Goal: Task Accomplishment & Management: Use online tool/utility

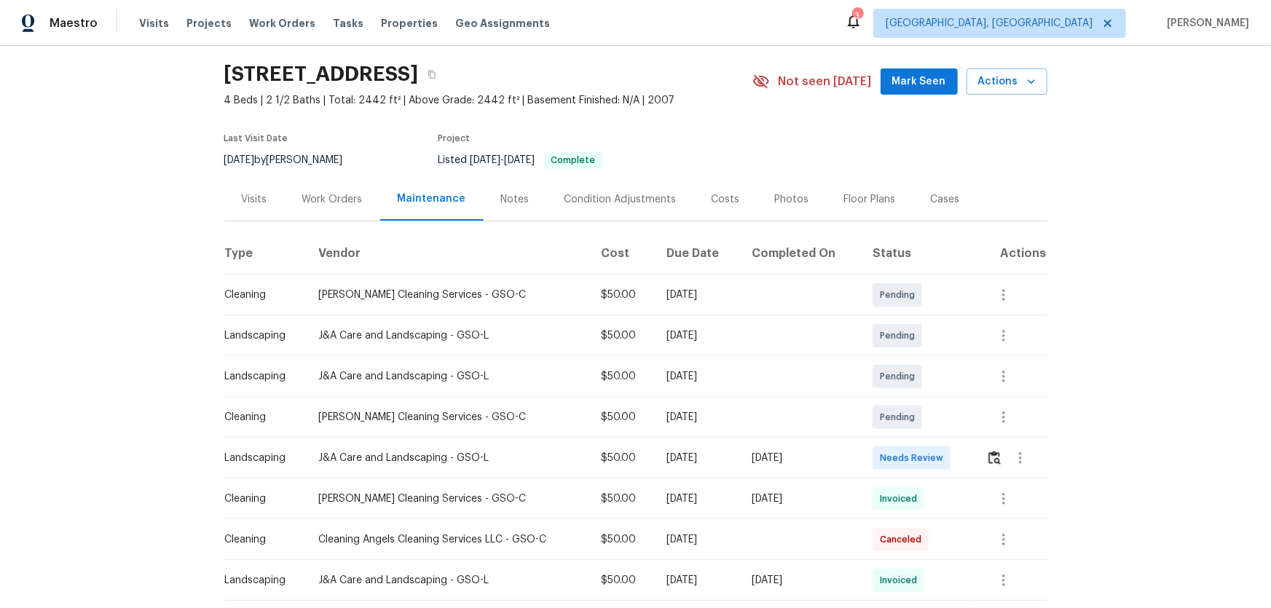
scroll to position [66, 0]
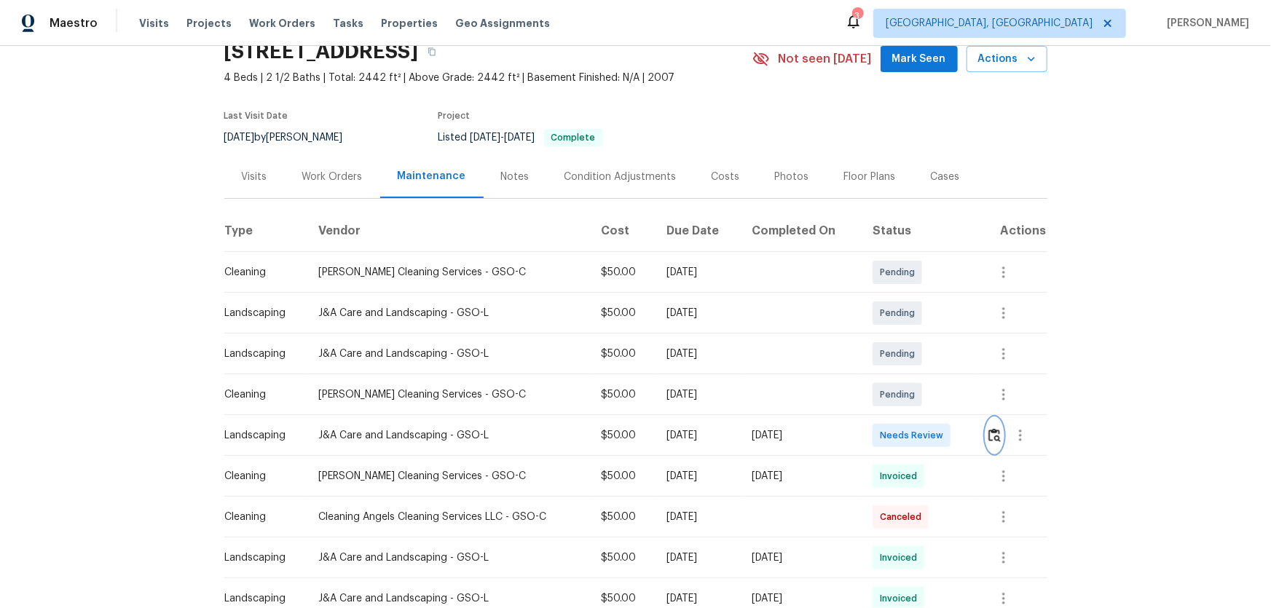
click at [904, 401] on button "button" at bounding box center [995, 435] width 17 height 35
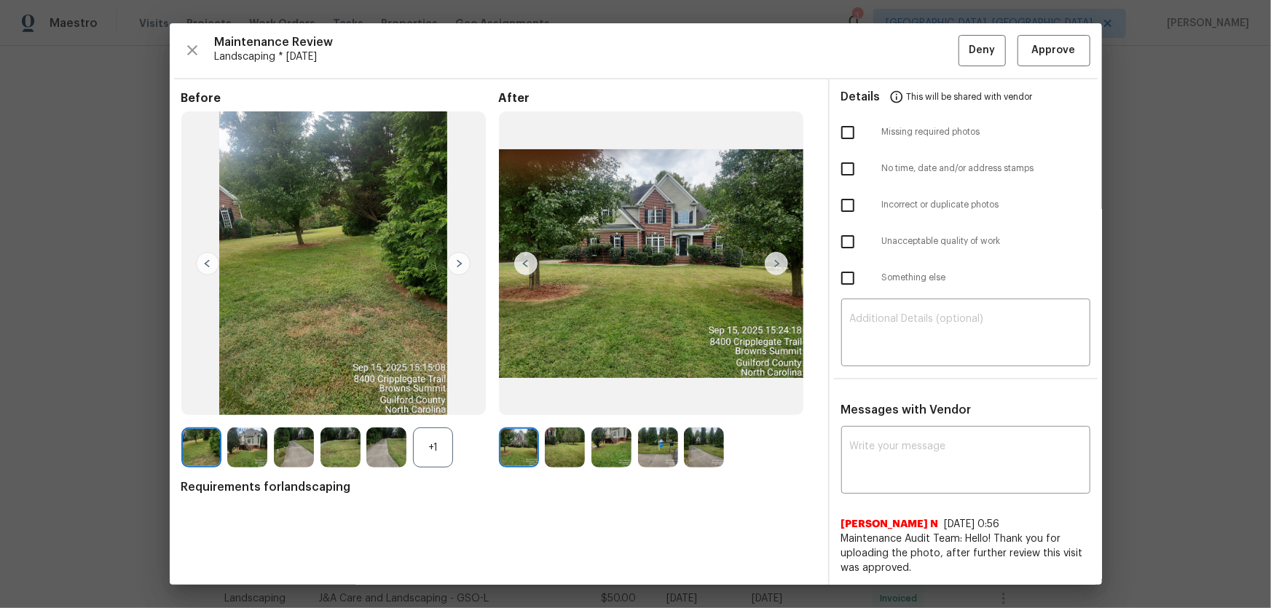
click at [436, 401] on div "+1" at bounding box center [433, 448] width 40 height 40
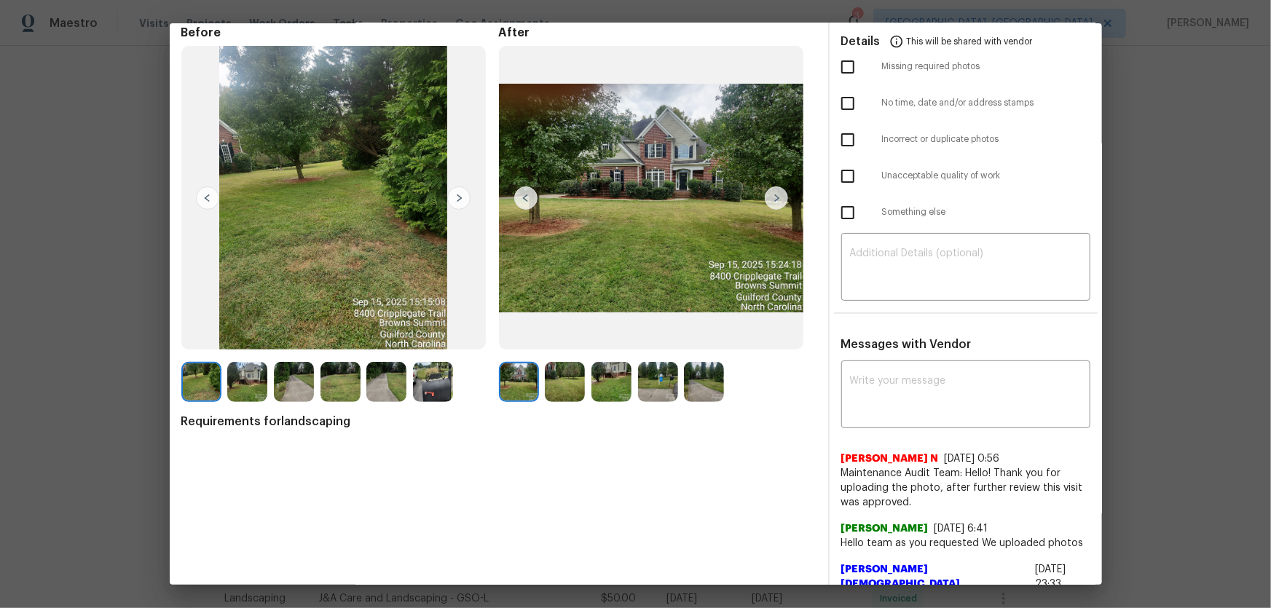
click at [564, 379] on img at bounding box center [565, 382] width 40 height 40
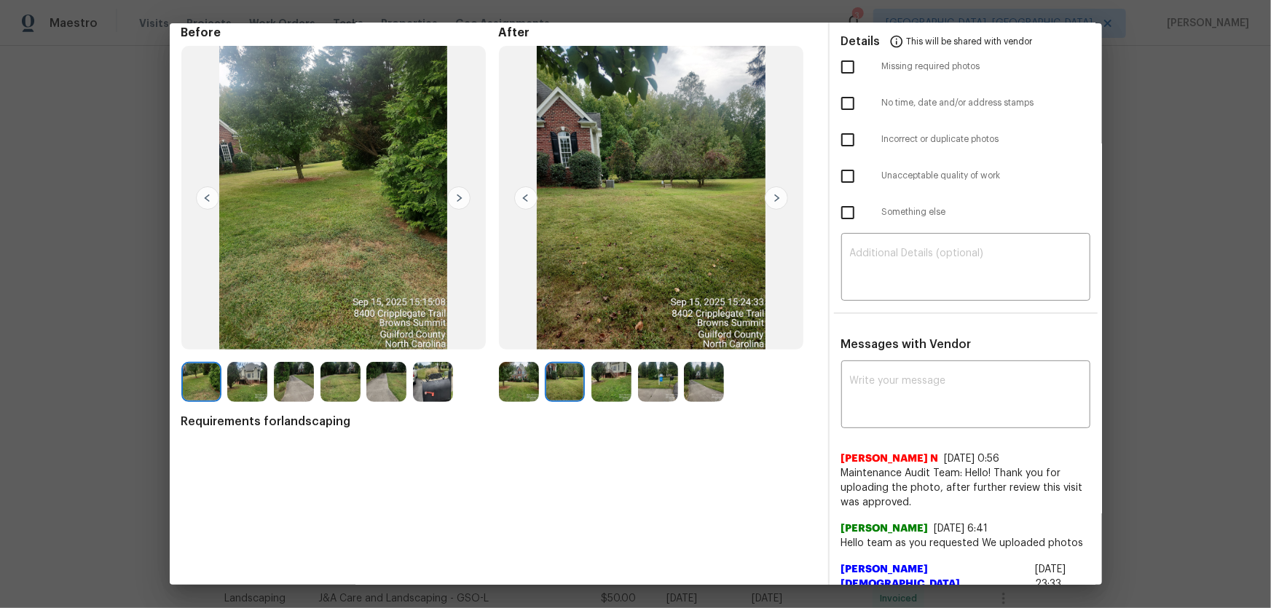
click at [619, 388] on img at bounding box center [612, 382] width 40 height 40
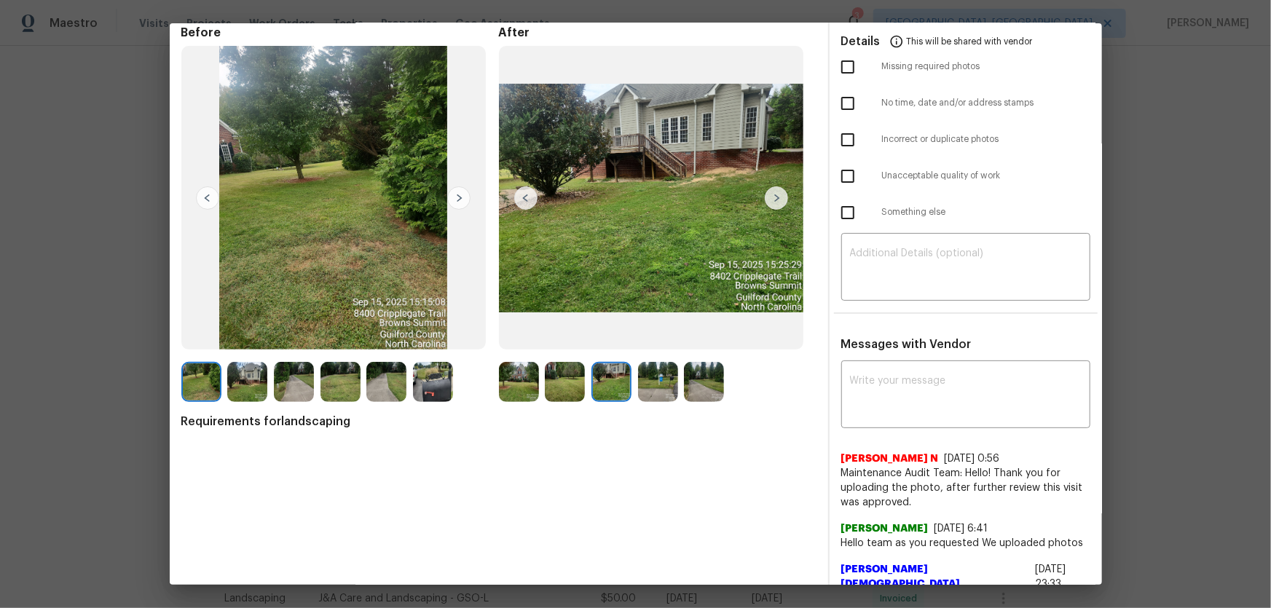
click at [640, 393] on img at bounding box center [658, 382] width 40 height 40
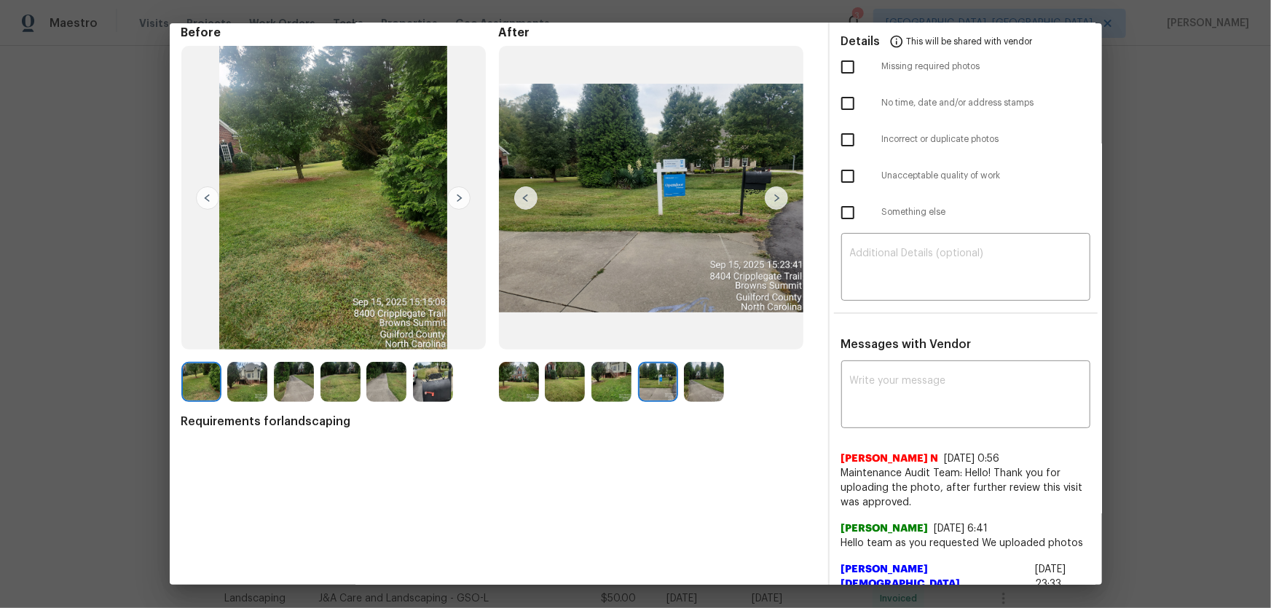
click at [697, 389] on img at bounding box center [704, 382] width 40 height 40
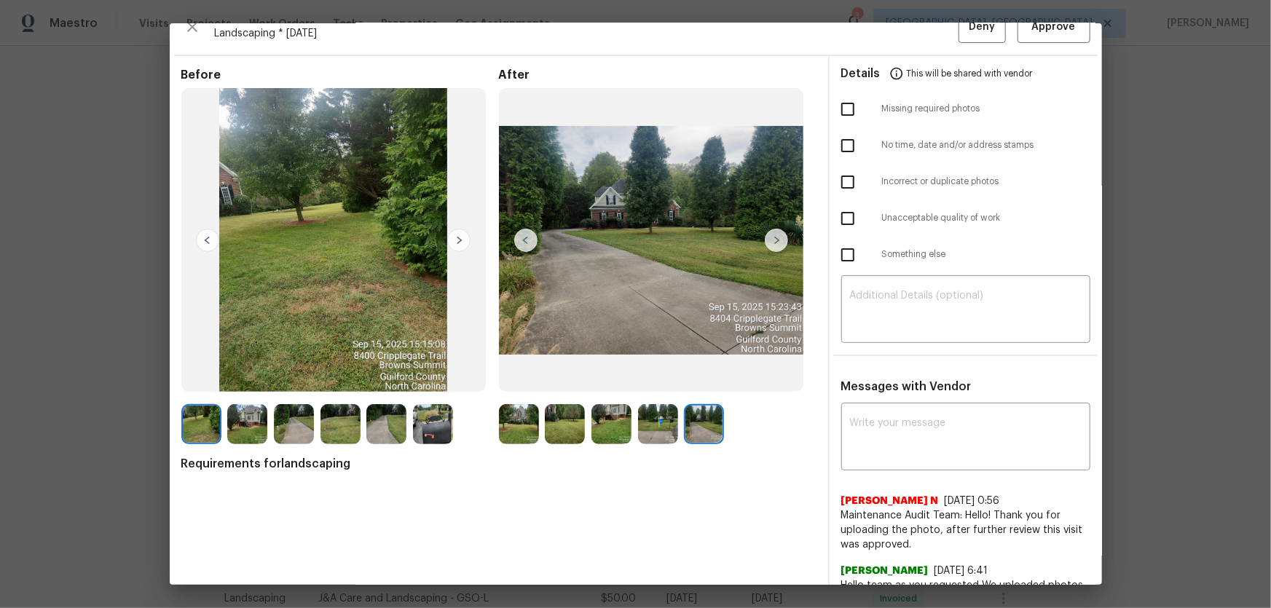
scroll to position [0, 0]
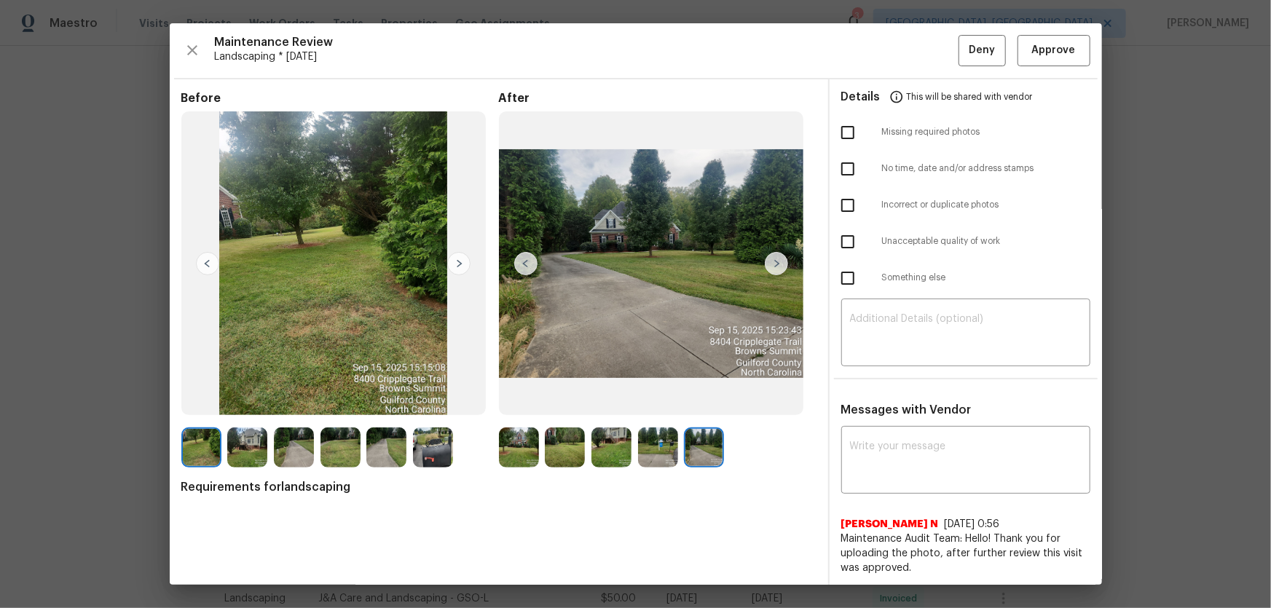
click at [706, 401] on img at bounding box center [704, 448] width 40 height 40
click at [904, 47] on span "Approve" at bounding box center [1054, 51] width 44 height 18
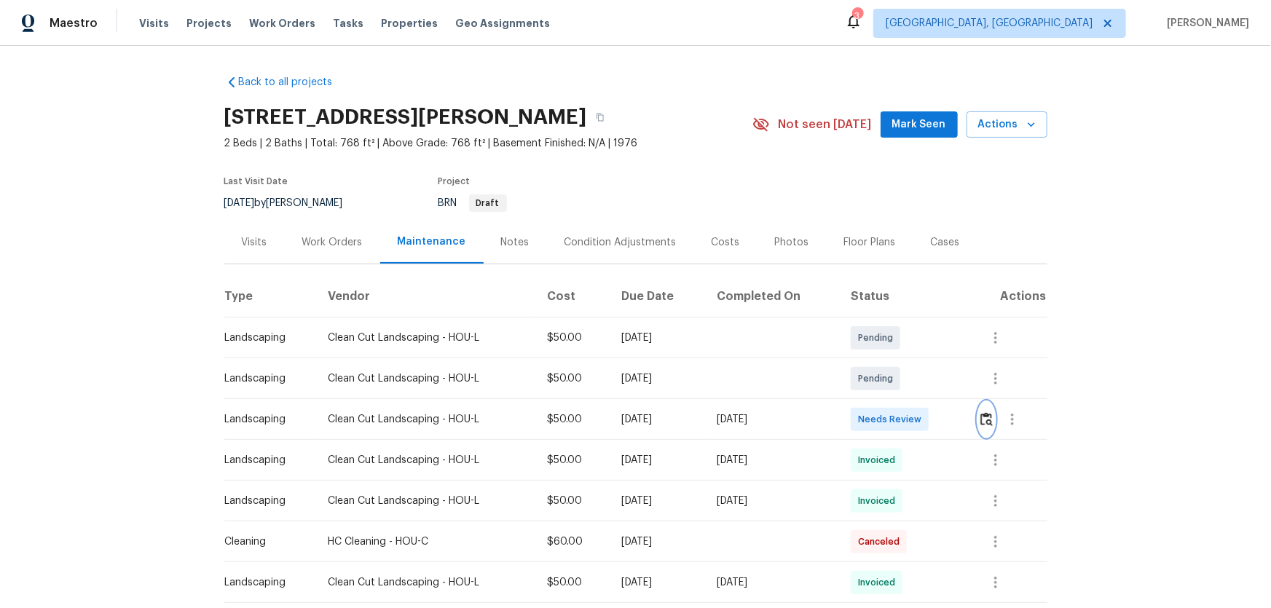
click at [904, 401] on img "button" at bounding box center [987, 419] width 12 height 14
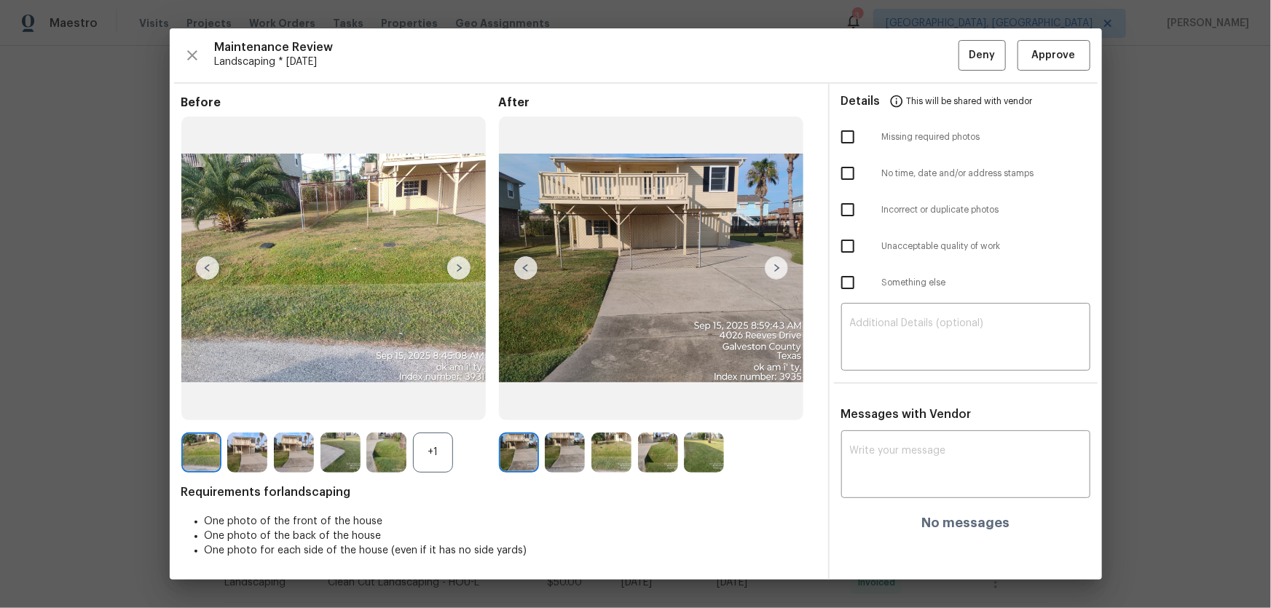
click at [560, 401] on img at bounding box center [565, 453] width 40 height 40
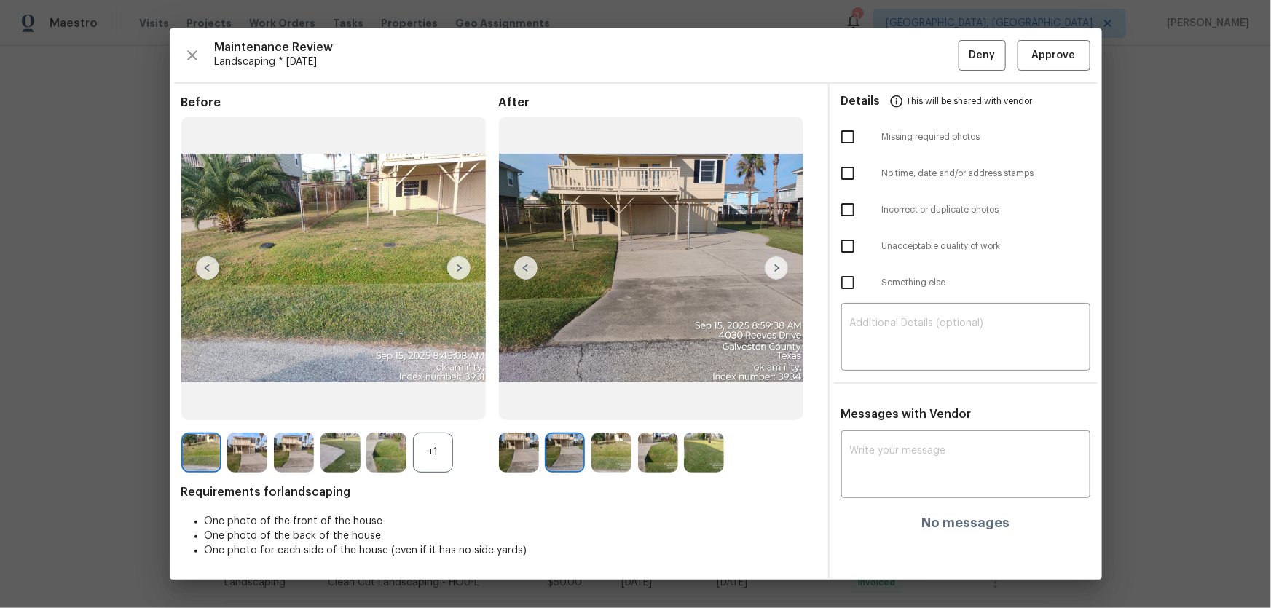
click at [608, 401] on div "Before +1 After Requirements for landscaping One photo of the front of the hous…" at bounding box center [498, 337] width 635 height 485
click at [613, 401] on img at bounding box center [612, 453] width 40 height 40
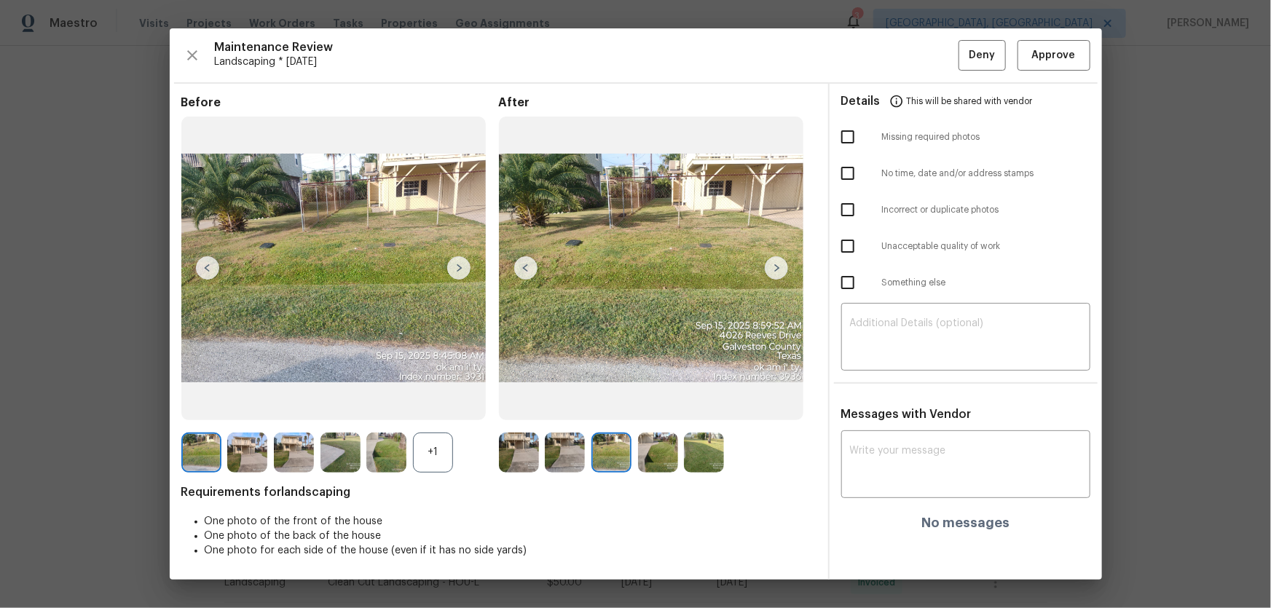
click at [522, 401] on img at bounding box center [519, 453] width 40 height 40
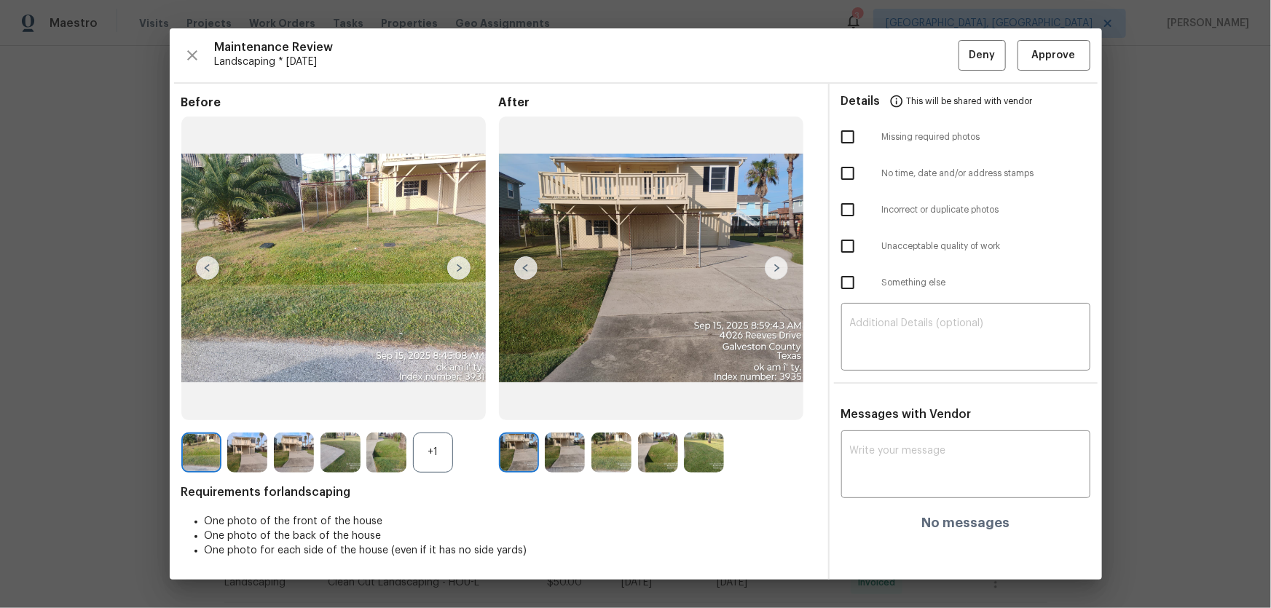
click at [570, 401] on img at bounding box center [565, 453] width 40 height 40
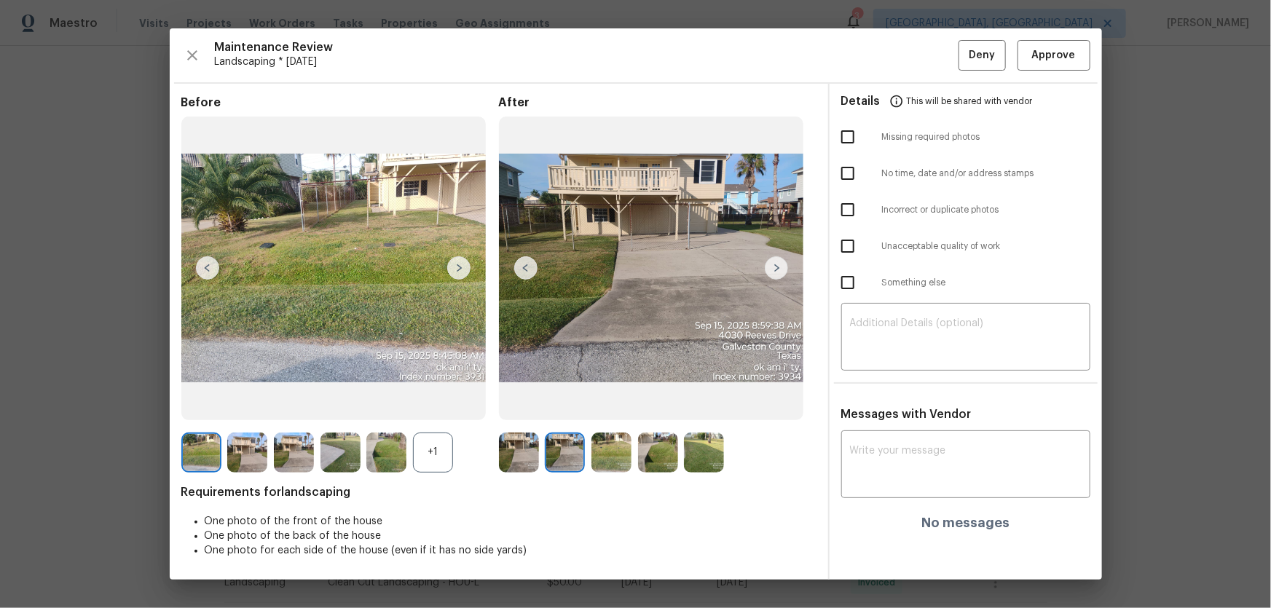
click at [621, 401] on img at bounding box center [612, 453] width 40 height 40
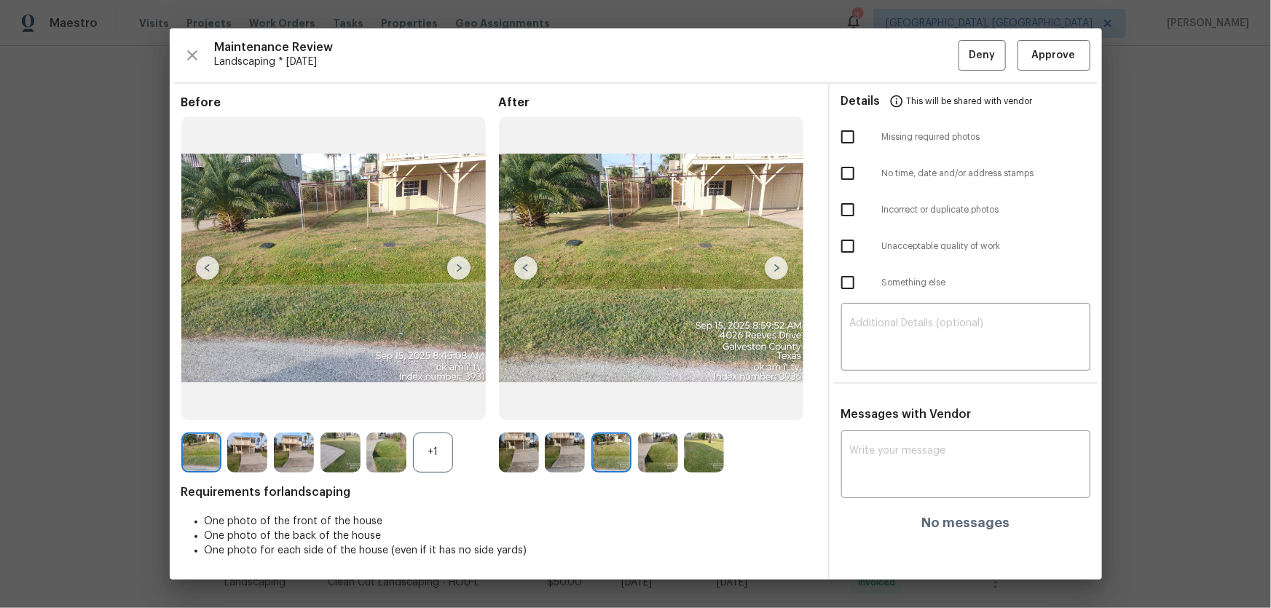
click at [652, 401] on img at bounding box center [658, 453] width 40 height 40
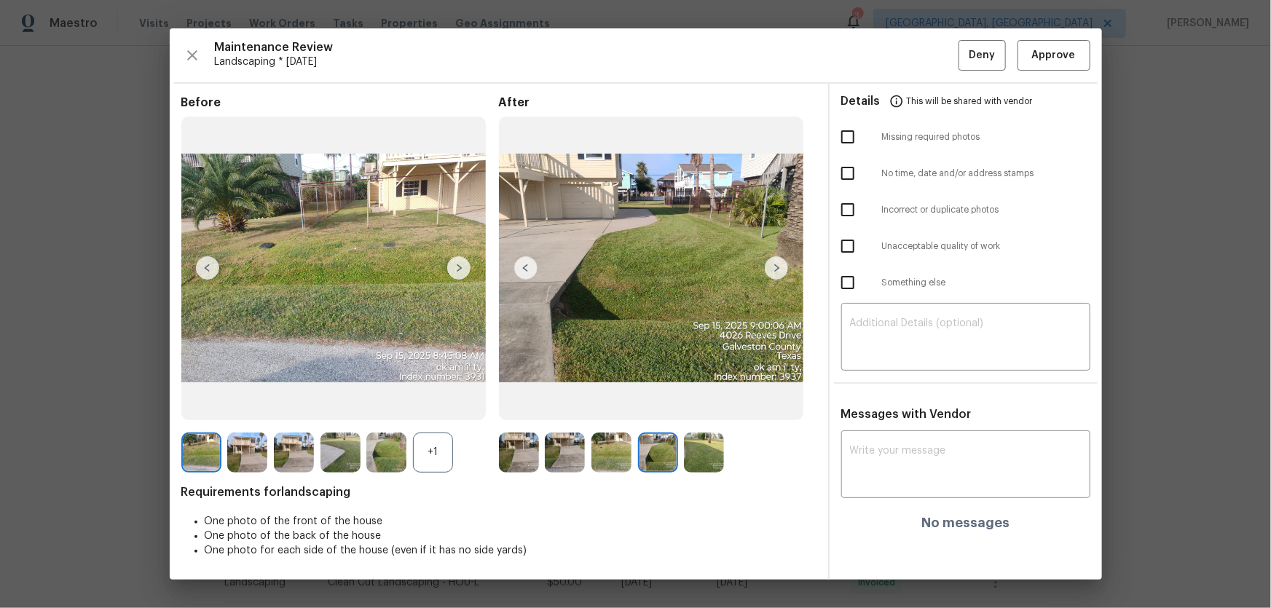
click at [699, 401] on img at bounding box center [704, 453] width 40 height 40
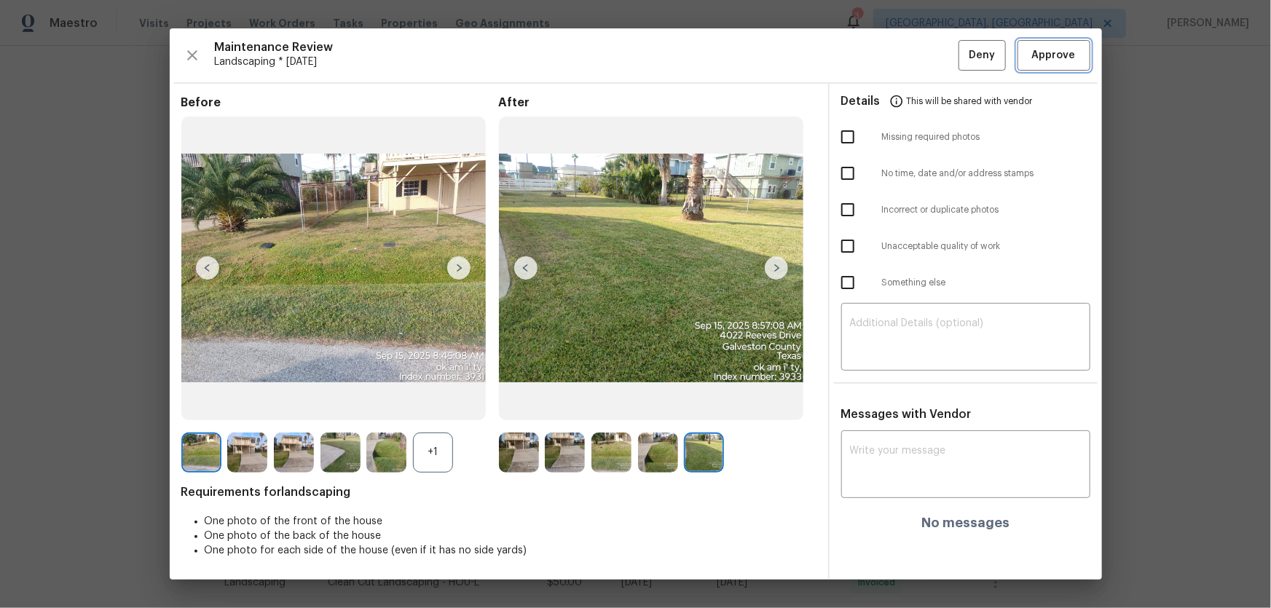
click at [904, 65] on button "Approve" at bounding box center [1054, 55] width 73 height 31
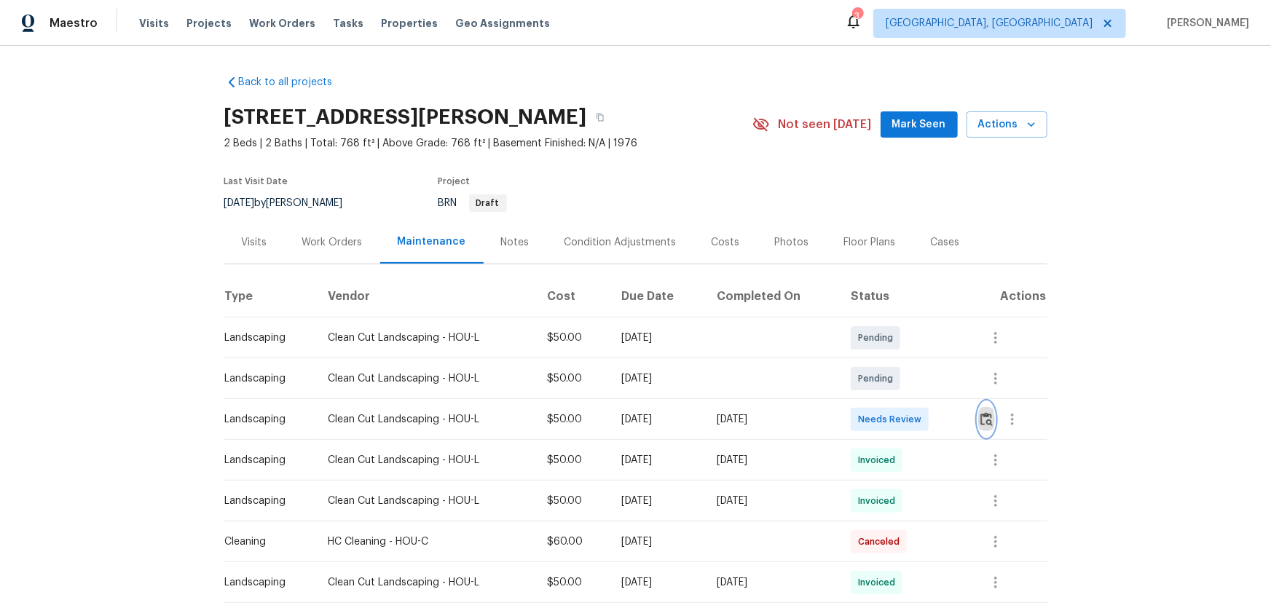
click at [904, 401] on img "button" at bounding box center [987, 419] width 12 height 14
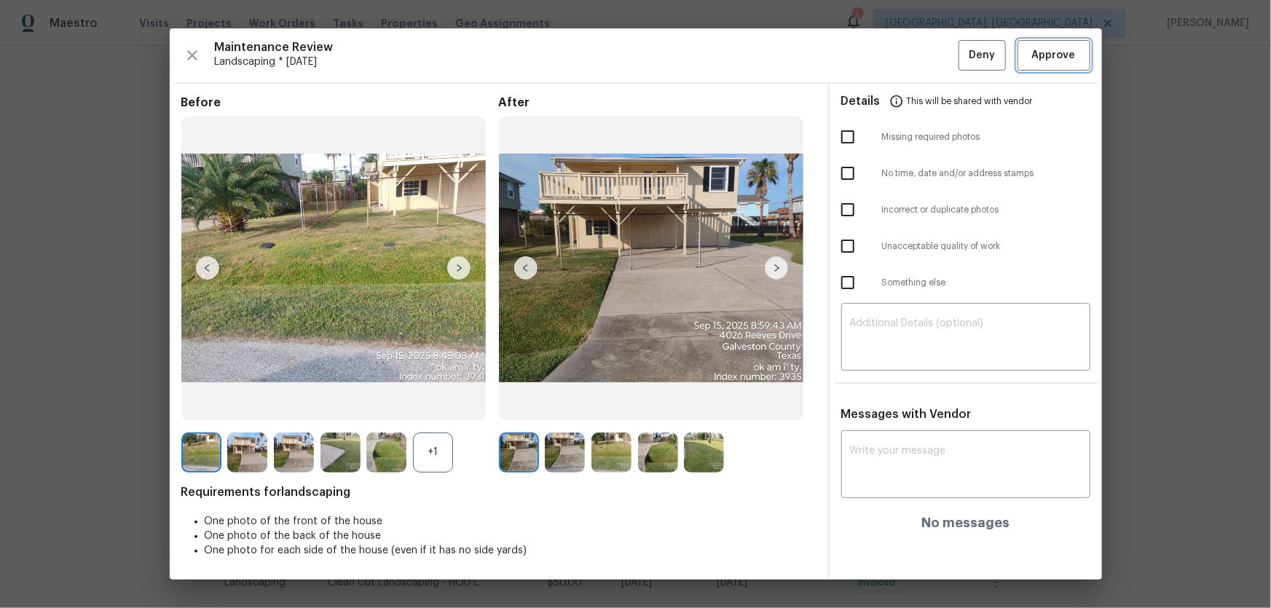
click at [904, 41] on button "Approve" at bounding box center [1054, 55] width 73 height 31
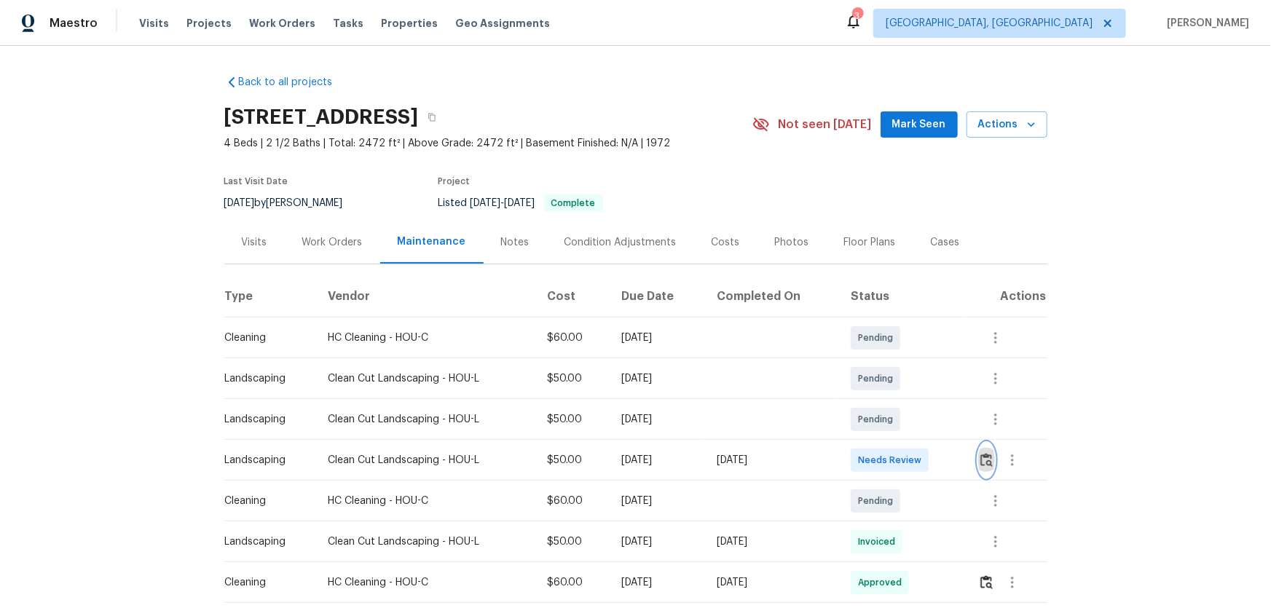
click at [904, 401] on img "button" at bounding box center [987, 460] width 12 height 14
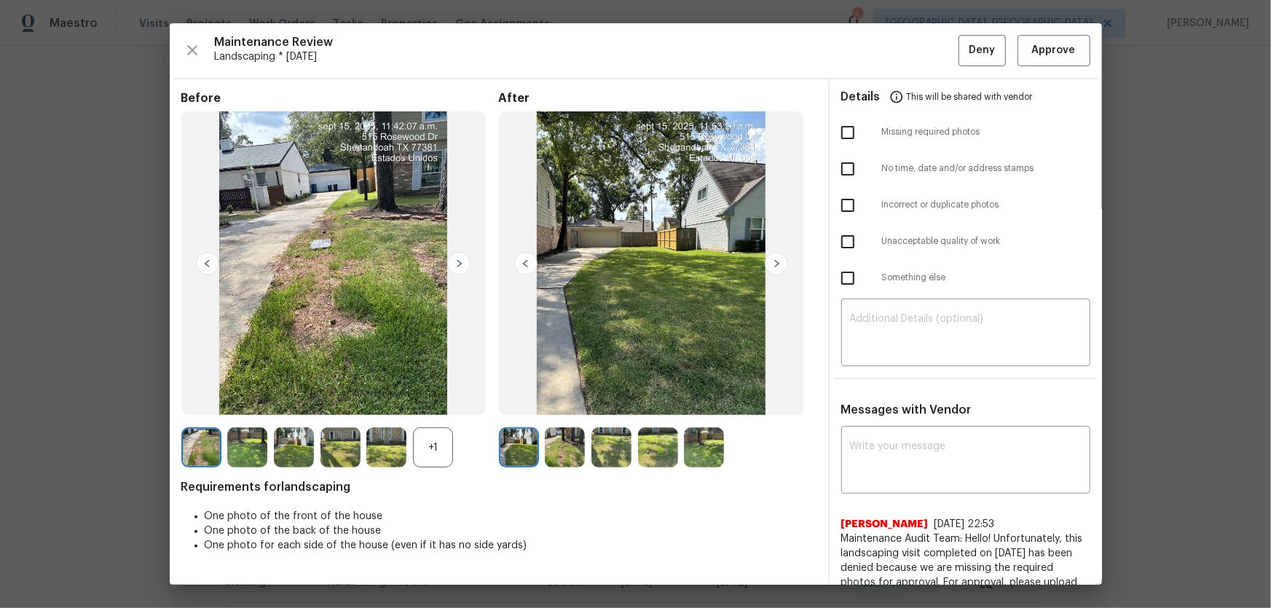
click at [427, 401] on div "+1" at bounding box center [433, 448] width 40 height 40
click at [558, 401] on img at bounding box center [565, 448] width 40 height 40
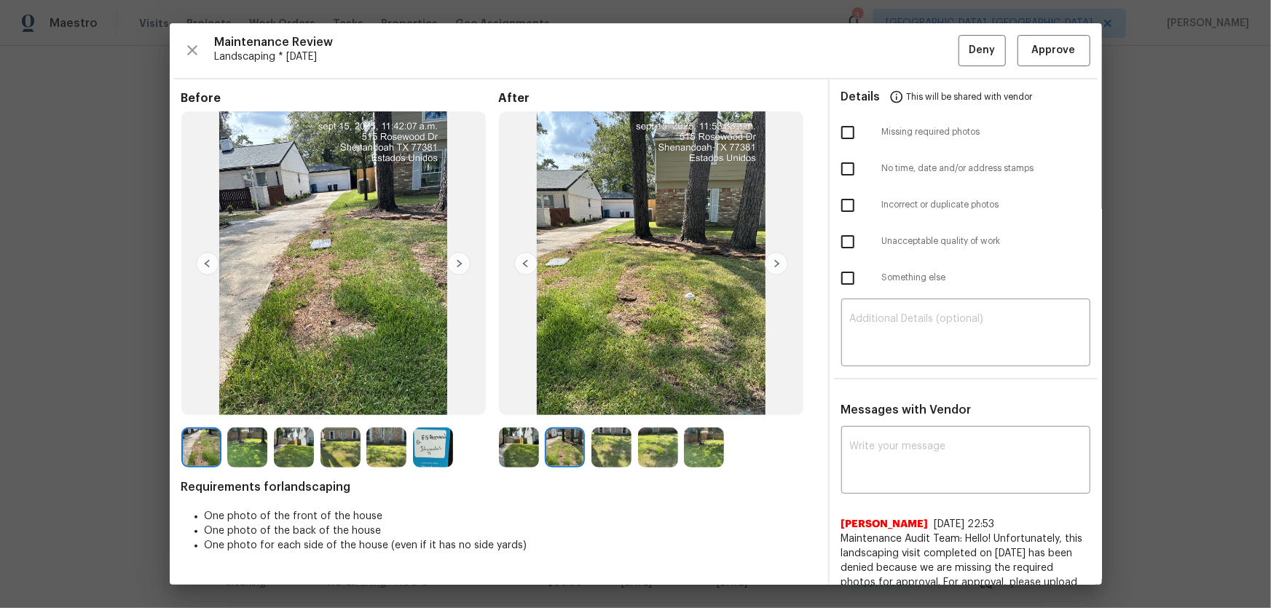
click at [614, 401] on img at bounding box center [612, 448] width 40 height 40
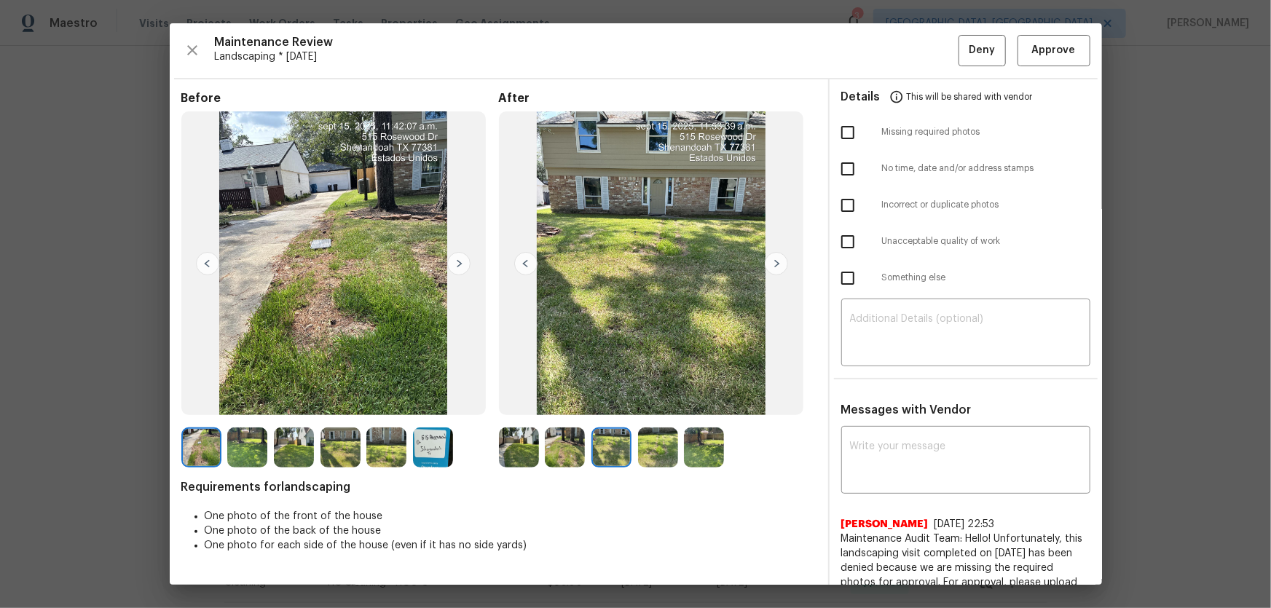
click at [662, 401] on img at bounding box center [658, 448] width 40 height 40
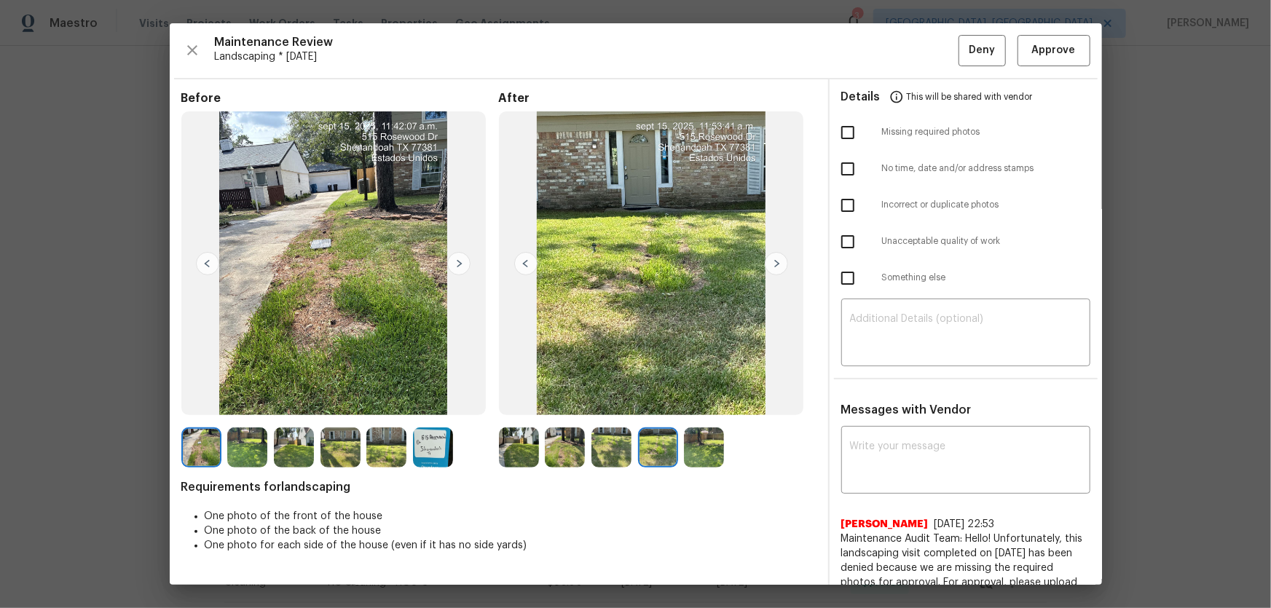
click at [693, 401] on img at bounding box center [704, 448] width 40 height 40
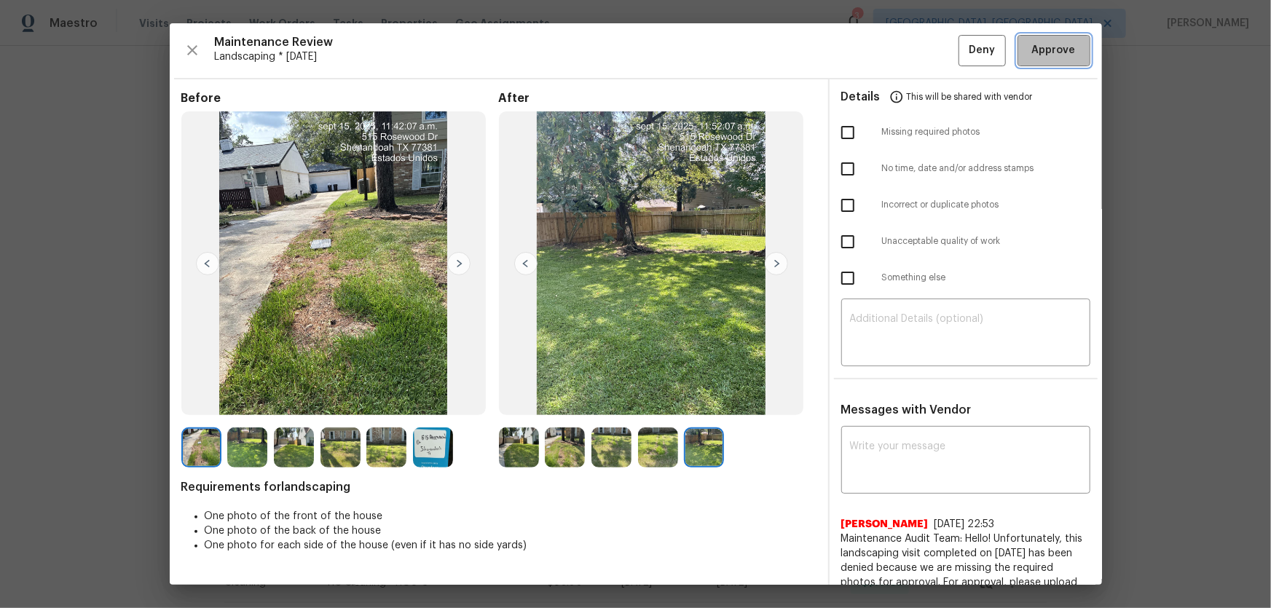
click at [904, 46] on span "Approve" at bounding box center [1054, 51] width 44 height 18
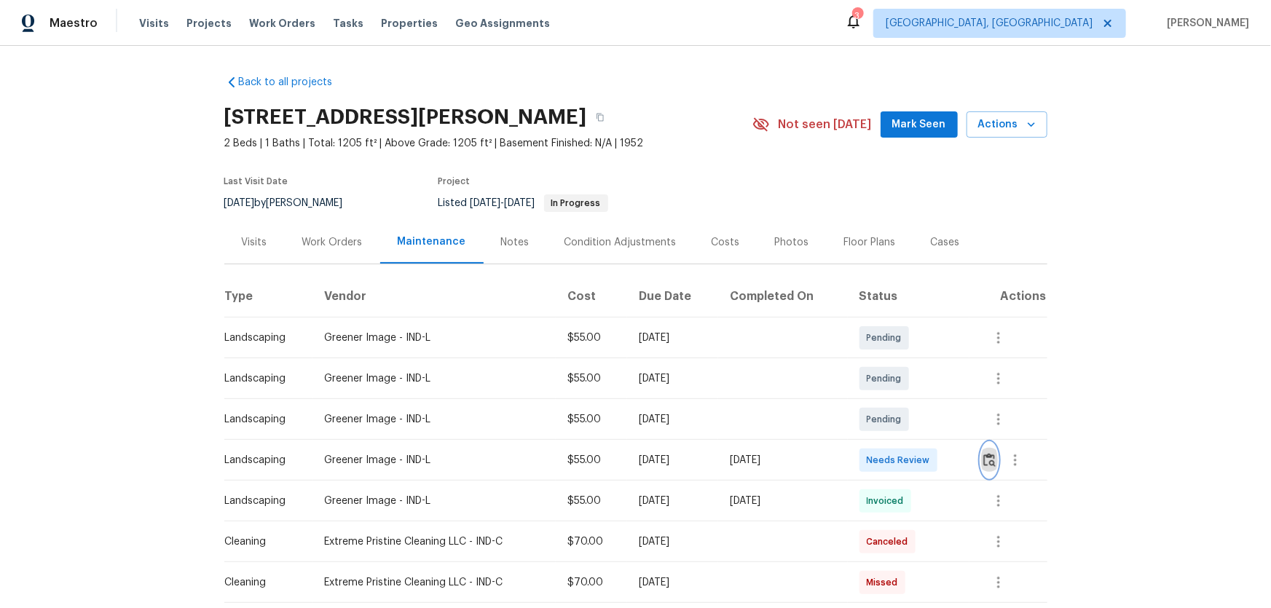
click at [904, 401] on img "button" at bounding box center [990, 460] width 12 height 14
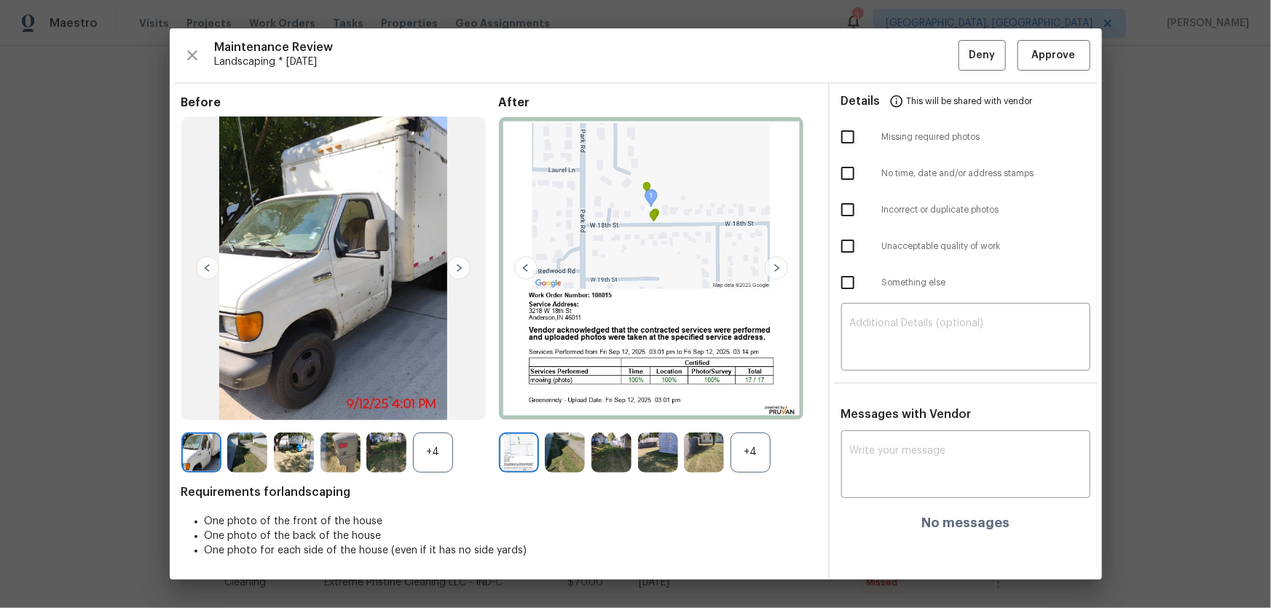
click at [760, 401] on div "+4" at bounding box center [751, 453] width 40 height 40
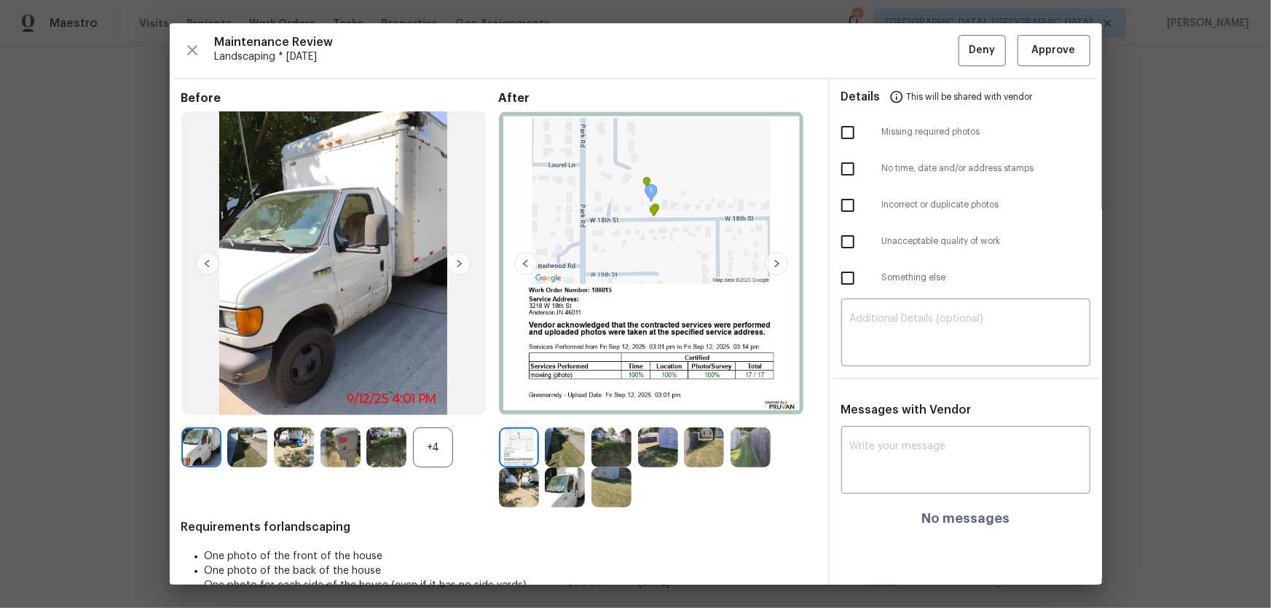
click at [425, 401] on div "+4" at bounding box center [433, 448] width 40 height 40
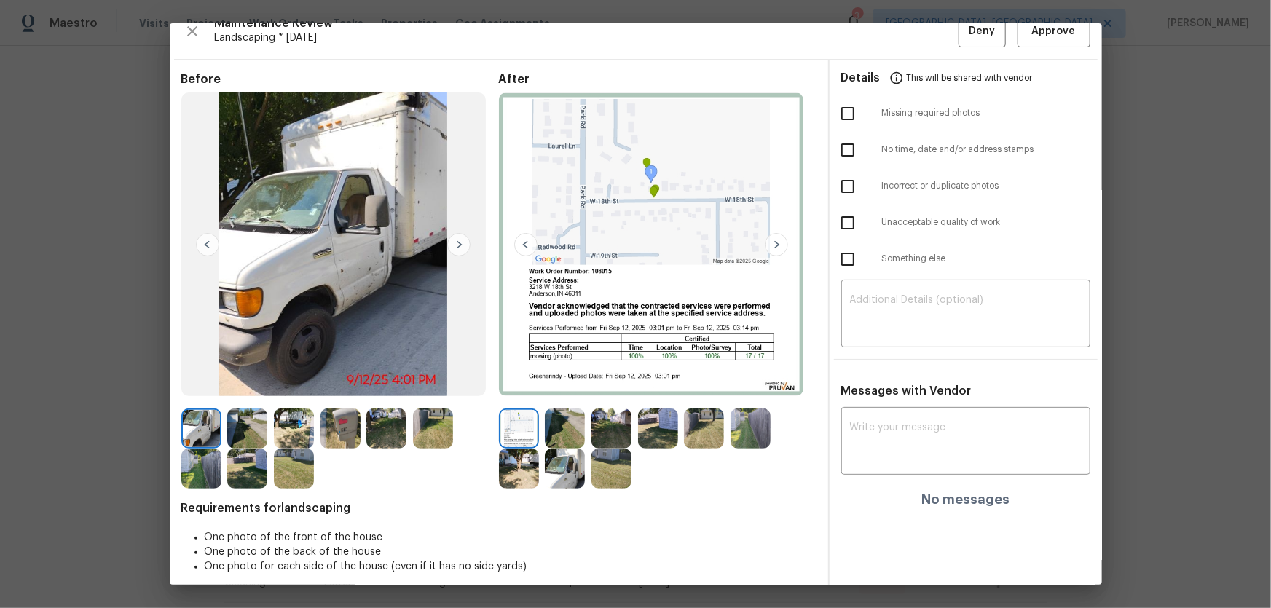
scroll to position [29, 0]
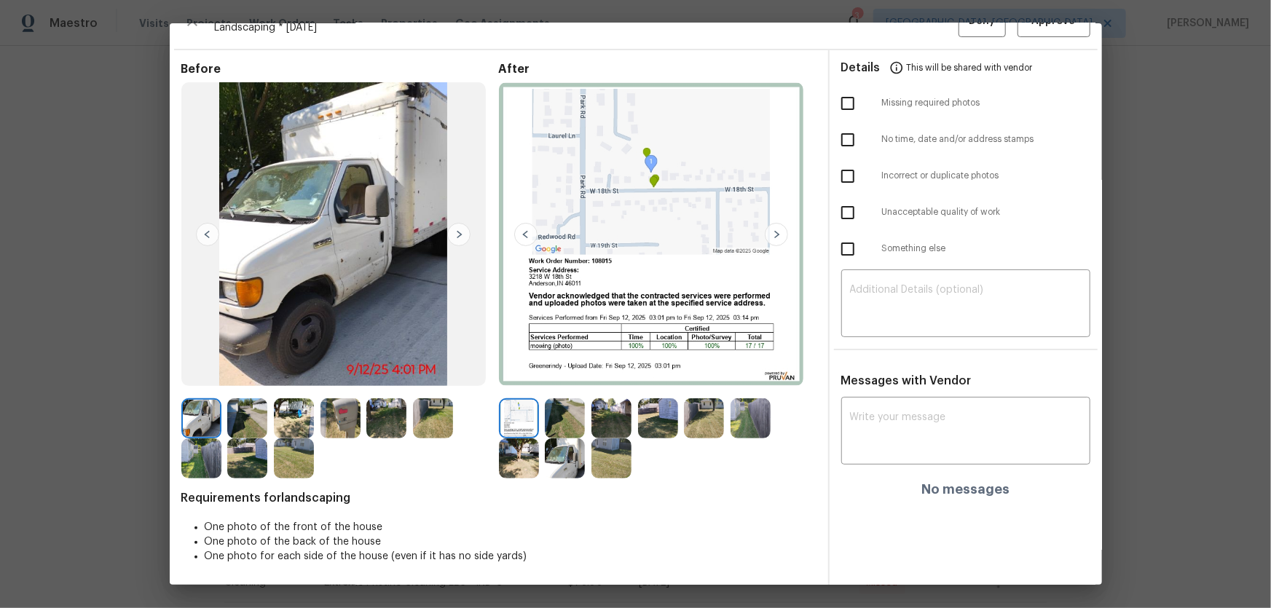
click at [579, 401] on img at bounding box center [565, 419] width 40 height 40
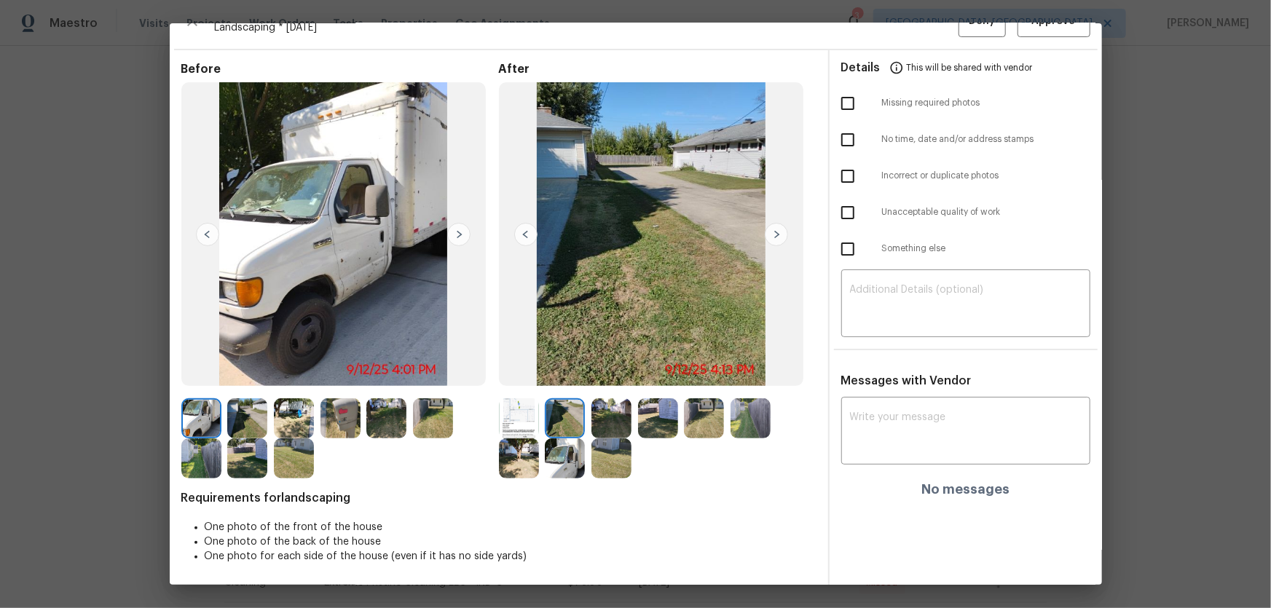
click at [614, 401] on img at bounding box center [612, 419] width 40 height 40
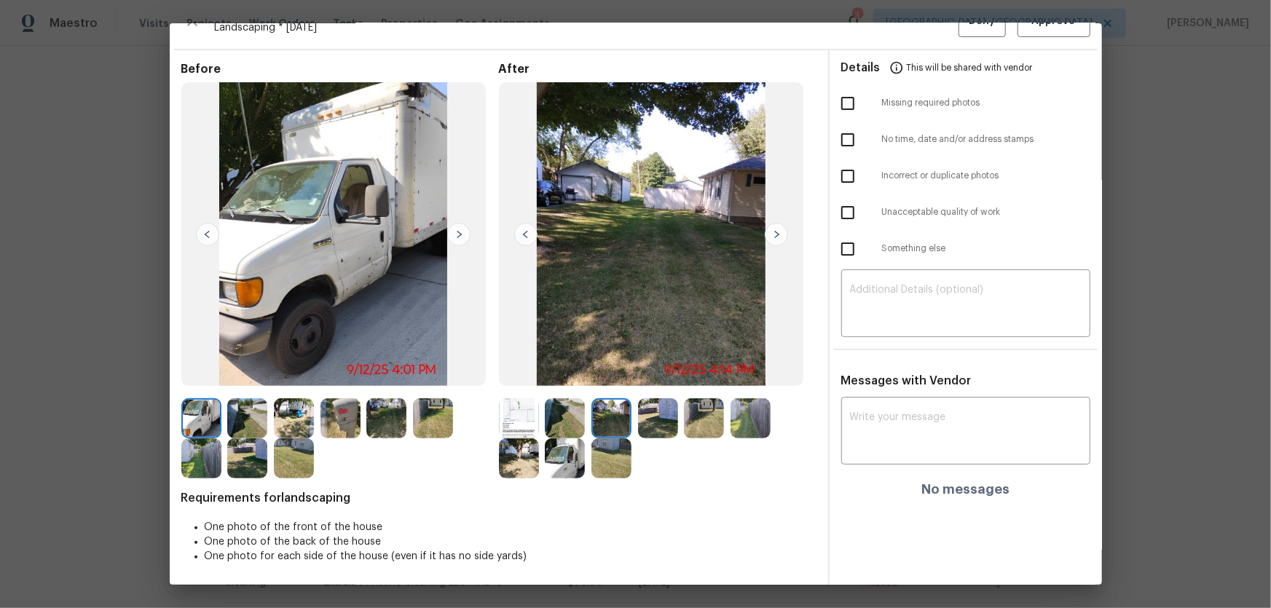
click at [640, 401] on img at bounding box center [658, 419] width 40 height 40
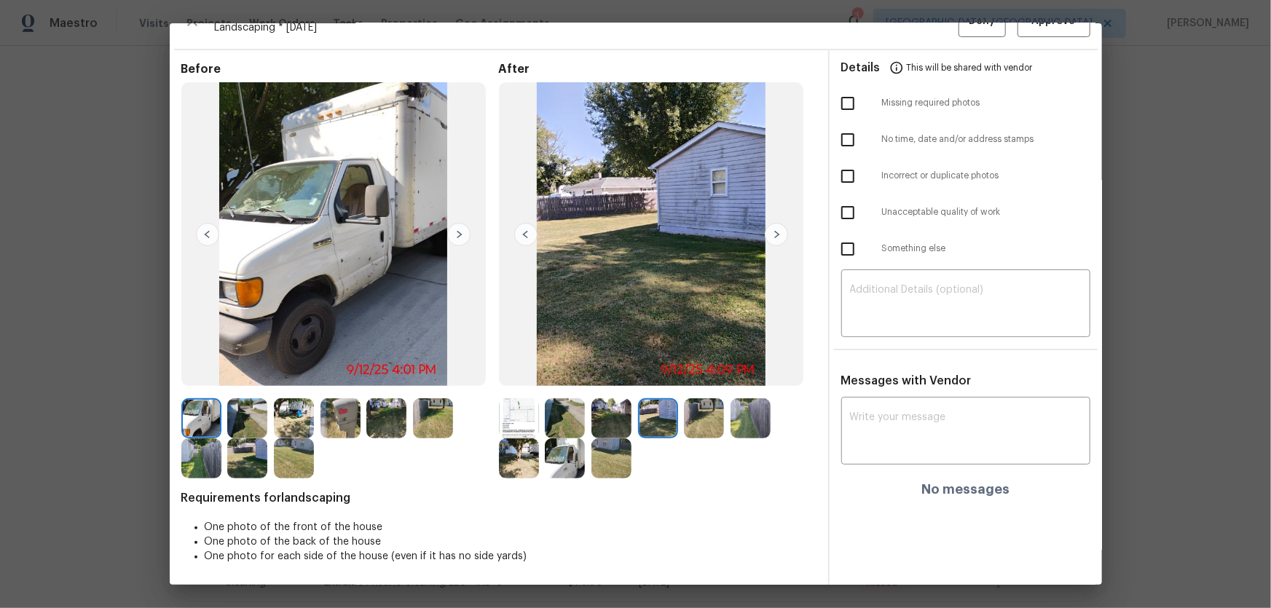
click at [691, 401] on img at bounding box center [704, 419] width 40 height 40
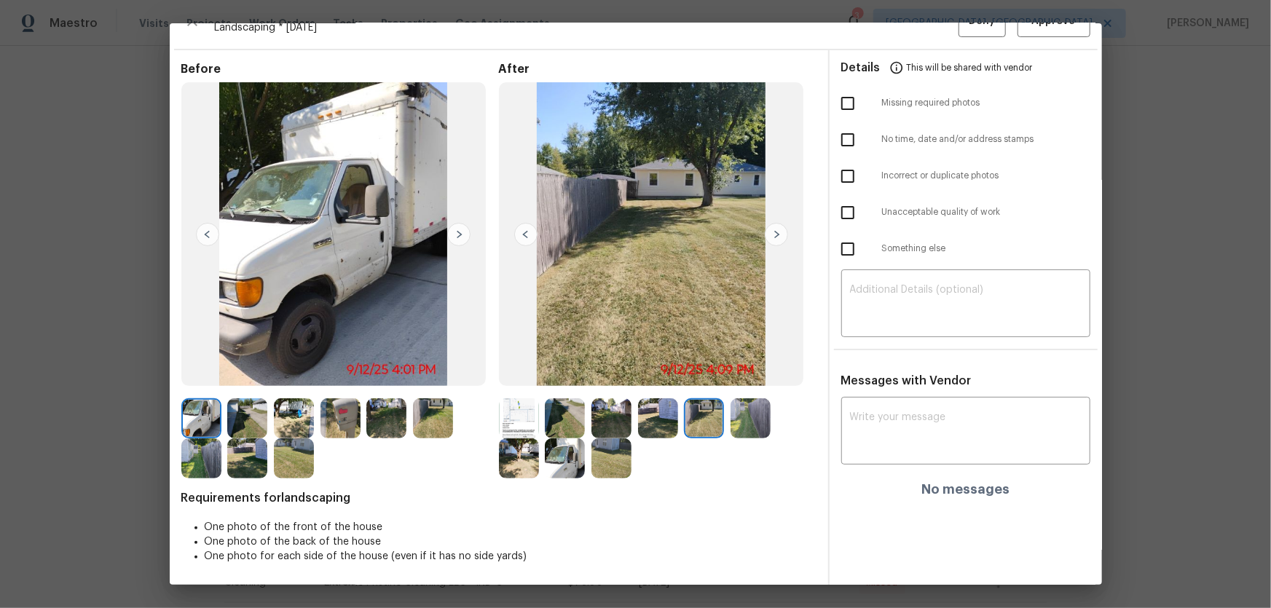
click at [734, 401] on img at bounding box center [751, 419] width 40 height 40
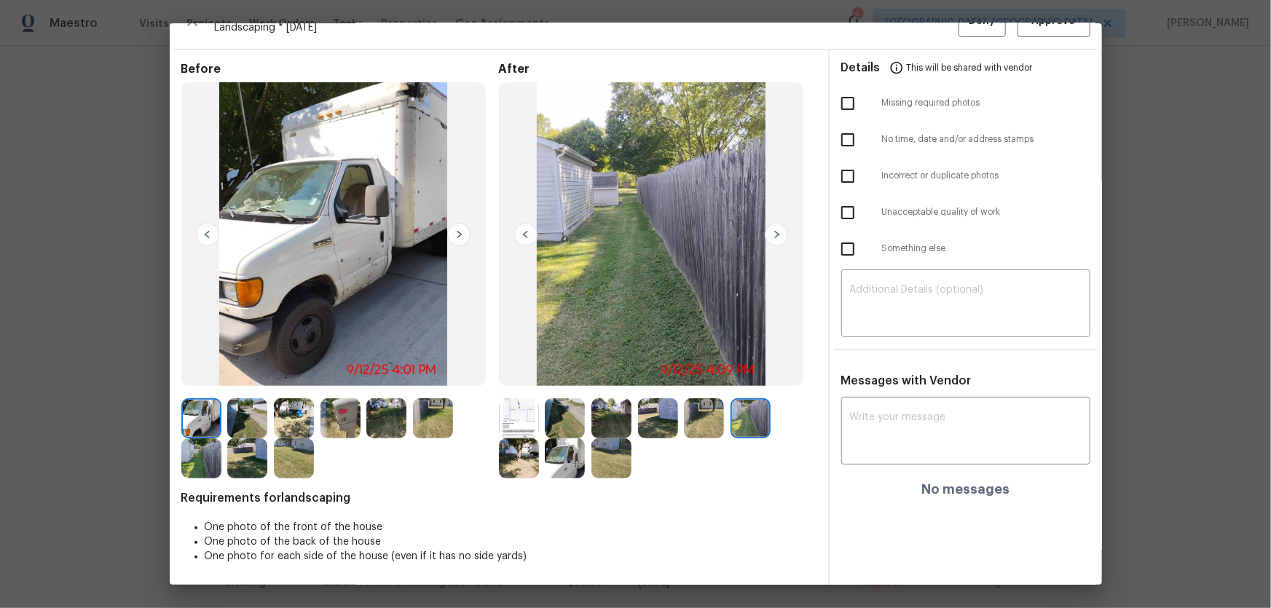
click at [515, 401] on img at bounding box center [519, 459] width 40 height 40
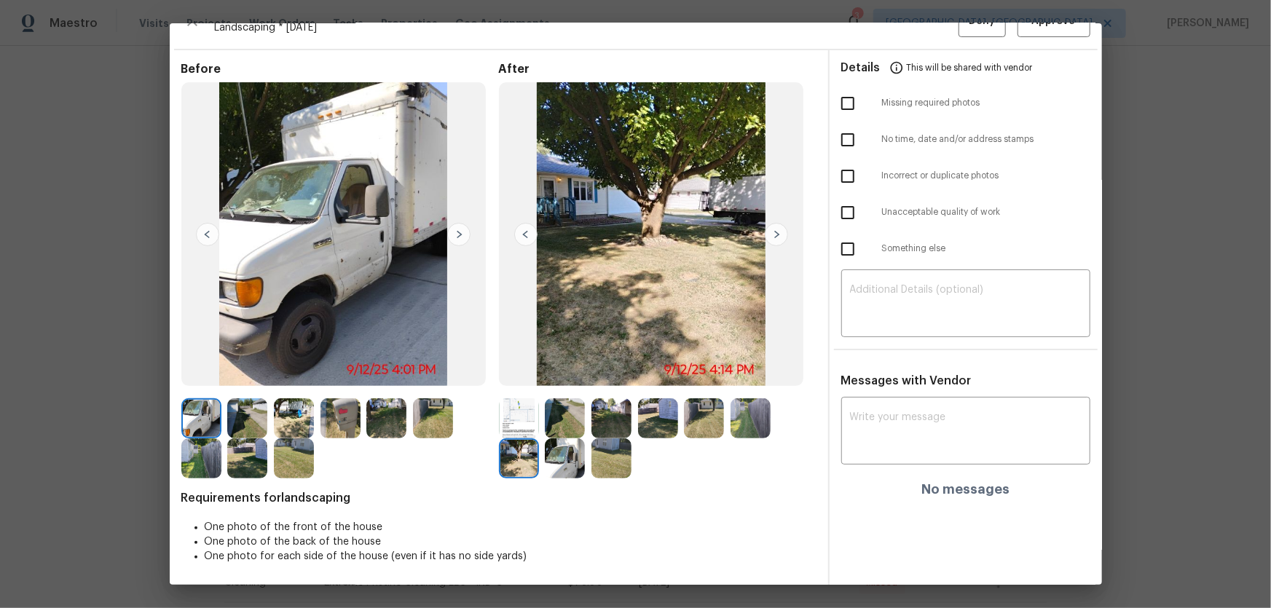
click at [554, 401] on img at bounding box center [565, 459] width 40 height 40
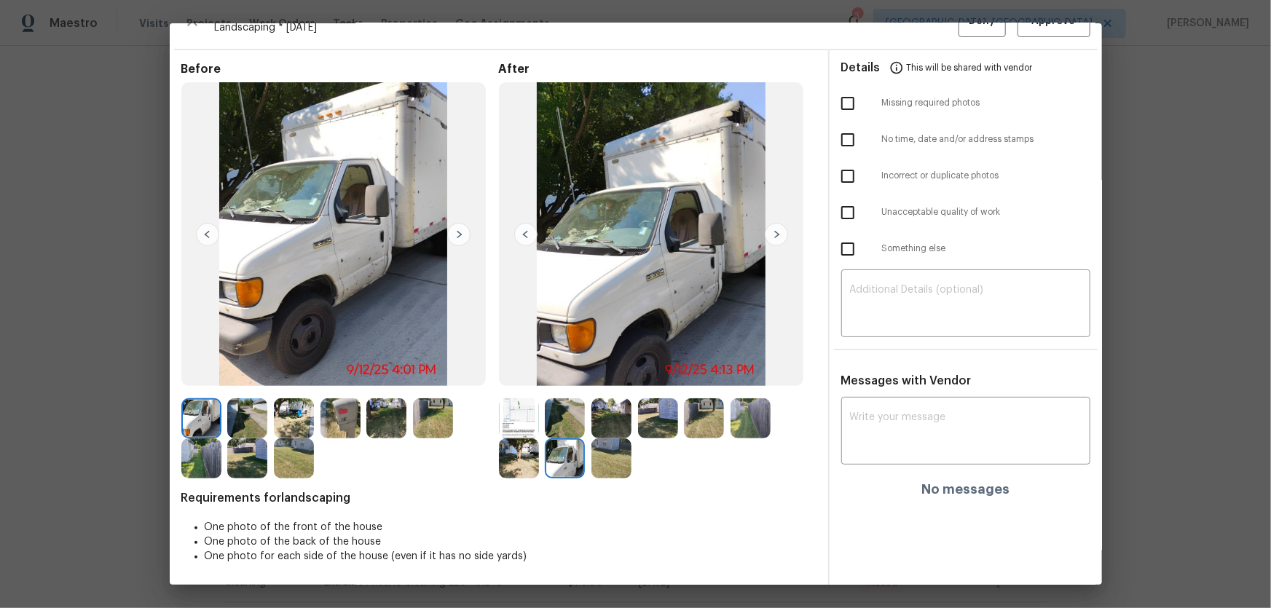
click at [592, 401] on img at bounding box center [612, 459] width 40 height 40
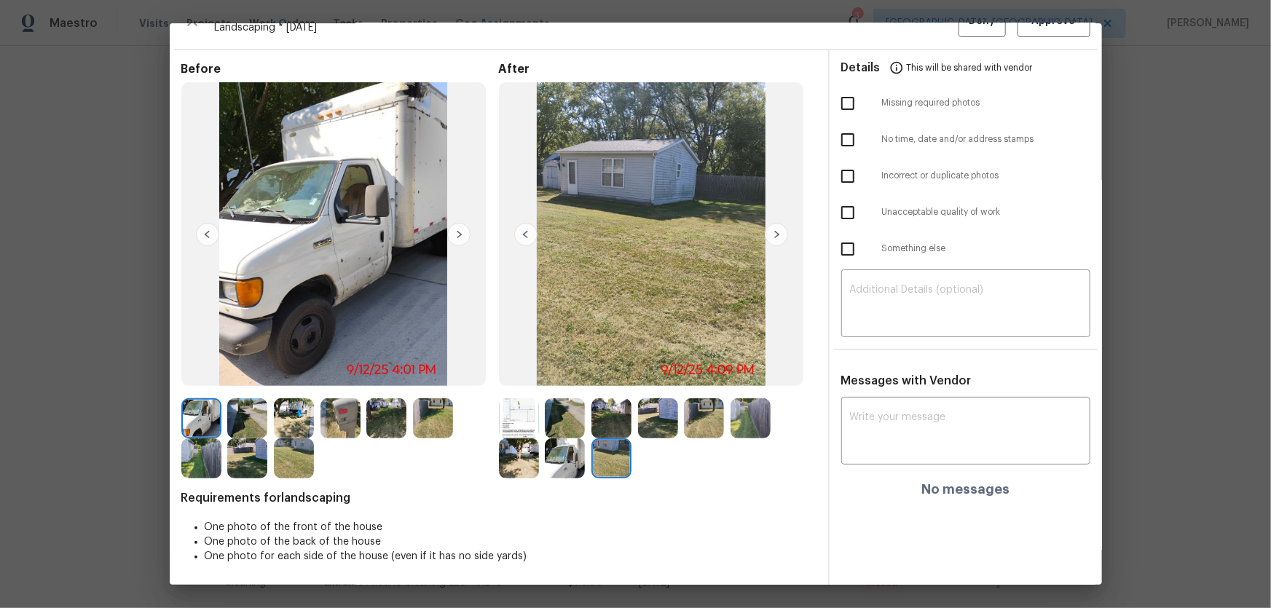
click at [511, 401] on img at bounding box center [519, 419] width 40 height 40
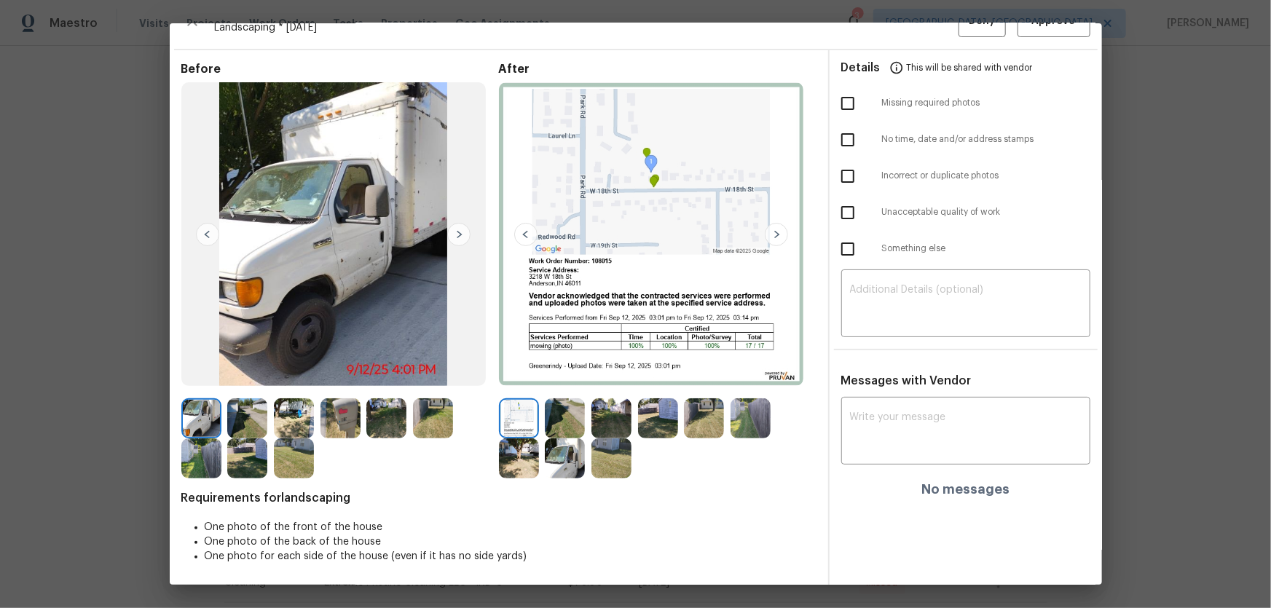
click at [558, 401] on img at bounding box center [565, 419] width 40 height 40
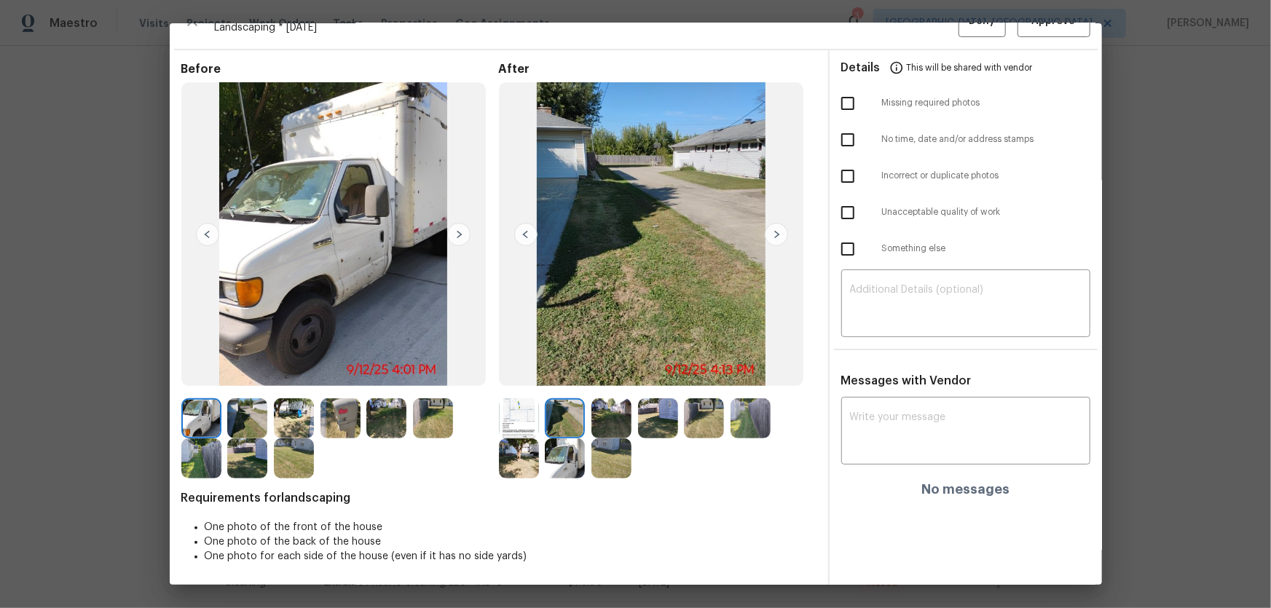
click at [597, 401] on img at bounding box center [612, 419] width 40 height 40
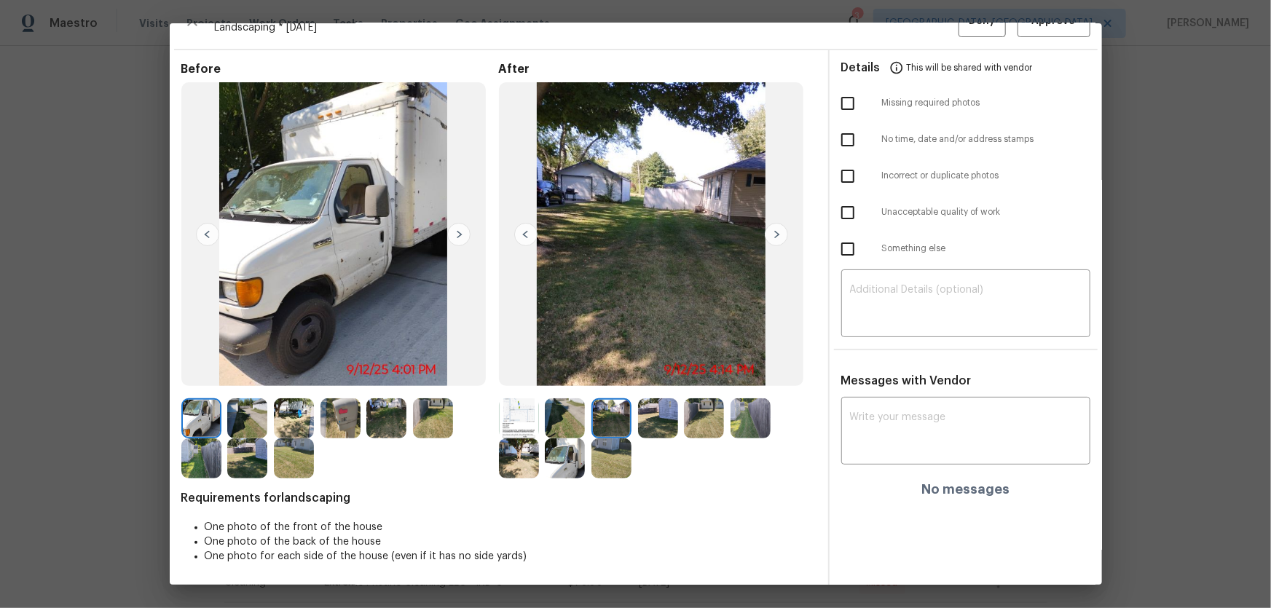
click at [648, 401] on img at bounding box center [658, 419] width 40 height 40
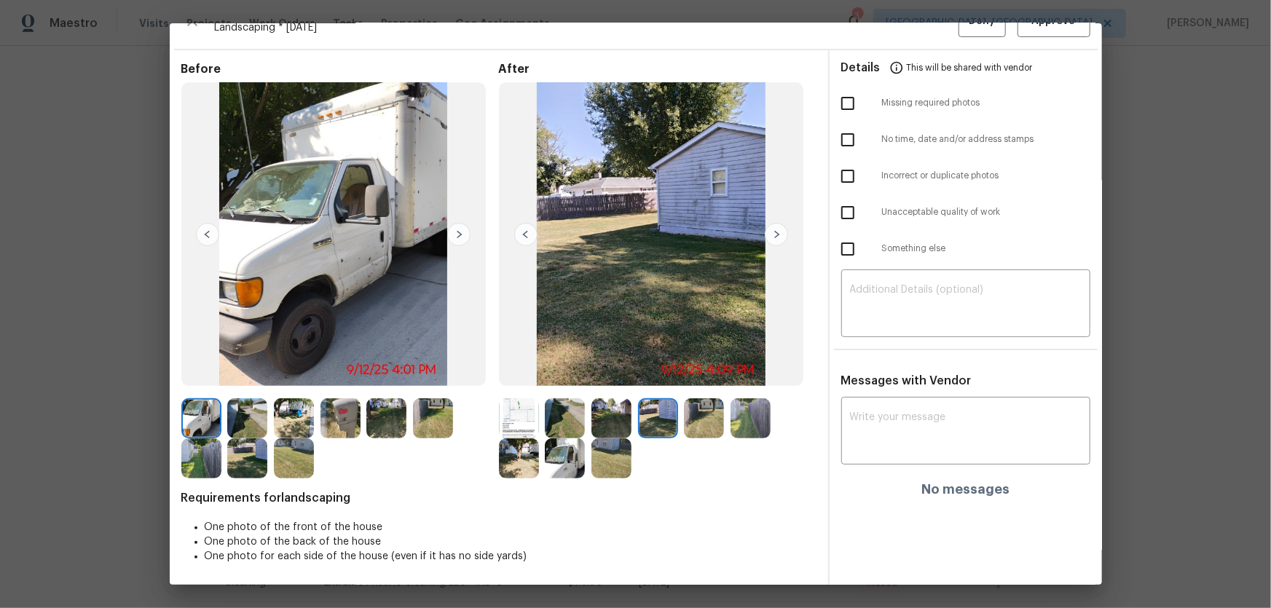
click at [695, 401] on img at bounding box center [704, 419] width 40 height 40
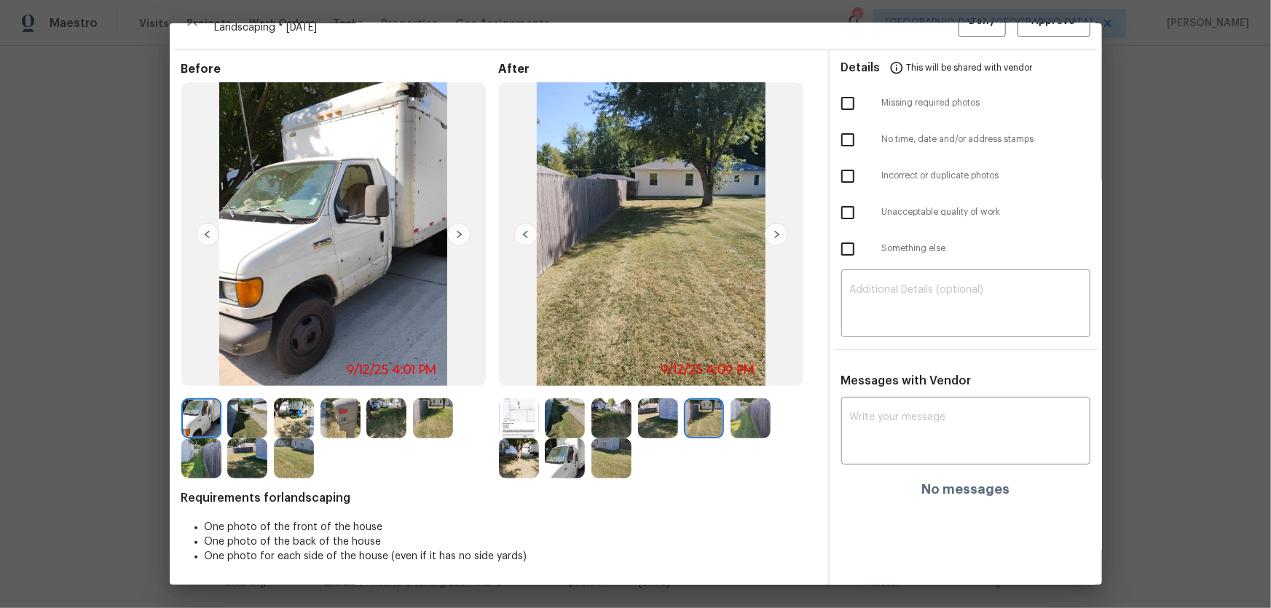
click at [740, 401] on img at bounding box center [751, 419] width 40 height 40
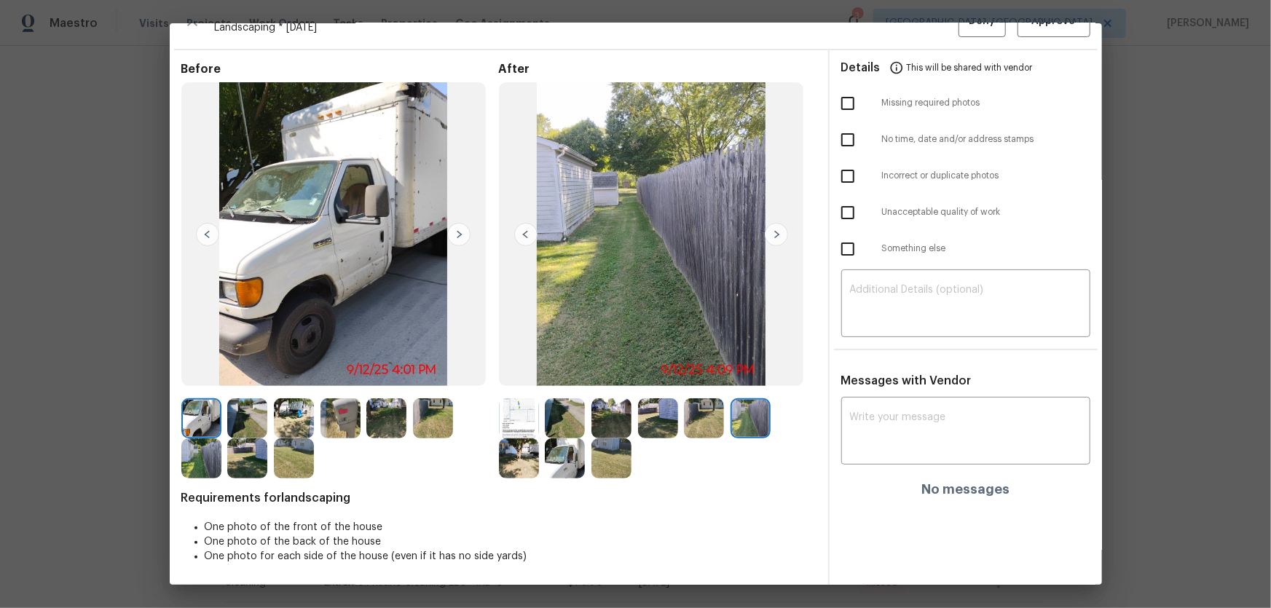
click at [517, 401] on img at bounding box center [519, 459] width 40 height 40
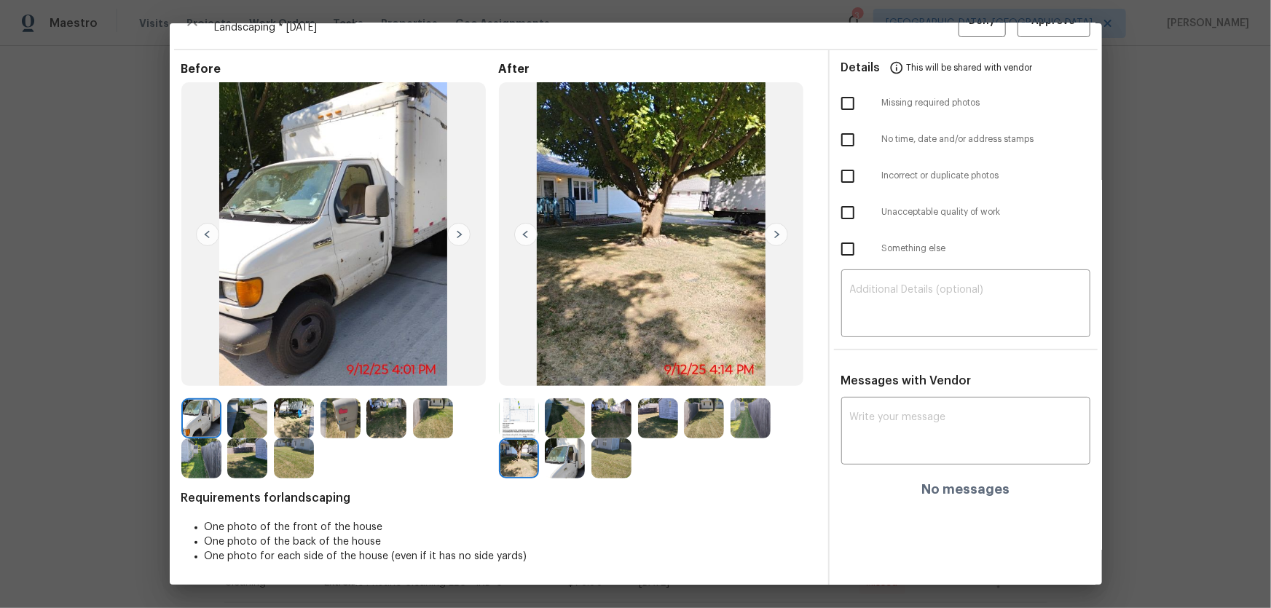
click at [560, 401] on img at bounding box center [565, 459] width 40 height 40
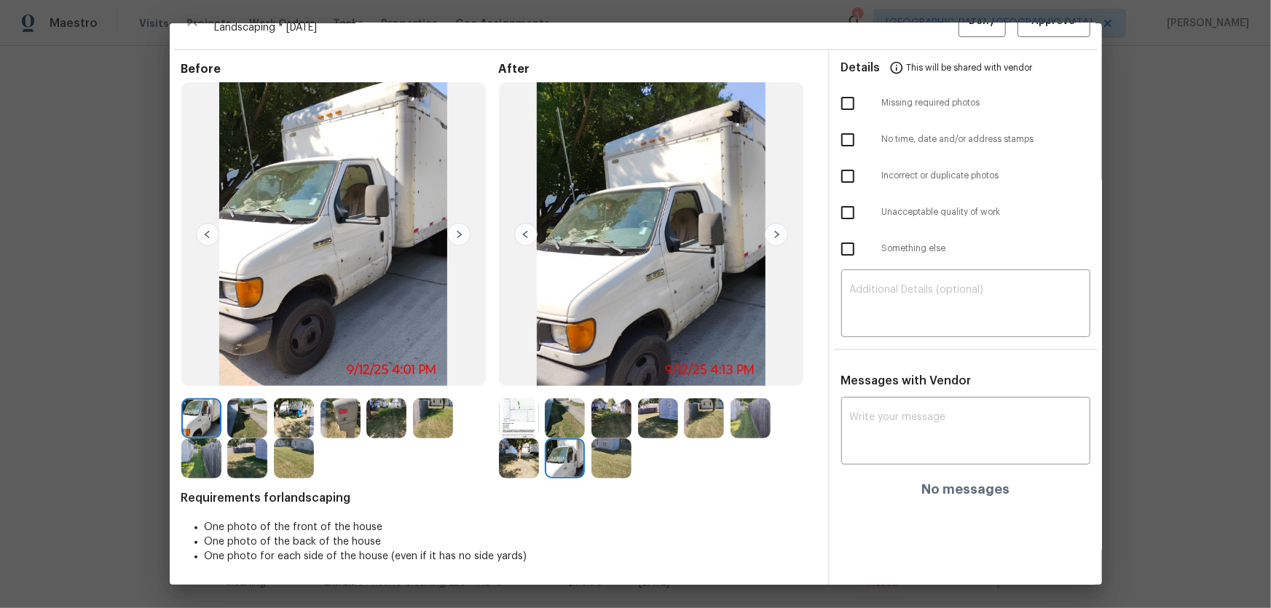
click at [600, 401] on img at bounding box center [612, 459] width 40 height 40
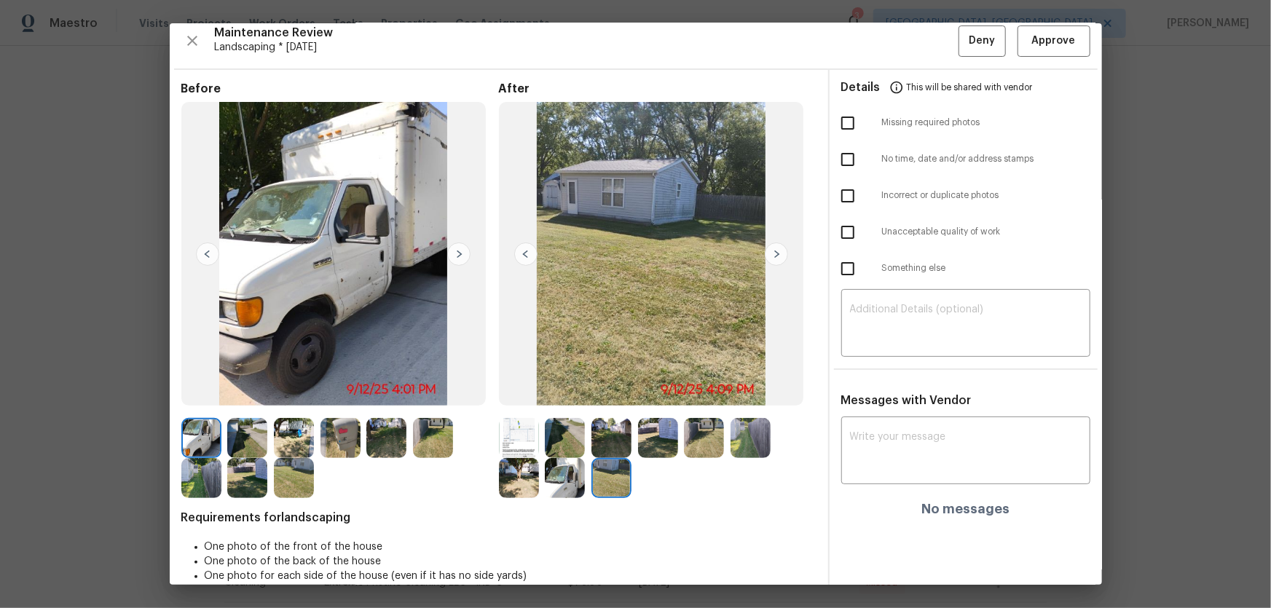
scroll to position [0, 0]
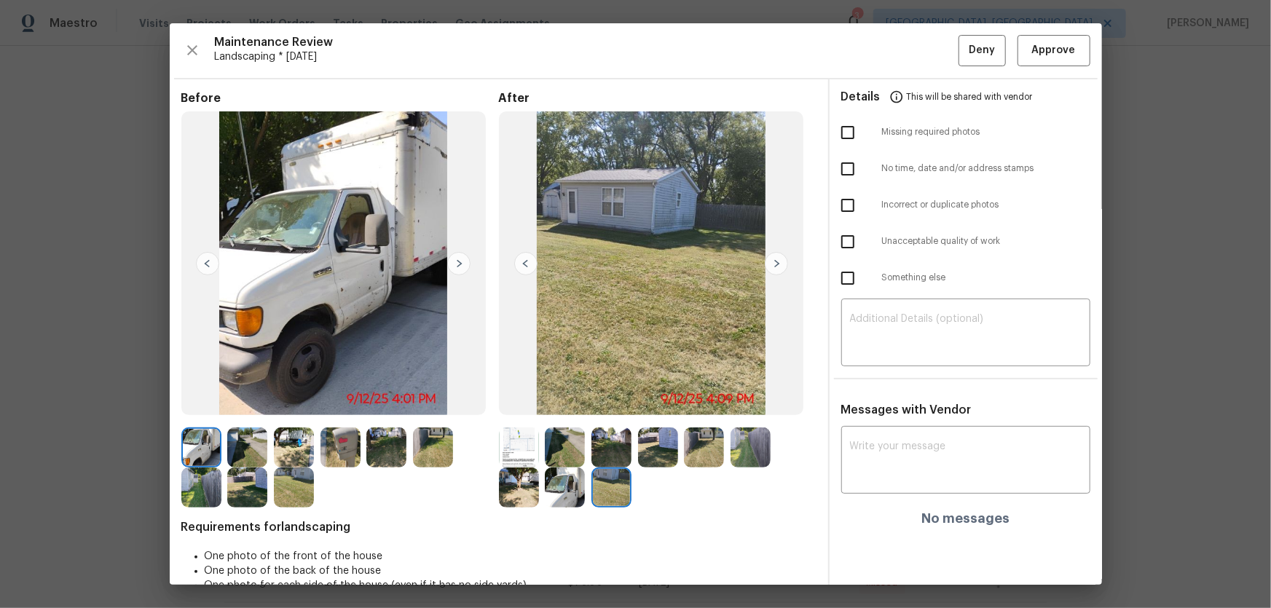
click at [530, 401] on img at bounding box center [519, 448] width 40 height 40
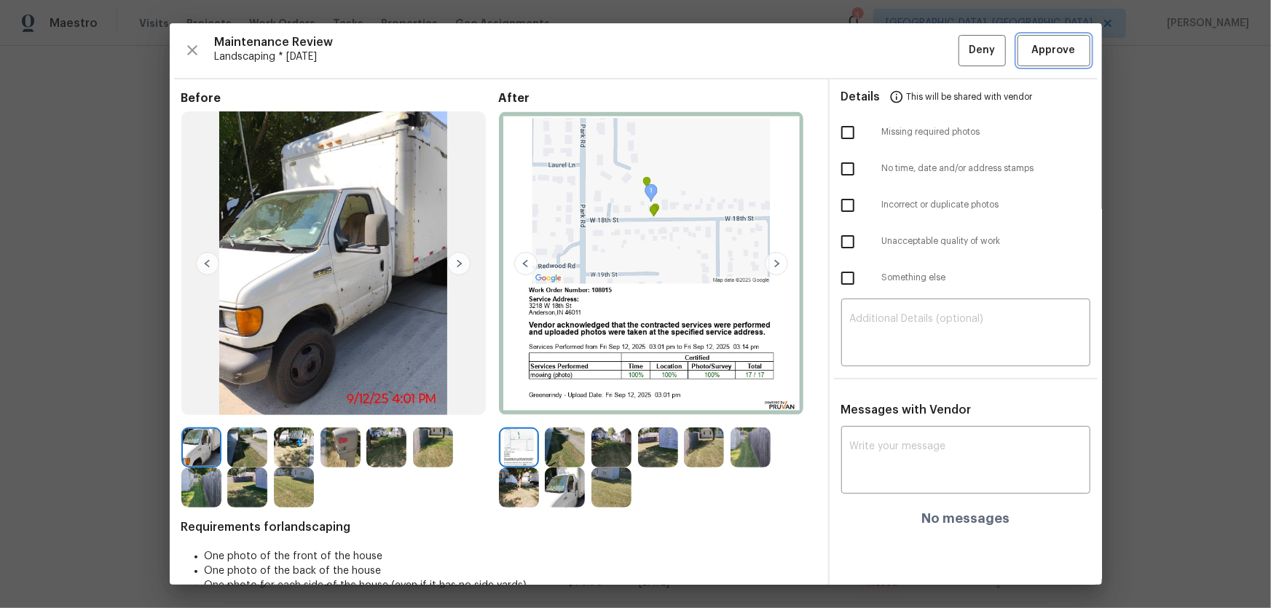
click at [904, 47] on span "Approve" at bounding box center [1054, 51] width 44 height 18
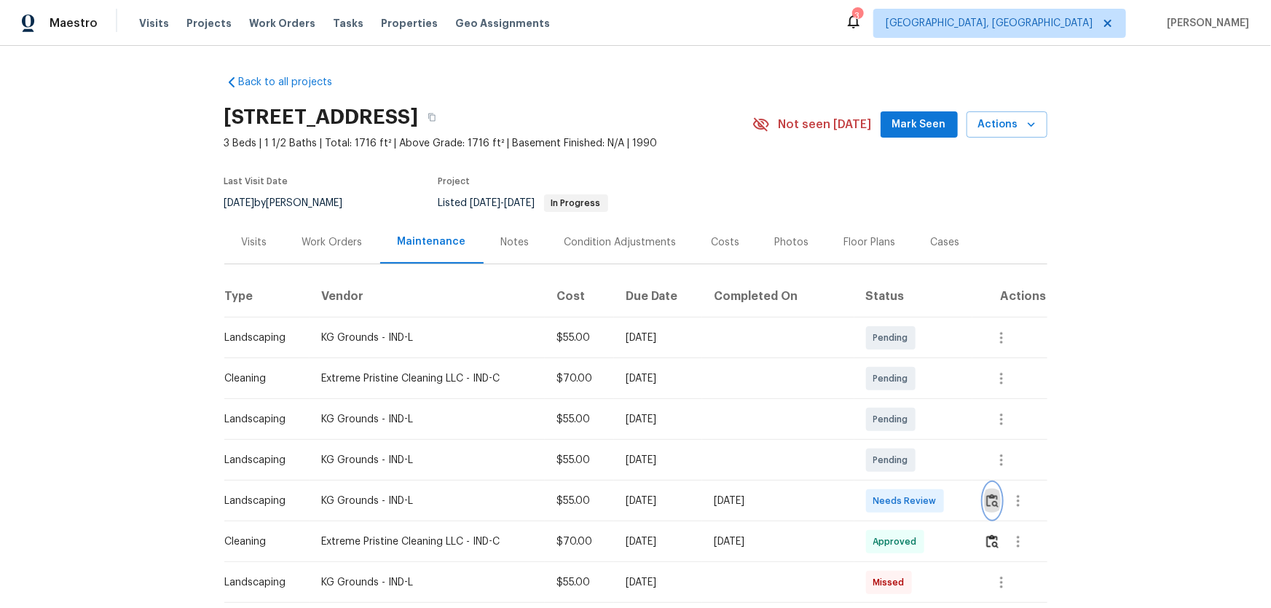
click at [904, 401] on img "button" at bounding box center [993, 501] width 12 height 14
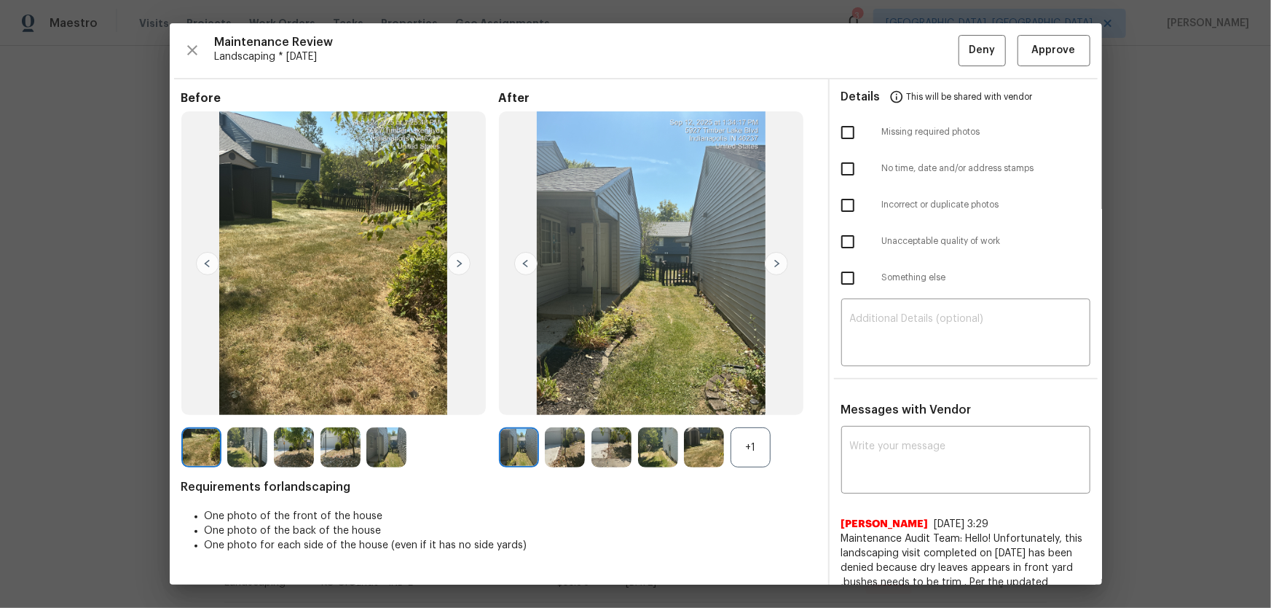
click at [753, 401] on div "+1" at bounding box center [751, 448] width 40 height 40
click at [549, 401] on img at bounding box center [565, 448] width 40 height 40
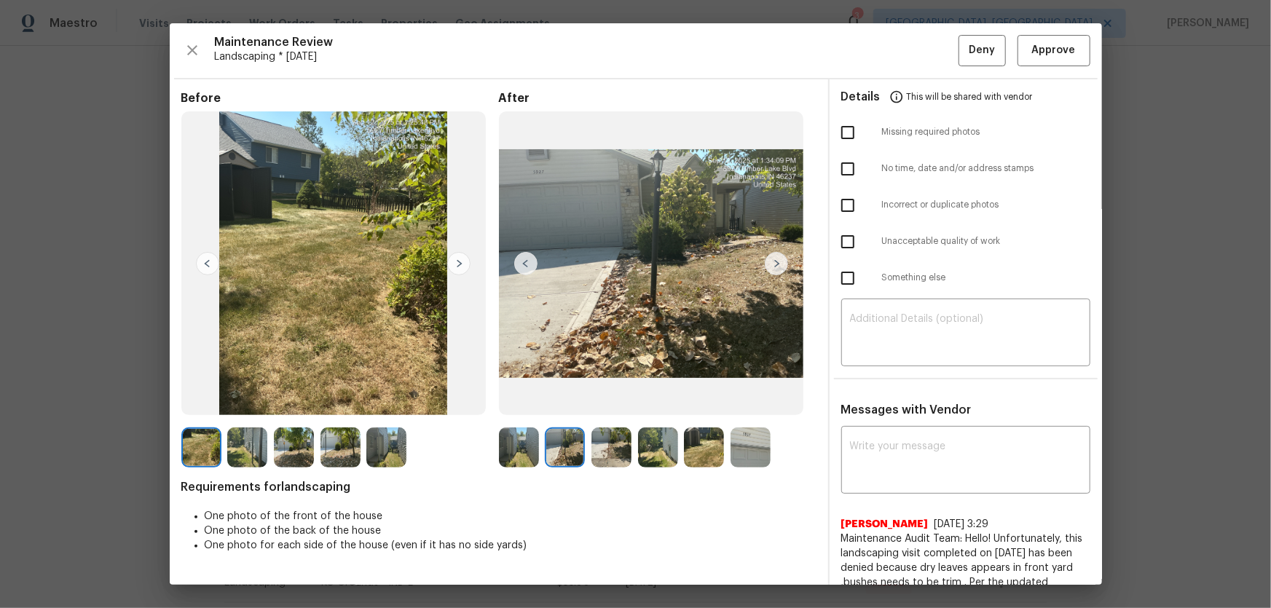
click at [600, 401] on img at bounding box center [612, 448] width 40 height 40
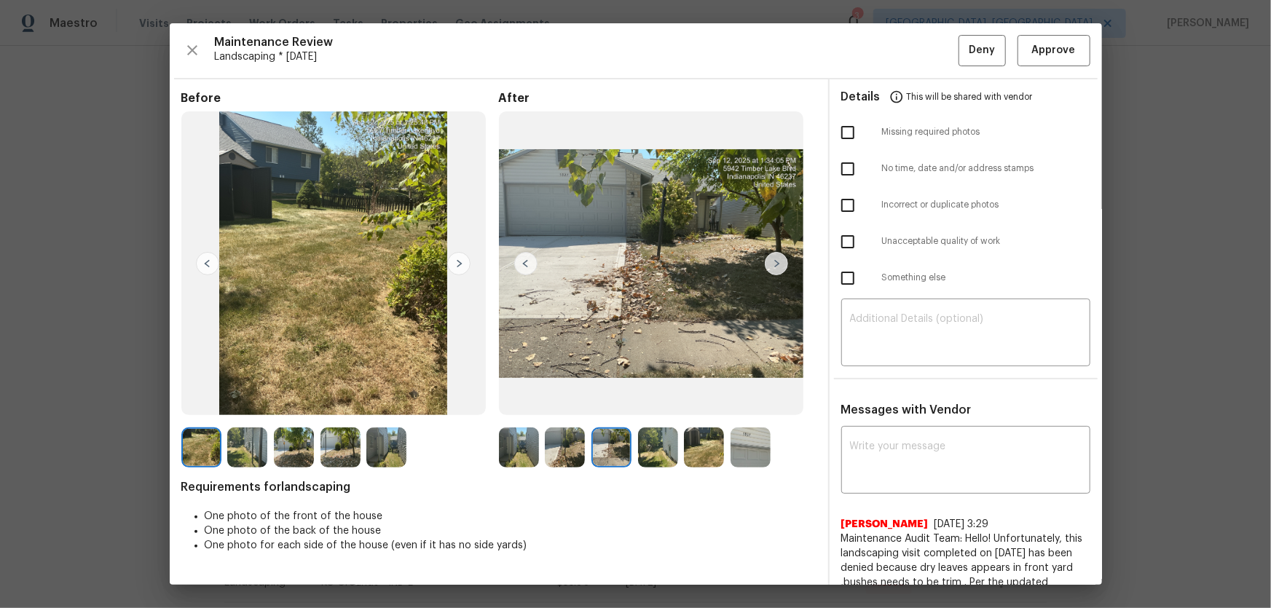
click at [661, 401] on img at bounding box center [658, 448] width 40 height 40
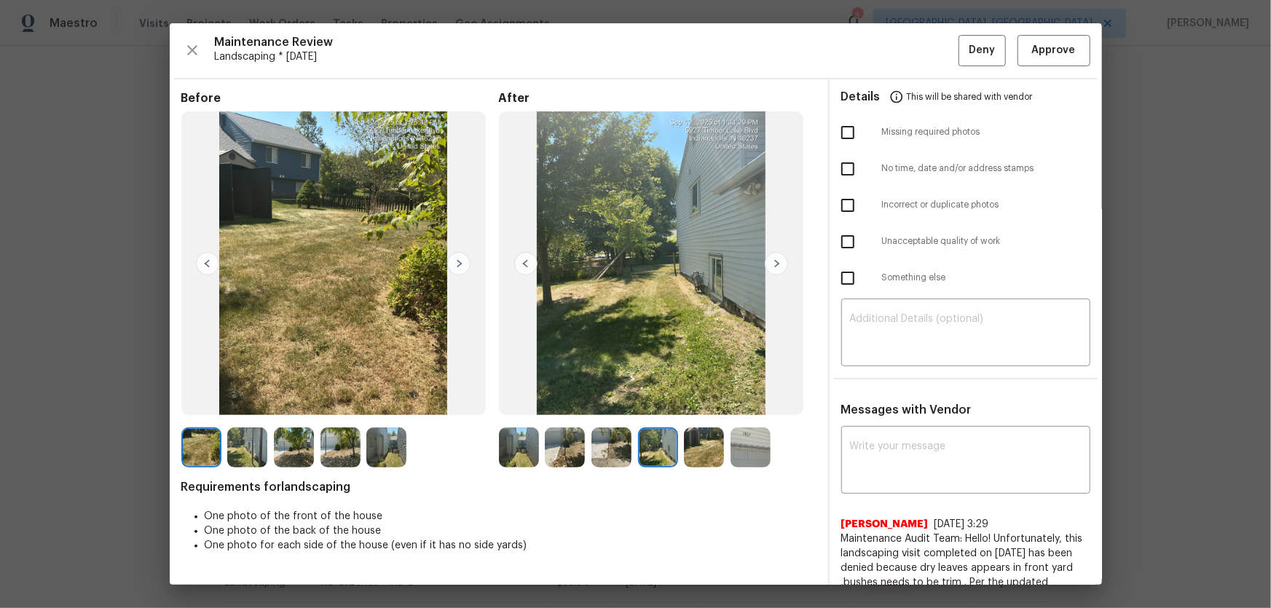
click at [691, 401] on img at bounding box center [704, 448] width 40 height 40
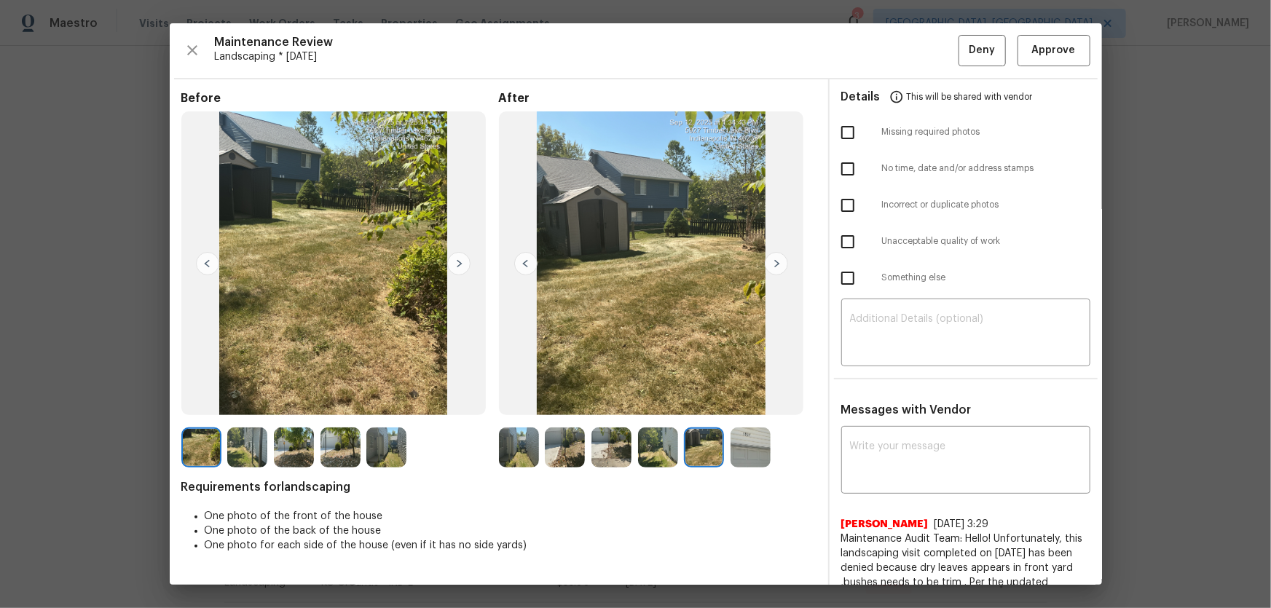
click at [742, 401] on img at bounding box center [751, 448] width 40 height 40
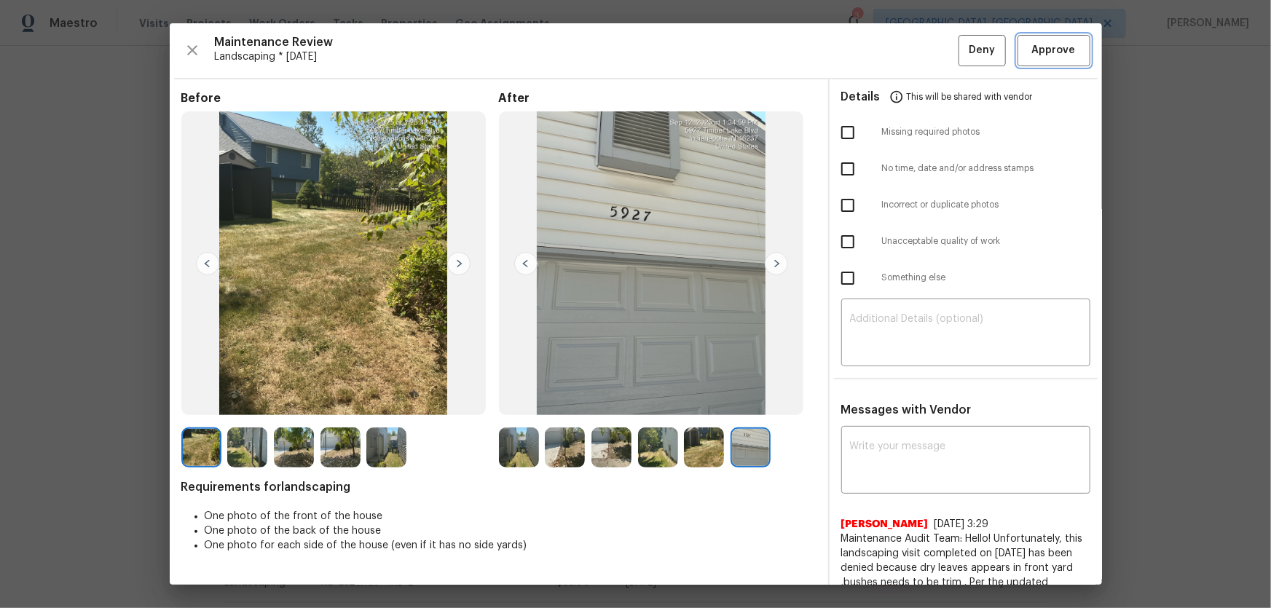
click at [904, 56] on span "Approve" at bounding box center [1054, 51] width 44 height 18
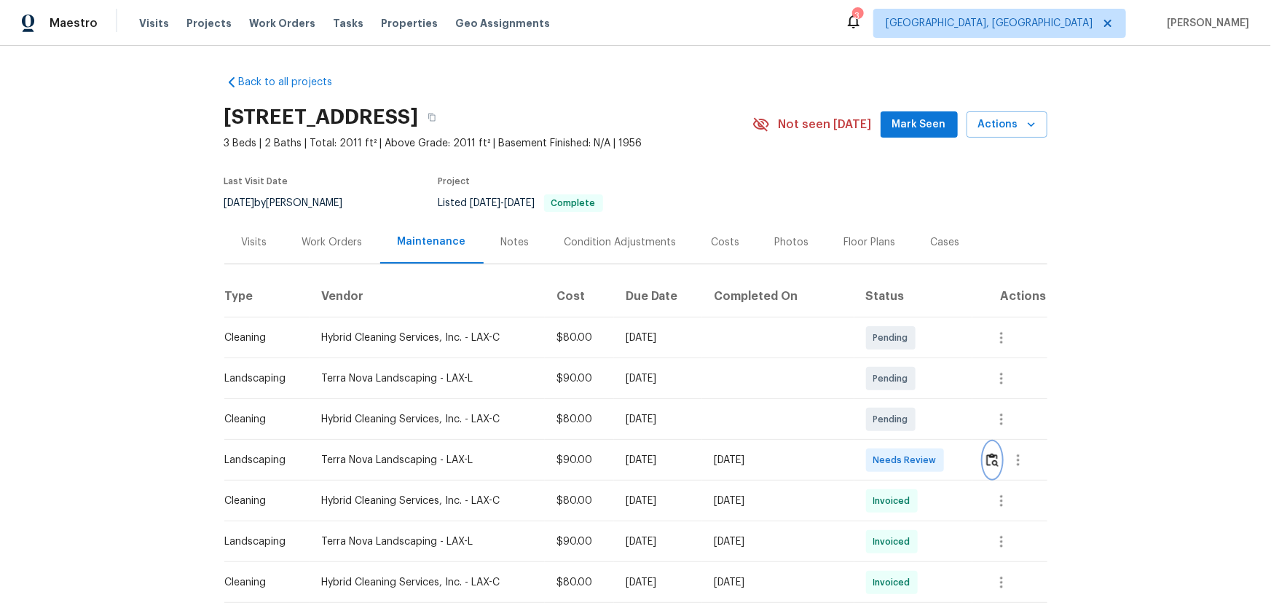
click at [904, 401] on img "button" at bounding box center [993, 460] width 12 height 14
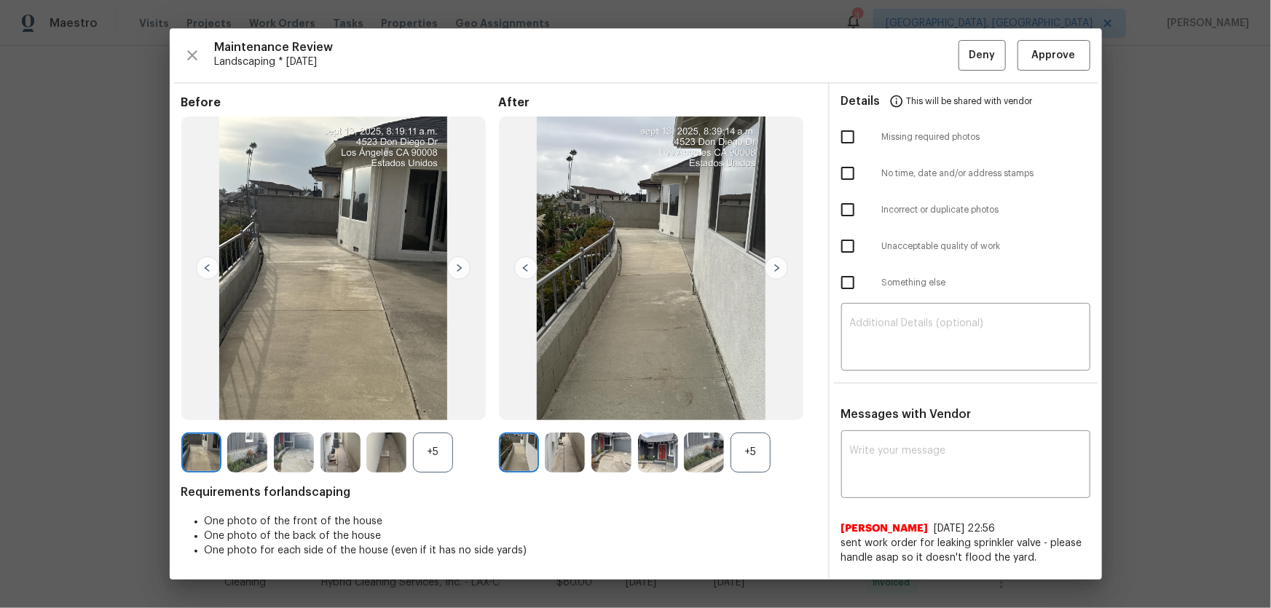
click at [742, 401] on div "+5" at bounding box center [751, 453] width 40 height 40
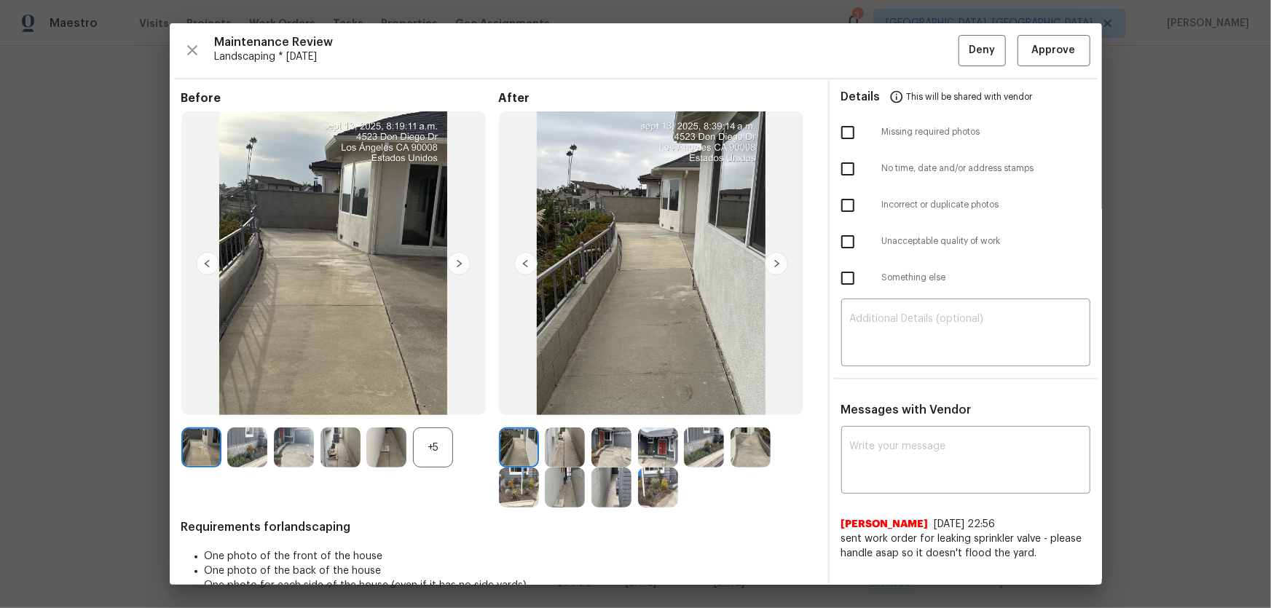
click at [434, 401] on div "+5" at bounding box center [433, 448] width 40 height 40
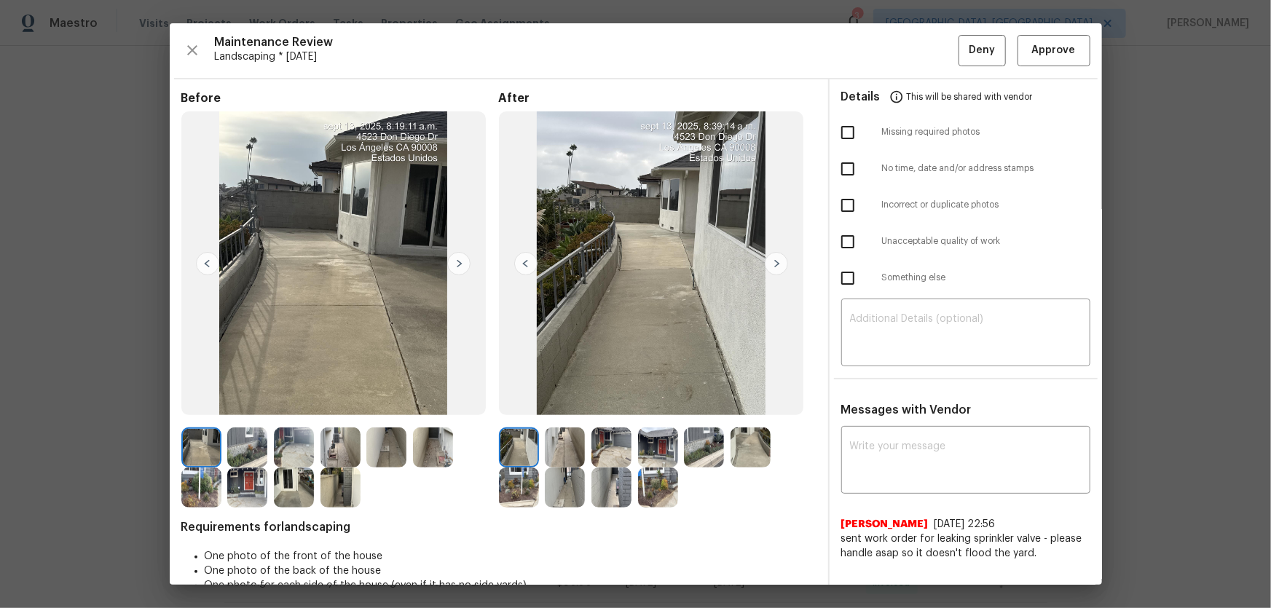
click at [562, 401] on img at bounding box center [565, 448] width 40 height 40
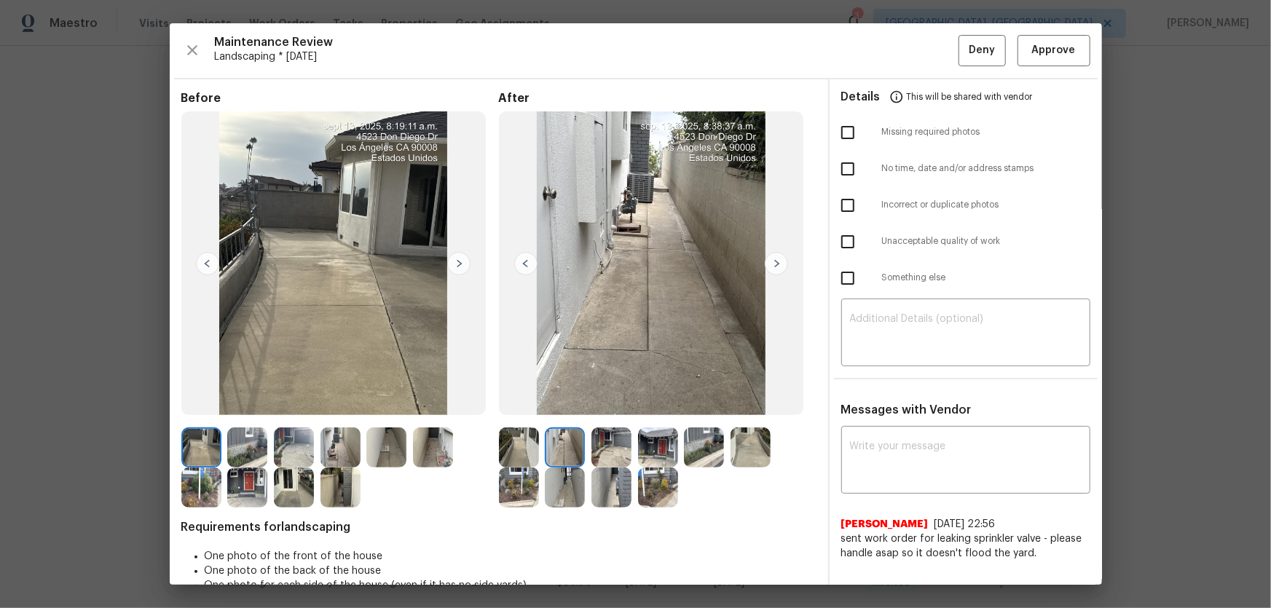
click at [629, 401] on div at bounding box center [615, 448] width 47 height 40
click at [618, 401] on img at bounding box center [612, 448] width 40 height 40
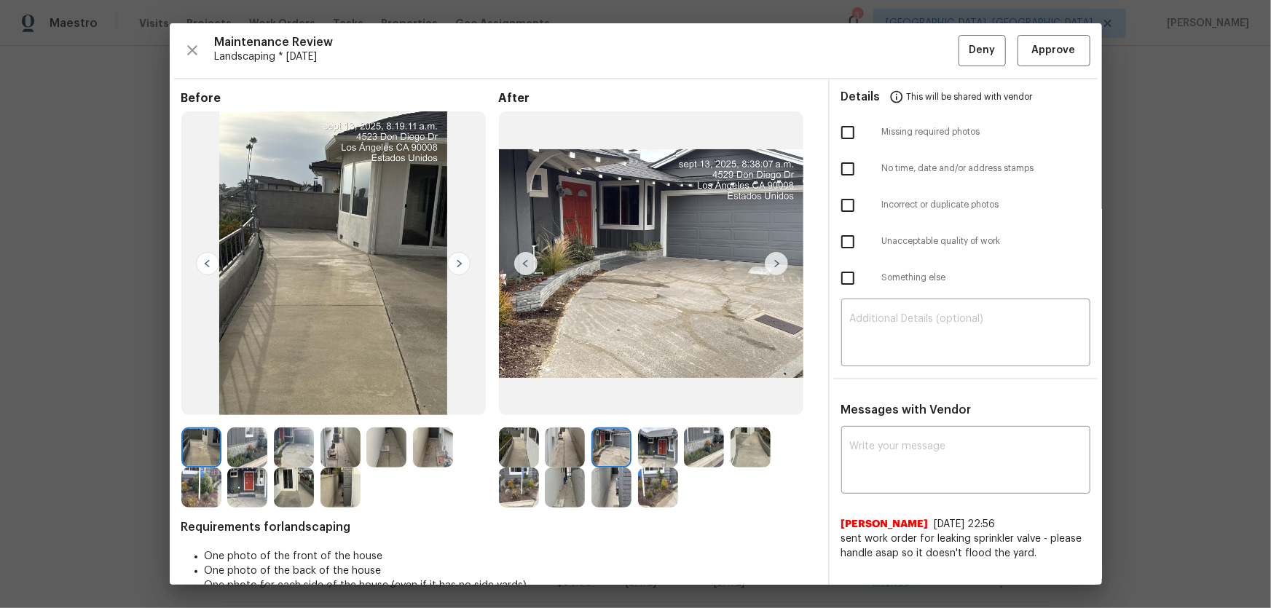
click at [661, 401] on img at bounding box center [658, 448] width 40 height 40
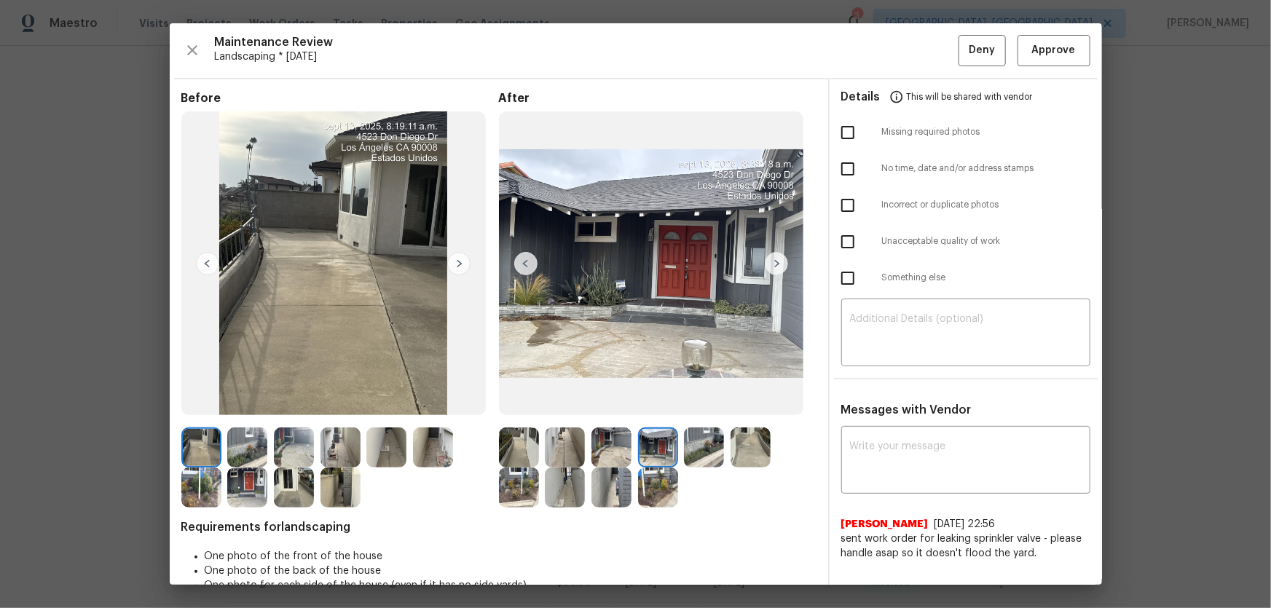
click at [717, 401] on img at bounding box center [704, 448] width 40 height 40
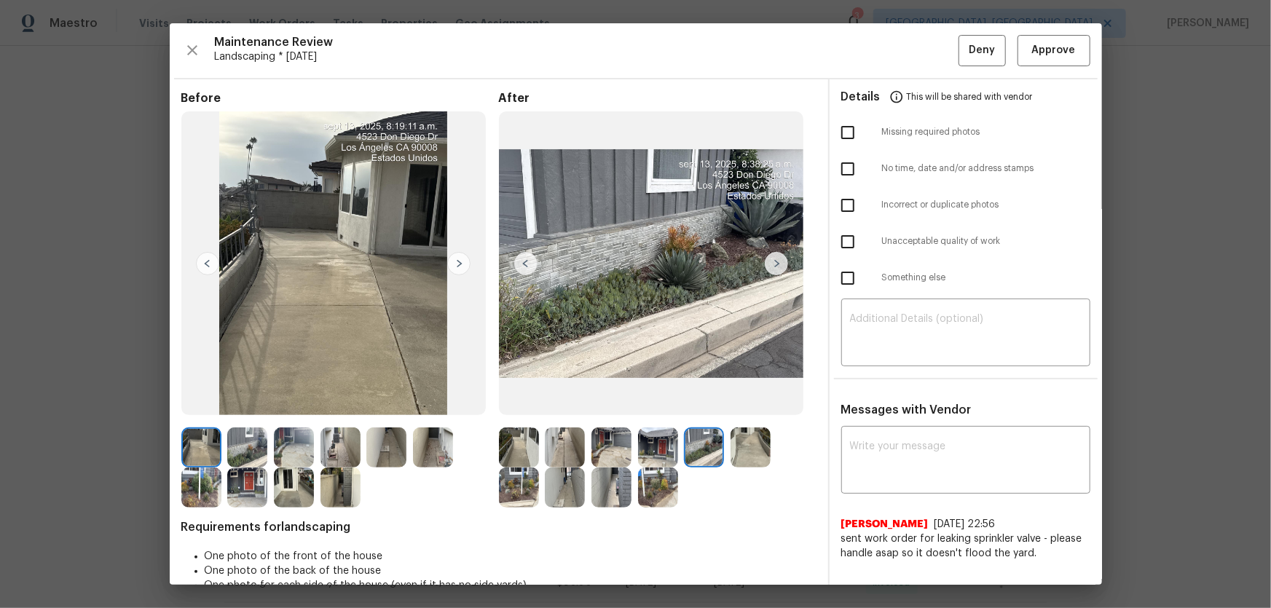
click at [758, 401] on img at bounding box center [751, 448] width 40 height 40
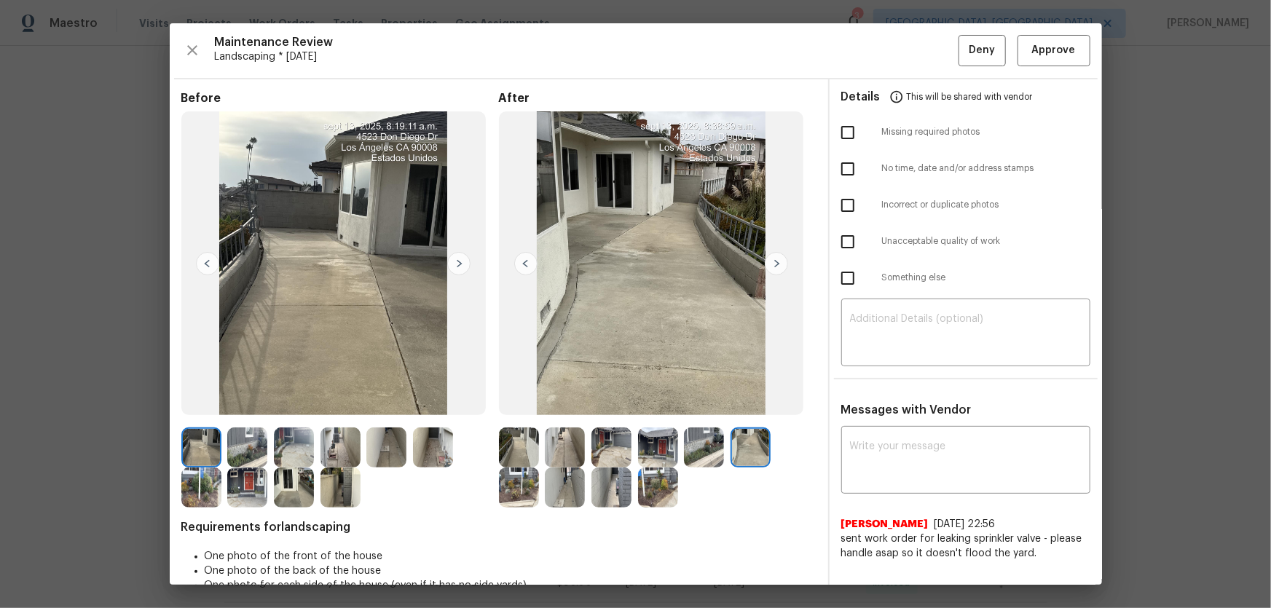
click at [517, 401] on img at bounding box center [519, 488] width 40 height 40
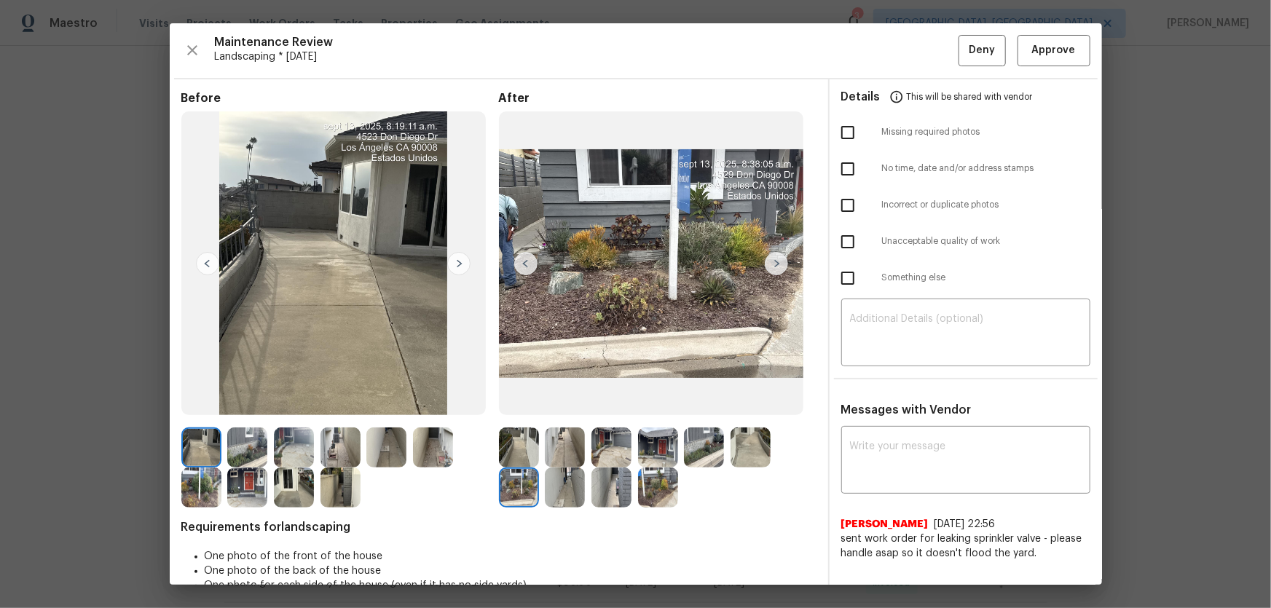
click at [560, 401] on img at bounding box center [565, 488] width 40 height 40
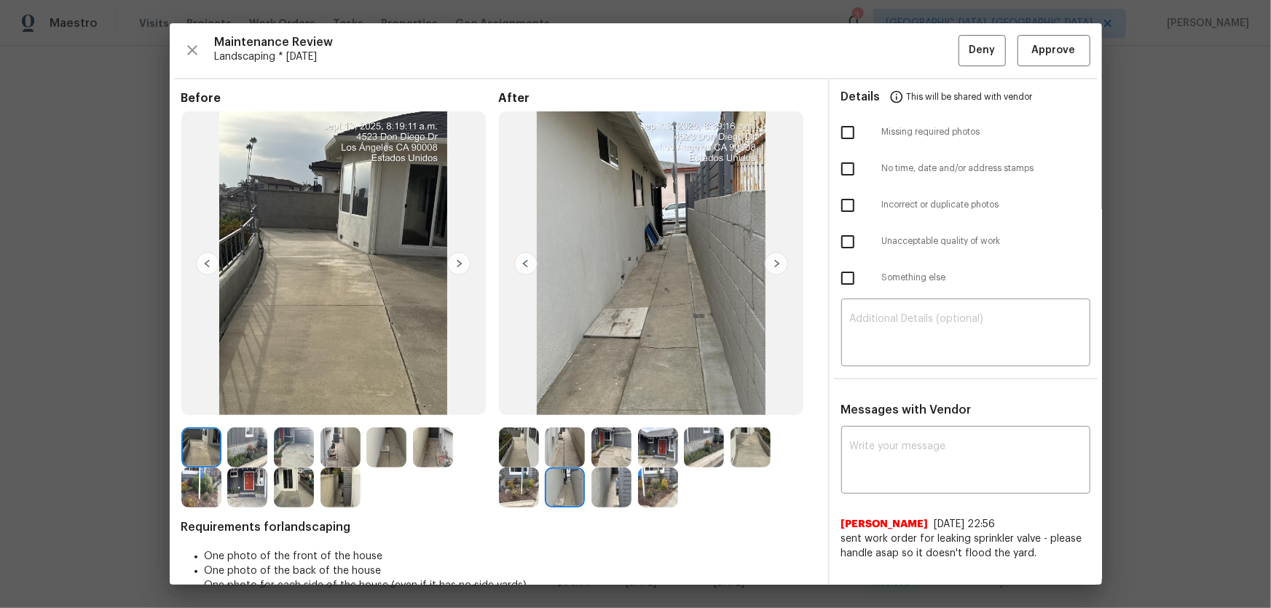
click at [612, 401] on img at bounding box center [612, 488] width 40 height 40
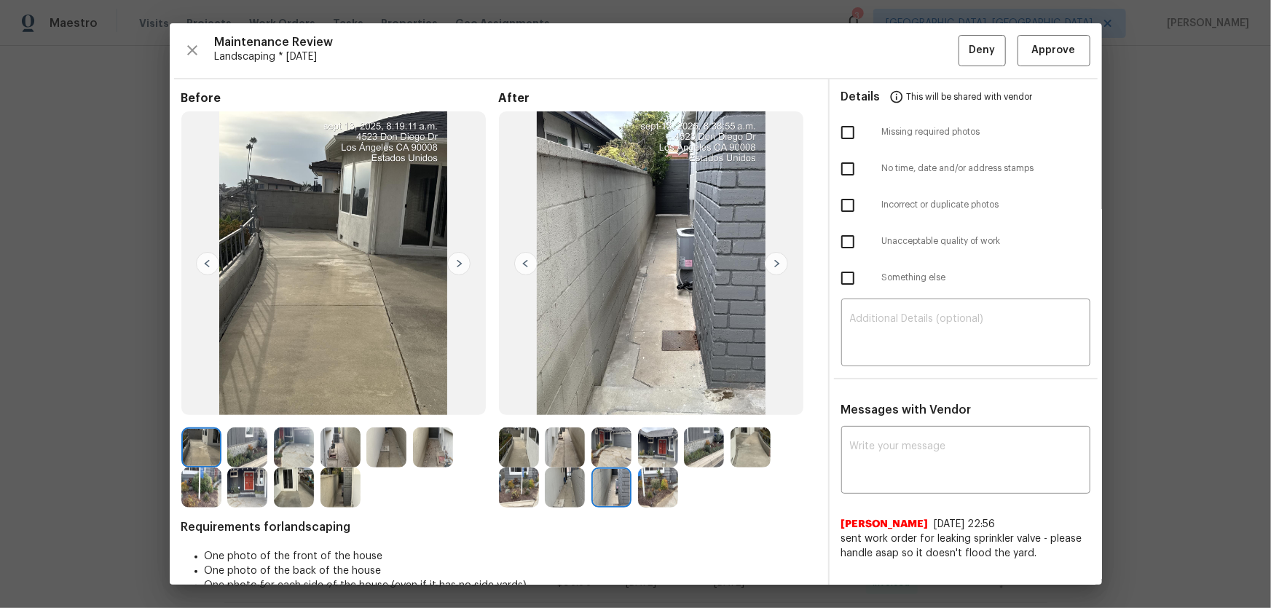
click at [646, 401] on img at bounding box center [658, 488] width 40 height 40
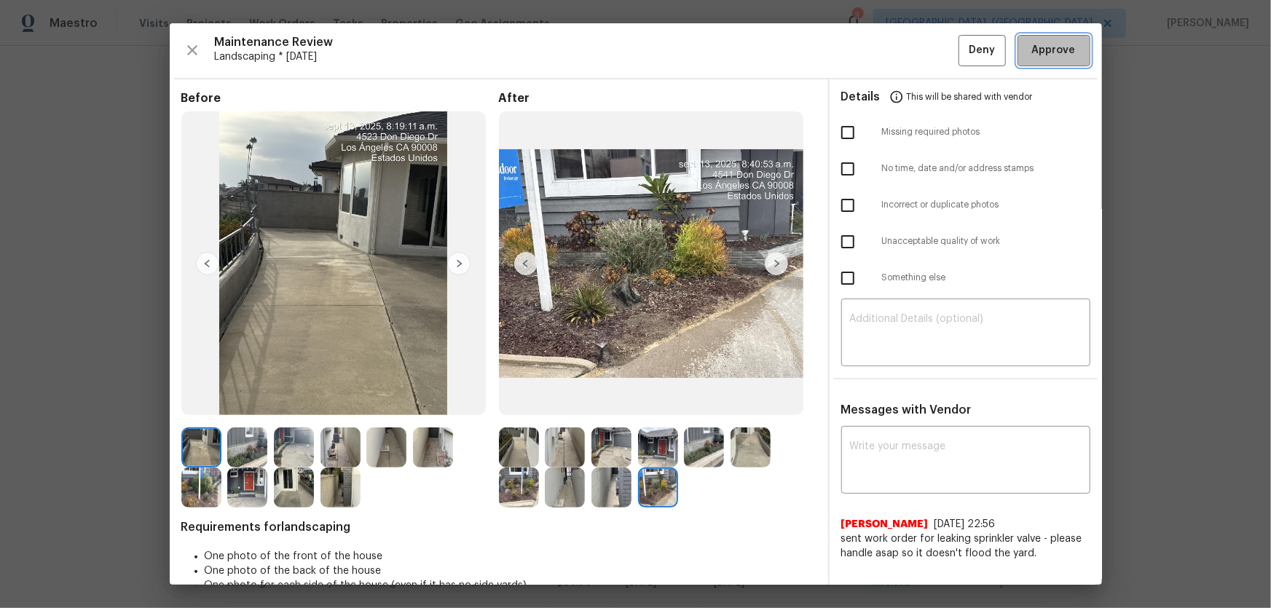
click at [904, 50] on span "Approve" at bounding box center [1054, 51] width 44 height 18
click at [528, 401] on img at bounding box center [519, 448] width 40 height 40
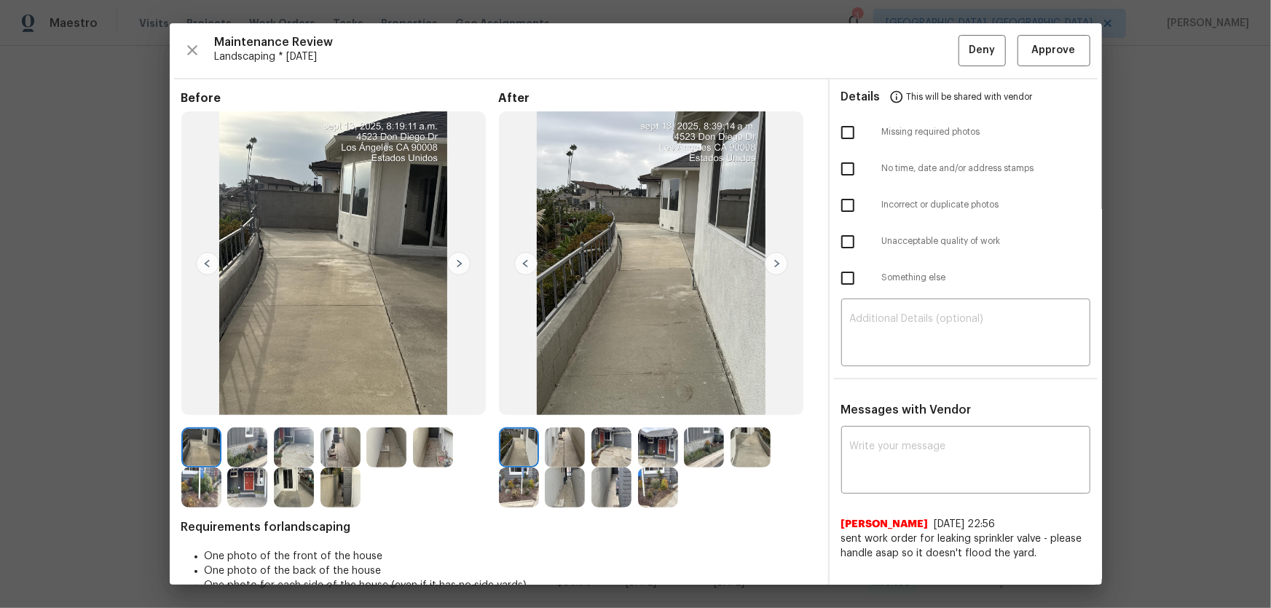
click at [568, 401] on img at bounding box center [565, 448] width 40 height 40
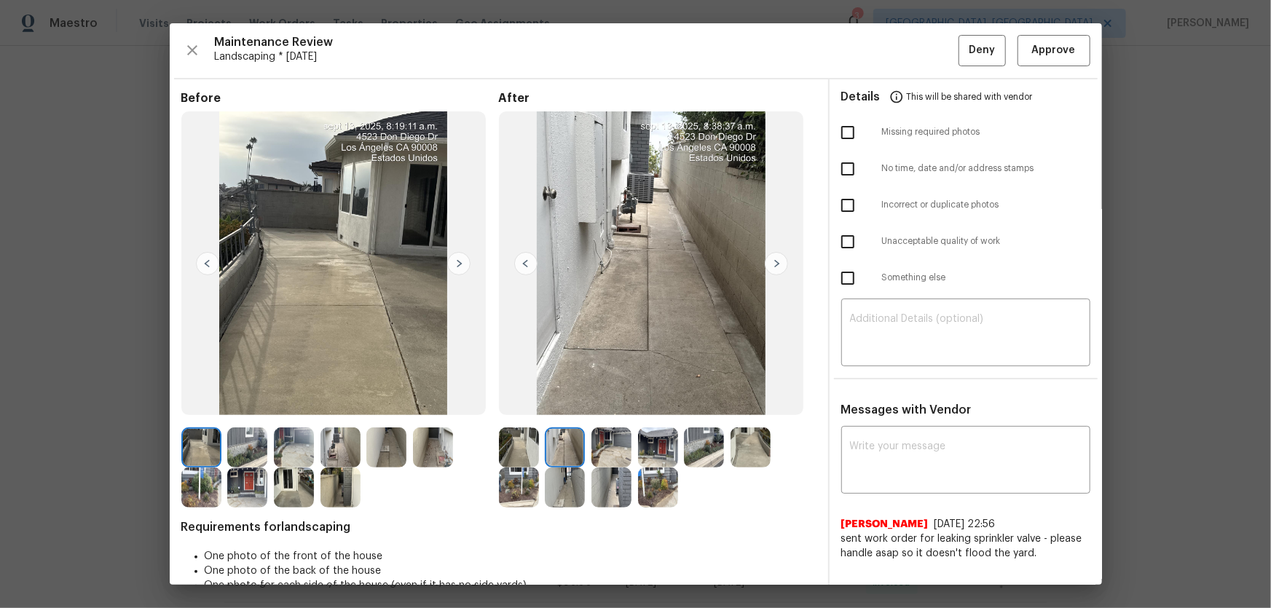
click at [603, 401] on img at bounding box center [612, 448] width 40 height 40
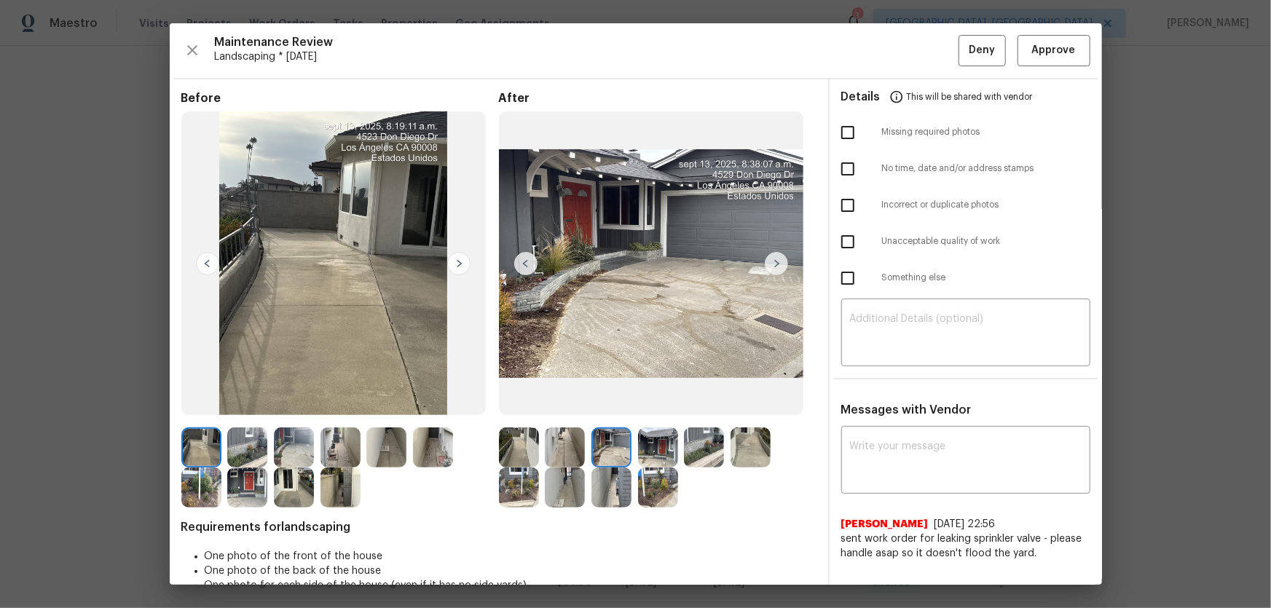
click at [659, 401] on img at bounding box center [658, 448] width 40 height 40
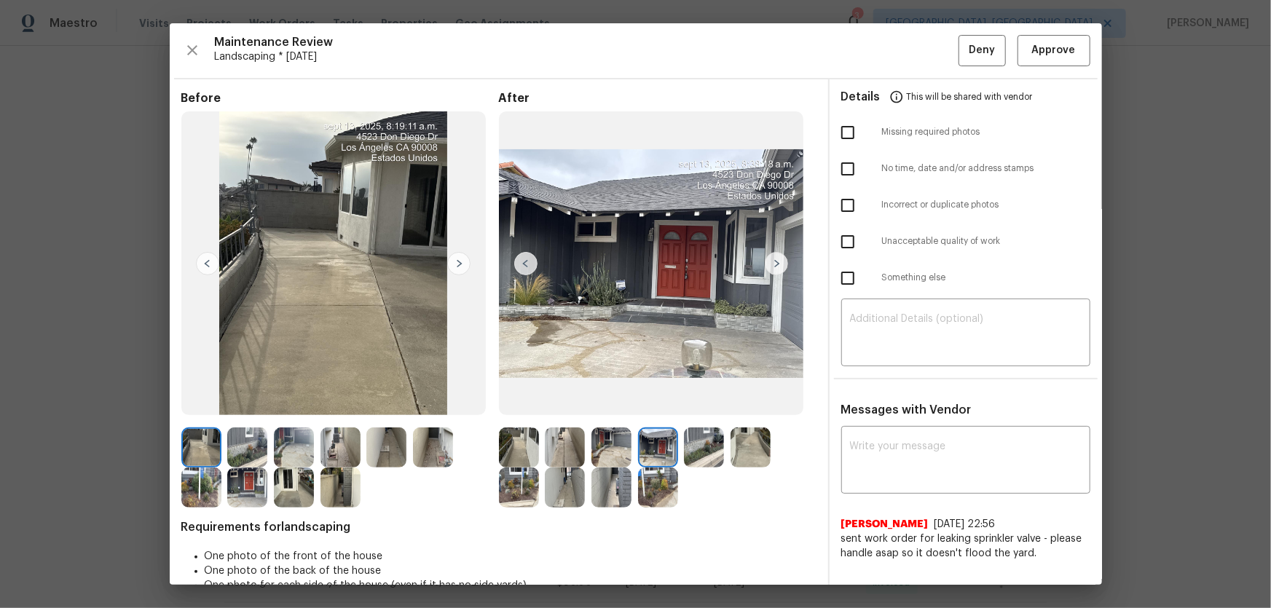
click at [698, 401] on img at bounding box center [704, 448] width 40 height 40
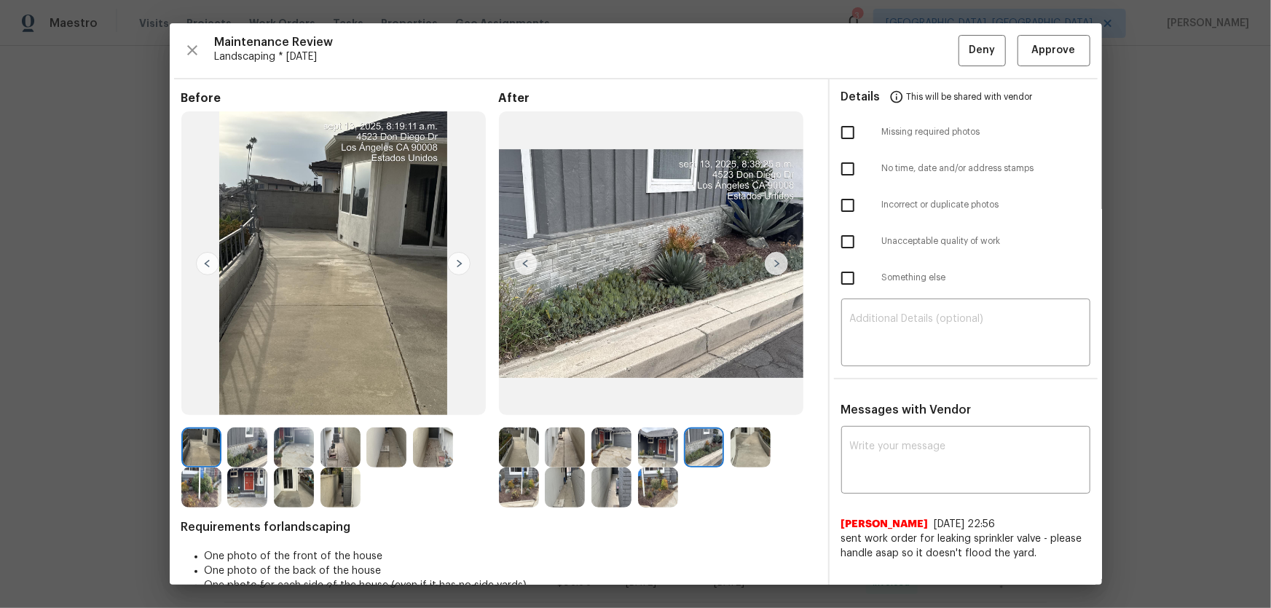
click at [748, 401] on img at bounding box center [751, 448] width 40 height 40
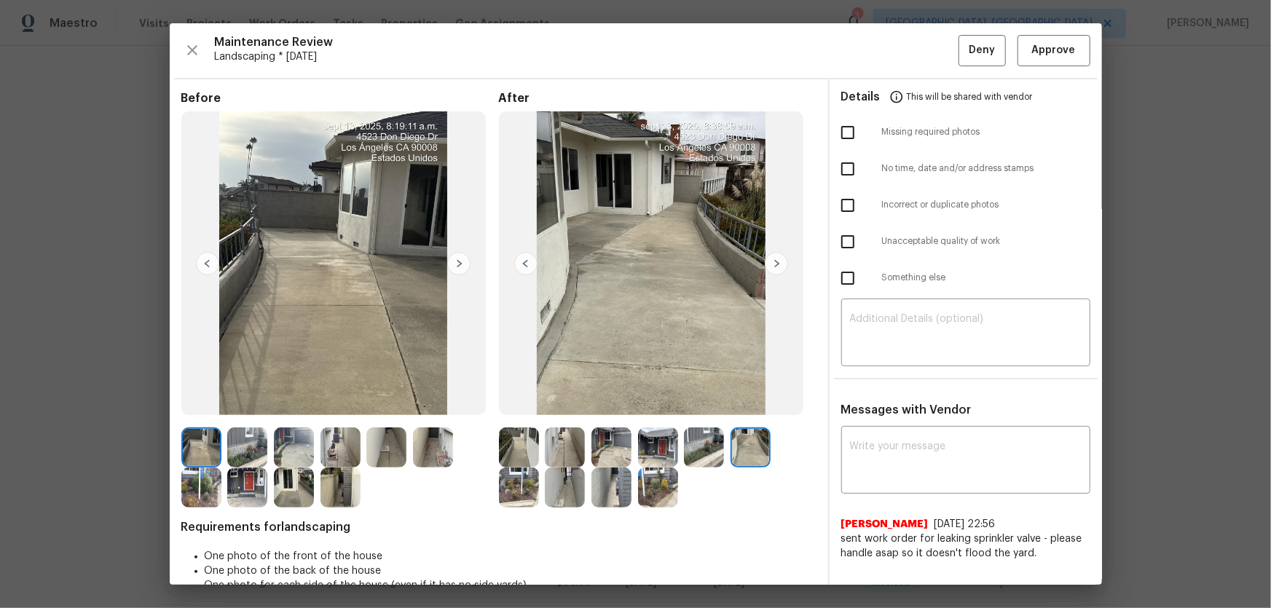
click at [534, 401] on img at bounding box center [519, 488] width 40 height 40
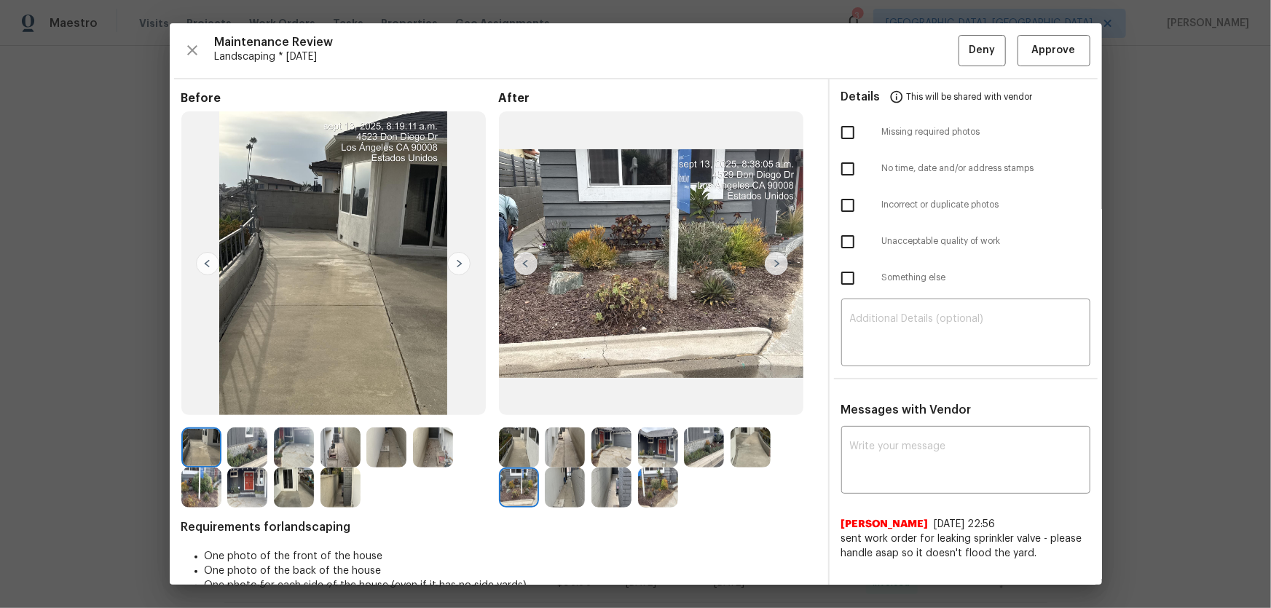
click at [557, 401] on img at bounding box center [565, 488] width 40 height 40
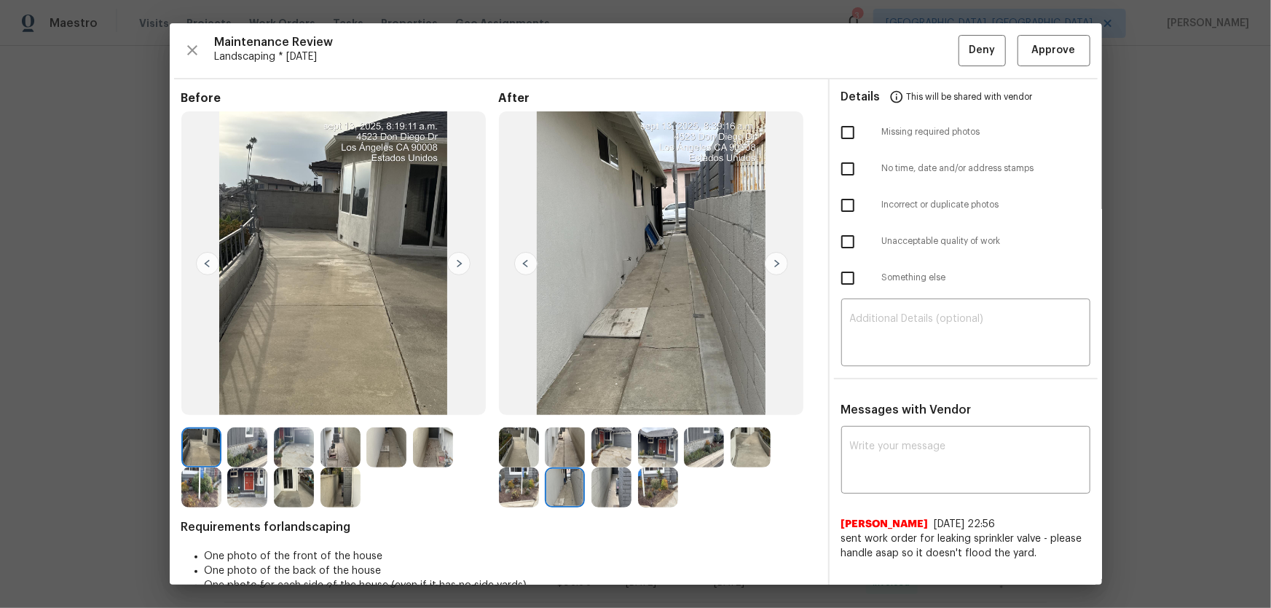
click at [598, 401] on img at bounding box center [612, 488] width 40 height 40
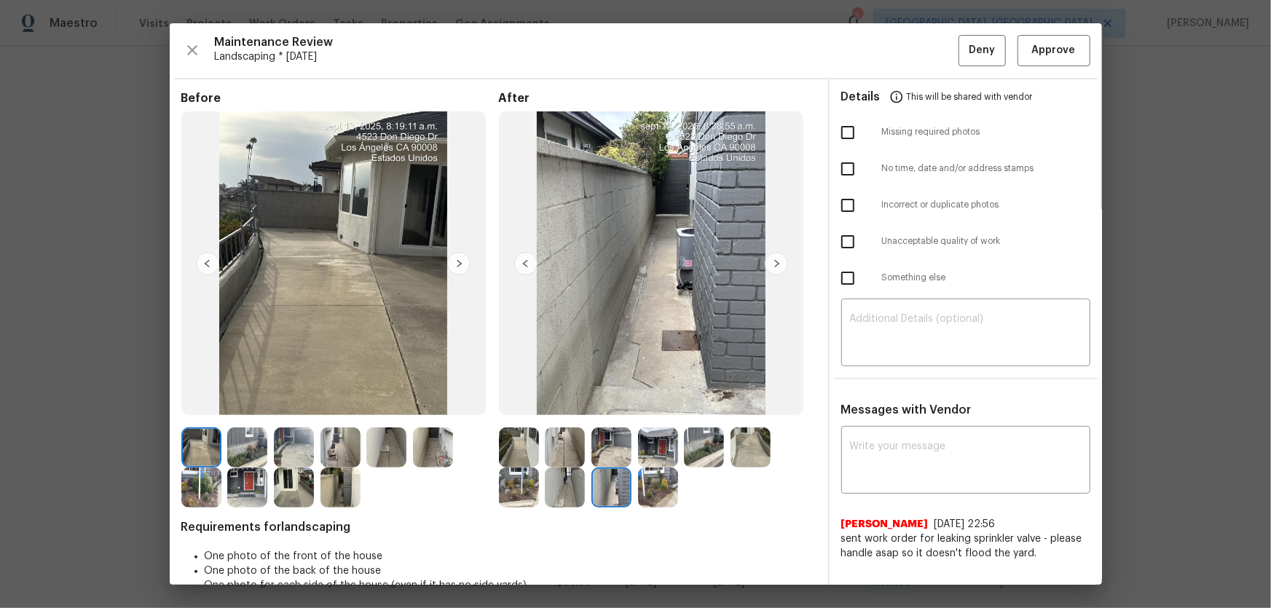
click at [640, 401] on img at bounding box center [658, 488] width 40 height 40
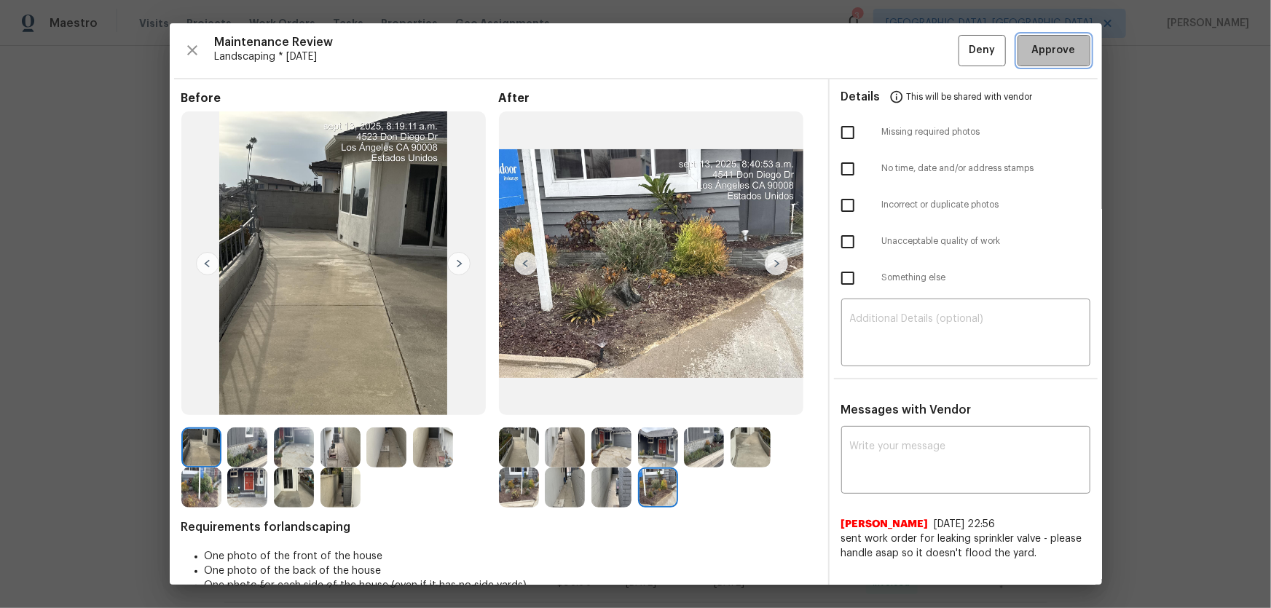
click at [904, 51] on span "Approve" at bounding box center [1054, 51] width 44 height 18
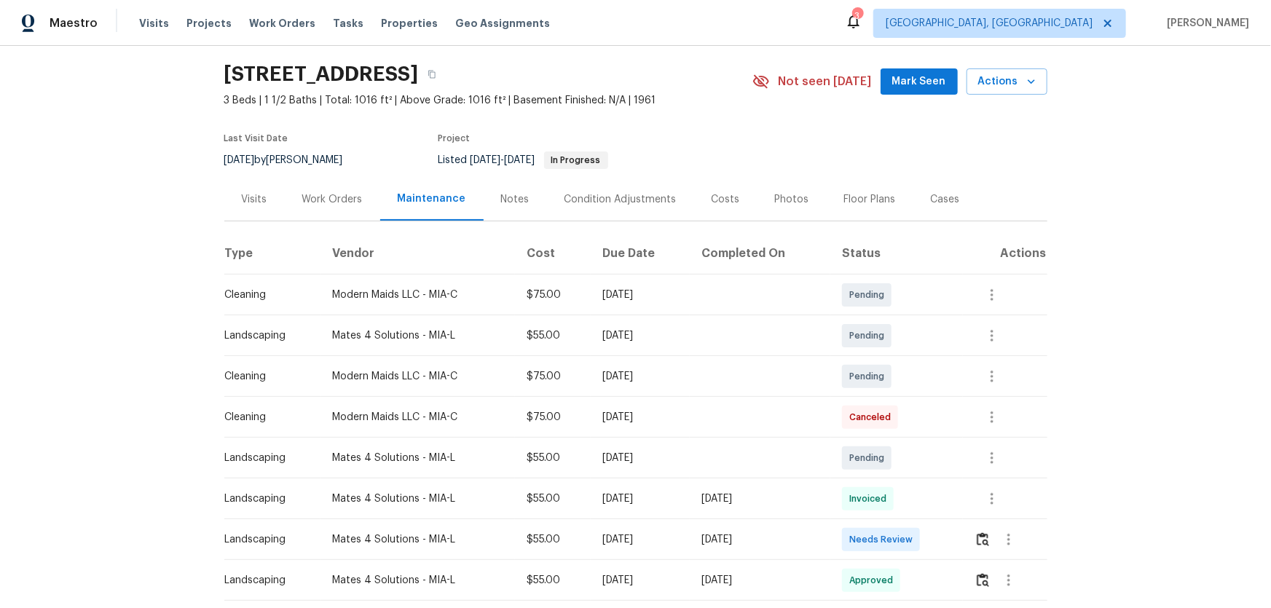
scroll to position [66, 0]
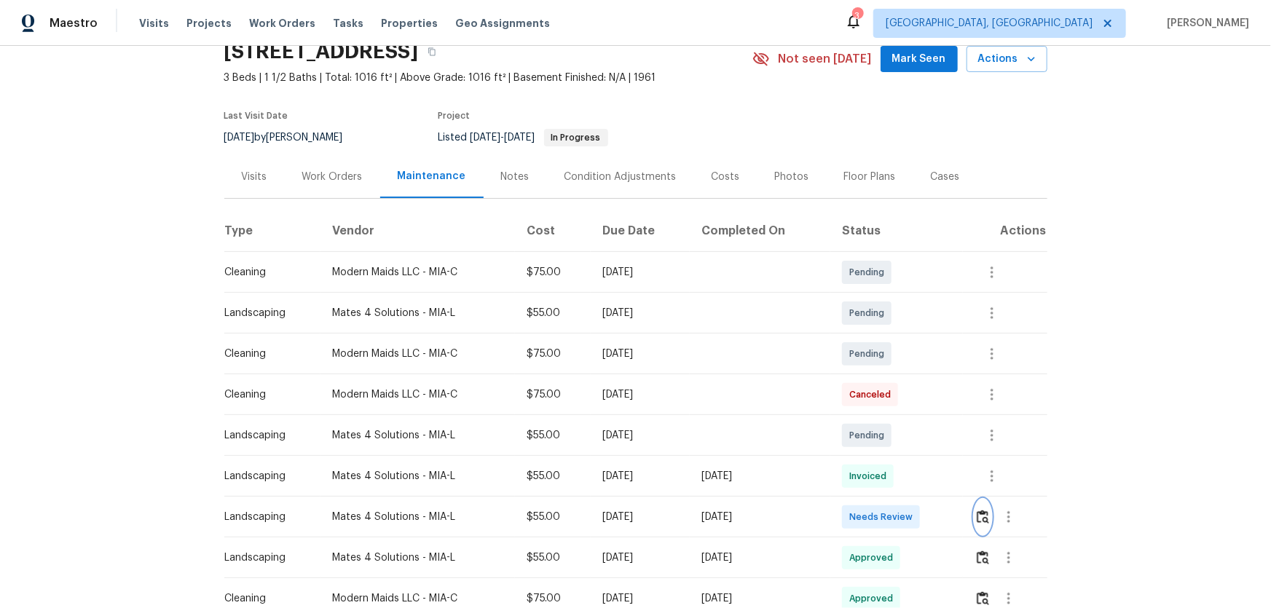
click at [904, 401] on img "button" at bounding box center [983, 517] width 12 height 14
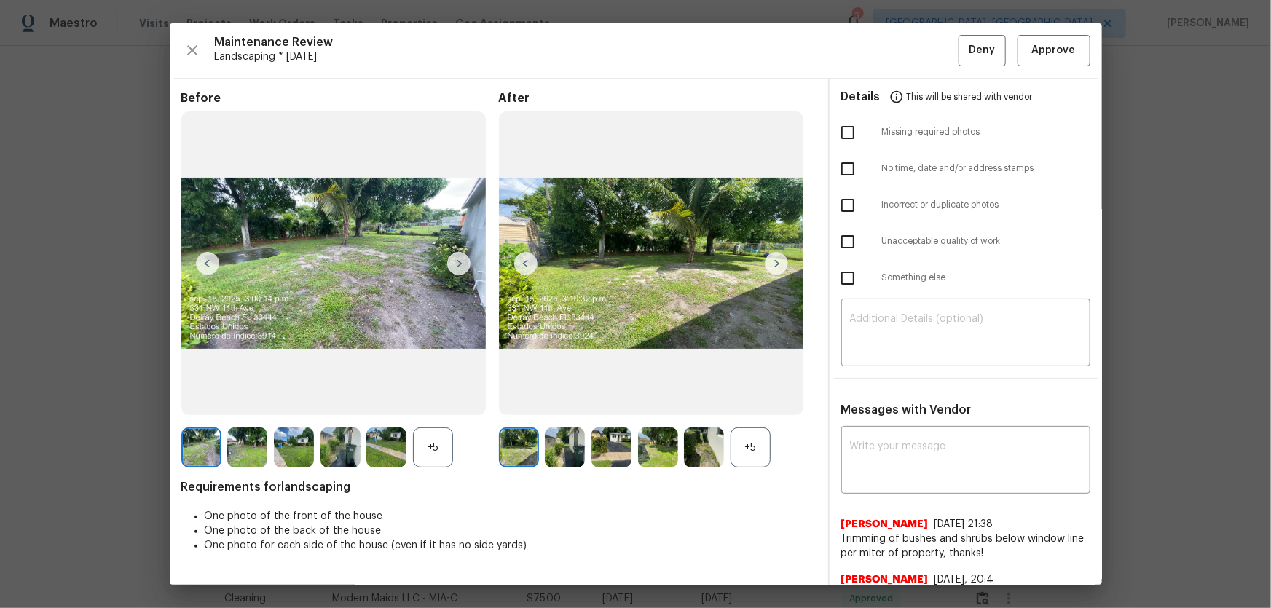
click at [741, 401] on div "+5" at bounding box center [751, 448] width 40 height 40
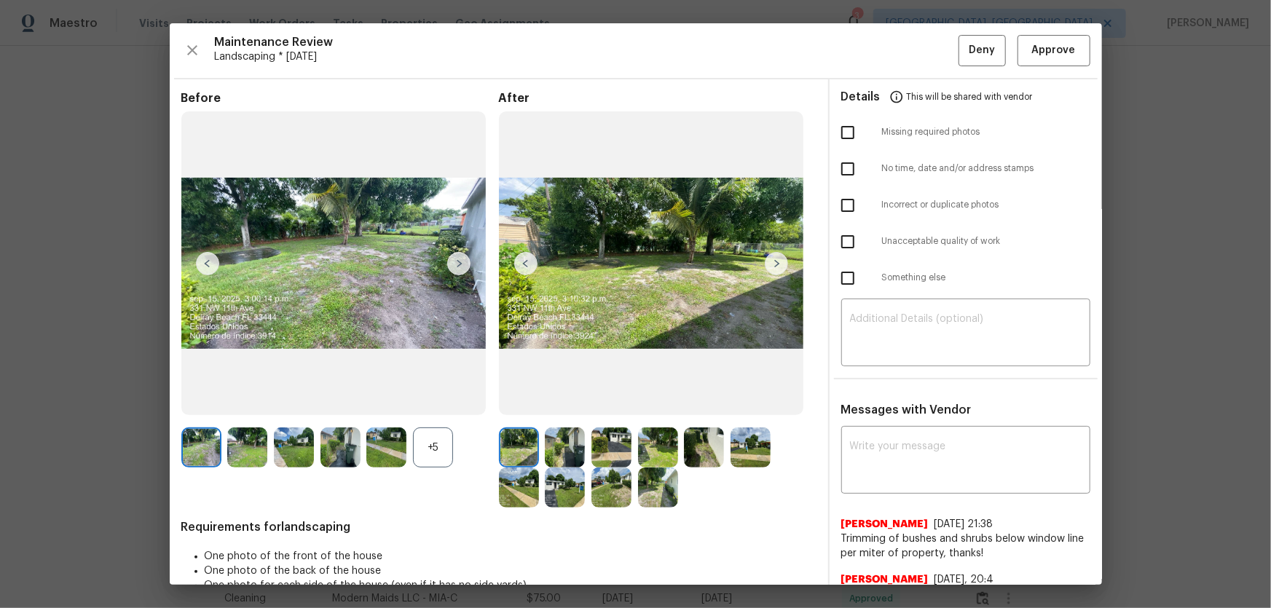
click at [417, 401] on div "+5" at bounding box center [433, 448] width 40 height 40
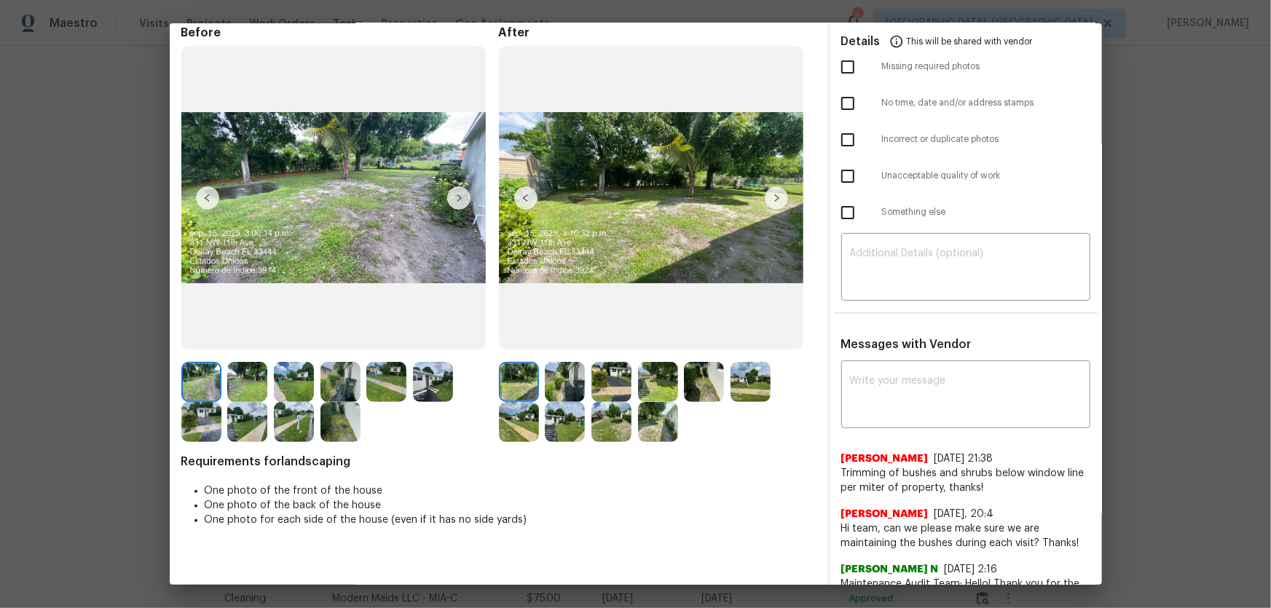
click at [561, 385] on img at bounding box center [565, 382] width 40 height 40
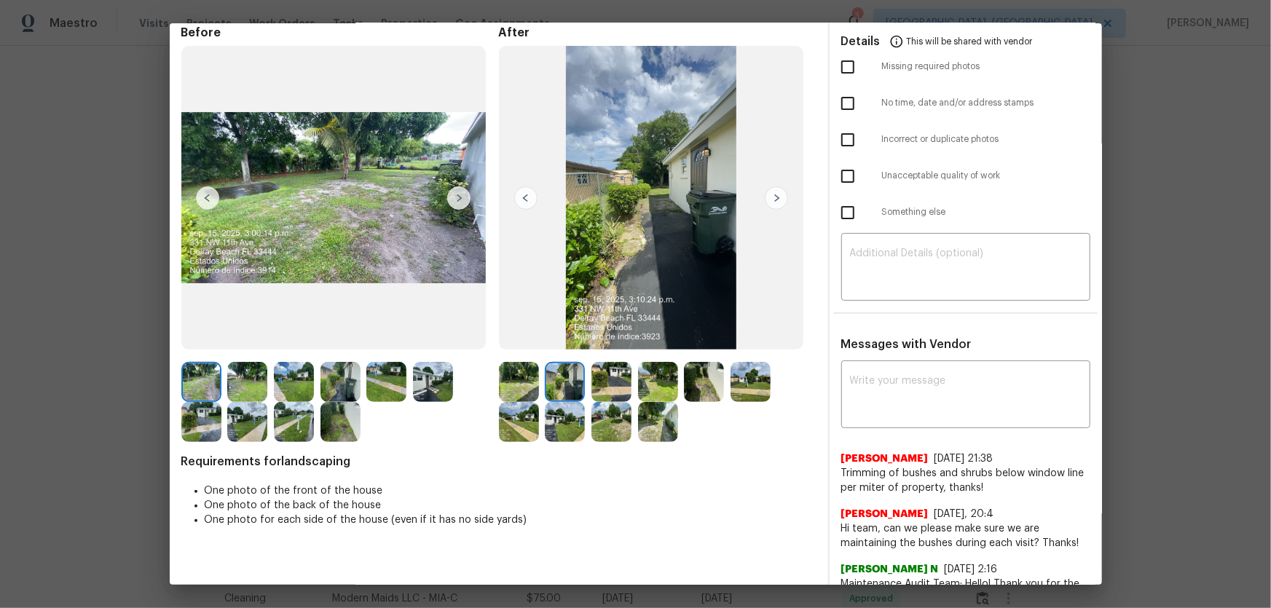
click at [599, 388] on img at bounding box center [612, 382] width 40 height 40
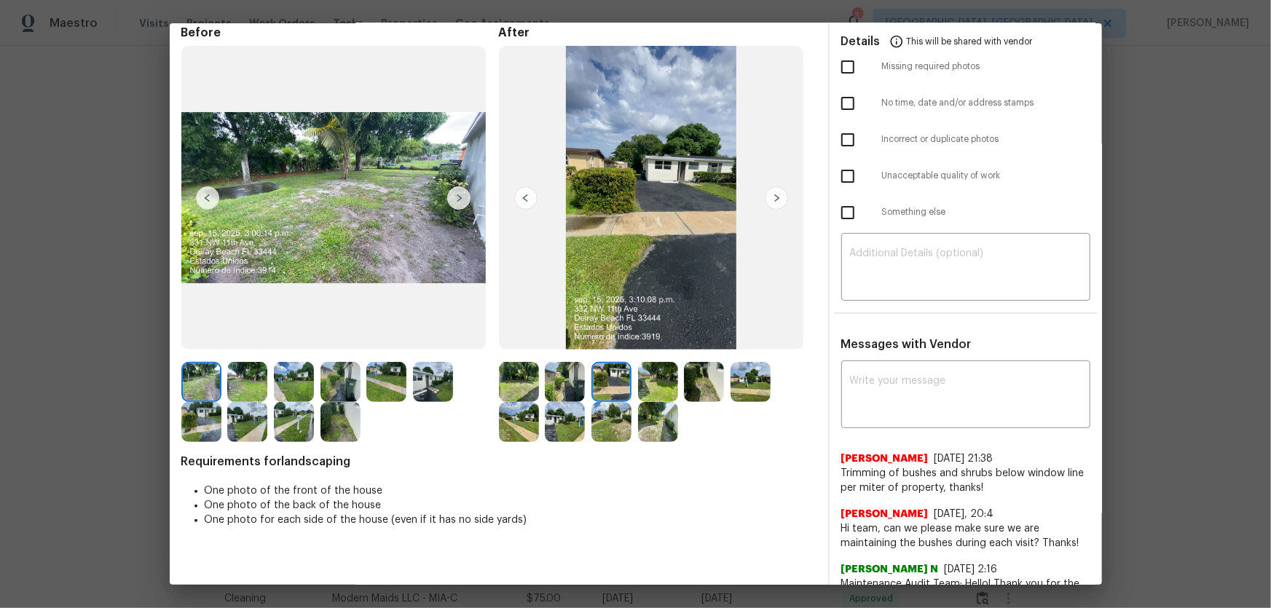
click at [648, 393] on img at bounding box center [658, 382] width 40 height 40
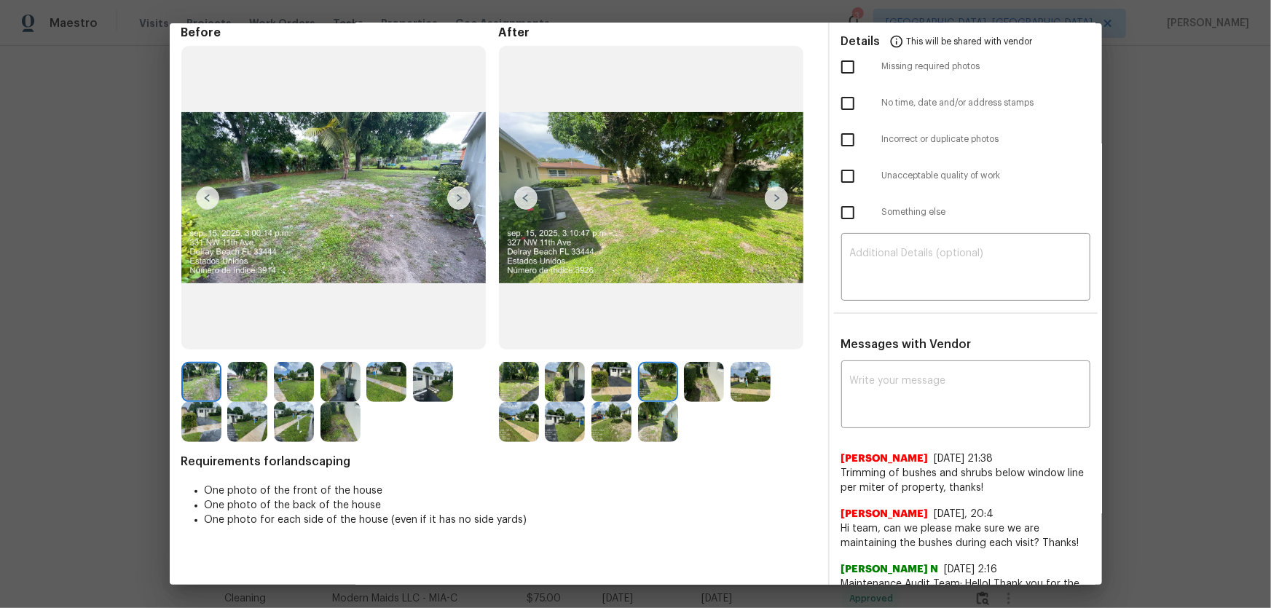
click at [685, 383] on img at bounding box center [704, 382] width 40 height 40
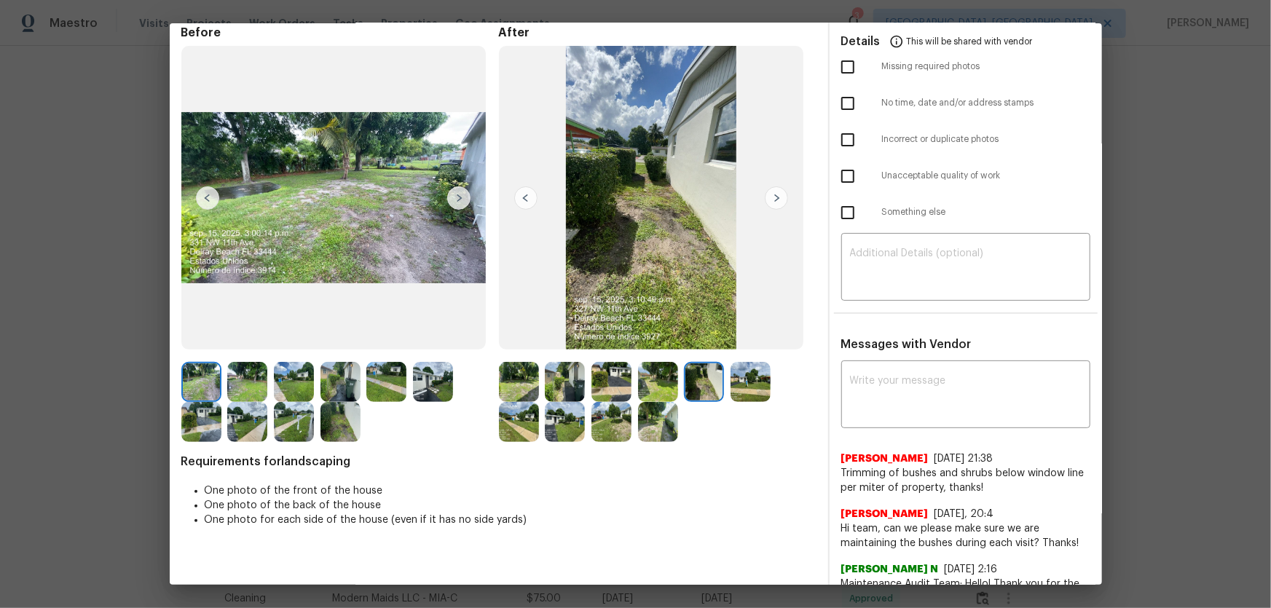
click at [745, 383] on img at bounding box center [751, 382] width 40 height 40
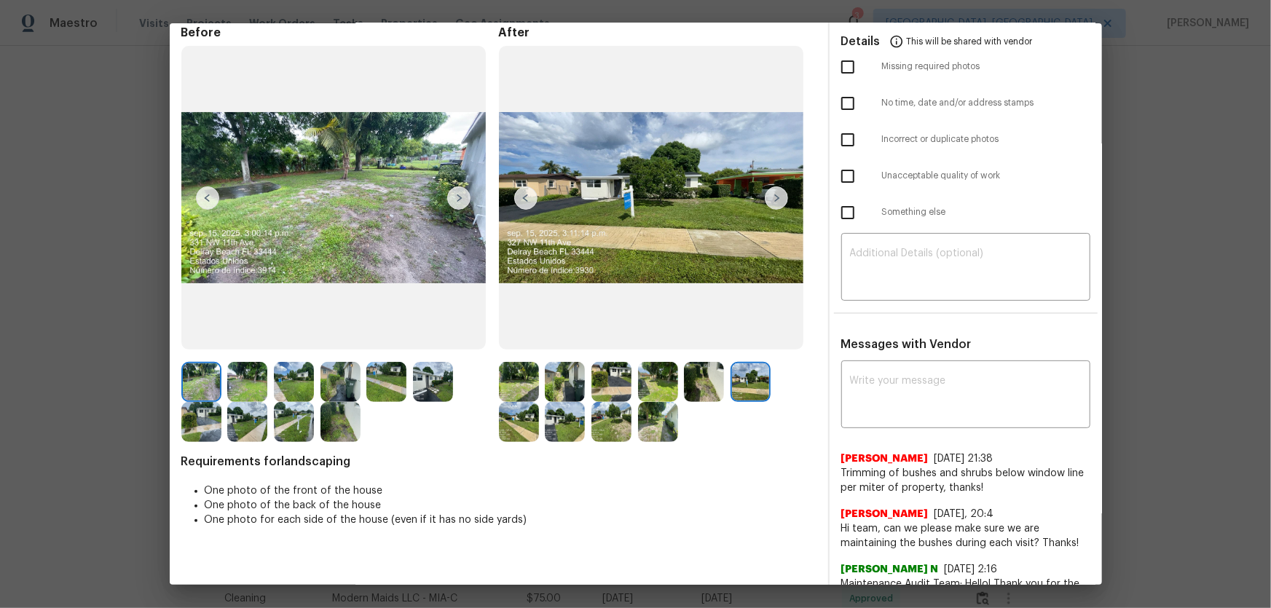
click at [505, 401] on img at bounding box center [519, 422] width 40 height 40
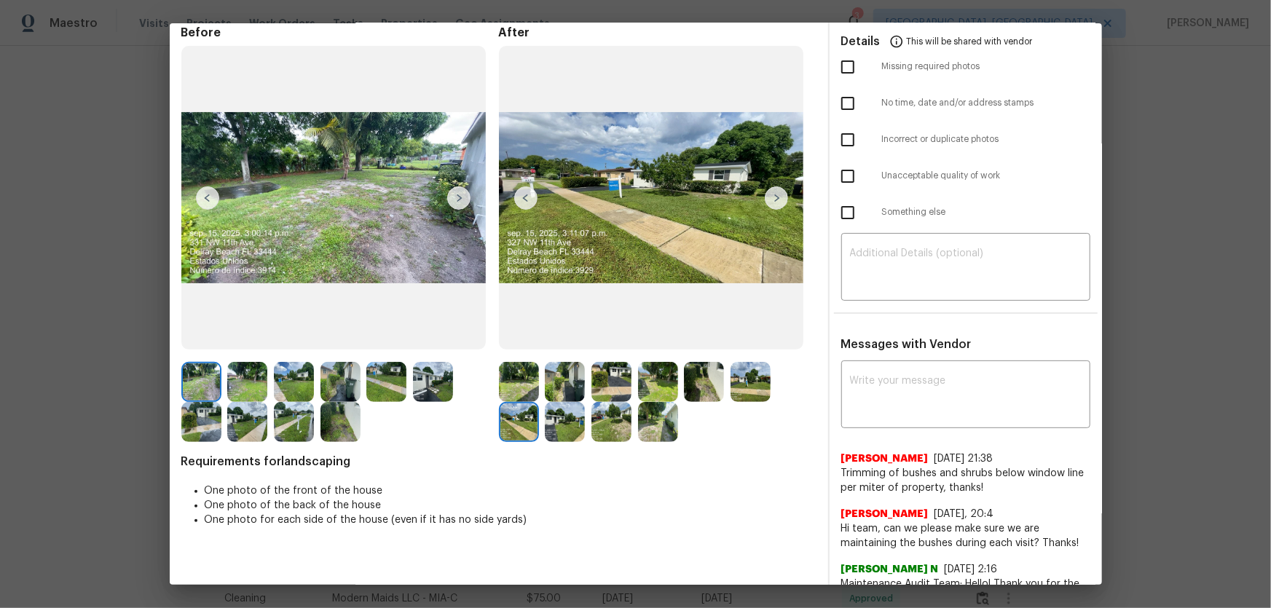
click at [551, 401] on img at bounding box center [565, 422] width 40 height 40
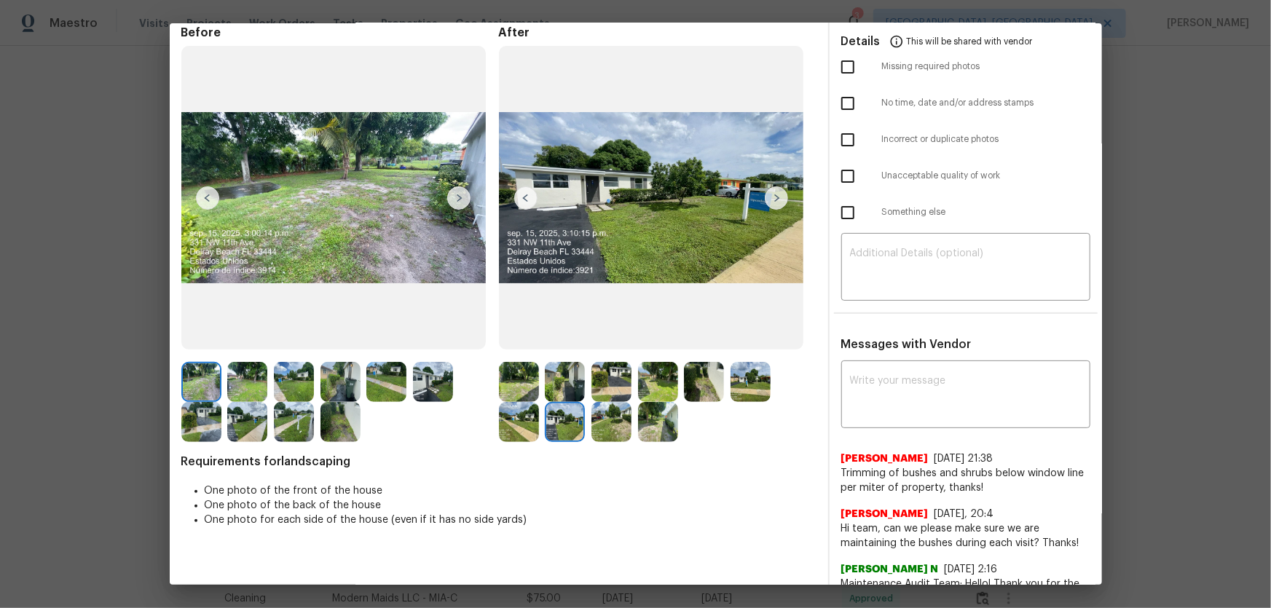
click at [608, 401] on img at bounding box center [612, 422] width 40 height 40
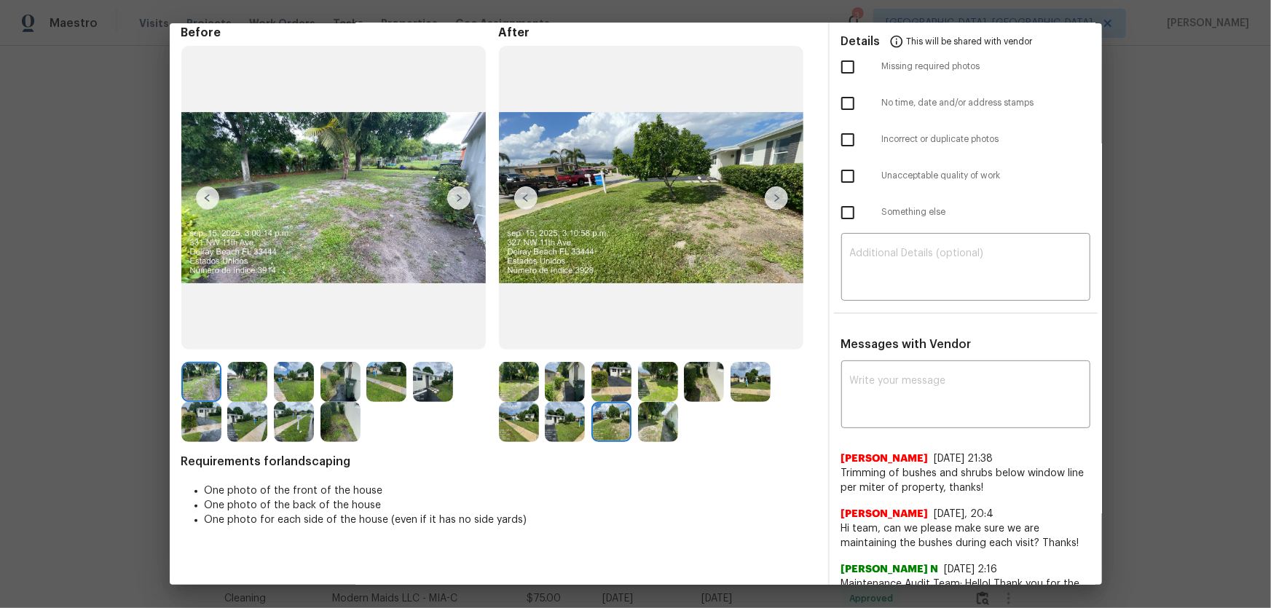
click at [653, 401] on img at bounding box center [658, 422] width 40 height 40
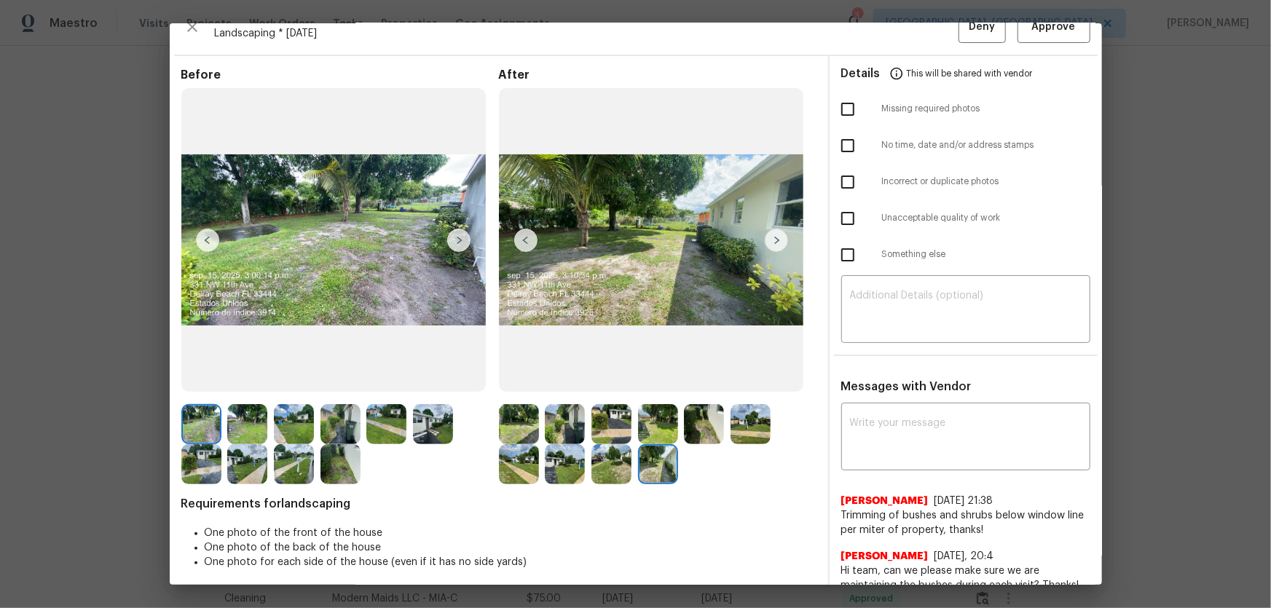
scroll to position [0, 0]
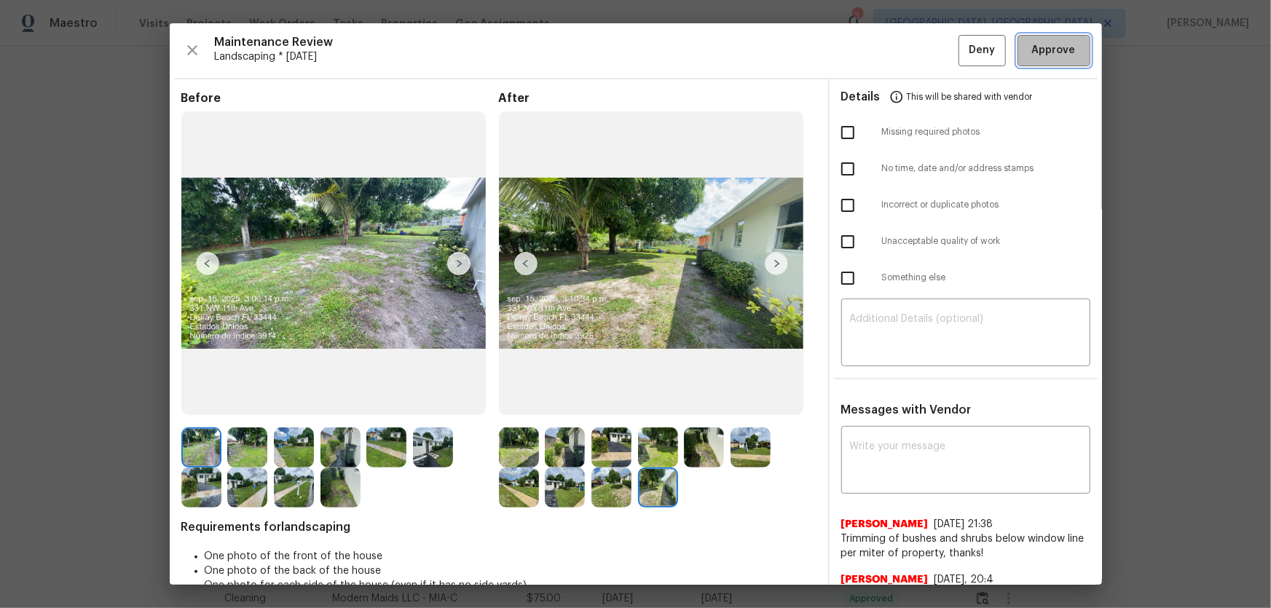
click at [904, 52] on button "Approve" at bounding box center [1054, 50] width 73 height 31
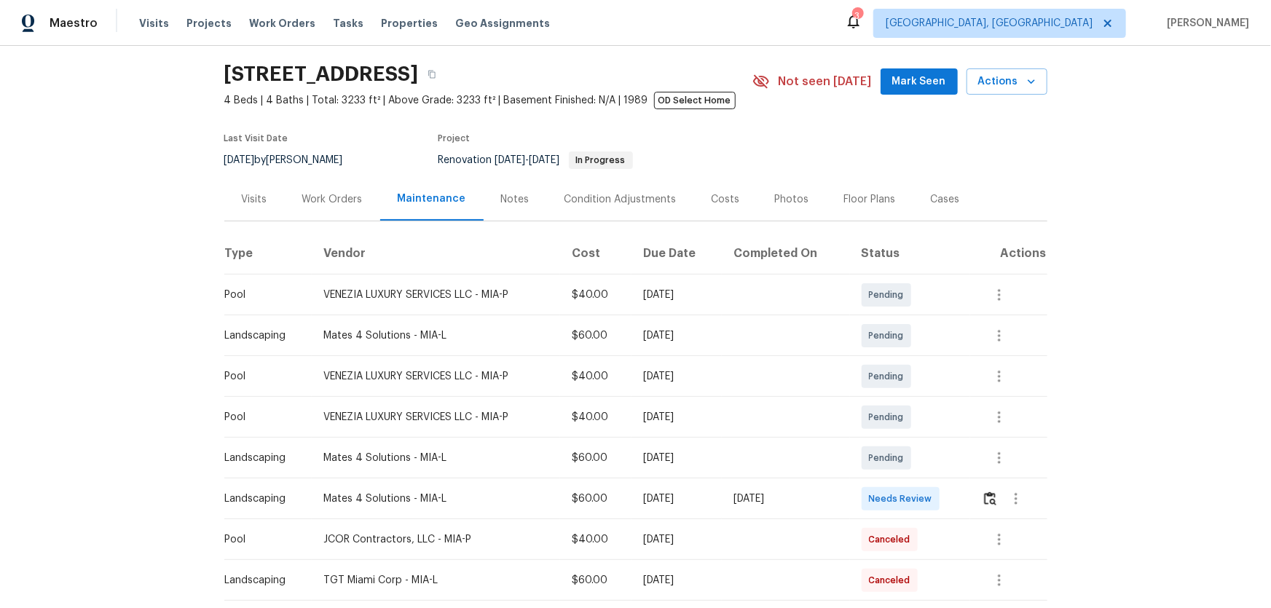
scroll to position [66, 0]
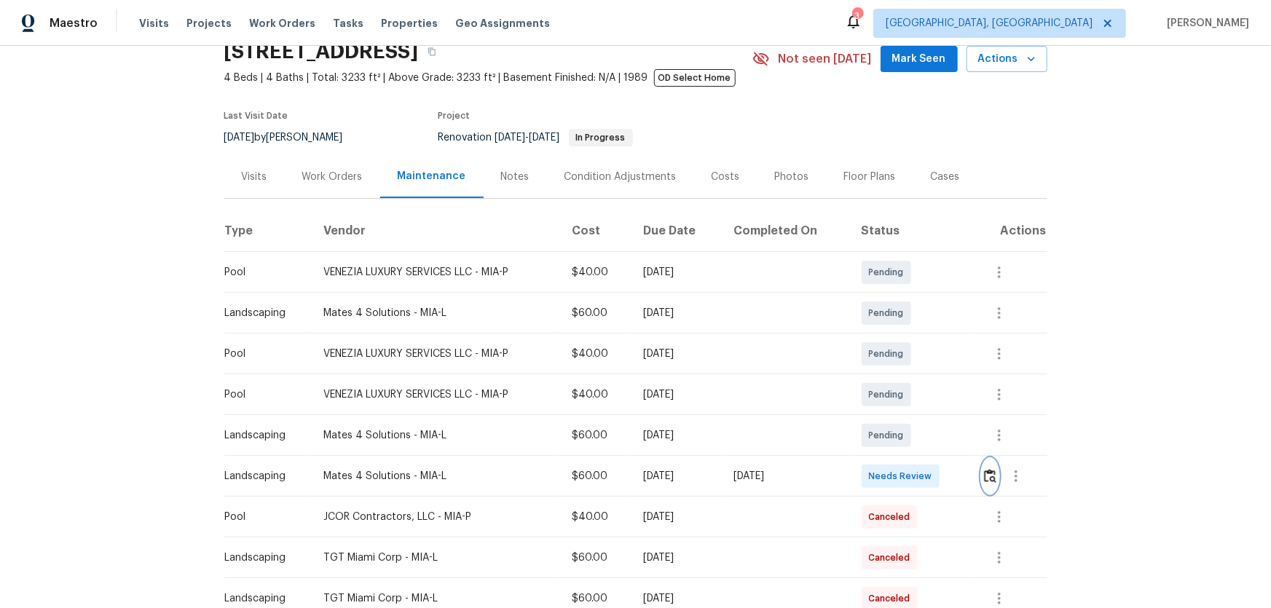
click at [904, 401] on button "button" at bounding box center [990, 476] width 17 height 35
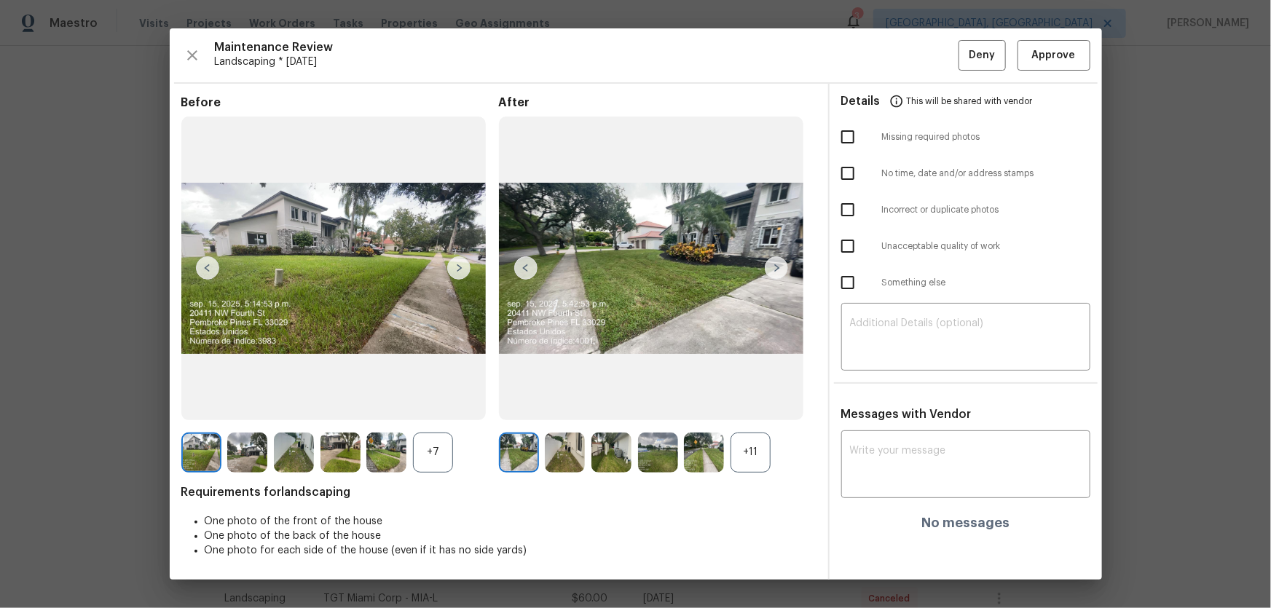
click at [765, 401] on div "+11" at bounding box center [751, 453] width 40 height 40
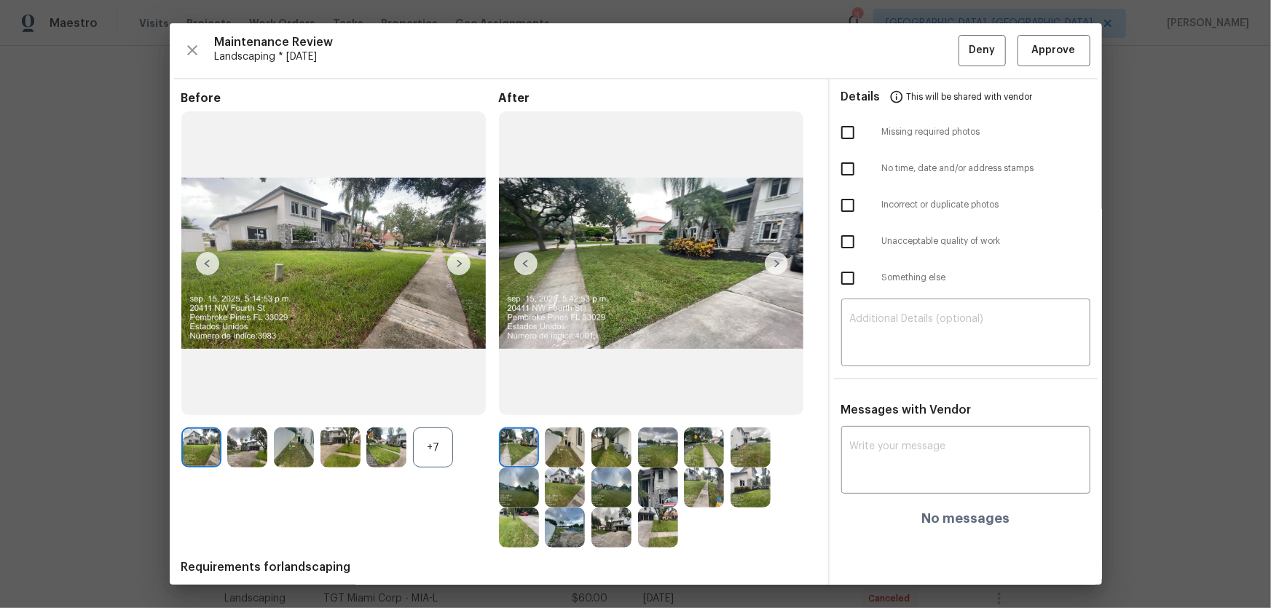
click at [439, 401] on div "+7" at bounding box center [433, 448] width 40 height 40
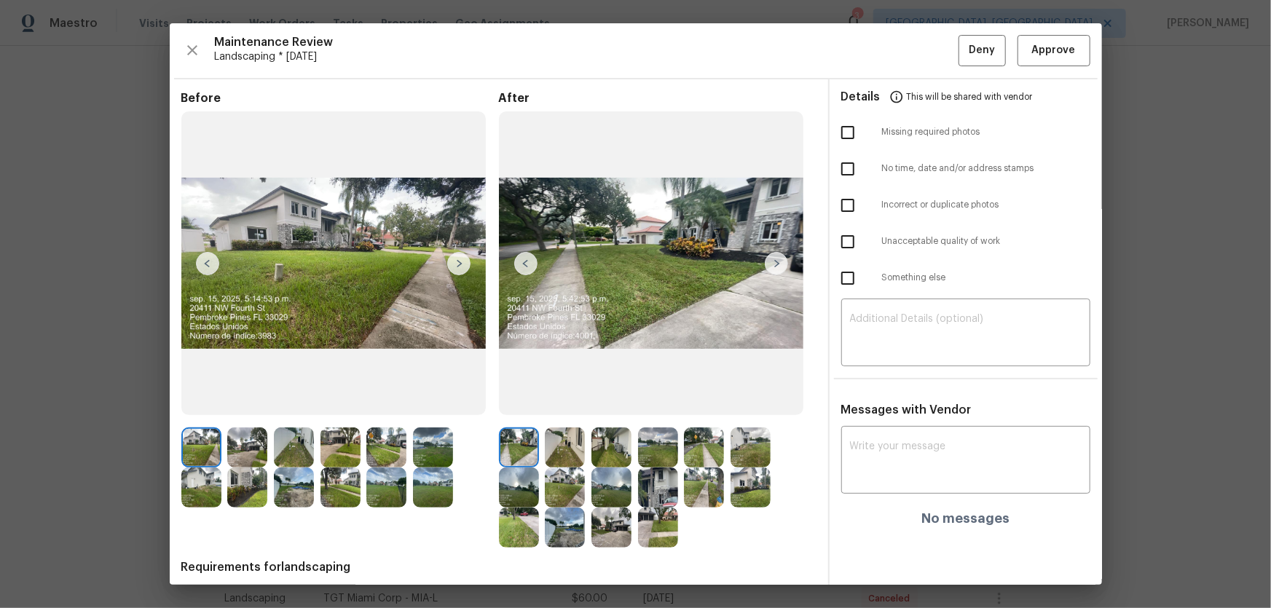
click at [561, 401] on img at bounding box center [565, 448] width 40 height 40
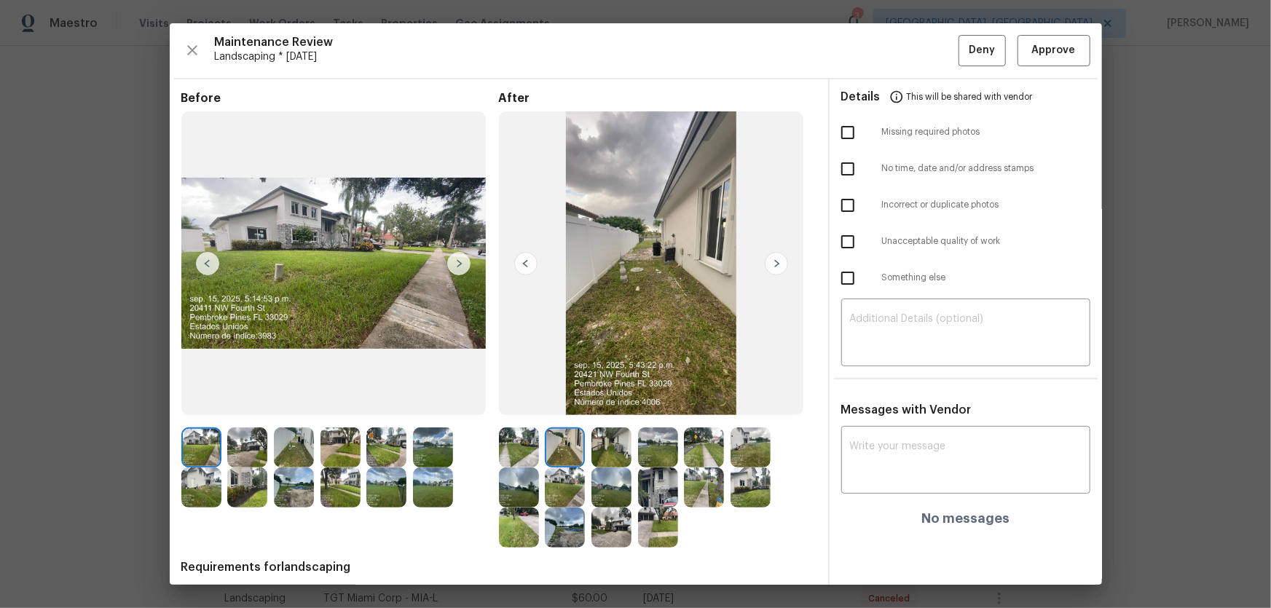
click at [638, 401] on img at bounding box center [658, 448] width 40 height 40
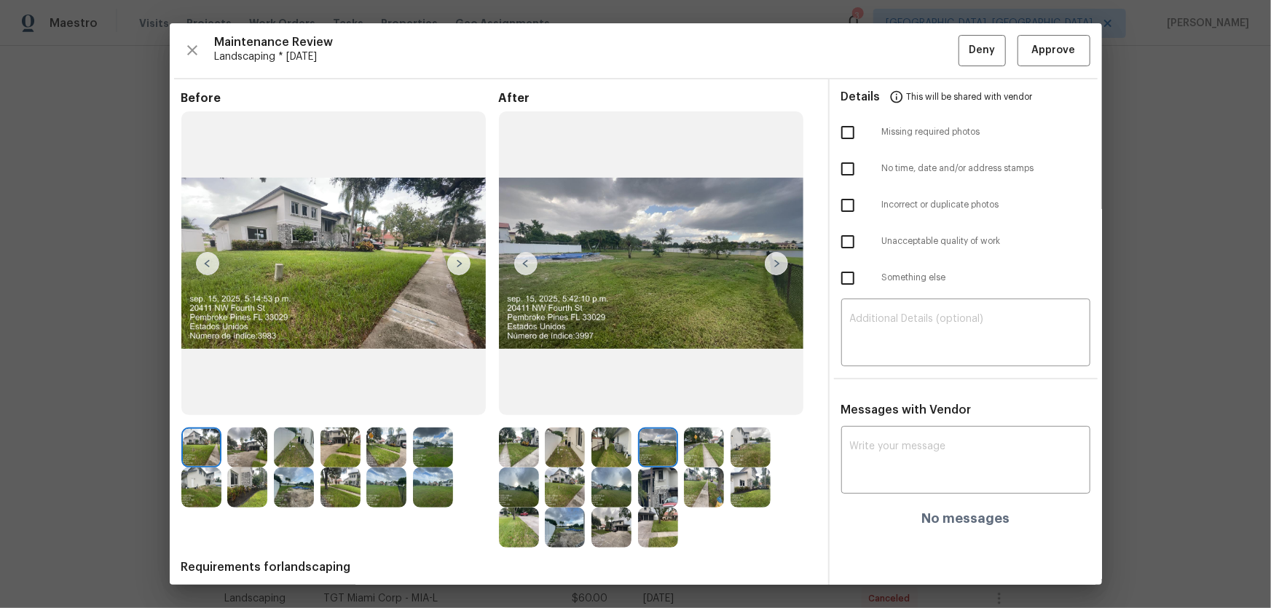
click at [613, 401] on img at bounding box center [612, 448] width 40 height 40
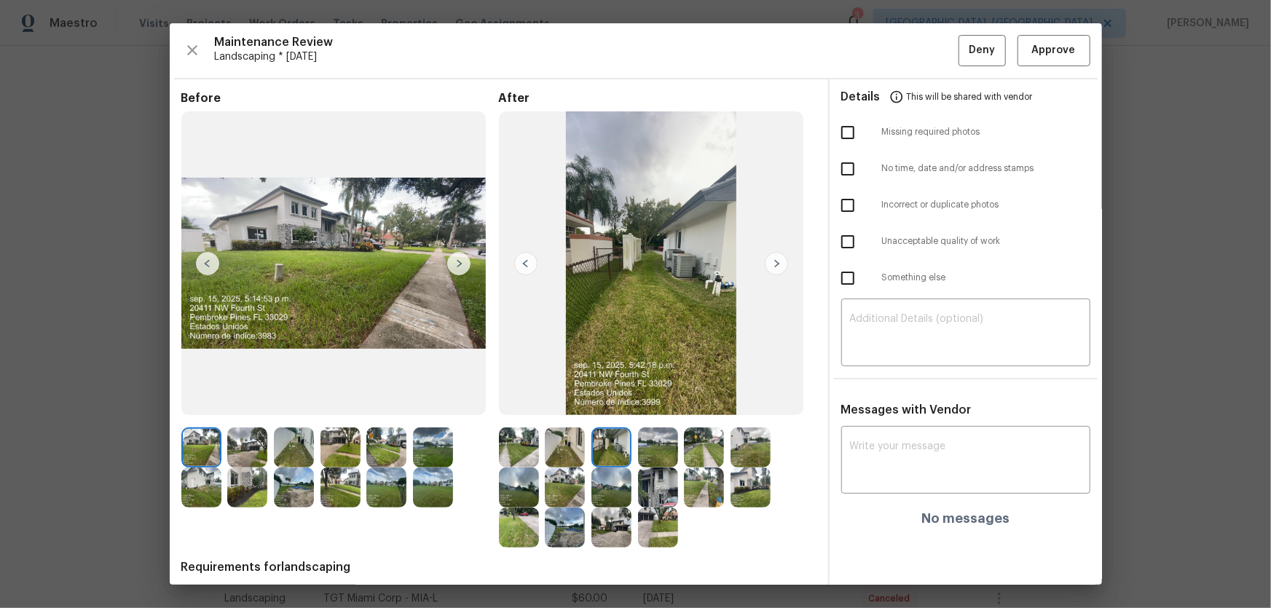
click at [654, 401] on img at bounding box center [658, 448] width 40 height 40
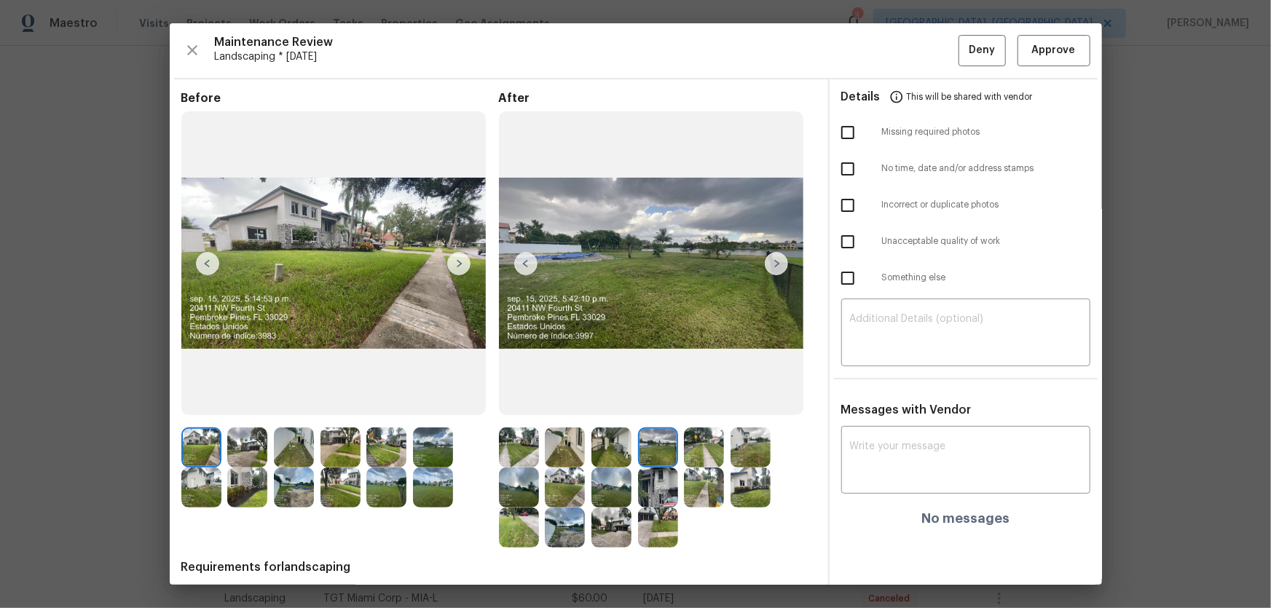
click at [716, 401] on img at bounding box center [704, 448] width 40 height 40
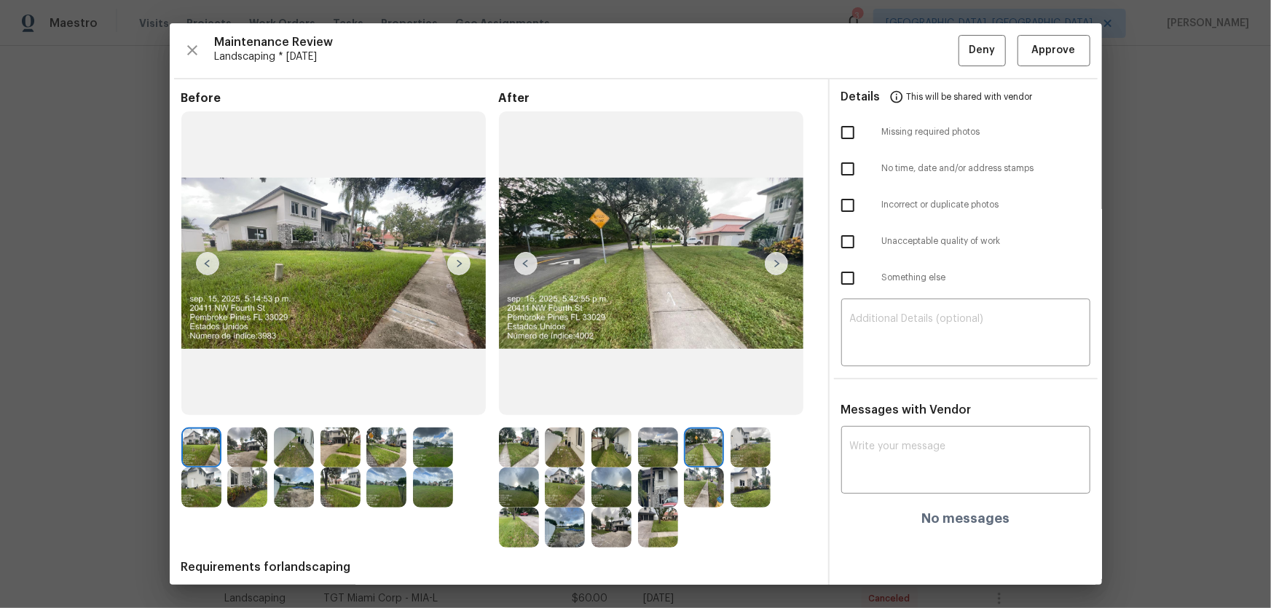
click at [741, 401] on img at bounding box center [751, 448] width 40 height 40
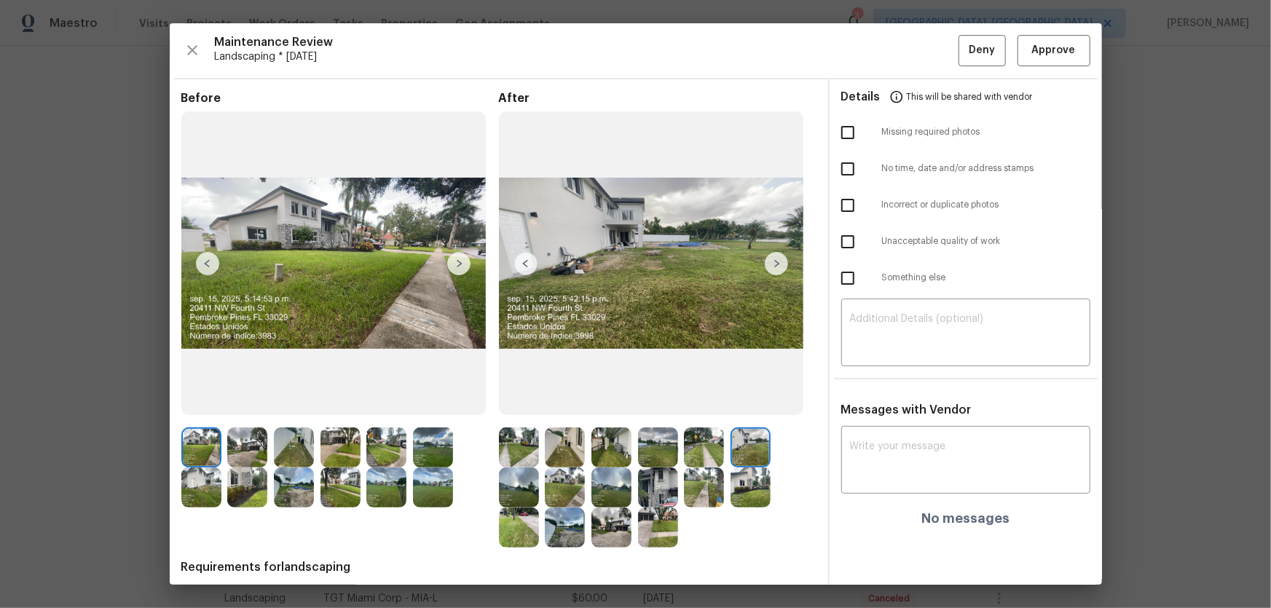
click at [516, 401] on img at bounding box center [519, 488] width 40 height 40
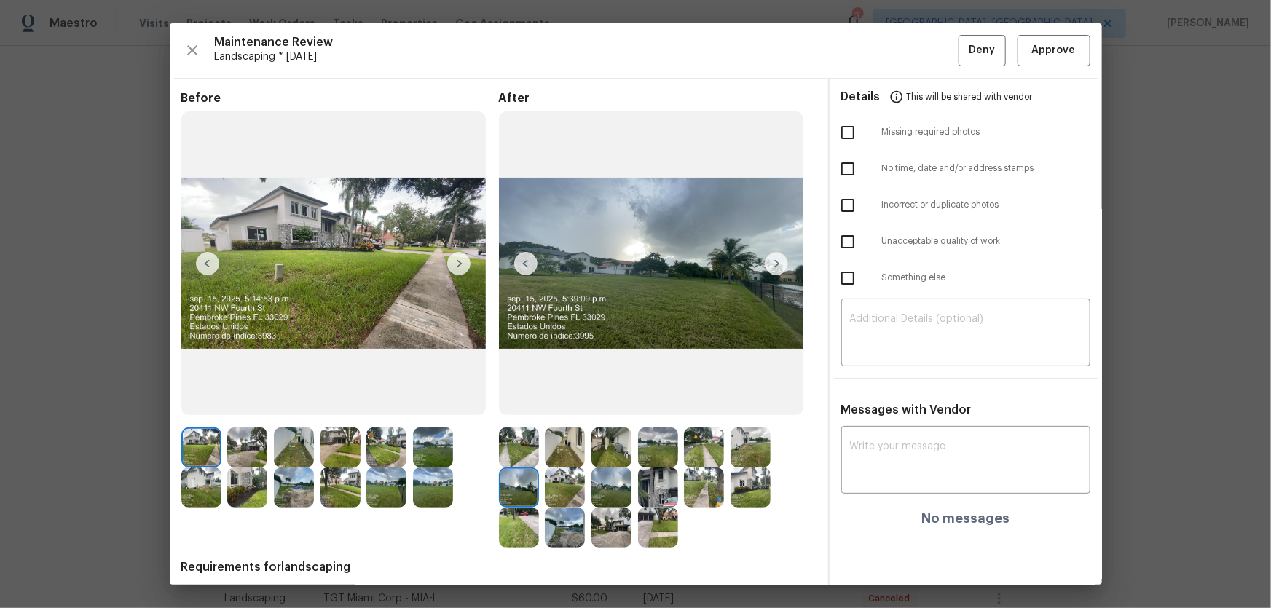
click at [554, 401] on img at bounding box center [565, 488] width 40 height 40
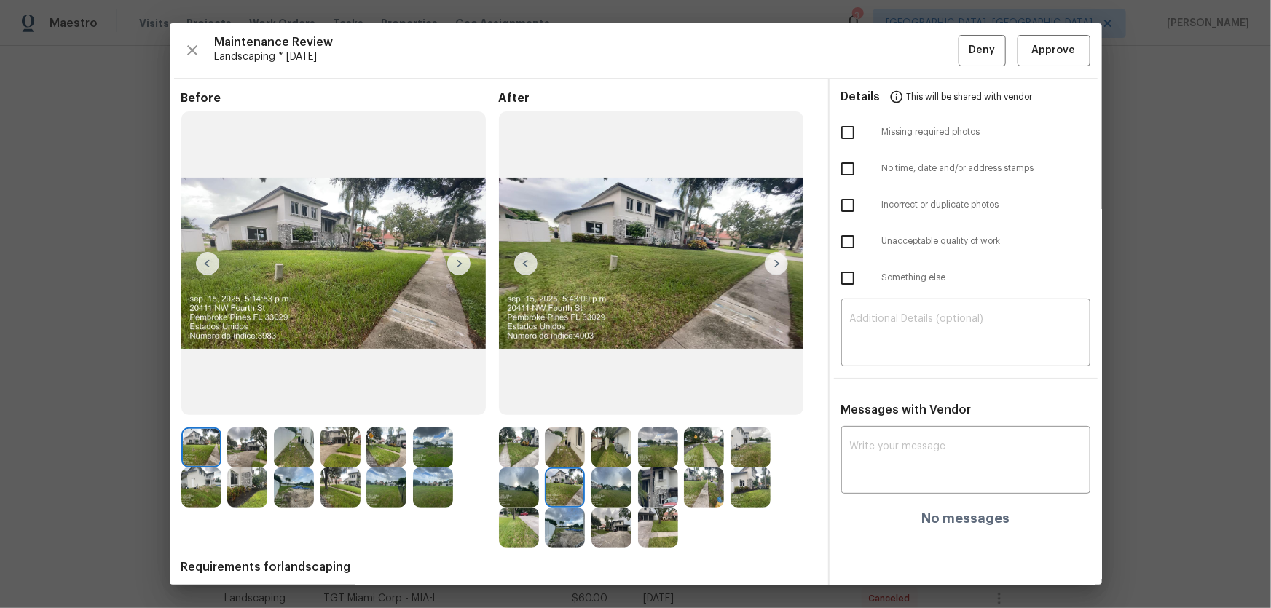
click at [628, 401] on div at bounding box center [615, 488] width 47 height 40
click at [613, 401] on img at bounding box center [612, 488] width 40 height 40
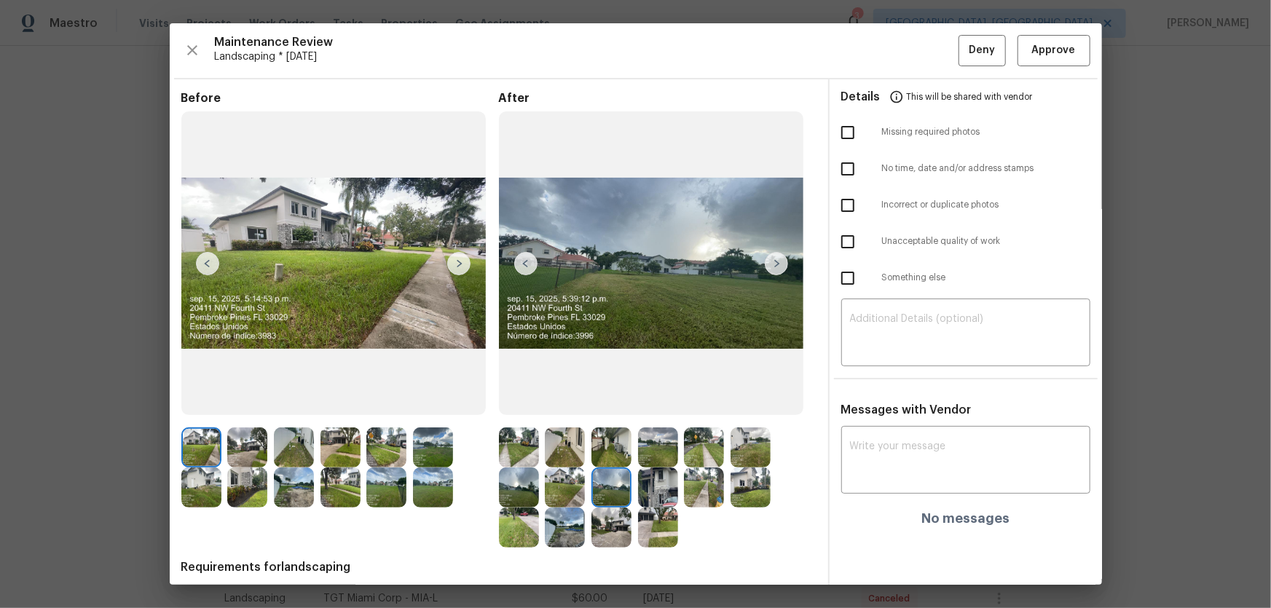
click at [661, 401] on img at bounding box center [658, 488] width 40 height 40
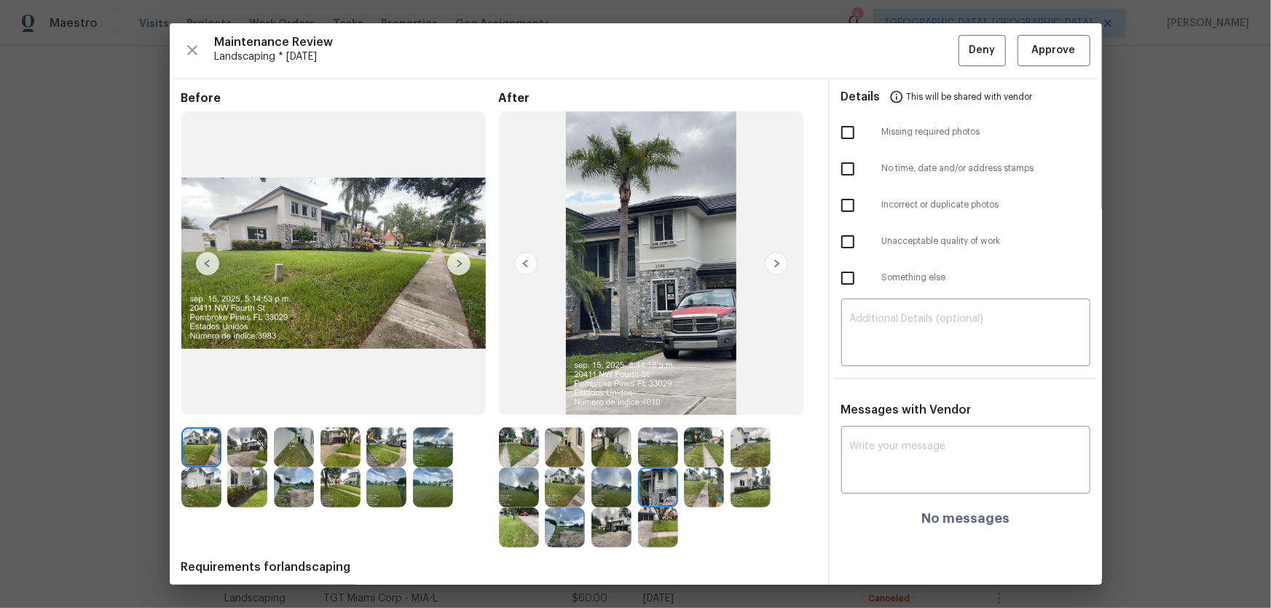
click at [693, 401] on img at bounding box center [704, 488] width 40 height 40
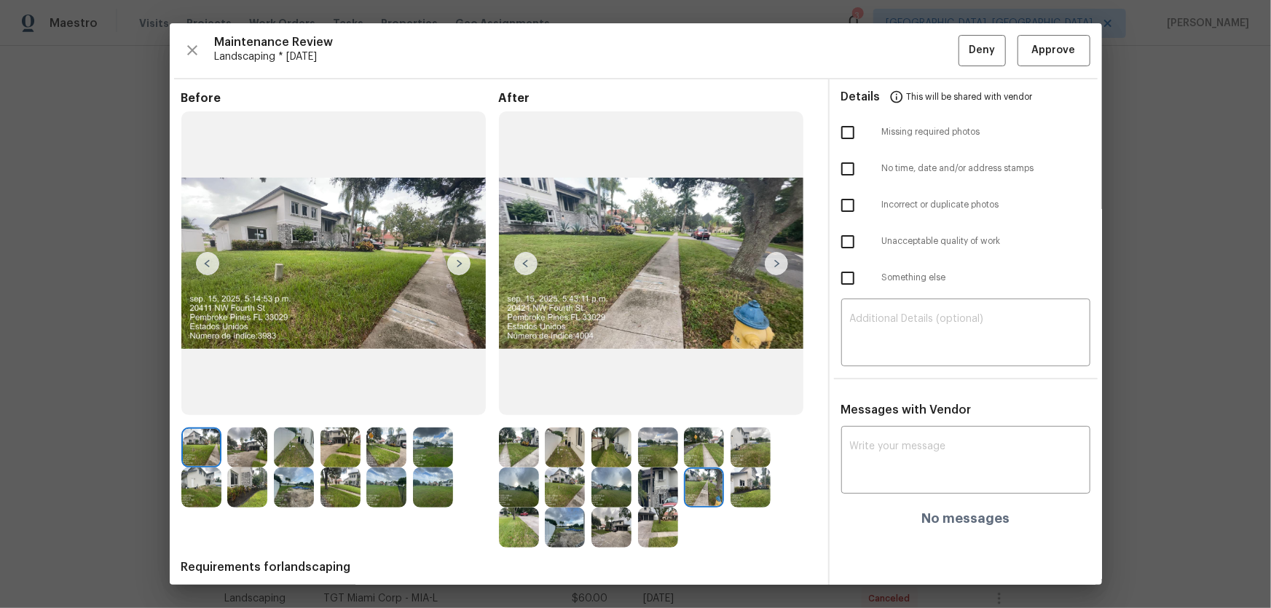
click at [754, 401] on img at bounding box center [751, 488] width 40 height 40
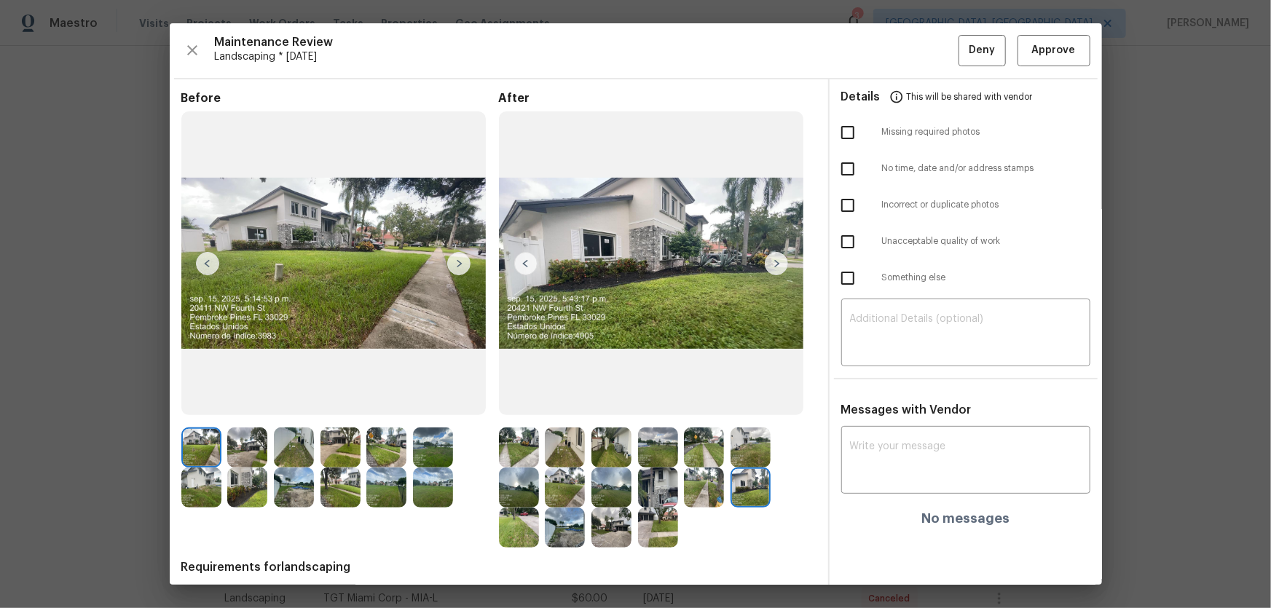
click at [522, 401] on img at bounding box center [519, 528] width 40 height 40
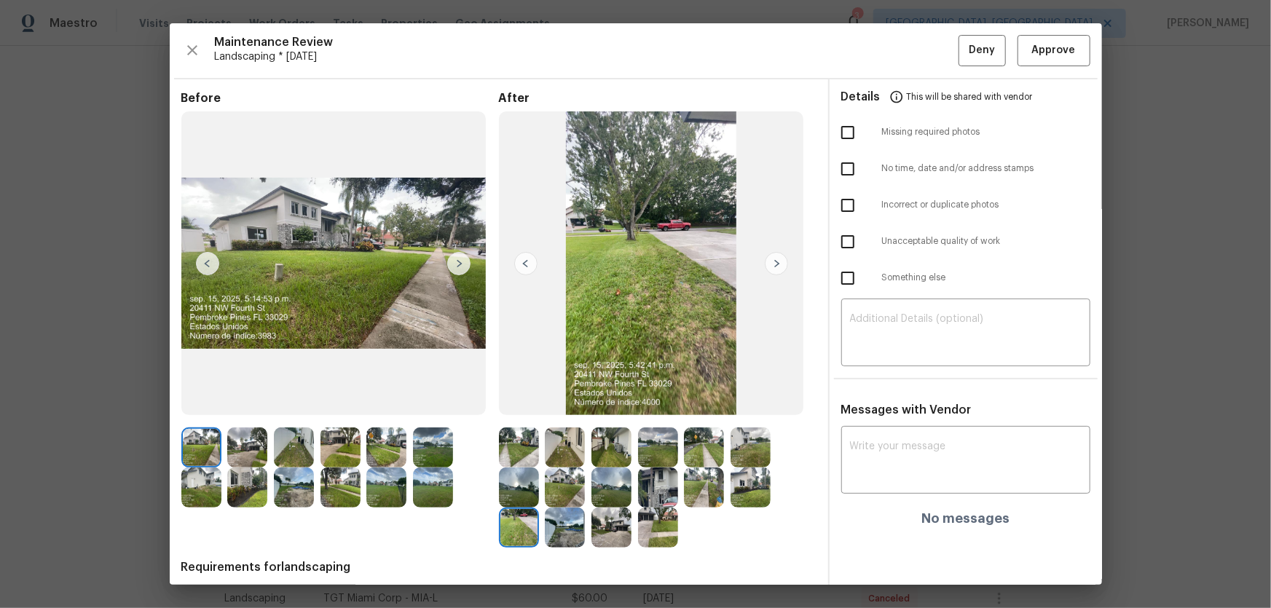
click at [557, 401] on img at bounding box center [565, 528] width 40 height 40
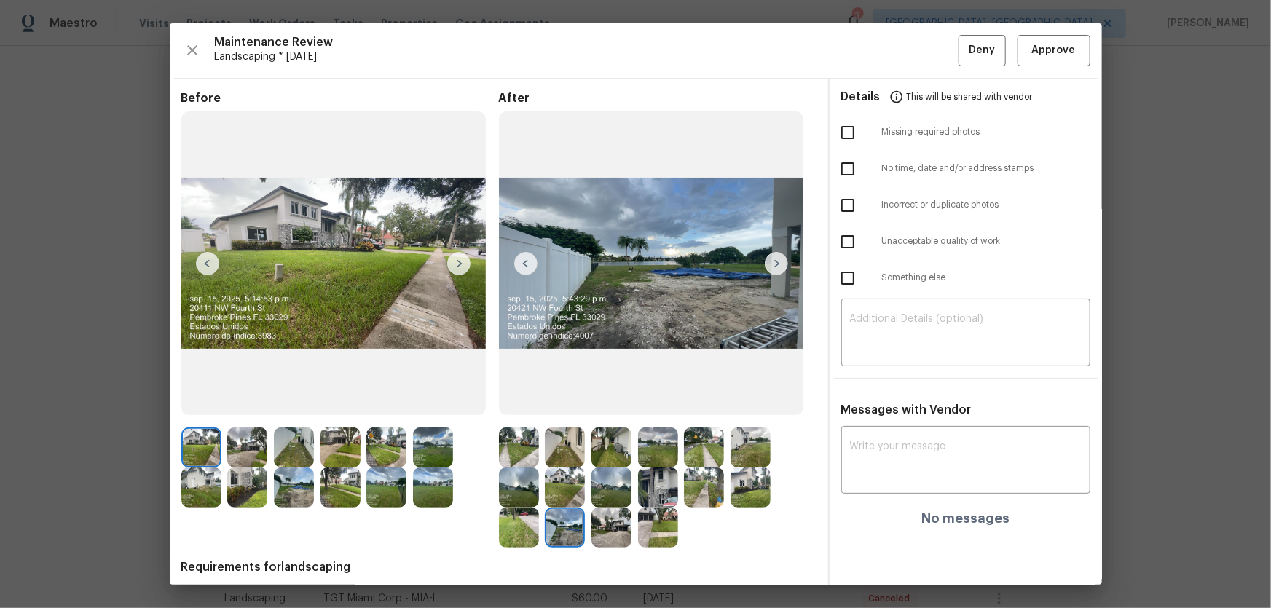
click at [616, 401] on img at bounding box center [612, 528] width 40 height 40
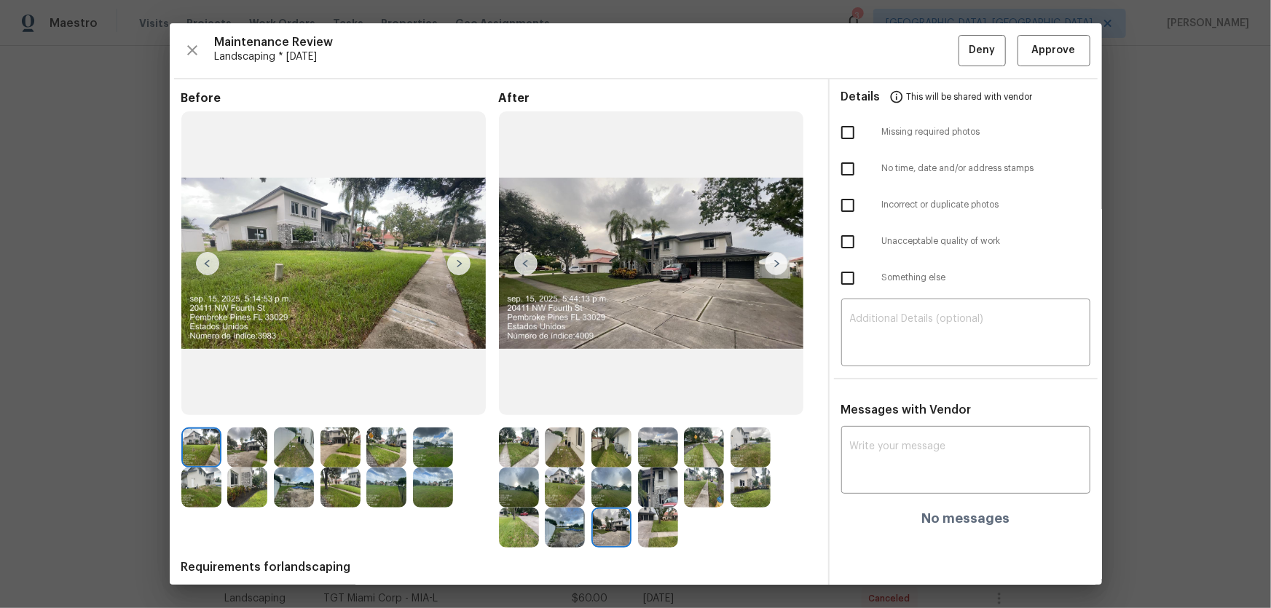
click at [631, 401] on div at bounding box center [615, 528] width 47 height 40
click at [657, 401] on img at bounding box center [658, 528] width 40 height 40
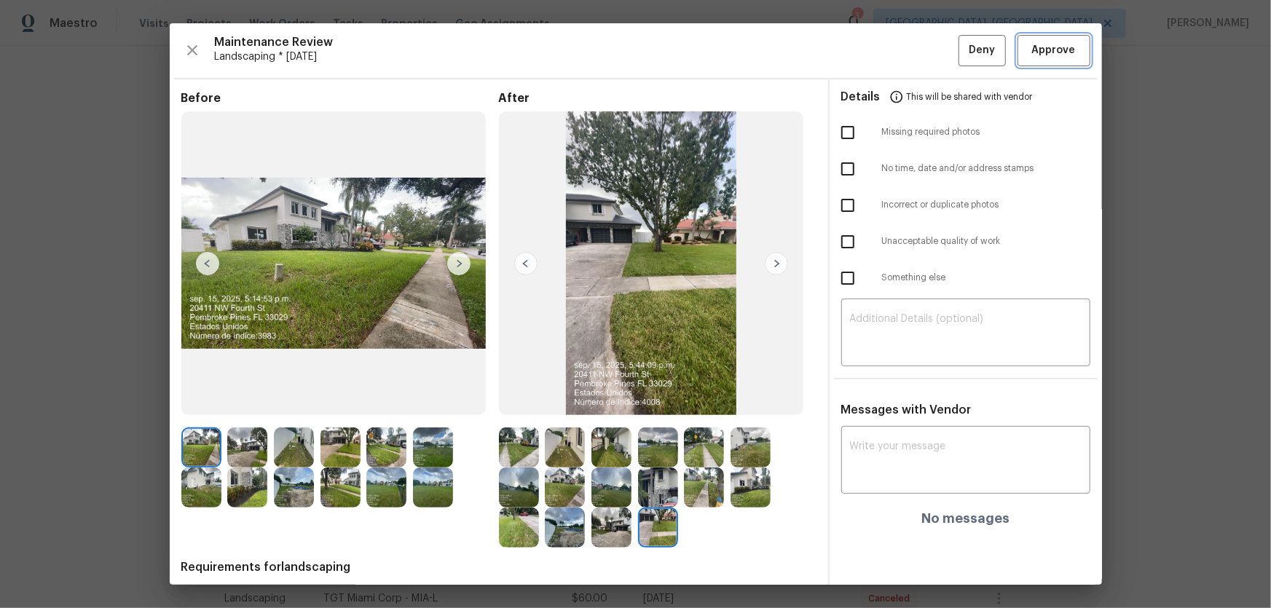
click at [904, 44] on span "Approve" at bounding box center [1054, 51] width 44 height 18
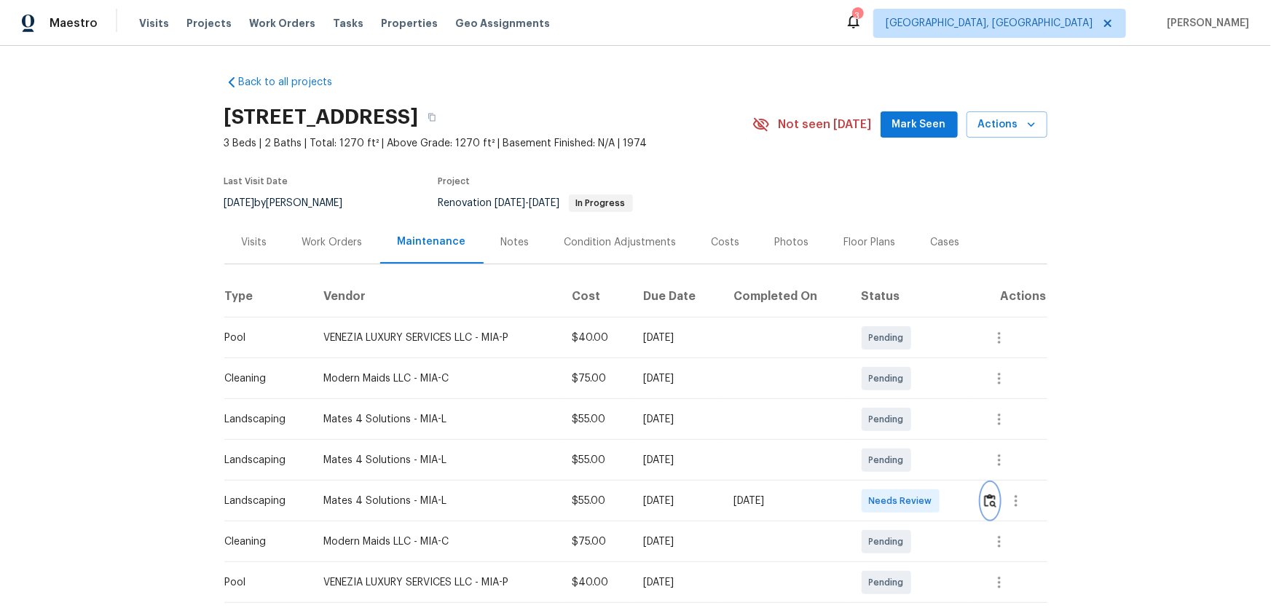
click at [994, 498] on img "button" at bounding box center [990, 501] width 12 height 14
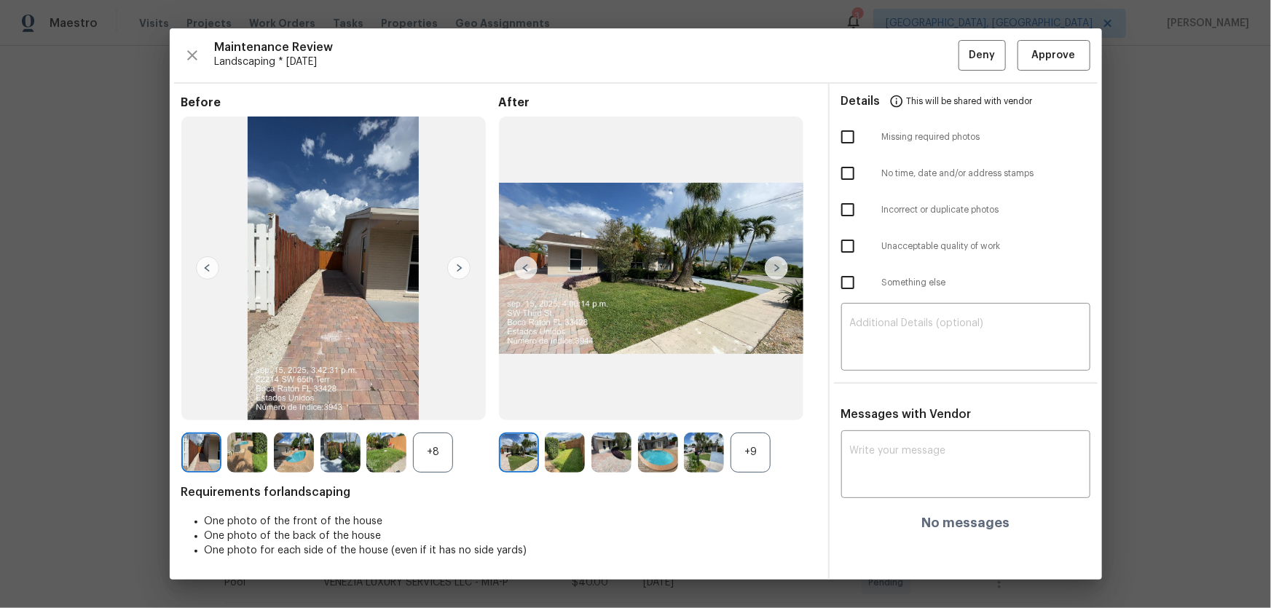
click at [772, 459] on div "+9" at bounding box center [658, 453] width 318 height 40
click at [760, 456] on div "+9" at bounding box center [751, 453] width 40 height 40
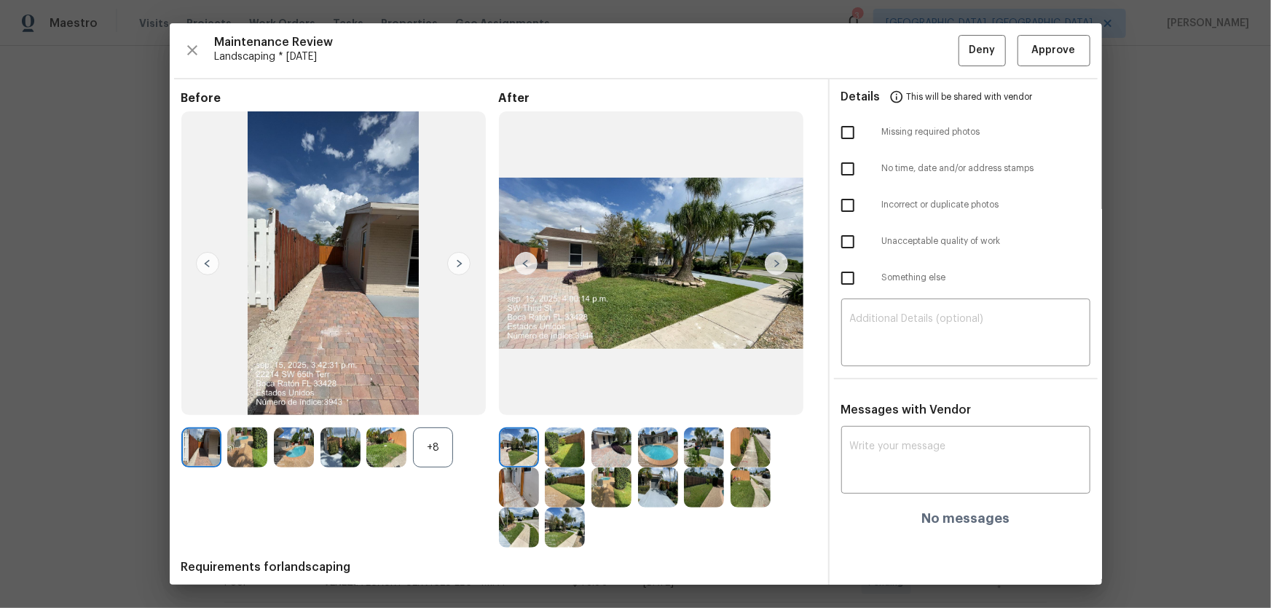
click at [440, 444] on div "+8" at bounding box center [433, 448] width 40 height 40
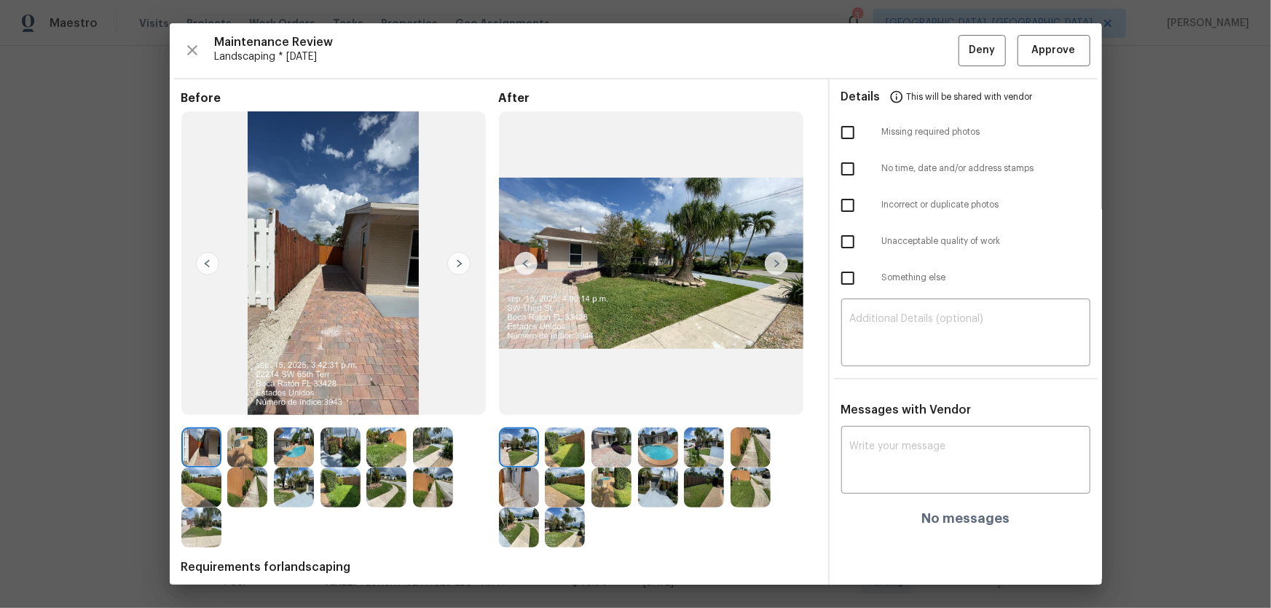
click at [573, 452] on img at bounding box center [565, 448] width 40 height 40
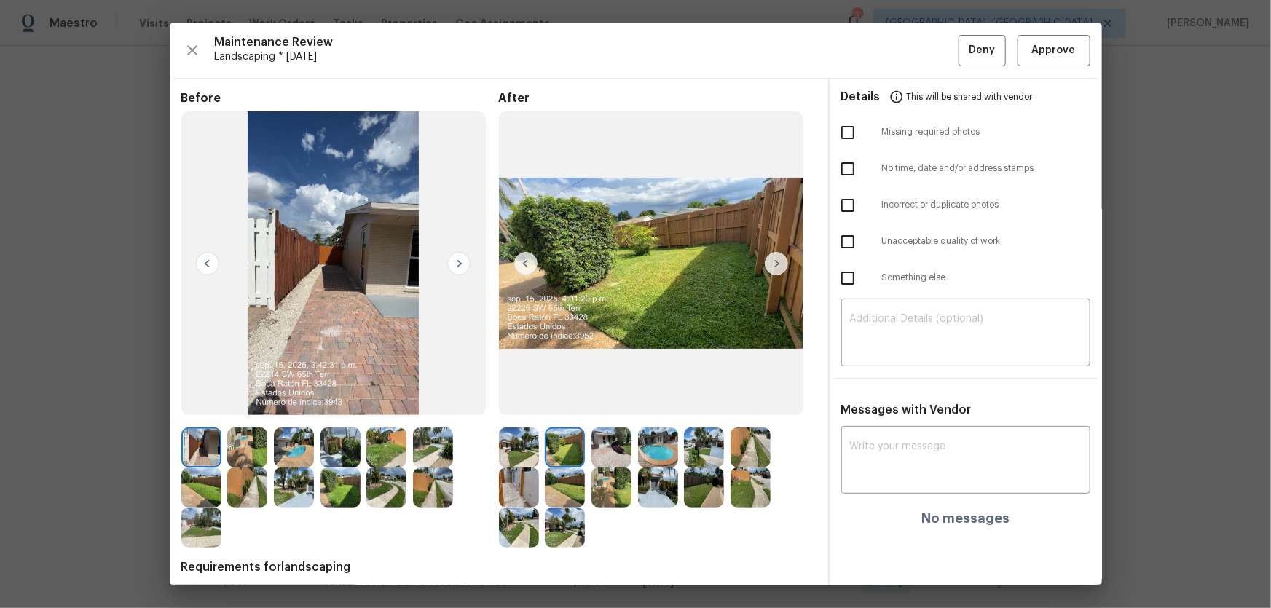
click at [606, 452] on img at bounding box center [612, 448] width 40 height 40
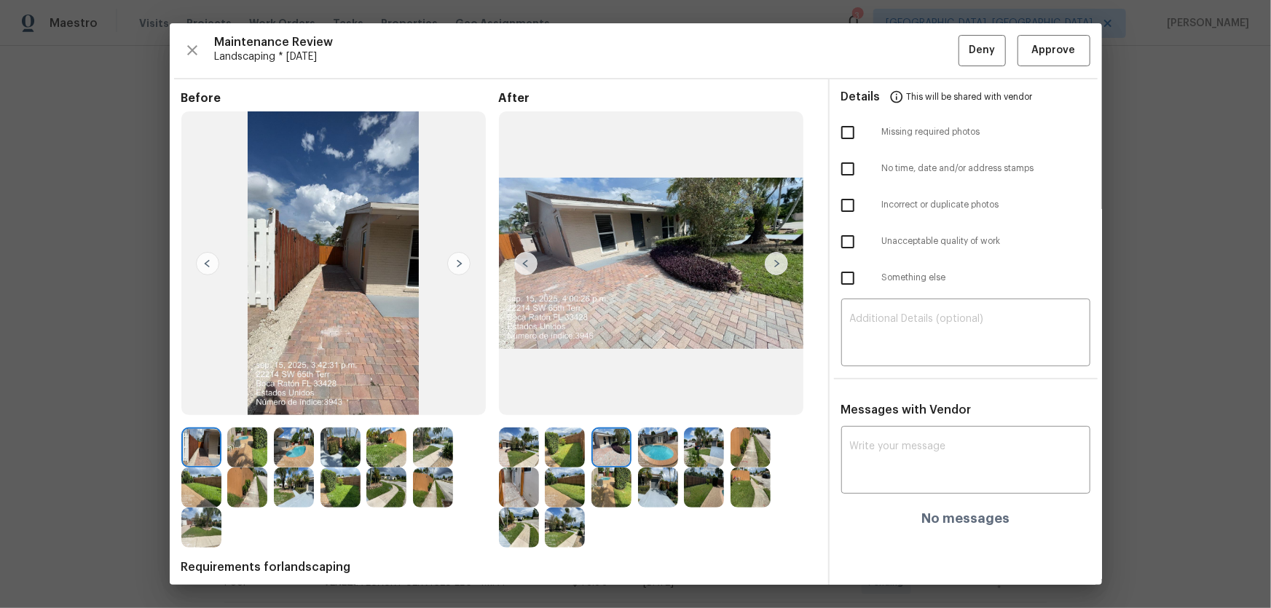
click at [640, 451] on img at bounding box center [658, 448] width 40 height 40
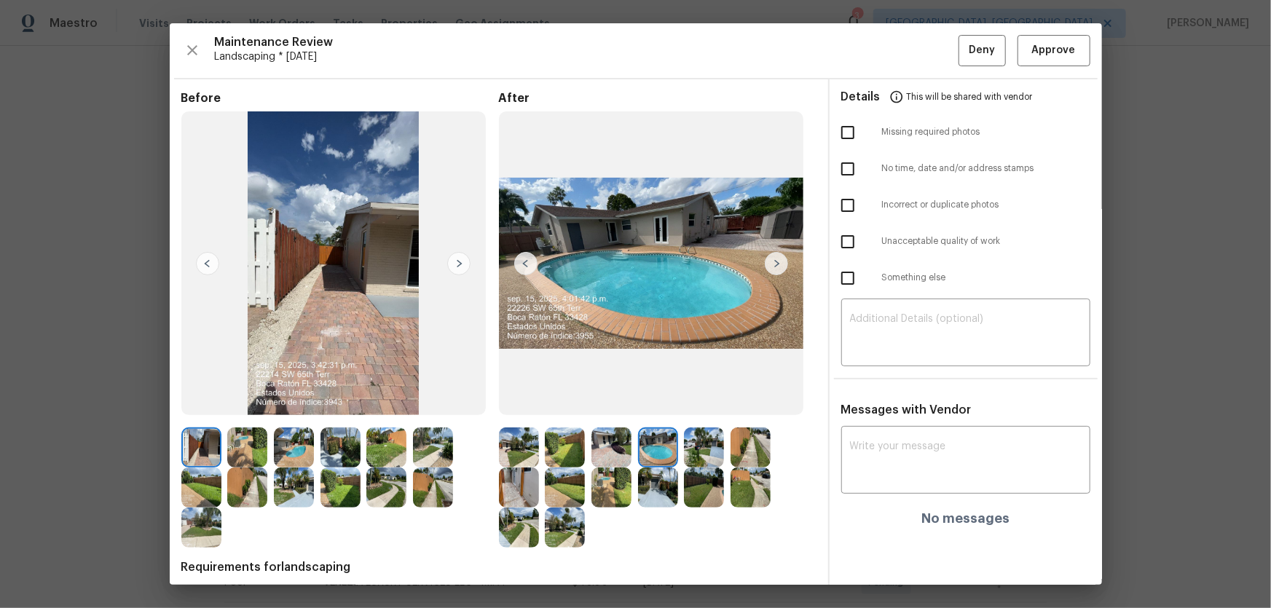
click at [698, 458] on img at bounding box center [704, 448] width 40 height 40
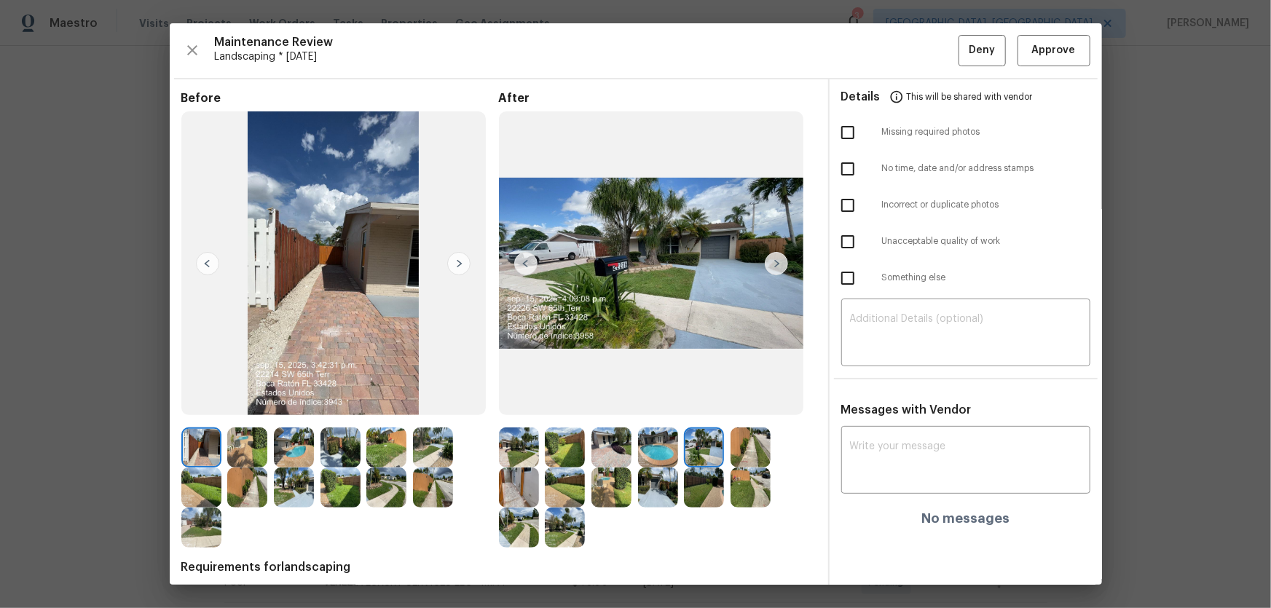
click at [748, 455] on img at bounding box center [751, 448] width 40 height 40
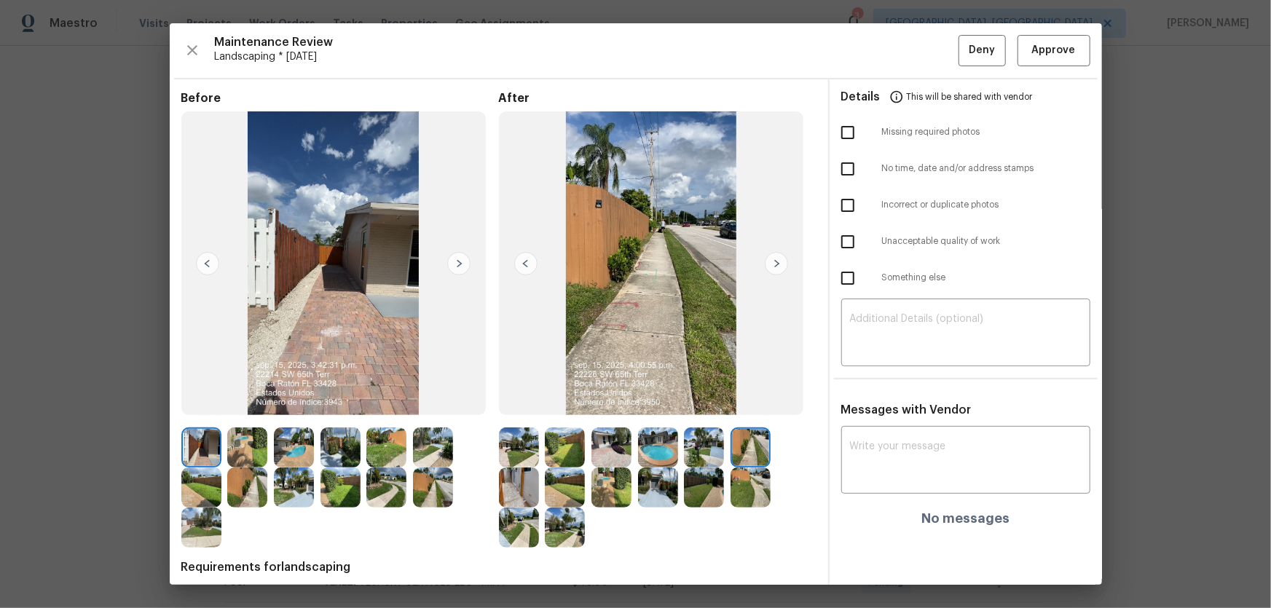
click at [519, 475] on img at bounding box center [519, 488] width 40 height 40
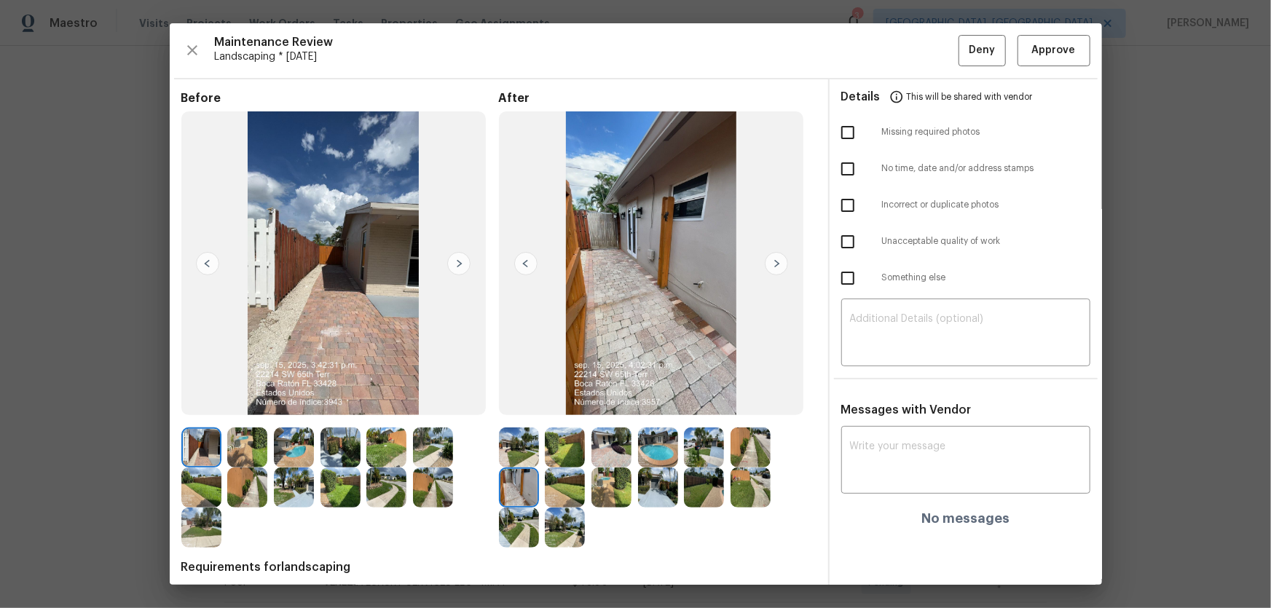
click at [555, 485] on img at bounding box center [565, 488] width 40 height 40
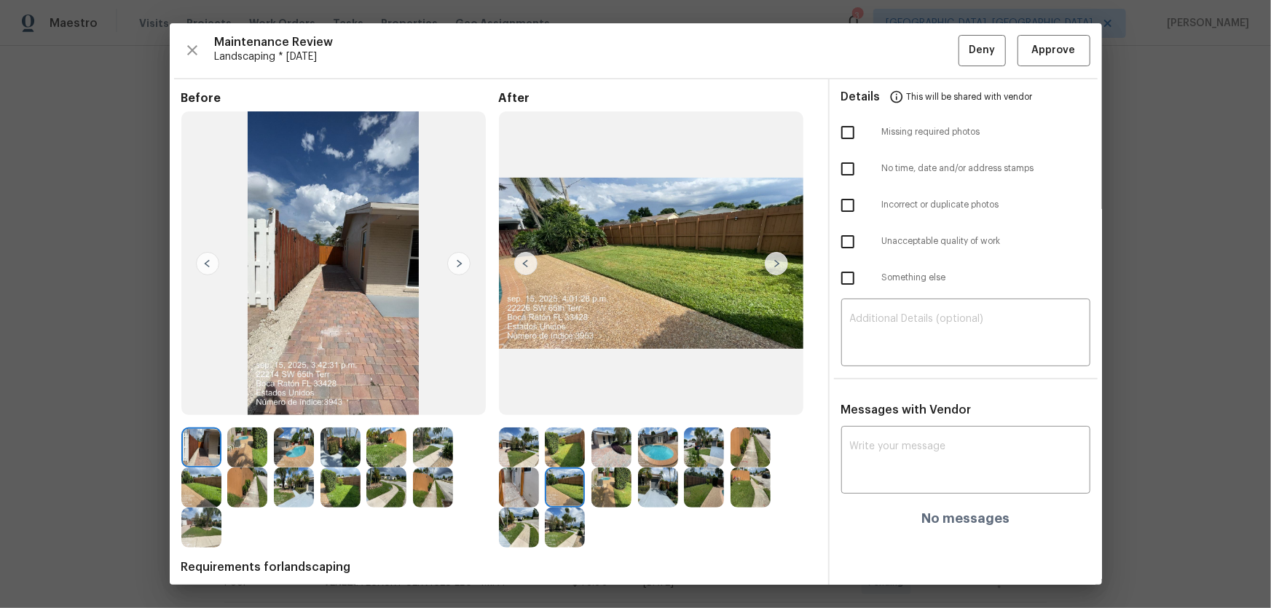
click at [597, 489] on img at bounding box center [612, 488] width 40 height 40
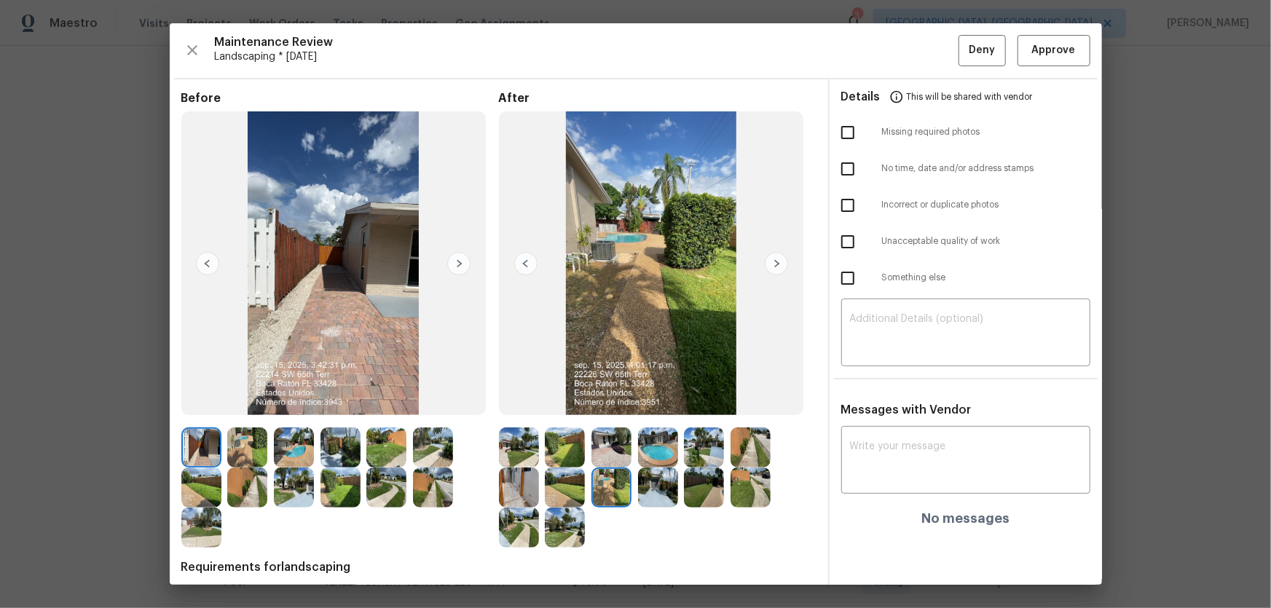
click at [644, 493] on img at bounding box center [658, 488] width 40 height 40
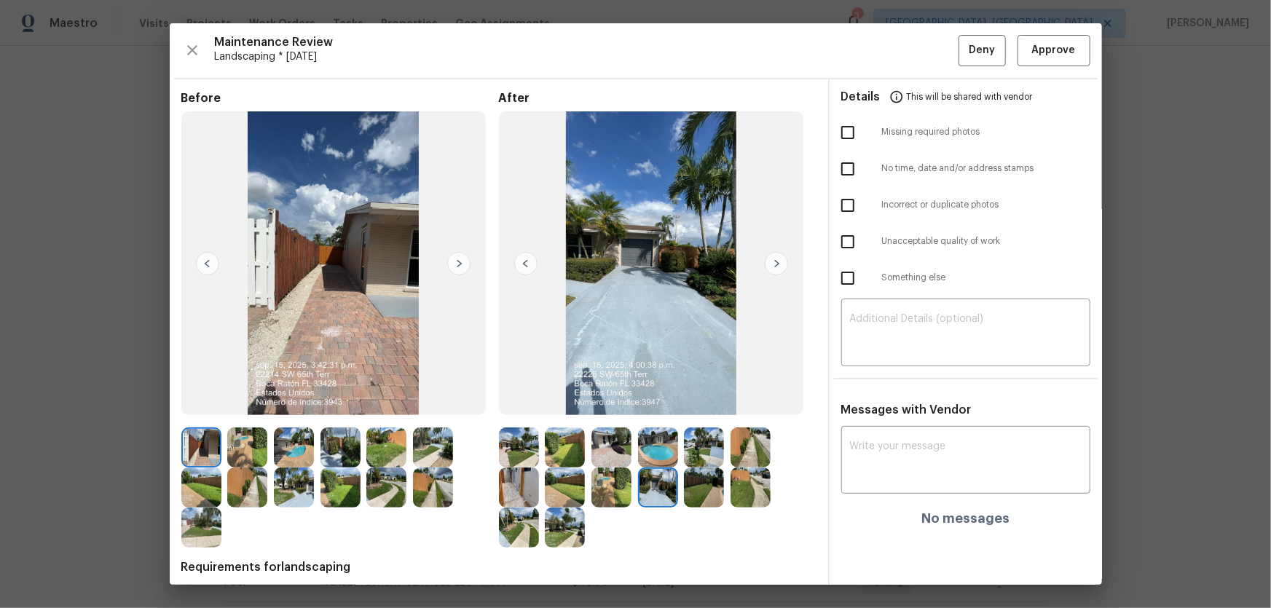
click at [701, 493] on img at bounding box center [704, 488] width 40 height 40
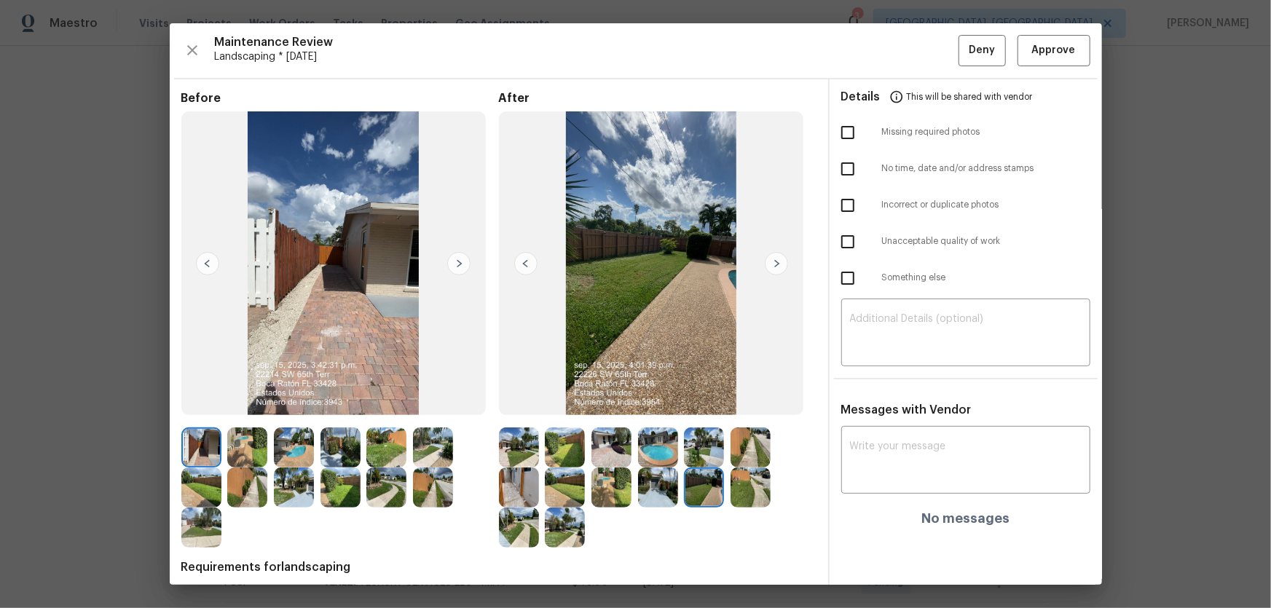
click at [731, 493] on img at bounding box center [751, 488] width 40 height 40
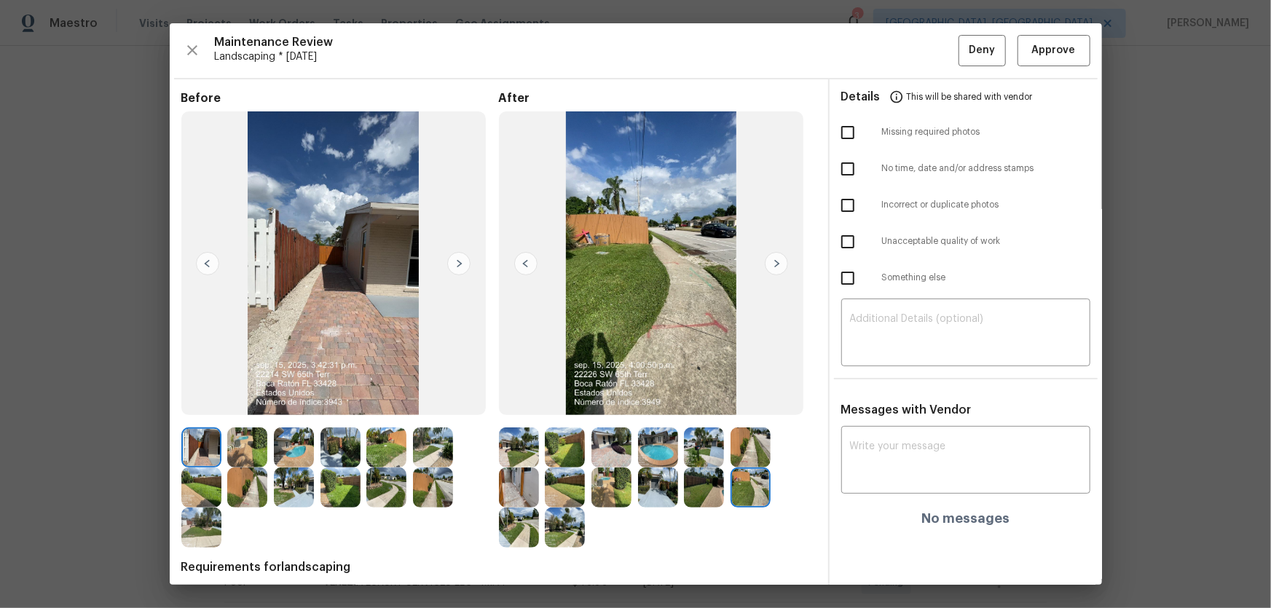
click at [514, 521] on img at bounding box center [519, 528] width 40 height 40
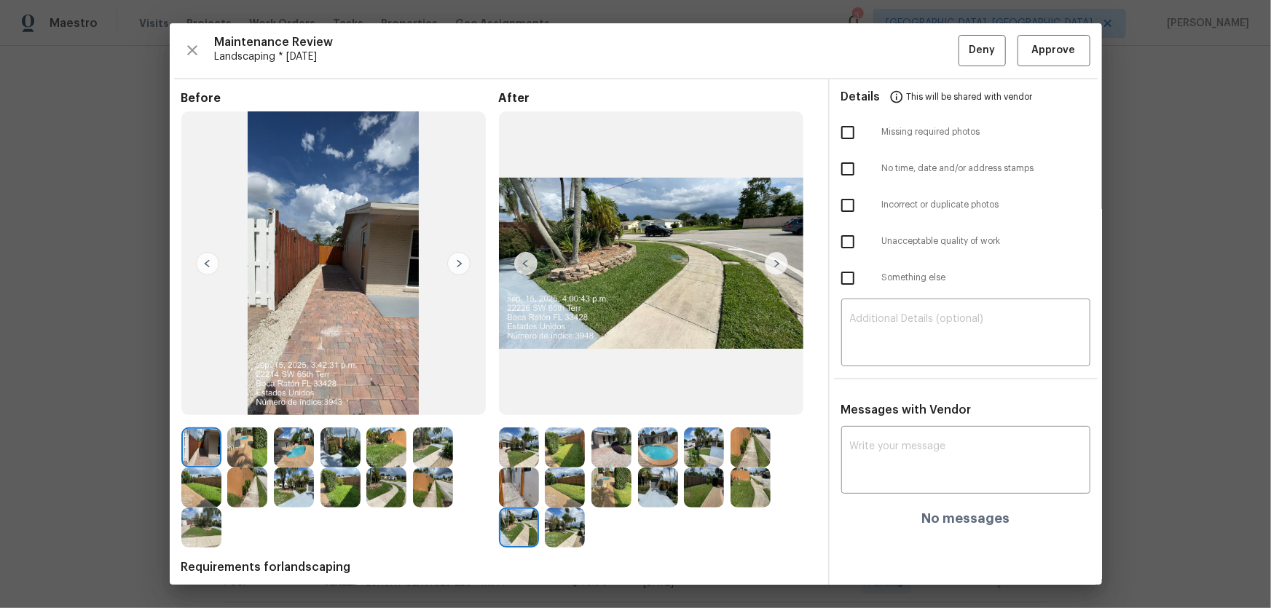
click at [560, 527] on img at bounding box center [565, 528] width 40 height 40
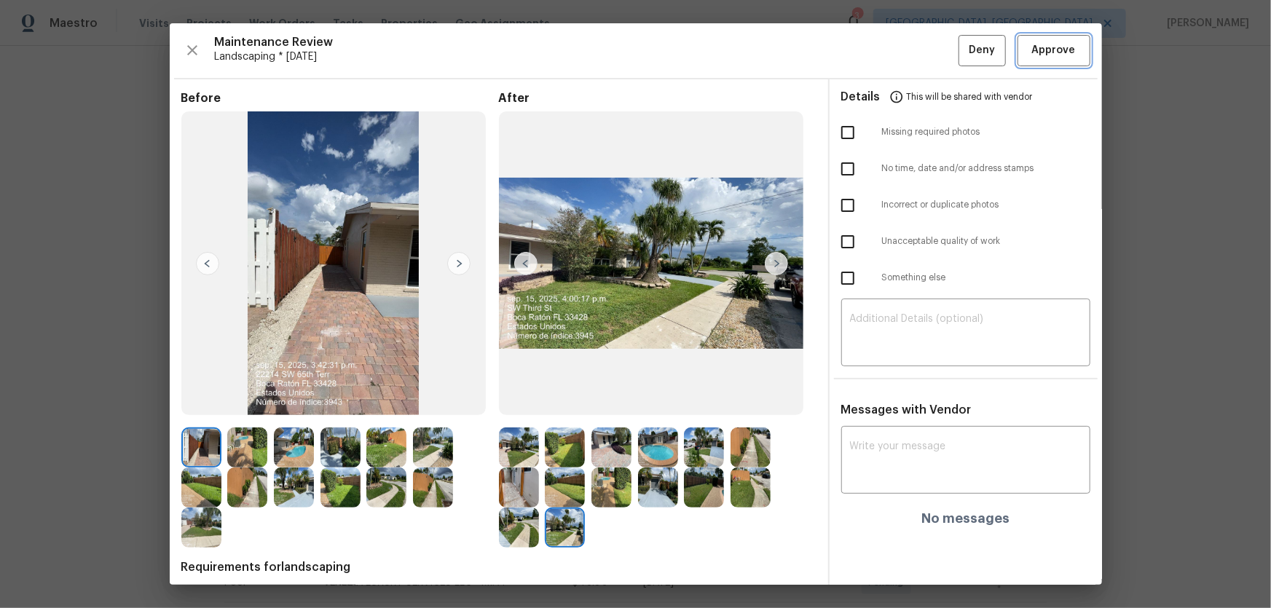
click at [1066, 51] on span "Approve" at bounding box center [1055, 51] width 50 height 18
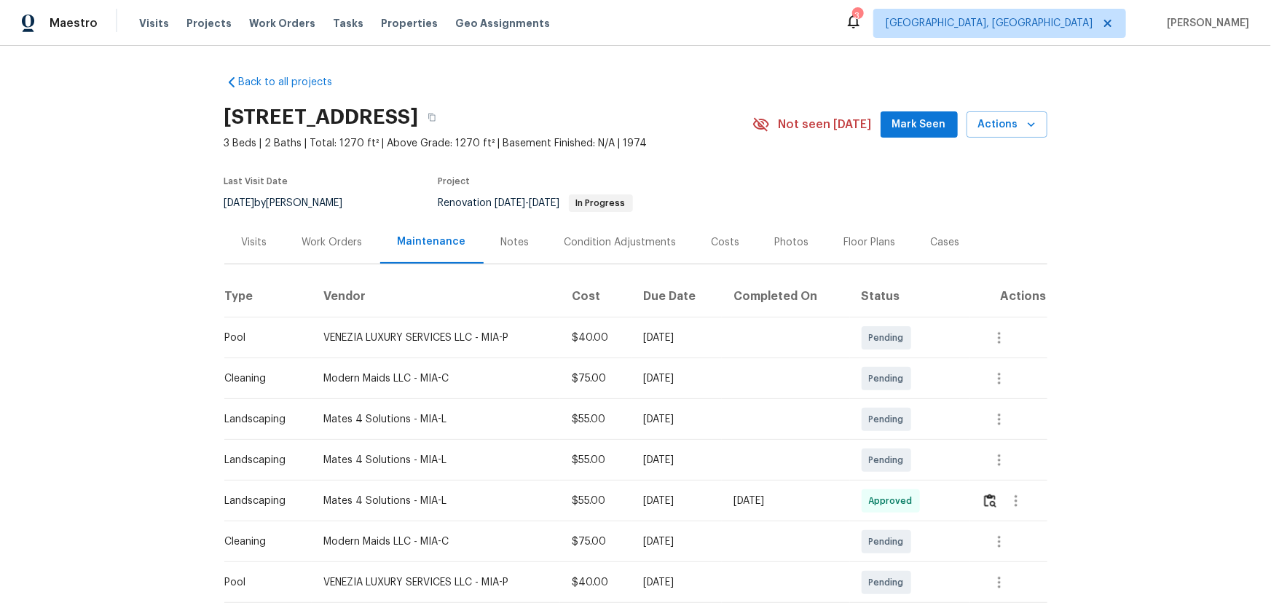
scroll to position [132, 0]
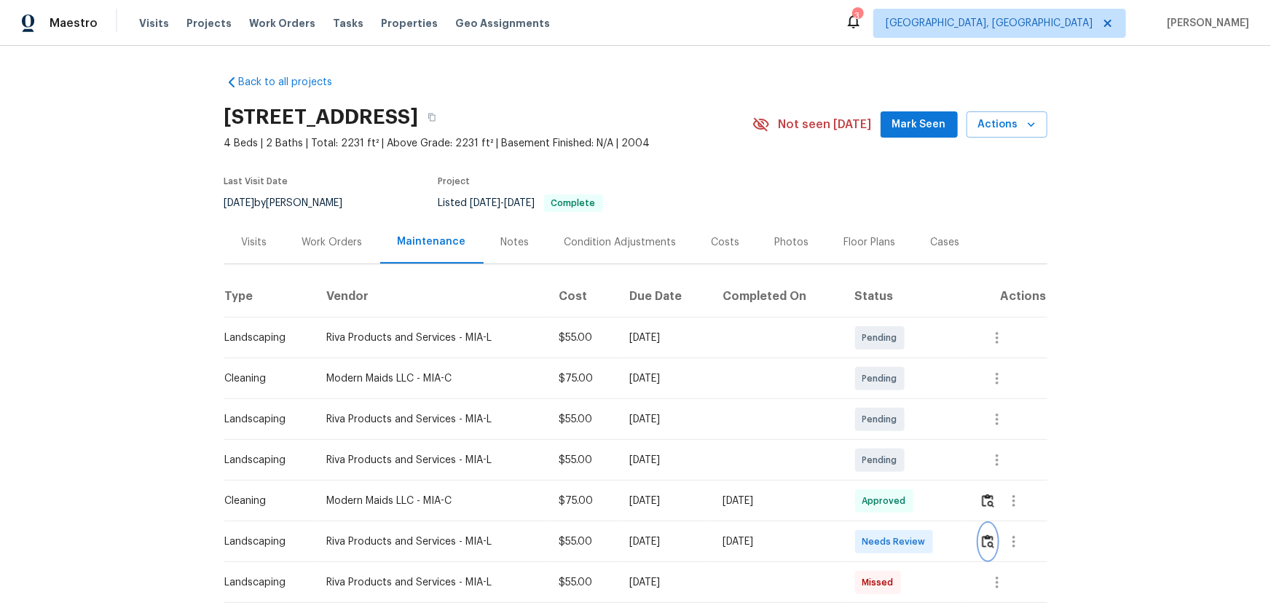
click at [989, 539] on img "button" at bounding box center [988, 542] width 12 height 14
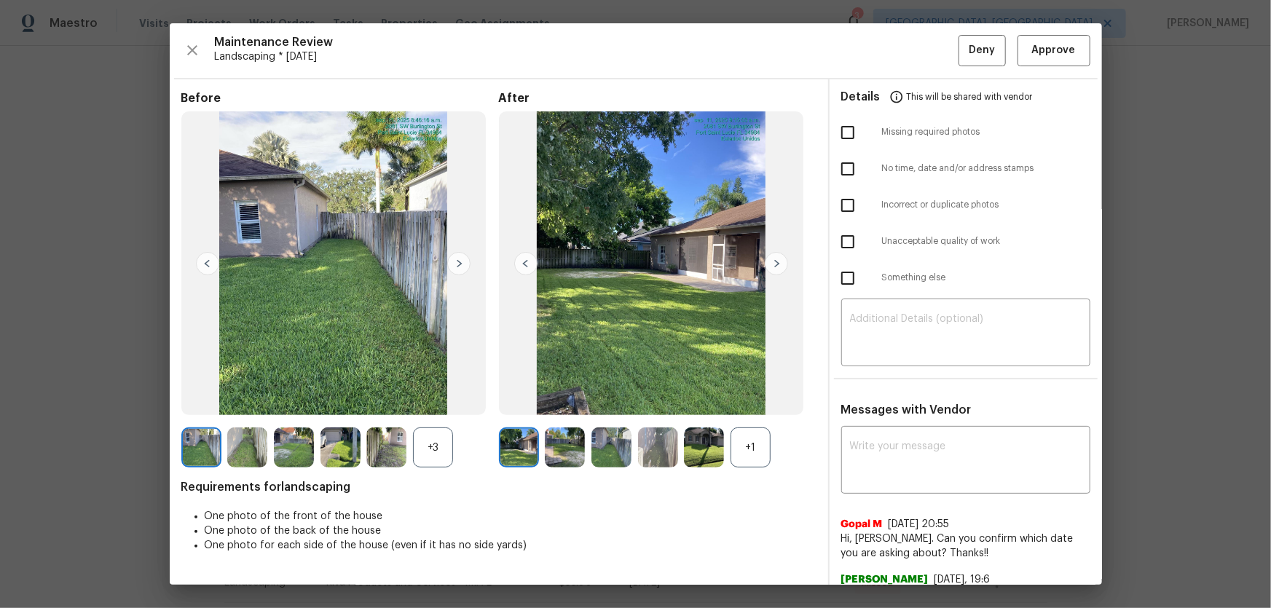
click at [748, 438] on div "+1" at bounding box center [751, 448] width 40 height 40
click at [422, 458] on div "+3" at bounding box center [433, 448] width 40 height 40
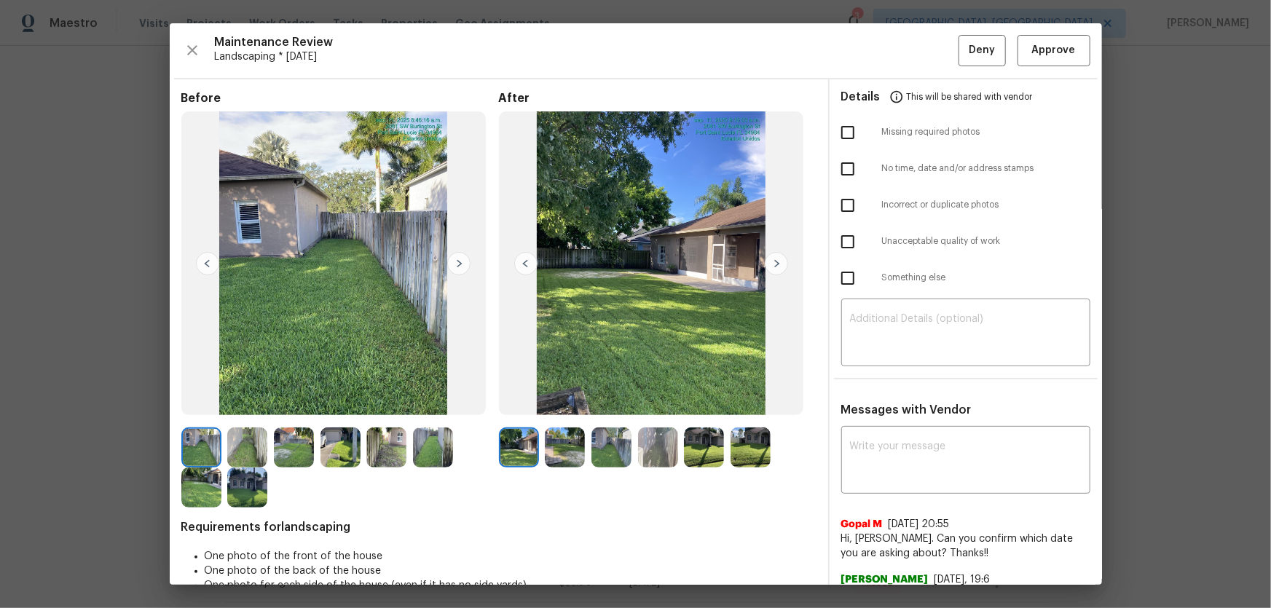
click at [568, 452] on img at bounding box center [565, 448] width 40 height 40
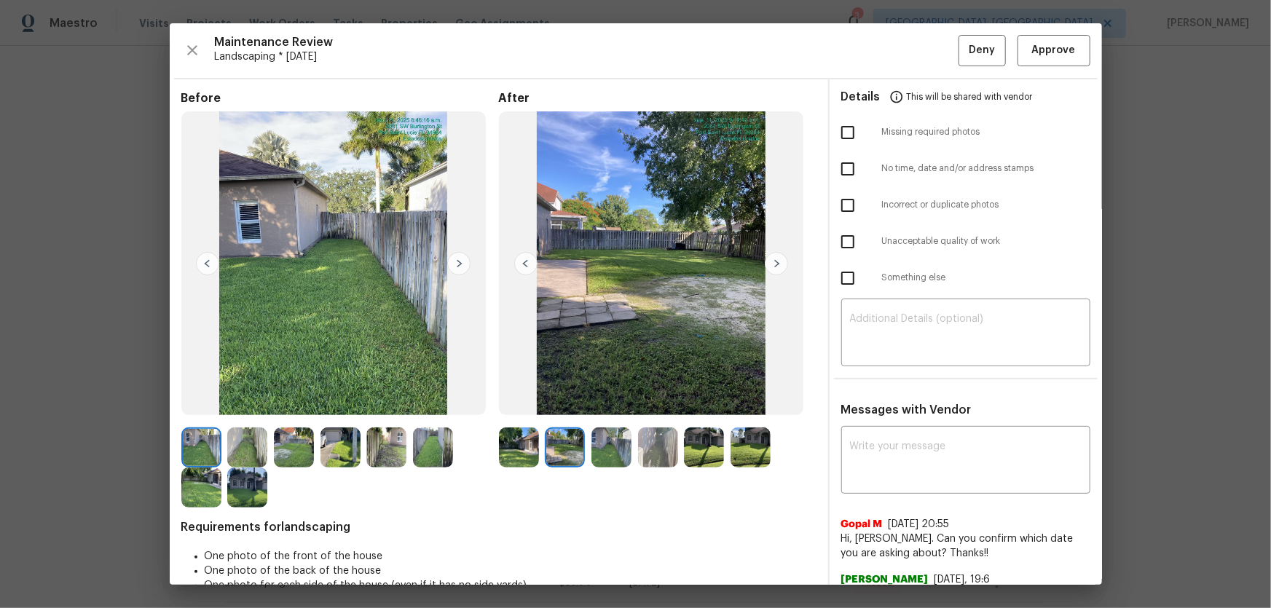
click at [597, 457] on img at bounding box center [612, 448] width 40 height 40
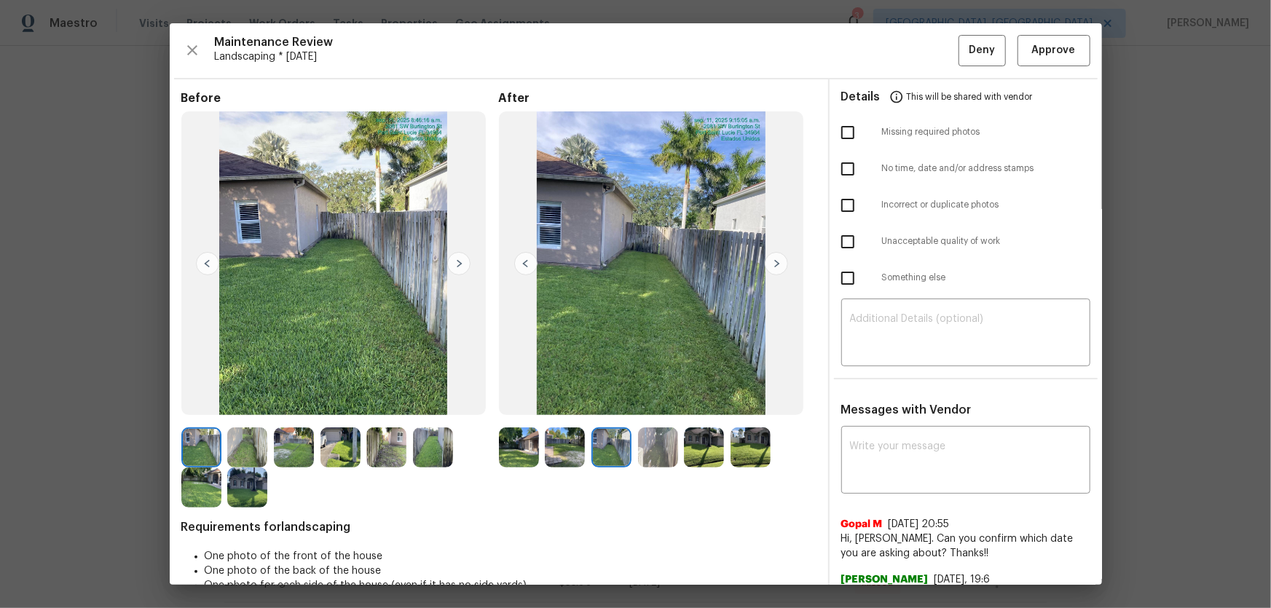
click at [675, 455] on div at bounding box center [661, 448] width 47 height 40
click at [655, 456] on img at bounding box center [658, 448] width 40 height 40
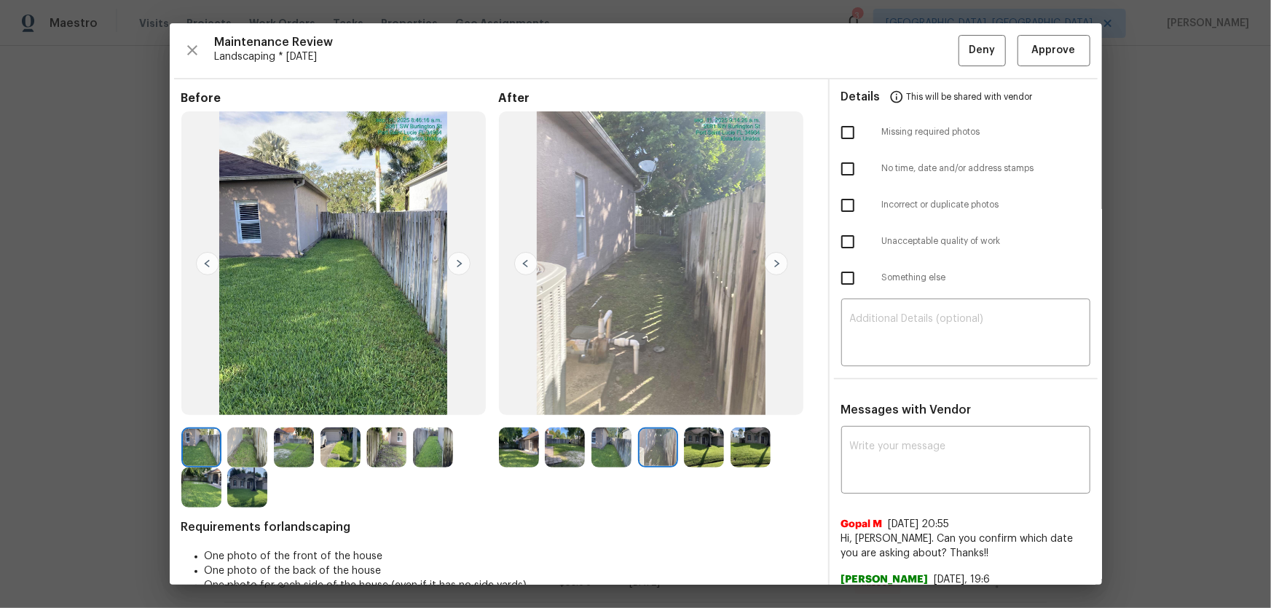
click at [710, 456] on img at bounding box center [704, 448] width 40 height 40
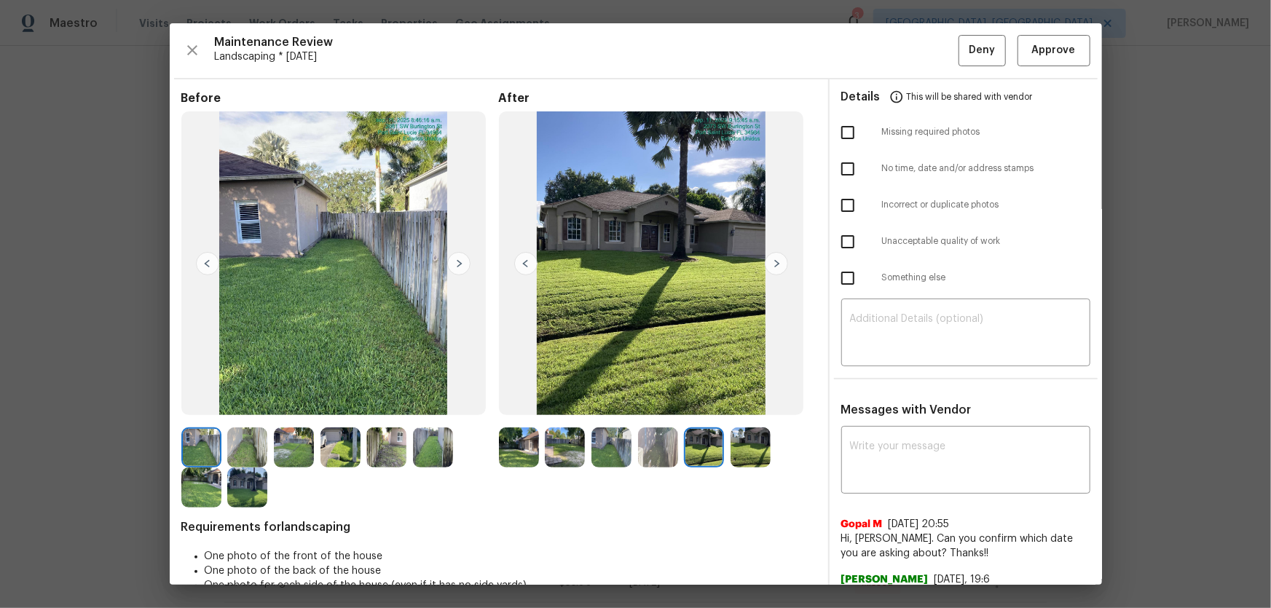
click at [739, 454] on img at bounding box center [751, 448] width 40 height 40
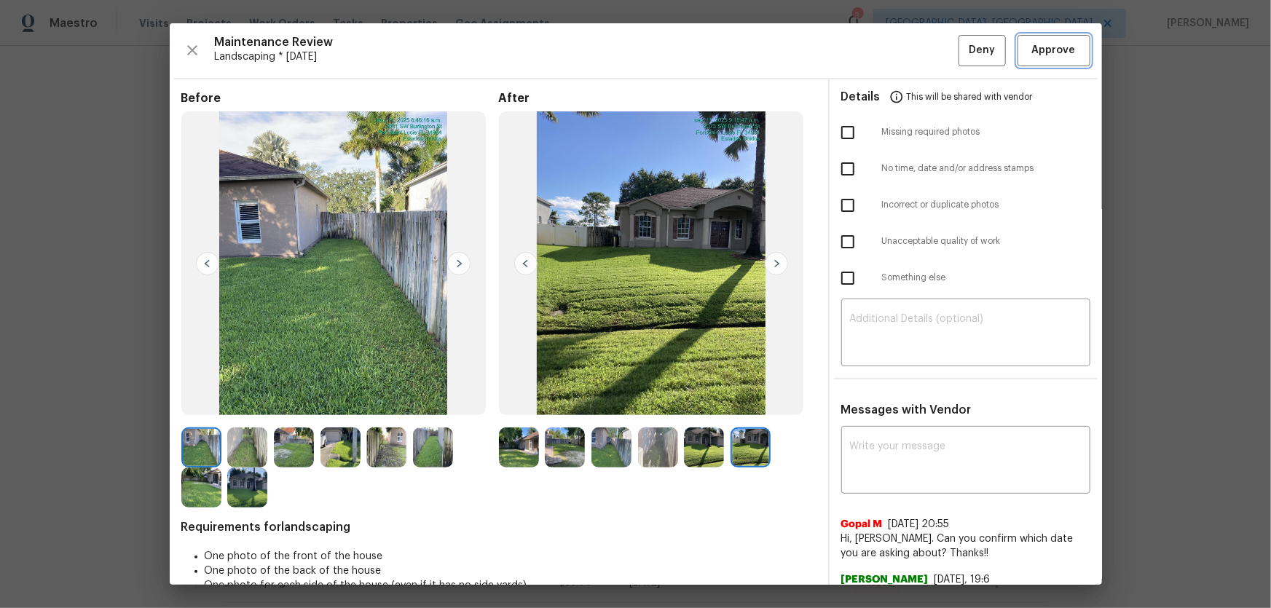
click at [1018, 42] on button "Approve" at bounding box center [1054, 50] width 73 height 31
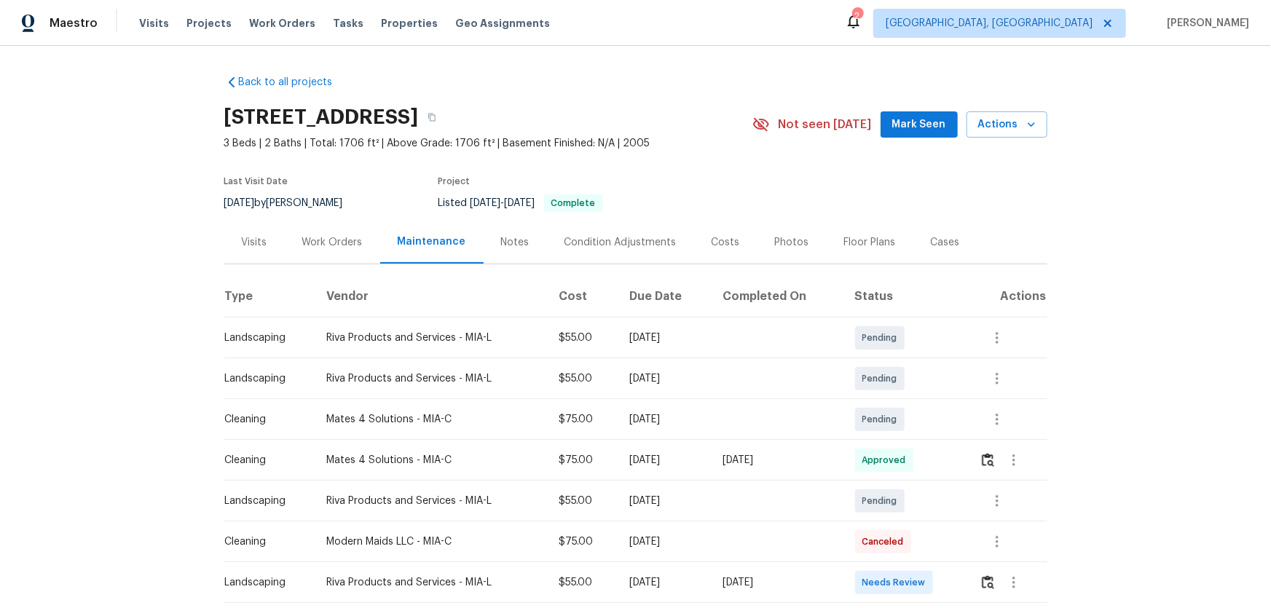
scroll to position [66, 0]
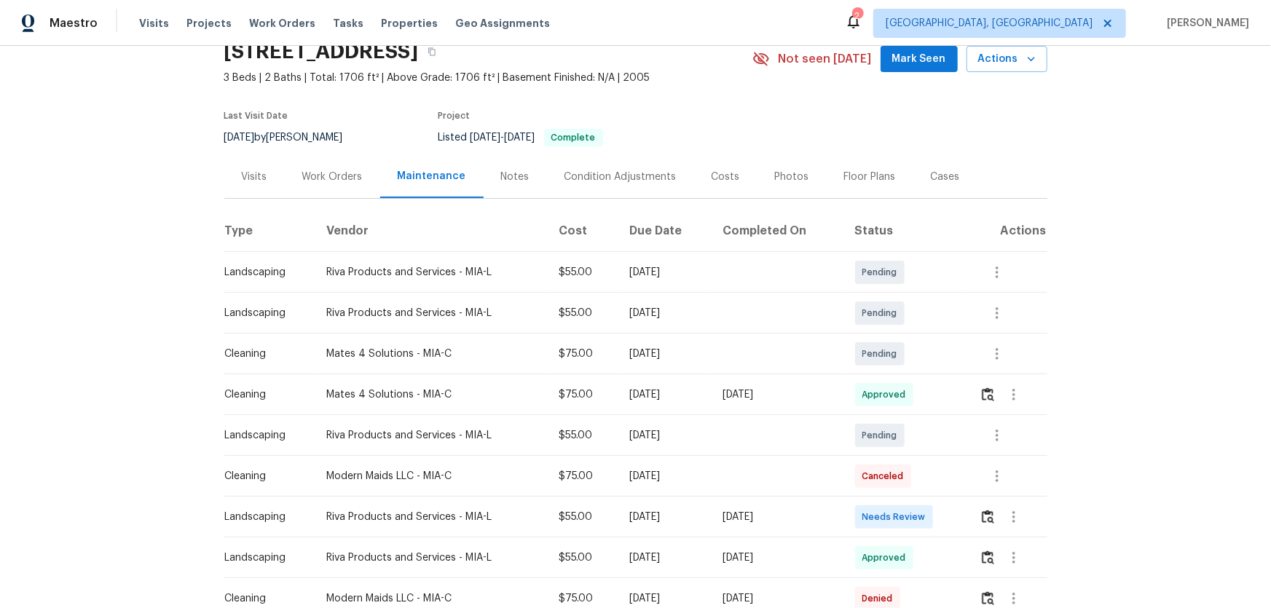
click at [904, 401] on td at bounding box center [1007, 517] width 79 height 41
click at [904, 401] on img "button" at bounding box center [988, 517] width 12 height 14
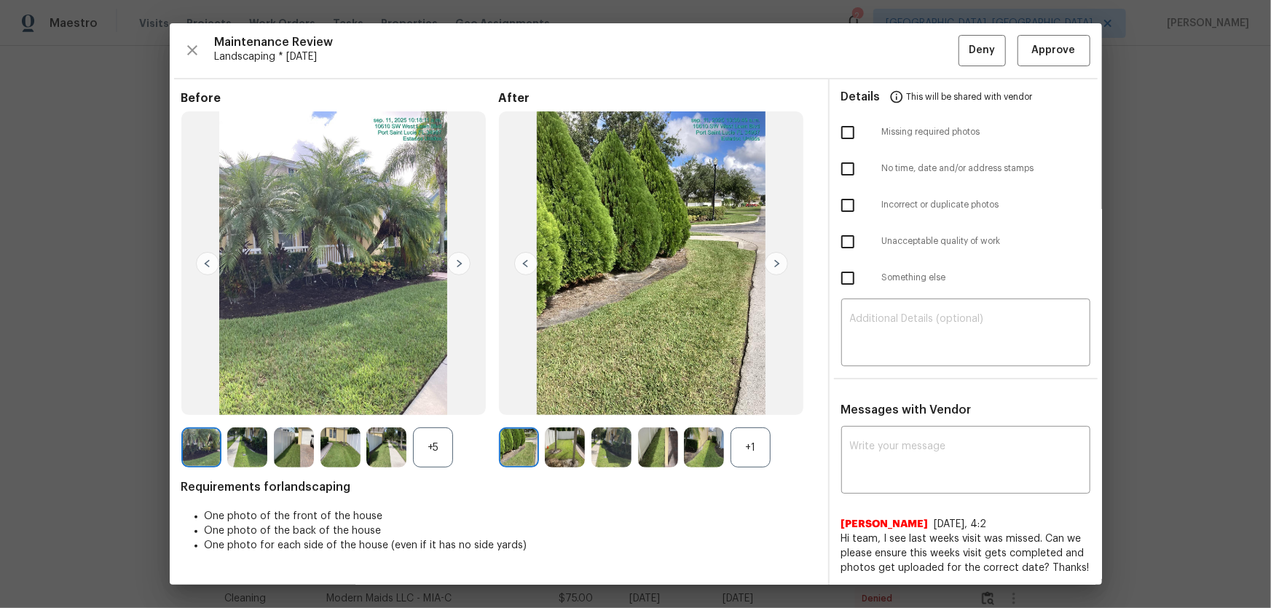
click at [751, 401] on div "+1" at bounding box center [751, 448] width 40 height 40
click at [437, 401] on div "+5" at bounding box center [433, 448] width 40 height 40
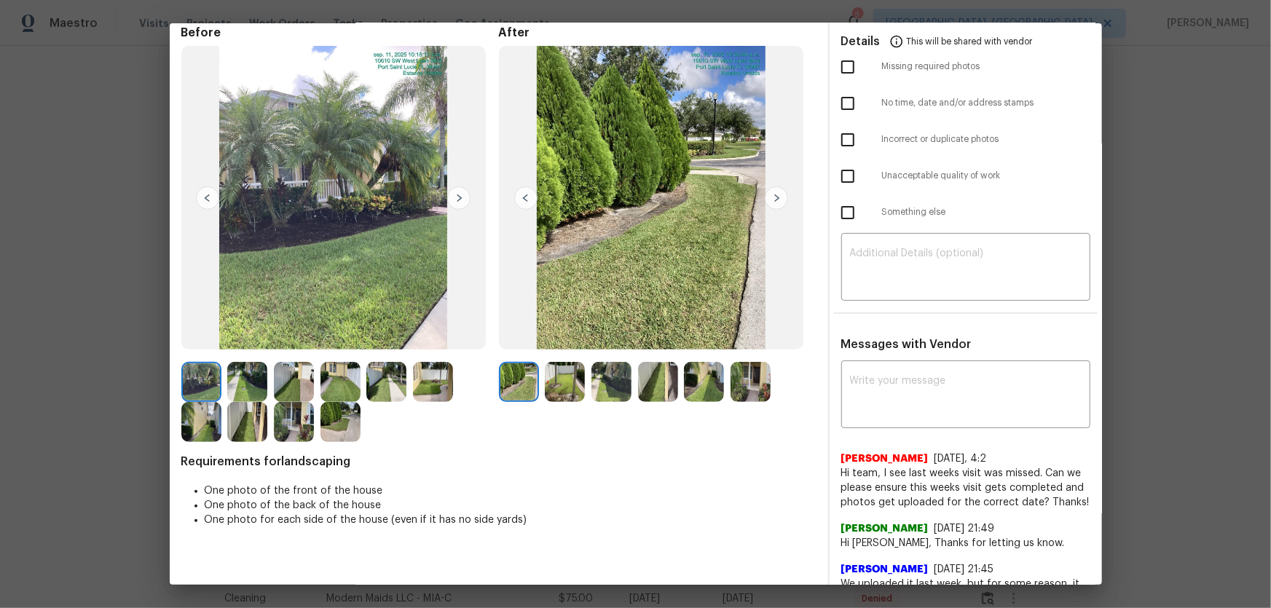
click at [557, 383] on img at bounding box center [565, 382] width 40 height 40
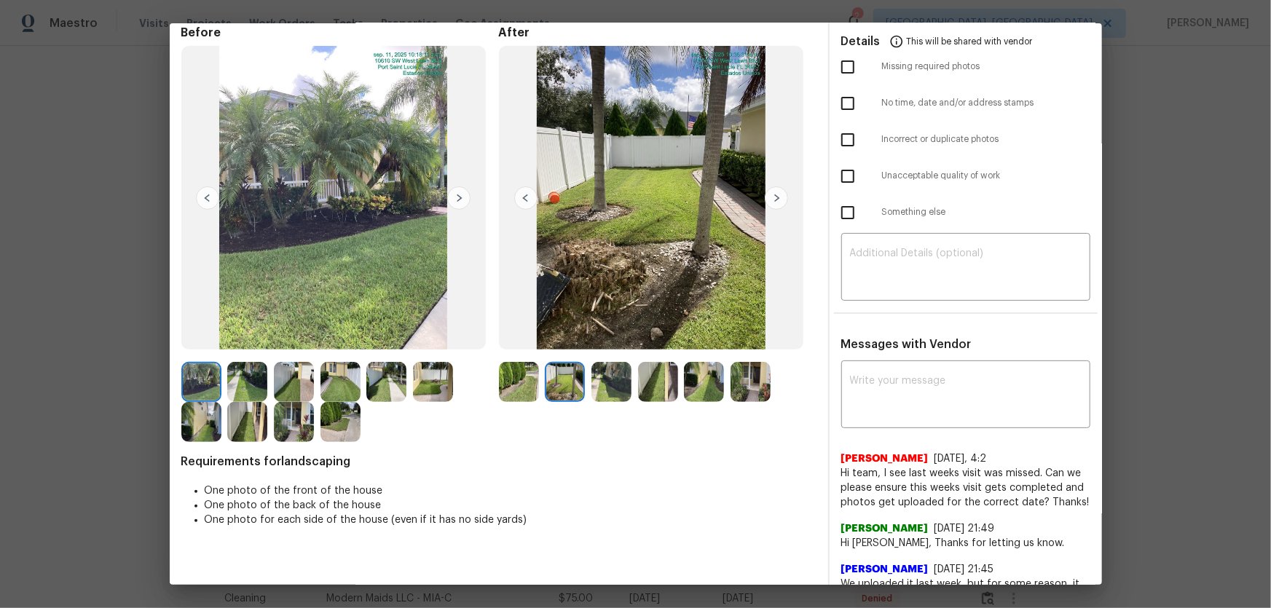
click at [638, 400] on img at bounding box center [658, 382] width 40 height 40
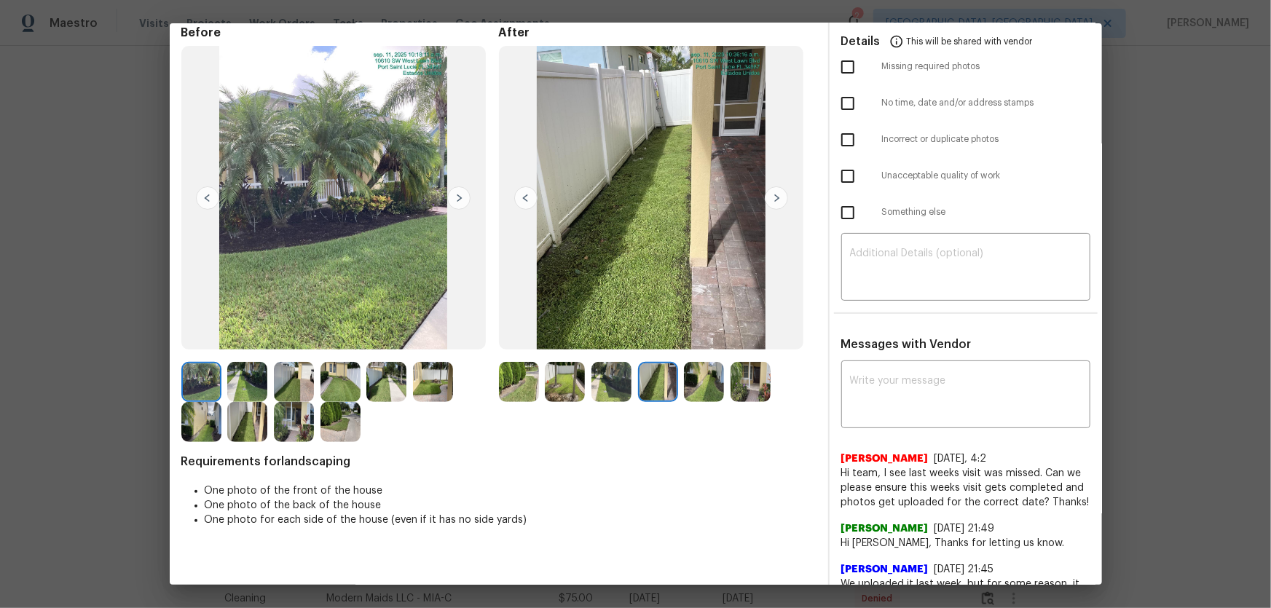
click at [607, 385] on img at bounding box center [612, 382] width 40 height 40
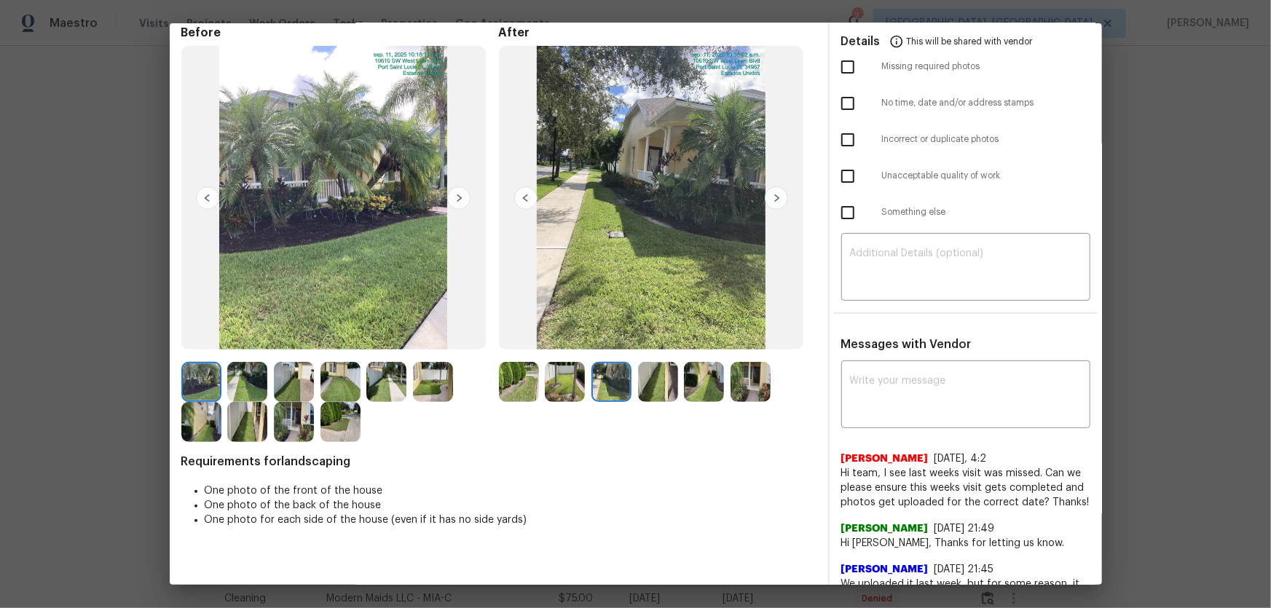
click at [672, 396] on img at bounding box center [658, 382] width 40 height 40
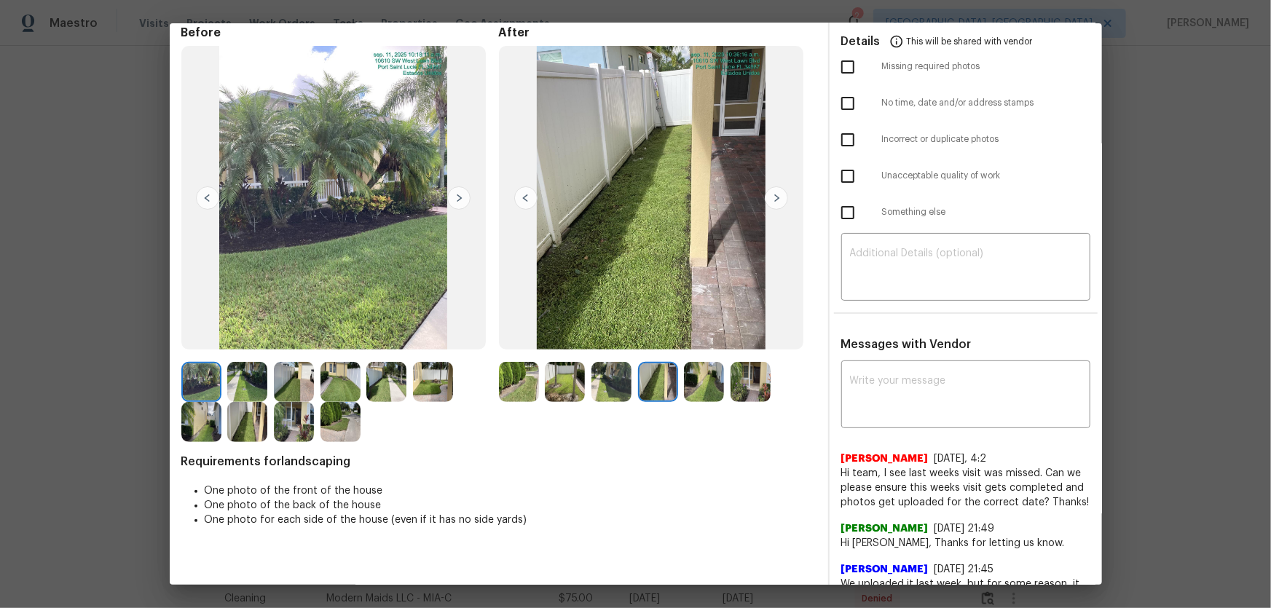
click at [699, 386] on img at bounding box center [704, 382] width 40 height 40
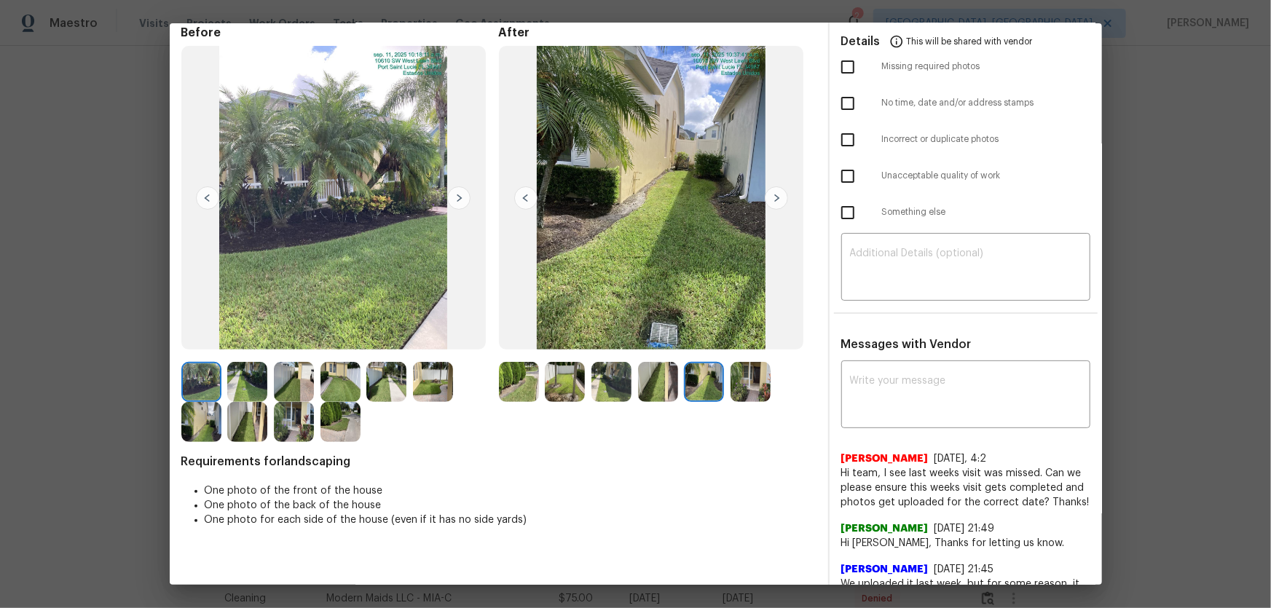
click at [739, 388] on img at bounding box center [751, 382] width 40 height 40
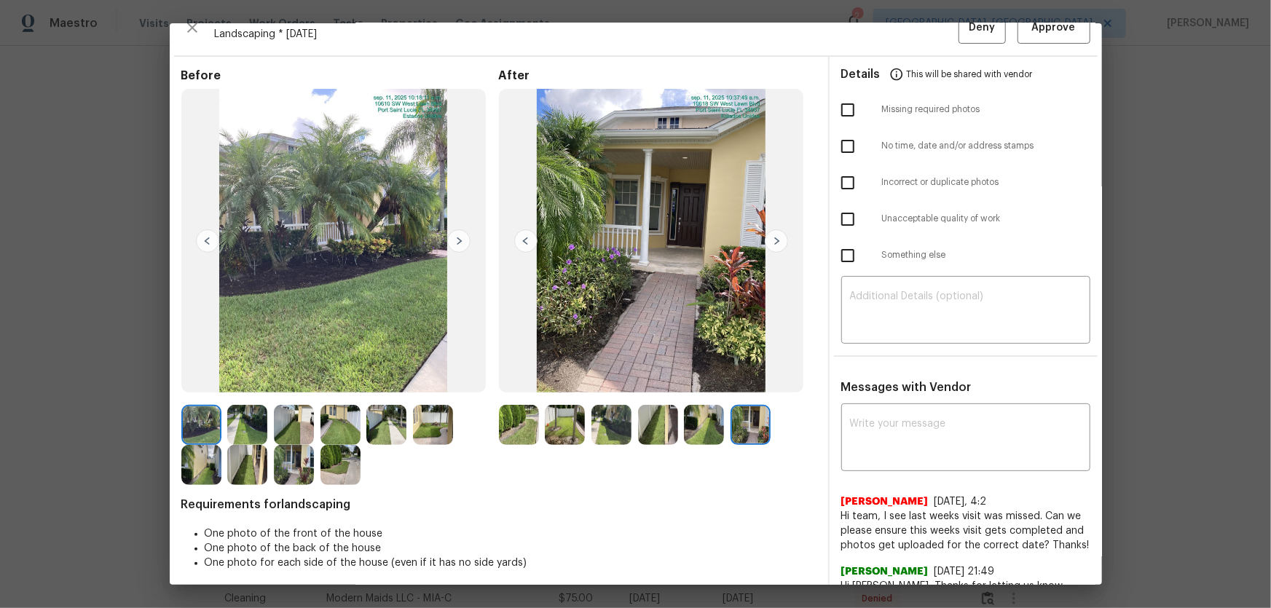
scroll to position [0, 0]
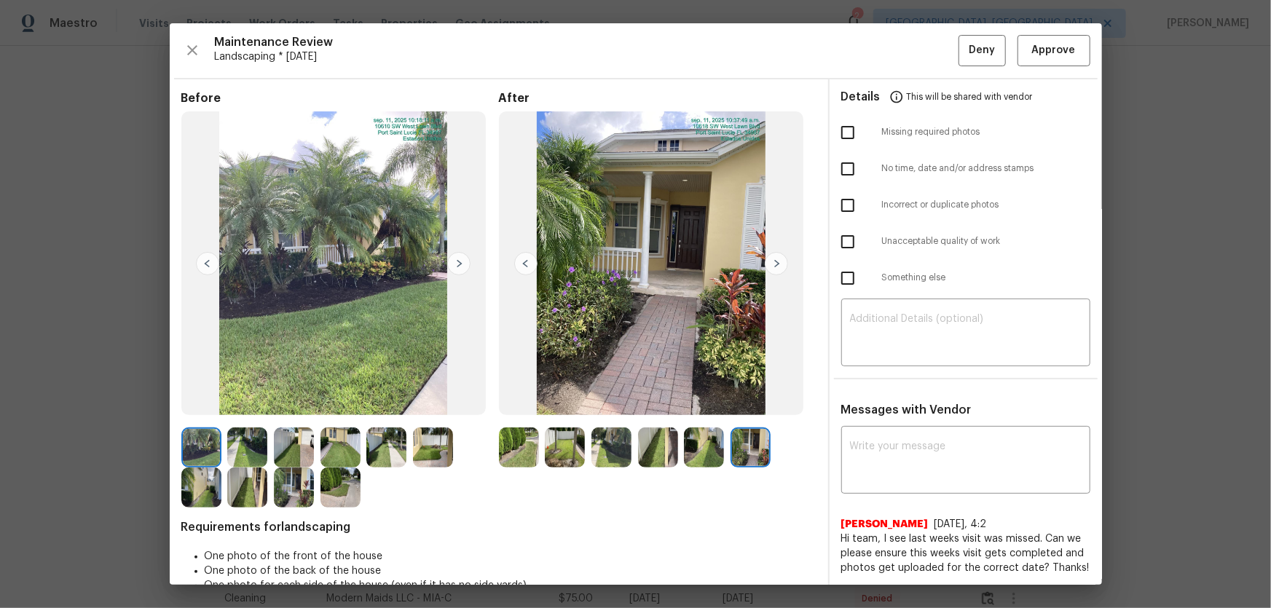
click at [533, 401] on img at bounding box center [519, 448] width 40 height 40
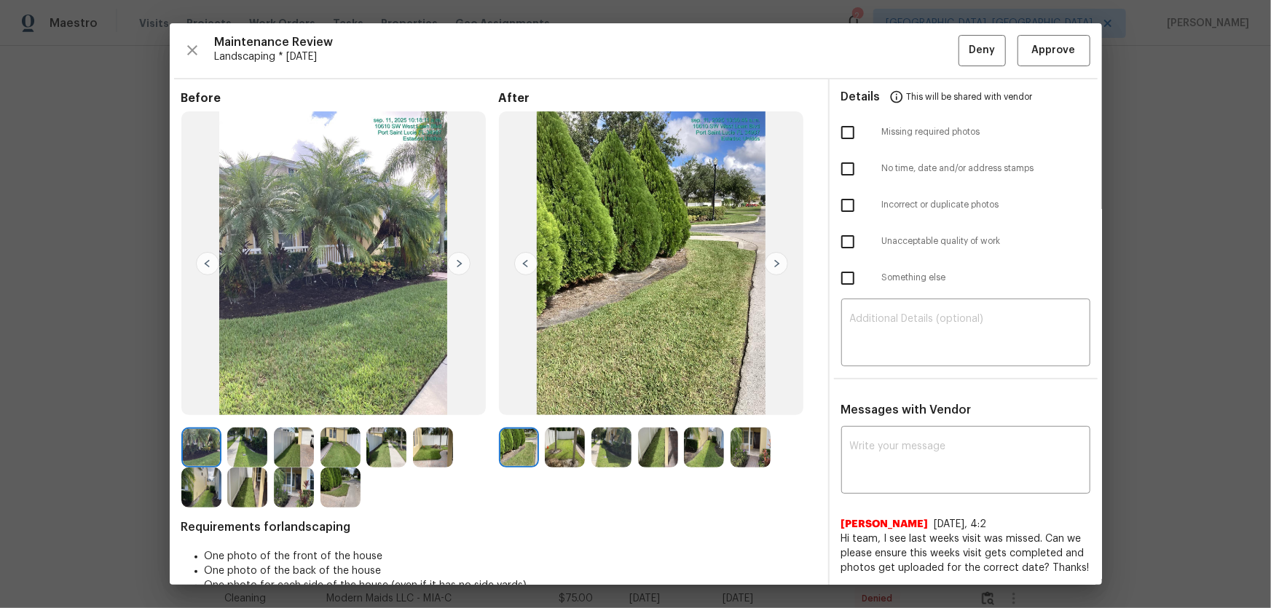
click at [548, 401] on img at bounding box center [565, 448] width 40 height 40
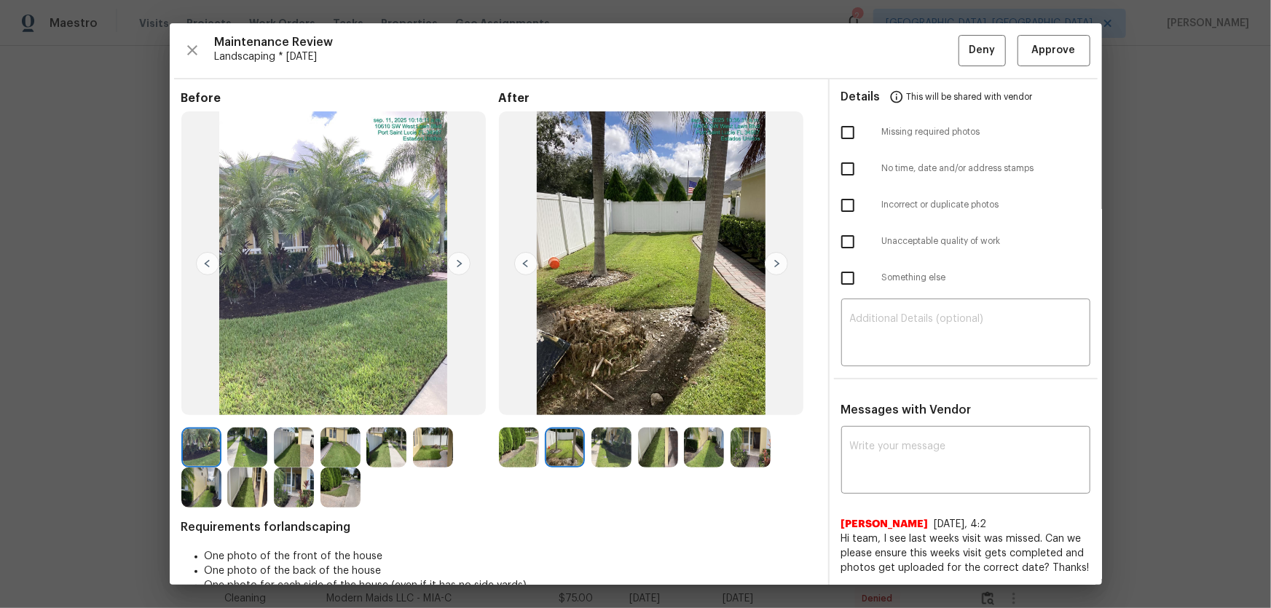
click at [604, 401] on img at bounding box center [612, 448] width 40 height 40
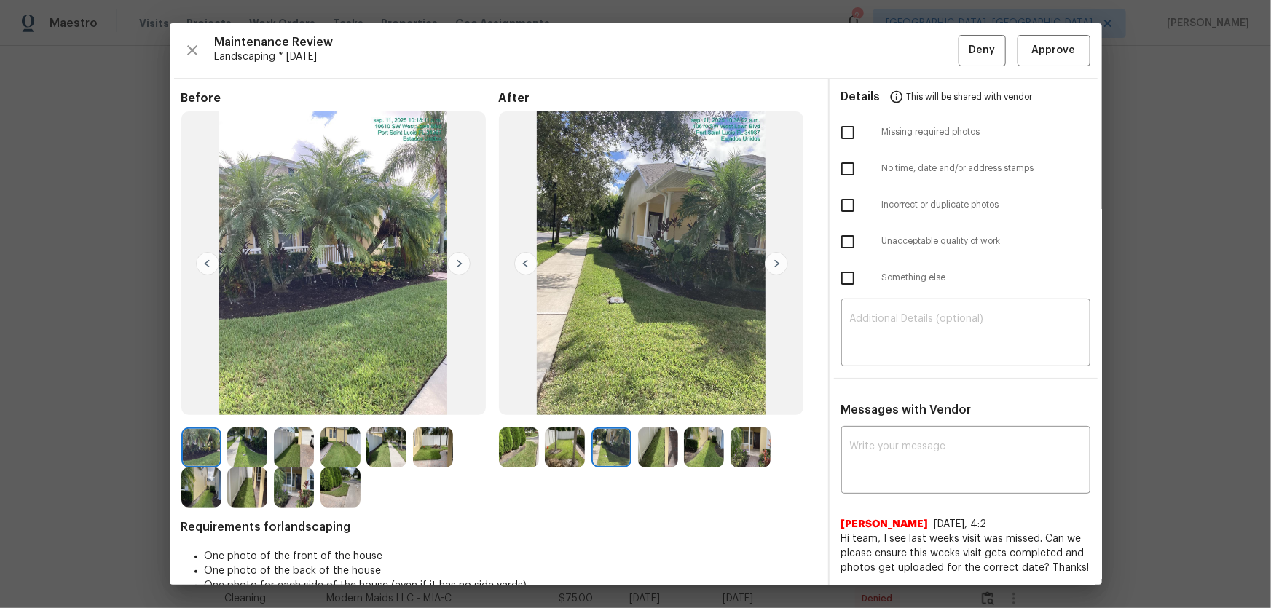
click at [651, 401] on img at bounding box center [658, 448] width 40 height 40
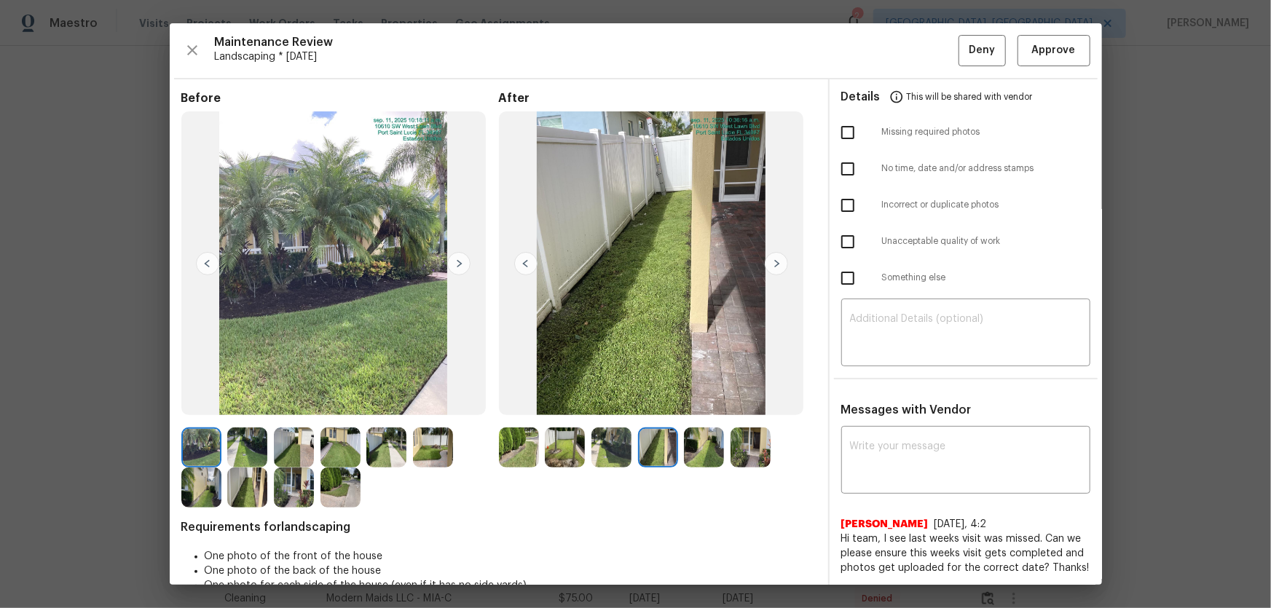
click at [708, 401] on img at bounding box center [704, 448] width 40 height 40
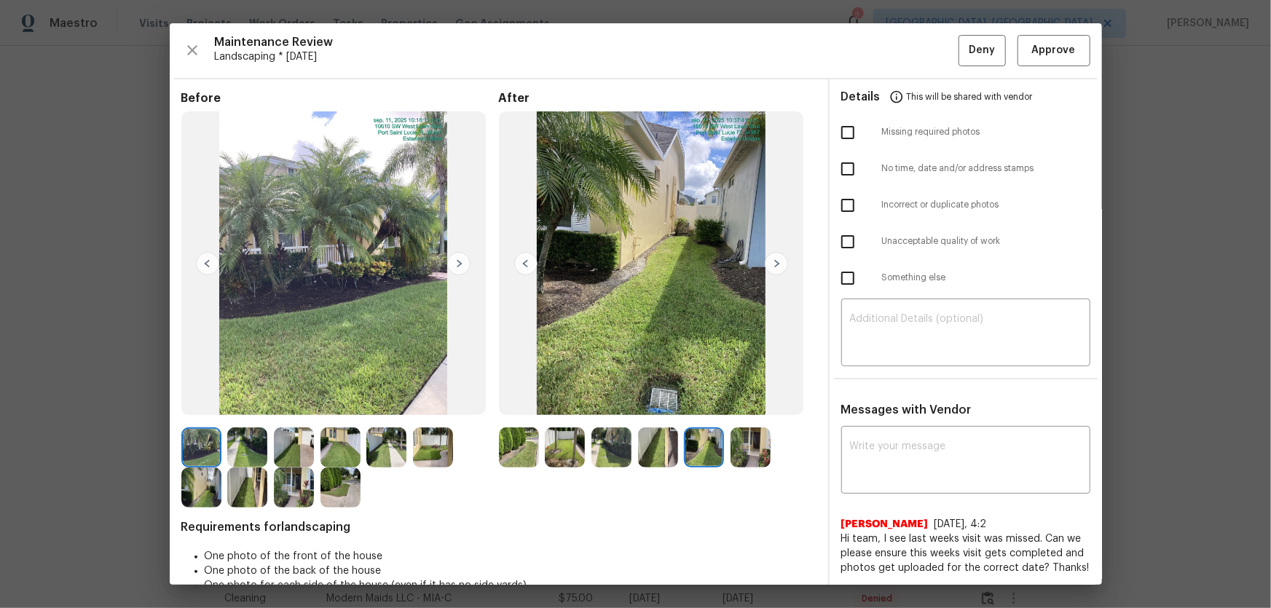
click at [740, 401] on img at bounding box center [751, 448] width 40 height 40
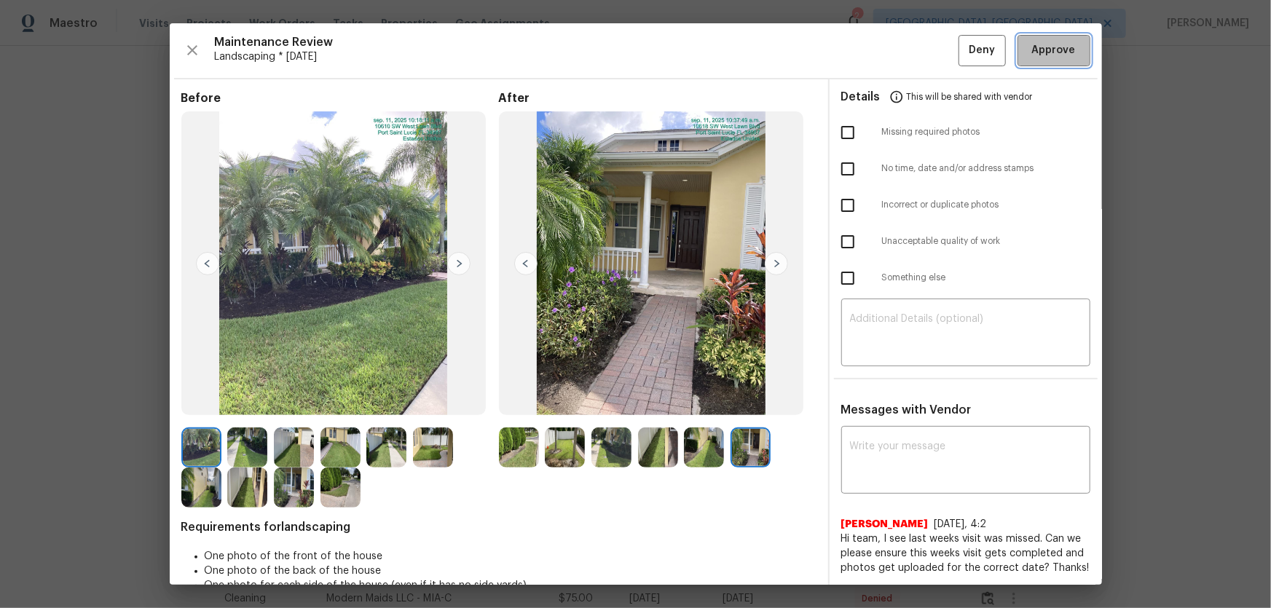
click at [904, 51] on span "Approve" at bounding box center [1054, 51] width 44 height 18
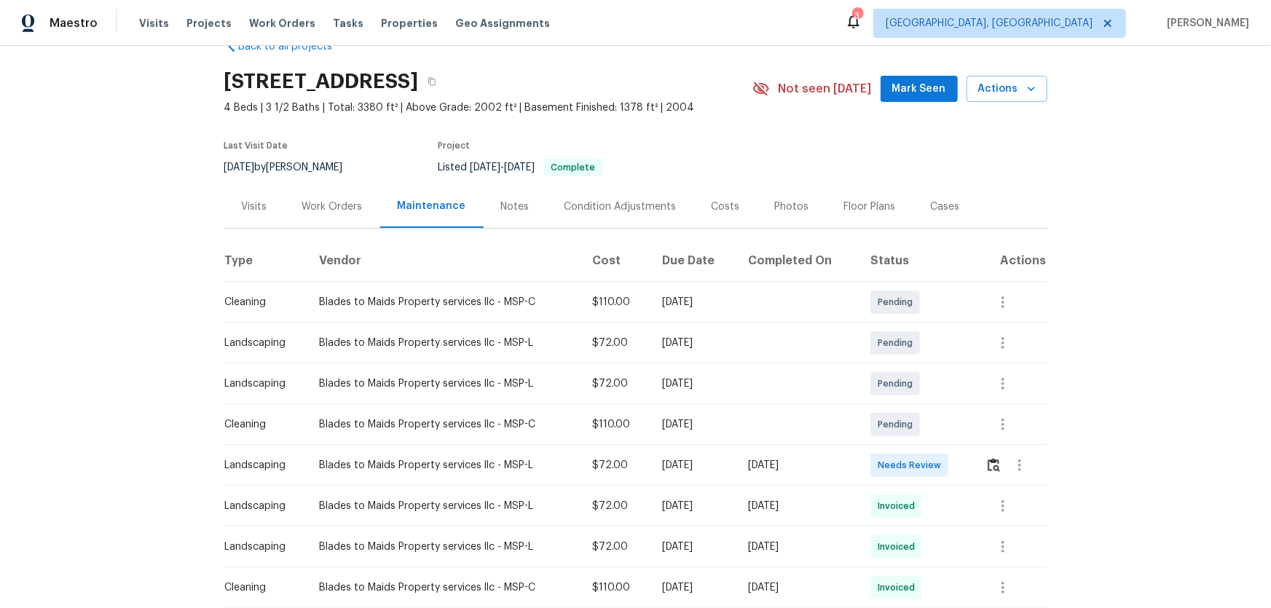
scroll to position [66, 0]
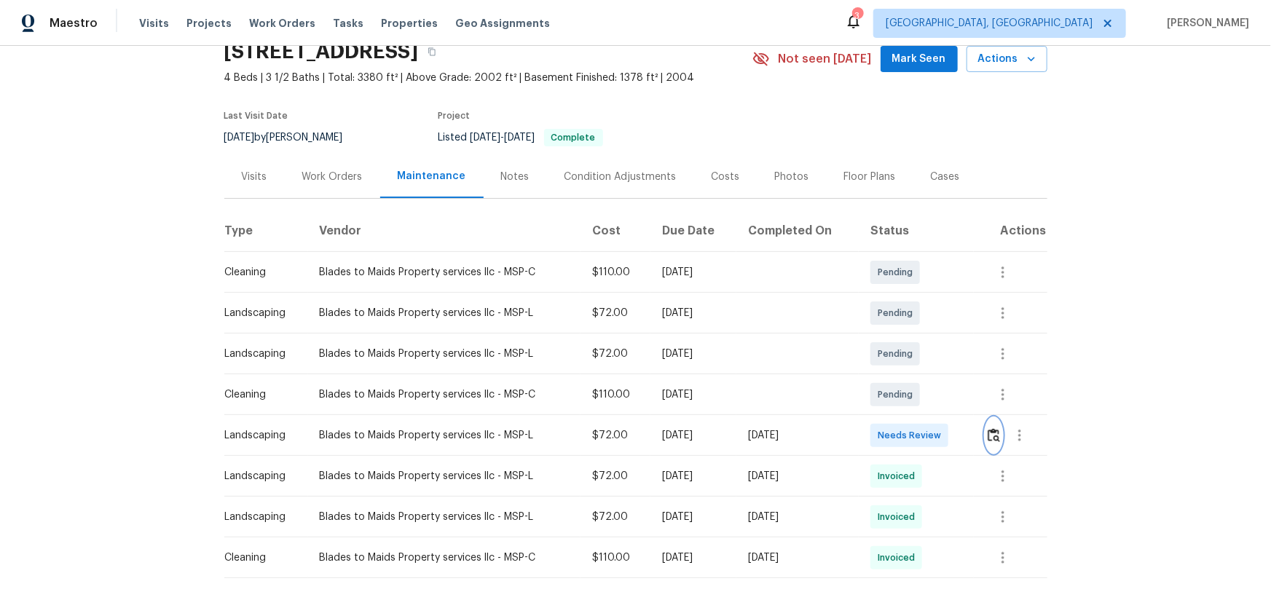
click at [904, 401] on img "button" at bounding box center [994, 435] width 12 height 14
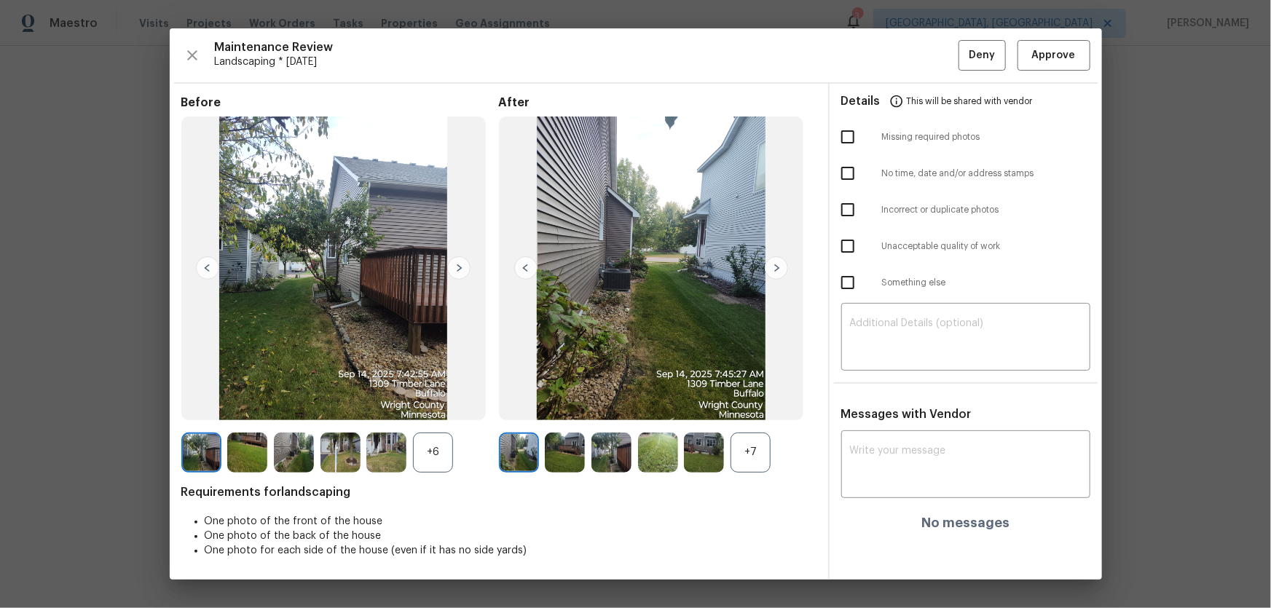
click at [750, 401] on div "Before +6 After +7 Requirements for landscaping One photo of the front of the h…" at bounding box center [498, 337] width 635 height 485
click at [752, 401] on div "+7" at bounding box center [751, 453] width 40 height 40
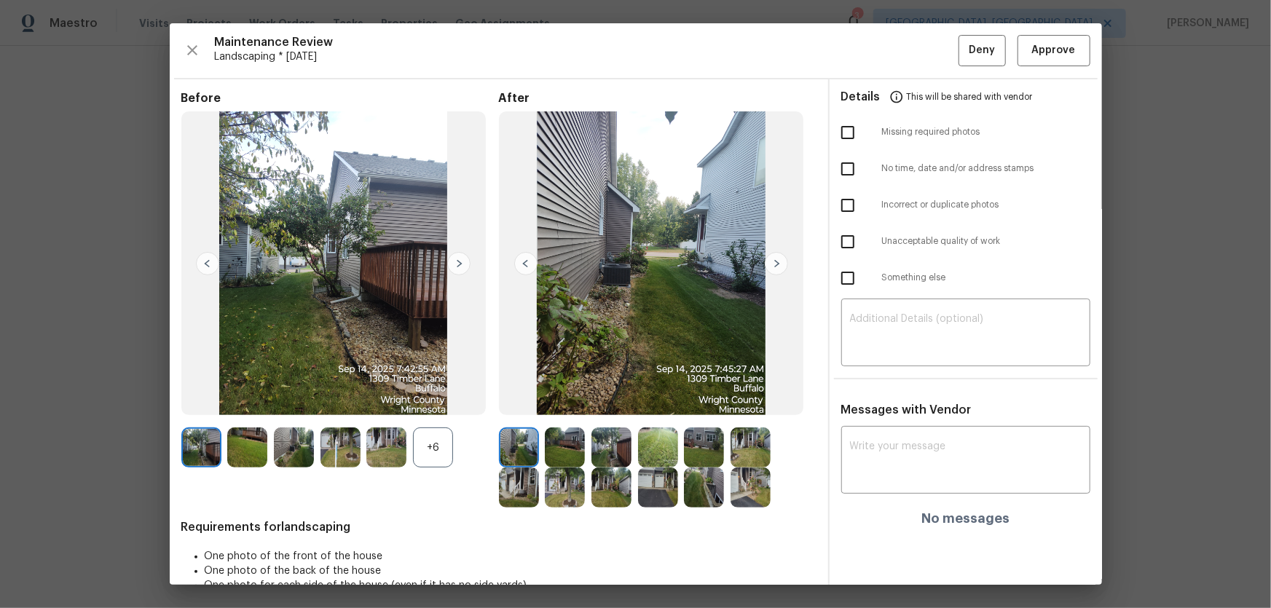
click at [378, 401] on img at bounding box center [386, 448] width 40 height 40
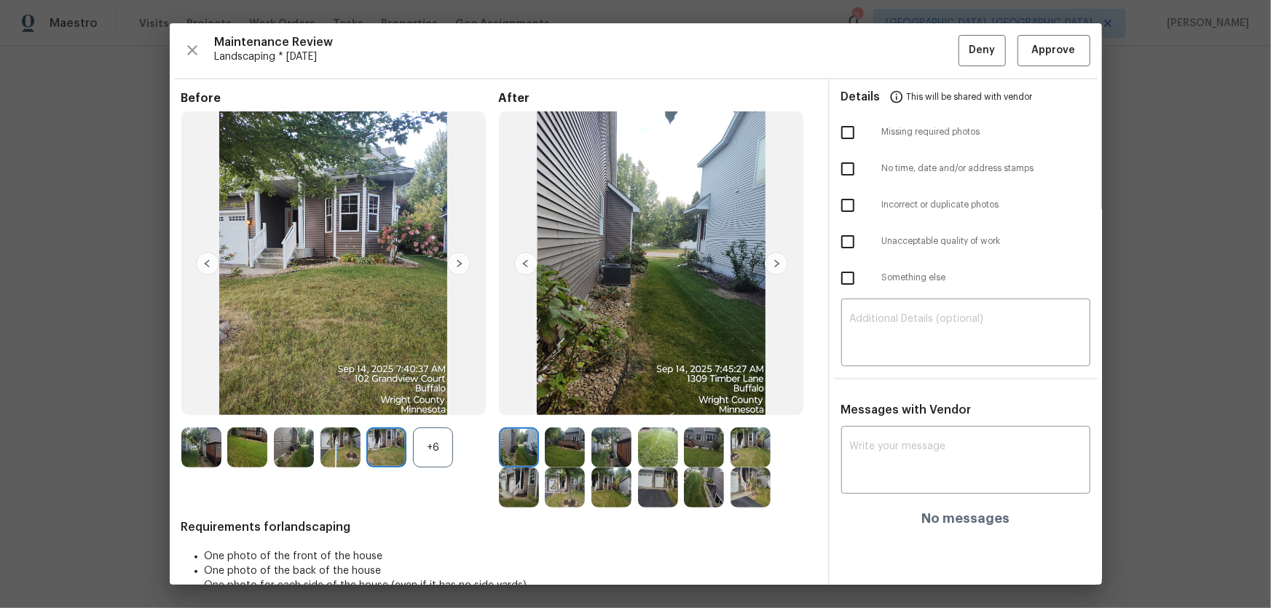
click at [440, 401] on div "+6" at bounding box center [433, 448] width 40 height 40
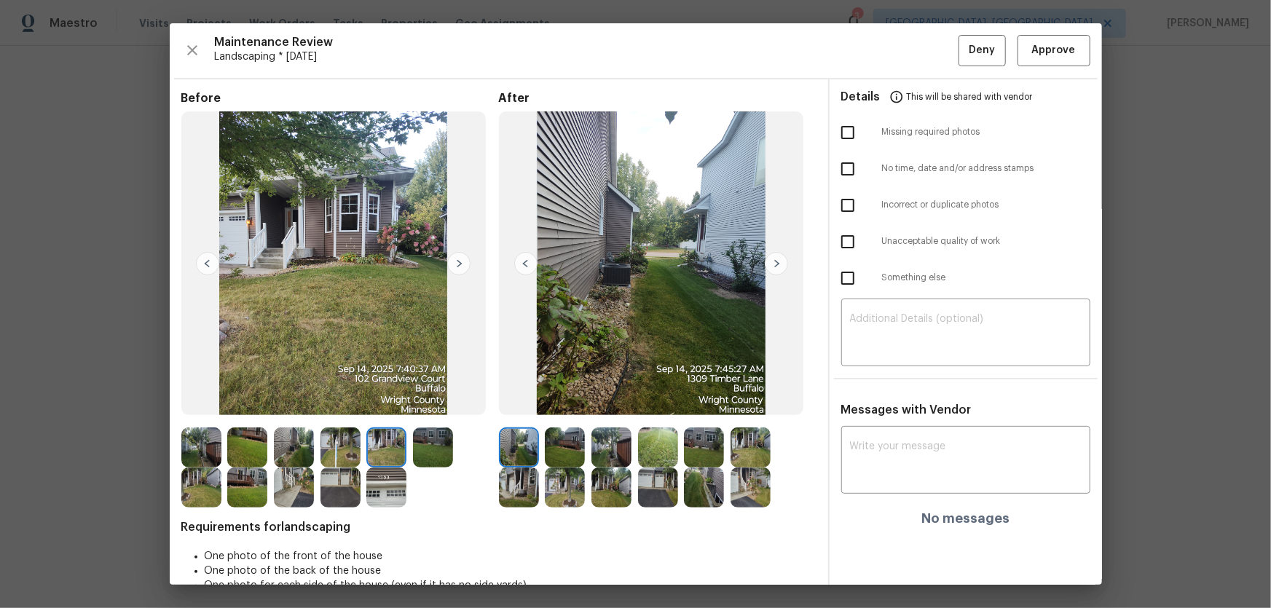
scroll to position [29, 0]
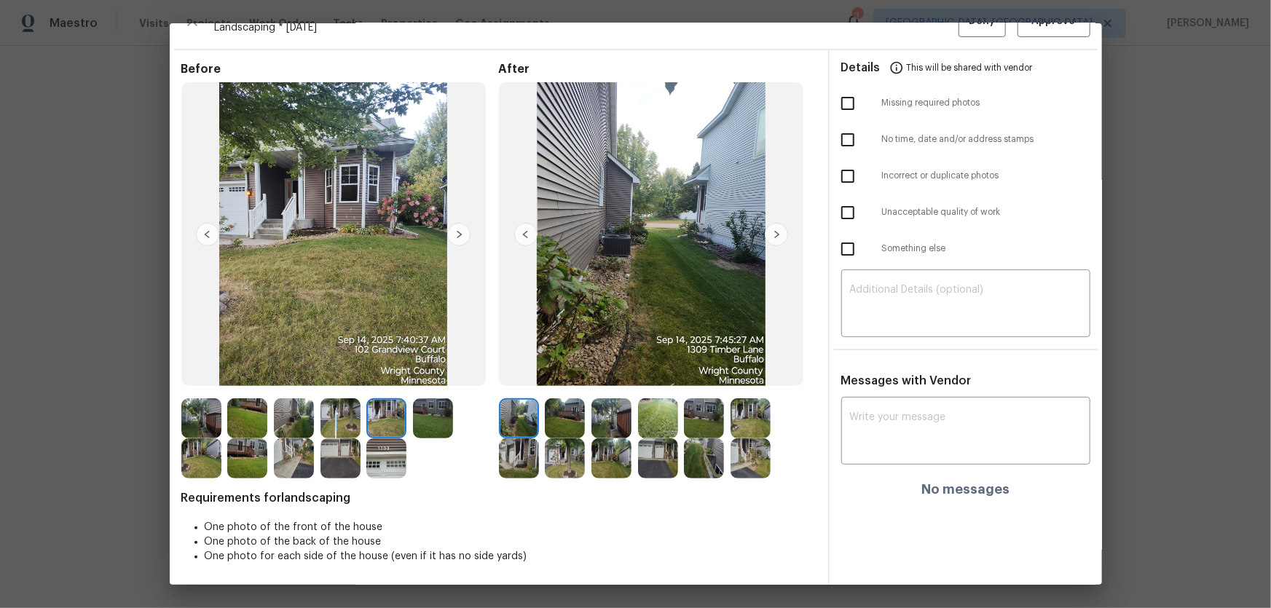
click at [569, 401] on img at bounding box center [565, 419] width 40 height 40
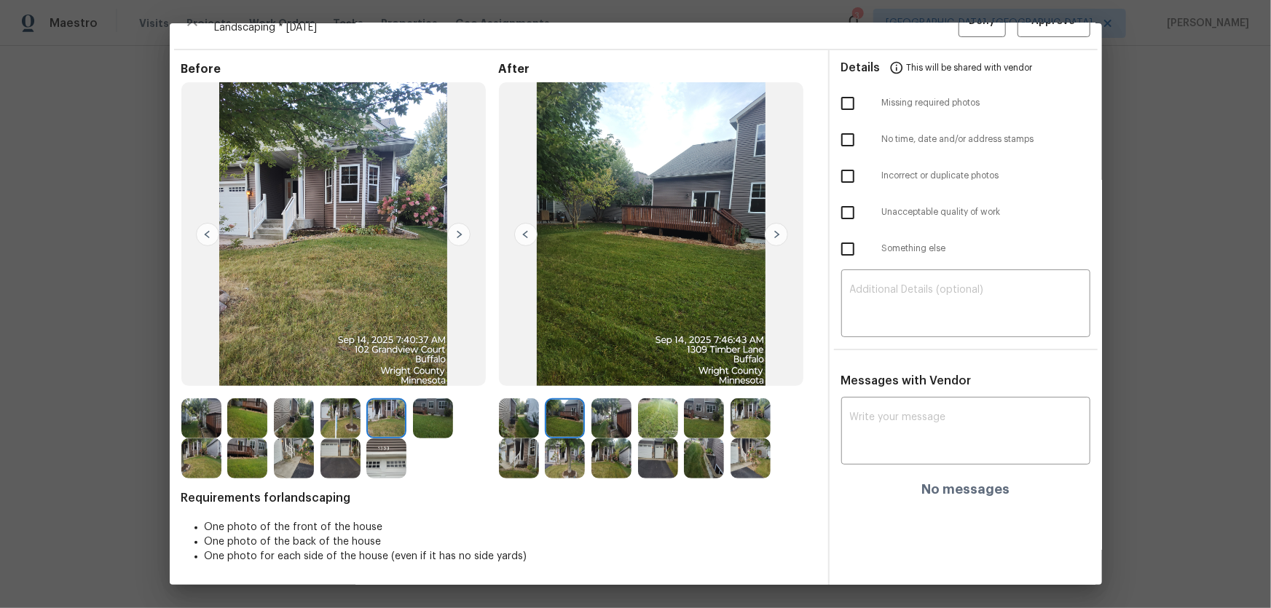
click at [610, 401] on img at bounding box center [612, 419] width 40 height 40
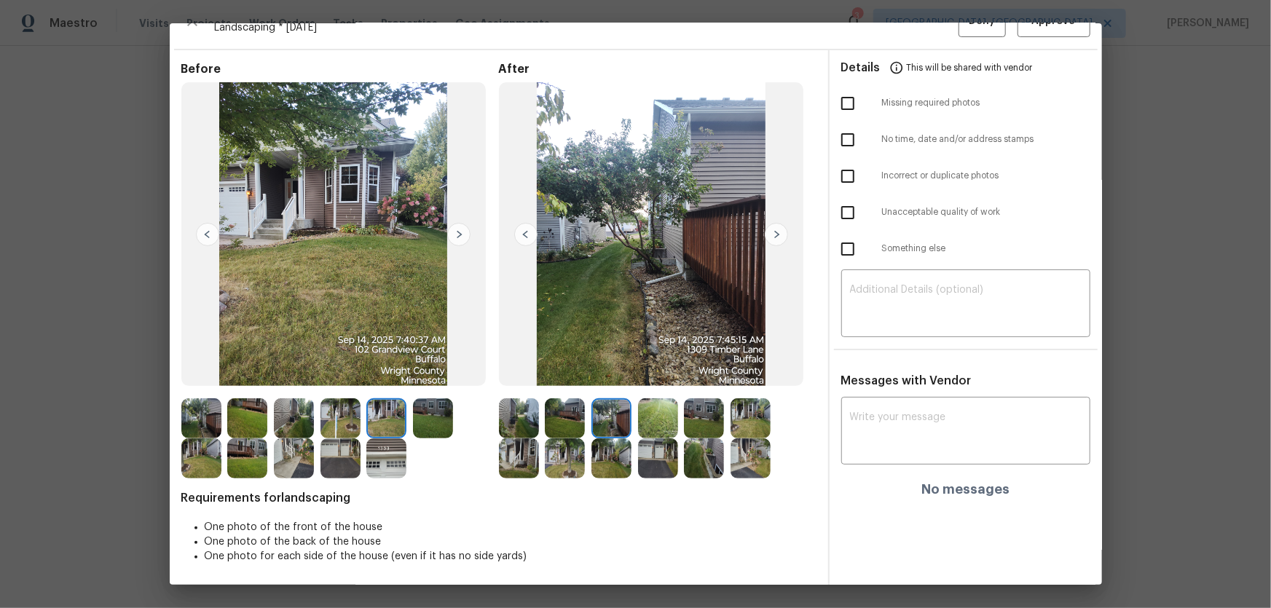
click at [662, 401] on img at bounding box center [658, 419] width 40 height 40
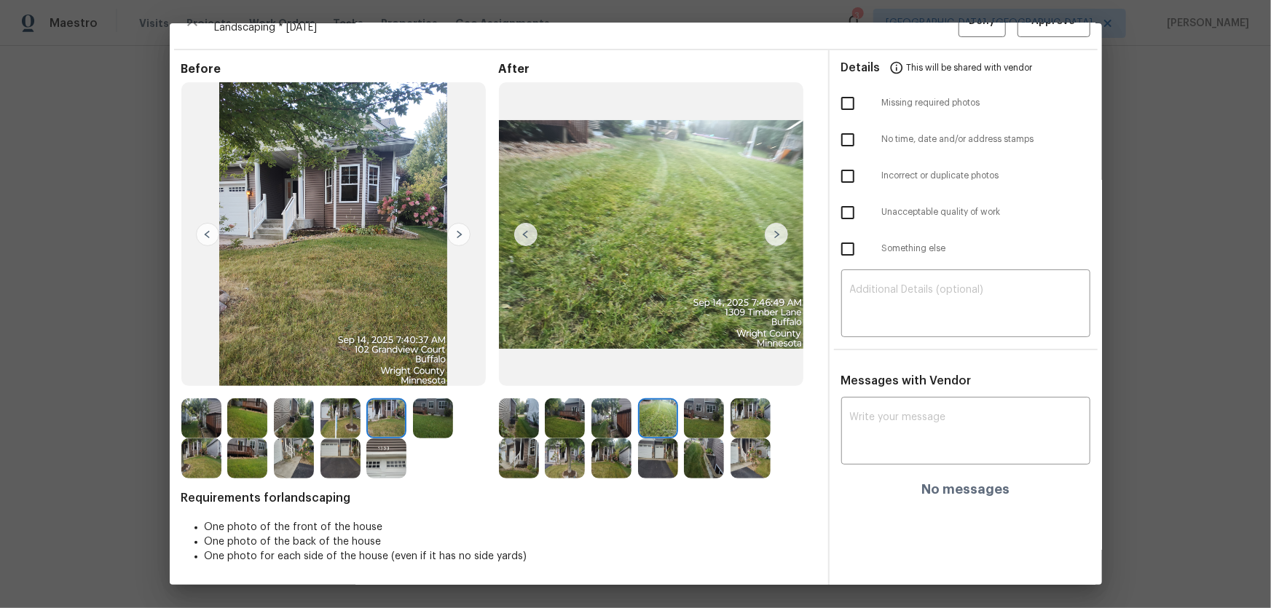
click at [689, 401] on img at bounding box center [704, 419] width 40 height 40
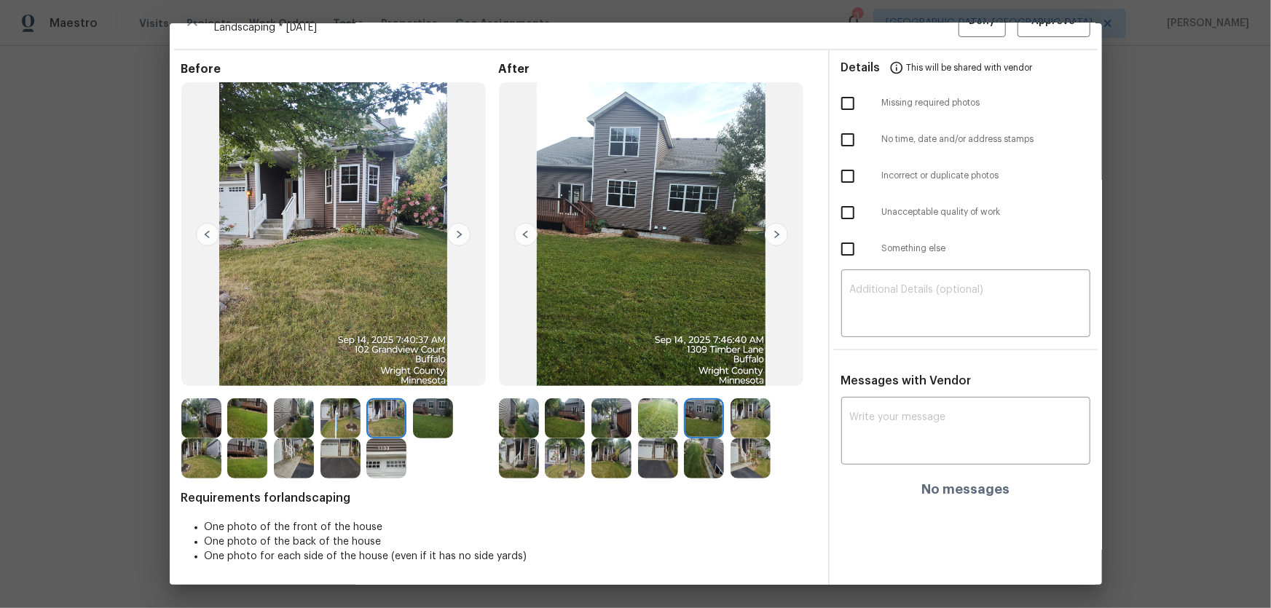
click at [725, 401] on div at bounding box center [707, 419] width 47 height 40
click at [737, 401] on img at bounding box center [751, 419] width 40 height 40
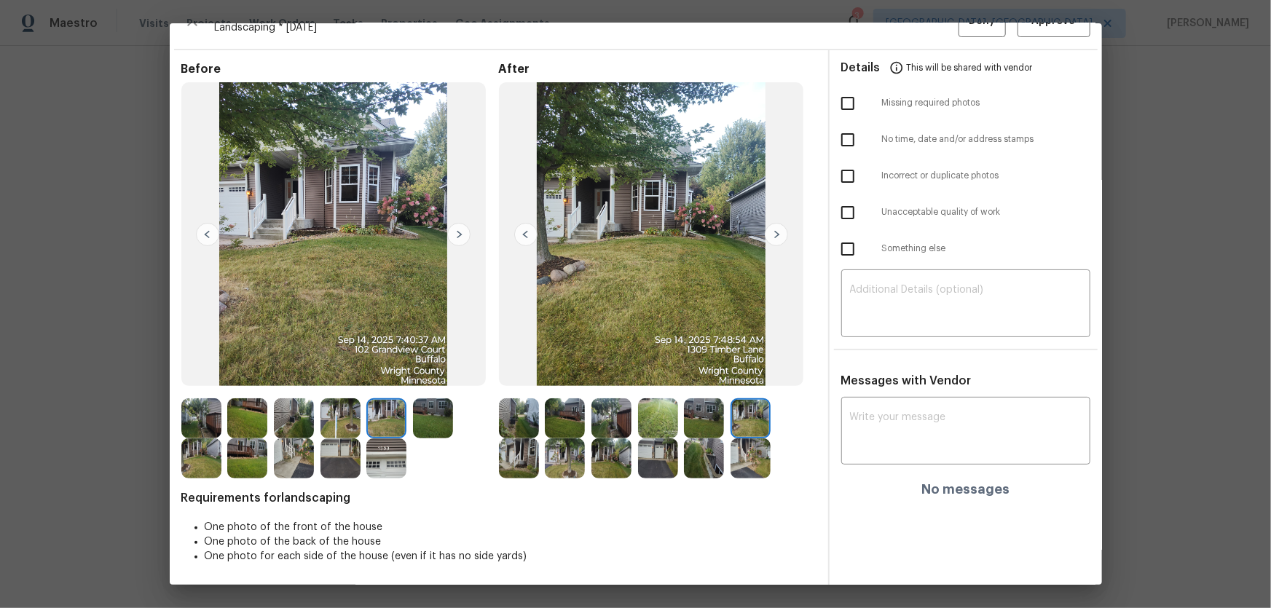
click at [526, 401] on img at bounding box center [519, 459] width 40 height 40
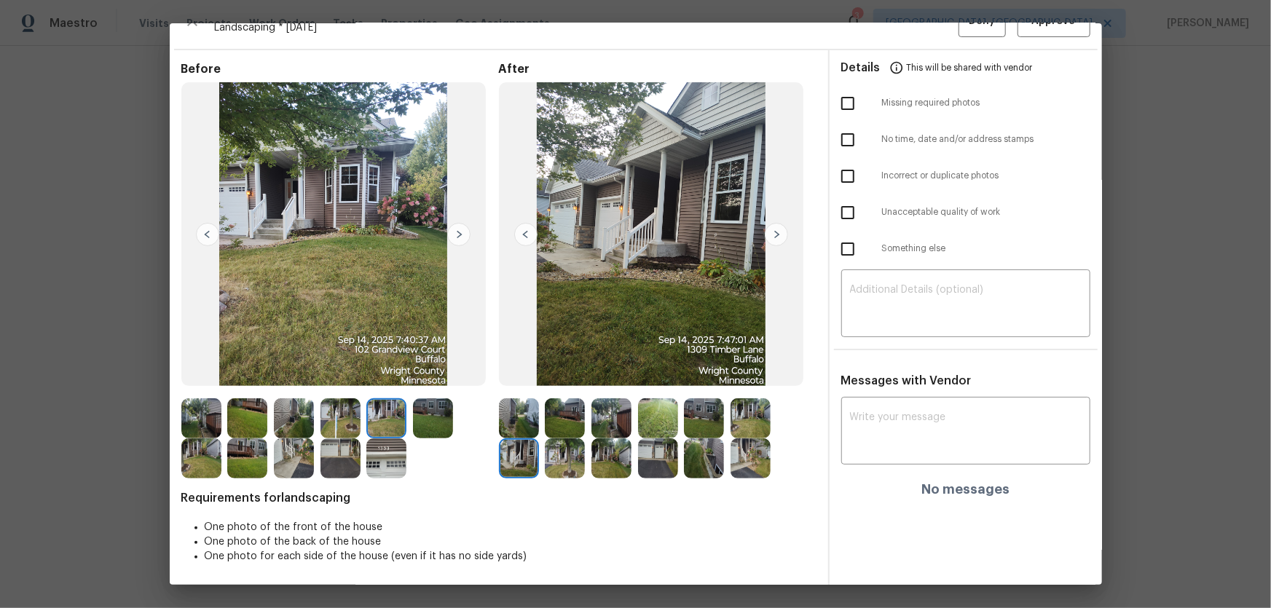
click at [555, 401] on img at bounding box center [565, 459] width 40 height 40
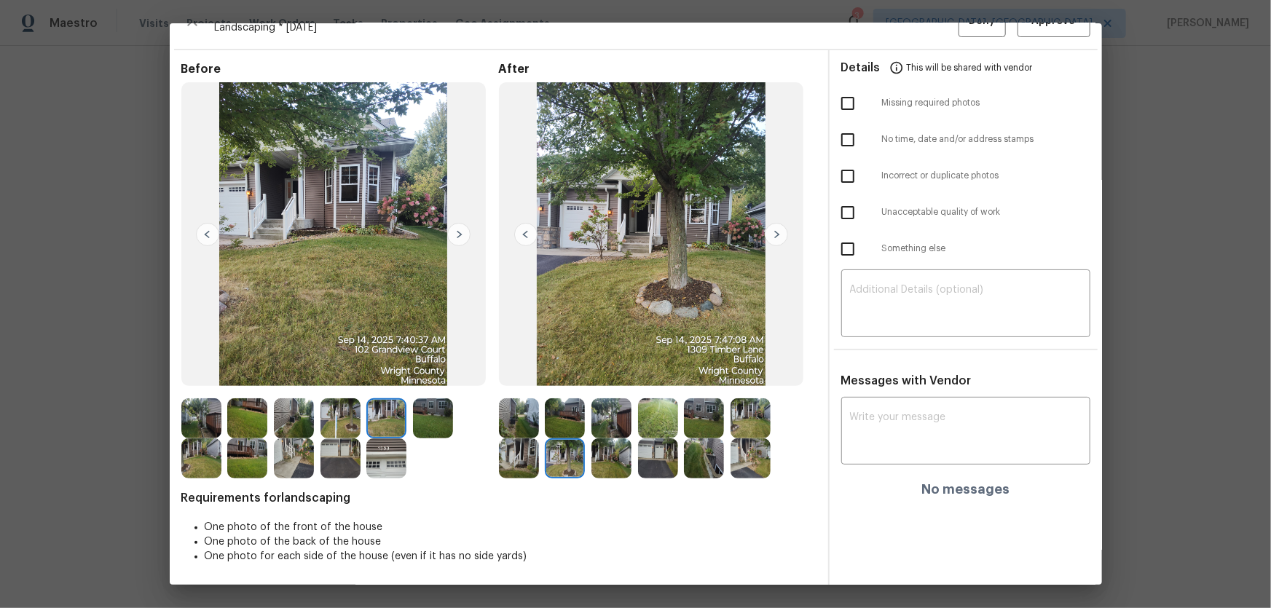
click at [599, 401] on img at bounding box center [612, 459] width 40 height 40
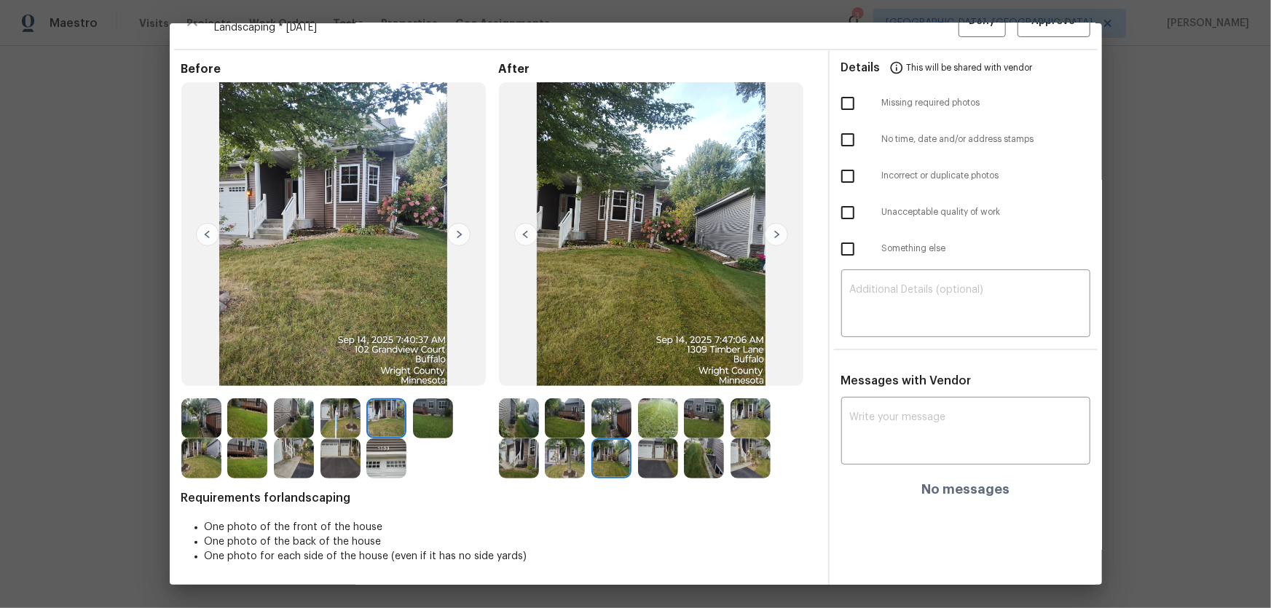
click at [648, 401] on img at bounding box center [658, 459] width 40 height 40
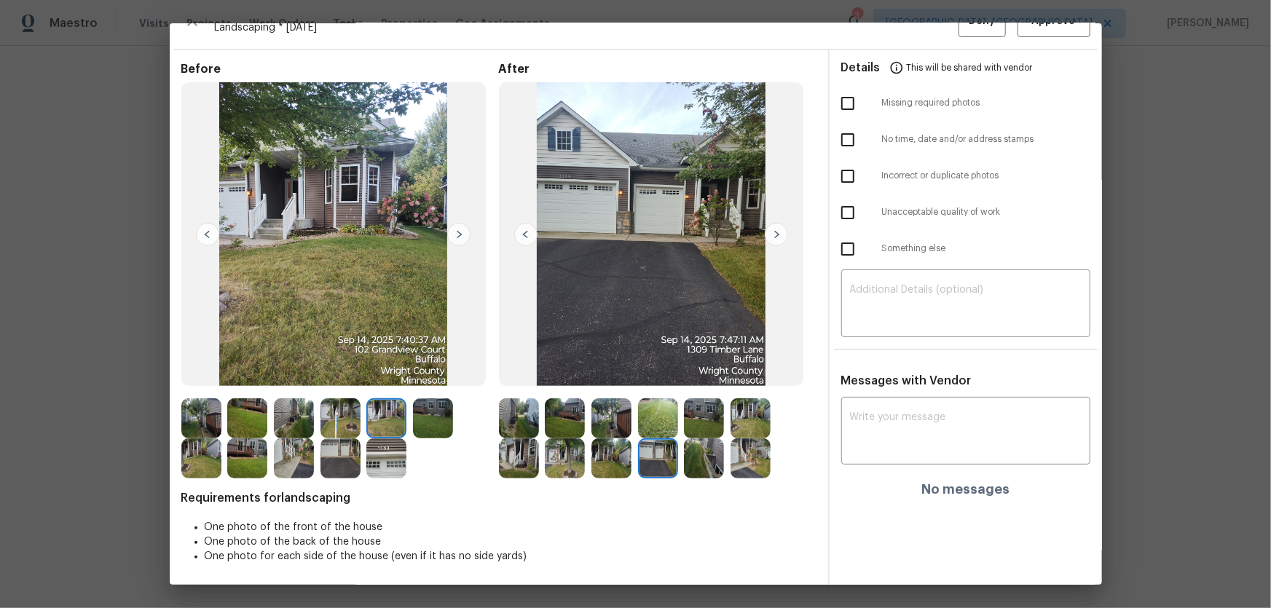
click at [695, 401] on img at bounding box center [704, 459] width 40 height 40
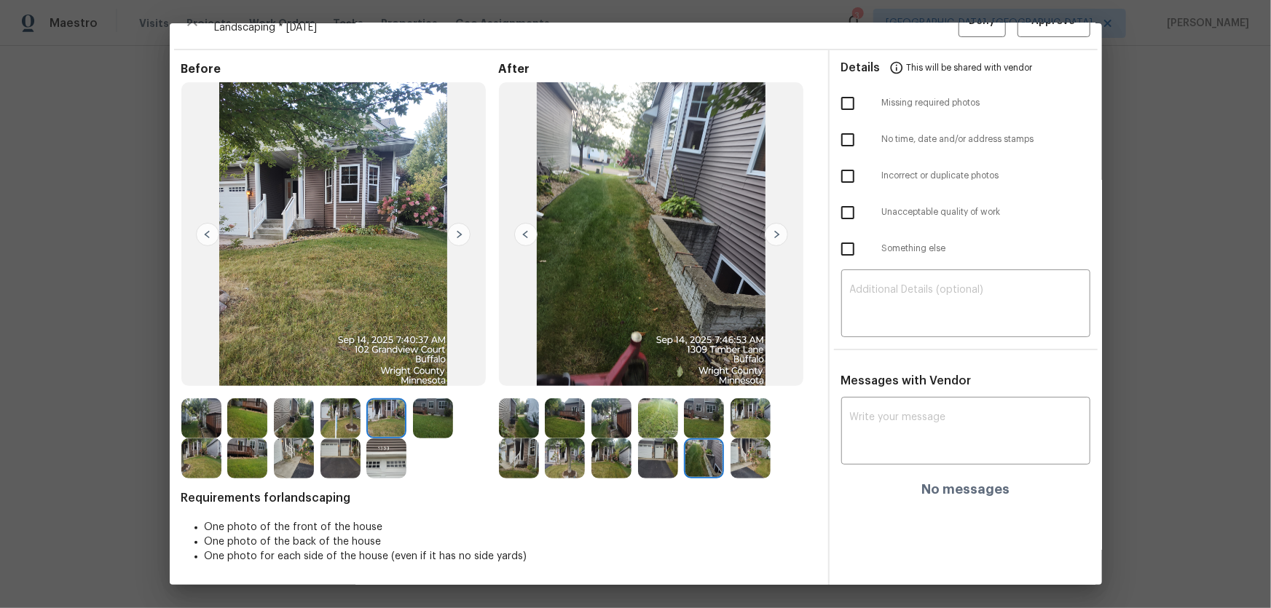
click at [742, 401] on img at bounding box center [751, 459] width 40 height 40
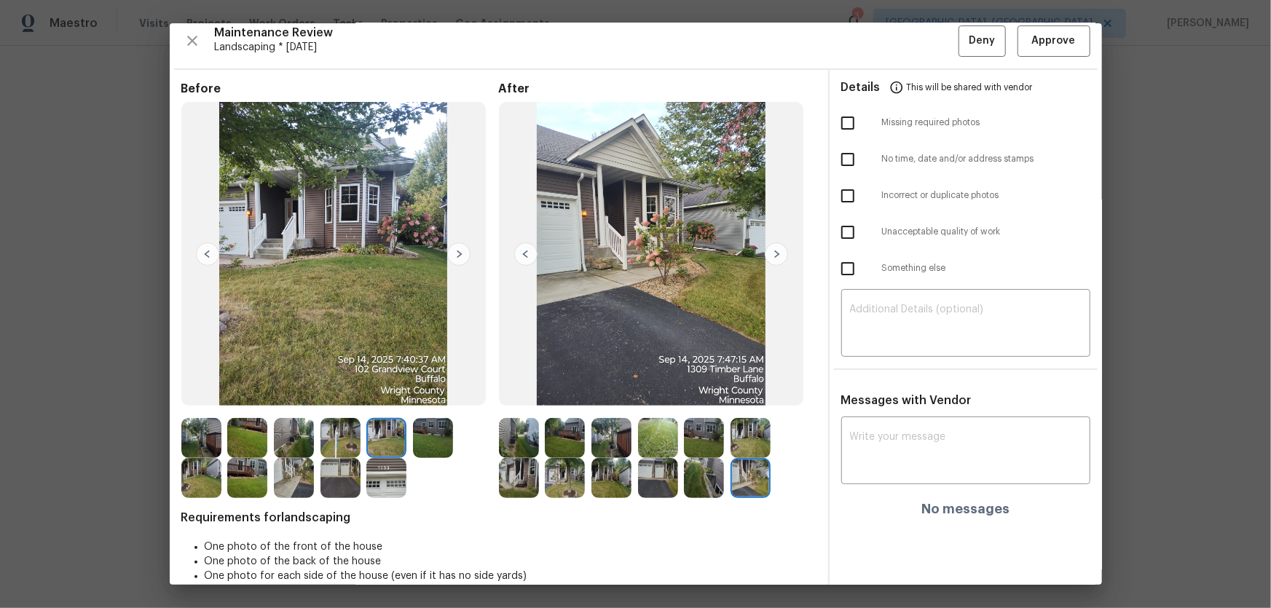
scroll to position [0, 0]
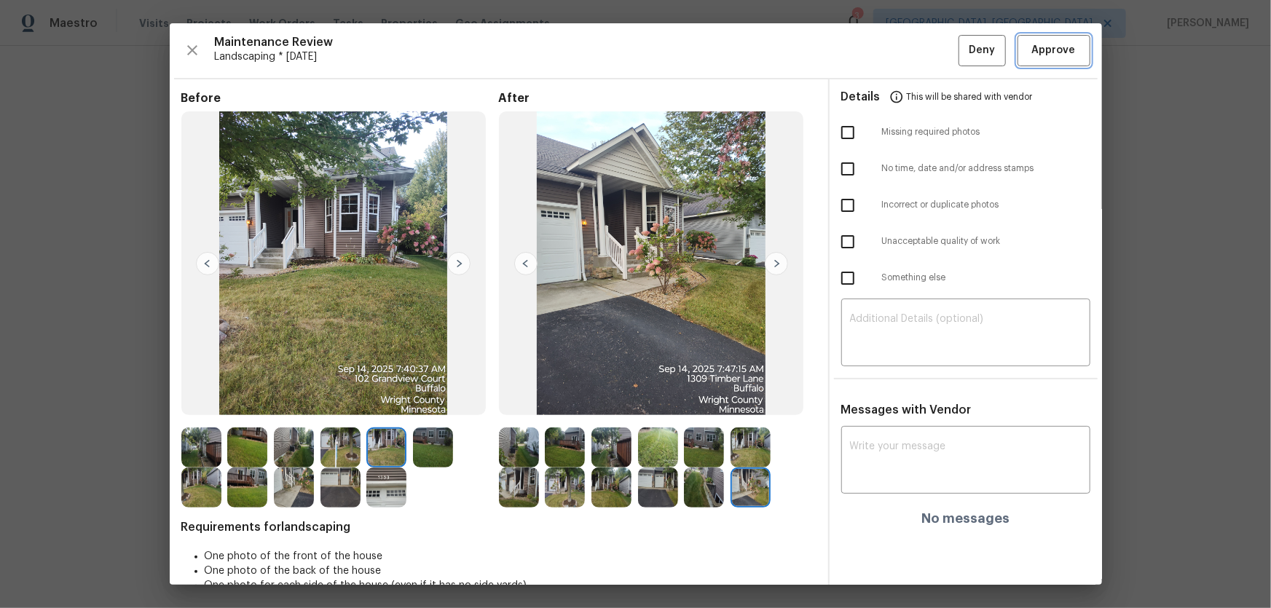
click at [904, 62] on button "Approve" at bounding box center [1054, 50] width 73 height 31
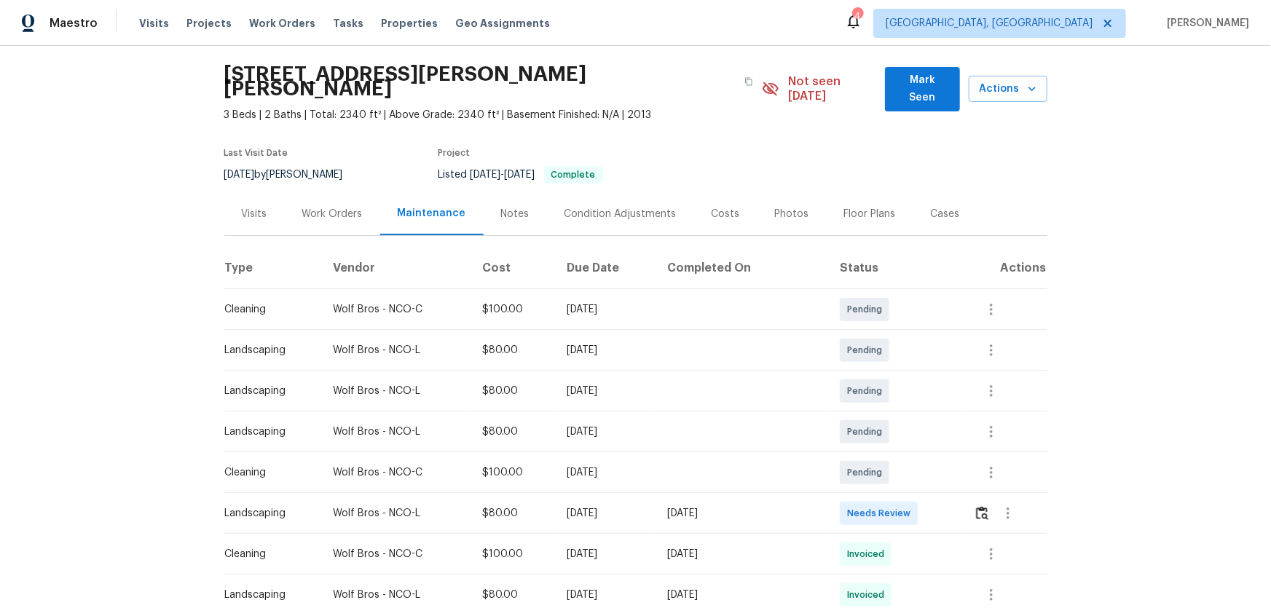
scroll to position [66, 0]
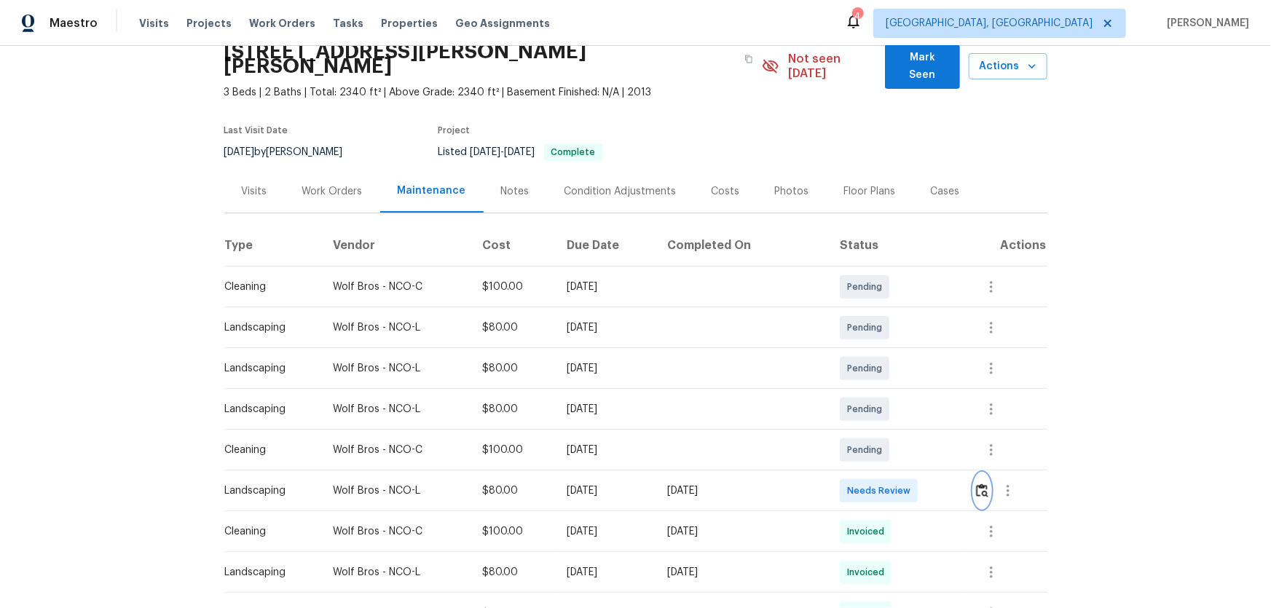
click at [976, 474] on button "button" at bounding box center [982, 491] width 17 height 35
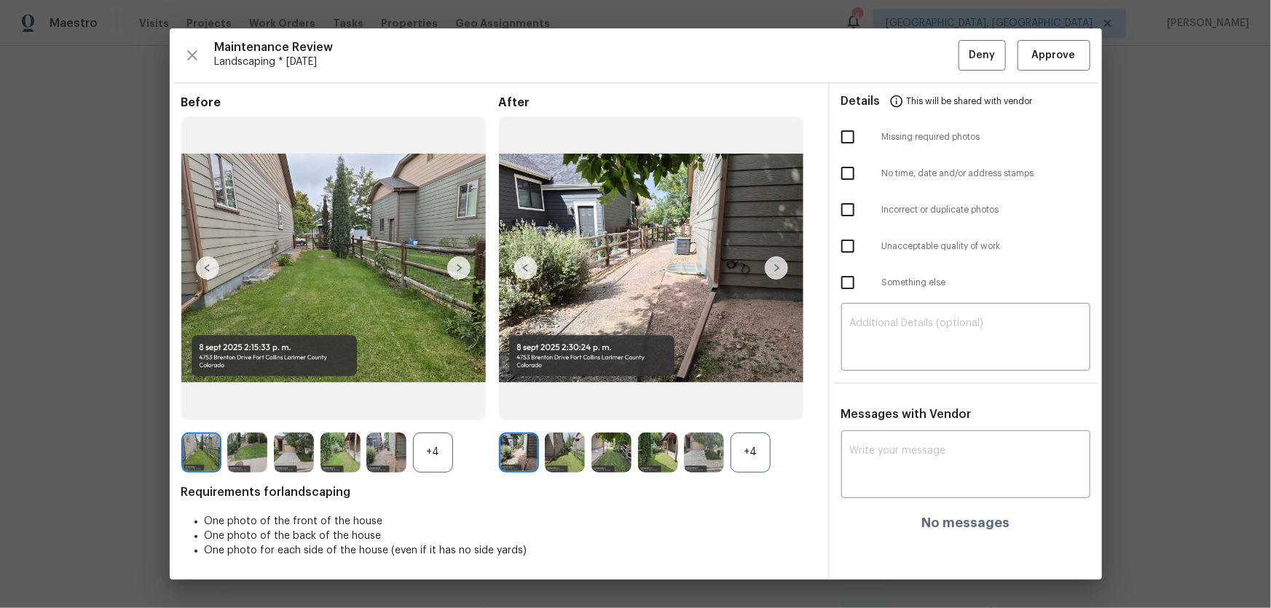
click at [746, 454] on div "+4" at bounding box center [751, 453] width 40 height 40
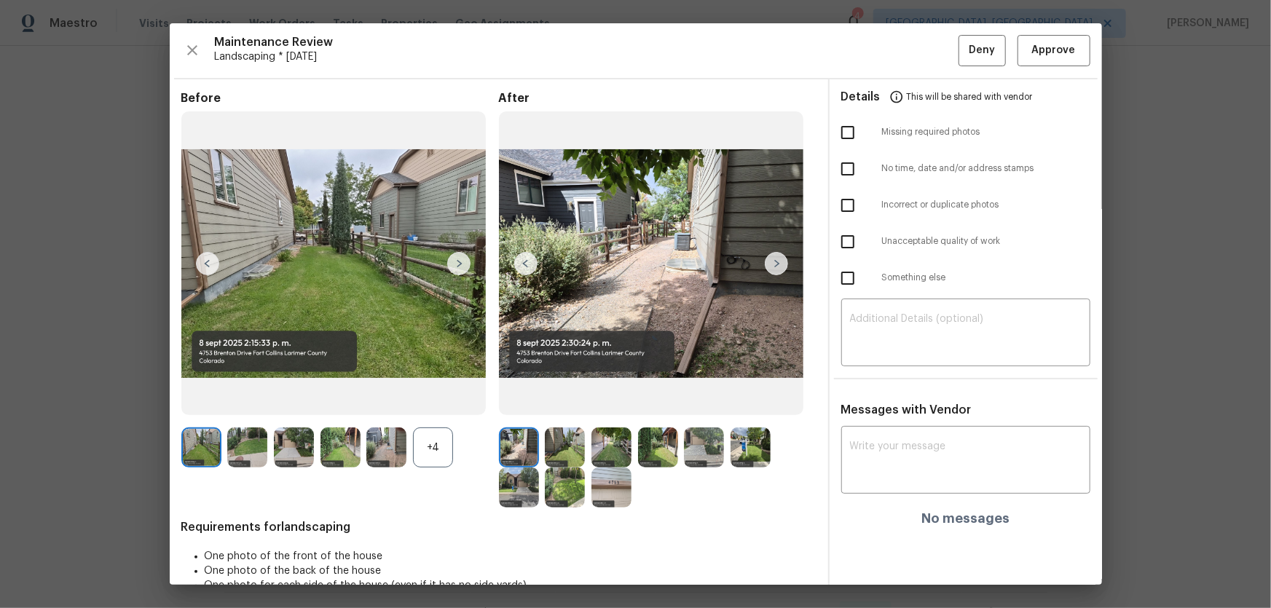
click at [415, 448] on div "+4" at bounding box center [433, 448] width 40 height 40
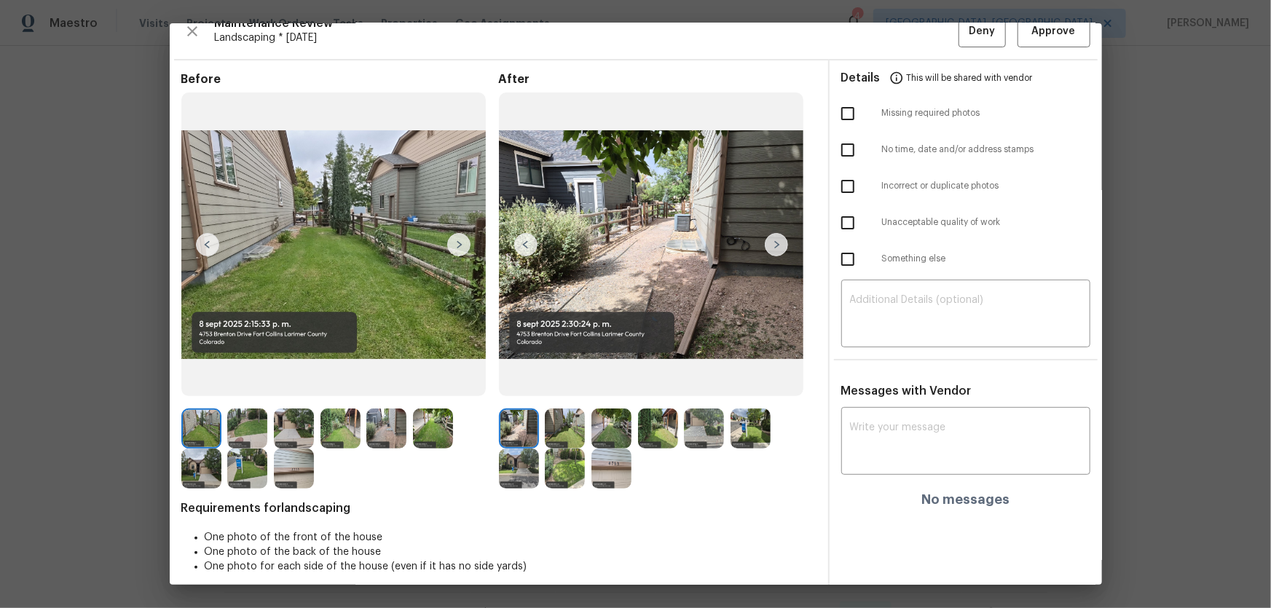
scroll to position [29, 0]
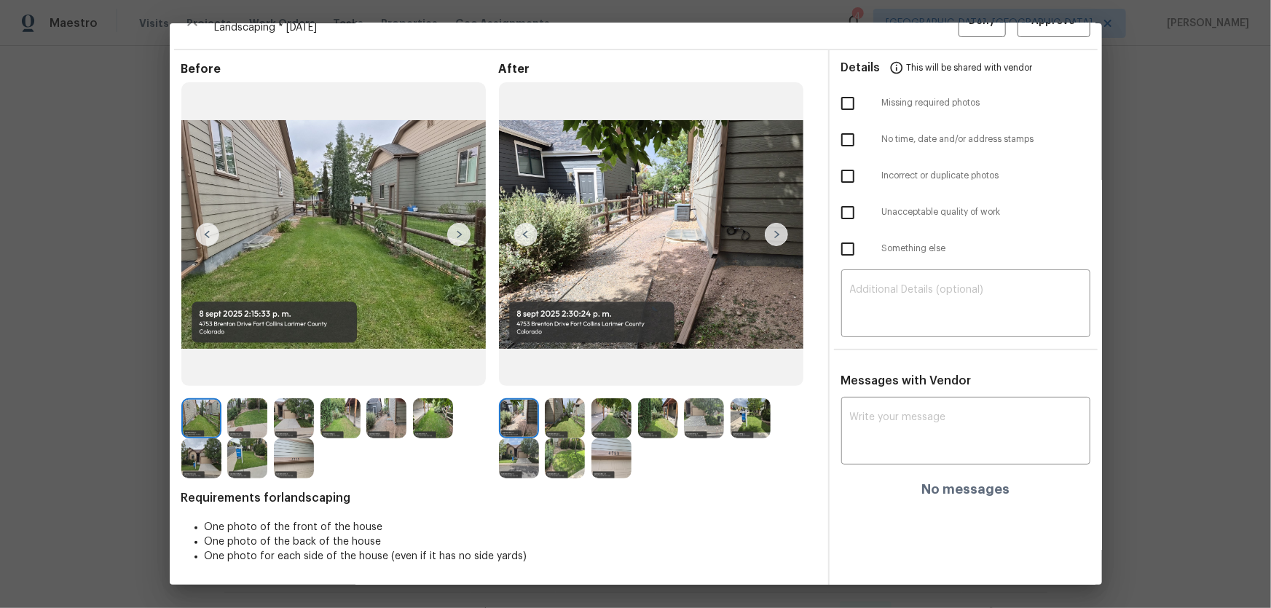
click at [556, 415] on img at bounding box center [565, 419] width 40 height 40
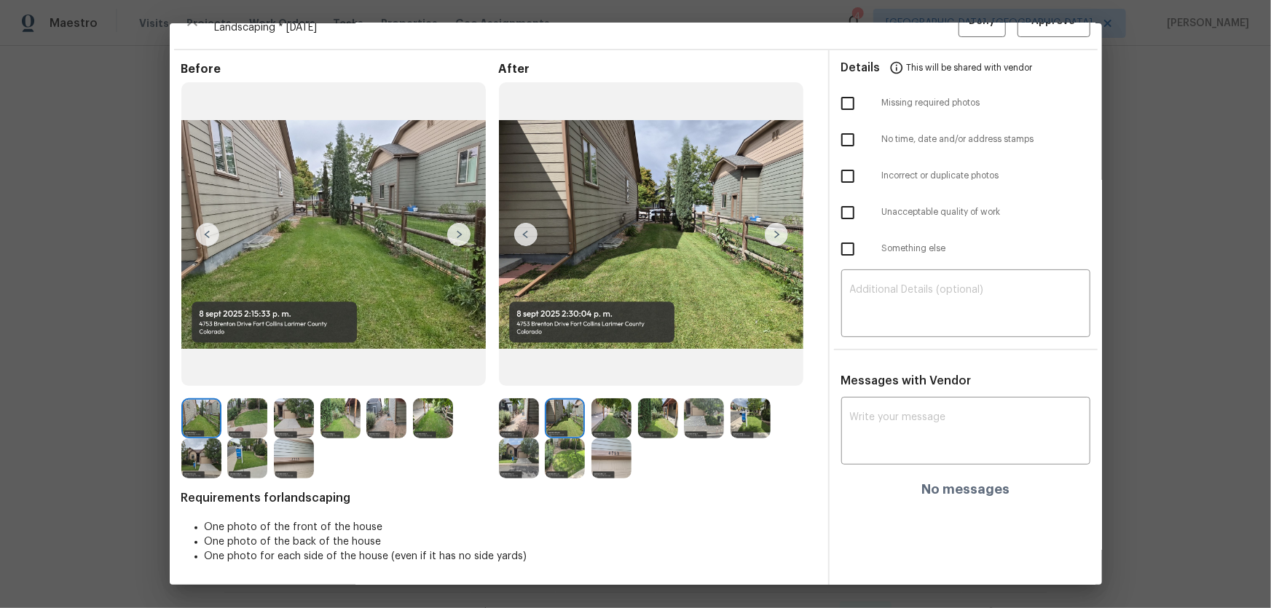
click at [600, 431] on img at bounding box center [612, 419] width 40 height 40
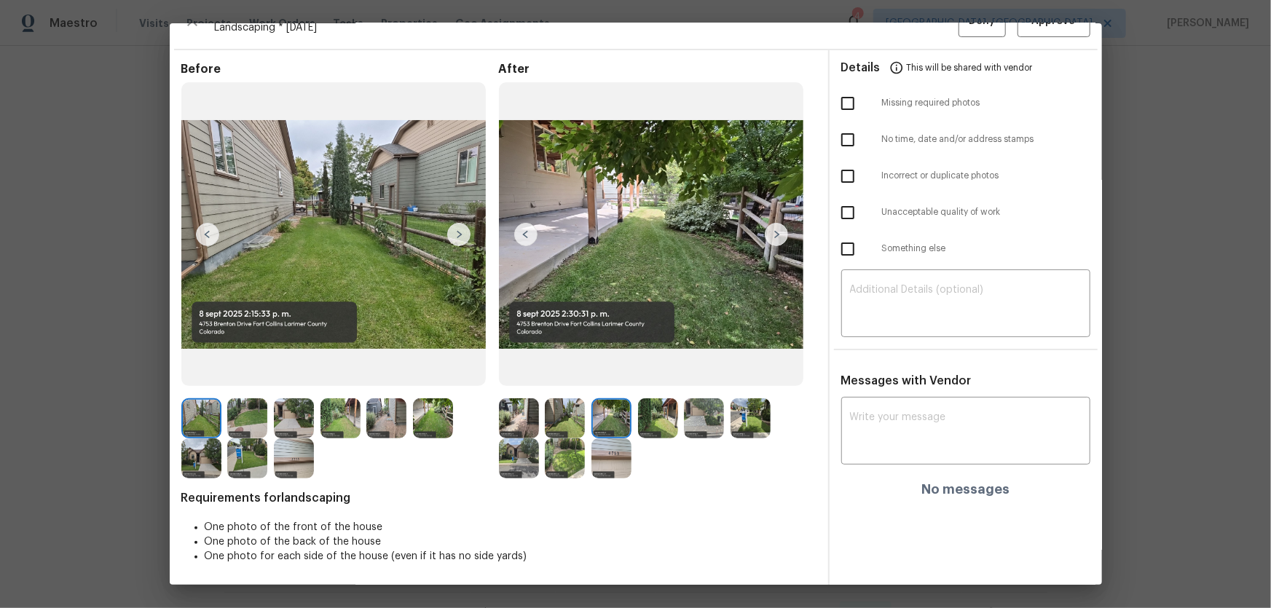
click at [660, 425] on img at bounding box center [658, 419] width 40 height 40
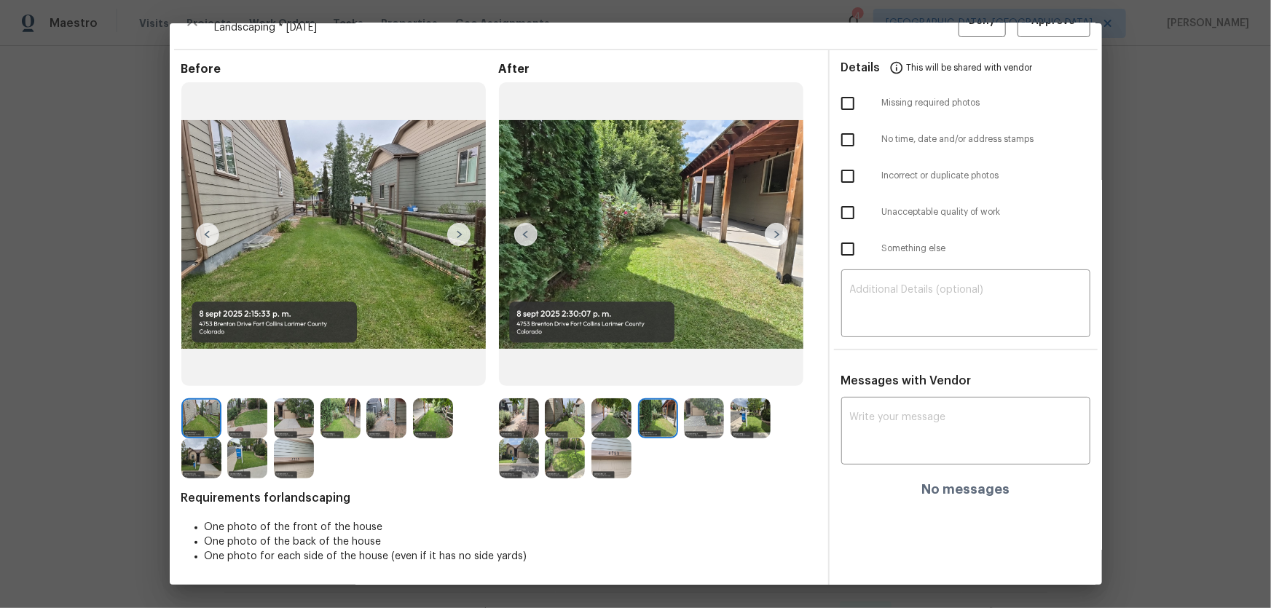
click at [691, 431] on img at bounding box center [704, 419] width 40 height 40
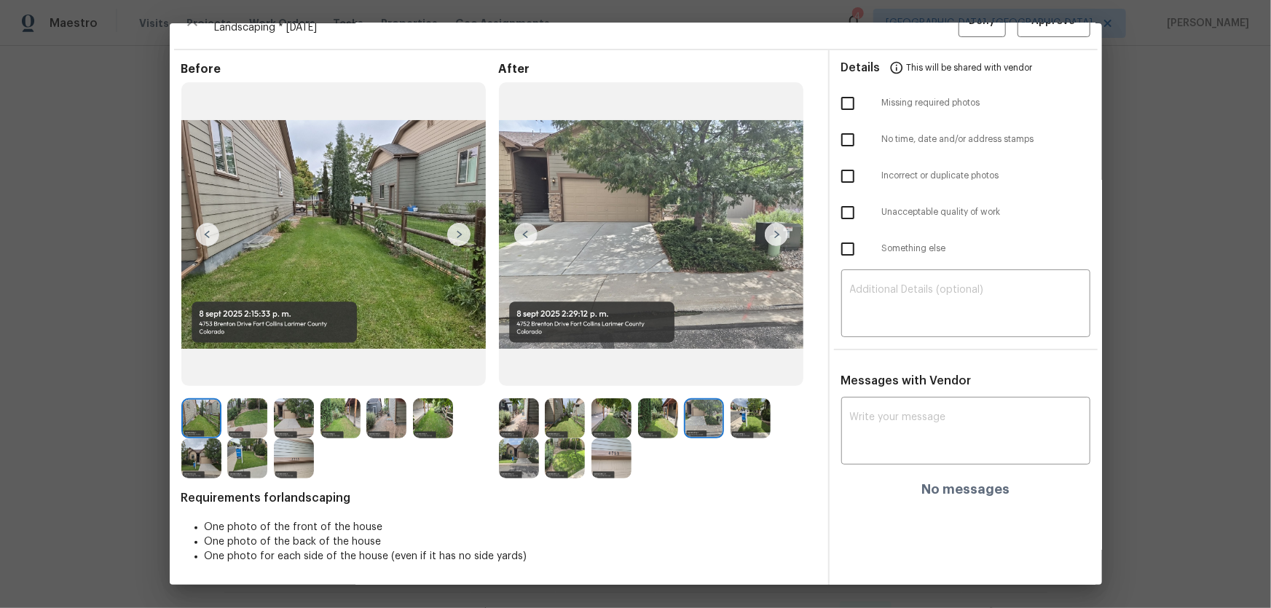
click at [742, 424] on img at bounding box center [751, 419] width 40 height 40
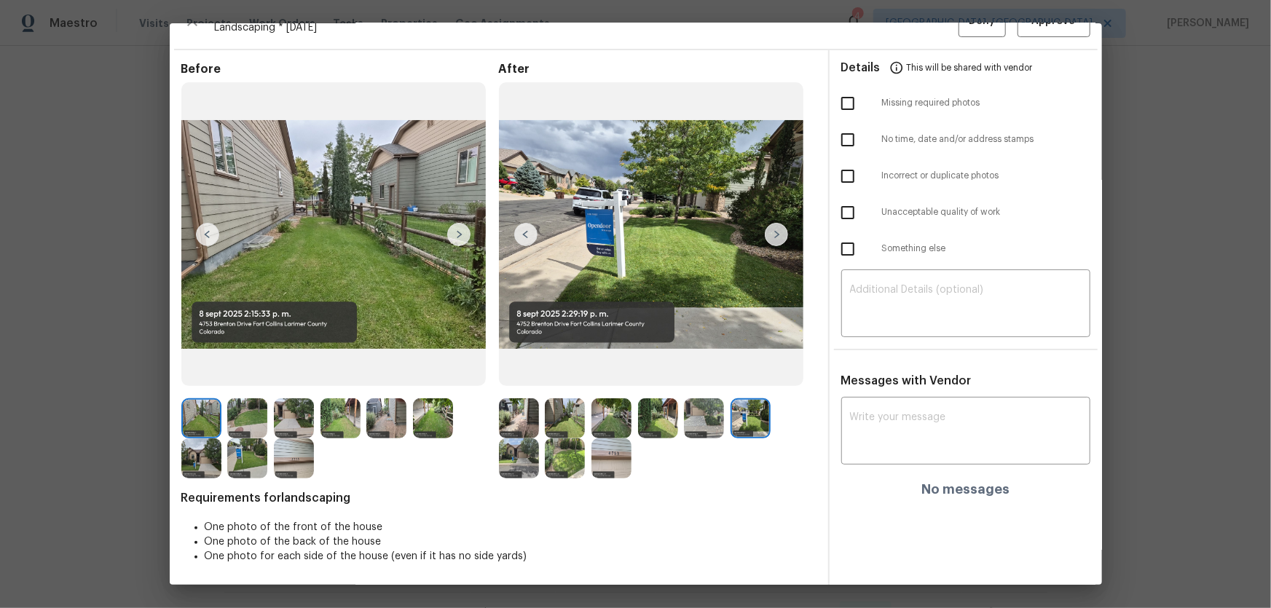
click at [520, 453] on img at bounding box center [519, 459] width 40 height 40
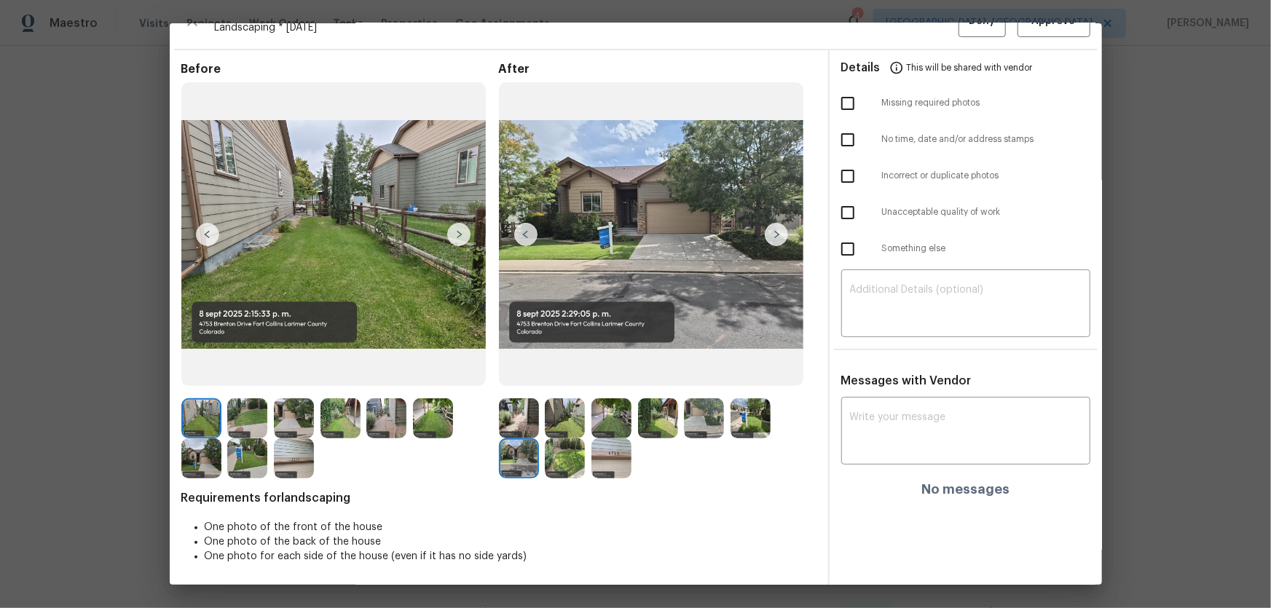
click at [561, 460] on img at bounding box center [565, 459] width 40 height 40
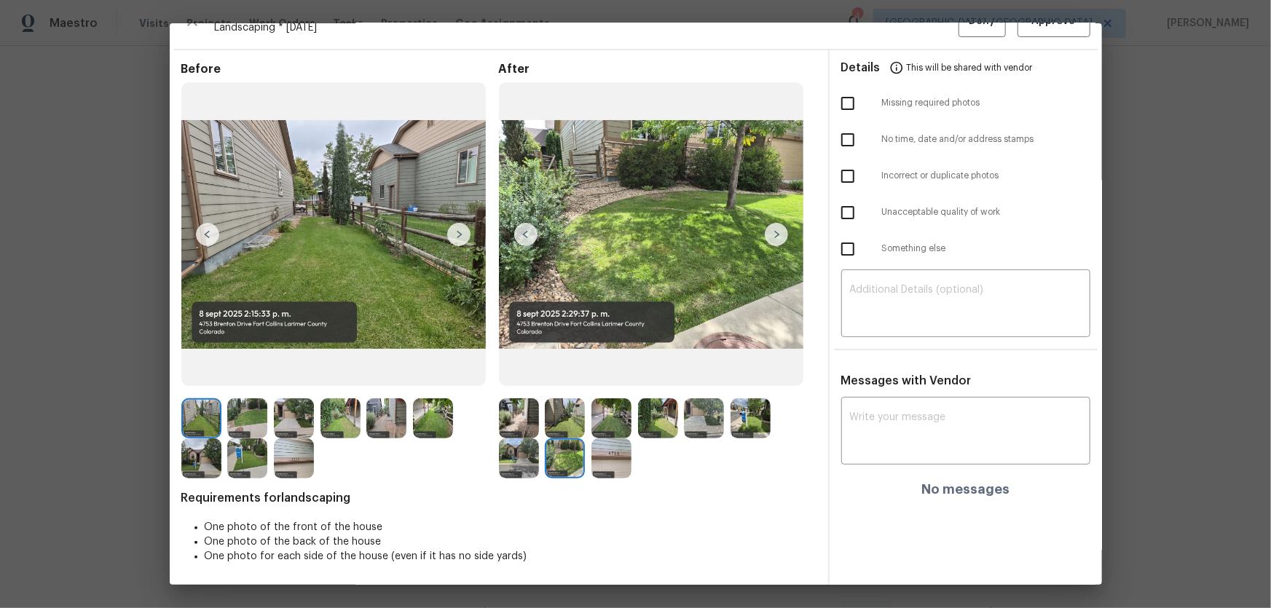
click at [611, 460] on img at bounding box center [612, 459] width 40 height 40
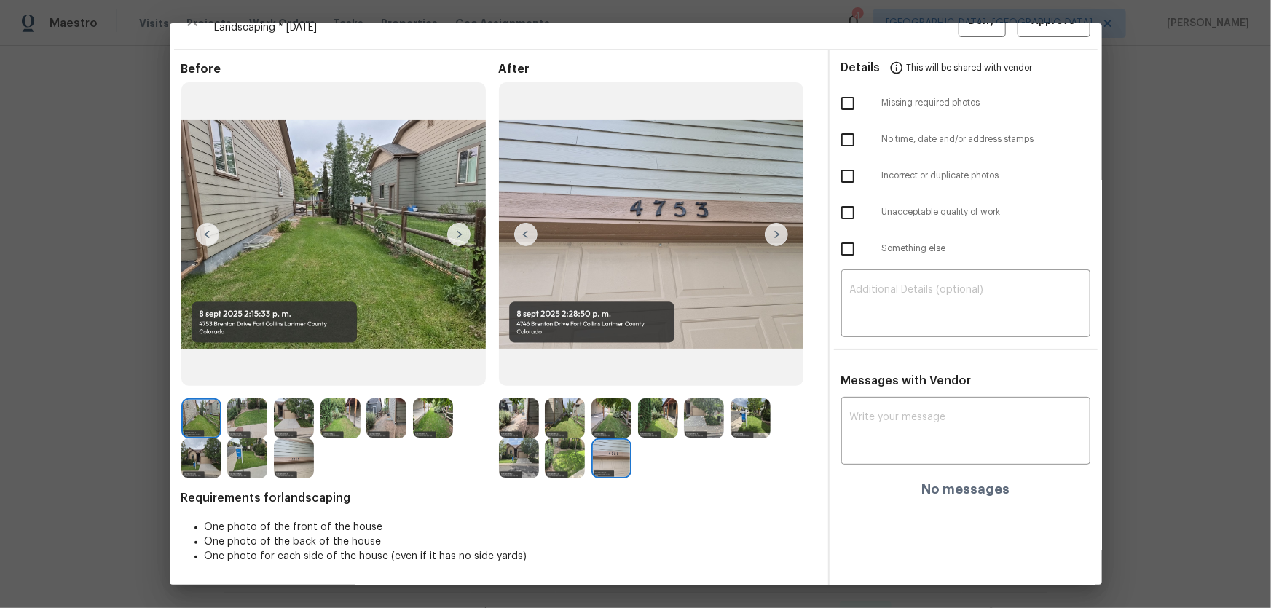
scroll to position [0, 0]
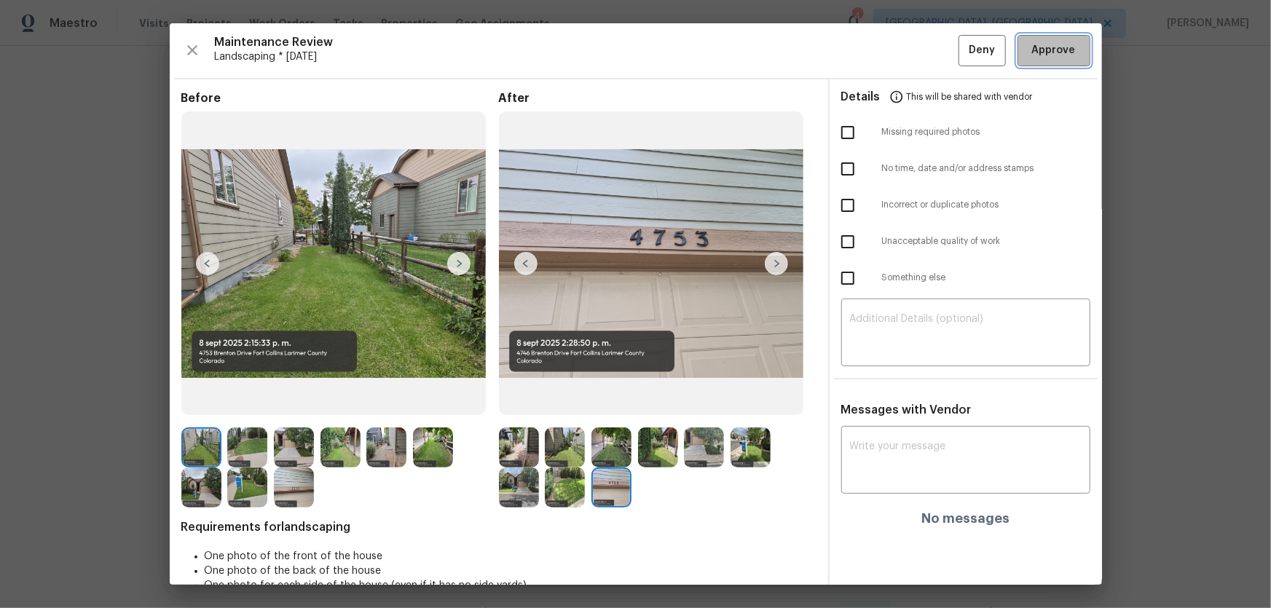
click at [1034, 62] on button "Approve" at bounding box center [1054, 50] width 73 height 31
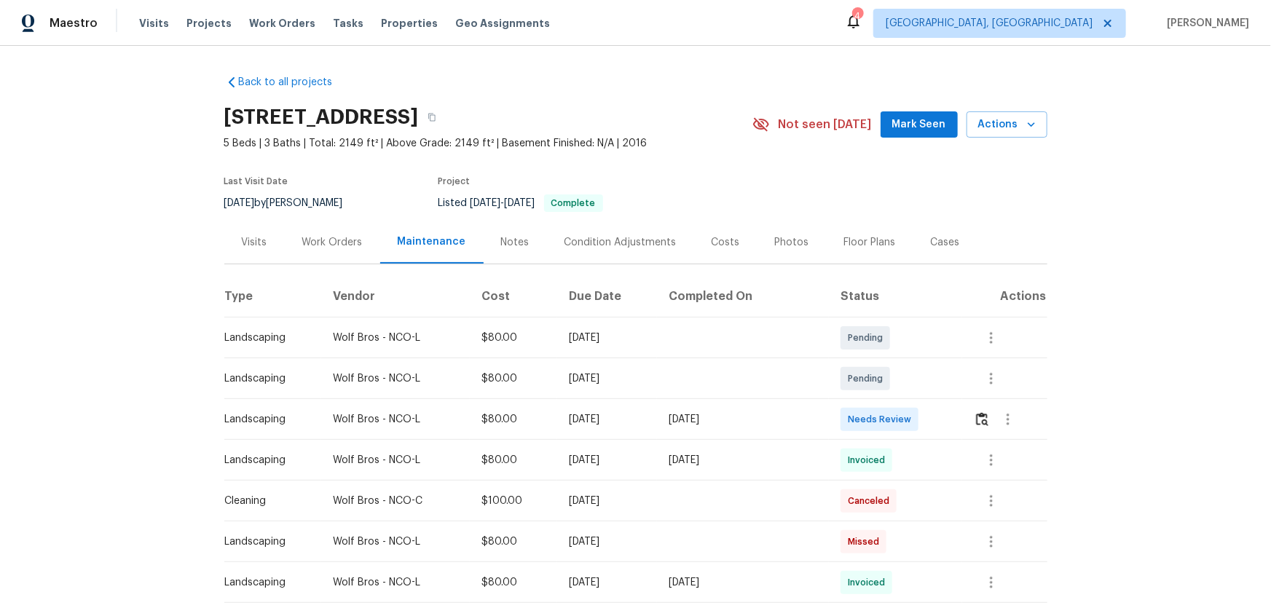
click at [904, 401] on td at bounding box center [1004, 419] width 85 height 41
click at [904, 401] on img "button" at bounding box center [982, 419] width 12 height 14
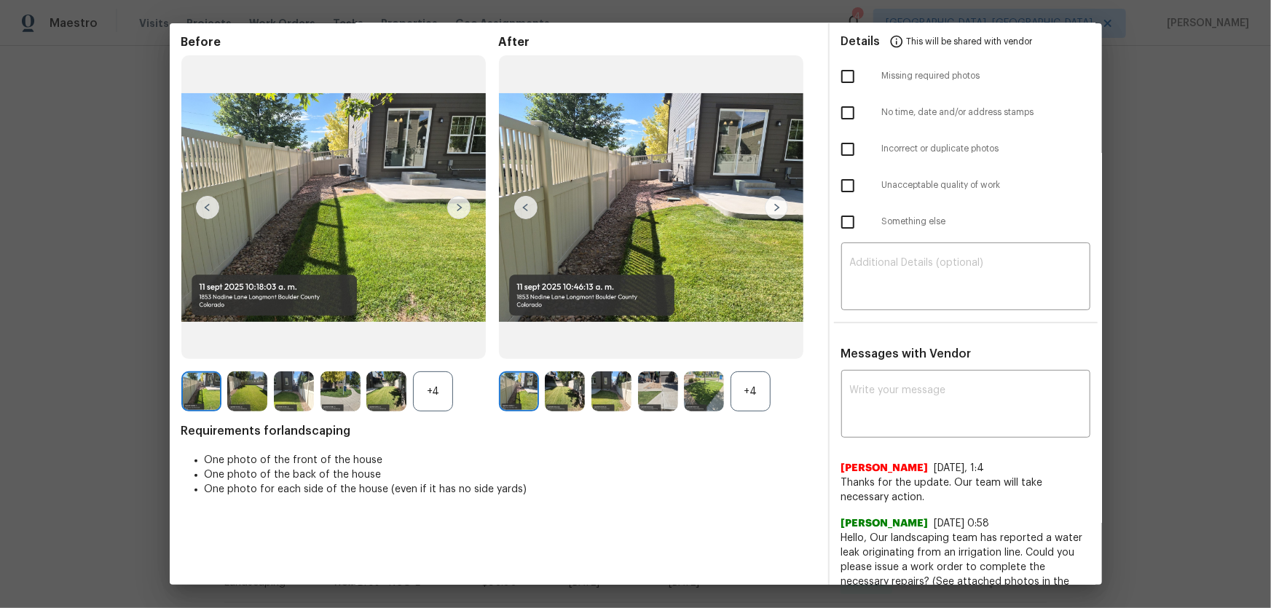
scroll to position [132, 0]
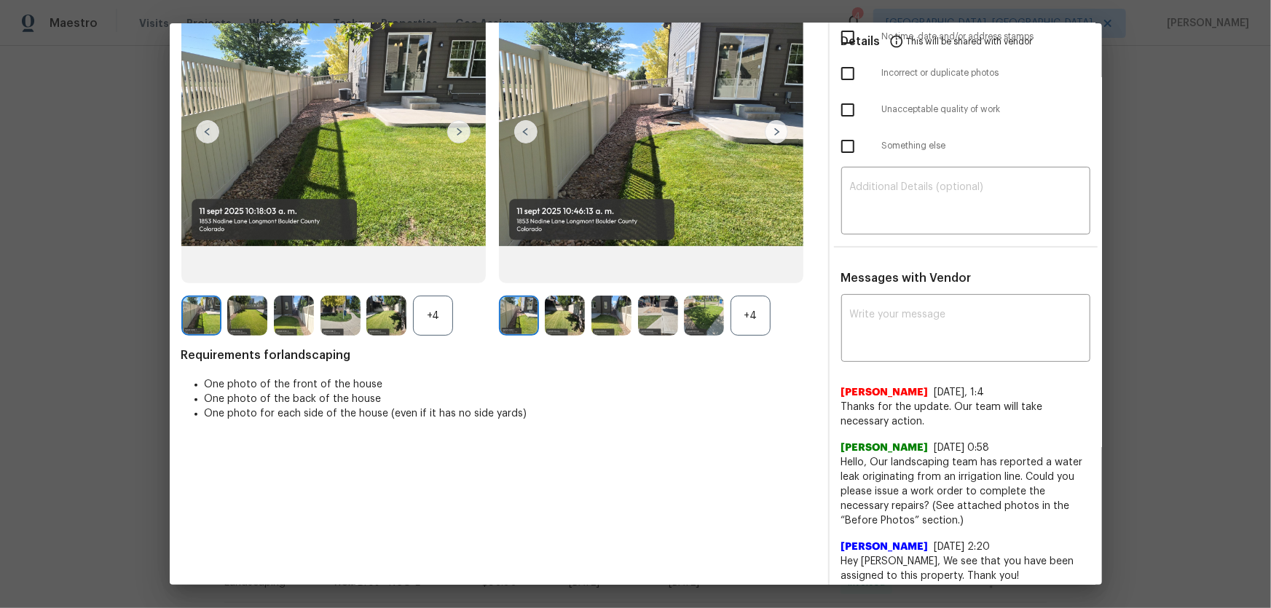
click at [761, 307] on div "+4" at bounding box center [751, 316] width 40 height 40
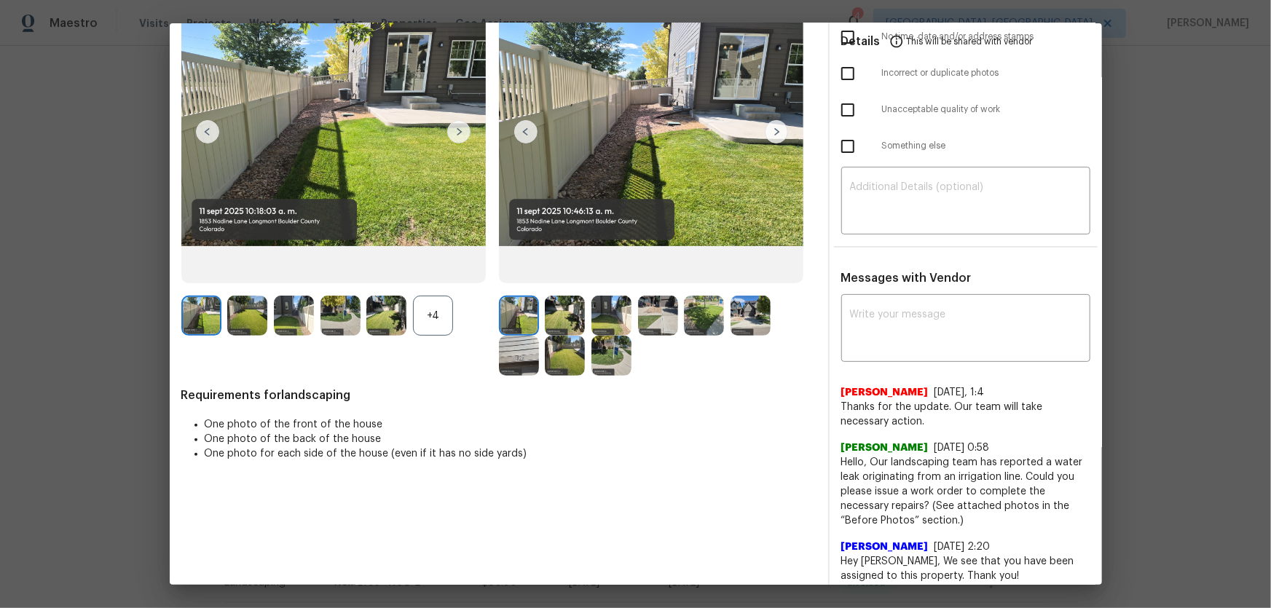
click at [434, 323] on div "+4" at bounding box center [433, 316] width 40 height 40
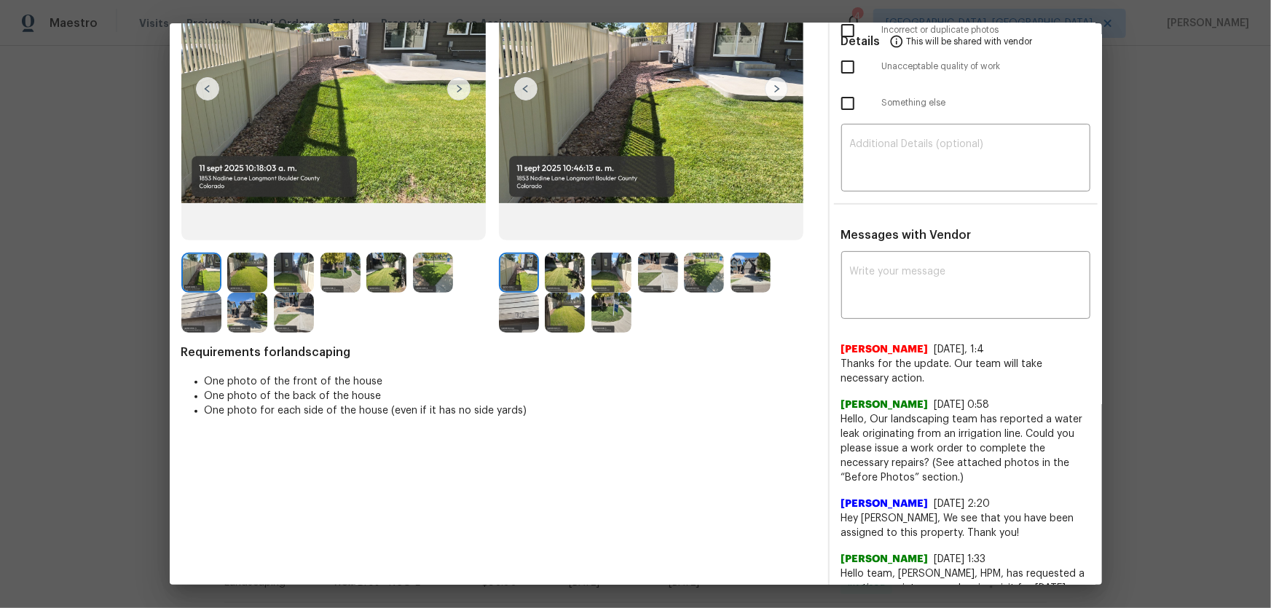
scroll to position [198, 0]
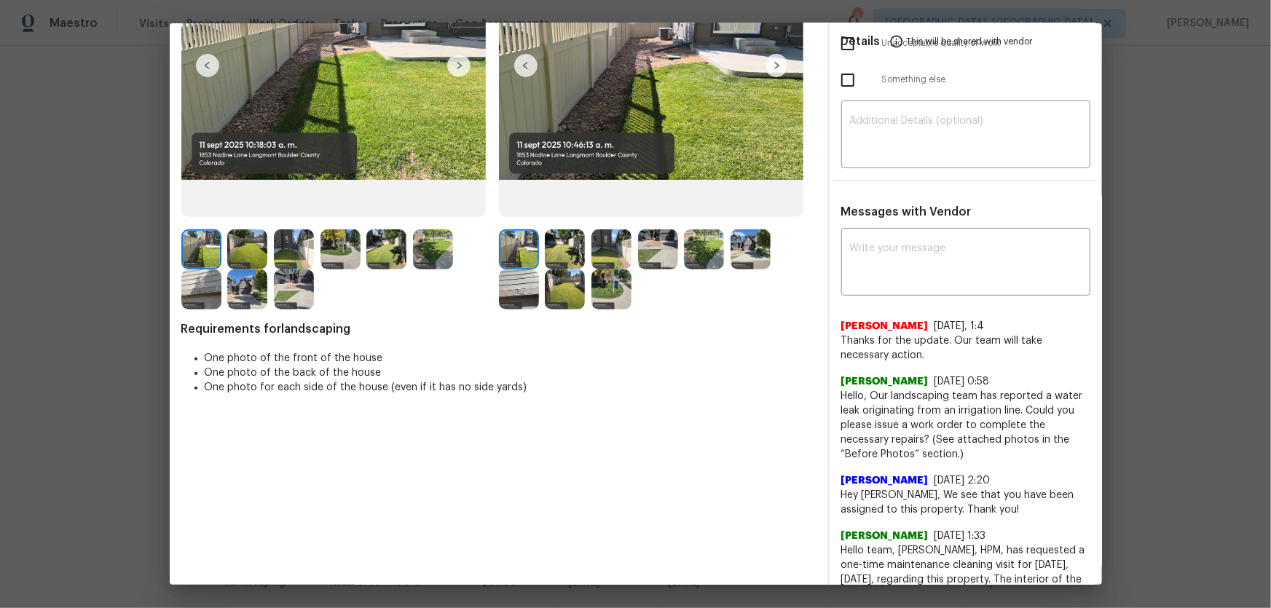
click at [563, 245] on img at bounding box center [565, 250] width 40 height 40
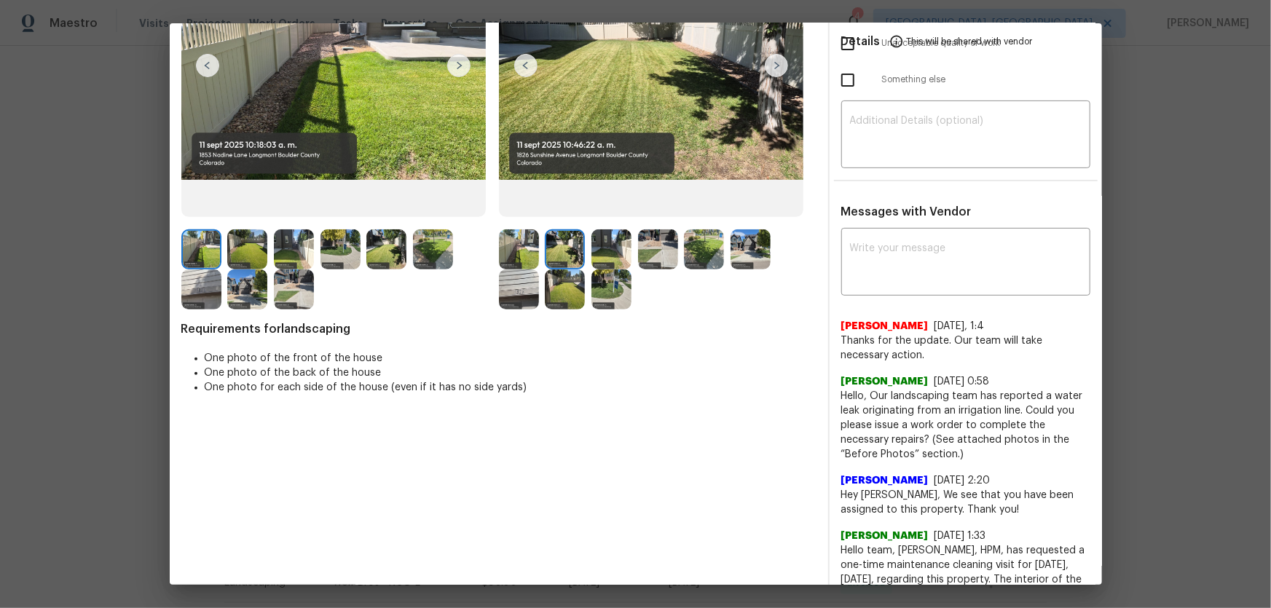
click at [602, 248] on img at bounding box center [612, 250] width 40 height 40
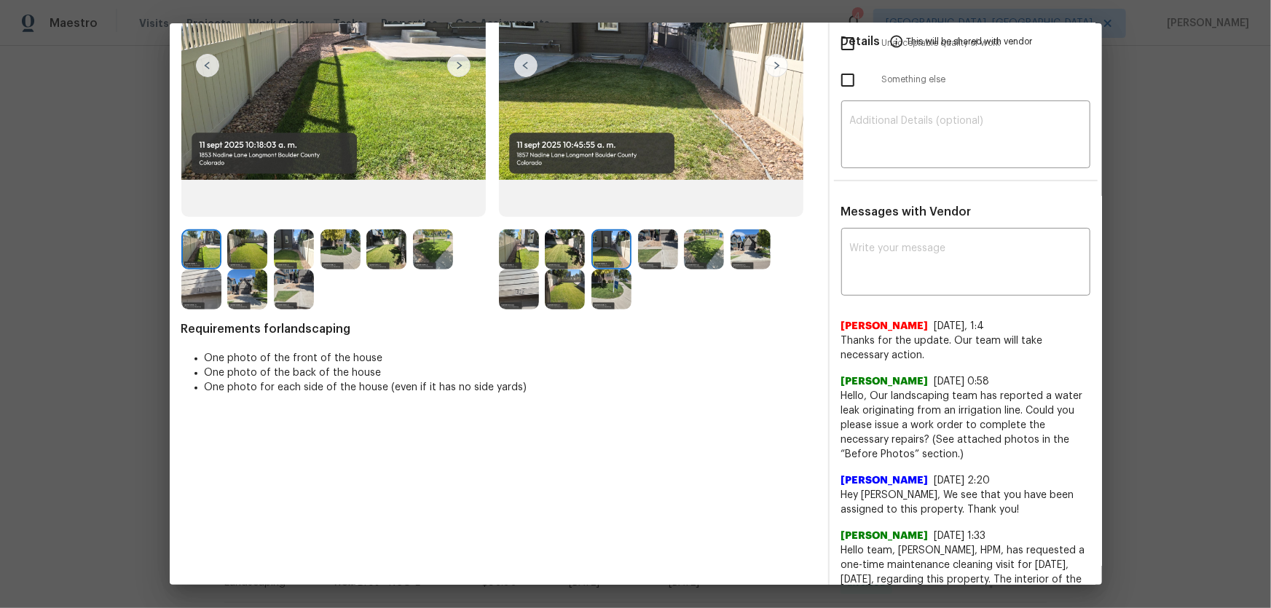
click at [655, 248] on img at bounding box center [658, 250] width 40 height 40
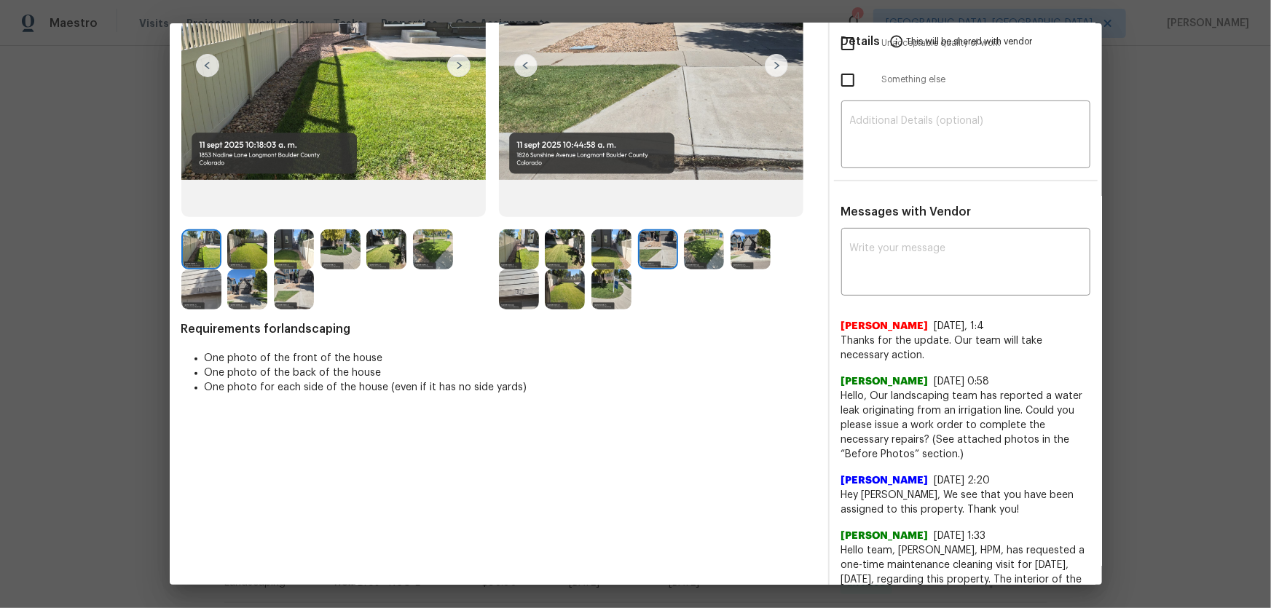
click at [715, 250] on img at bounding box center [704, 250] width 40 height 40
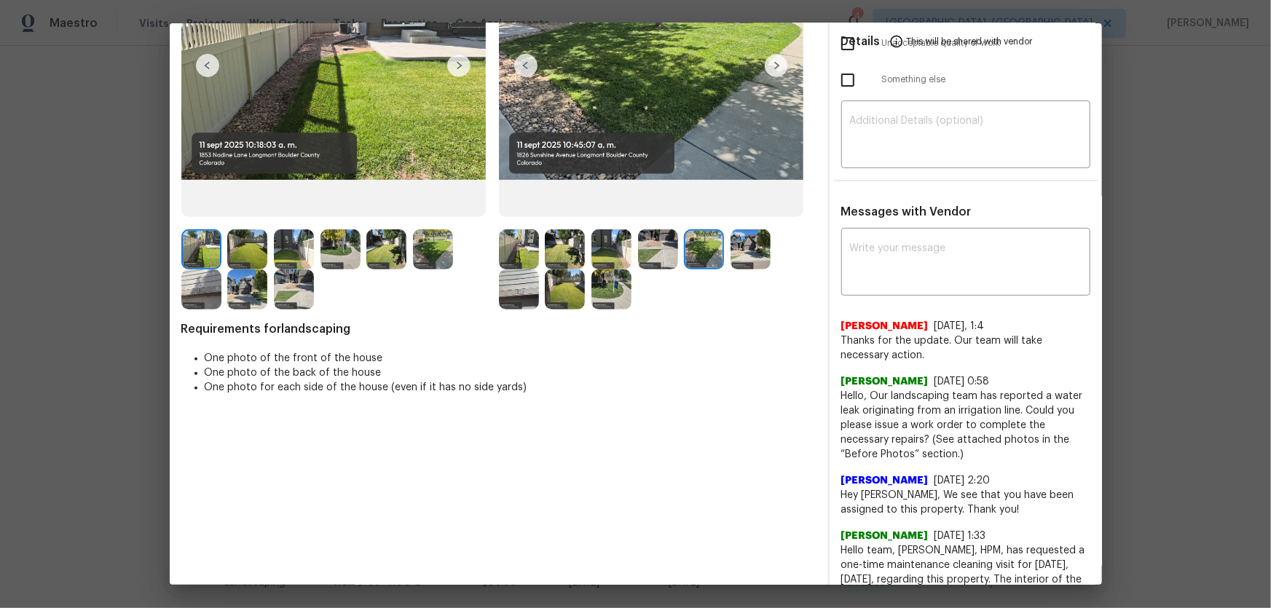
click at [743, 252] on img at bounding box center [751, 250] width 40 height 40
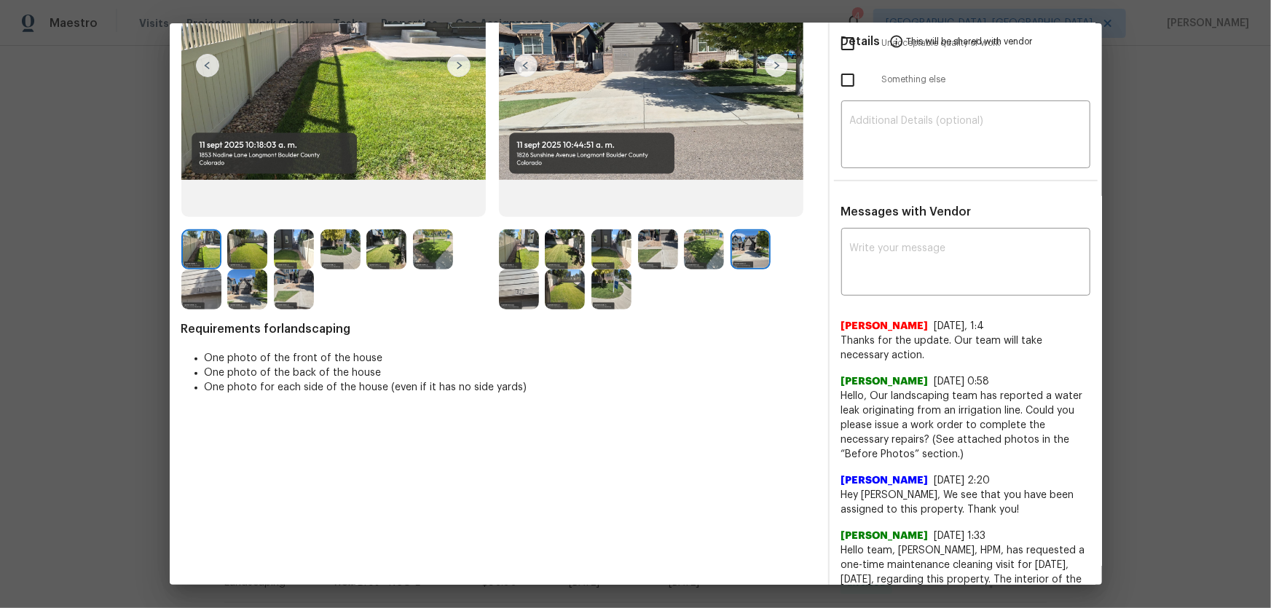
click at [526, 293] on img at bounding box center [519, 290] width 40 height 40
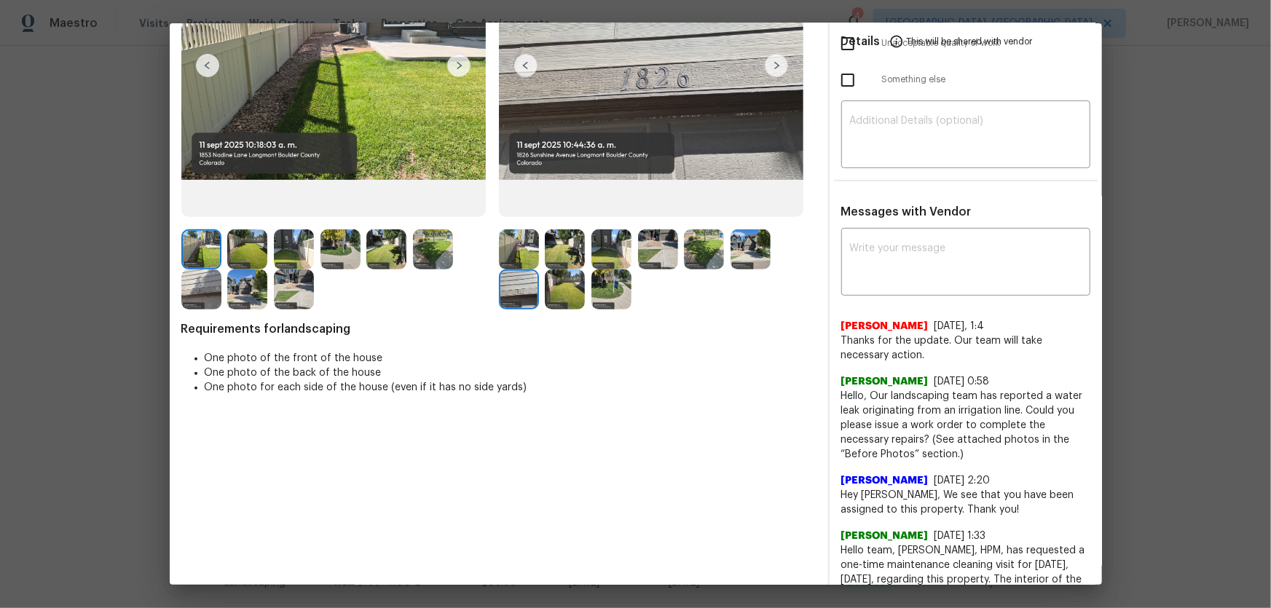
click at [550, 299] on img at bounding box center [565, 290] width 40 height 40
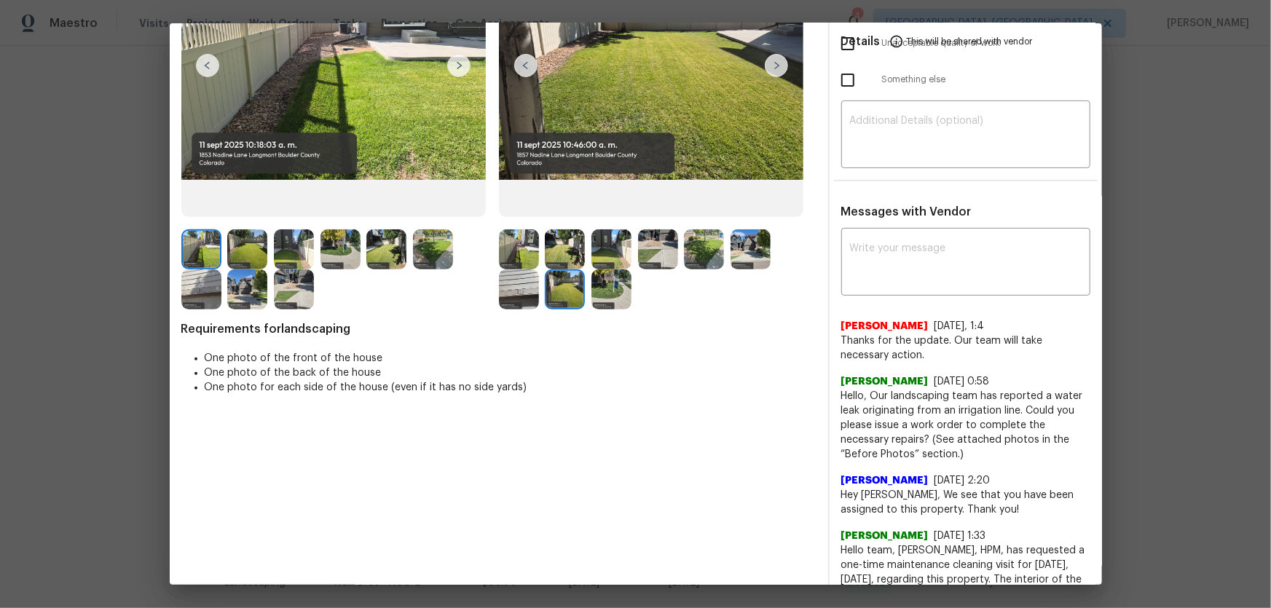
click at [613, 299] on img at bounding box center [612, 290] width 40 height 40
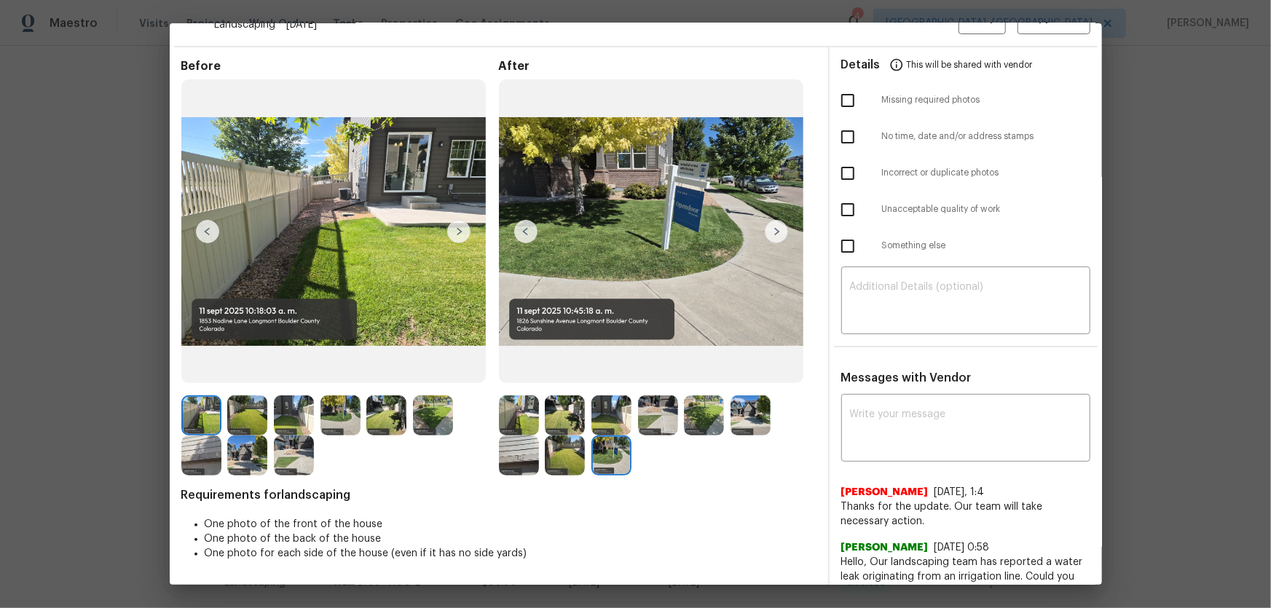
scroll to position [0, 0]
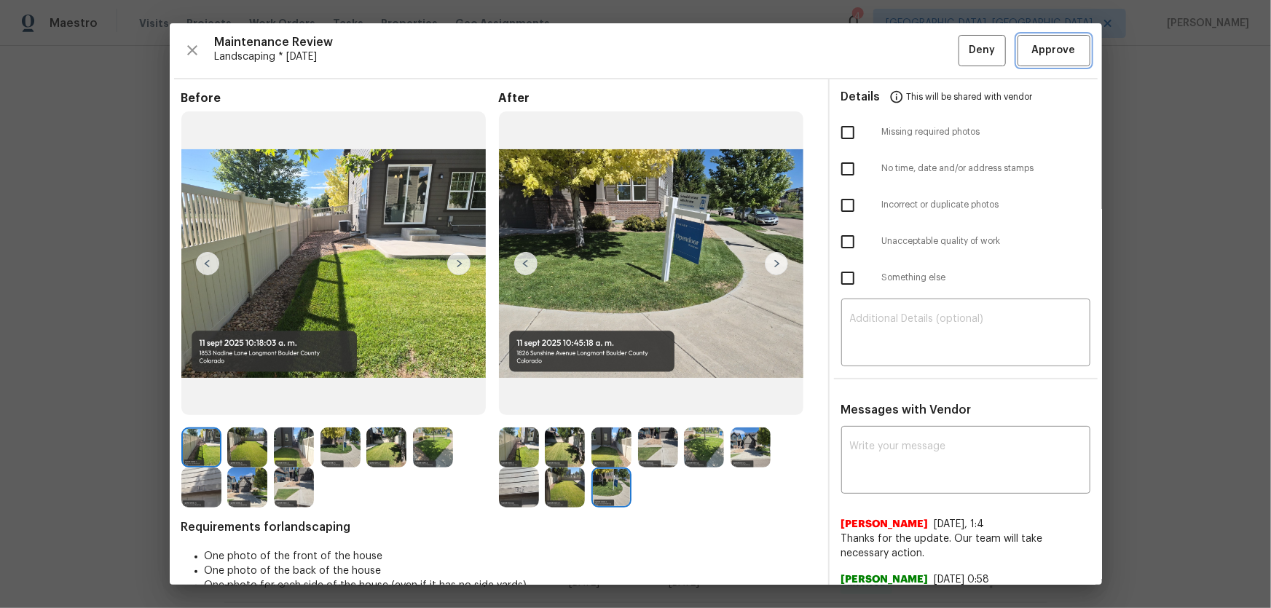
click at [904, 45] on span "Approve" at bounding box center [1054, 51] width 44 height 18
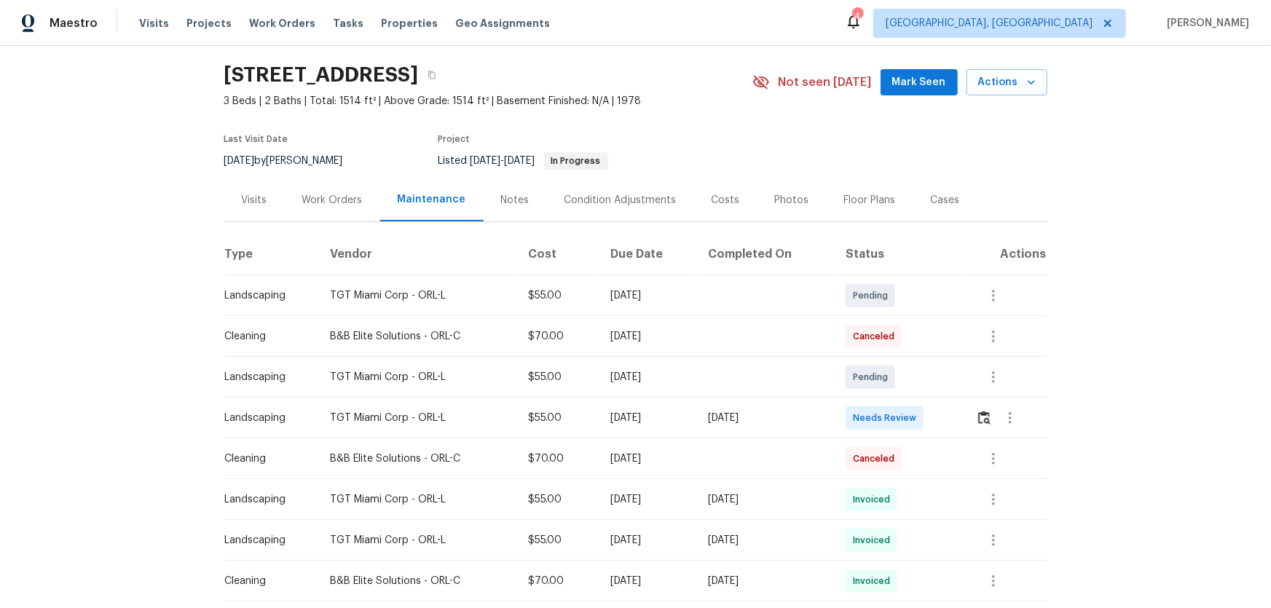
scroll to position [66, 0]
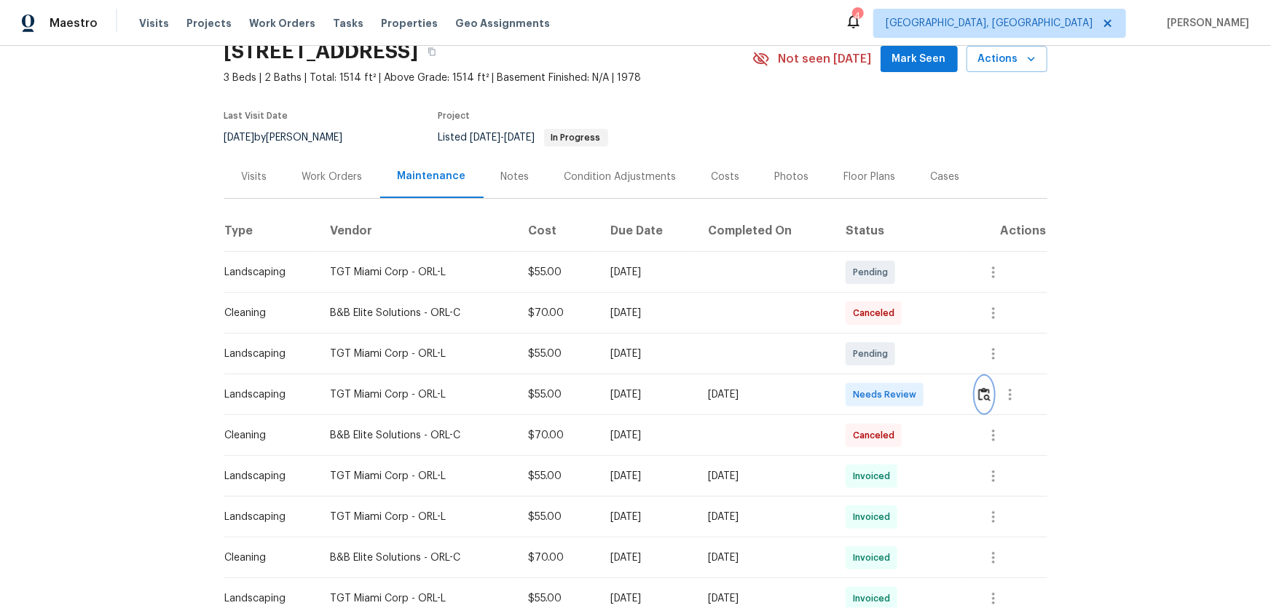
click at [904, 383] on button "button" at bounding box center [984, 394] width 17 height 35
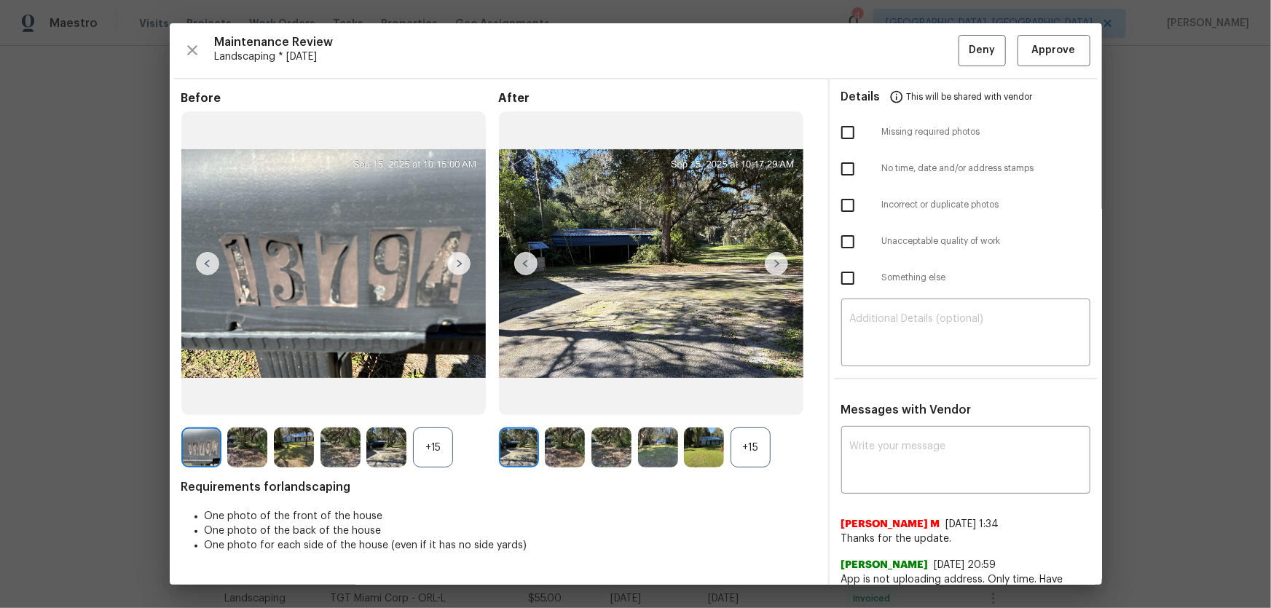
click at [746, 401] on div "+15" at bounding box center [751, 448] width 40 height 40
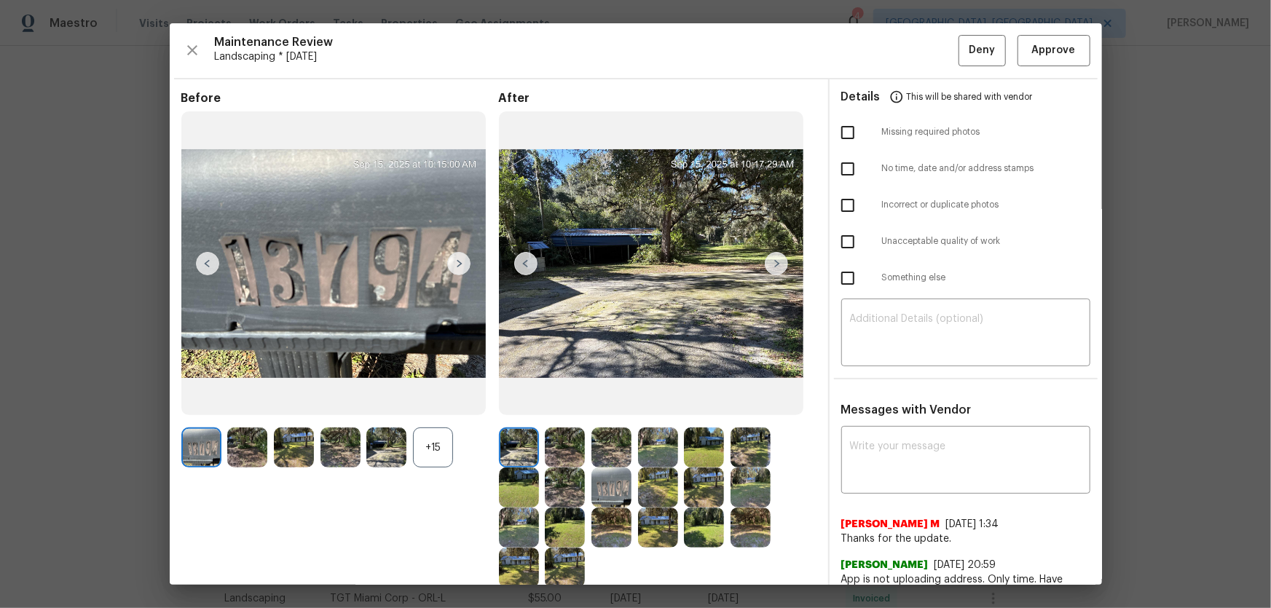
click at [437, 401] on div "+15" at bounding box center [433, 448] width 40 height 40
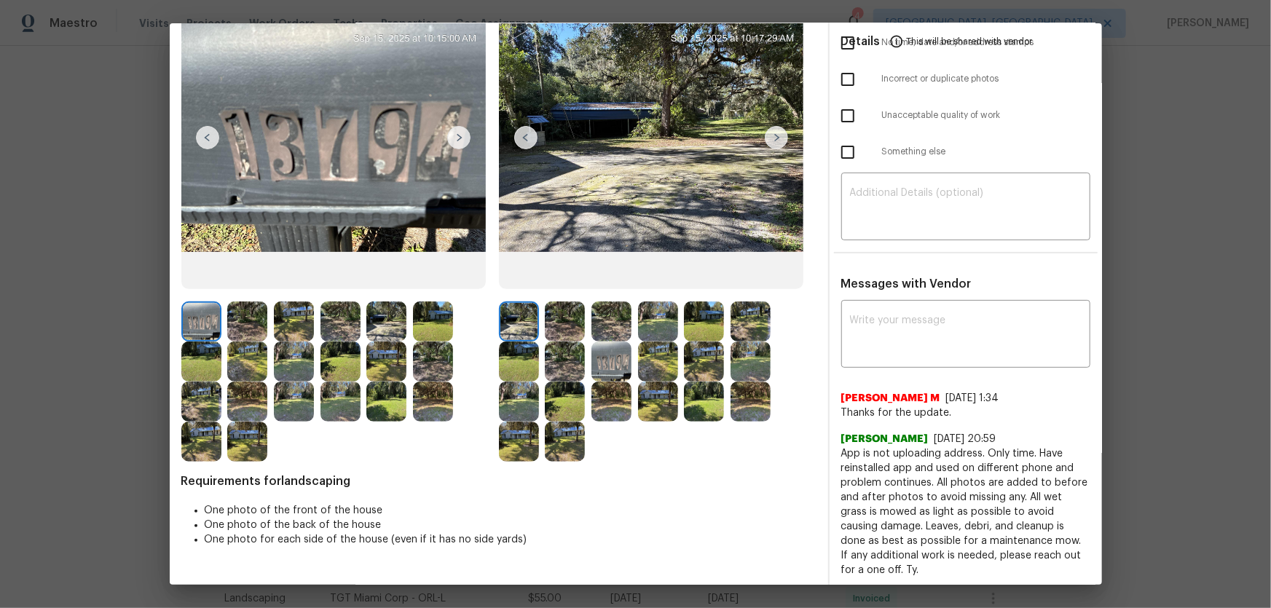
scroll to position [132, 0]
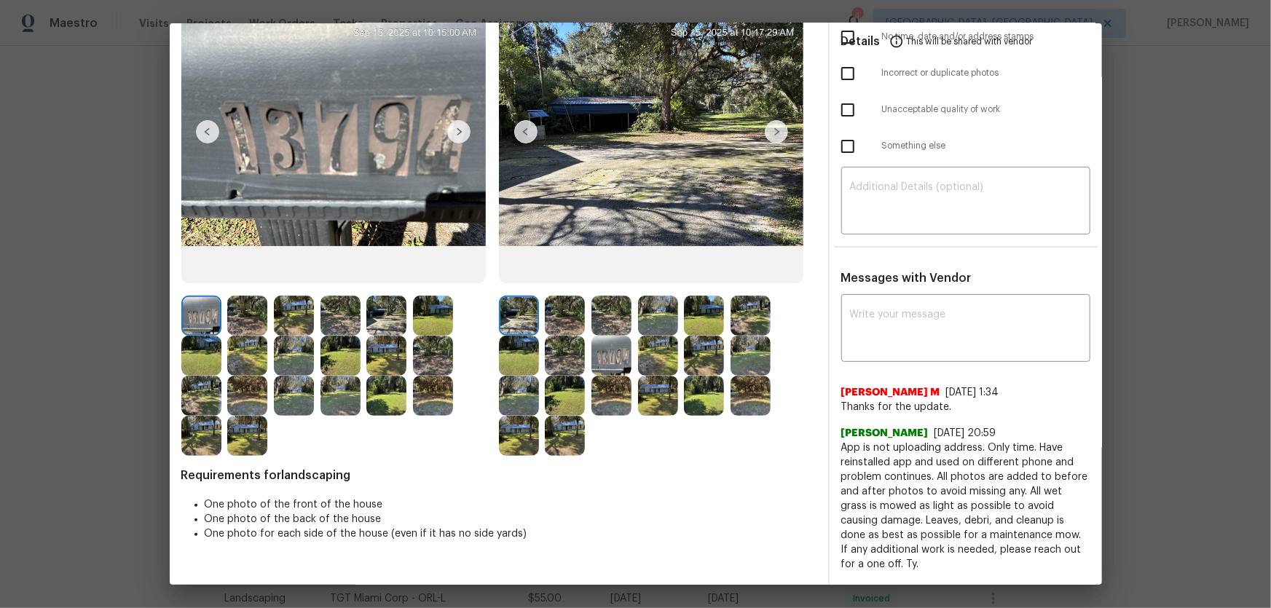
click at [562, 334] on img at bounding box center [565, 316] width 40 height 40
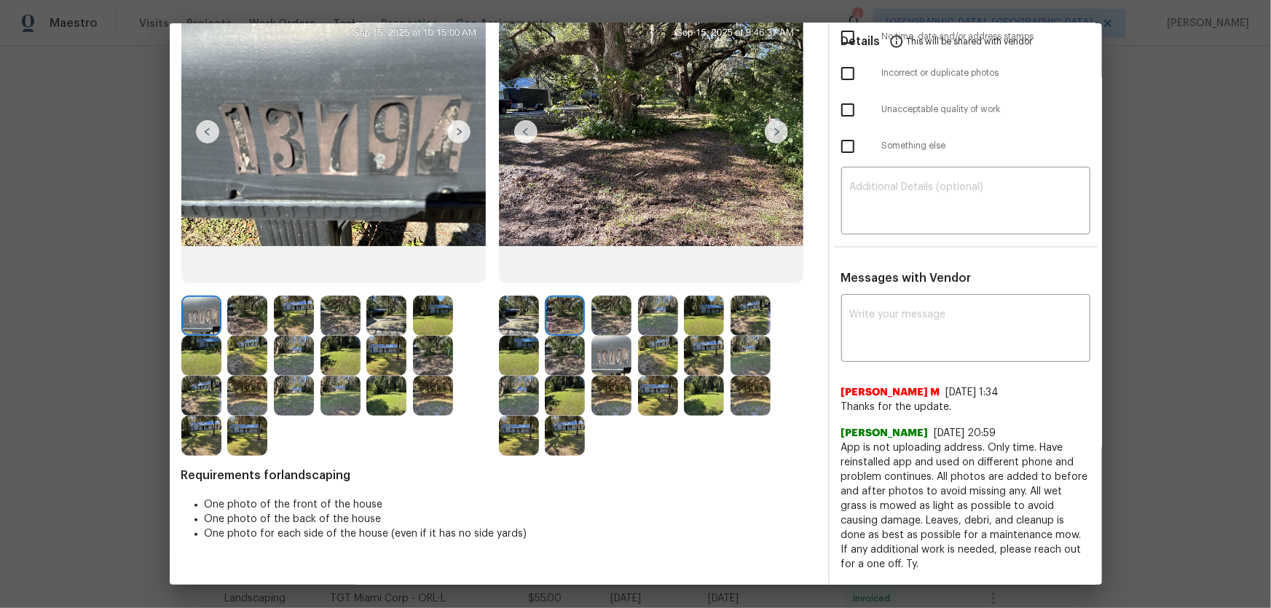
click at [597, 326] on img at bounding box center [612, 316] width 40 height 40
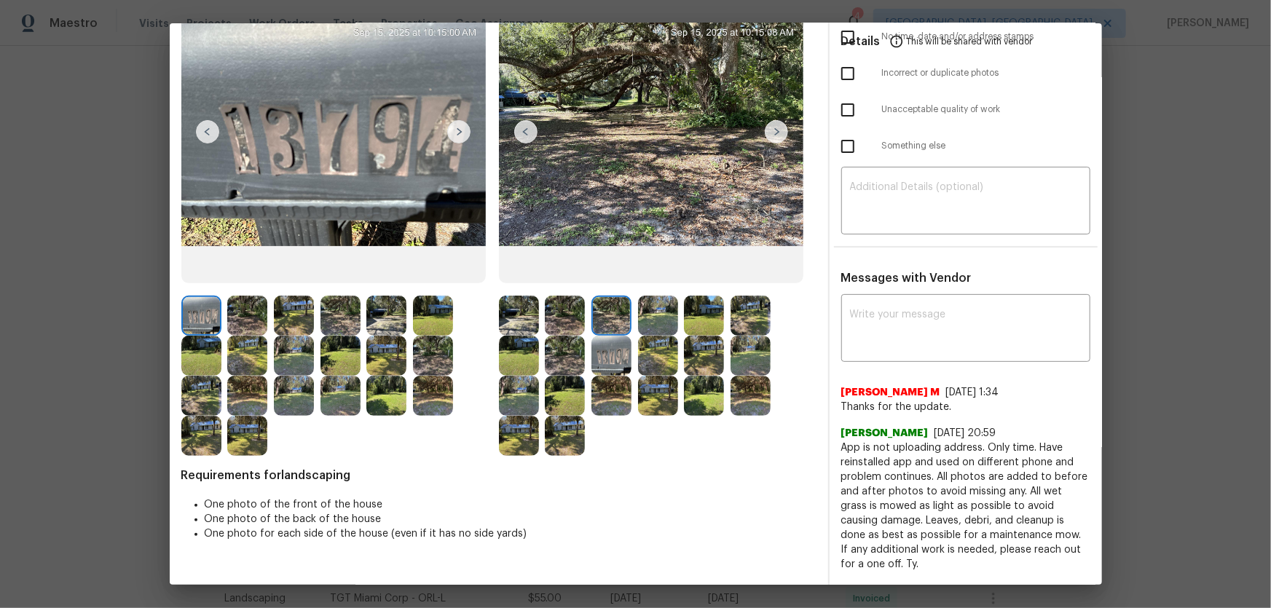
click at [640, 323] on img at bounding box center [658, 316] width 40 height 40
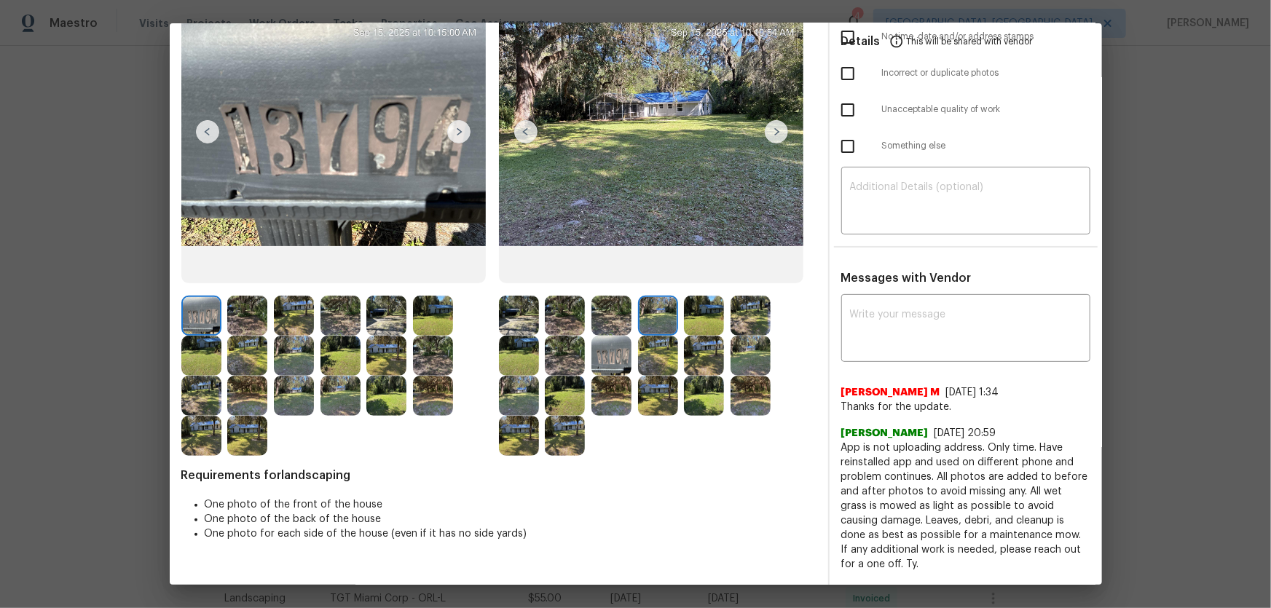
click at [685, 323] on img at bounding box center [704, 316] width 40 height 40
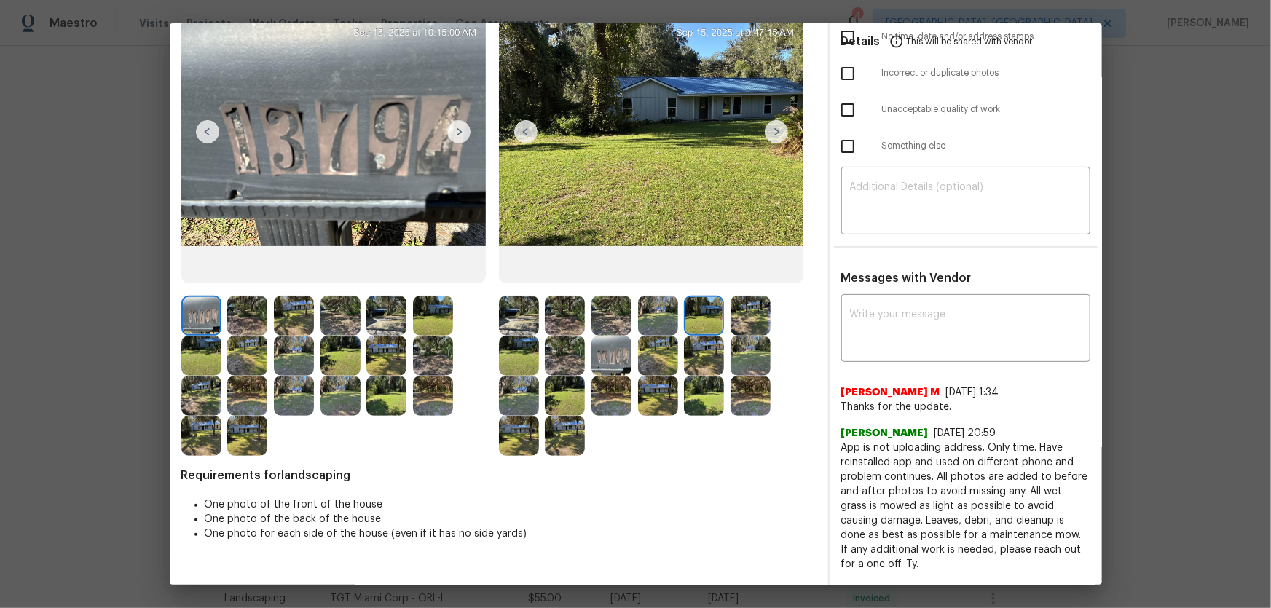
click at [731, 325] on img at bounding box center [751, 316] width 40 height 40
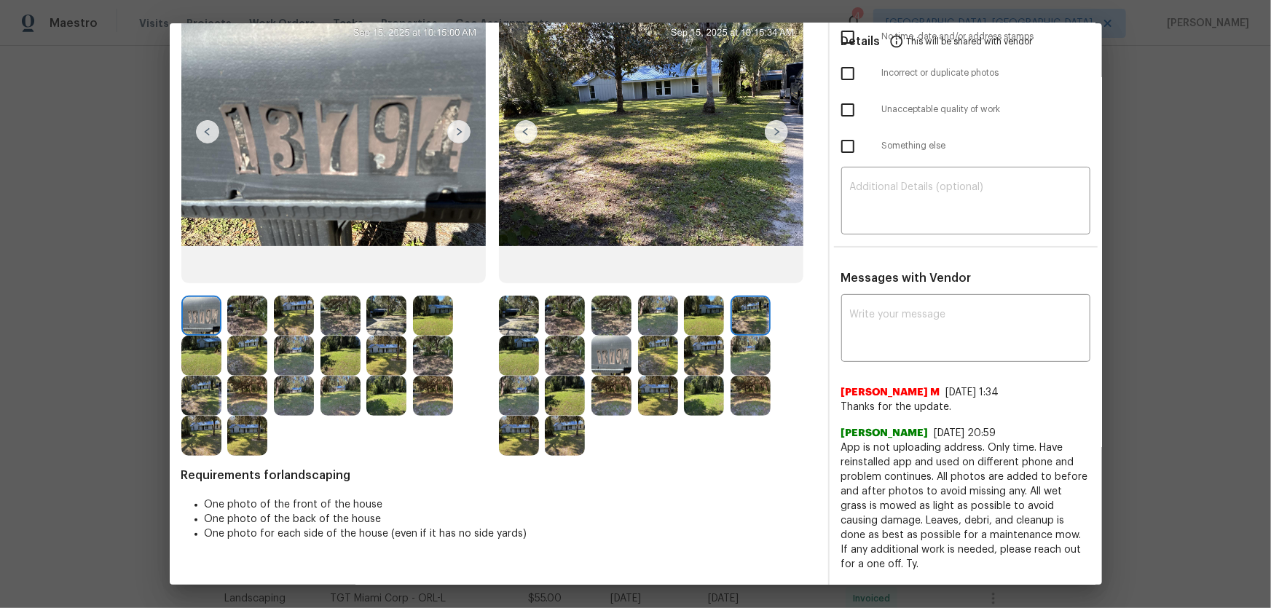
click at [512, 361] on img at bounding box center [519, 356] width 40 height 40
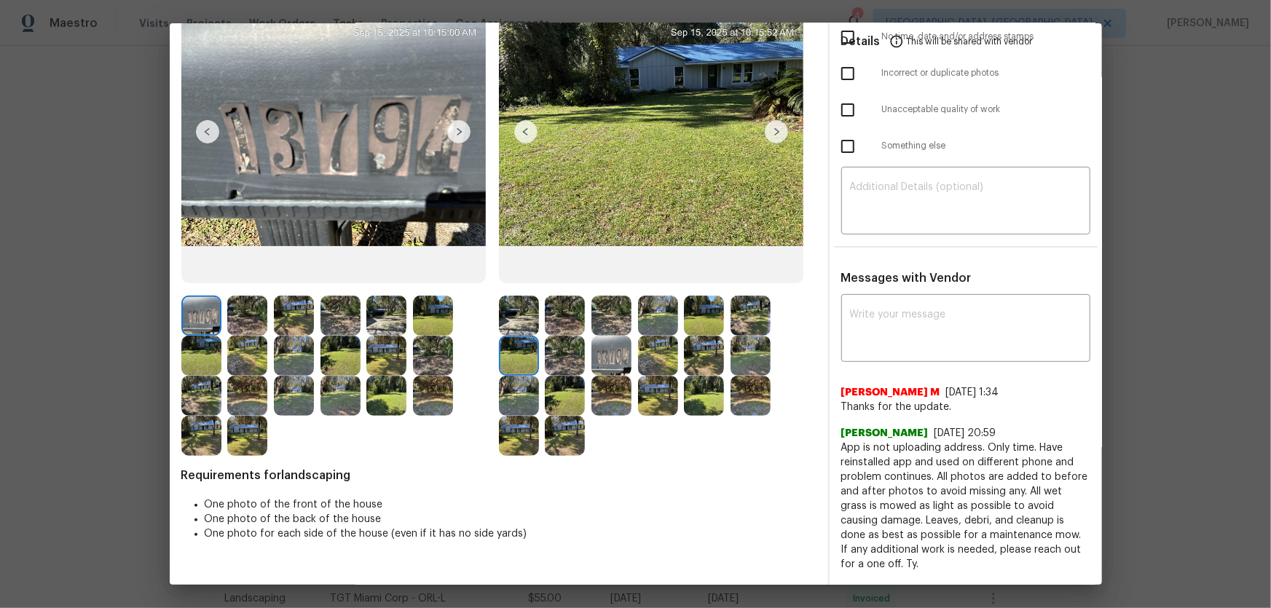
click at [557, 357] on img at bounding box center [565, 356] width 40 height 40
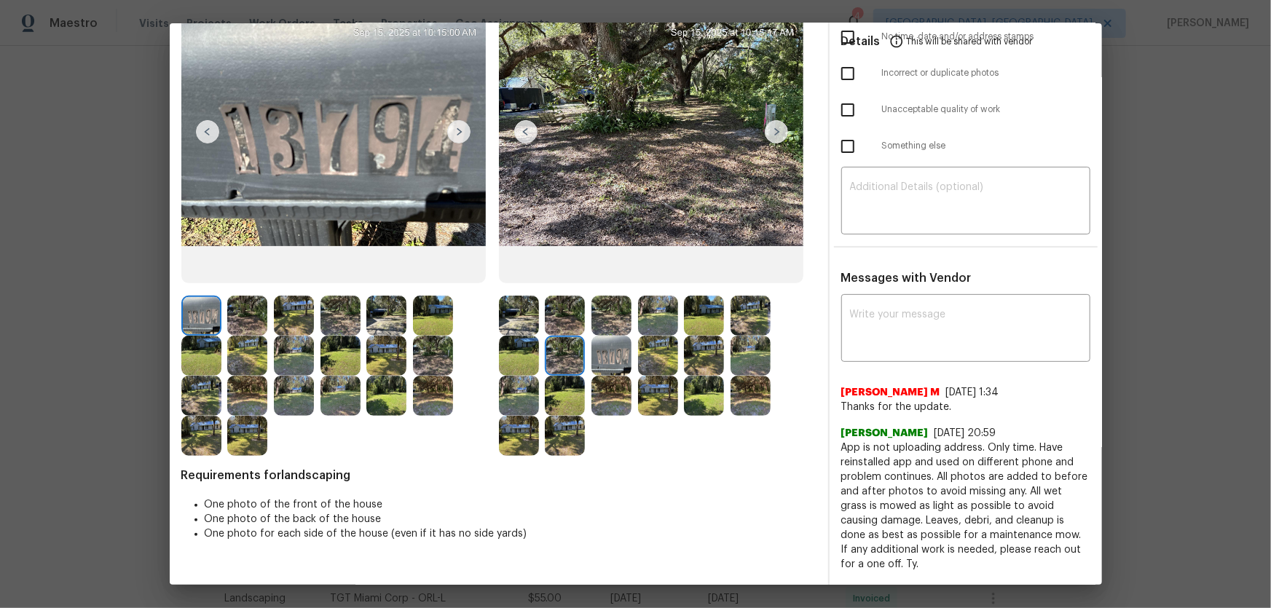
click at [609, 356] on img at bounding box center [612, 356] width 40 height 40
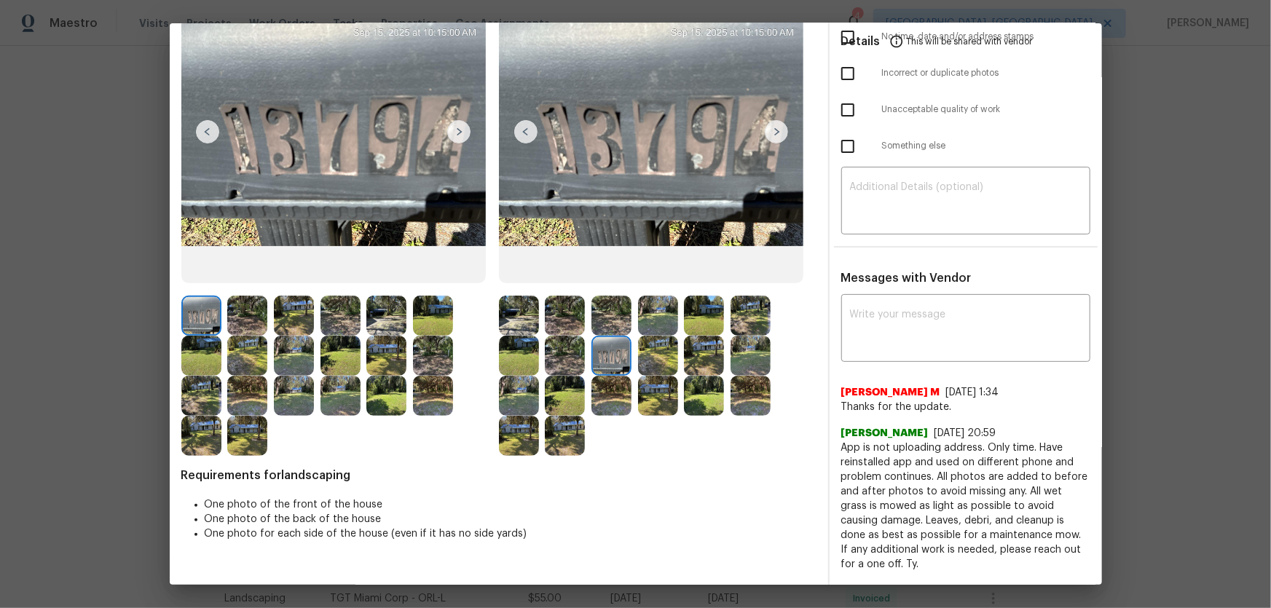
click at [657, 357] on img at bounding box center [658, 356] width 40 height 40
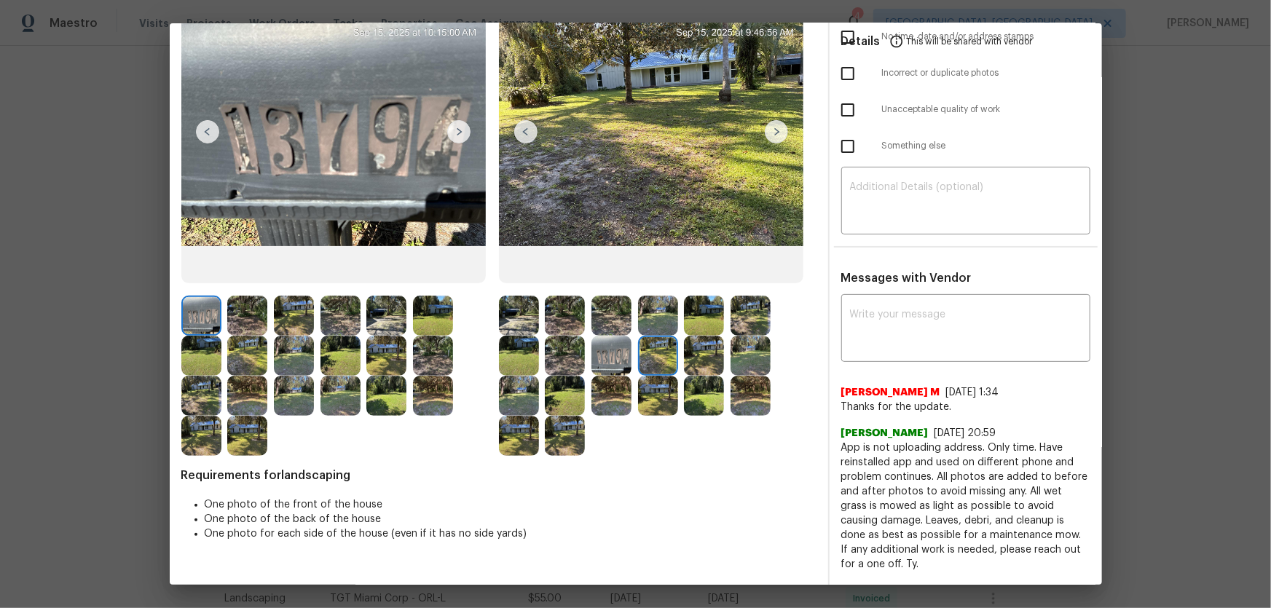
click at [697, 358] on img at bounding box center [704, 356] width 40 height 40
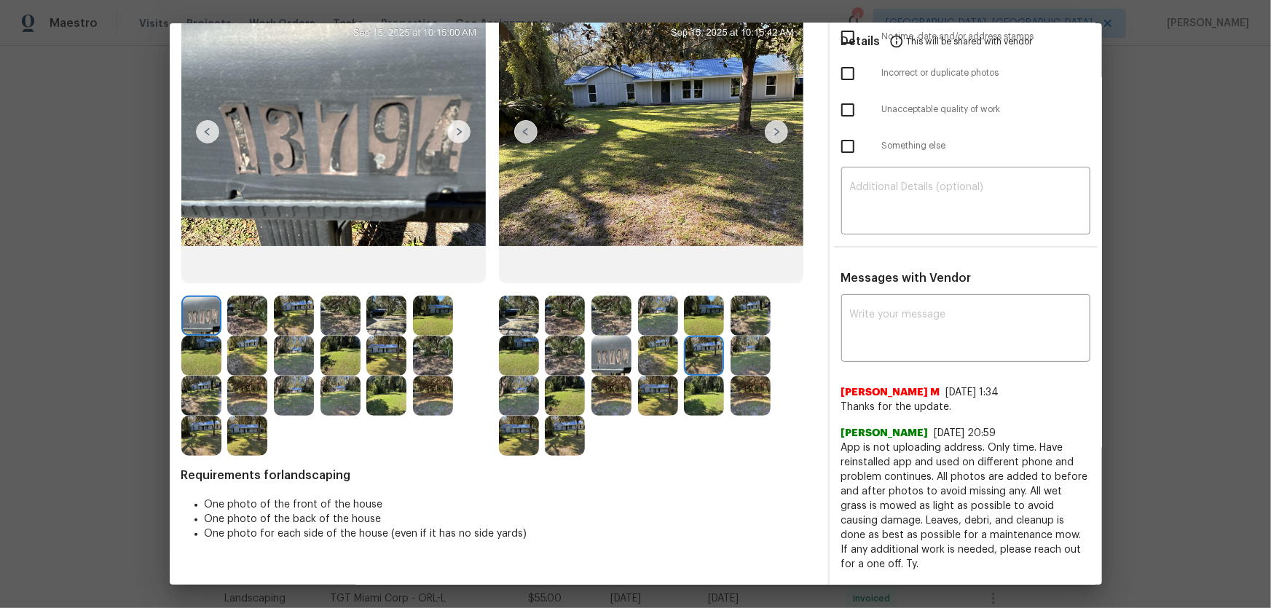
click at [737, 368] on img at bounding box center [751, 356] width 40 height 40
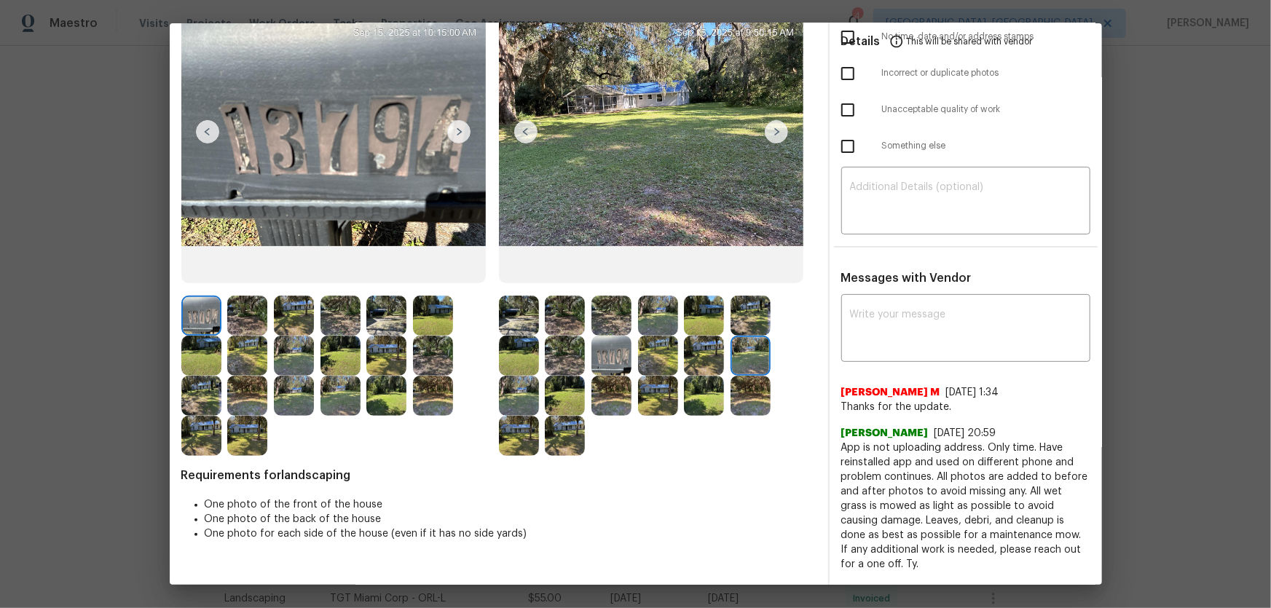
click at [526, 401] on img at bounding box center [519, 396] width 40 height 40
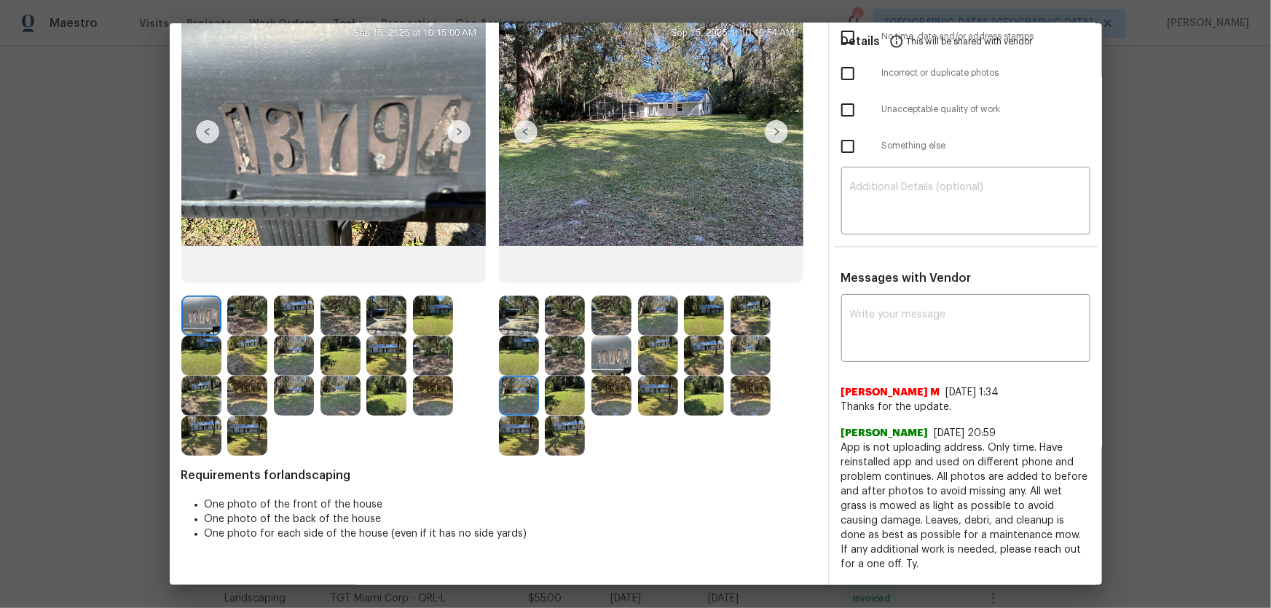
click at [553, 401] on img at bounding box center [565, 396] width 40 height 40
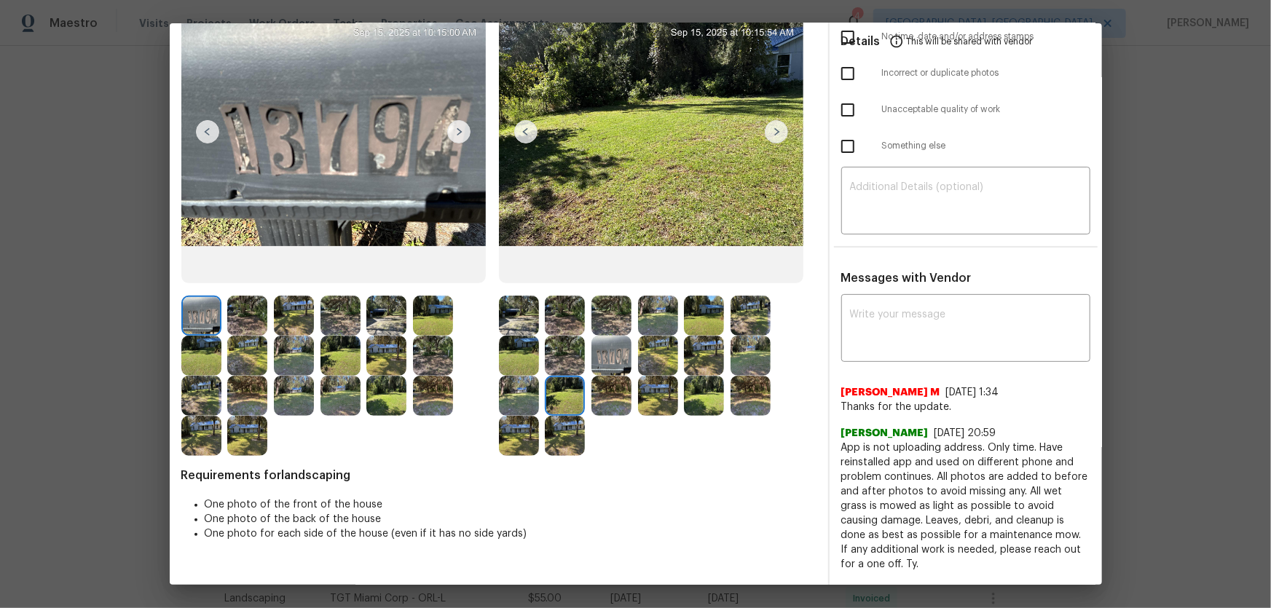
click at [595, 401] on img at bounding box center [612, 396] width 40 height 40
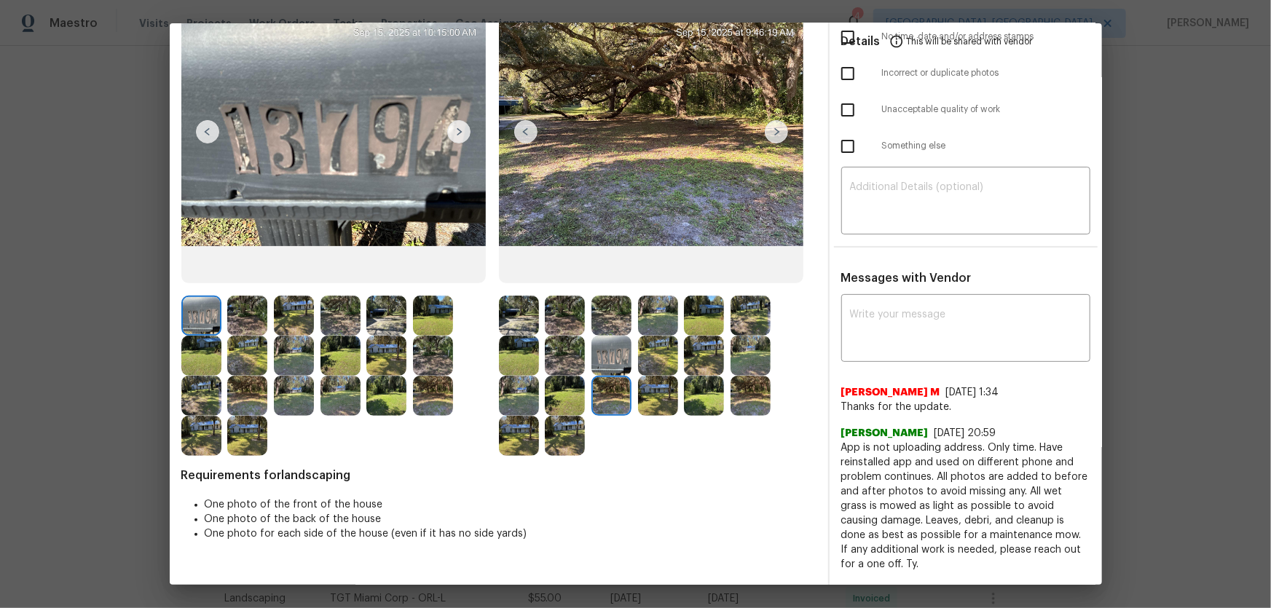
click at [669, 401] on img at bounding box center [658, 396] width 40 height 40
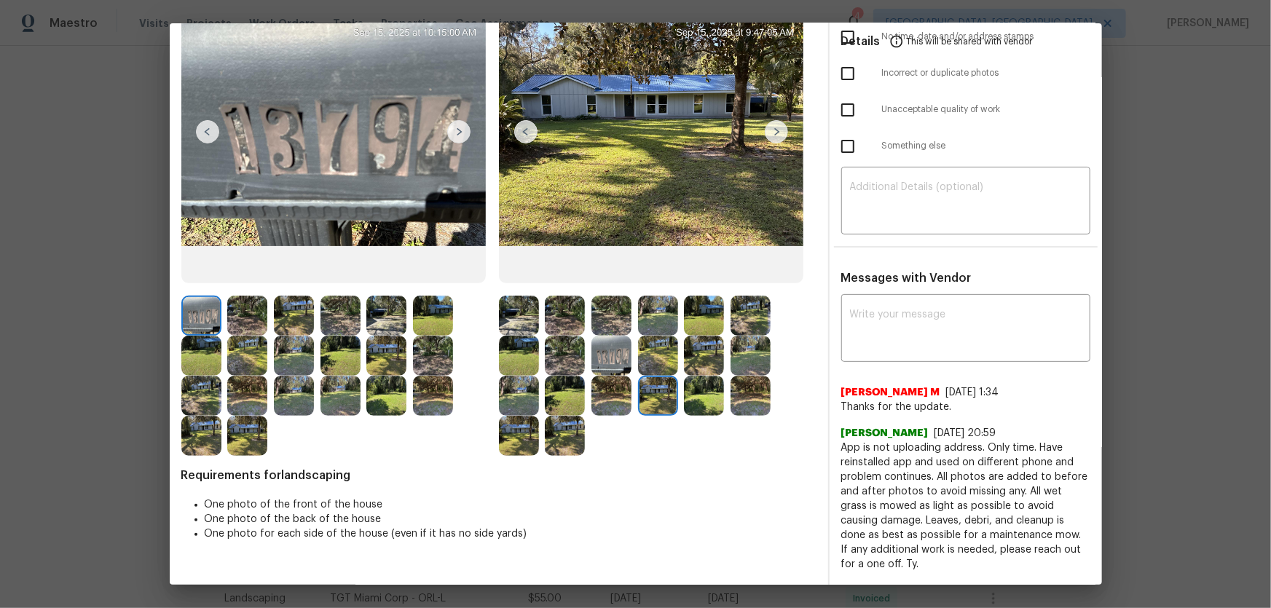
click at [691, 401] on img at bounding box center [704, 396] width 40 height 40
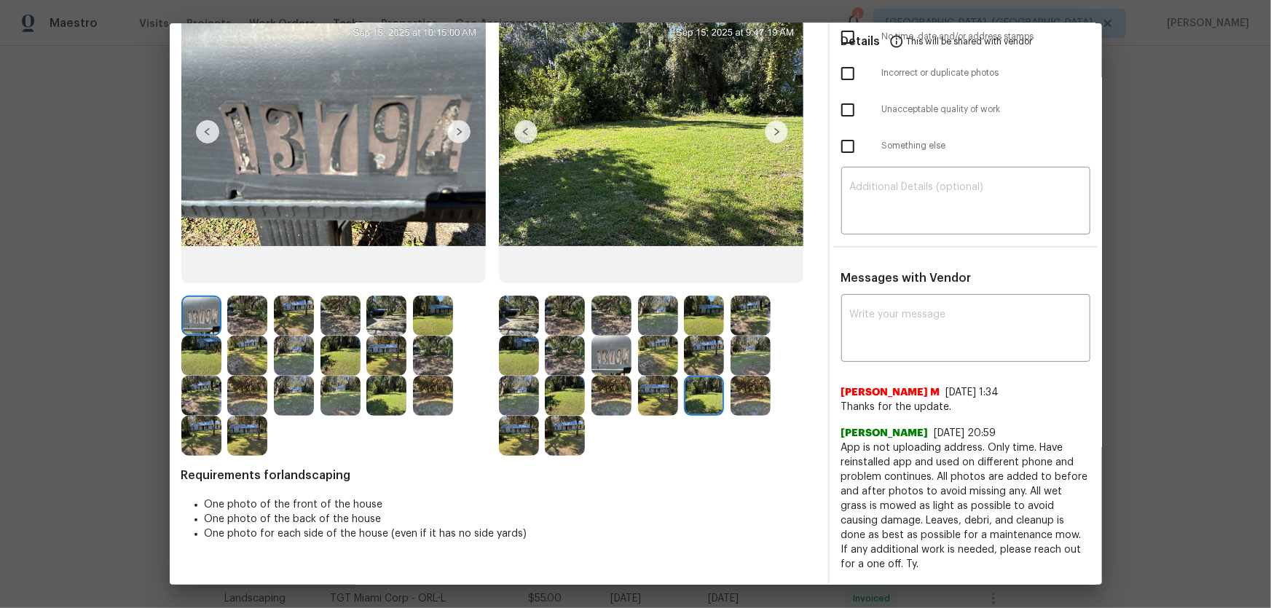
click at [753, 401] on img at bounding box center [751, 396] width 40 height 40
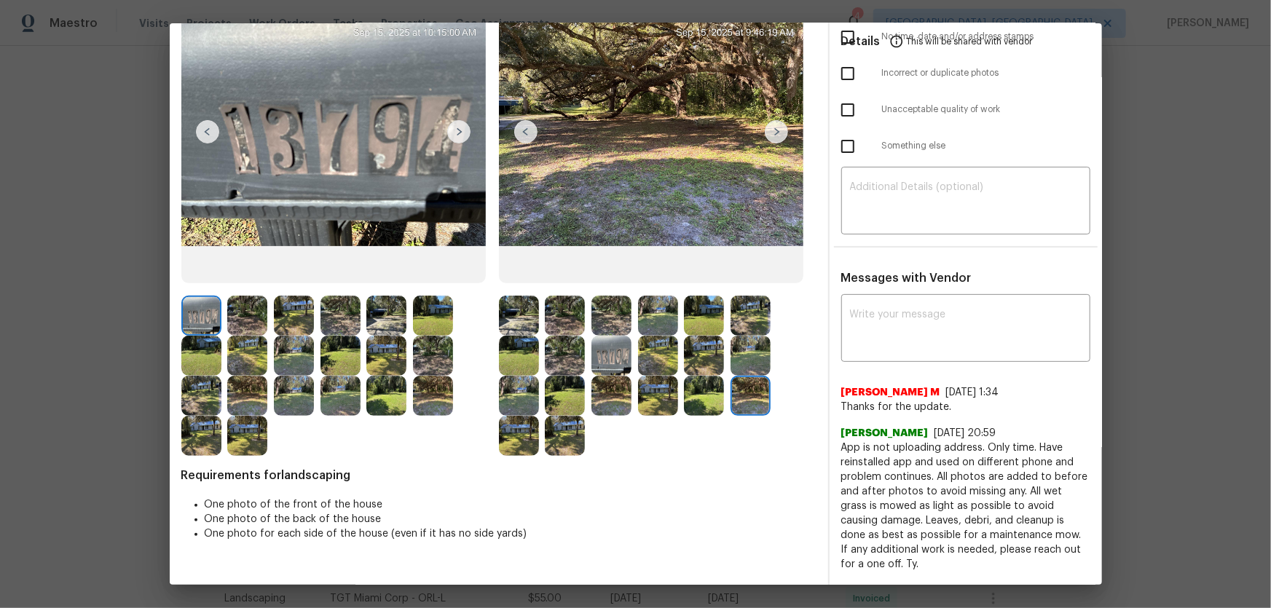
click at [528, 401] on img at bounding box center [519, 436] width 40 height 40
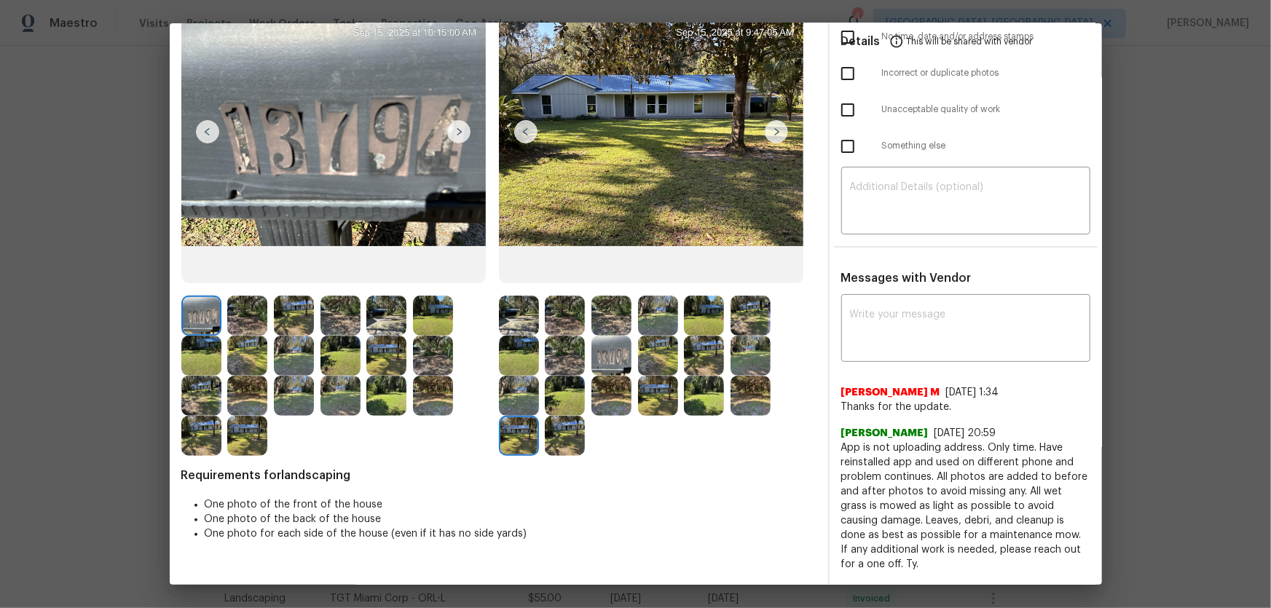
click at [558, 401] on img at bounding box center [565, 436] width 40 height 40
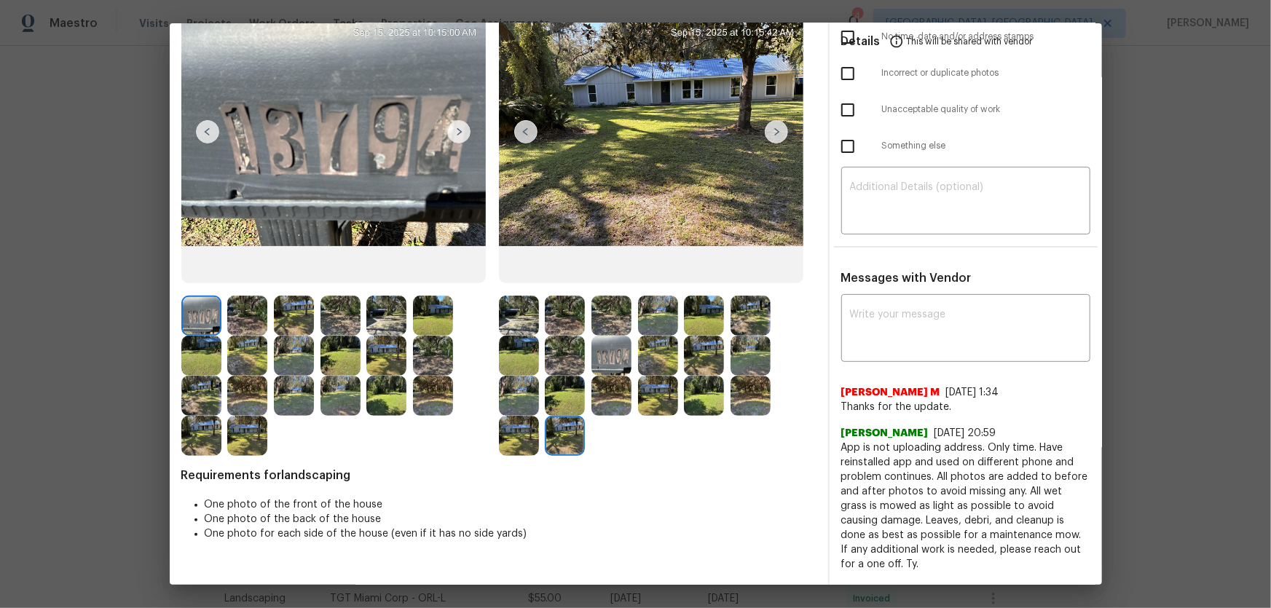
scroll to position [0, 0]
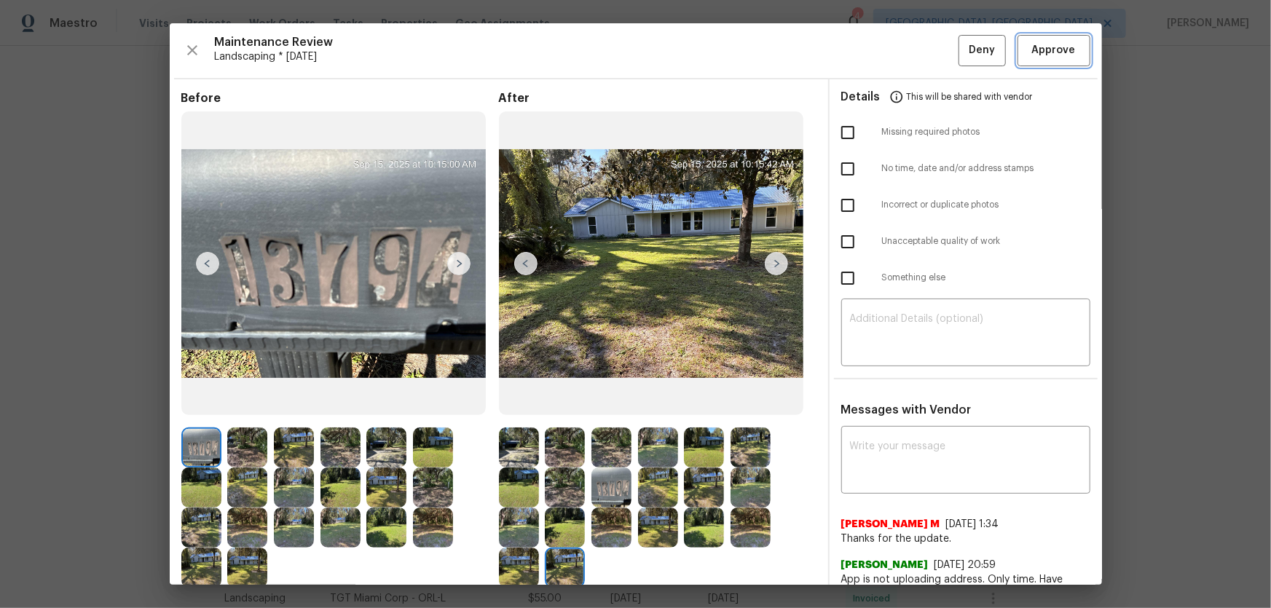
click at [904, 47] on span "Approve" at bounding box center [1054, 51] width 44 height 18
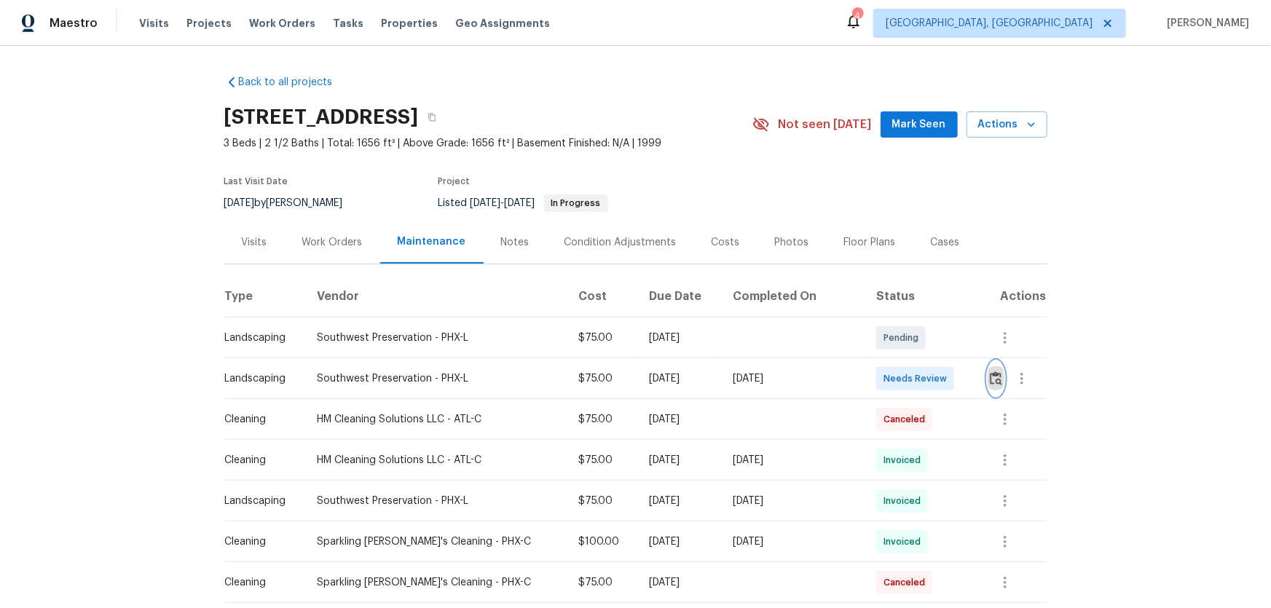
click at [904, 379] on img "button" at bounding box center [996, 379] width 12 height 14
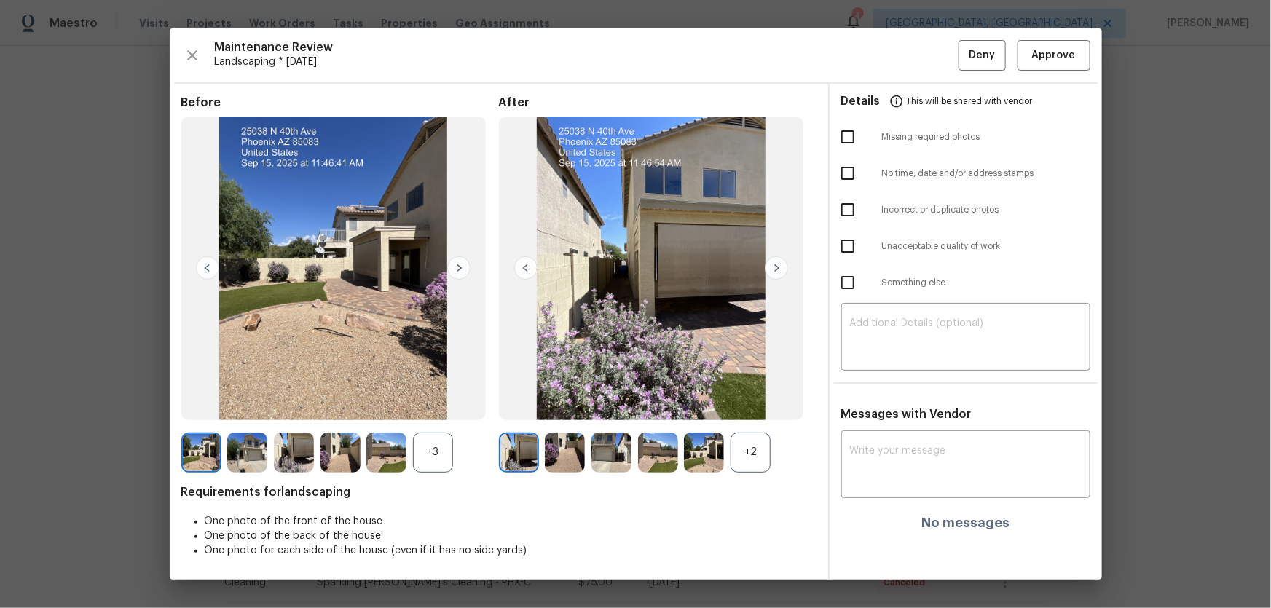
click at [742, 401] on div "+2" at bounding box center [751, 453] width 40 height 40
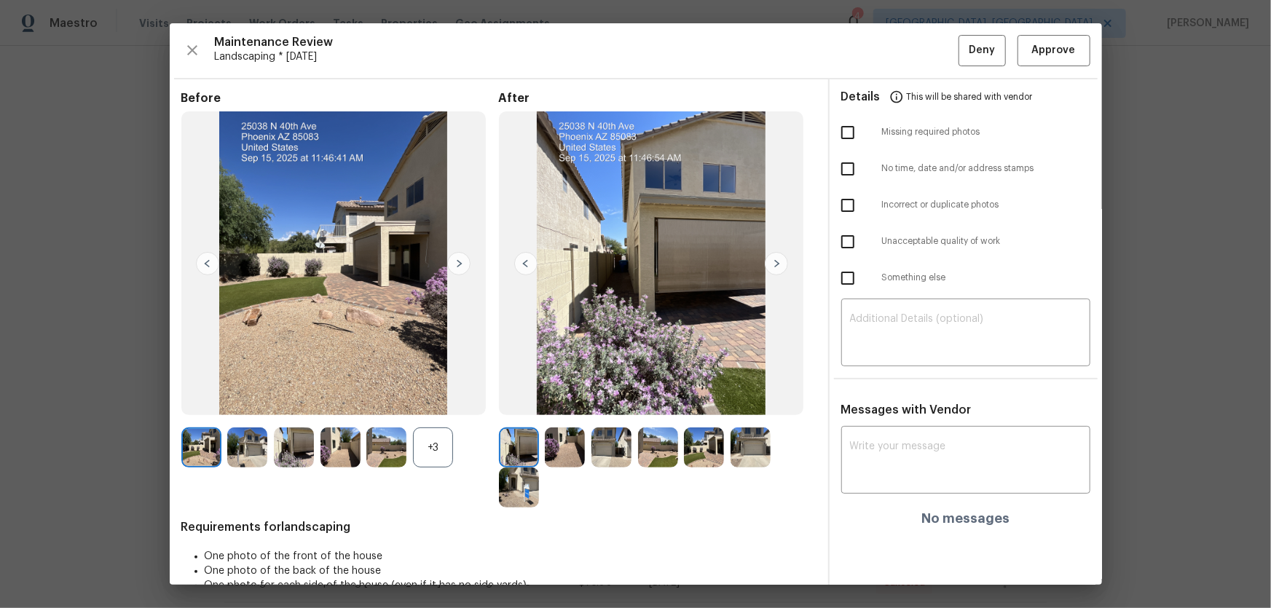
click at [436, 401] on div "+3" at bounding box center [433, 448] width 40 height 40
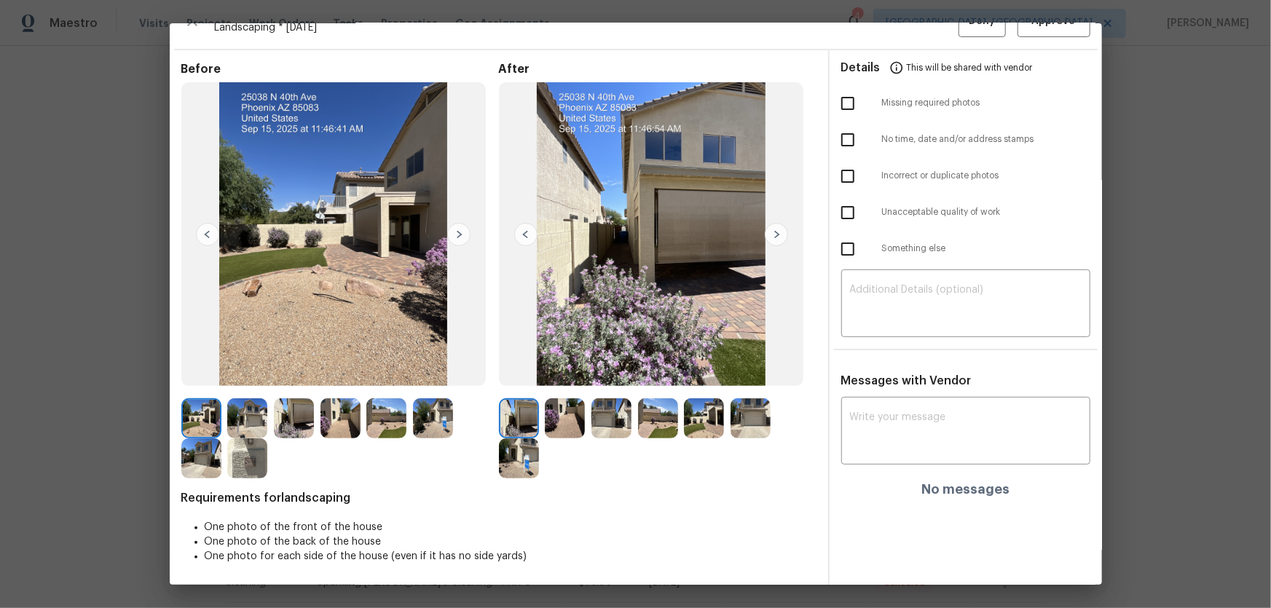
click at [563, 401] on img at bounding box center [565, 419] width 40 height 40
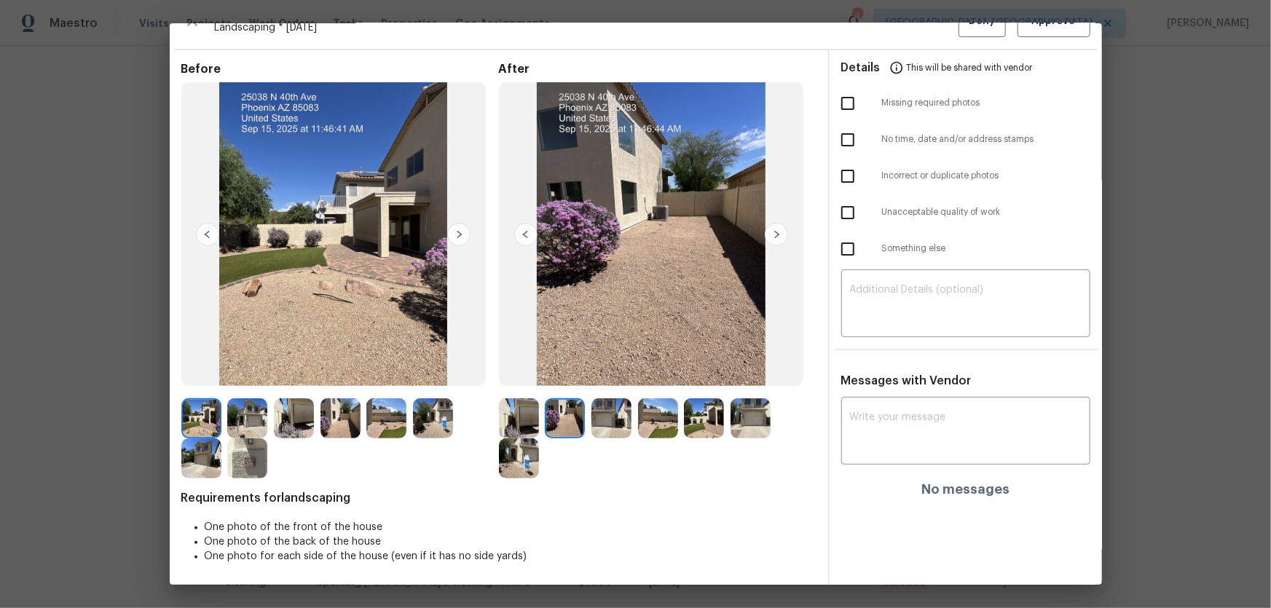
click at [614, 401] on img at bounding box center [612, 419] width 40 height 40
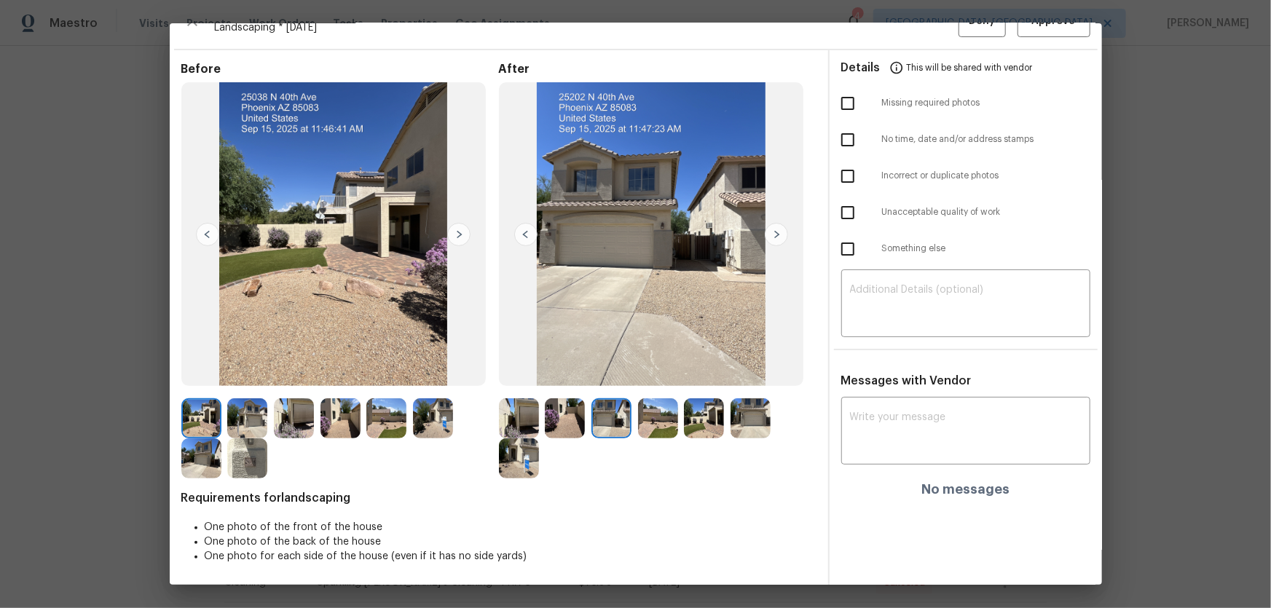
click at [647, 401] on img at bounding box center [658, 419] width 40 height 40
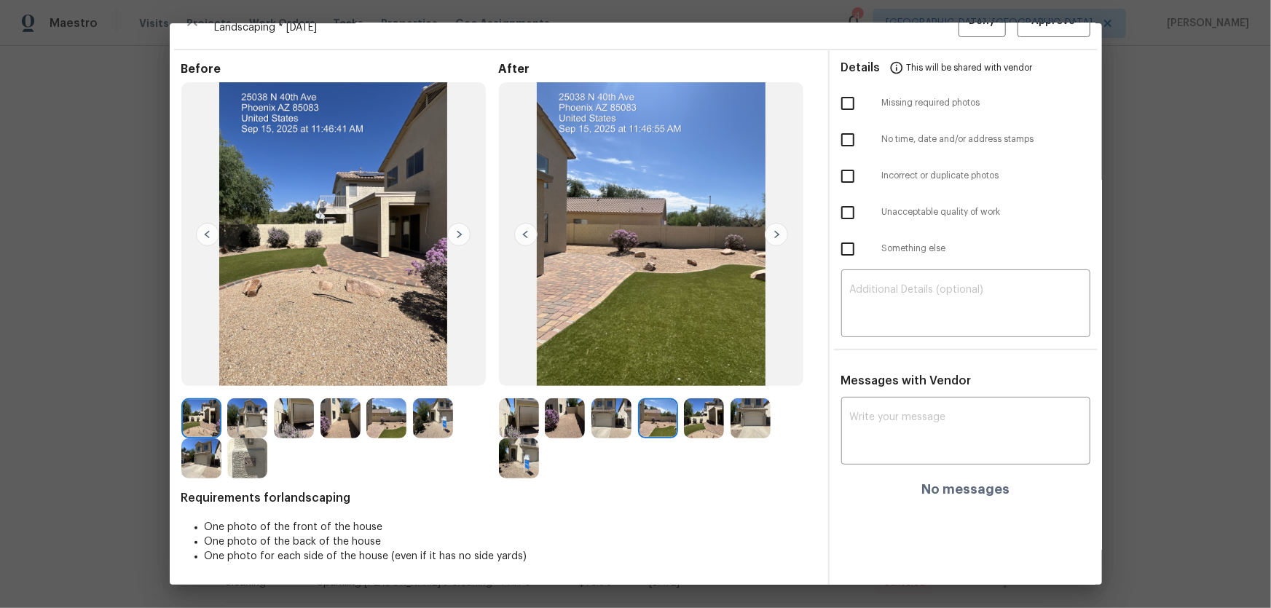
click at [697, 401] on img at bounding box center [704, 419] width 40 height 40
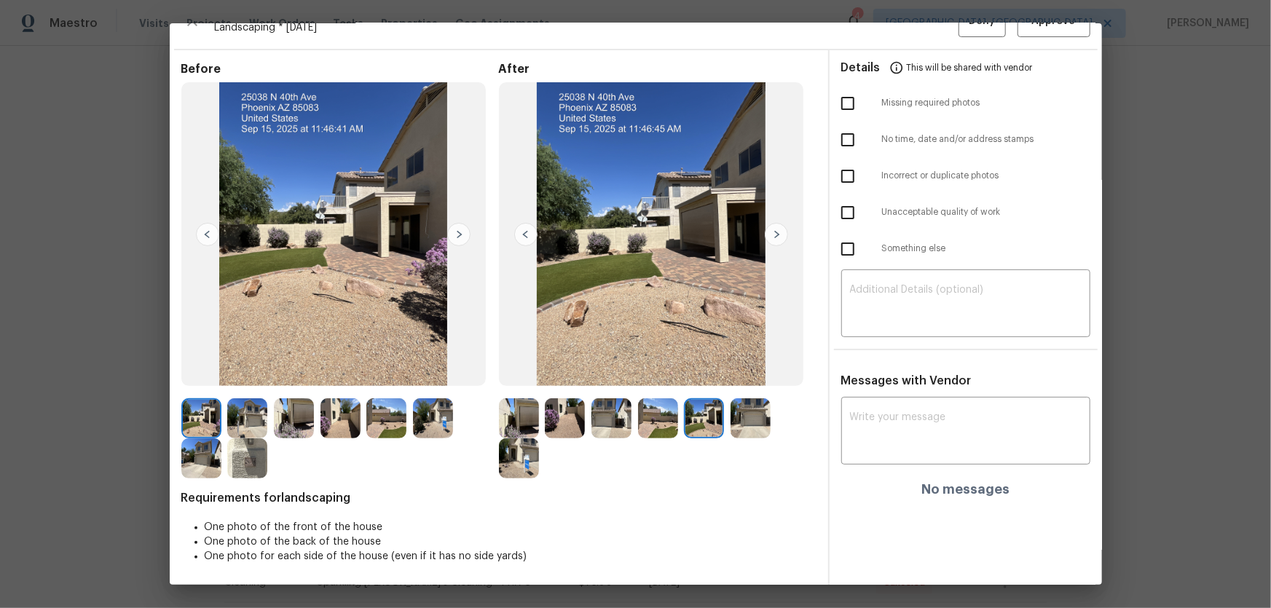
click at [760, 401] on img at bounding box center [751, 419] width 40 height 40
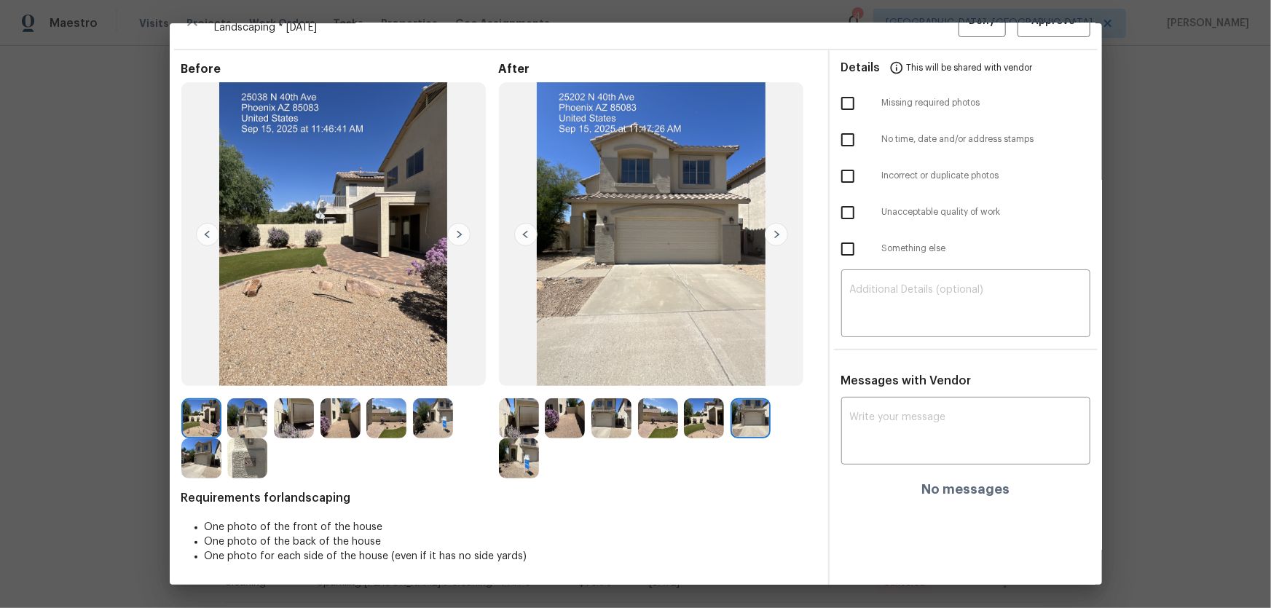
click at [517, 401] on img at bounding box center [519, 459] width 40 height 40
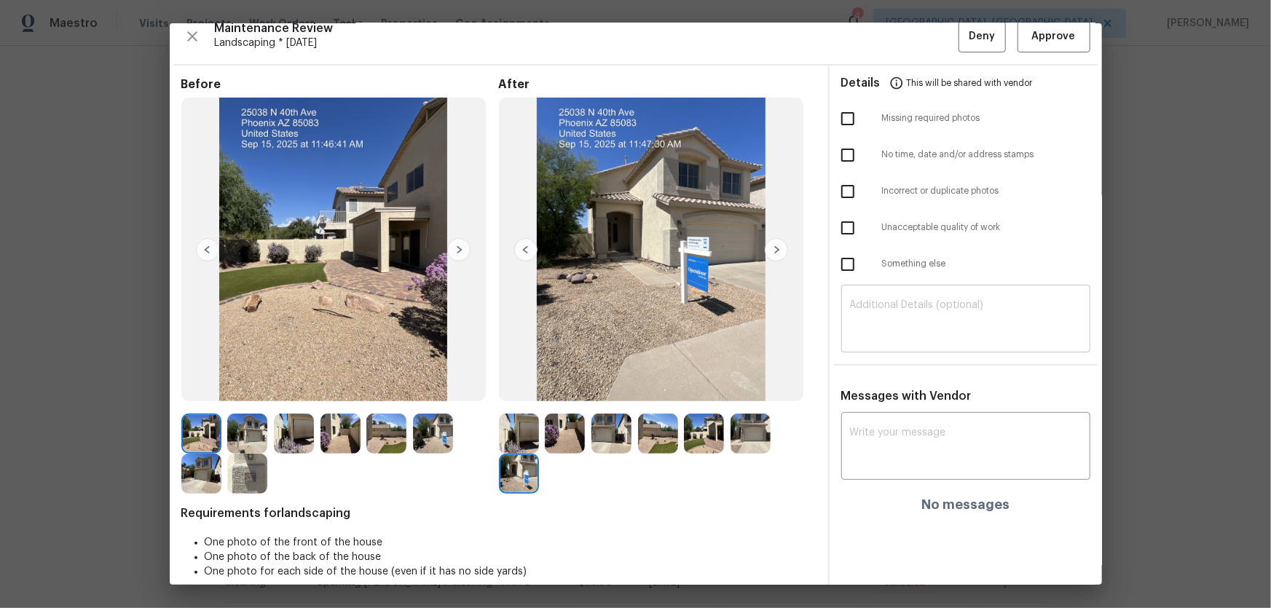
scroll to position [0, 0]
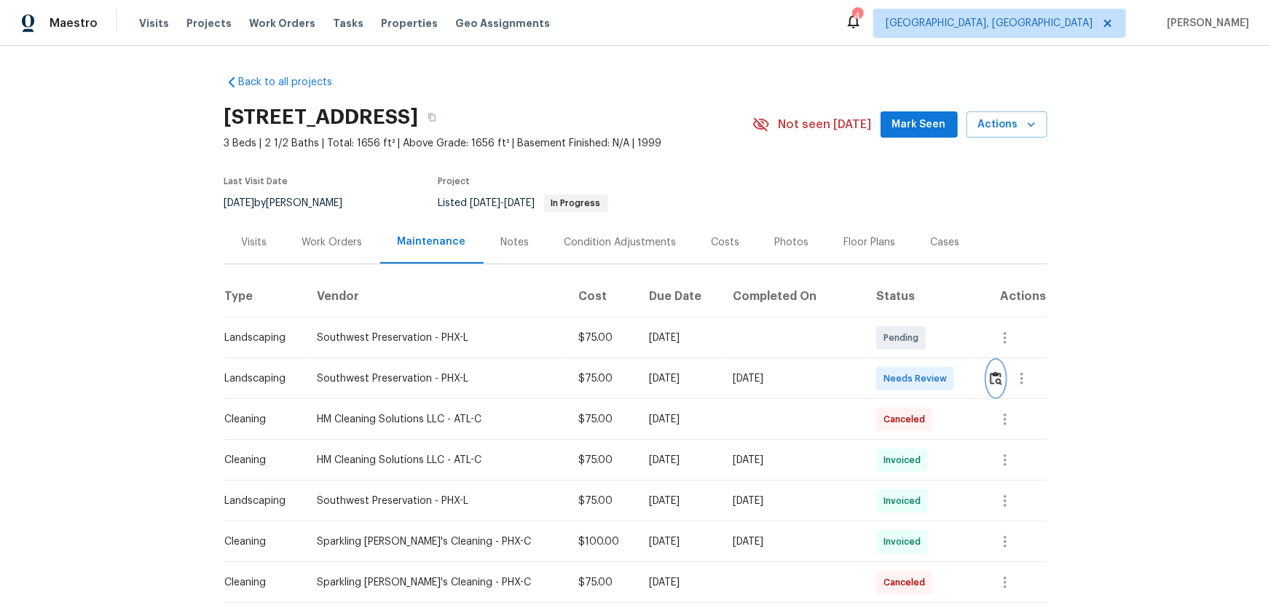
click at [904, 378] on img "button" at bounding box center [996, 379] width 12 height 14
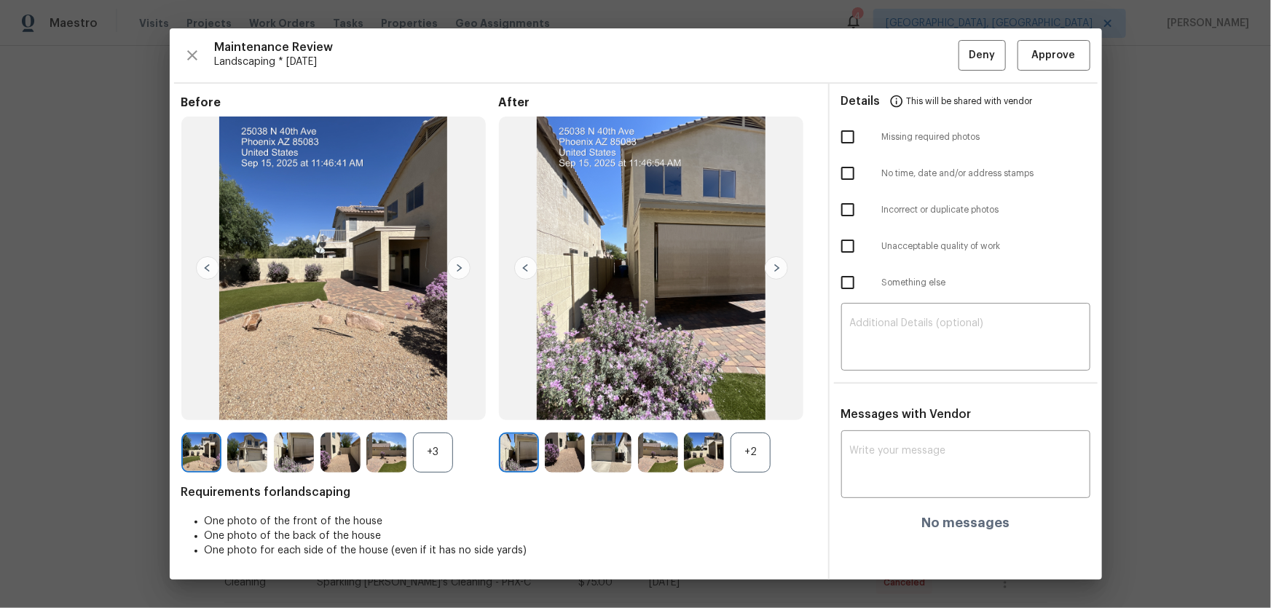
click at [748, 401] on div "+2" at bounding box center [751, 453] width 40 height 40
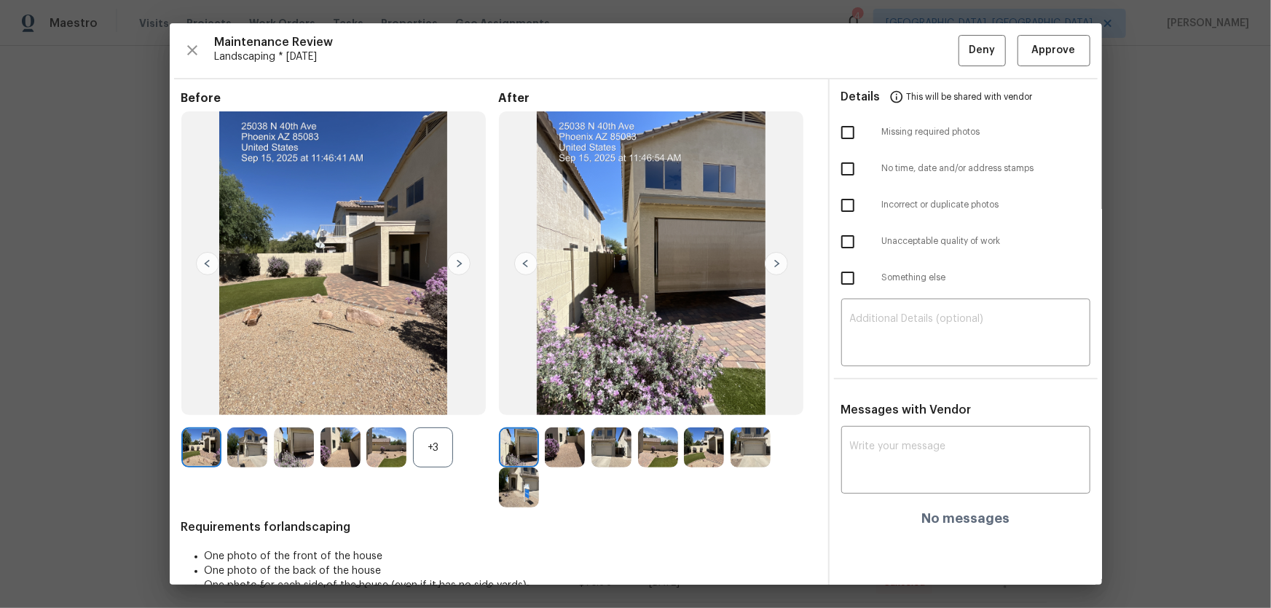
click at [437, 401] on div "+3" at bounding box center [433, 448] width 40 height 40
click at [564, 401] on img at bounding box center [565, 448] width 40 height 40
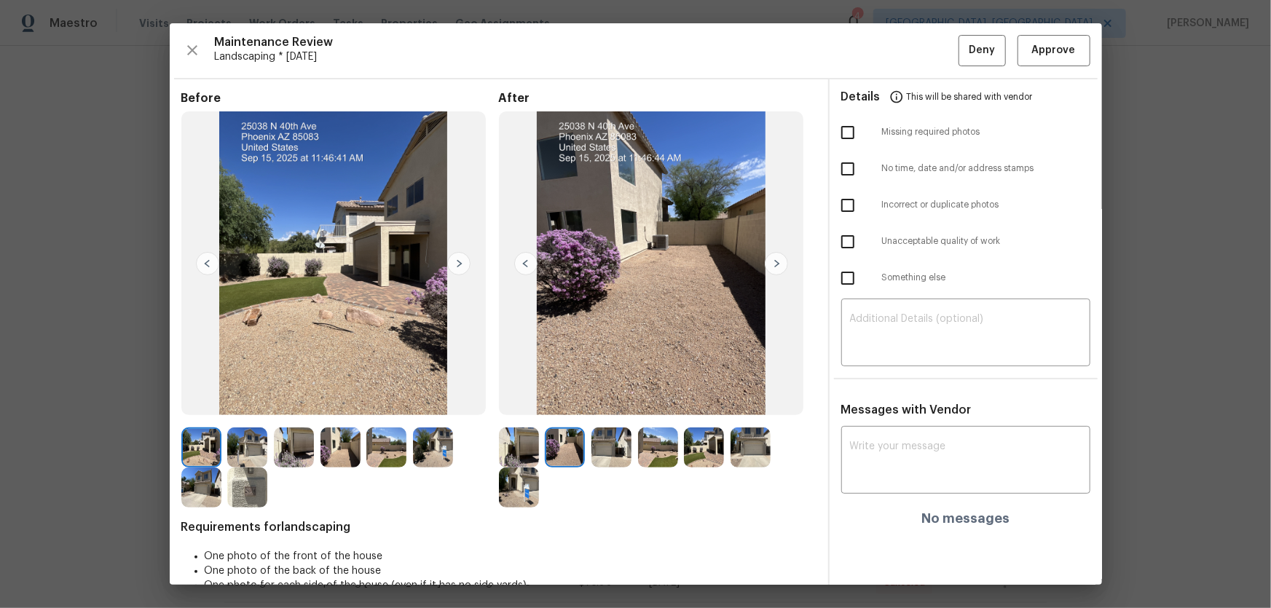
click at [593, 401] on img at bounding box center [612, 448] width 40 height 40
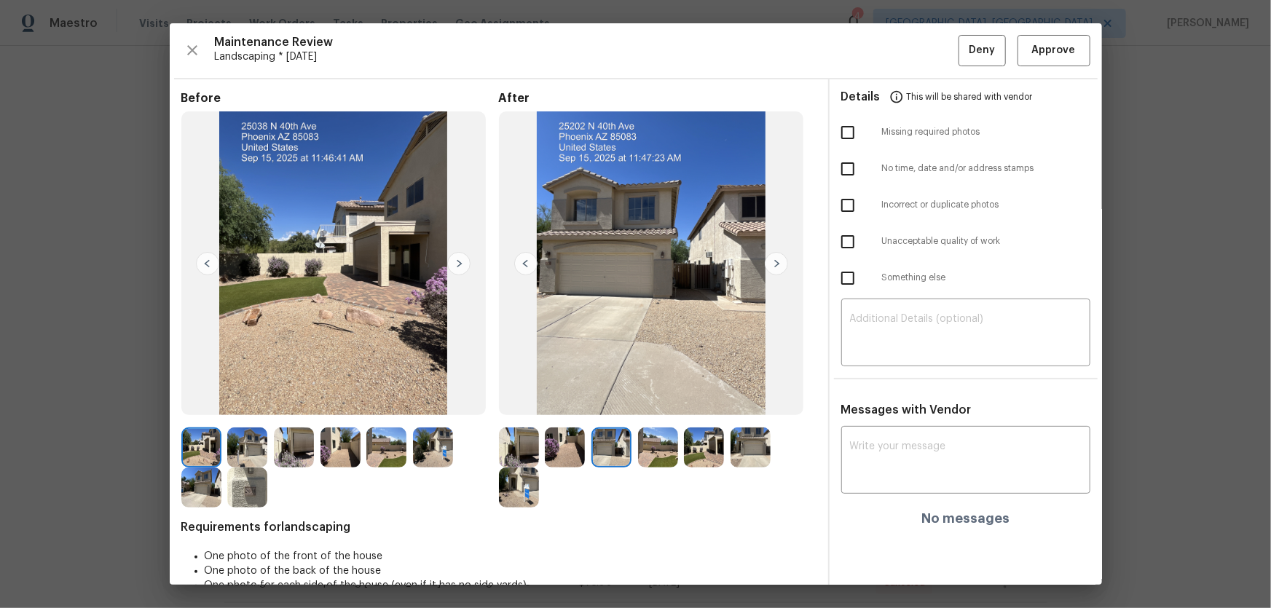
click at [651, 401] on img at bounding box center [658, 448] width 40 height 40
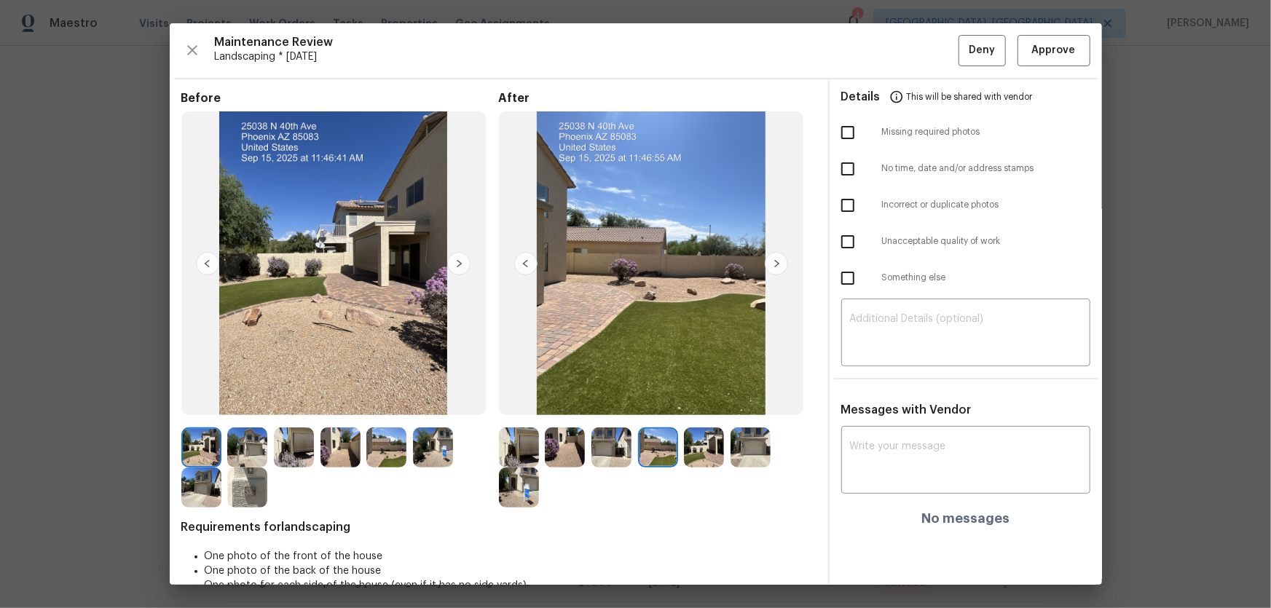
click at [726, 401] on div at bounding box center [707, 448] width 47 height 40
click at [711, 401] on img at bounding box center [704, 448] width 40 height 40
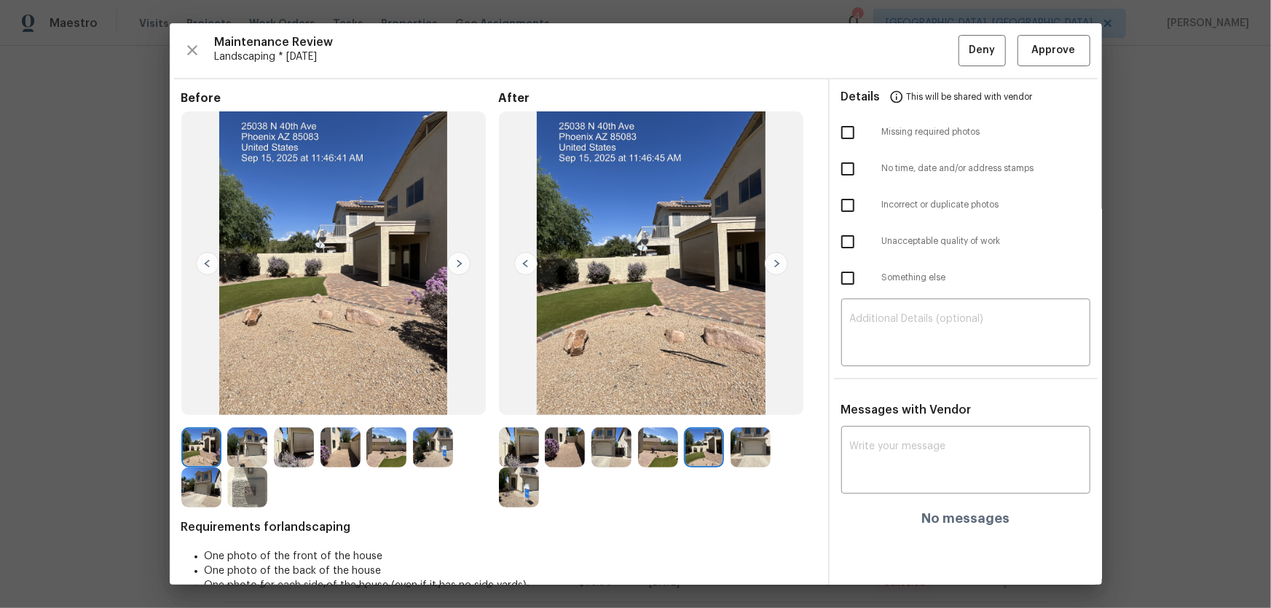
click at [737, 401] on img at bounding box center [751, 448] width 40 height 40
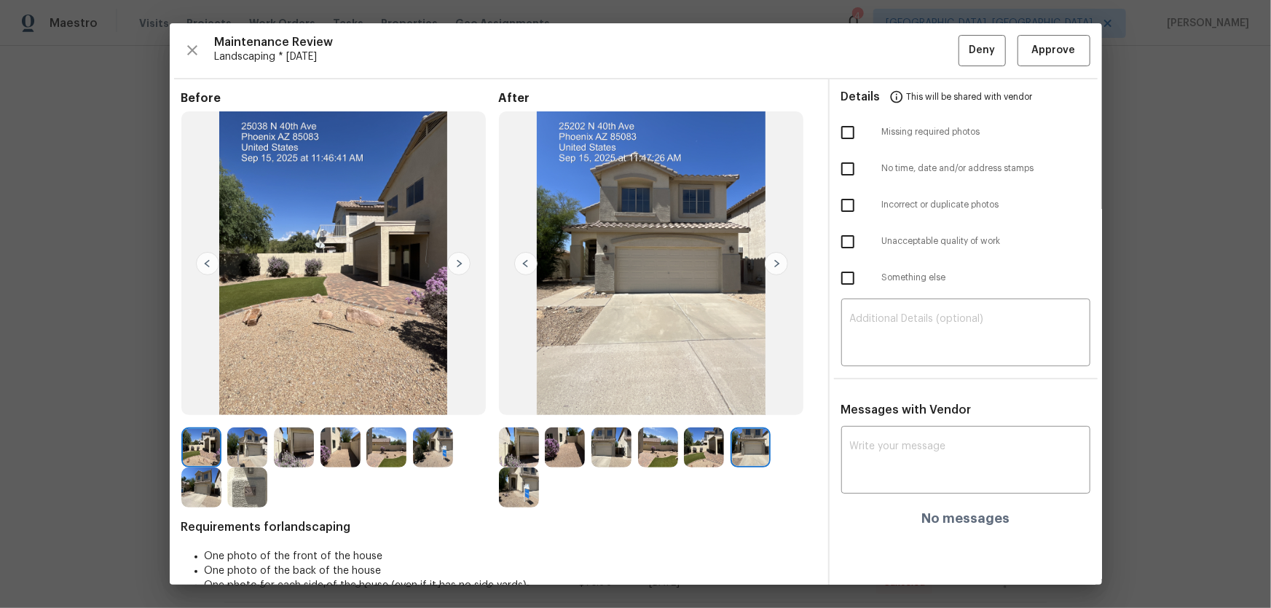
click at [510, 401] on img at bounding box center [519, 488] width 40 height 40
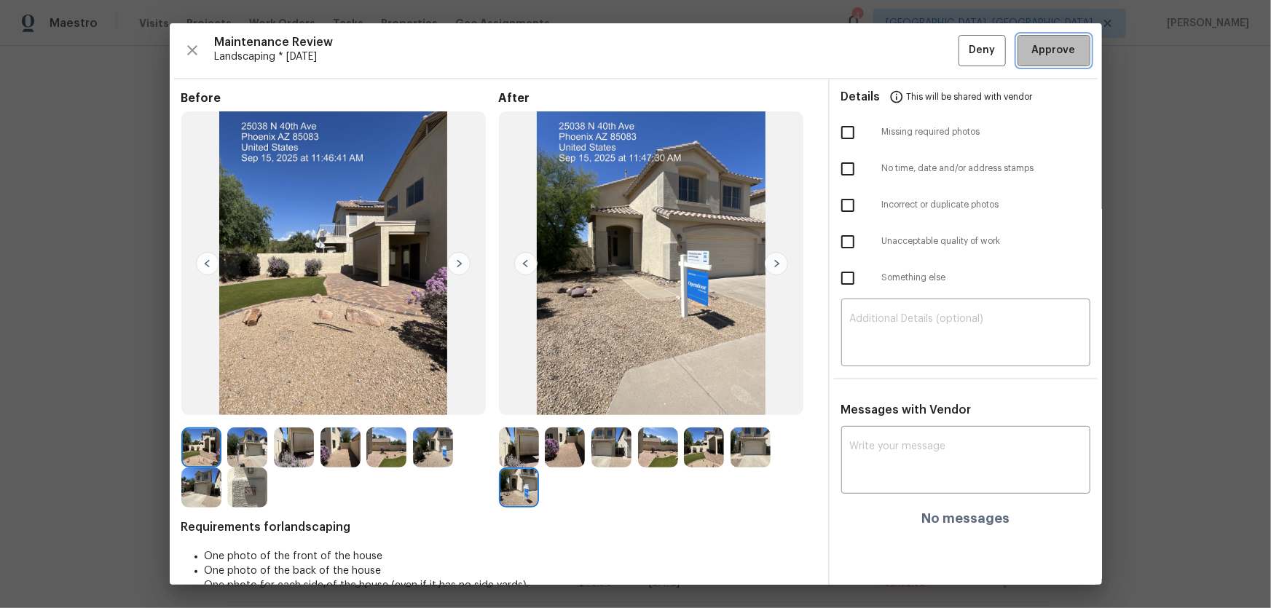
click at [904, 42] on span "Approve" at bounding box center [1054, 51] width 44 height 18
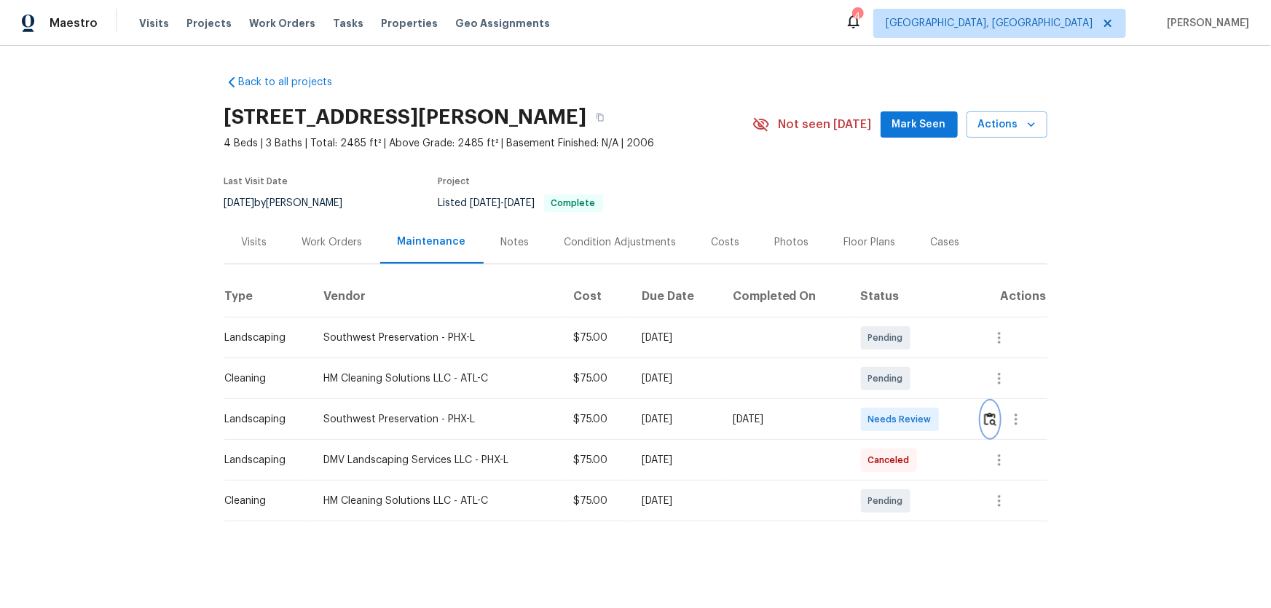
click at [904, 401] on button "button" at bounding box center [990, 419] width 17 height 35
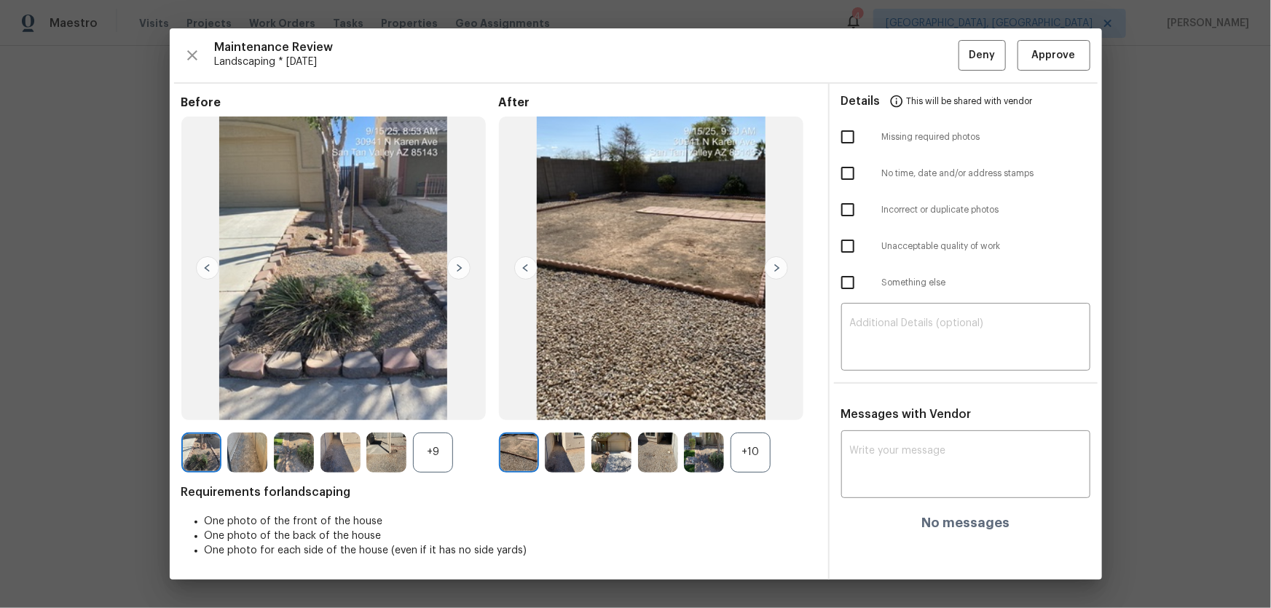
drag, startPoint x: 745, startPoint y: 457, endPoint x: 716, endPoint y: 457, distance: 29.1
click at [745, 401] on div "+10" at bounding box center [751, 453] width 40 height 40
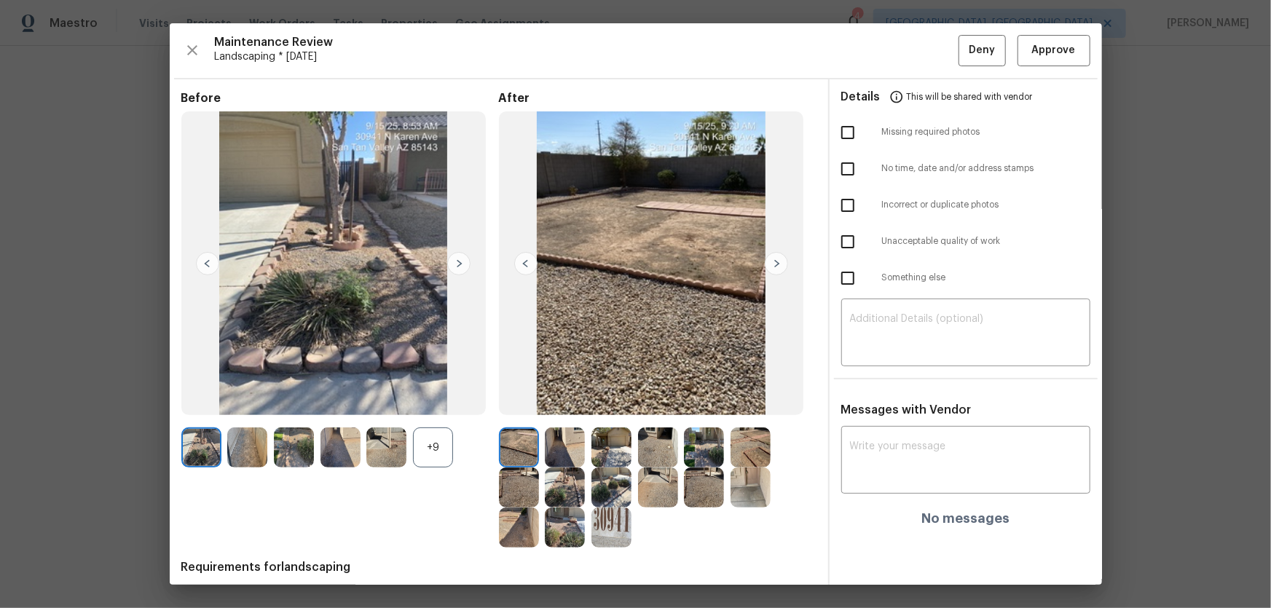
click at [438, 401] on div "+9" at bounding box center [433, 448] width 40 height 40
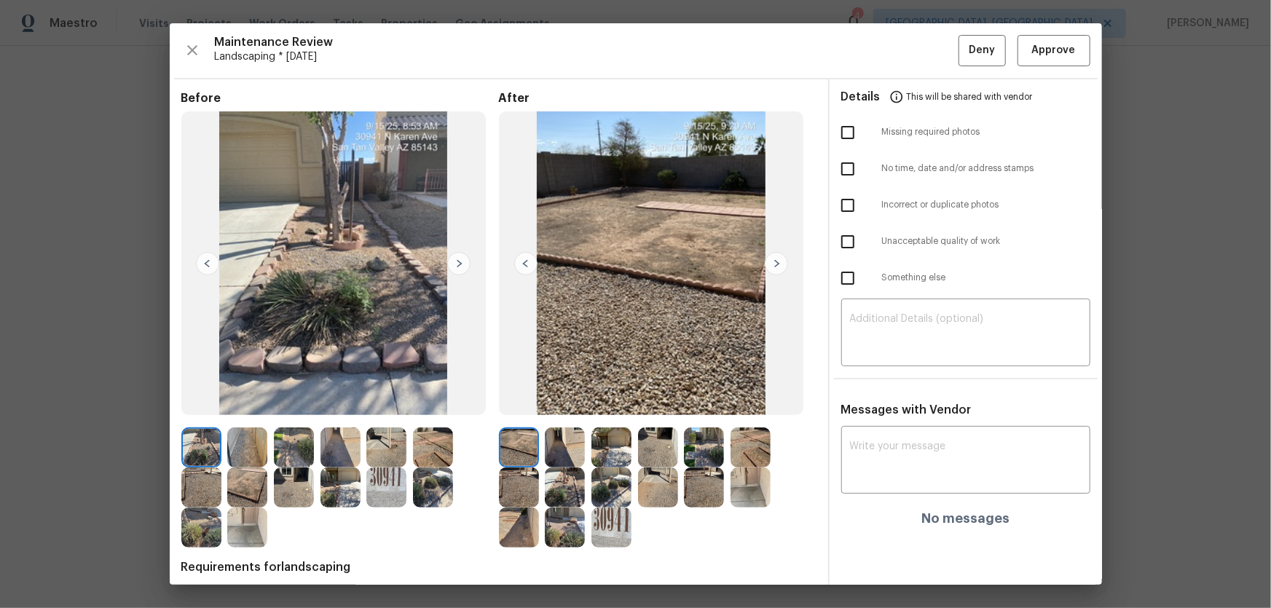
scroll to position [66, 0]
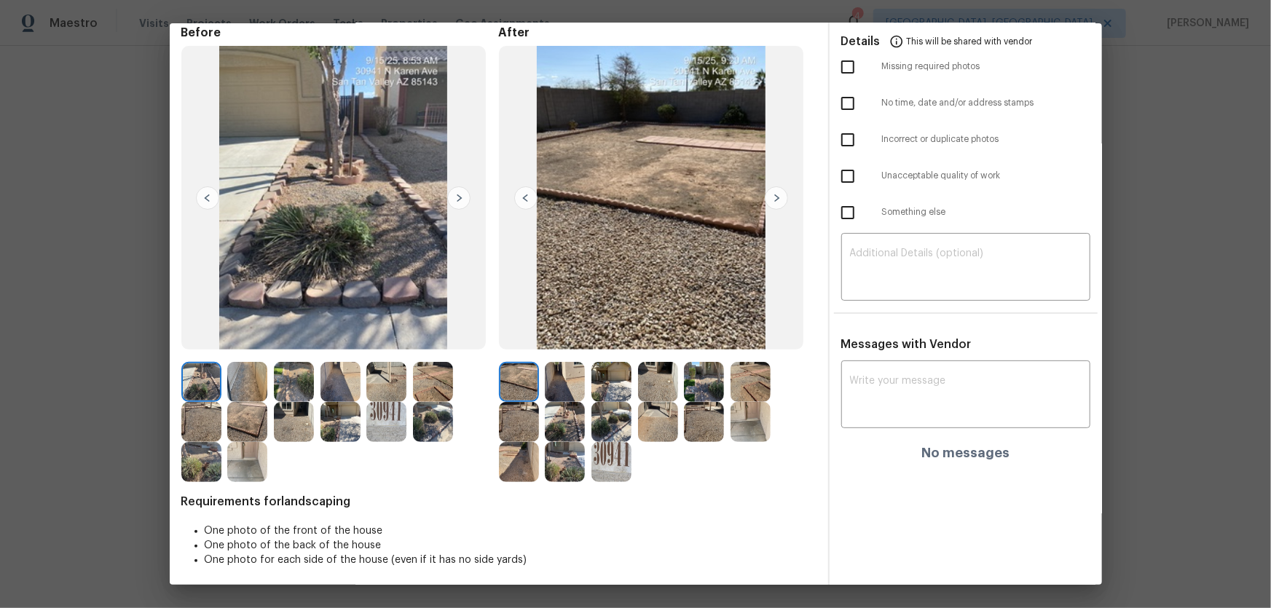
click at [572, 383] on img at bounding box center [565, 382] width 40 height 40
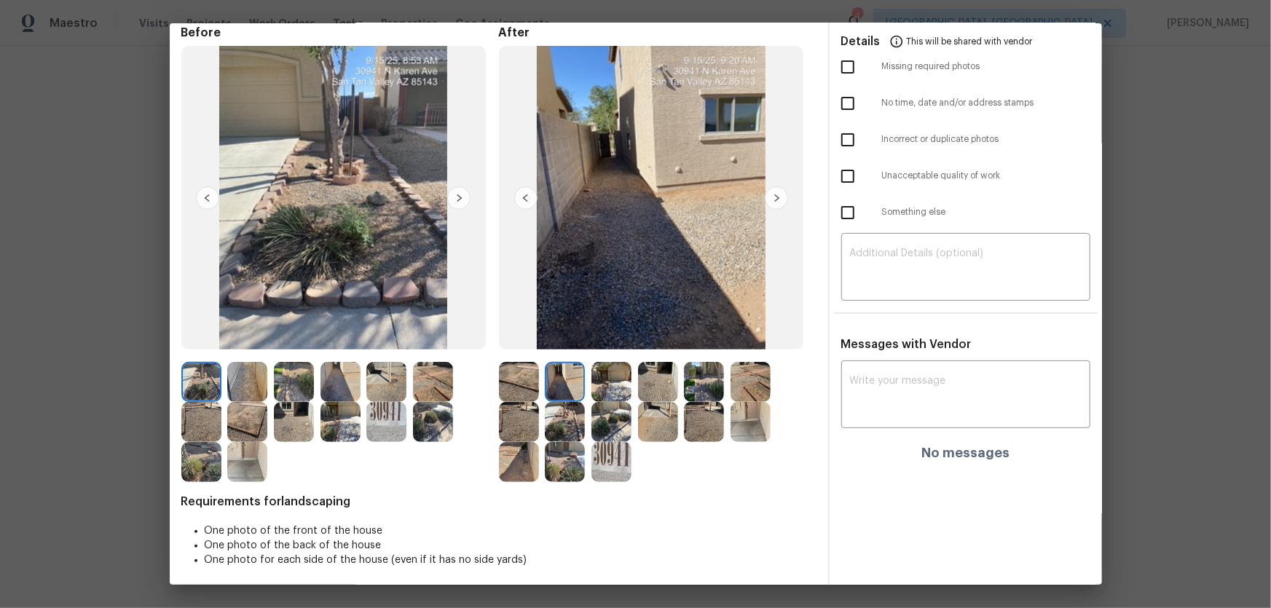
click at [613, 387] on img at bounding box center [612, 382] width 40 height 40
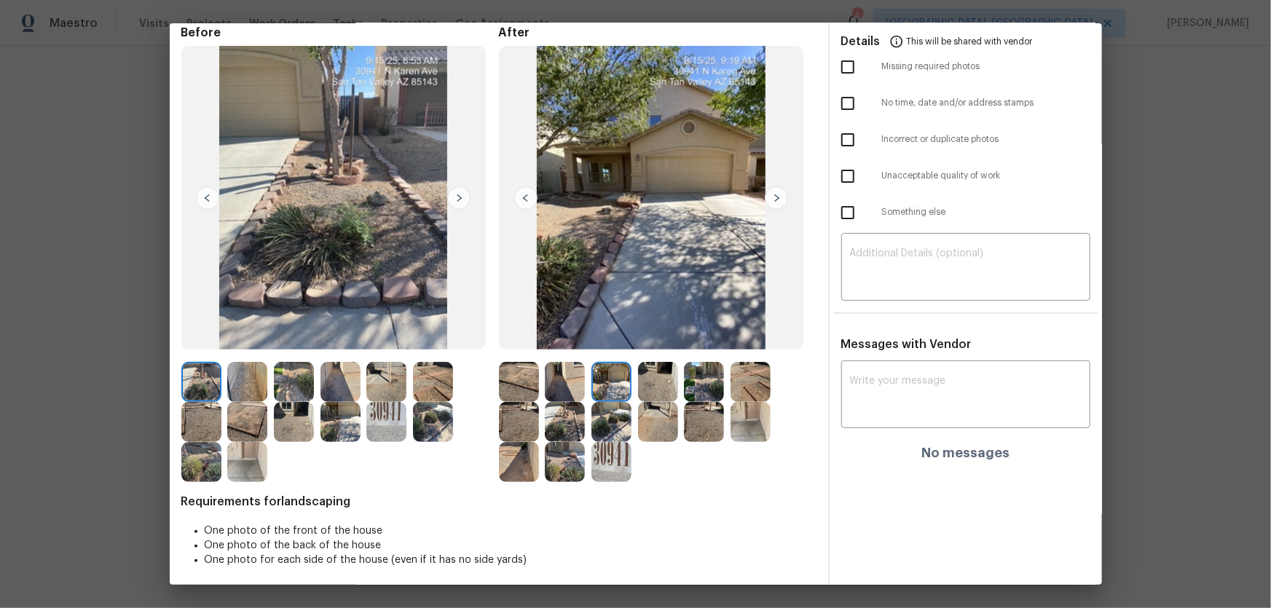
click at [648, 384] on img at bounding box center [658, 382] width 40 height 40
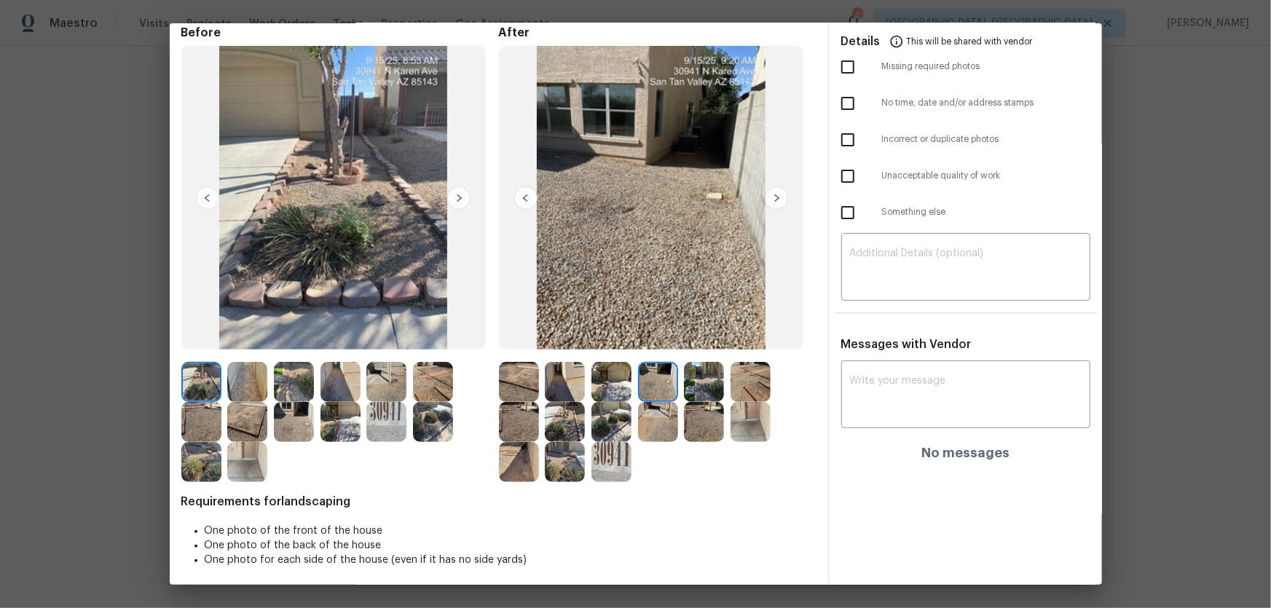
click at [704, 386] on img at bounding box center [704, 382] width 40 height 40
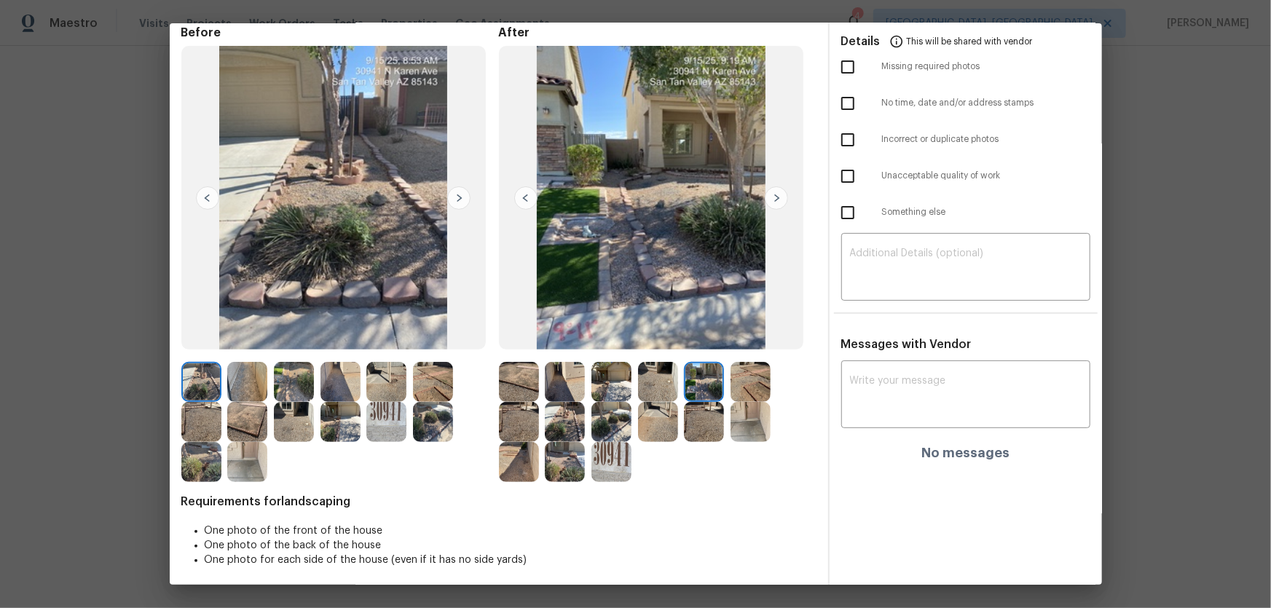
click at [772, 389] on div at bounding box center [754, 382] width 47 height 40
click at [758, 389] on img at bounding box center [751, 382] width 40 height 40
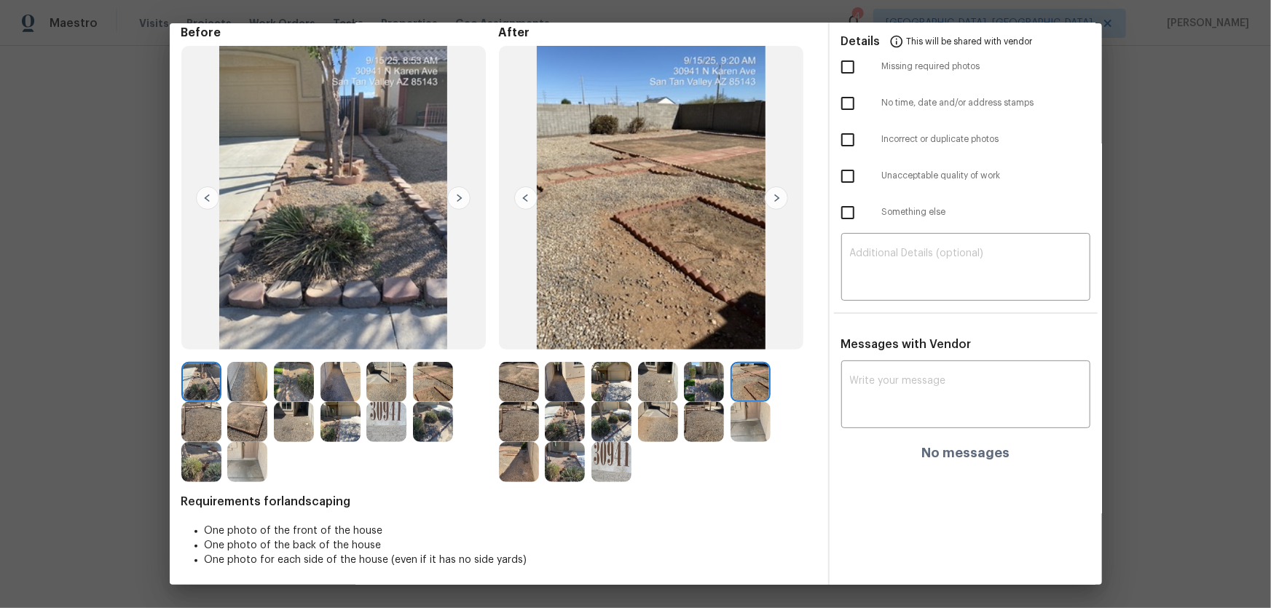
click at [532, 401] on img at bounding box center [519, 422] width 40 height 40
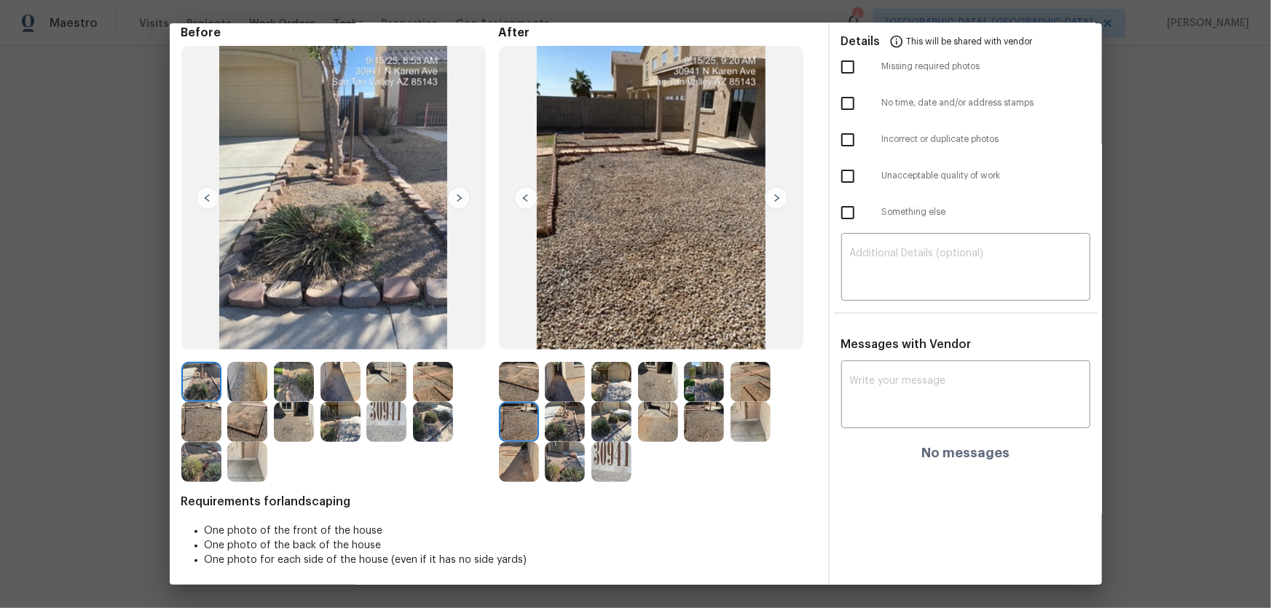
click at [559, 401] on img at bounding box center [565, 422] width 40 height 40
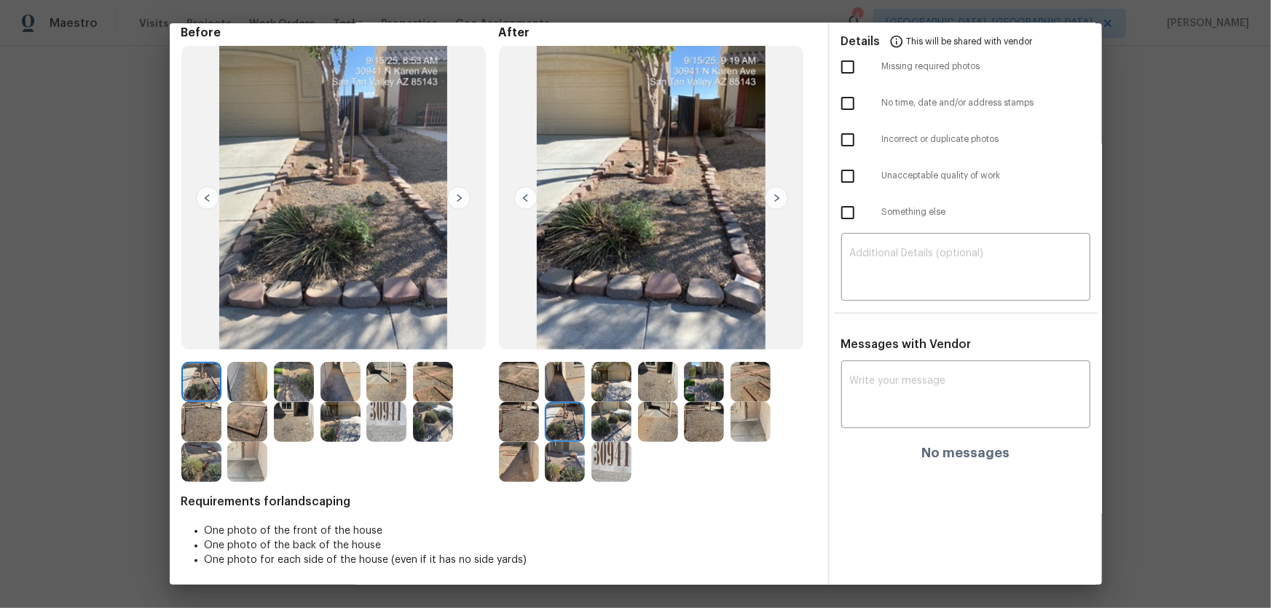
click at [599, 401] on img at bounding box center [612, 422] width 40 height 40
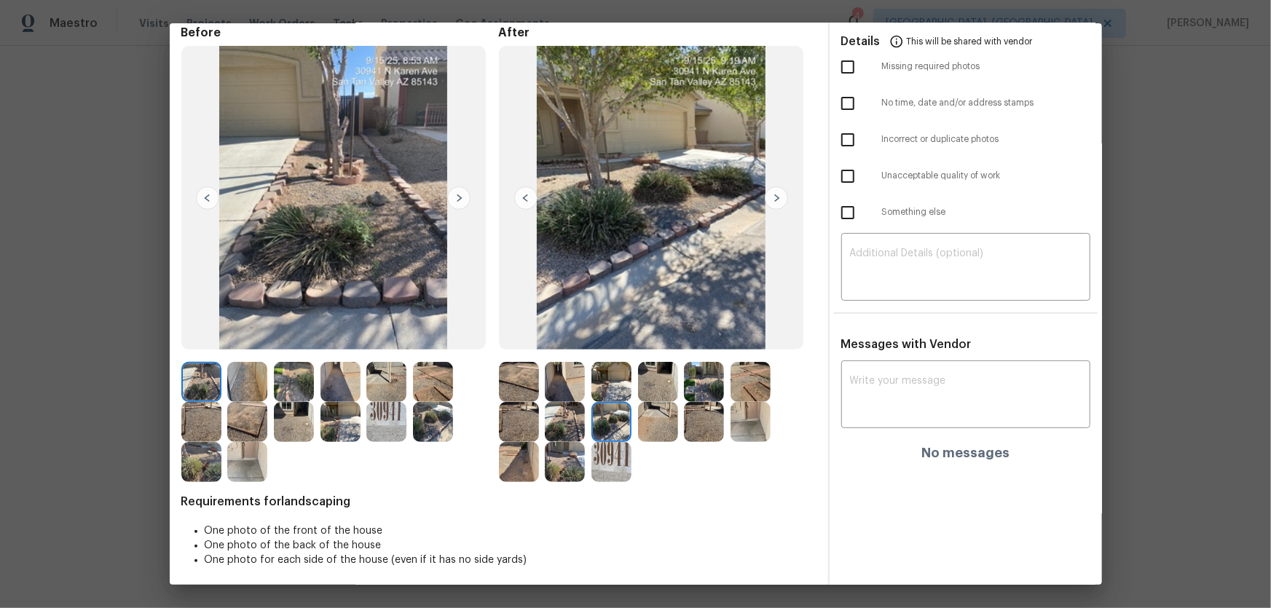
click at [644, 401] on img at bounding box center [658, 422] width 40 height 40
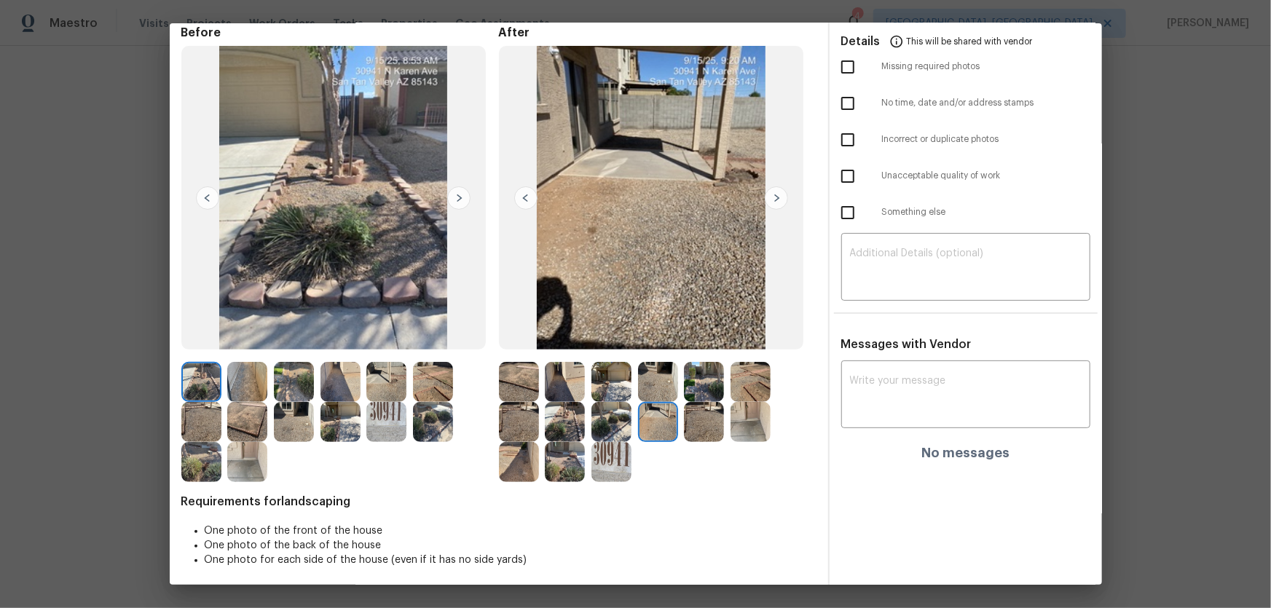
click at [713, 401] on img at bounding box center [704, 422] width 40 height 40
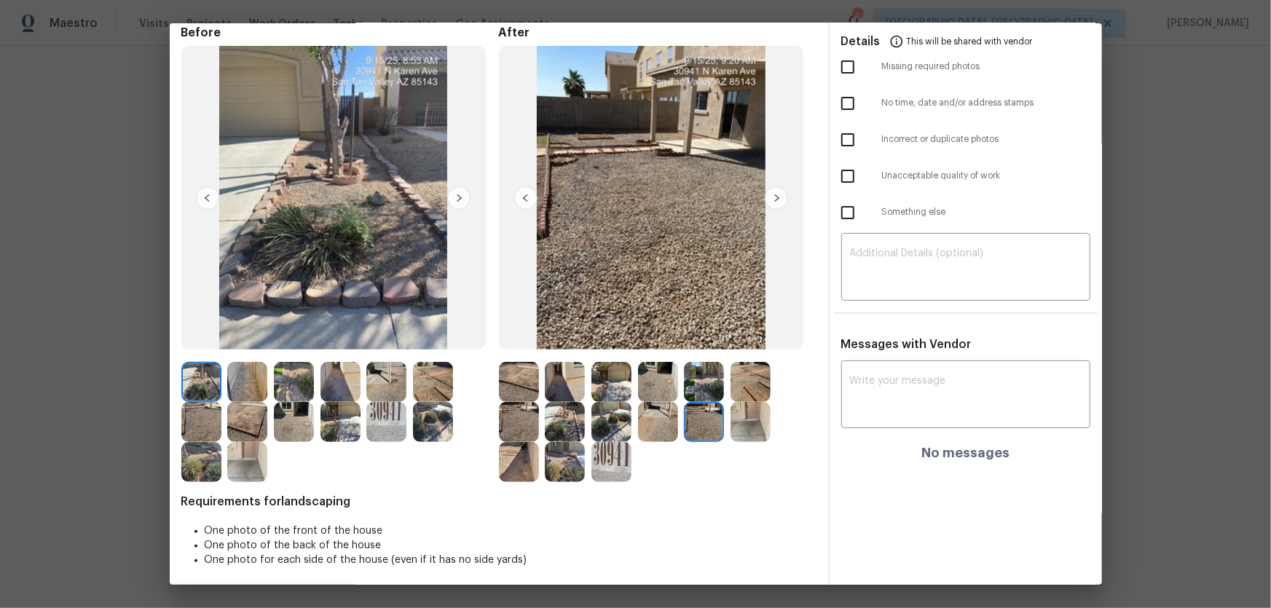
click at [514, 401] on img at bounding box center [519, 462] width 40 height 40
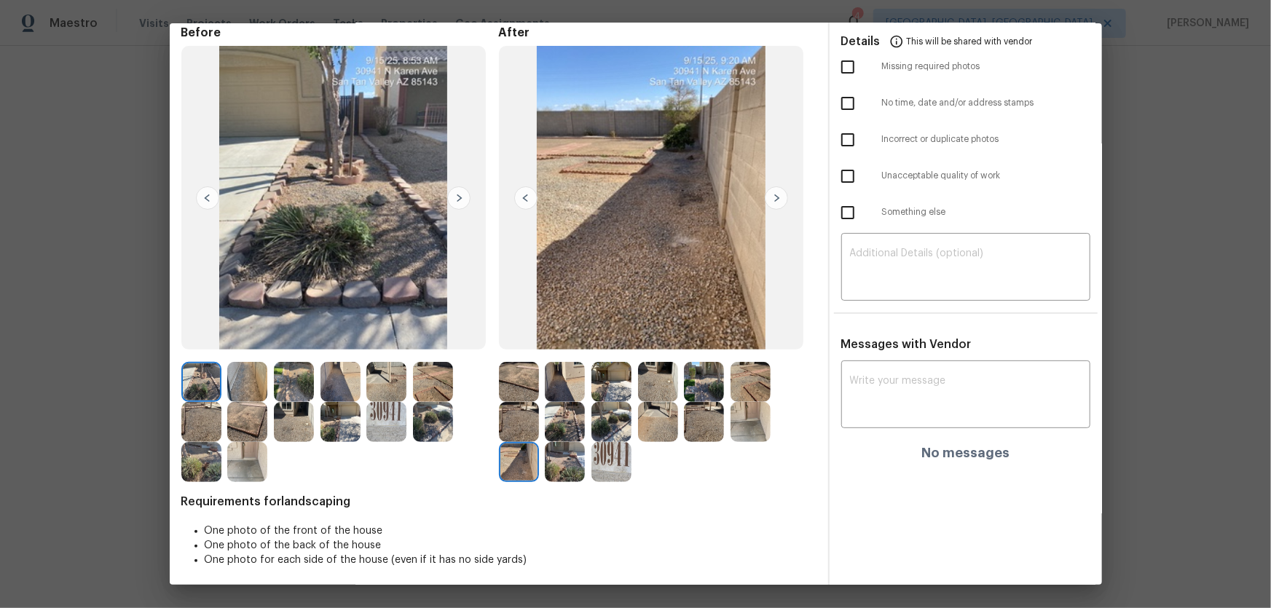
click at [557, 401] on img at bounding box center [565, 462] width 40 height 40
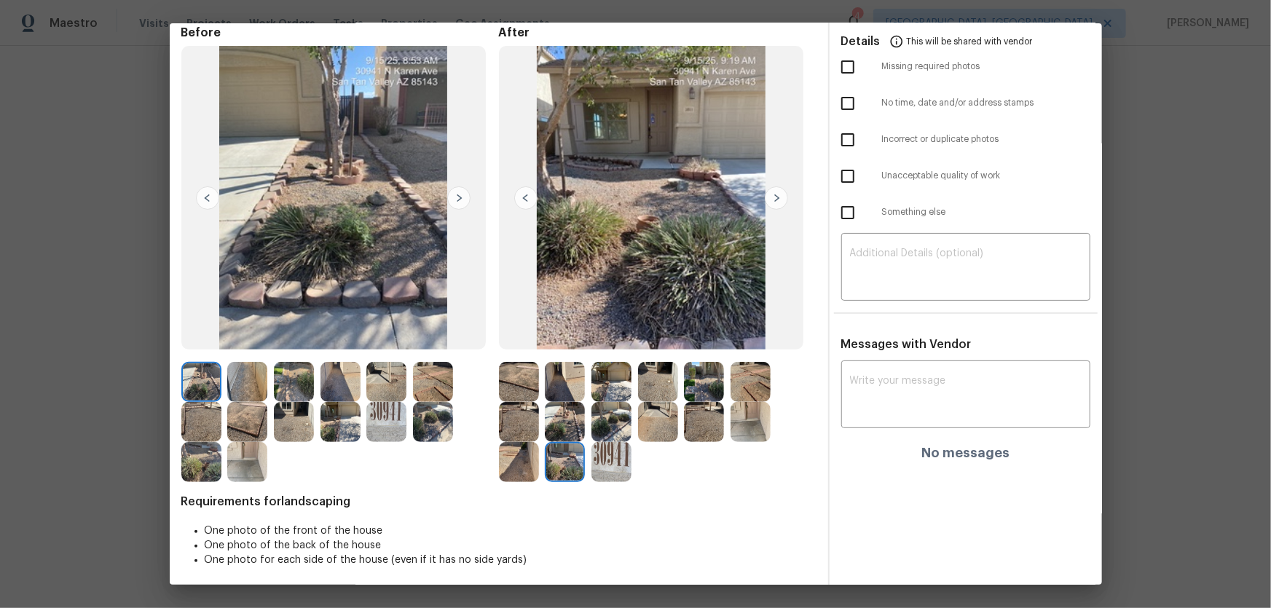
click at [623, 401] on img at bounding box center [612, 462] width 40 height 40
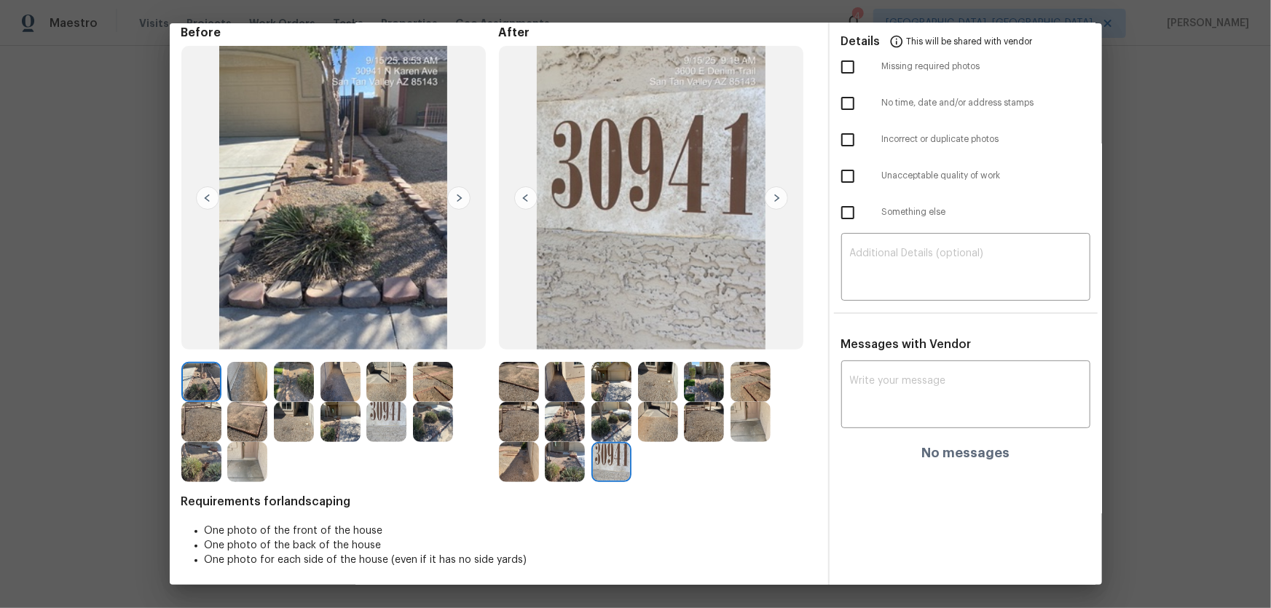
scroll to position [0, 0]
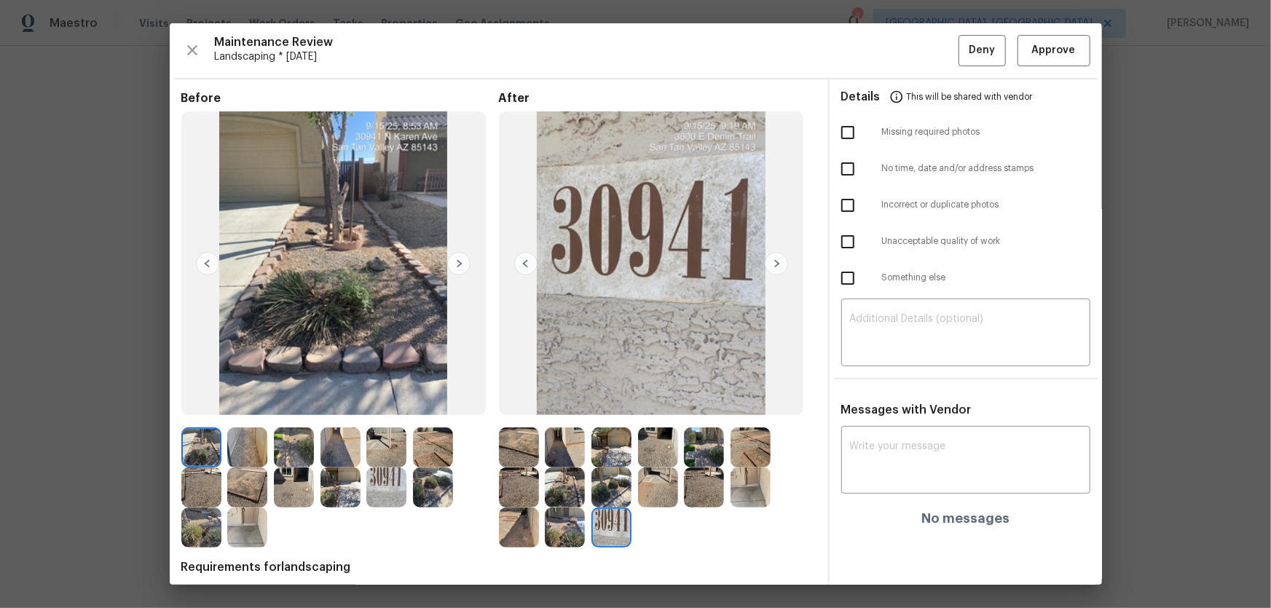
click at [531, 401] on img at bounding box center [519, 448] width 40 height 40
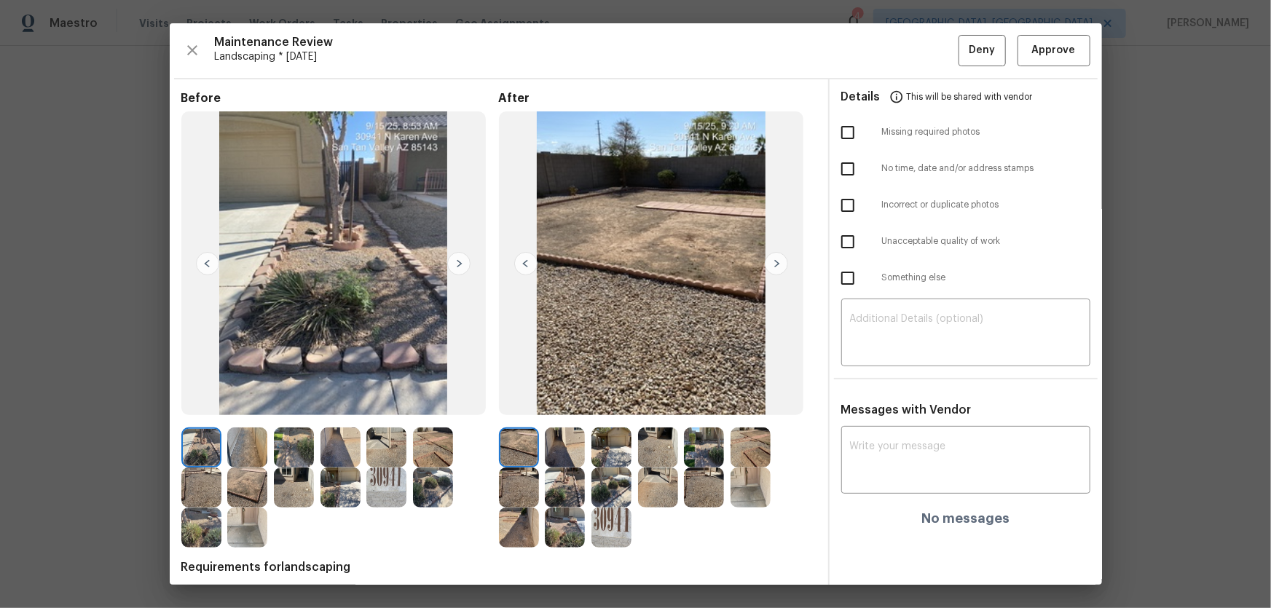
click at [567, 401] on img at bounding box center [565, 448] width 40 height 40
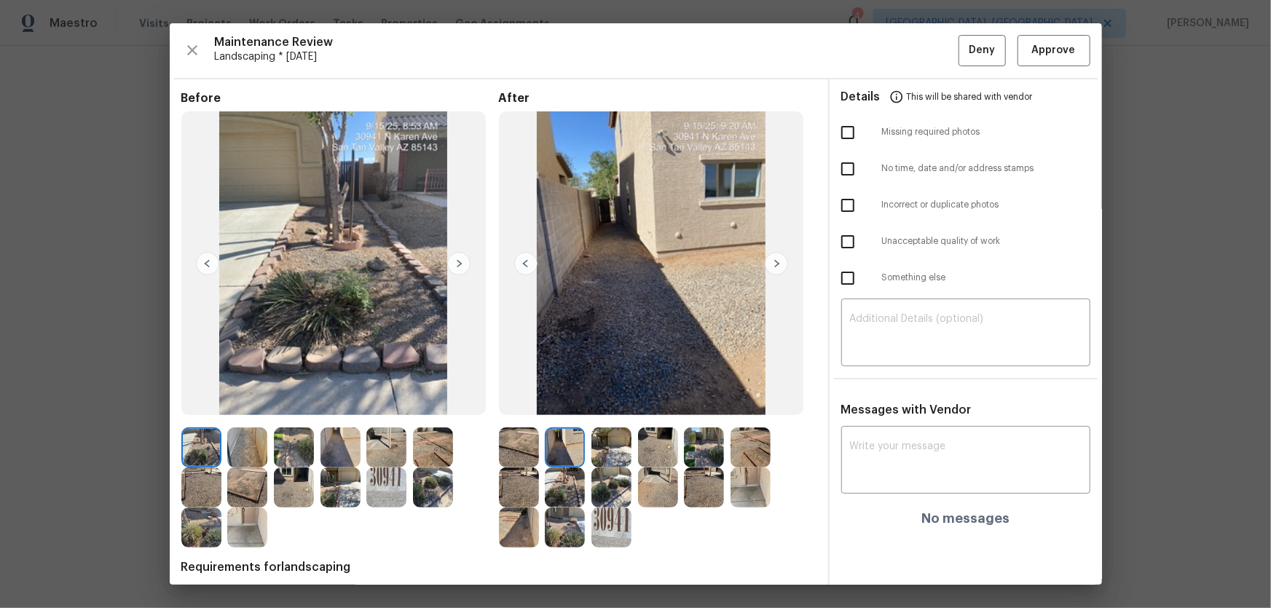
click at [602, 401] on img at bounding box center [612, 448] width 40 height 40
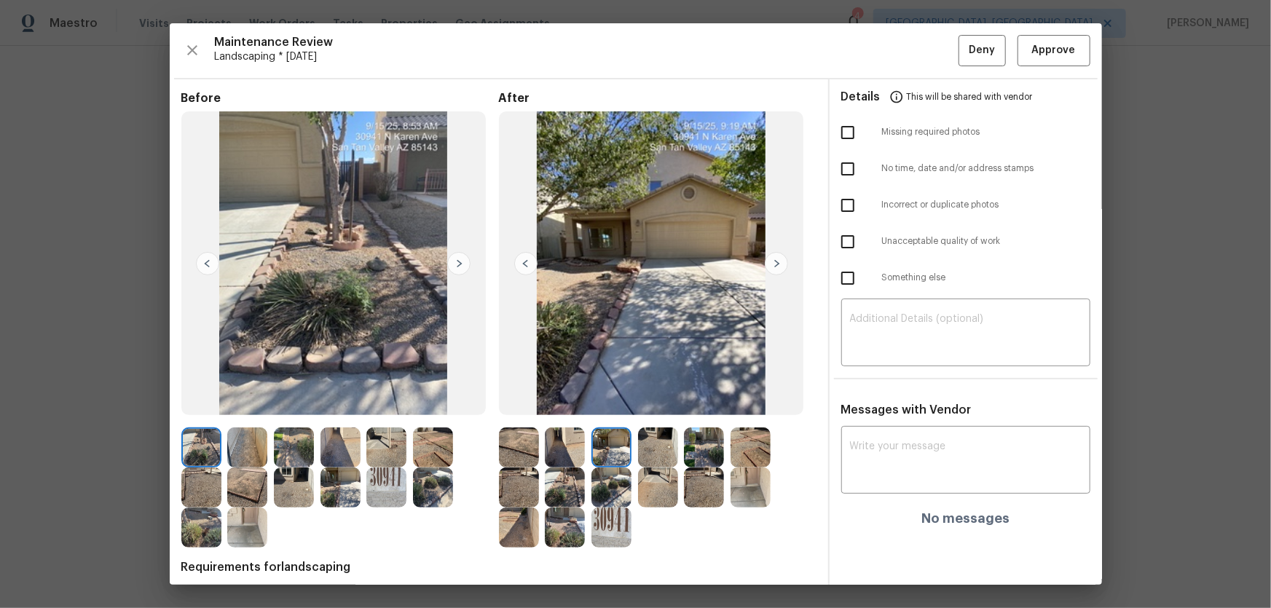
click at [640, 401] on img at bounding box center [658, 448] width 40 height 40
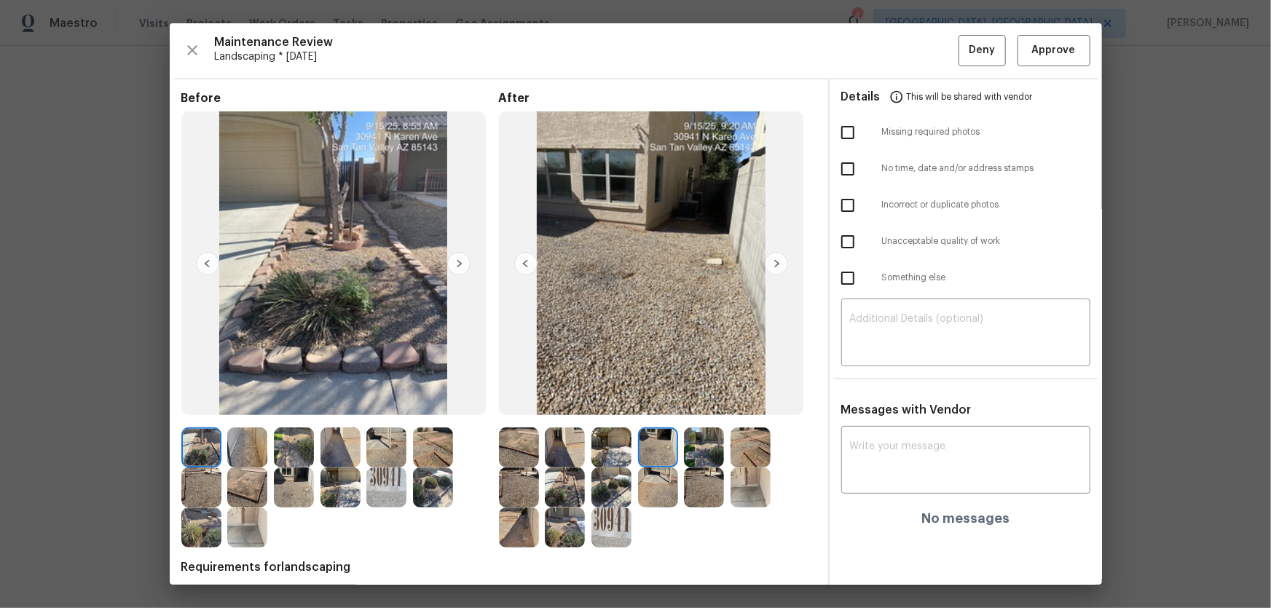
click at [685, 401] on img at bounding box center [704, 448] width 40 height 40
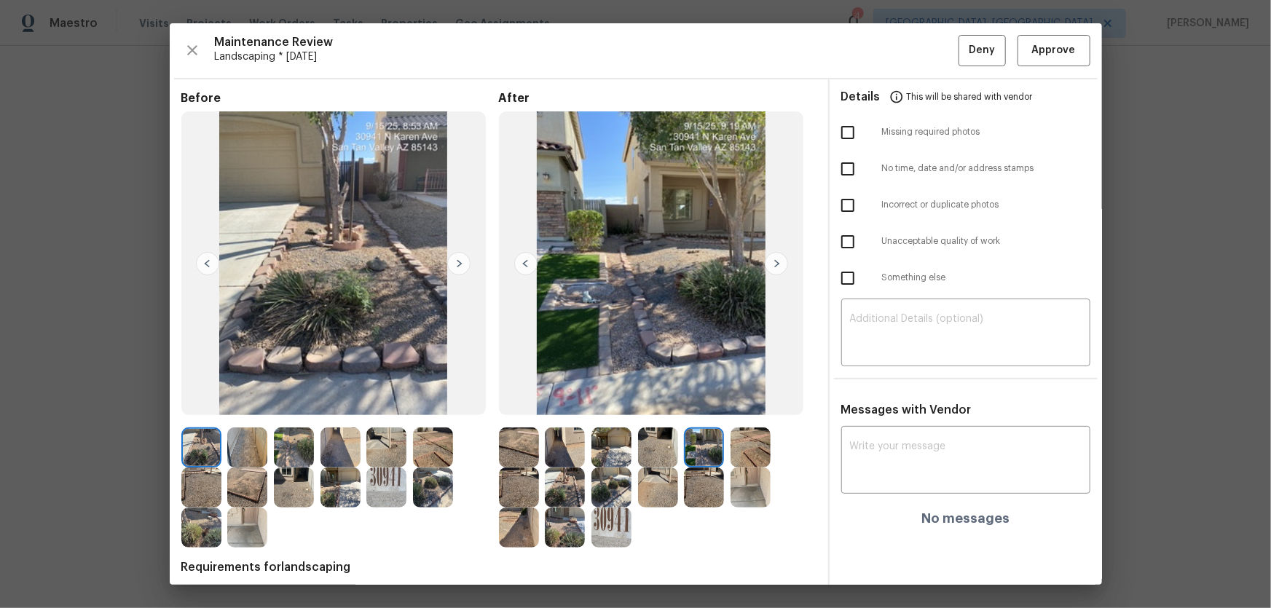
click at [731, 401] on img at bounding box center [751, 448] width 40 height 40
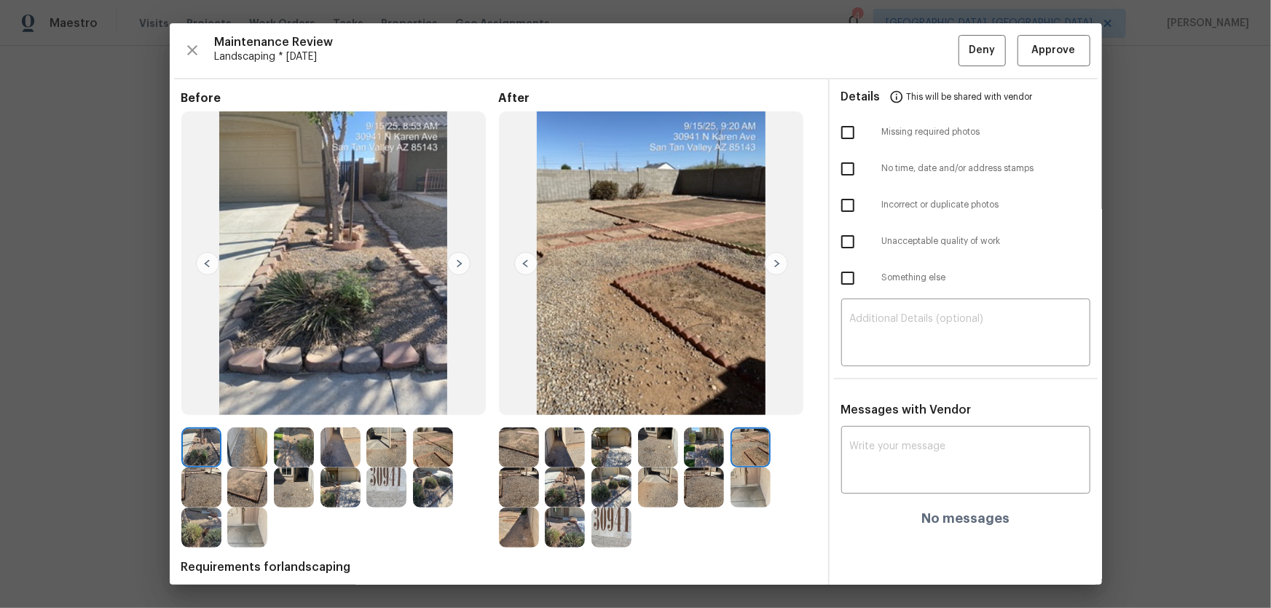
click at [526, 401] on img at bounding box center [519, 488] width 40 height 40
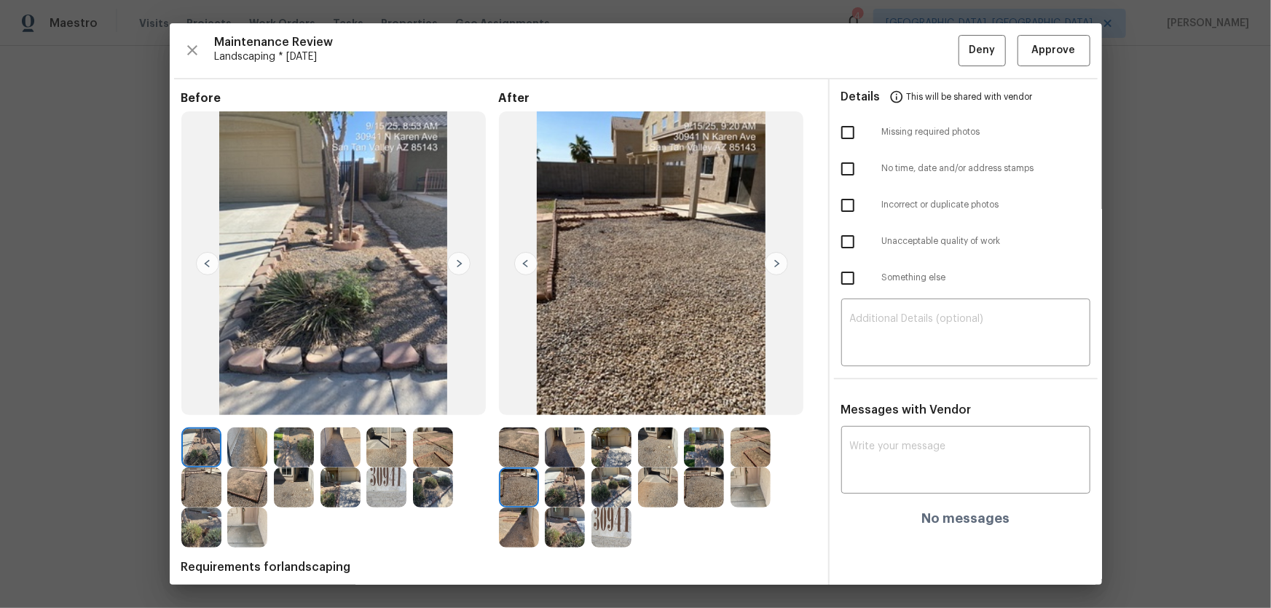
click at [552, 401] on img at bounding box center [565, 488] width 40 height 40
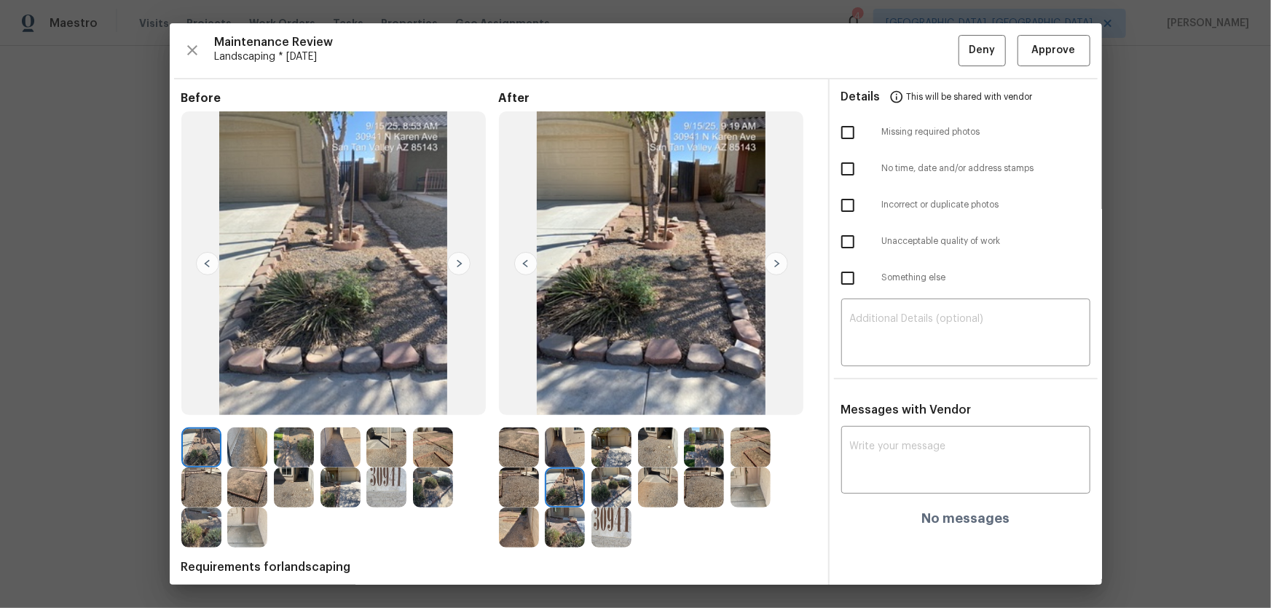
click at [600, 401] on img at bounding box center [612, 488] width 40 height 40
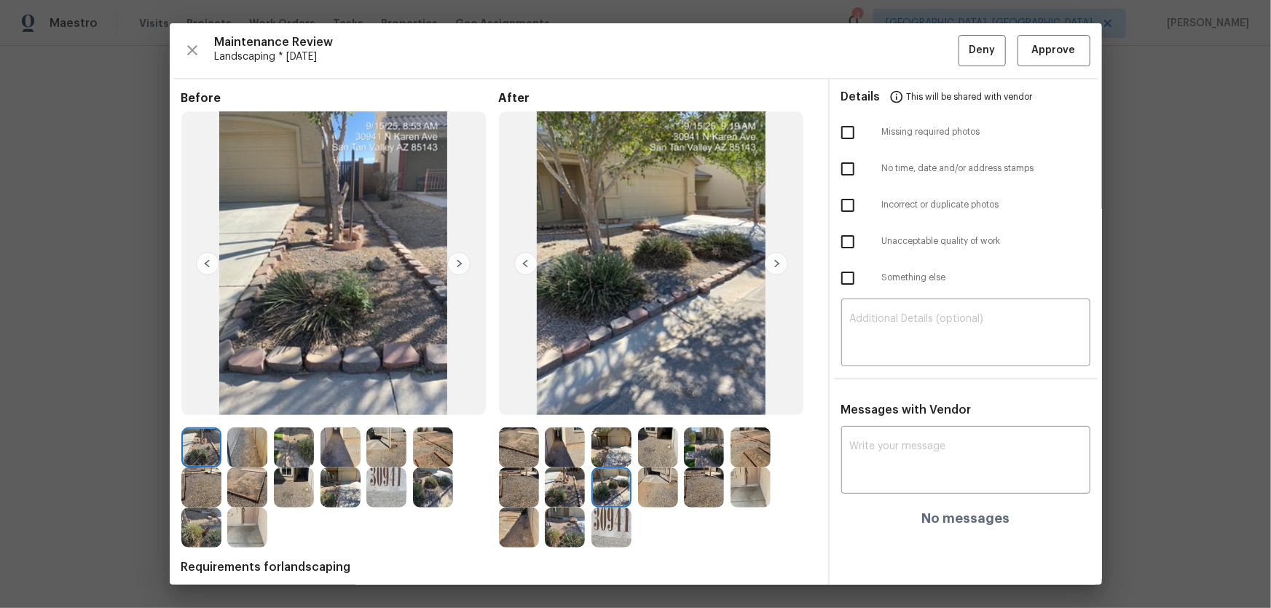
click at [651, 401] on img at bounding box center [658, 488] width 40 height 40
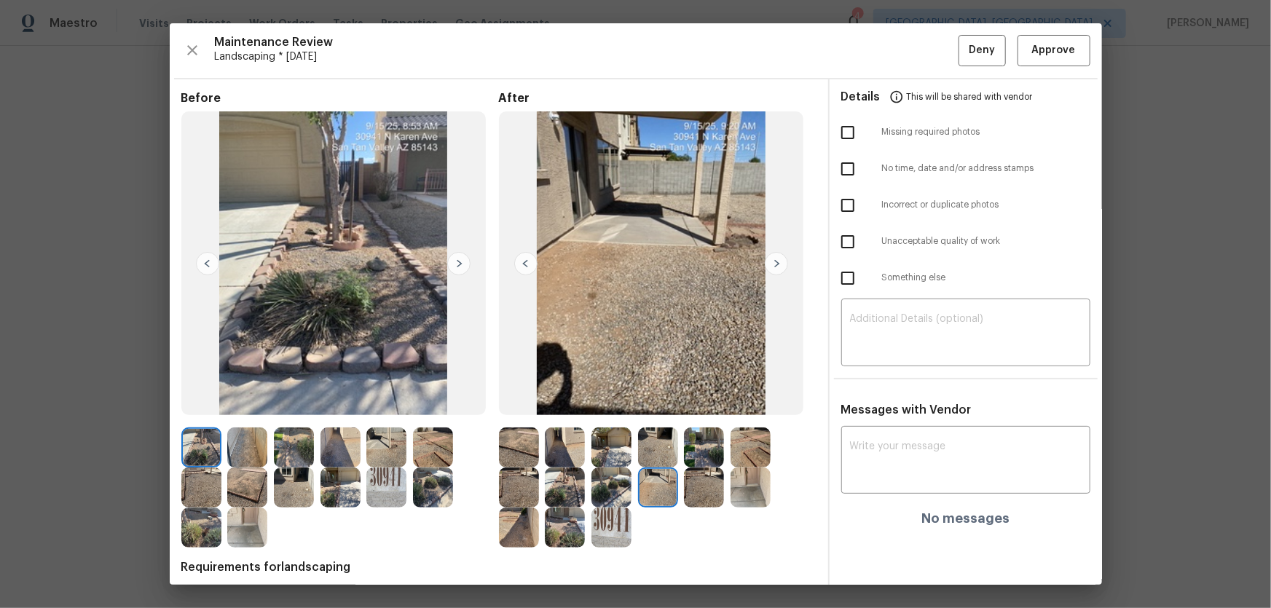
click at [693, 401] on img at bounding box center [704, 488] width 40 height 40
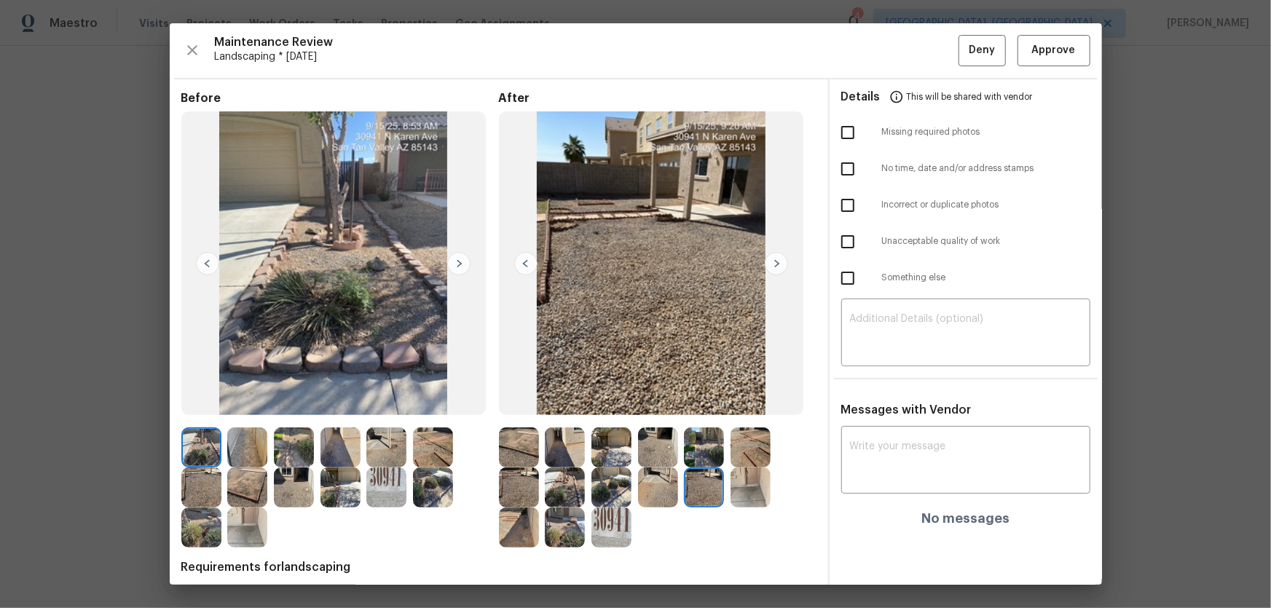
click at [739, 401] on img at bounding box center [751, 488] width 40 height 40
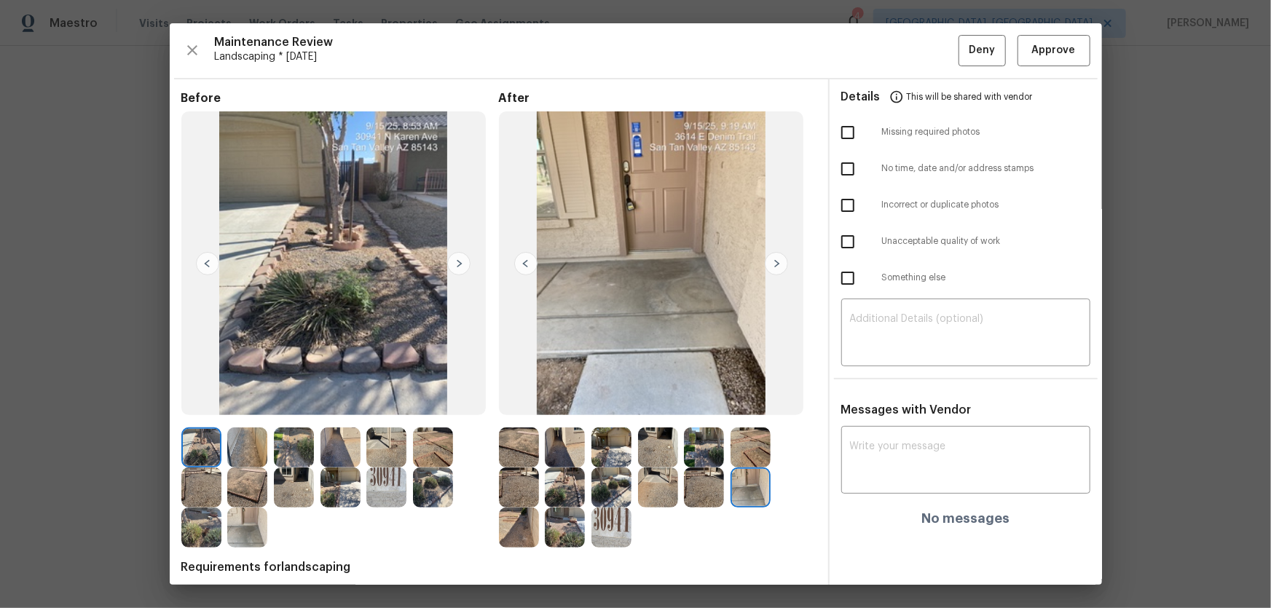
click at [521, 401] on img at bounding box center [519, 528] width 40 height 40
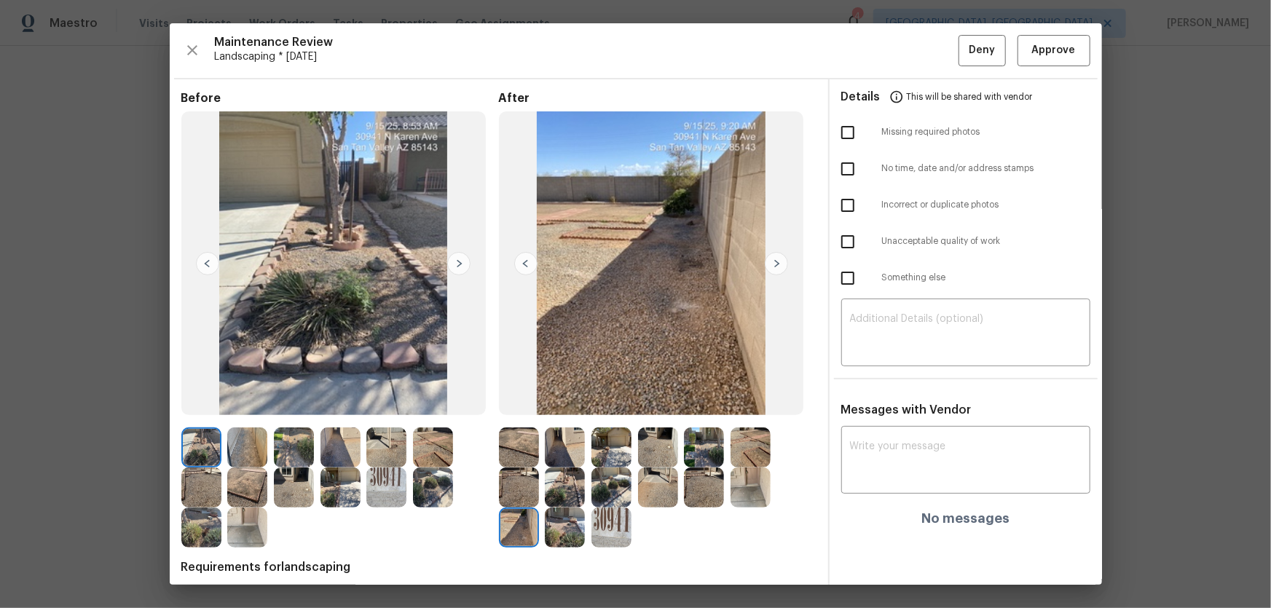
click at [565, 401] on img at bounding box center [565, 528] width 40 height 40
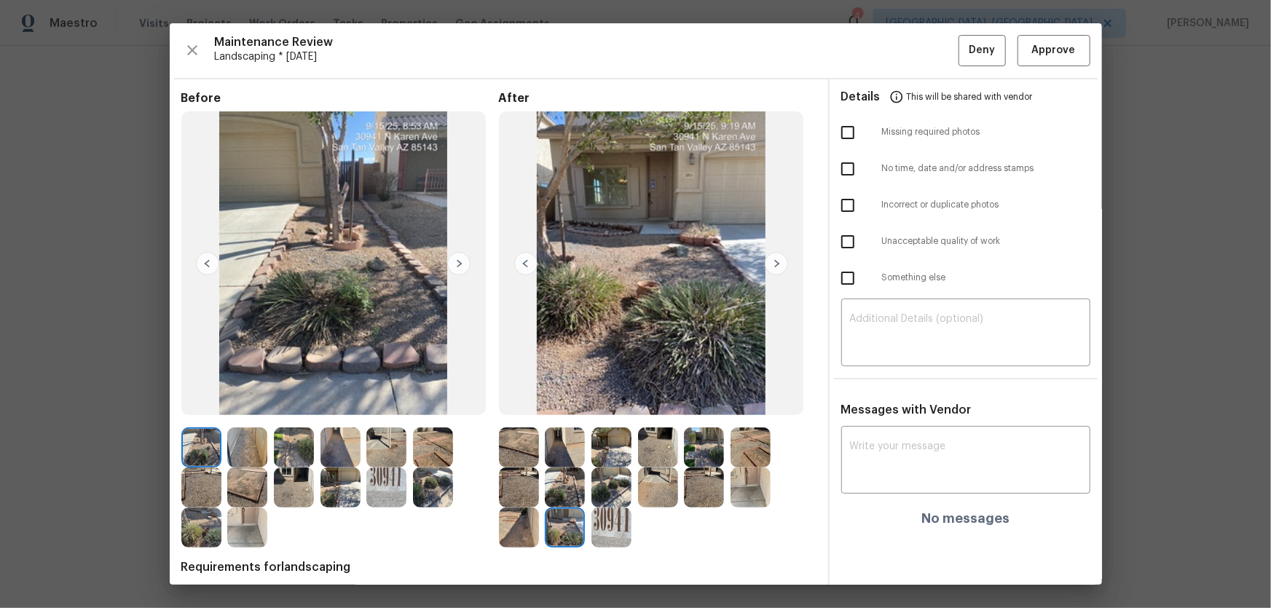
click at [583, 401] on div at bounding box center [568, 528] width 47 height 40
click at [608, 401] on img at bounding box center [612, 528] width 40 height 40
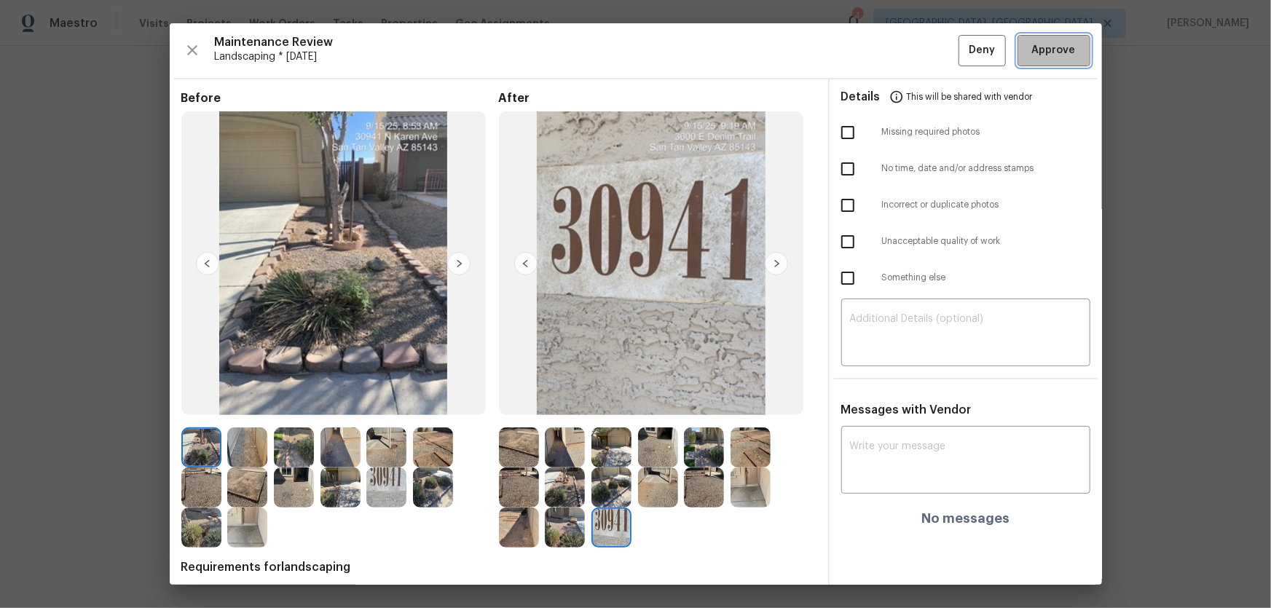
click at [904, 55] on span "Approve" at bounding box center [1054, 51] width 44 height 18
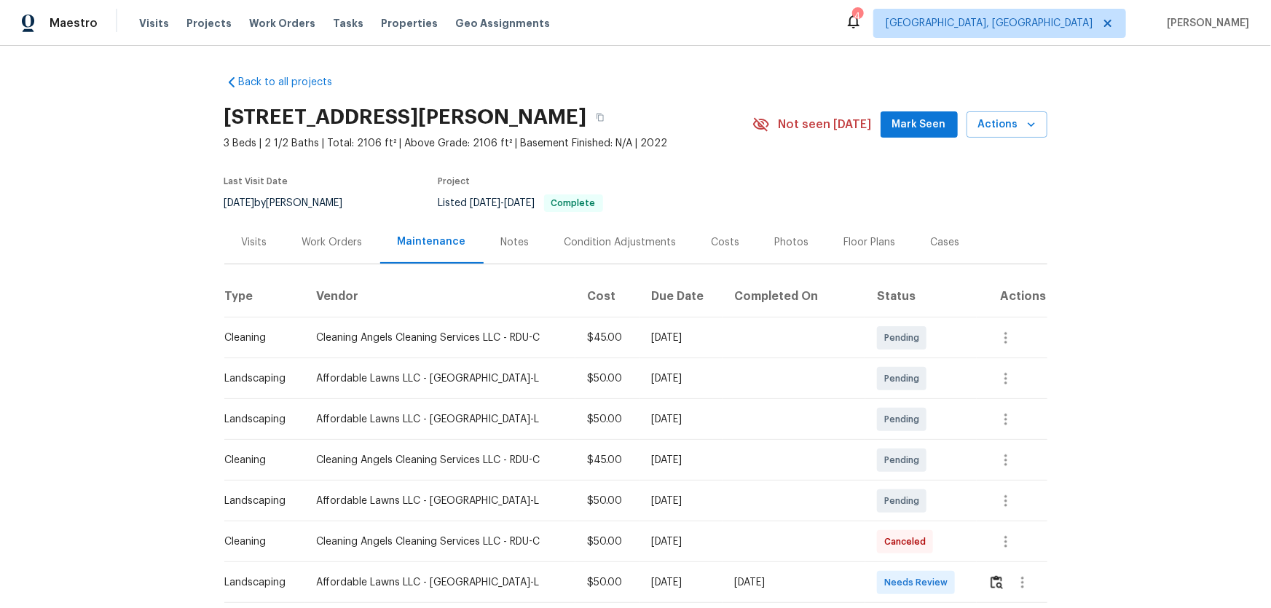
scroll to position [132, 0]
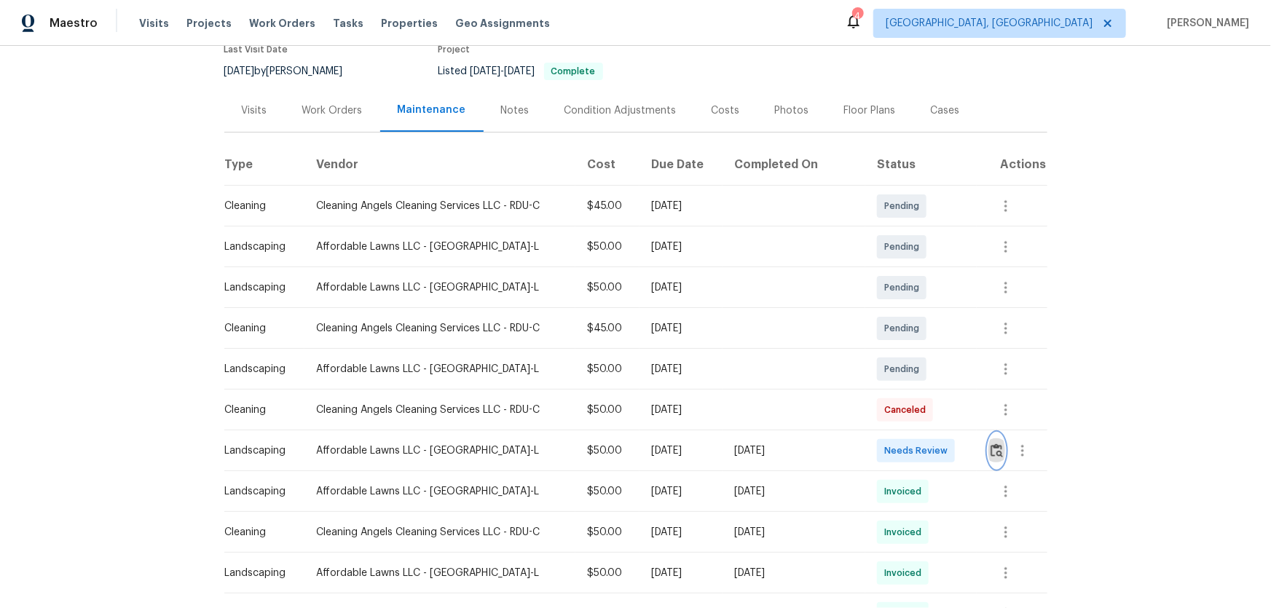
click at [904, 401] on img "button" at bounding box center [997, 451] width 12 height 14
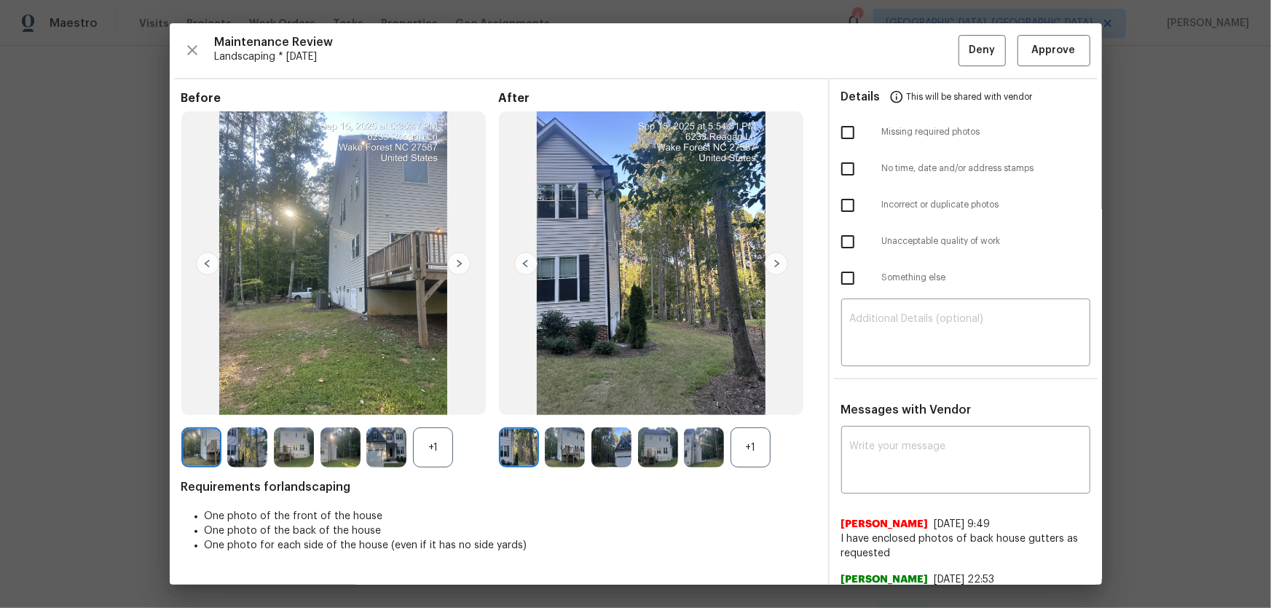
click at [739, 401] on div "+1" at bounding box center [751, 448] width 40 height 40
click at [412, 401] on div at bounding box center [389, 448] width 47 height 40
click at [568, 401] on img at bounding box center [565, 448] width 40 height 40
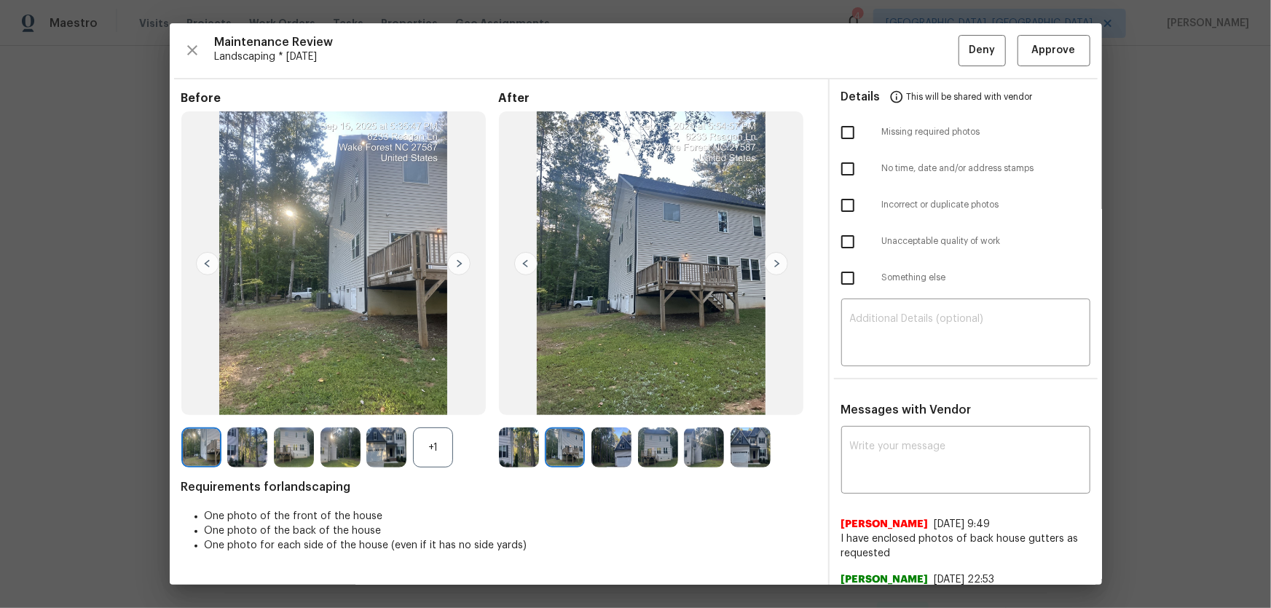
click at [618, 401] on img at bounding box center [612, 448] width 40 height 40
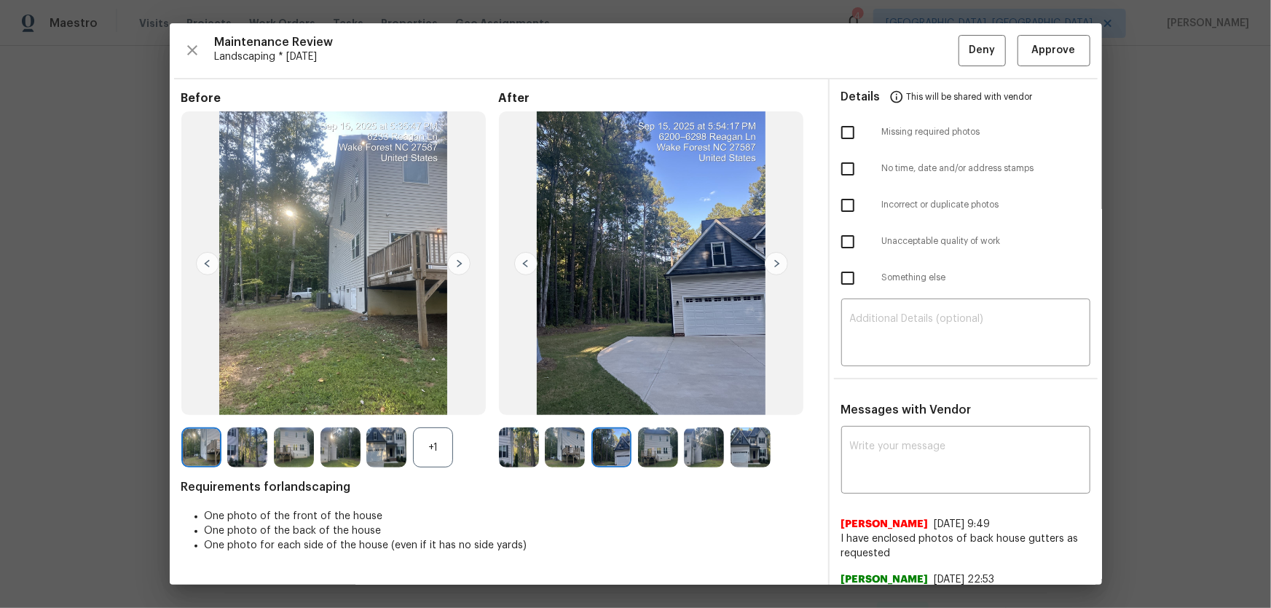
click at [644, 401] on img at bounding box center [658, 448] width 40 height 40
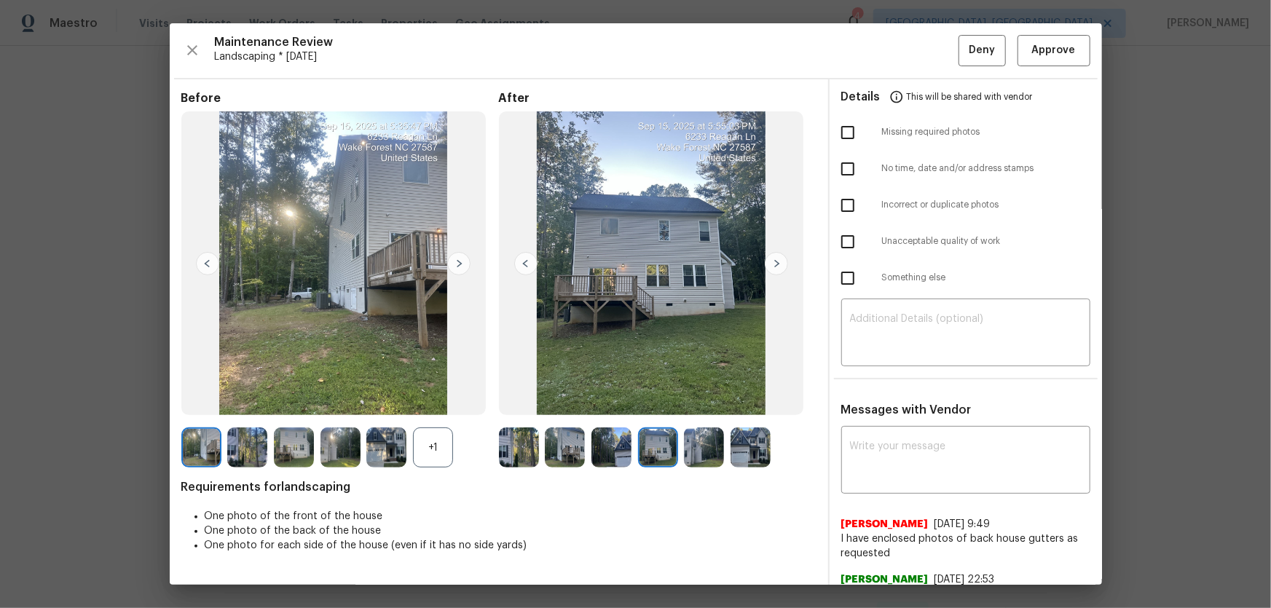
click at [684, 401] on img at bounding box center [704, 448] width 40 height 40
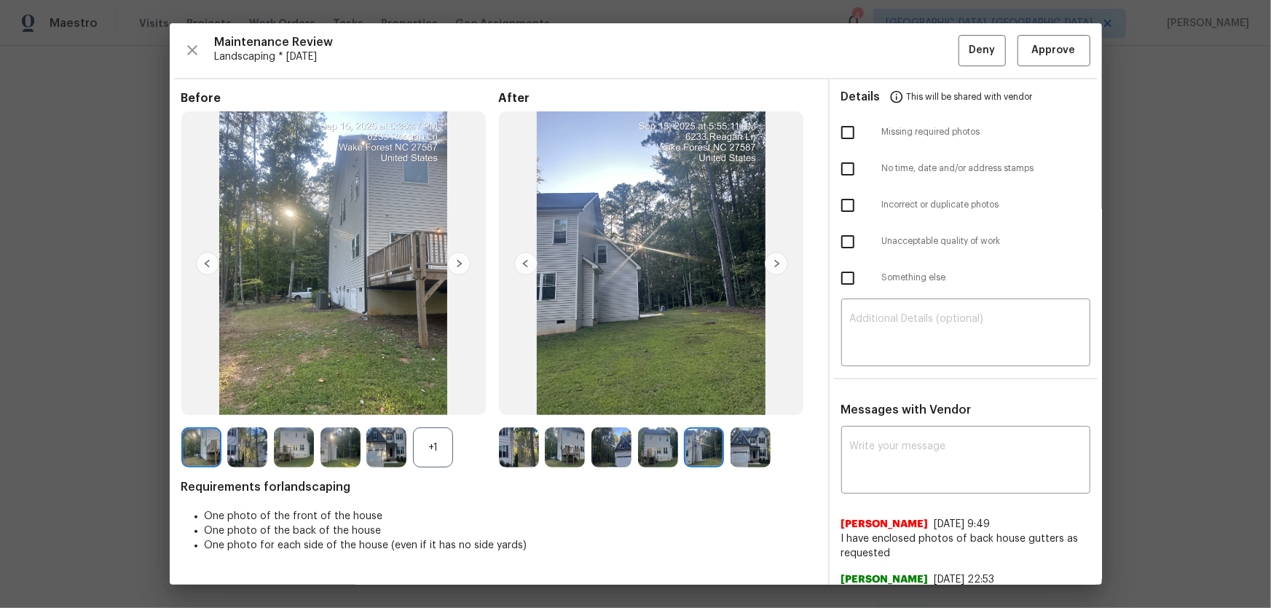
click at [742, 401] on img at bounding box center [751, 448] width 40 height 40
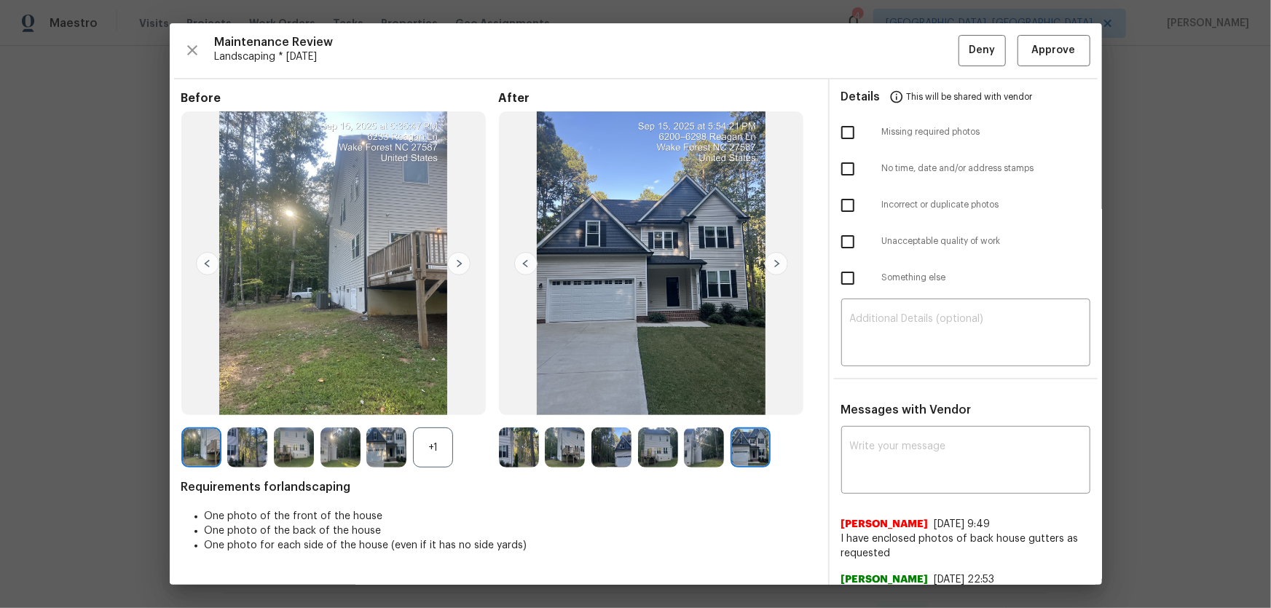
click at [439, 401] on div "+1" at bounding box center [433, 448] width 40 height 40
click at [904, 55] on span "Approve" at bounding box center [1054, 51] width 44 height 18
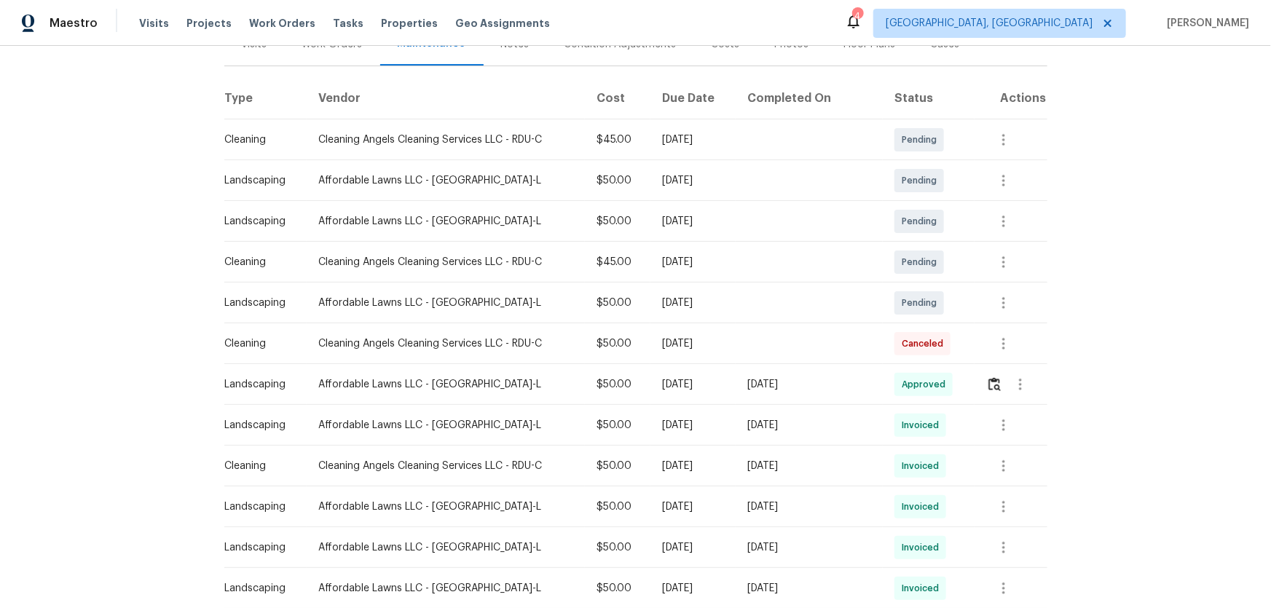
scroll to position [0, 0]
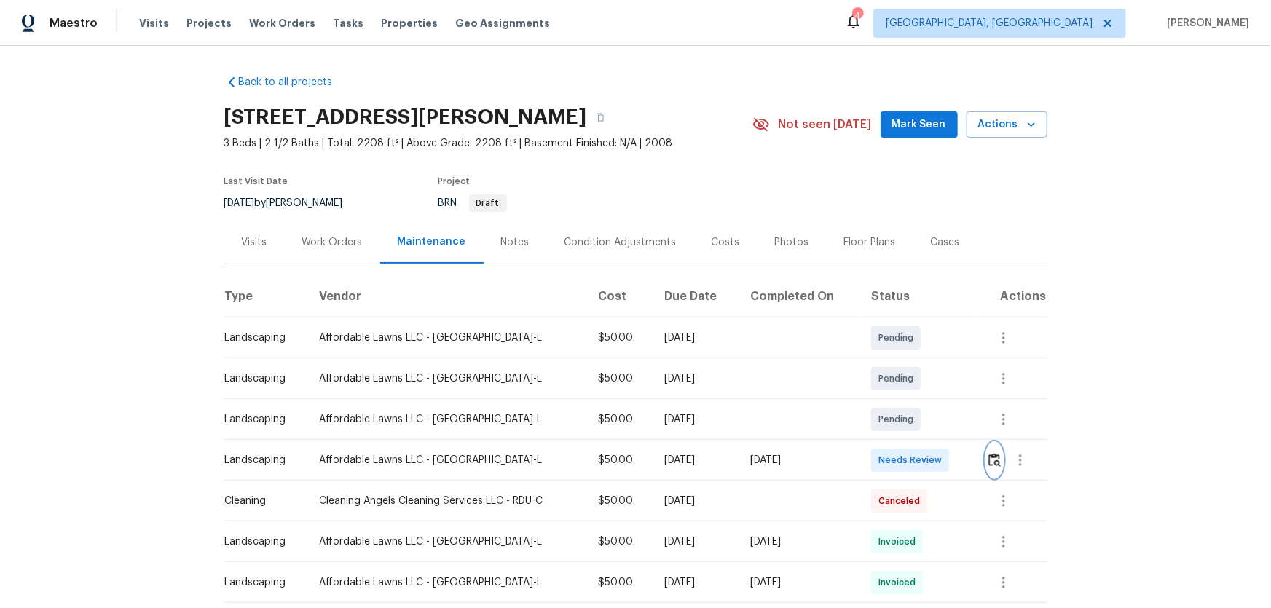
click at [904, 401] on img "button" at bounding box center [995, 460] width 12 height 14
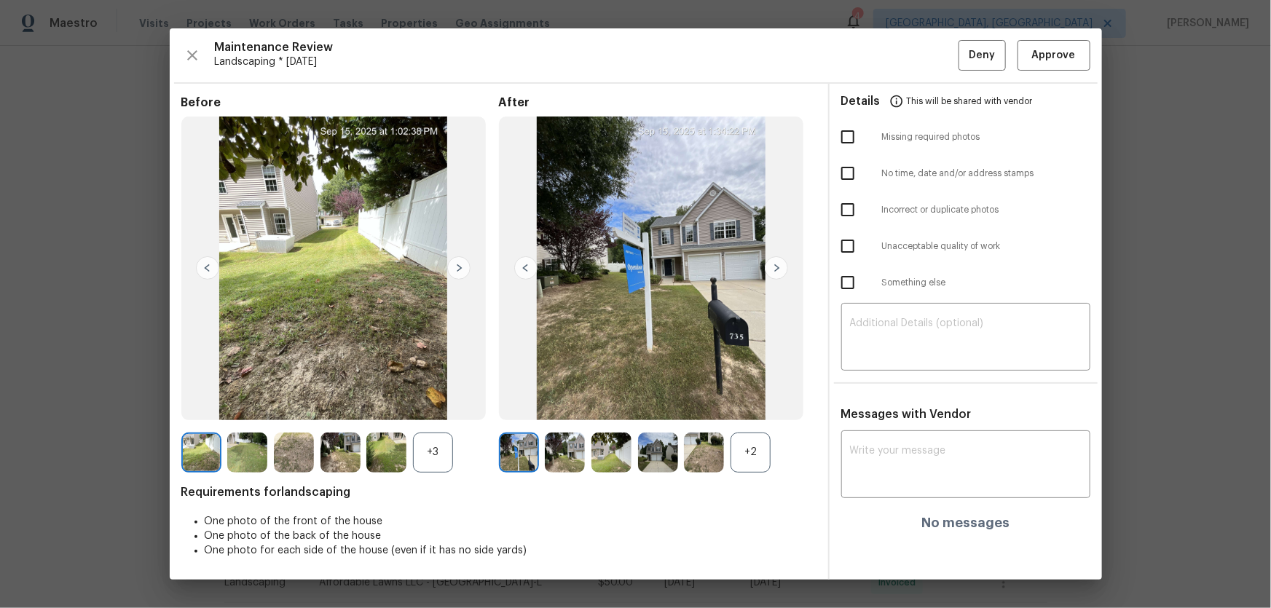
click at [758, 401] on div "+2" at bounding box center [751, 453] width 40 height 40
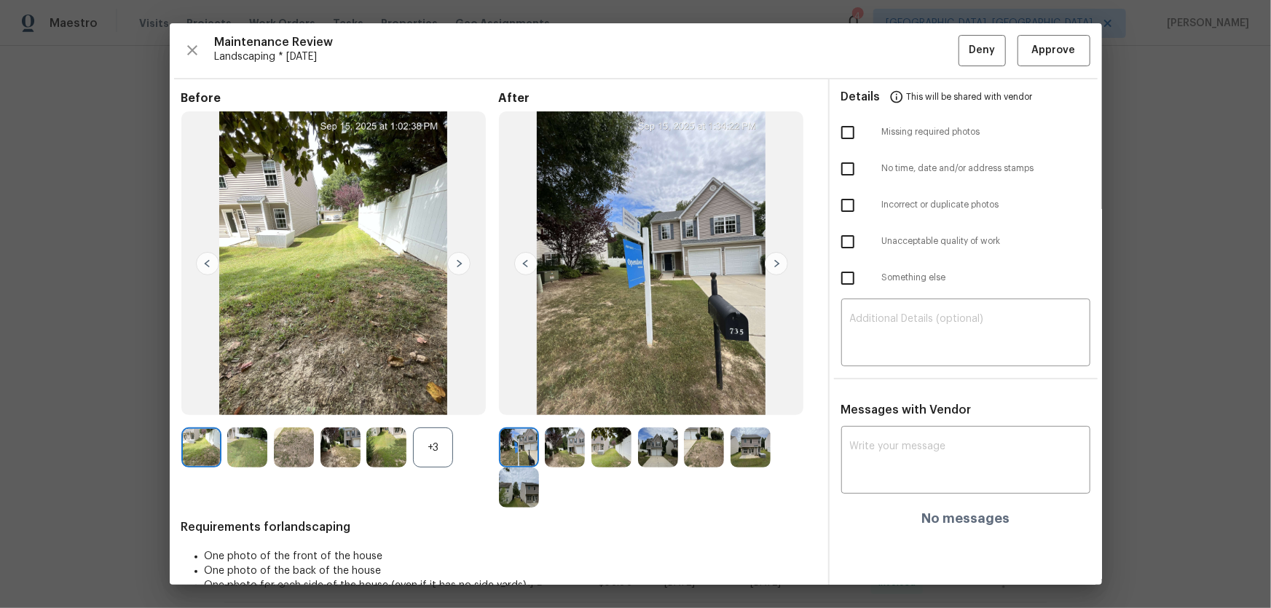
click at [437, 401] on div "+3" at bounding box center [433, 448] width 40 height 40
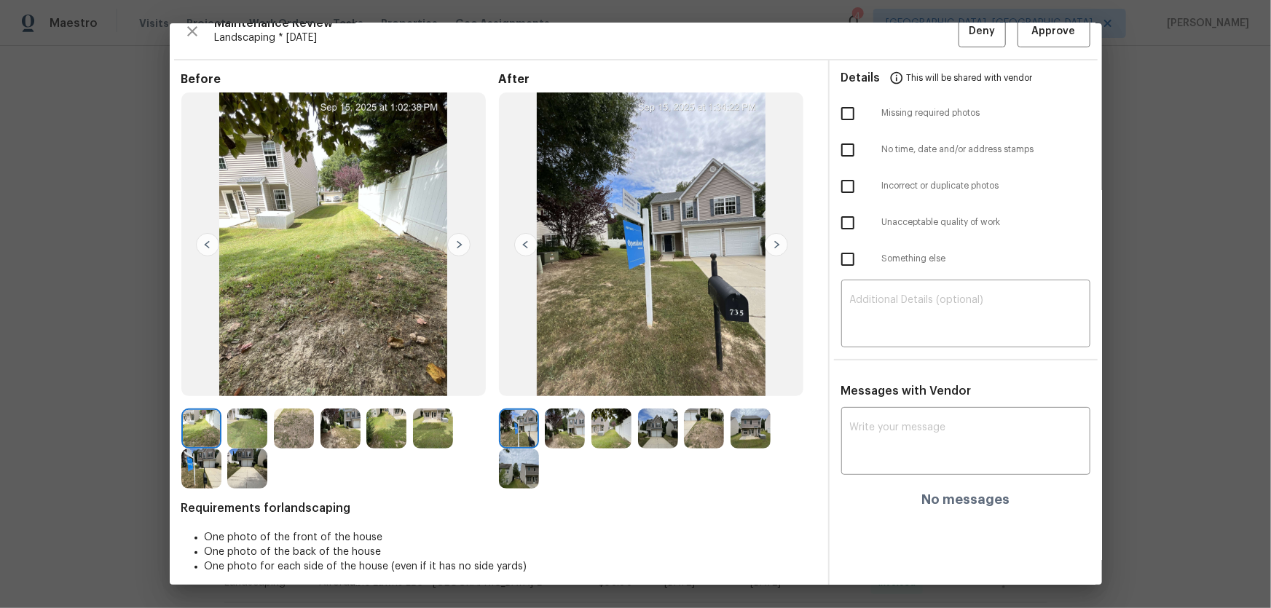
scroll to position [29, 0]
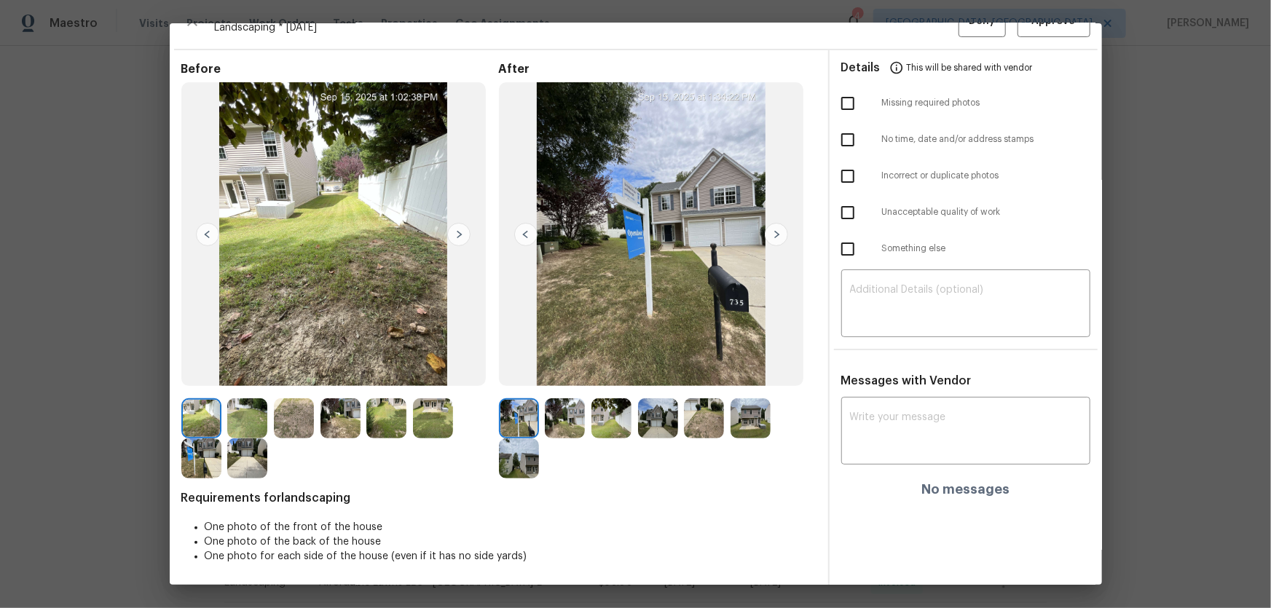
click at [576, 401] on img at bounding box center [565, 419] width 40 height 40
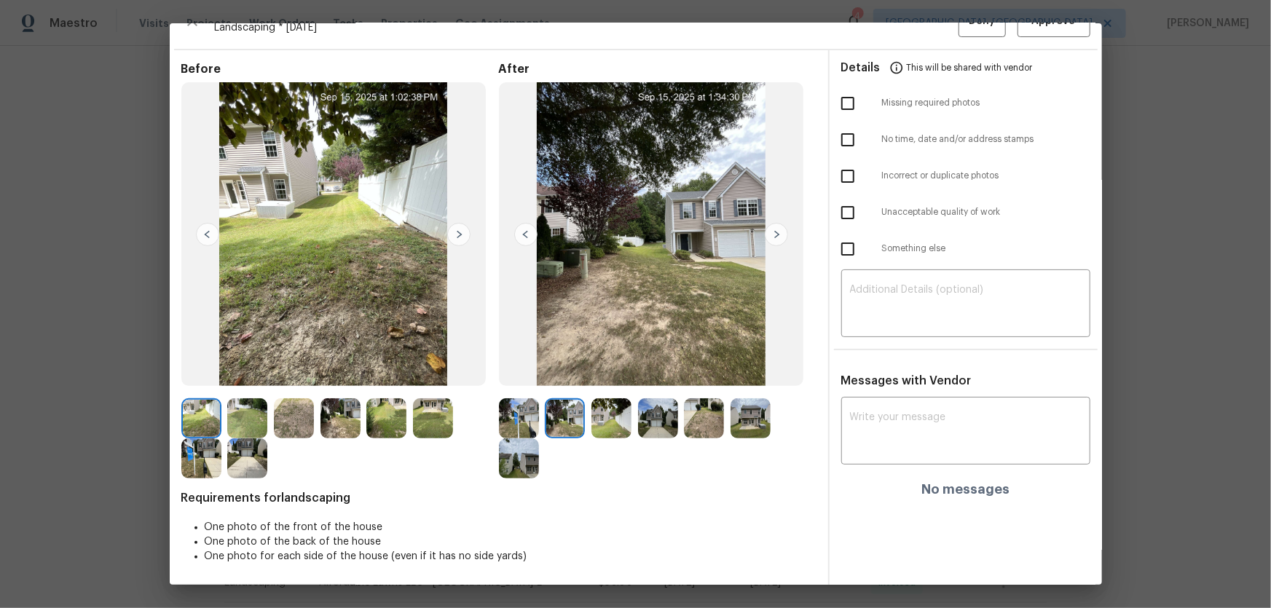
click at [612, 401] on img at bounding box center [612, 419] width 40 height 40
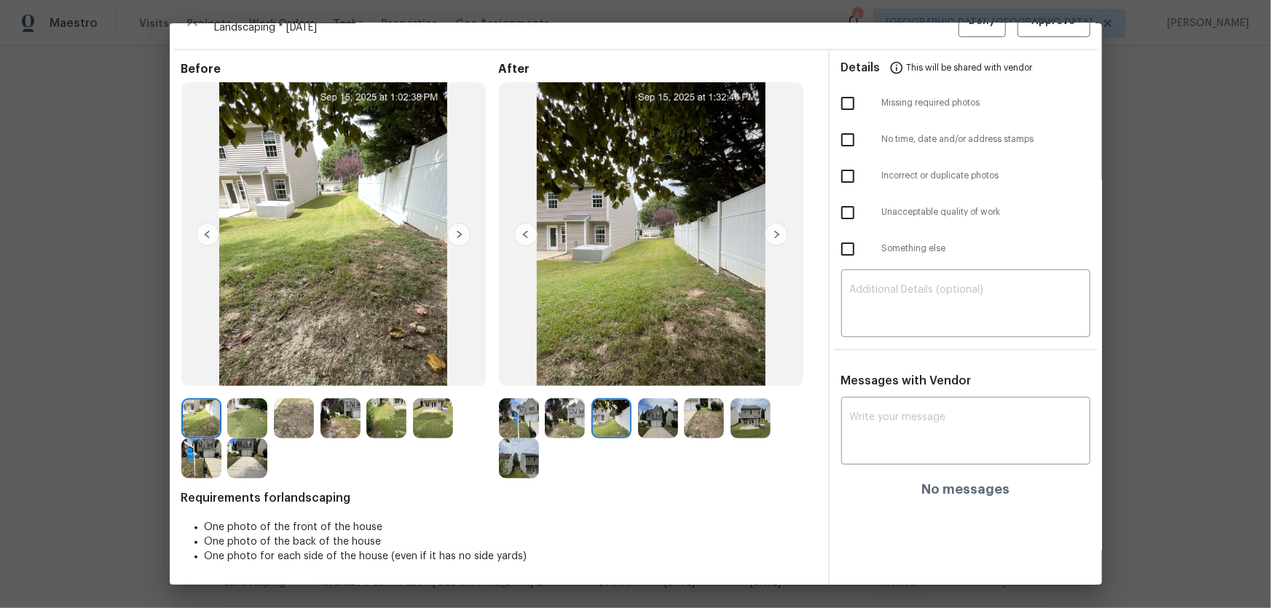
click at [655, 401] on img at bounding box center [658, 419] width 40 height 40
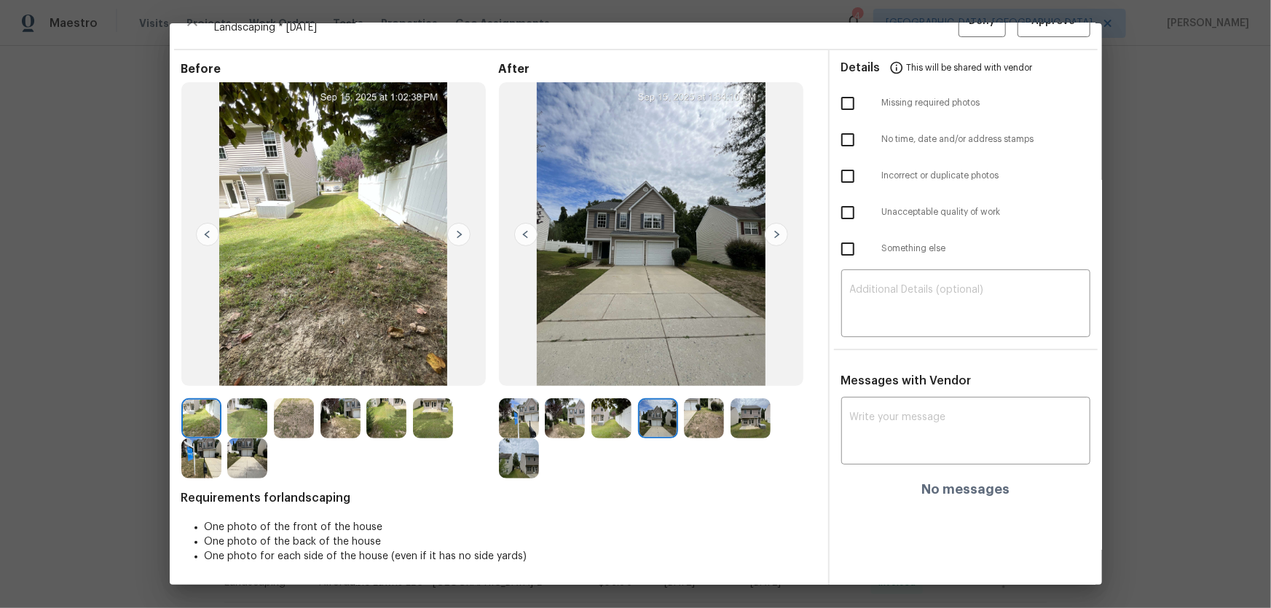
click at [700, 401] on img at bounding box center [704, 419] width 40 height 40
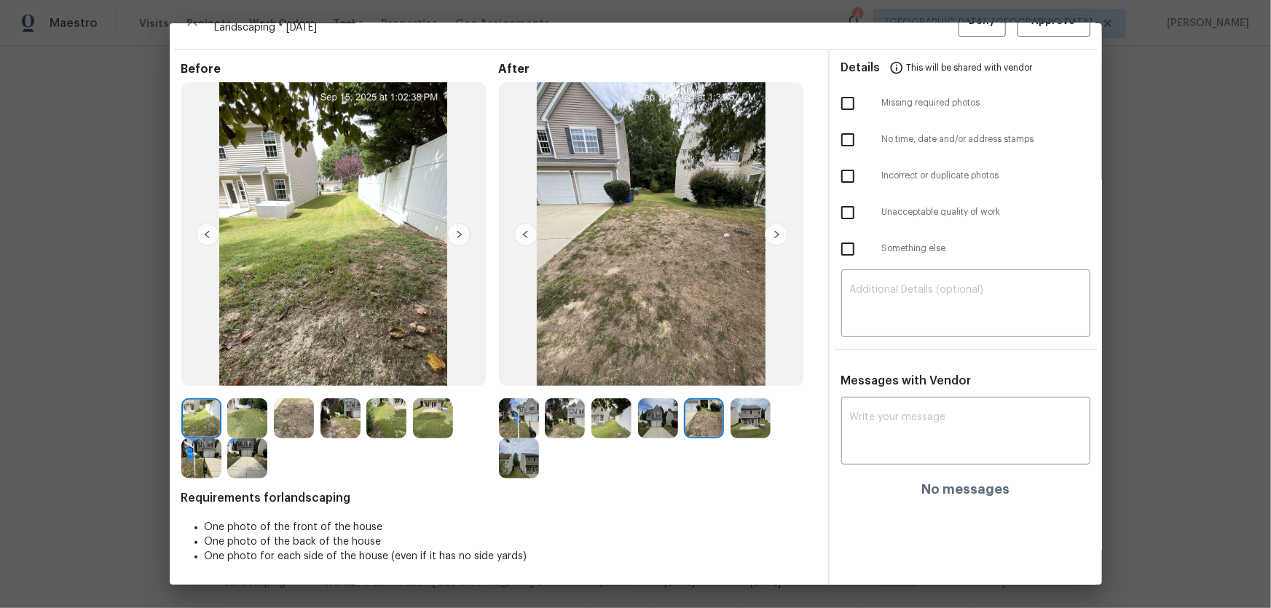
click at [731, 401] on img at bounding box center [751, 419] width 40 height 40
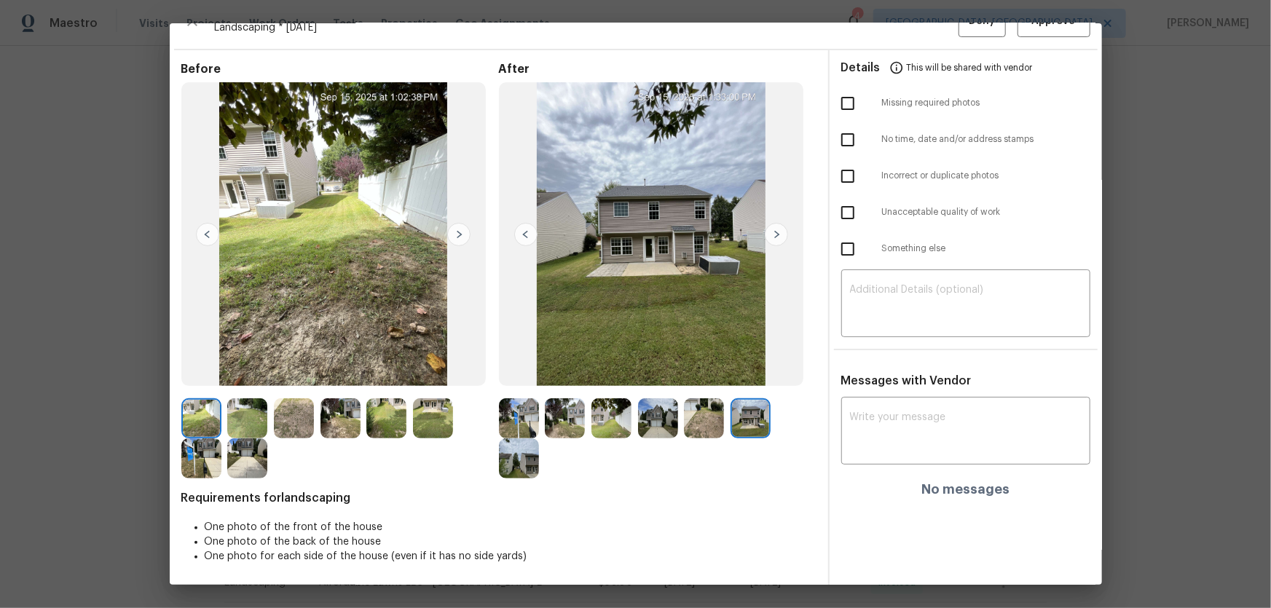
click at [517, 401] on img at bounding box center [519, 459] width 40 height 40
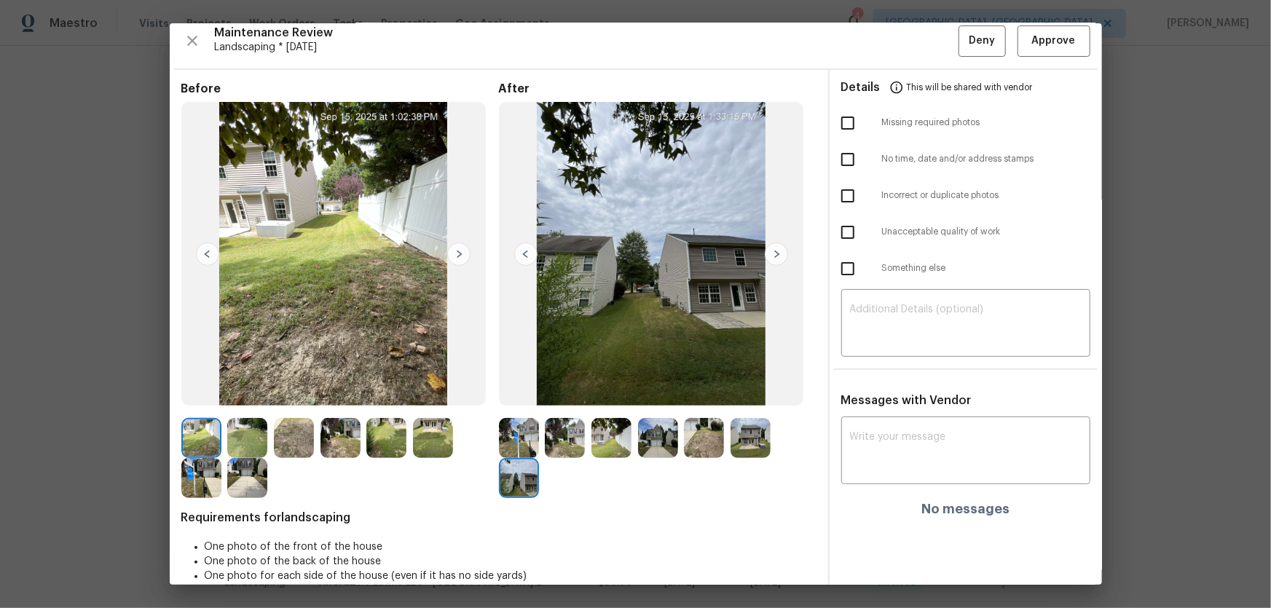
scroll to position [0, 0]
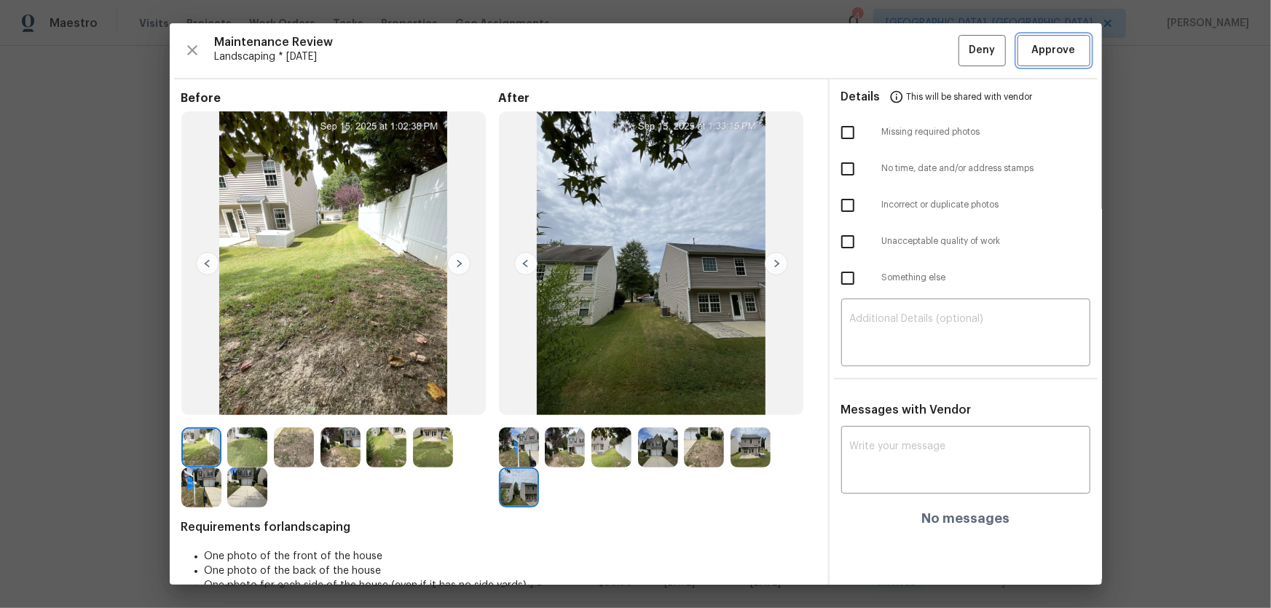
click at [904, 60] on button "Approve" at bounding box center [1054, 50] width 73 height 31
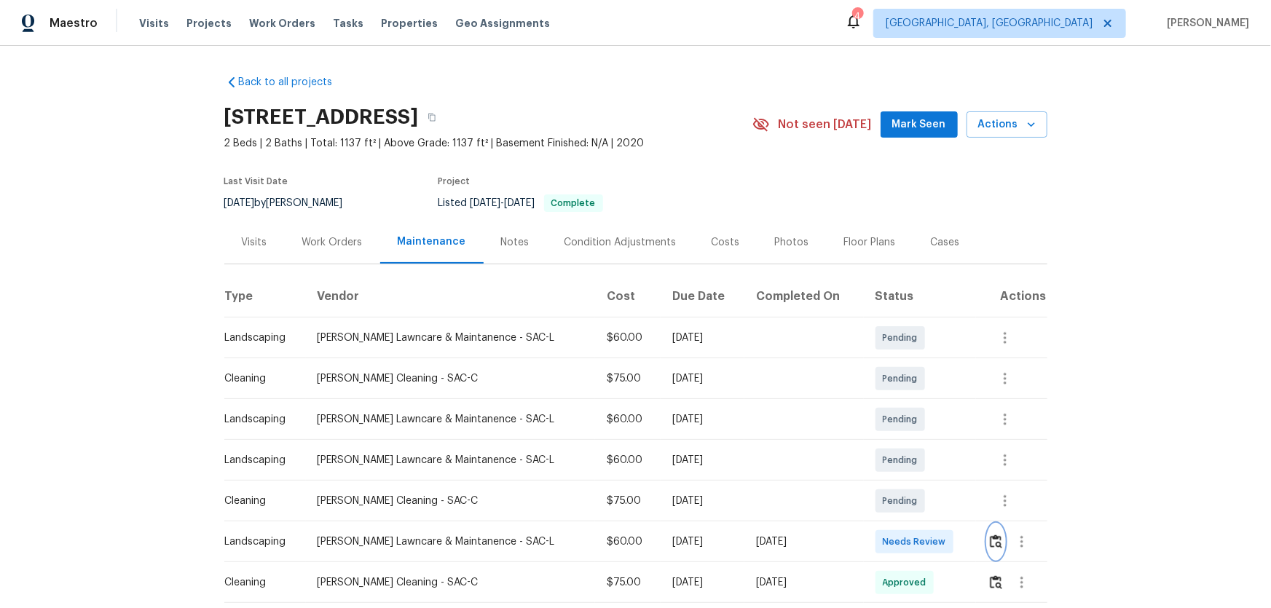
click at [904, 401] on img "button" at bounding box center [996, 542] width 12 height 14
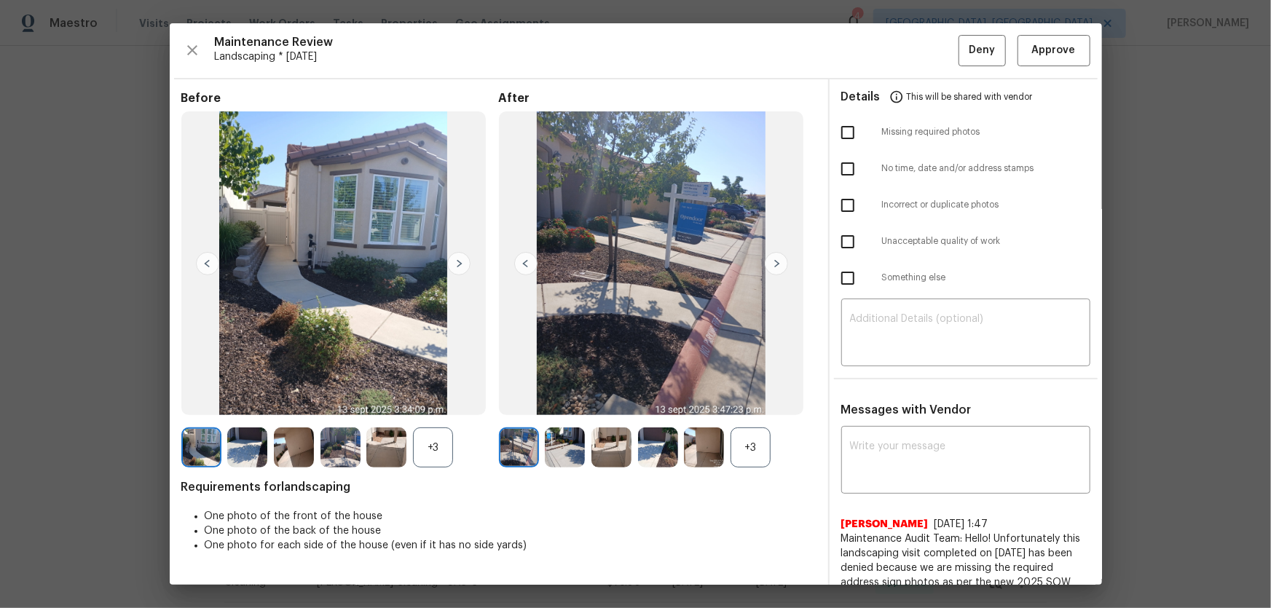
click at [742, 401] on div "+3" at bounding box center [751, 448] width 40 height 40
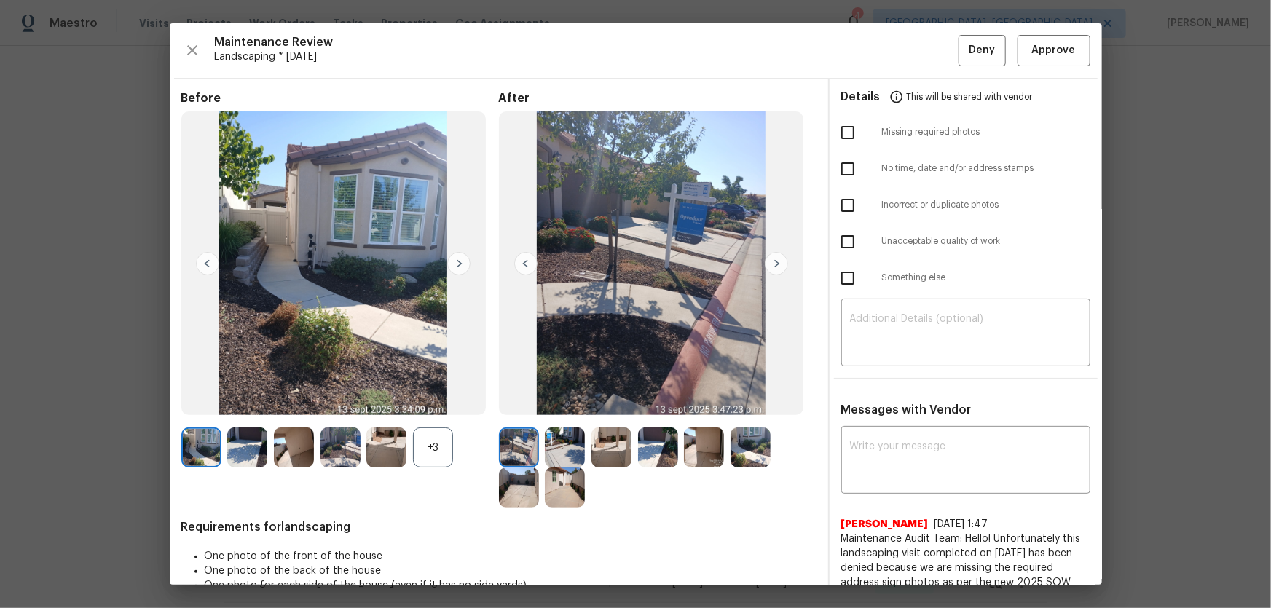
click at [437, 401] on div "+3" at bounding box center [433, 448] width 40 height 40
click at [566, 401] on img at bounding box center [565, 448] width 40 height 40
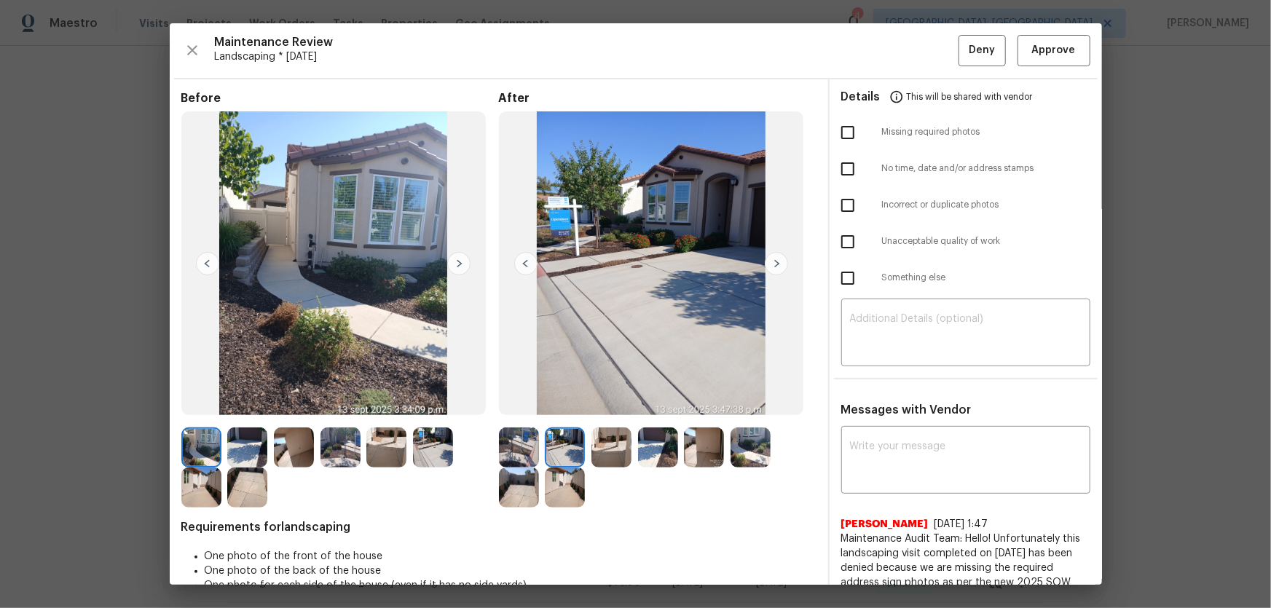
click at [620, 401] on img at bounding box center [612, 448] width 40 height 40
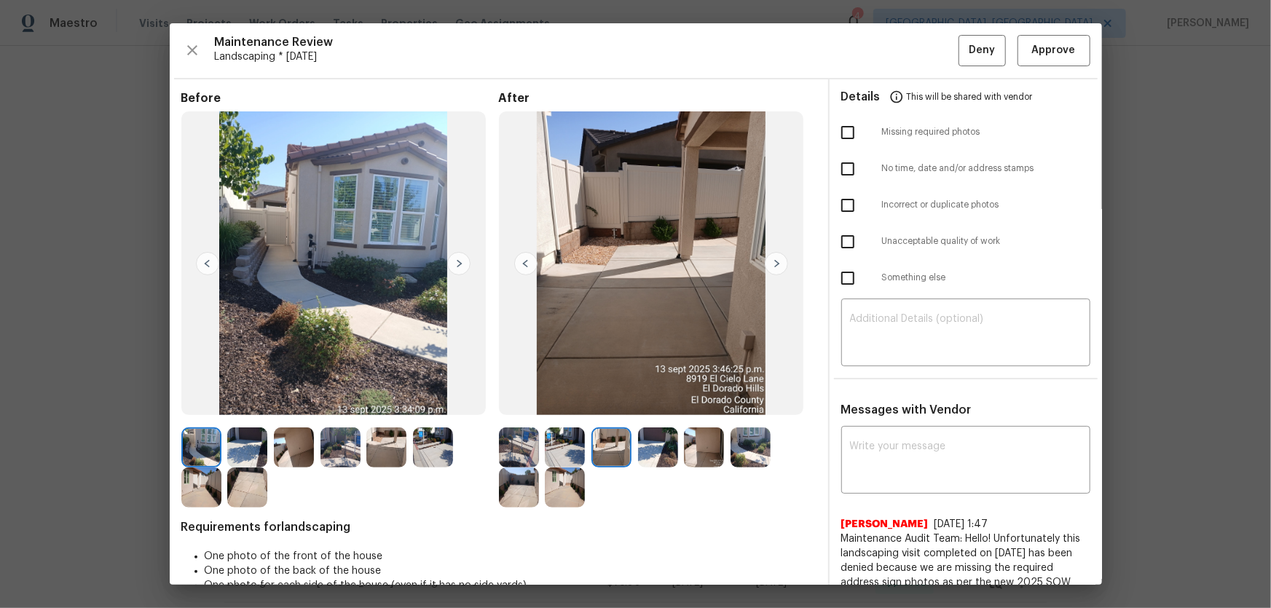
click at [651, 401] on img at bounding box center [658, 448] width 40 height 40
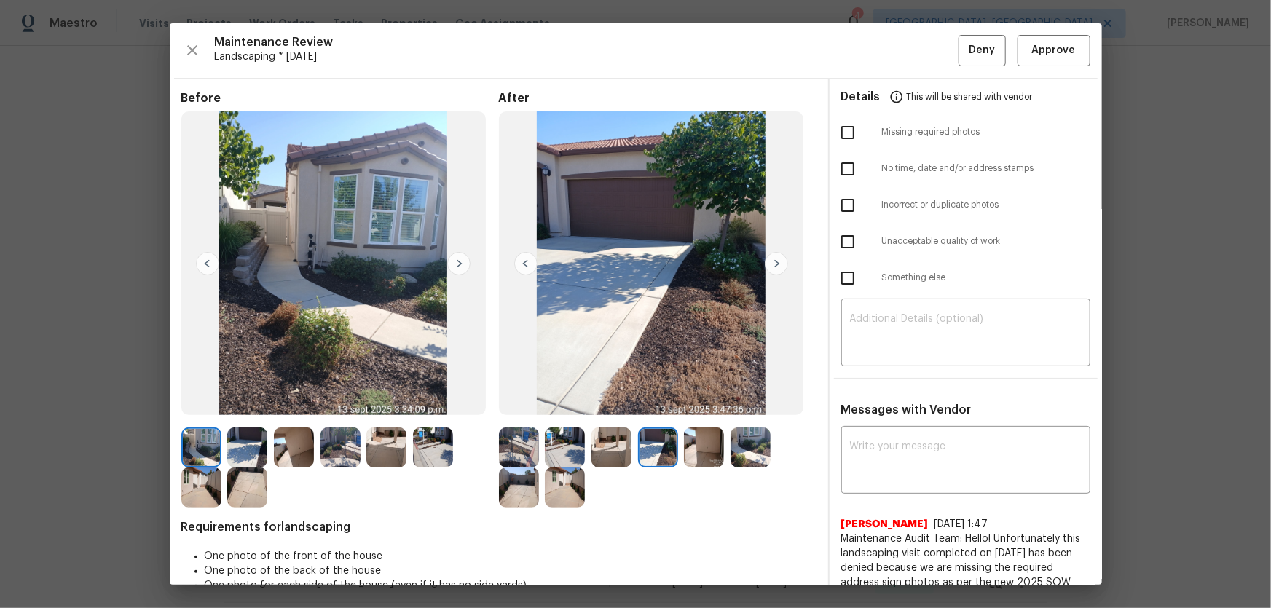
click at [691, 401] on img at bounding box center [704, 448] width 40 height 40
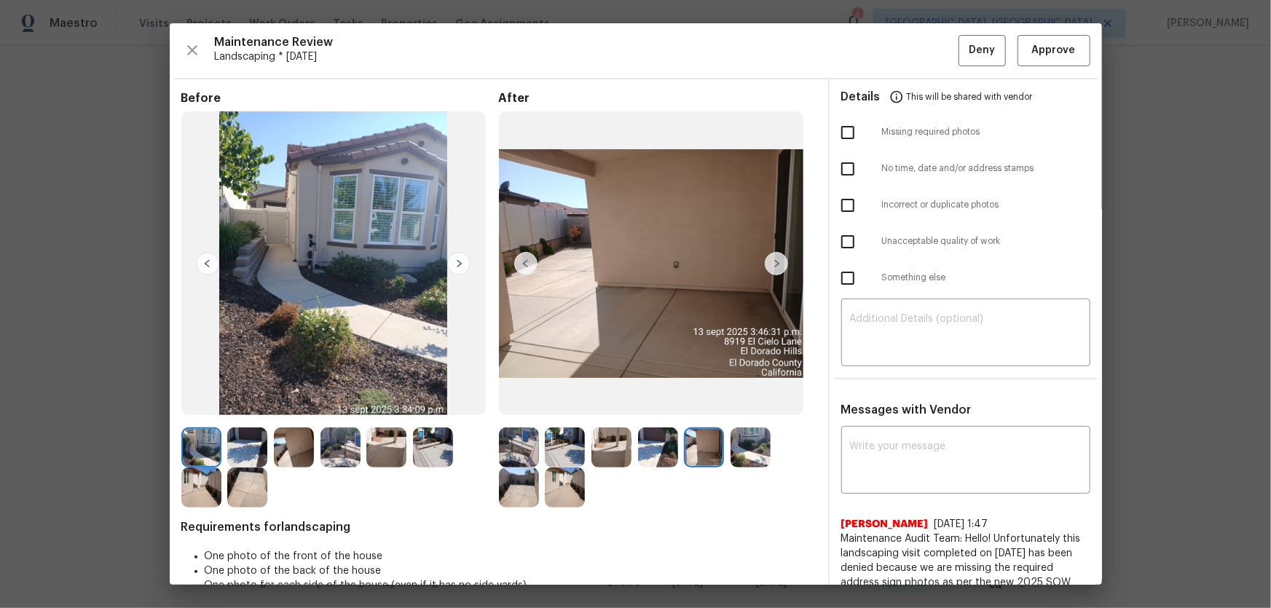
click at [740, 401] on img at bounding box center [751, 448] width 40 height 40
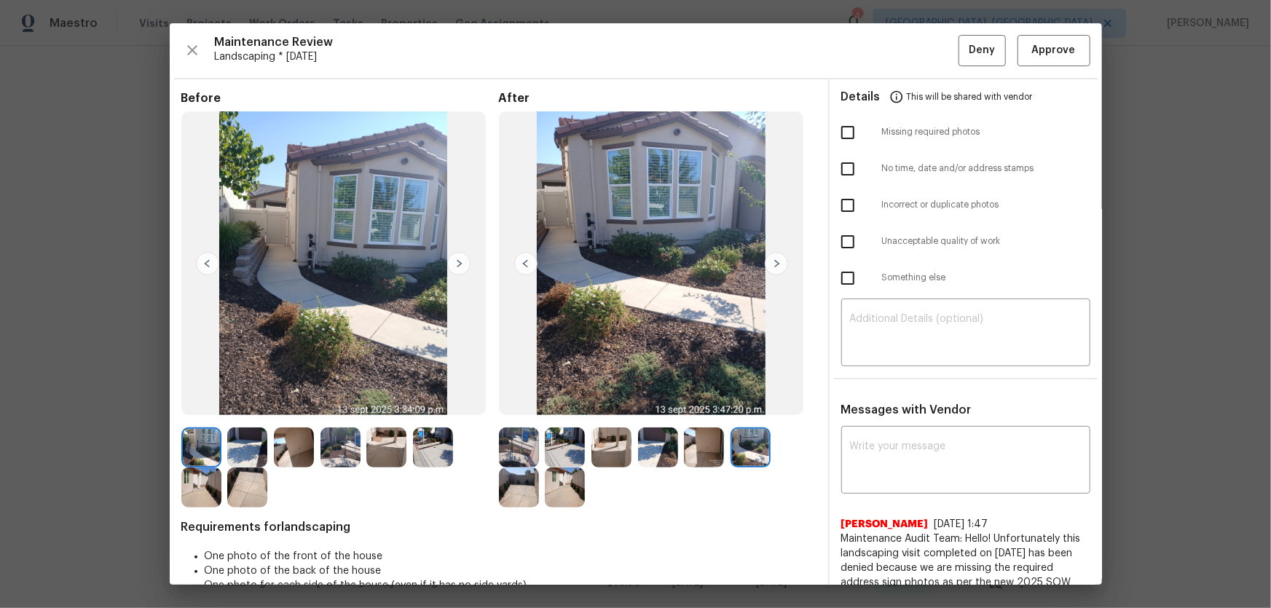
click at [518, 401] on img at bounding box center [519, 488] width 40 height 40
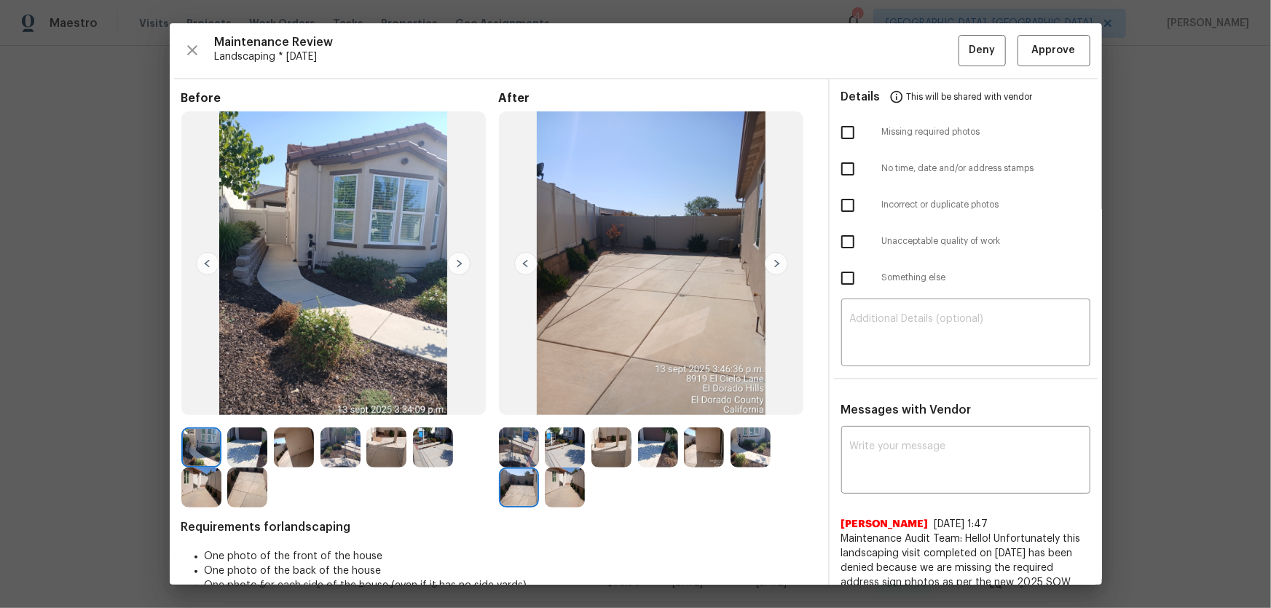
click at [553, 401] on img at bounding box center [565, 488] width 40 height 40
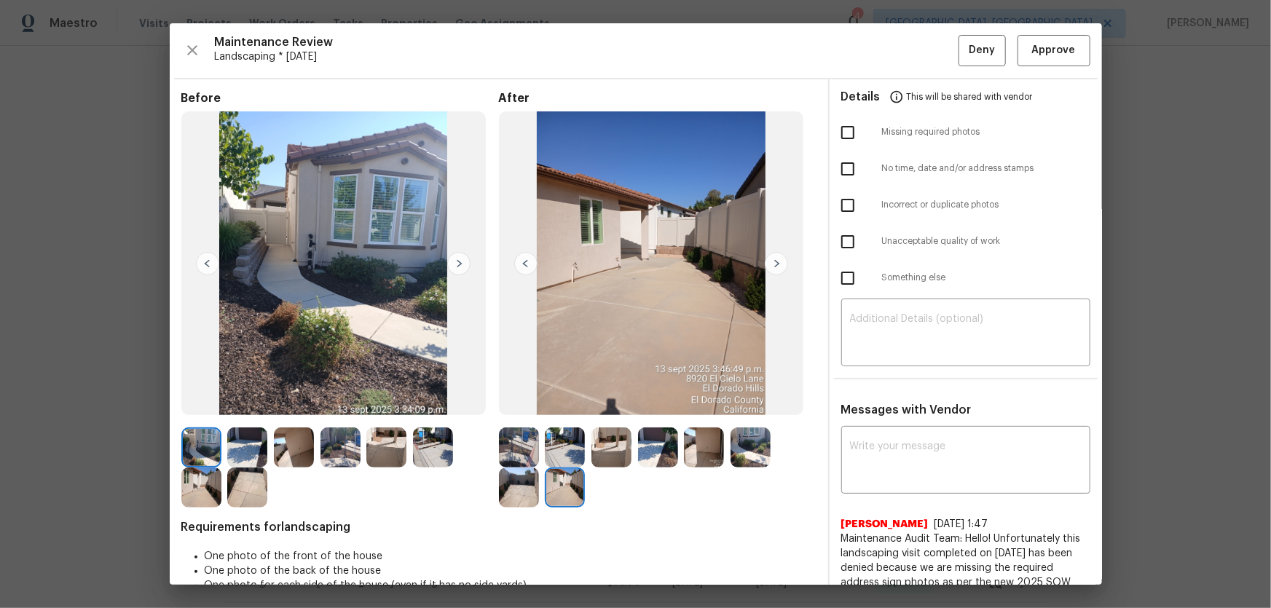
click at [248, 401] on img at bounding box center [247, 448] width 40 height 40
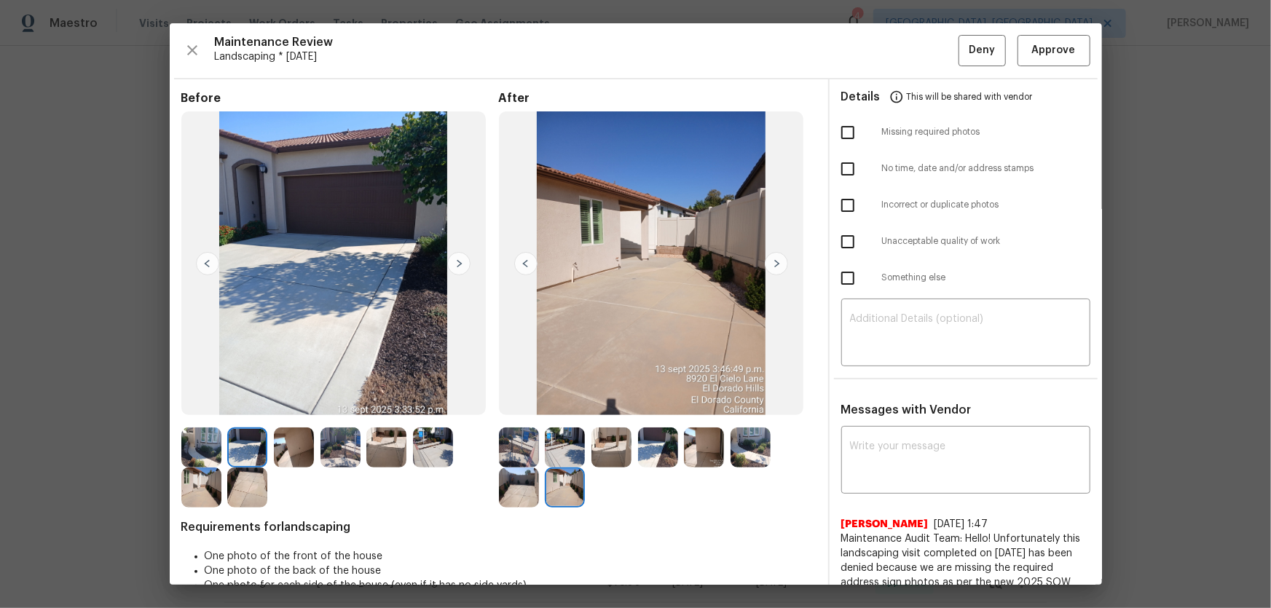
click at [358, 401] on img at bounding box center [341, 448] width 40 height 40
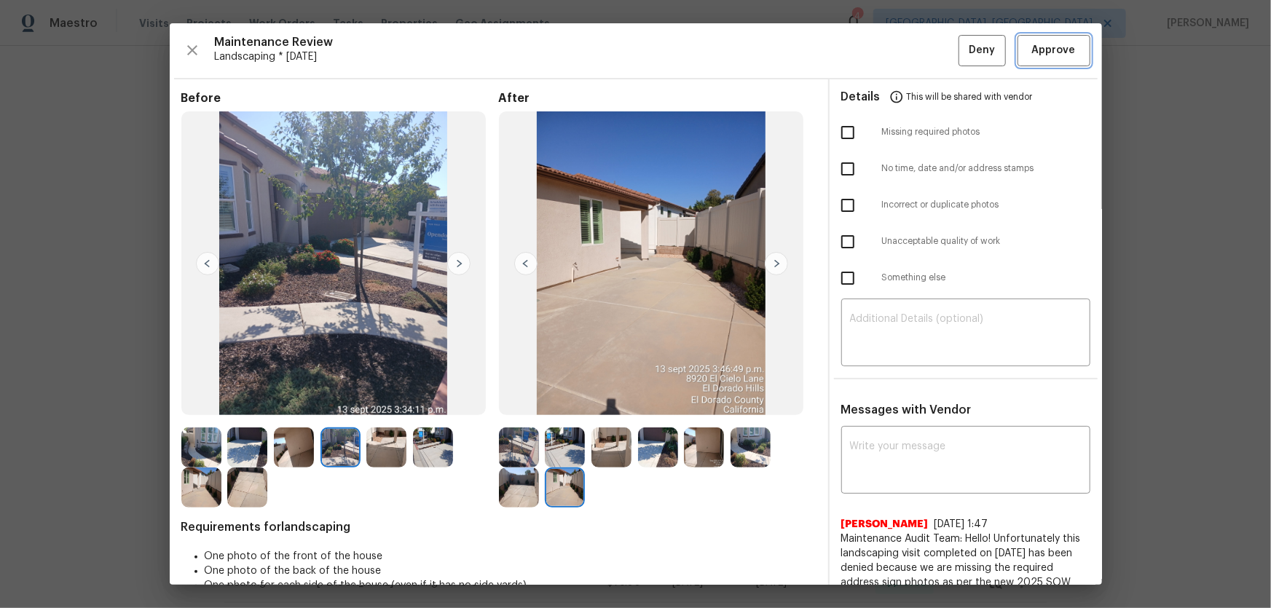
click at [904, 46] on span "Approve" at bounding box center [1054, 51] width 44 height 18
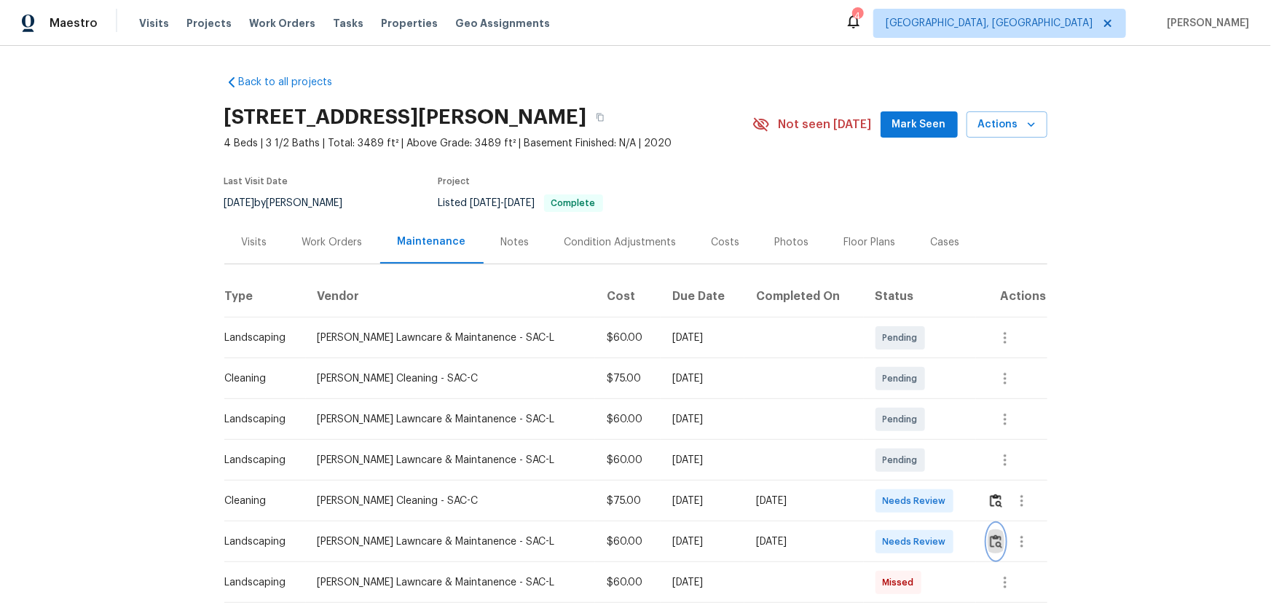
click at [904, 401] on img "button" at bounding box center [996, 542] width 12 height 14
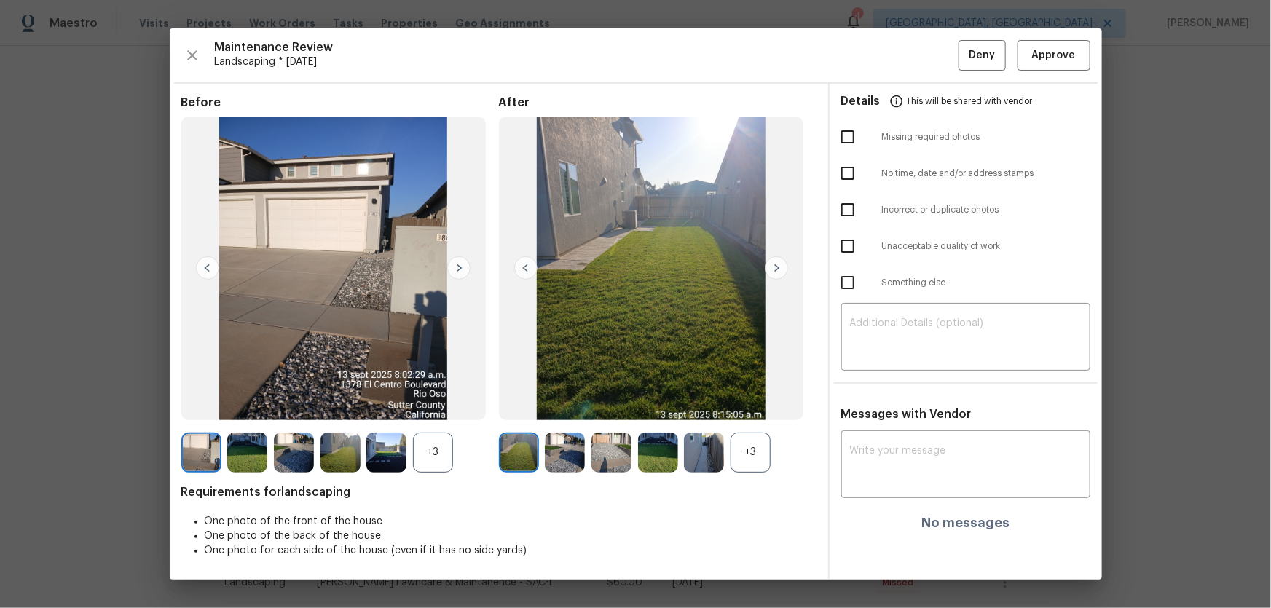
click at [737, 401] on div "+3" at bounding box center [751, 453] width 40 height 40
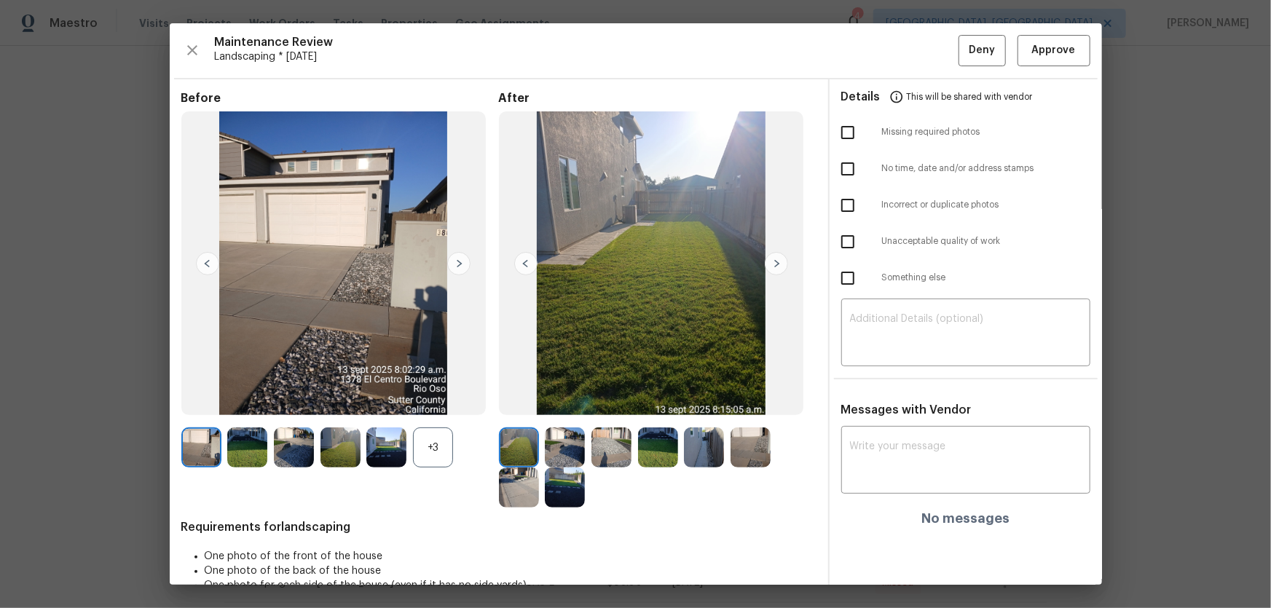
click at [421, 401] on div "+3" at bounding box center [433, 448] width 40 height 40
click at [904, 52] on span "Approve" at bounding box center [1054, 51] width 44 height 18
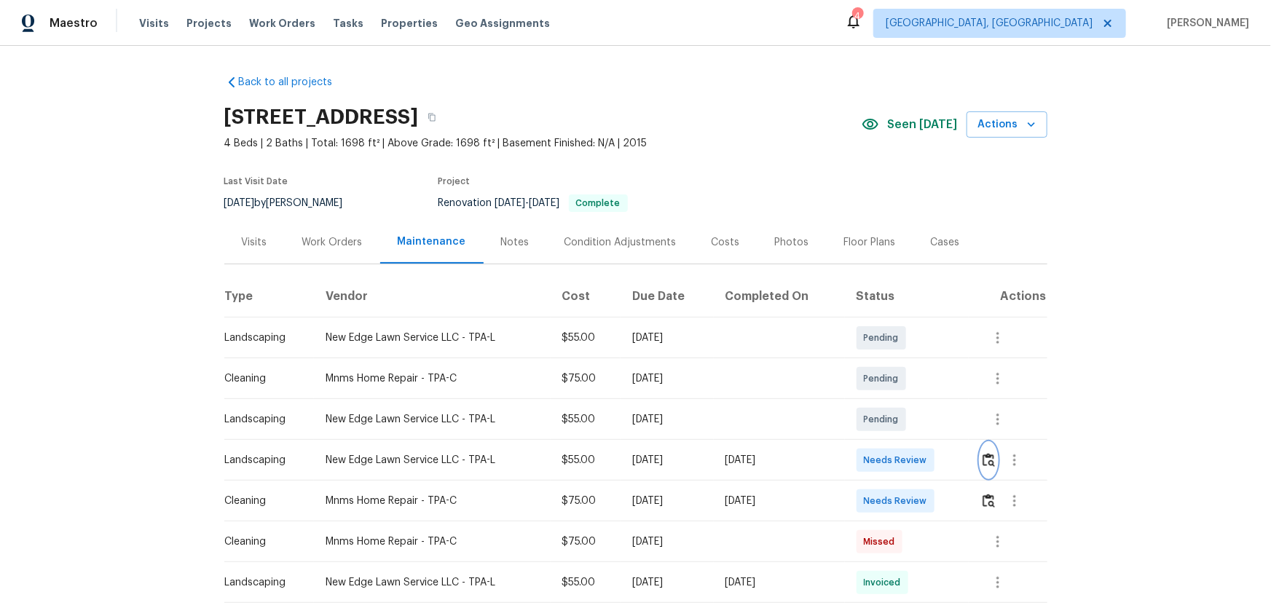
click at [904, 401] on img "button" at bounding box center [989, 460] width 12 height 14
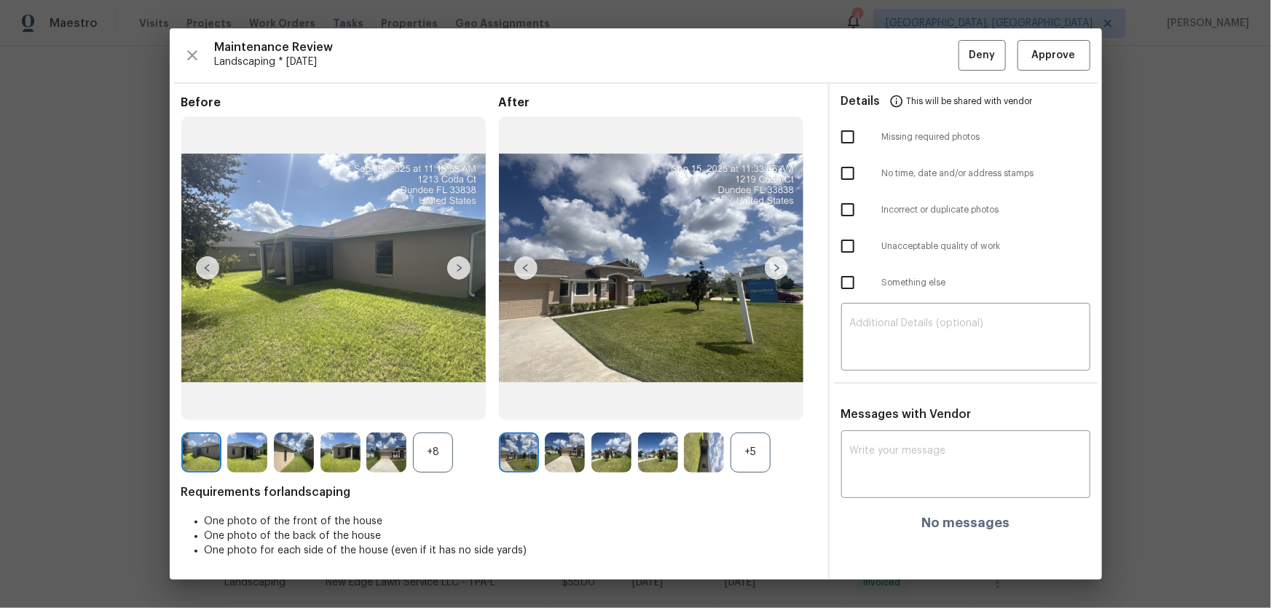
click at [764, 401] on div "+5" at bounding box center [751, 453] width 40 height 40
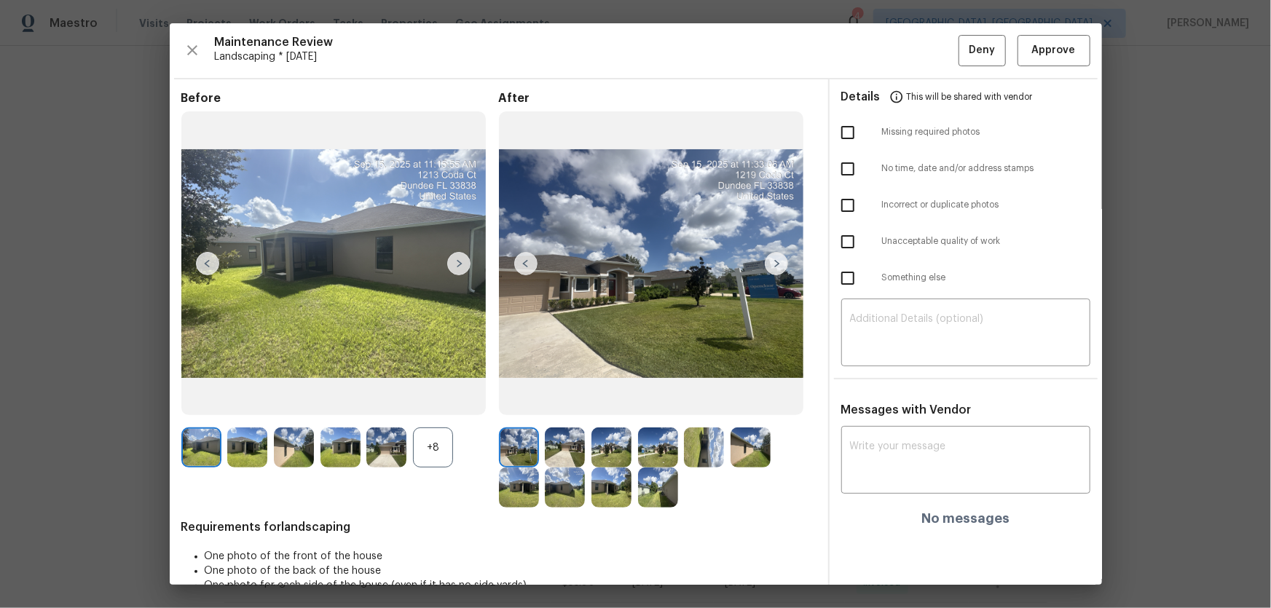
click at [425, 401] on div "+8" at bounding box center [433, 448] width 40 height 40
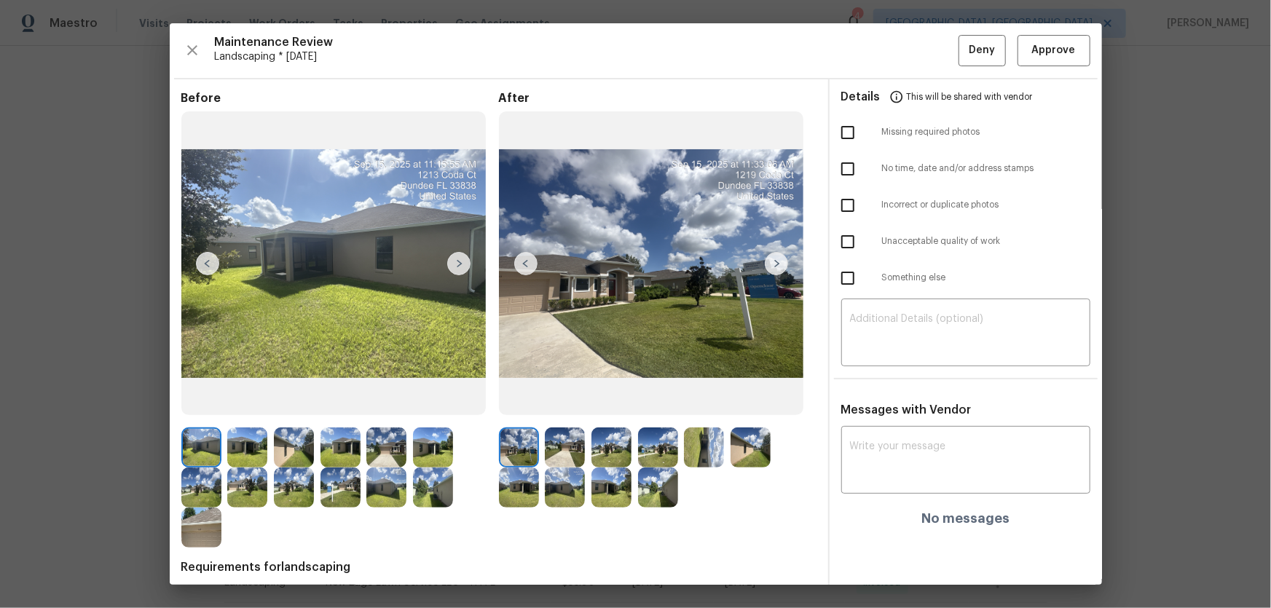
scroll to position [66, 0]
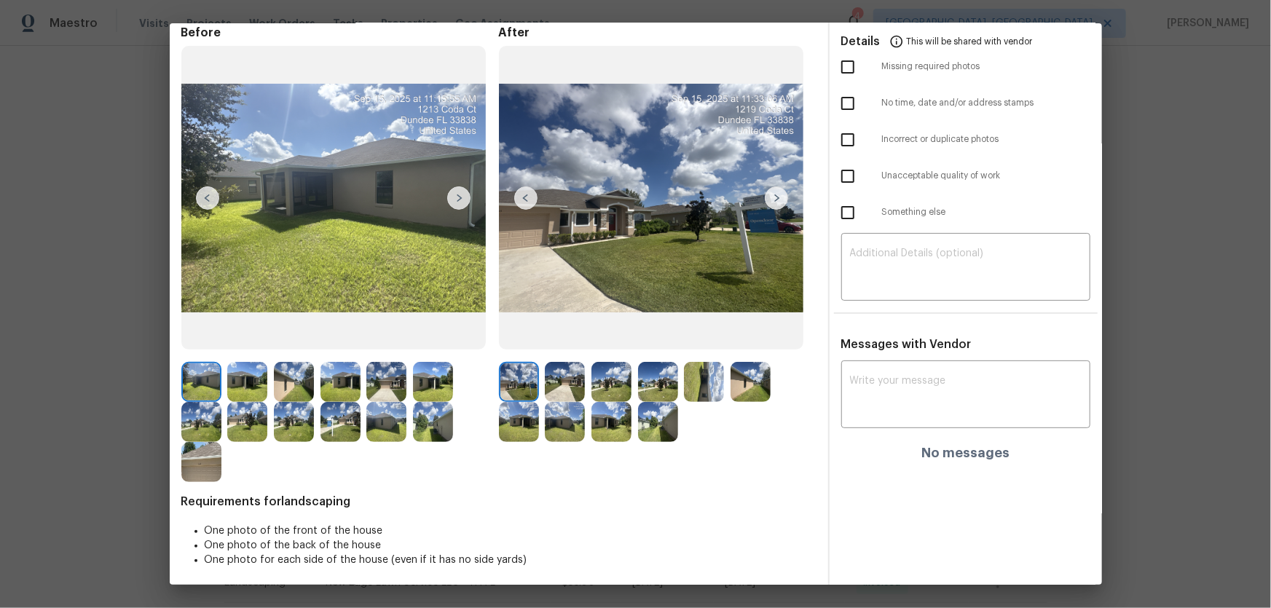
click at [554, 380] on img at bounding box center [565, 382] width 40 height 40
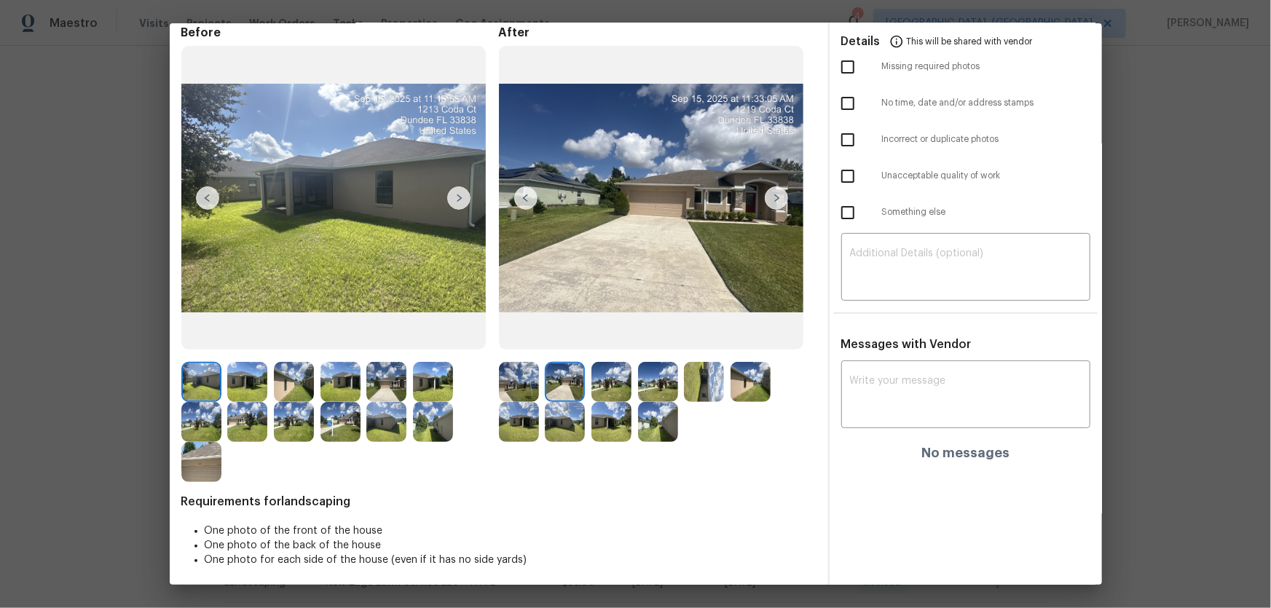
click at [616, 386] on img at bounding box center [612, 382] width 40 height 40
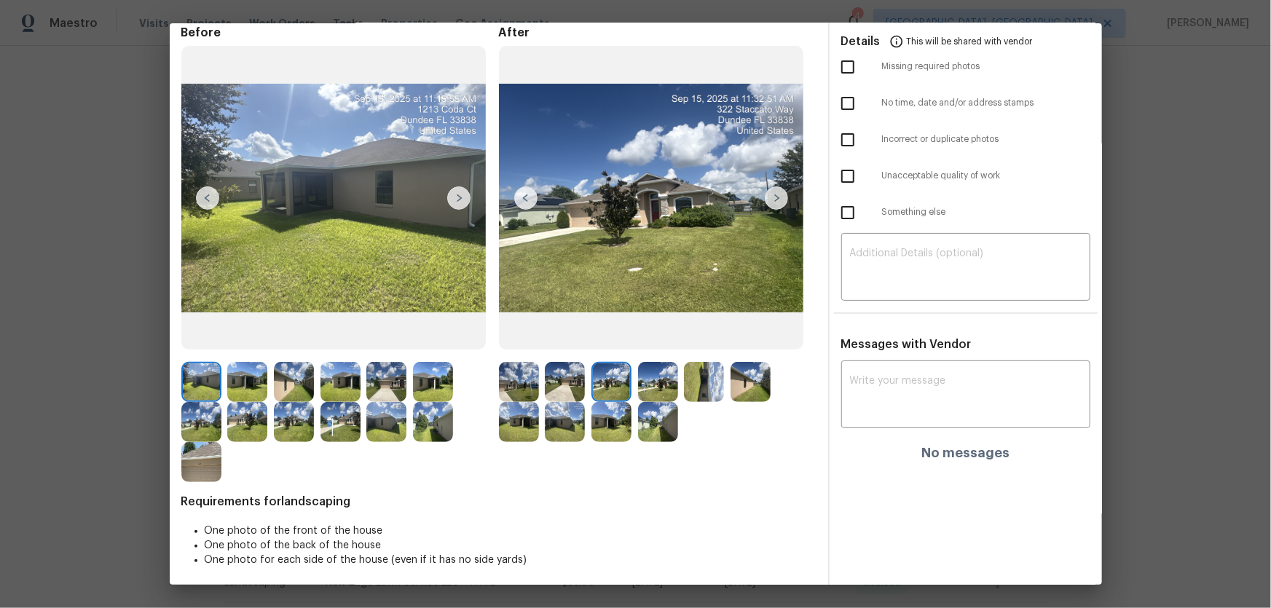
click at [659, 388] on img at bounding box center [658, 382] width 40 height 40
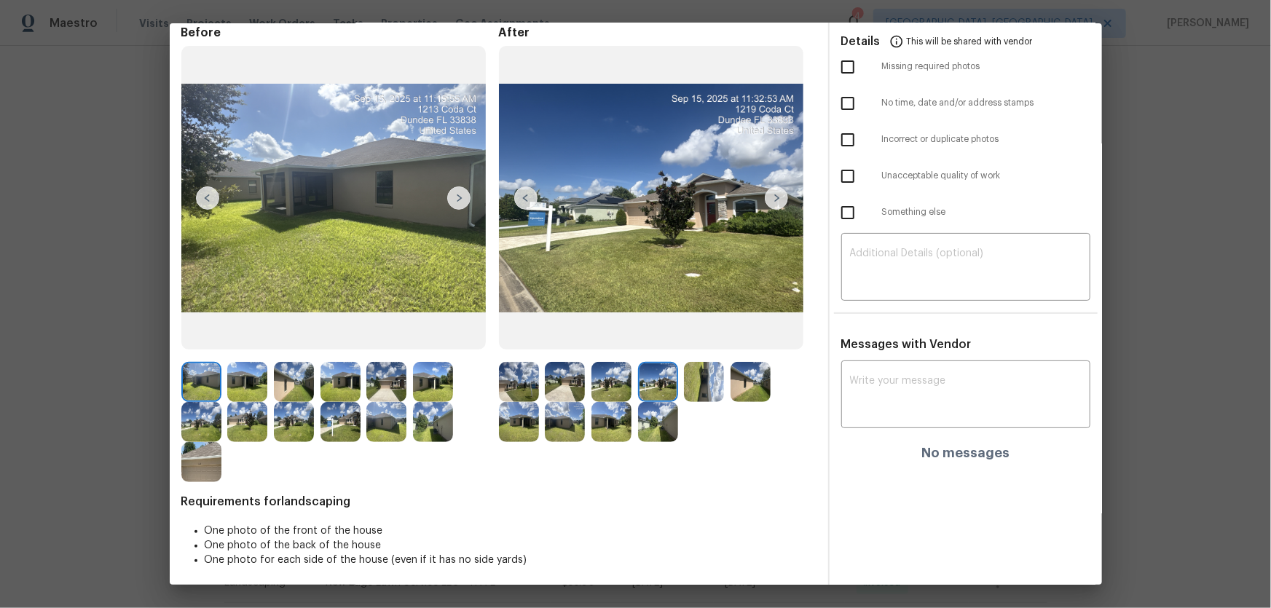
click at [699, 390] on img at bounding box center [704, 382] width 40 height 40
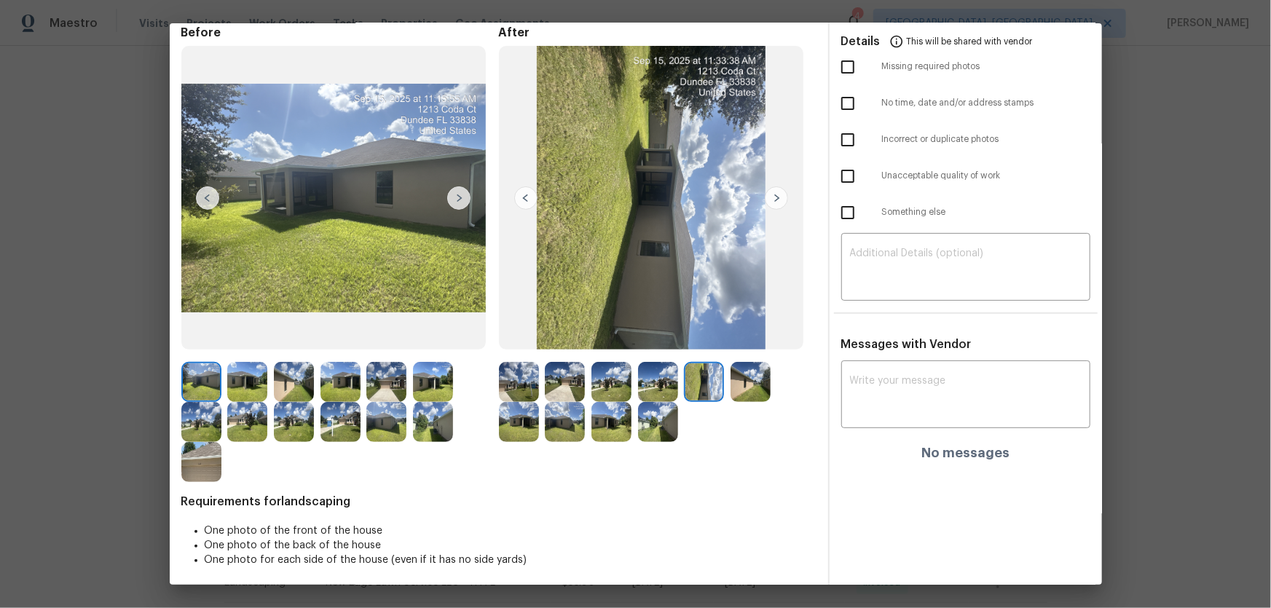
click at [731, 390] on img at bounding box center [751, 382] width 40 height 40
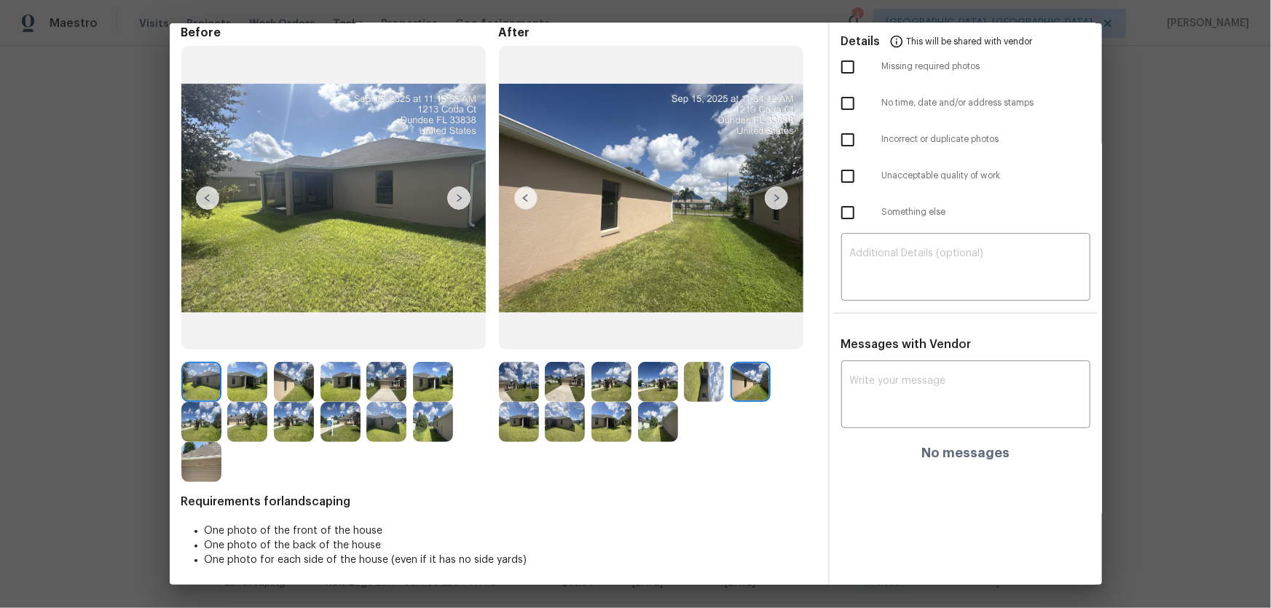
click at [511, 401] on img at bounding box center [519, 422] width 40 height 40
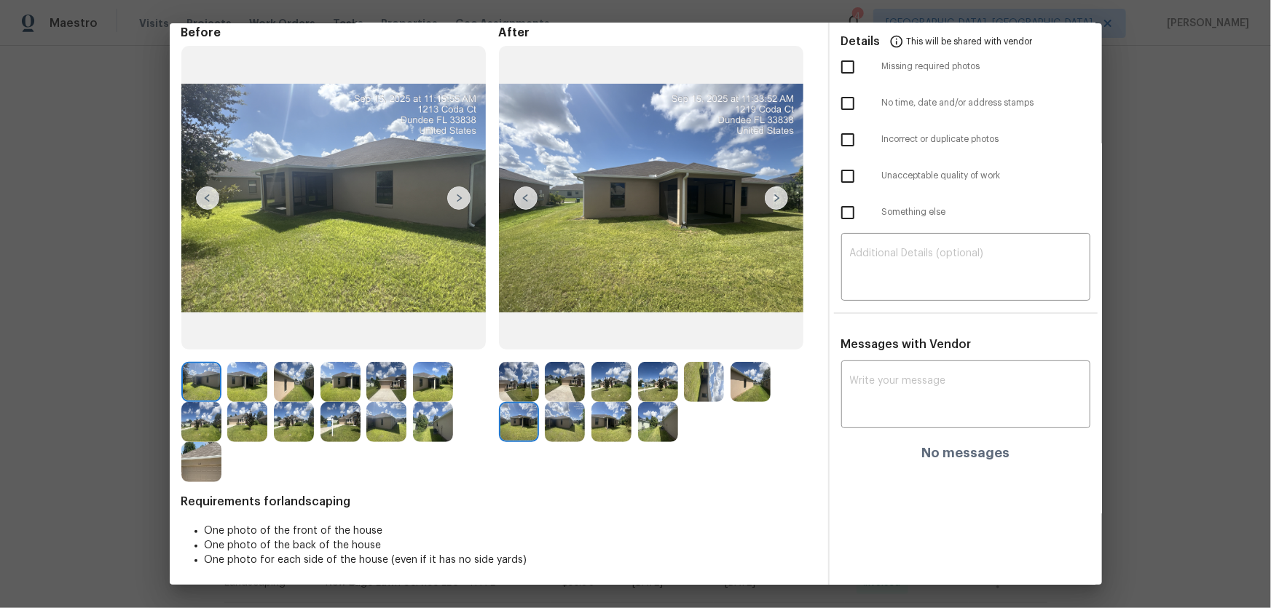
click at [572, 401] on img at bounding box center [565, 422] width 40 height 40
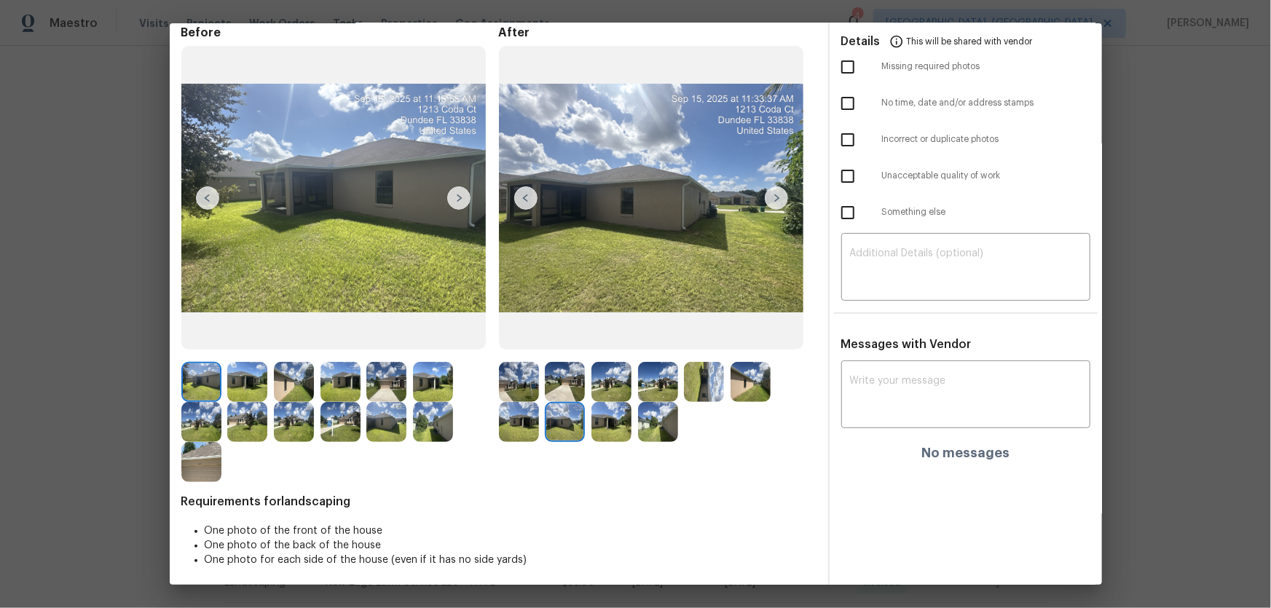
click at [605, 401] on img at bounding box center [612, 422] width 40 height 40
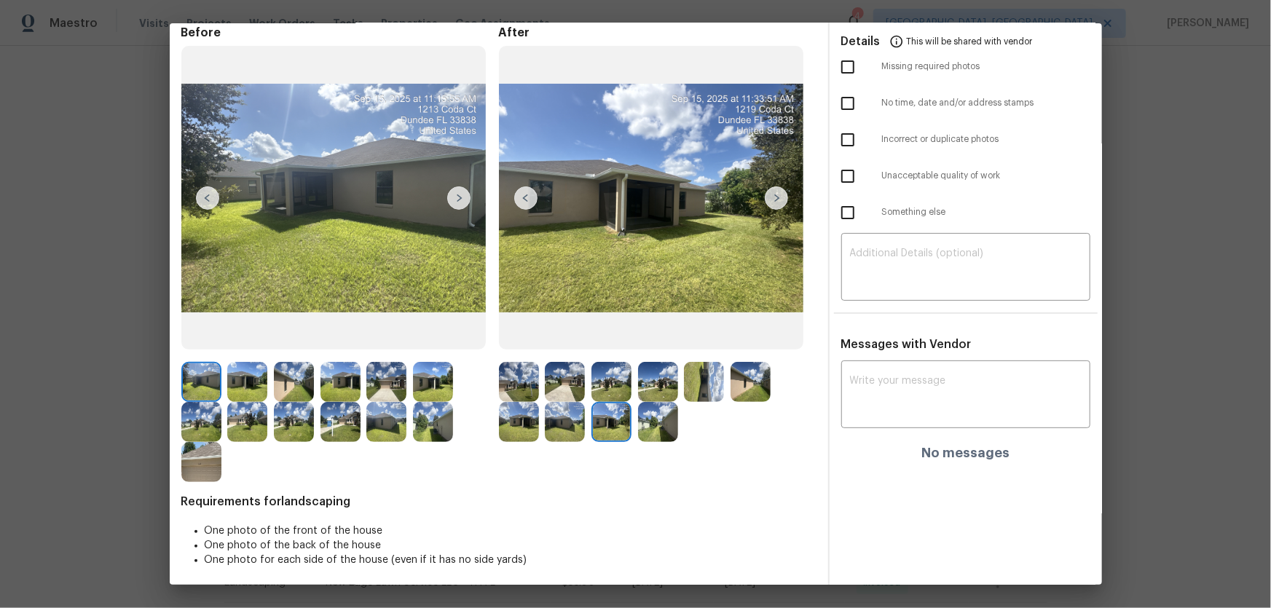
click at [651, 401] on img at bounding box center [658, 422] width 40 height 40
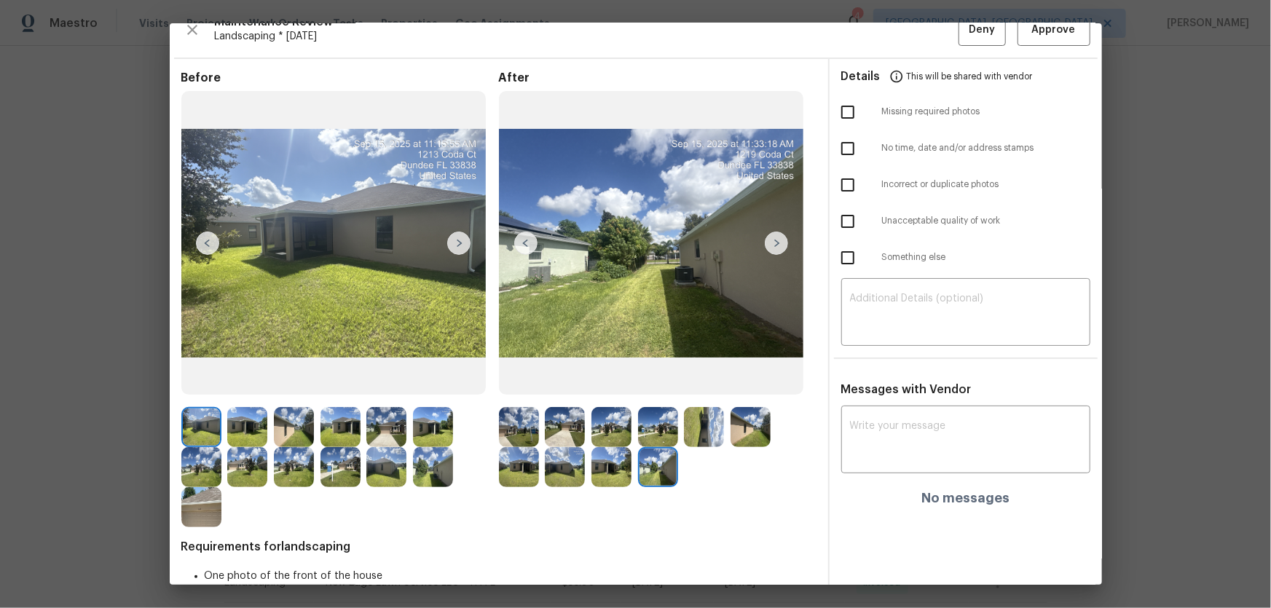
scroll to position [0, 0]
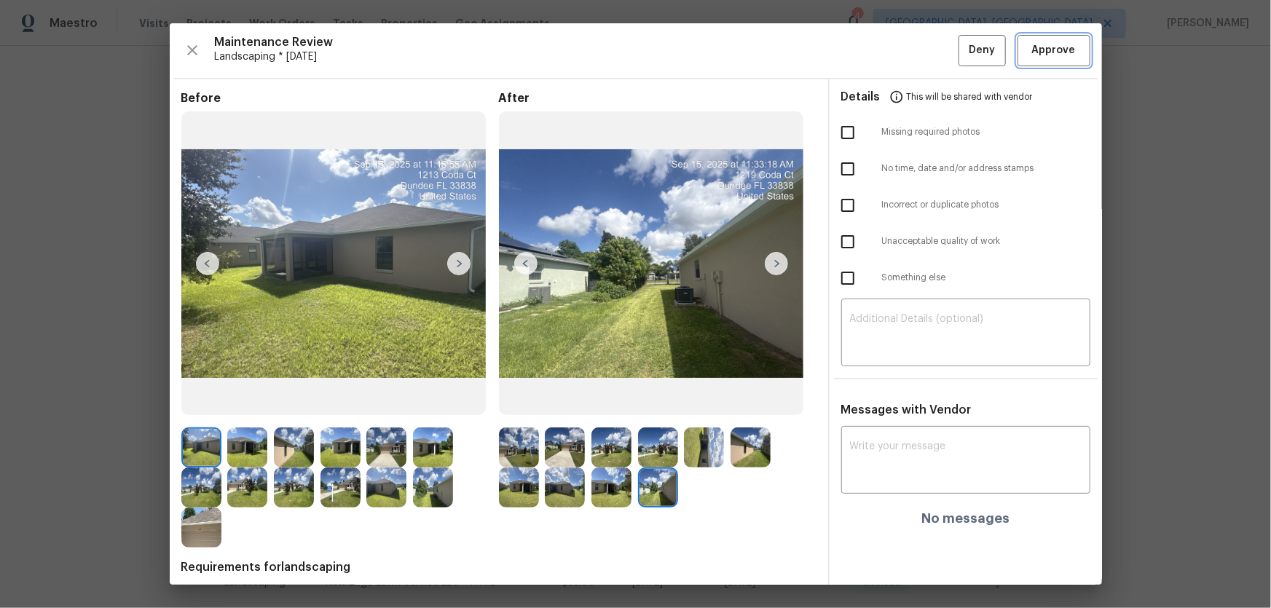
click at [904, 49] on span "Approve" at bounding box center [1054, 51] width 44 height 18
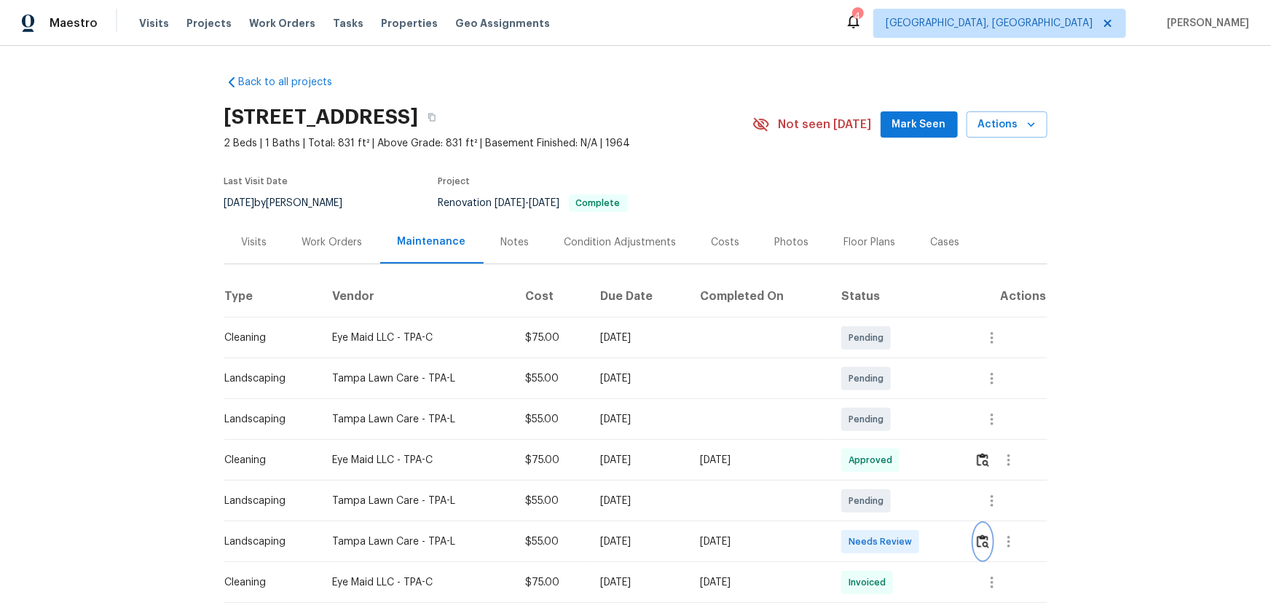
click at [904, 401] on img "button" at bounding box center [983, 542] width 12 height 14
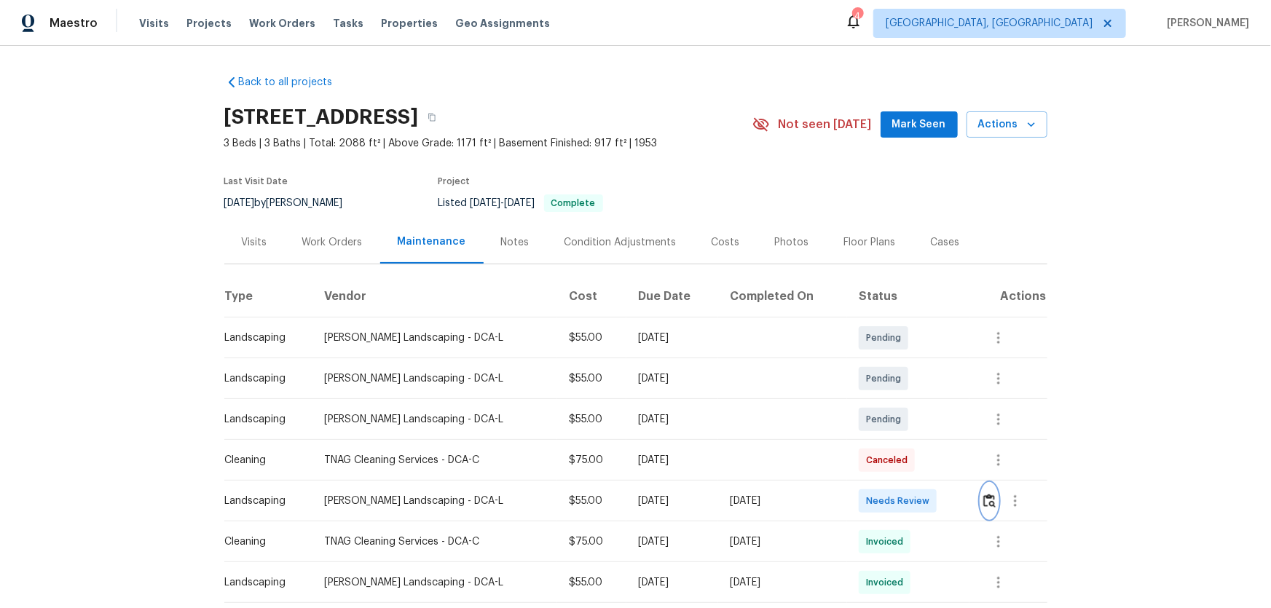
click at [904, 401] on img "button" at bounding box center [990, 501] width 12 height 14
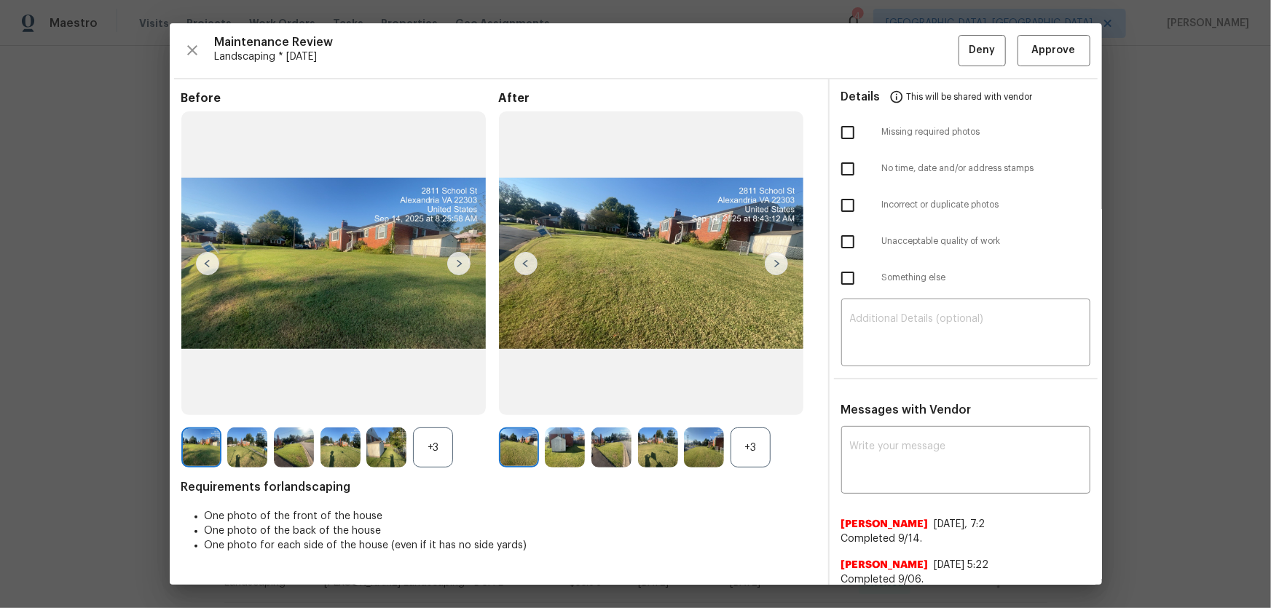
click at [734, 401] on div "+3" at bounding box center [751, 448] width 40 height 40
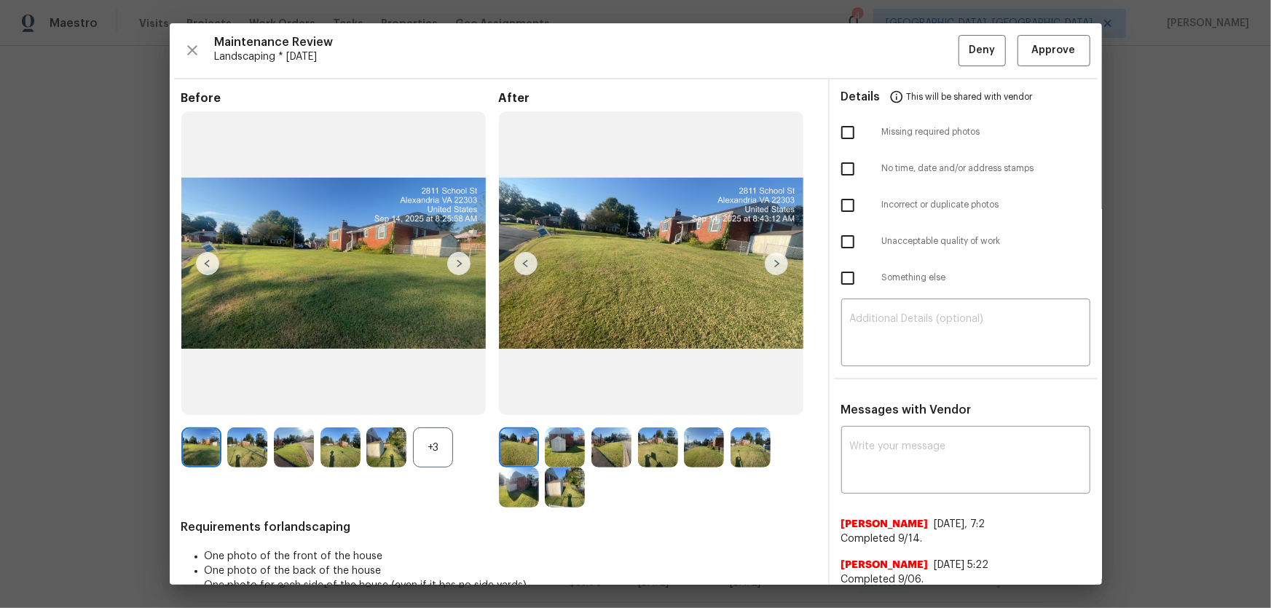
click at [444, 401] on div "+3" at bounding box center [433, 448] width 40 height 40
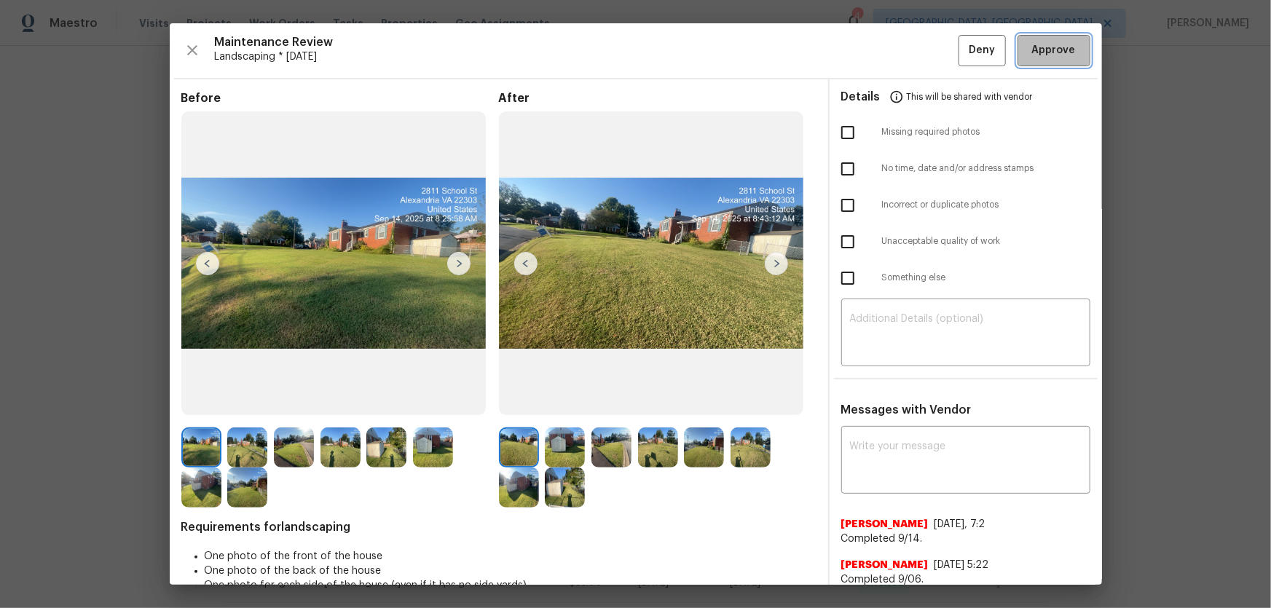
click at [904, 51] on span "Approve" at bounding box center [1054, 51] width 44 height 18
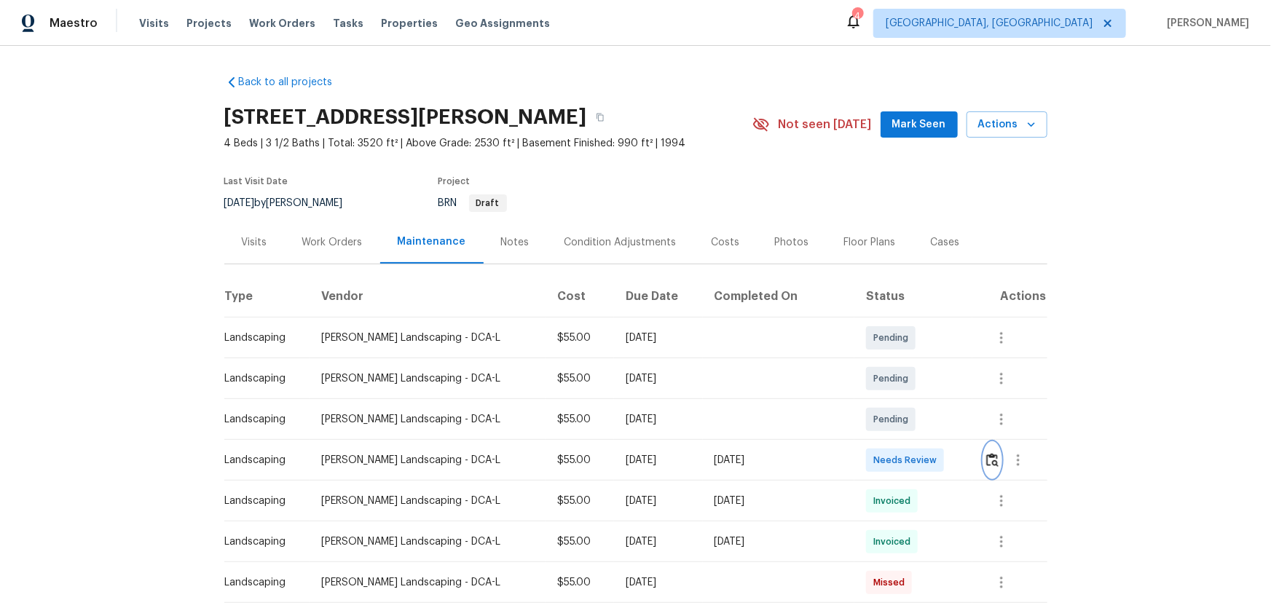
click at [904, 401] on img "button" at bounding box center [993, 460] width 12 height 14
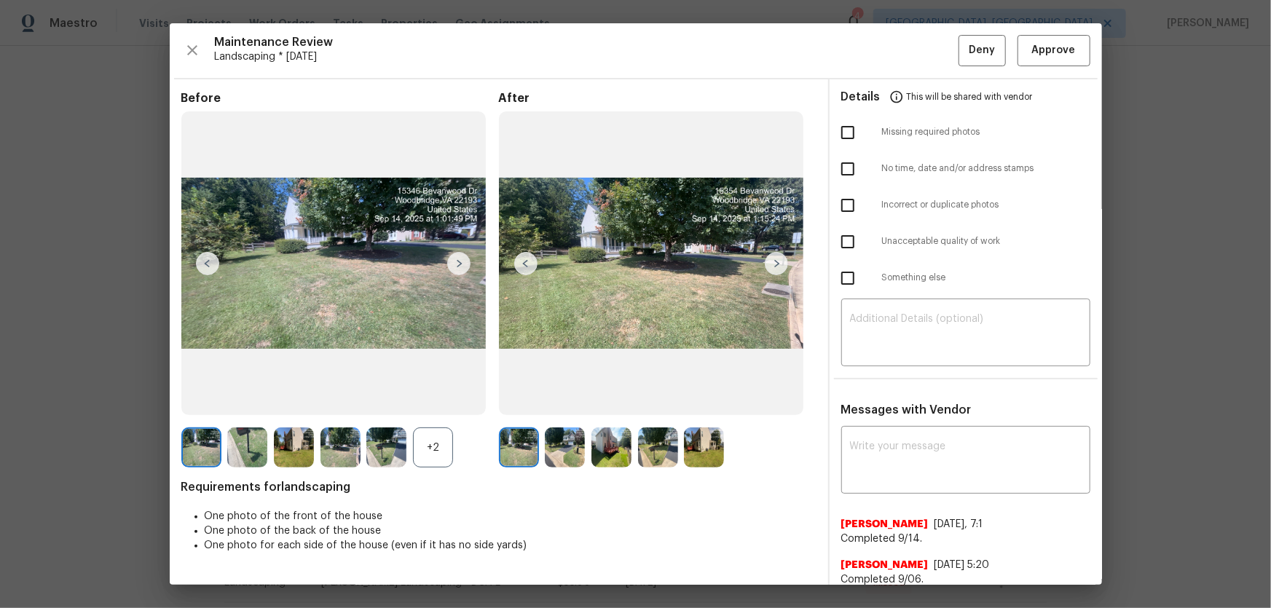
click at [422, 401] on div "+2" at bounding box center [433, 448] width 40 height 40
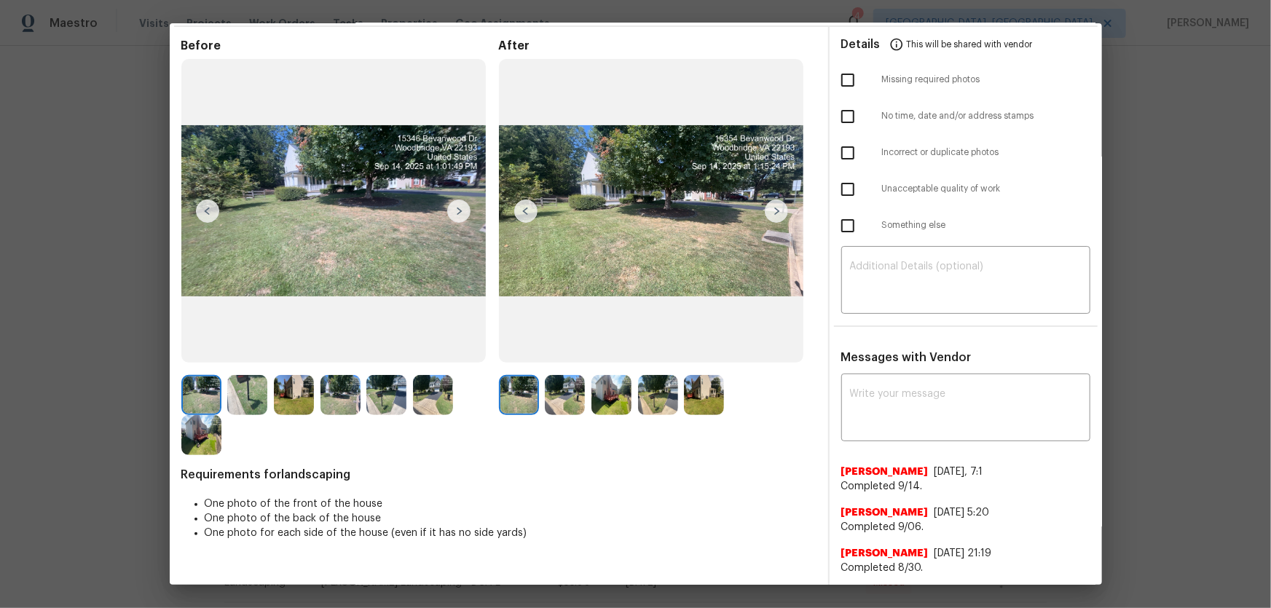
scroll to position [132, 0]
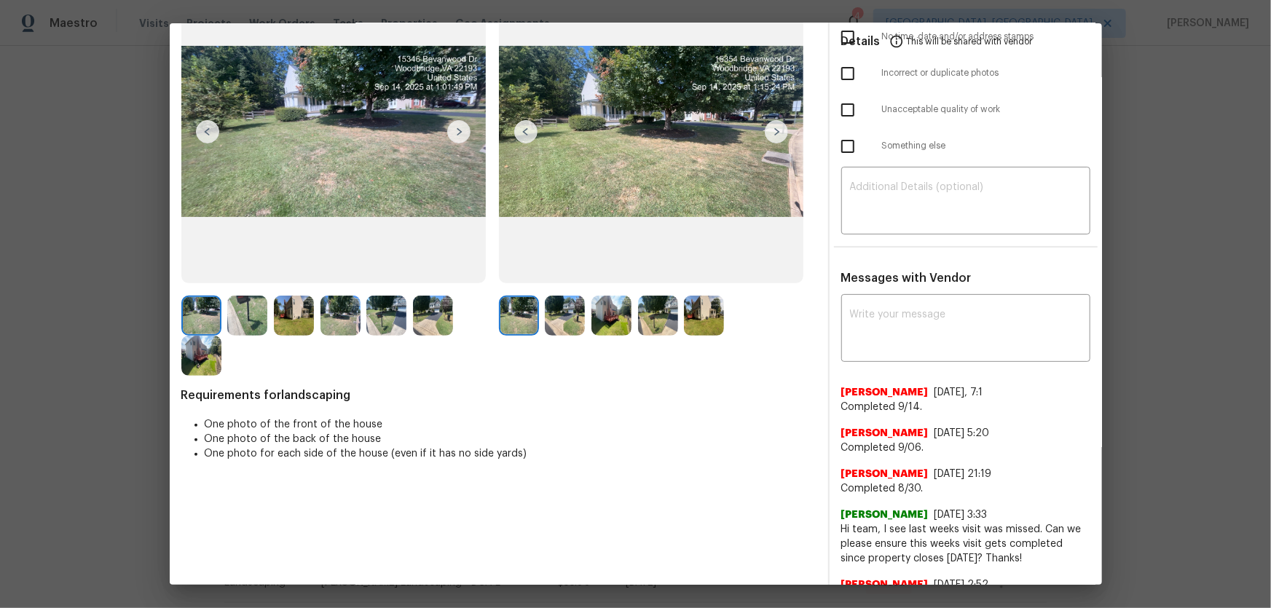
click at [557, 329] on img at bounding box center [565, 316] width 40 height 40
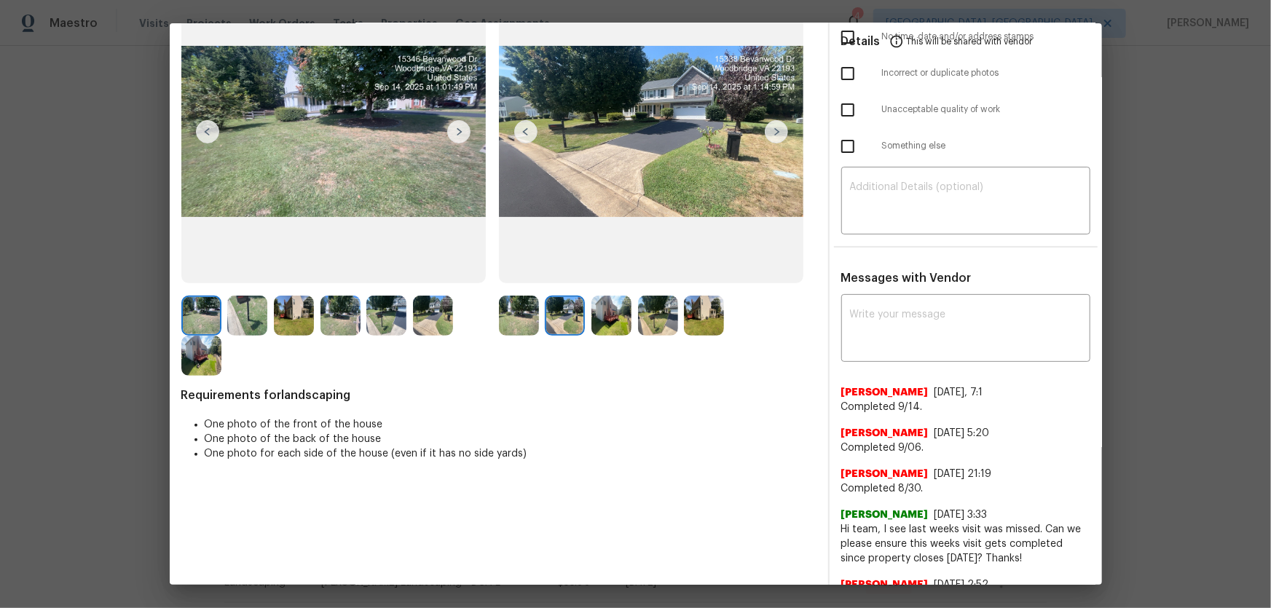
click at [603, 314] on img at bounding box center [612, 316] width 40 height 40
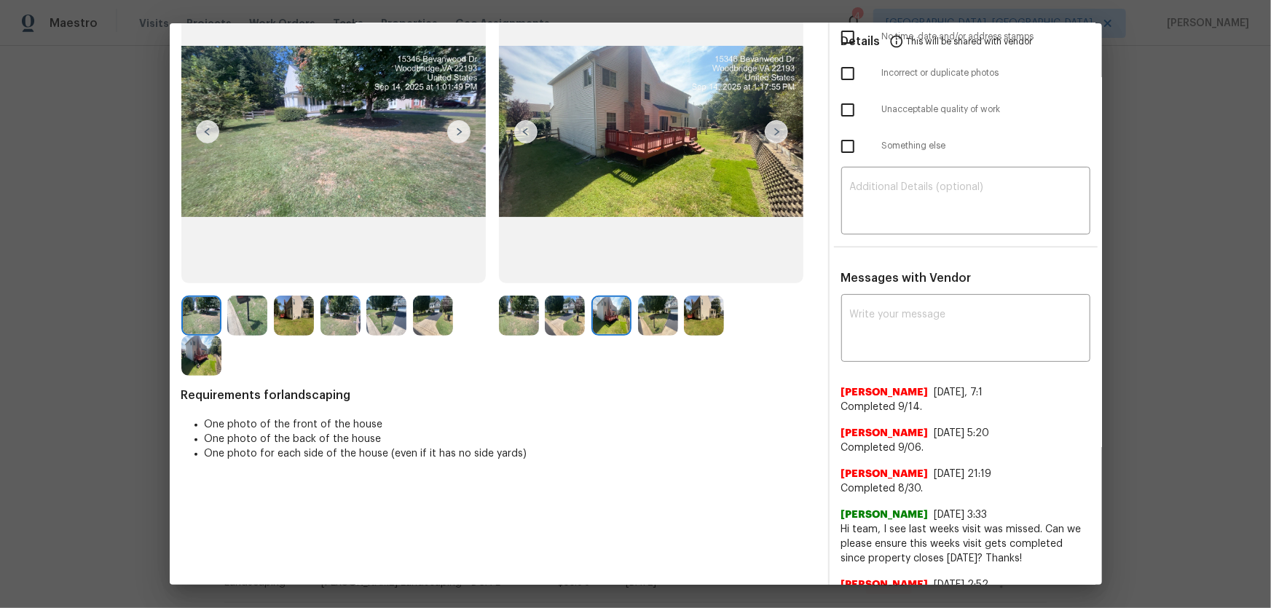
click at [658, 322] on img at bounding box center [658, 316] width 40 height 40
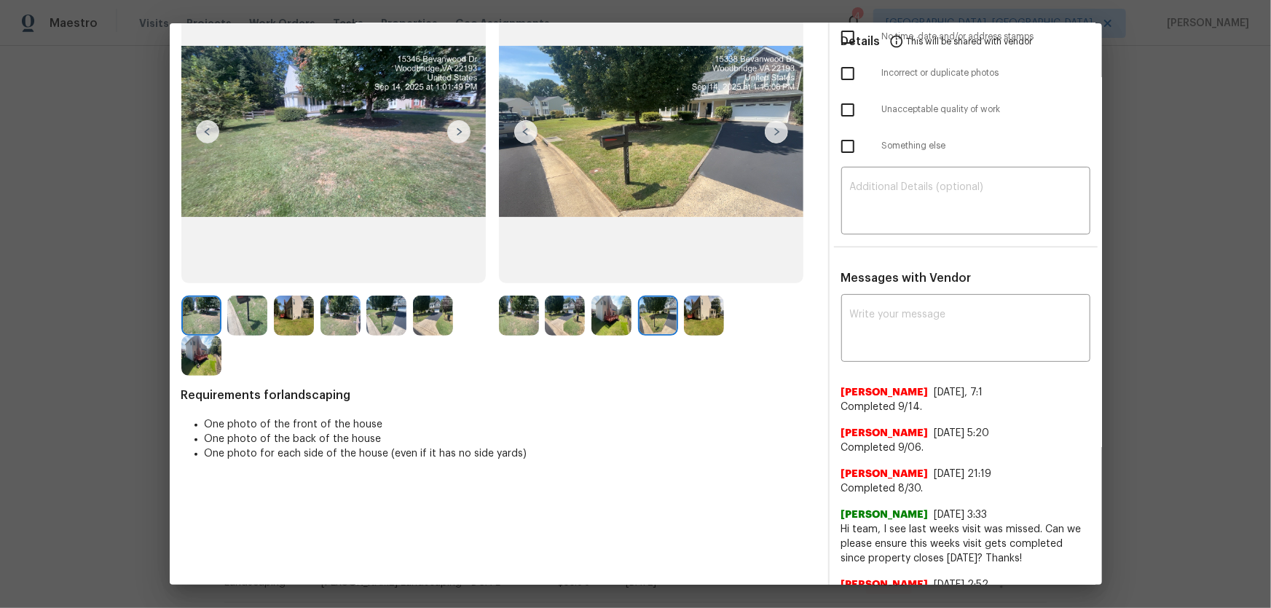
click at [699, 322] on img at bounding box center [704, 316] width 40 height 40
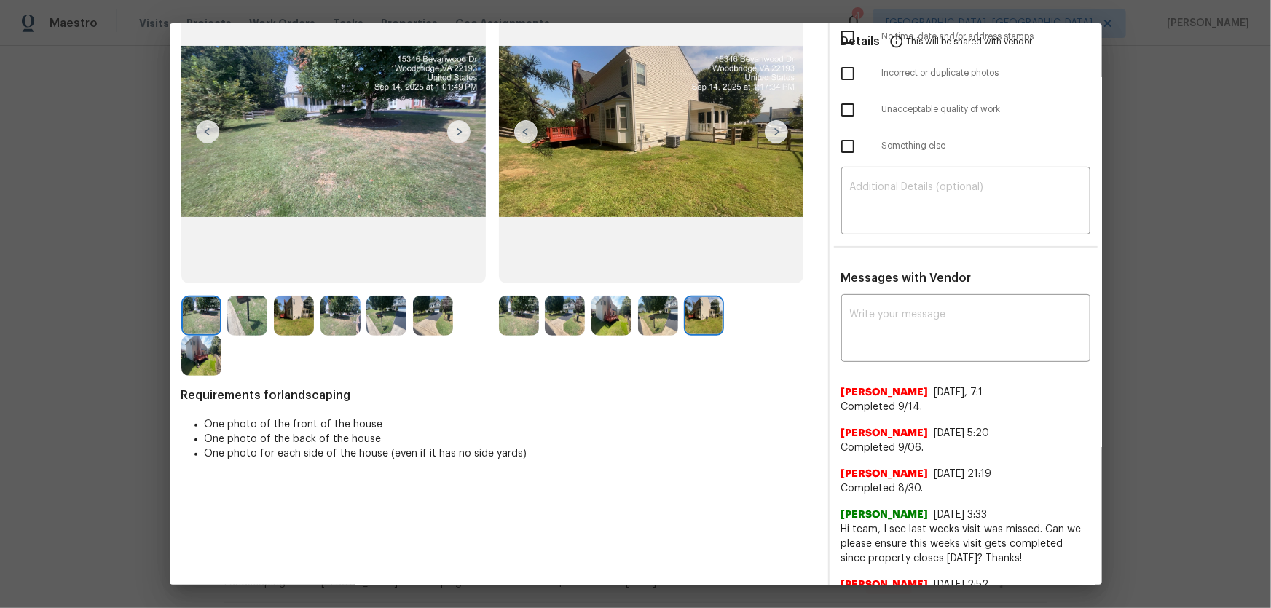
click at [528, 327] on img at bounding box center [519, 316] width 40 height 40
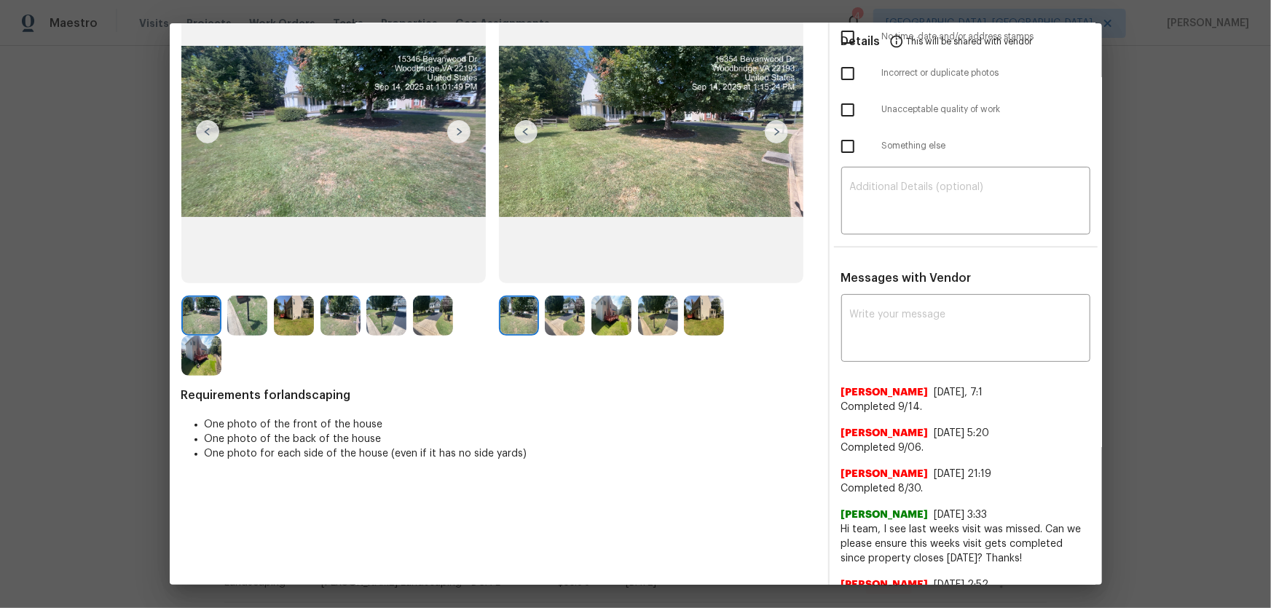
click at [560, 326] on img at bounding box center [565, 316] width 40 height 40
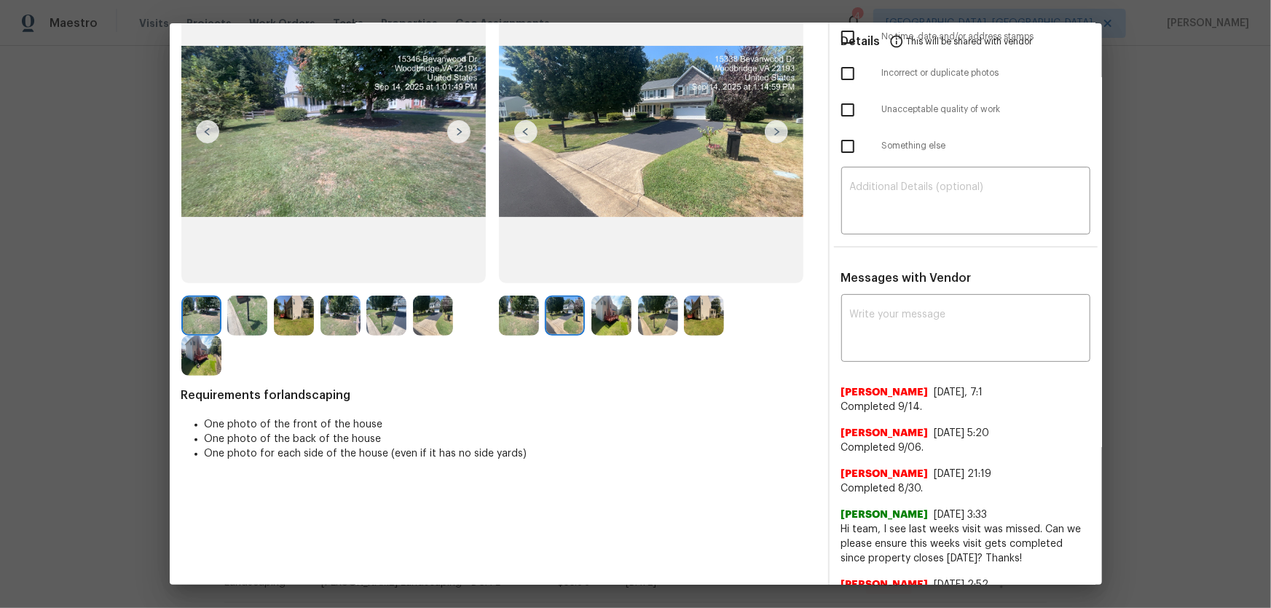
click at [619, 325] on img at bounding box center [612, 316] width 40 height 40
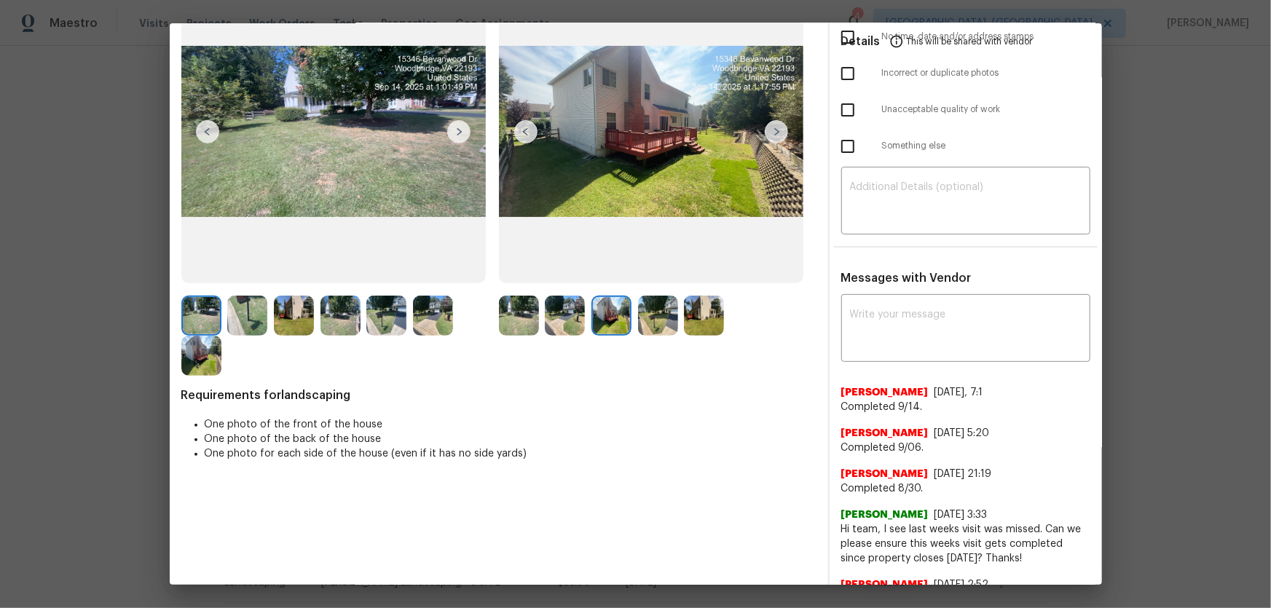
click at [655, 321] on img at bounding box center [658, 316] width 40 height 40
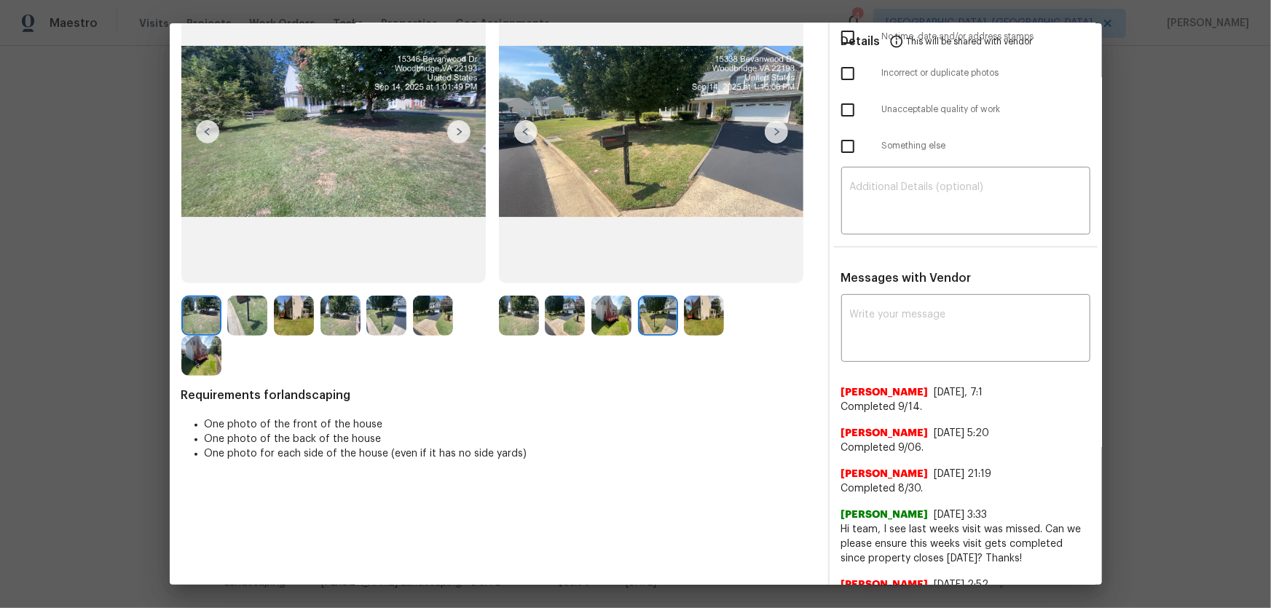
click at [694, 317] on img at bounding box center [704, 316] width 40 height 40
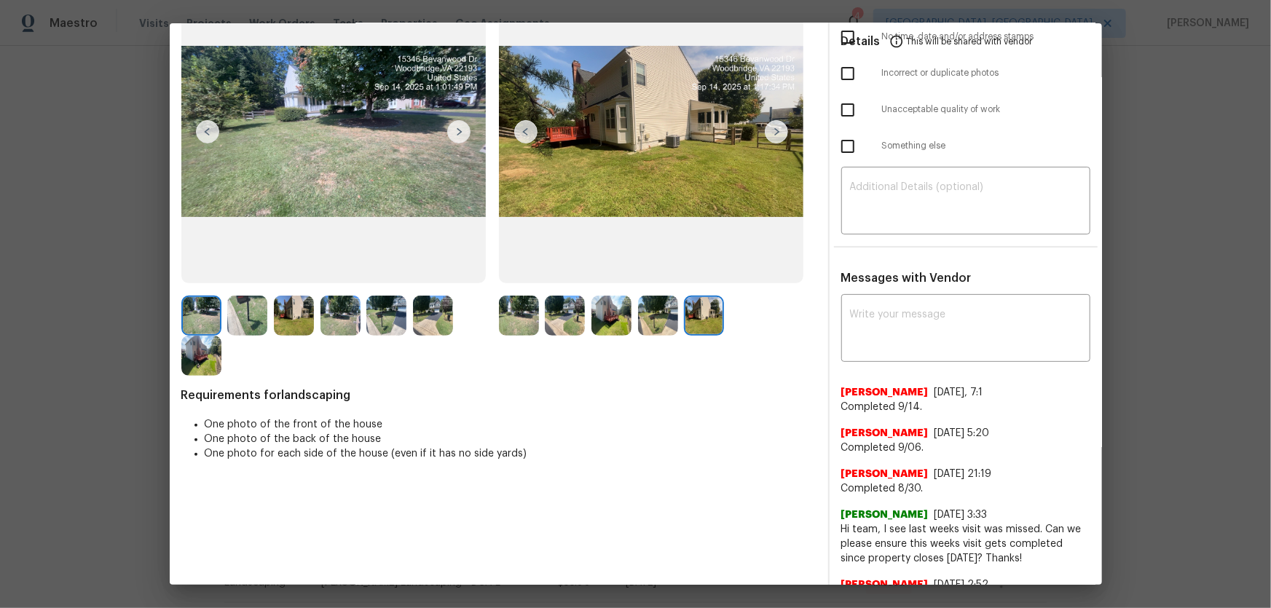
scroll to position [0, 0]
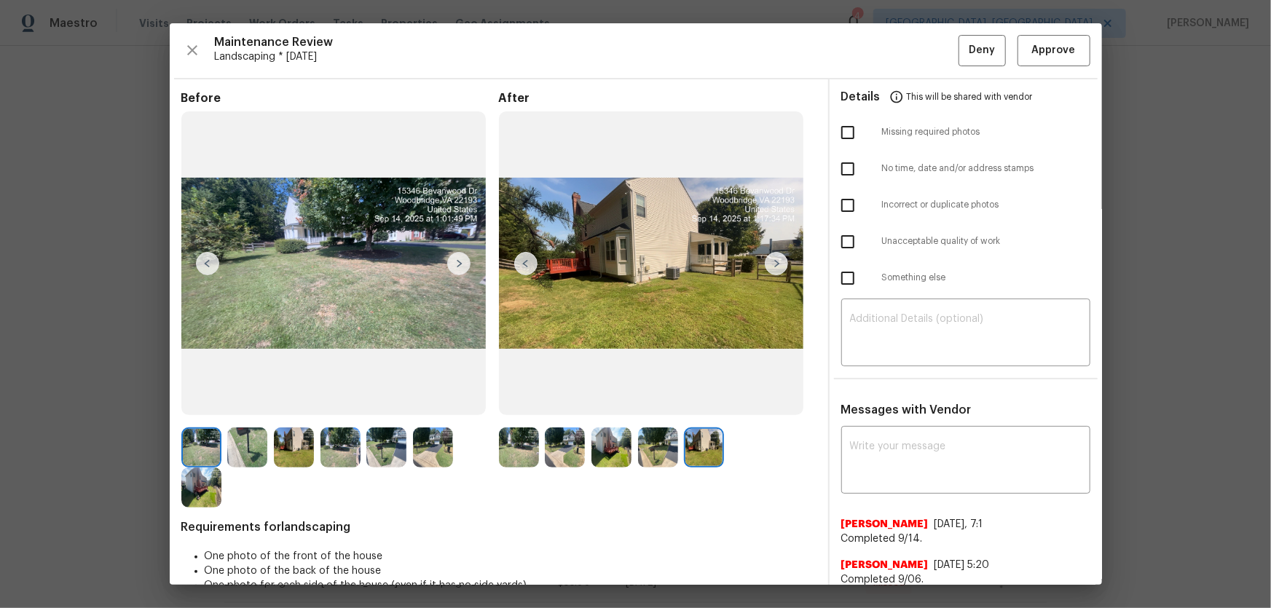
click at [904, 68] on div "Maintenance Review Landscaping * Mon, Sep 08 Deny Approve Before After Requirem…" at bounding box center [636, 304] width 933 height 562
click at [904, 50] on span "Approve" at bounding box center [1054, 51] width 44 height 18
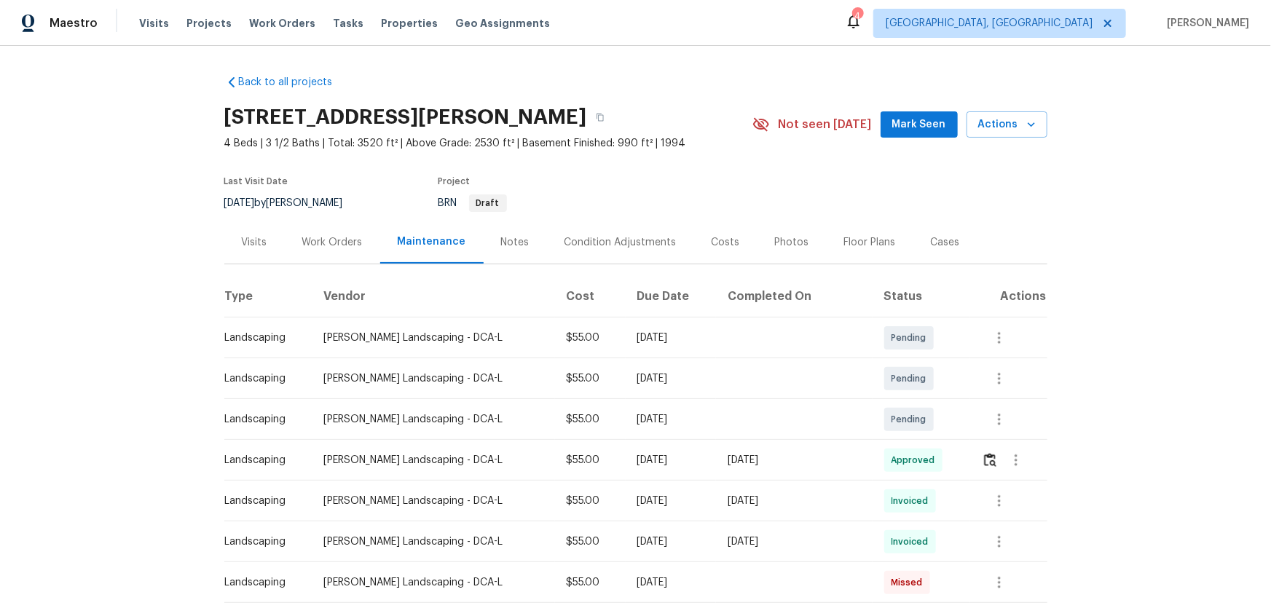
click at [904, 401] on div at bounding box center [1014, 460] width 65 height 35
click at [904, 401] on div at bounding box center [1016, 460] width 35 height 35
click at [904, 401] on img "button" at bounding box center [990, 460] width 12 height 14
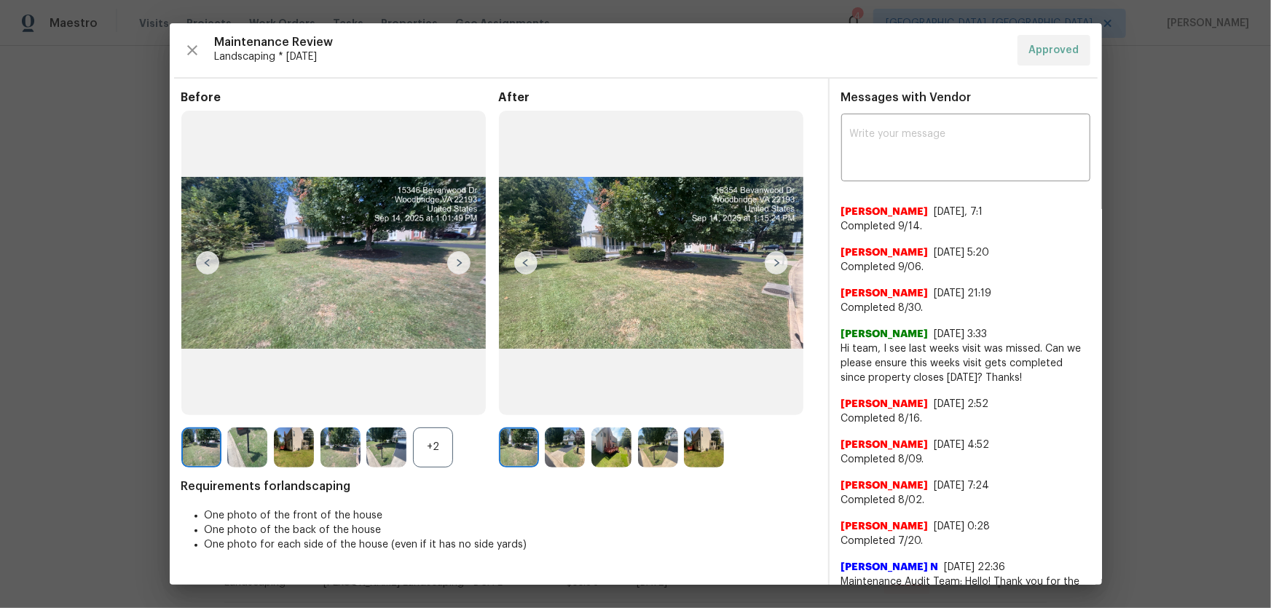
click at [442, 401] on div "+2" at bounding box center [433, 448] width 40 height 40
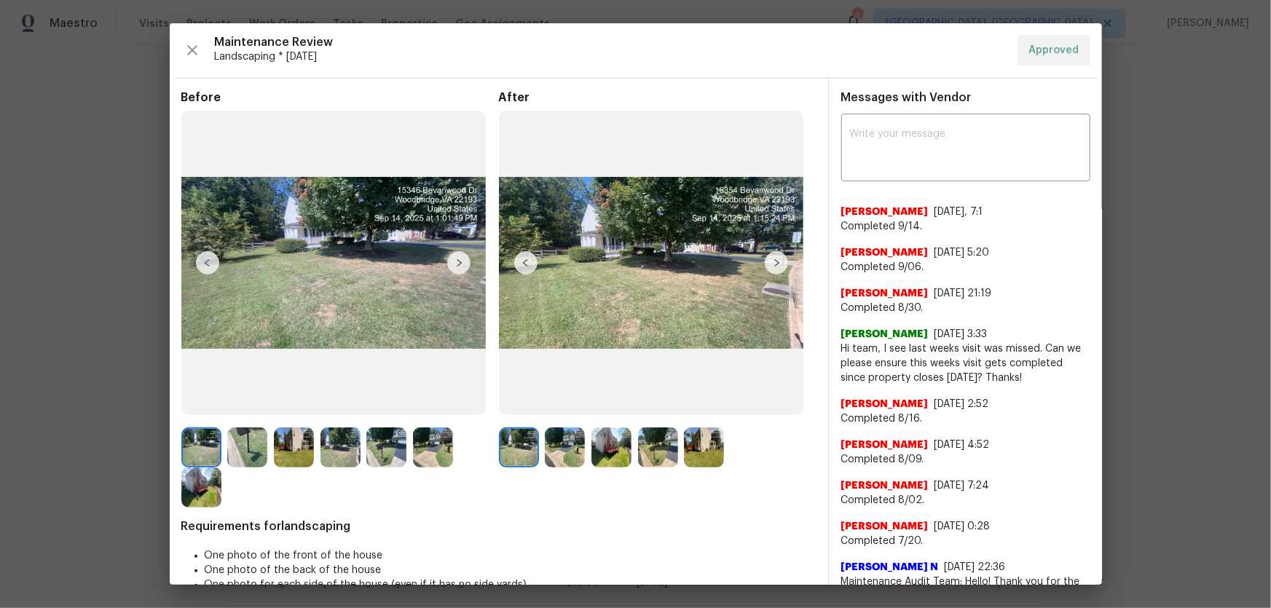
click at [562, 401] on img at bounding box center [565, 448] width 40 height 40
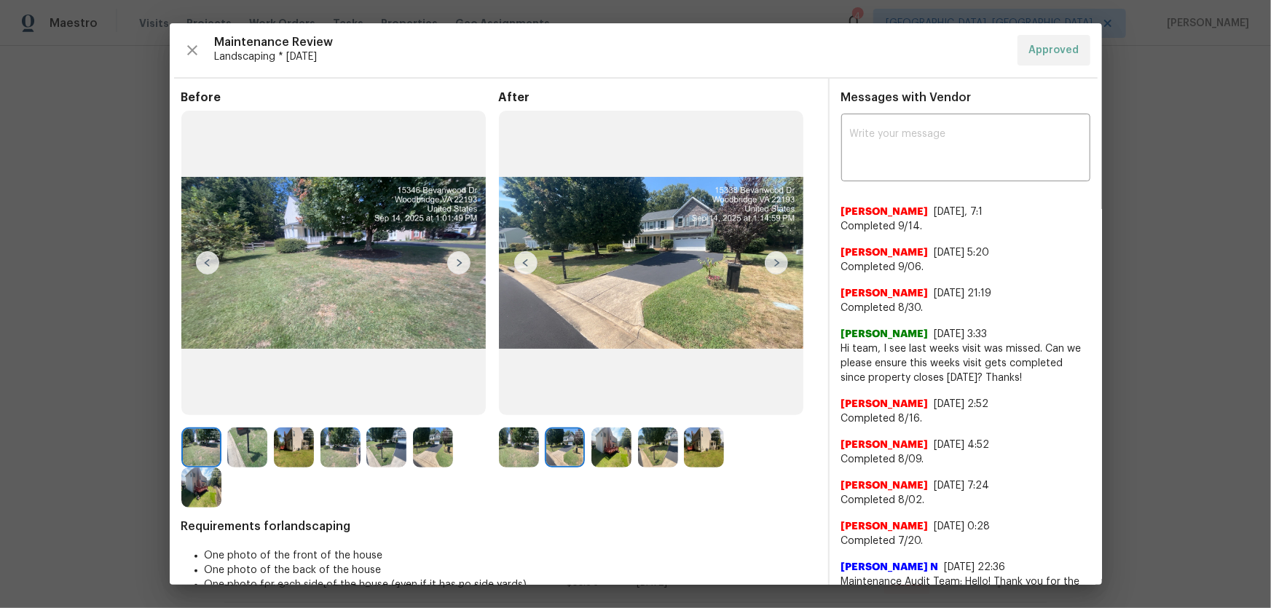
click at [601, 401] on img at bounding box center [612, 448] width 40 height 40
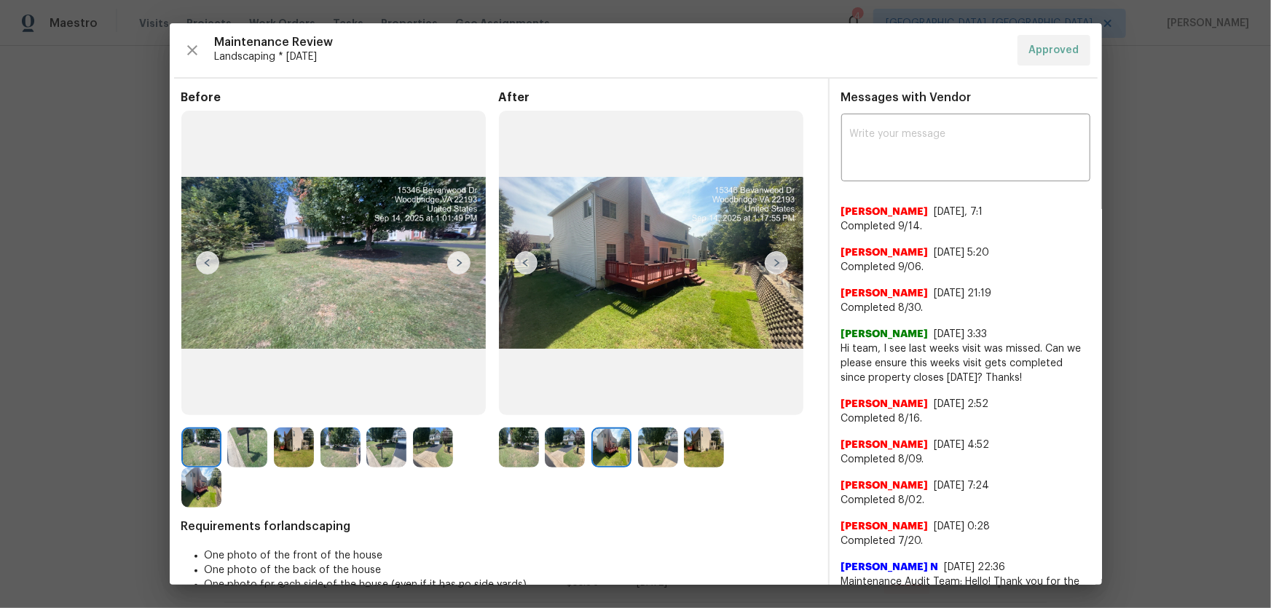
click at [654, 401] on img at bounding box center [658, 448] width 40 height 40
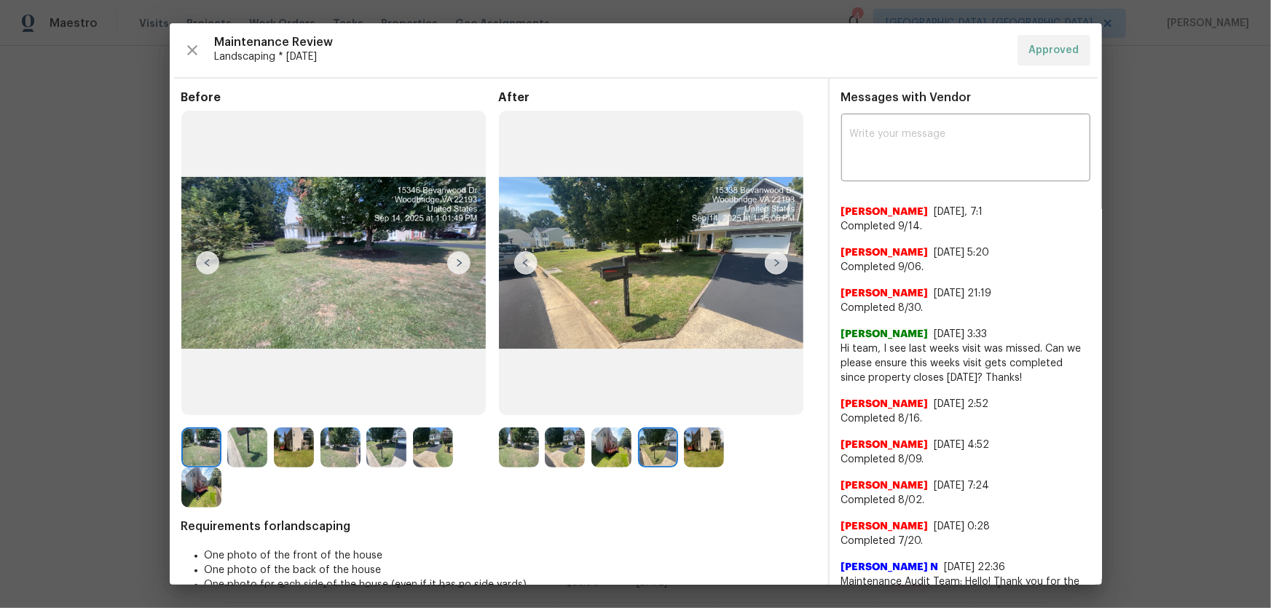
click at [697, 401] on img at bounding box center [704, 448] width 40 height 40
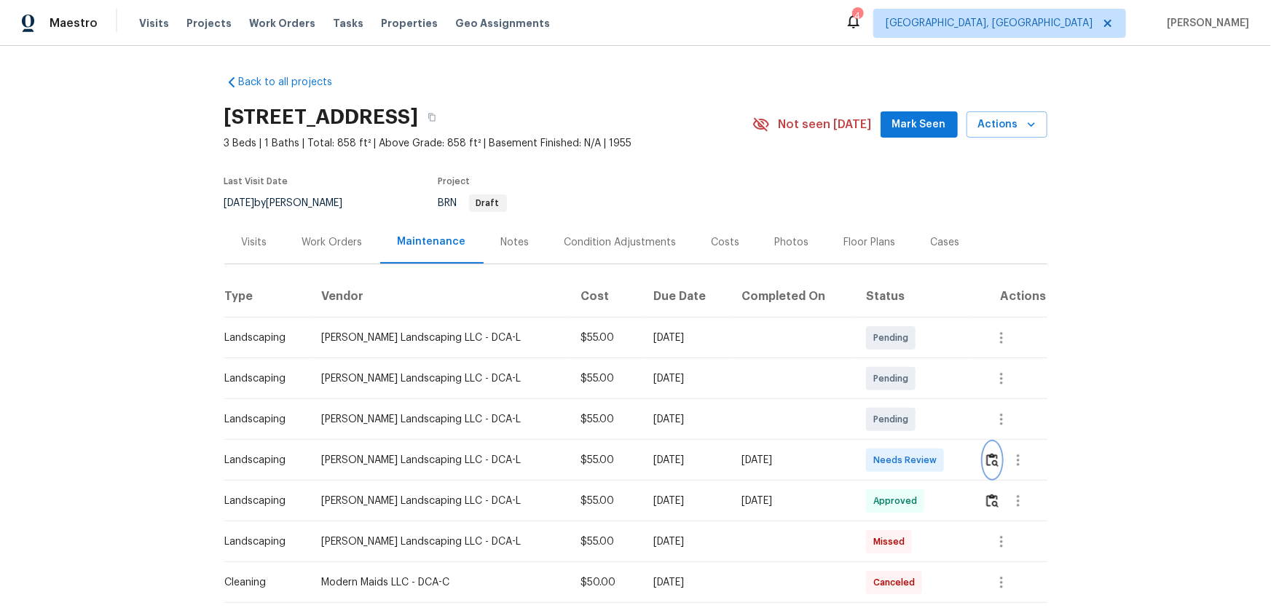
click at [904, 401] on button "button" at bounding box center [992, 460] width 17 height 35
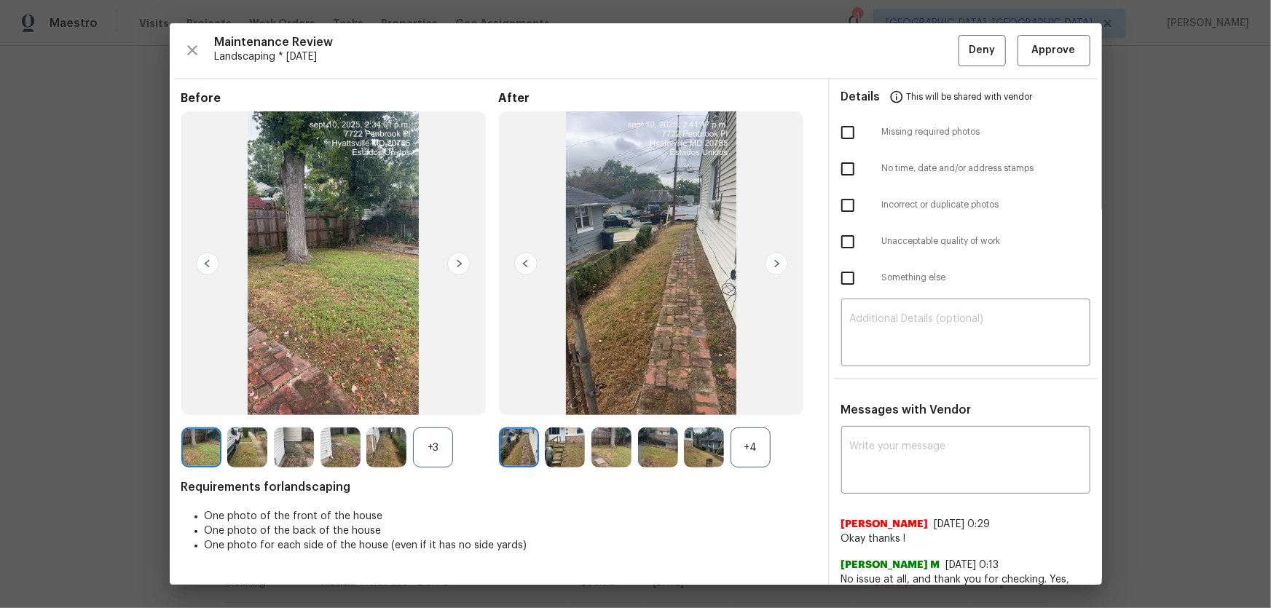
click at [768, 401] on div "+4" at bounding box center [658, 448] width 318 height 40
click at [763, 401] on div "+4" at bounding box center [751, 448] width 40 height 40
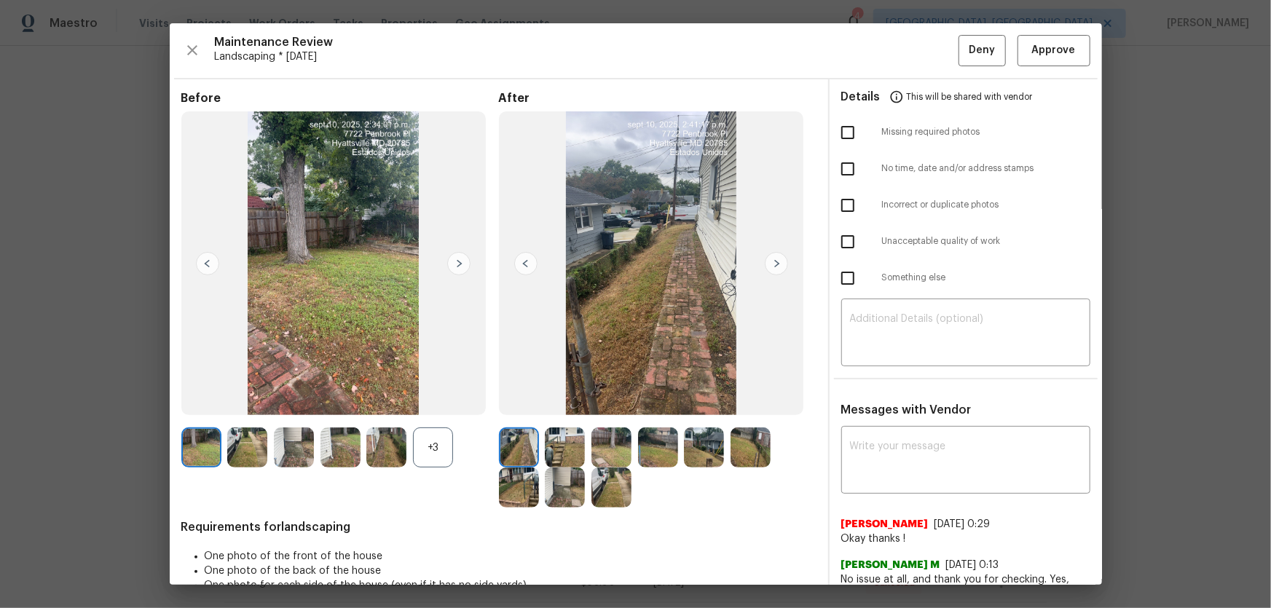
click at [444, 401] on div "+3" at bounding box center [433, 448] width 40 height 40
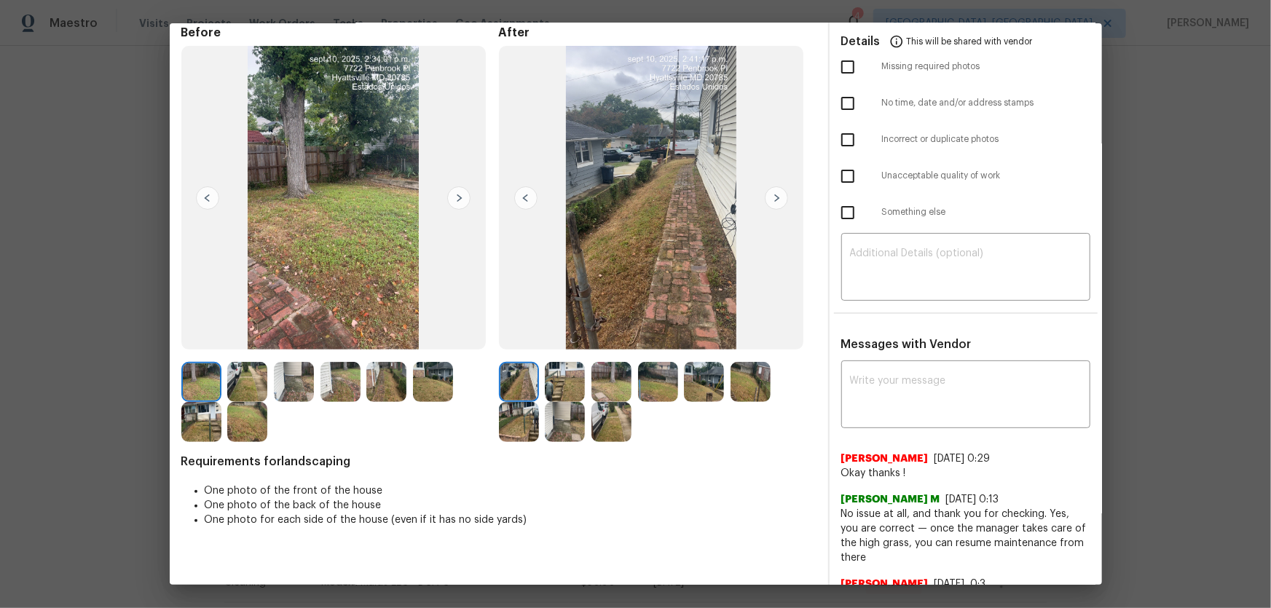
click at [564, 378] on img at bounding box center [565, 382] width 40 height 40
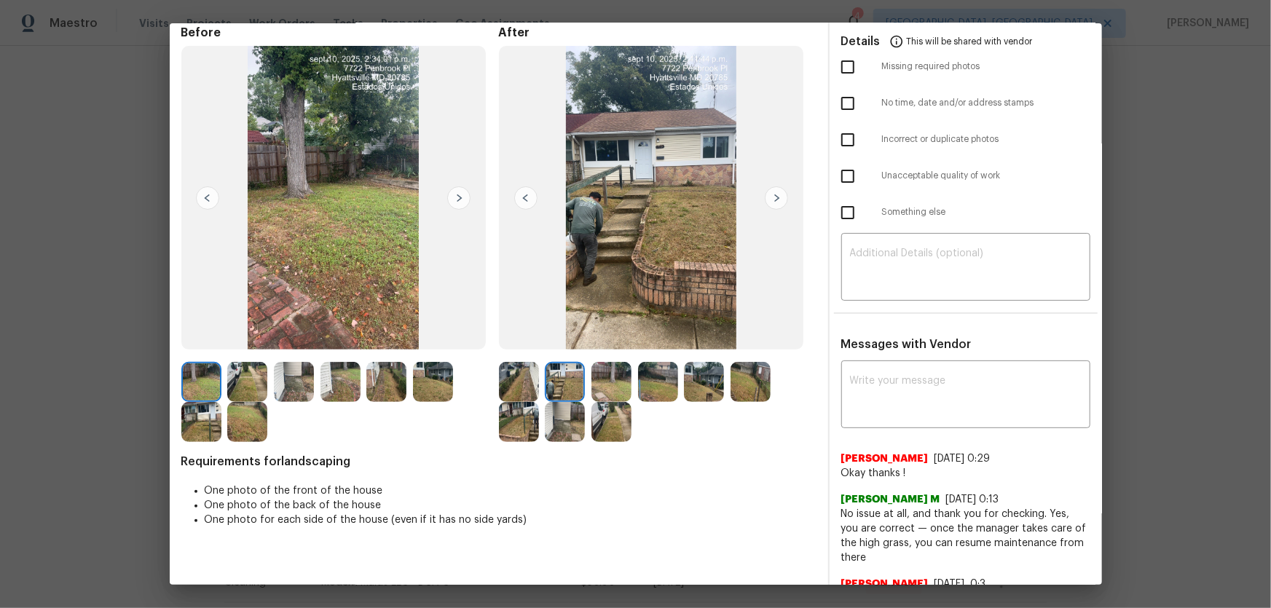
click at [605, 382] on img at bounding box center [612, 382] width 40 height 40
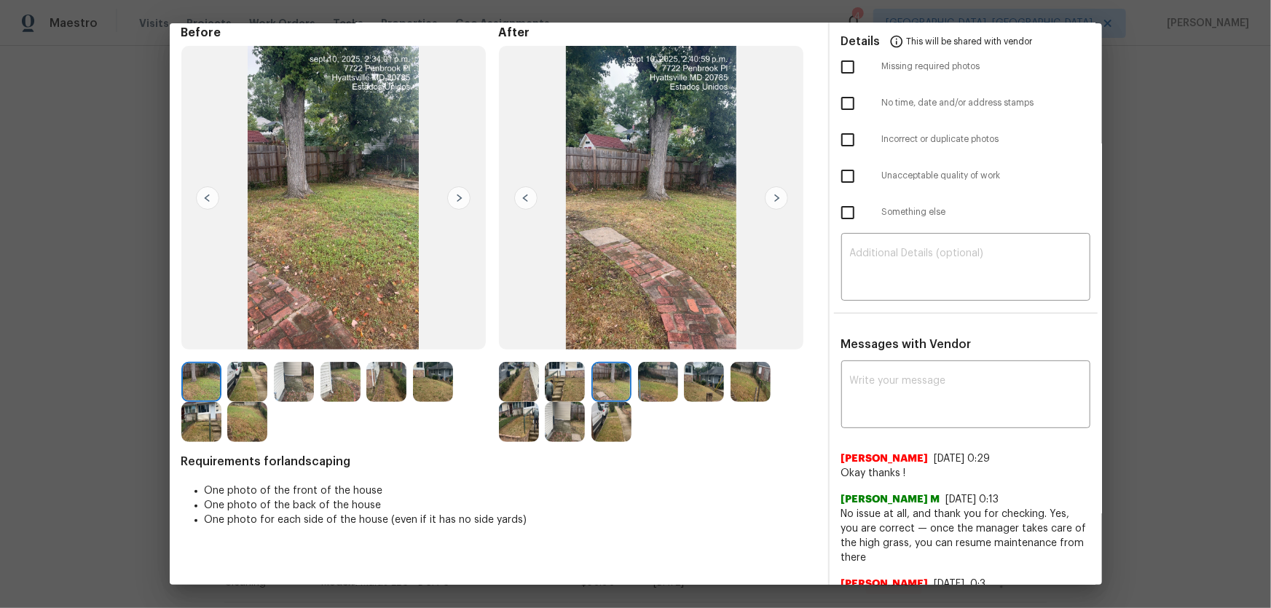
click at [656, 391] on img at bounding box center [658, 382] width 40 height 40
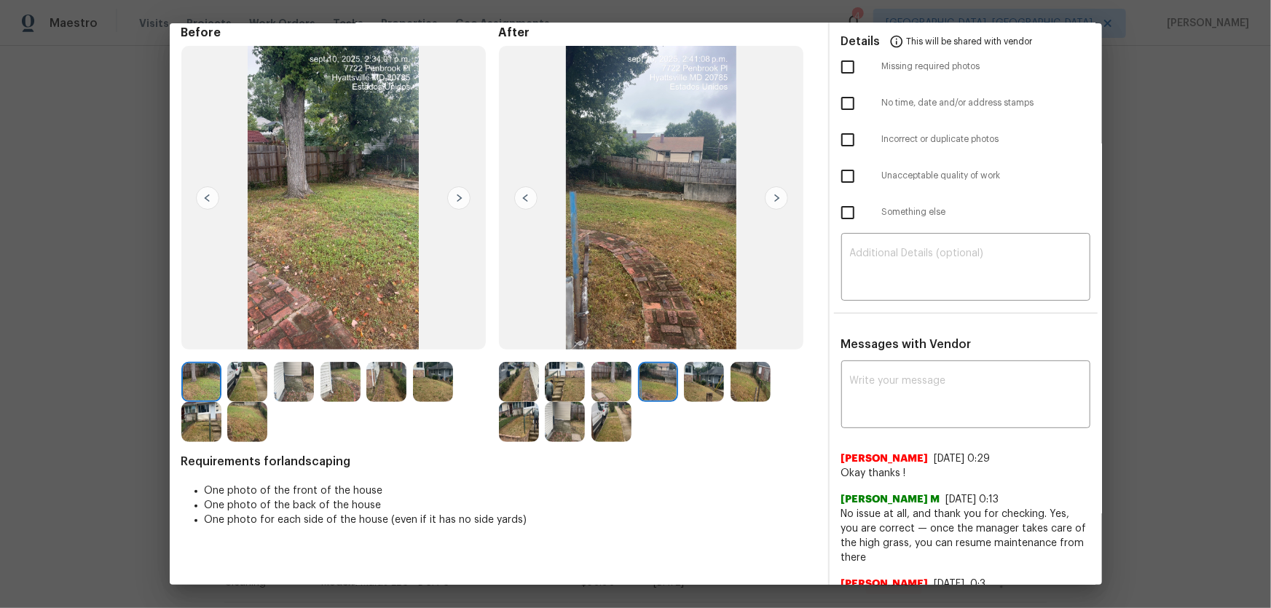
click at [699, 391] on img at bounding box center [704, 382] width 40 height 40
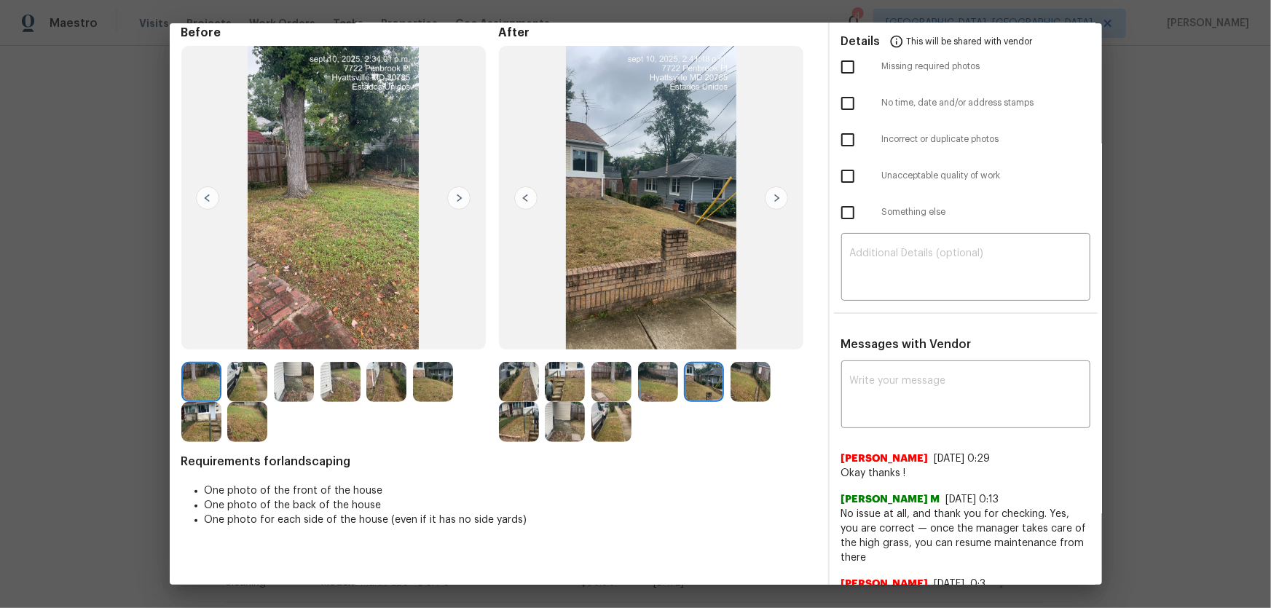
click at [731, 389] on img at bounding box center [751, 382] width 40 height 40
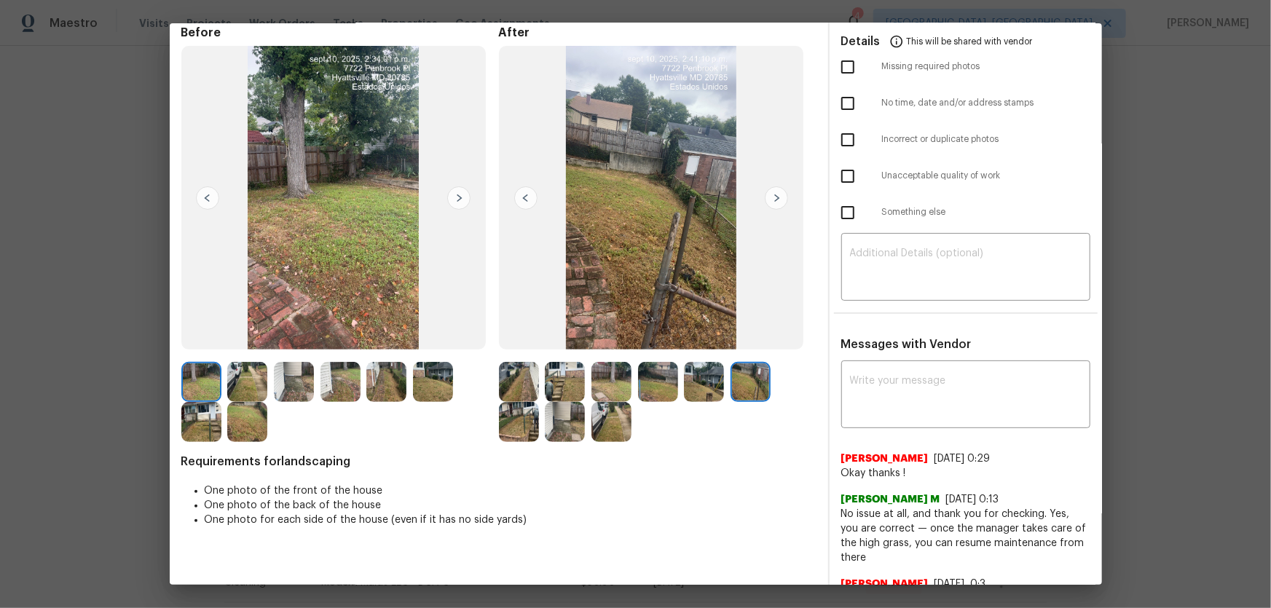
click at [525, 401] on img at bounding box center [519, 422] width 40 height 40
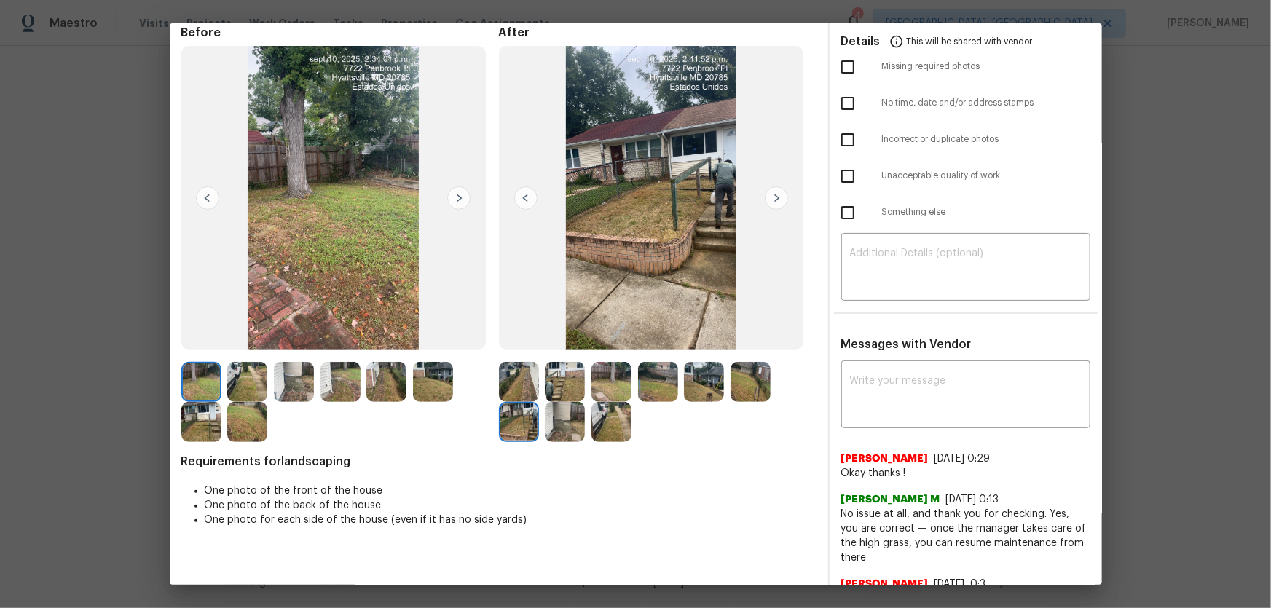
click at [552, 401] on img at bounding box center [565, 422] width 40 height 40
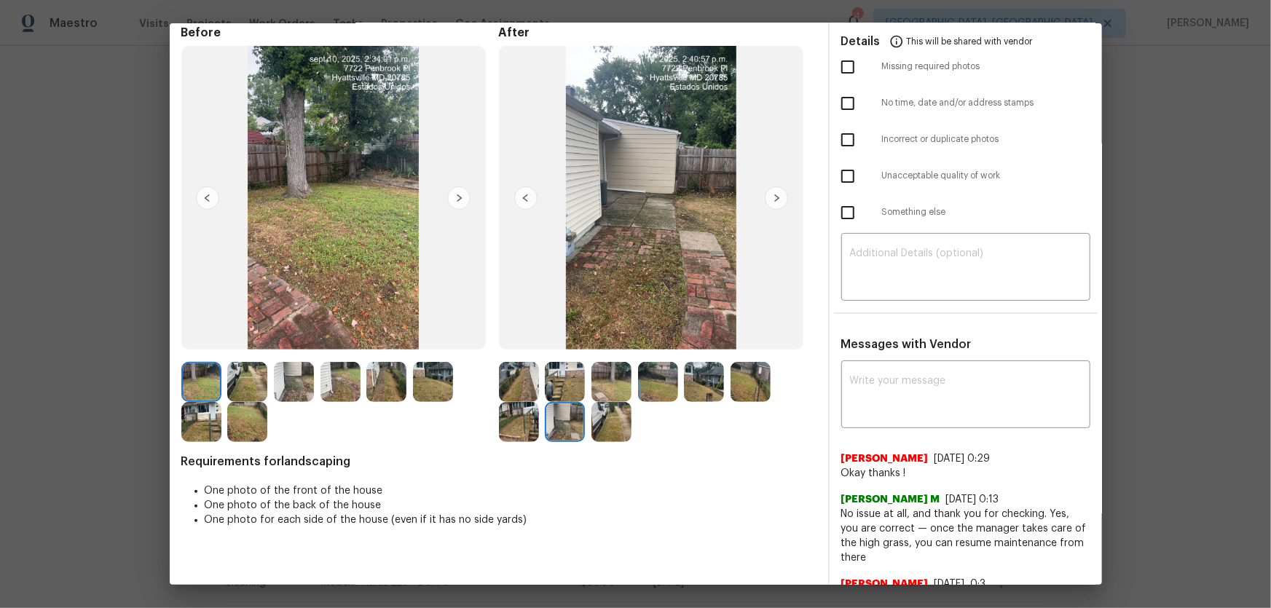
click at [617, 401] on img at bounding box center [612, 422] width 40 height 40
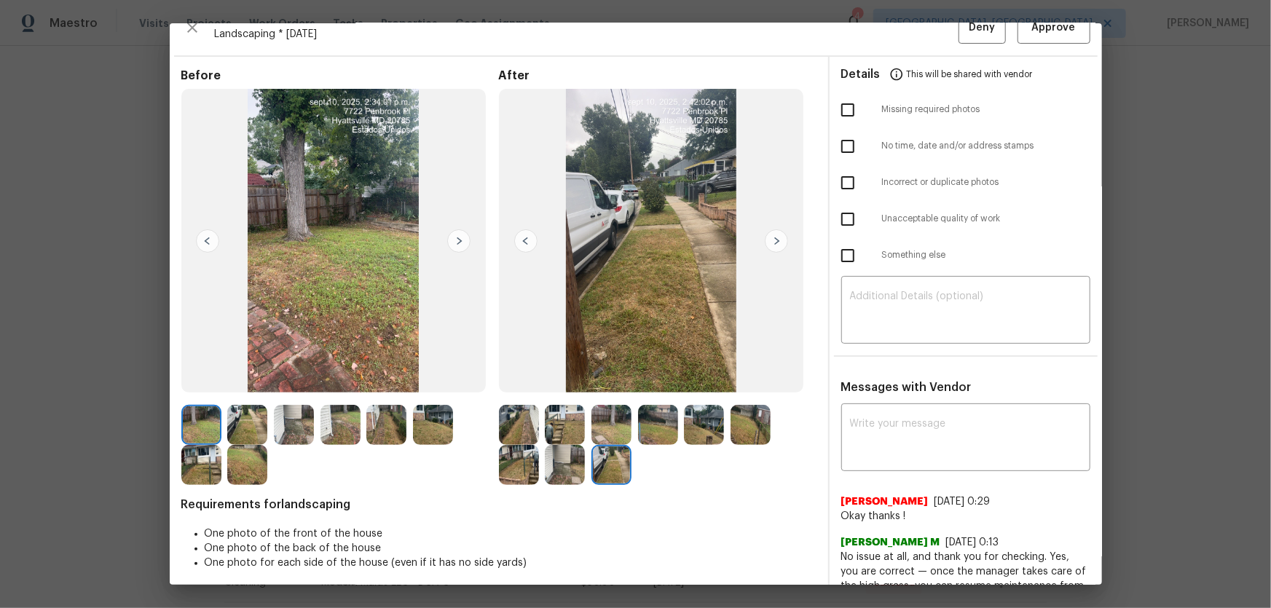
scroll to position [0, 0]
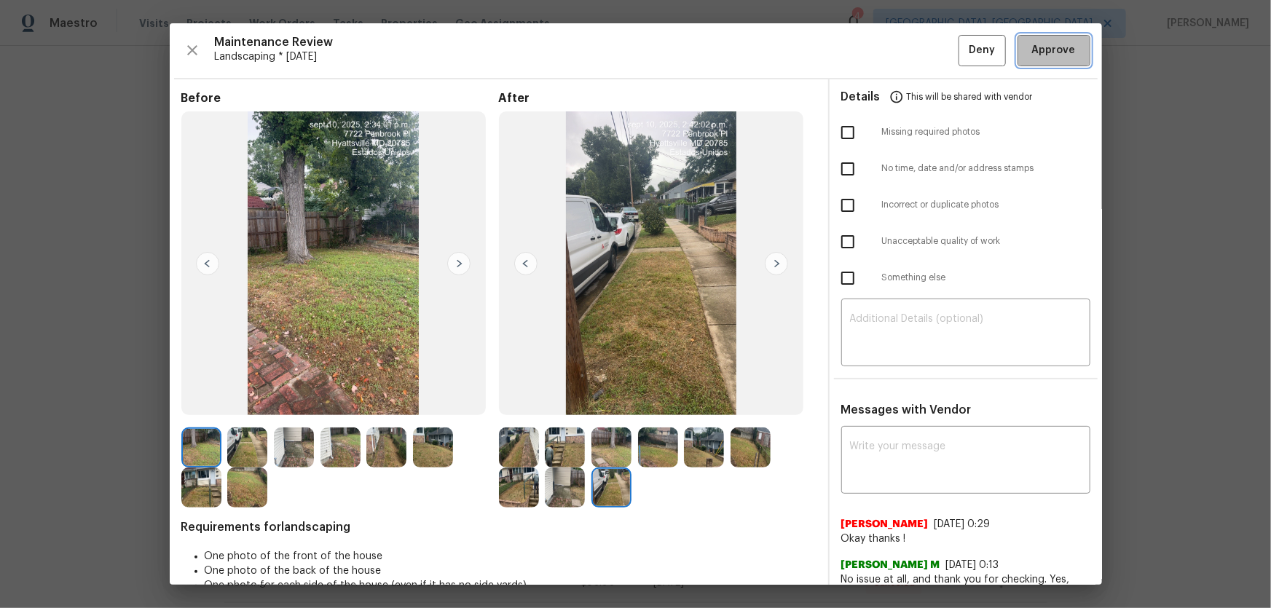
click at [904, 47] on span "Approve" at bounding box center [1054, 51] width 44 height 18
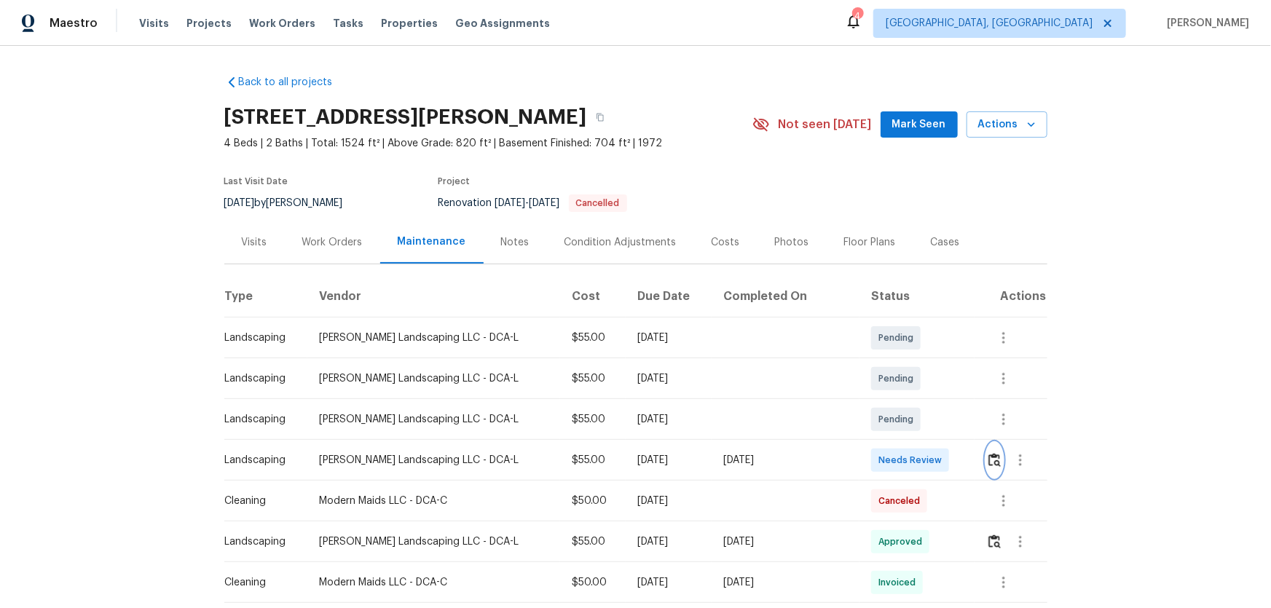
click at [904, 401] on img "button" at bounding box center [995, 460] width 12 height 14
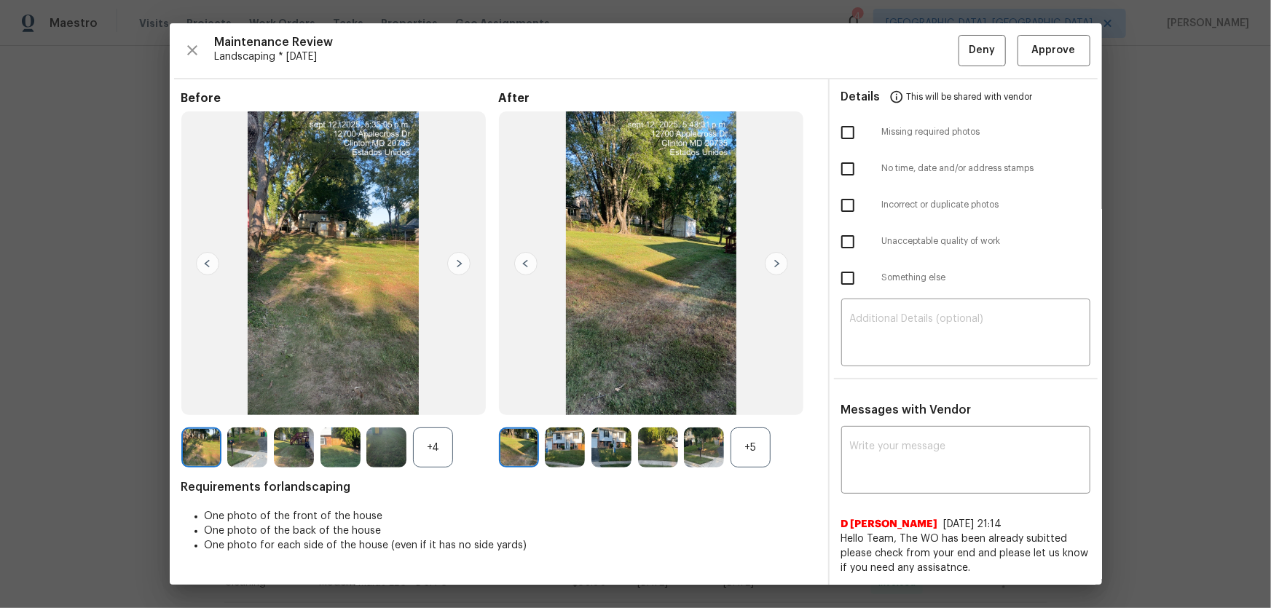
click at [756, 401] on div "+5" at bounding box center [751, 448] width 40 height 40
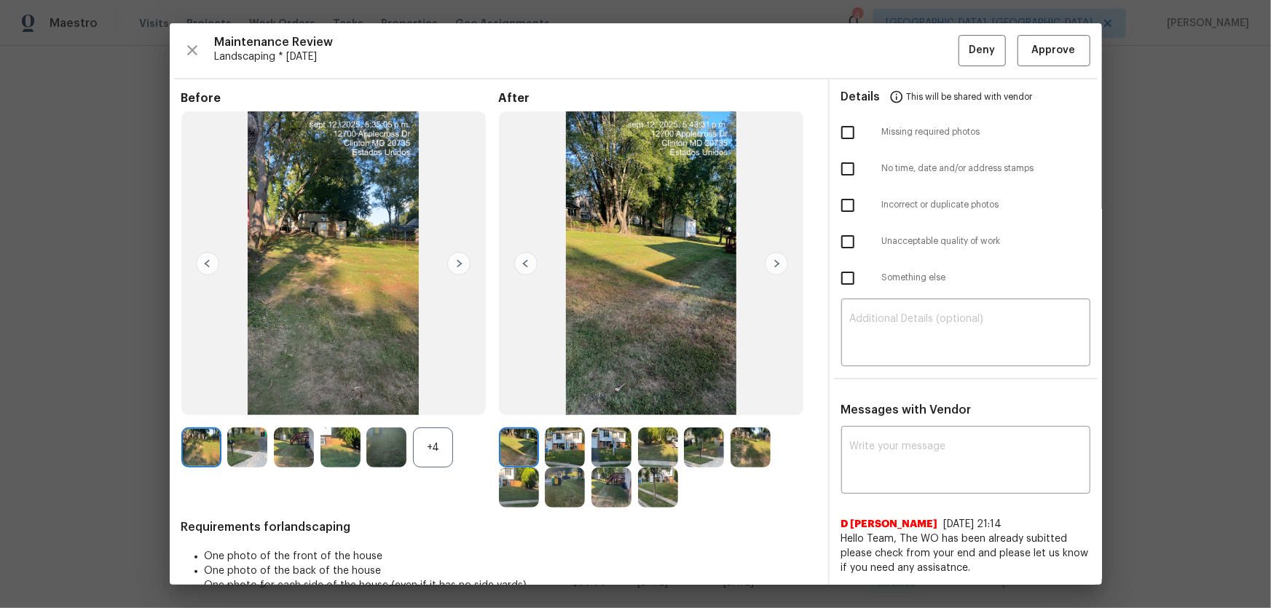
click at [445, 401] on div "+4" at bounding box center [433, 448] width 40 height 40
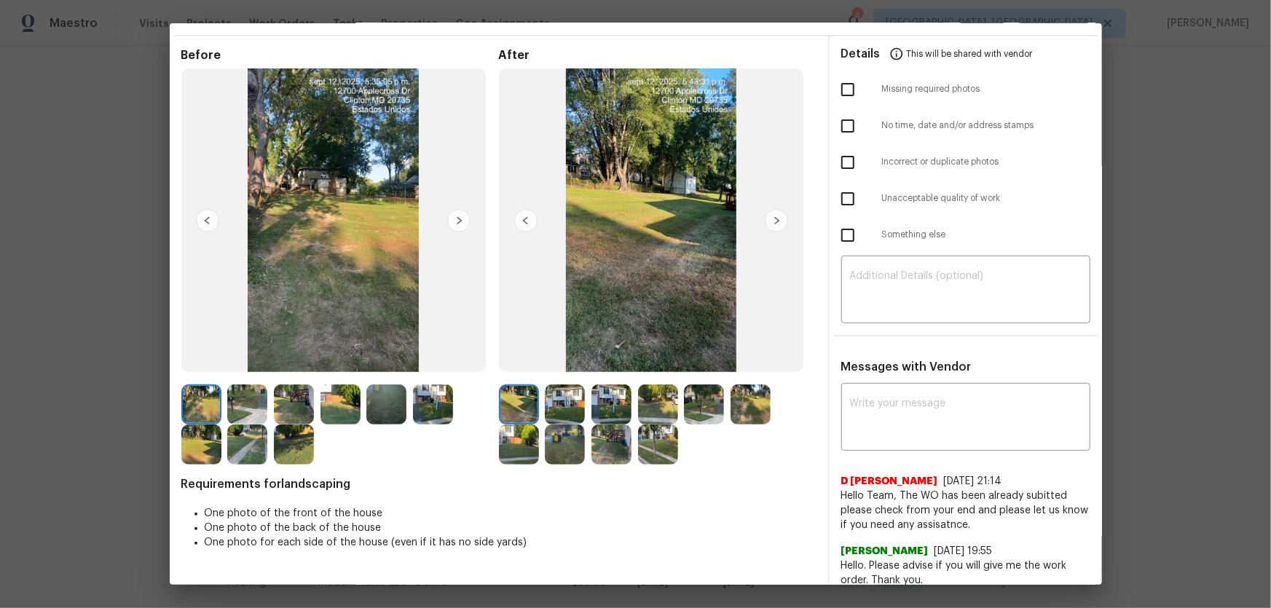
scroll to position [66, 0]
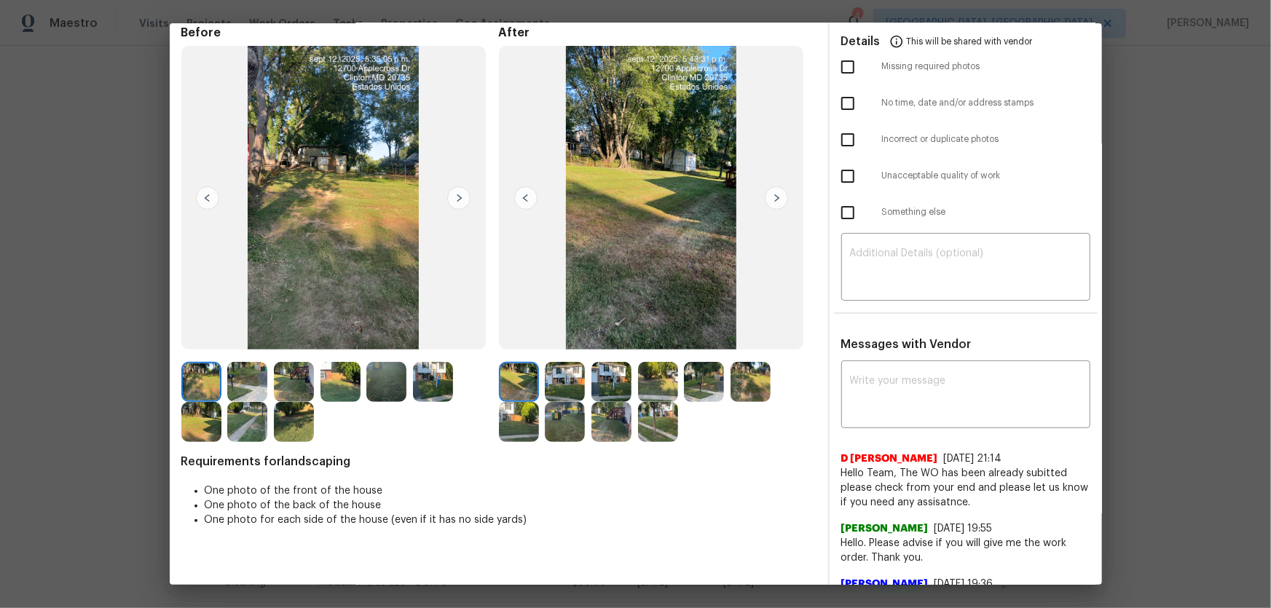
click at [555, 374] on img at bounding box center [565, 382] width 40 height 40
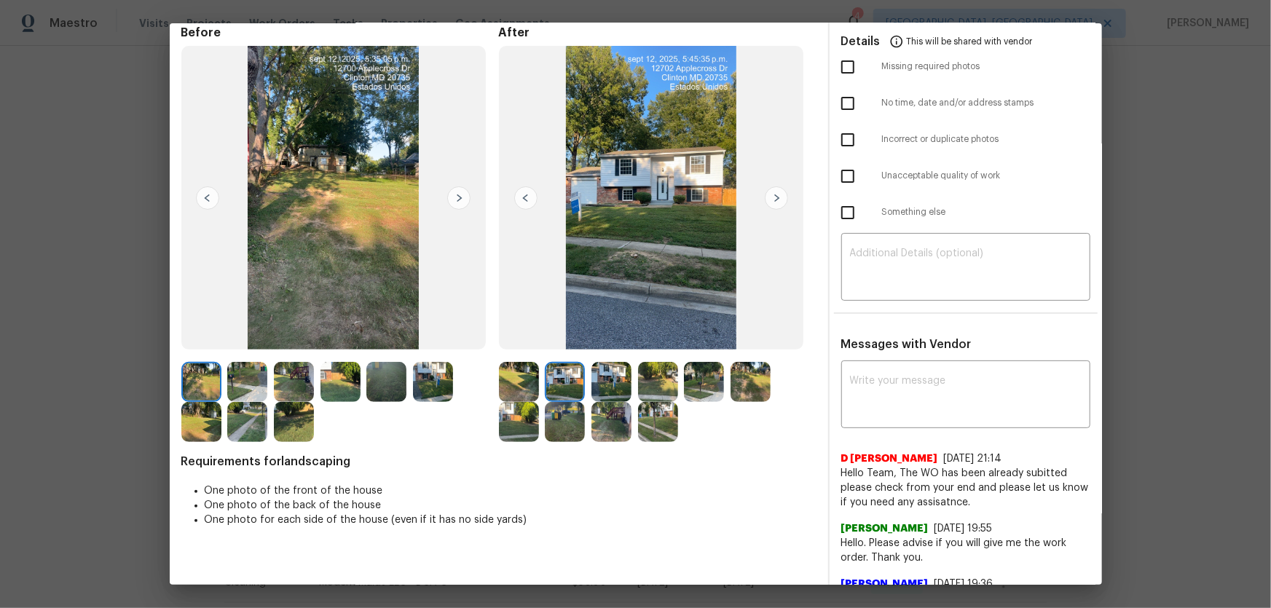
click at [598, 385] on img at bounding box center [612, 382] width 40 height 40
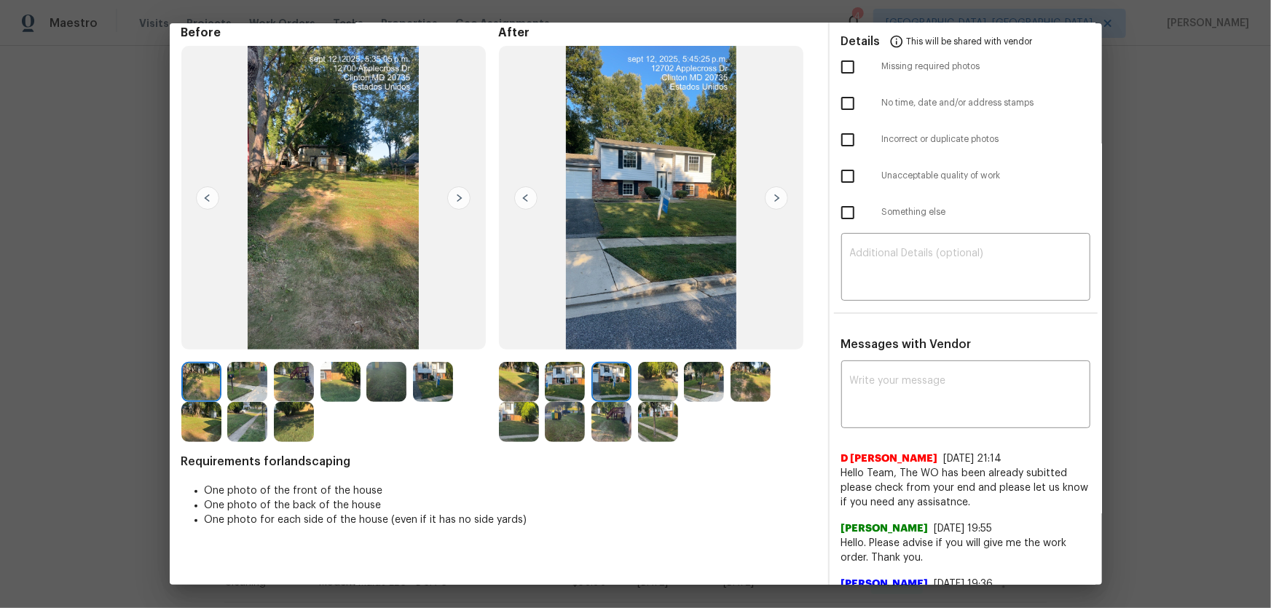
click at [657, 385] on img at bounding box center [658, 382] width 40 height 40
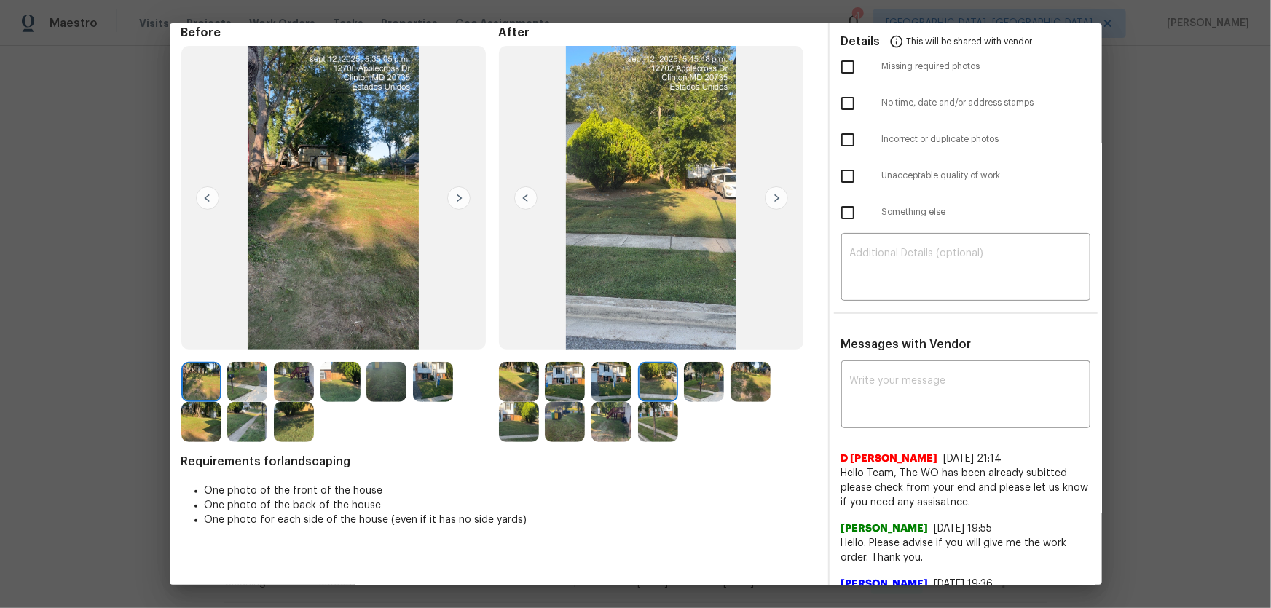
click at [692, 382] on img at bounding box center [704, 382] width 40 height 40
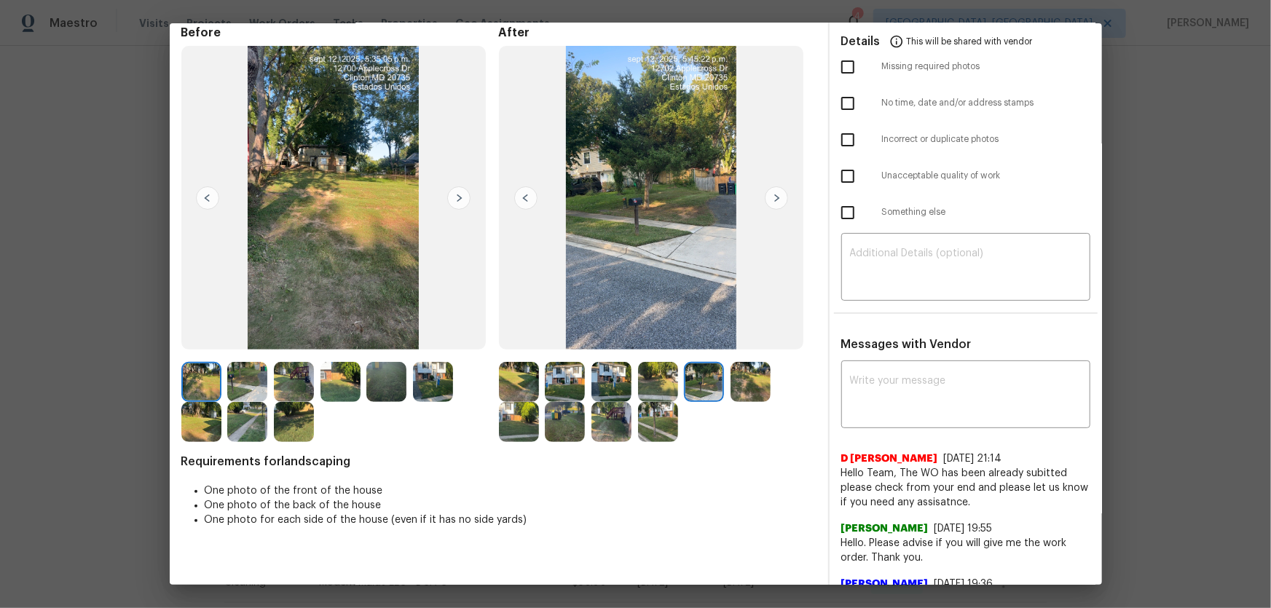
click at [735, 383] on img at bounding box center [751, 382] width 40 height 40
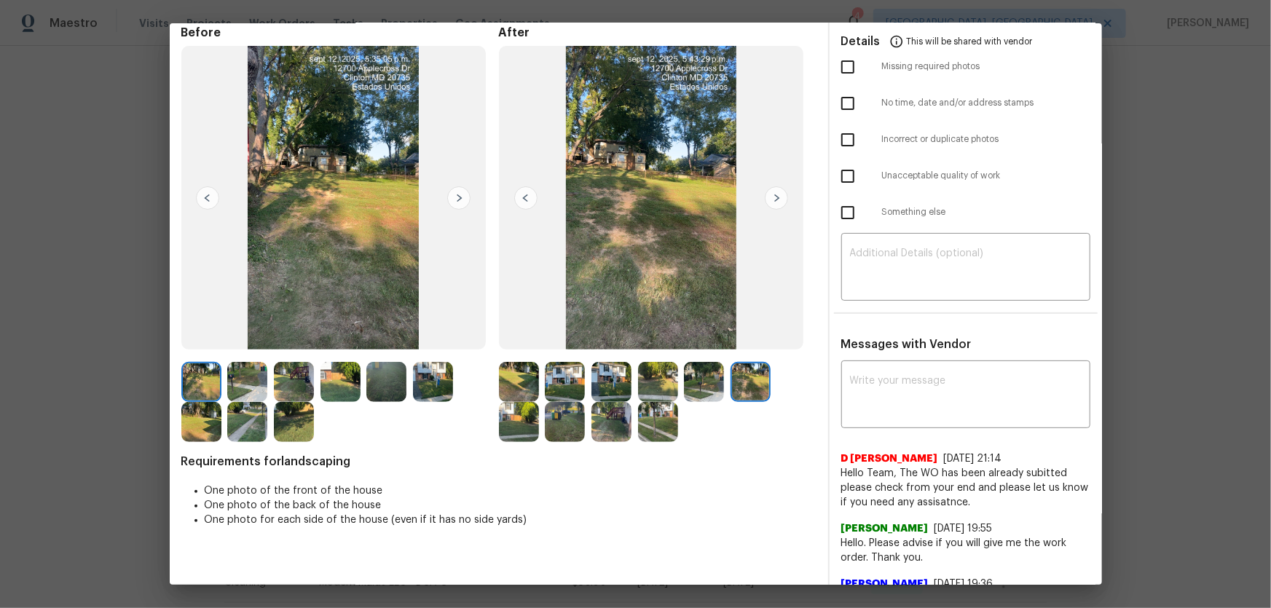
click at [523, 401] on img at bounding box center [519, 422] width 40 height 40
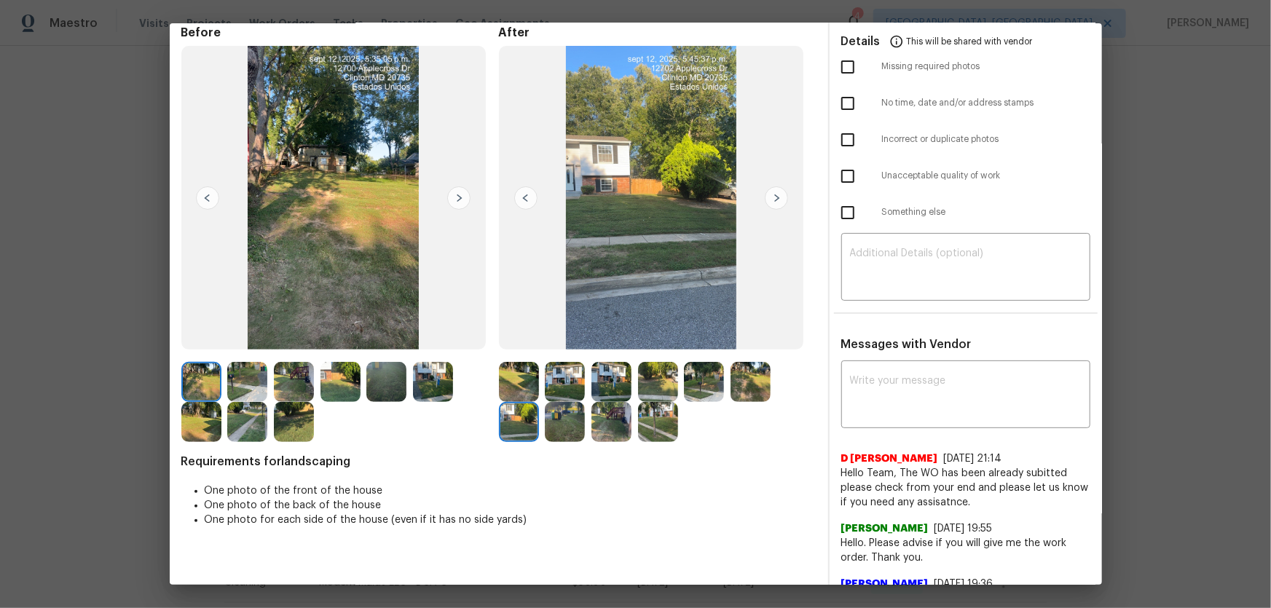
click at [554, 401] on img at bounding box center [565, 422] width 40 height 40
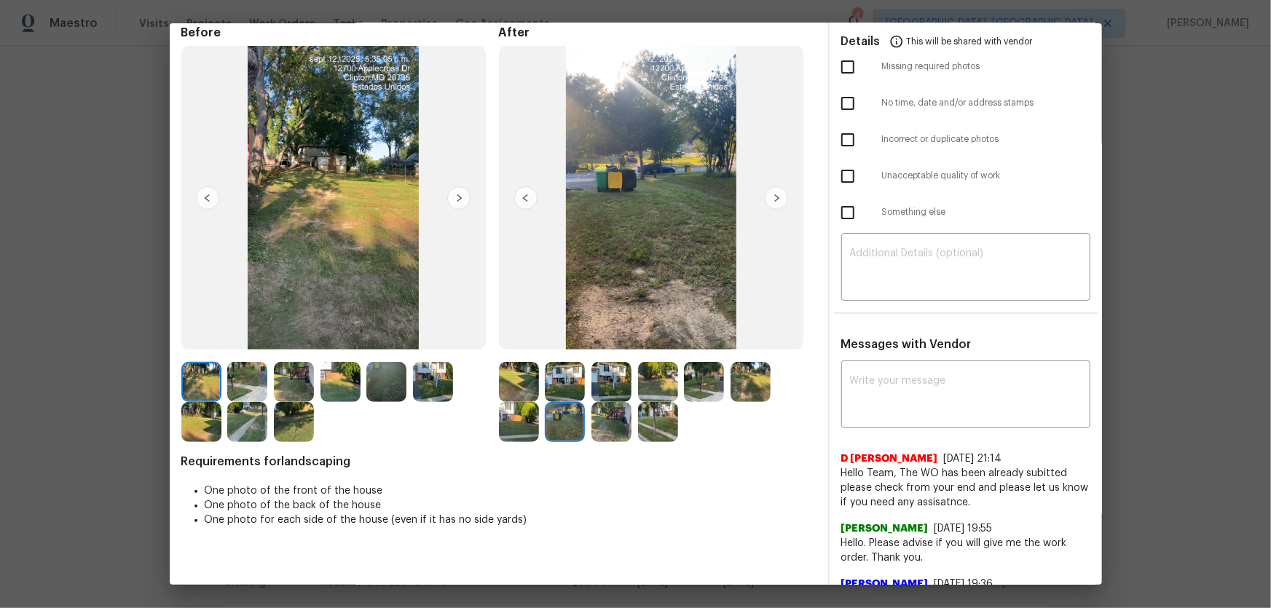
click at [605, 401] on img at bounding box center [612, 422] width 40 height 40
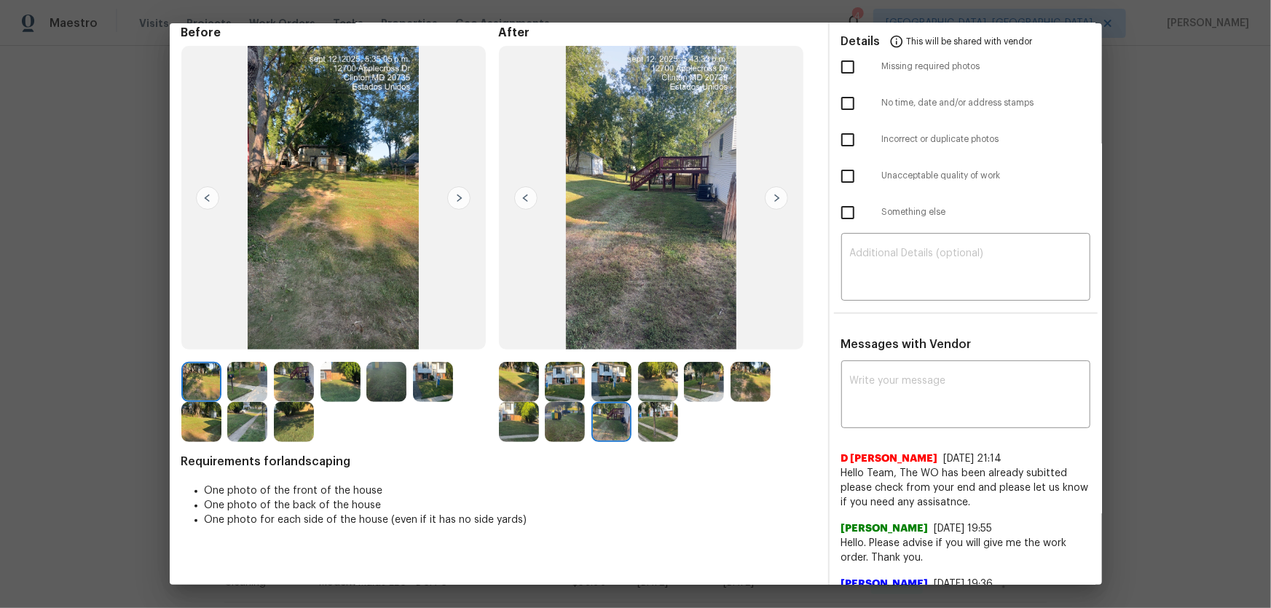
click at [638, 401] on img at bounding box center [658, 422] width 40 height 40
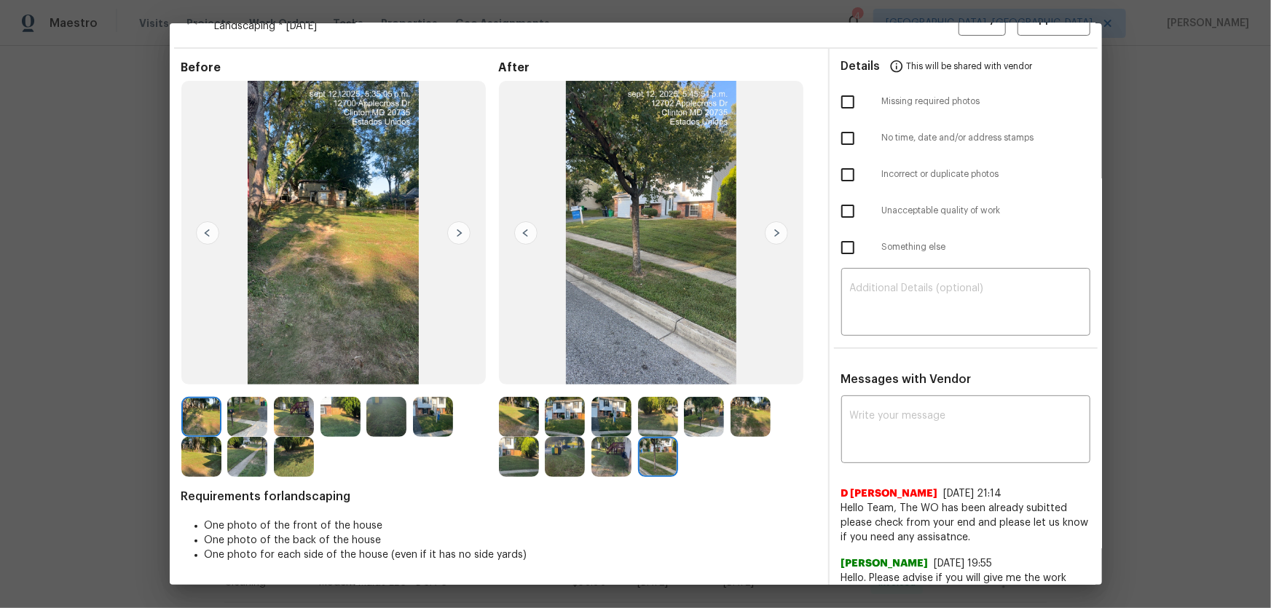
scroll to position [0, 0]
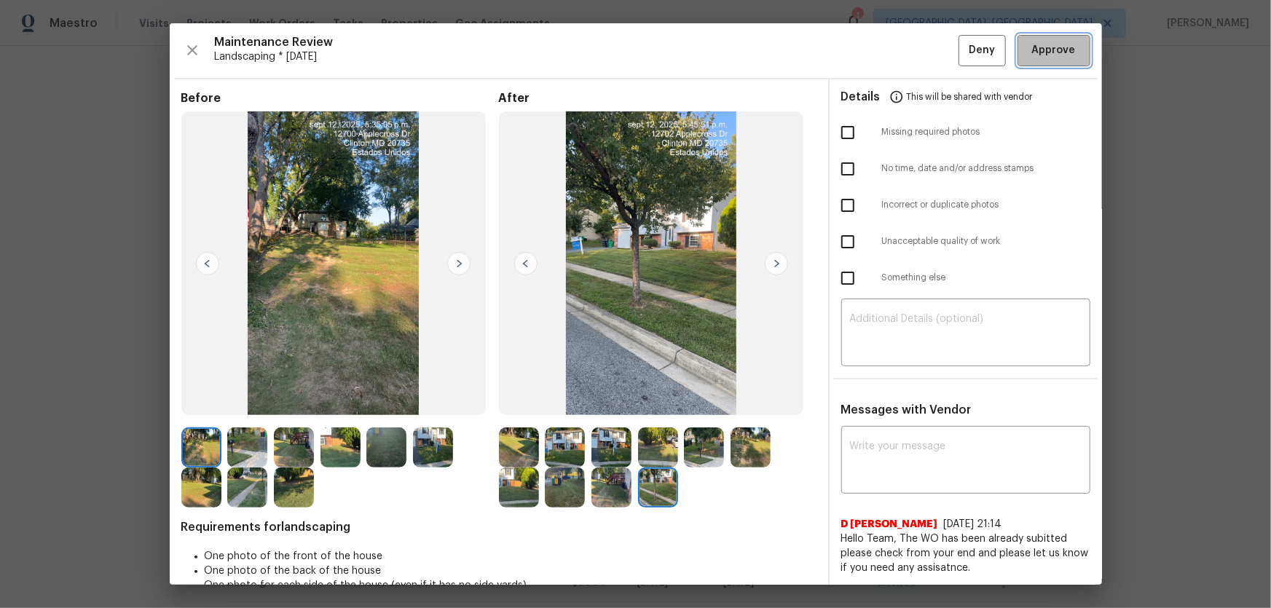
click at [904, 44] on span "Approve" at bounding box center [1055, 51] width 50 height 18
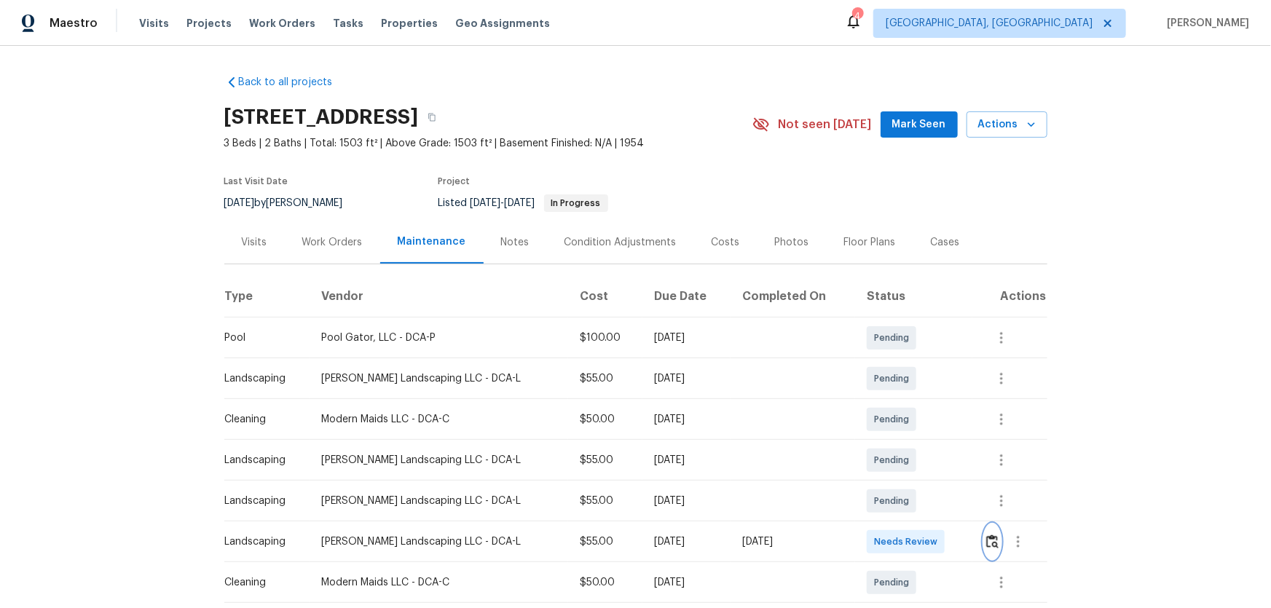
click at [987, 536] on img "button" at bounding box center [993, 542] width 12 height 14
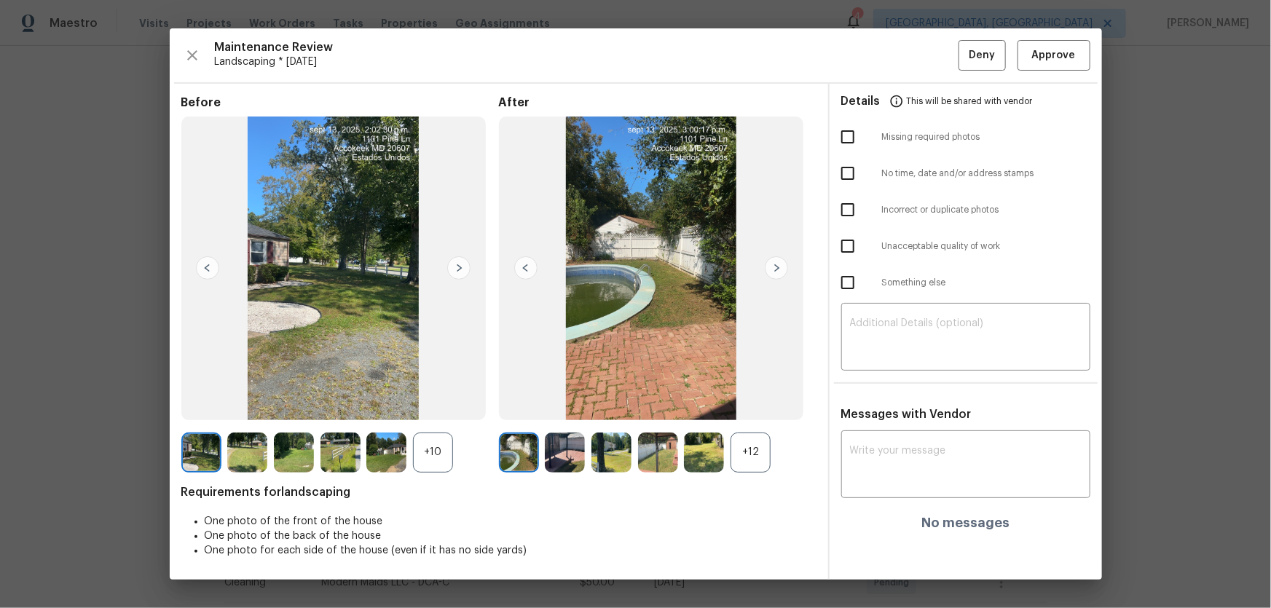
click at [743, 460] on div "+12" at bounding box center [751, 453] width 40 height 40
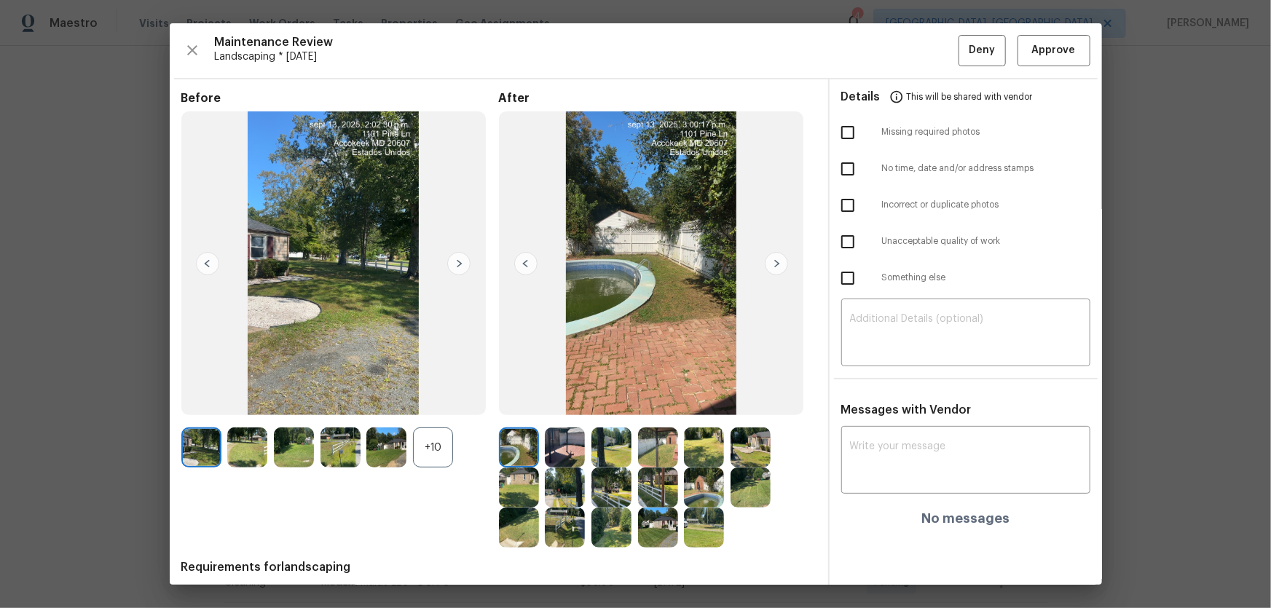
click at [445, 442] on div "+10" at bounding box center [433, 448] width 40 height 40
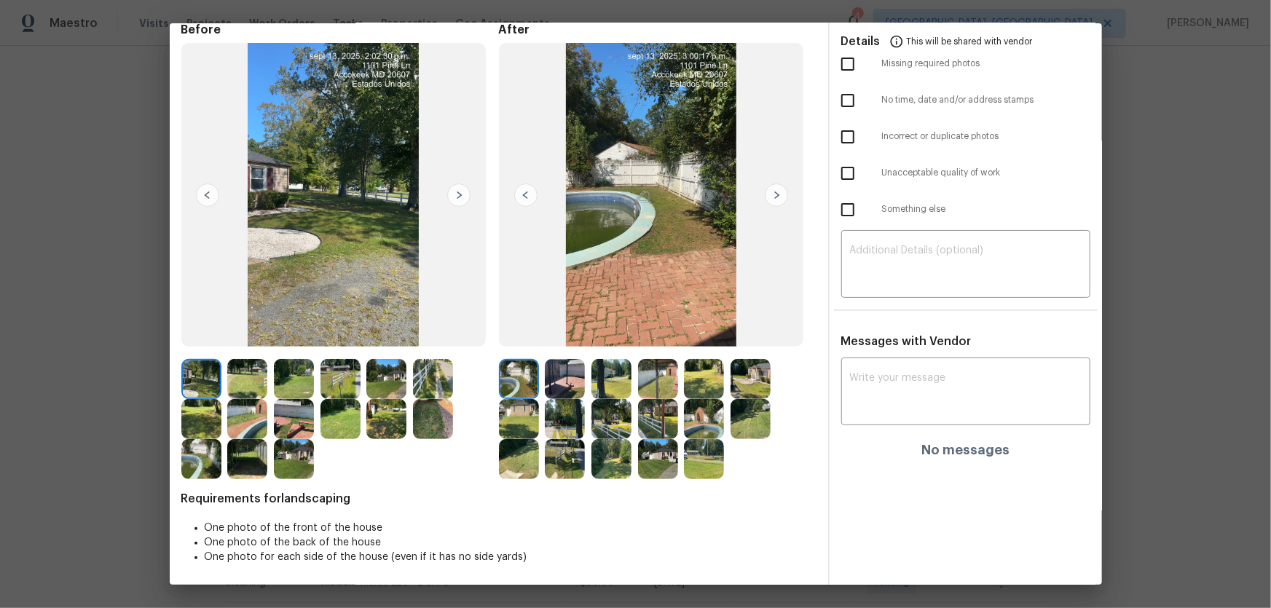
scroll to position [69, 0]
click at [567, 393] on img at bounding box center [565, 378] width 40 height 40
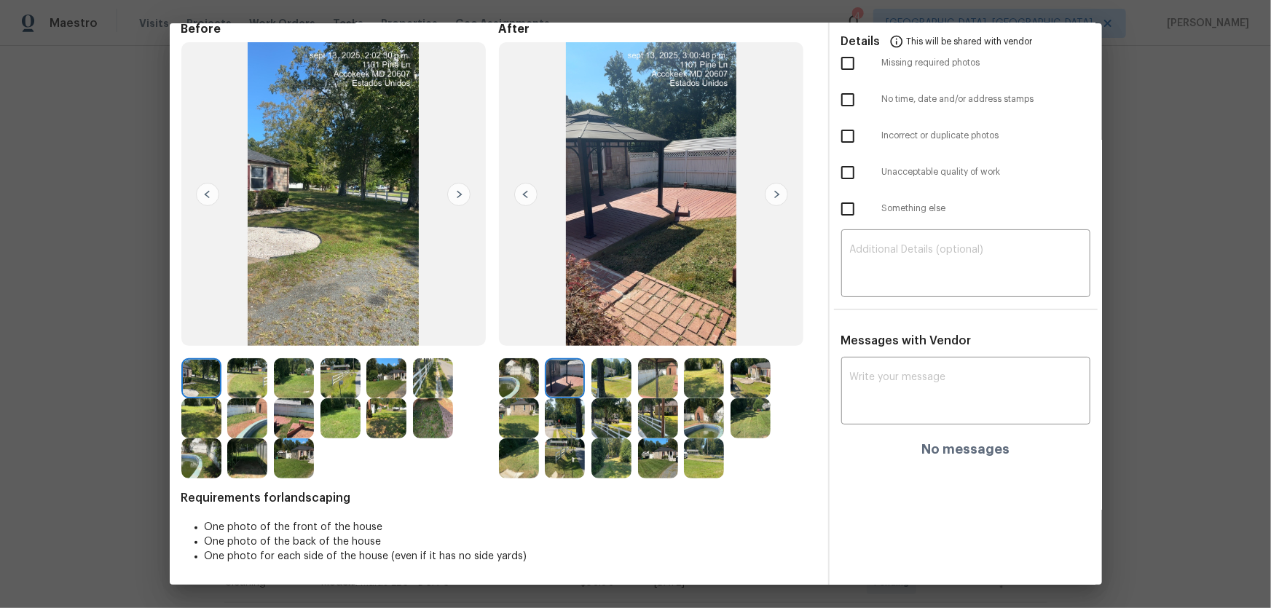
click at [662, 390] on img at bounding box center [658, 378] width 40 height 40
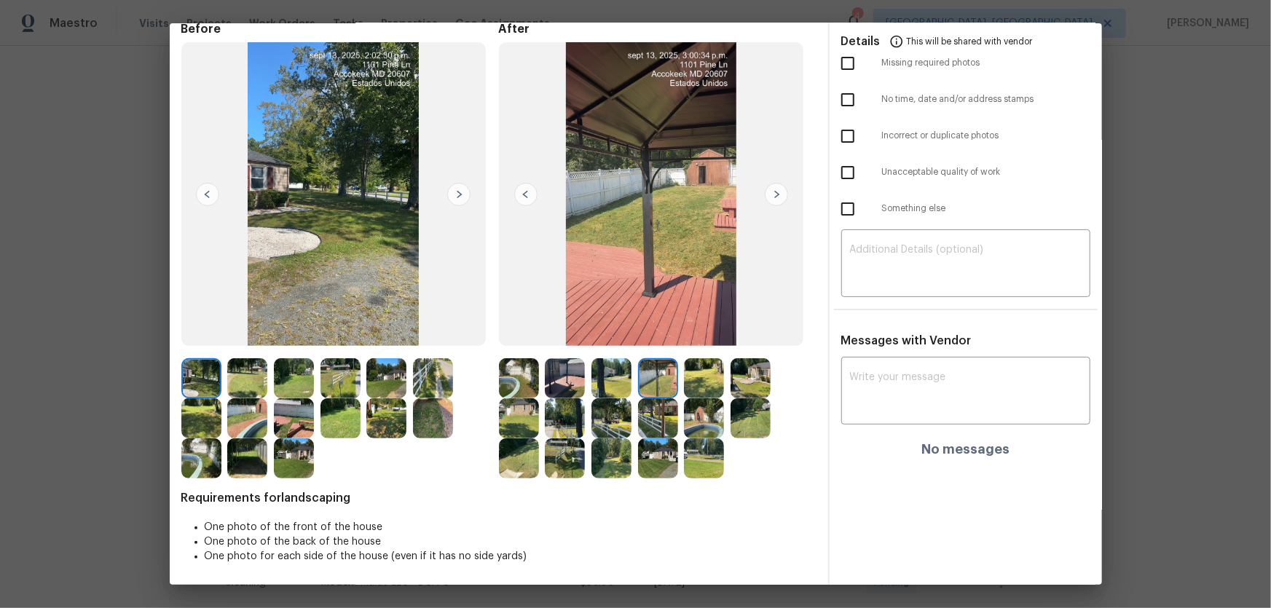
click at [629, 374] on div at bounding box center [615, 378] width 47 height 40
click at [612, 368] on img at bounding box center [612, 378] width 40 height 40
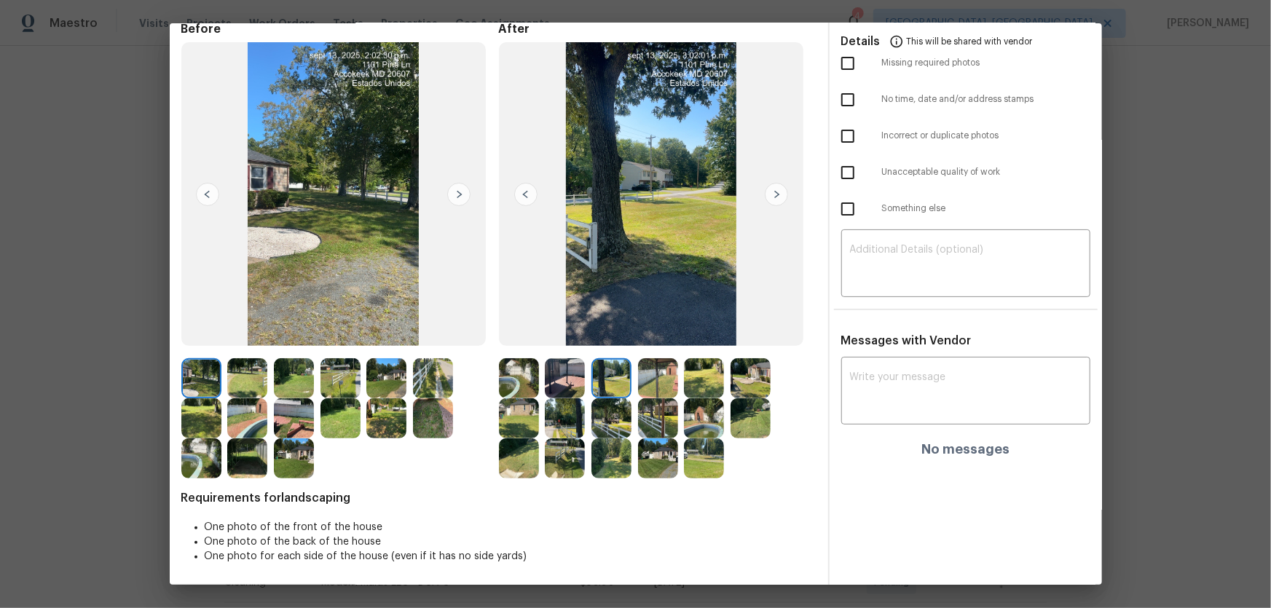
click at [699, 374] on img at bounding box center [704, 378] width 40 height 40
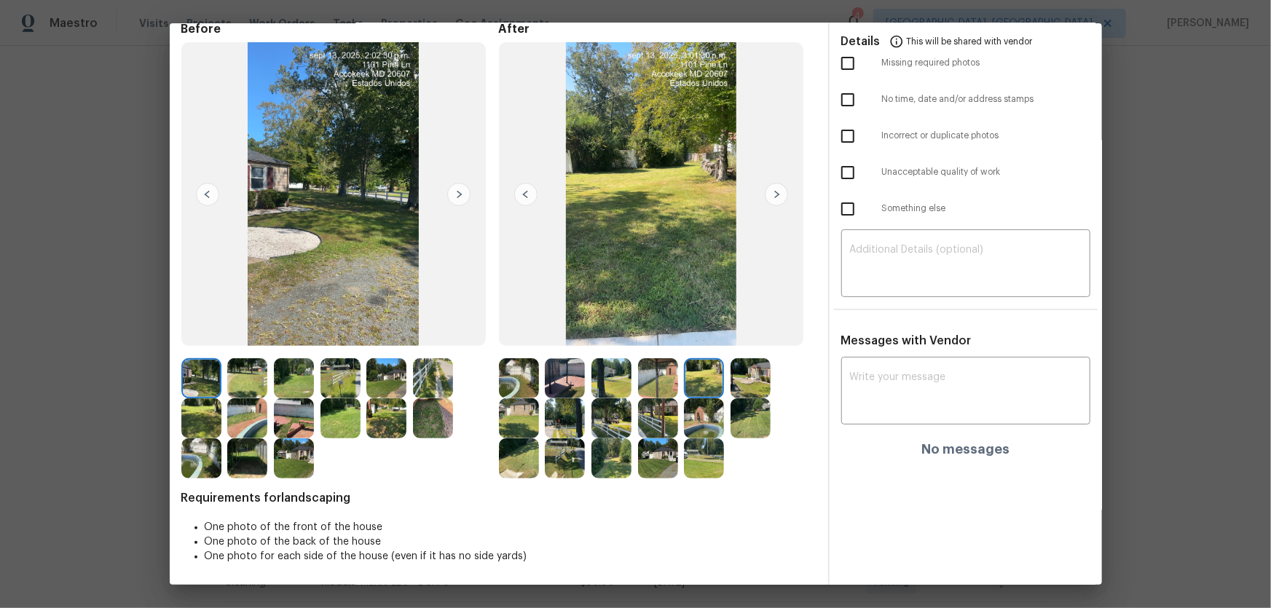
click at [734, 378] on img at bounding box center [751, 378] width 40 height 40
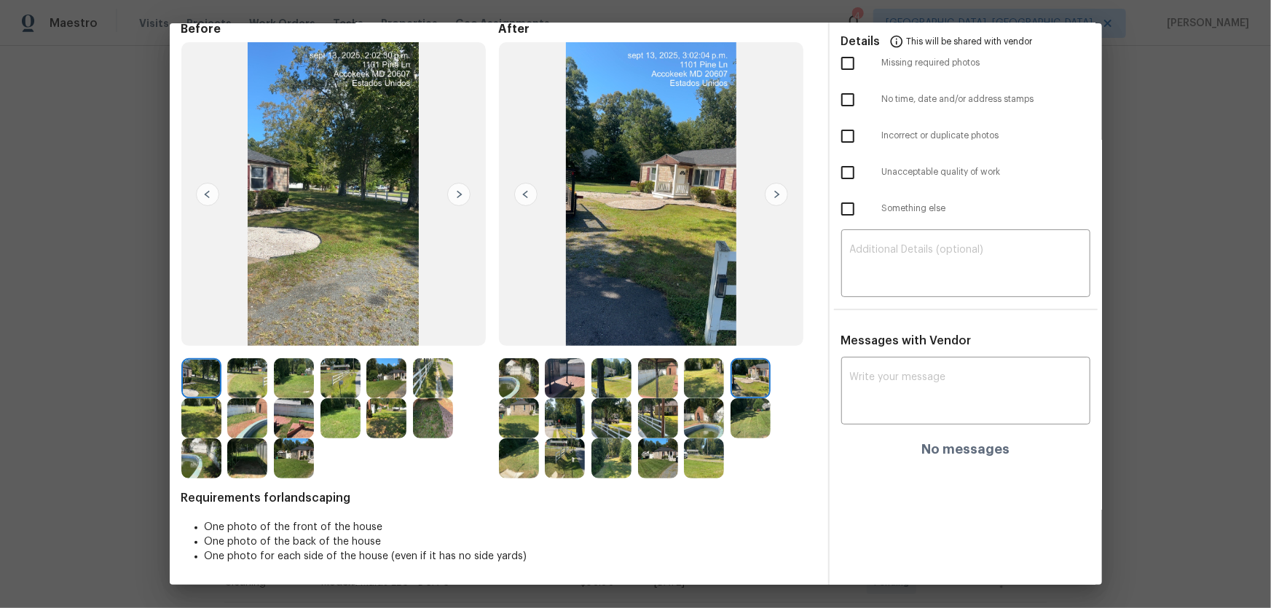
click at [520, 409] on img at bounding box center [519, 419] width 40 height 40
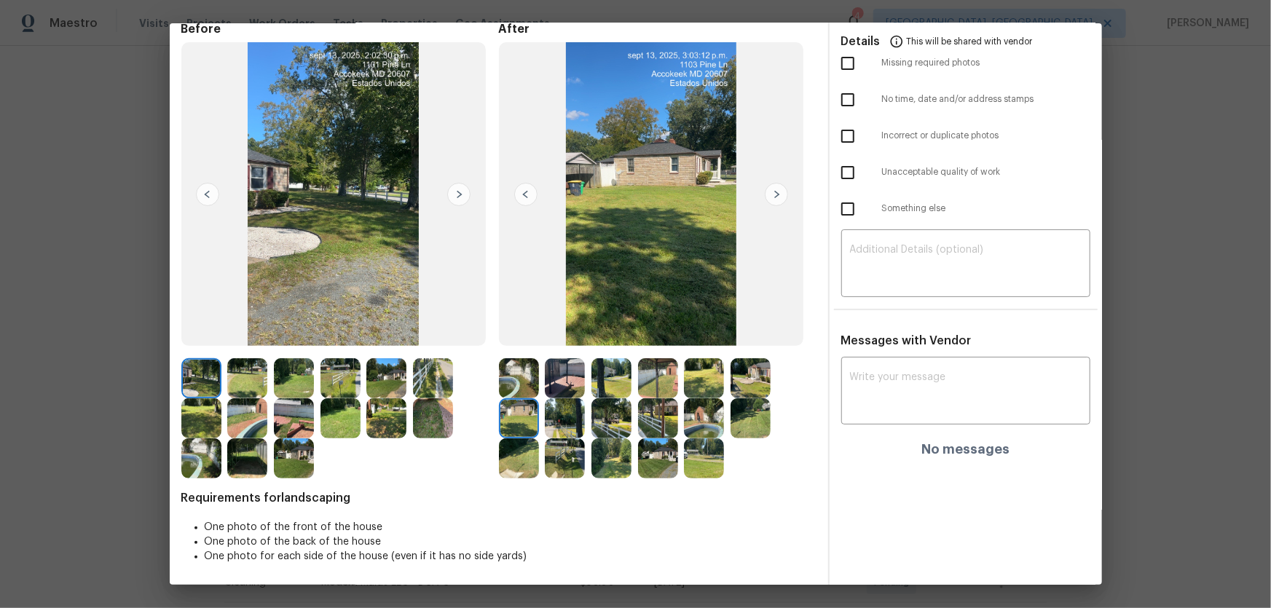
click at [566, 425] on img at bounding box center [565, 419] width 40 height 40
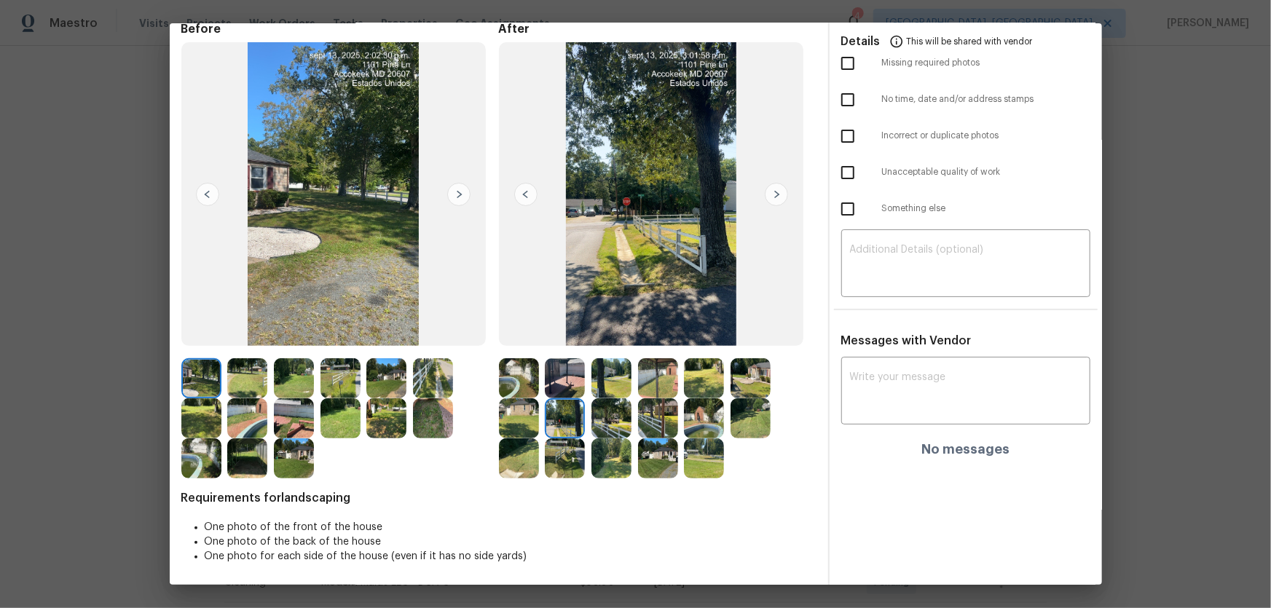
click at [597, 424] on img at bounding box center [612, 419] width 40 height 40
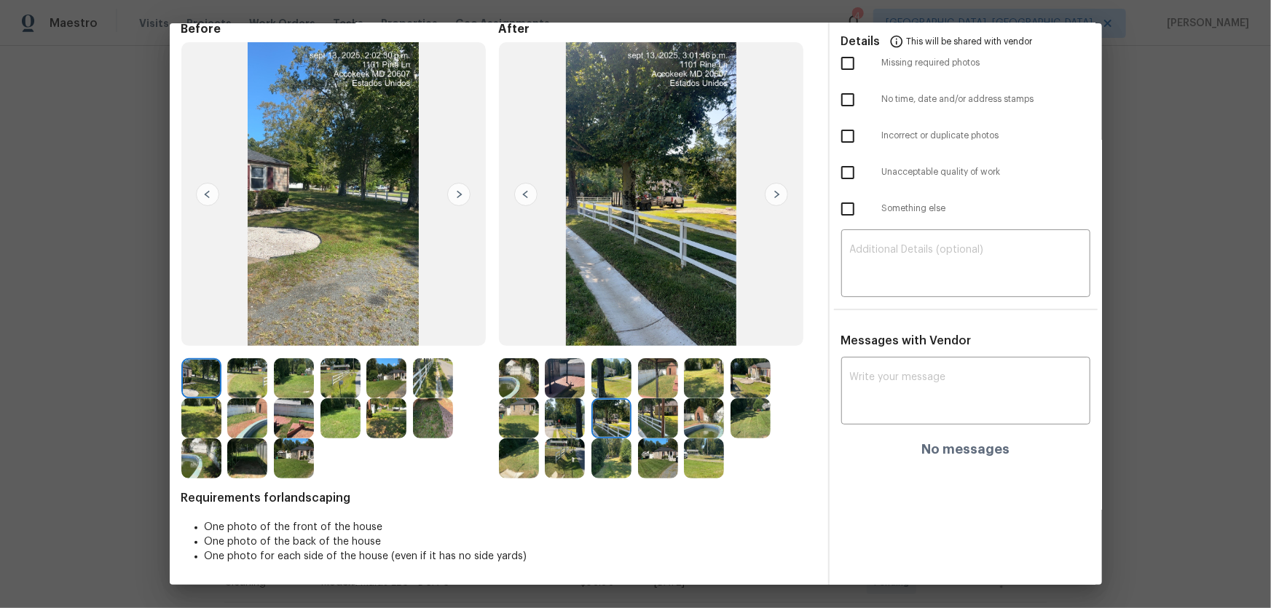
click at [644, 422] on img at bounding box center [658, 419] width 40 height 40
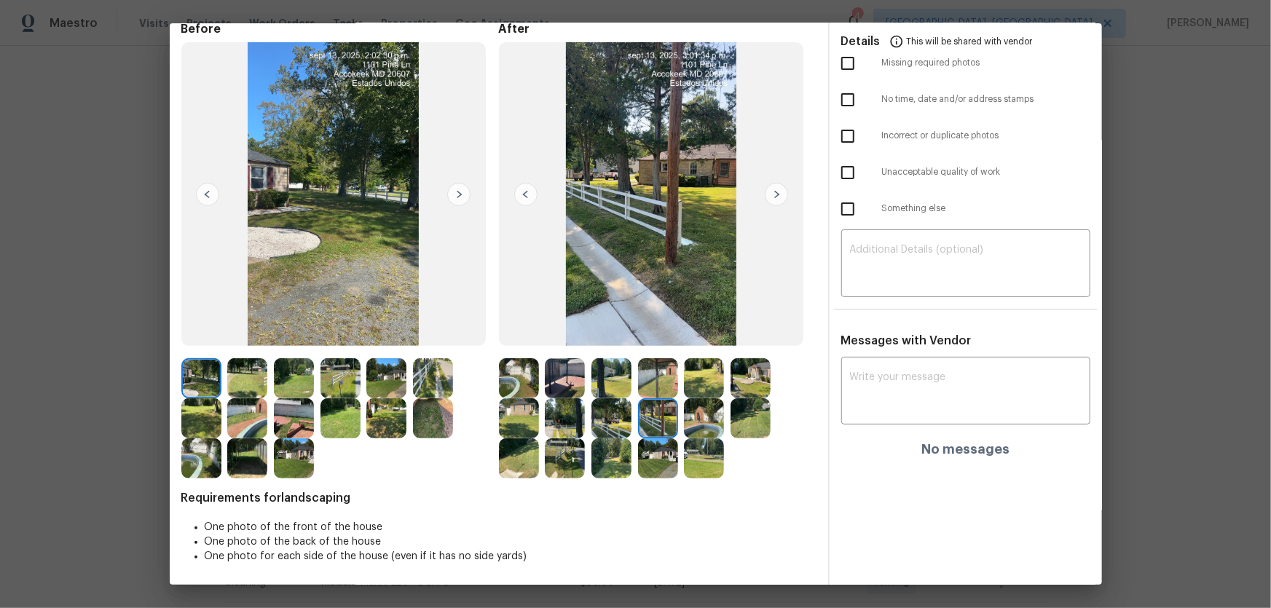
click at [692, 416] on img at bounding box center [704, 419] width 40 height 40
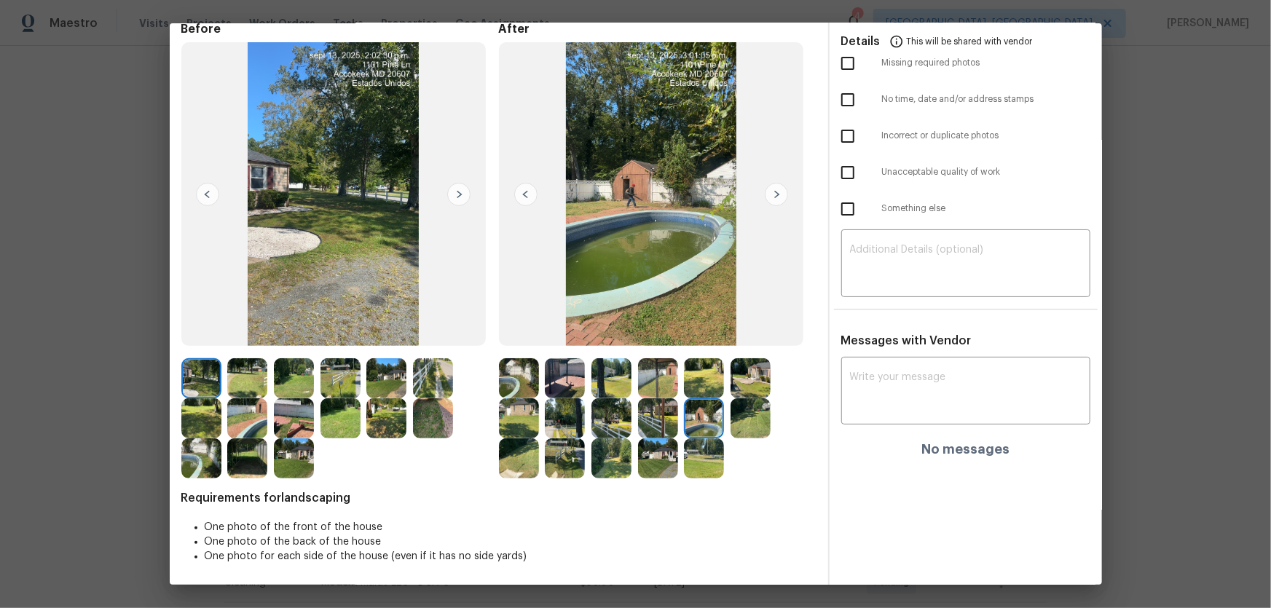
click at [758, 423] on img at bounding box center [751, 419] width 40 height 40
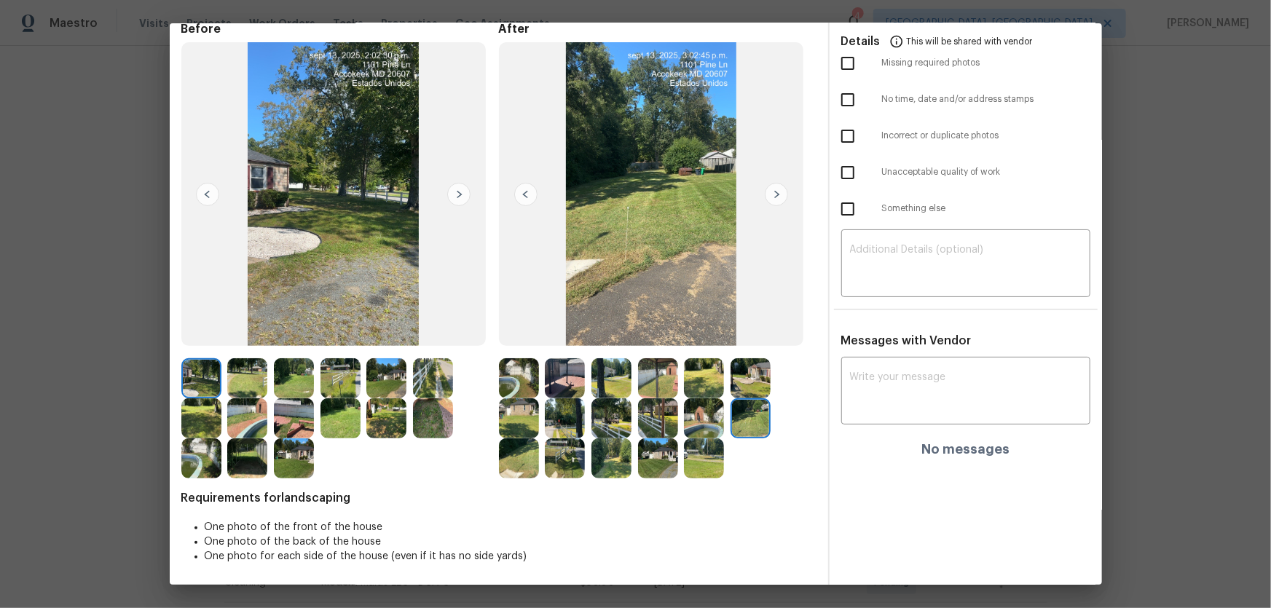
click at [507, 458] on img at bounding box center [519, 459] width 40 height 40
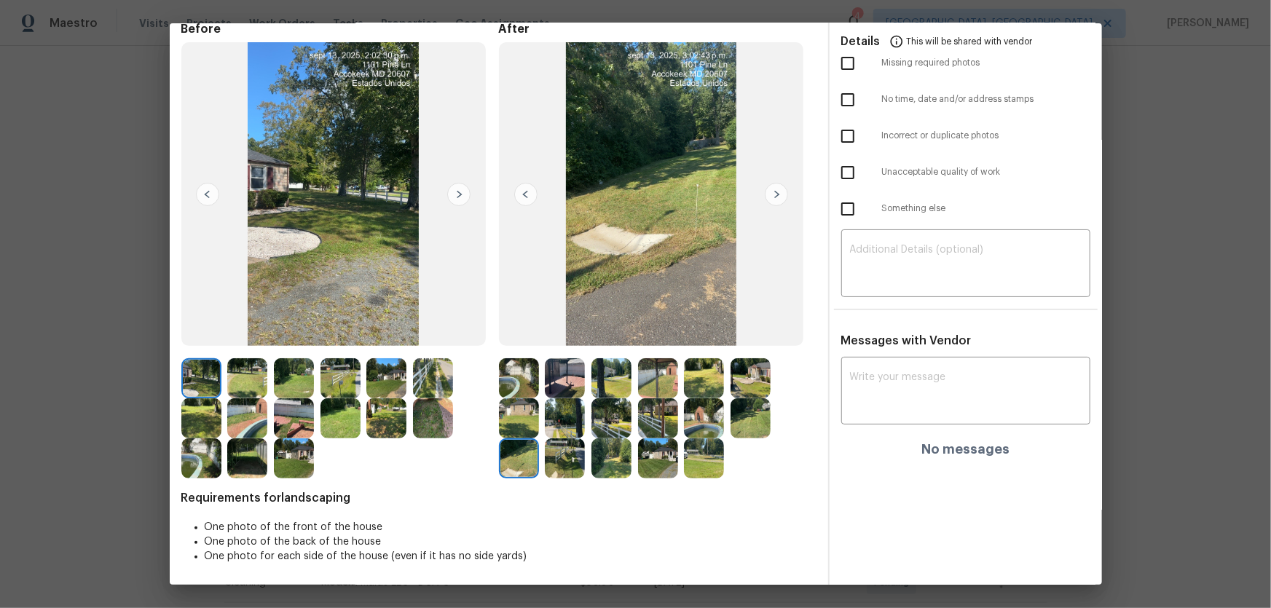
click at [545, 457] on img at bounding box center [565, 459] width 40 height 40
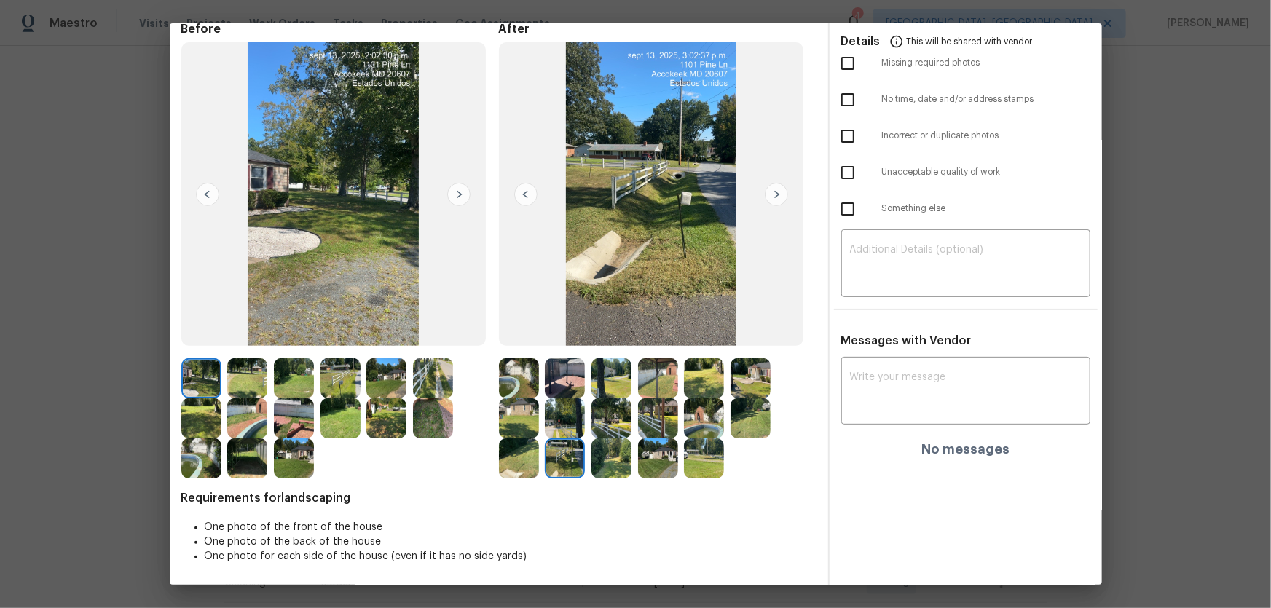
click at [592, 457] on img at bounding box center [612, 459] width 40 height 40
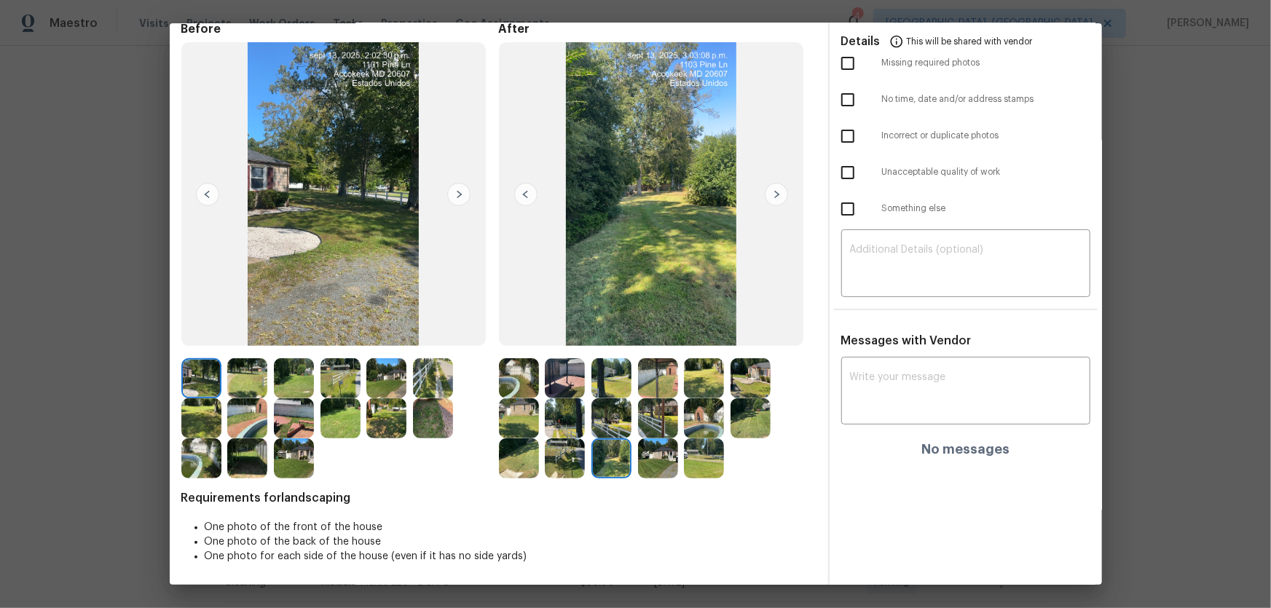
click at [662, 466] on img at bounding box center [658, 459] width 40 height 40
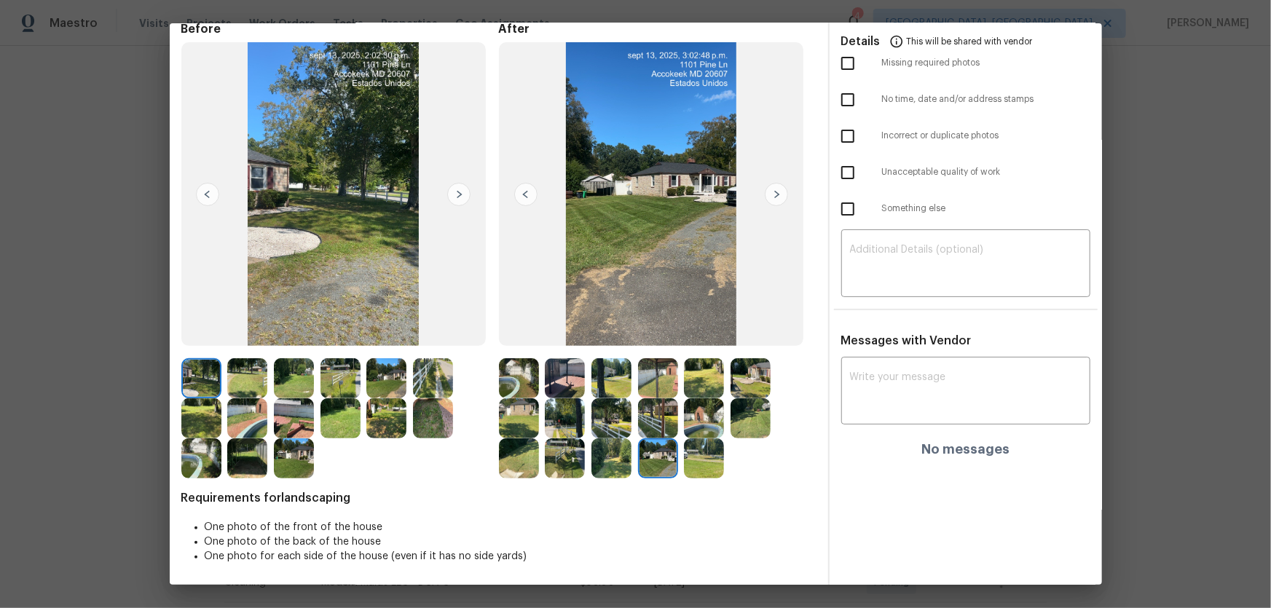
click at [684, 468] on img at bounding box center [704, 459] width 40 height 40
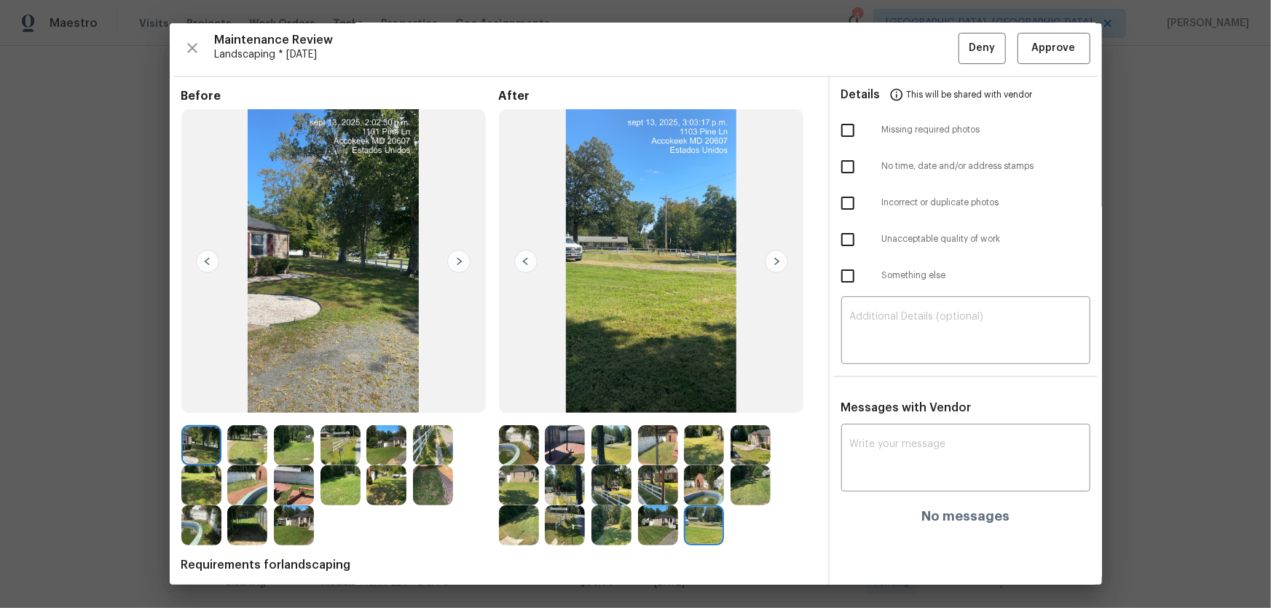
scroll to position [0, 0]
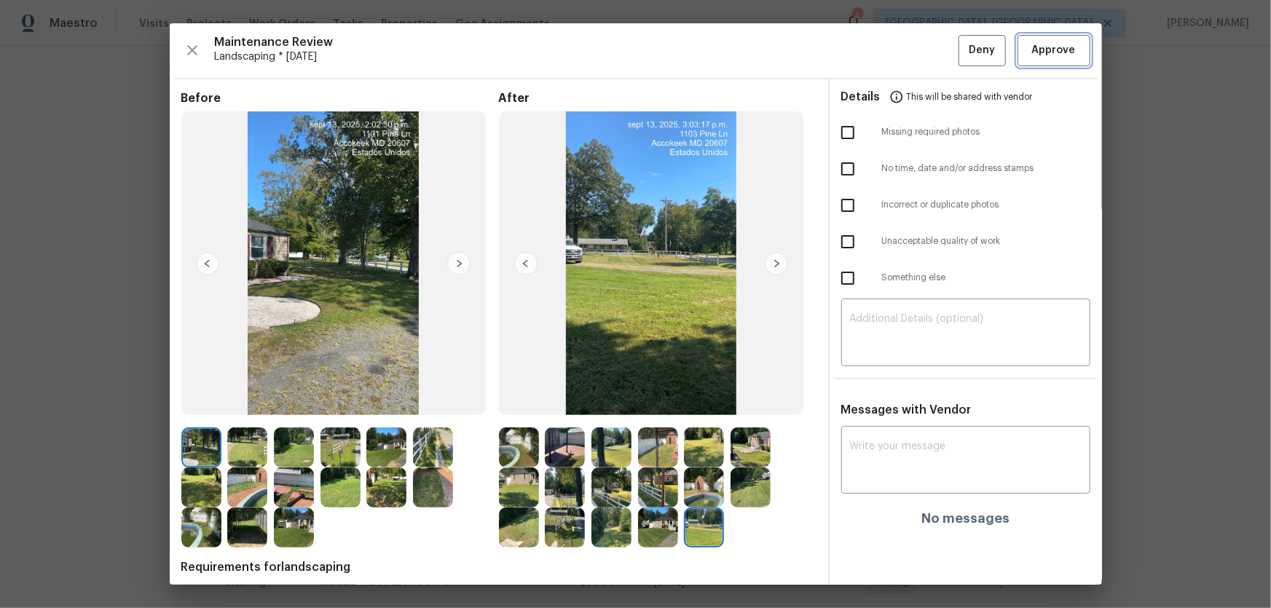
click at [1049, 55] on span "Approve" at bounding box center [1054, 51] width 44 height 18
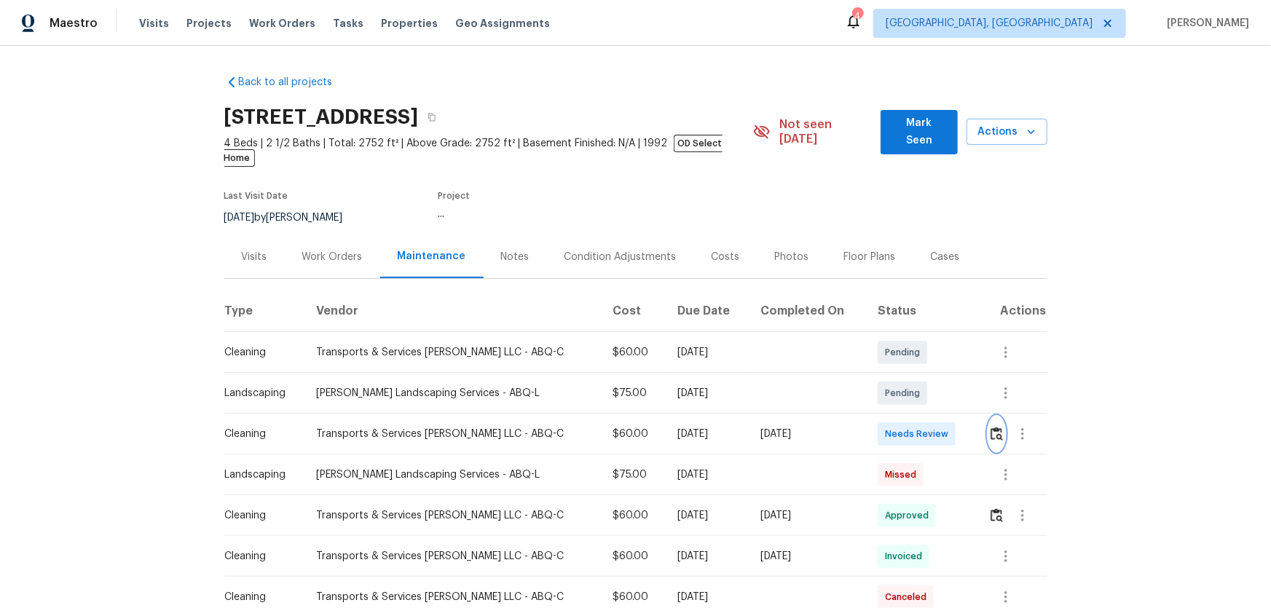
click at [991, 427] on img "button" at bounding box center [997, 434] width 12 height 14
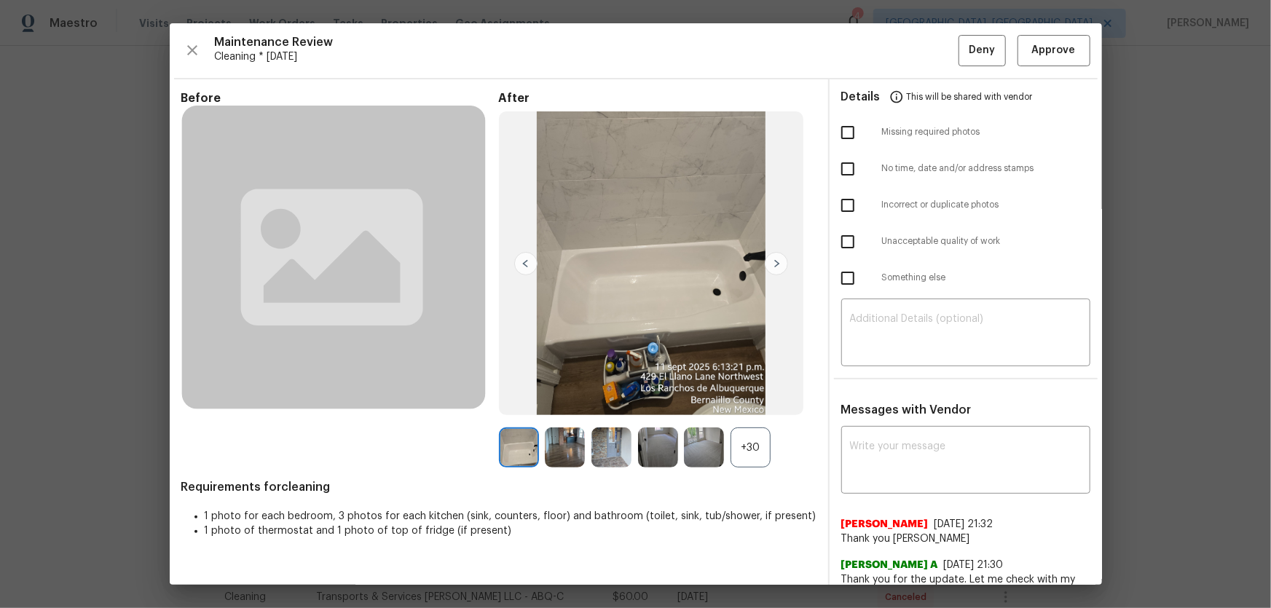
click at [748, 450] on div "+30" at bounding box center [751, 448] width 40 height 40
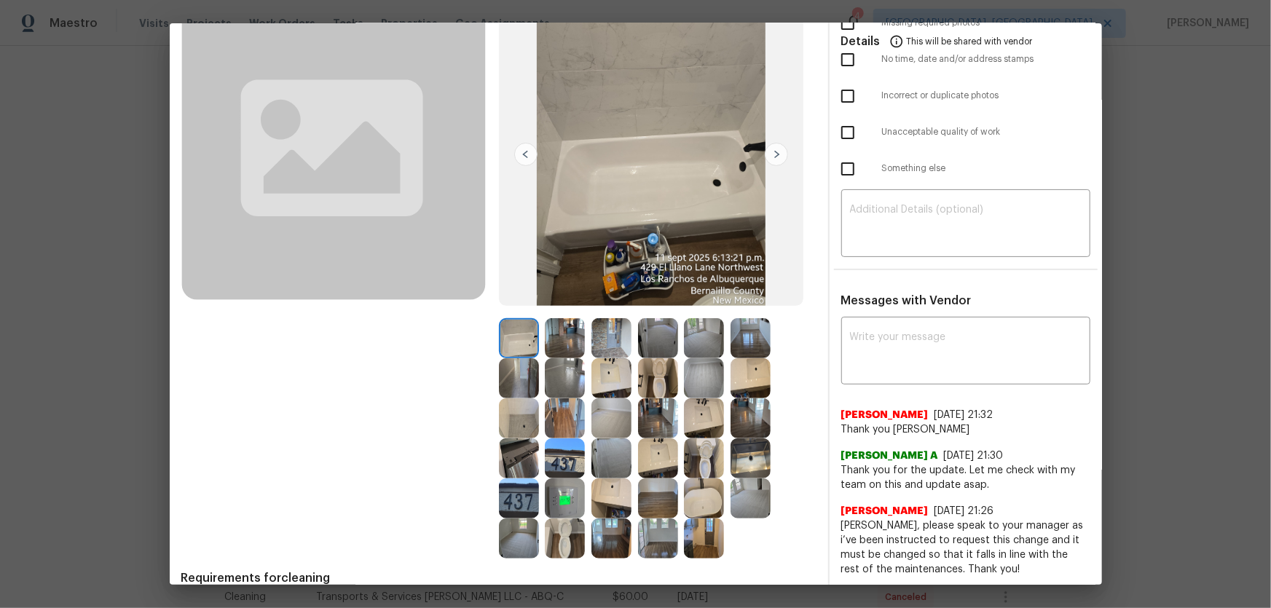
scroll to position [132, 0]
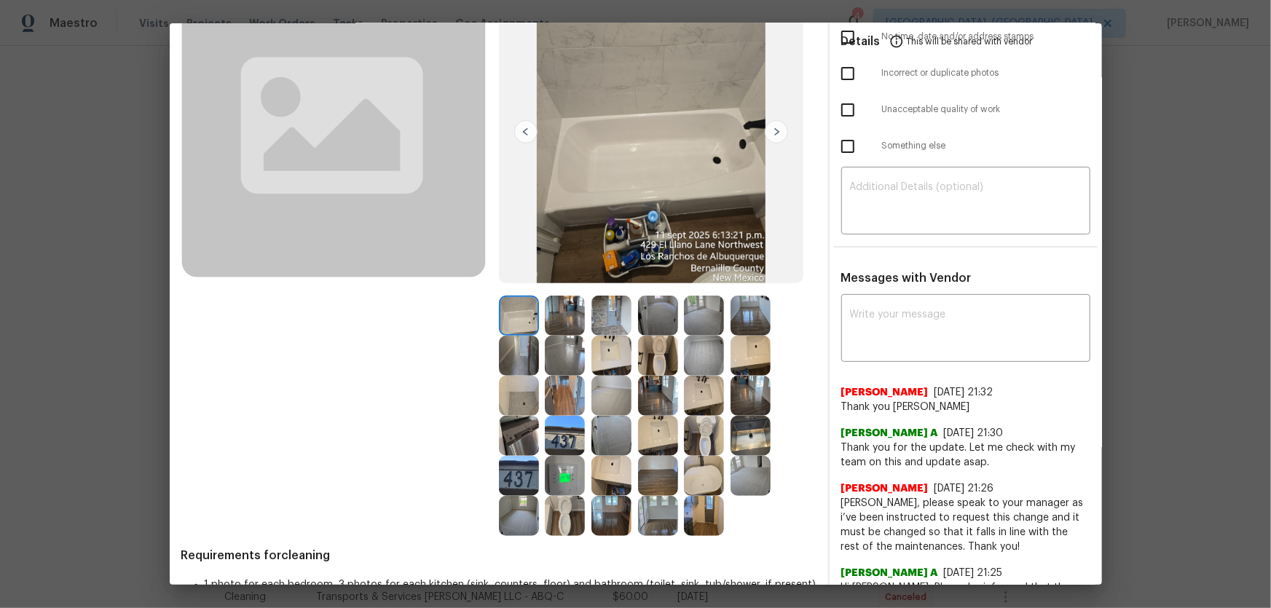
click at [695, 447] on img at bounding box center [704, 436] width 40 height 40
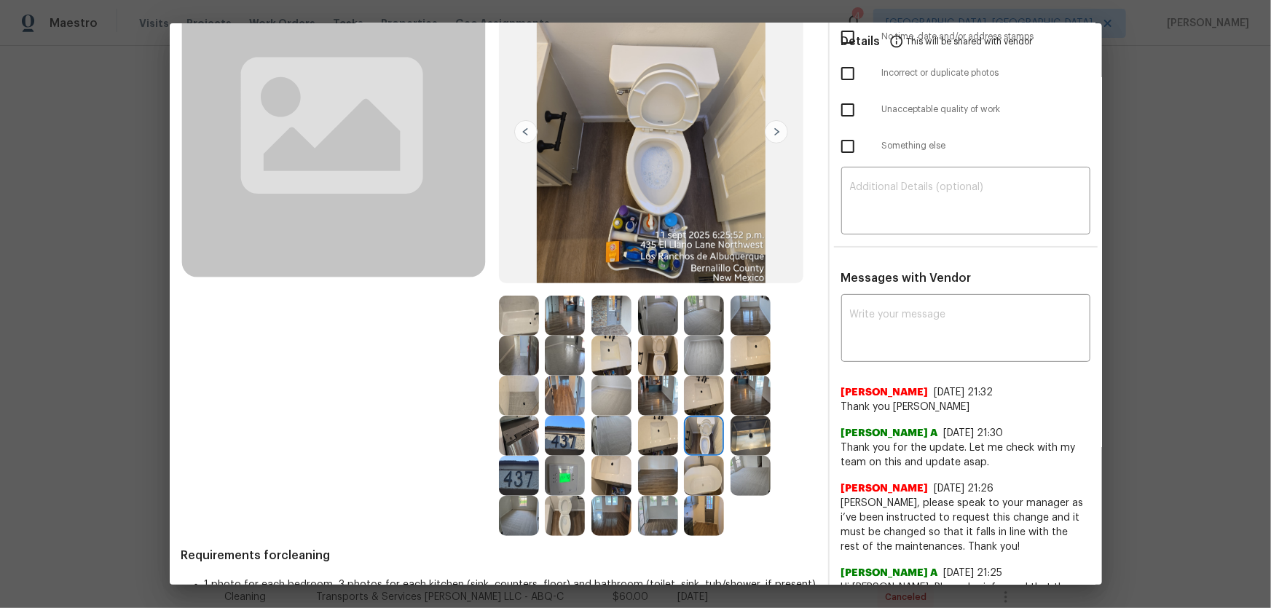
click at [638, 355] on img at bounding box center [658, 356] width 40 height 40
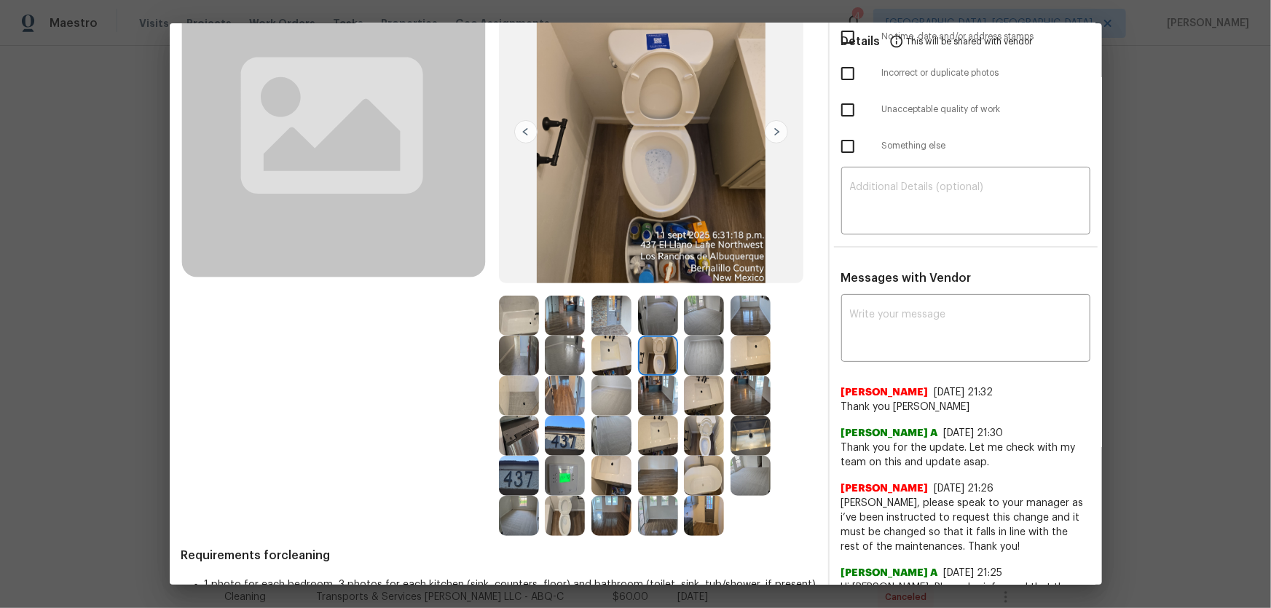
click at [562, 511] on img at bounding box center [565, 516] width 40 height 40
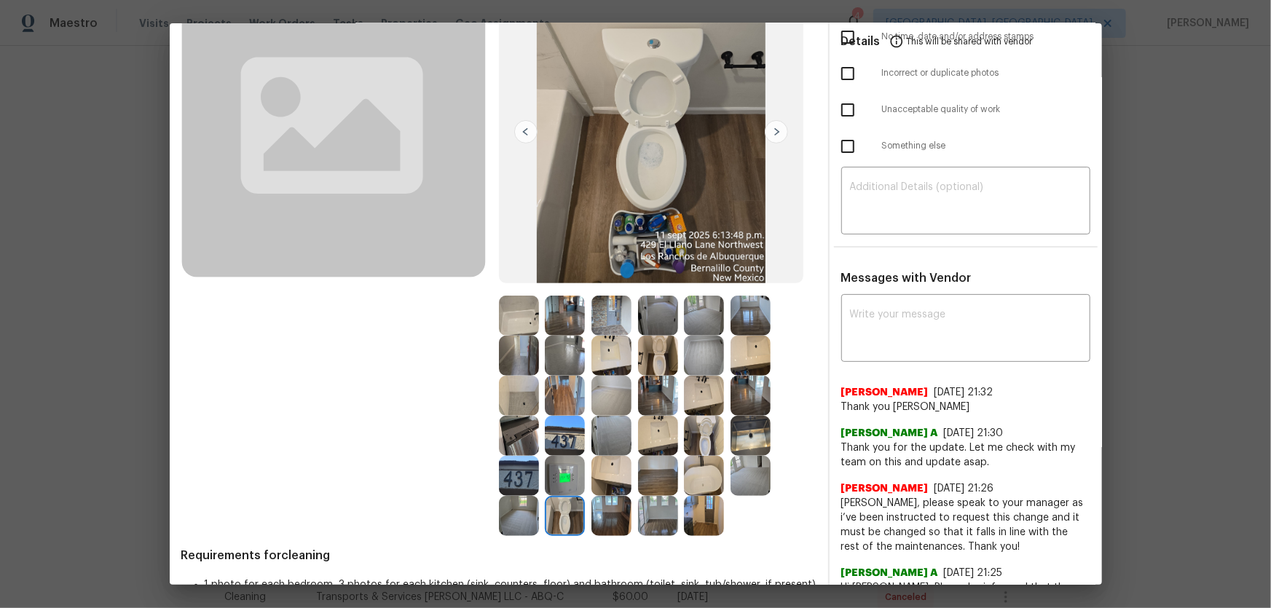
click at [600, 469] on img at bounding box center [612, 476] width 40 height 40
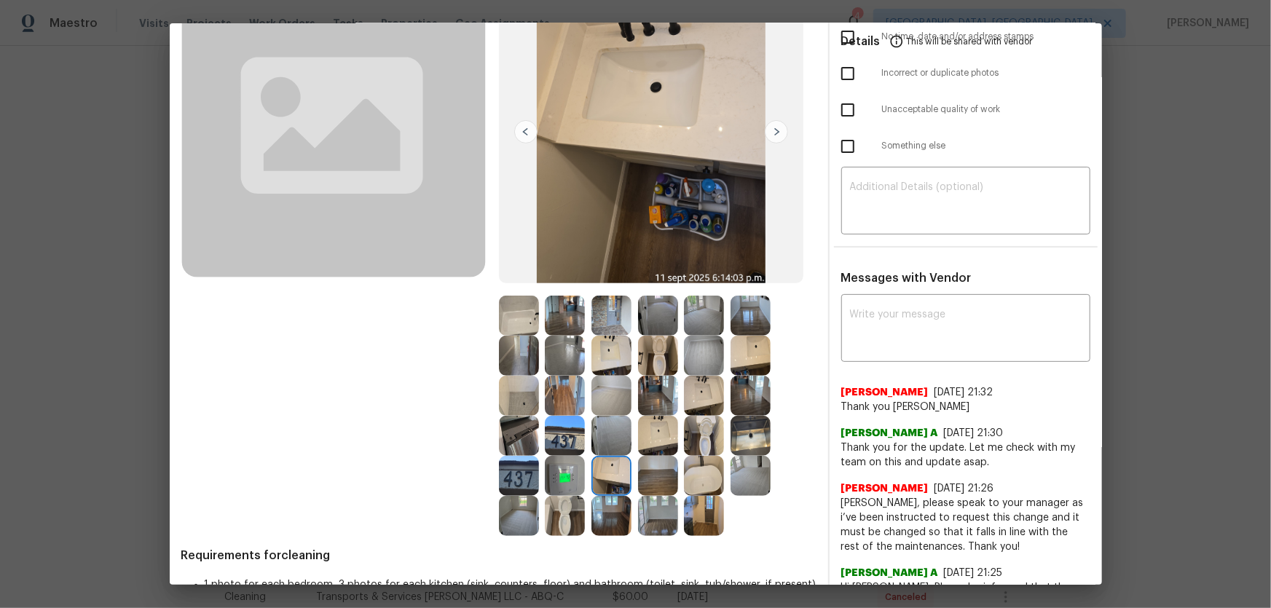
click at [608, 353] on img at bounding box center [612, 356] width 40 height 40
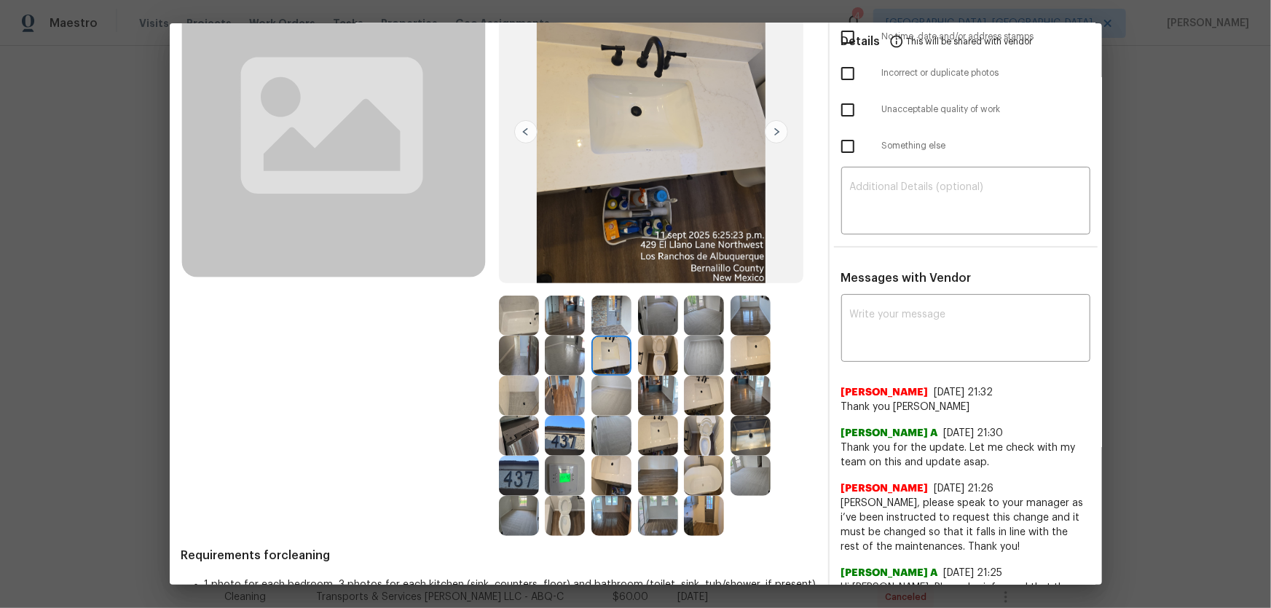
click at [654, 416] on img at bounding box center [658, 436] width 40 height 40
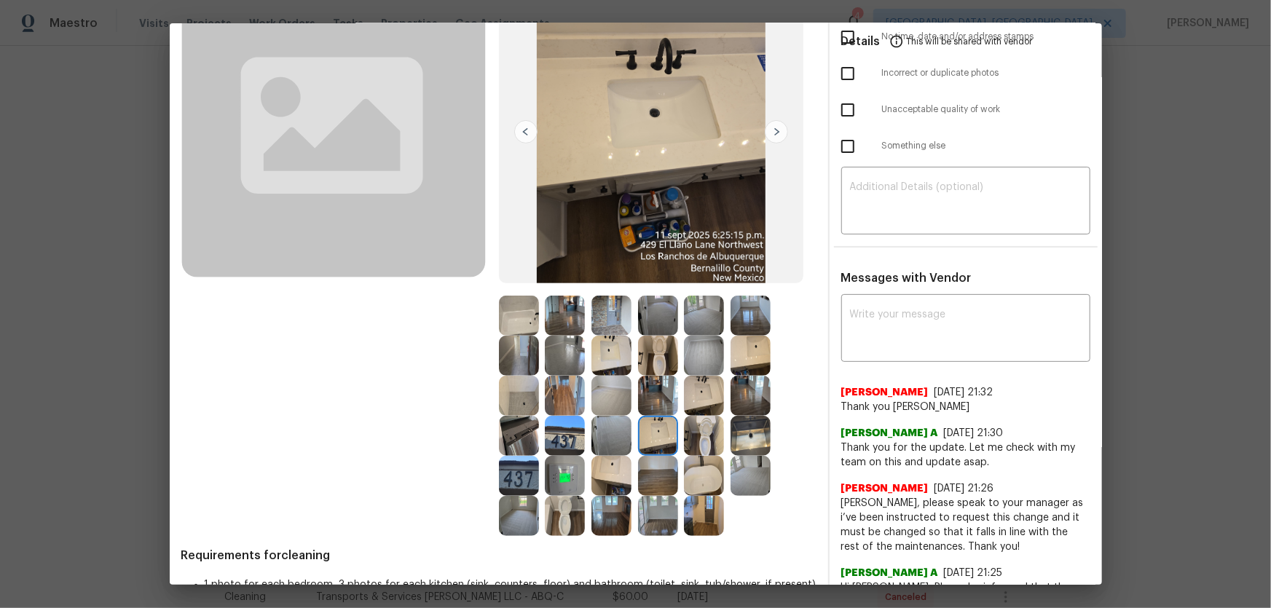
click at [702, 478] on img at bounding box center [704, 476] width 40 height 40
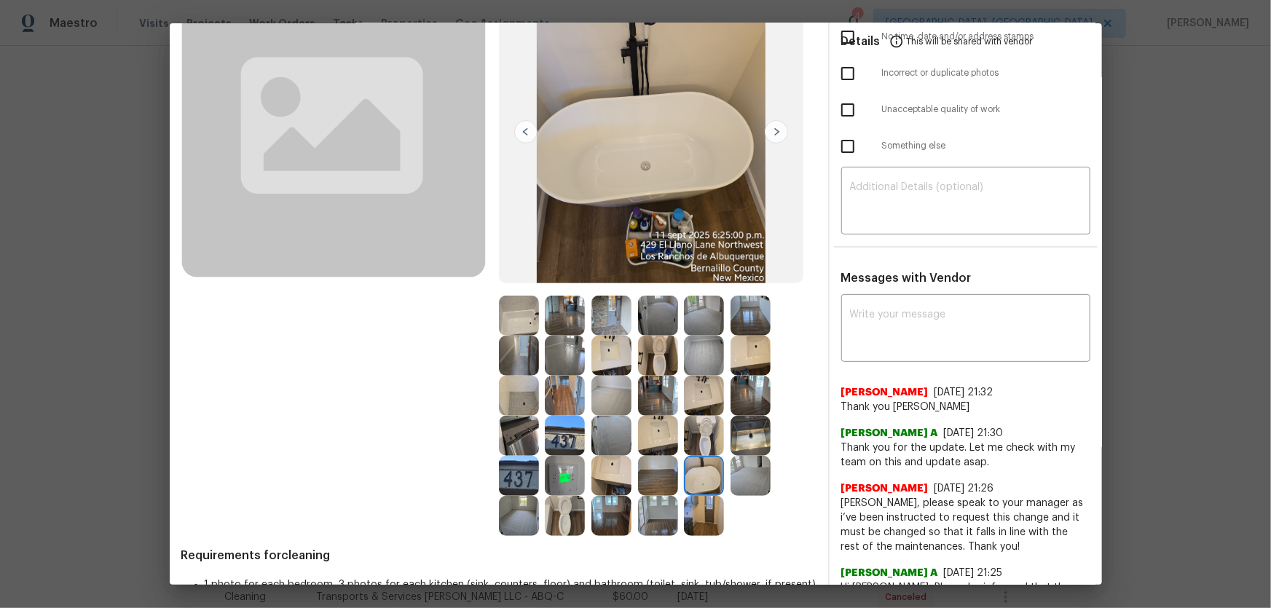
click at [521, 323] on img at bounding box center [519, 316] width 40 height 40
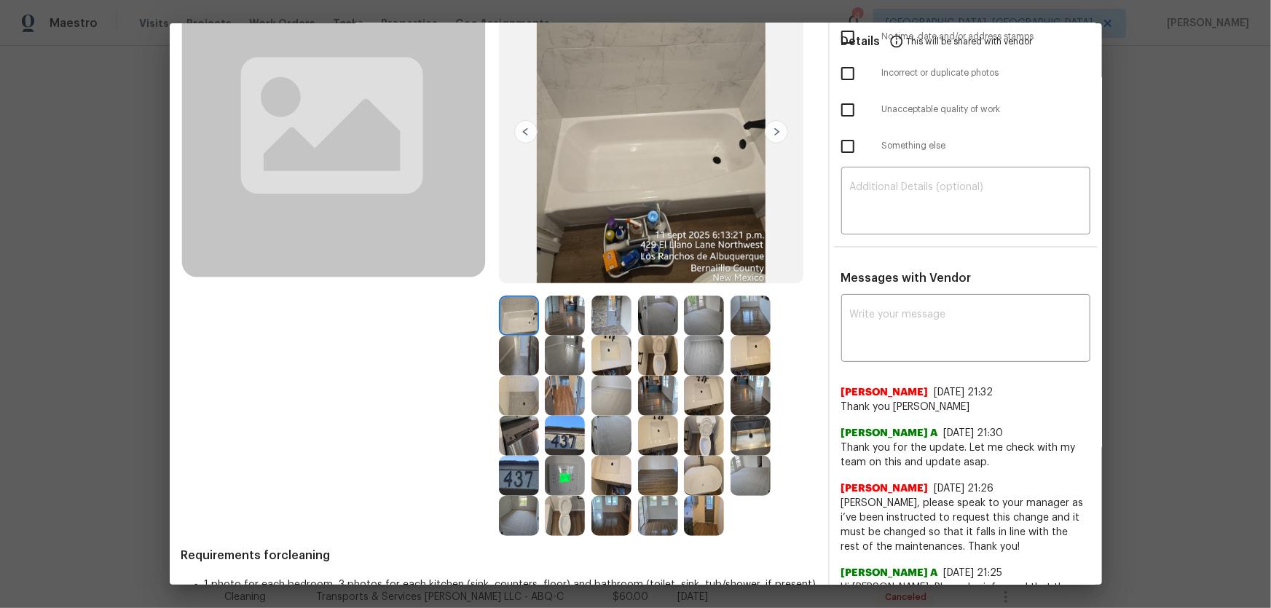
click at [600, 320] on img at bounding box center [612, 316] width 40 height 40
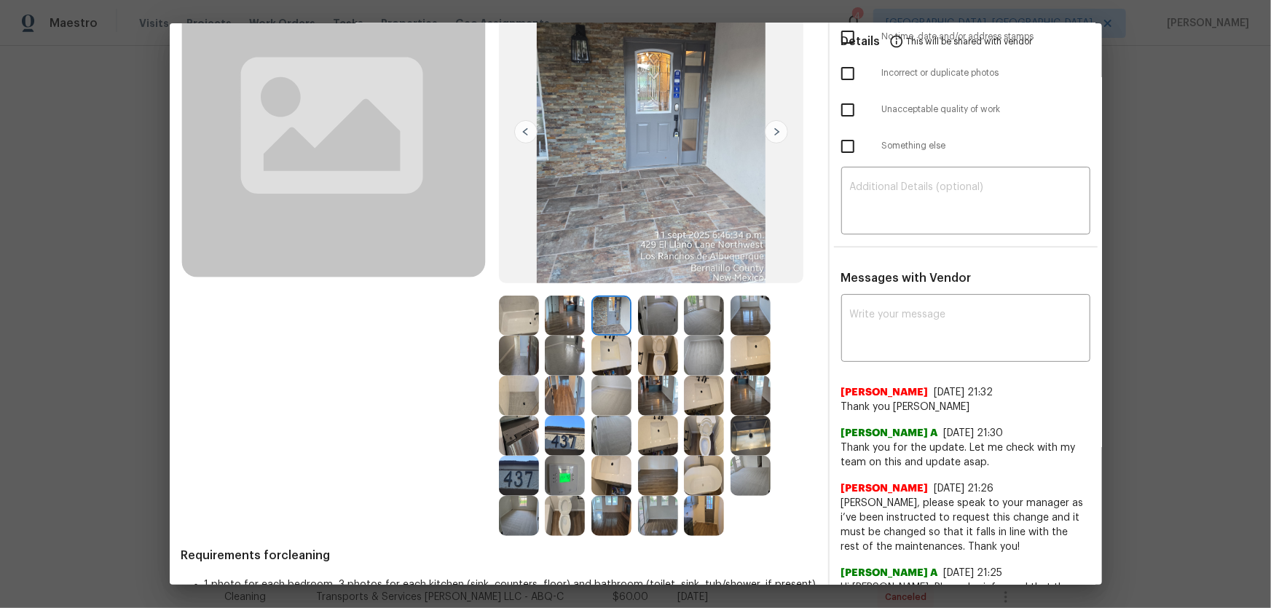
click at [523, 466] on img at bounding box center [519, 476] width 40 height 40
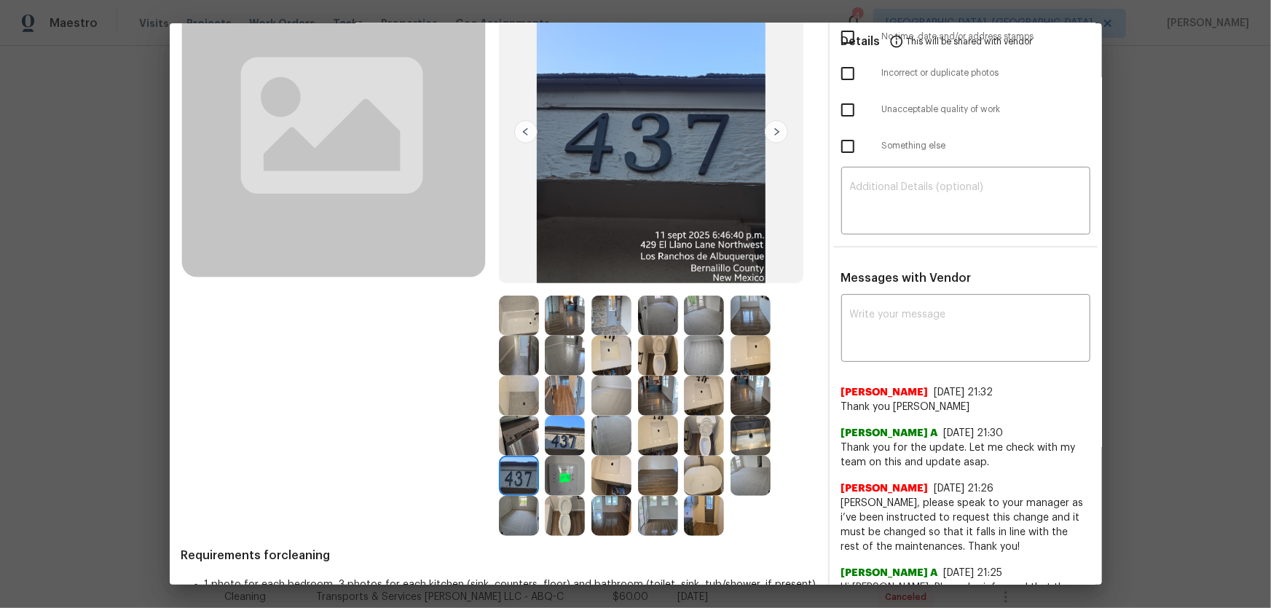
click at [546, 448] on img at bounding box center [565, 436] width 40 height 40
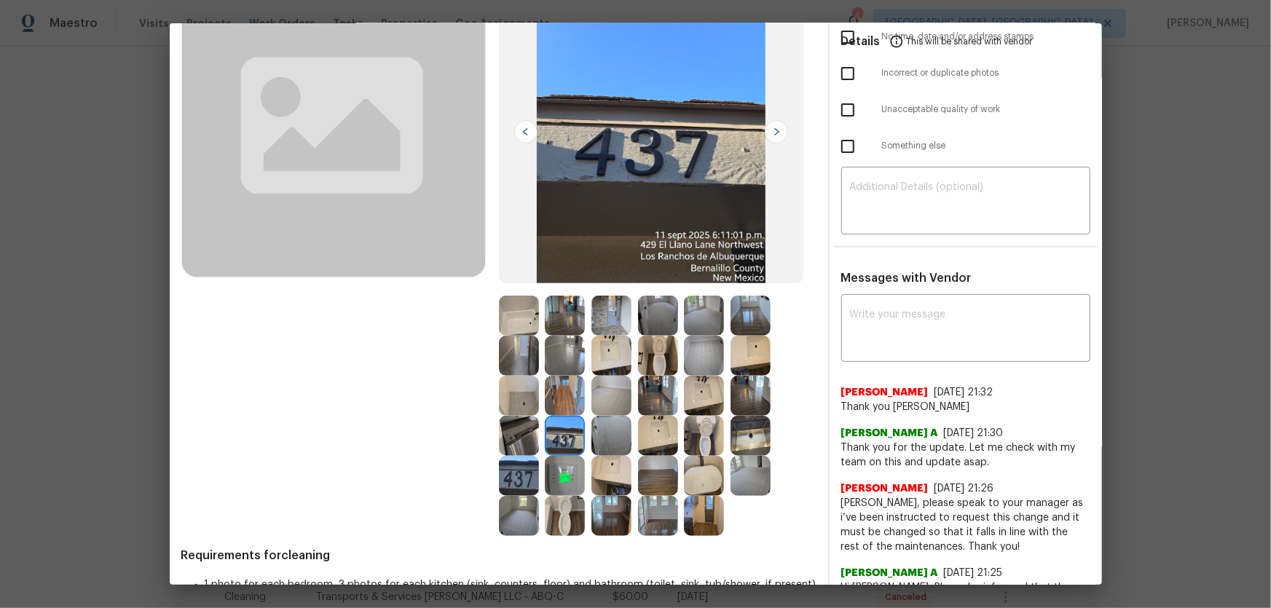
click at [530, 443] on img at bounding box center [519, 436] width 40 height 40
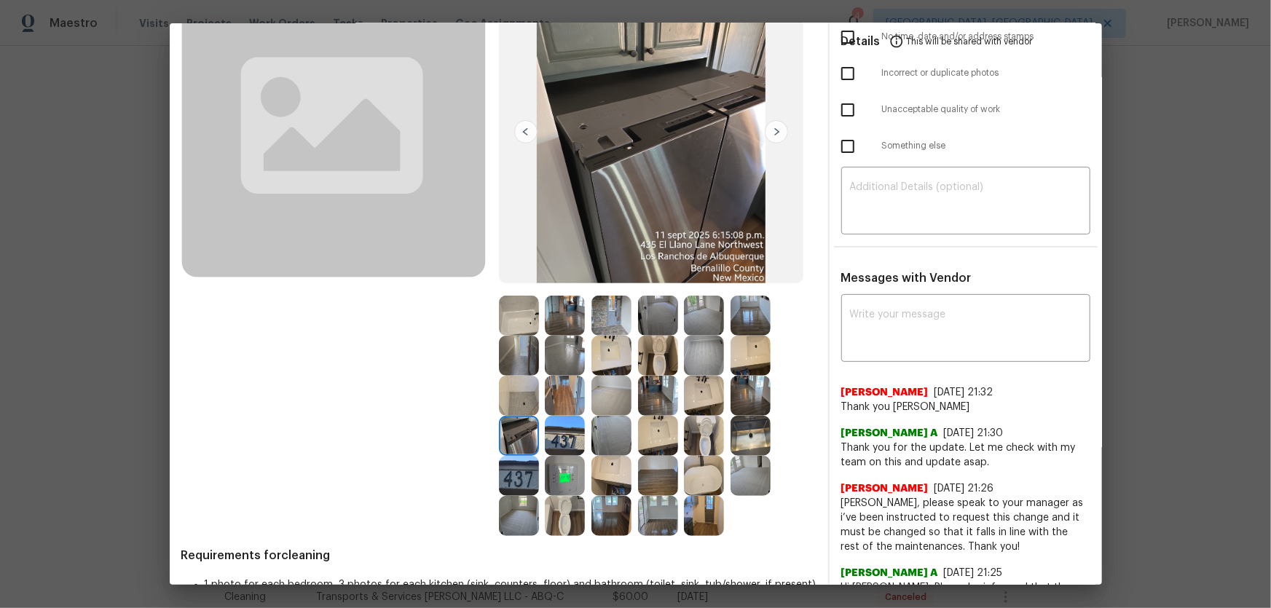
click at [562, 480] on img at bounding box center [565, 476] width 40 height 40
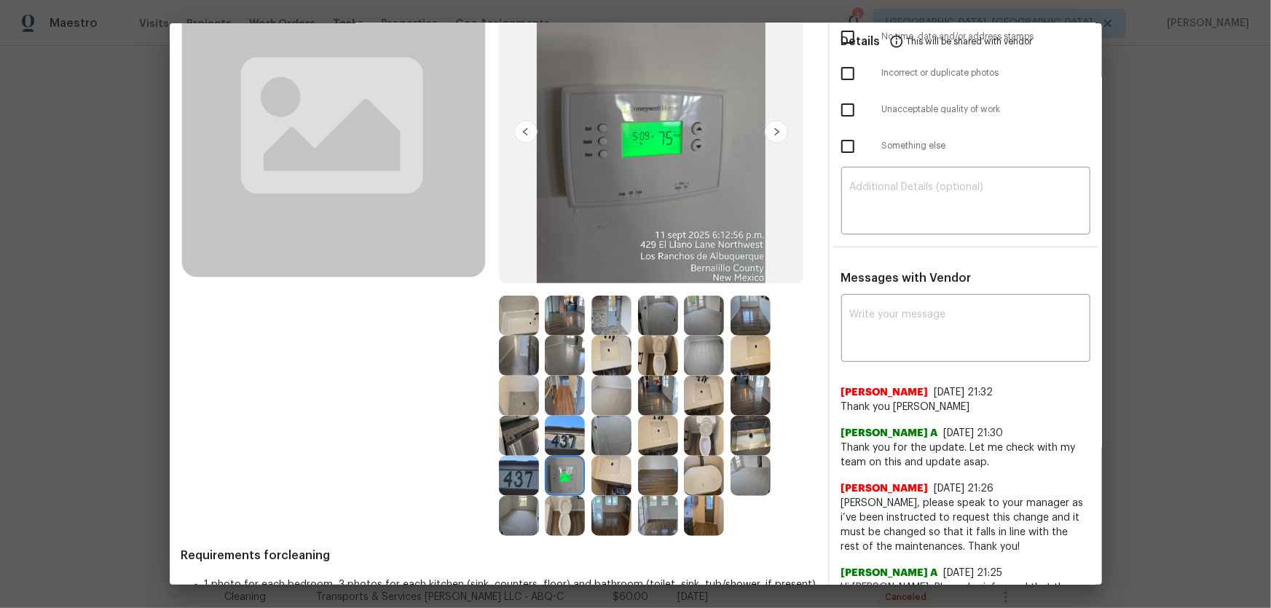
click at [560, 501] on img at bounding box center [565, 516] width 40 height 40
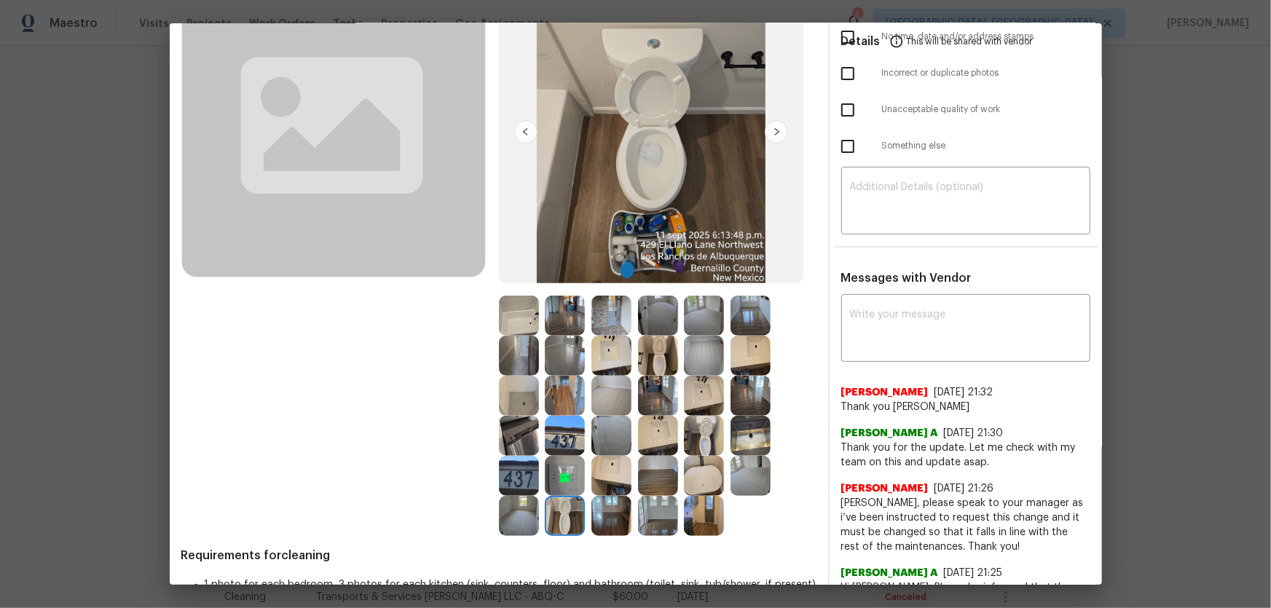
click at [511, 513] on img at bounding box center [519, 516] width 40 height 40
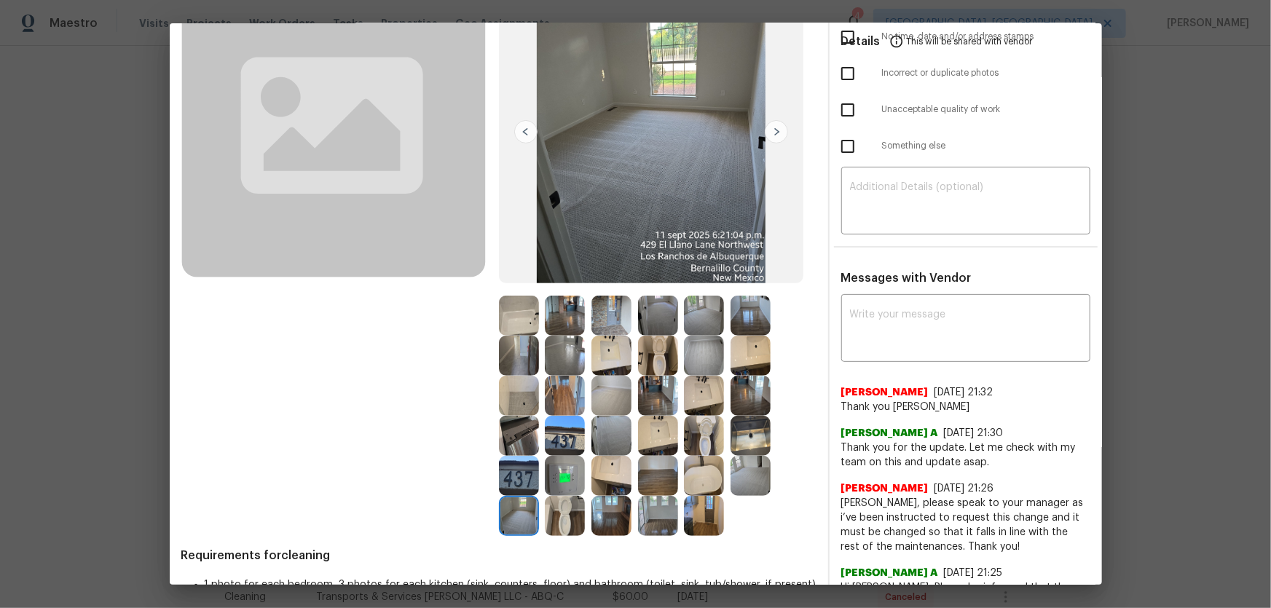
click at [750, 473] on img at bounding box center [751, 476] width 40 height 40
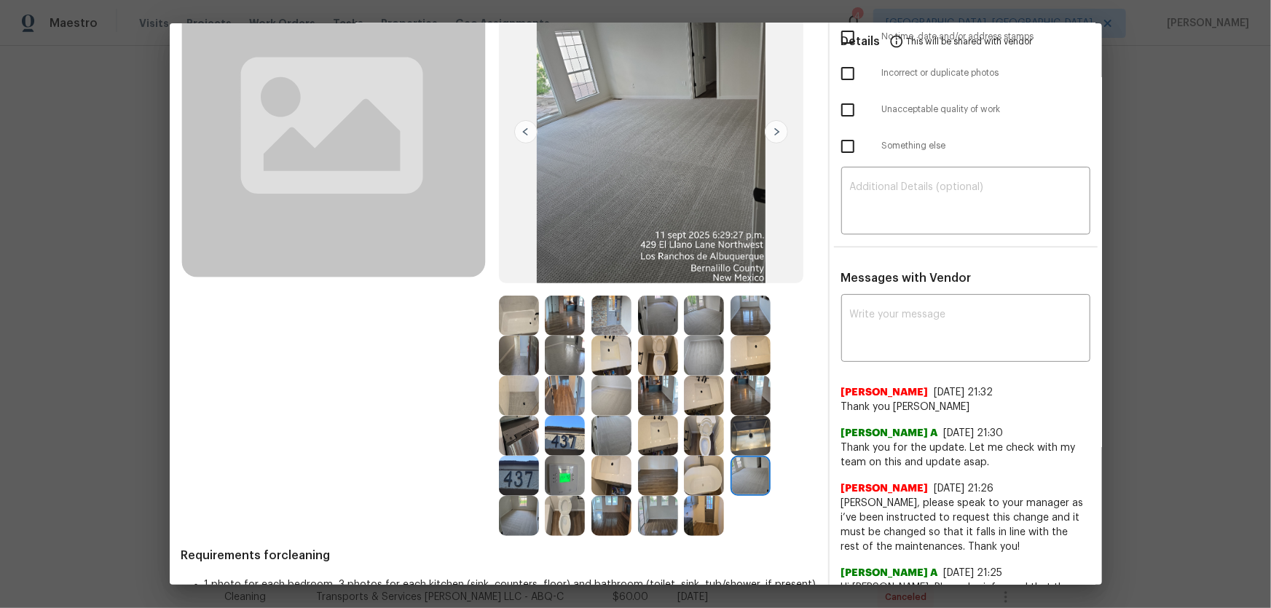
click at [606, 448] on img at bounding box center [612, 436] width 40 height 40
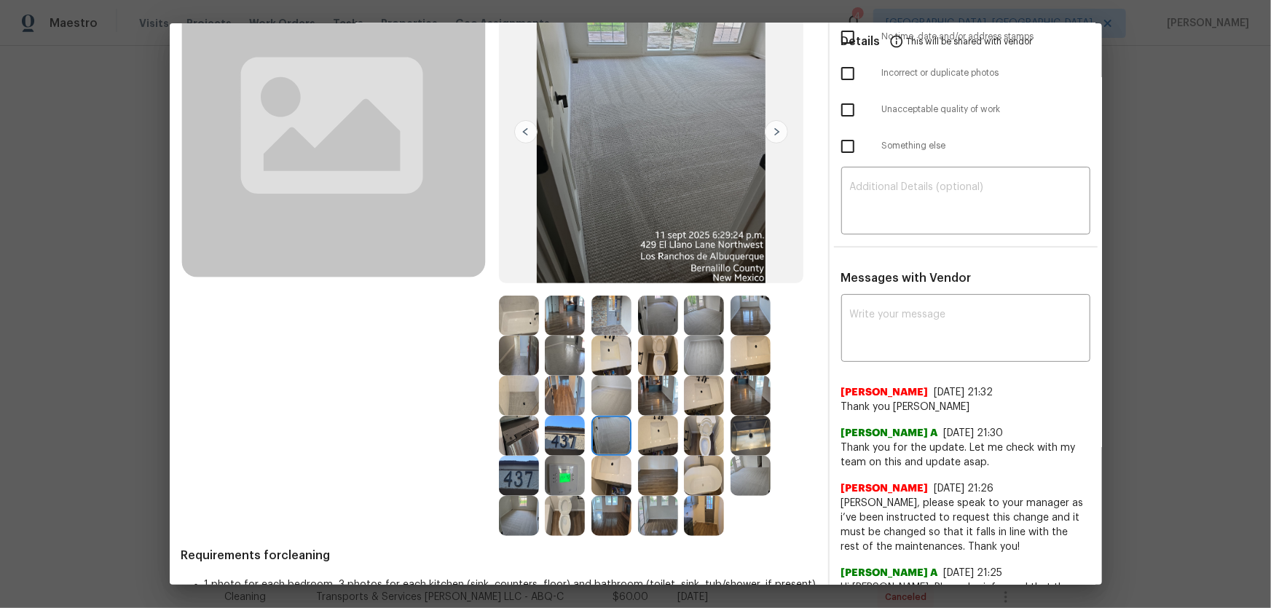
click at [705, 353] on img at bounding box center [704, 356] width 40 height 40
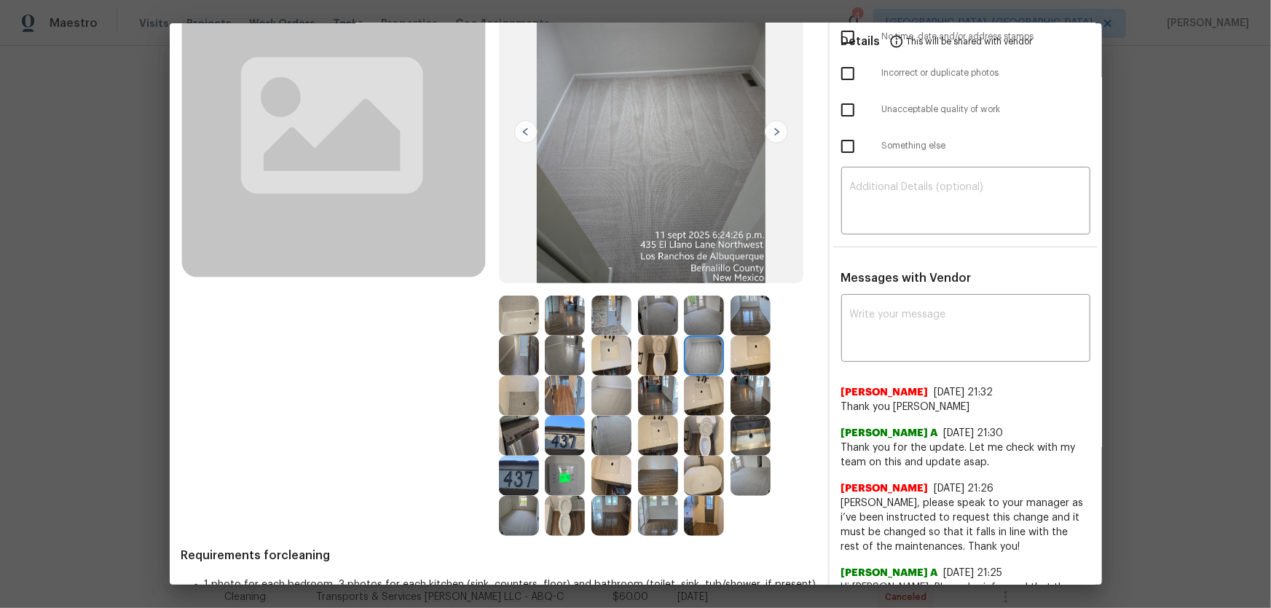
click at [705, 321] on img at bounding box center [704, 316] width 40 height 40
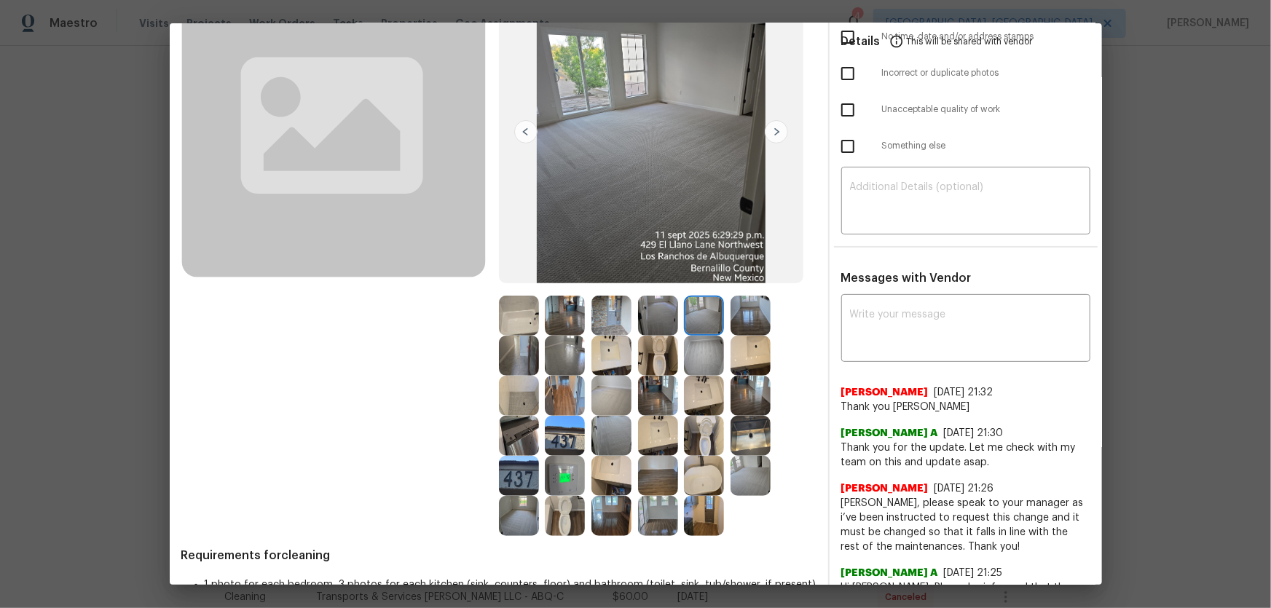
click at [653, 317] on img at bounding box center [658, 316] width 40 height 40
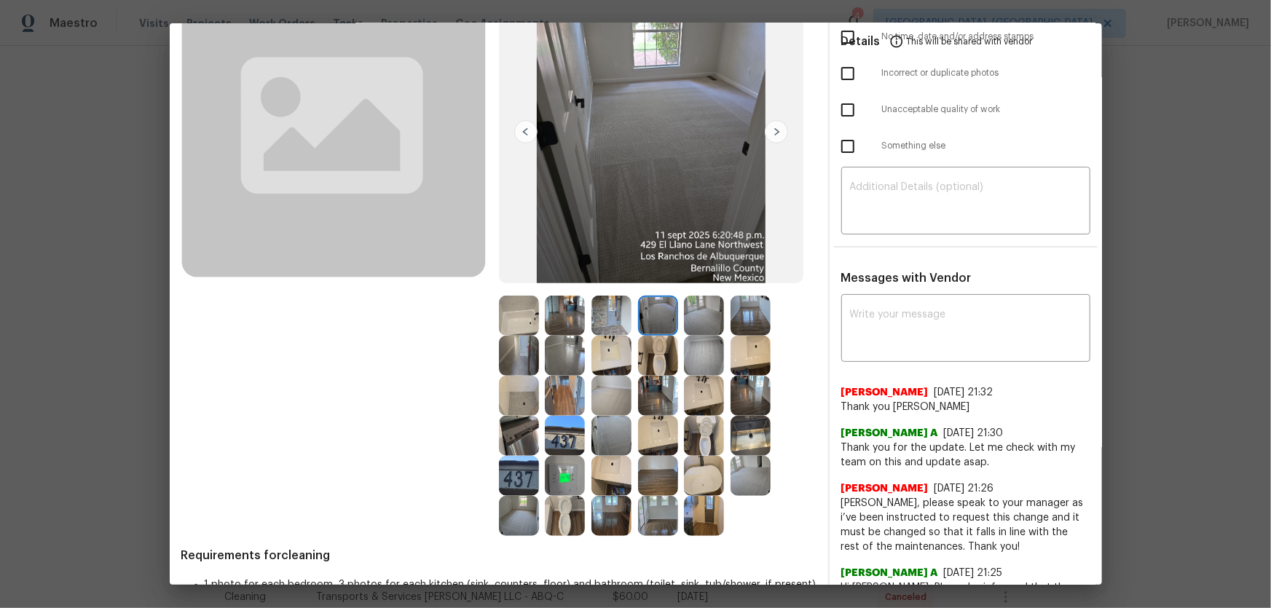
click at [764, 387] on img at bounding box center [751, 396] width 40 height 40
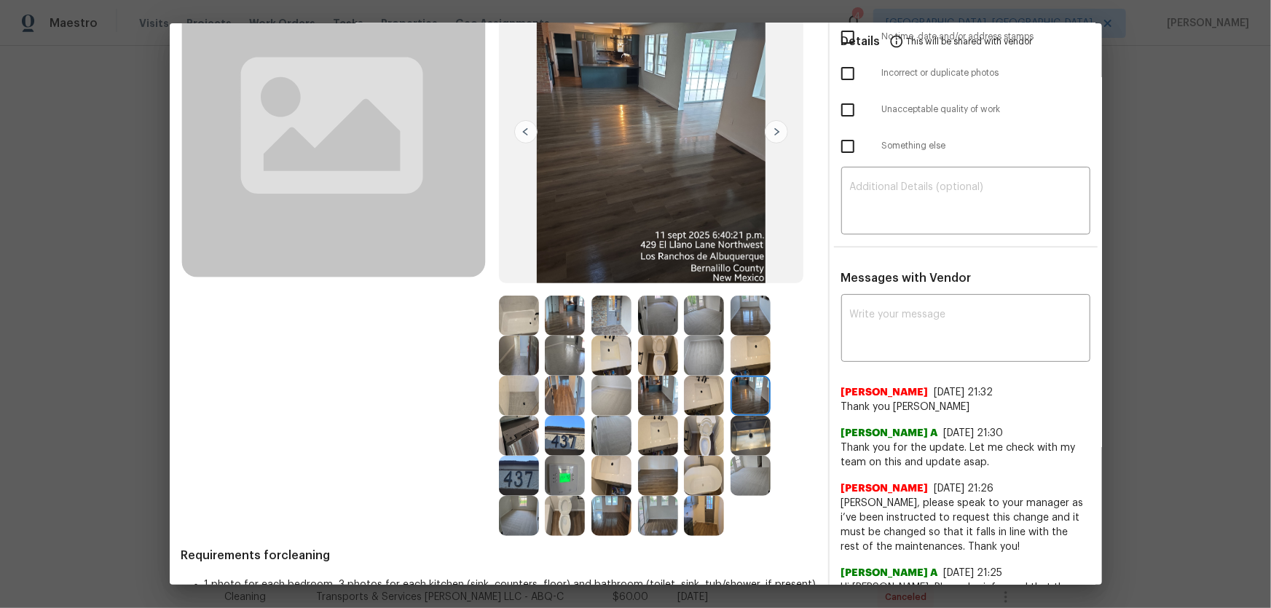
drag, startPoint x: 670, startPoint y: 393, endPoint x: 613, endPoint y: 385, distance: 56.6
click at [669, 393] on img at bounding box center [658, 396] width 40 height 40
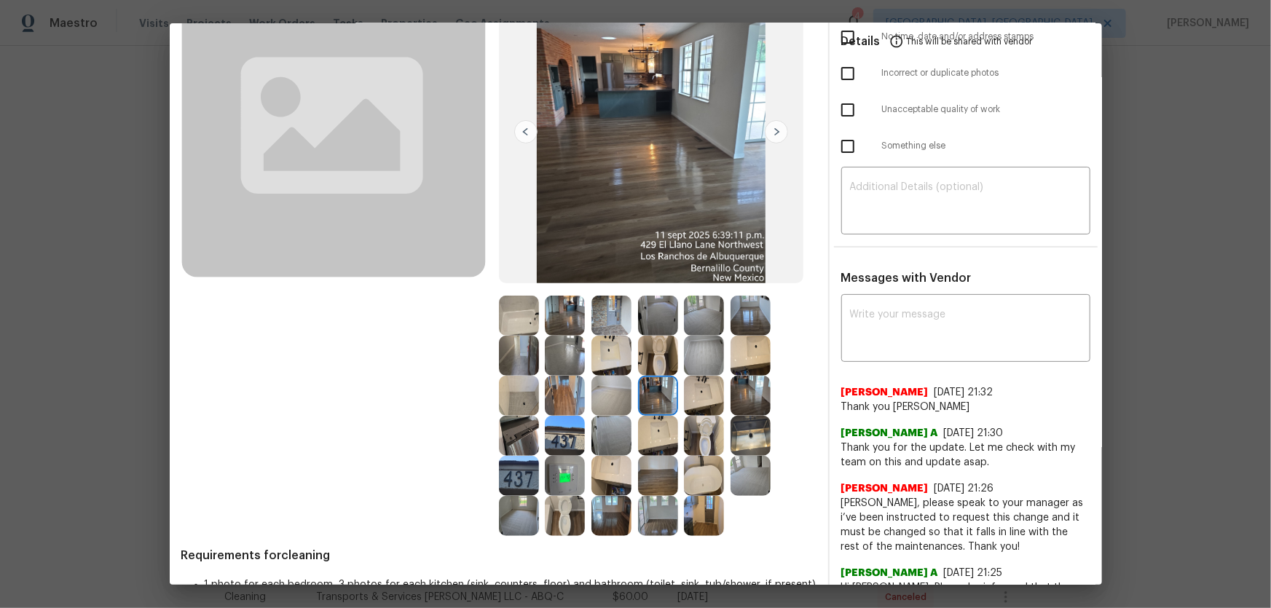
click at [600, 383] on img at bounding box center [612, 396] width 40 height 40
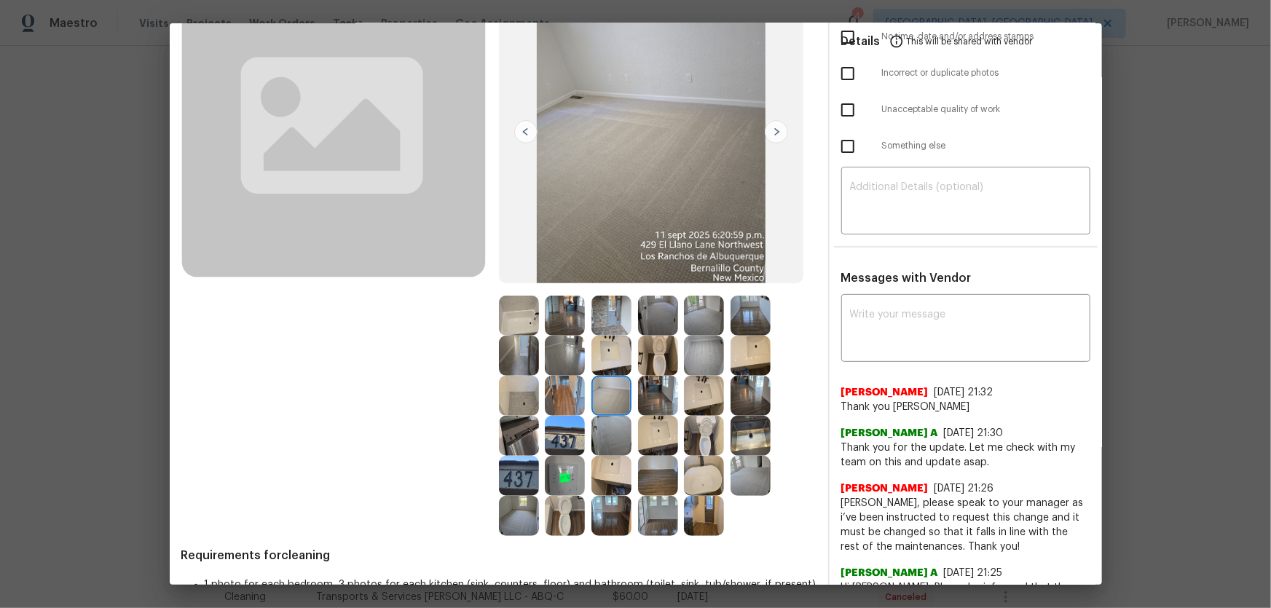
click at [568, 350] on img at bounding box center [565, 356] width 40 height 40
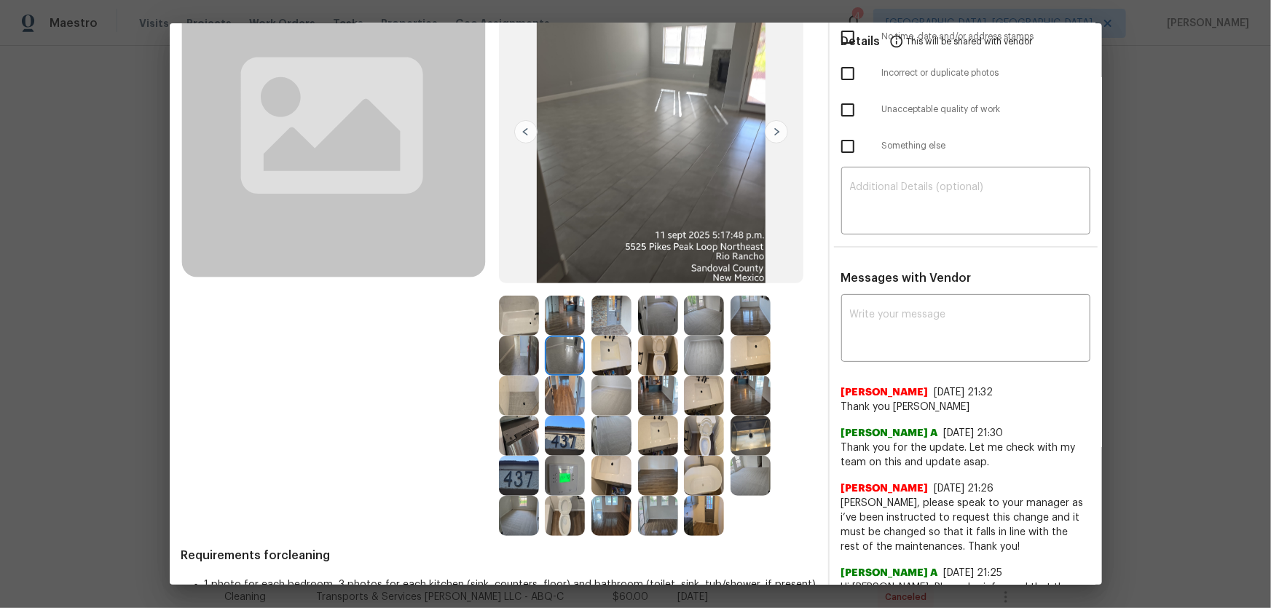
click at [565, 324] on img at bounding box center [565, 316] width 40 height 40
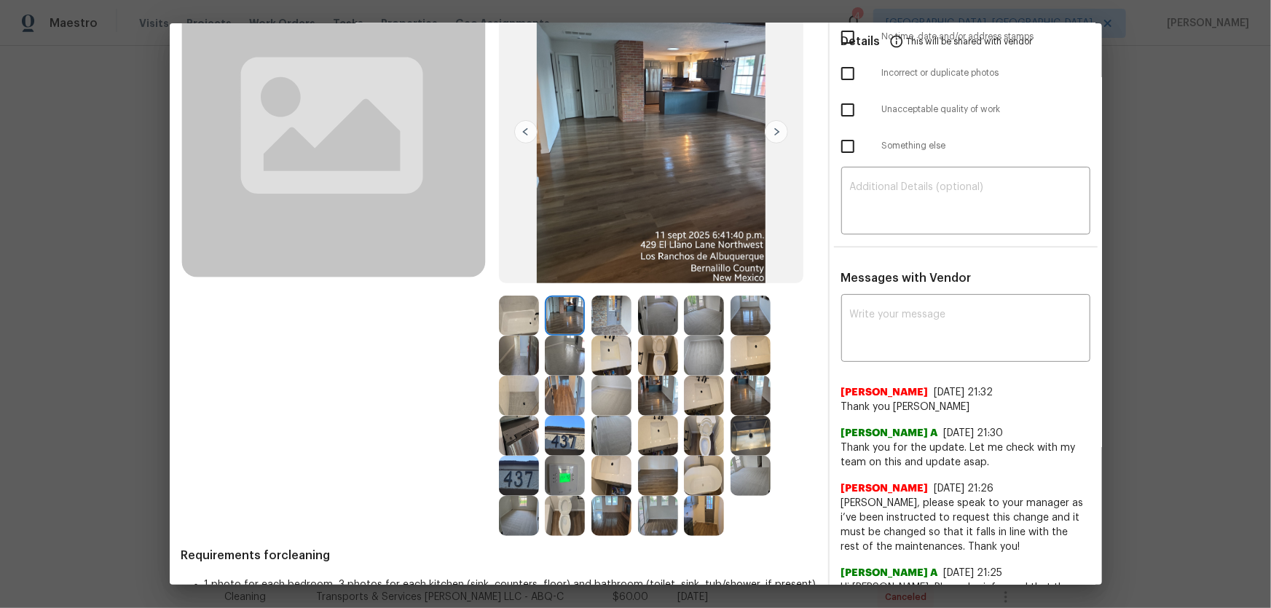
click at [563, 436] on img at bounding box center [565, 436] width 40 height 40
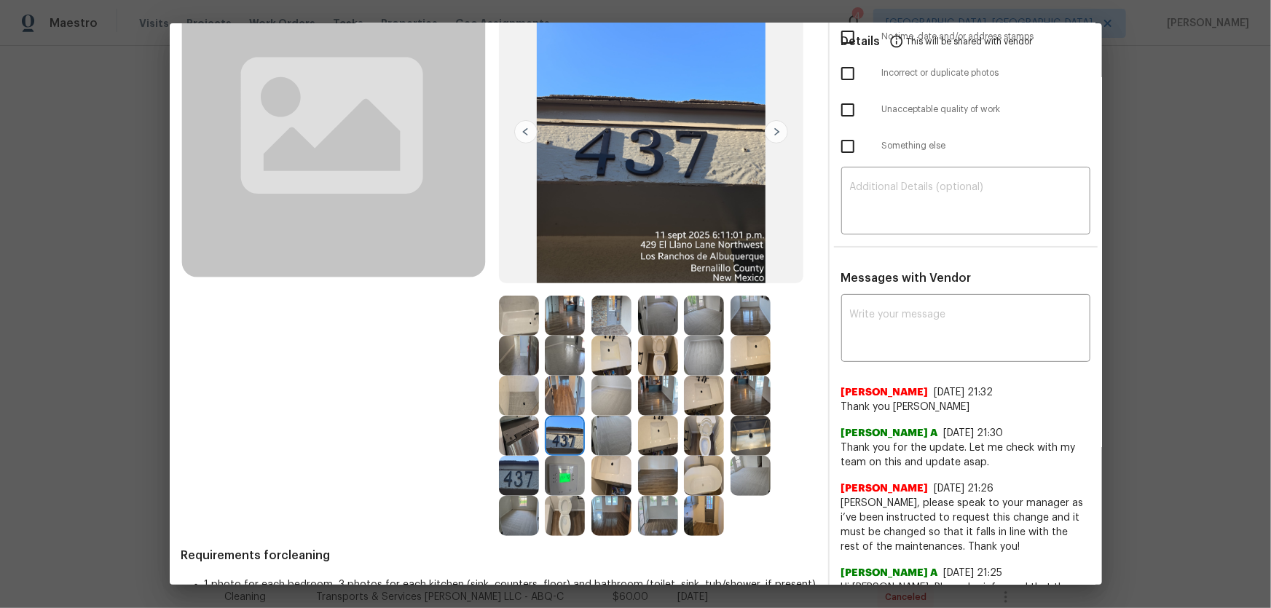
click at [570, 466] on img at bounding box center [565, 476] width 40 height 40
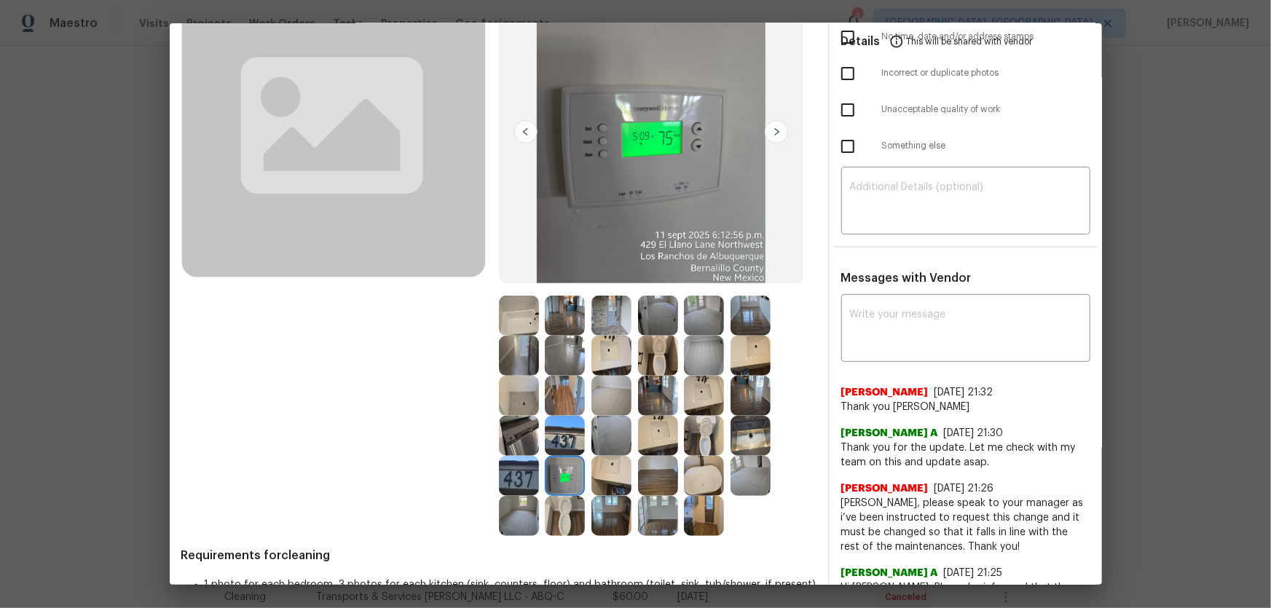
click at [522, 447] on img at bounding box center [519, 436] width 40 height 40
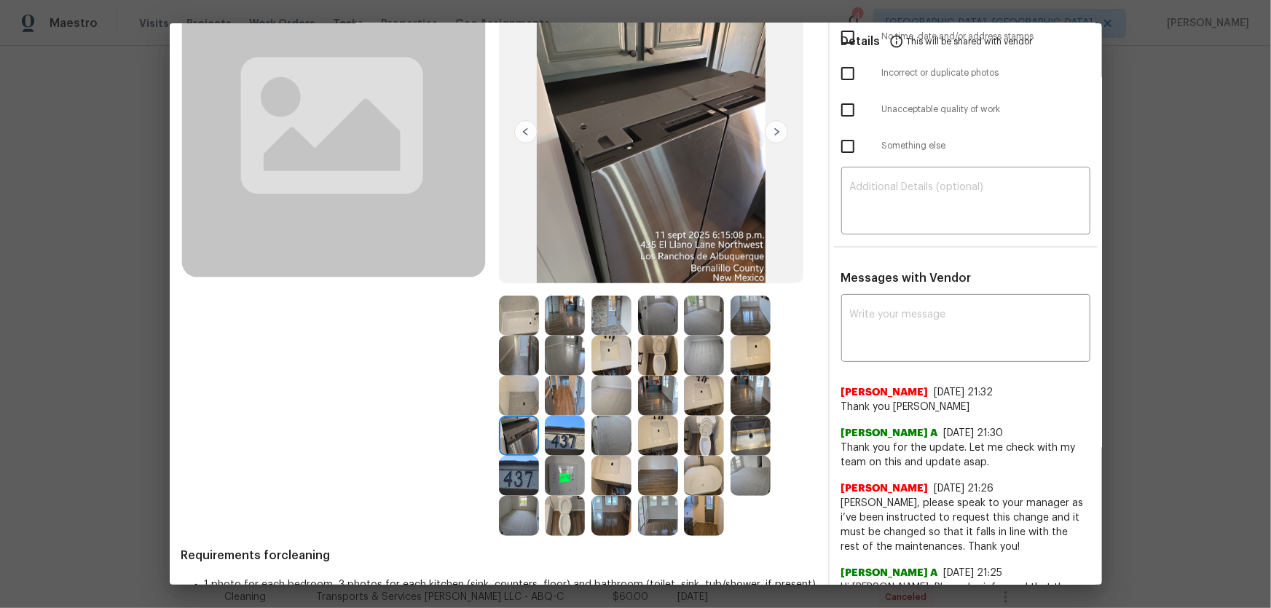
click at [530, 476] on img at bounding box center [519, 476] width 40 height 40
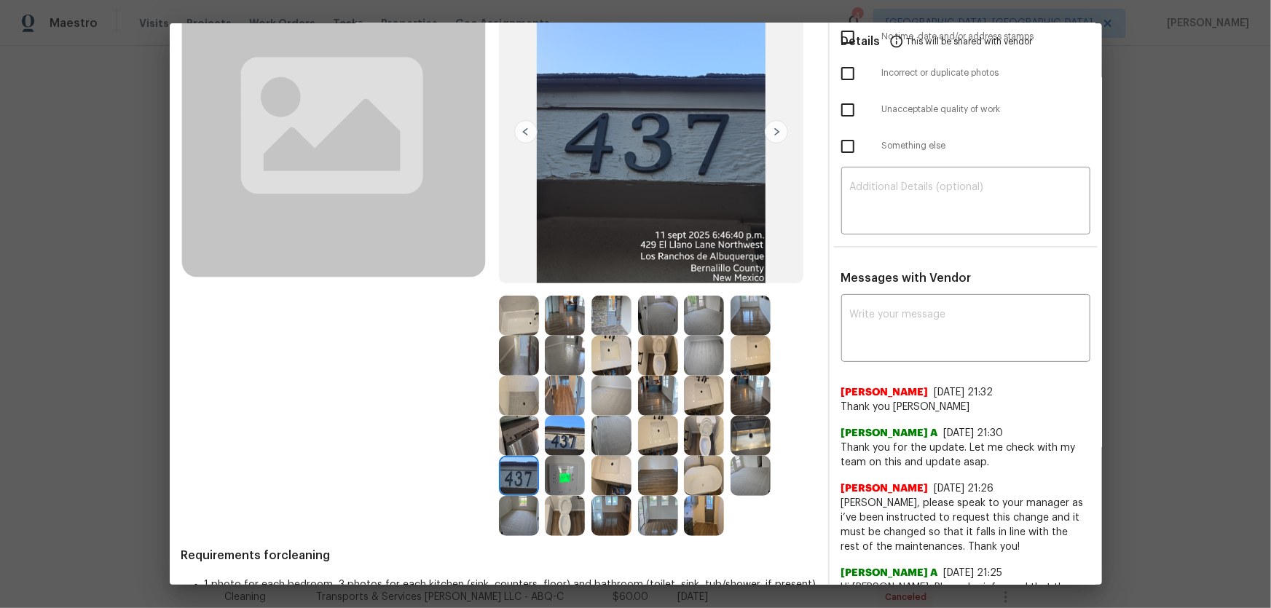
click at [761, 430] on img at bounding box center [751, 436] width 40 height 40
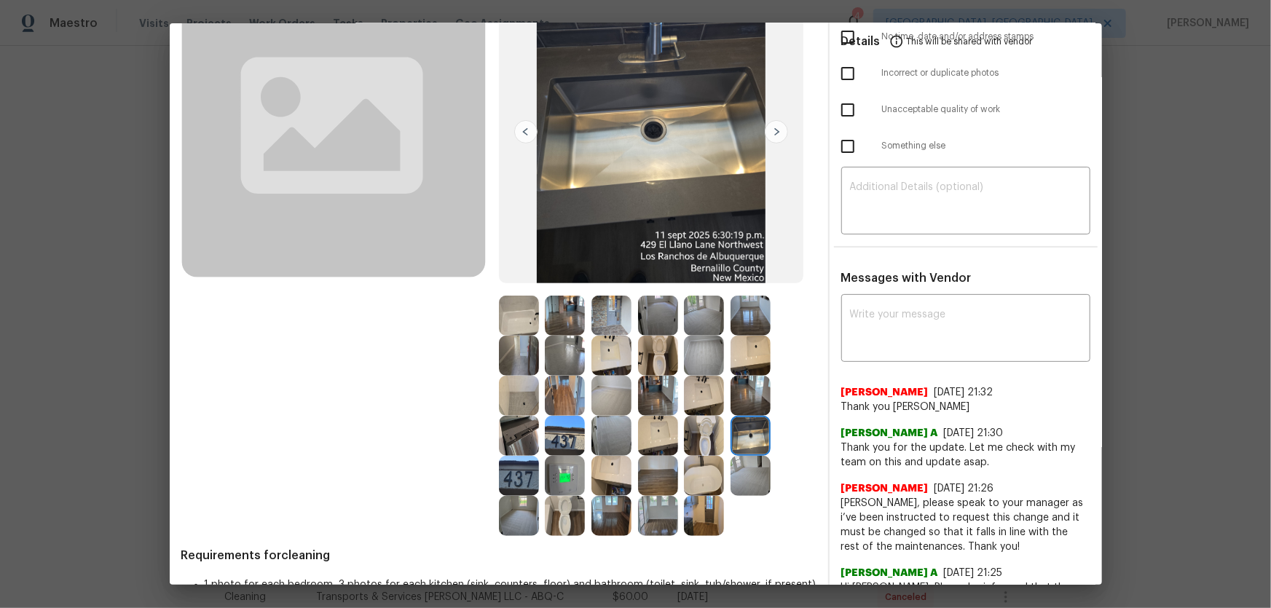
click at [738, 393] on img at bounding box center [751, 396] width 40 height 40
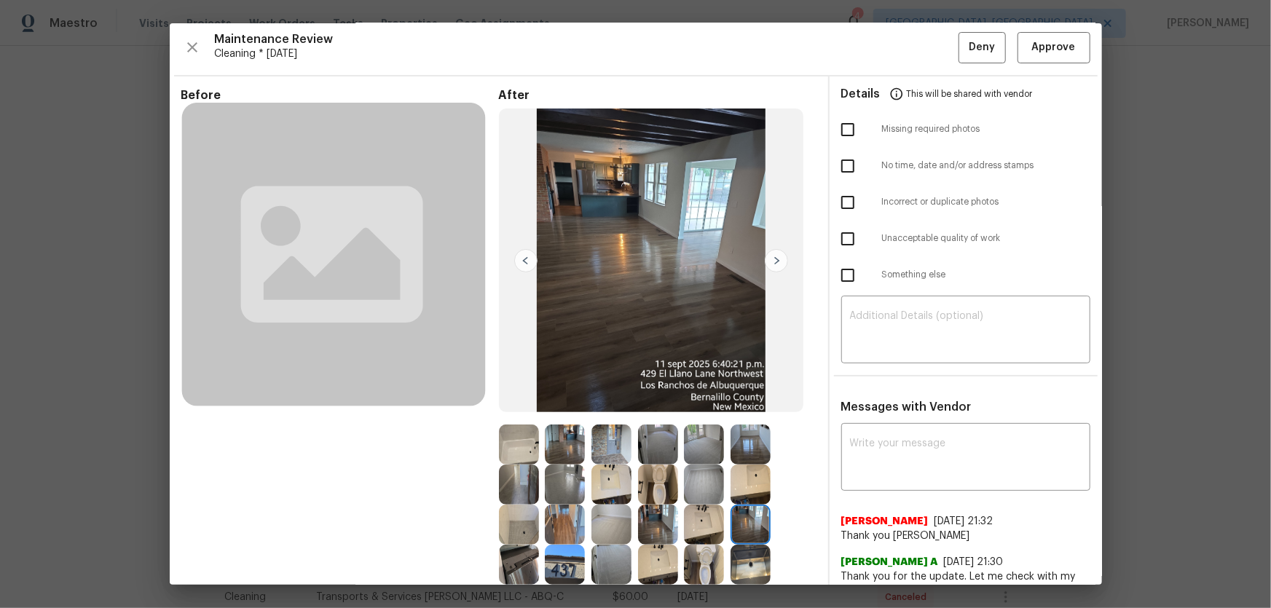
scroll to position [0, 0]
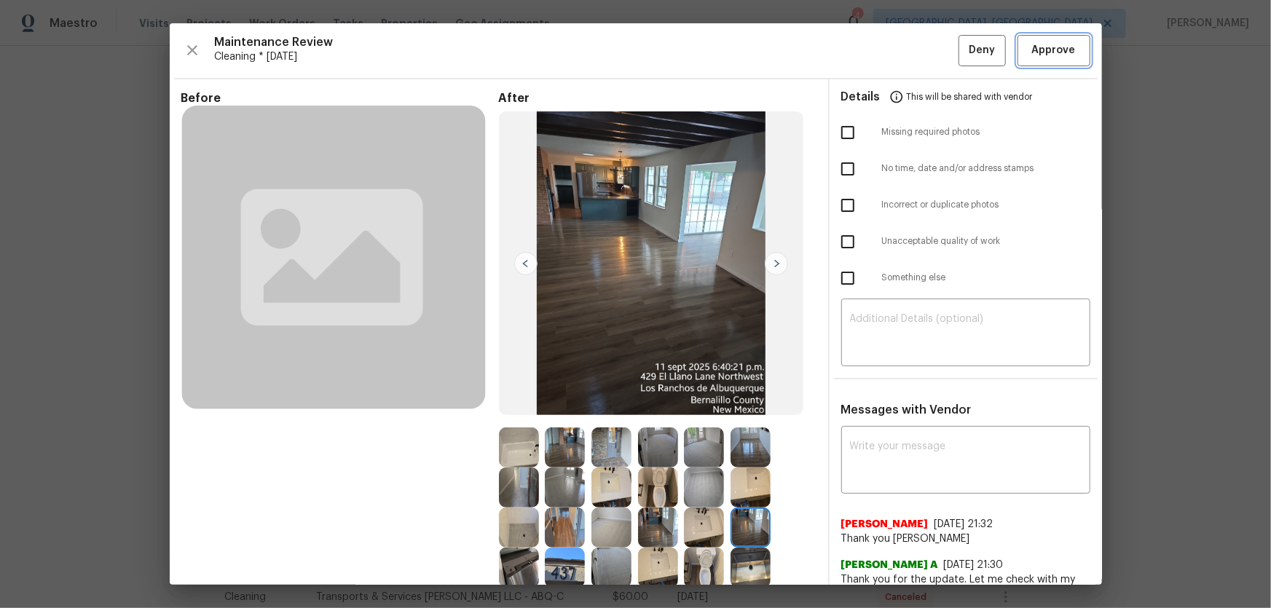
click at [1062, 47] on span "Approve" at bounding box center [1054, 51] width 44 height 18
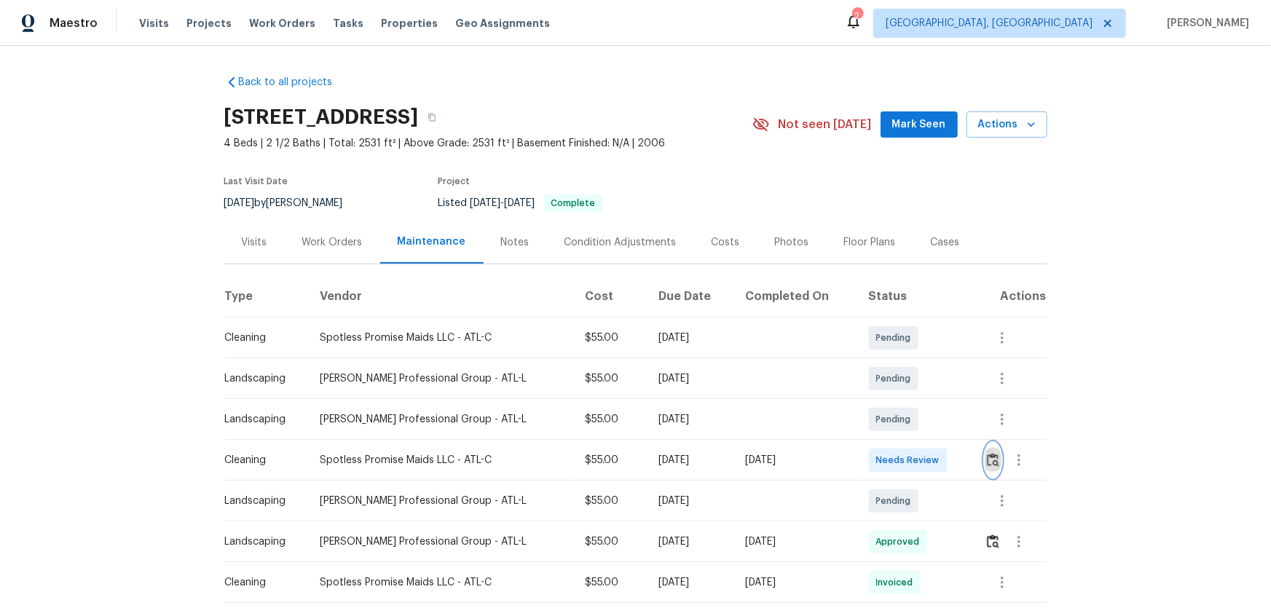
click at [904, 401] on img "button" at bounding box center [993, 460] width 12 height 14
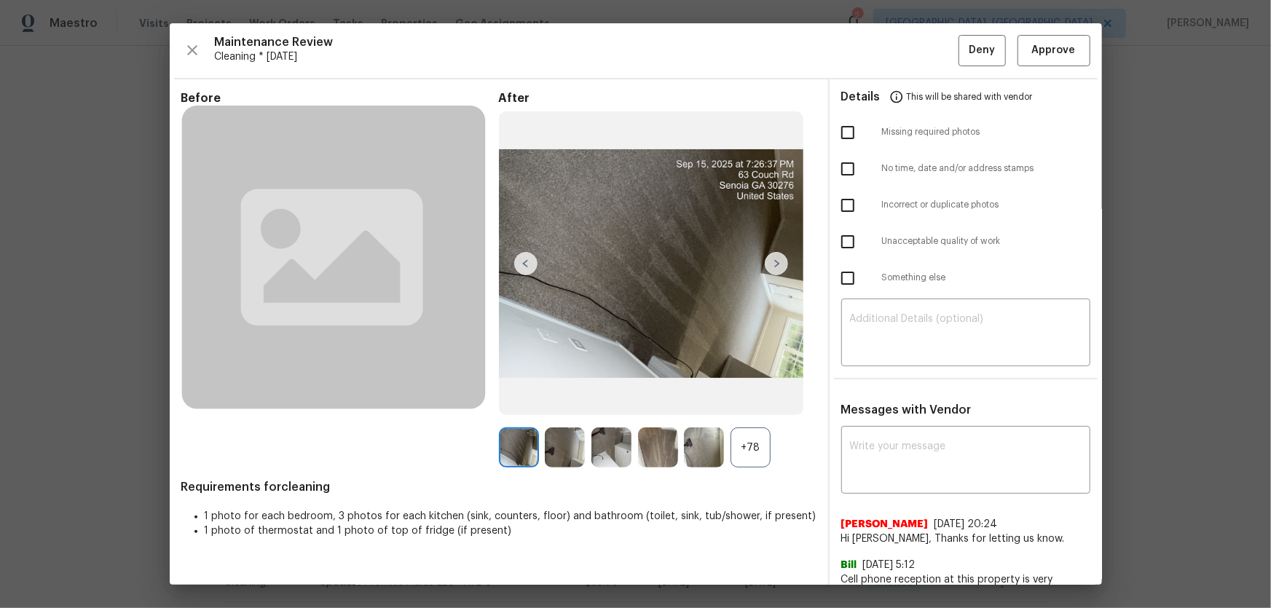
click at [758, 401] on div "+78" at bounding box center [751, 448] width 40 height 40
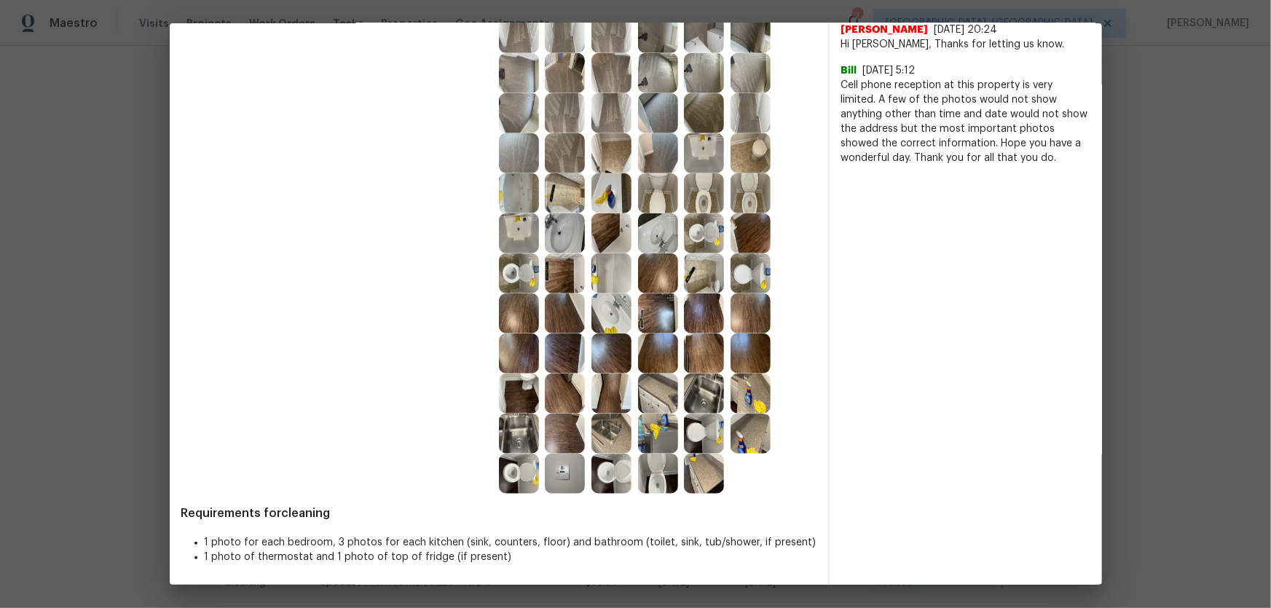
scroll to position [495, 0]
click at [691, 235] on img at bounding box center [704, 233] width 40 height 40
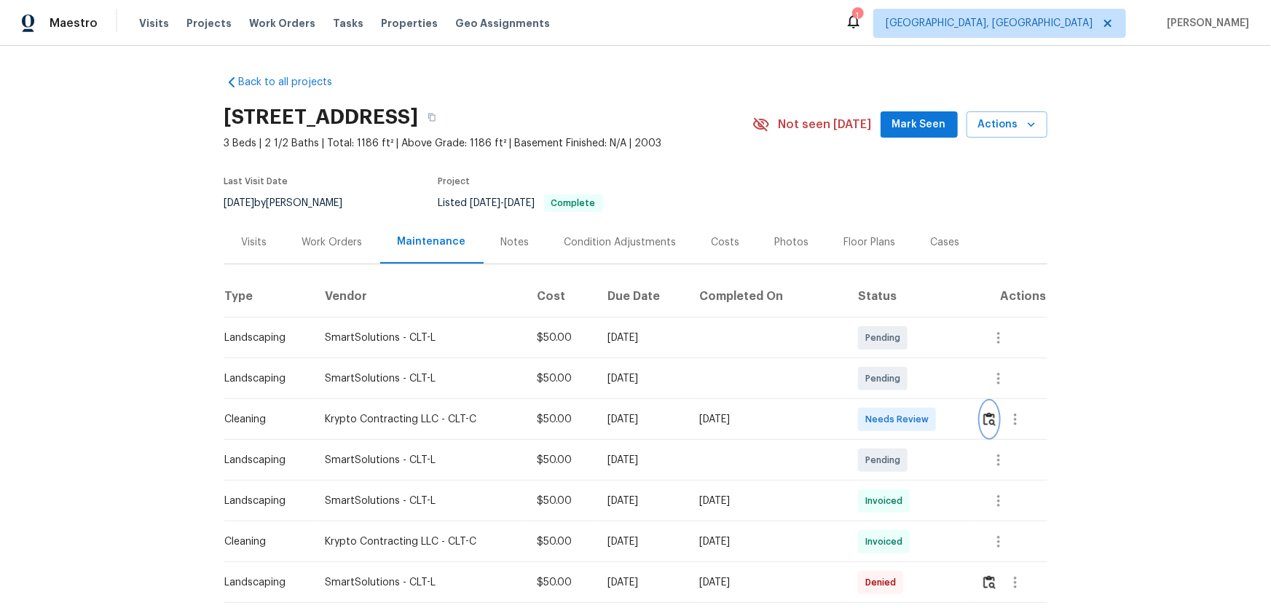
click at [904, 401] on img "button" at bounding box center [990, 419] width 12 height 14
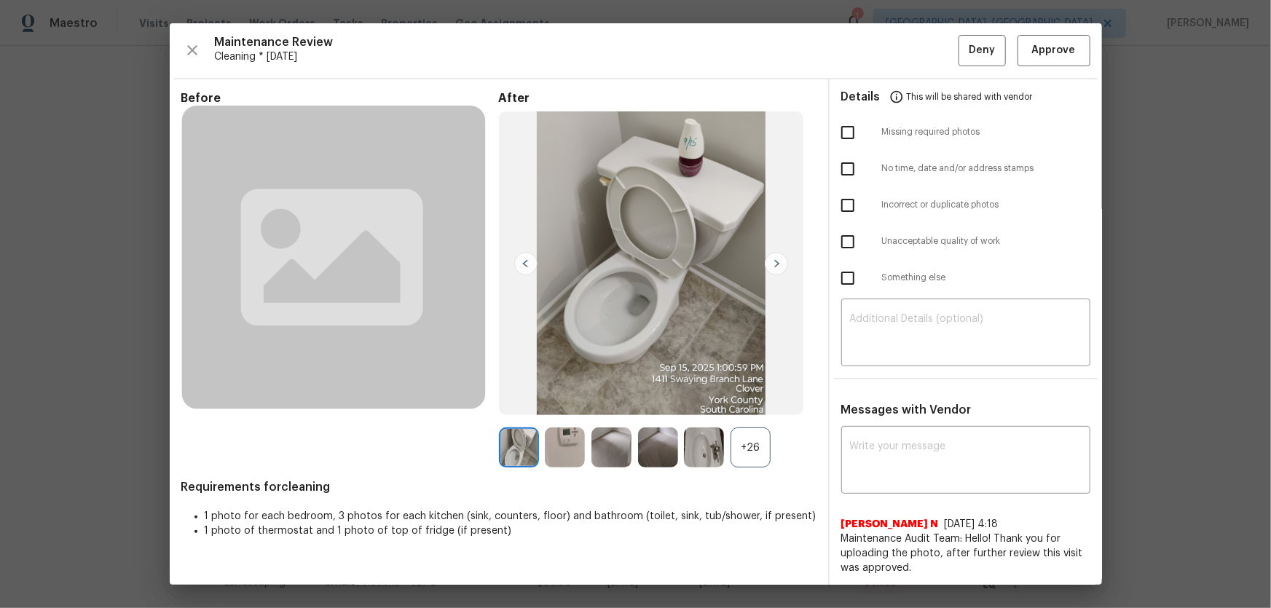
click at [749, 401] on div "+26" at bounding box center [751, 448] width 40 height 40
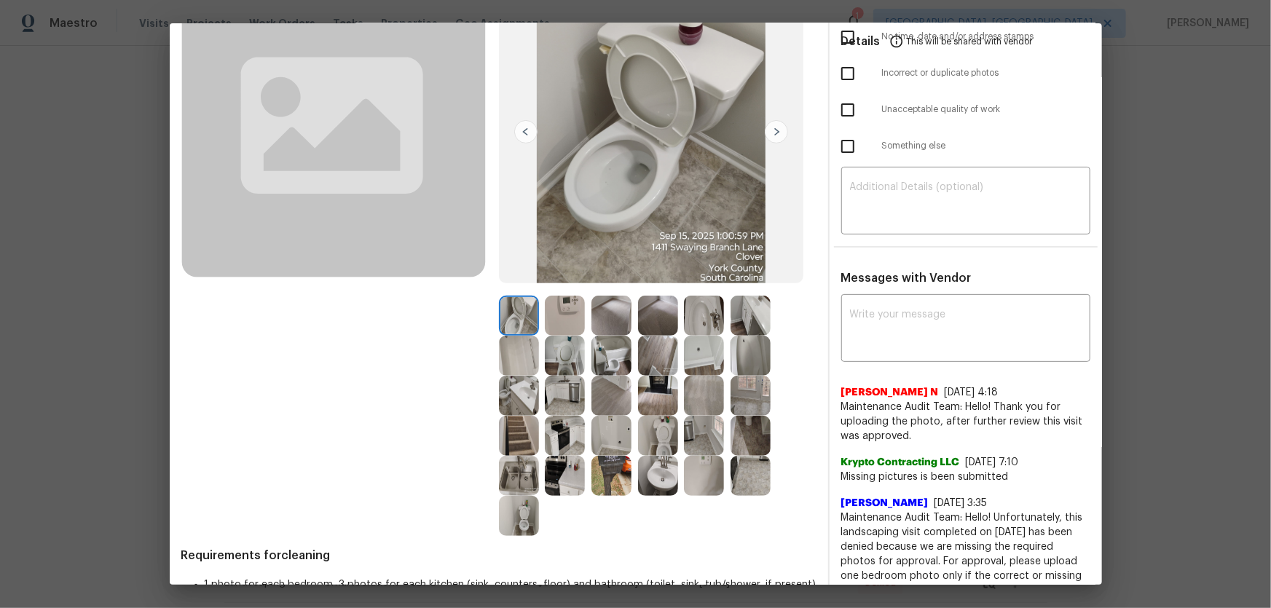
scroll to position [198, 0]
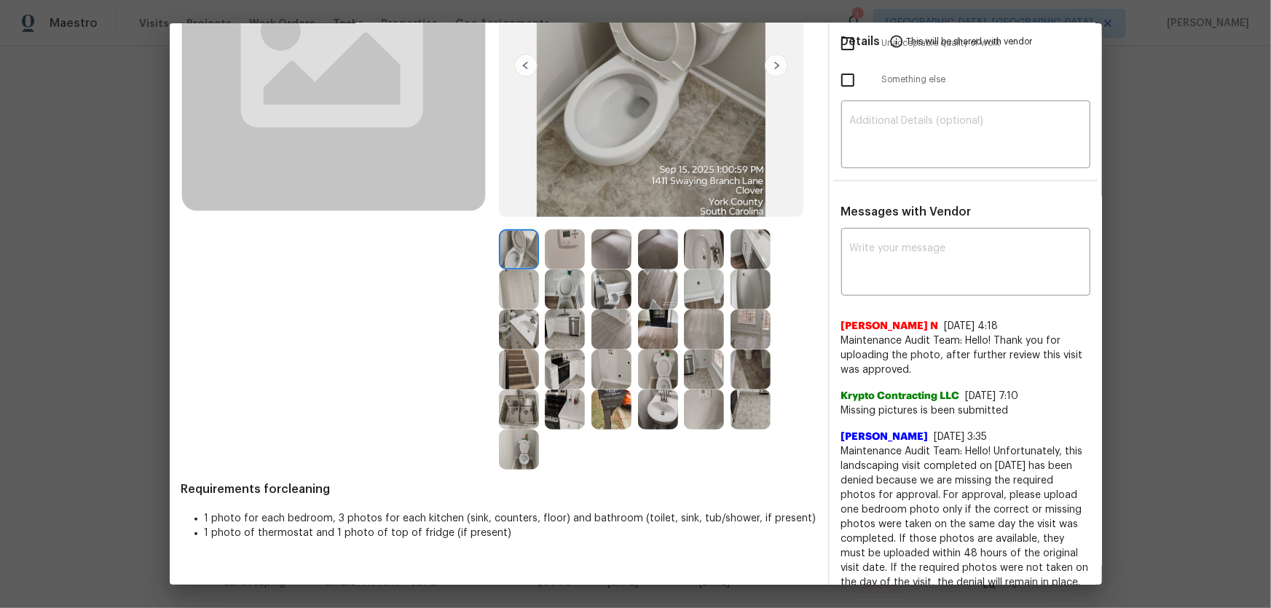
click at [656, 364] on img at bounding box center [658, 370] width 40 height 40
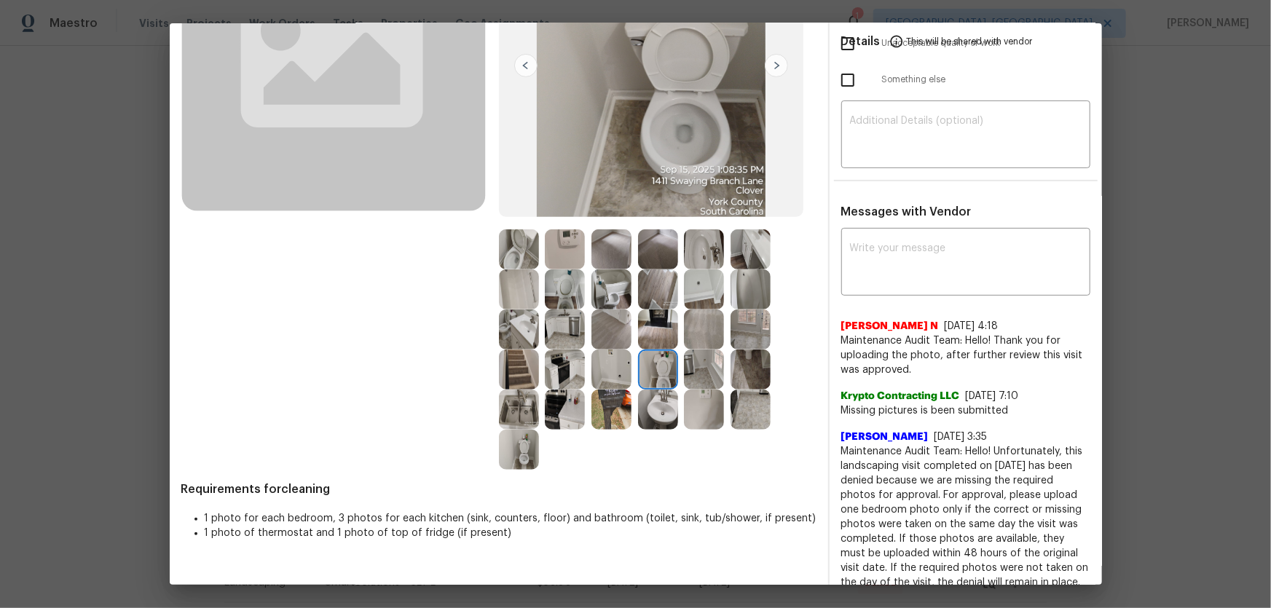
click at [562, 294] on img at bounding box center [565, 290] width 40 height 40
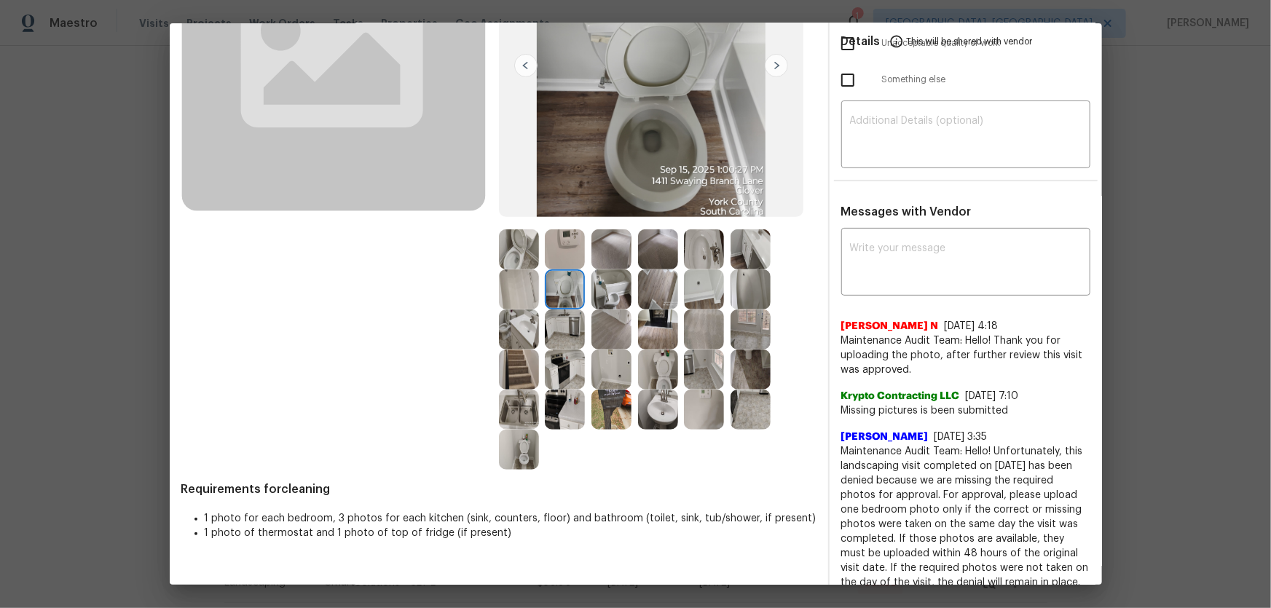
click at [503, 254] on img at bounding box center [519, 250] width 40 height 40
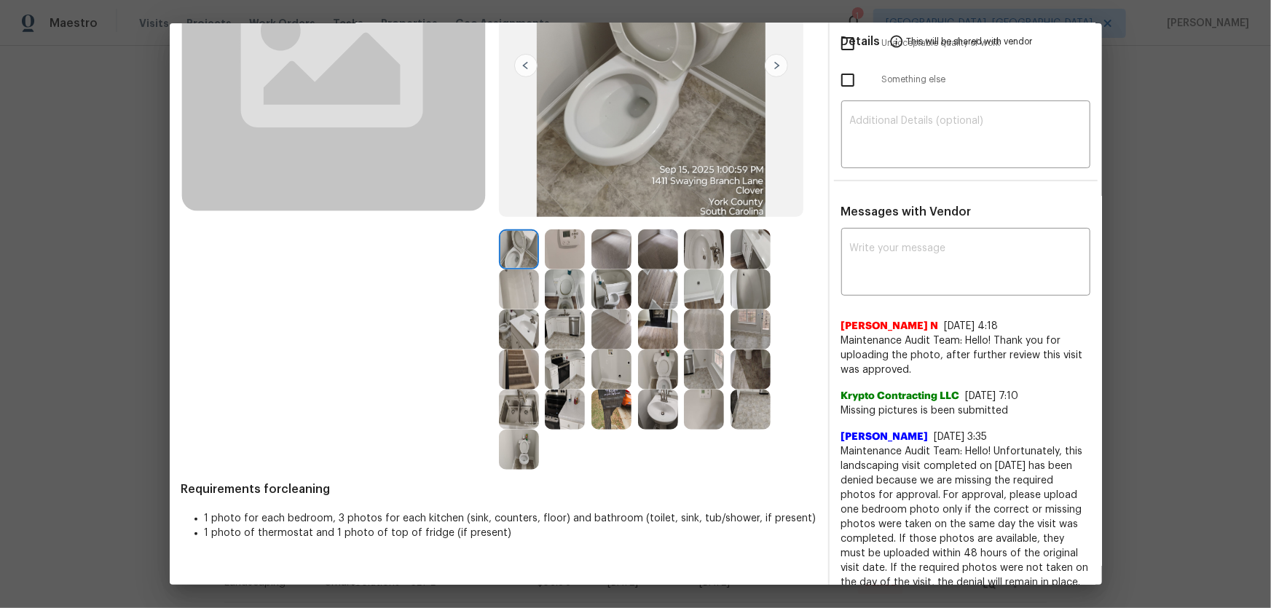
click at [519, 341] on img at bounding box center [519, 330] width 40 height 40
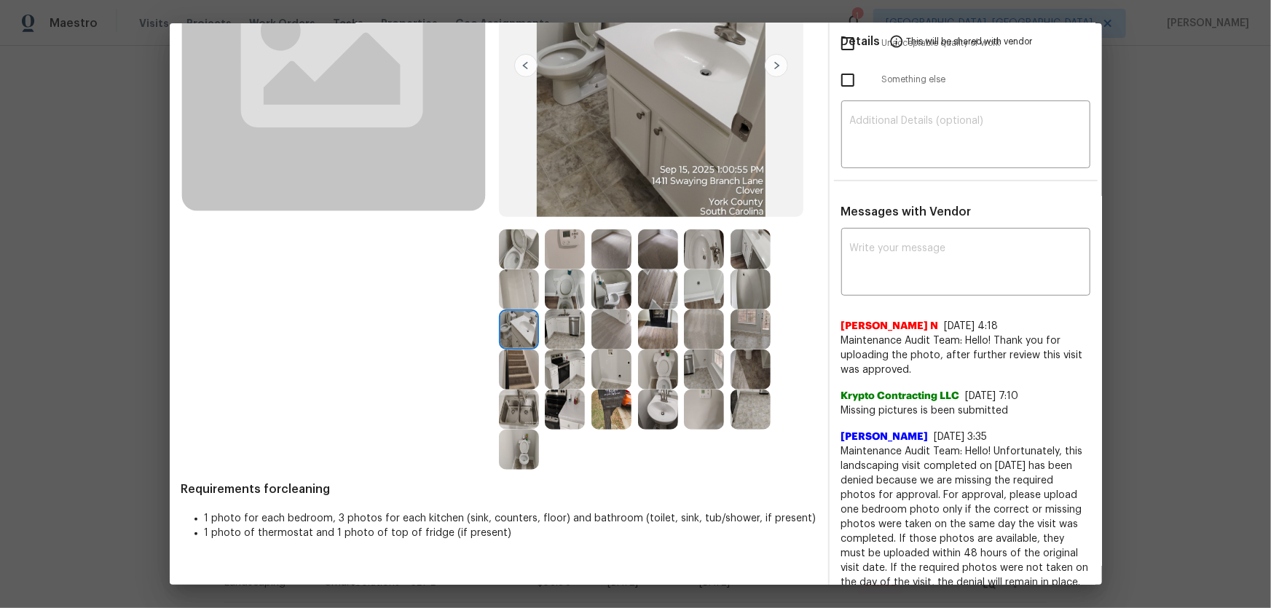
click at [650, 401] on img at bounding box center [658, 410] width 40 height 40
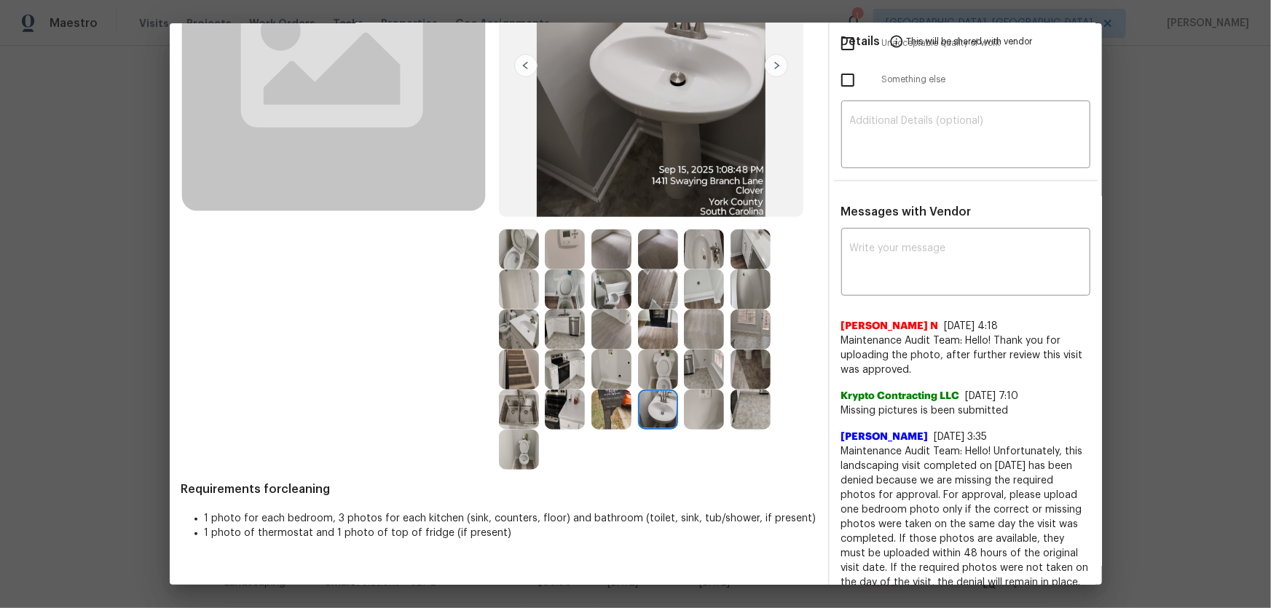
click at [582, 367] on div at bounding box center [568, 370] width 47 height 40
click at [569, 390] on img at bounding box center [565, 410] width 40 height 40
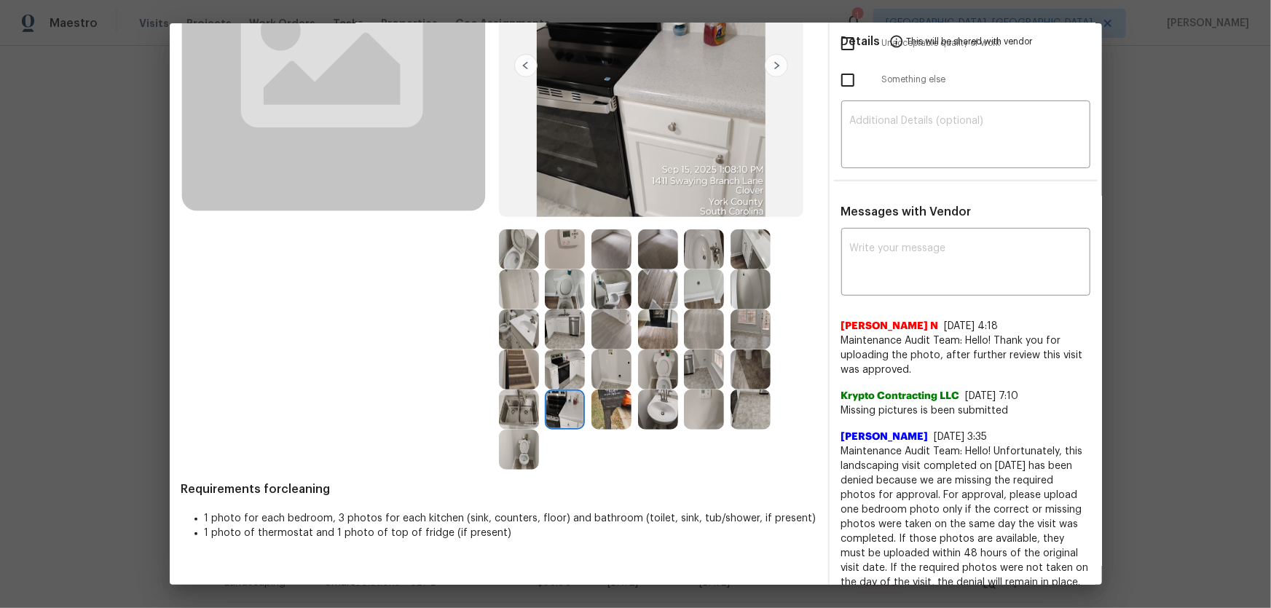
click at [526, 401] on img at bounding box center [519, 410] width 40 height 40
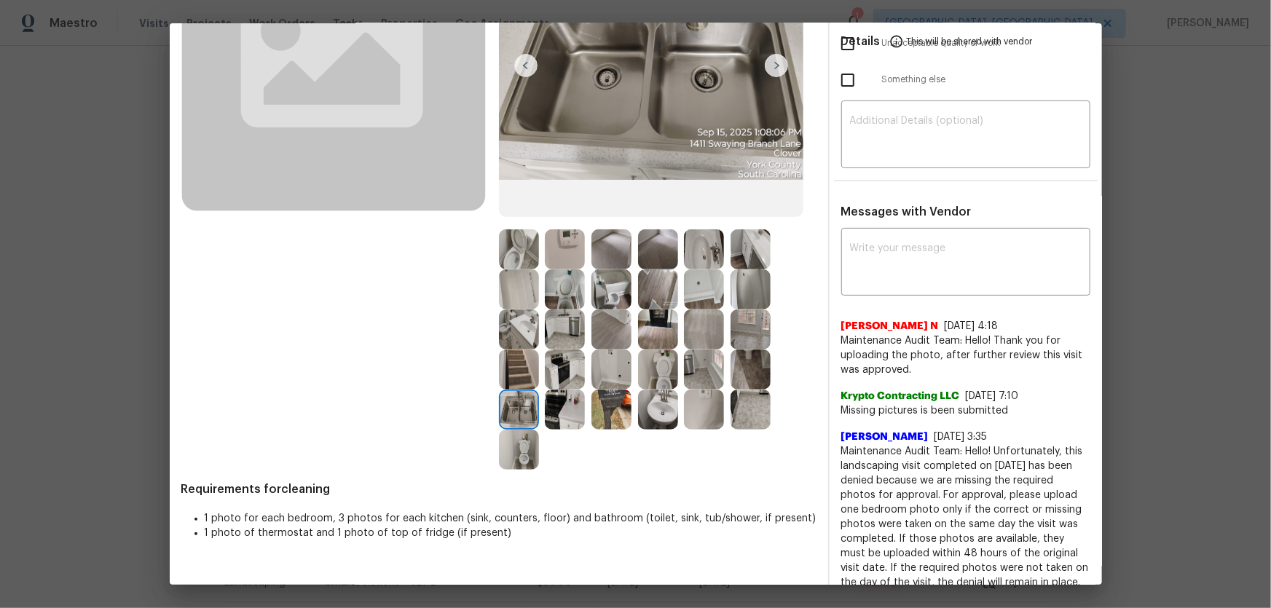
click at [550, 385] on img at bounding box center [565, 370] width 40 height 40
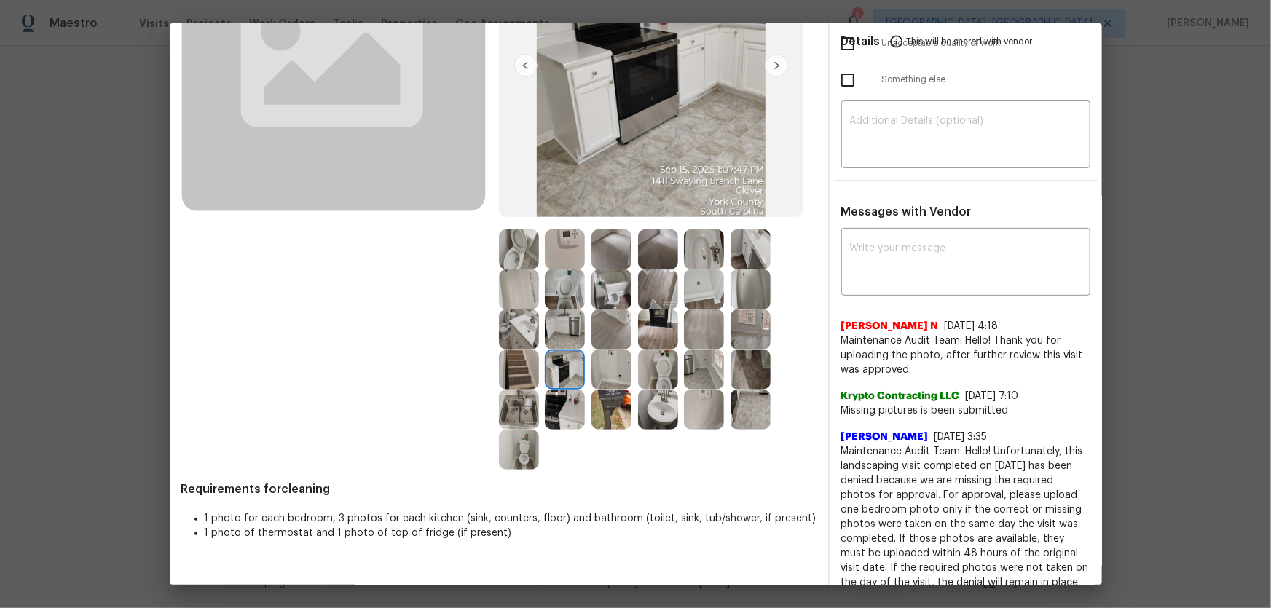
click at [532, 401] on img at bounding box center [519, 450] width 40 height 40
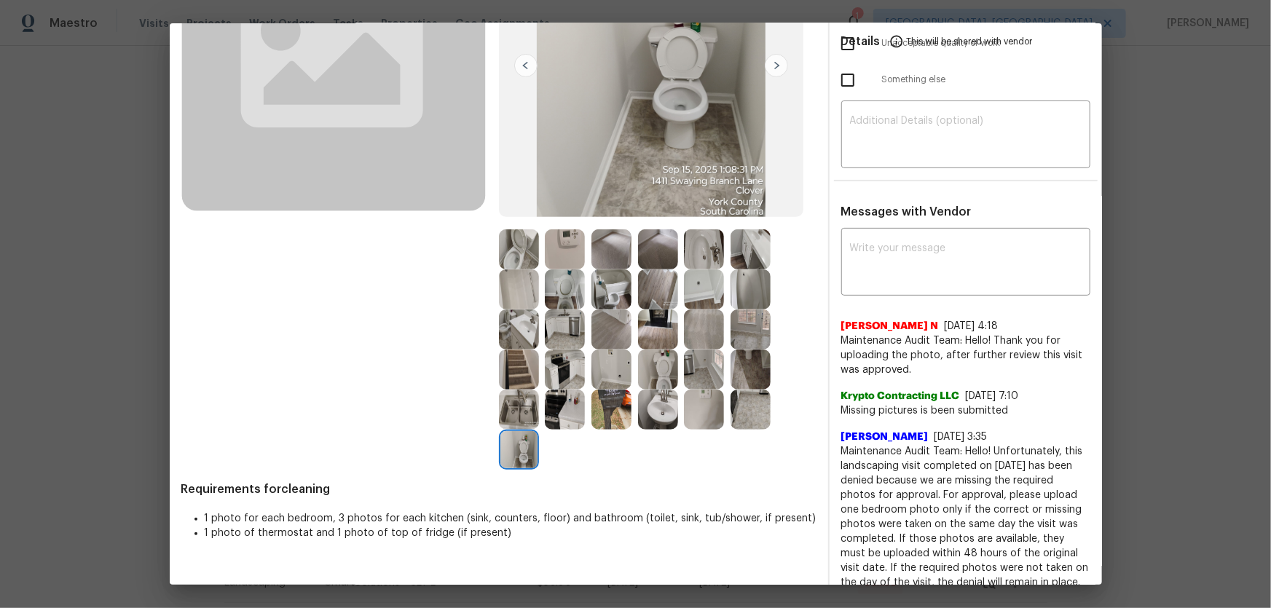
click at [619, 401] on img at bounding box center [612, 410] width 40 height 40
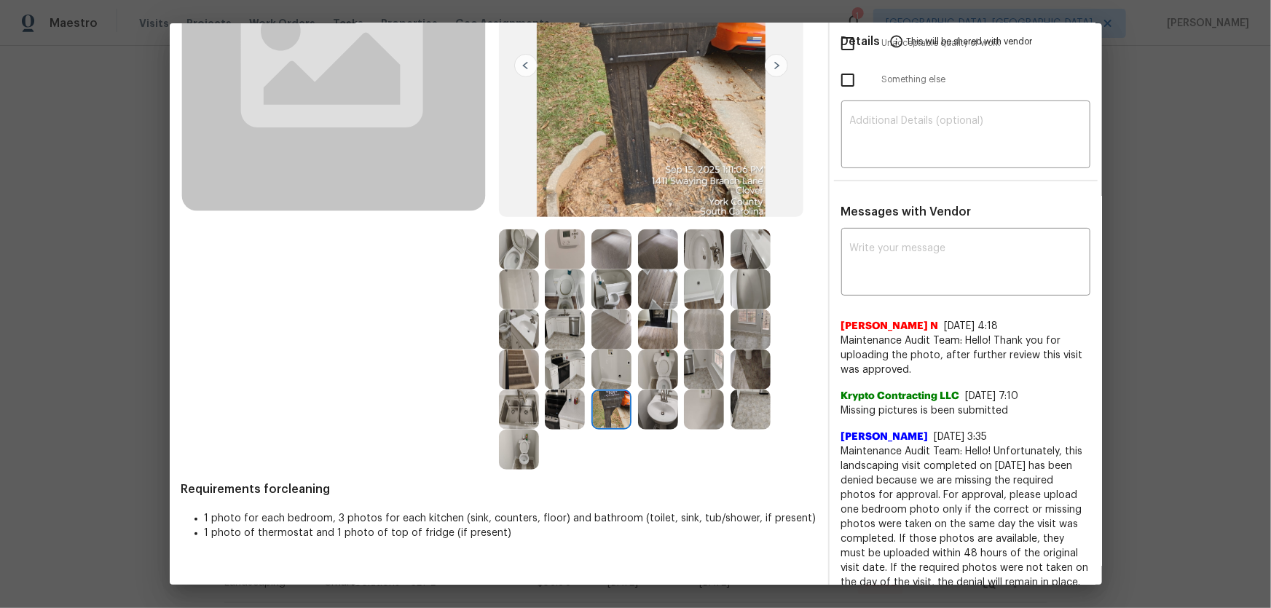
click at [678, 401] on div at bounding box center [661, 410] width 47 height 40
click at [646, 372] on img at bounding box center [658, 370] width 40 height 40
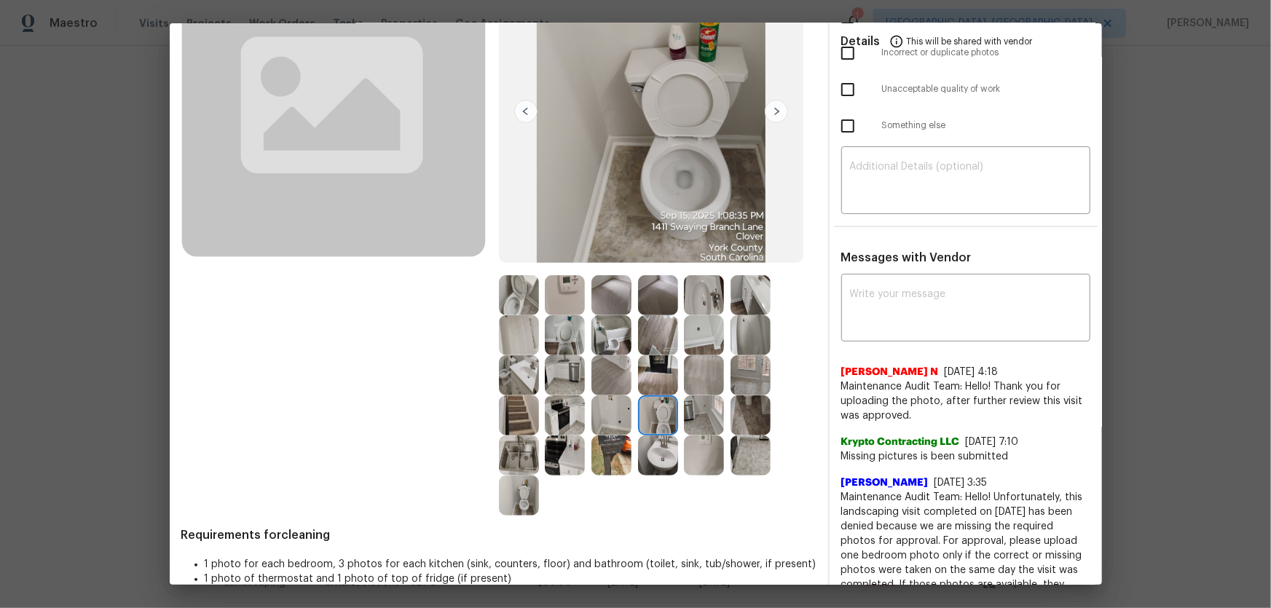
scroll to position [132, 0]
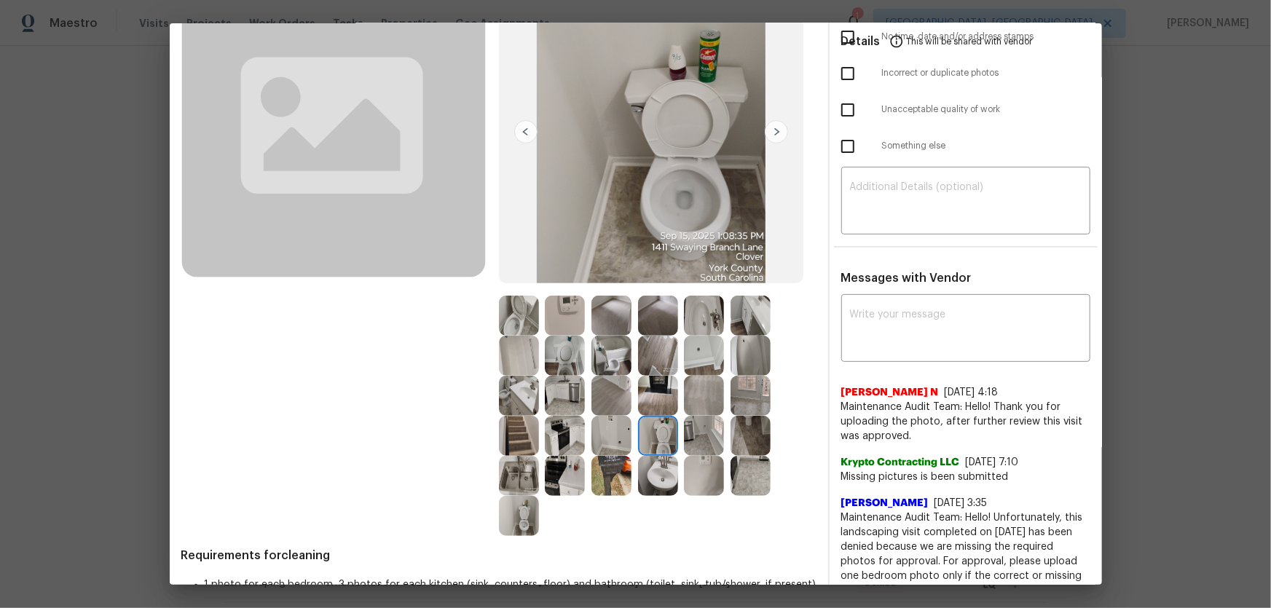
click at [569, 302] on img at bounding box center [565, 316] width 40 height 40
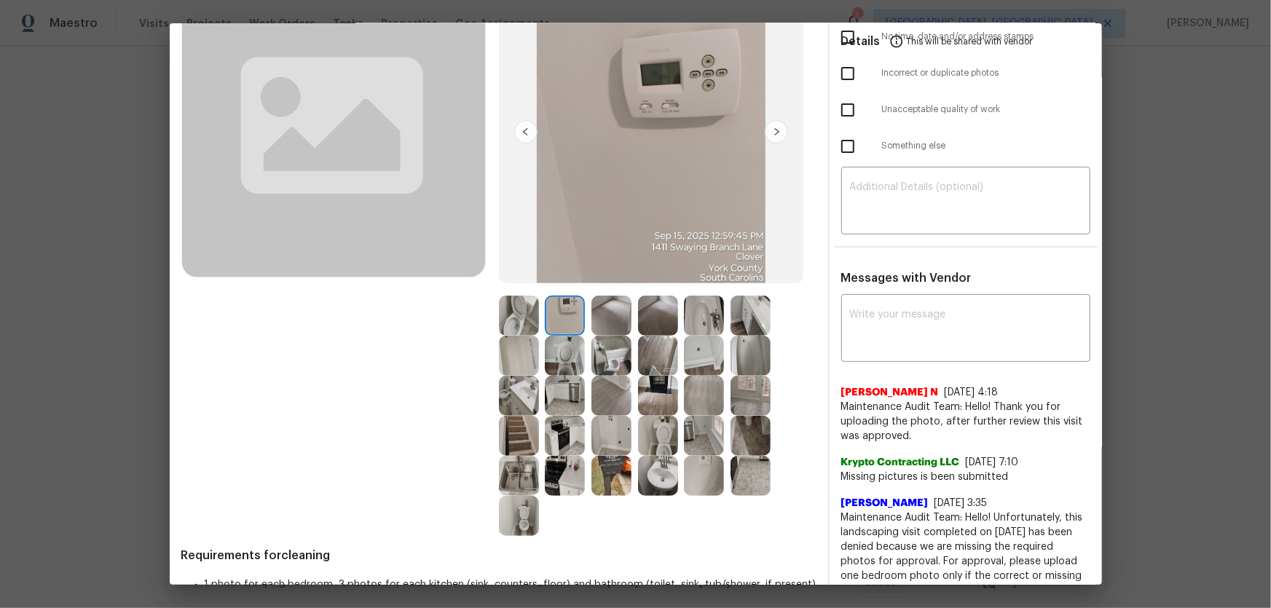
click at [706, 305] on img at bounding box center [704, 316] width 40 height 40
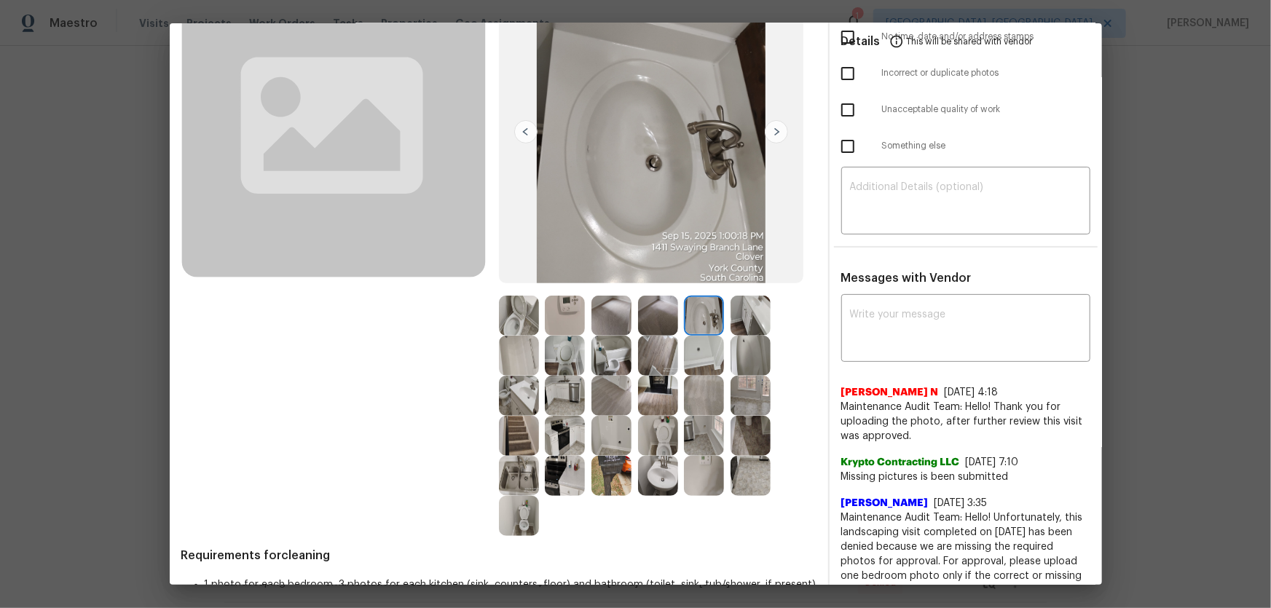
click at [699, 345] on img at bounding box center [704, 356] width 40 height 40
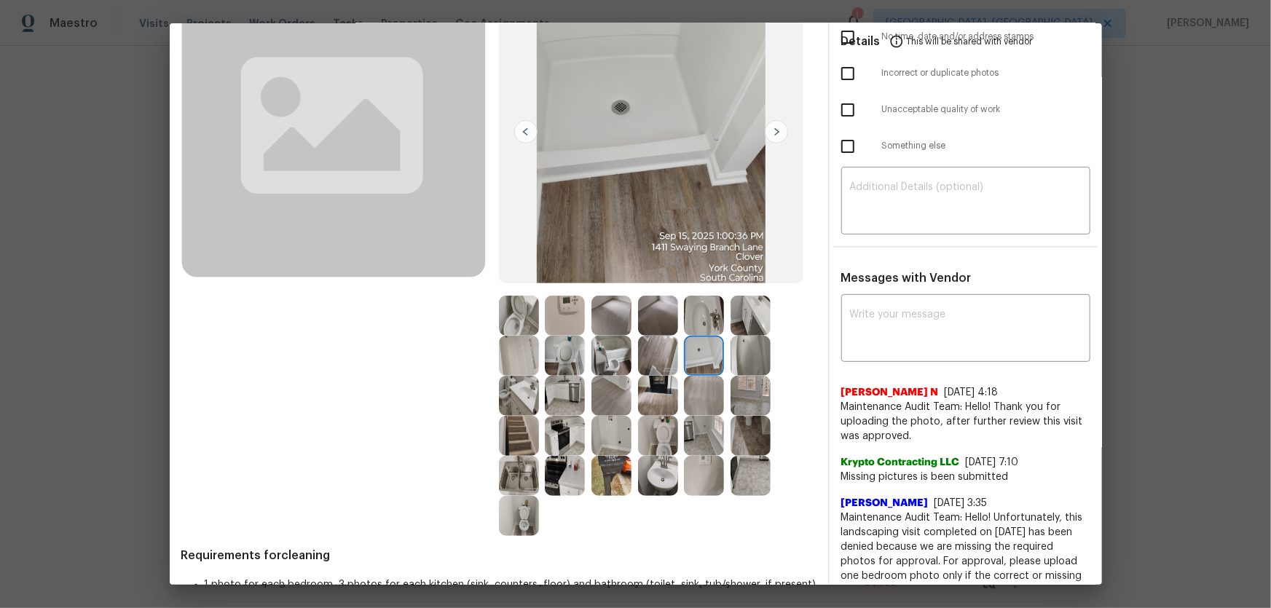
click at [570, 349] on img at bounding box center [565, 356] width 40 height 40
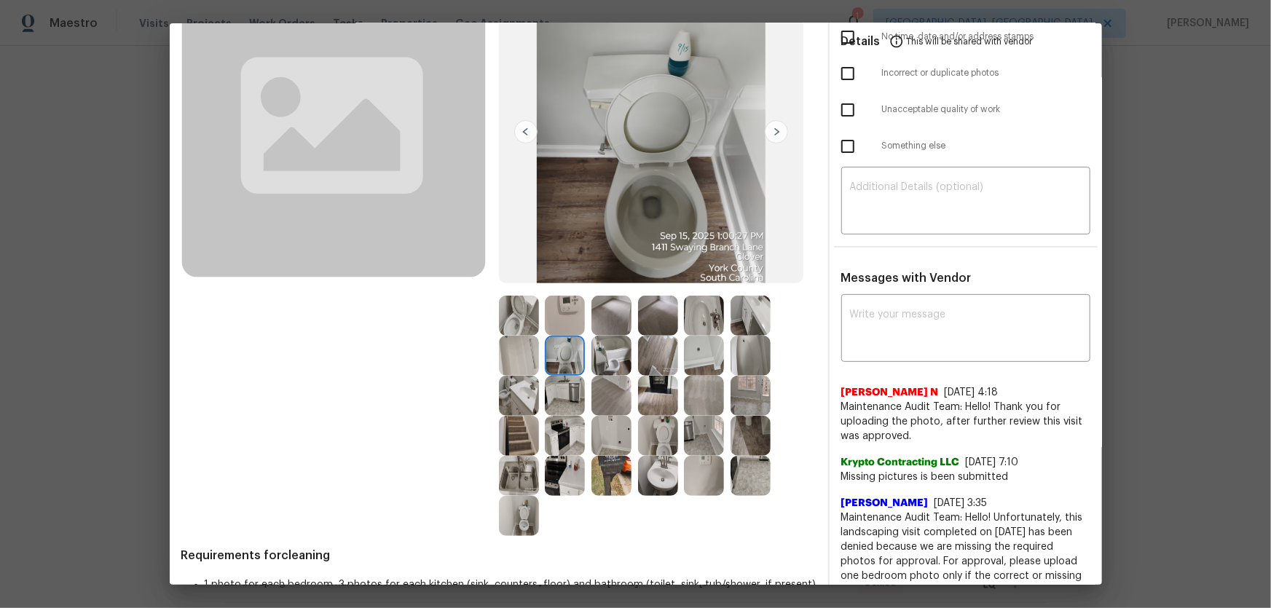
click at [627, 384] on img at bounding box center [612, 396] width 40 height 40
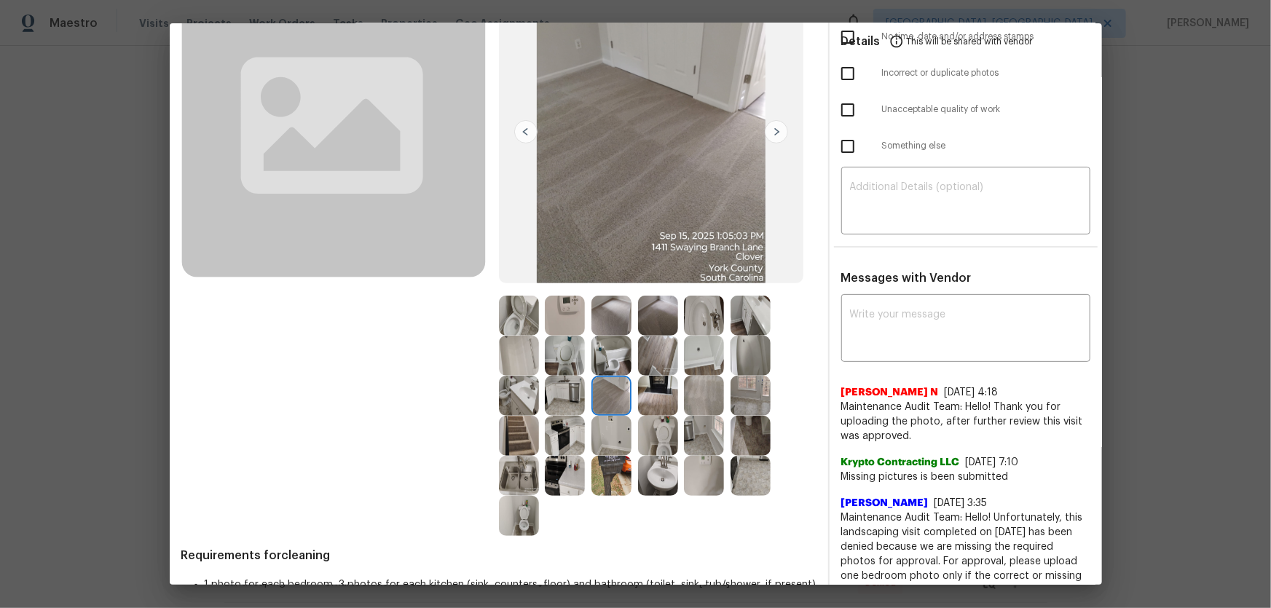
click at [659, 401] on img at bounding box center [658, 436] width 40 height 40
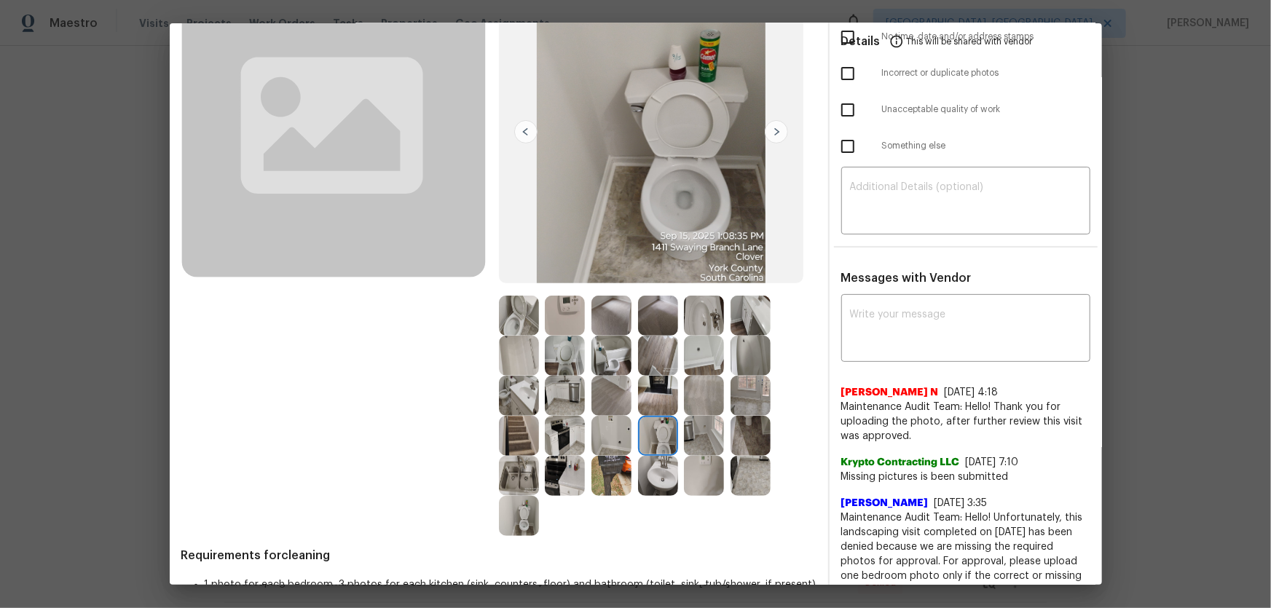
click at [570, 374] on img at bounding box center [565, 356] width 40 height 40
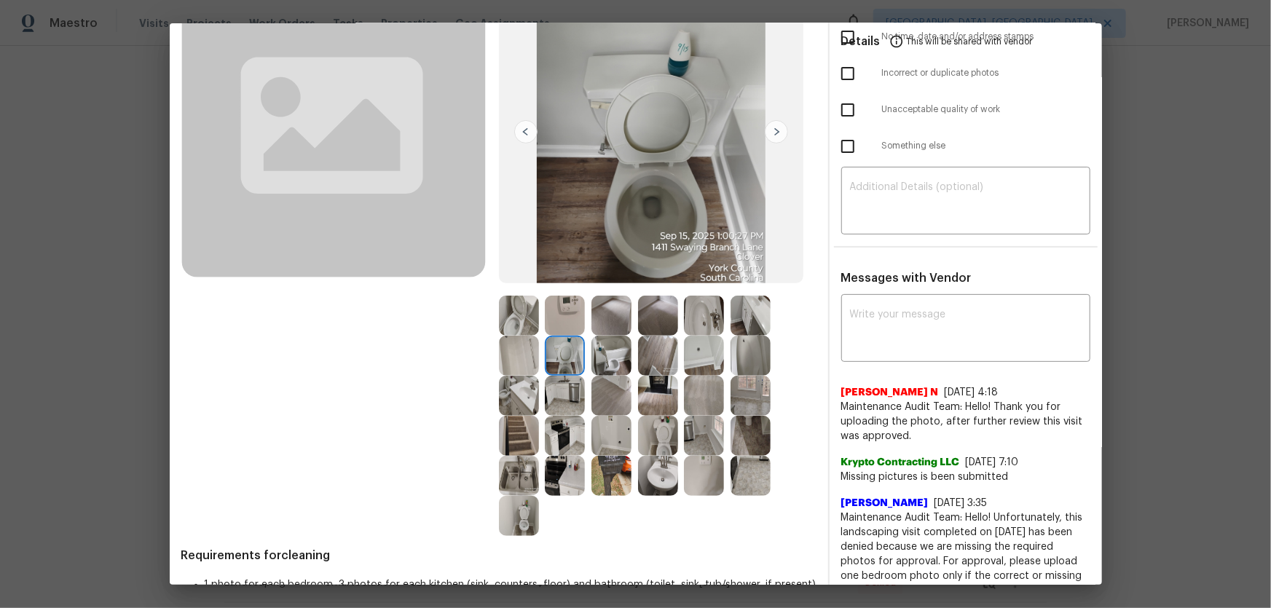
click at [521, 322] on img at bounding box center [519, 316] width 40 height 40
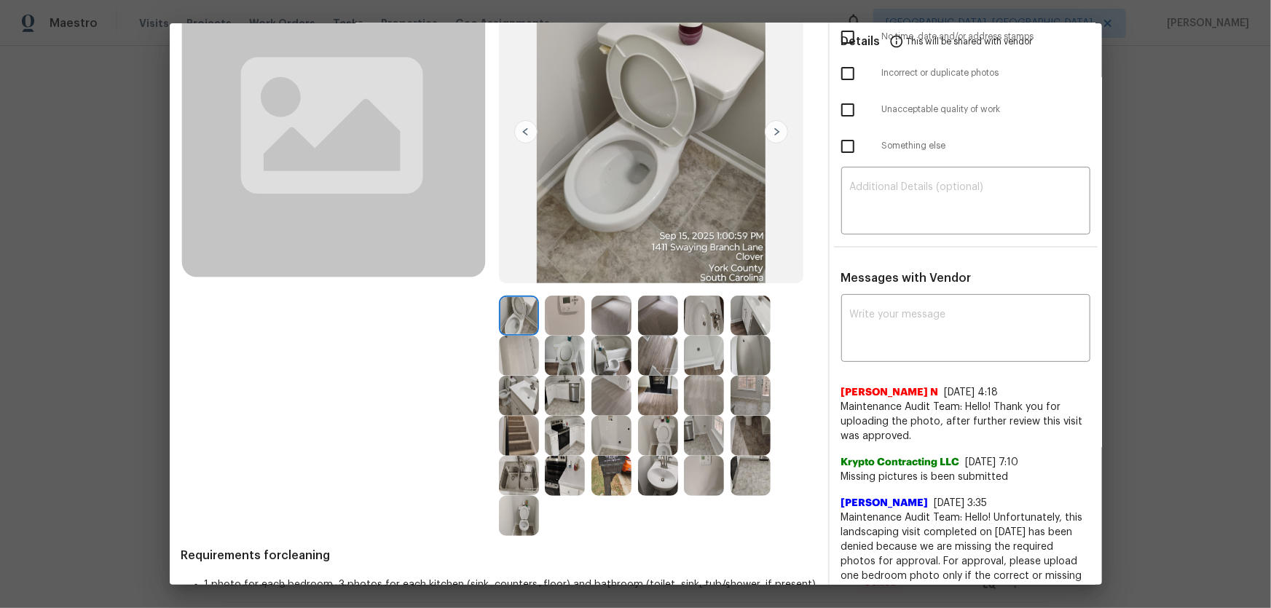
click at [519, 380] on img at bounding box center [519, 396] width 40 height 40
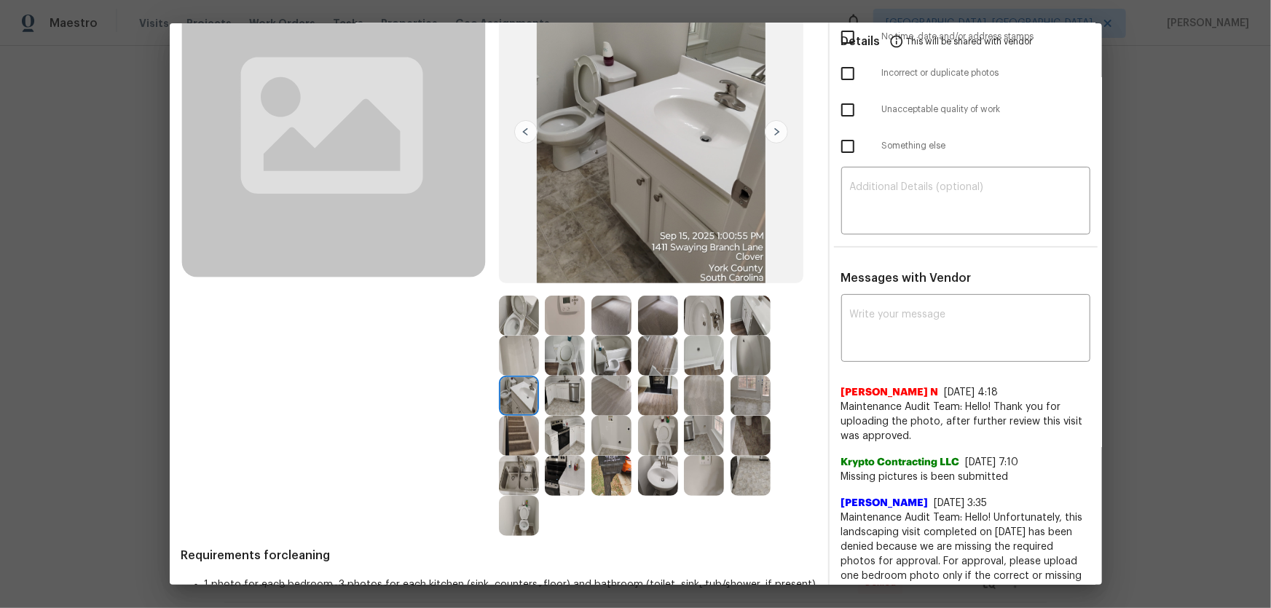
click at [652, 401] on img at bounding box center [658, 476] width 40 height 40
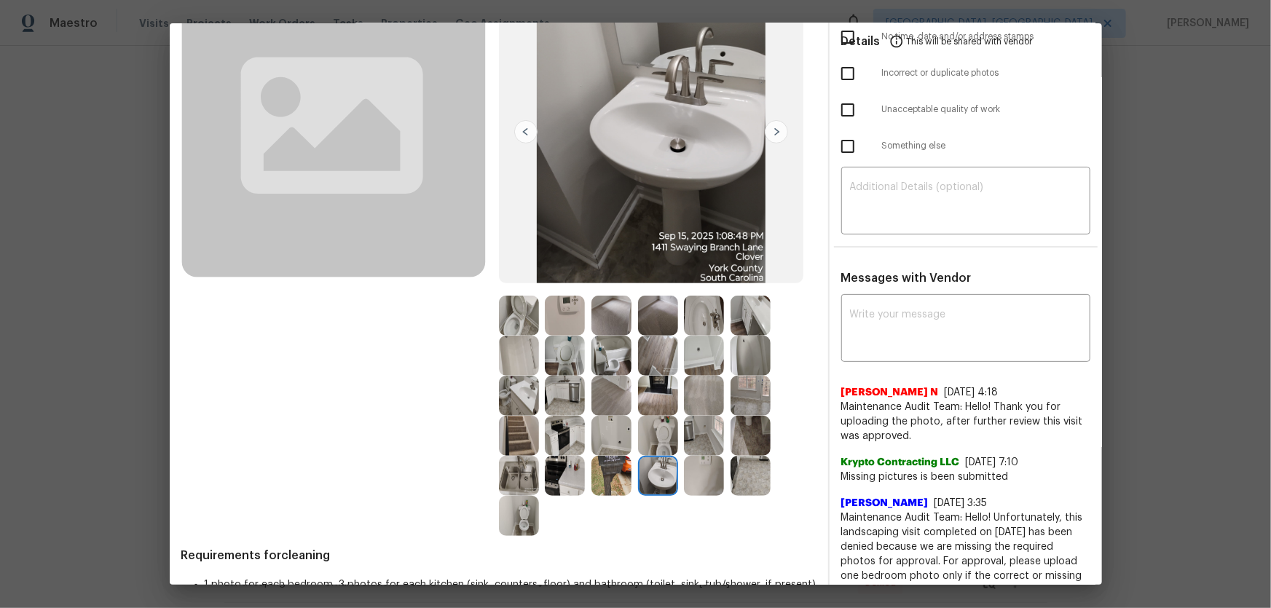
click at [703, 316] on img at bounding box center [704, 316] width 40 height 40
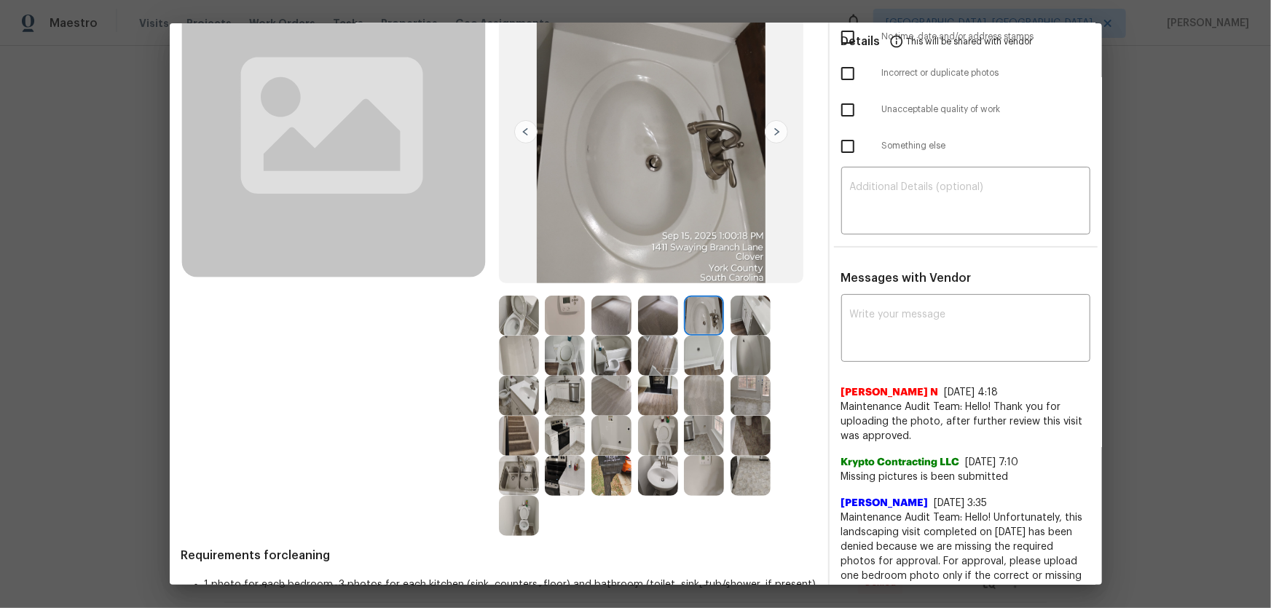
click at [699, 348] on img at bounding box center [704, 356] width 40 height 40
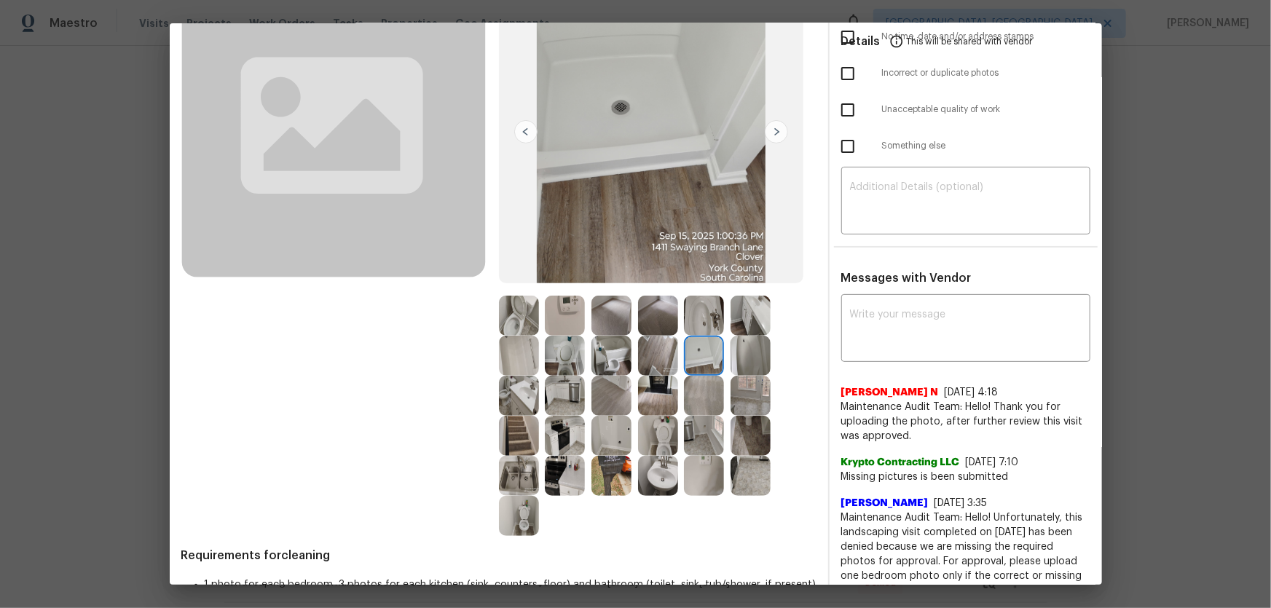
click at [599, 401] on img at bounding box center [612, 436] width 40 height 40
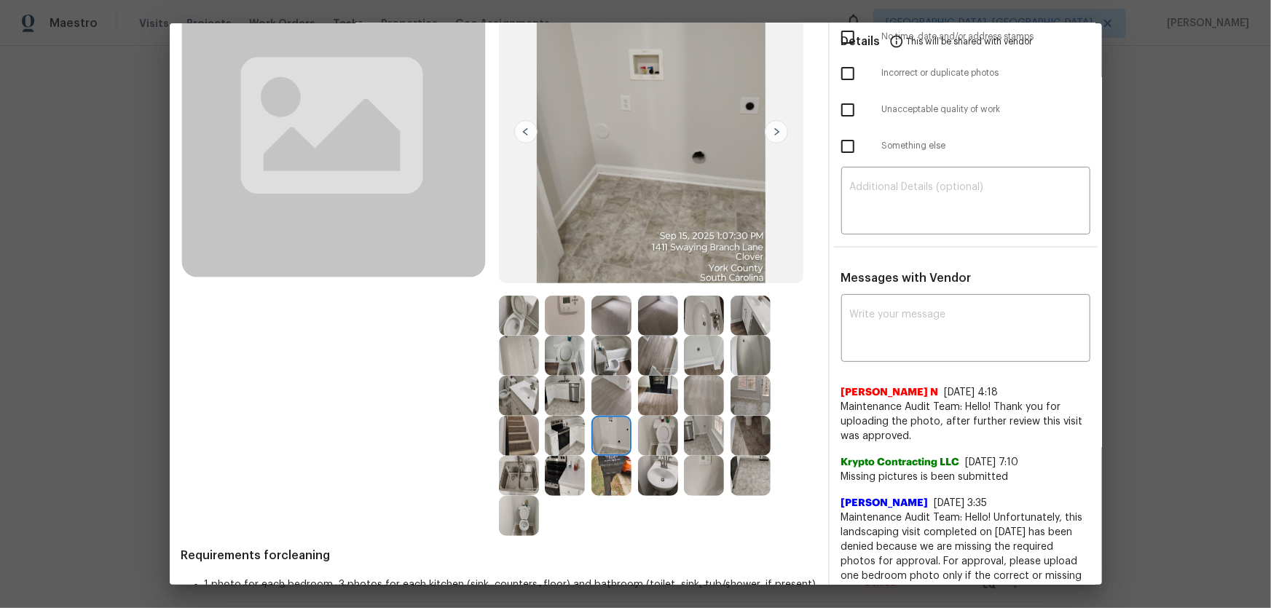
click at [517, 356] on img at bounding box center [519, 356] width 40 height 40
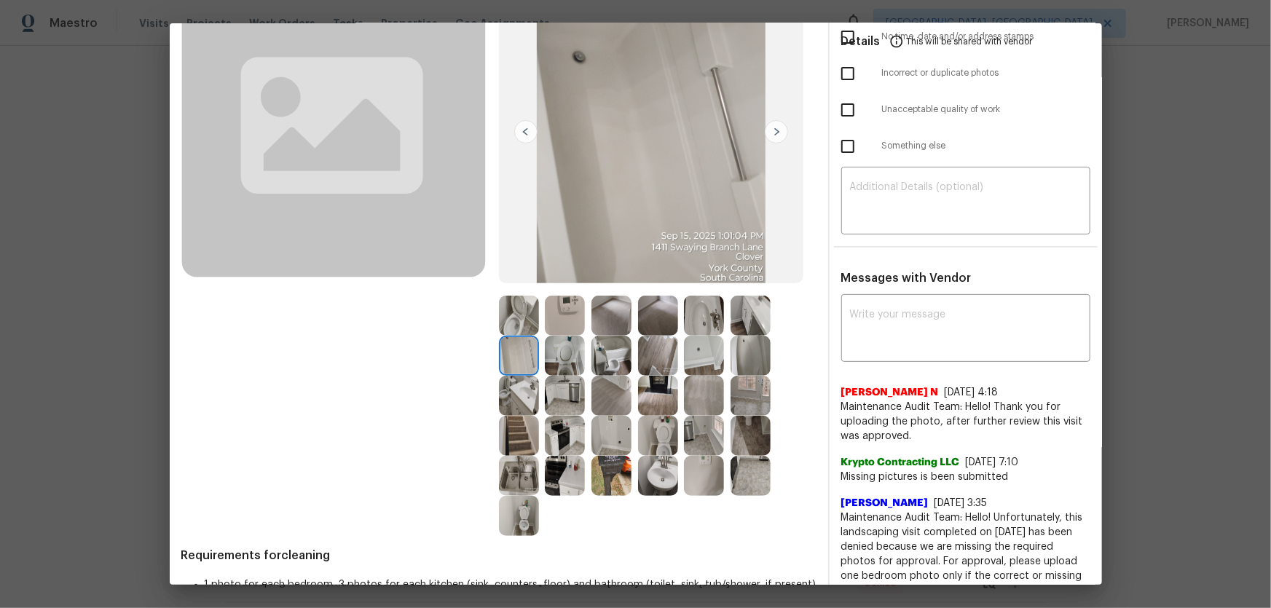
click at [562, 367] on img at bounding box center [565, 356] width 40 height 40
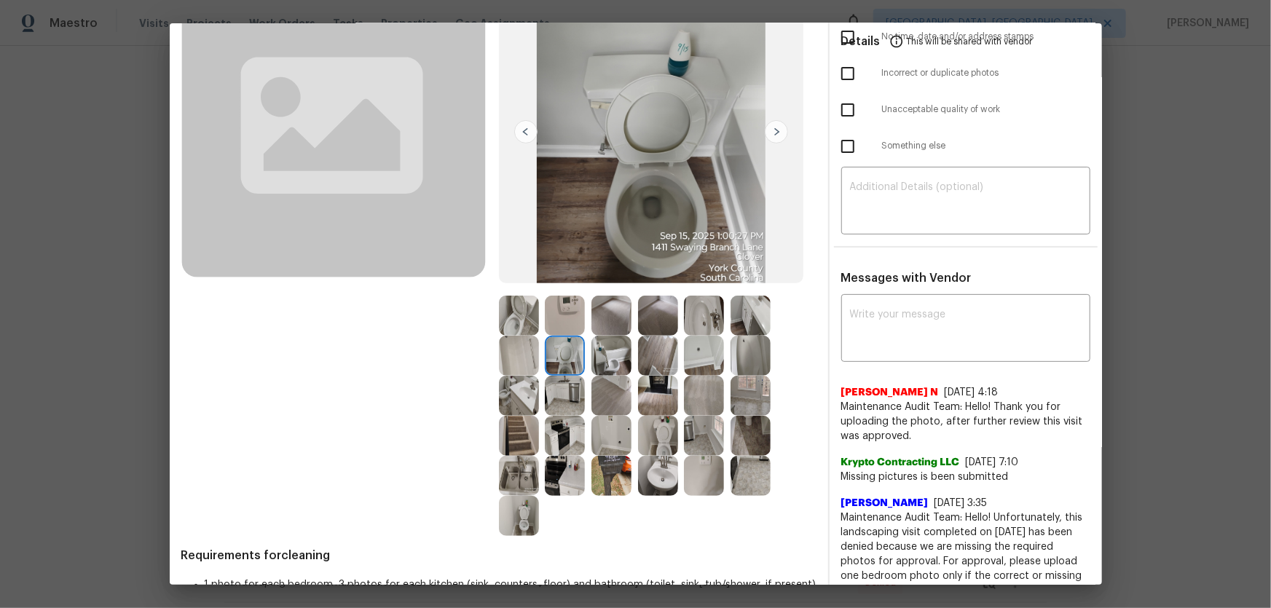
click at [554, 321] on img at bounding box center [565, 316] width 40 height 40
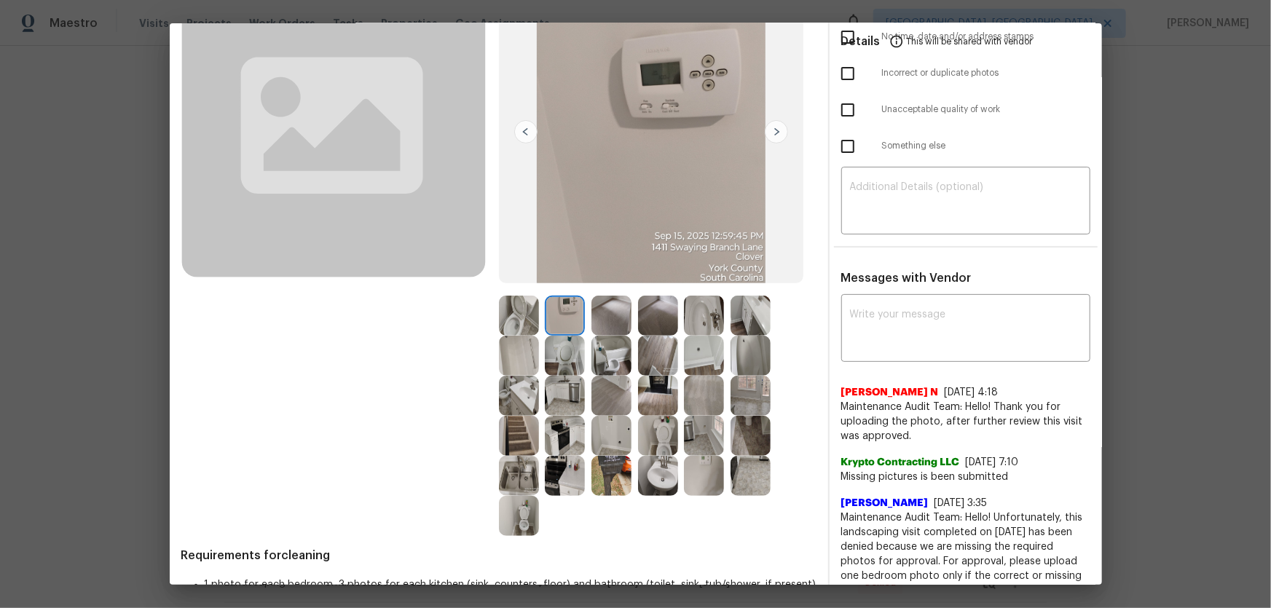
scroll to position [198, 0]
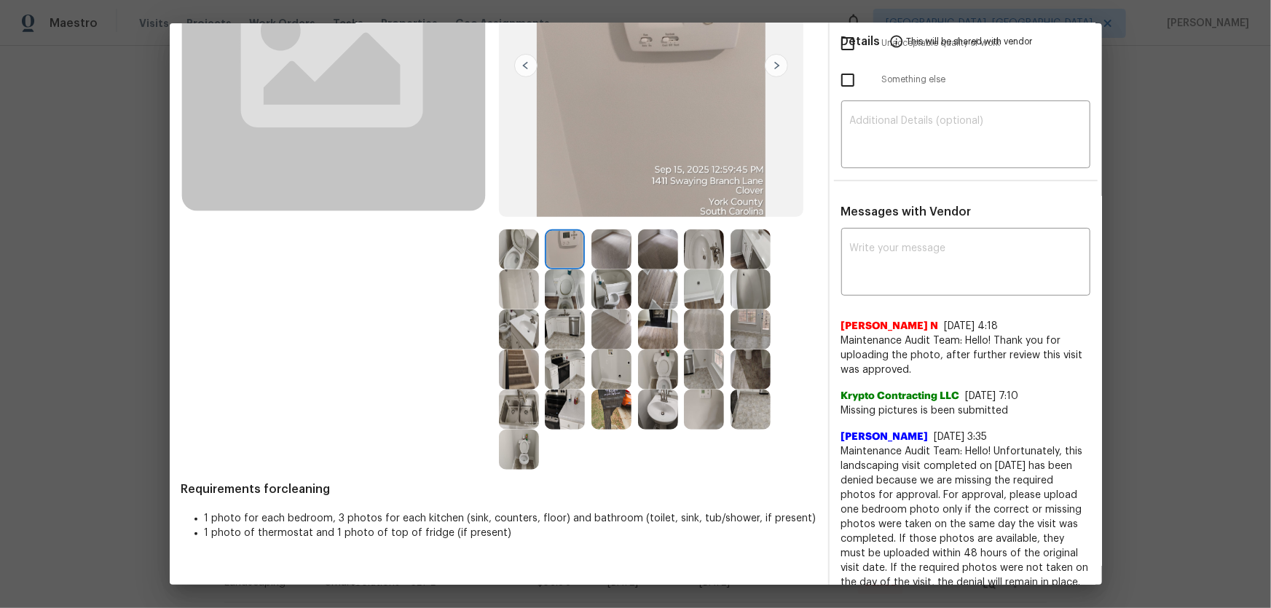
click at [611, 401] on img at bounding box center [612, 410] width 40 height 40
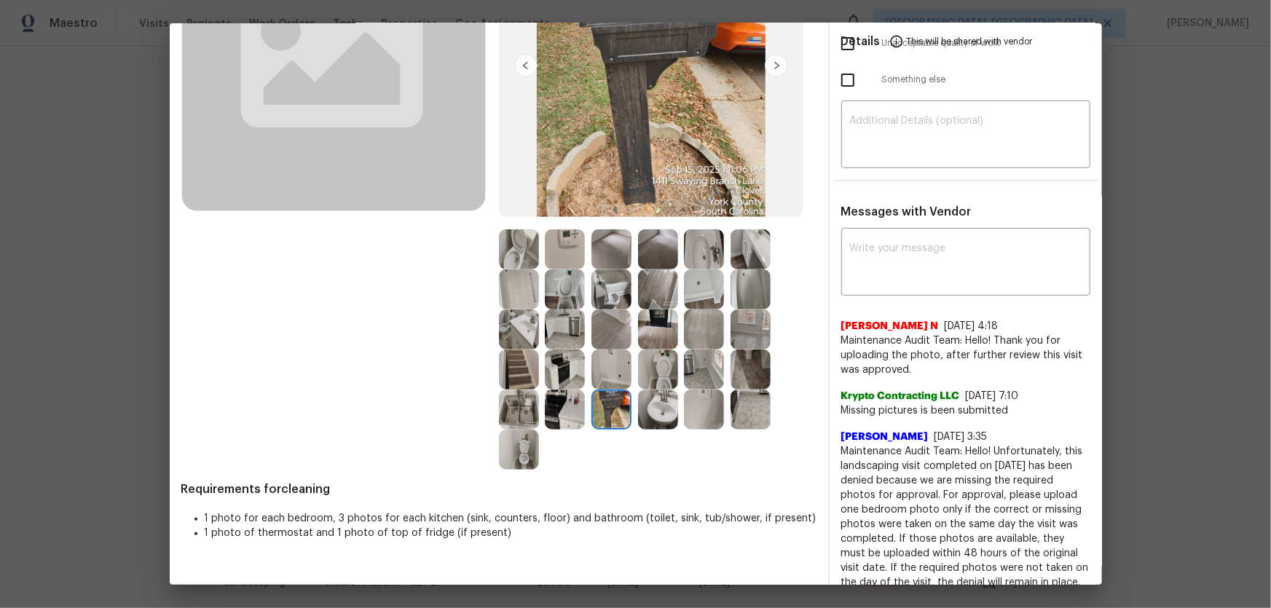
click at [659, 401] on img at bounding box center [658, 410] width 40 height 40
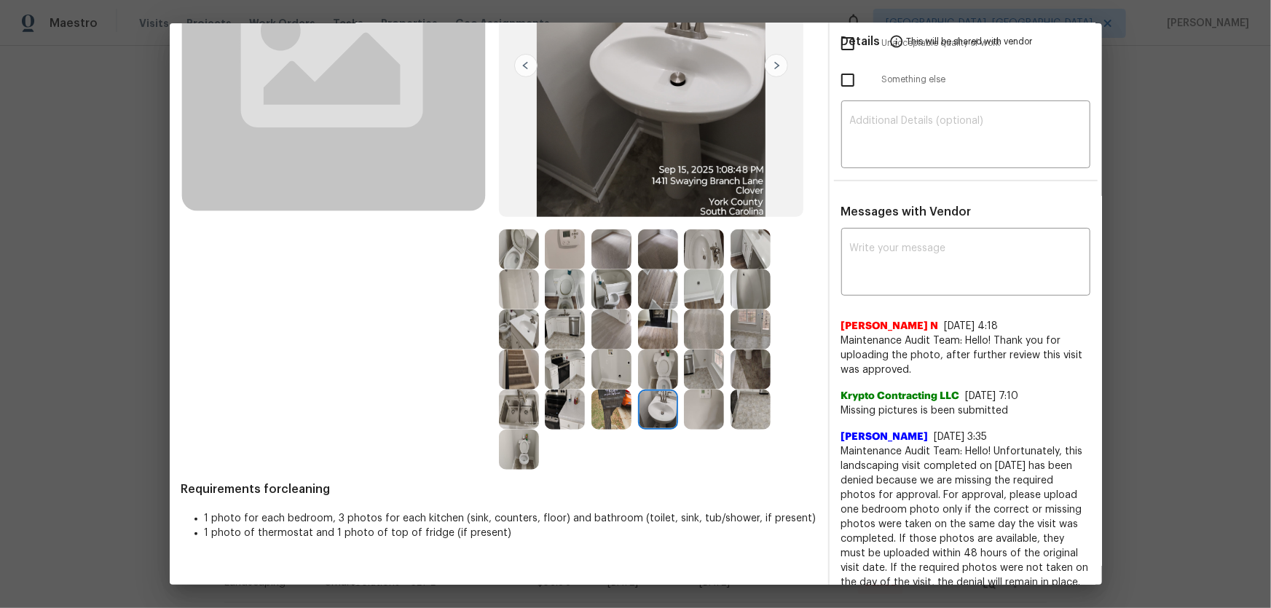
click at [699, 334] on img at bounding box center [704, 330] width 40 height 40
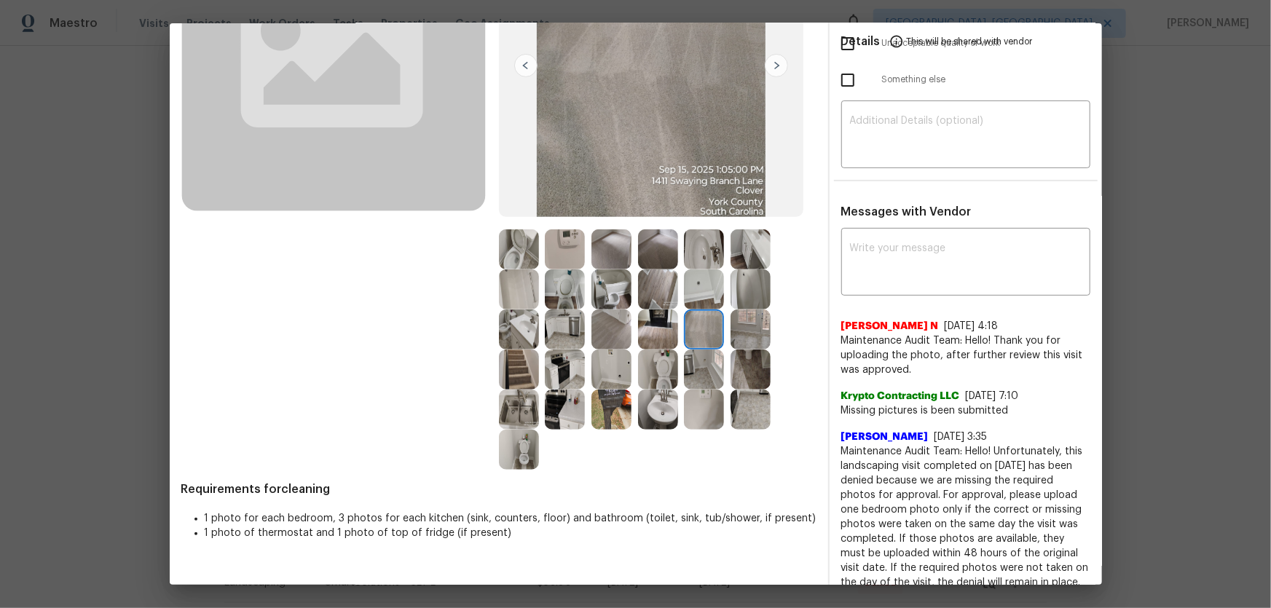
click at [610, 256] on img at bounding box center [612, 250] width 40 height 40
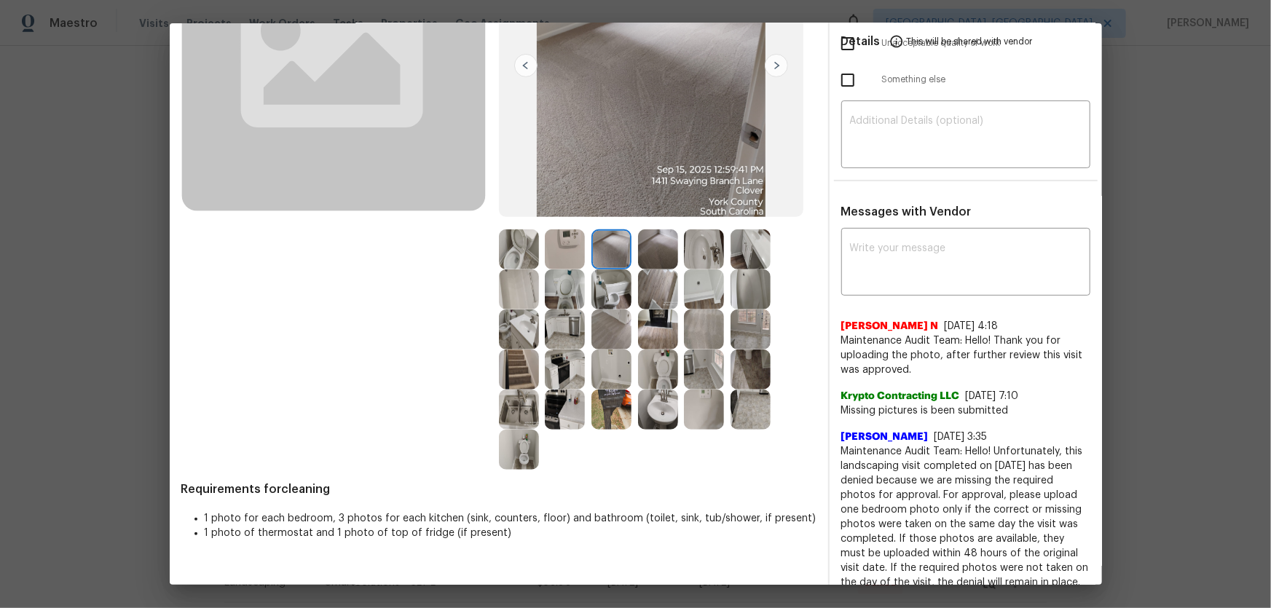
click at [702, 326] on img at bounding box center [704, 330] width 40 height 40
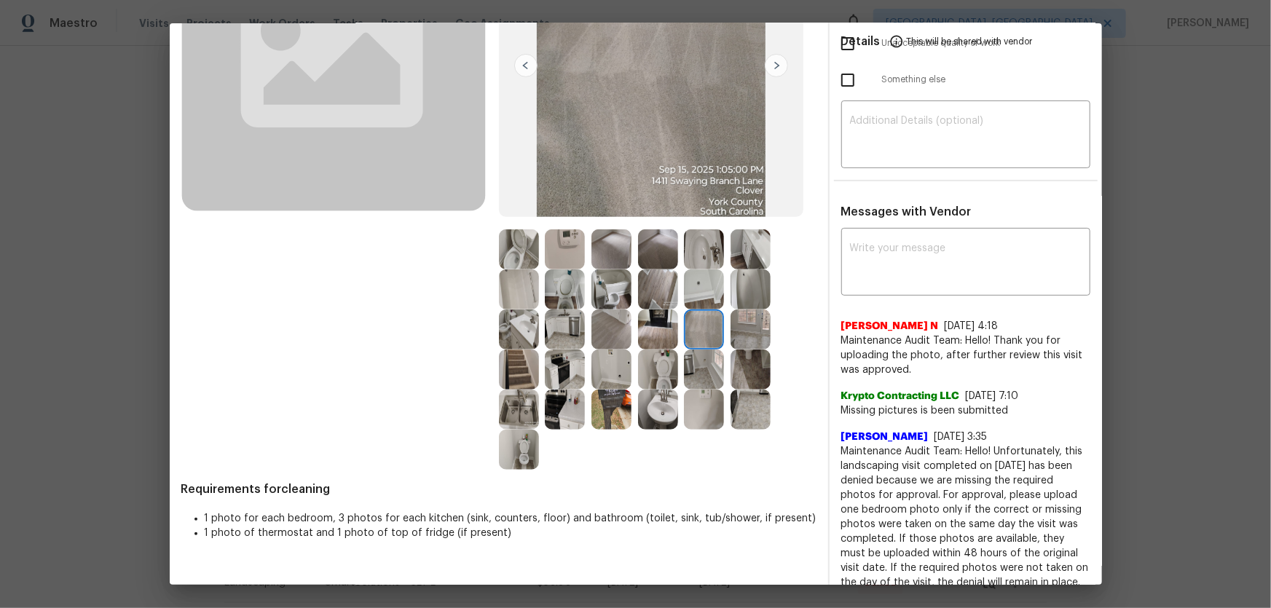
click at [608, 326] on img at bounding box center [612, 330] width 40 height 40
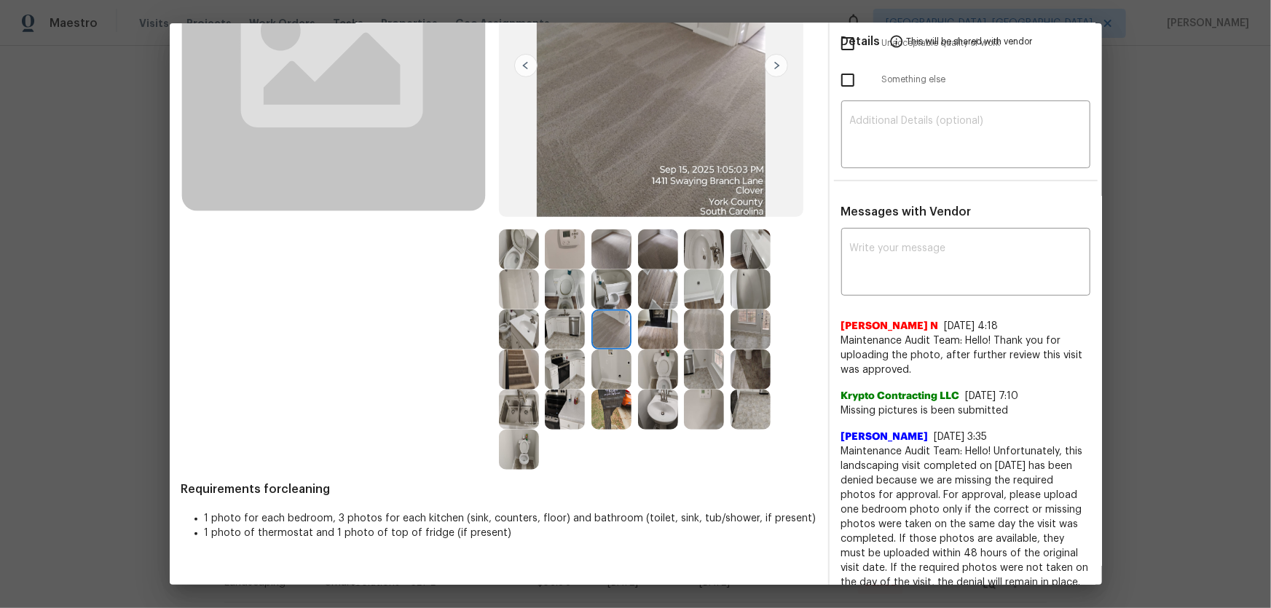
click at [604, 246] on img at bounding box center [612, 250] width 40 height 40
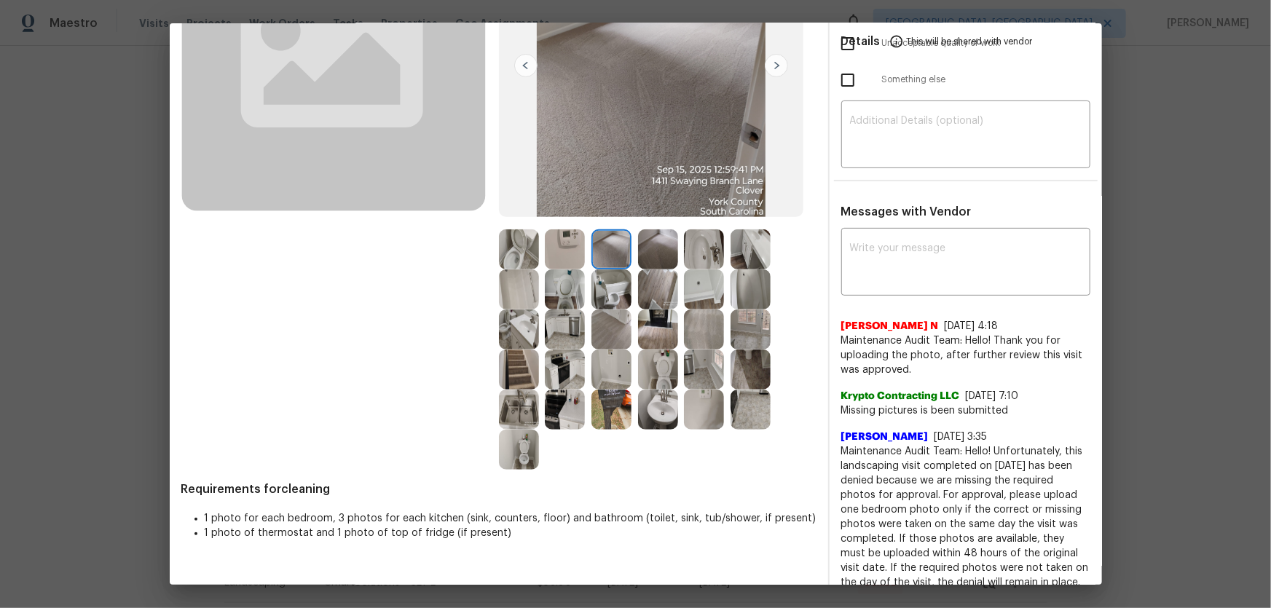
click at [714, 315] on img at bounding box center [704, 330] width 40 height 40
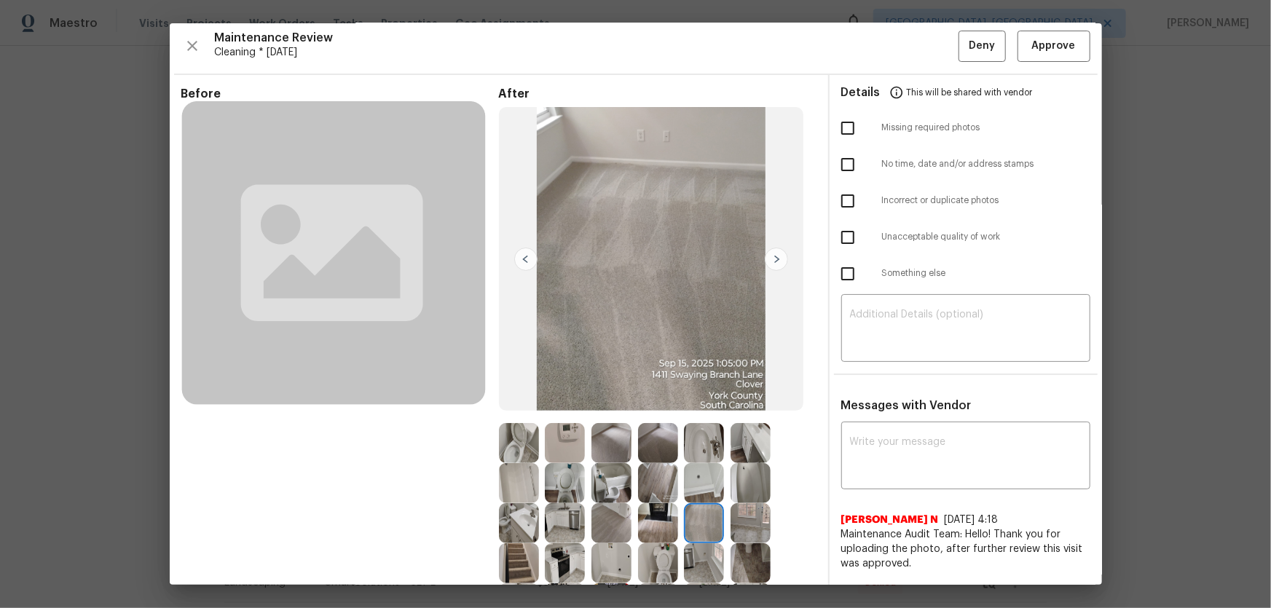
scroll to position [0, 0]
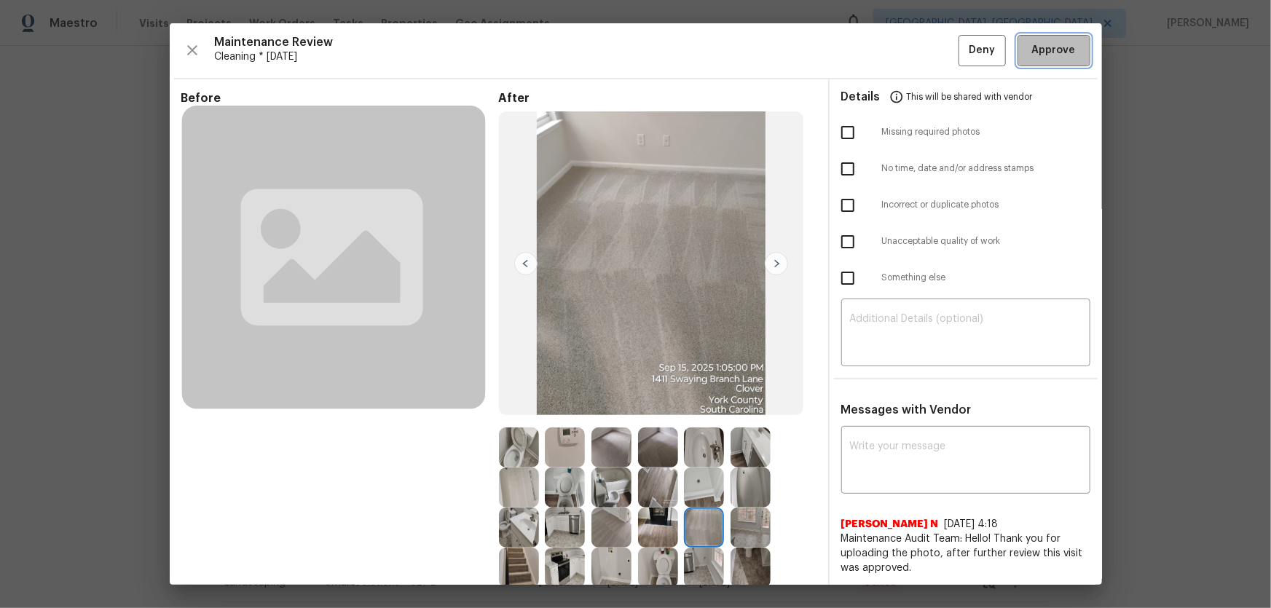
click at [904, 44] on span "Approve" at bounding box center [1054, 51] width 44 height 18
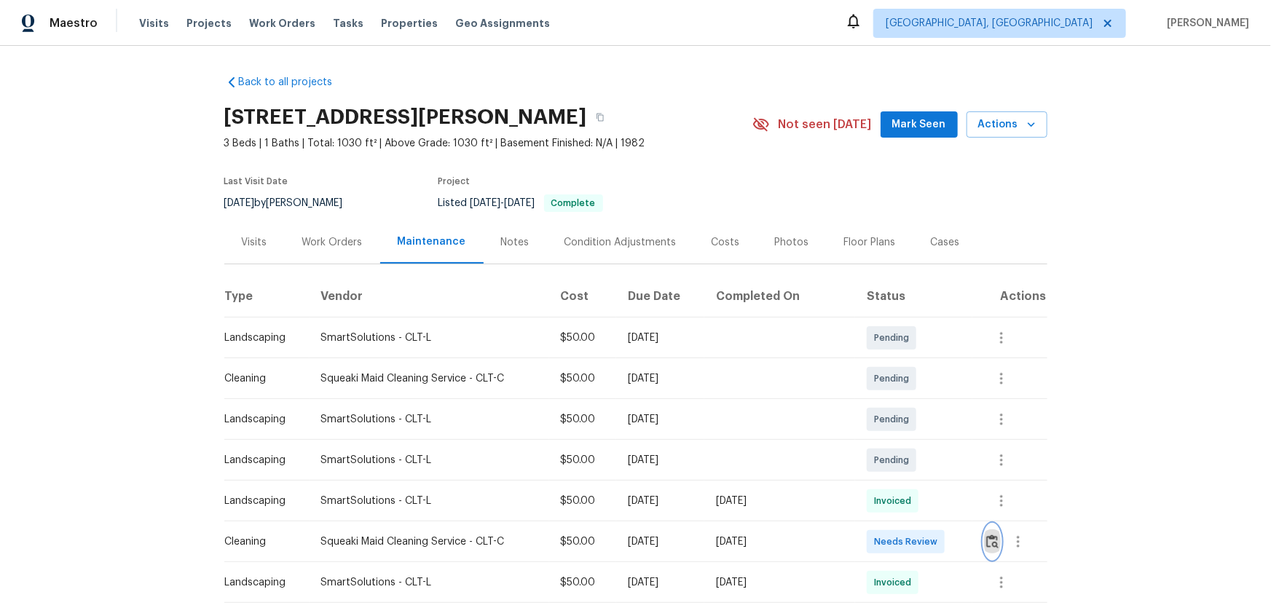
click at [904, 401] on button "button" at bounding box center [992, 542] width 17 height 35
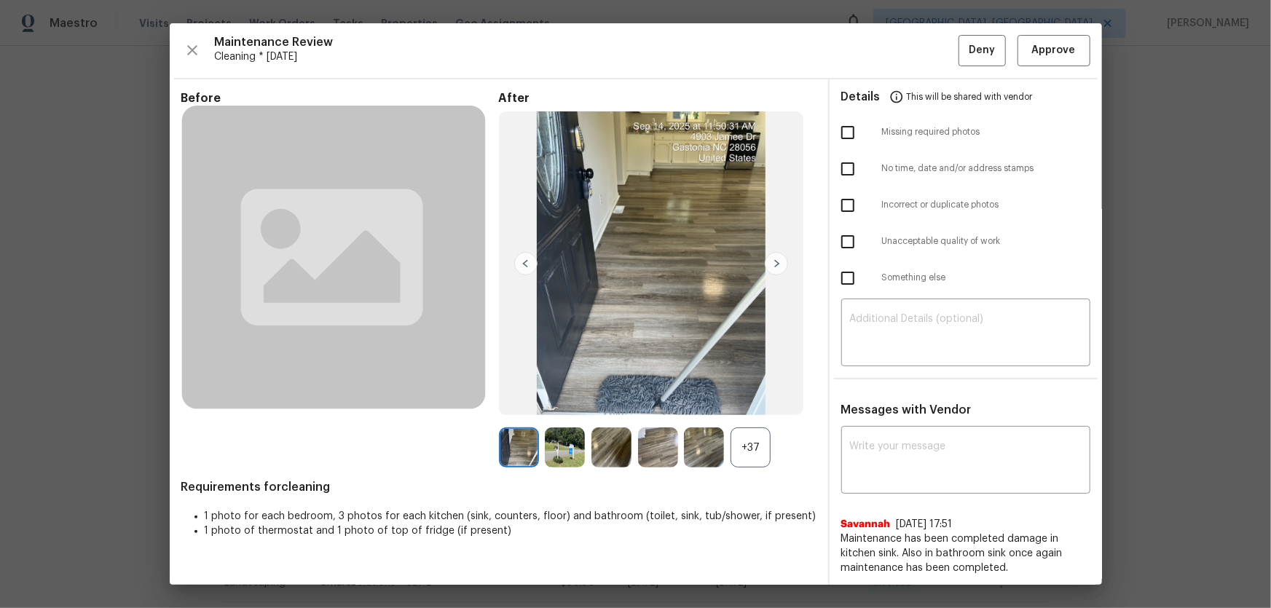
click at [734, 401] on div "+37" at bounding box center [751, 448] width 40 height 40
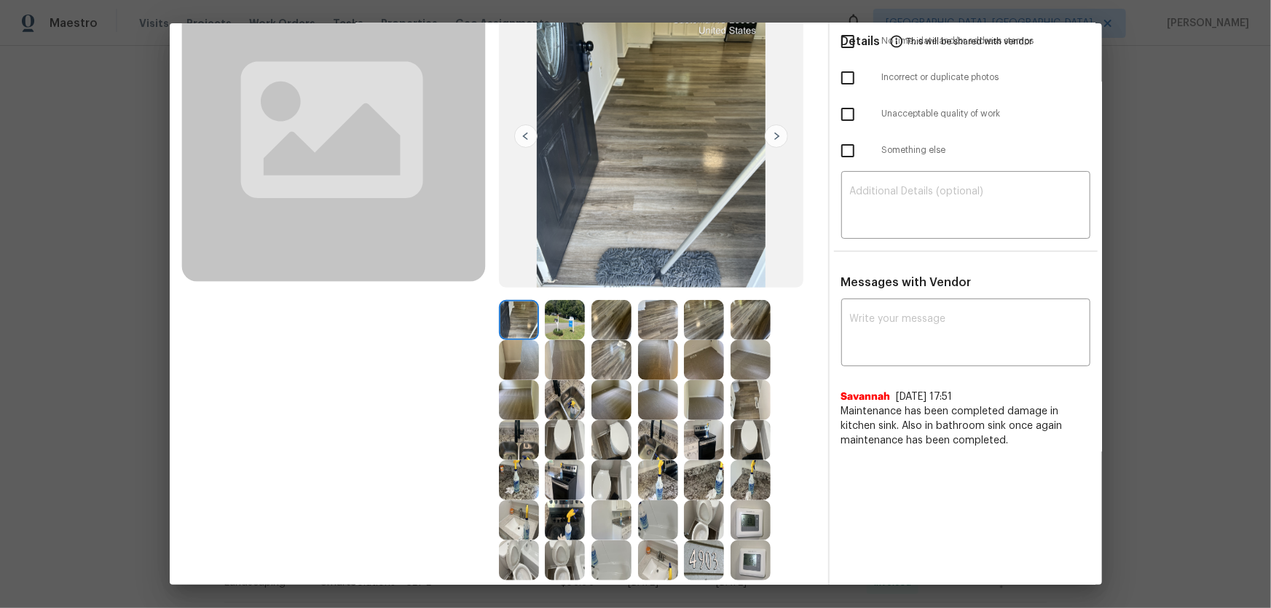
scroll to position [198, 0]
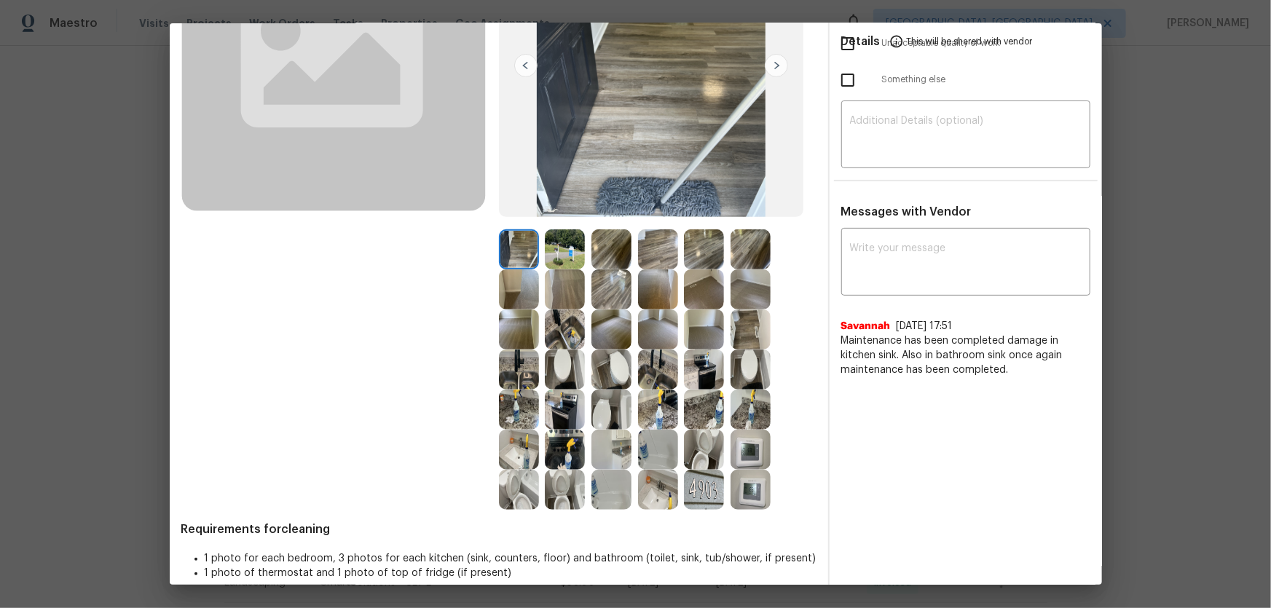
click at [564, 401] on img at bounding box center [565, 490] width 40 height 40
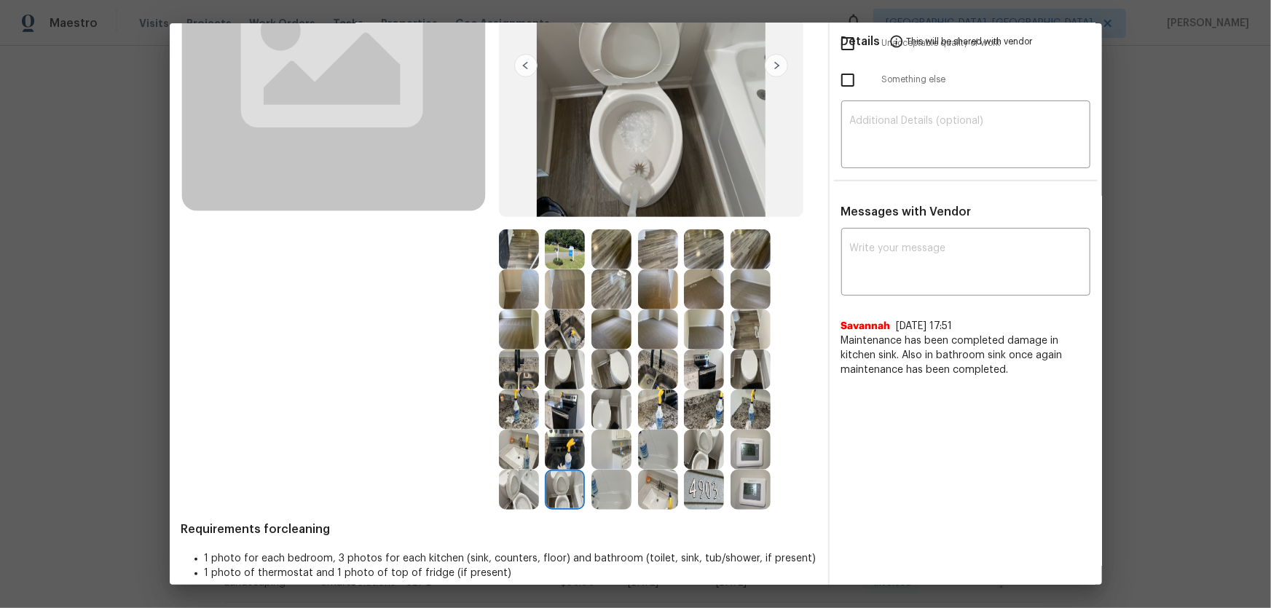
click at [643, 401] on img at bounding box center [658, 490] width 40 height 40
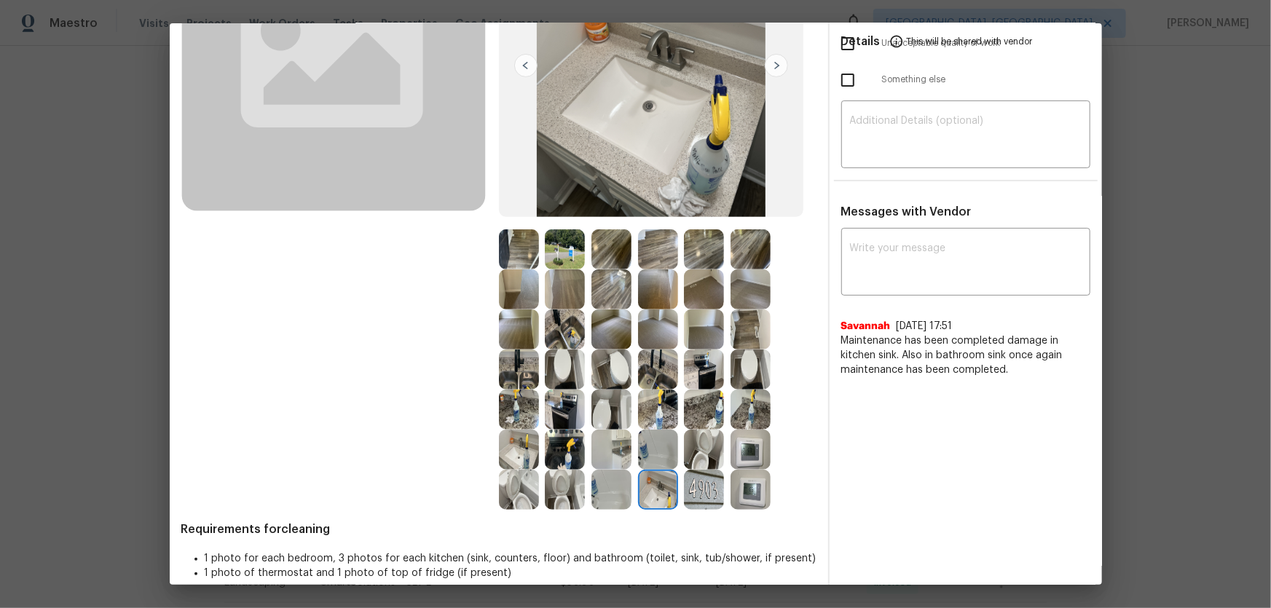
click at [616, 401] on img at bounding box center [612, 490] width 40 height 40
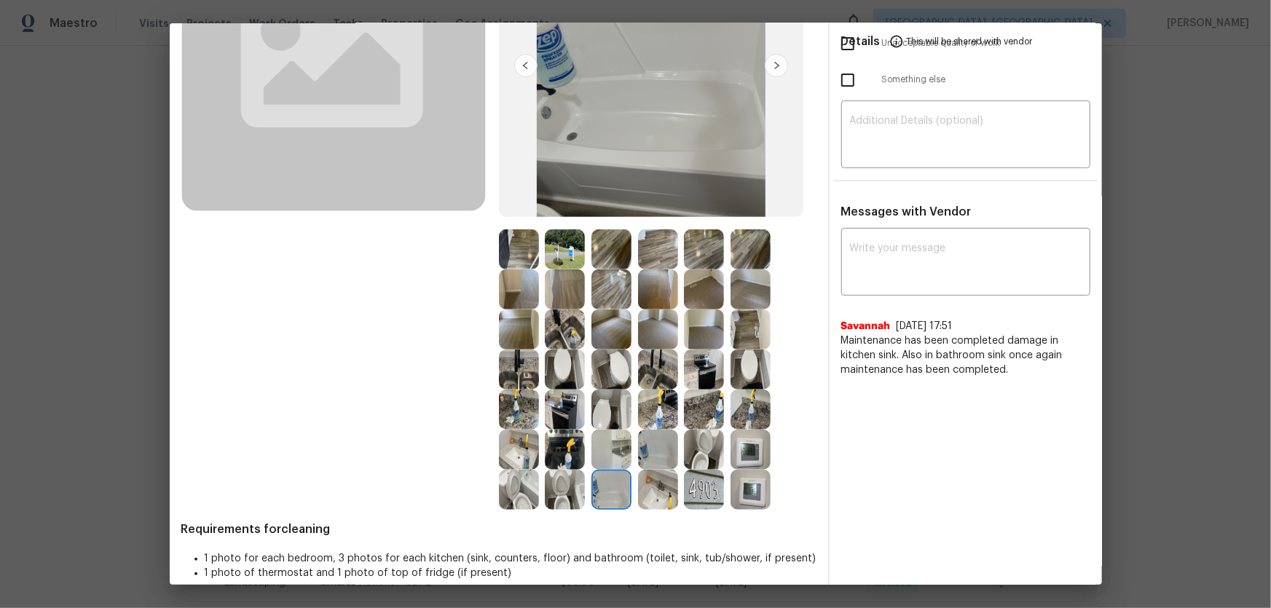
click at [570, 401] on img at bounding box center [565, 450] width 40 height 40
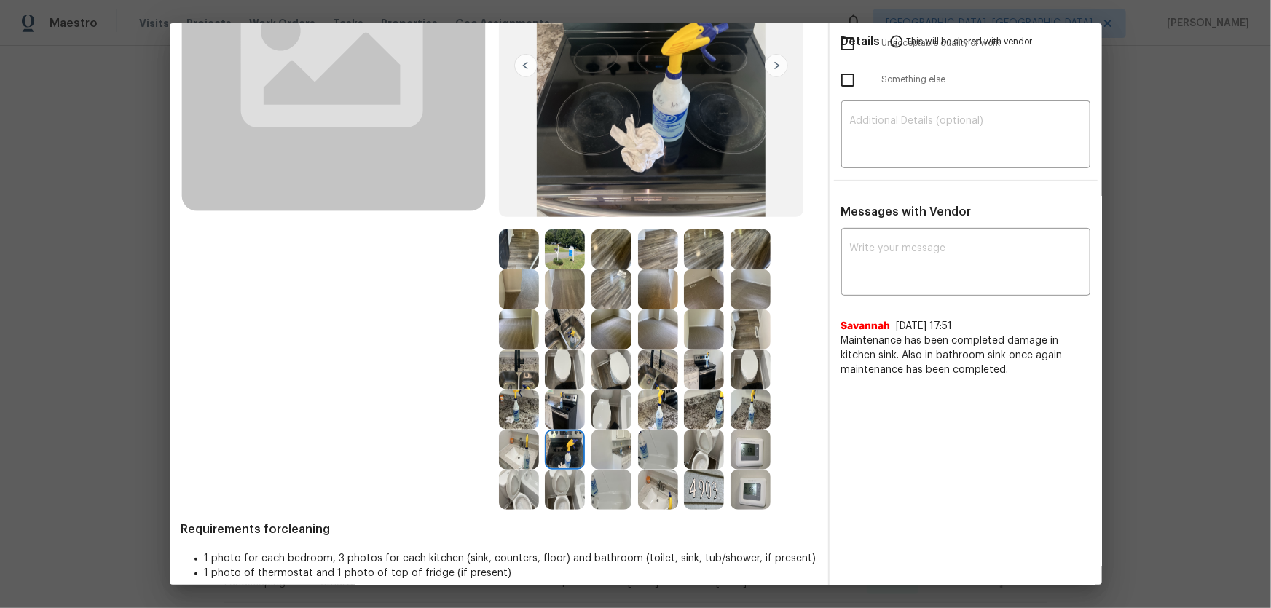
click at [608, 401] on img at bounding box center [612, 450] width 40 height 40
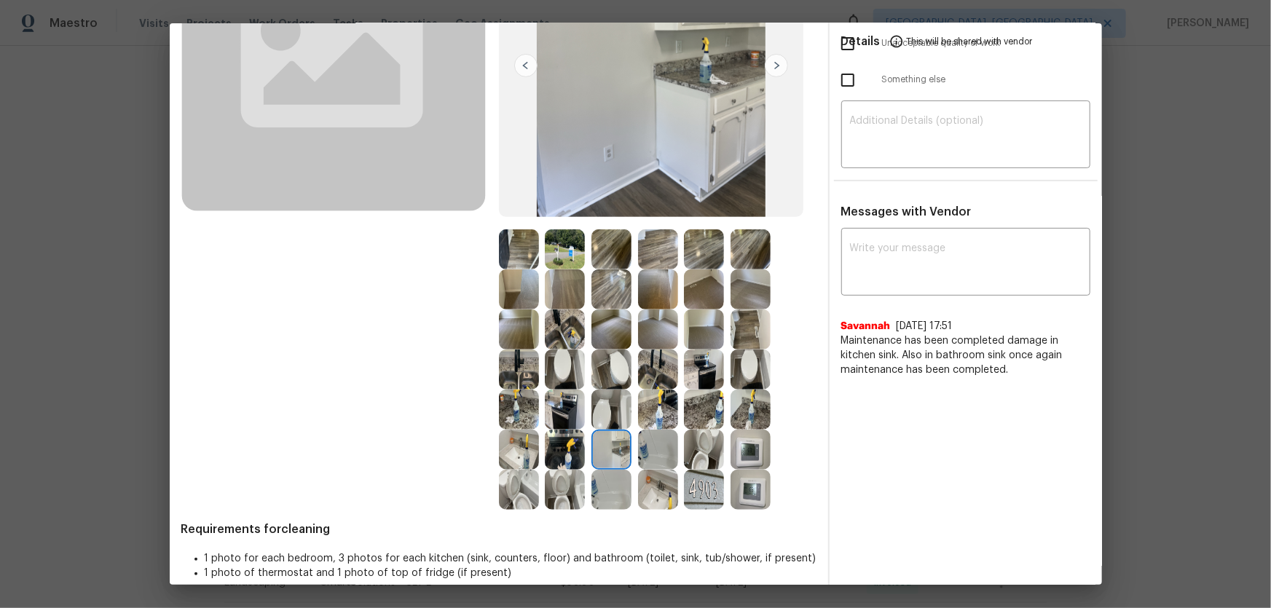
click at [653, 373] on img at bounding box center [658, 370] width 40 height 40
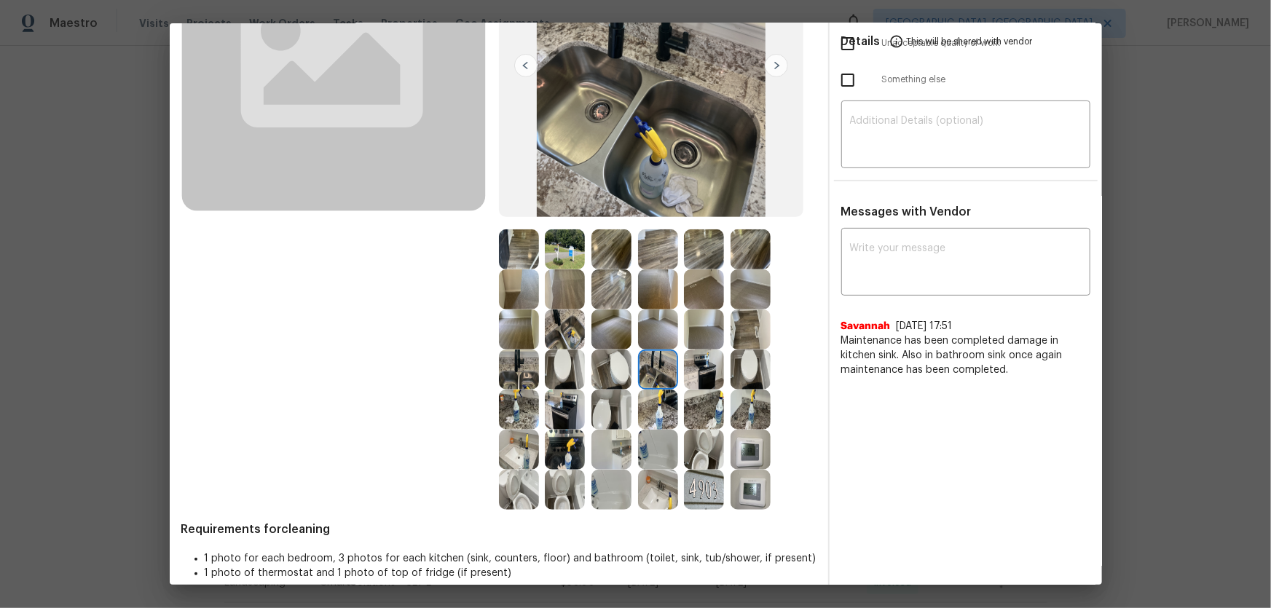
click at [744, 401] on img at bounding box center [751, 450] width 40 height 40
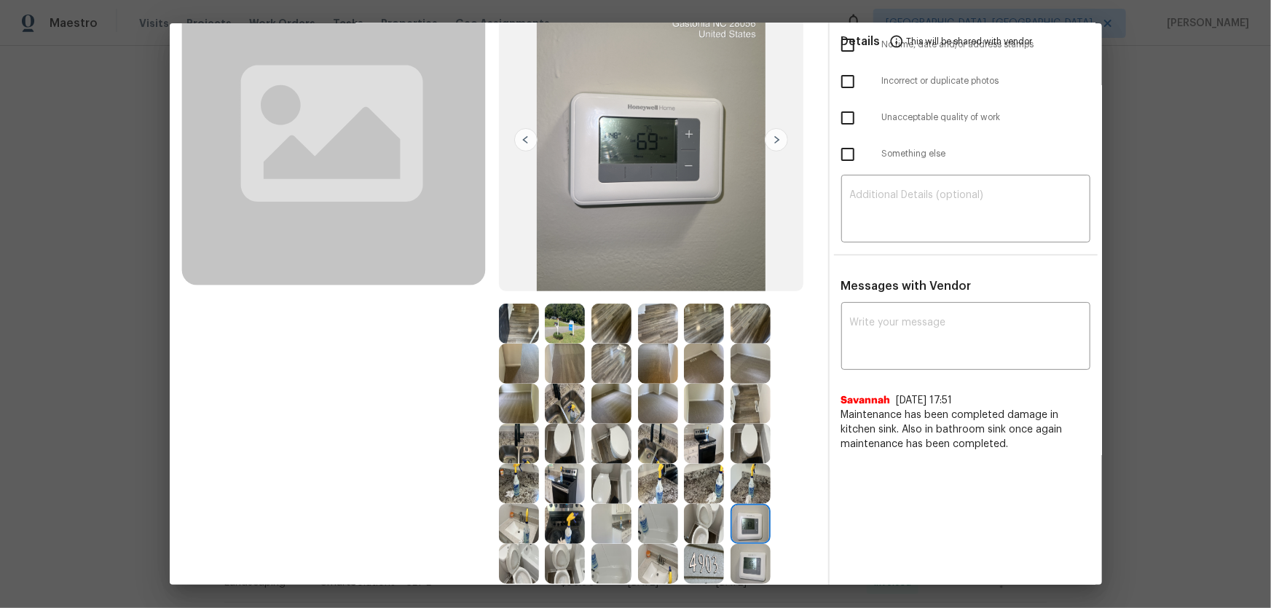
scroll to position [132, 0]
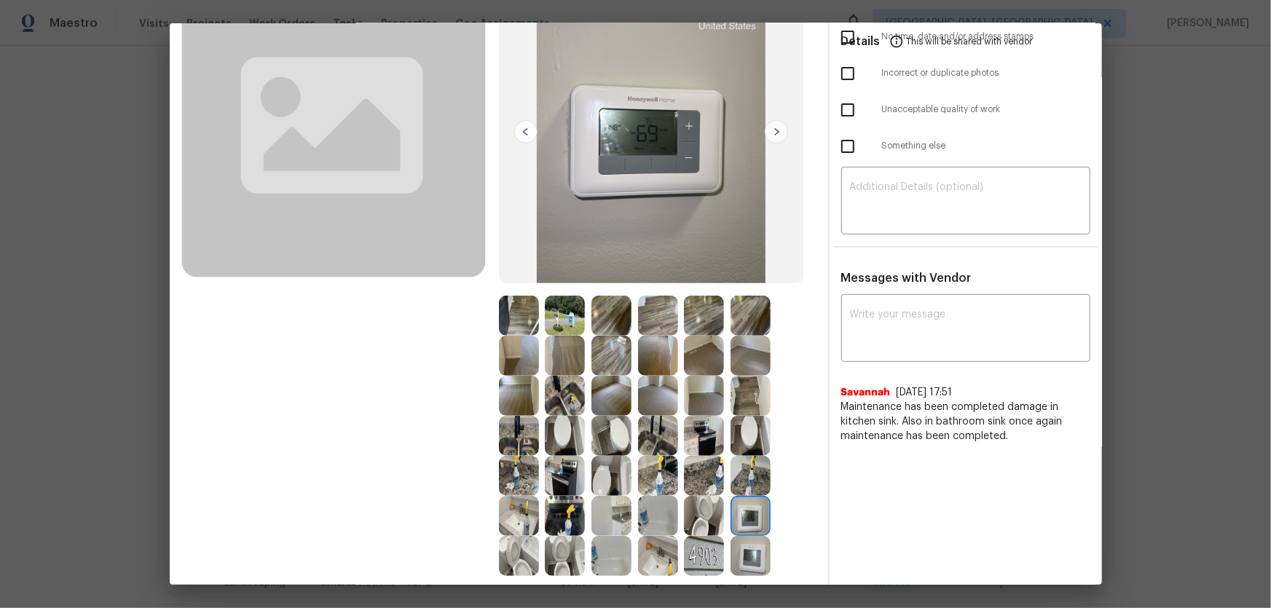
click at [653, 385] on img at bounding box center [658, 396] width 40 height 40
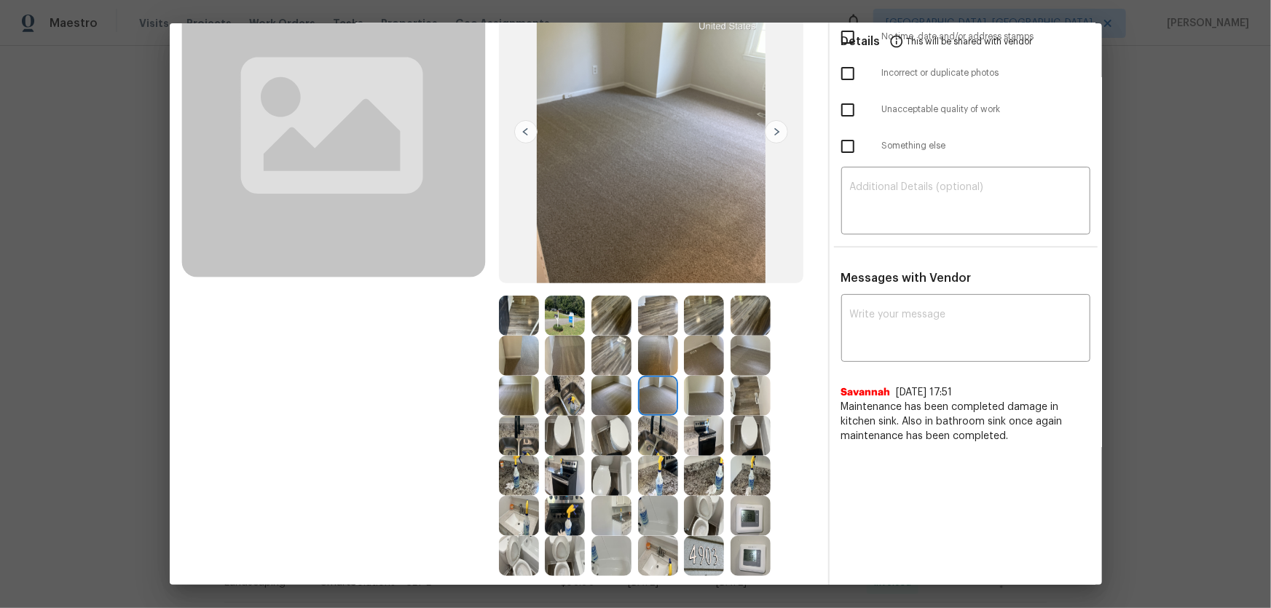
click at [710, 395] on img at bounding box center [704, 396] width 40 height 40
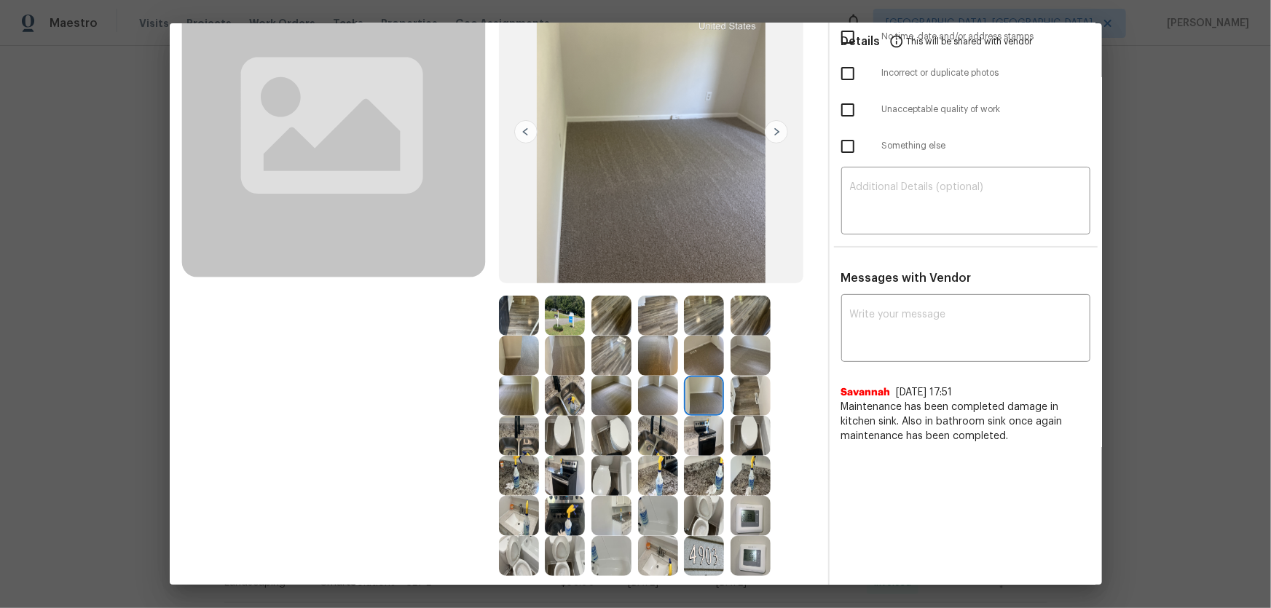
click at [602, 393] on img at bounding box center [612, 396] width 40 height 40
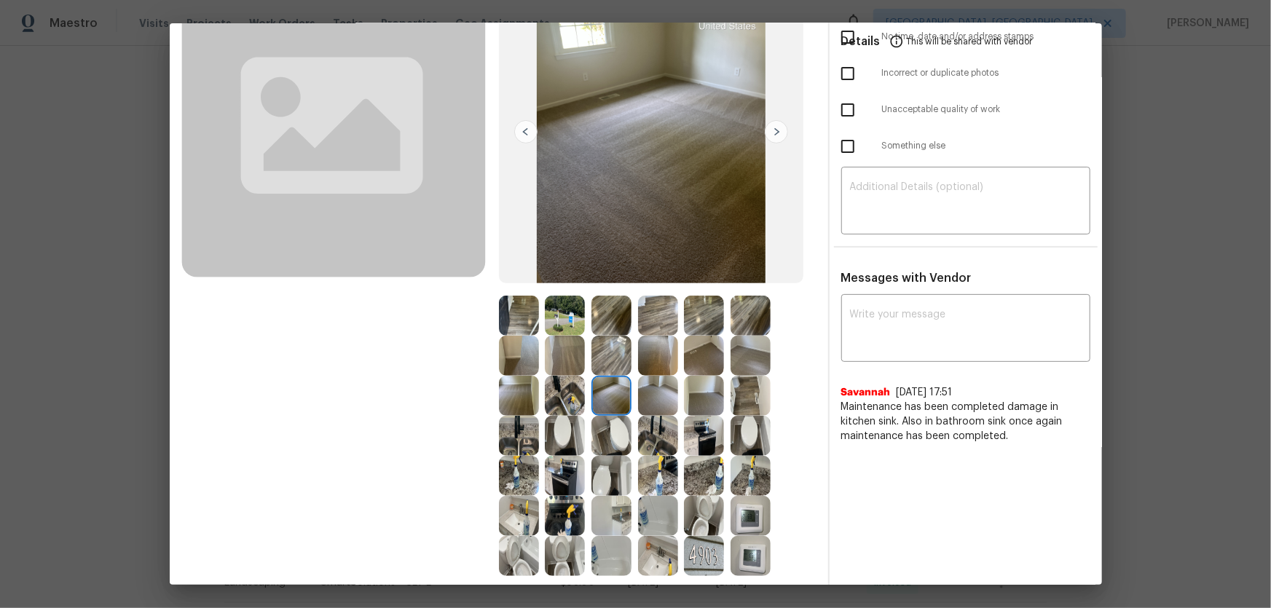
click at [569, 388] on img at bounding box center [565, 396] width 40 height 40
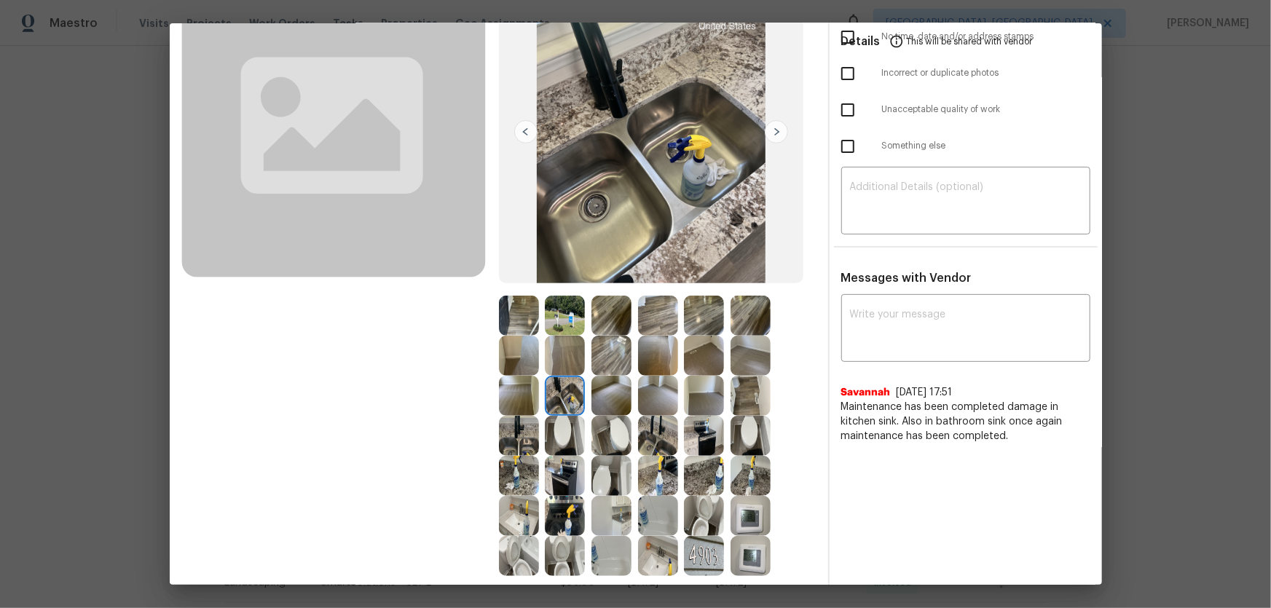
click at [560, 401] on img at bounding box center [565, 436] width 40 height 40
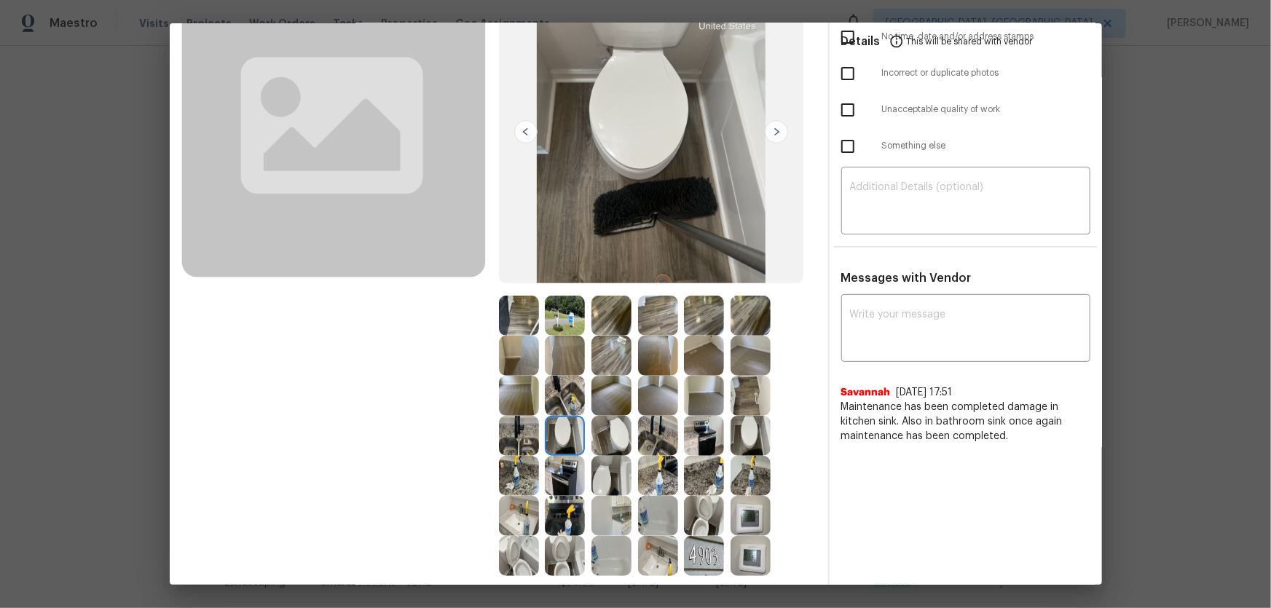
click at [554, 401] on img at bounding box center [565, 476] width 40 height 40
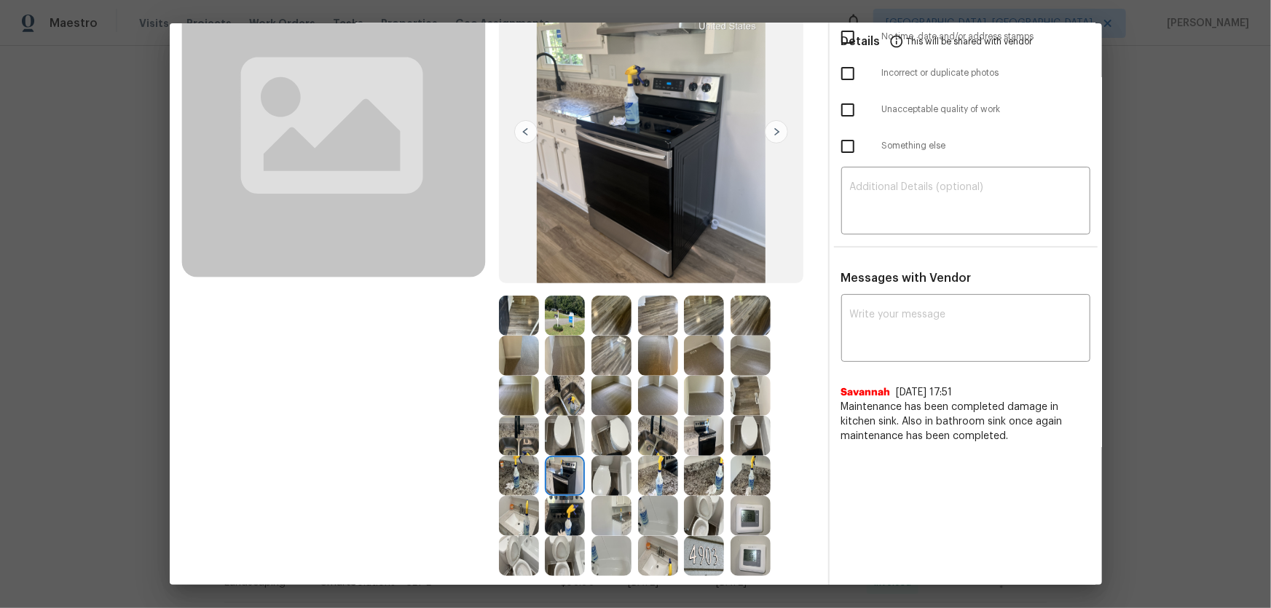
click at [514, 401] on img at bounding box center [519, 476] width 40 height 40
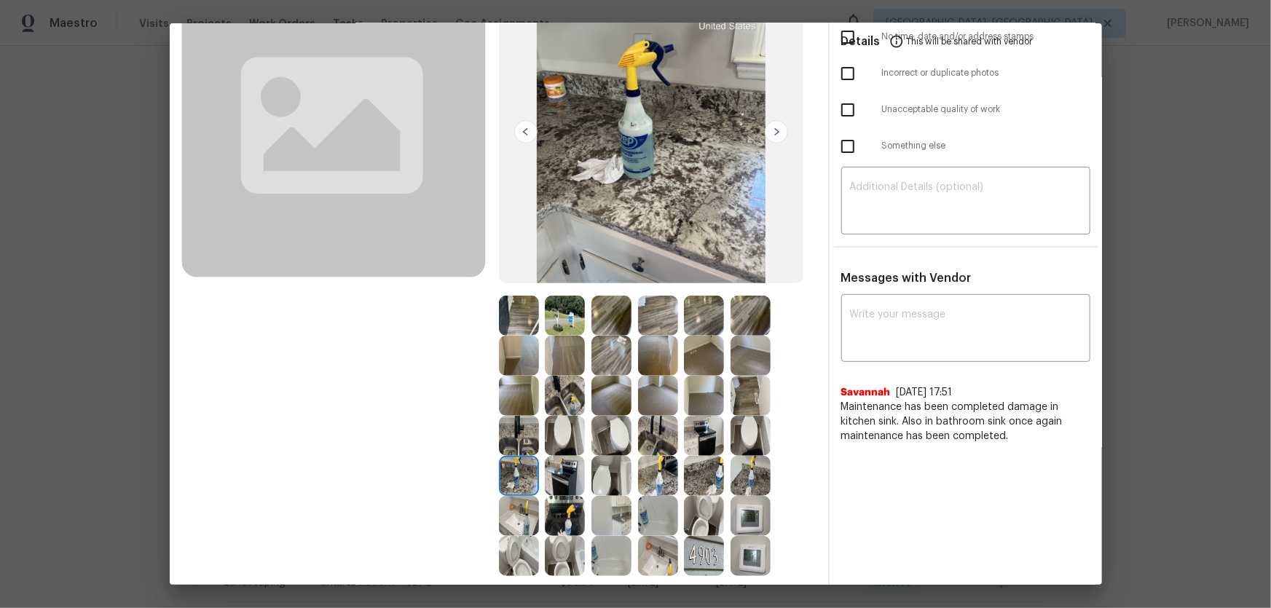
click at [548, 401] on img at bounding box center [565, 516] width 40 height 40
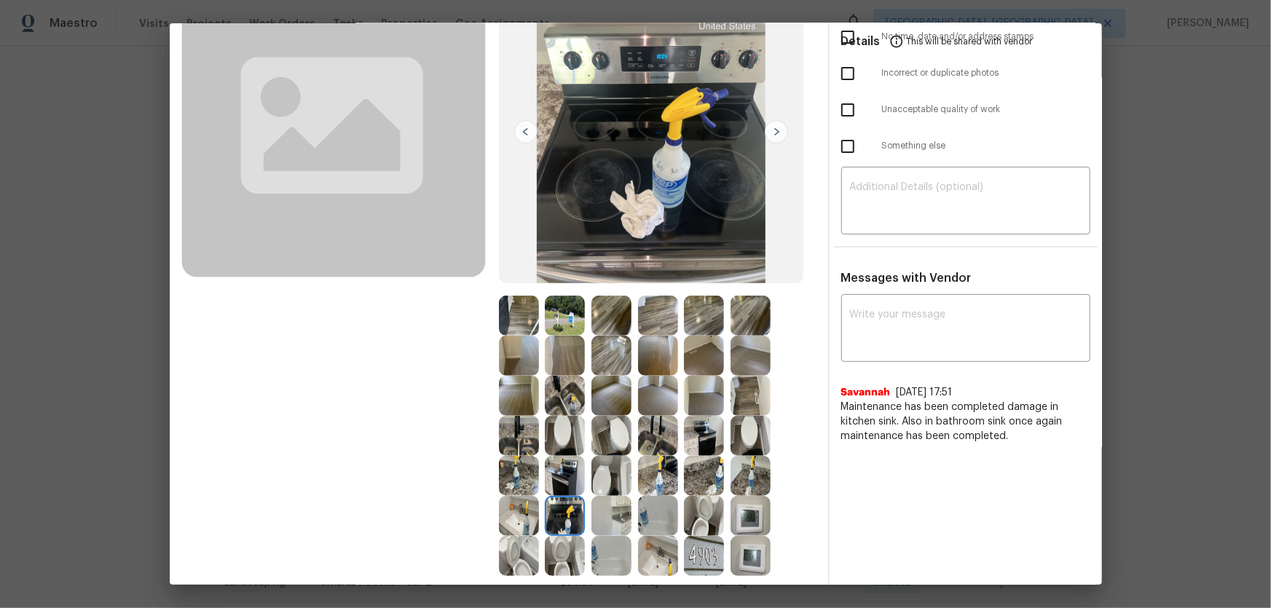
click at [604, 401] on img at bounding box center [612, 516] width 40 height 40
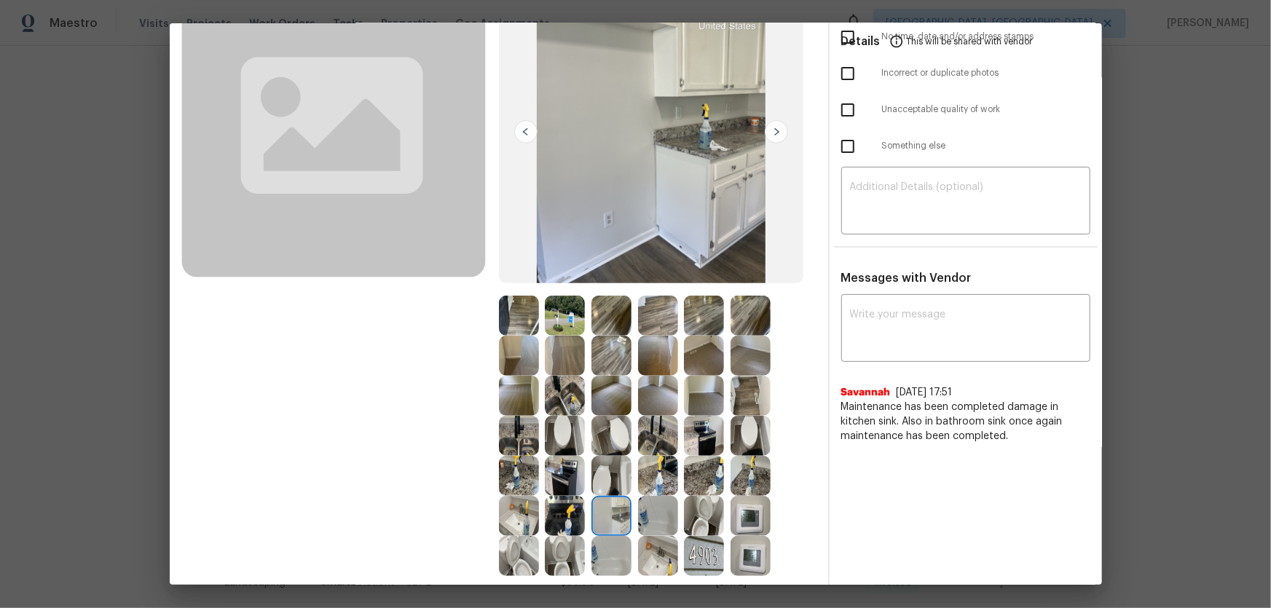
click at [684, 401] on img at bounding box center [704, 516] width 40 height 40
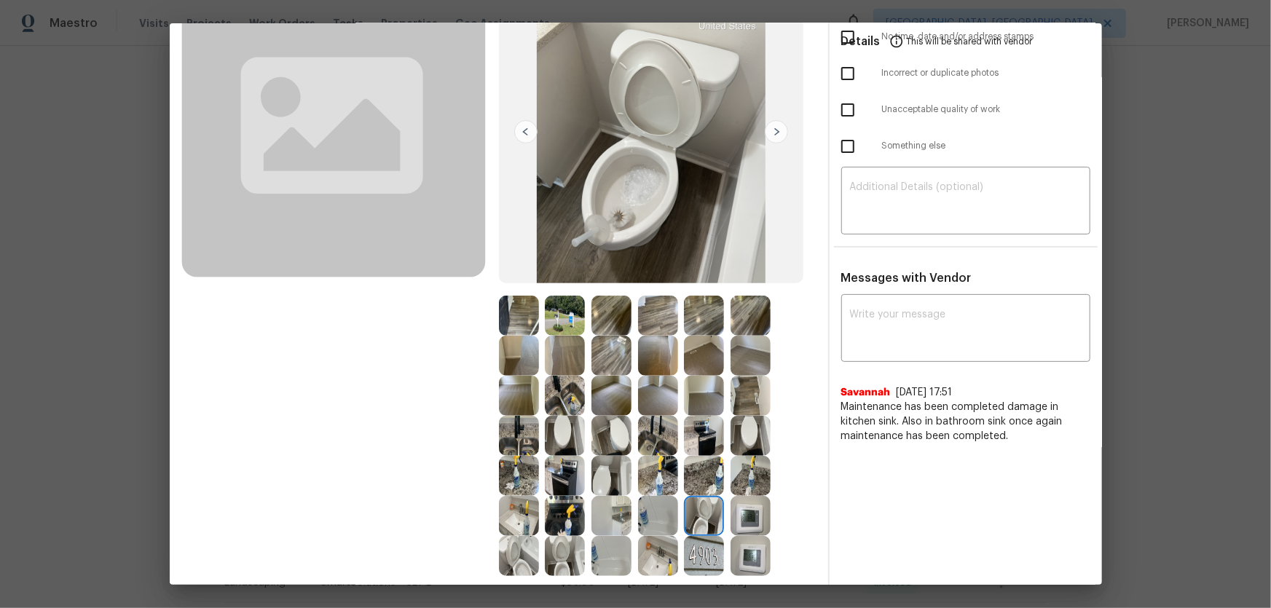
click at [722, 401] on div at bounding box center [707, 516] width 47 height 40
click at [684, 388] on img at bounding box center [704, 396] width 40 height 40
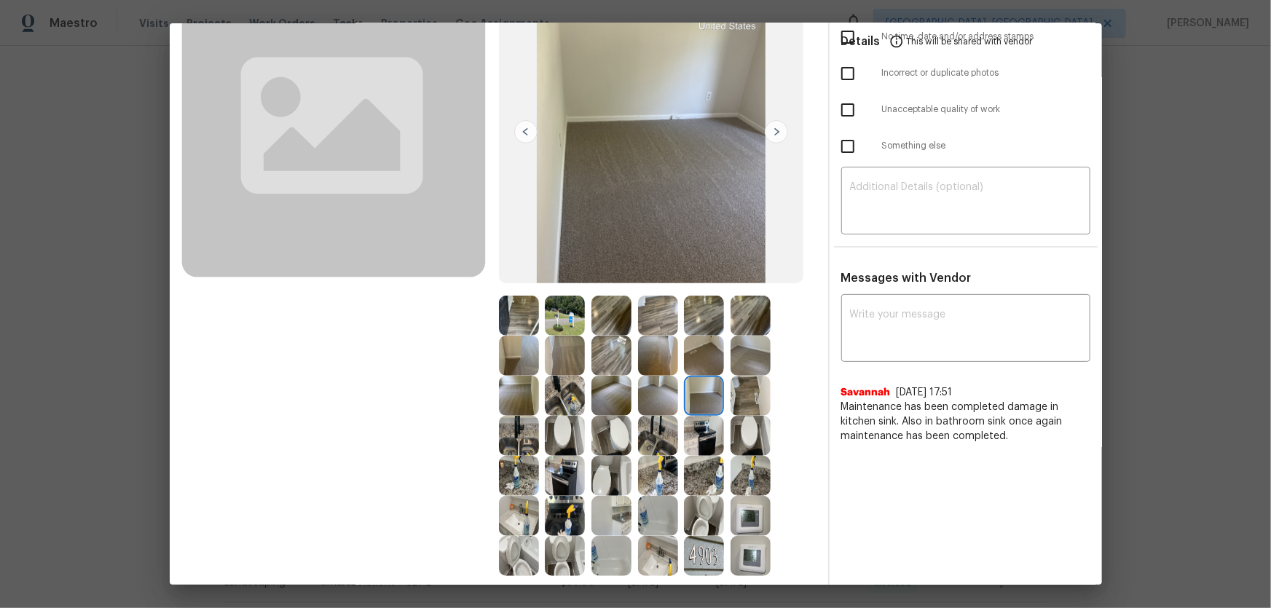
click at [643, 363] on img at bounding box center [658, 356] width 40 height 40
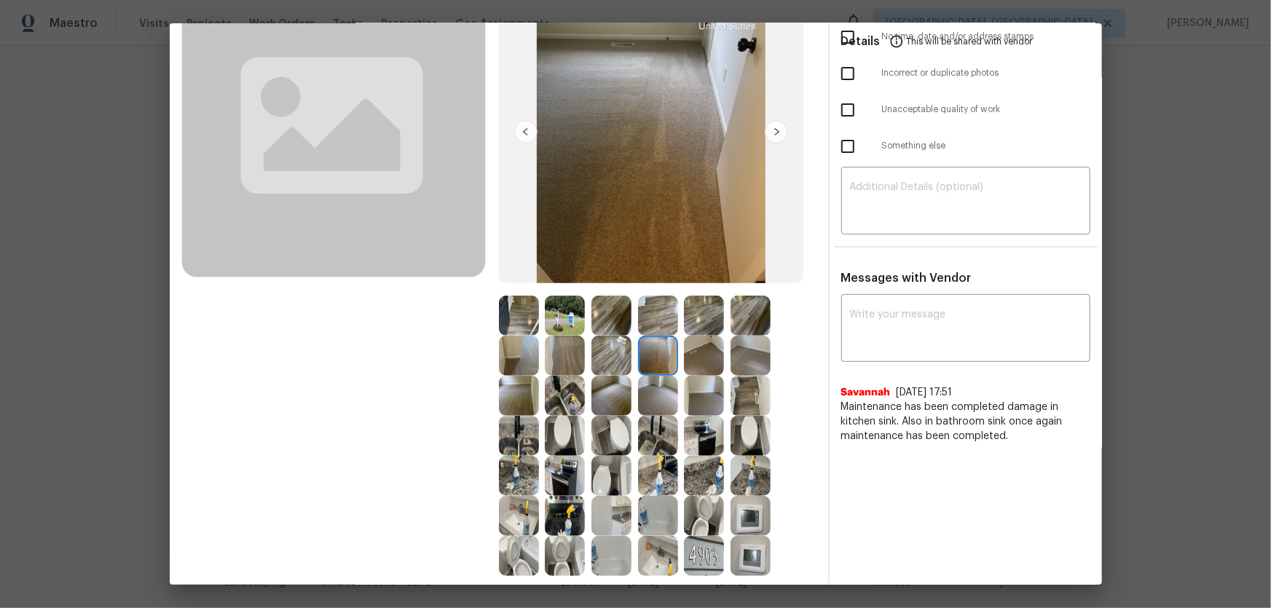
click at [605, 356] on img at bounding box center [612, 356] width 40 height 40
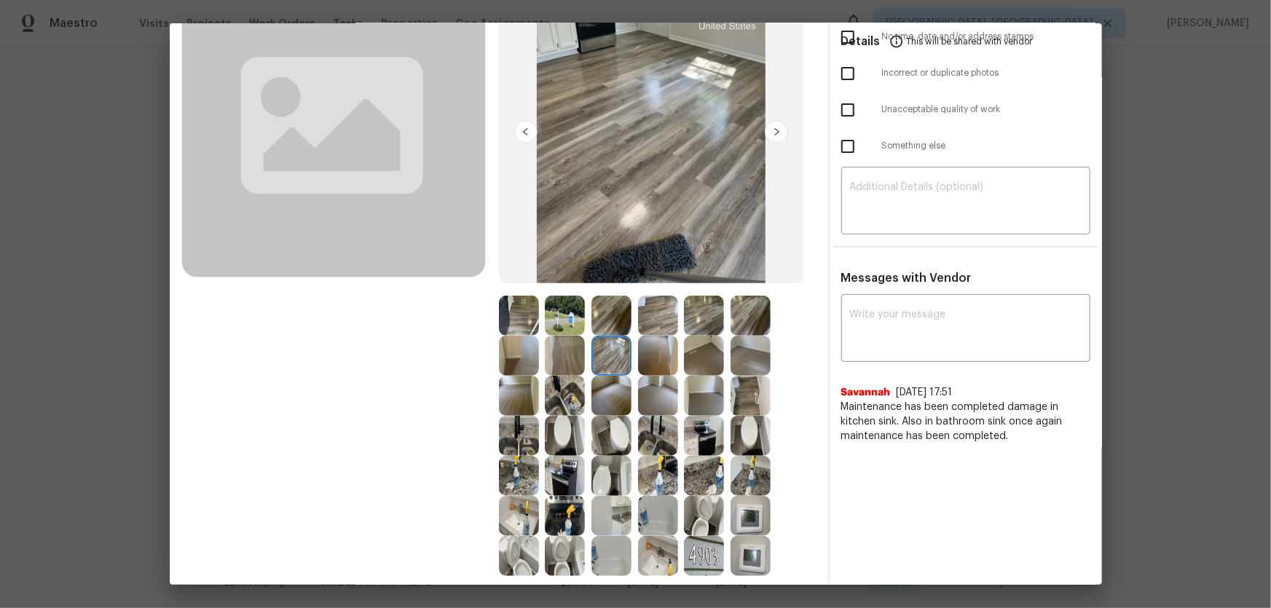
click at [595, 320] on img at bounding box center [612, 316] width 40 height 40
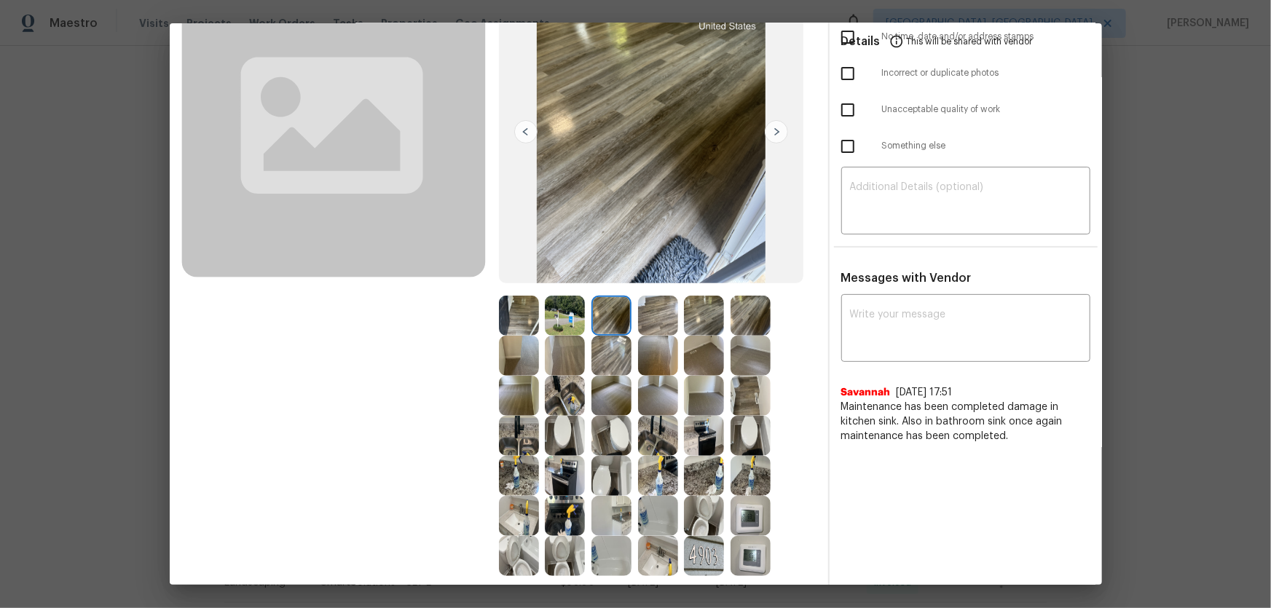
click at [535, 312] on img at bounding box center [519, 316] width 40 height 40
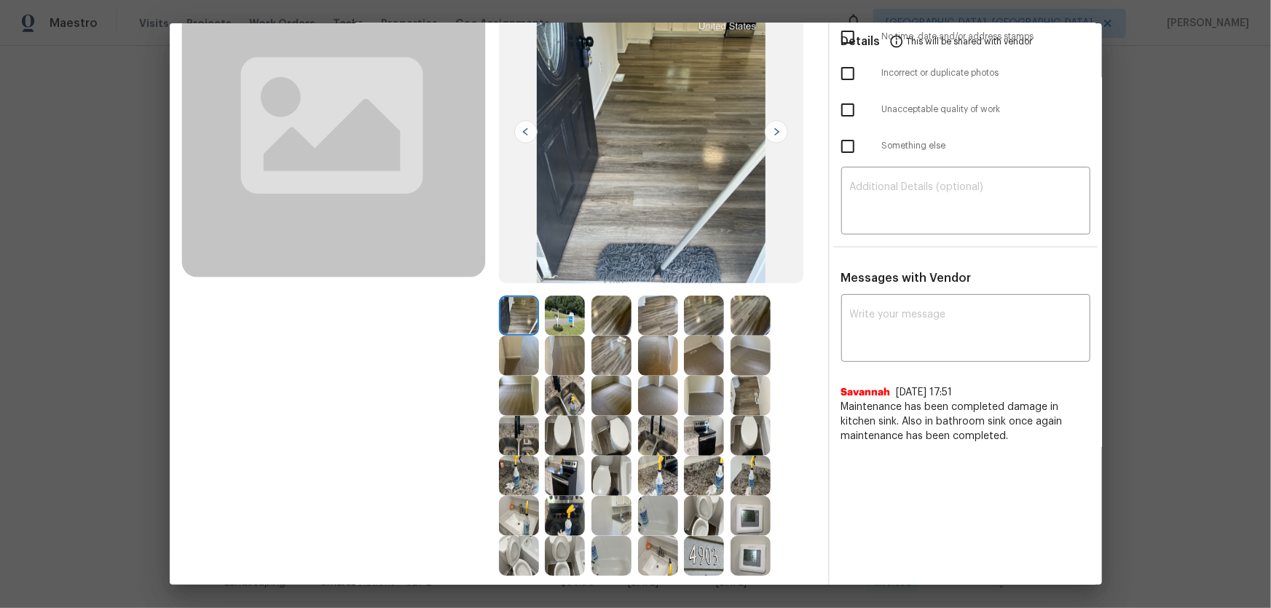
click at [493, 312] on div "Before" at bounding box center [340, 268] width 318 height 618
click at [510, 343] on img at bounding box center [519, 356] width 40 height 40
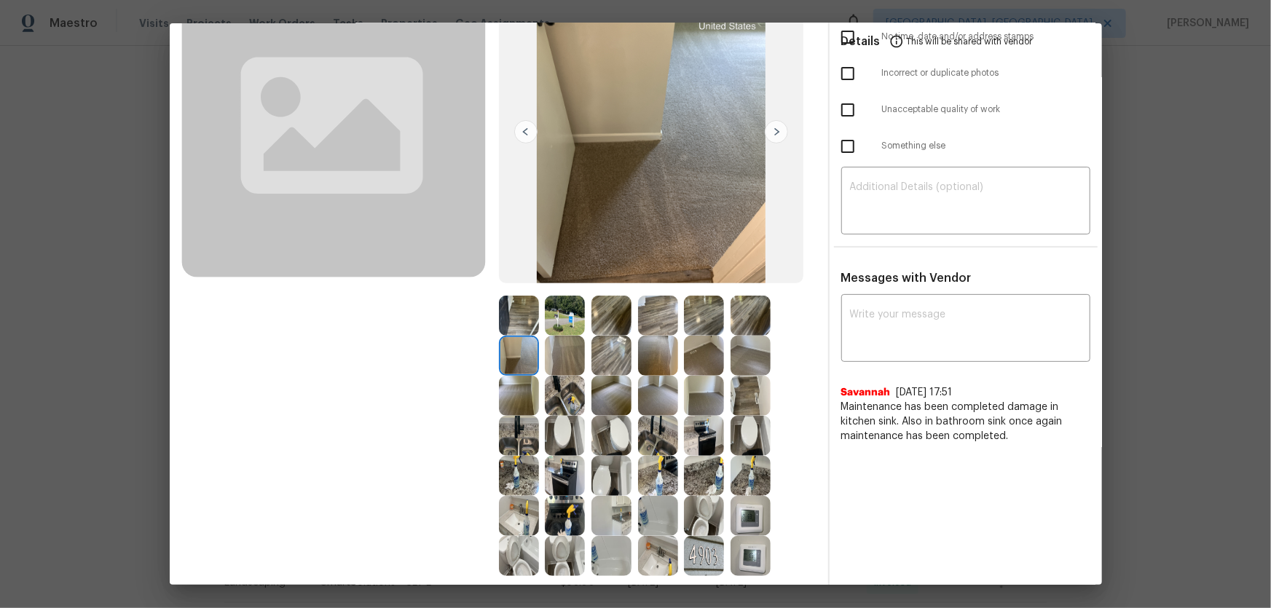
click at [567, 365] on img at bounding box center [565, 356] width 40 height 40
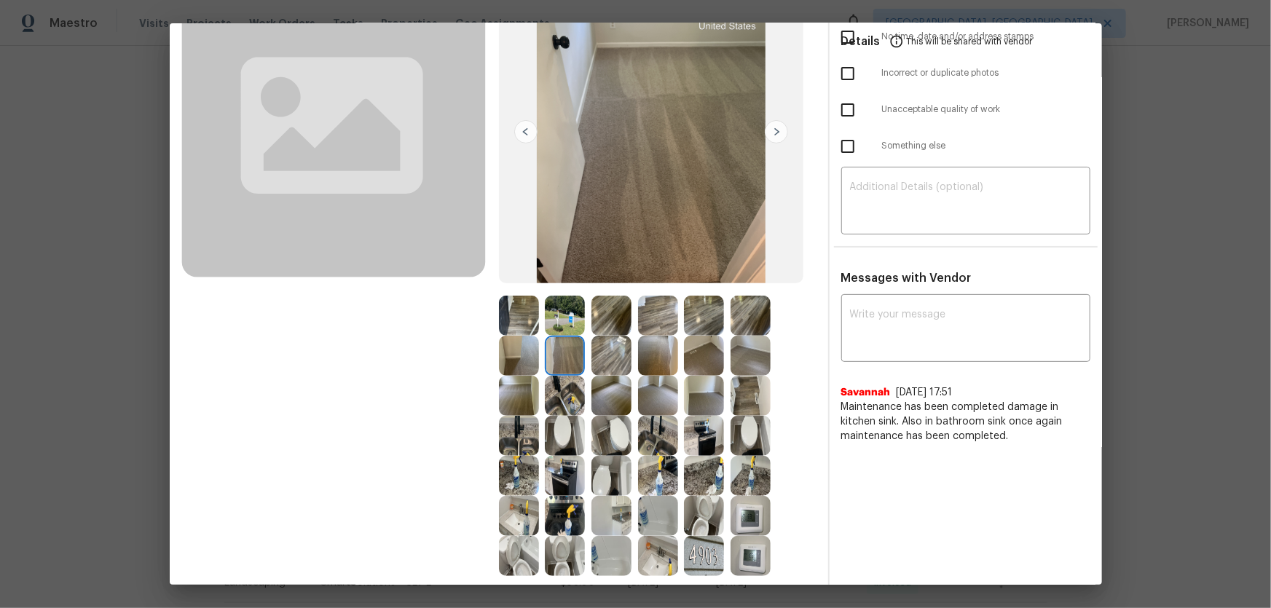
click at [568, 320] on img at bounding box center [565, 316] width 40 height 40
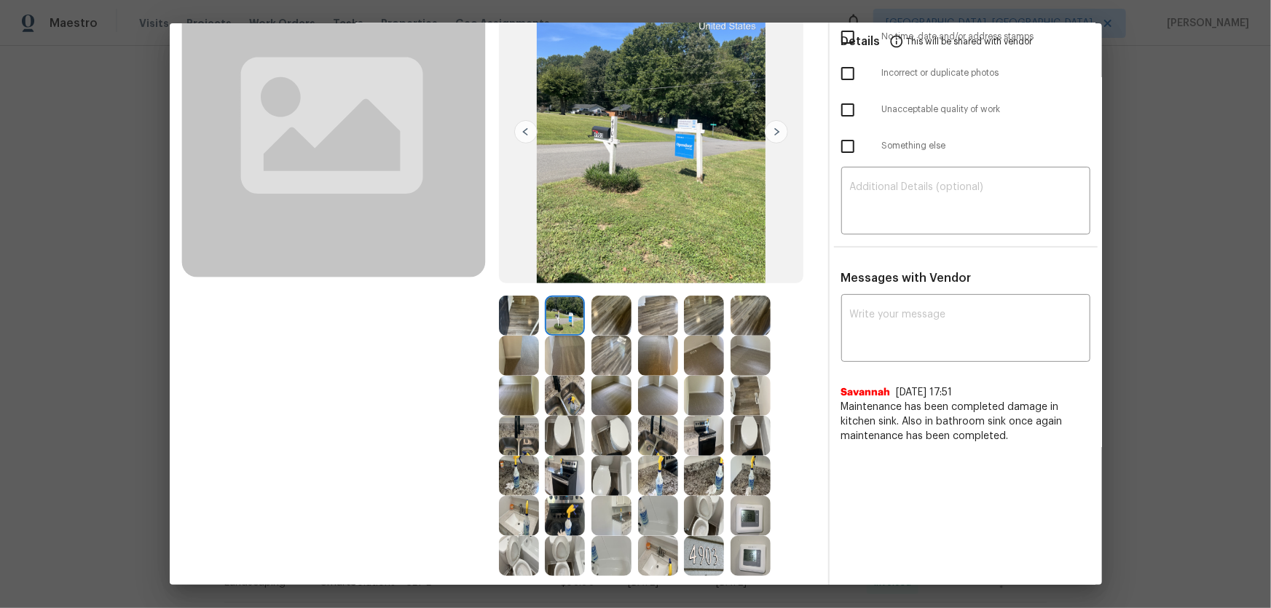
click at [568, 382] on img at bounding box center [565, 396] width 40 height 40
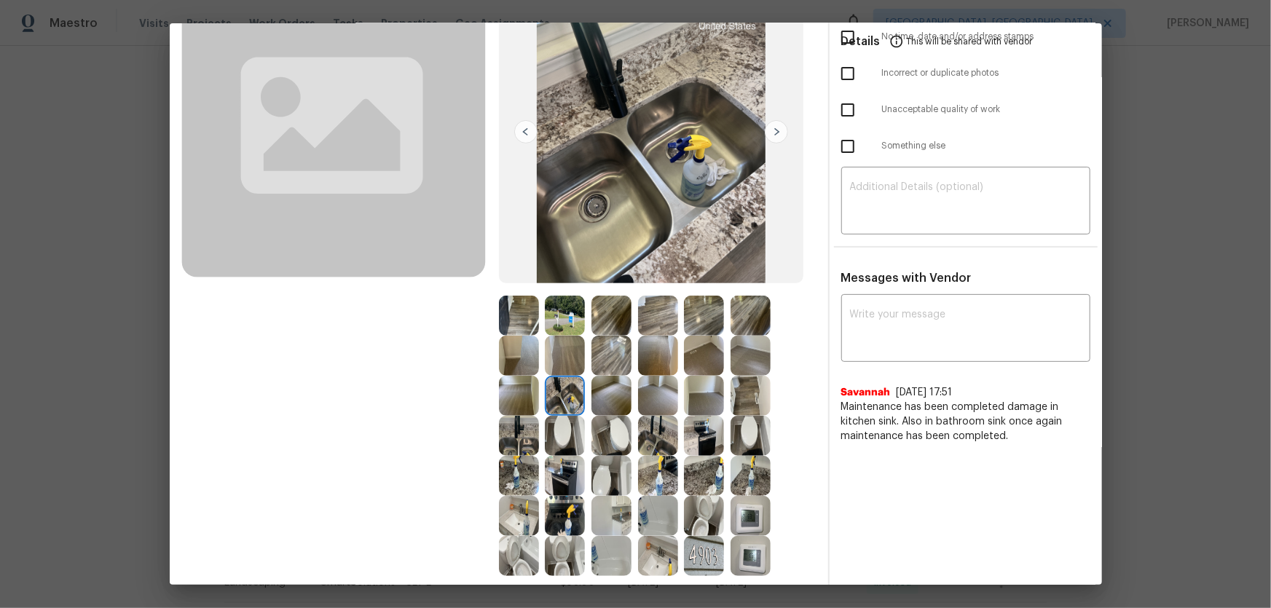
click at [613, 401] on img at bounding box center [612, 436] width 40 height 40
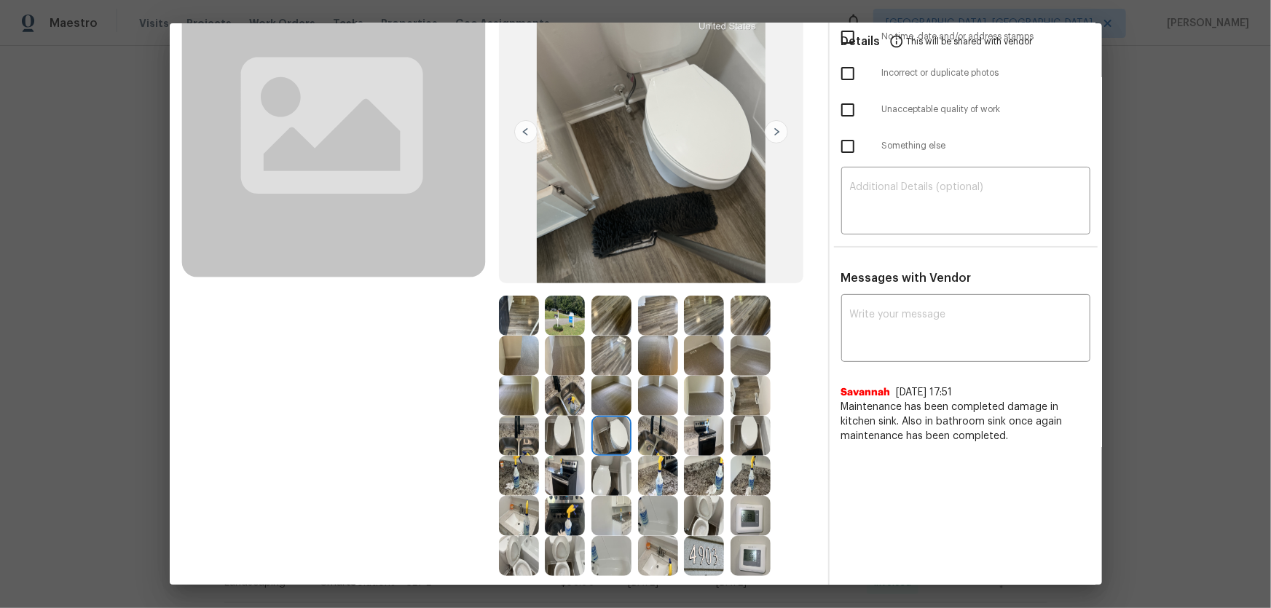
click at [606, 401] on img at bounding box center [612, 476] width 40 height 40
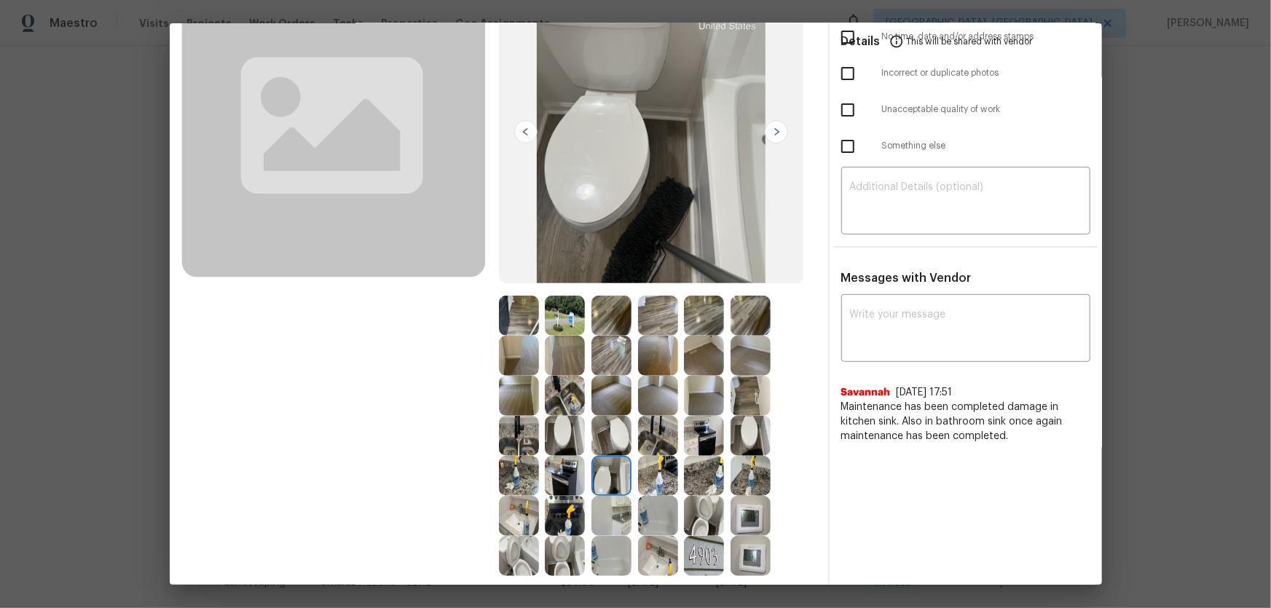
click at [570, 401] on img at bounding box center [565, 476] width 40 height 40
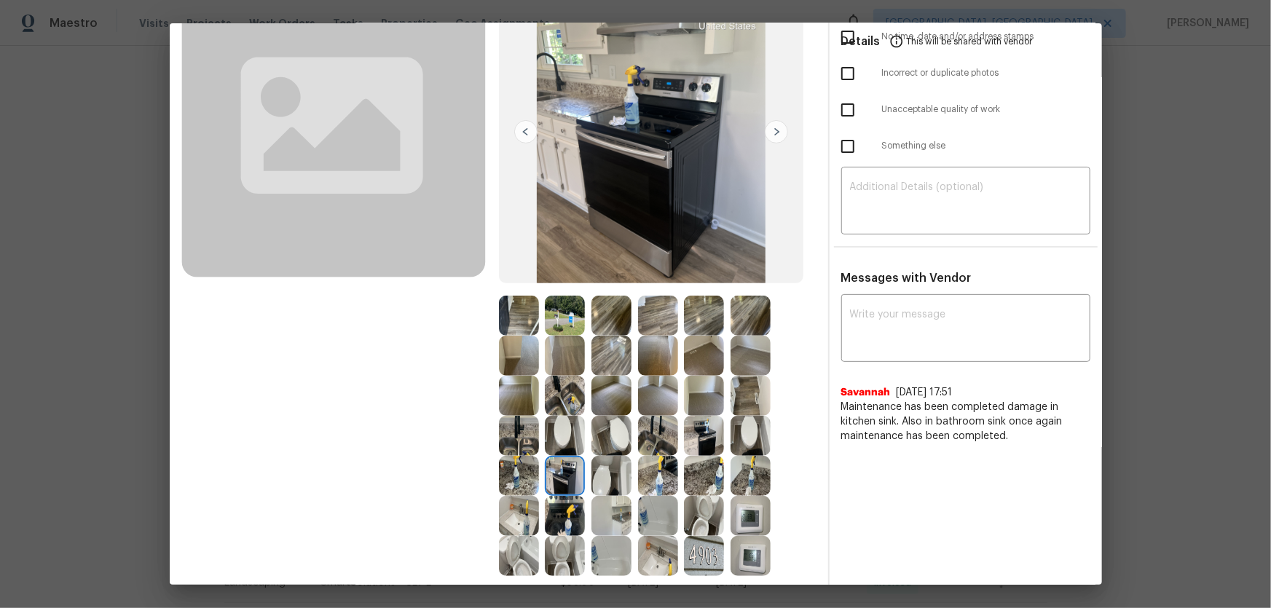
click at [598, 401] on img at bounding box center [612, 516] width 40 height 40
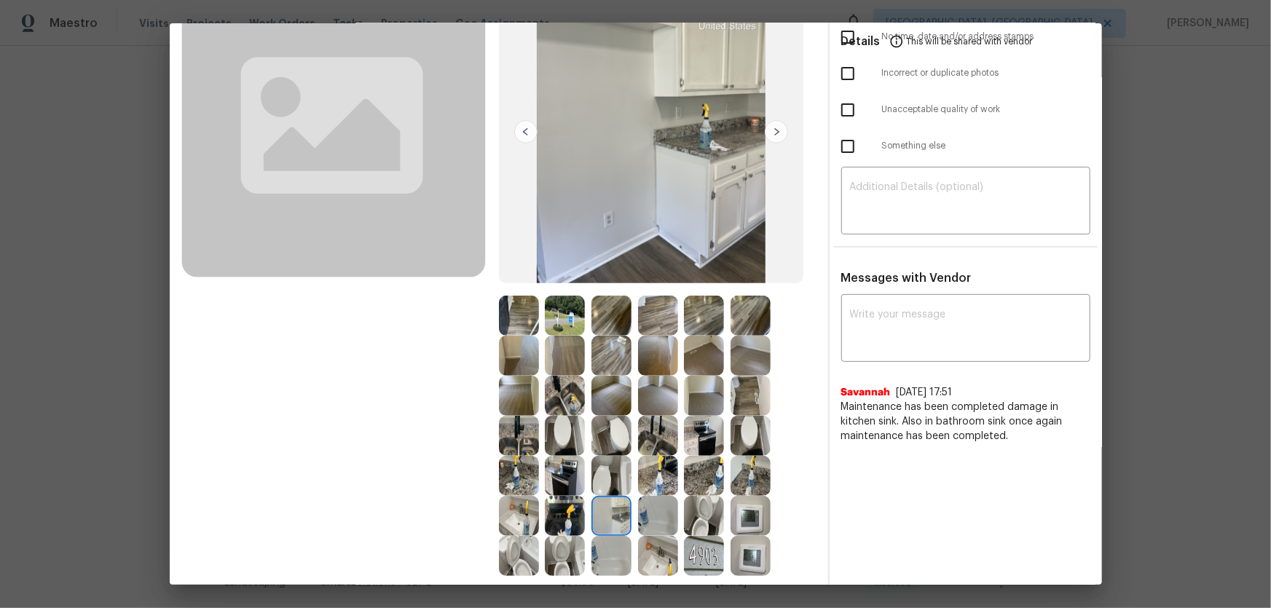
click at [693, 401] on img at bounding box center [704, 556] width 40 height 40
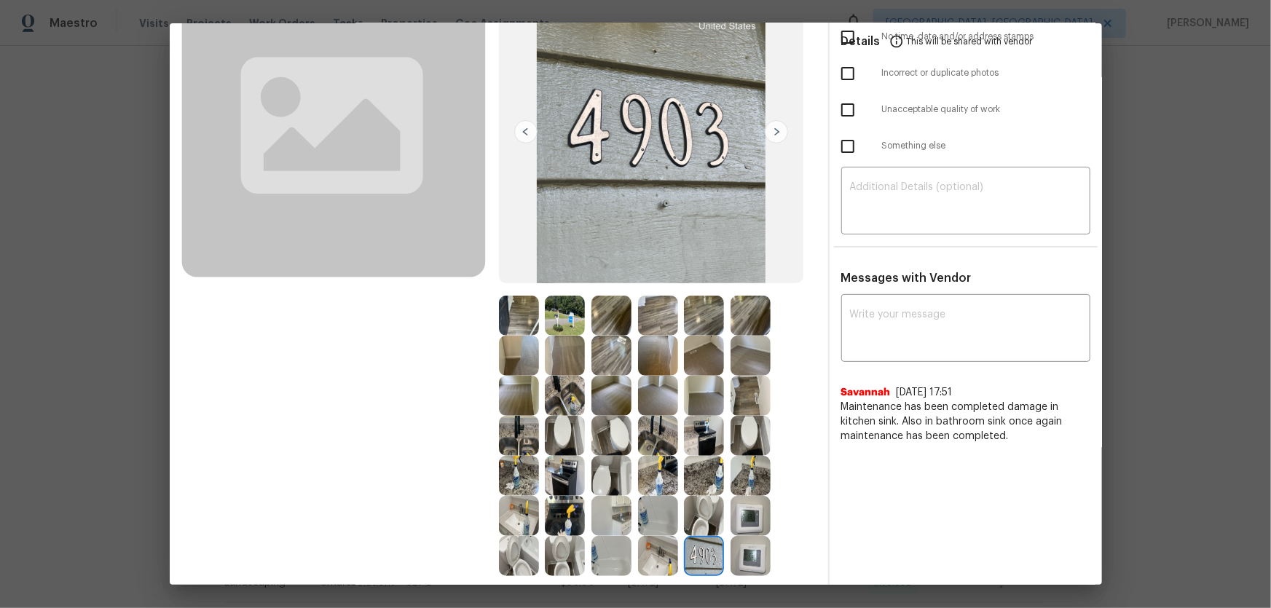
click at [737, 401] on img at bounding box center [751, 556] width 40 height 40
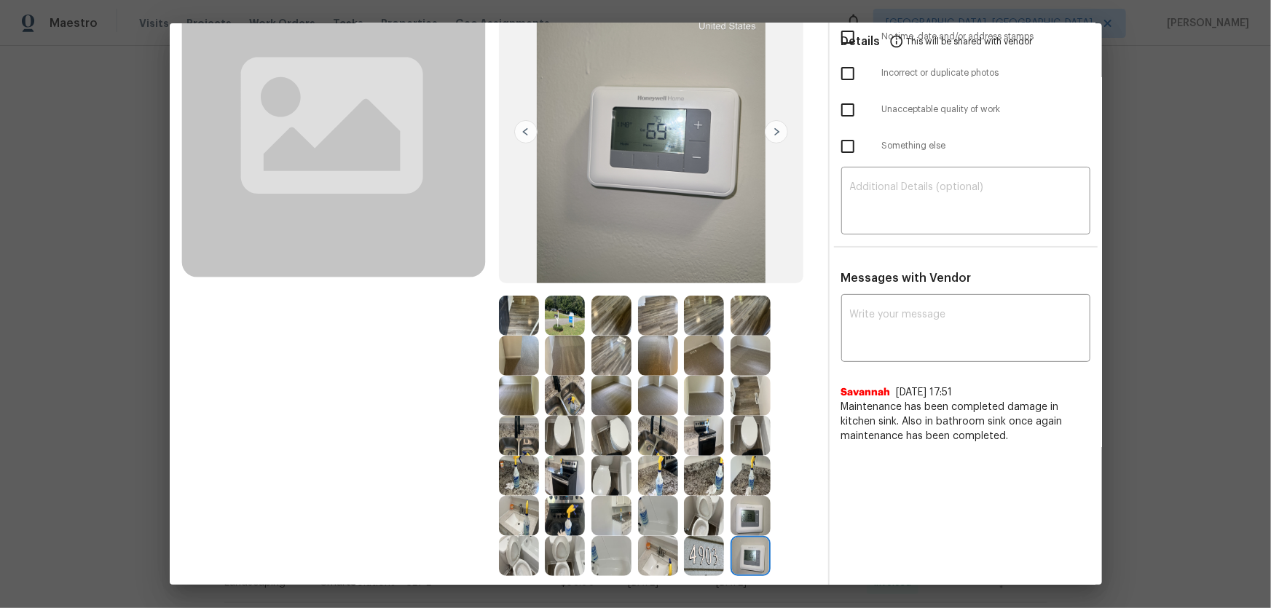
click at [741, 401] on img at bounding box center [751, 516] width 40 height 40
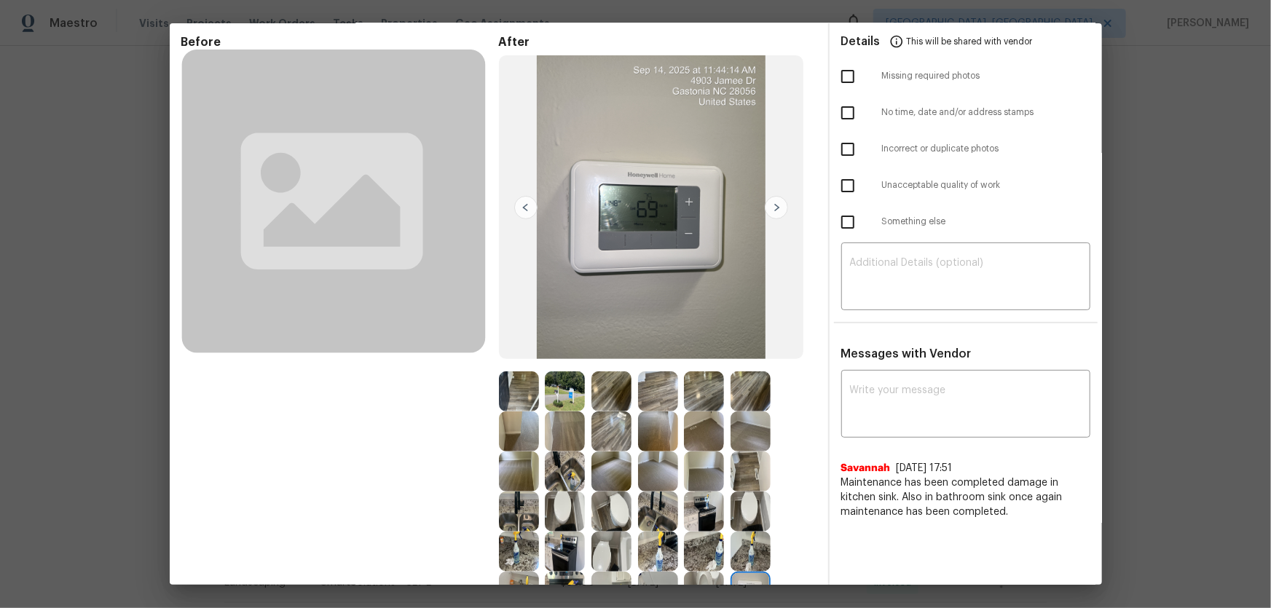
scroll to position [0, 0]
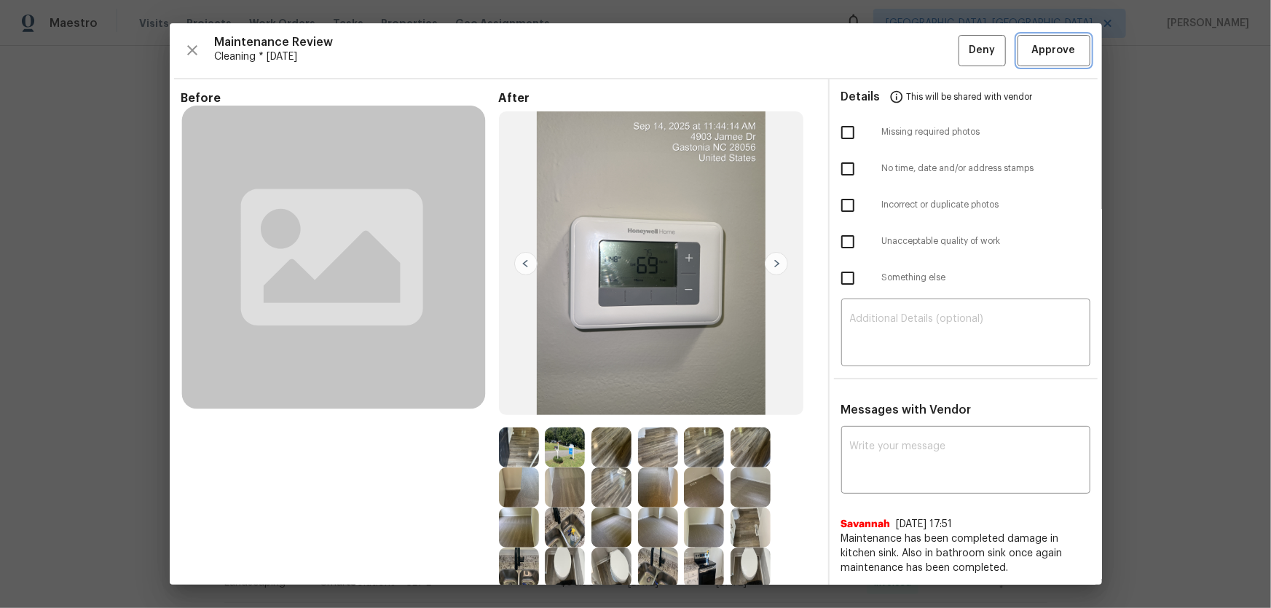
click at [904, 60] on button "Approve" at bounding box center [1054, 50] width 73 height 31
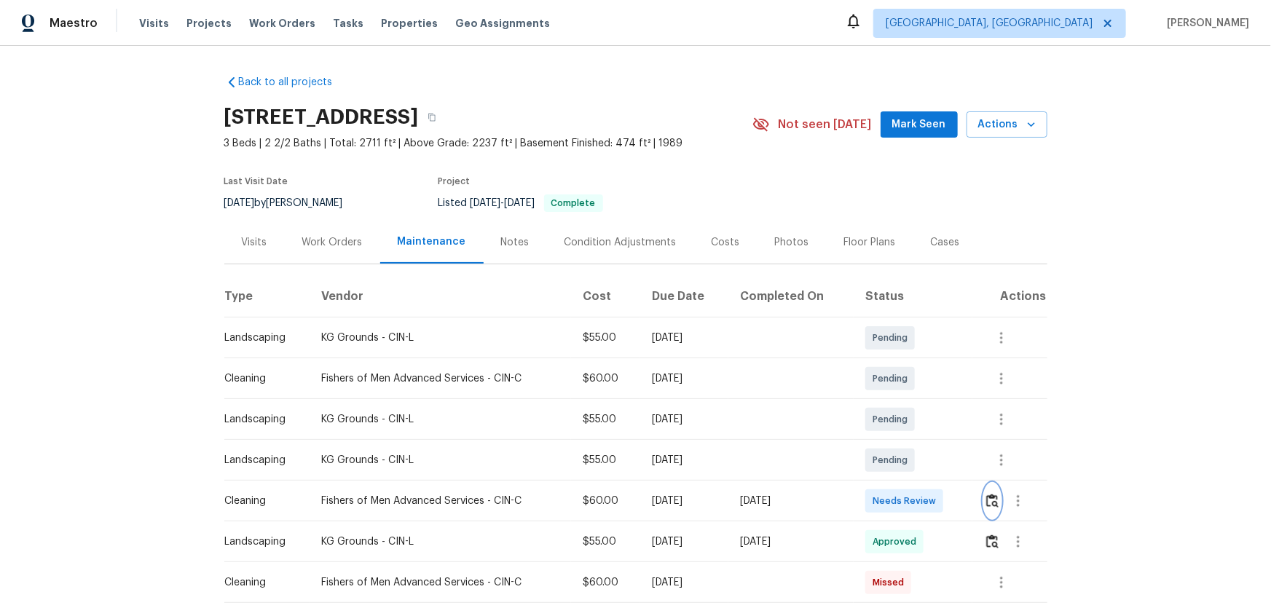
click at [904, 401] on img "button" at bounding box center [993, 501] width 12 height 14
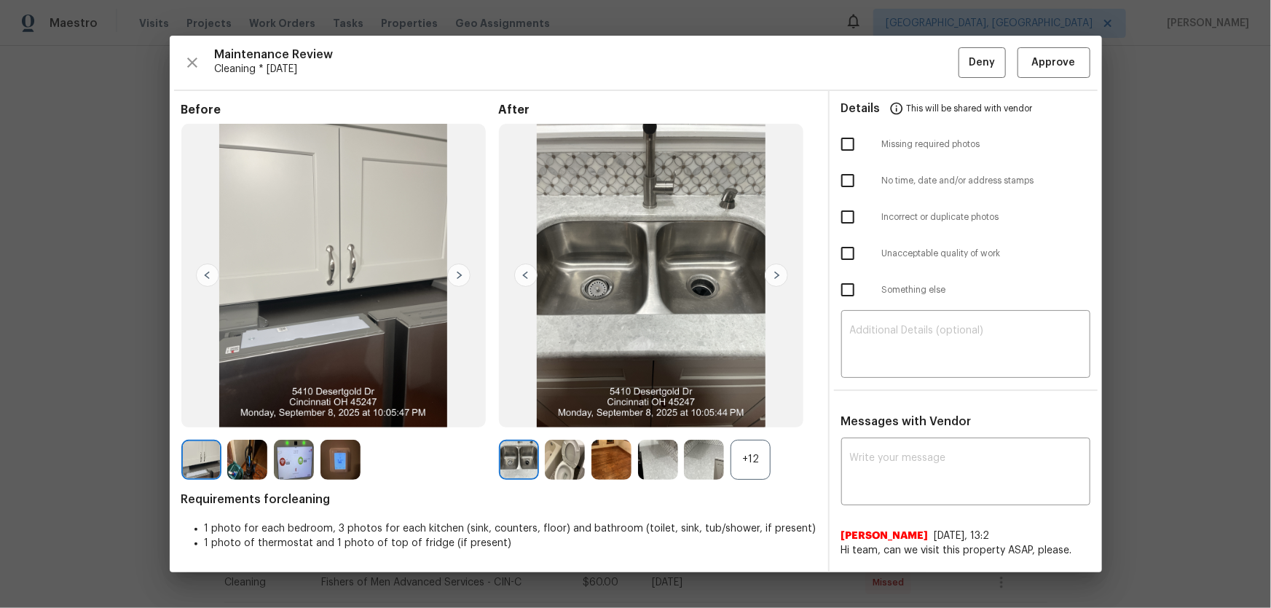
click at [734, 401] on div "+12" at bounding box center [658, 460] width 318 height 40
click at [741, 401] on div "+12" at bounding box center [751, 460] width 40 height 40
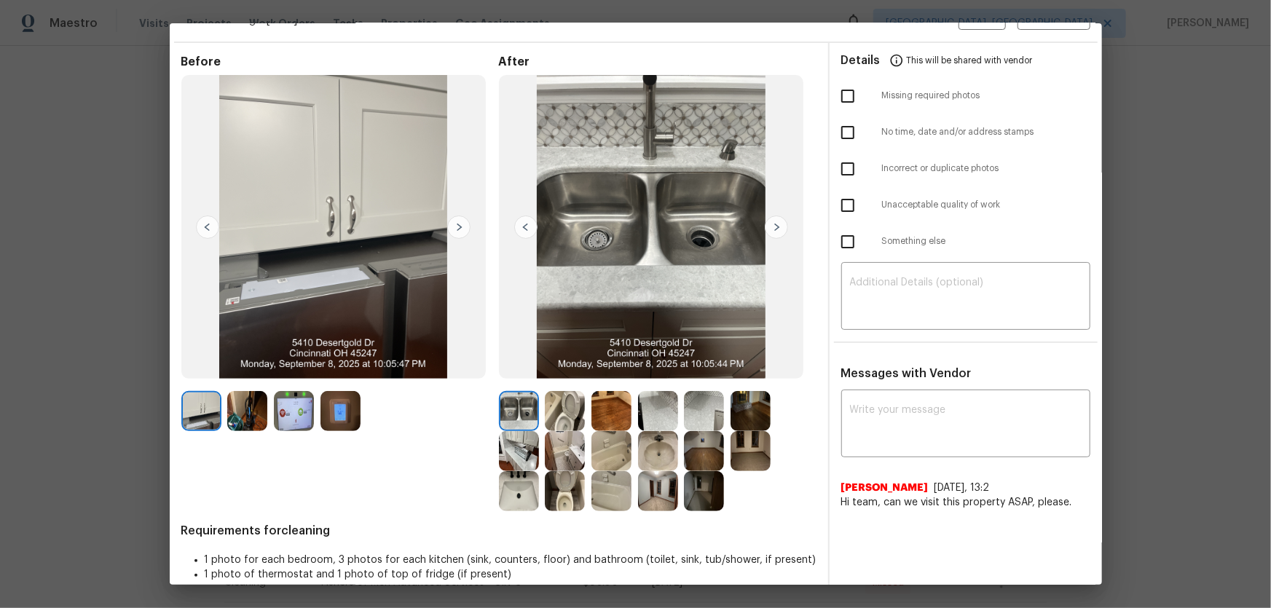
scroll to position [55, 0]
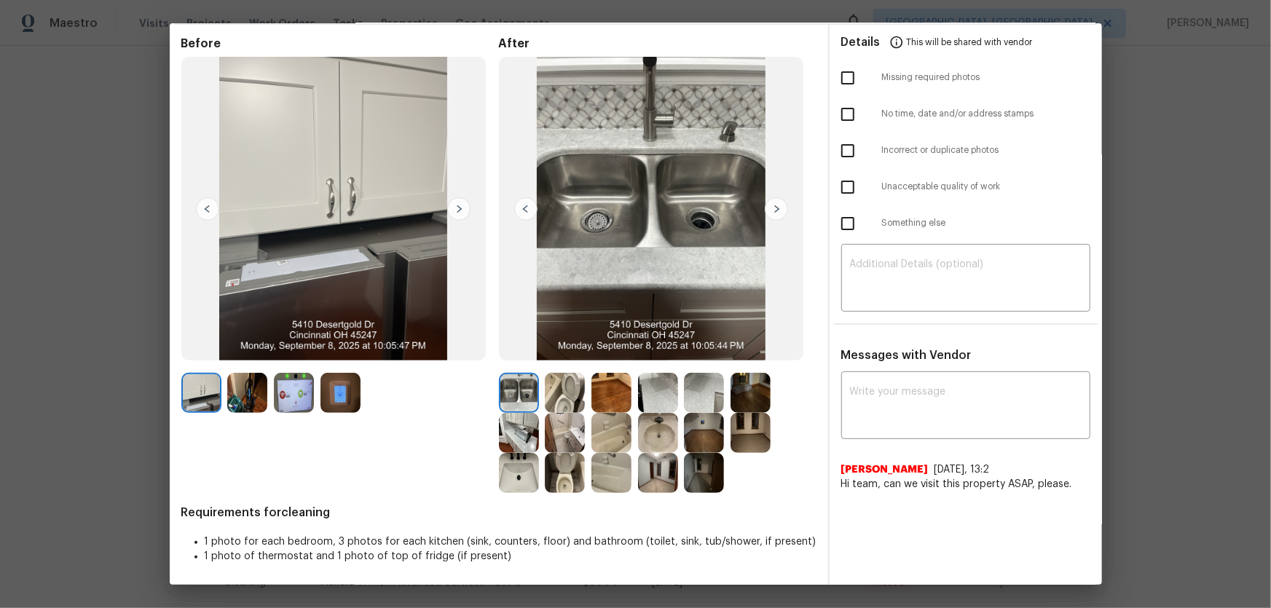
click at [570, 397] on img at bounding box center [565, 393] width 40 height 40
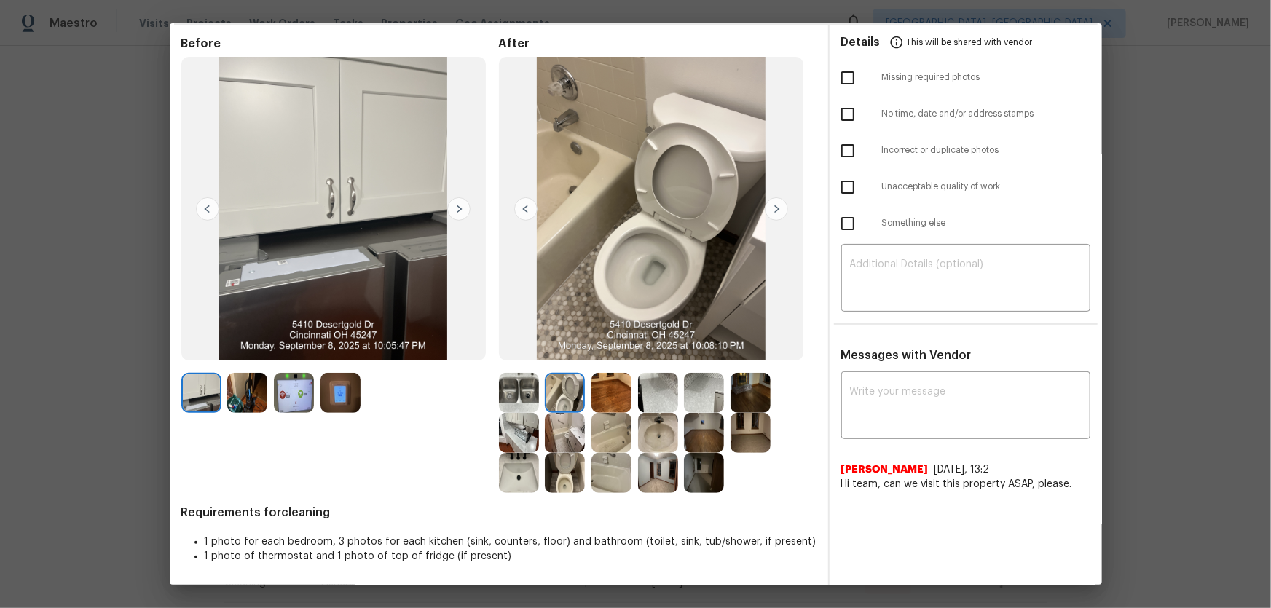
click at [565, 401] on img at bounding box center [565, 473] width 40 height 40
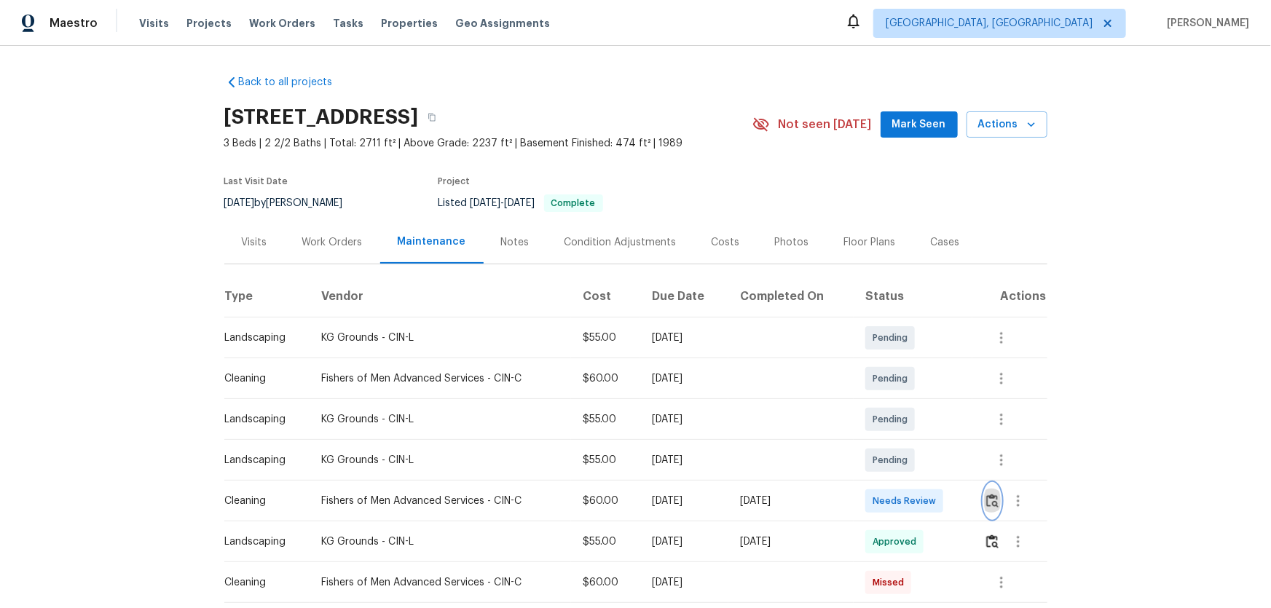
click at [904, 401] on button "button" at bounding box center [992, 501] width 17 height 35
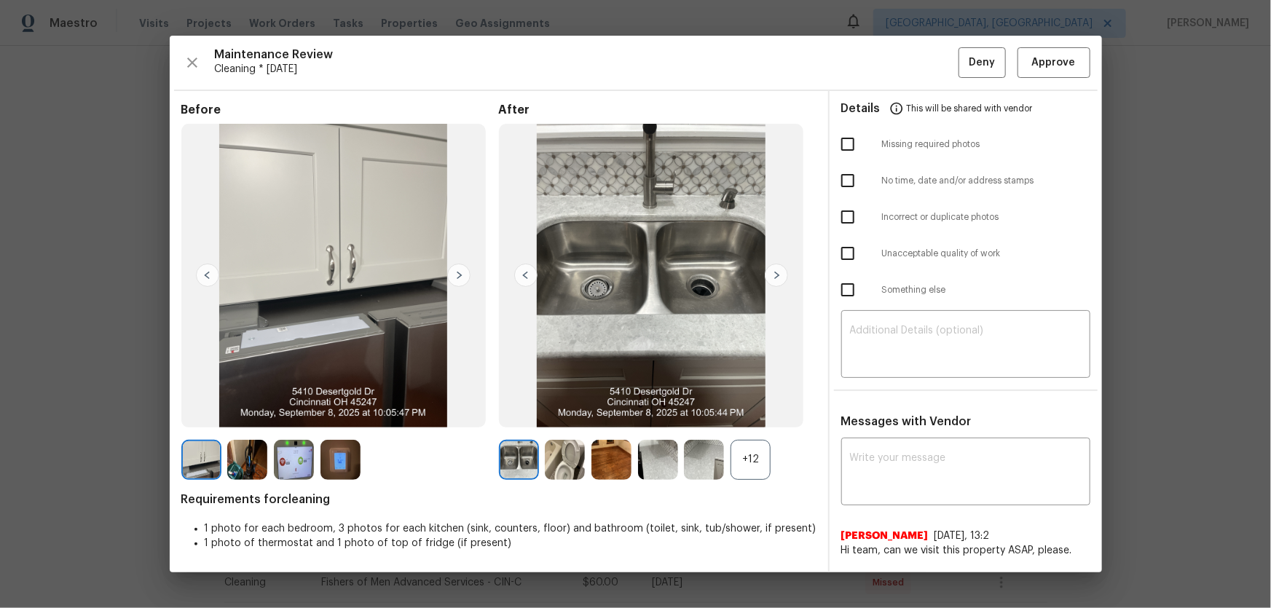
click at [750, 401] on div "+12" at bounding box center [751, 460] width 40 height 40
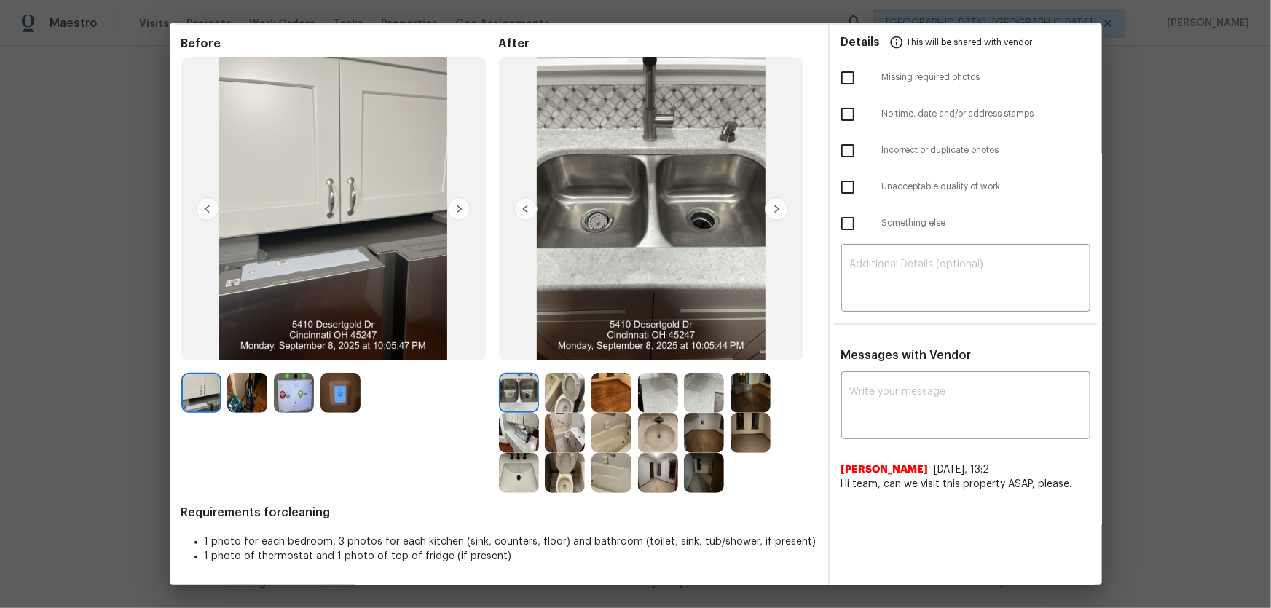
click at [310, 401] on img at bounding box center [294, 393] width 40 height 40
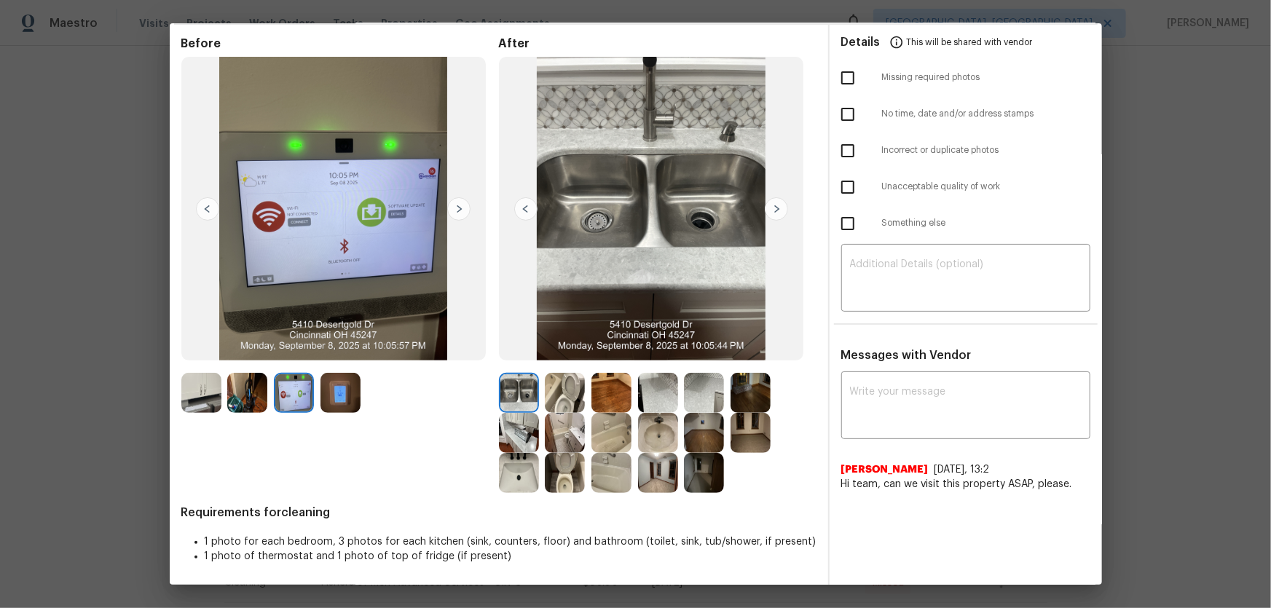
click at [340, 401] on img at bounding box center [341, 393] width 40 height 40
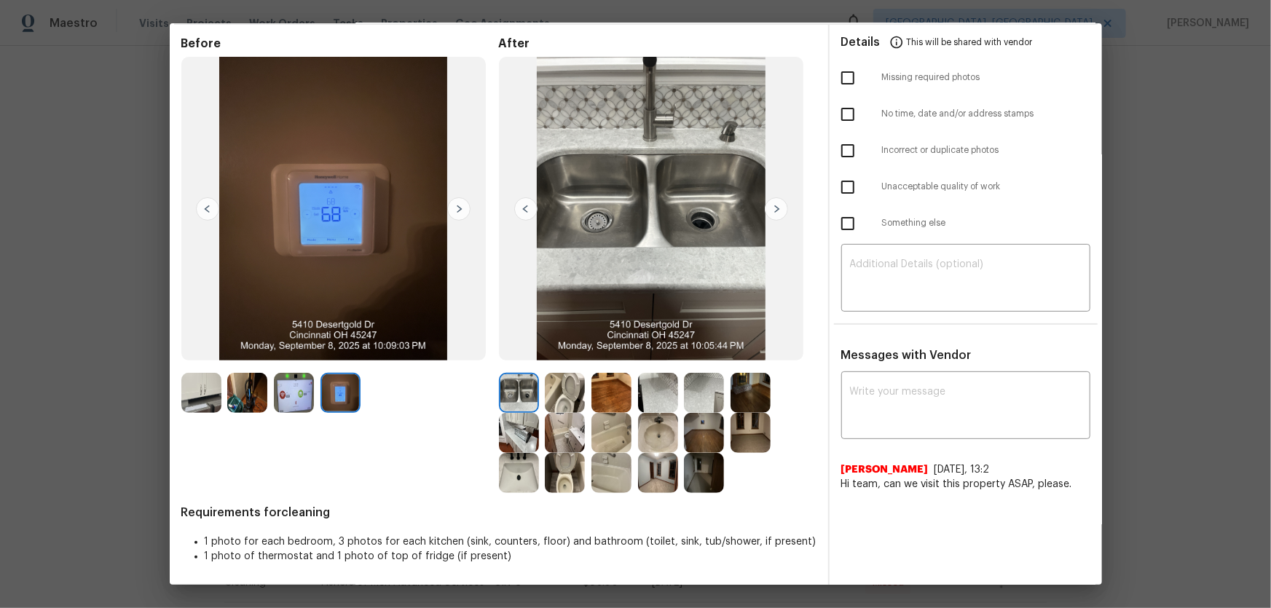
click at [563, 401] on img at bounding box center [565, 473] width 40 height 40
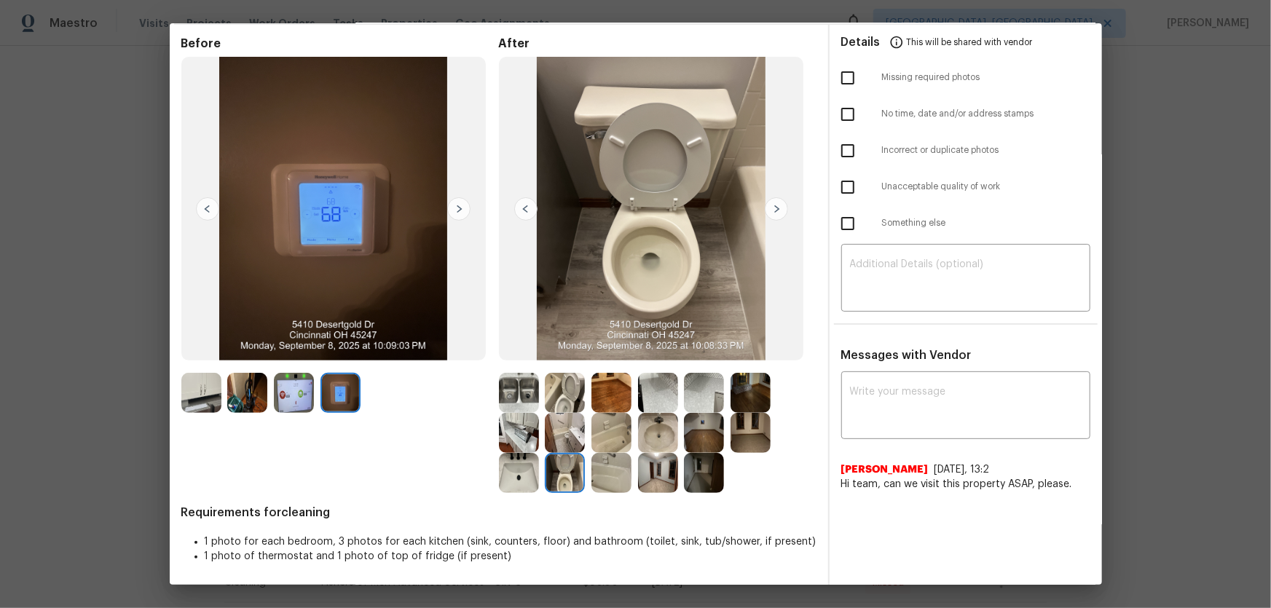
click at [646, 401] on img at bounding box center [658, 433] width 40 height 40
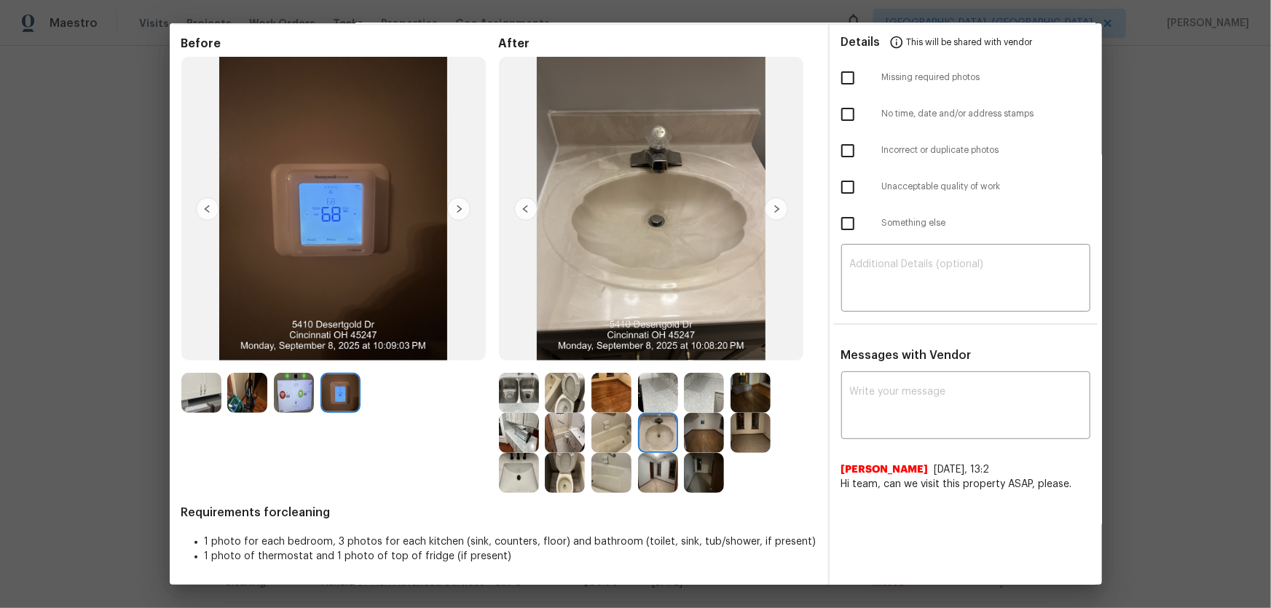
click at [514, 401] on img at bounding box center [519, 473] width 40 height 40
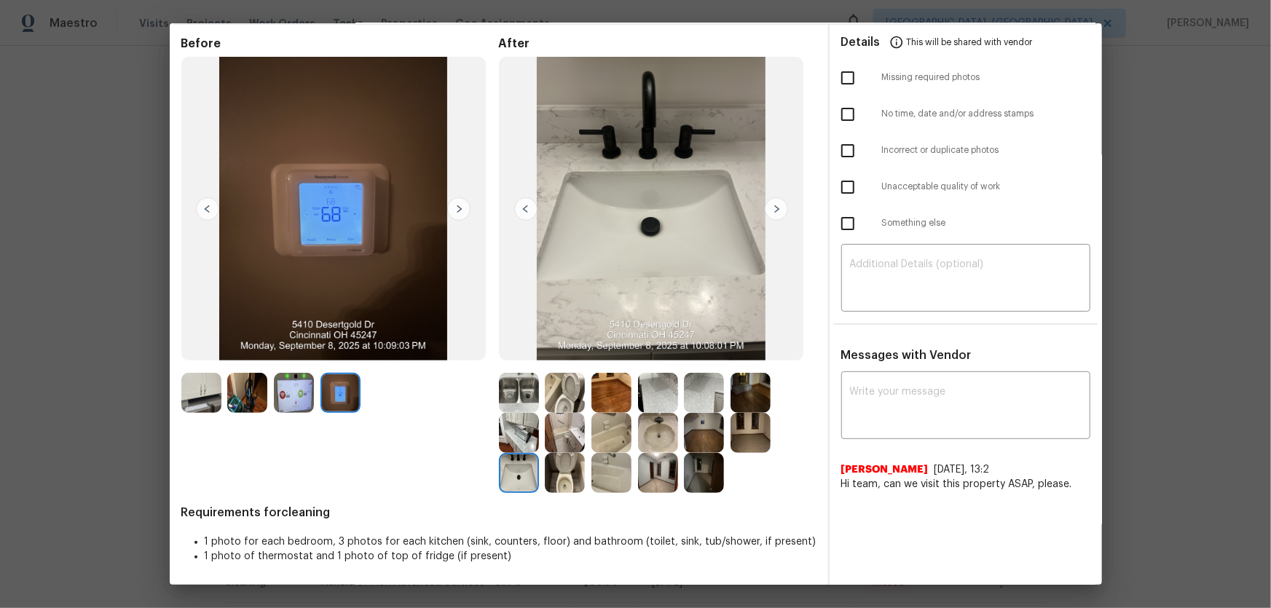
click at [560, 401] on img at bounding box center [565, 433] width 40 height 40
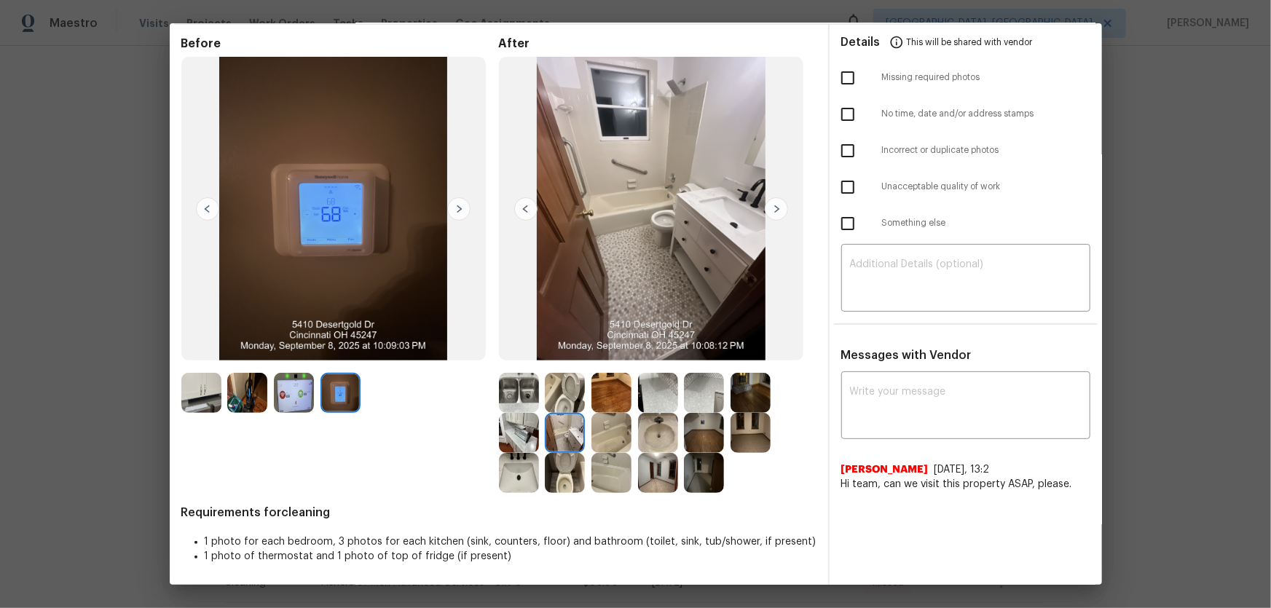
click at [599, 401] on img at bounding box center [612, 473] width 40 height 40
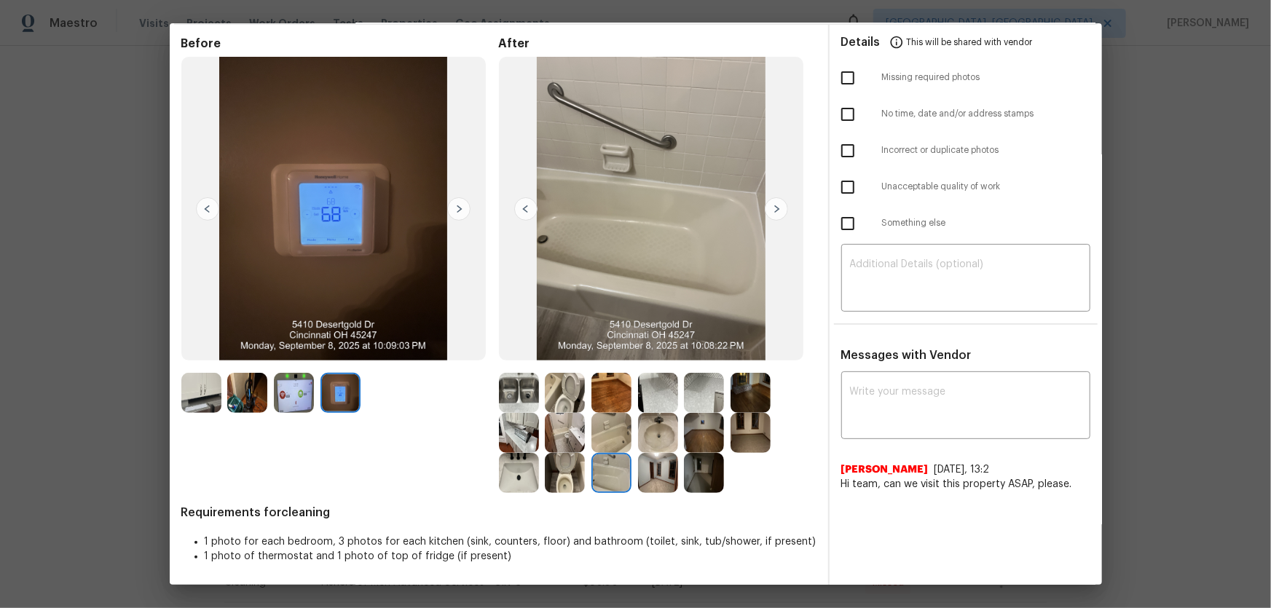
click at [612, 401] on img at bounding box center [612, 433] width 40 height 40
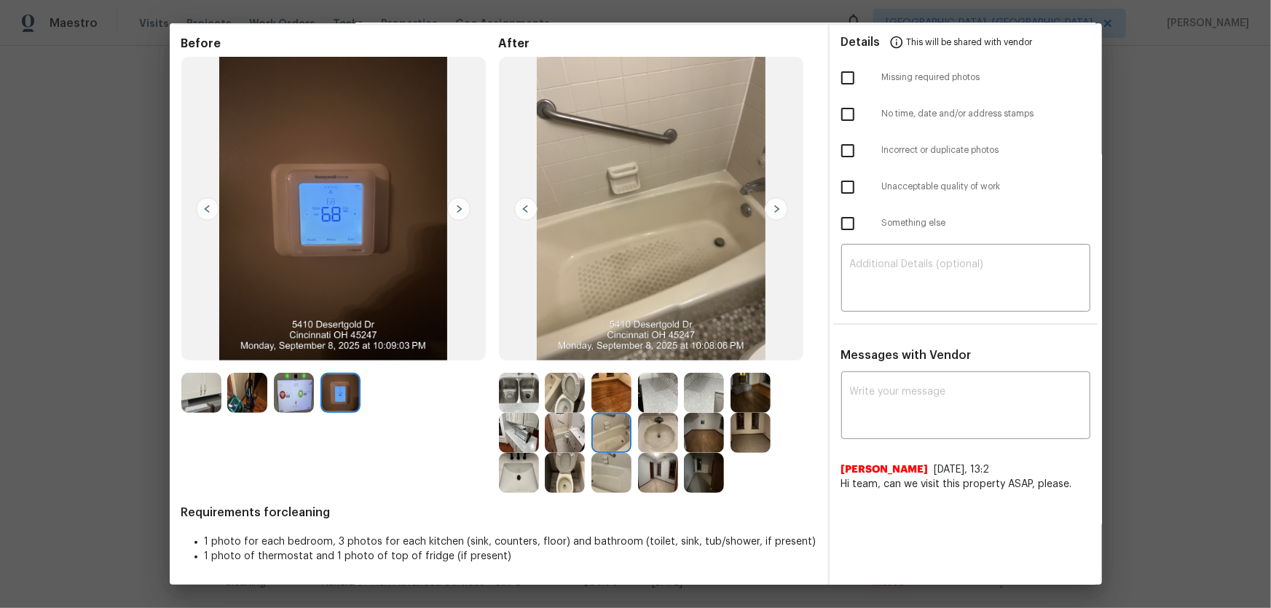
click at [699, 401] on img at bounding box center [704, 433] width 40 height 40
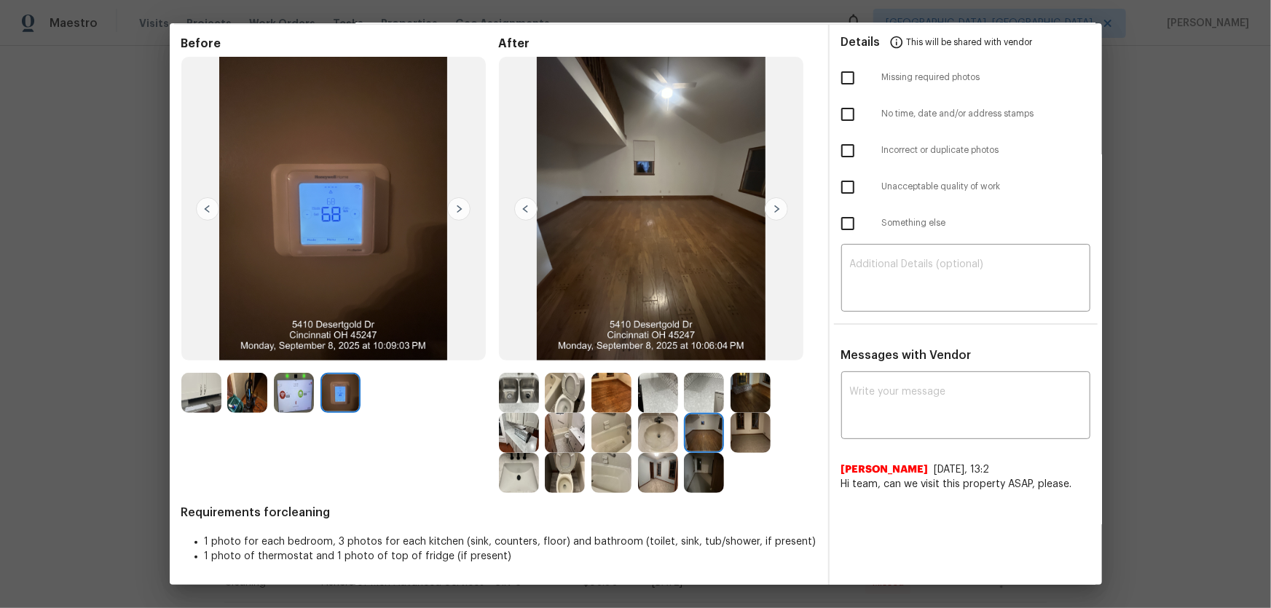
click at [698, 401] on img at bounding box center [704, 473] width 40 height 40
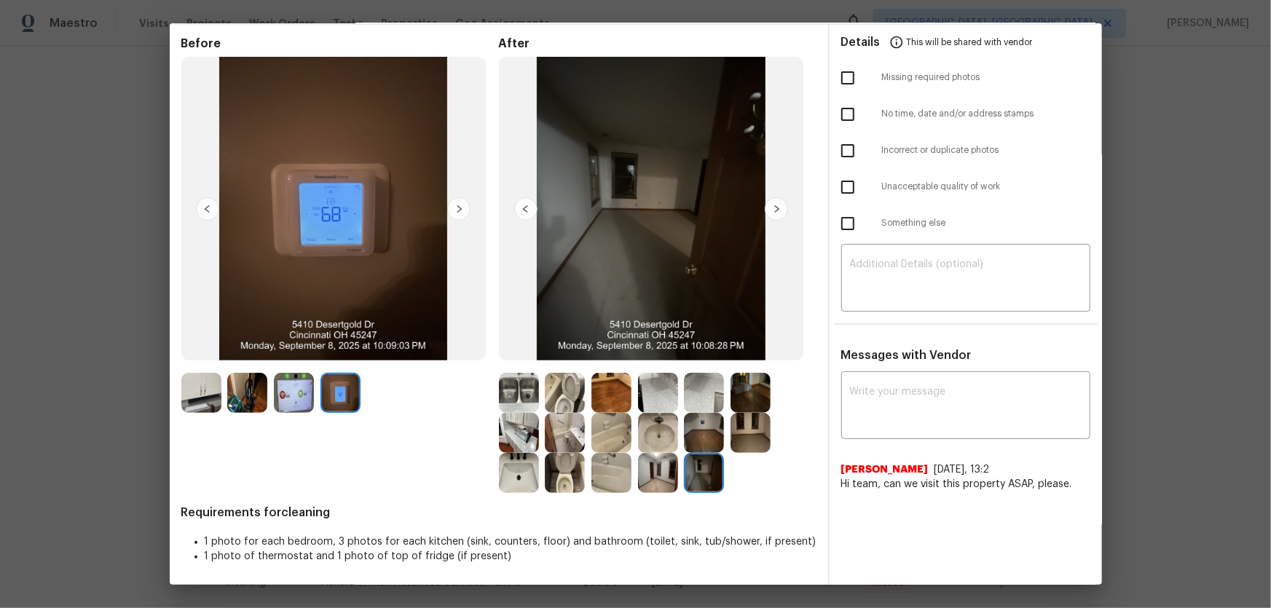
click at [507, 401] on img at bounding box center [519, 433] width 40 height 40
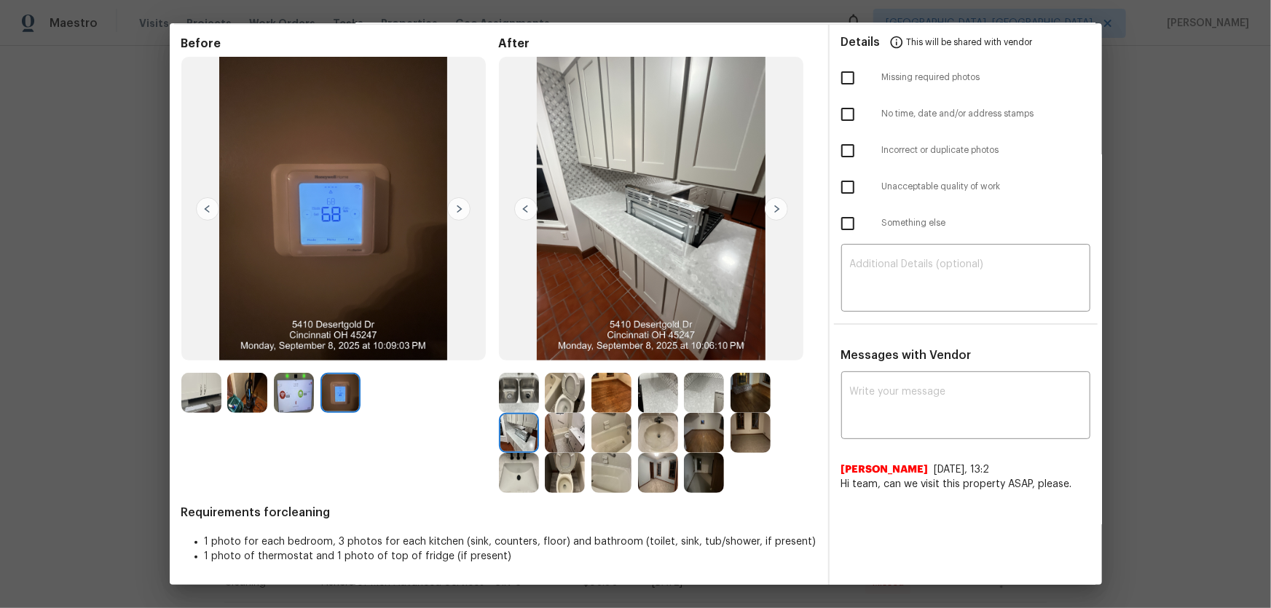
click at [506, 401] on img at bounding box center [519, 433] width 40 height 40
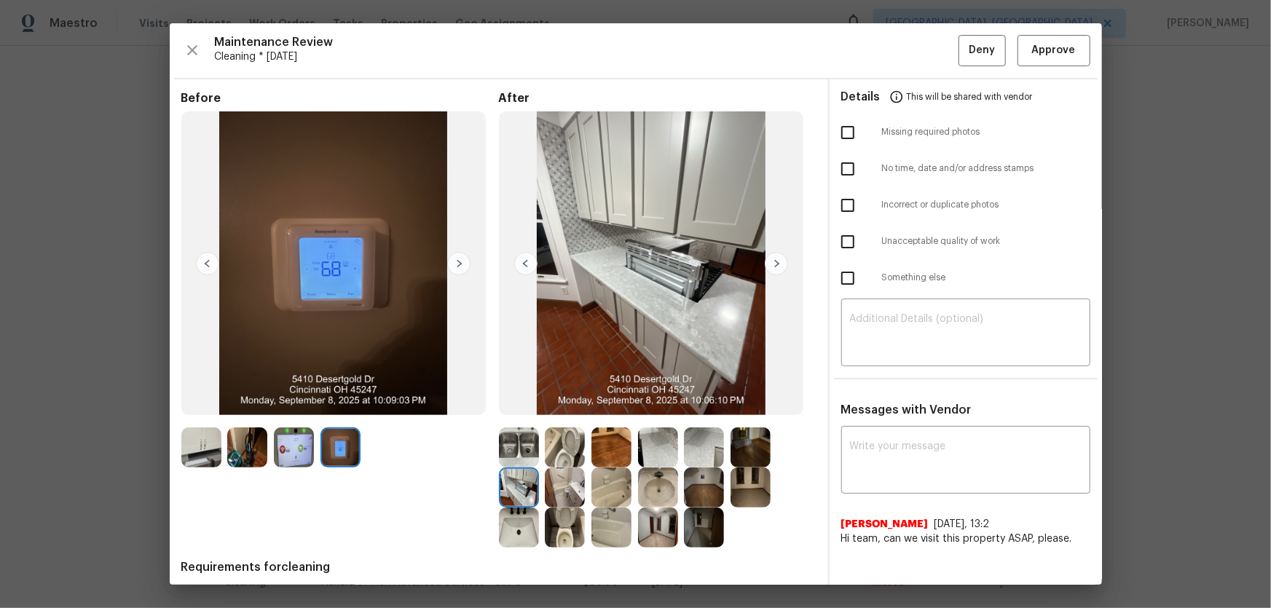
click at [248, 401] on img at bounding box center [247, 448] width 40 height 40
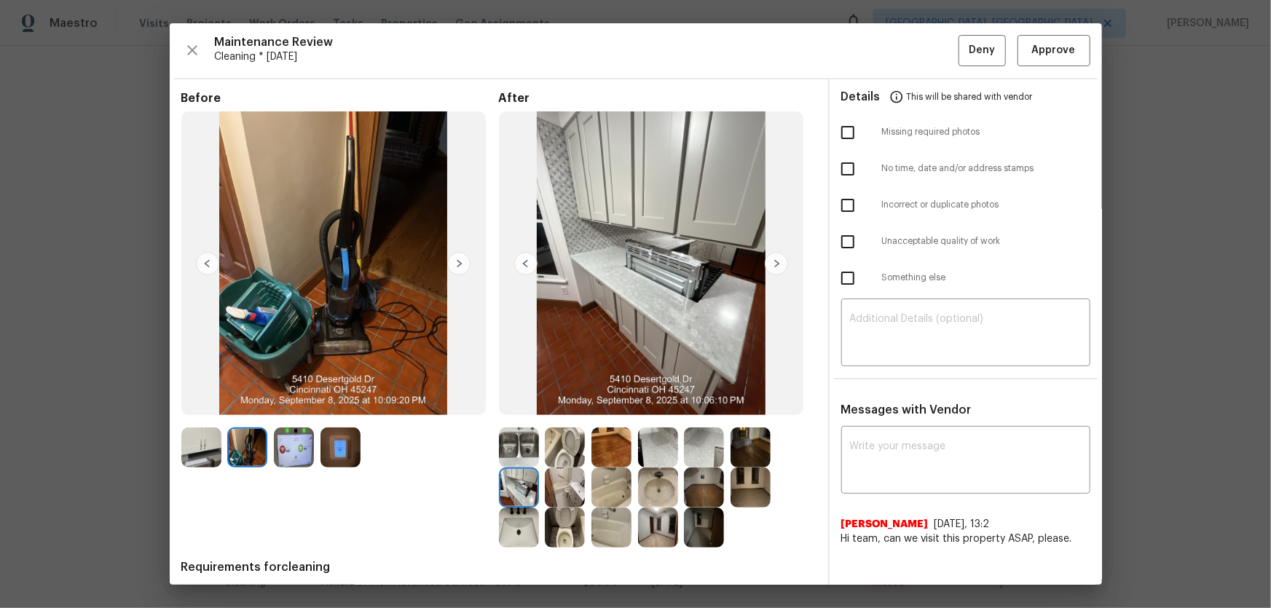
click at [203, 401] on img at bounding box center [201, 448] width 40 height 40
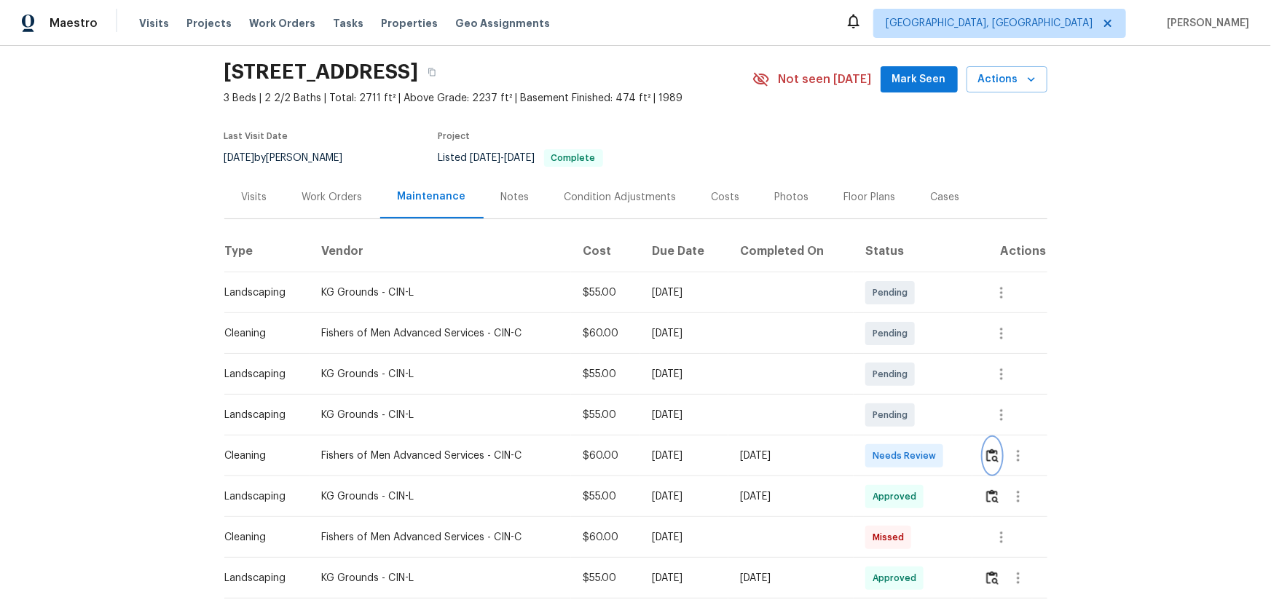
scroll to position [132, 0]
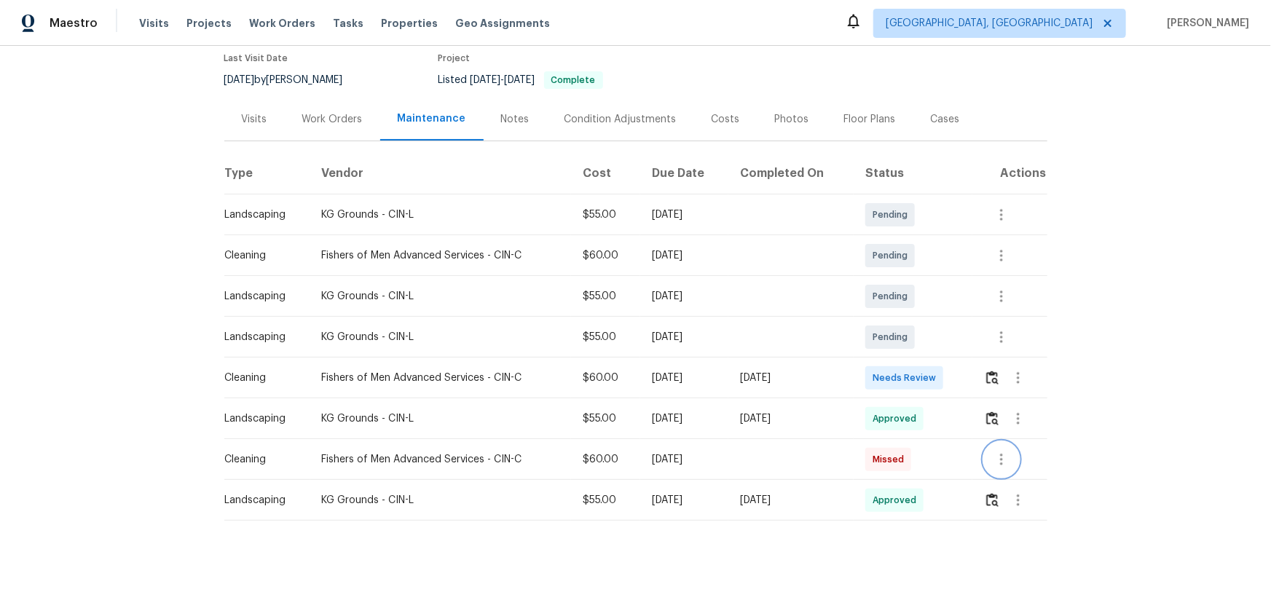
click at [904, 401] on icon "button" at bounding box center [1001, 459] width 17 height 17
click at [904, 401] on li "View details" at bounding box center [1034, 474] width 102 height 24
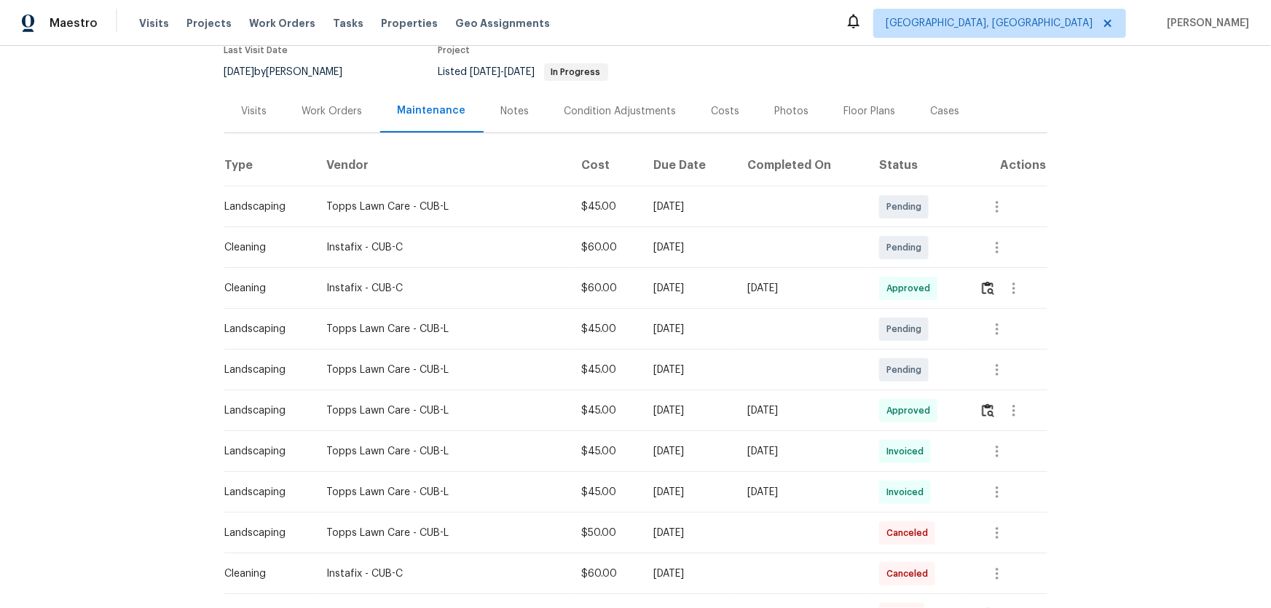
scroll to position [132, 0]
click at [904, 289] on img "button" at bounding box center [988, 288] width 12 height 14
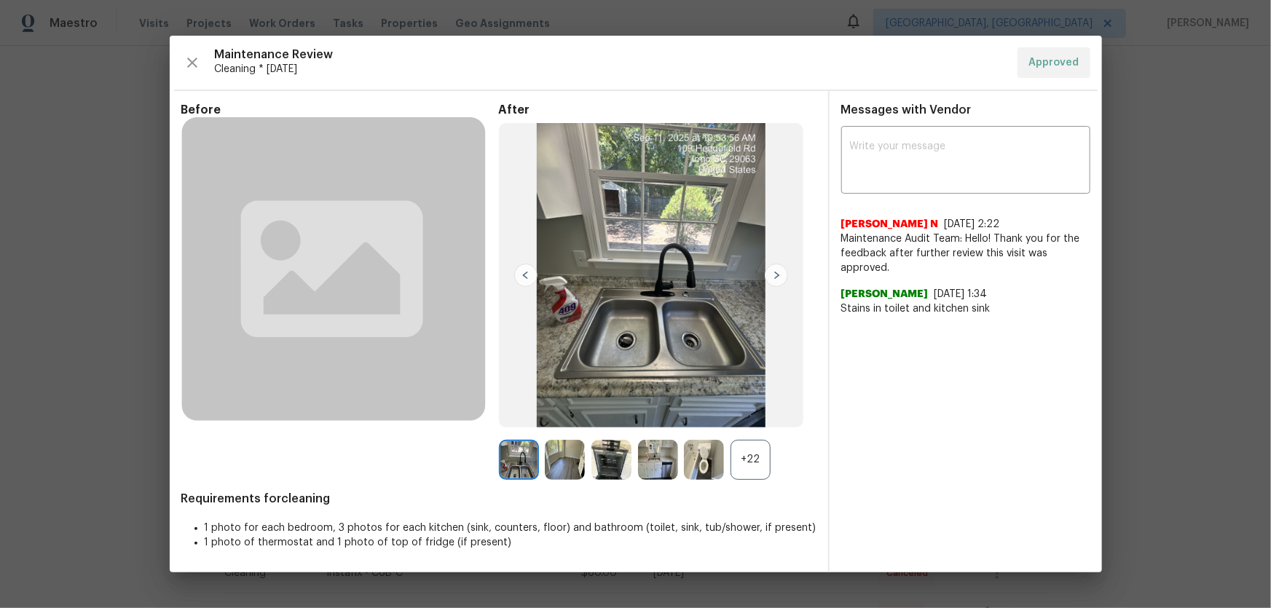
click at [761, 401] on div "+22" at bounding box center [751, 460] width 40 height 40
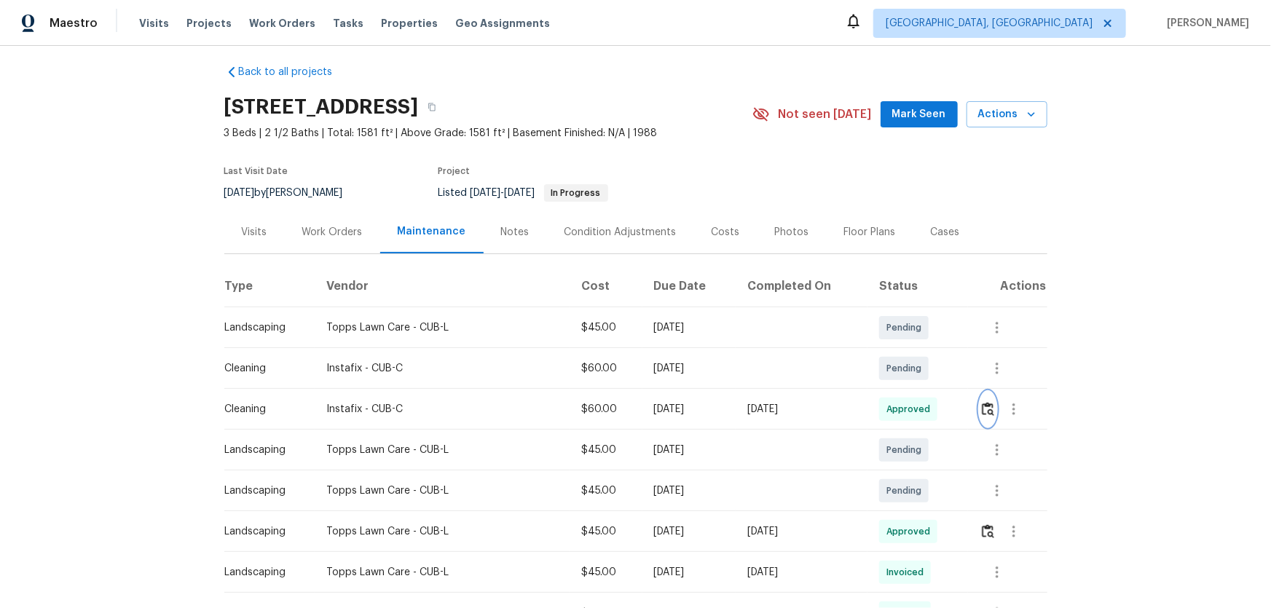
scroll to position [0, 0]
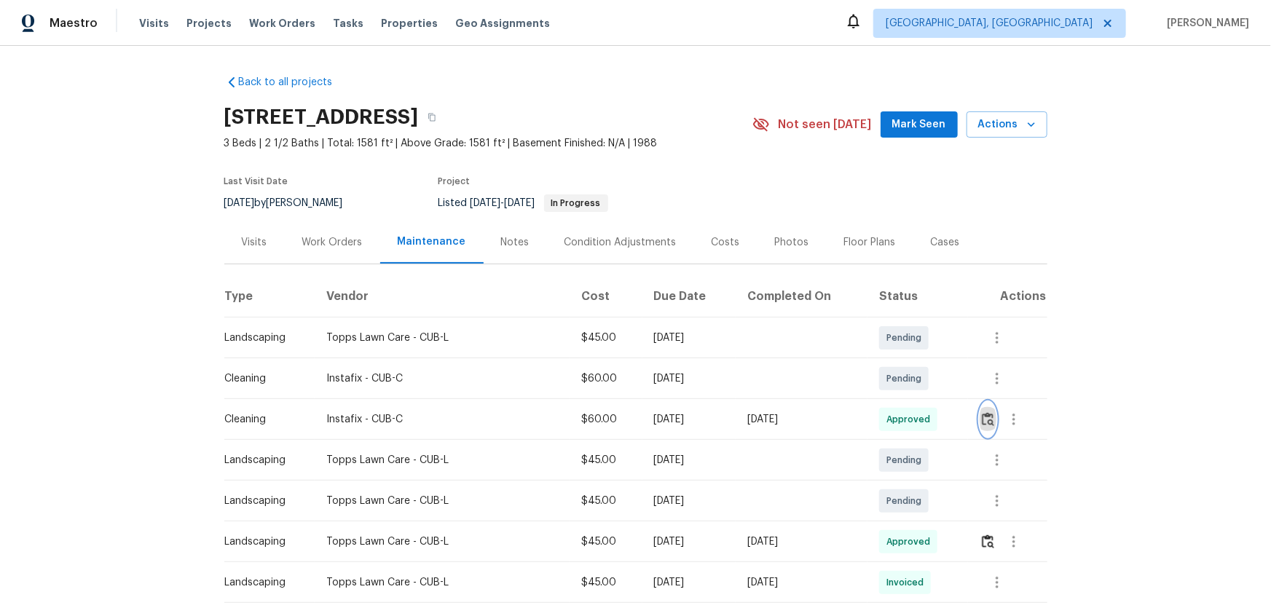
click at [904, 401] on img "button" at bounding box center [988, 419] width 12 height 14
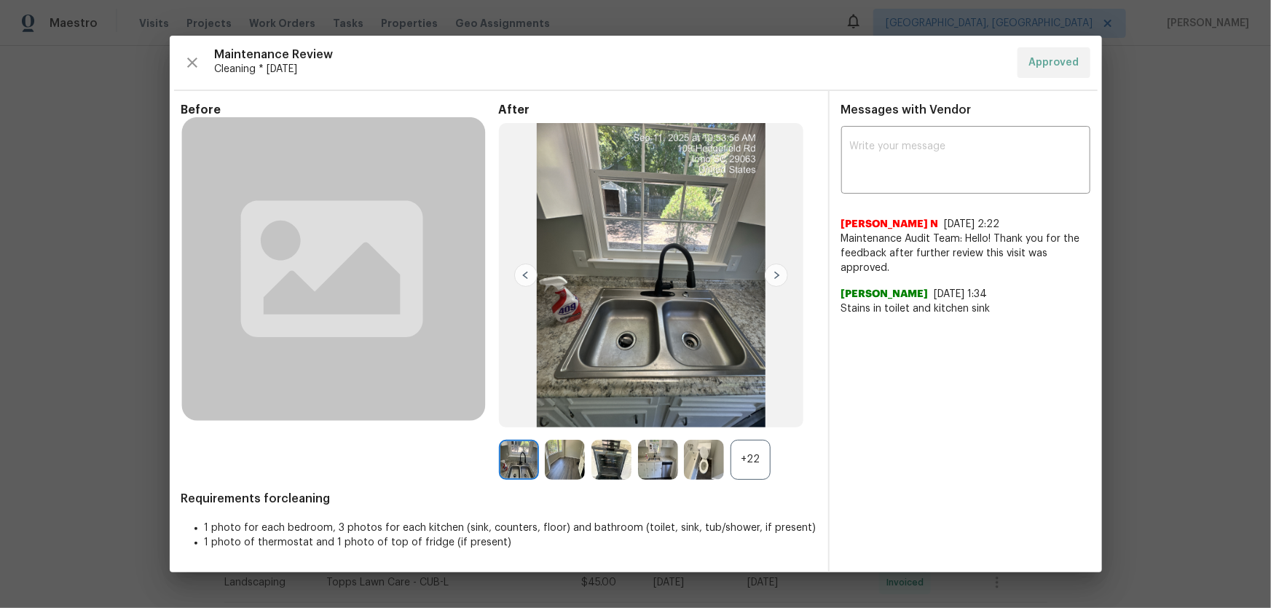
click at [742, 401] on div "+22" at bounding box center [751, 460] width 40 height 40
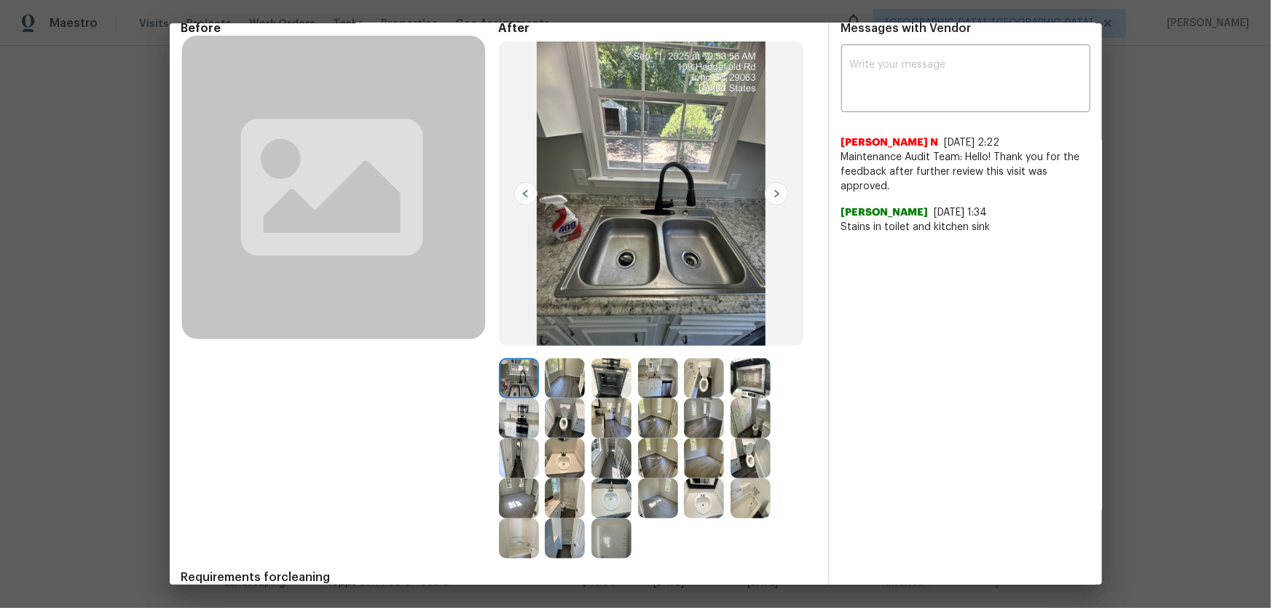
scroll to position [135, 0]
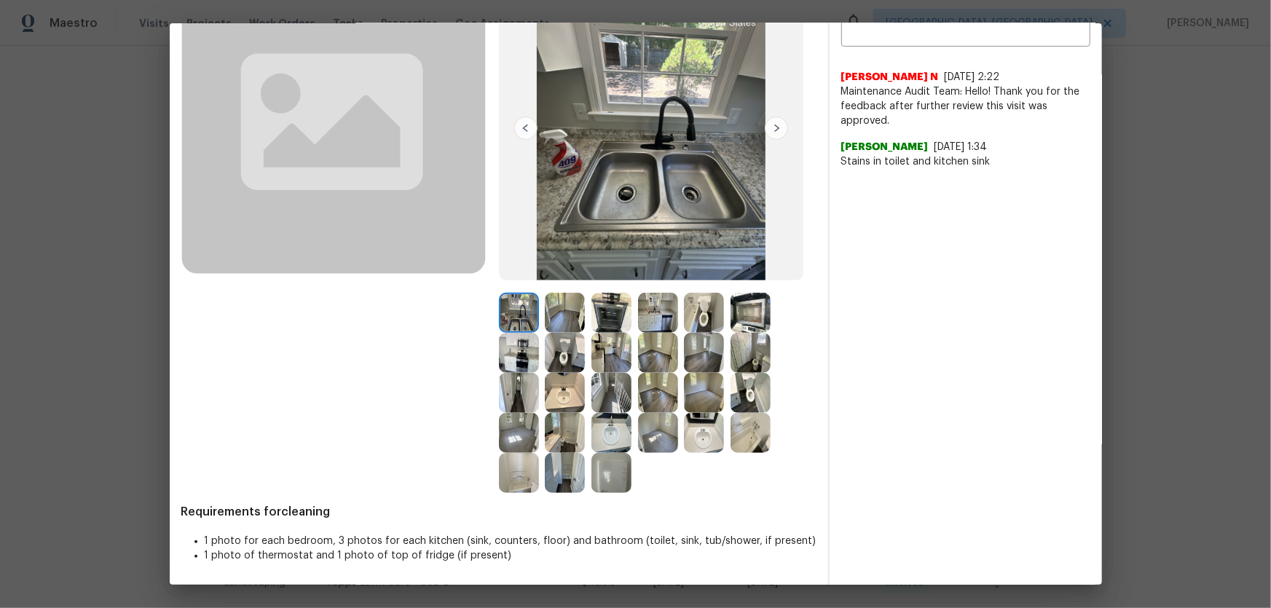
click at [713, 305] on img at bounding box center [704, 313] width 40 height 40
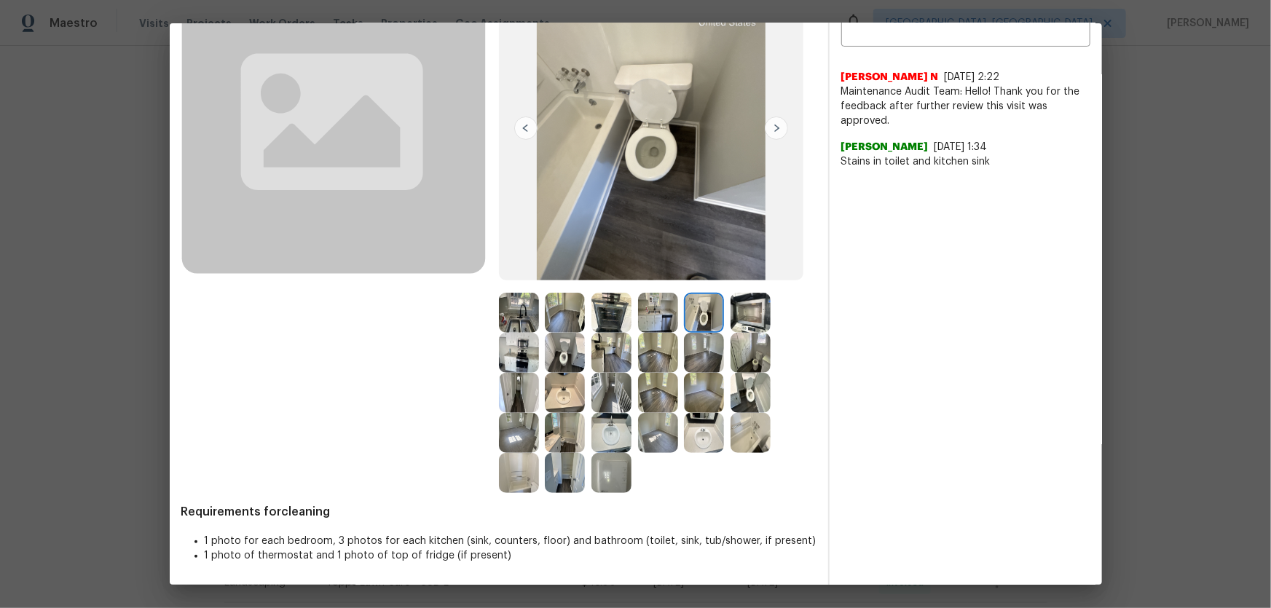
click at [564, 352] on img at bounding box center [565, 353] width 40 height 40
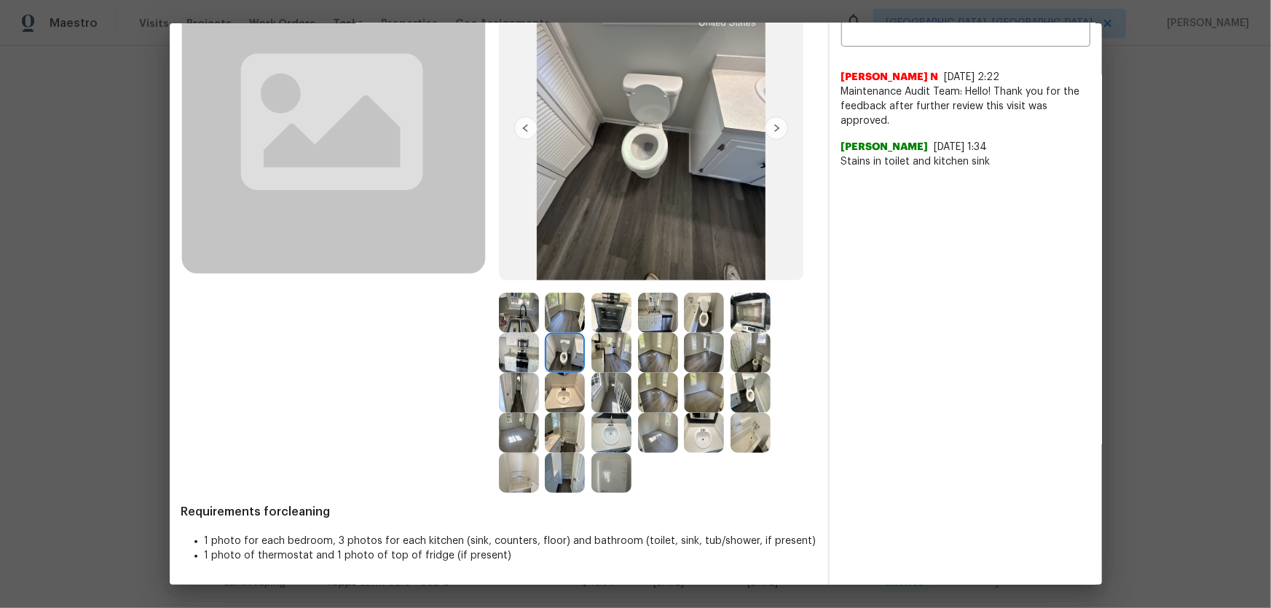
click at [731, 386] on img at bounding box center [751, 393] width 40 height 40
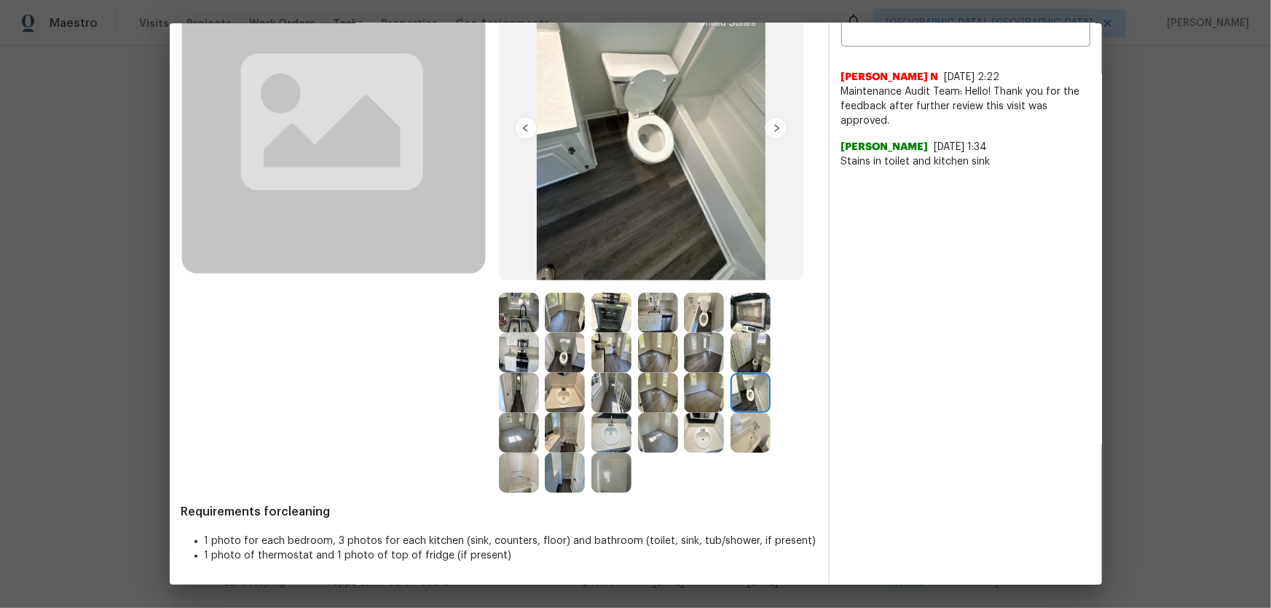
click at [702, 401] on img at bounding box center [704, 433] width 40 height 40
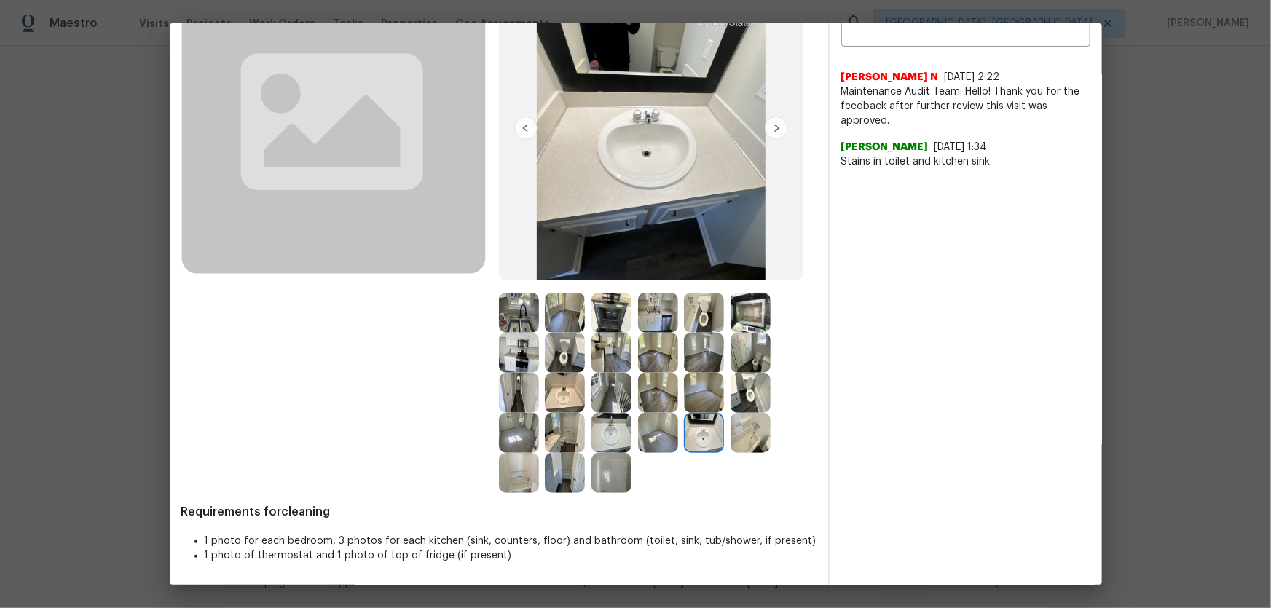
click at [592, 401] on img at bounding box center [612, 433] width 40 height 40
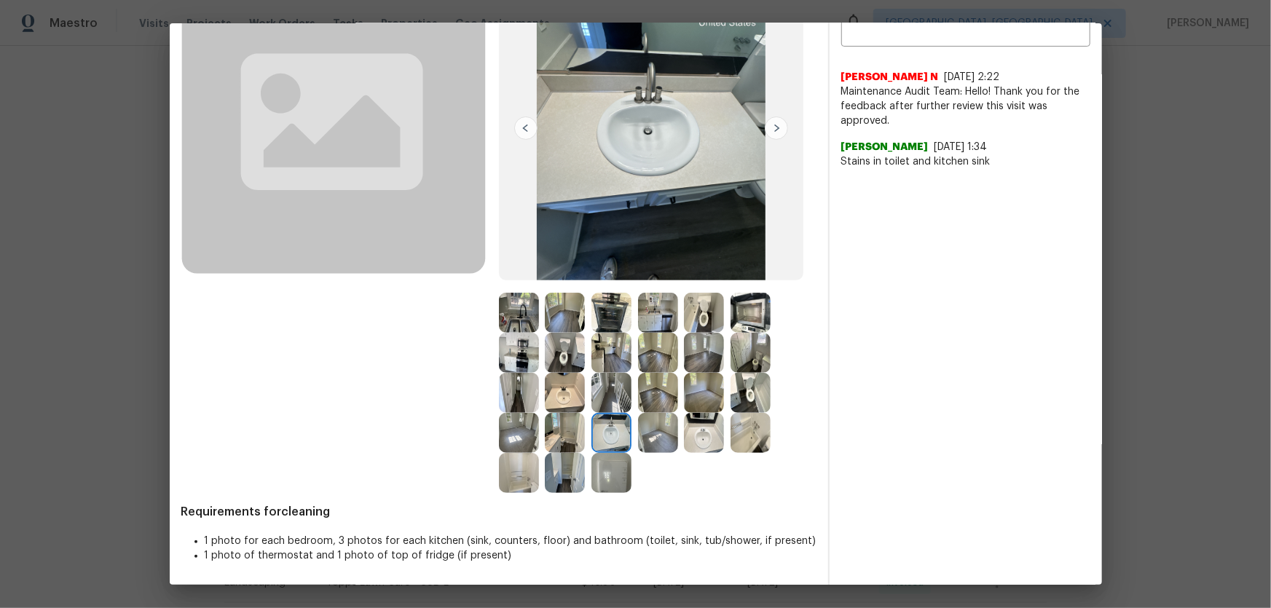
click at [548, 393] on img at bounding box center [565, 393] width 40 height 40
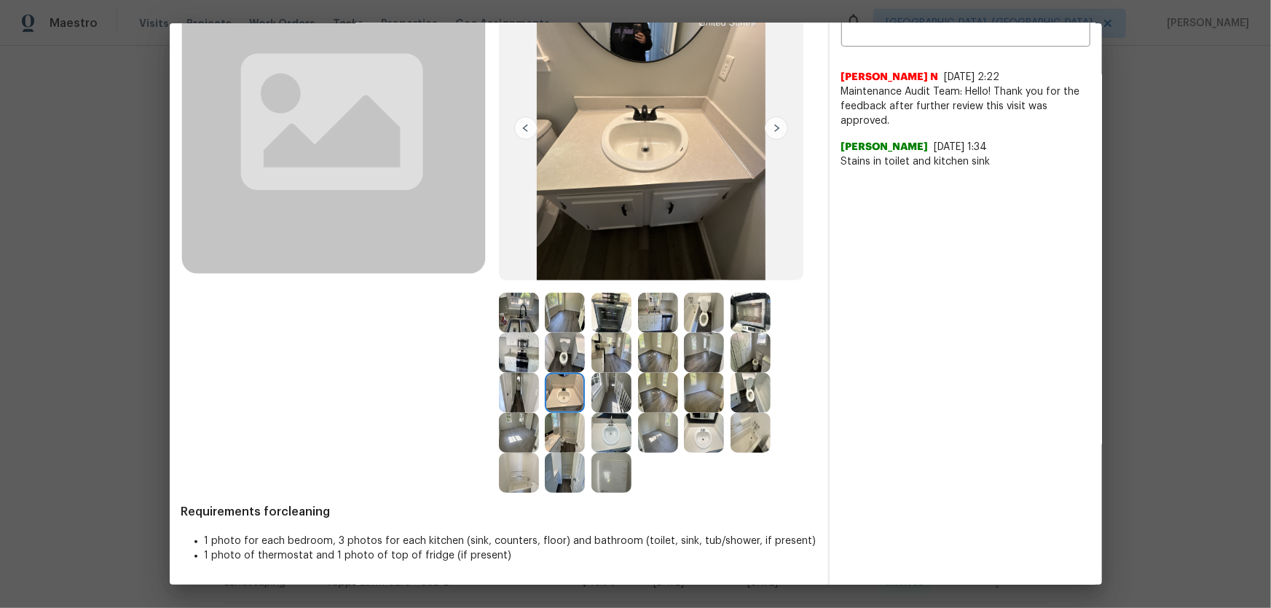
click at [603, 401] on img at bounding box center [612, 473] width 40 height 40
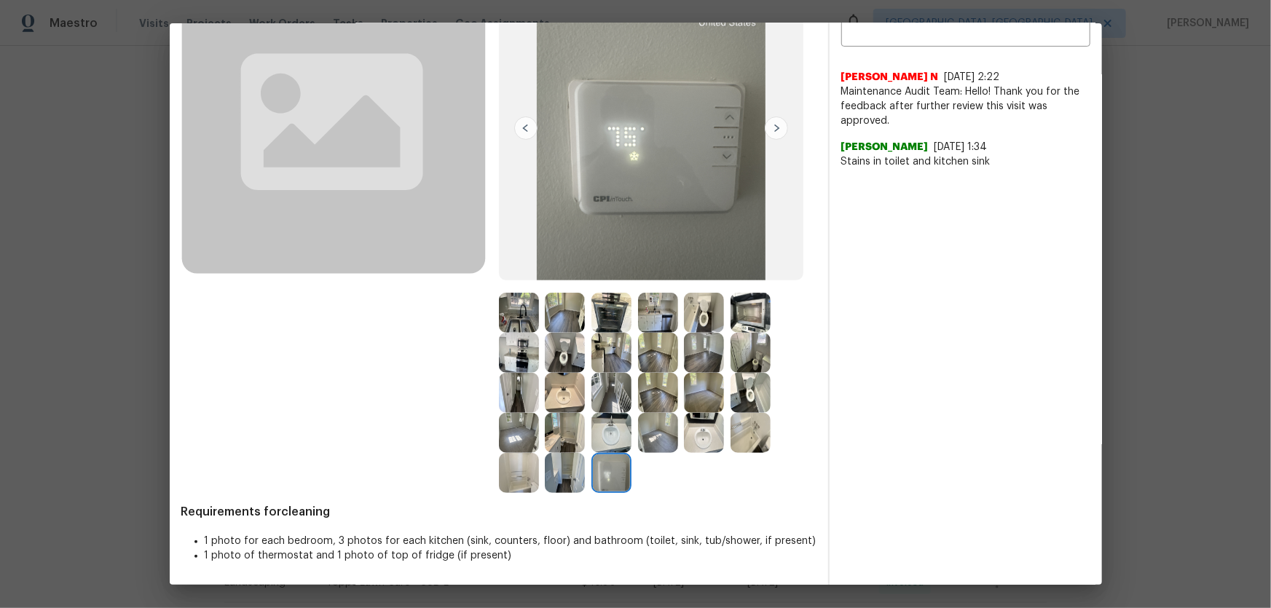
click at [742, 401] on img at bounding box center [751, 433] width 40 height 40
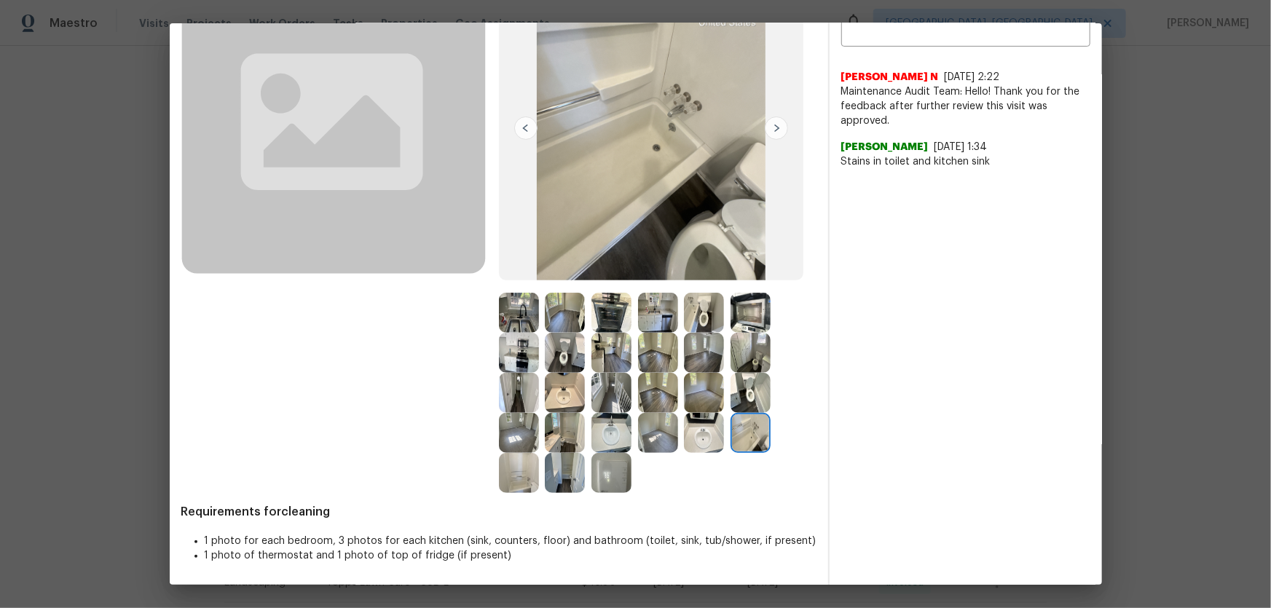
click at [522, 401] on img at bounding box center [519, 473] width 40 height 40
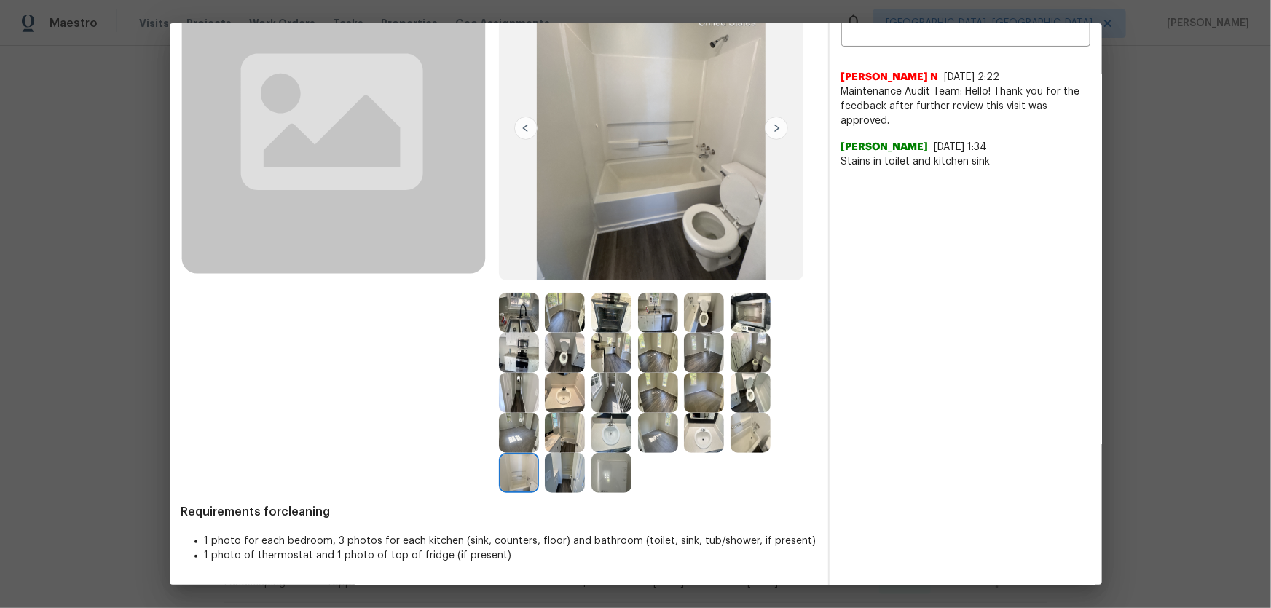
click at [747, 342] on img at bounding box center [751, 353] width 40 height 40
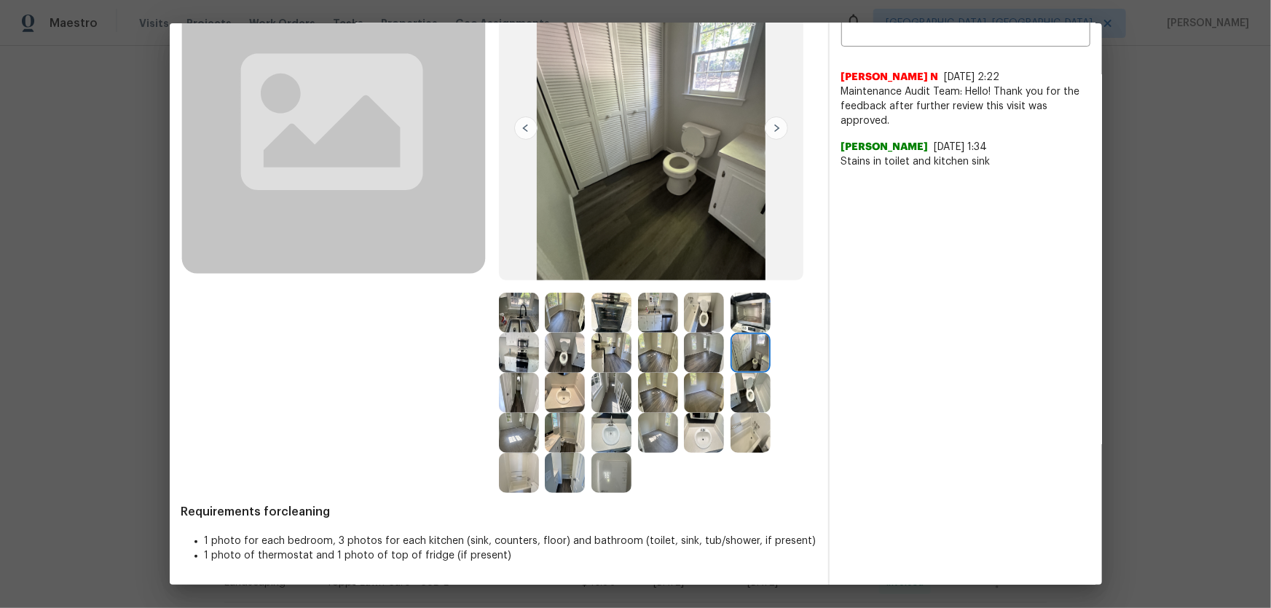
click at [742, 327] on img at bounding box center [751, 313] width 40 height 40
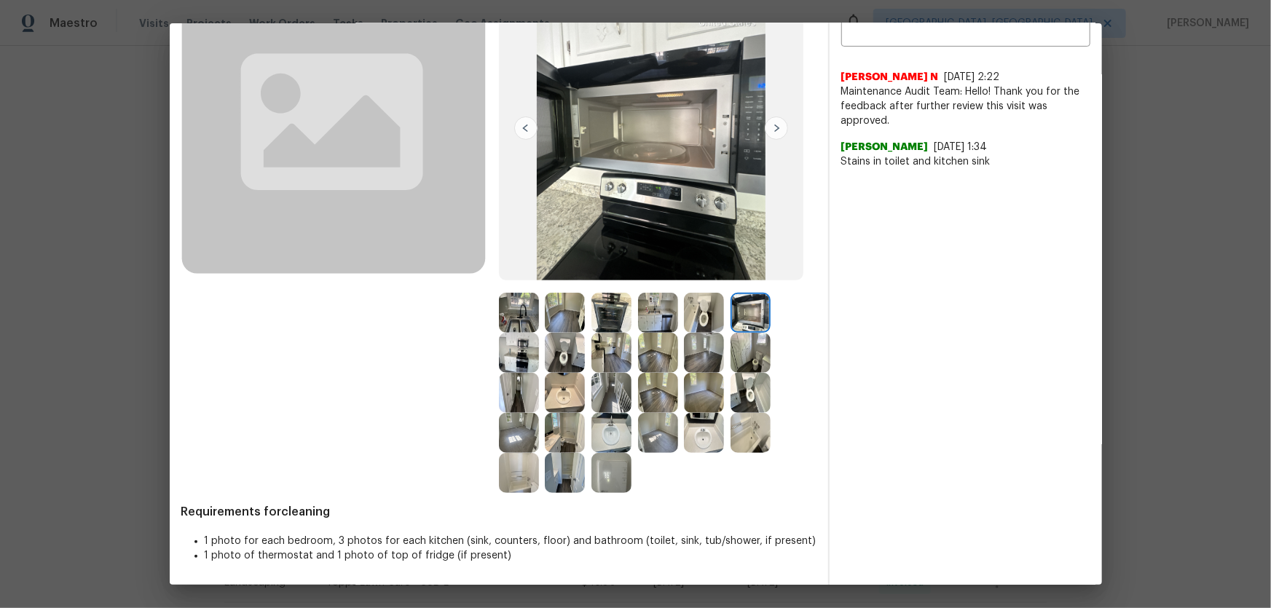
click at [520, 354] on img at bounding box center [519, 353] width 40 height 40
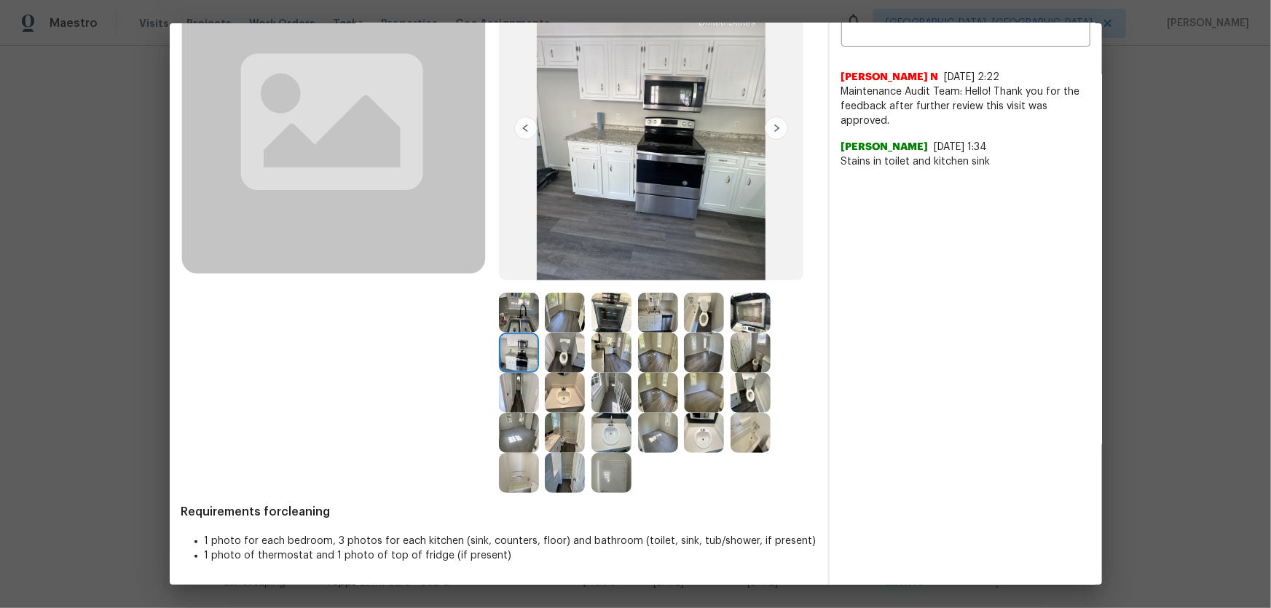
click at [511, 326] on img at bounding box center [519, 313] width 40 height 40
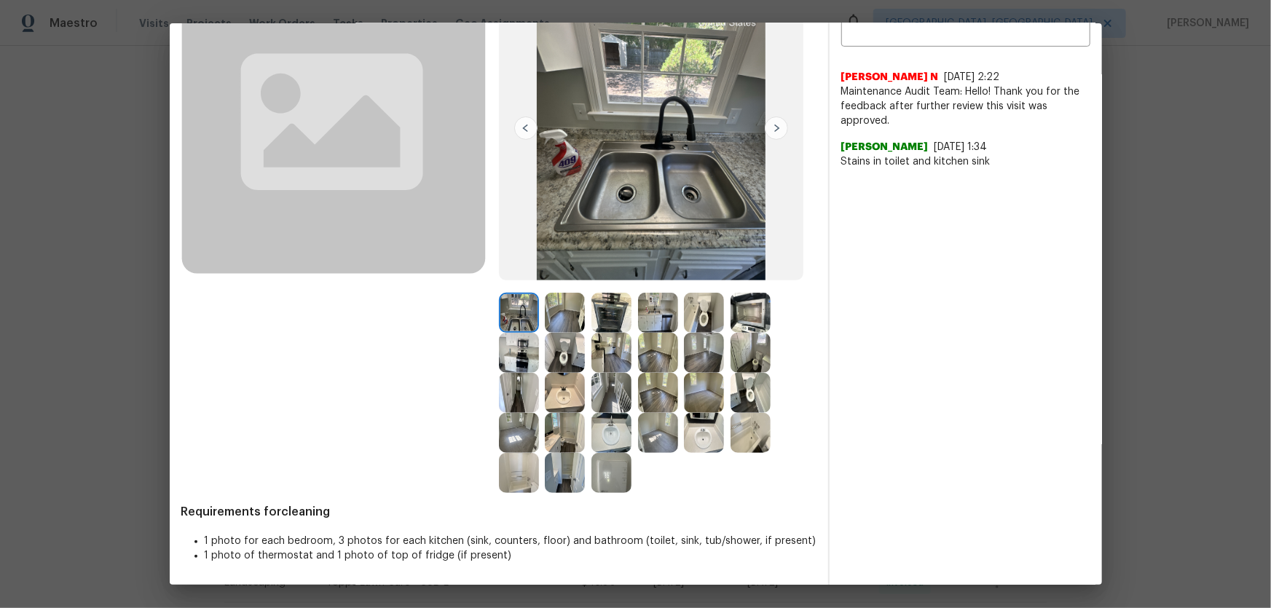
click at [514, 383] on img at bounding box center [519, 393] width 40 height 40
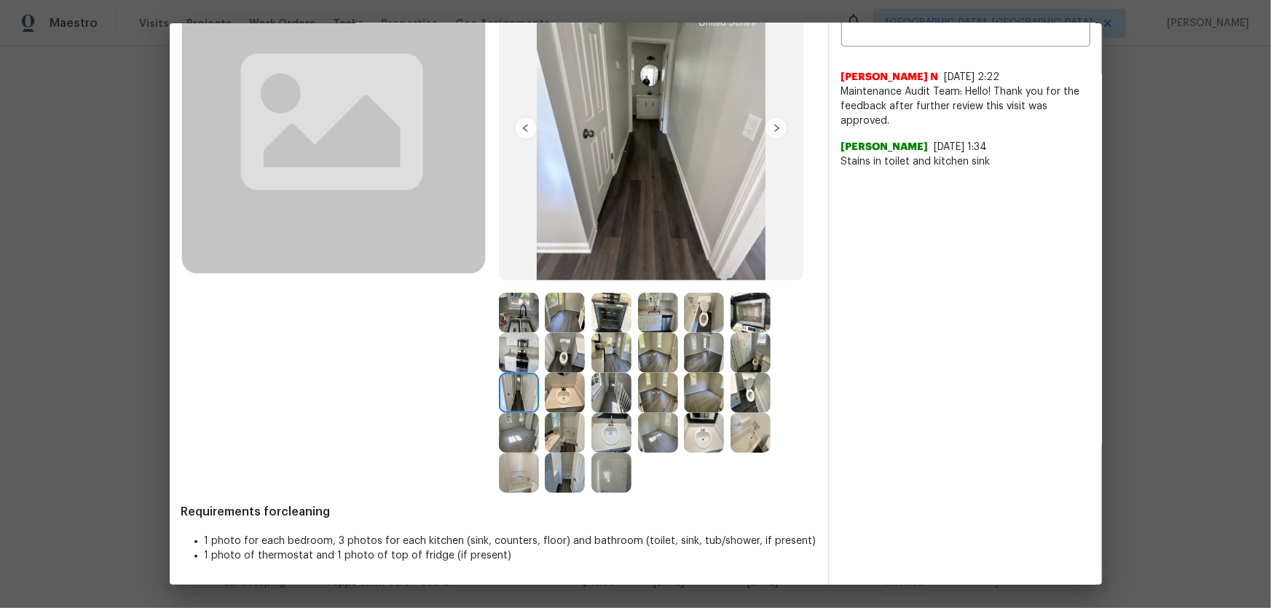
click at [568, 398] on img at bounding box center [565, 393] width 40 height 40
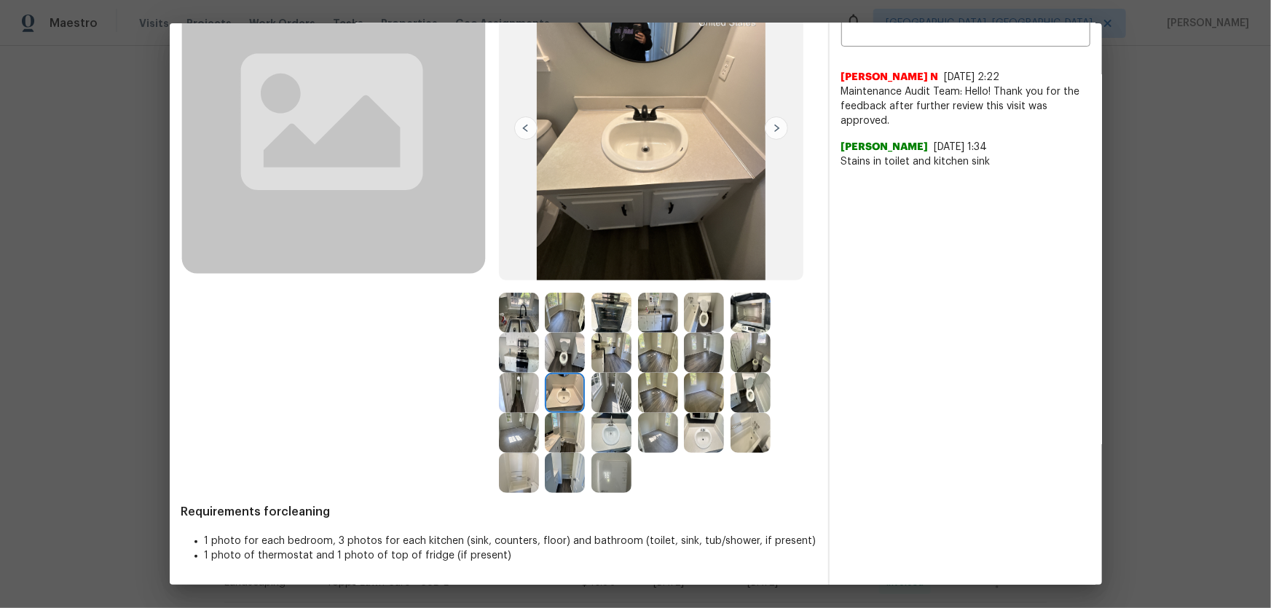
click at [600, 401] on img at bounding box center [612, 393] width 40 height 40
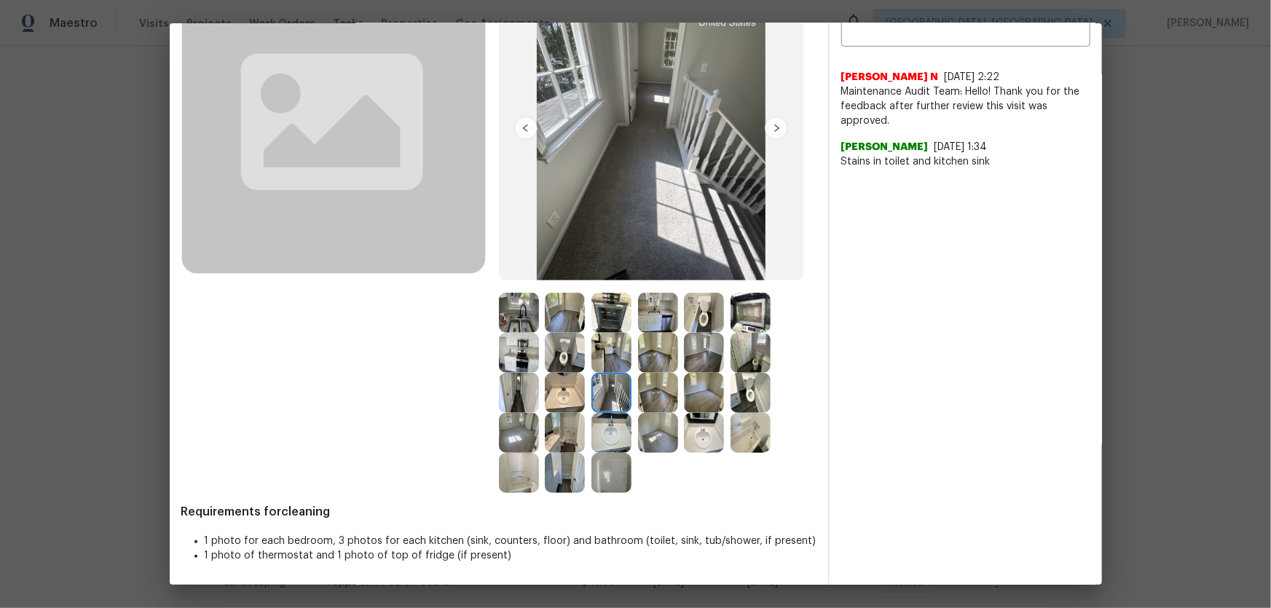
click at [604, 401] on img at bounding box center [612, 433] width 40 height 40
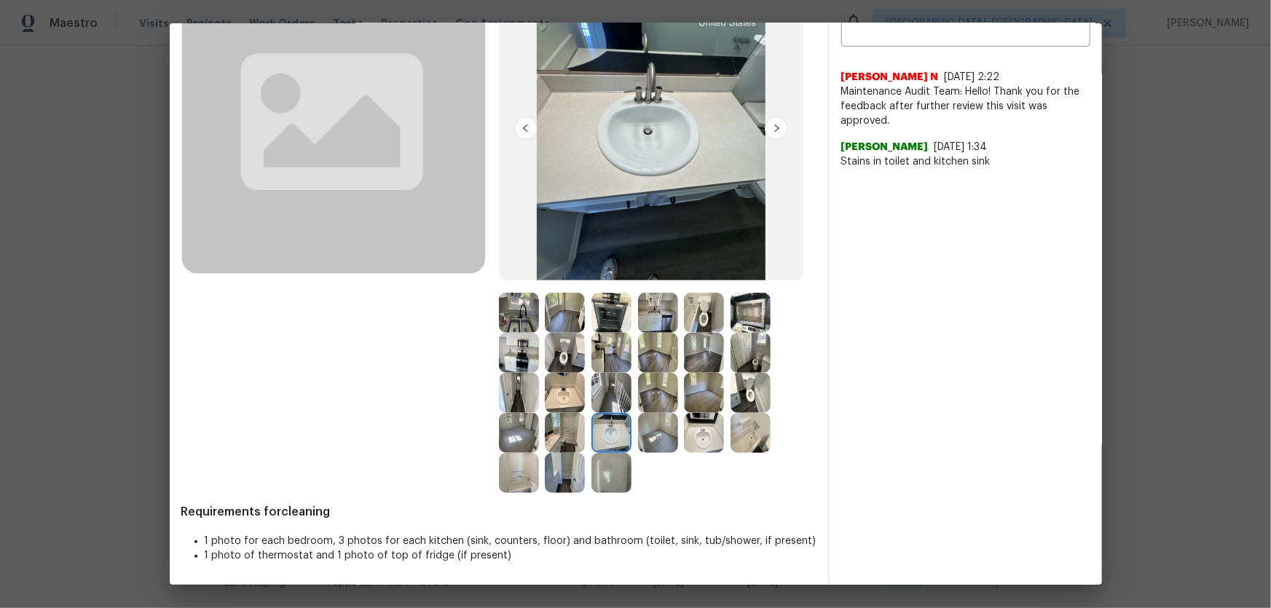
click at [666, 401] on img at bounding box center [658, 433] width 40 height 40
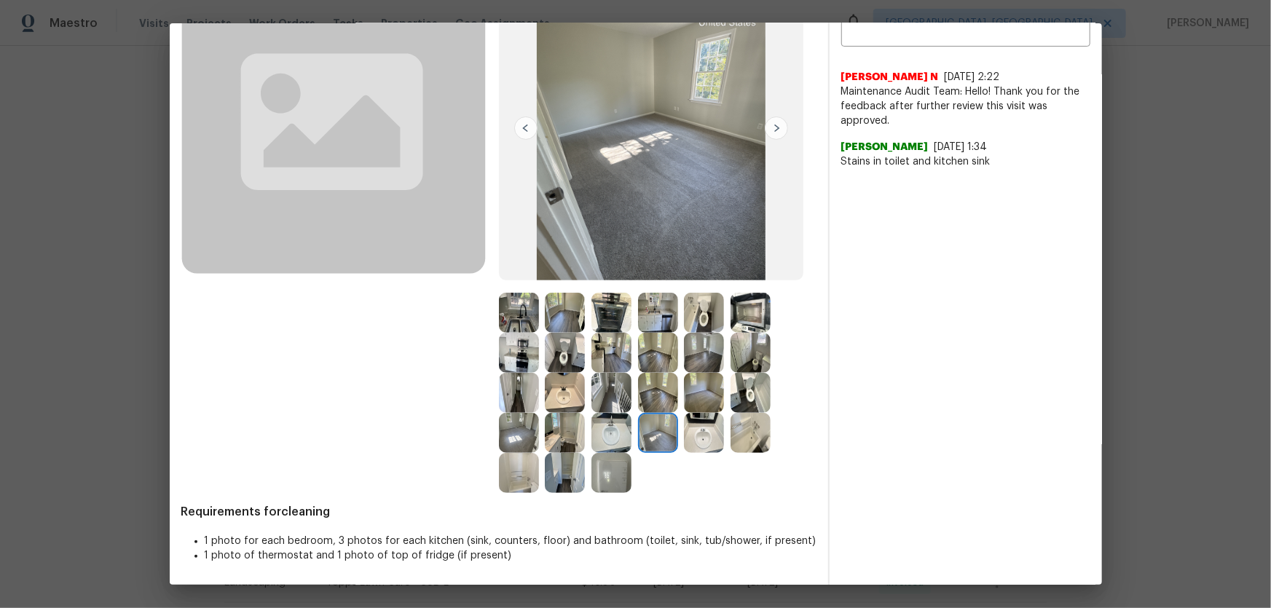
click at [620, 401] on img at bounding box center [612, 473] width 40 height 40
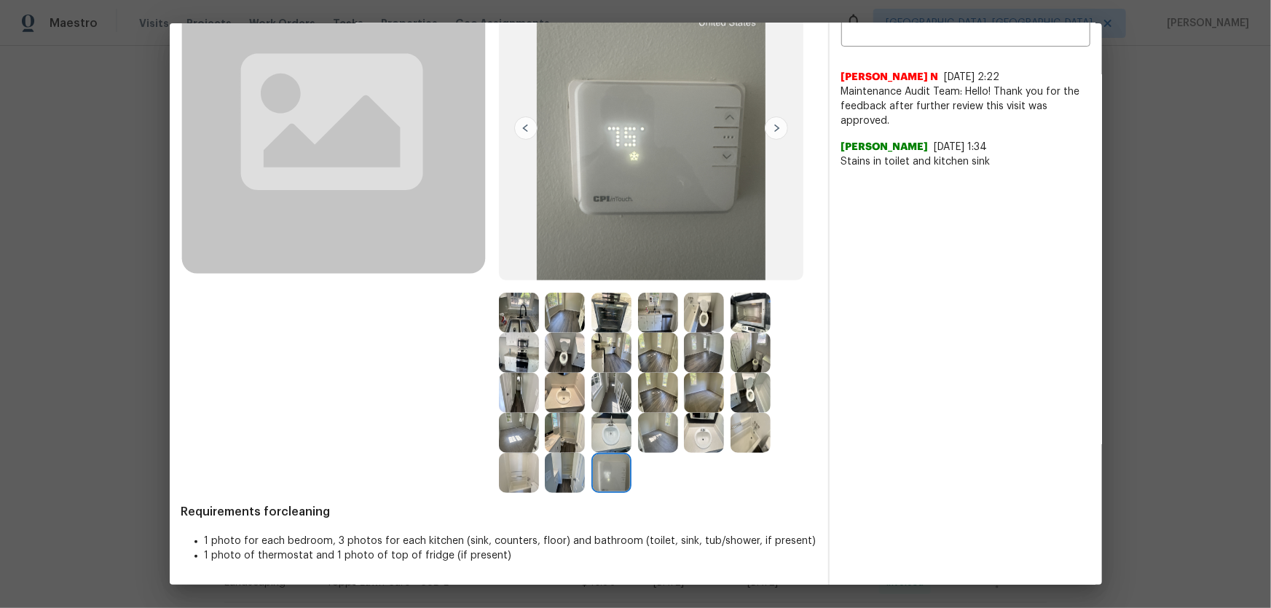
click at [573, 401] on img at bounding box center [565, 473] width 40 height 40
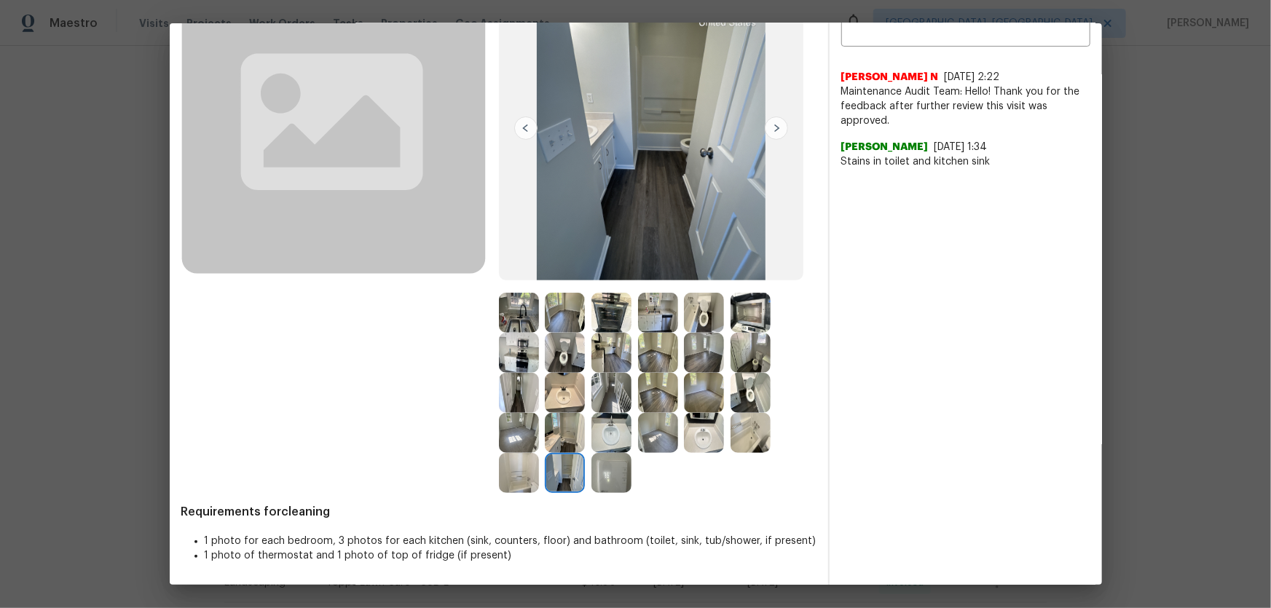
click at [518, 401] on img at bounding box center [519, 433] width 40 height 40
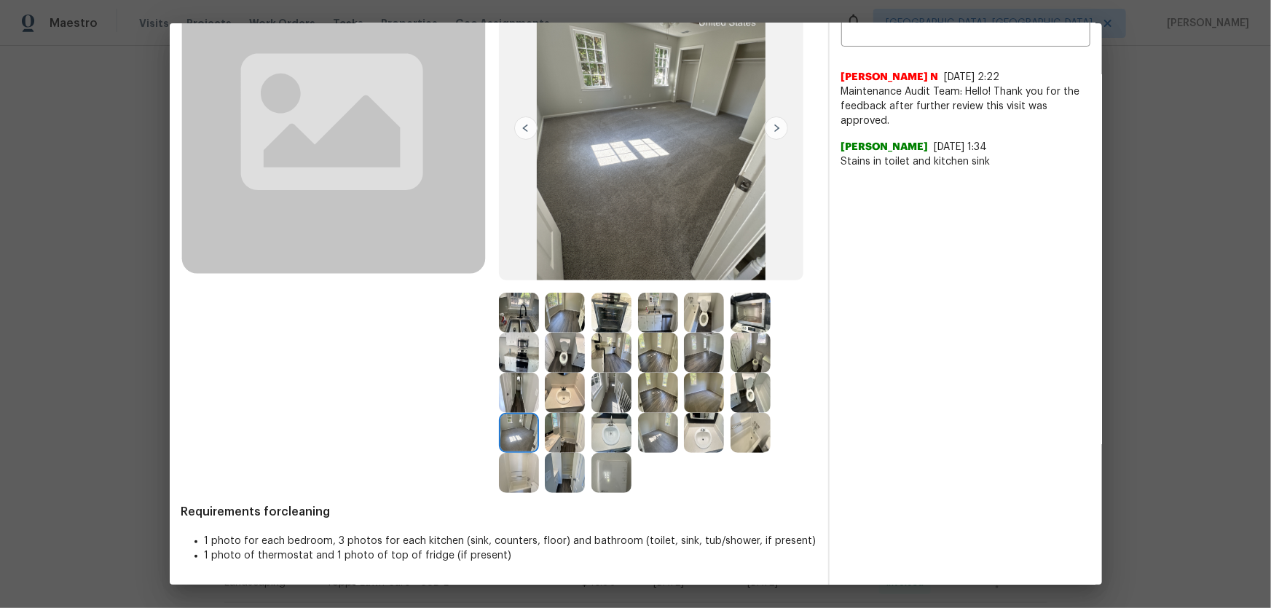
click at [654, 401] on img at bounding box center [658, 433] width 40 height 40
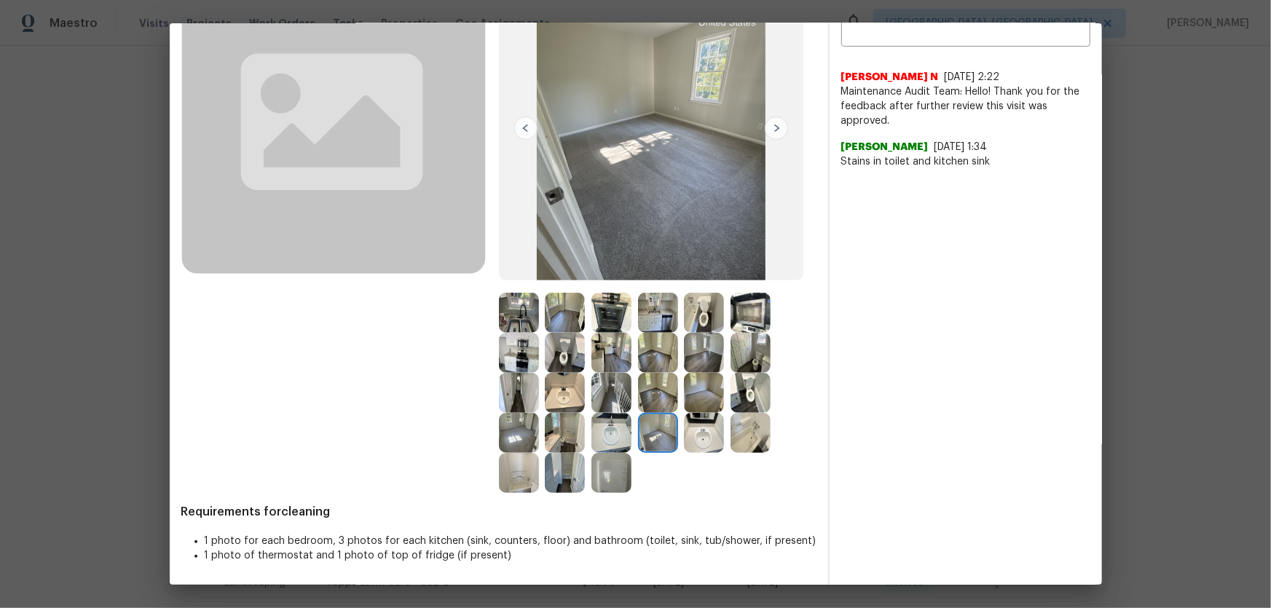
click at [659, 401] on img at bounding box center [658, 393] width 40 height 40
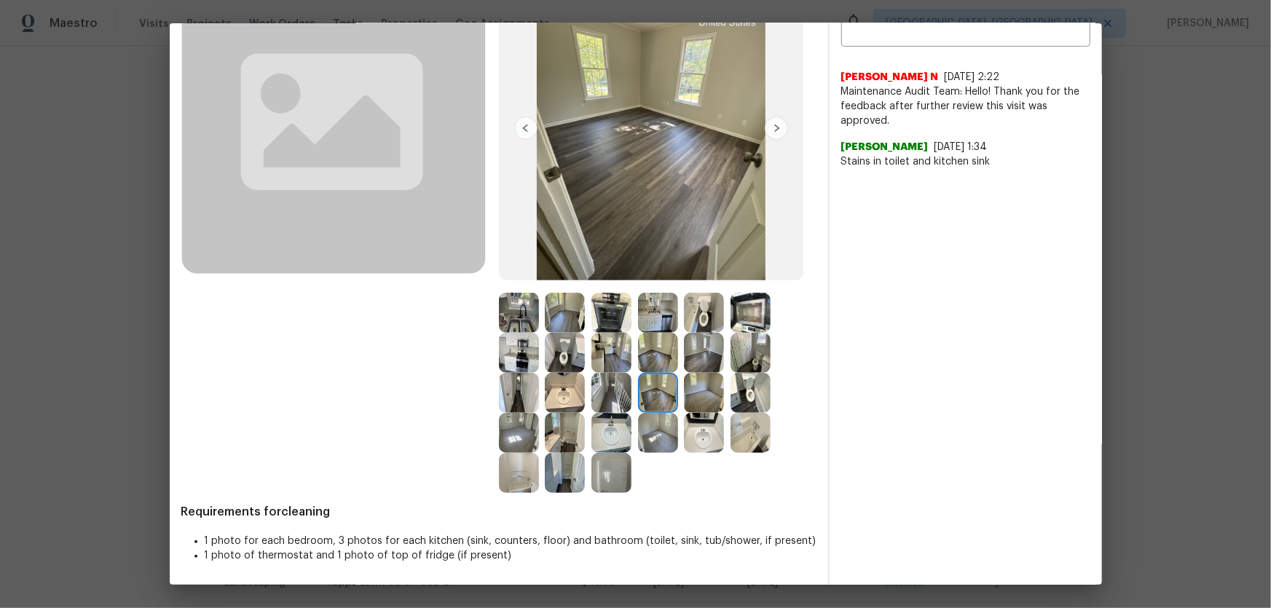
click at [643, 338] on img at bounding box center [658, 353] width 40 height 40
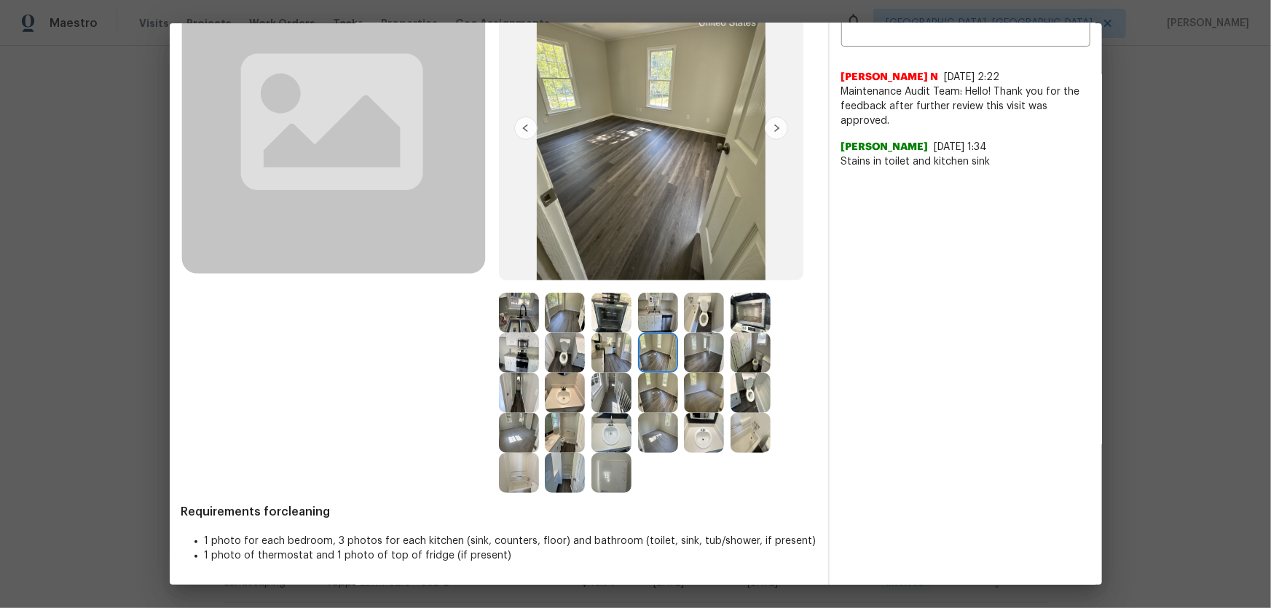
click at [705, 342] on img at bounding box center [704, 353] width 40 height 40
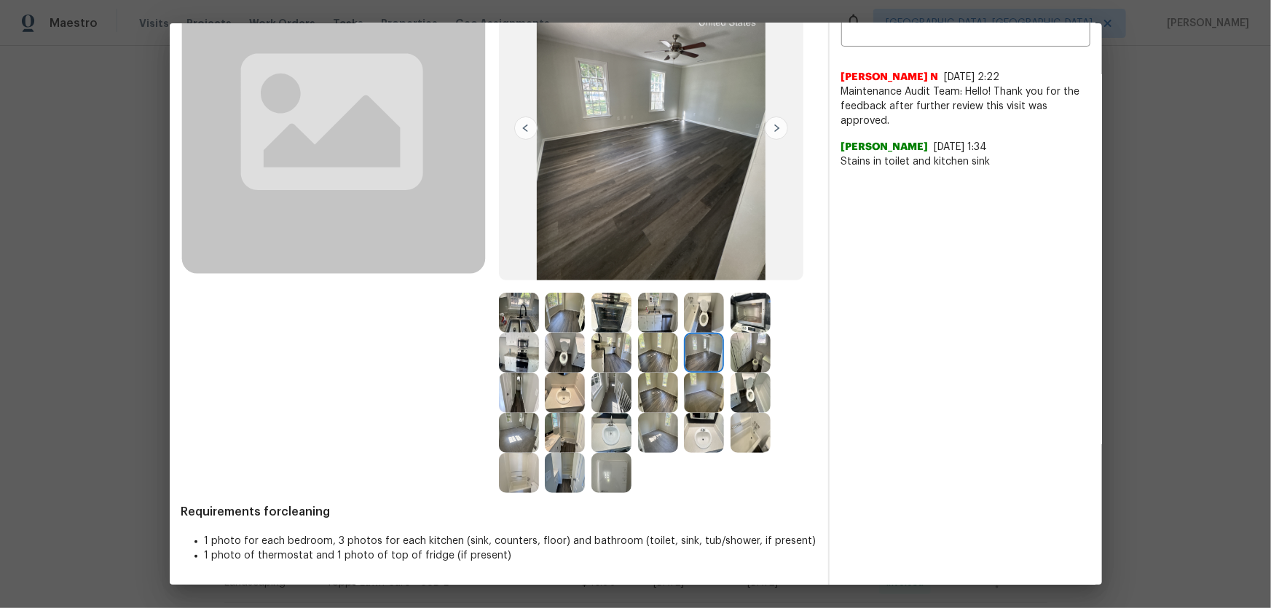
click at [708, 323] on img at bounding box center [704, 313] width 40 height 40
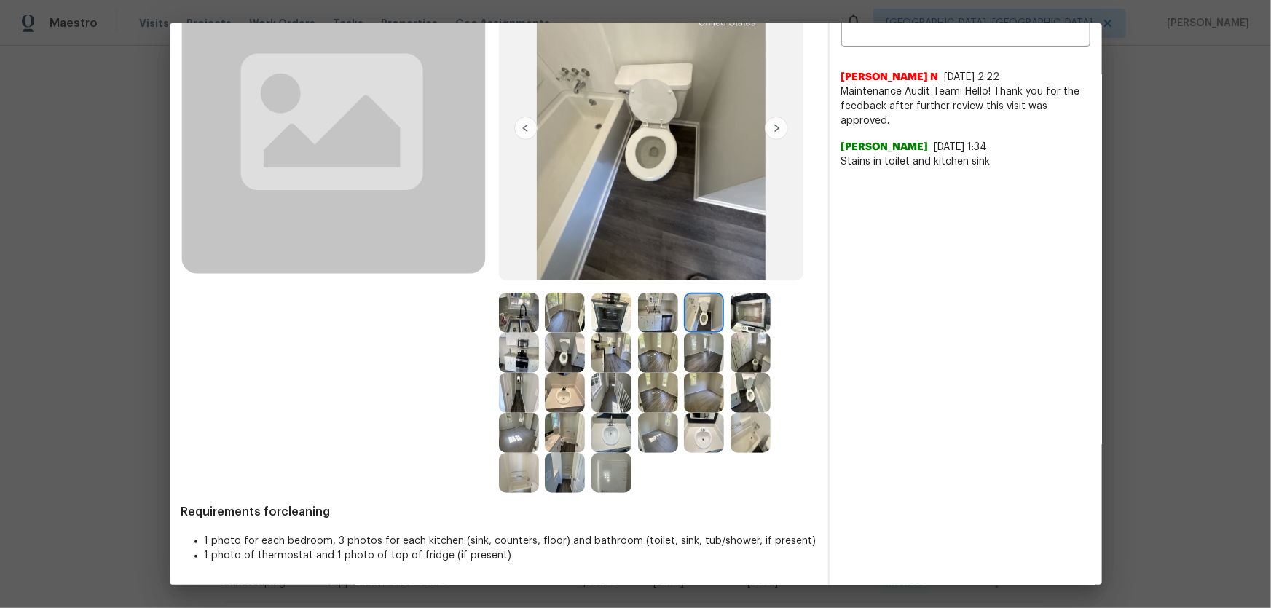
click at [656, 319] on img at bounding box center [658, 313] width 40 height 40
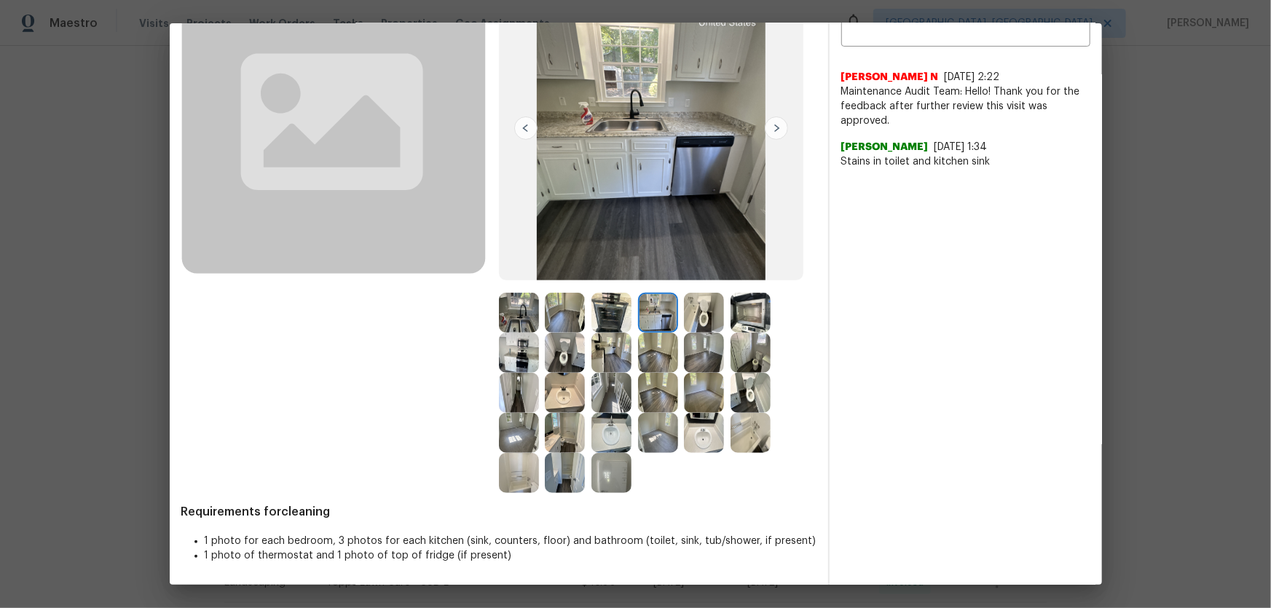
click at [624, 317] on img at bounding box center [612, 313] width 40 height 40
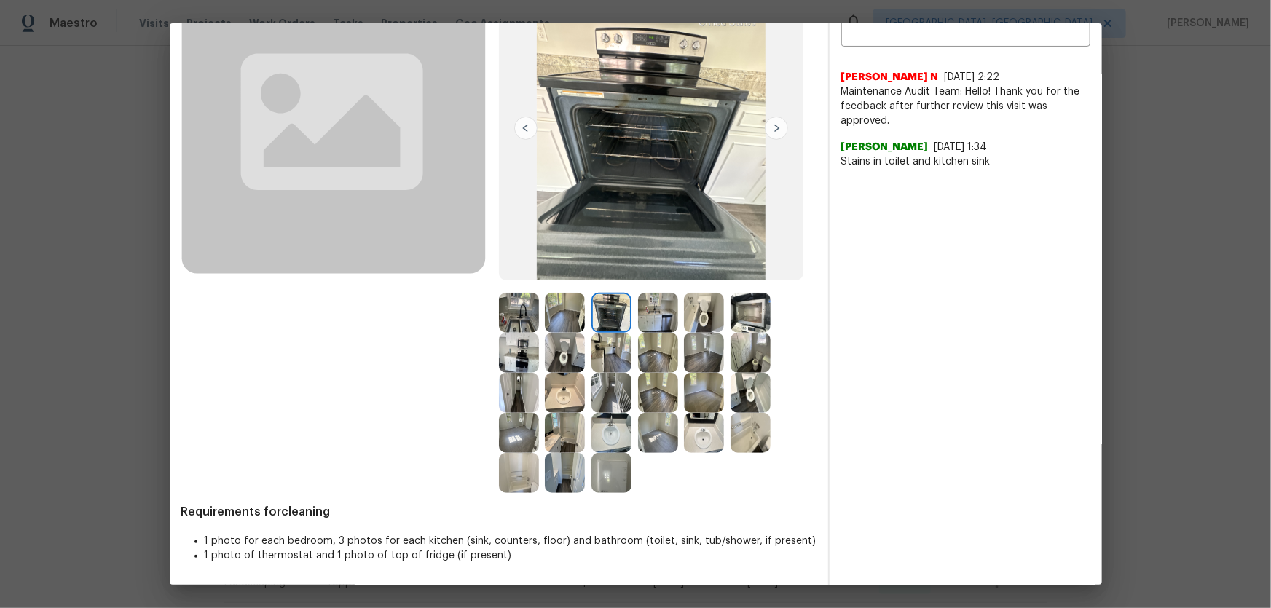
click at [574, 323] on img at bounding box center [565, 313] width 40 height 40
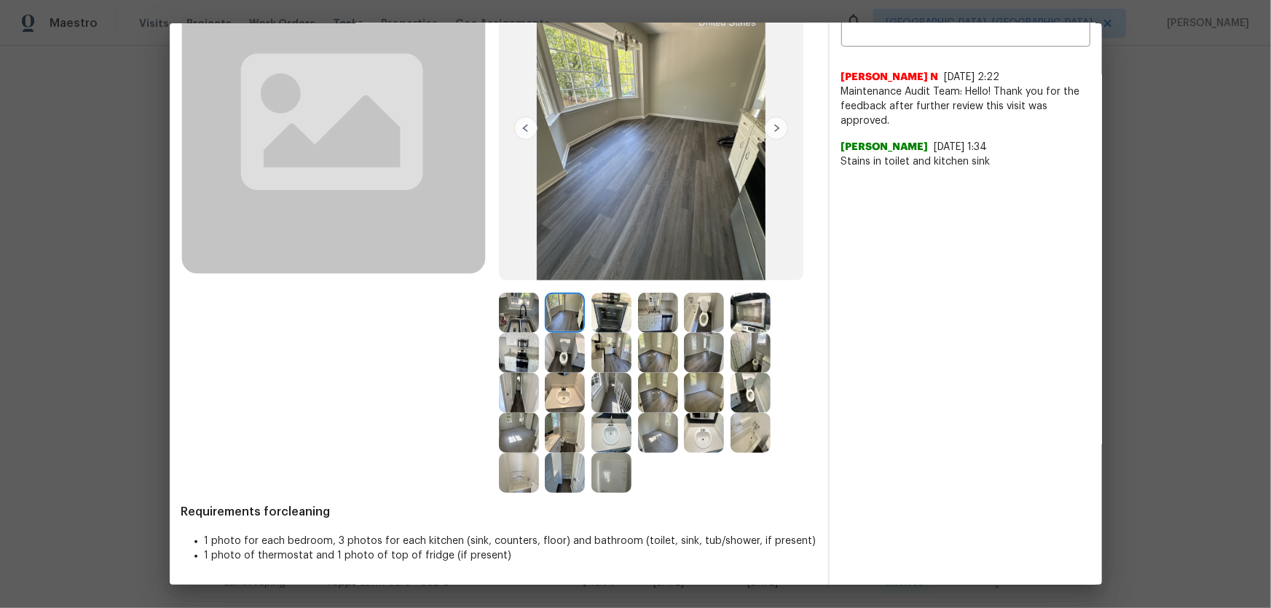
click at [517, 321] on img at bounding box center [519, 313] width 40 height 40
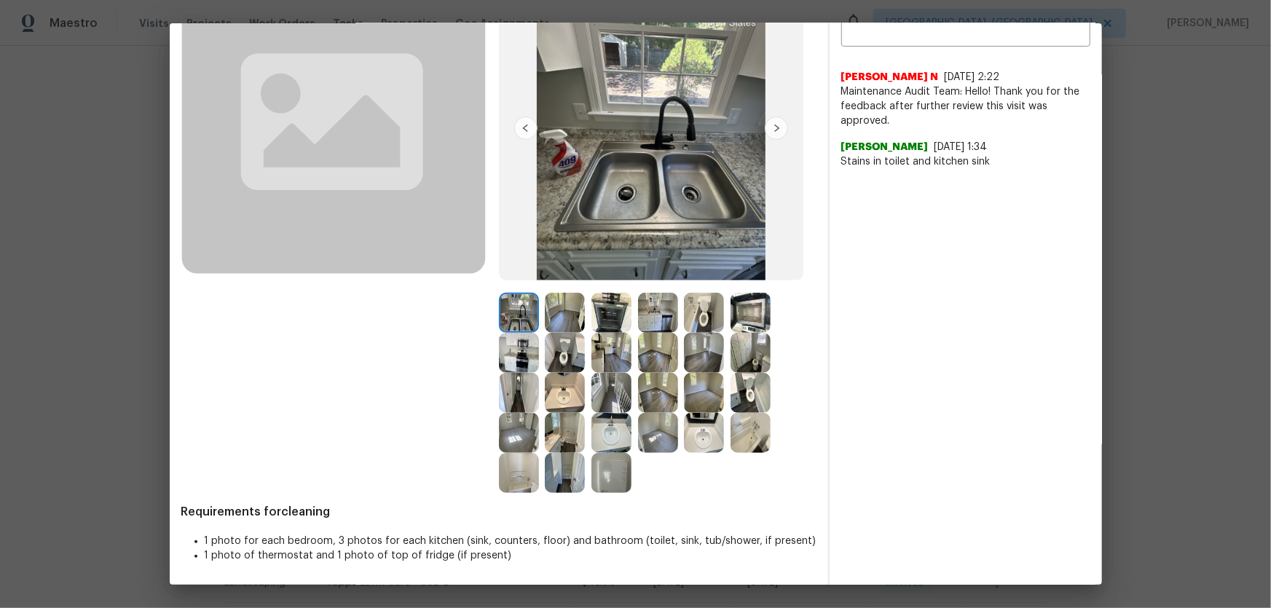
click at [519, 343] on img at bounding box center [519, 353] width 40 height 40
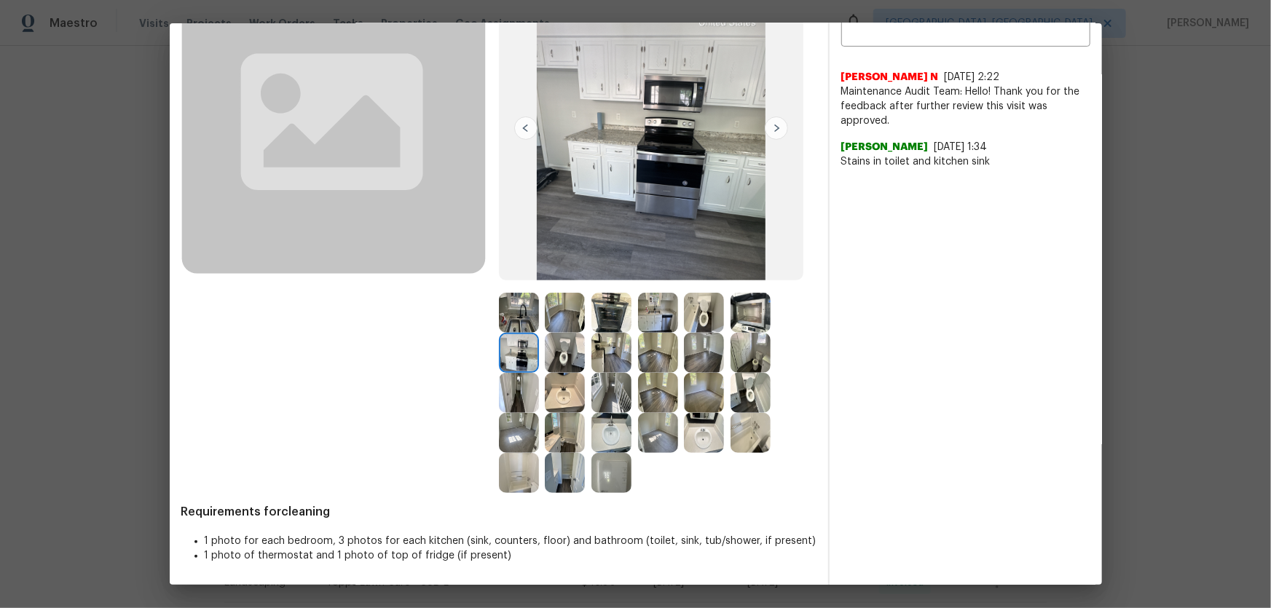
click at [515, 385] on img at bounding box center [519, 393] width 40 height 40
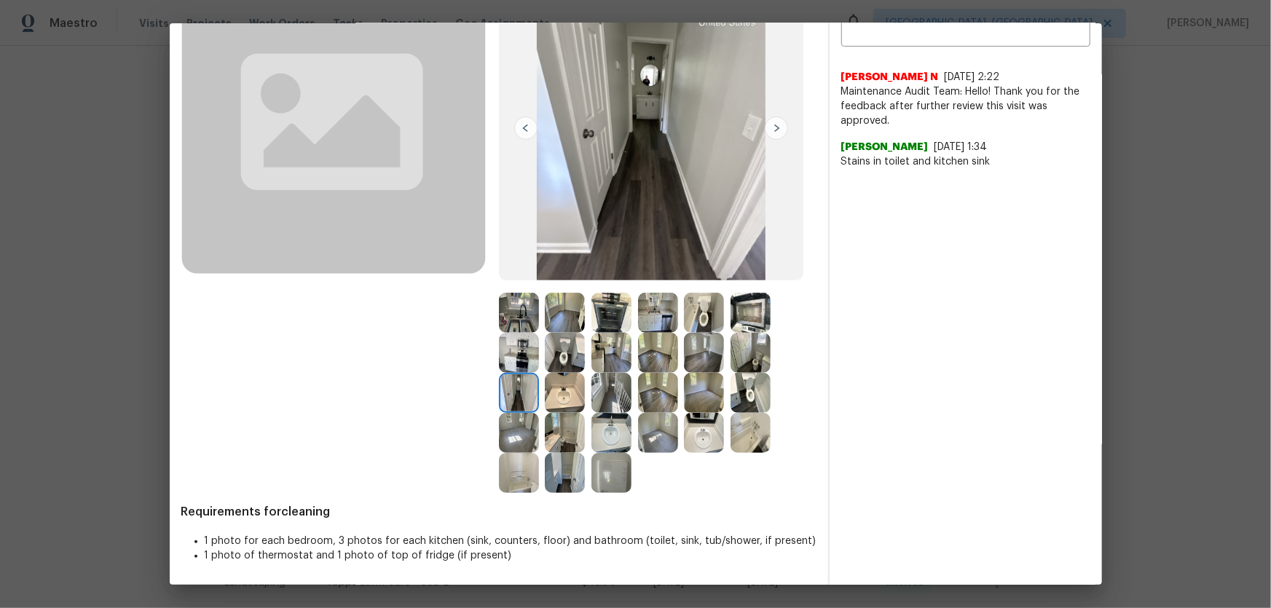
click at [525, 401] on img at bounding box center [519, 433] width 40 height 40
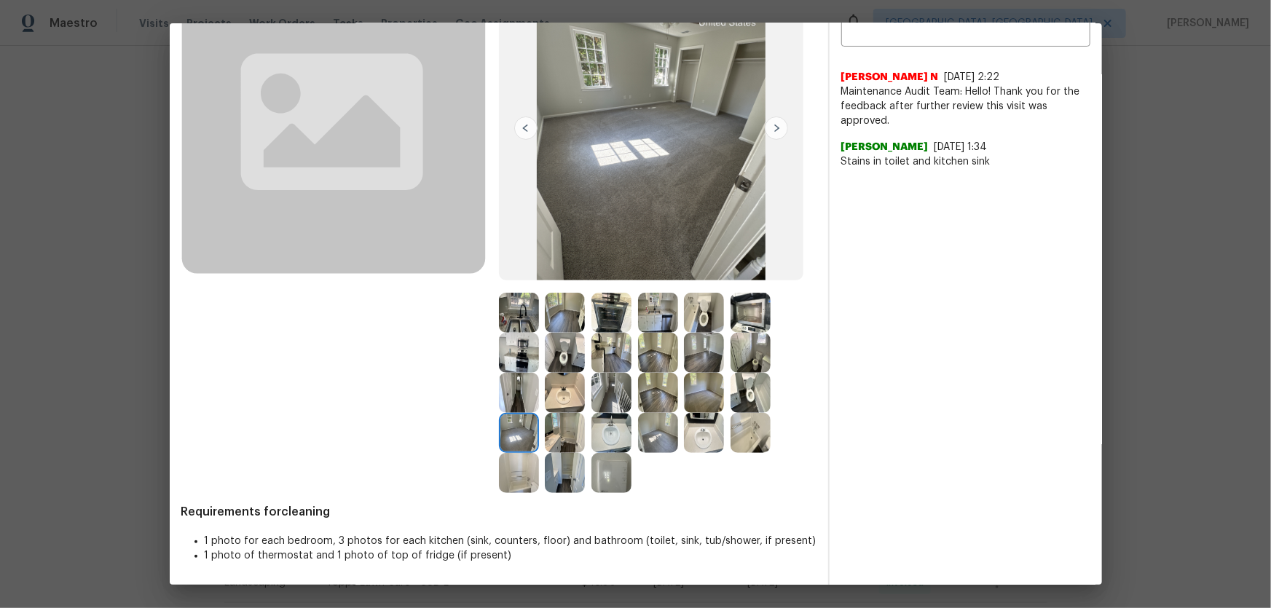
click at [528, 401] on img at bounding box center [519, 473] width 40 height 40
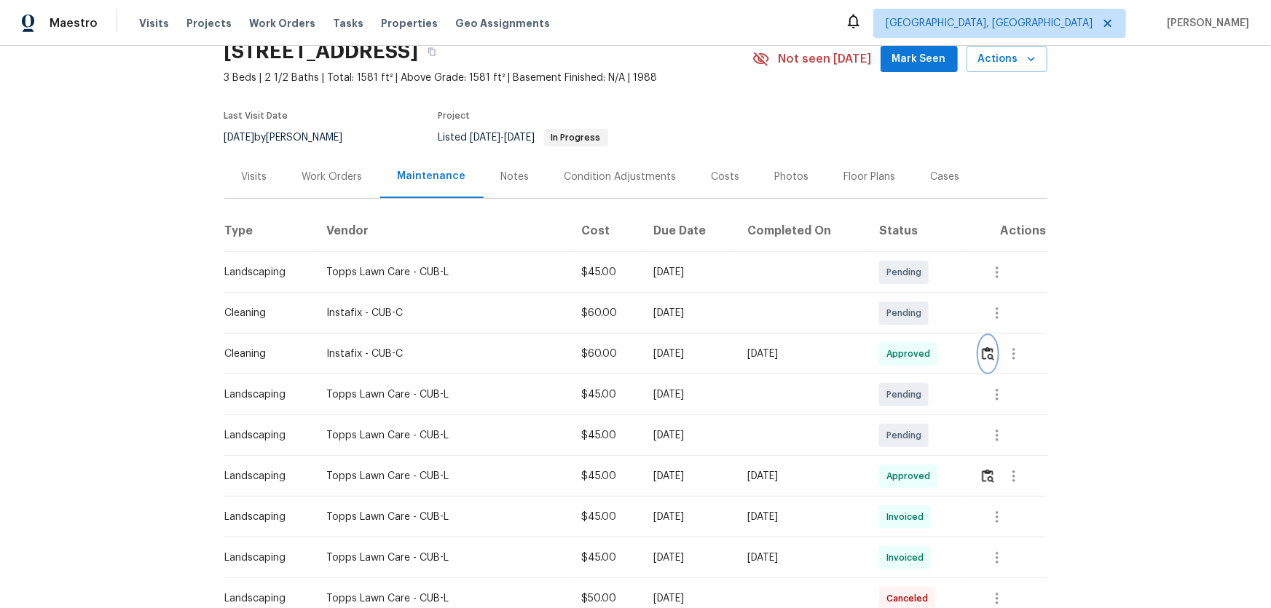
scroll to position [0, 0]
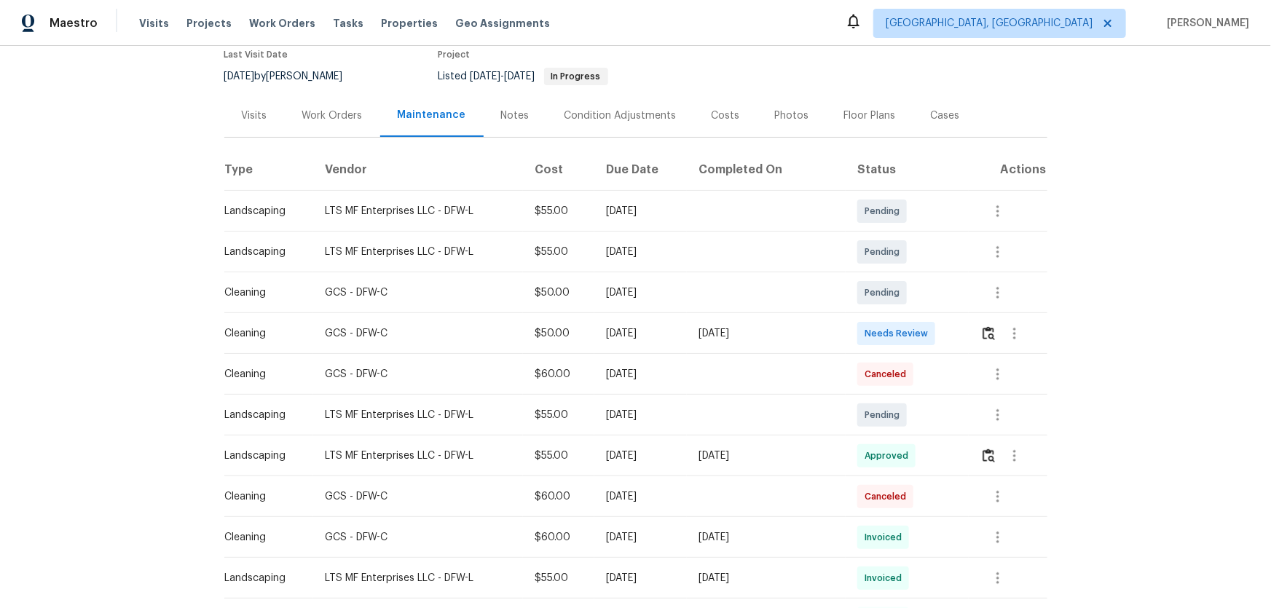
scroll to position [132, 0]
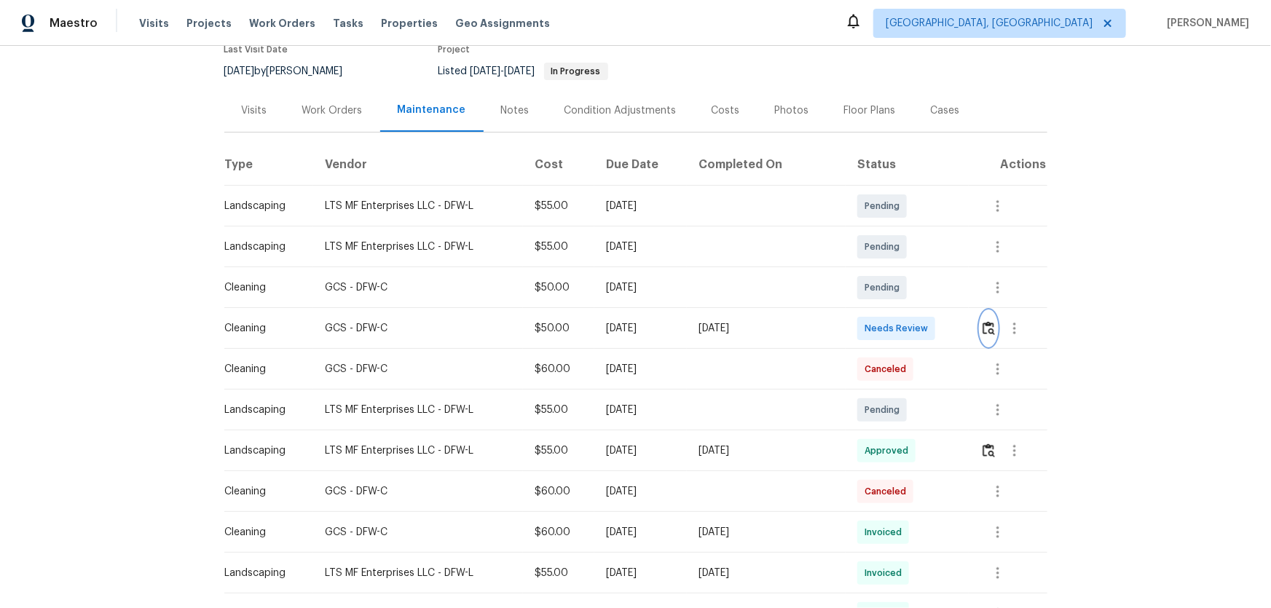
click at [984, 335] on button "button" at bounding box center [989, 328] width 17 height 35
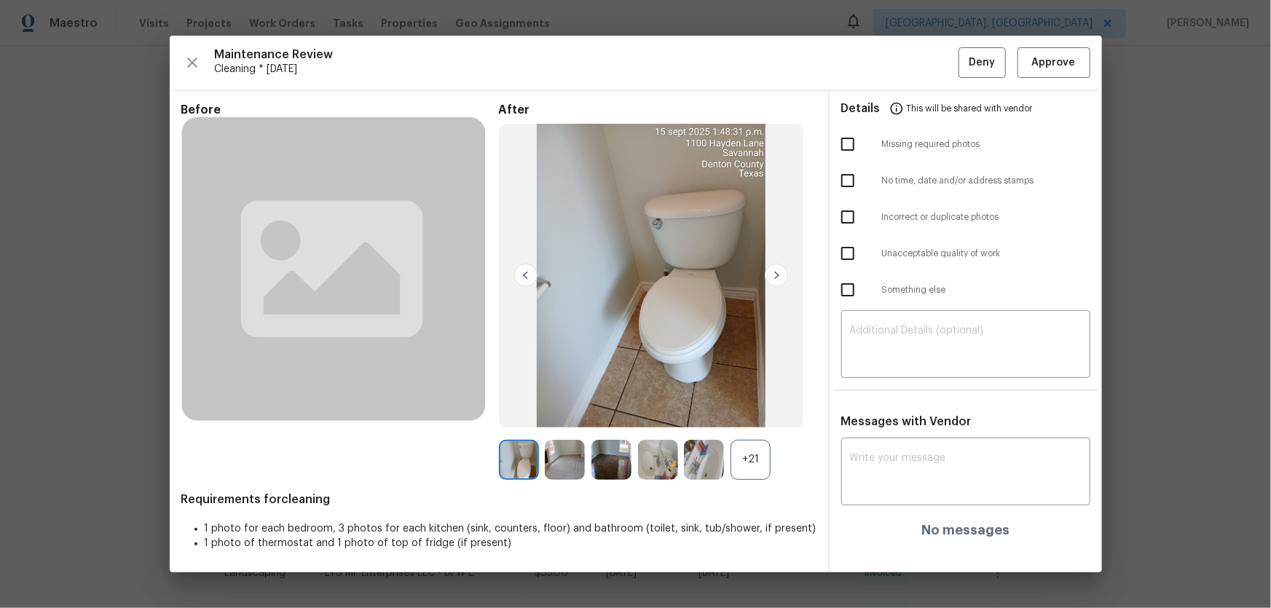
click at [753, 454] on div "+21" at bounding box center [751, 460] width 40 height 40
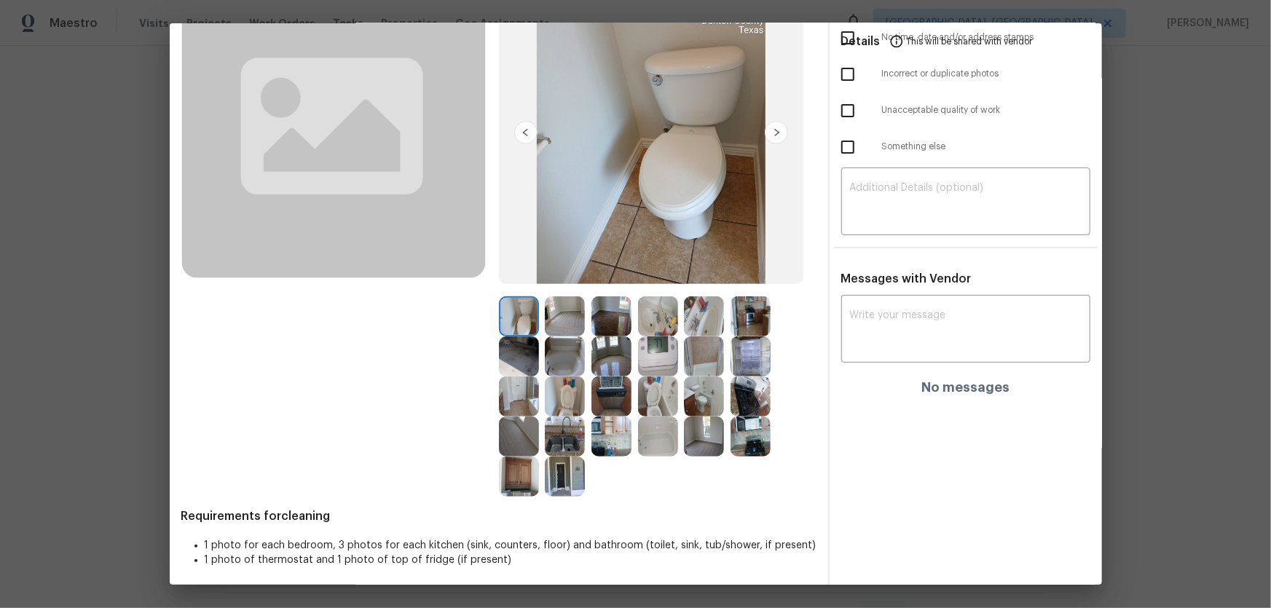
scroll to position [135, 0]
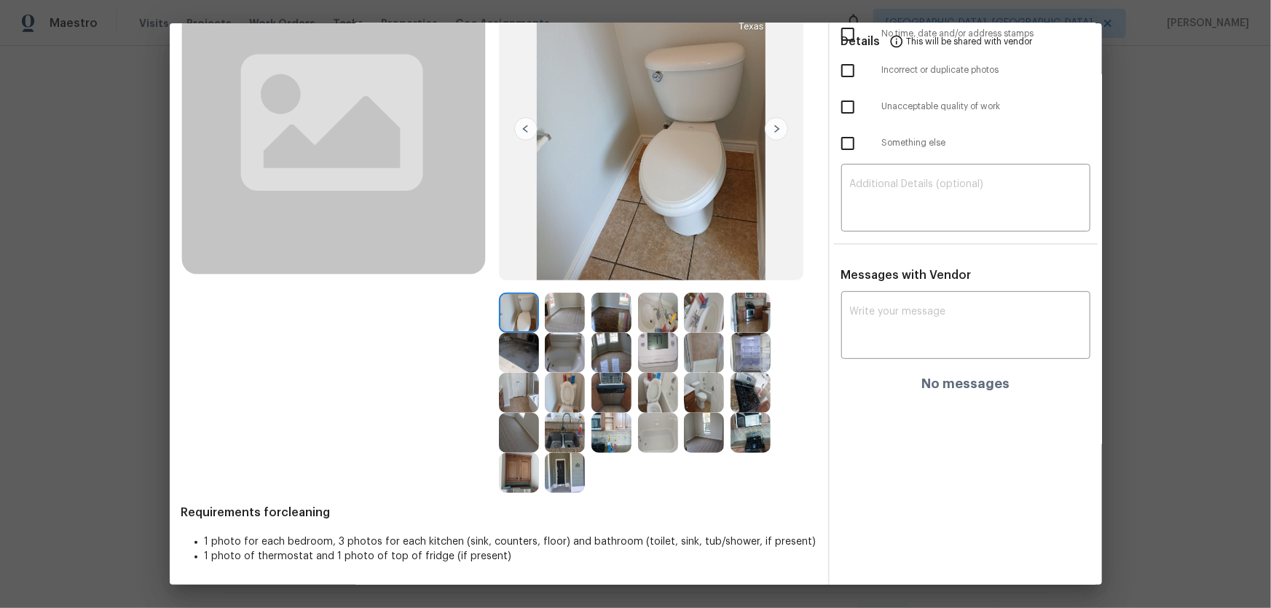
click at [650, 390] on img at bounding box center [658, 393] width 40 height 40
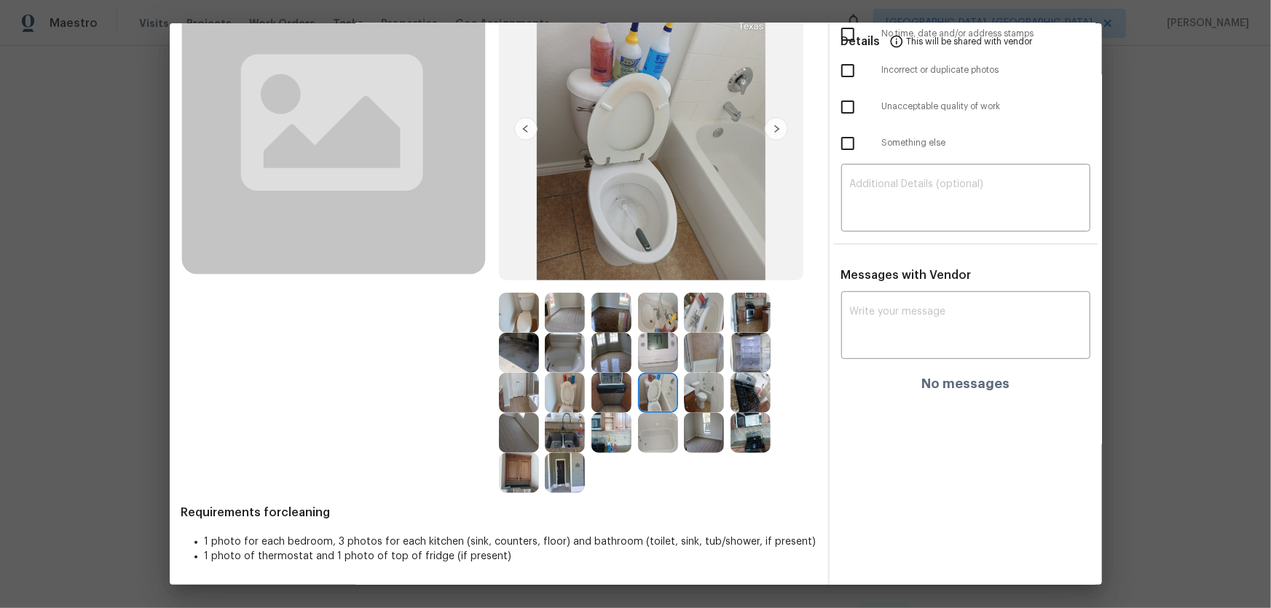
click at [575, 383] on img at bounding box center [565, 393] width 40 height 40
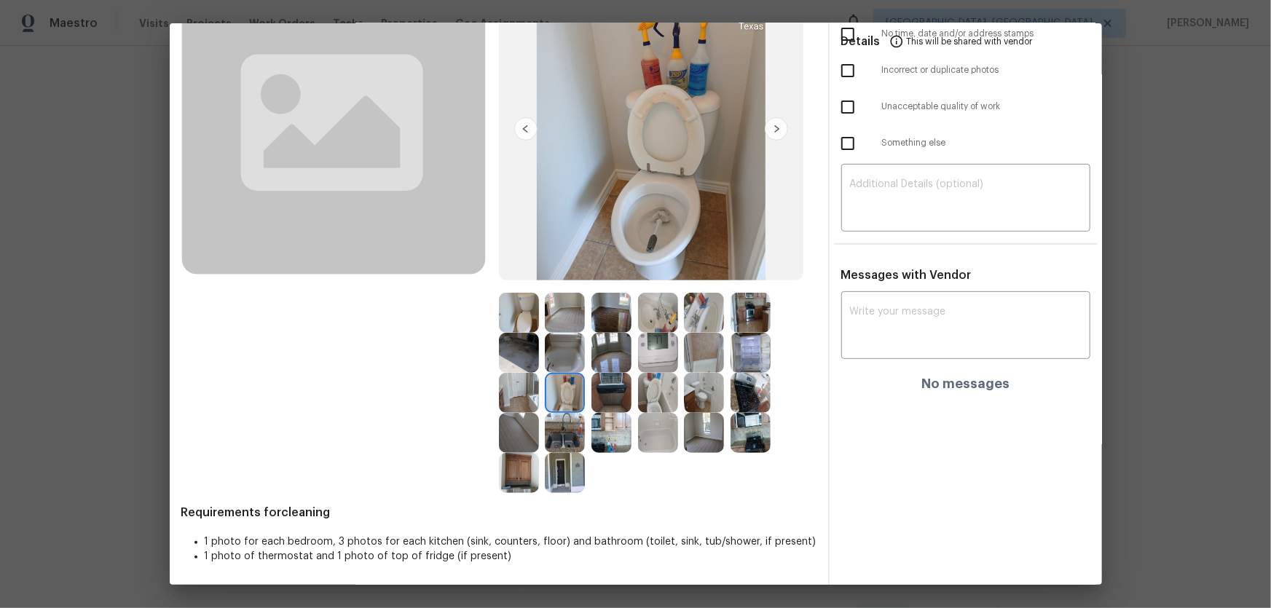
click at [640, 320] on img at bounding box center [658, 313] width 40 height 40
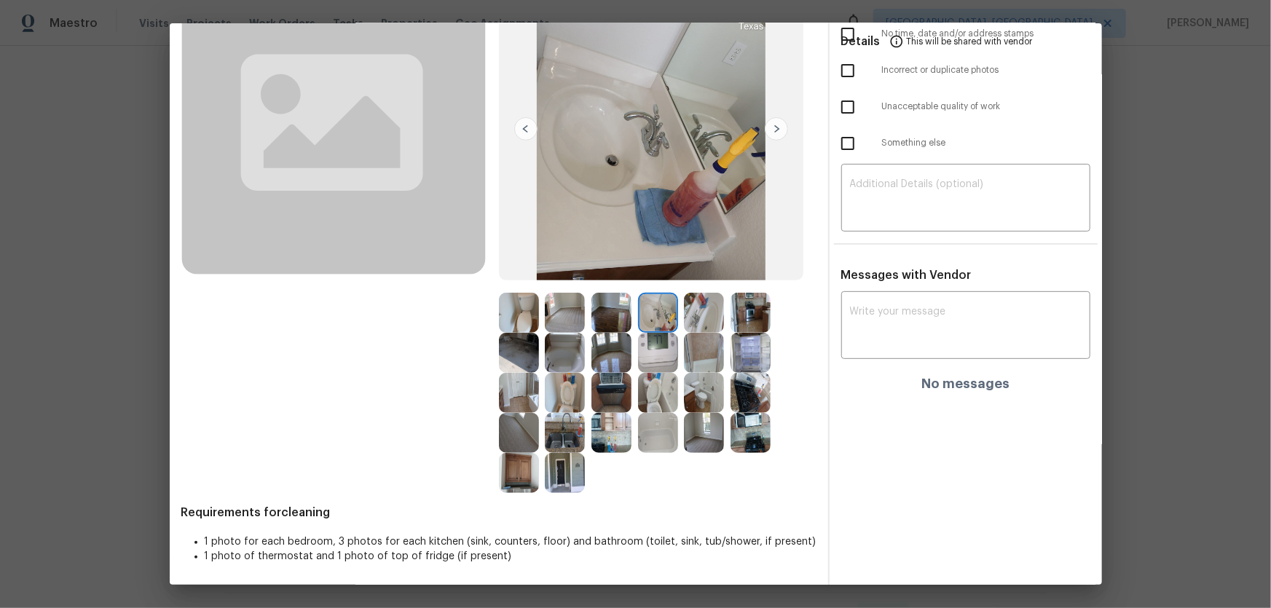
click at [707, 311] on img at bounding box center [704, 313] width 40 height 40
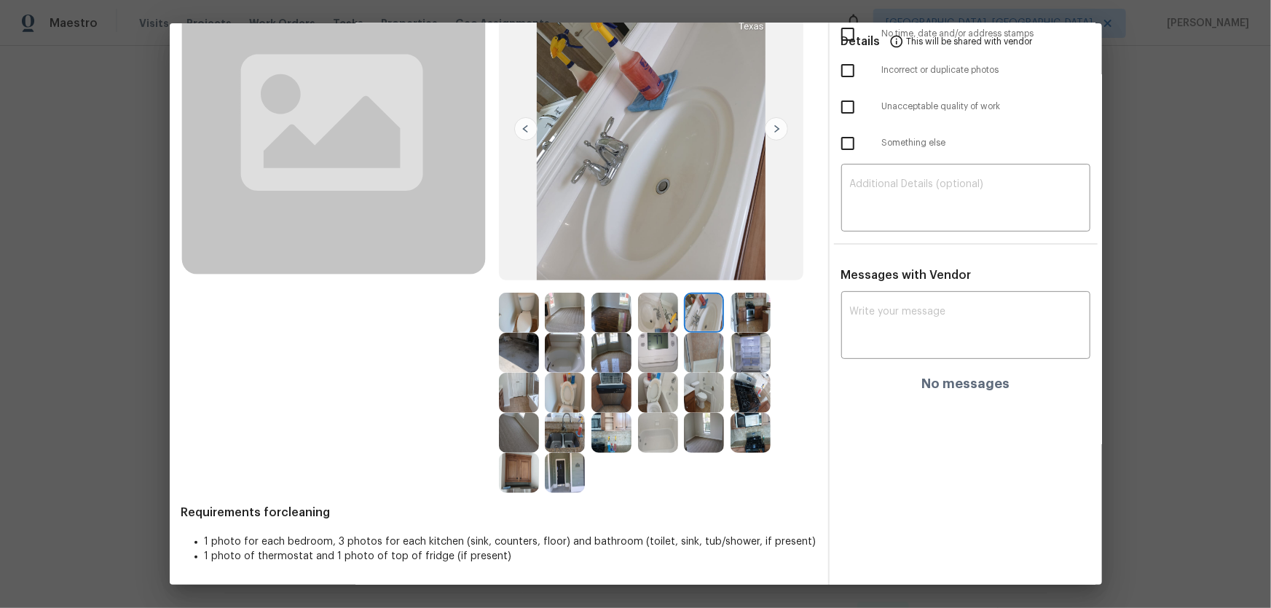
click at [710, 352] on img at bounding box center [704, 353] width 40 height 40
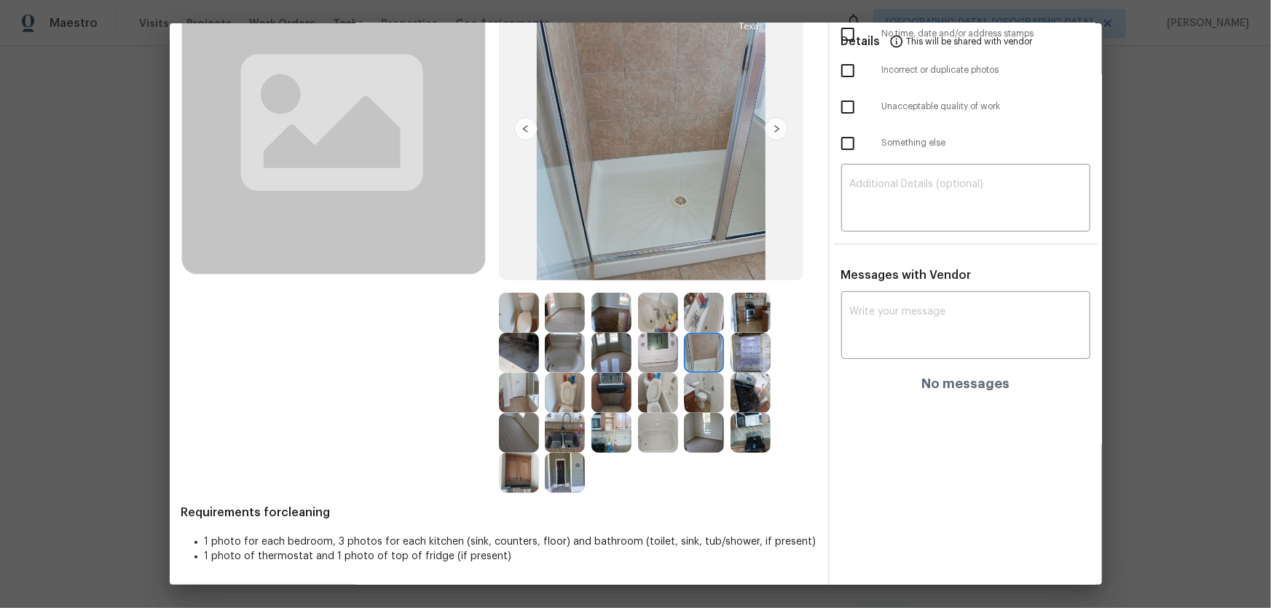
click at [648, 430] on img at bounding box center [658, 433] width 40 height 40
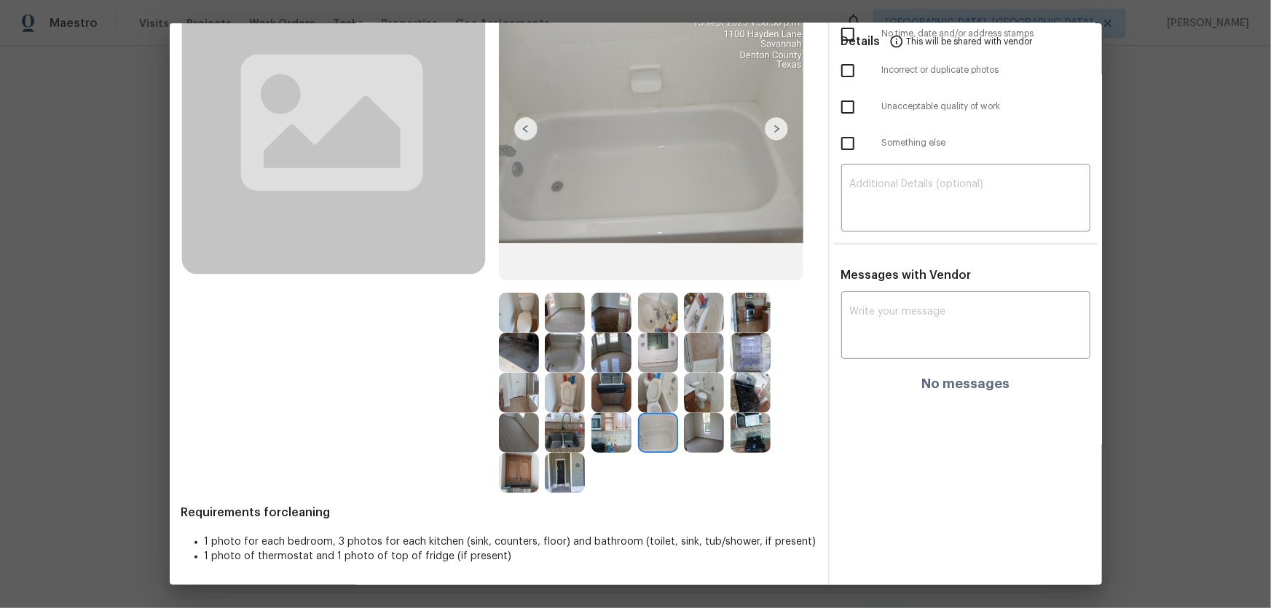
click at [587, 449] on div at bounding box center [568, 433] width 47 height 40
click at [565, 445] on img at bounding box center [565, 433] width 40 height 40
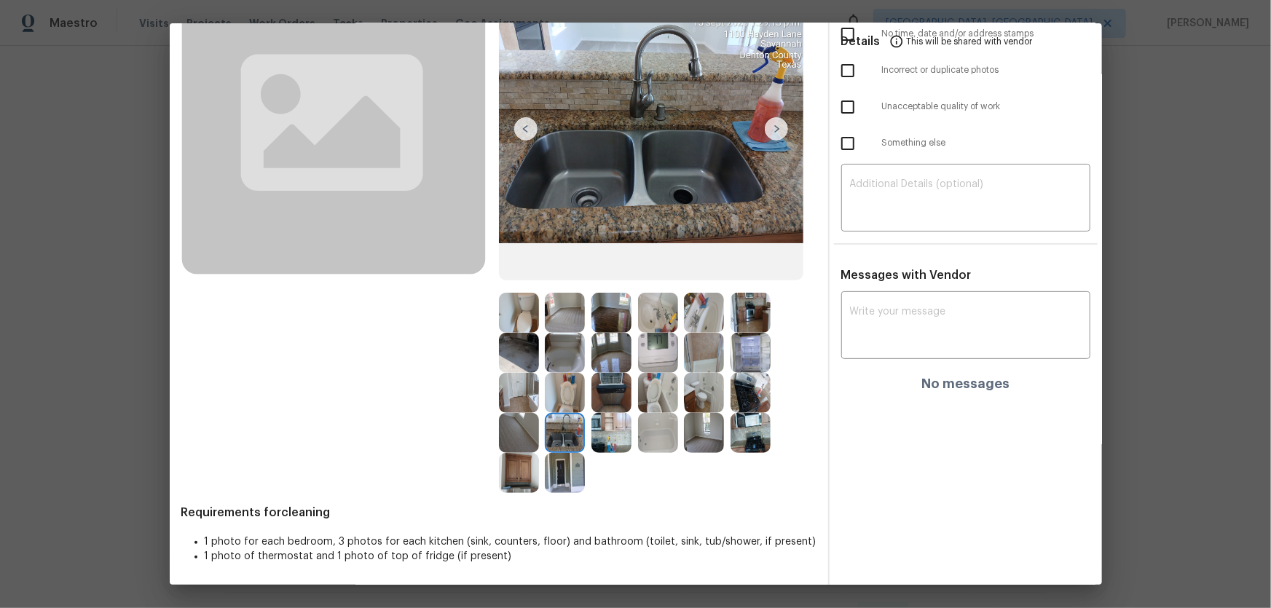
click at [560, 475] on img at bounding box center [565, 473] width 40 height 40
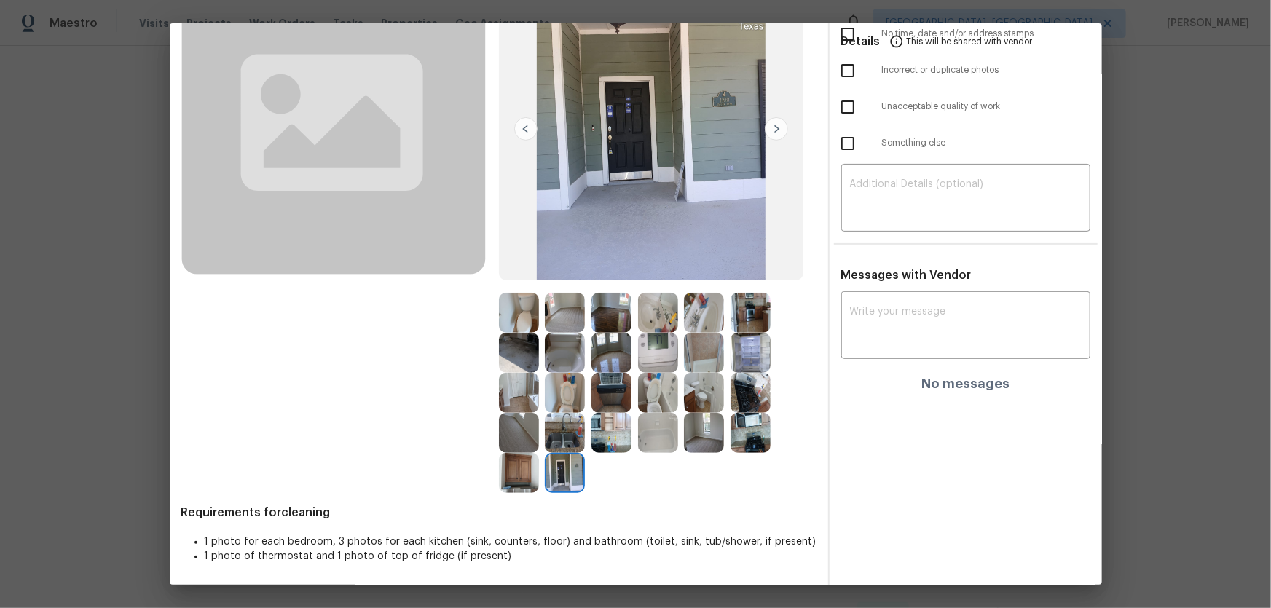
click at [530, 476] on img at bounding box center [519, 473] width 40 height 40
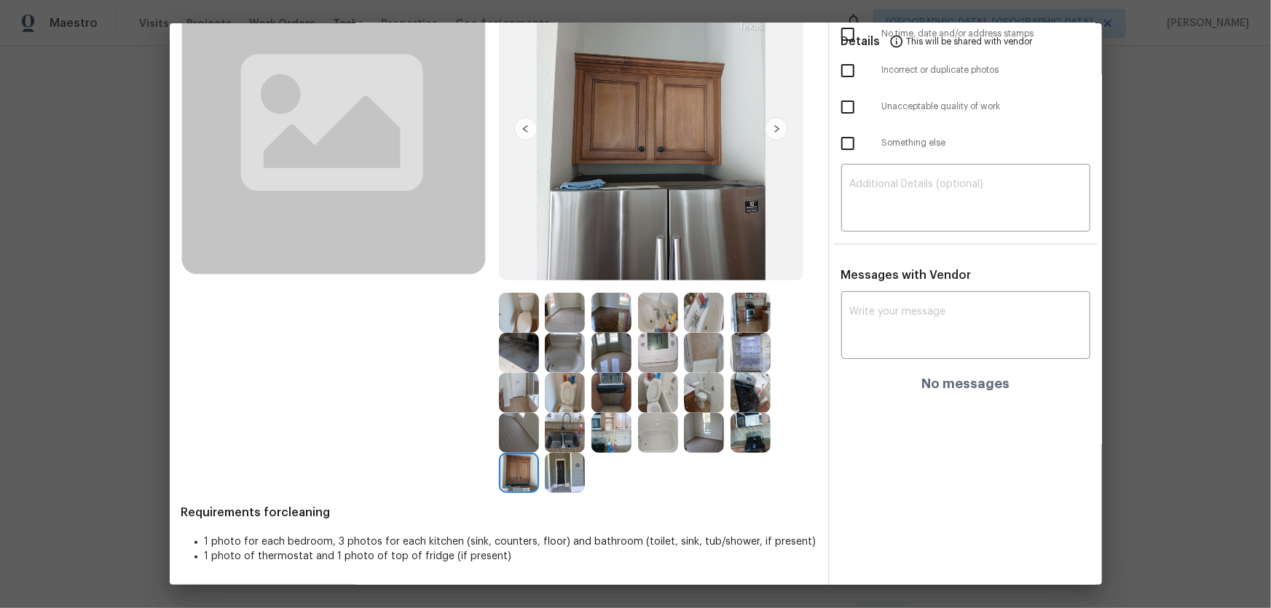
click at [555, 356] on img at bounding box center [565, 353] width 40 height 40
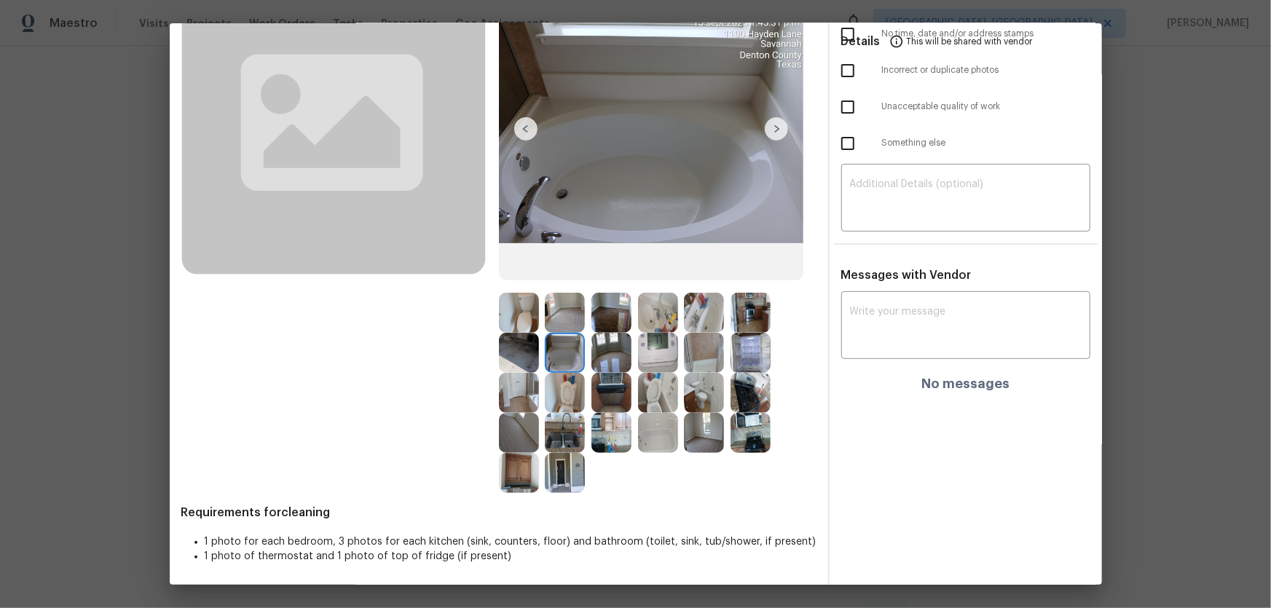
click at [525, 355] on img at bounding box center [519, 353] width 40 height 40
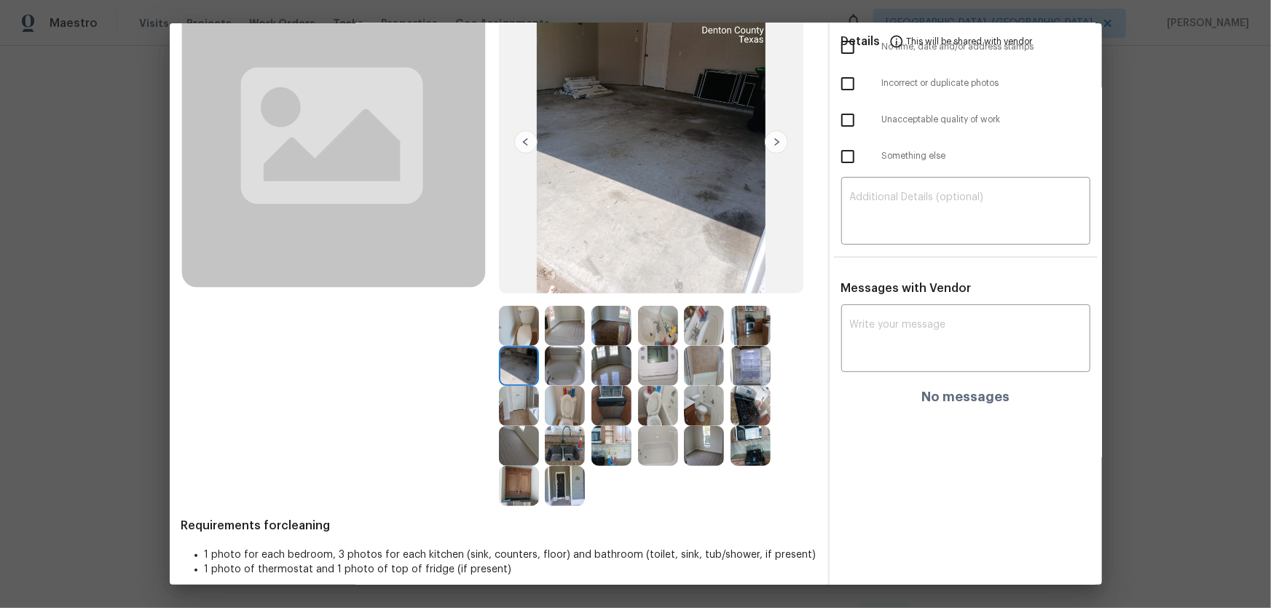
scroll to position [132, 0]
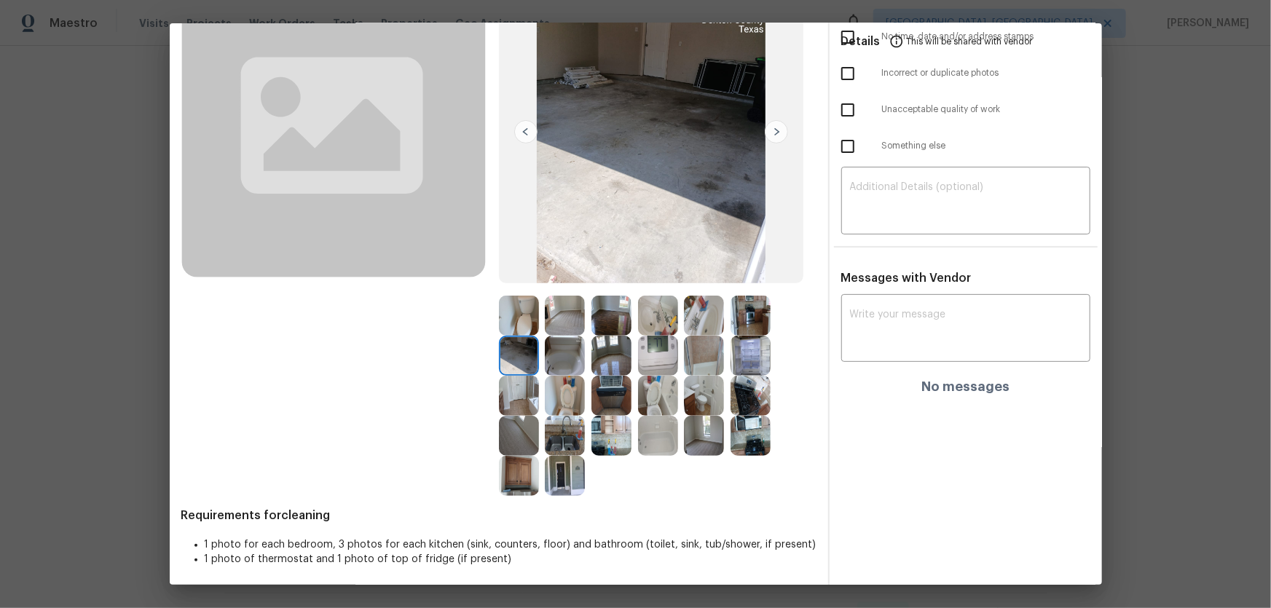
click at [600, 368] on img at bounding box center [612, 356] width 40 height 40
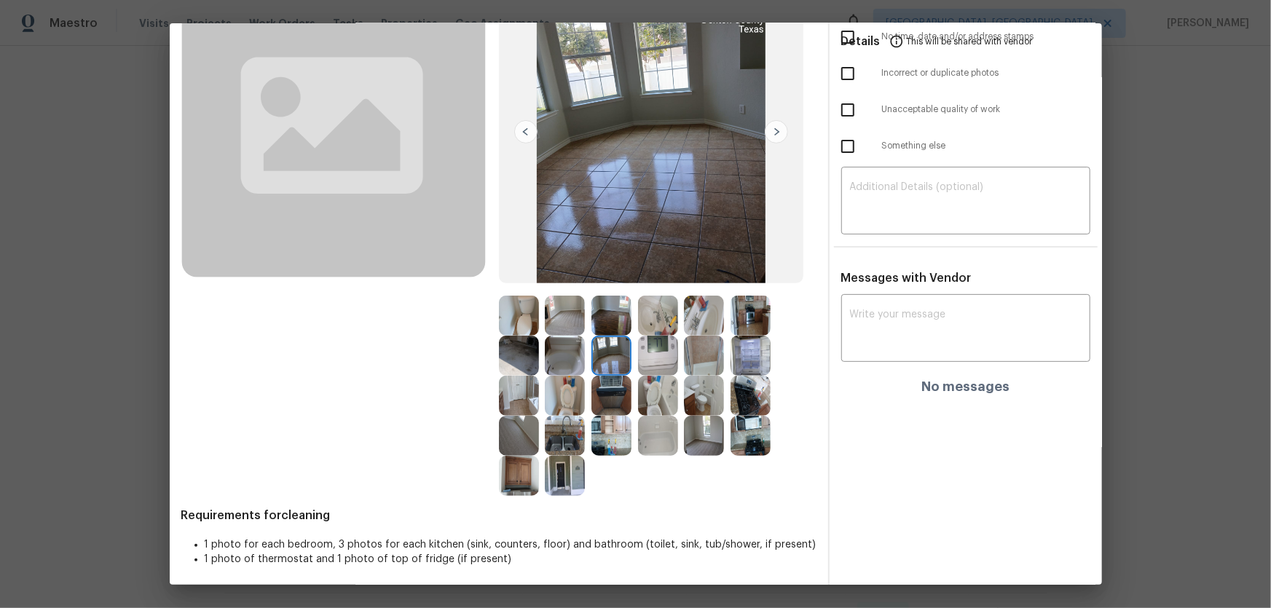
click at [705, 447] on img at bounding box center [704, 436] width 40 height 40
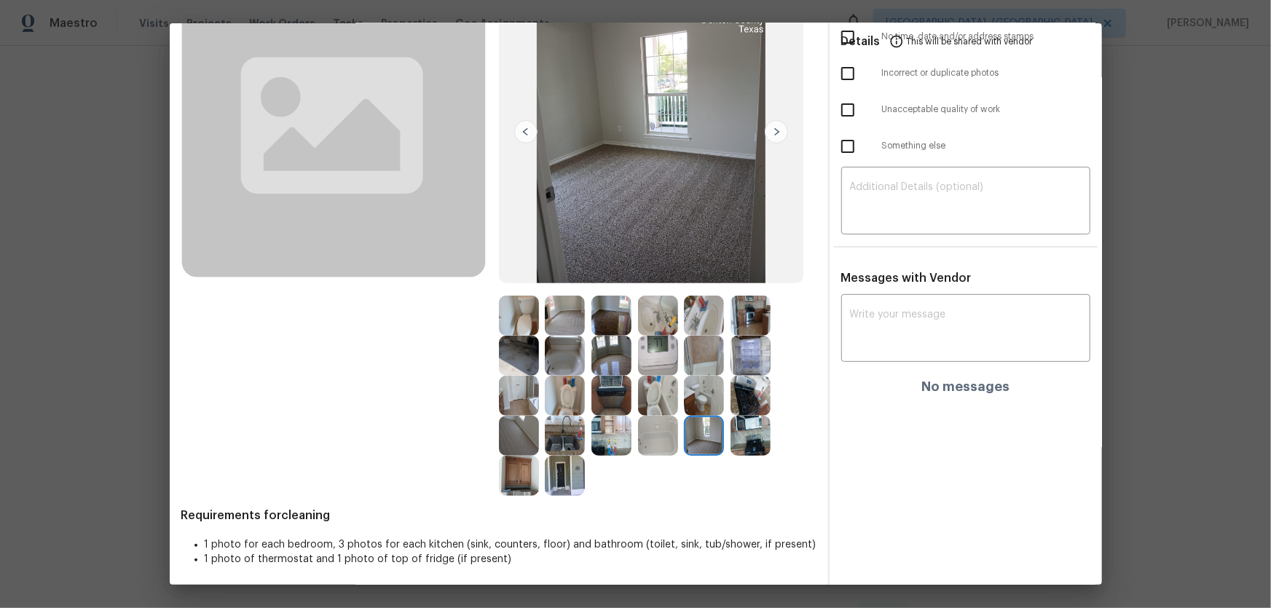
click at [525, 425] on img at bounding box center [519, 436] width 40 height 40
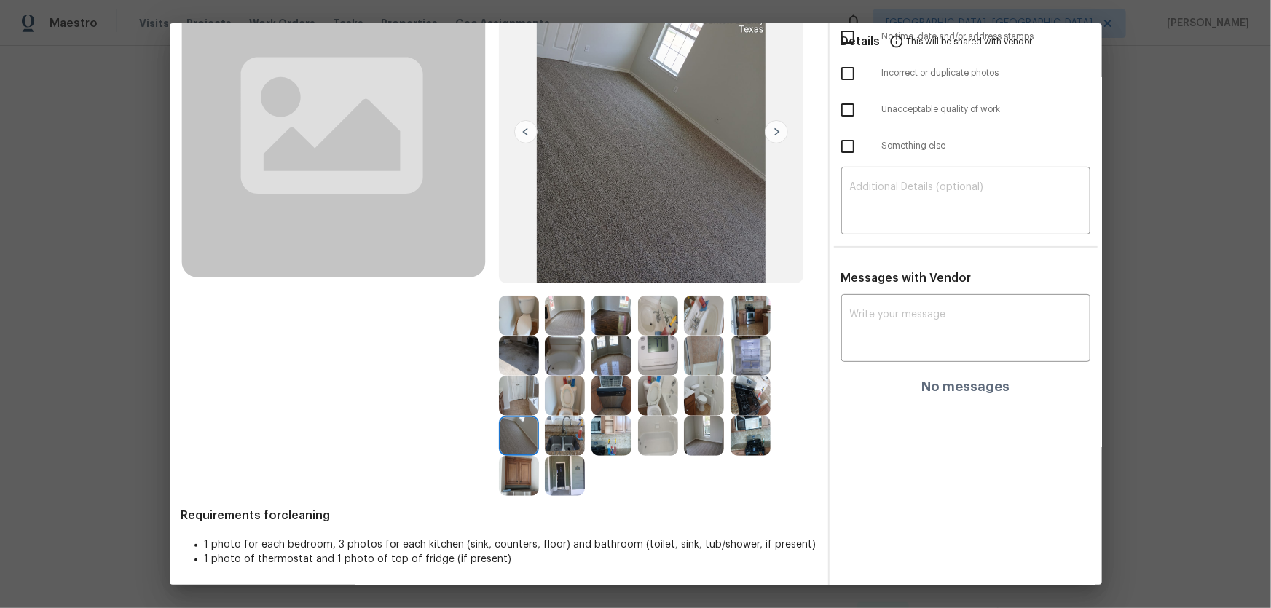
click at [605, 347] on img at bounding box center [612, 356] width 40 height 40
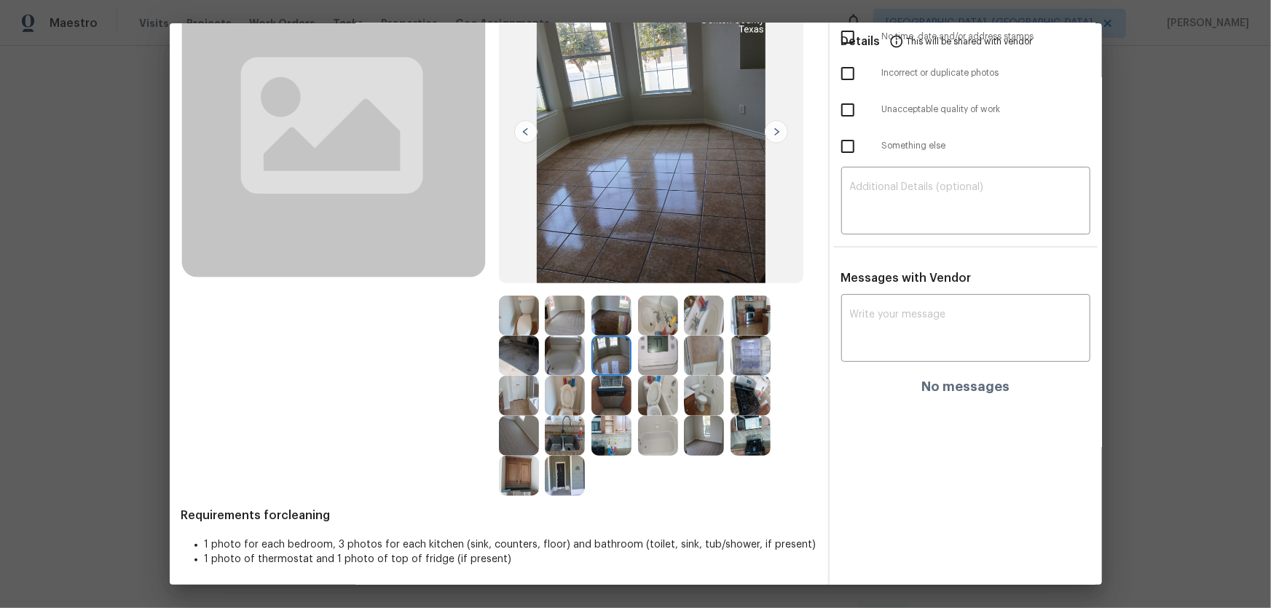
click at [605, 319] on img at bounding box center [612, 316] width 40 height 40
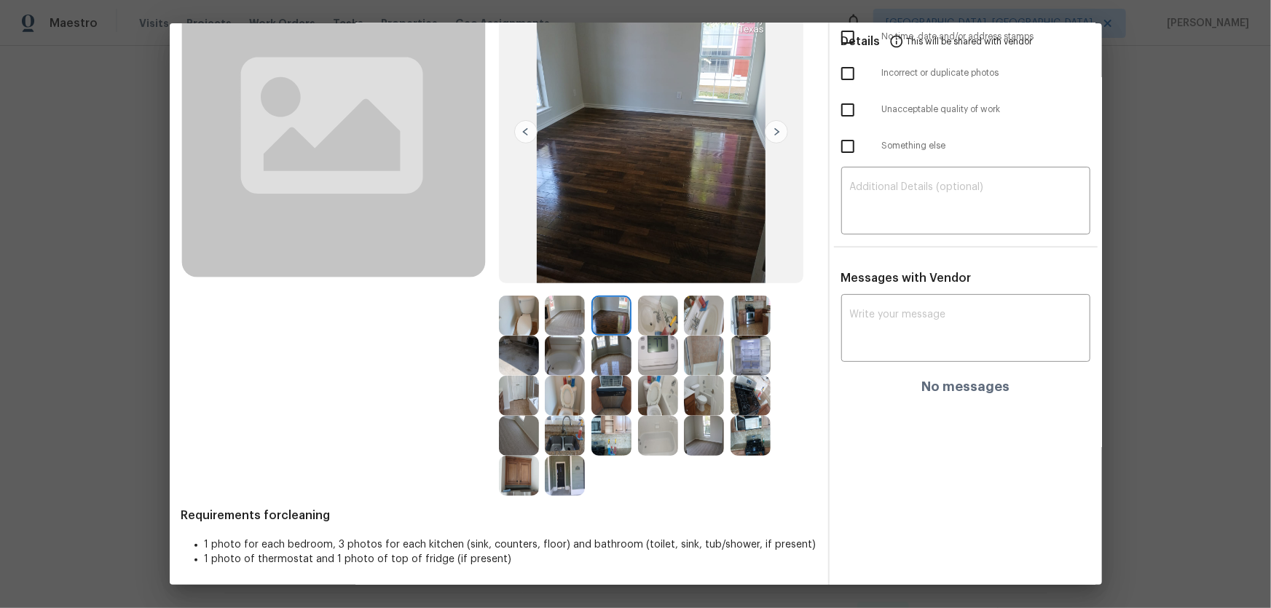
click at [664, 442] on img at bounding box center [658, 436] width 40 height 40
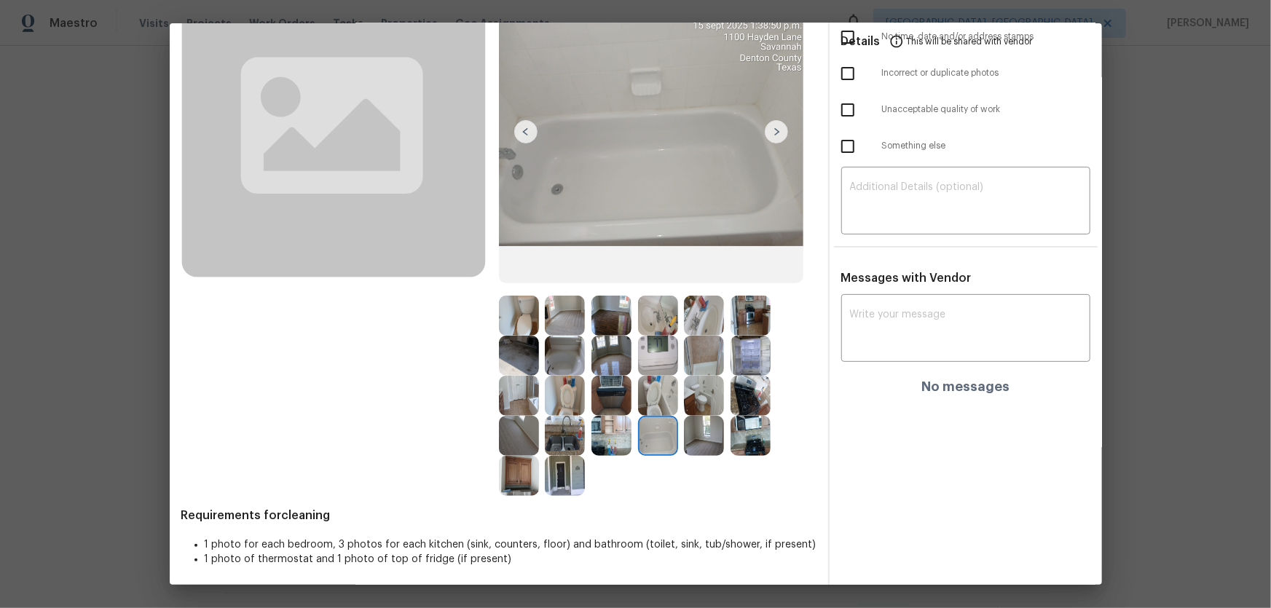
click at [650, 395] on img at bounding box center [658, 396] width 40 height 40
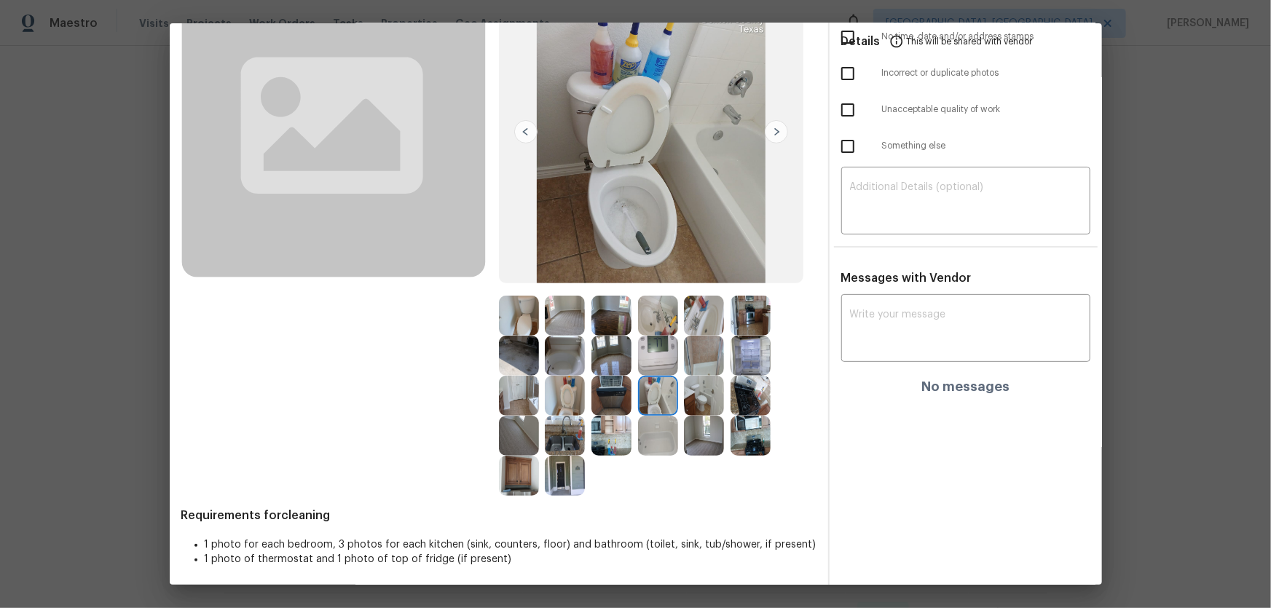
click at [648, 353] on img at bounding box center [658, 356] width 40 height 40
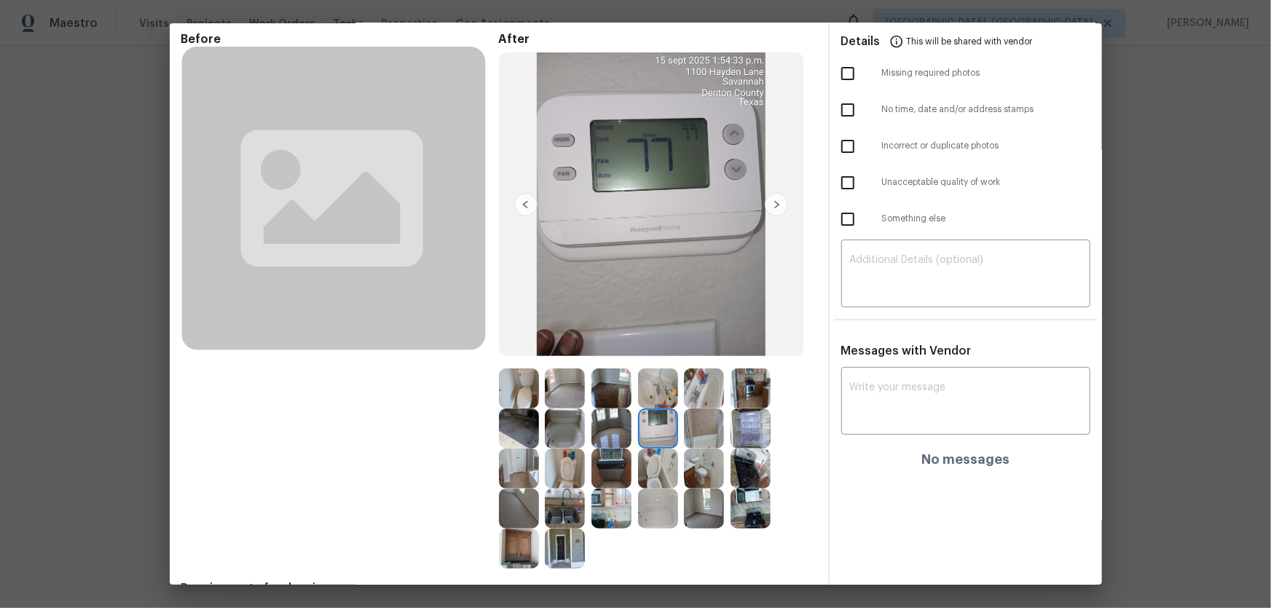
scroll to position [0, 0]
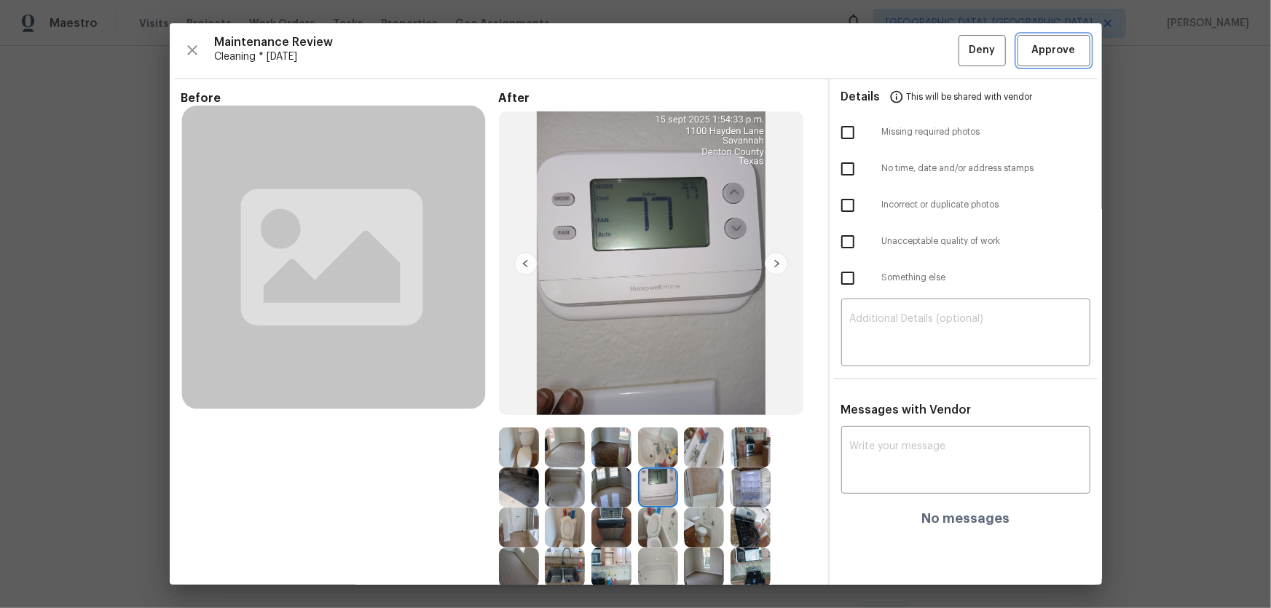
click at [1018, 60] on button "Approve" at bounding box center [1054, 50] width 73 height 31
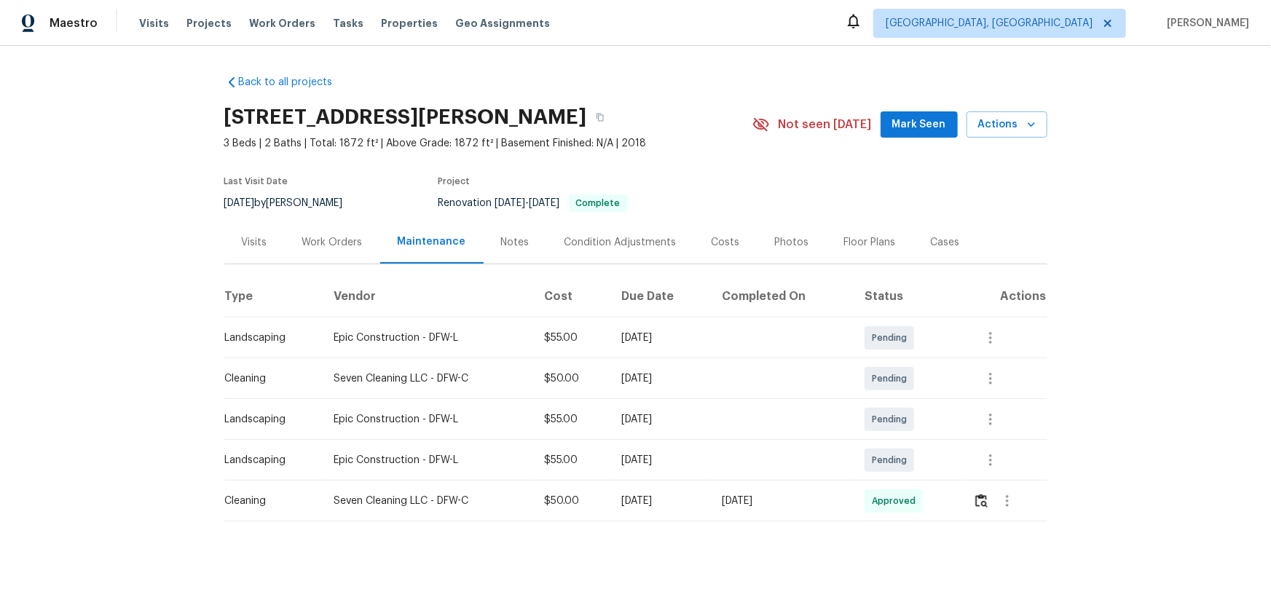
click at [904, 401] on div at bounding box center [1009, 501] width 73 height 35
click at [904, 401] on img "button" at bounding box center [982, 501] width 12 height 14
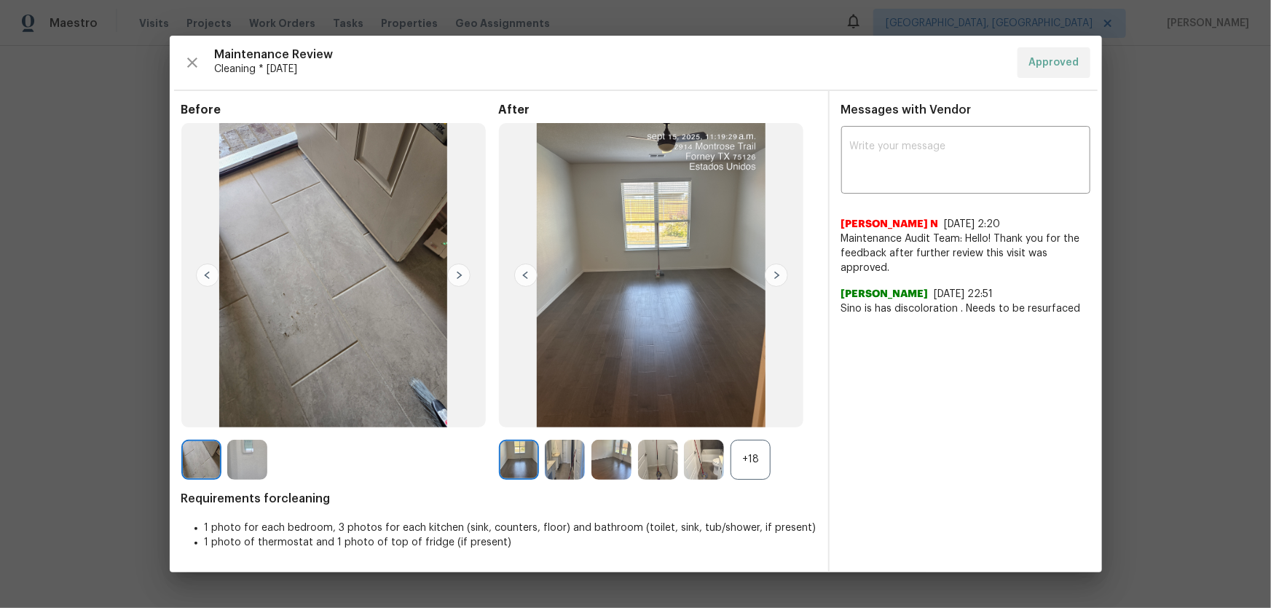
click at [758, 401] on div "+18" at bounding box center [751, 460] width 40 height 40
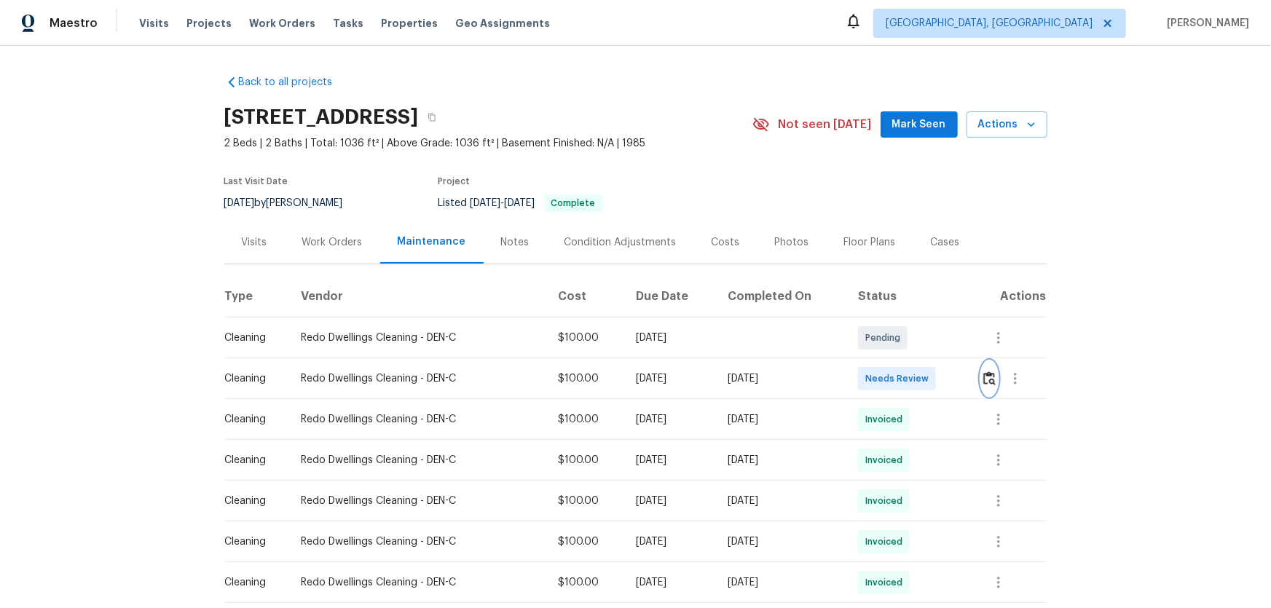
click at [904, 380] on img "button" at bounding box center [990, 379] width 12 height 14
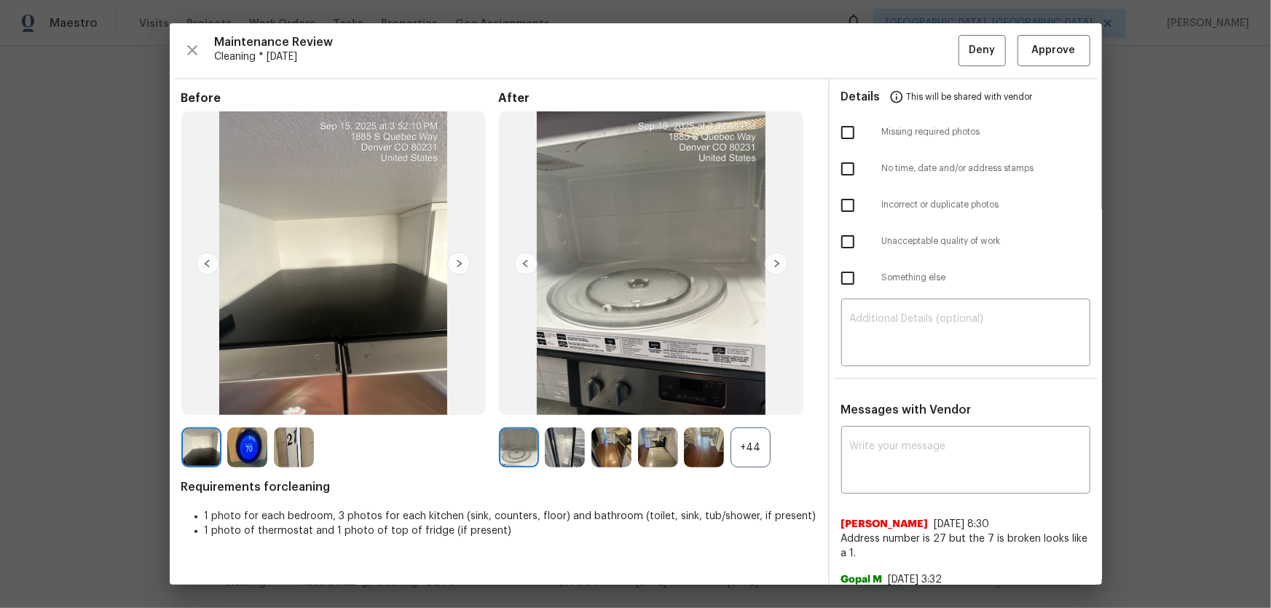
click at [749, 401] on div "+44" at bounding box center [751, 448] width 40 height 40
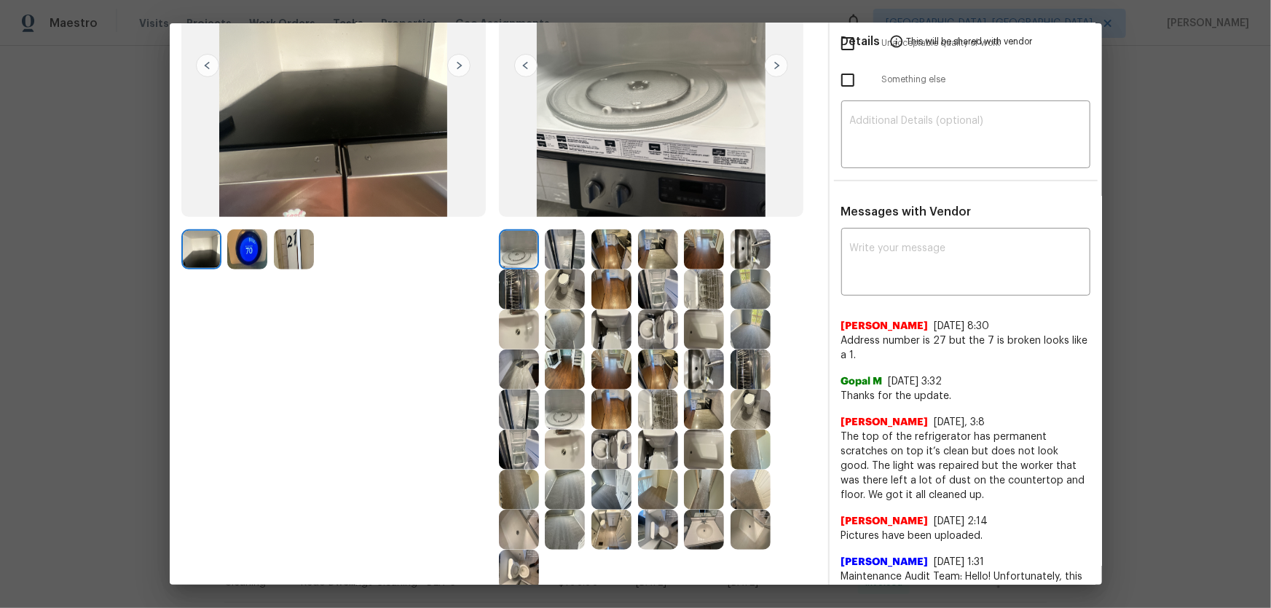
scroll to position [264, 0]
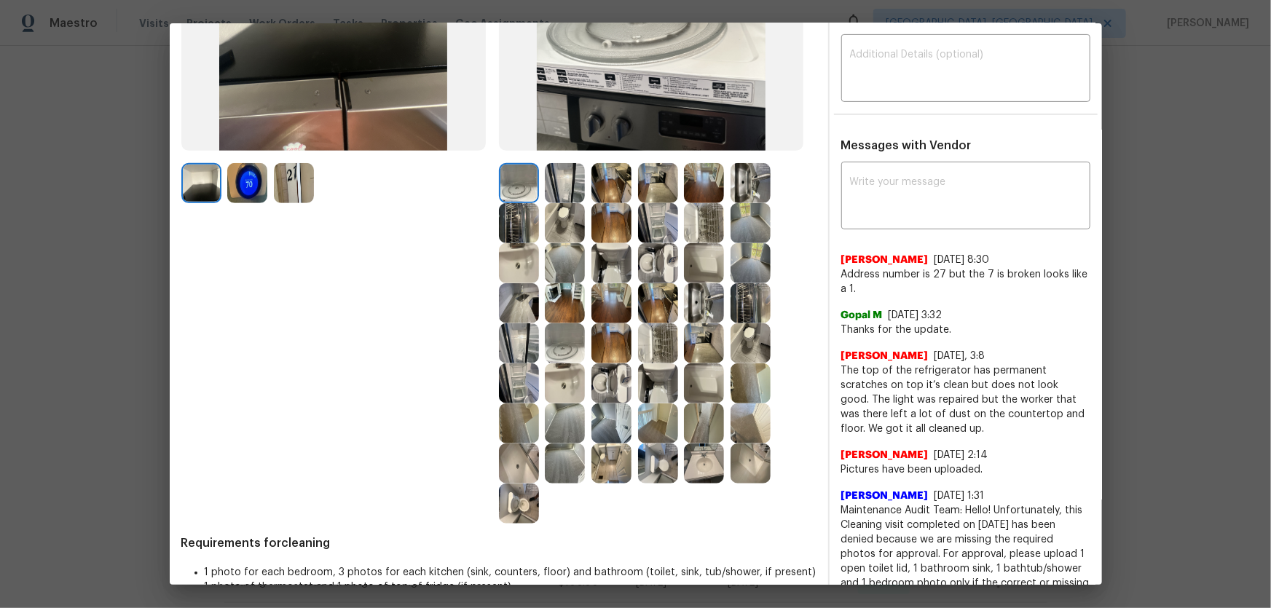
click at [600, 379] on img at bounding box center [612, 384] width 40 height 40
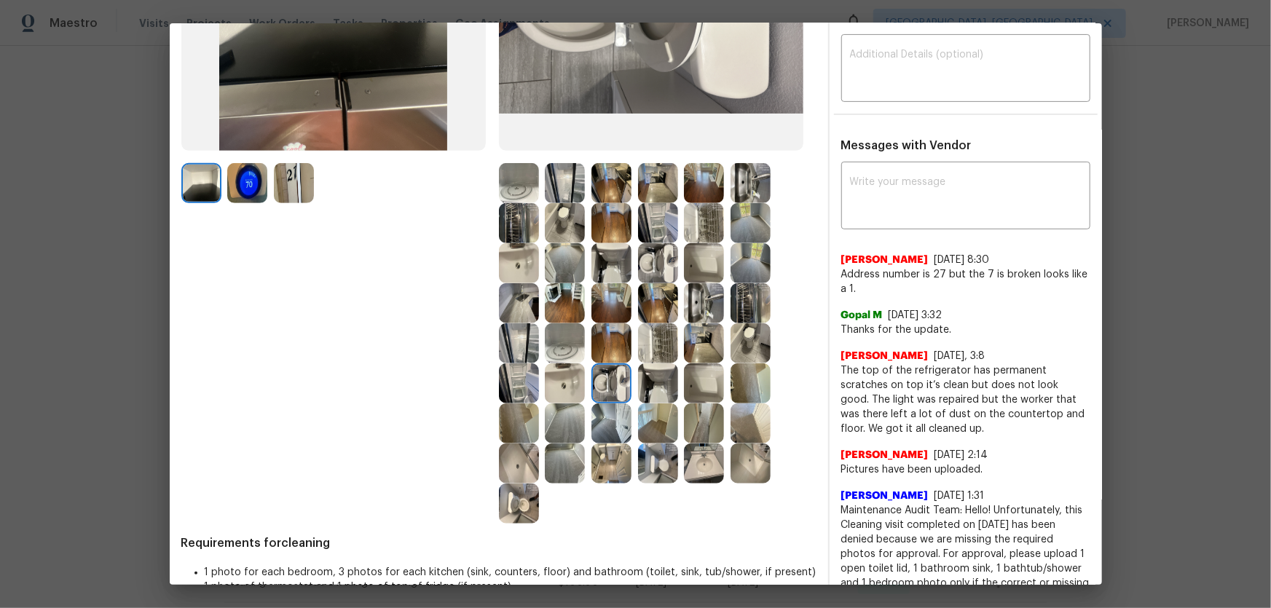
click at [648, 266] on img at bounding box center [658, 263] width 40 height 40
click at [517, 401] on img at bounding box center [519, 504] width 40 height 40
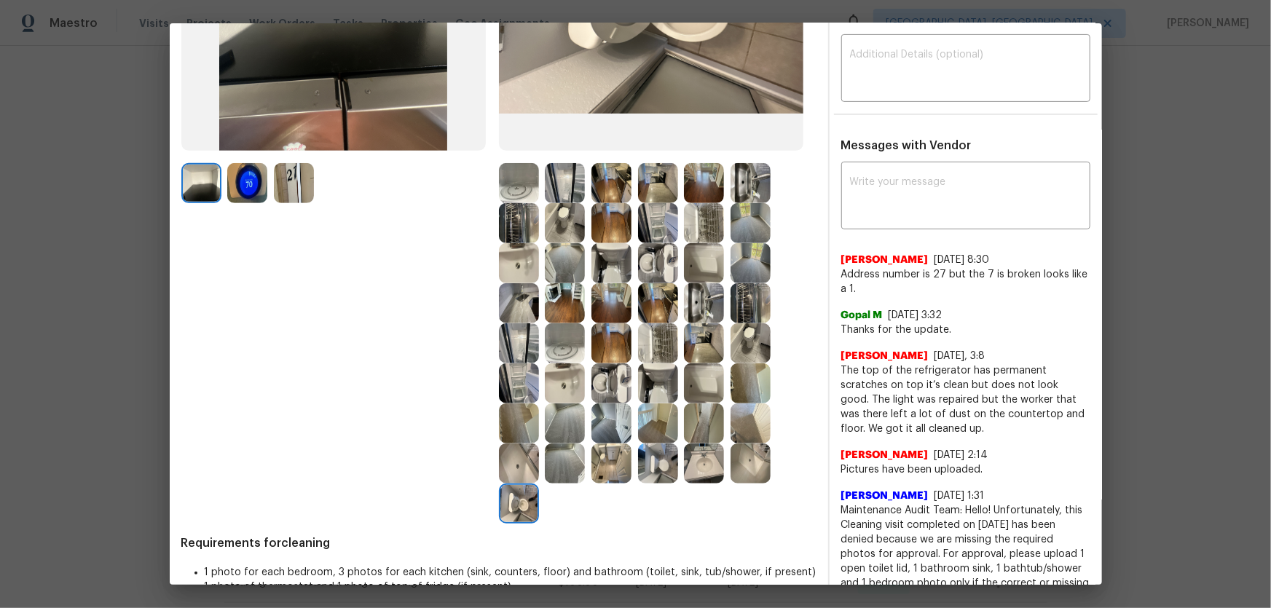
click at [695, 401] on img at bounding box center [704, 464] width 40 height 40
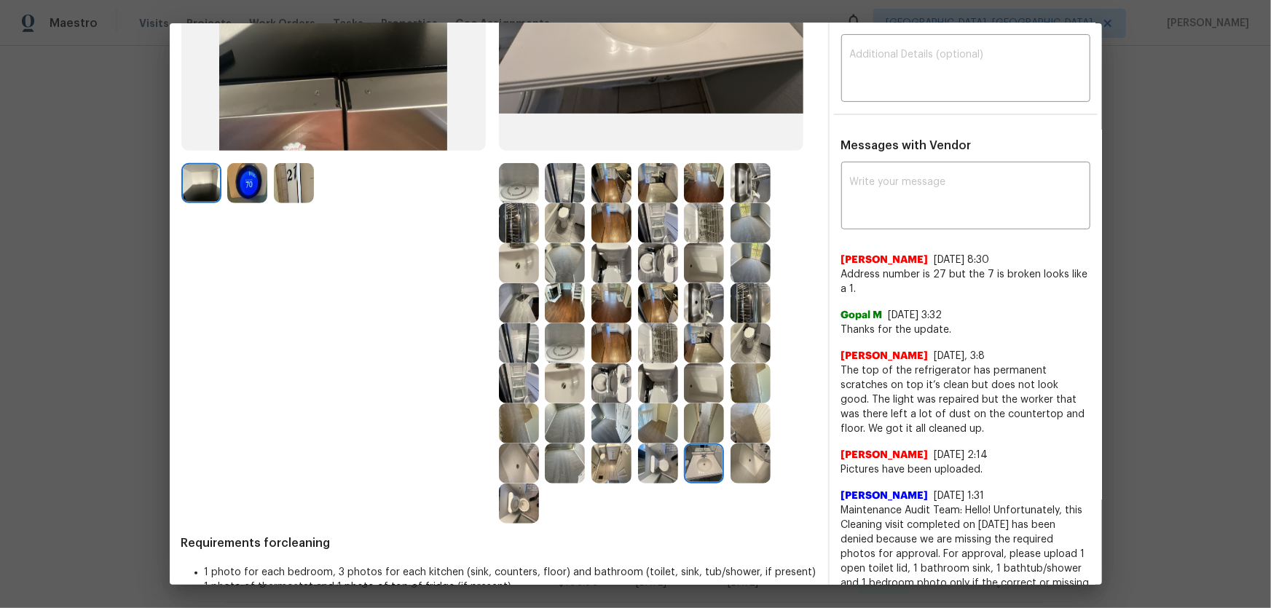
click at [734, 401] on img at bounding box center [751, 464] width 40 height 40
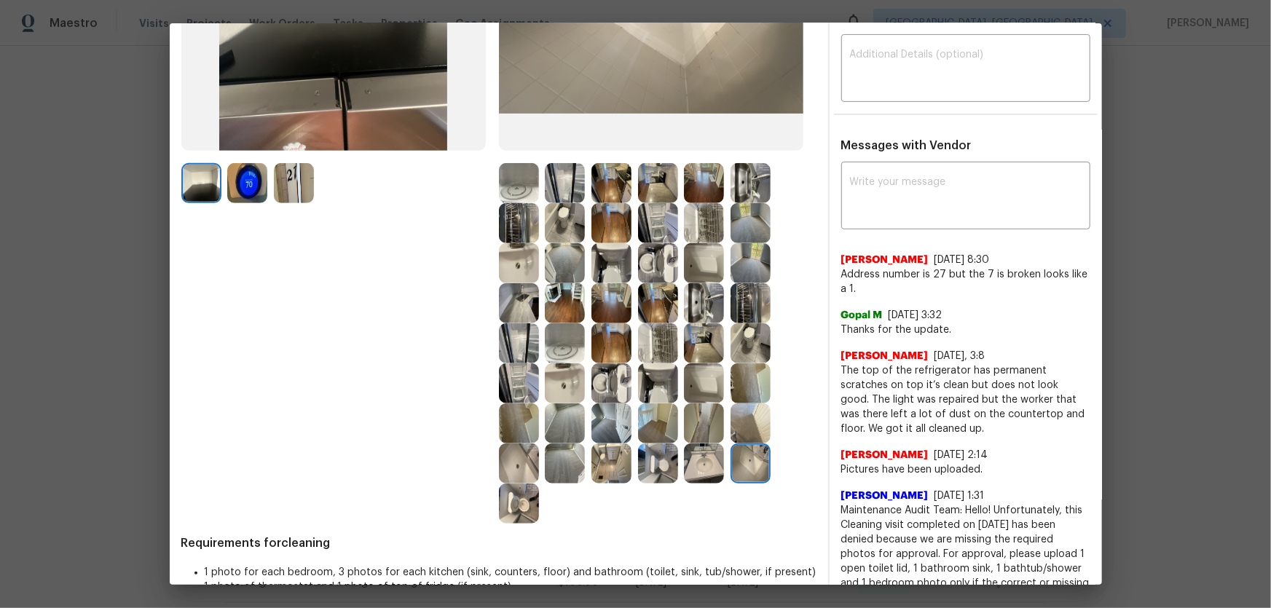
click at [684, 388] on img at bounding box center [704, 384] width 40 height 40
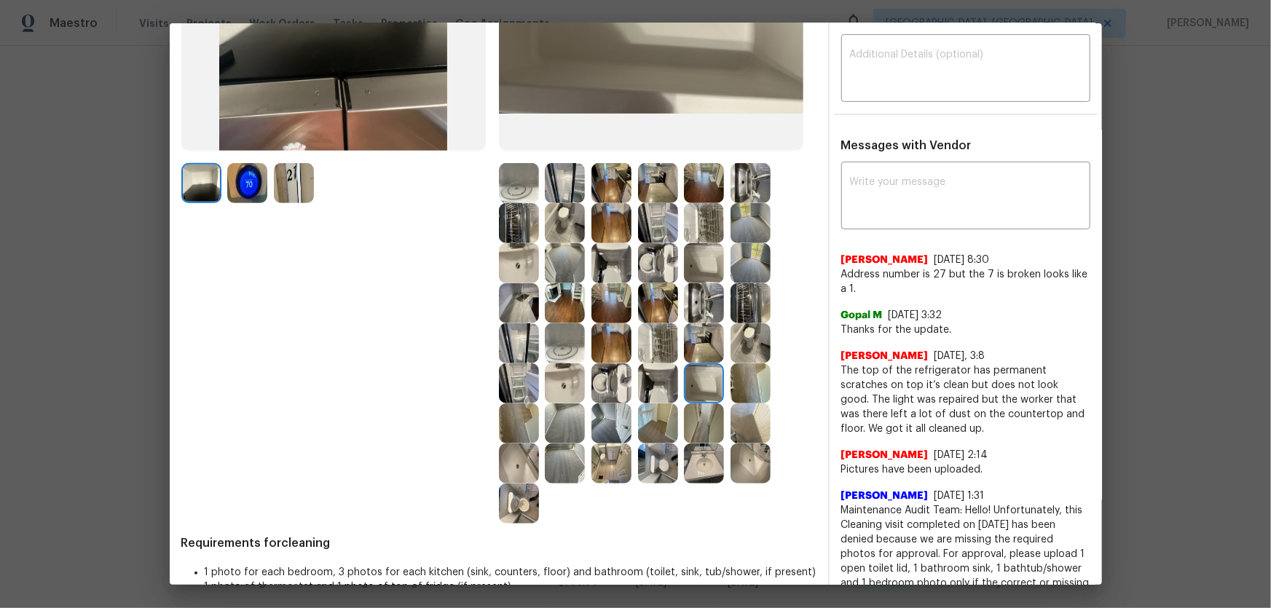
click at [526, 401] on img at bounding box center [519, 464] width 40 height 40
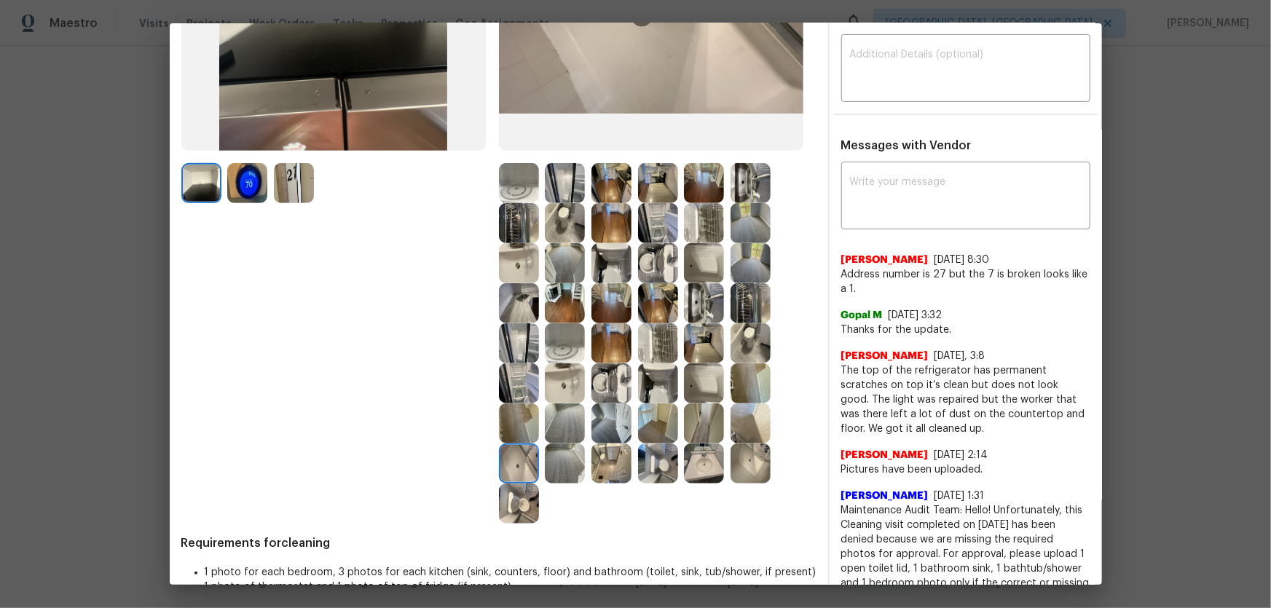
click at [568, 340] on img at bounding box center [565, 343] width 40 height 40
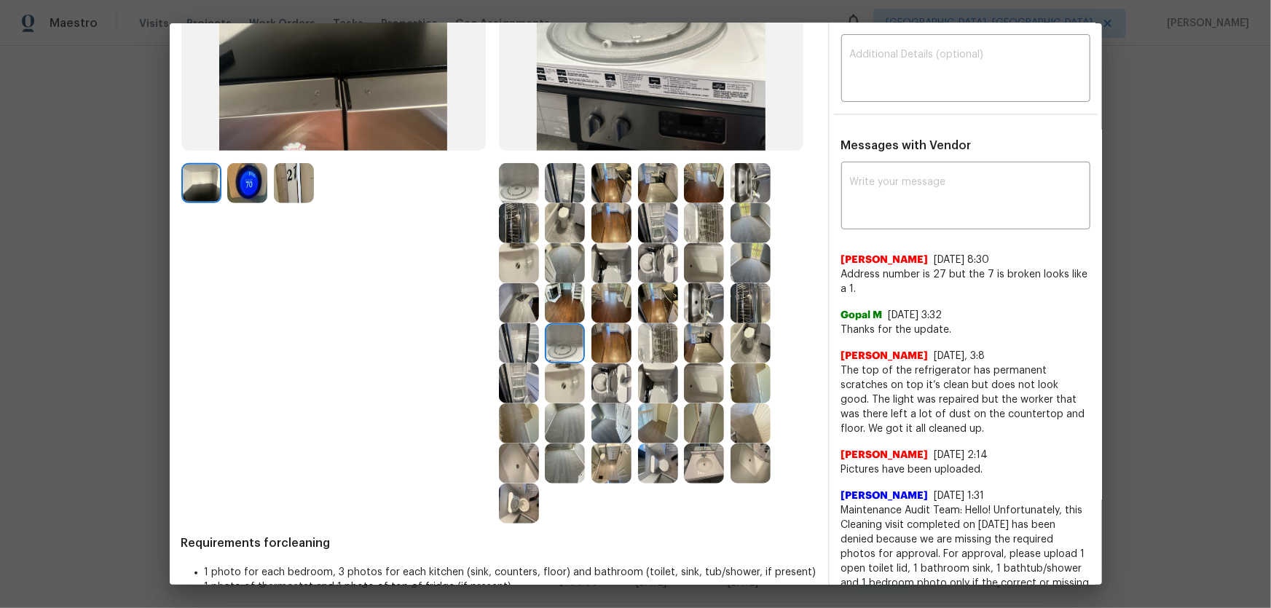
click at [518, 340] on img at bounding box center [519, 343] width 40 height 40
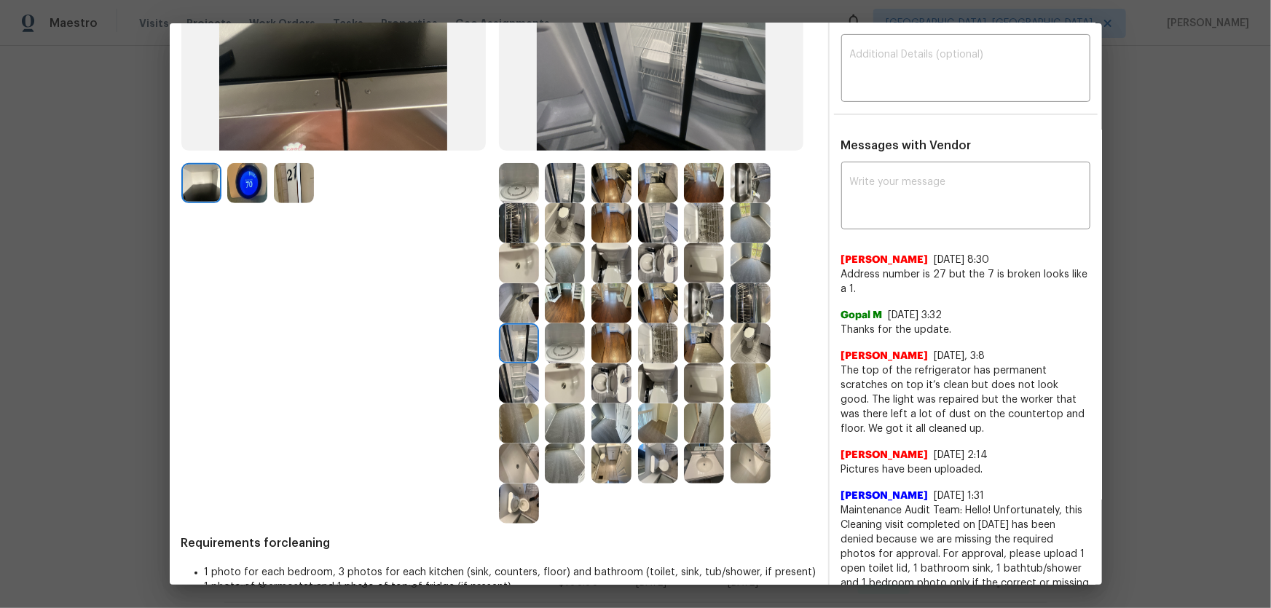
click at [515, 294] on img at bounding box center [519, 303] width 40 height 40
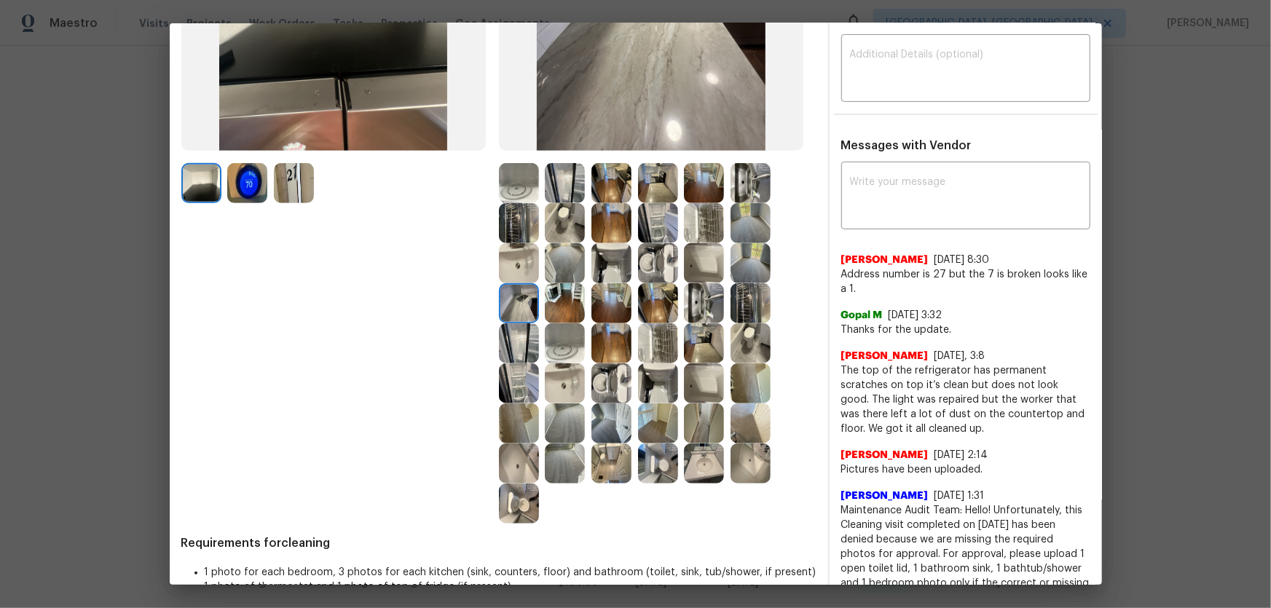
click at [514, 264] on img at bounding box center [519, 263] width 40 height 40
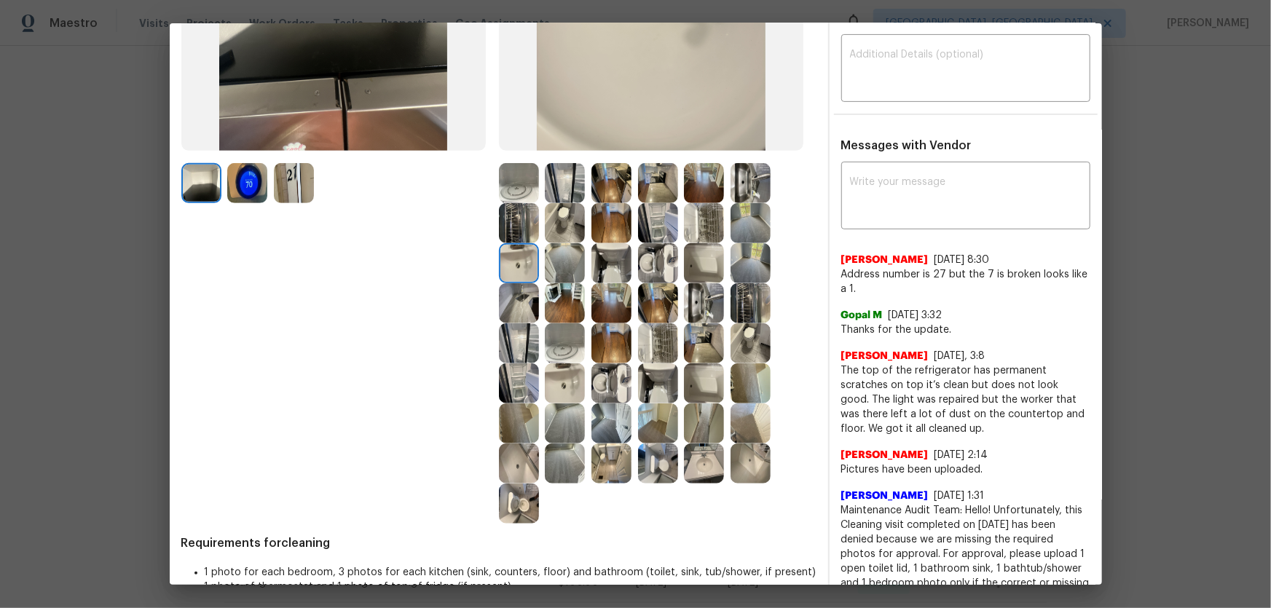
click at [525, 222] on img at bounding box center [519, 223] width 40 height 40
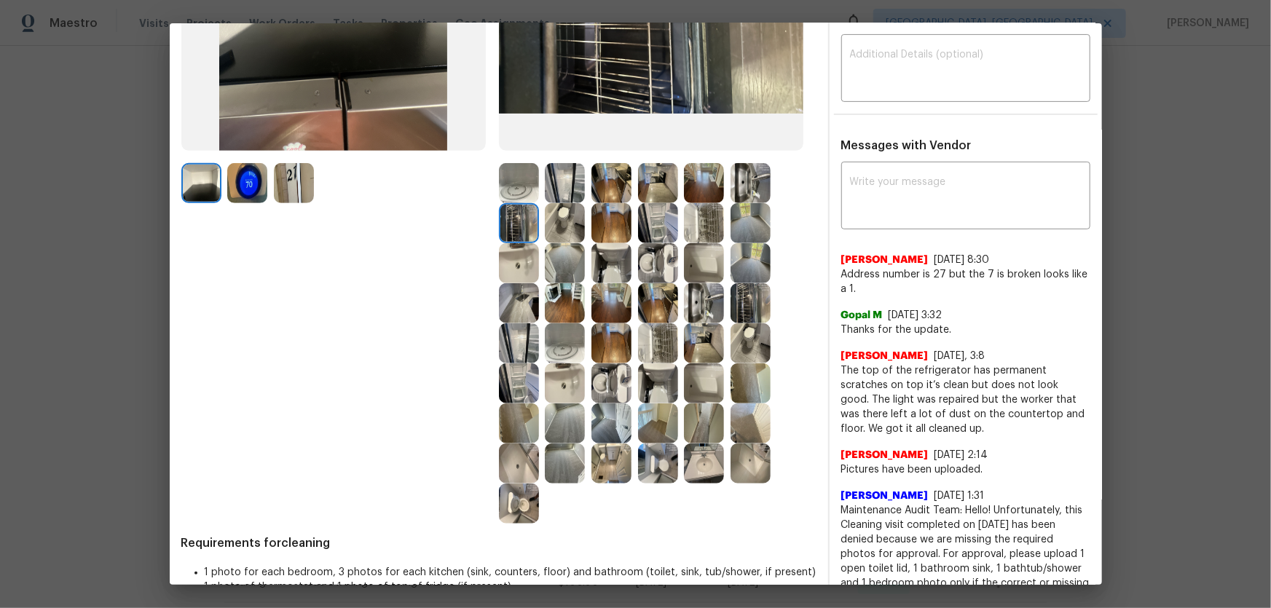
click at [570, 228] on img at bounding box center [565, 223] width 40 height 40
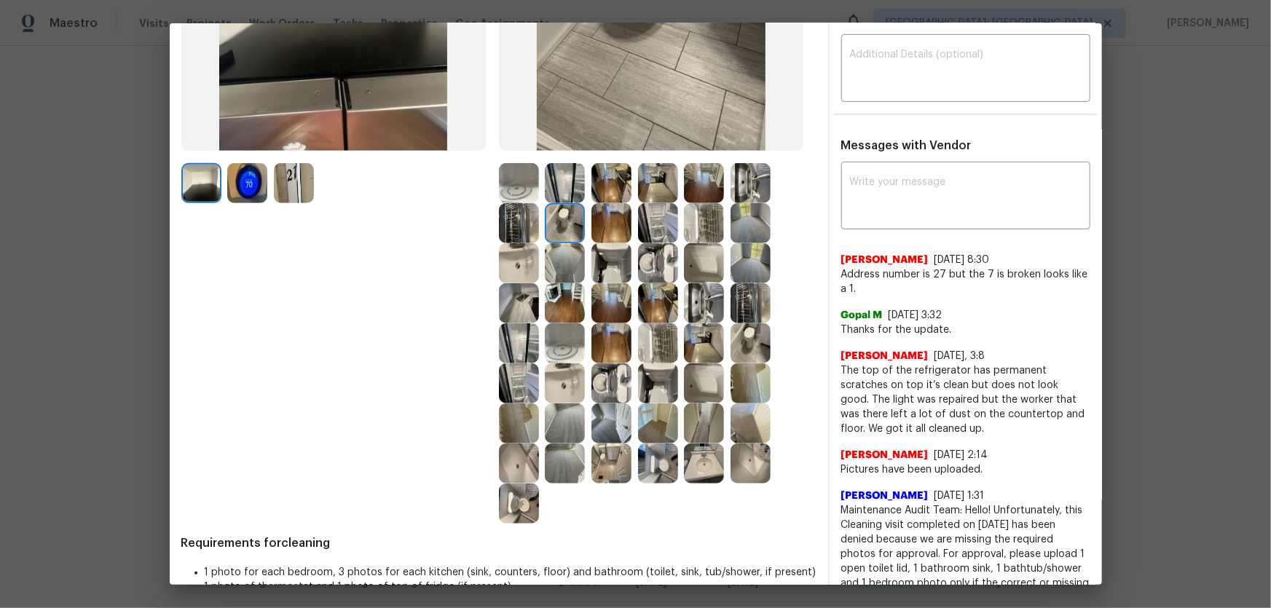
click at [744, 184] on img at bounding box center [751, 183] width 40 height 40
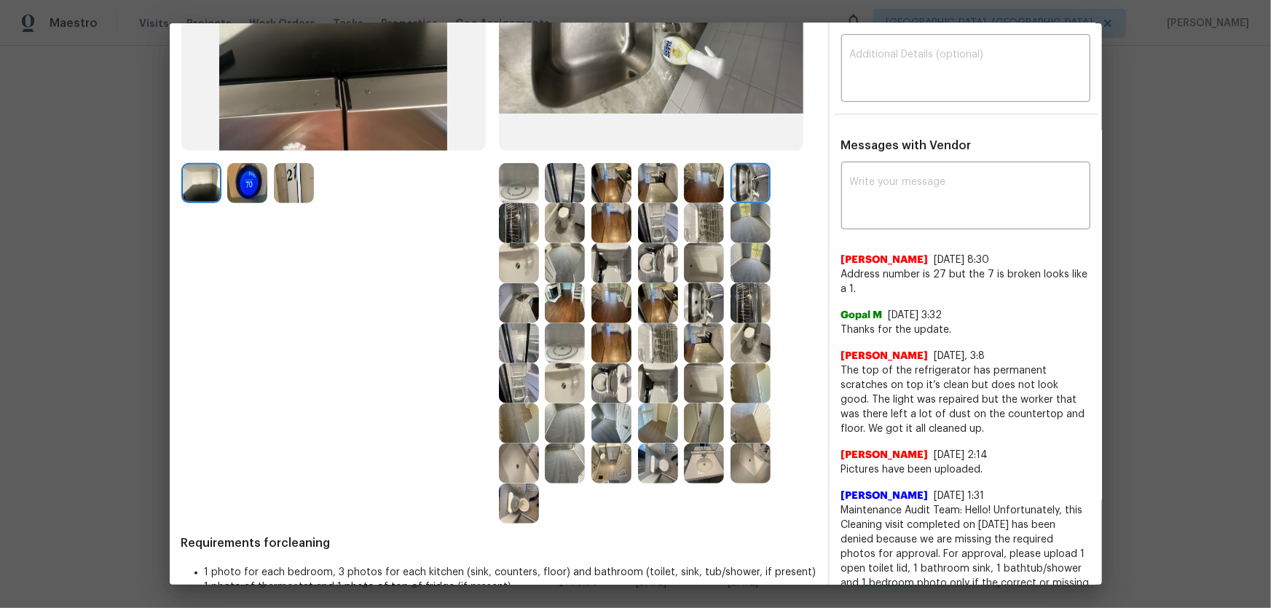
click at [701, 181] on img at bounding box center [704, 183] width 40 height 40
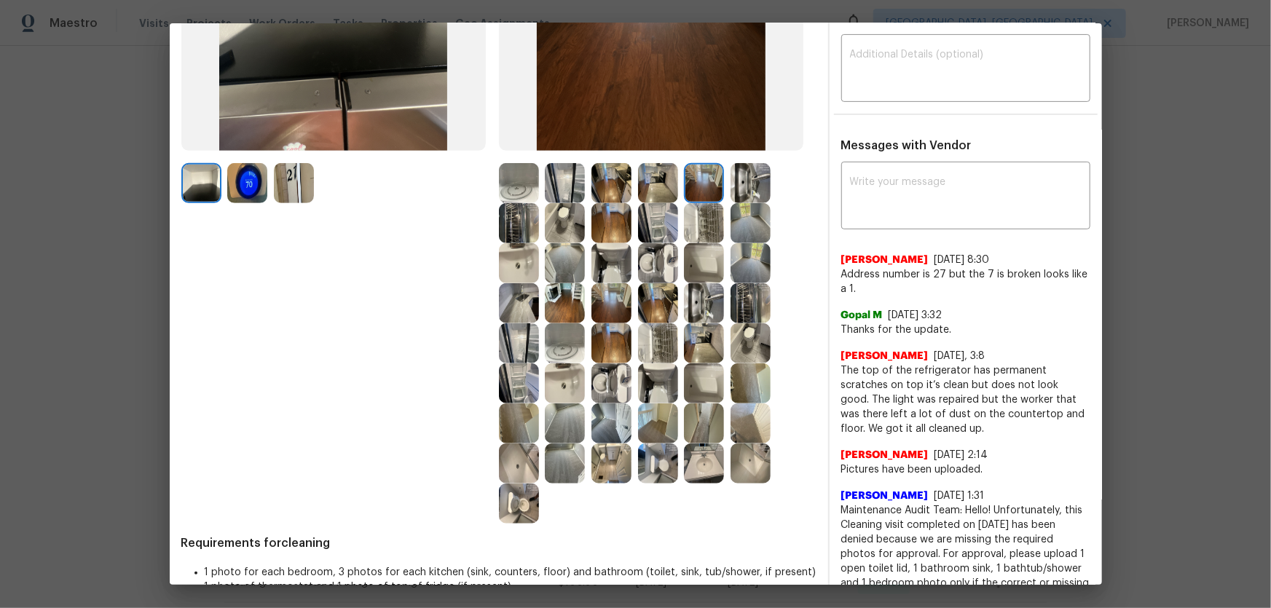
click at [652, 181] on img at bounding box center [658, 183] width 40 height 40
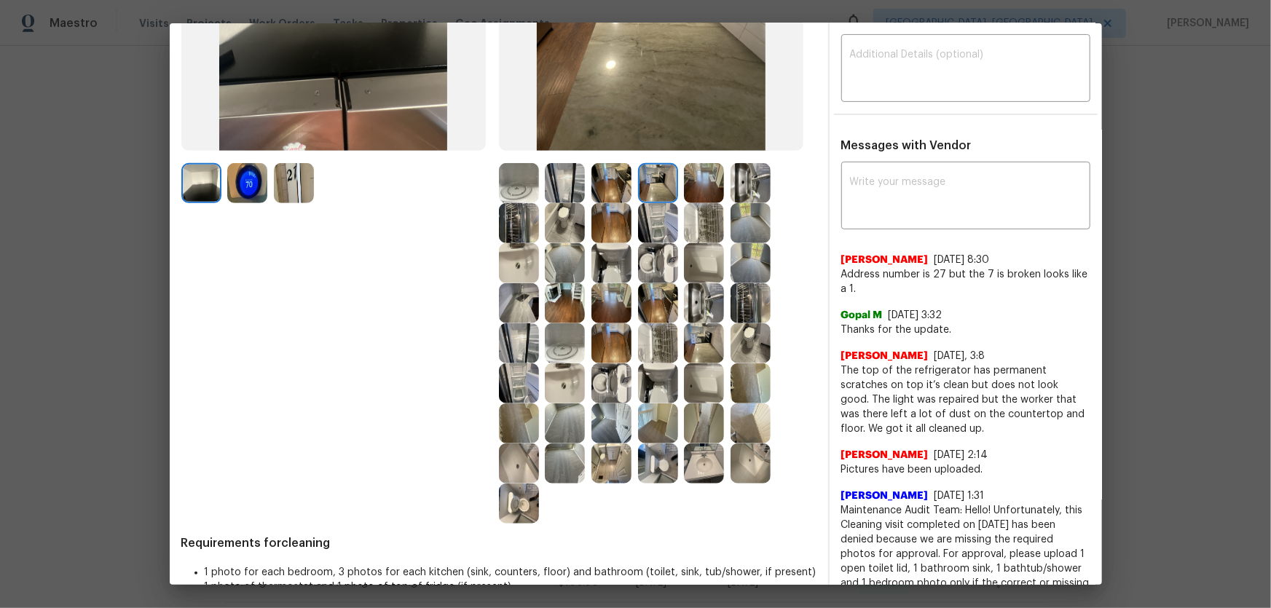
click at [584, 176] on div at bounding box center [568, 183] width 47 height 40
click at [499, 195] on img at bounding box center [519, 183] width 40 height 40
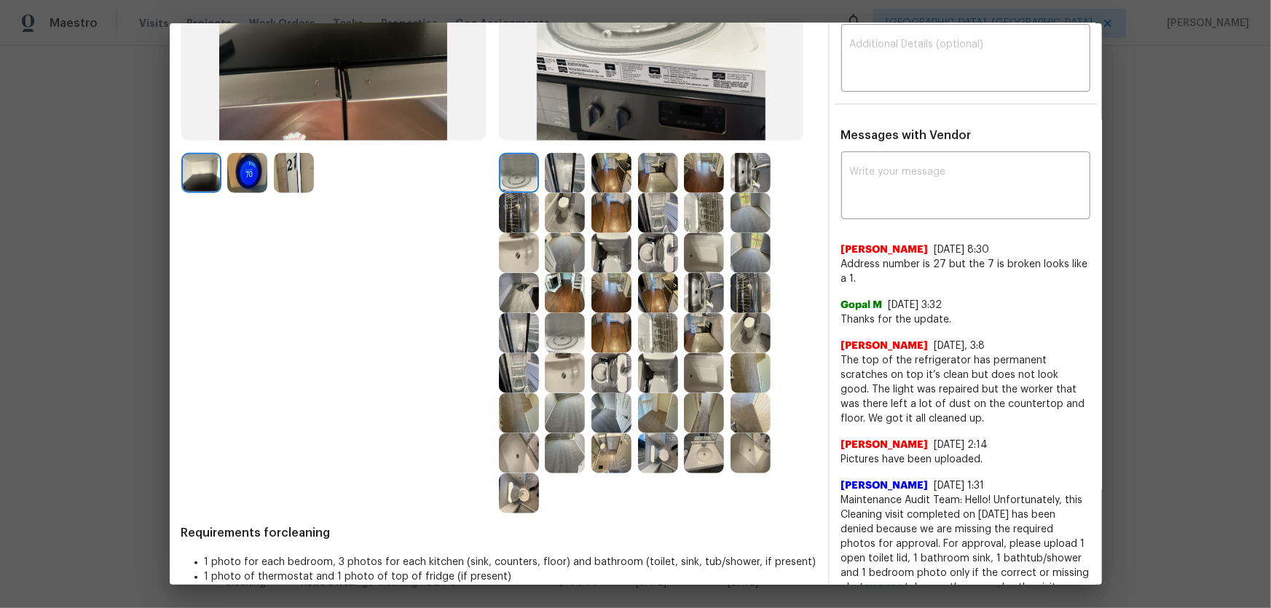
scroll to position [331, 0]
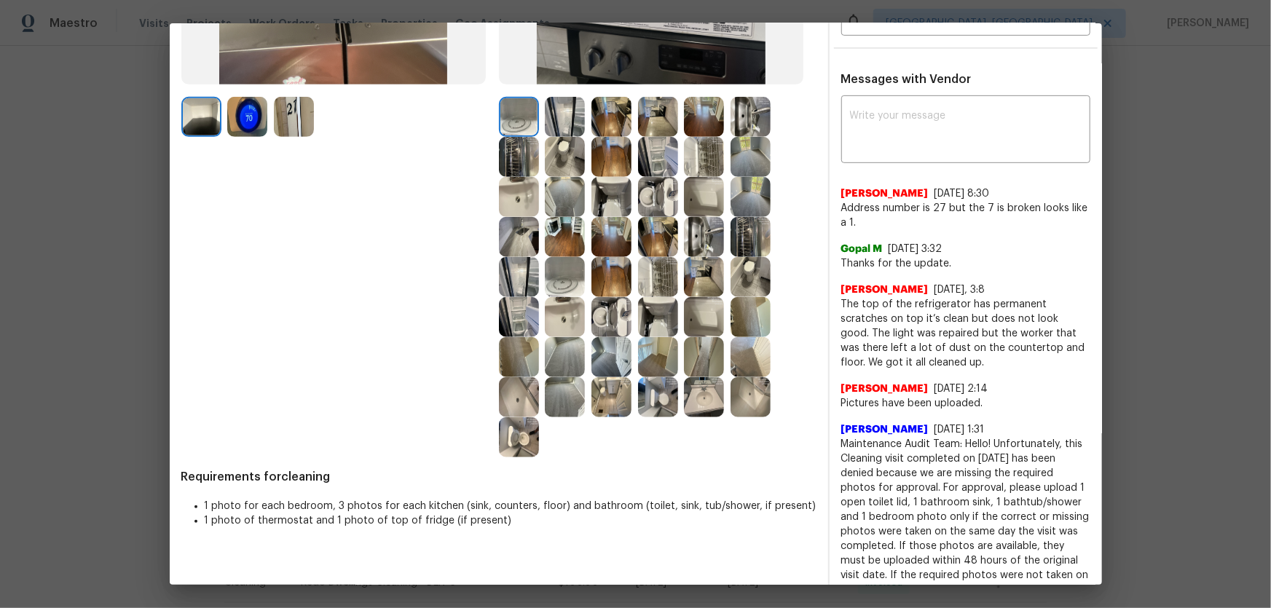
click at [554, 358] on img at bounding box center [565, 357] width 40 height 40
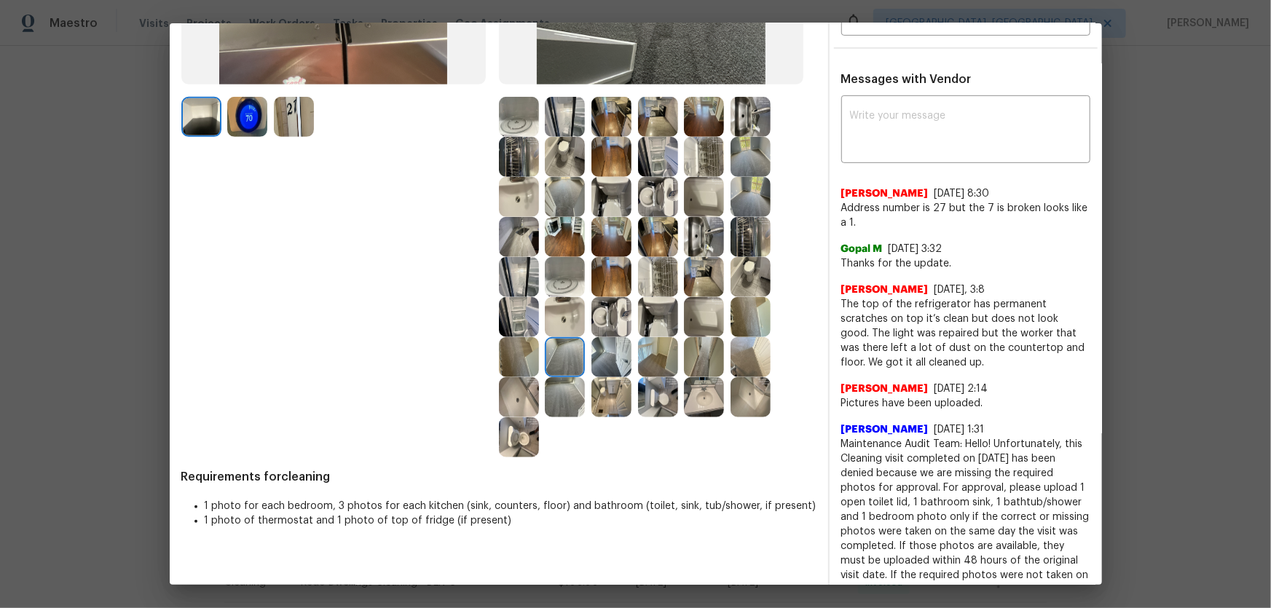
click at [596, 356] on img at bounding box center [612, 357] width 40 height 40
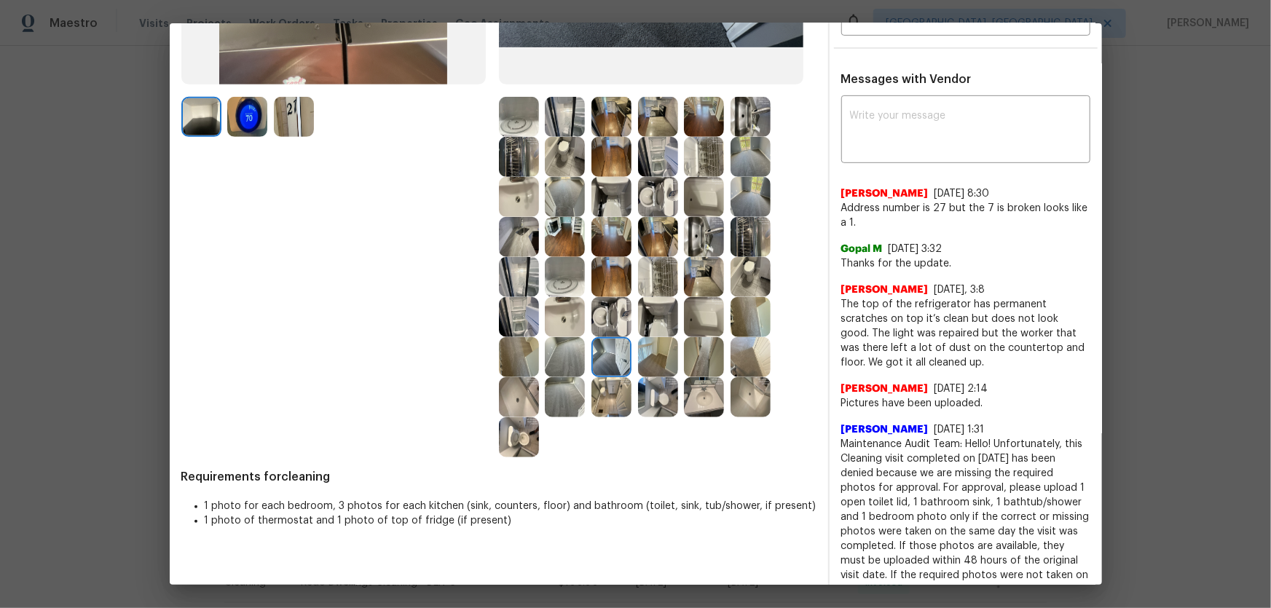
click at [561, 396] on img at bounding box center [565, 397] width 40 height 40
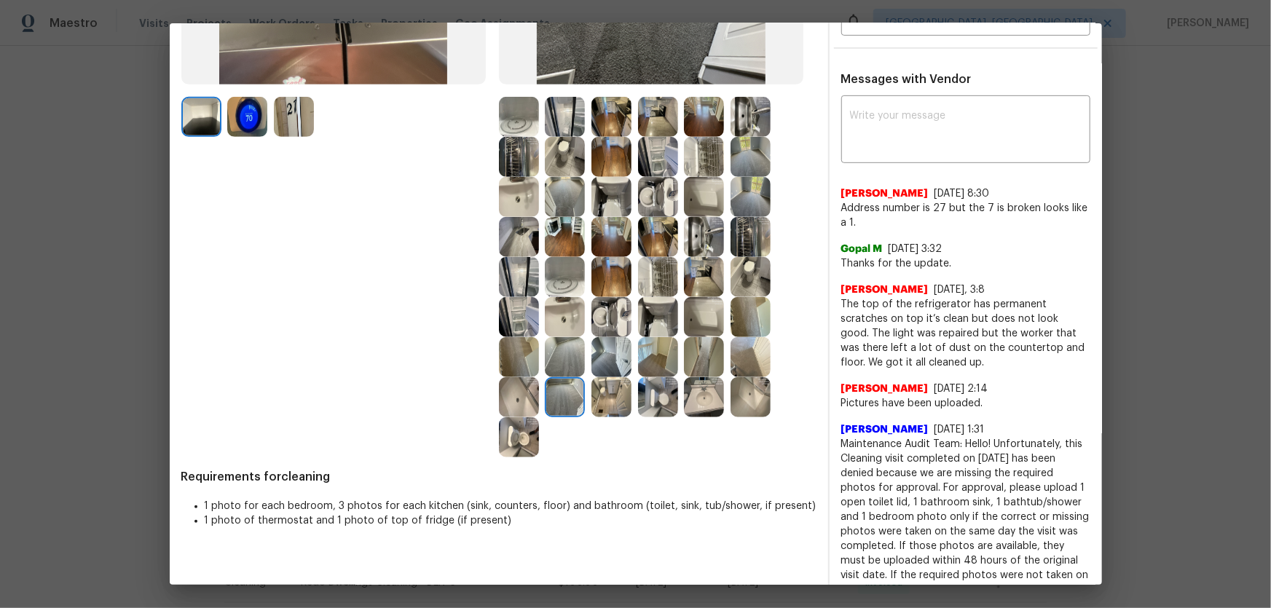
click at [597, 357] on img at bounding box center [612, 357] width 40 height 40
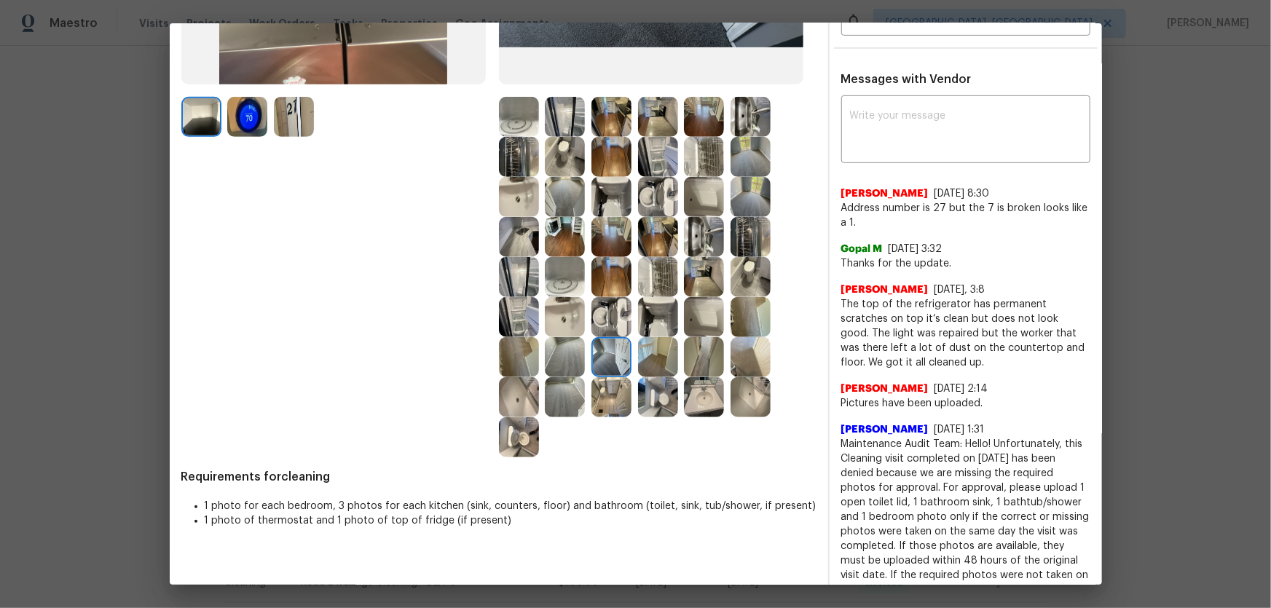
click at [612, 326] on img at bounding box center [612, 317] width 40 height 40
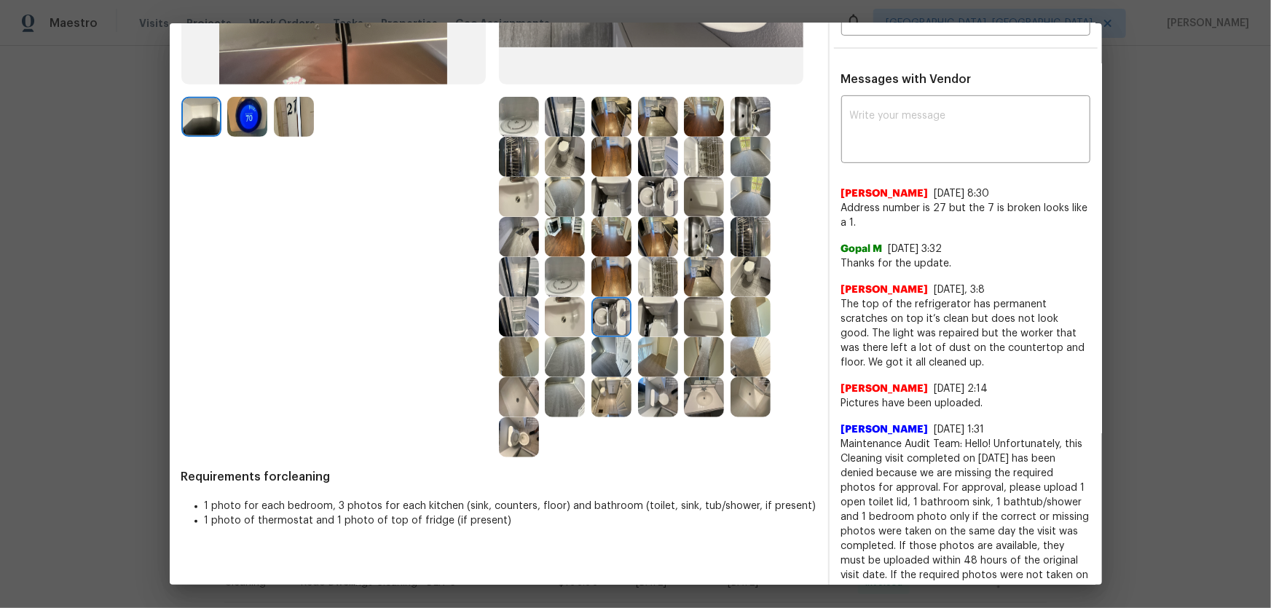
click at [704, 257] on img at bounding box center [704, 277] width 40 height 40
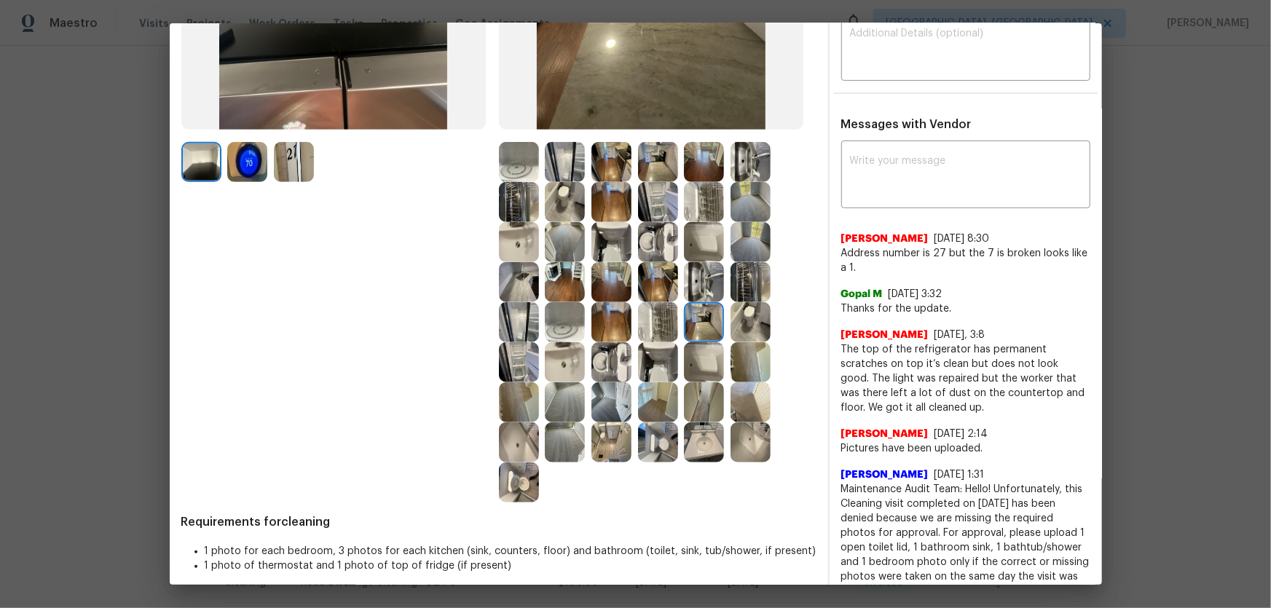
scroll to position [264, 0]
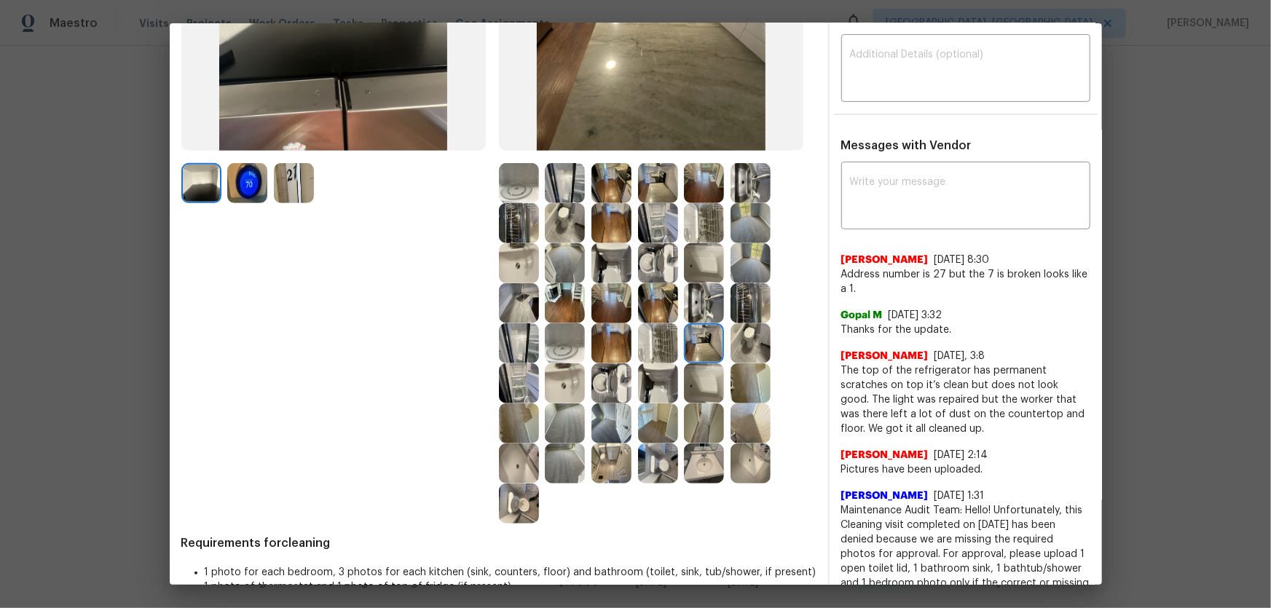
click at [715, 298] on img at bounding box center [704, 303] width 40 height 40
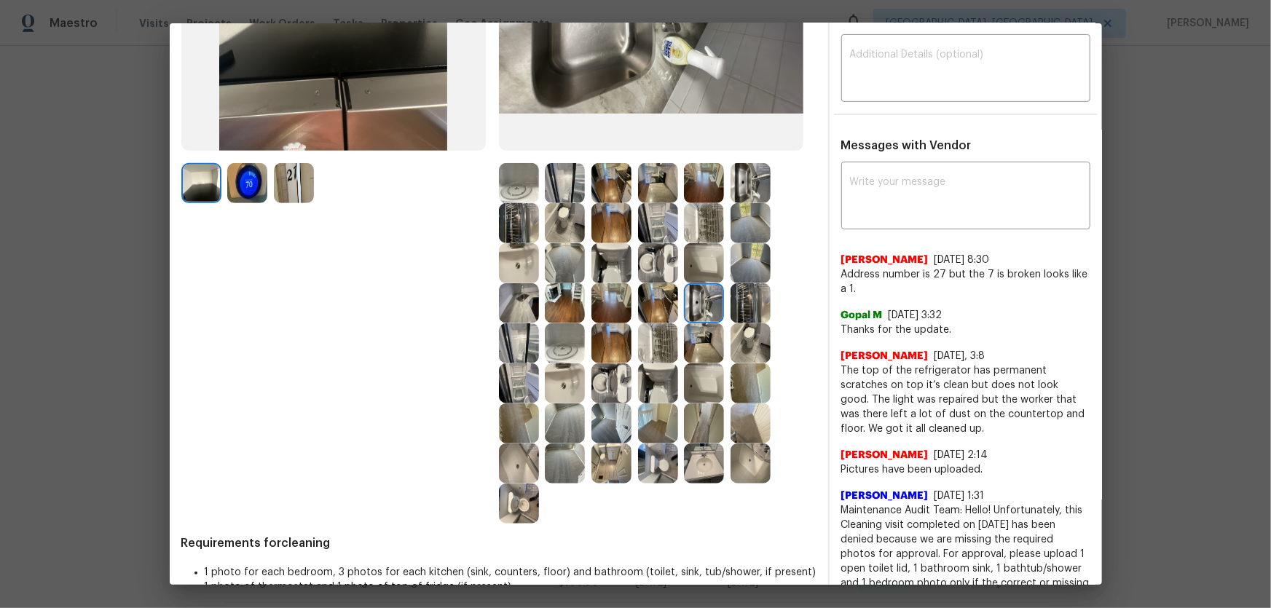
scroll to position [0, 0]
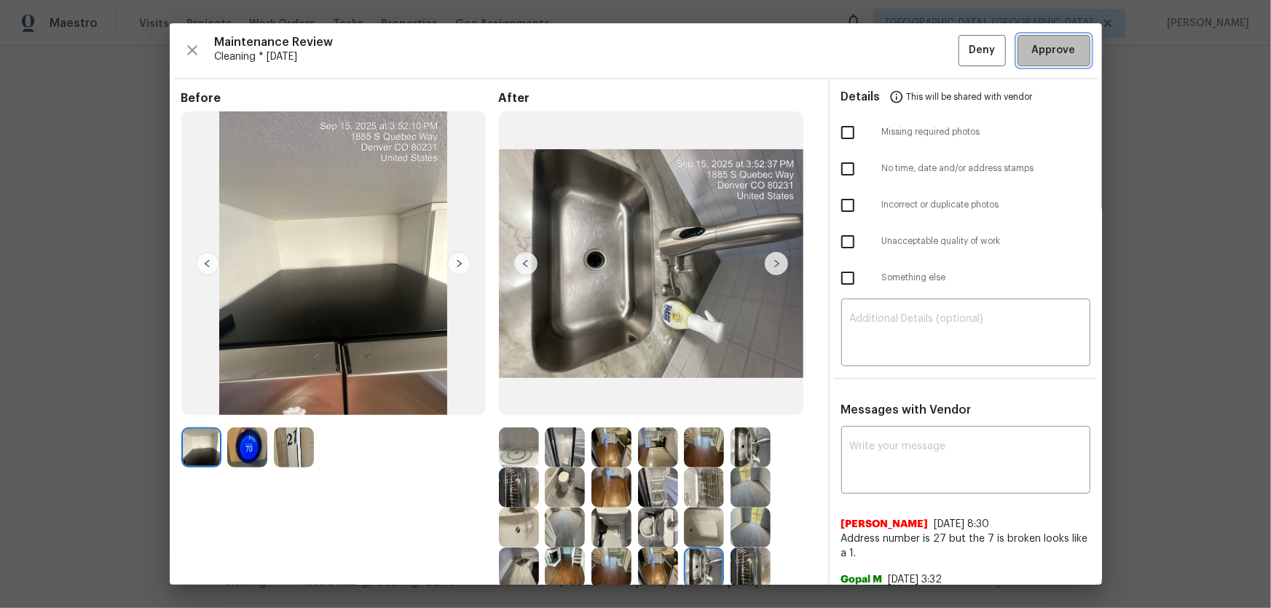
click at [904, 58] on span "Approve" at bounding box center [1054, 51] width 44 height 18
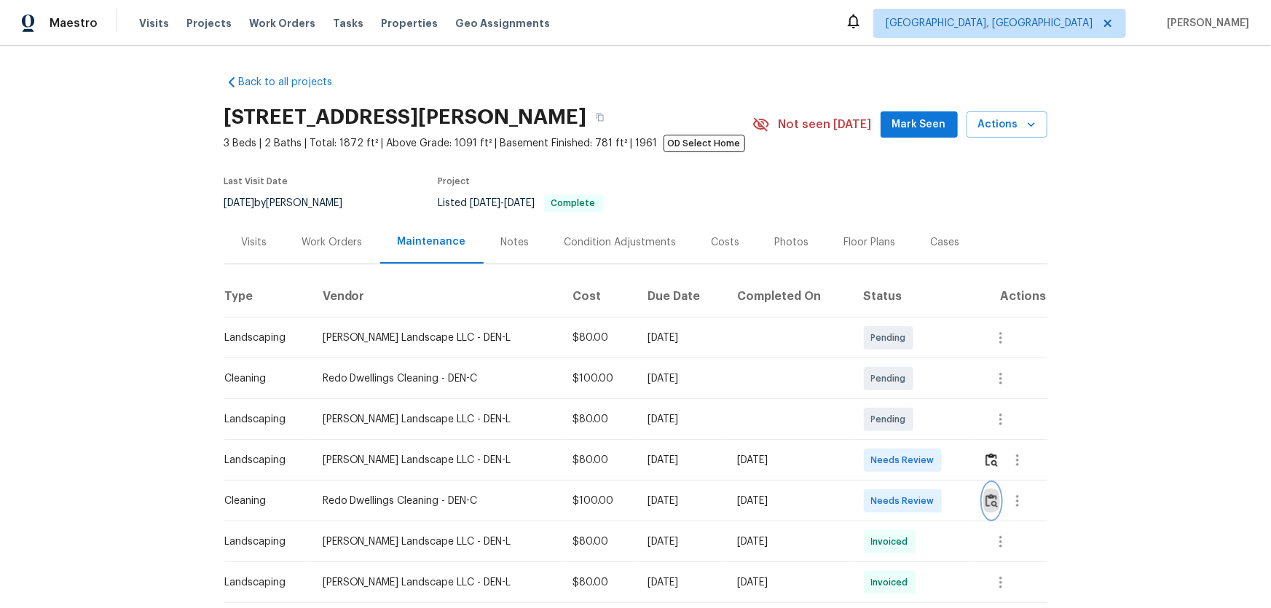
click at [904, 401] on button "button" at bounding box center [992, 501] width 17 height 35
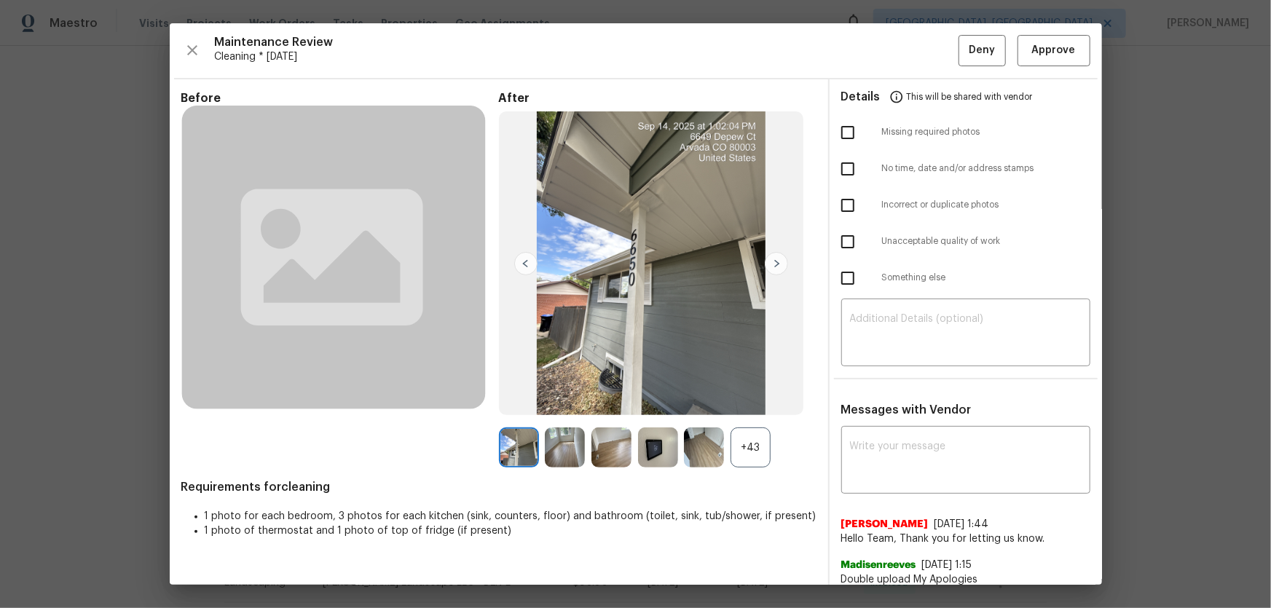
click at [750, 401] on div "+43" at bounding box center [751, 448] width 40 height 40
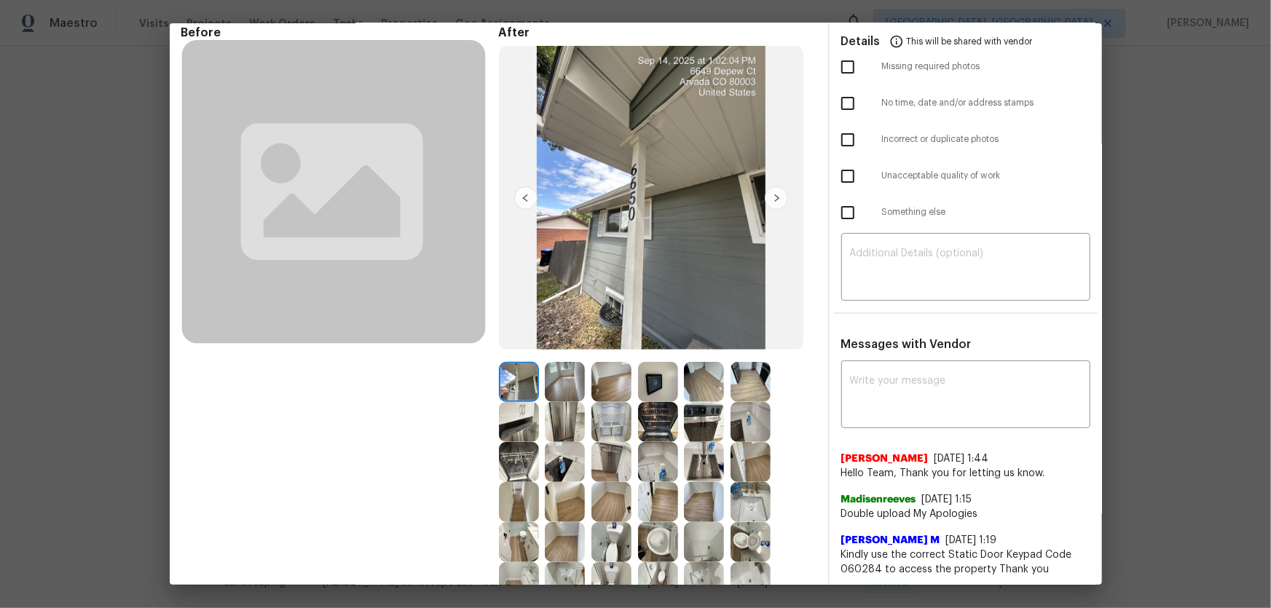
scroll to position [132, 0]
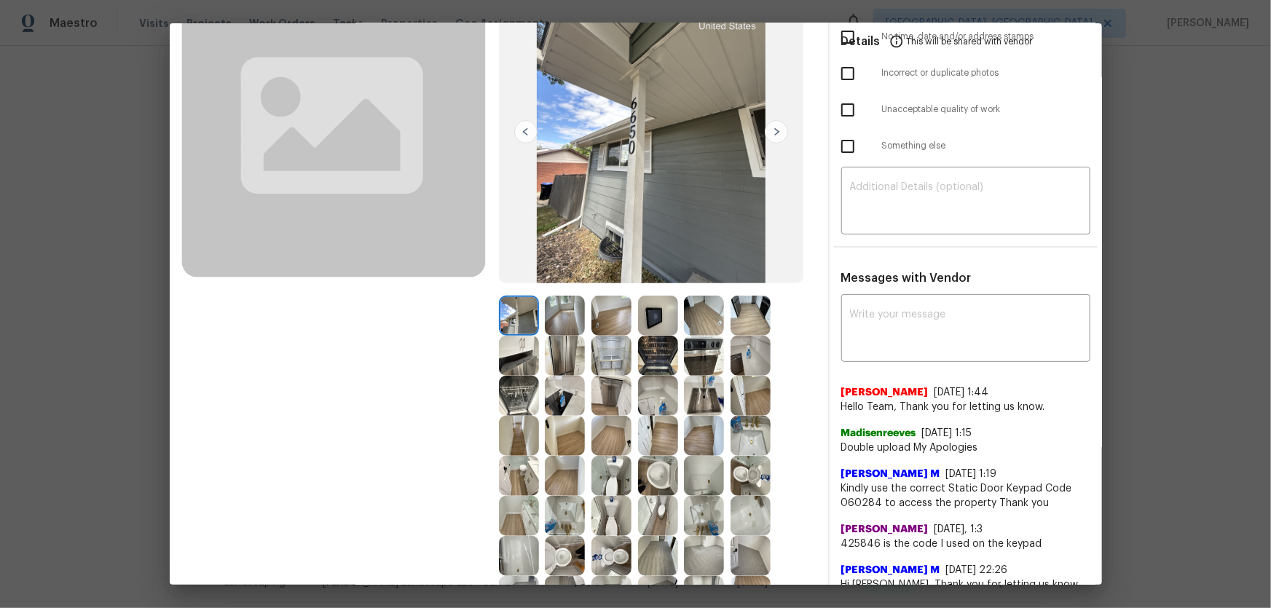
click at [646, 321] on img at bounding box center [658, 316] width 40 height 40
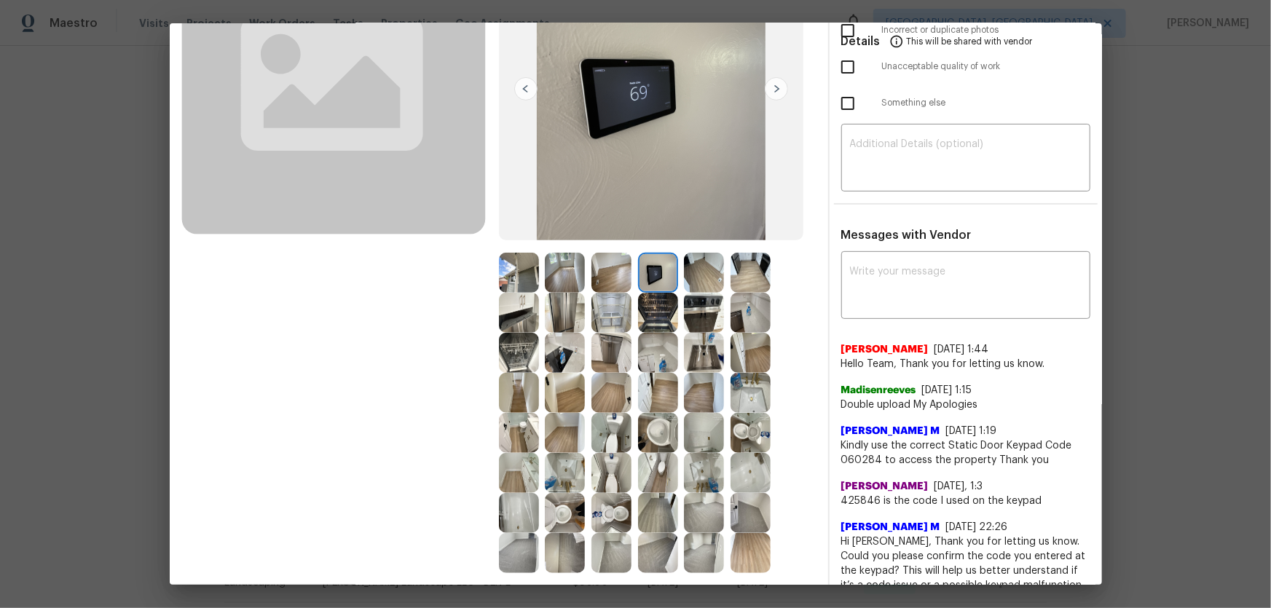
scroll to position [198, 0]
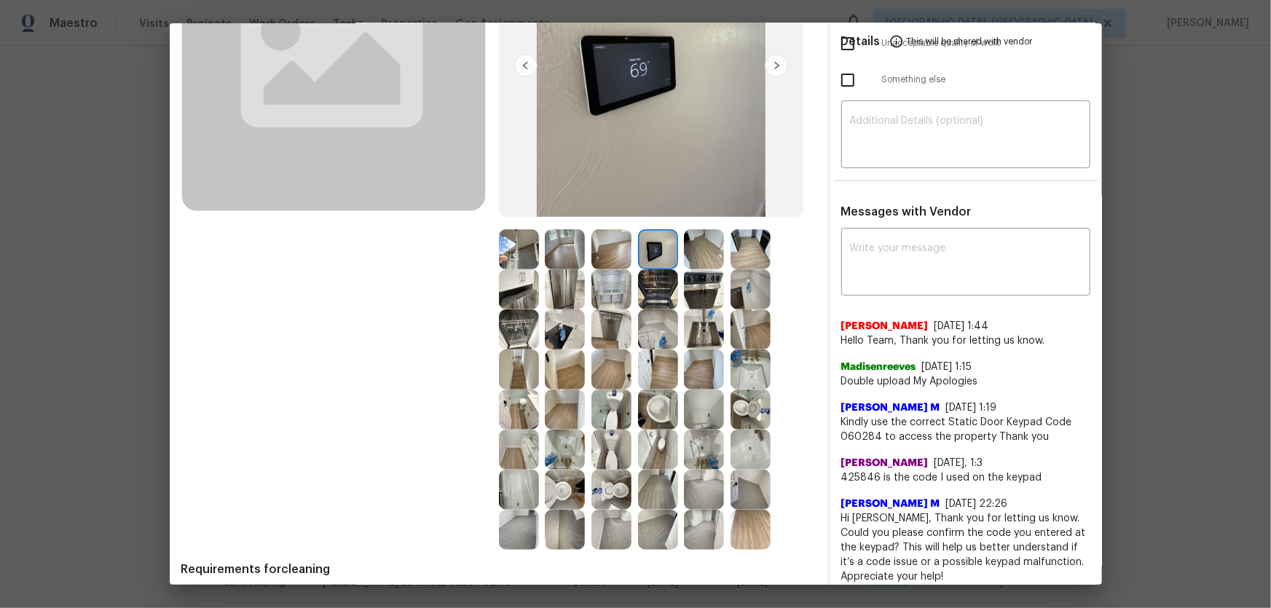
click at [744, 391] on img at bounding box center [751, 410] width 40 height 40
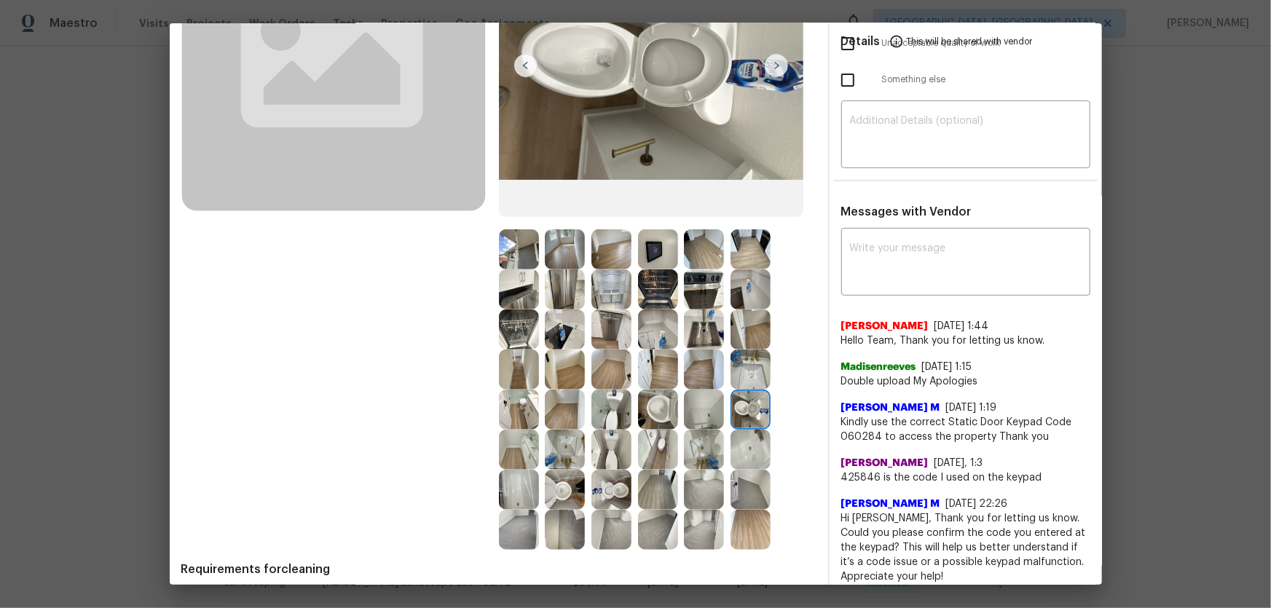
click at [654, 401] on img at bounding box center [658, 410] width 40 height 40
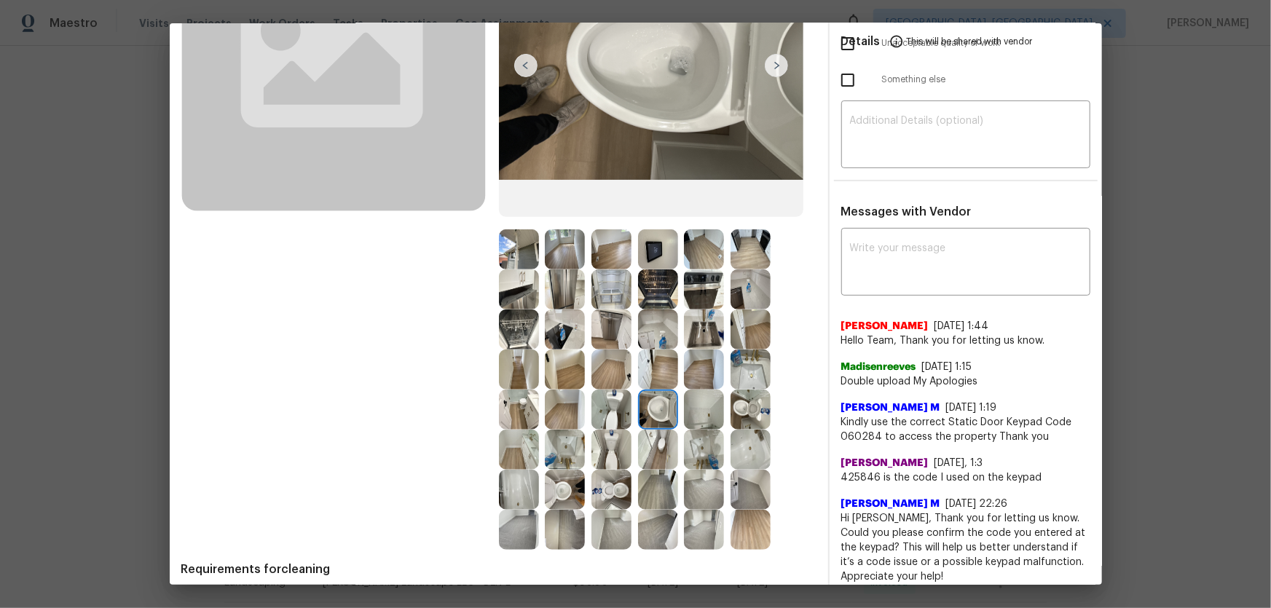
click at [612, 401] on img at bounding box center [612, 490] width 40 height 40
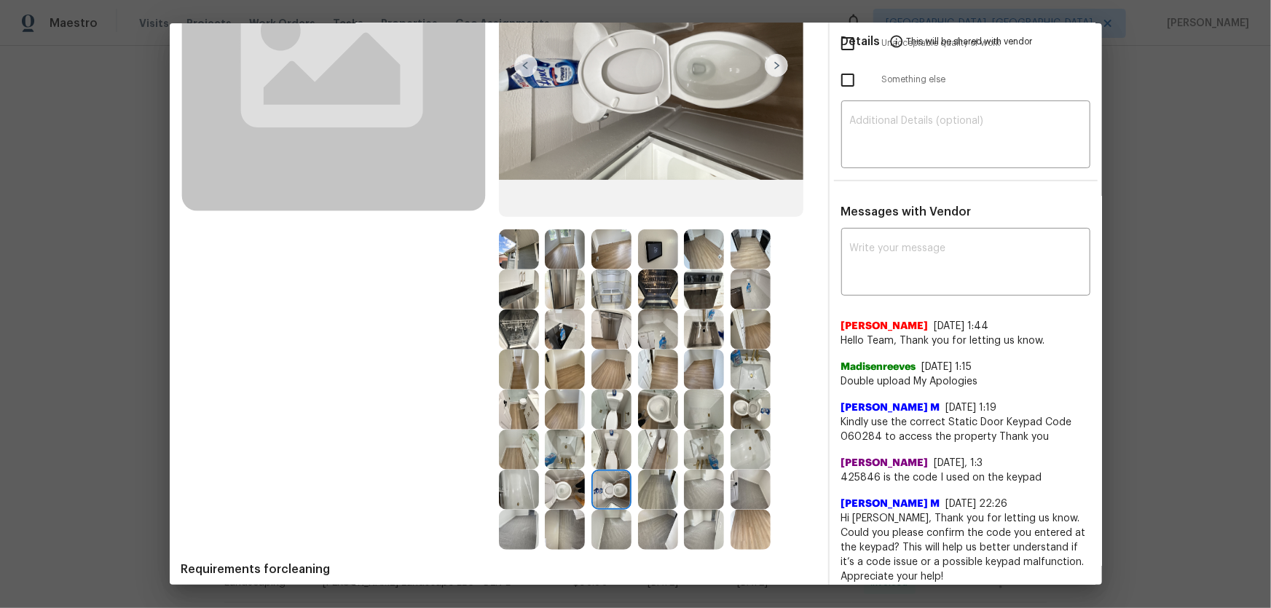
click at [665, 401] on img at bounding box center [658, 410] width 40 height 40
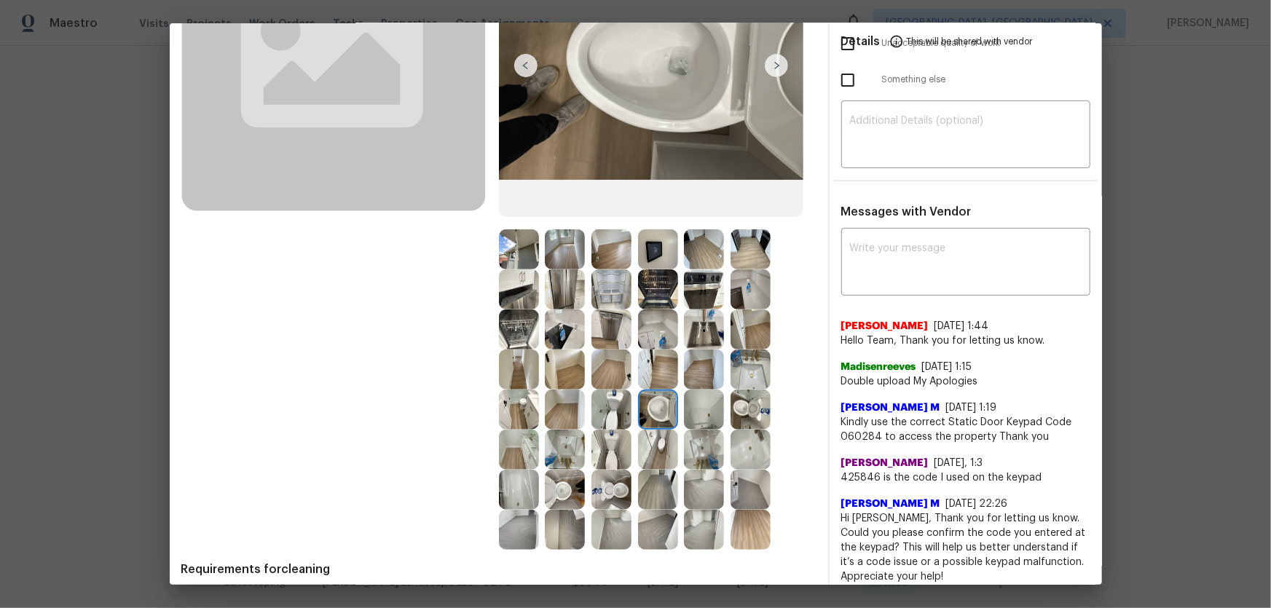
click at [738, 401] on img at bounding box center [751, 410] width 40 height 40
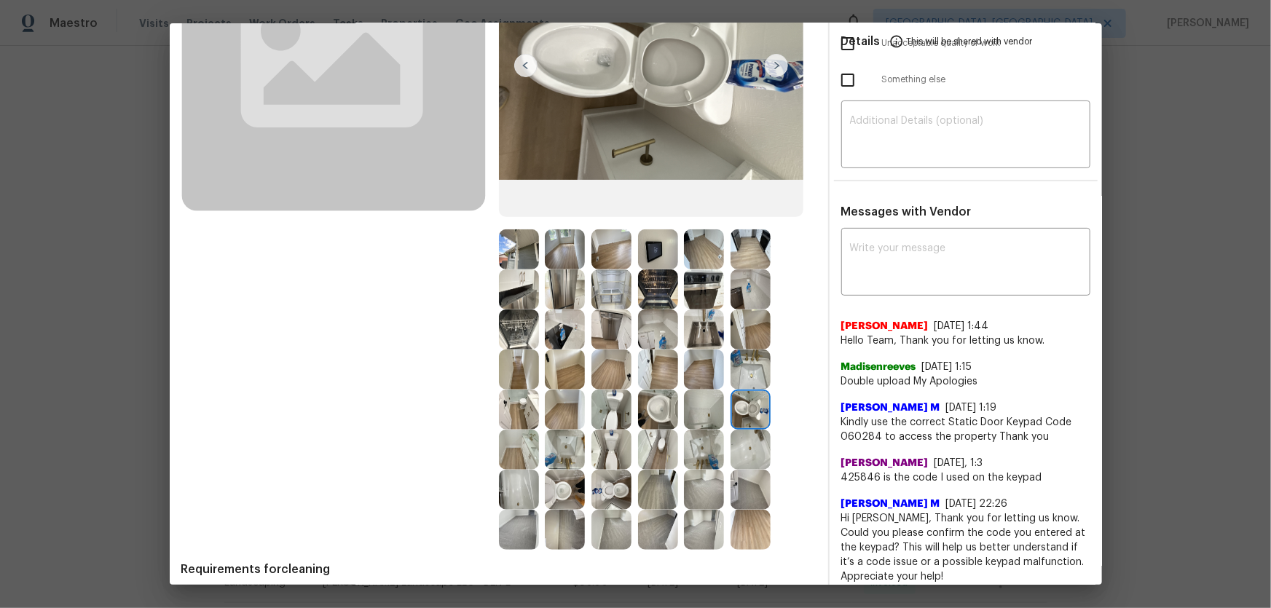
click at [750, 377] on img at bounding box center [751, 370] width 40 height 40
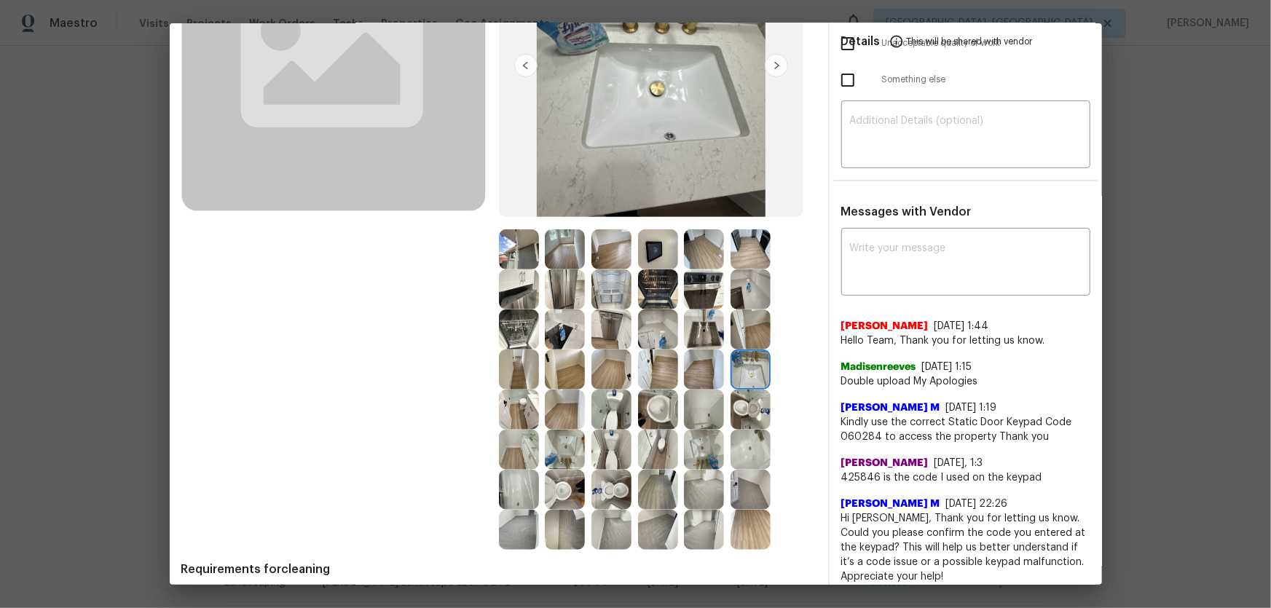
click at [699, 401] on img at bounding box center [704, 450] width 40 height 40
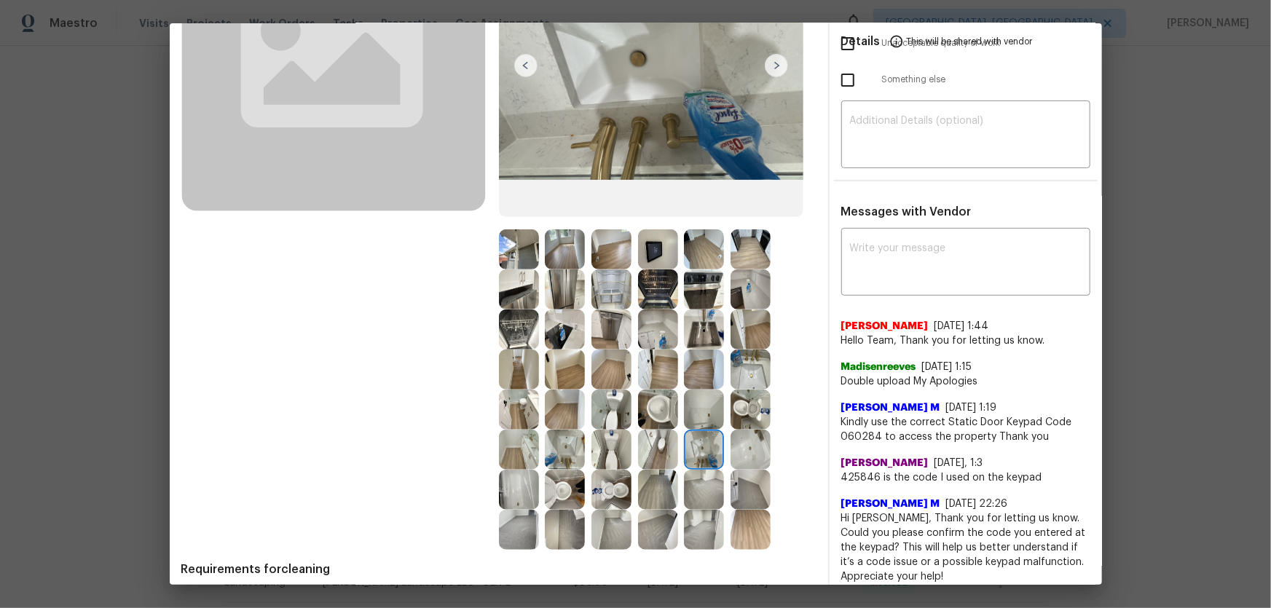
click at [740, 401] on img at bounding box center [751, 450] width 40 height 40
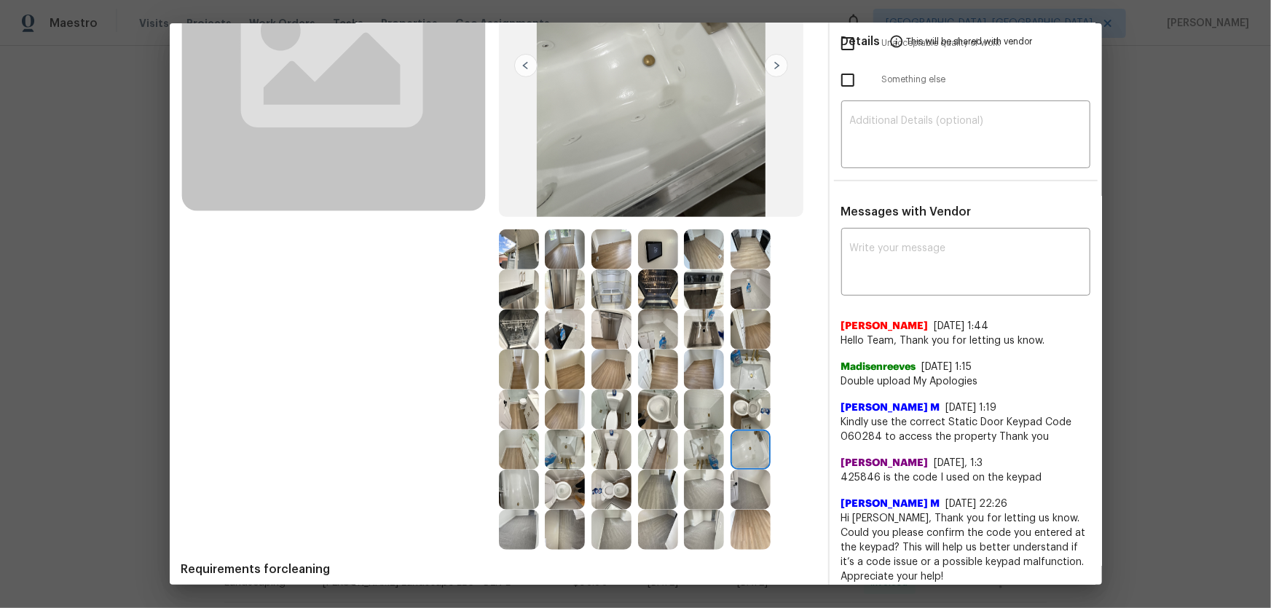
click at [706, 401] on img at bounding box center [704, 410] width 40 height 40
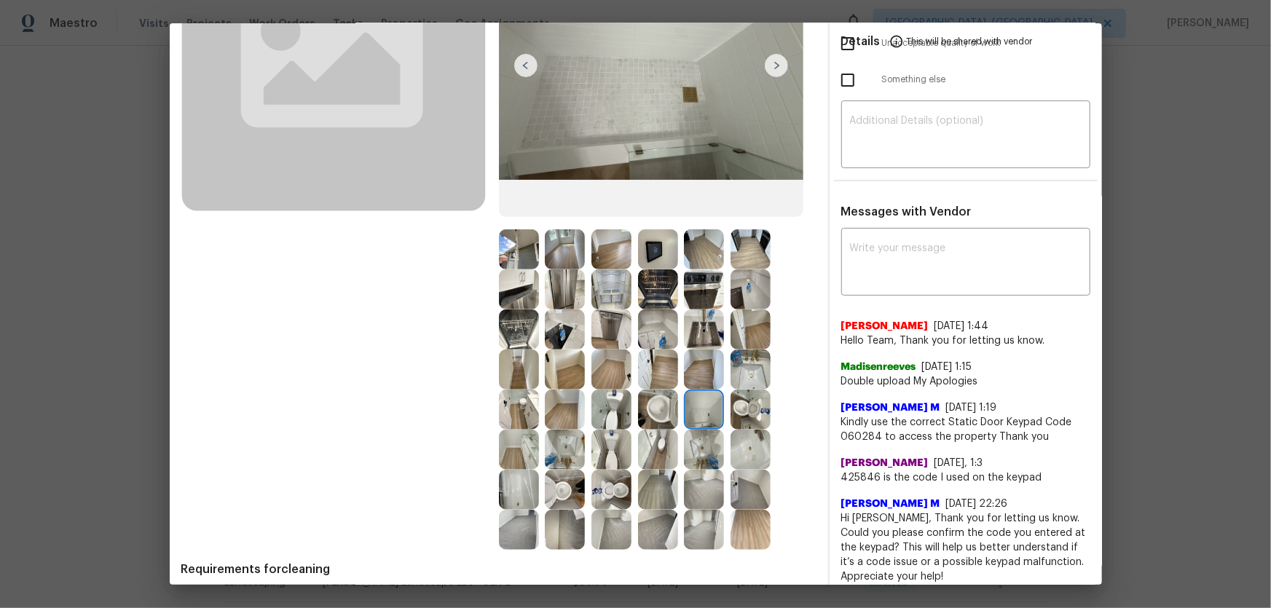
click at [572, 401] on img at bounding box center [565, 490] width 40 height 40
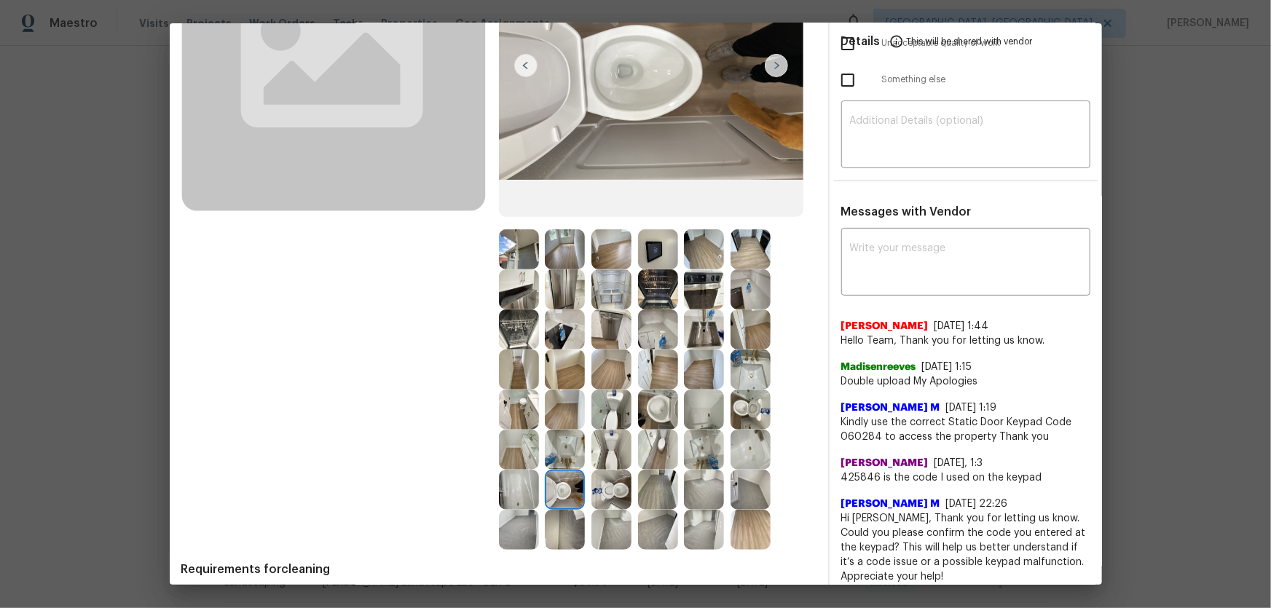
click at [537, 401] on div at bounding box center [522, 490] width 47 height 40
click at [520, 401] on img at bounding box center [519, 450] width 40 height 40
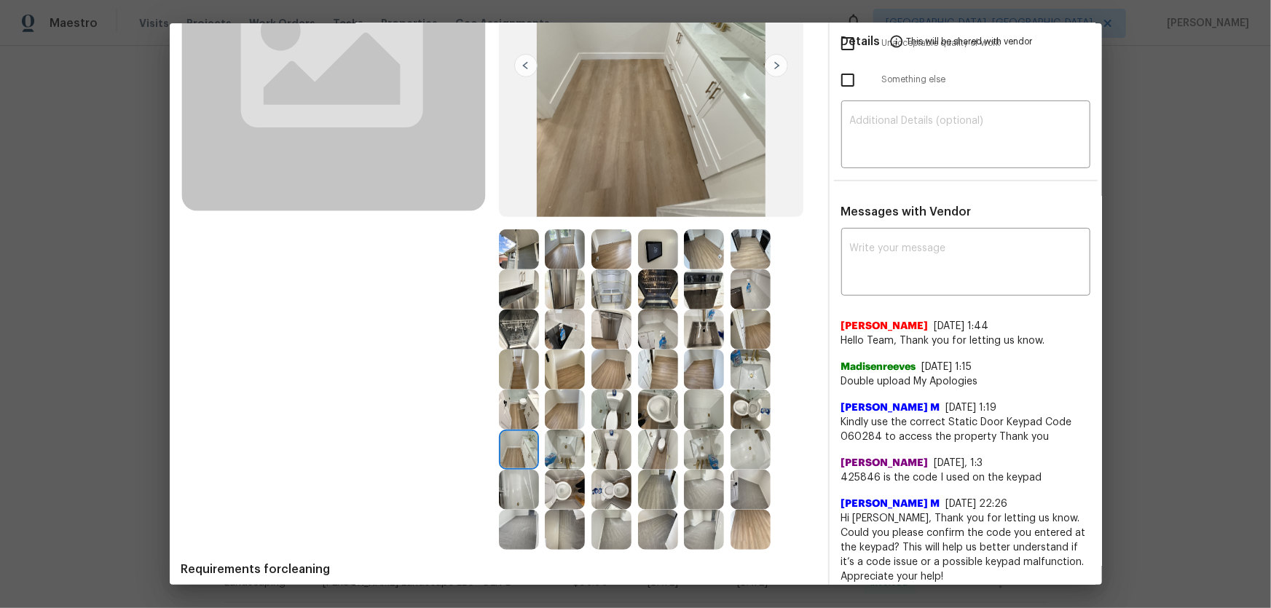
click at [514, 332] on img at bounding box center [519, 330] width 40 height 40
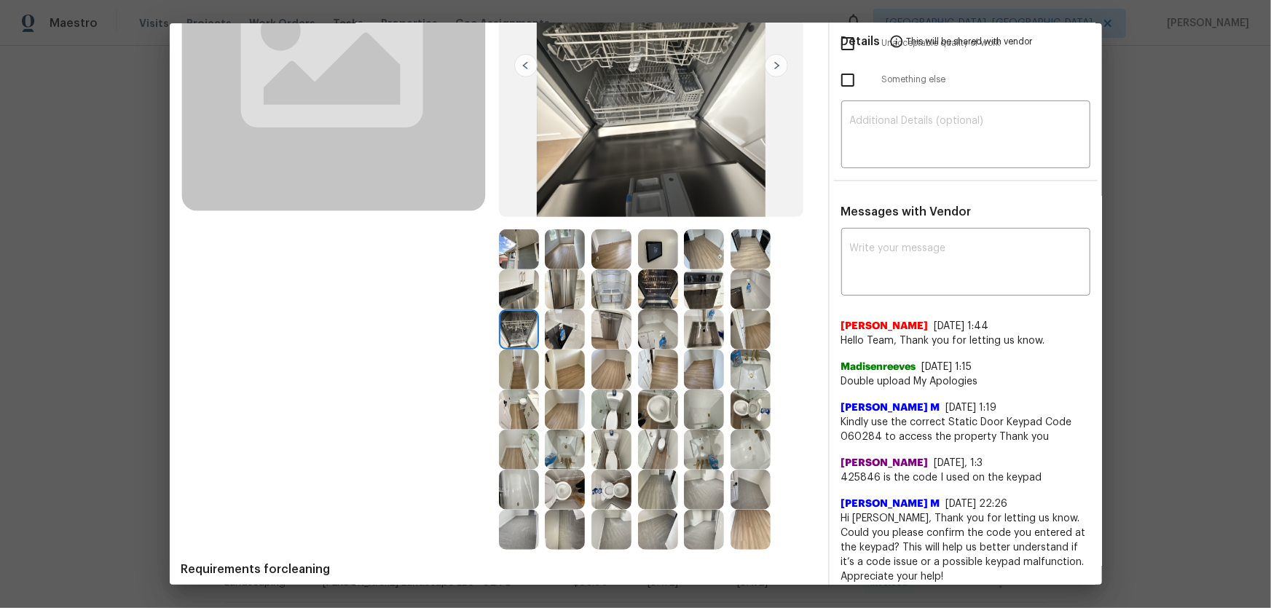
click at [560, 339] on img at bounding box center [565, 330] width 40 height 40
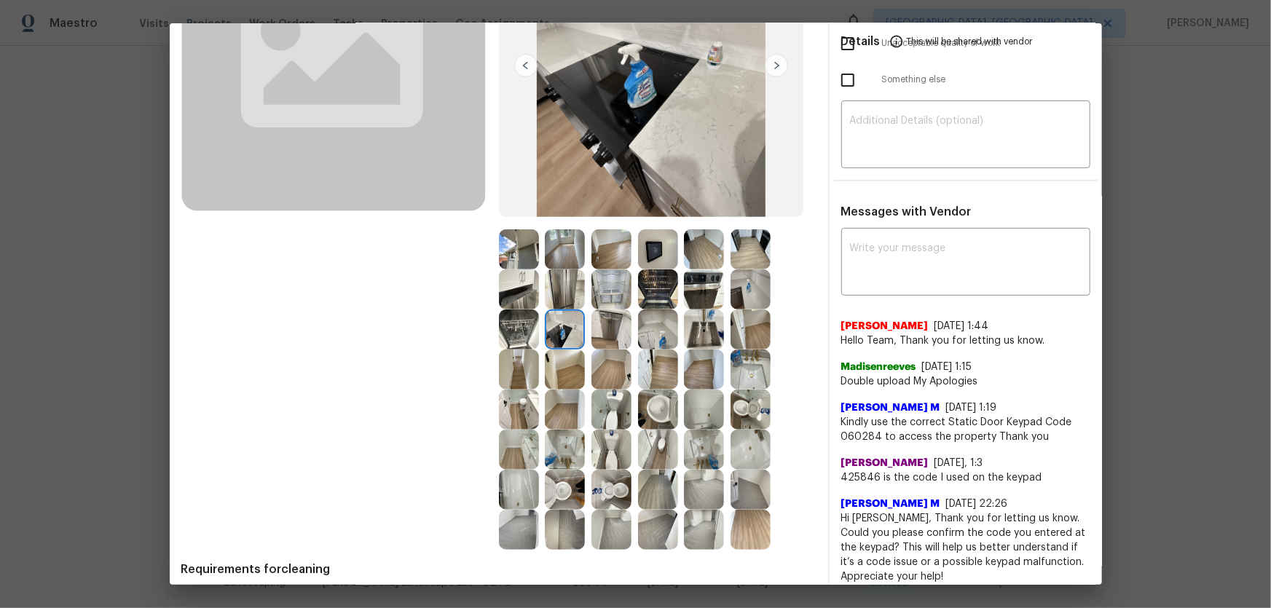
click at [592, 337] on img at bounding box center [612, 330] width 40 height 40
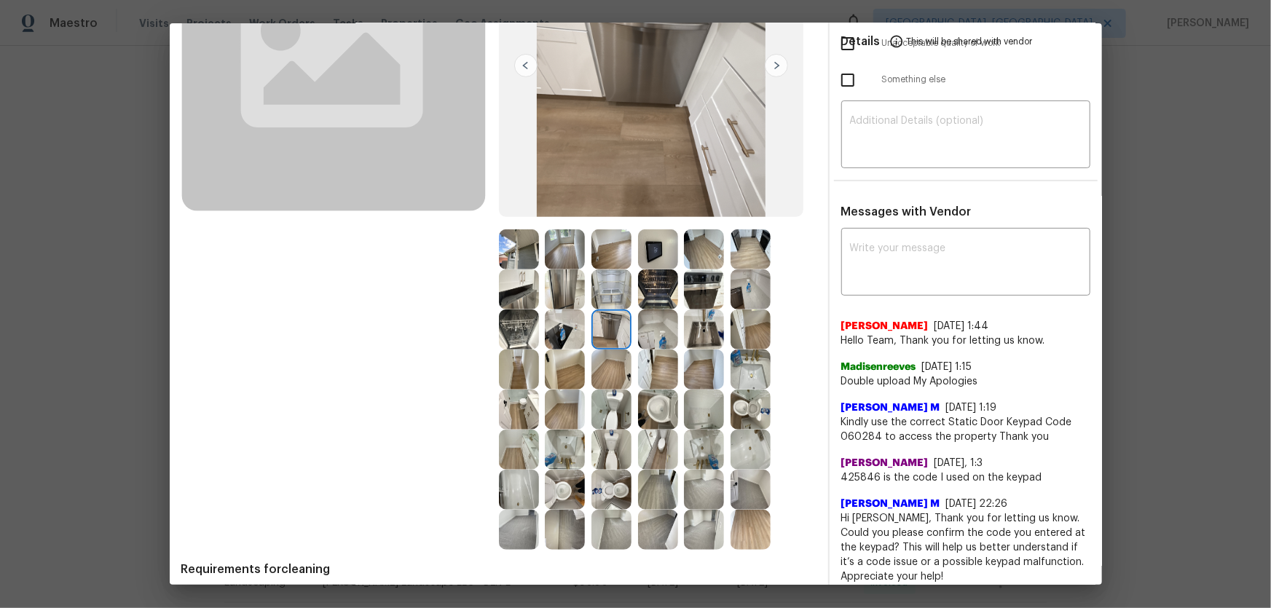
click at [592, 291] on img at bounding box center [612, 290] width 40 height 40
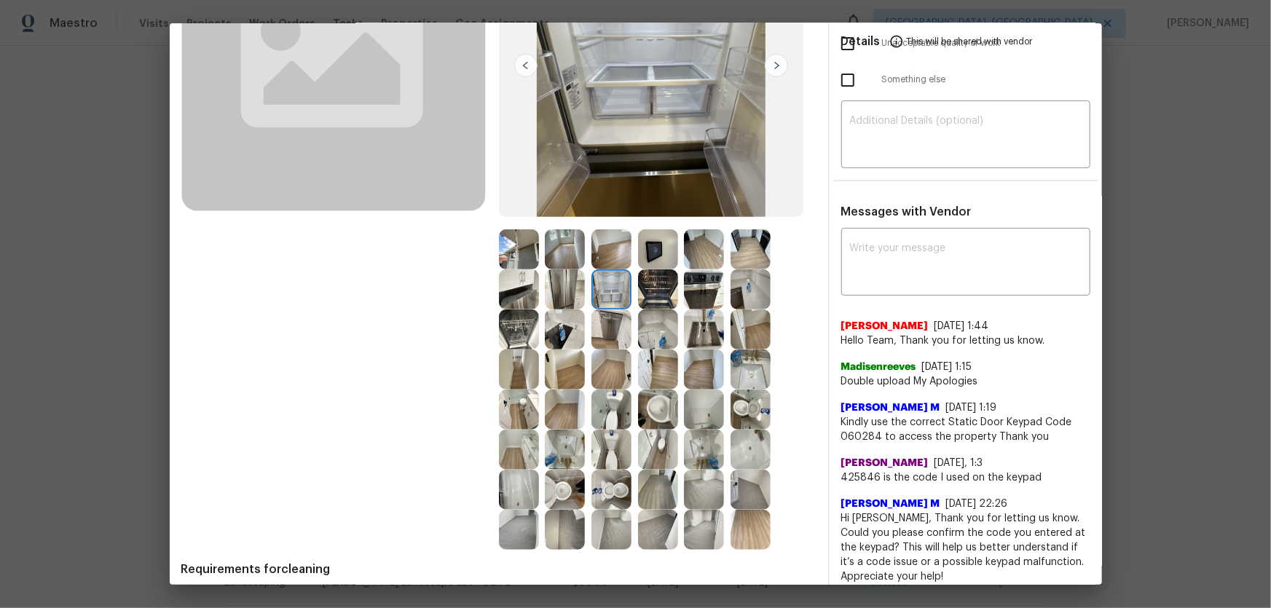
click at [555, 290] on img at bounding box center [565, 290] width 40 height 40
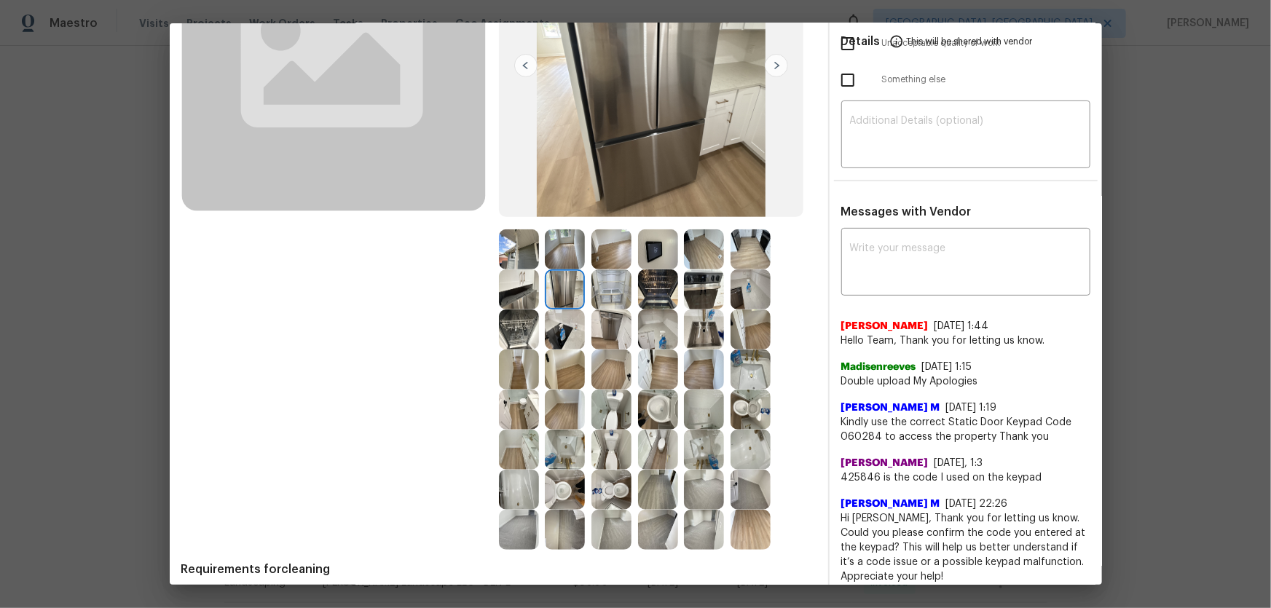
click at [512, 287] on img at bounding box center [519, 290] width 40 height 40
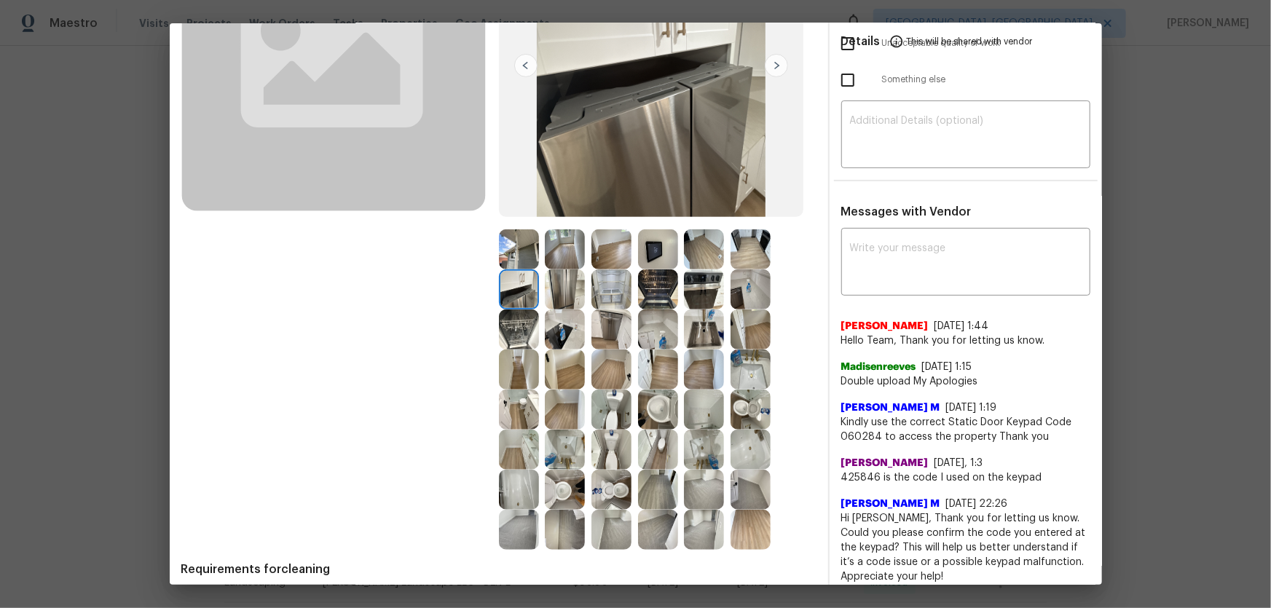
click at [506, 256] on img at bounding box center [519, 250] width 40 height 40
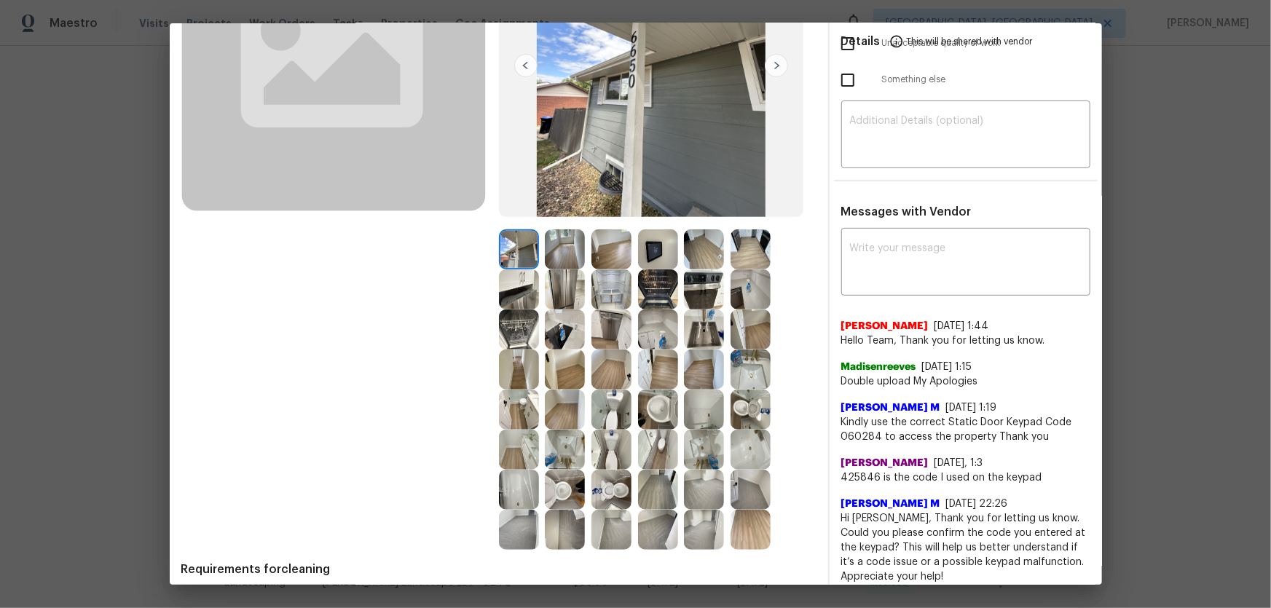
click at [662, 248] on img at bounding box center [658, 250] width 40 height 40
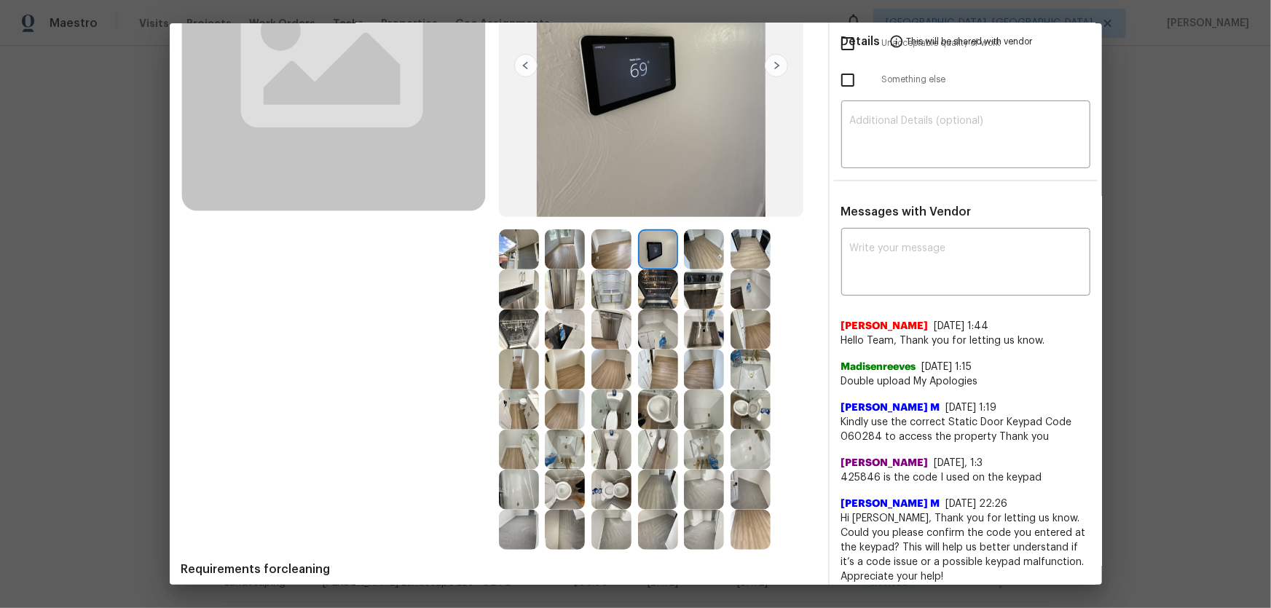
click at [684, 248] on img at bounding box center [704, 250] width 40 height 40
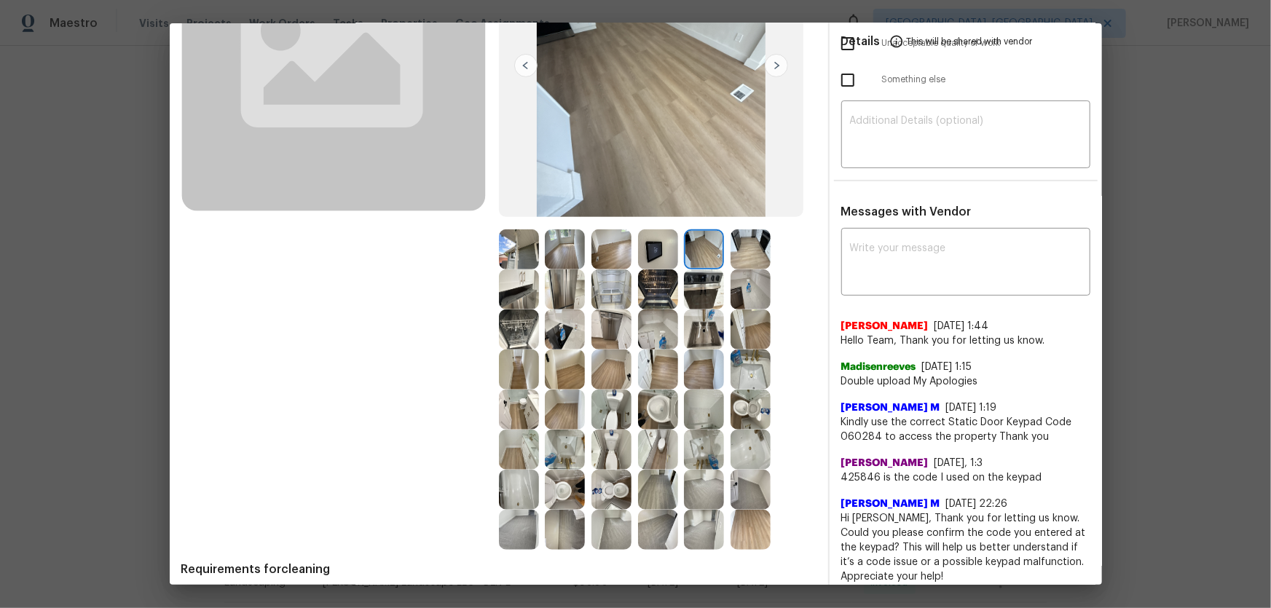
click at [689, 296] on img at bounding box center [704, 290] width 40 height 40
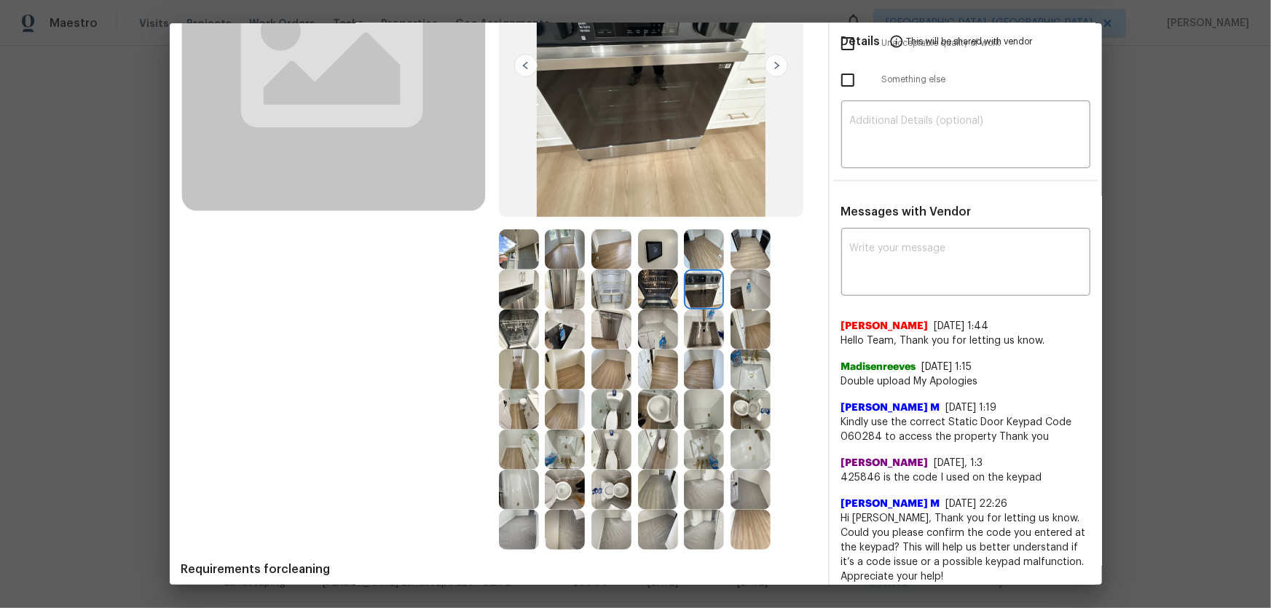
click at [742, 292] on img at bounding box center [751, 290] width 40 height 40
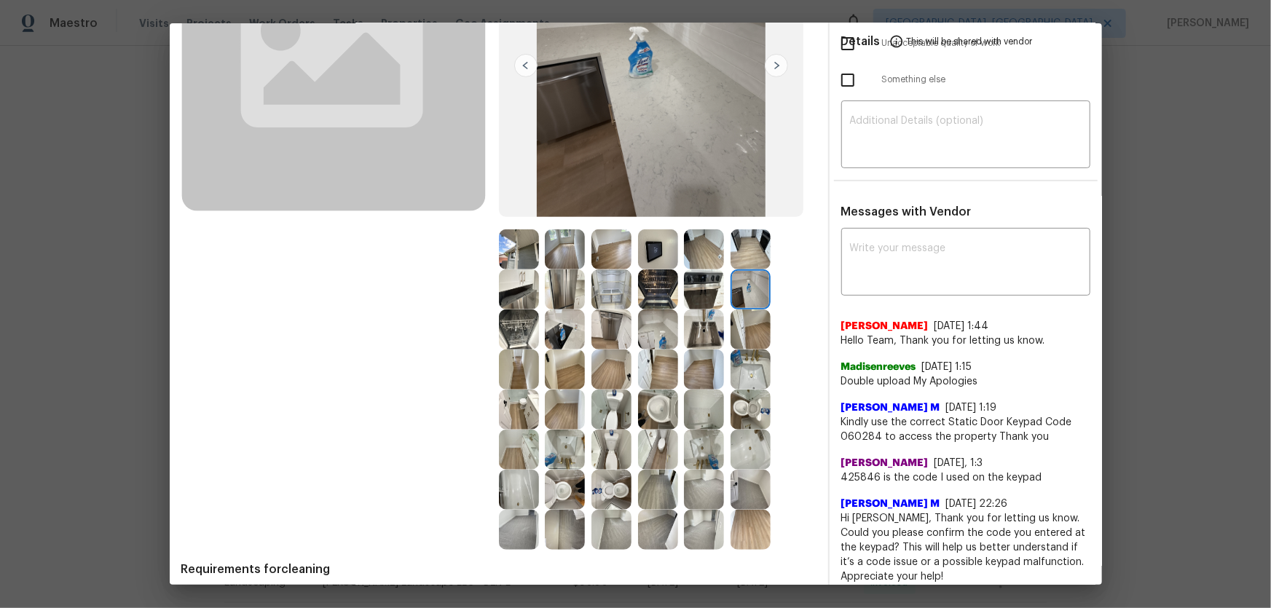
click at [746, 248] on img at bounding box center [751, 250] width 40 height 40
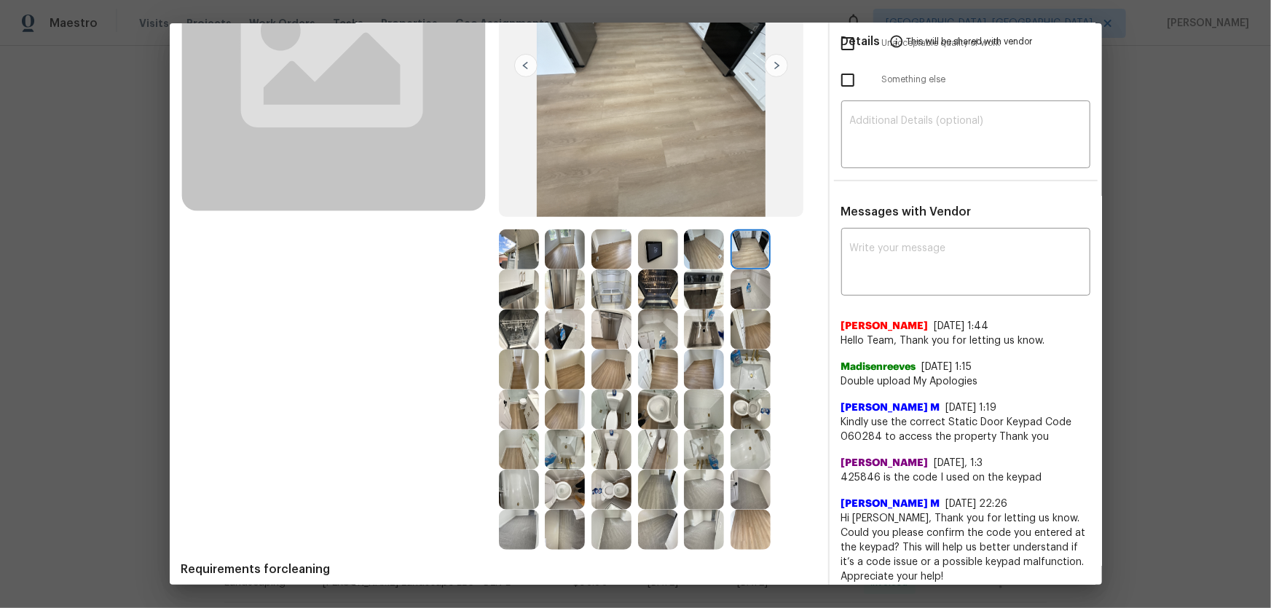
click at [707, 307] on img at bounding box center [704, 290] width 40 height 40
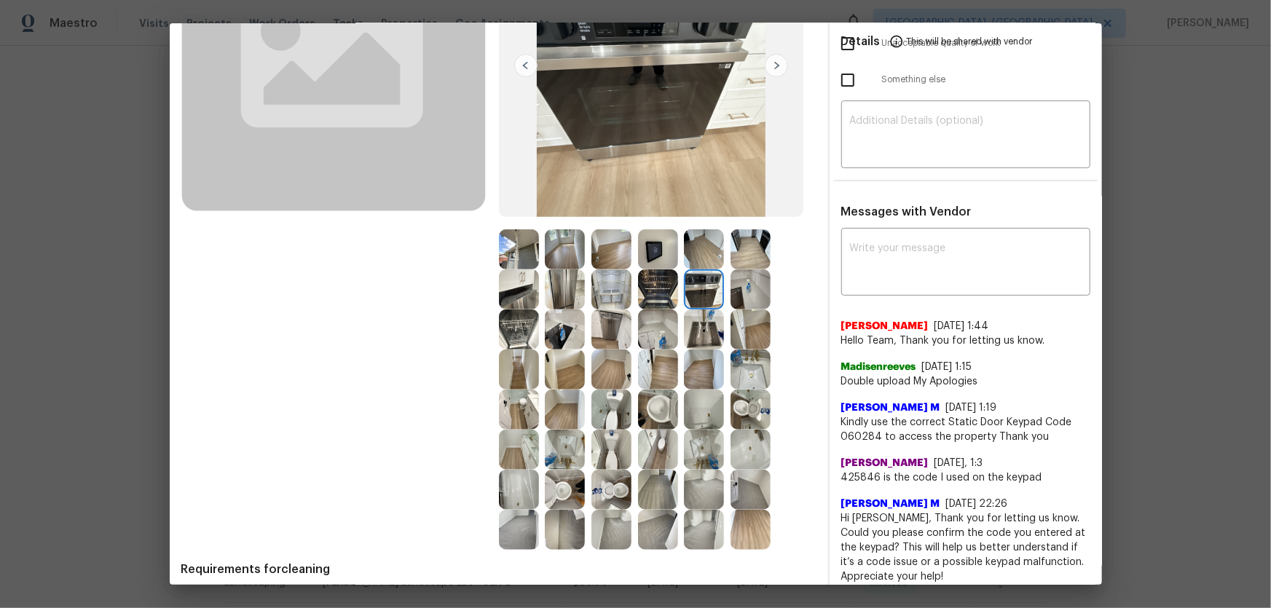
click at [696, 329] on img at bounding box center [704, 330] width 40 height 40
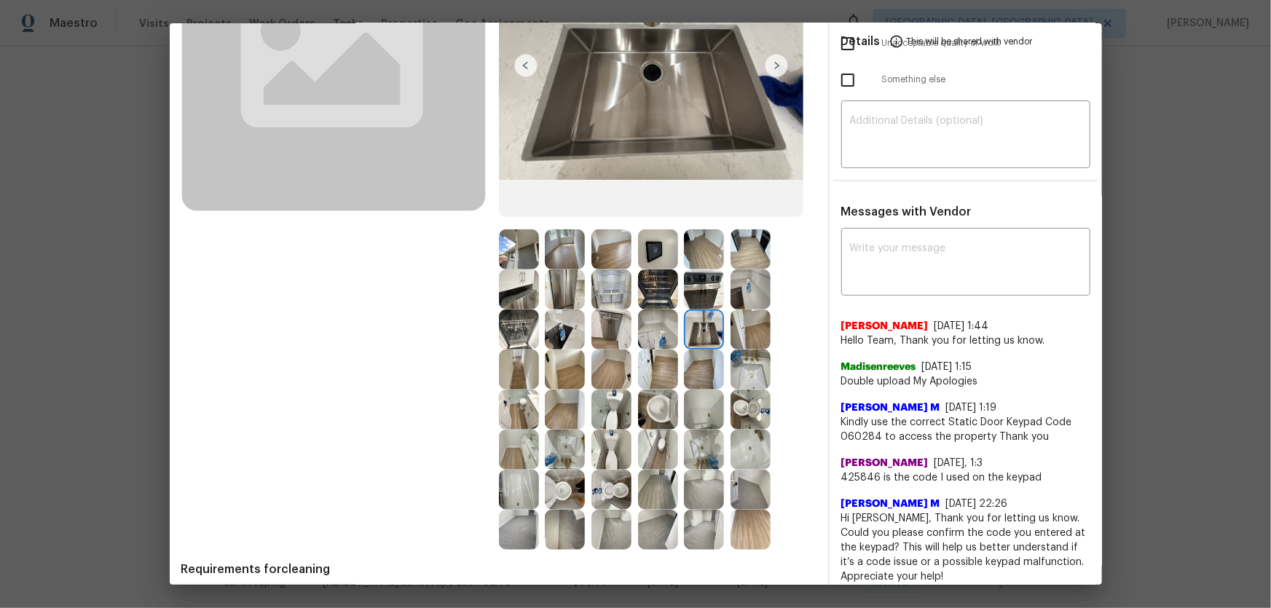
click at [667, 327] on img at bounding box center [658, 330] width 40 height 40
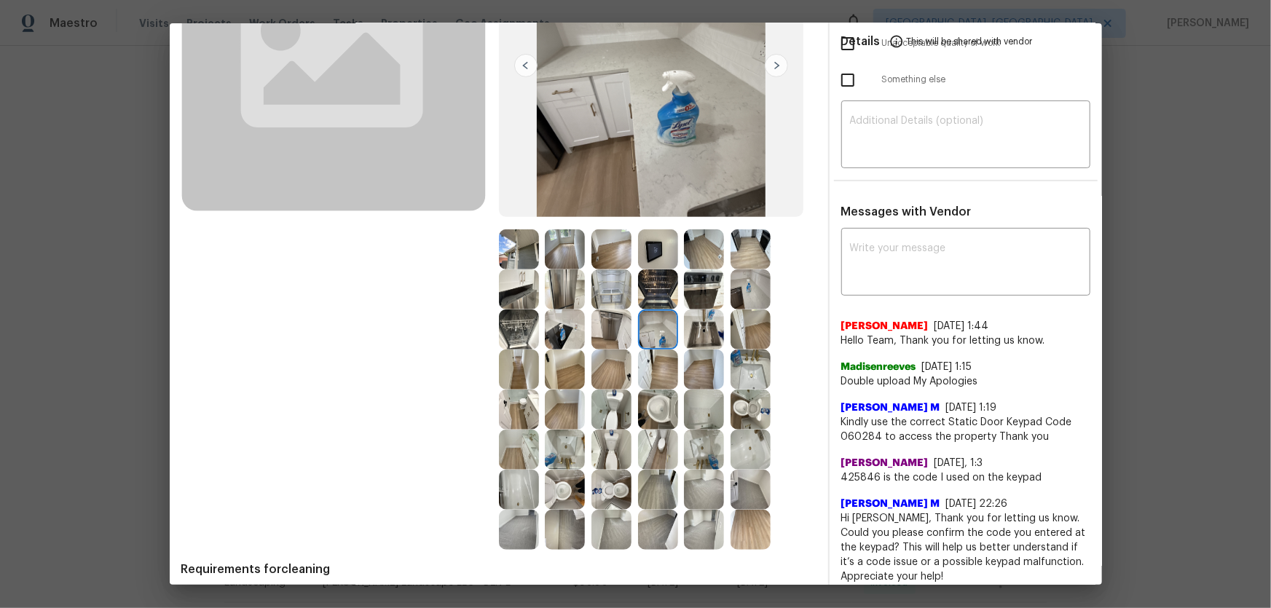
click at [664, 283] on img at bounding box center [658, 290] width 40 height 40
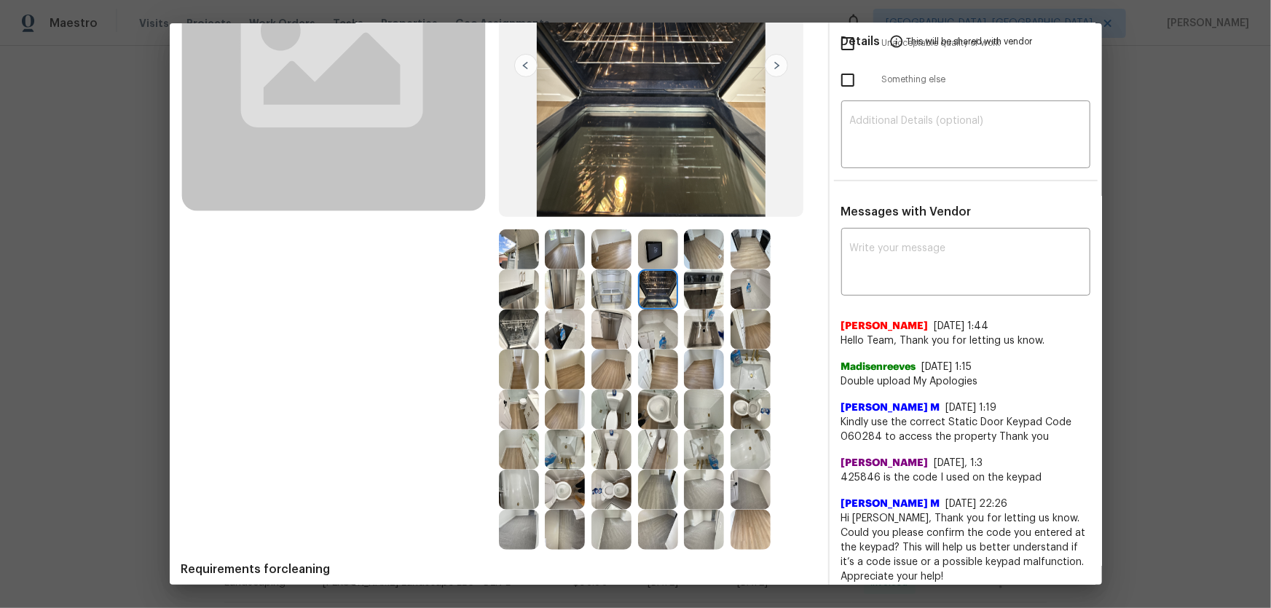
click at [624, 277] on img at bounding box center [612, 290] width 40 height 40
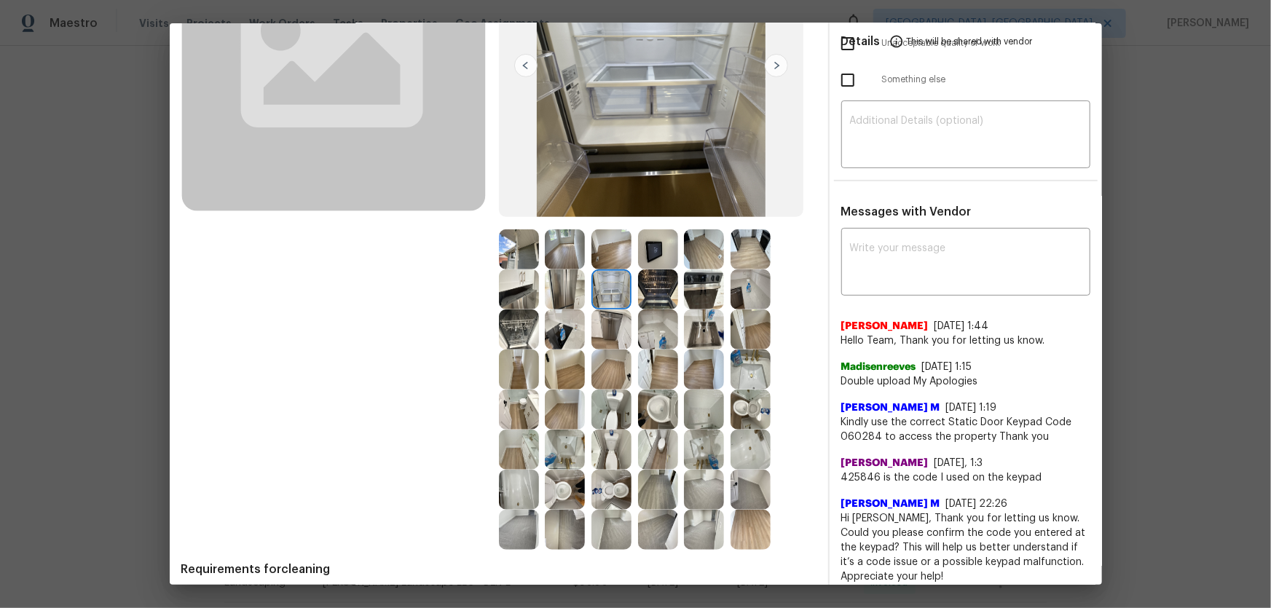
click at [552, 302] on img at bounding box center [565, 290] width 40 height 40
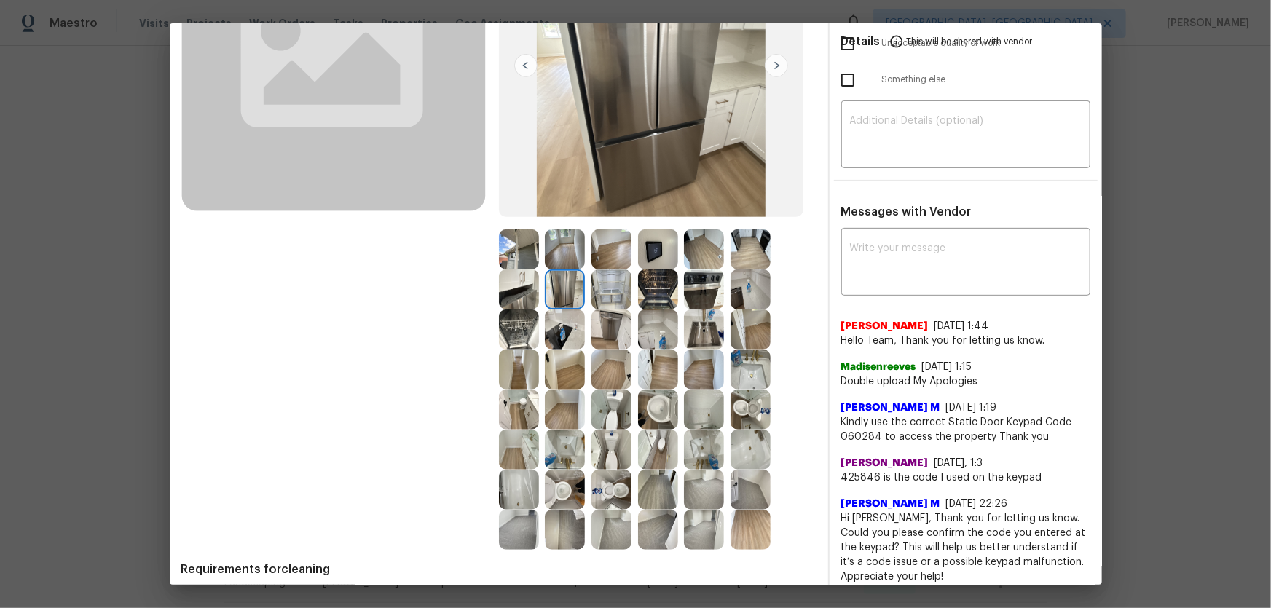
click at [567, 255] on img at bounding box center [565, 250] width 40 height 40
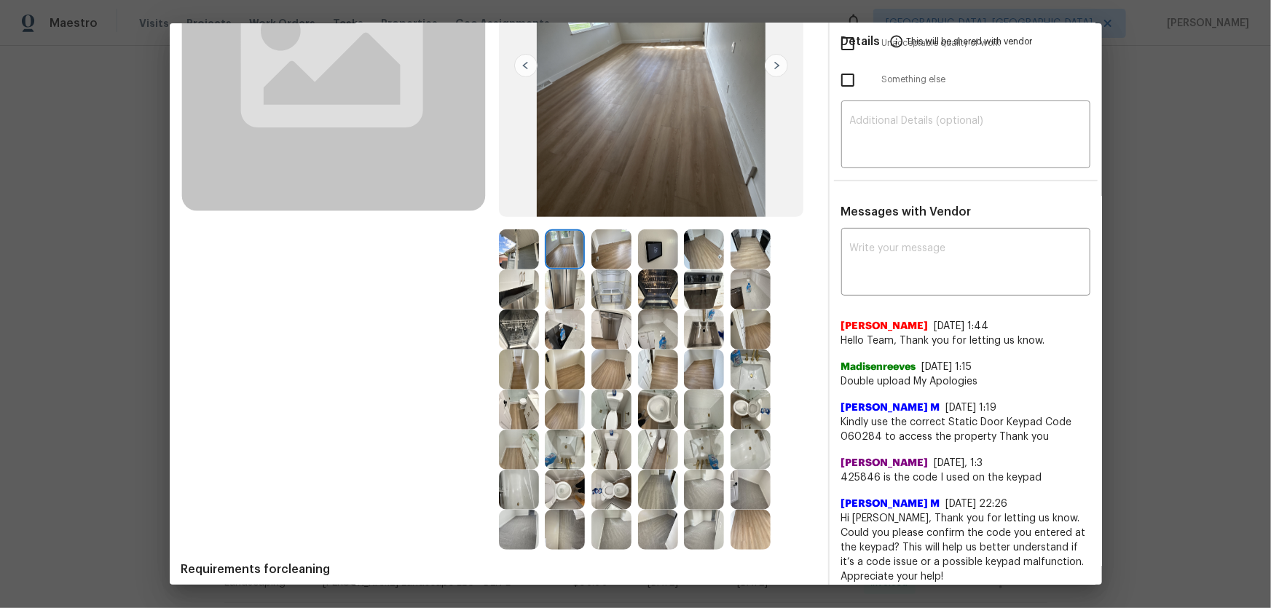
click at [657, 264] on img at bounding box center [658, 250] width 40 height 40
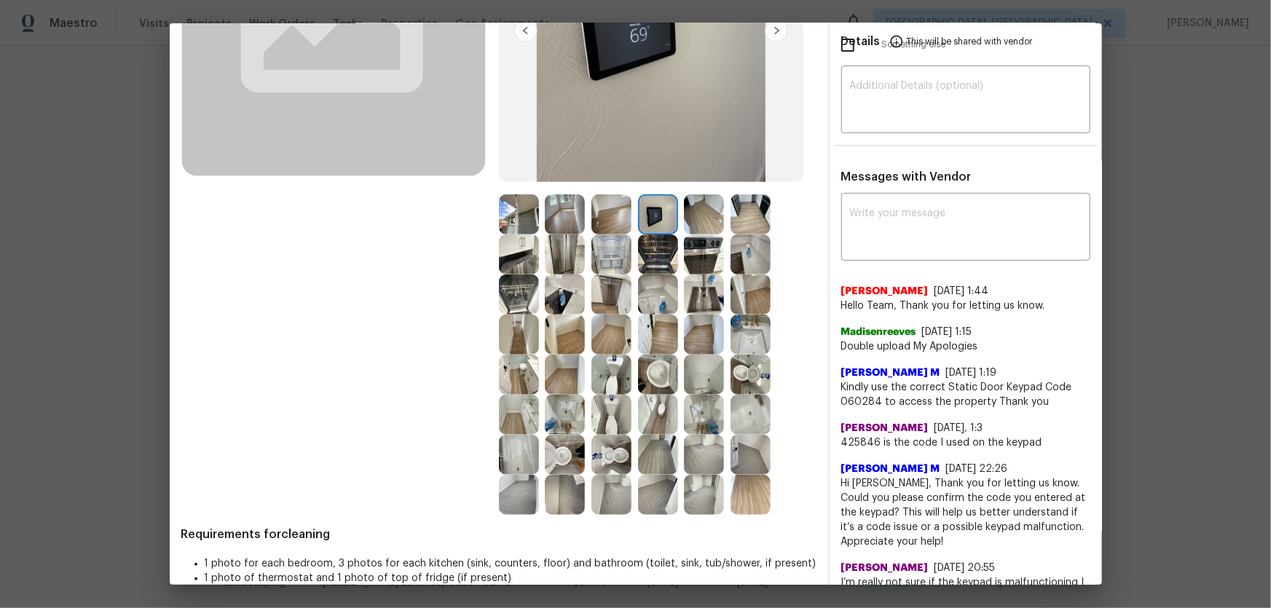
scroll to position [264, 0]
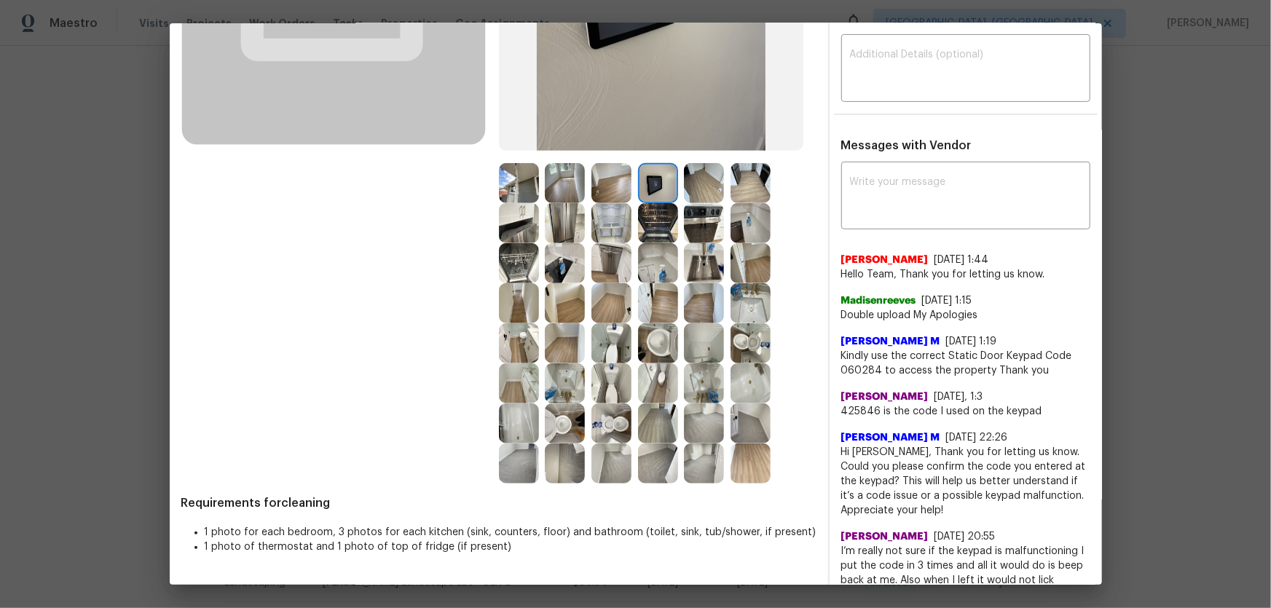
click at [653, 401] on img at bounding box center [658, 464] width 40 height 40
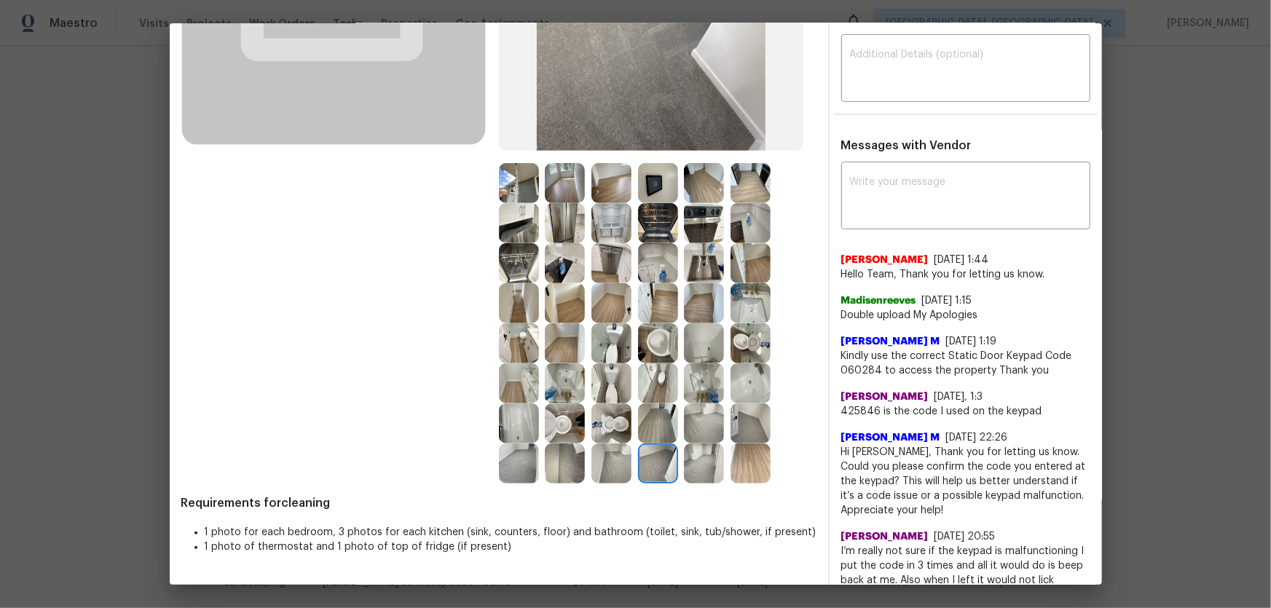
click at [619, 401] on img at bounding box center [612, 464] width 40 height 40
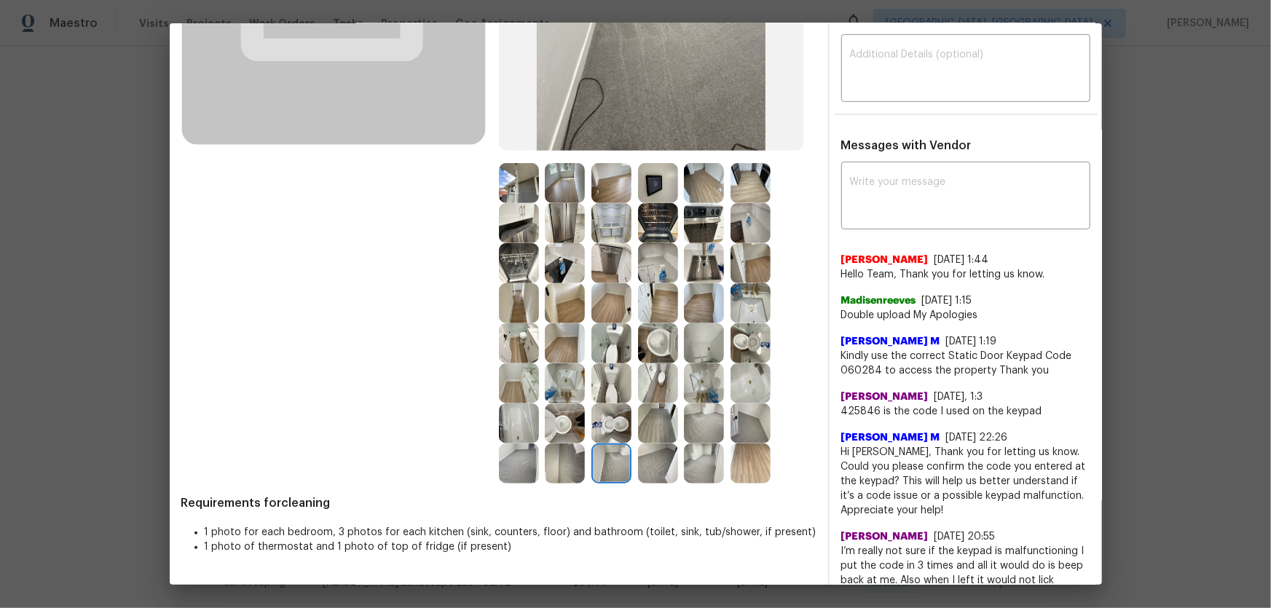
click at [526, 401] on img at bounding box center [519, 464] width 40 height 40
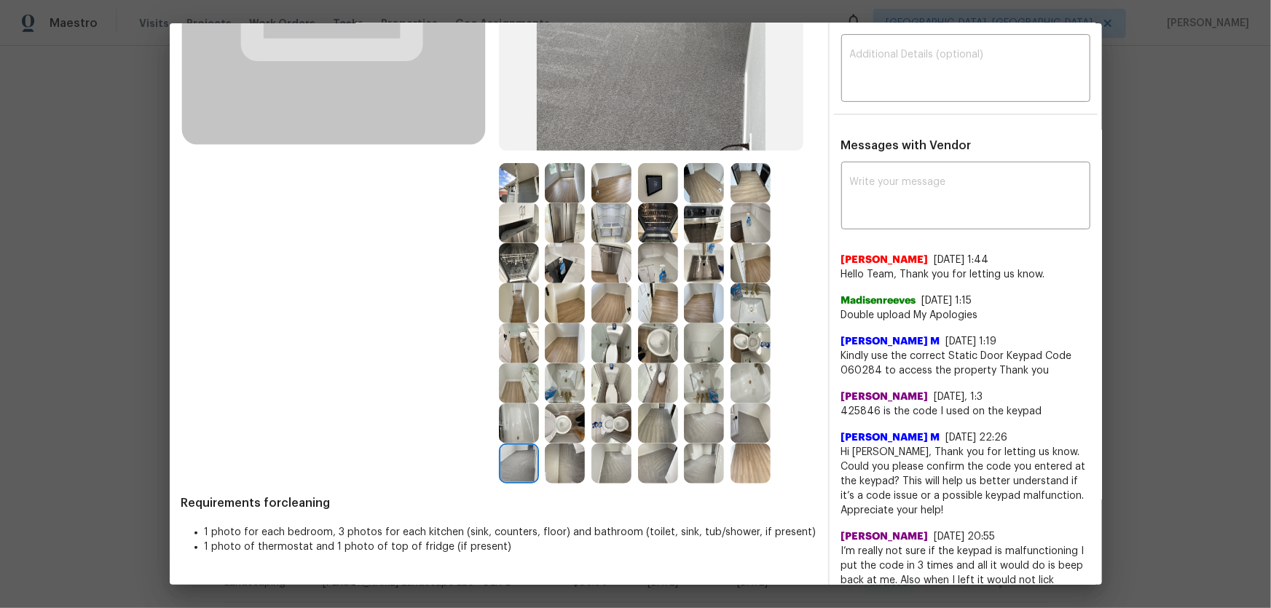
click at [655, 401] on img at bounding box center [658, 424] width 40 height 40
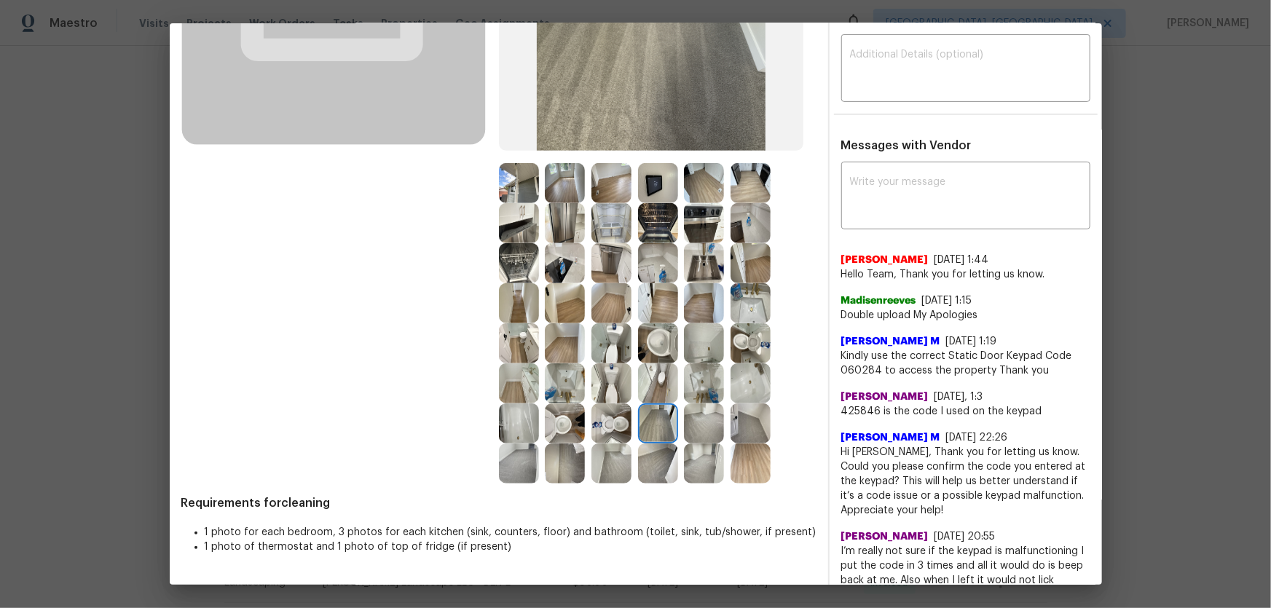
click at [716, 401] on img at bounding box center [704, 424] width 40 height 40
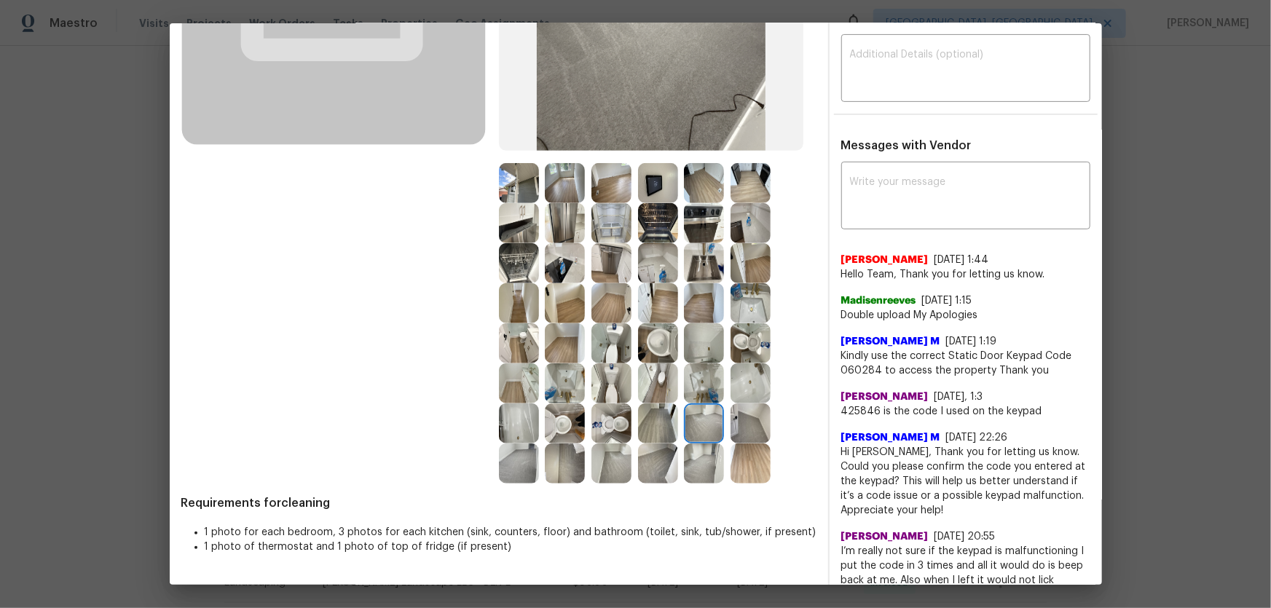
click at [756, 401] on img at bounding box center [751, 424] width 40 height 40
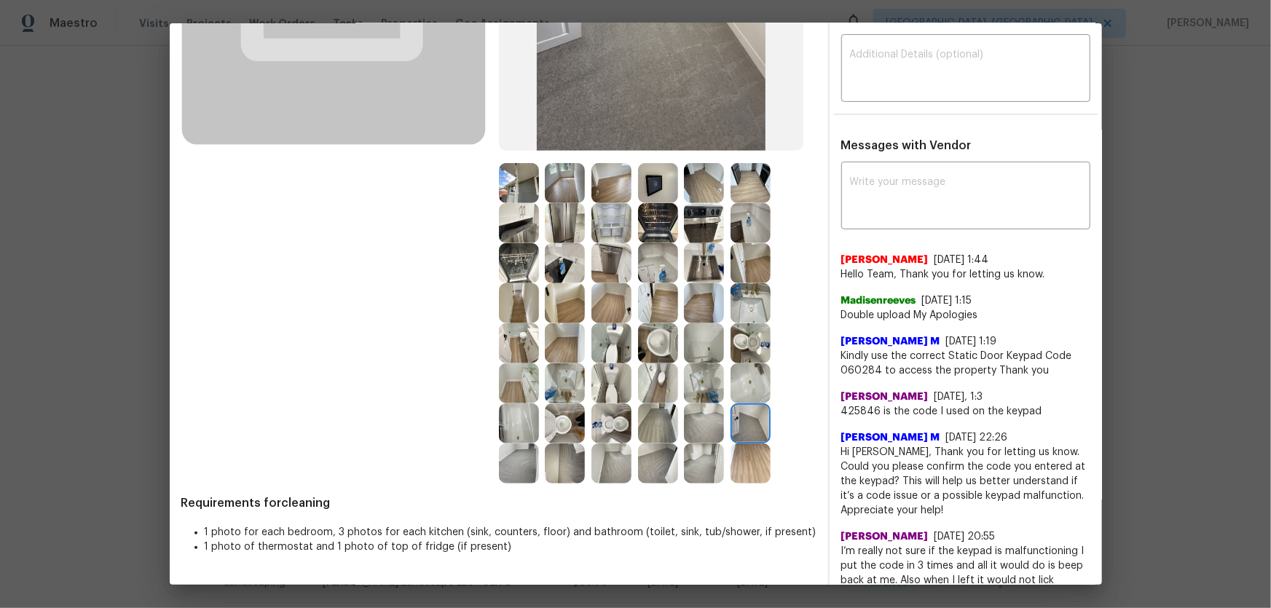
click at [737, 385] on img at bounding box center [751, 384] width 40 height 40
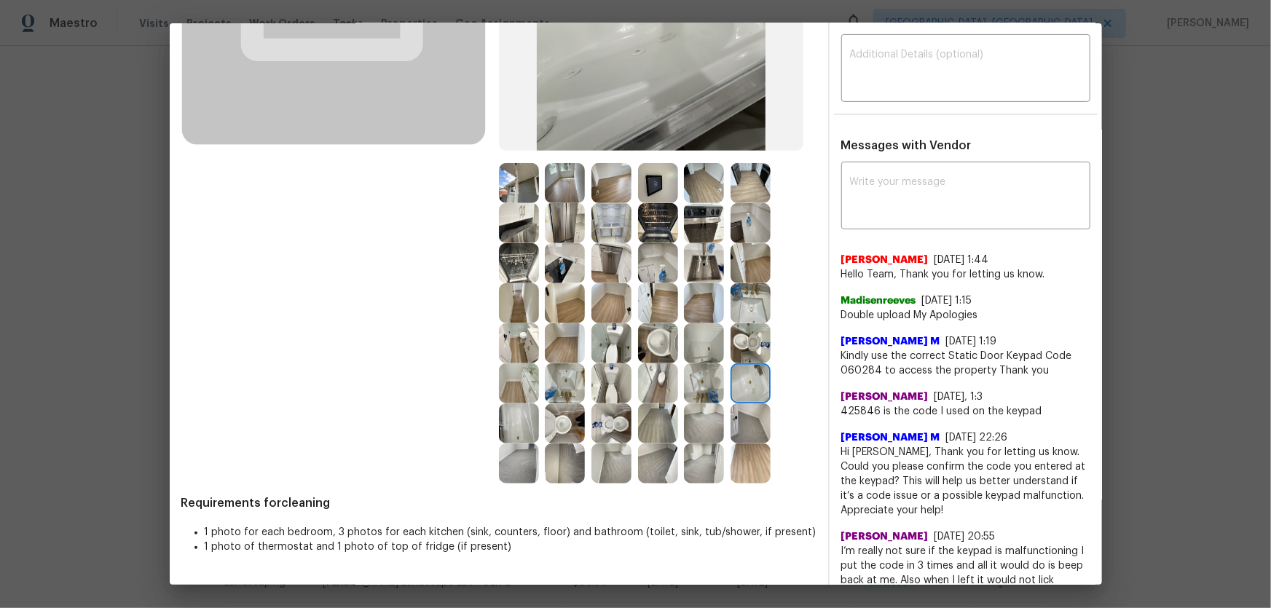
click at [700, 382] on img at bounding box center [704, 384] width 40 height 40
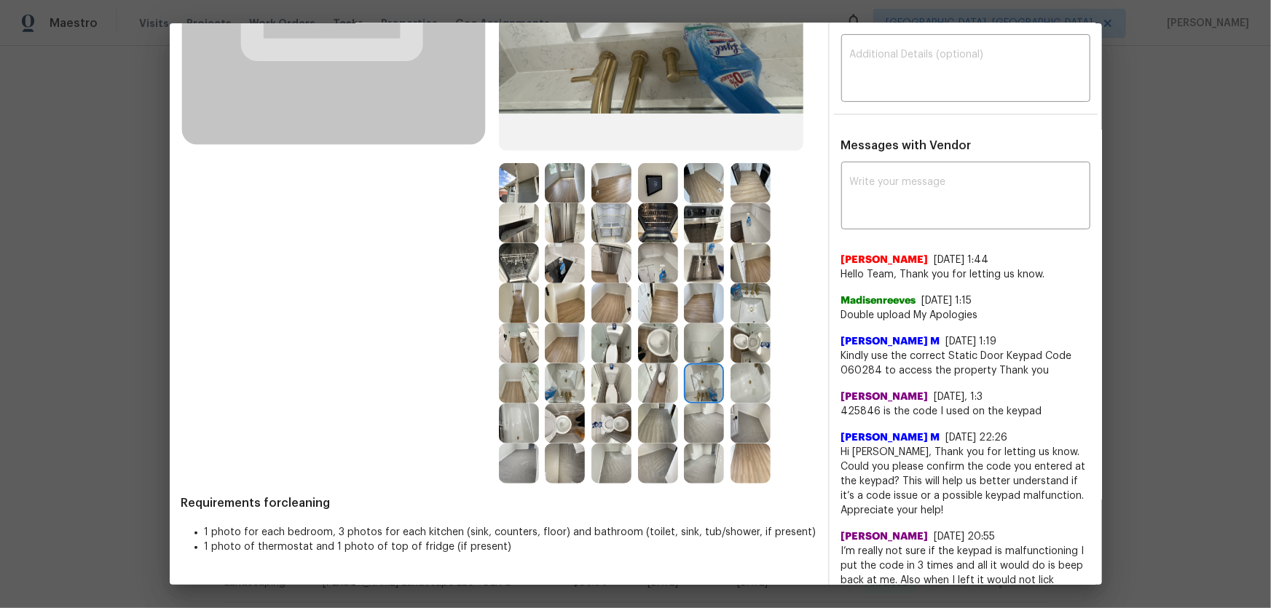
click at [691, 362] on img at bounding box center [704, 343] width 40 height 40
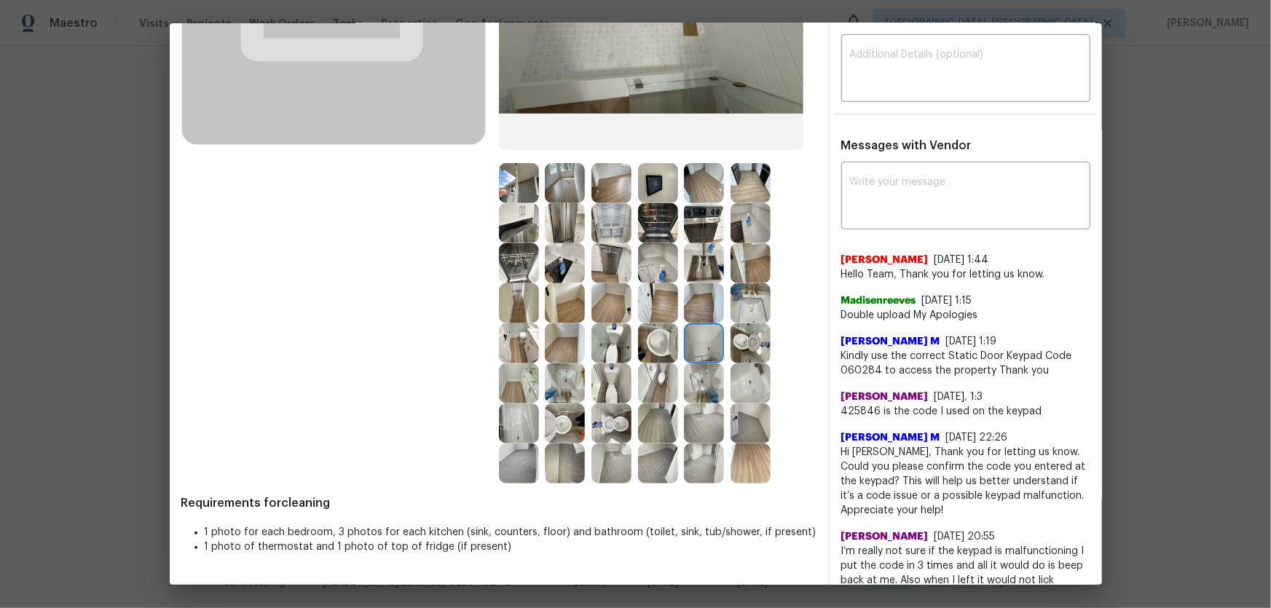
click at [654, 345] on img at bounding box center [658, 343] width 40 height 40
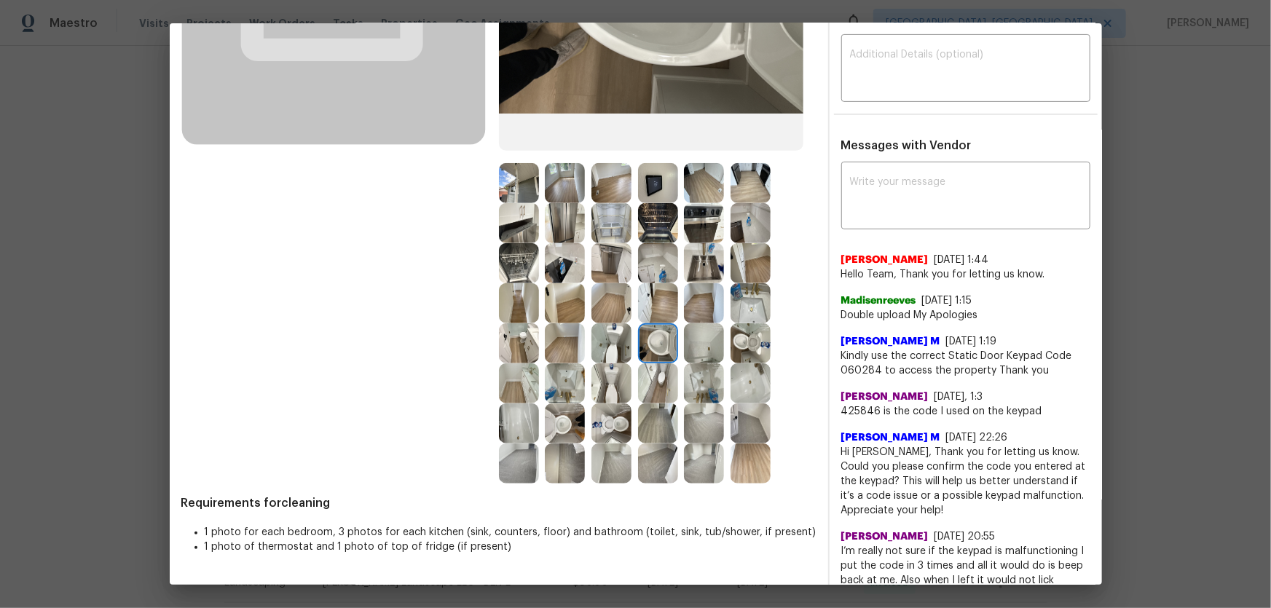
click at [654, 356] on img at bounding box center [658, 343] width 40 height 40
click at [652, 383] on img at bounding box center [658, 384] width 40 height 40
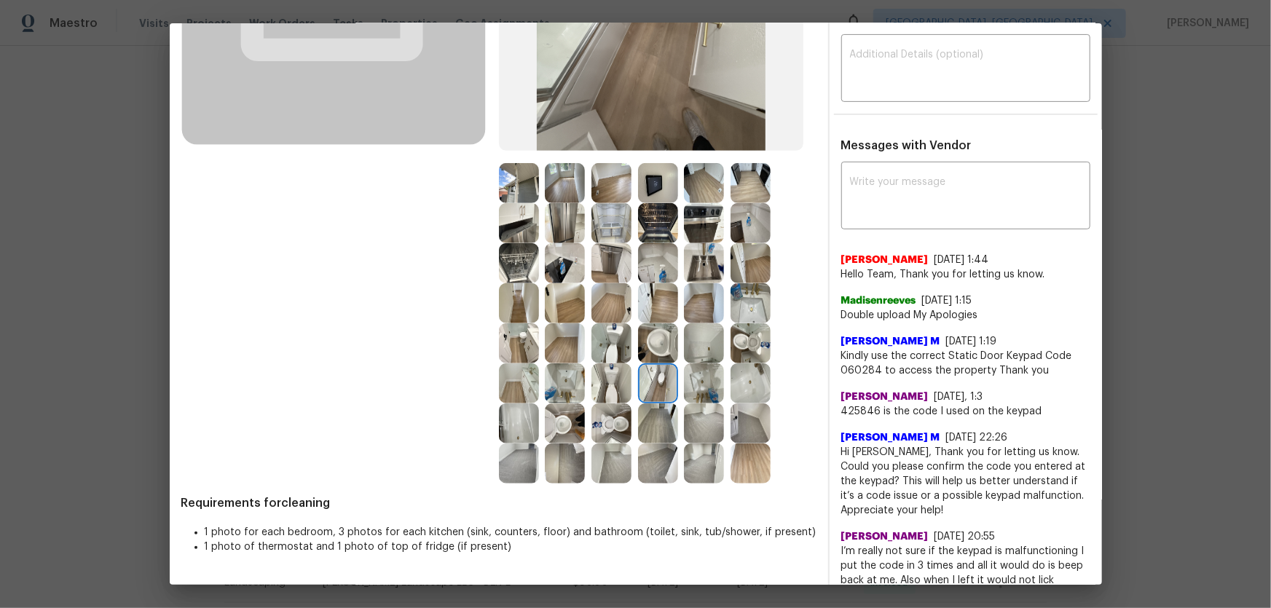
click at [592, 381] on img at bounding box center [612, 384] width 40 height 40
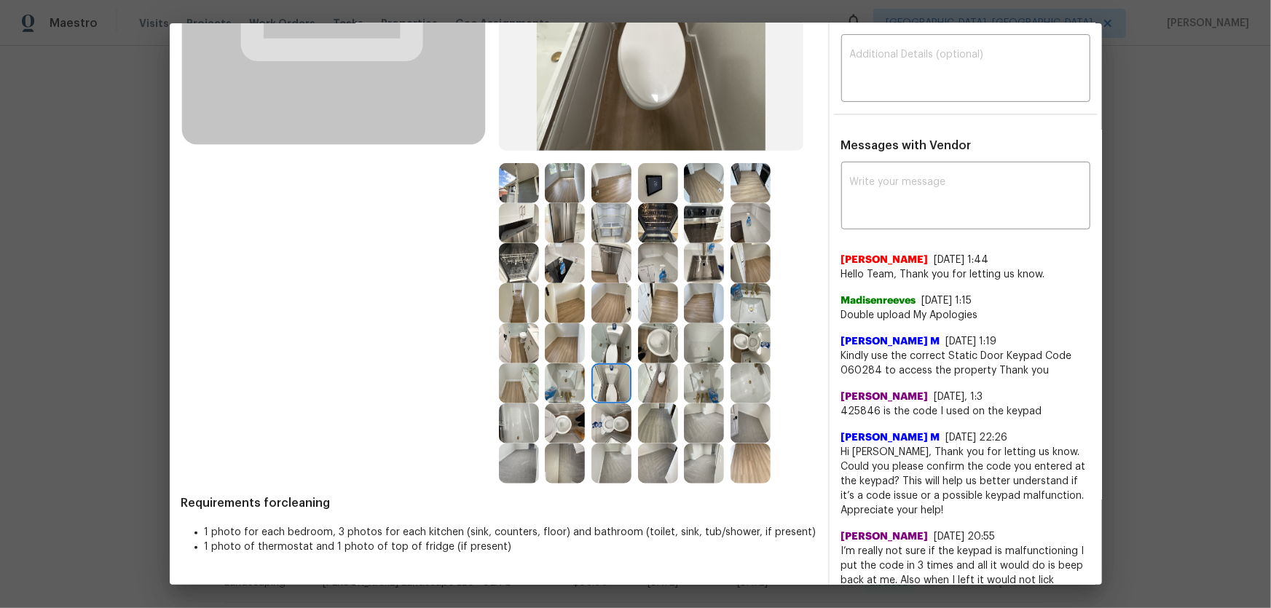
click at [545, 380] on img at bounding box center [565, 384] width 40 height 40
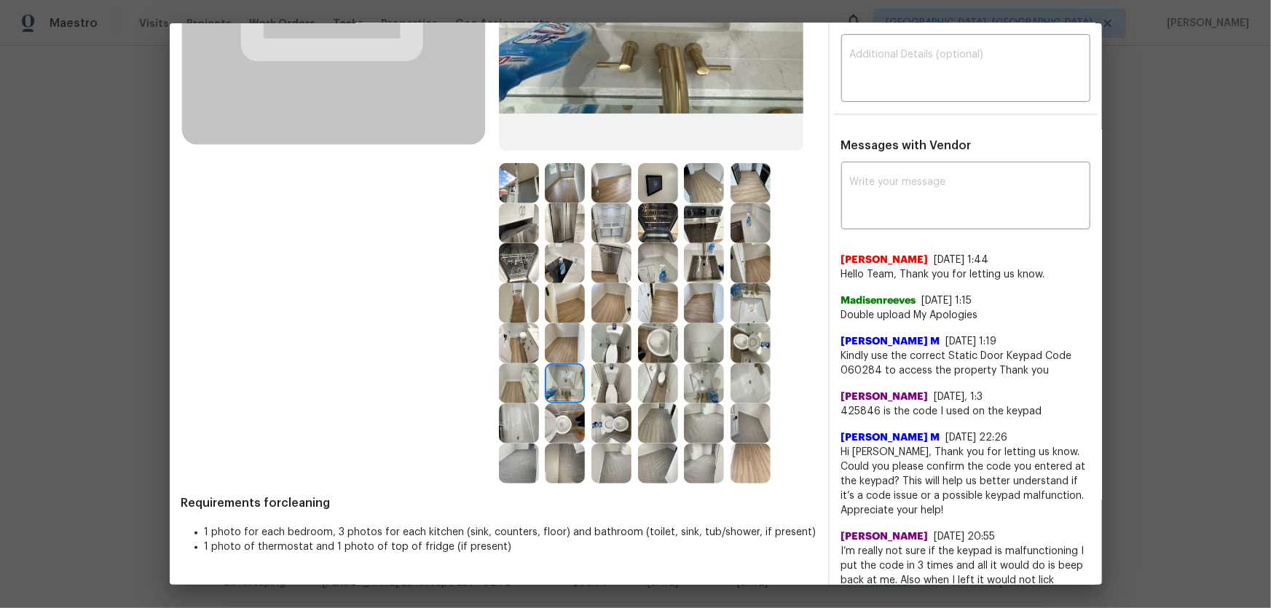
click at [517, 381] on img at bounding box center [519, 384] width 40 height 40
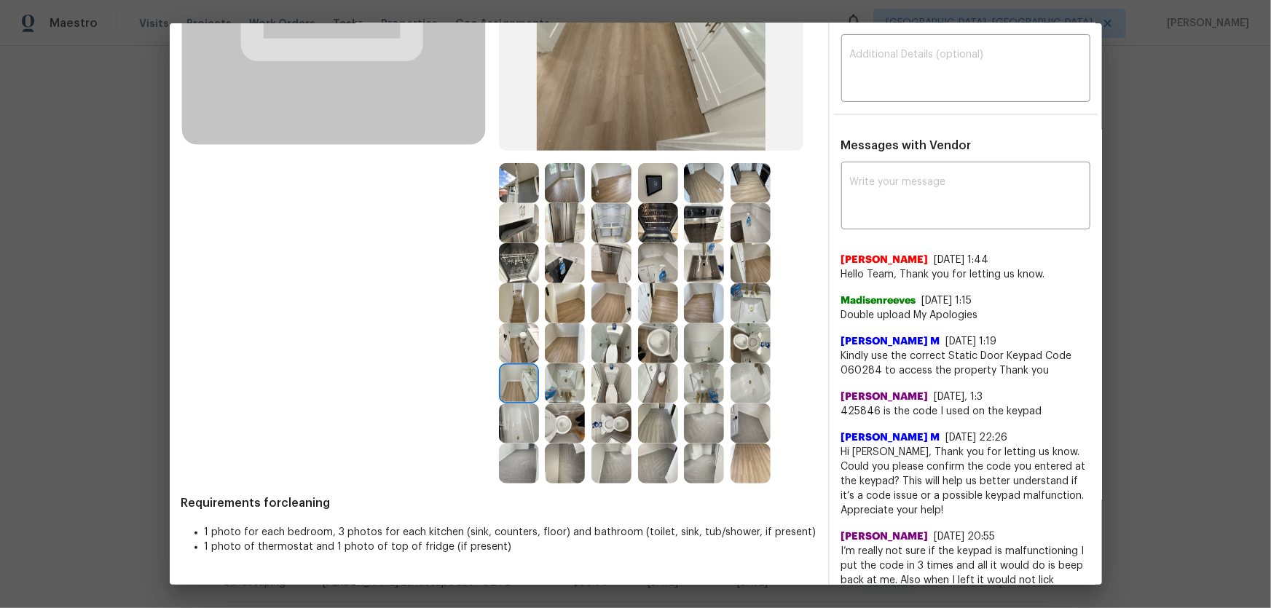
click at [520, 348] on img at bounding box center [519, 343] width 40 height 40
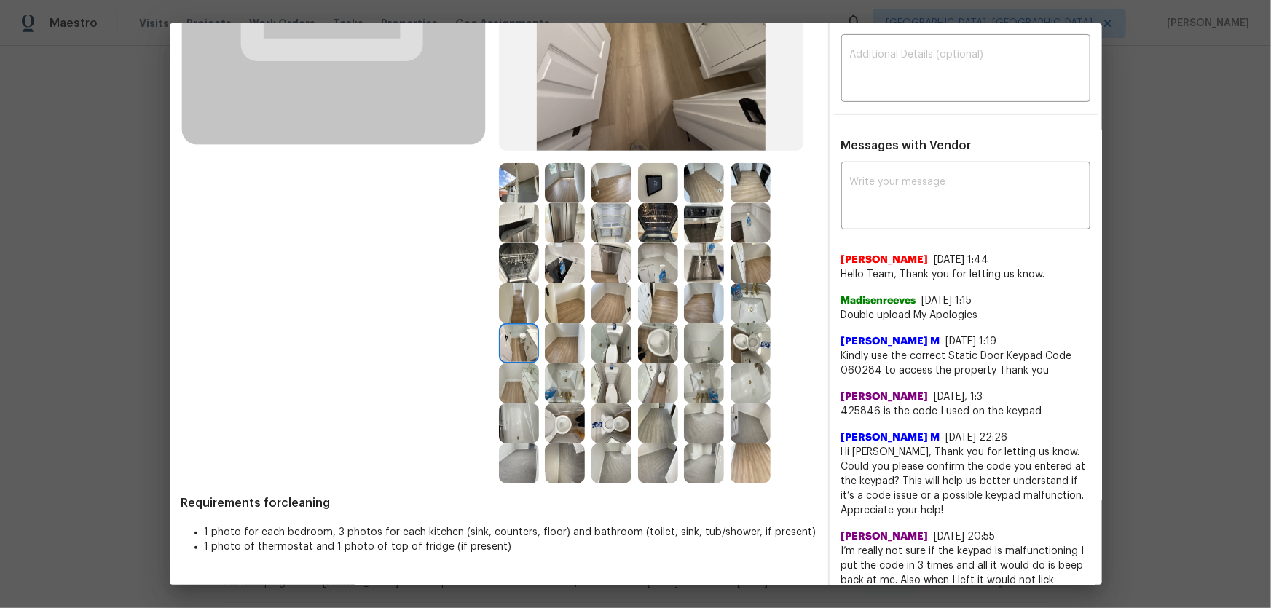
click at [558, 346] on img at bounding box center [565, 343] width 40 height 40
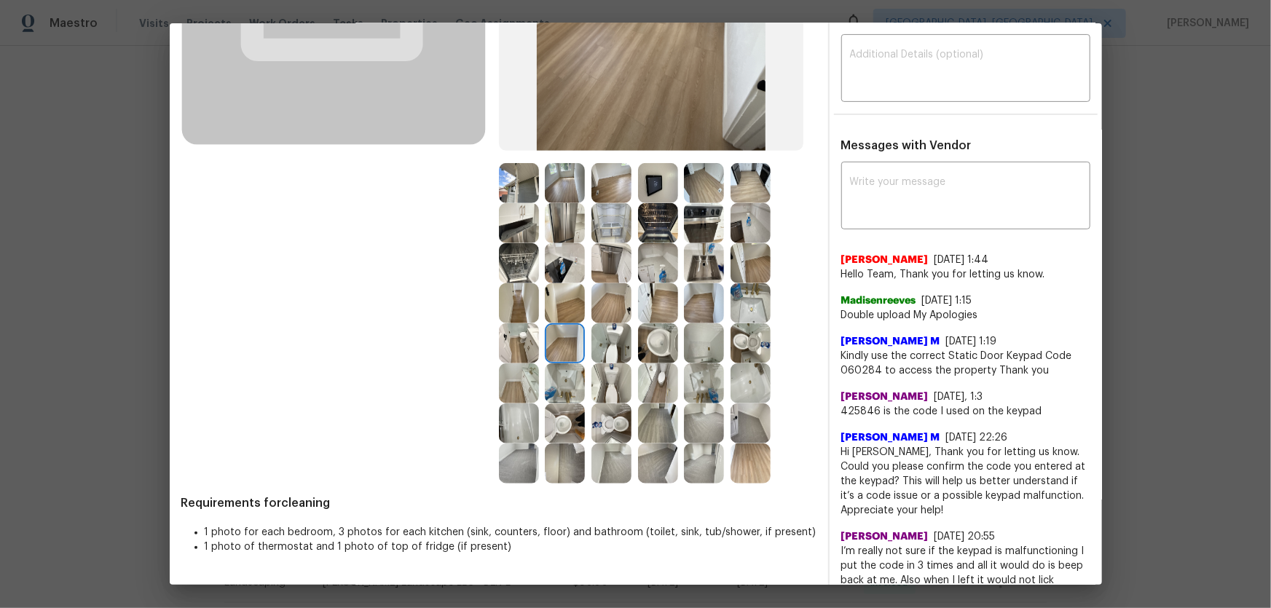
click at [561, 324] on img at bounding box center [565, 343] width 40 height 40
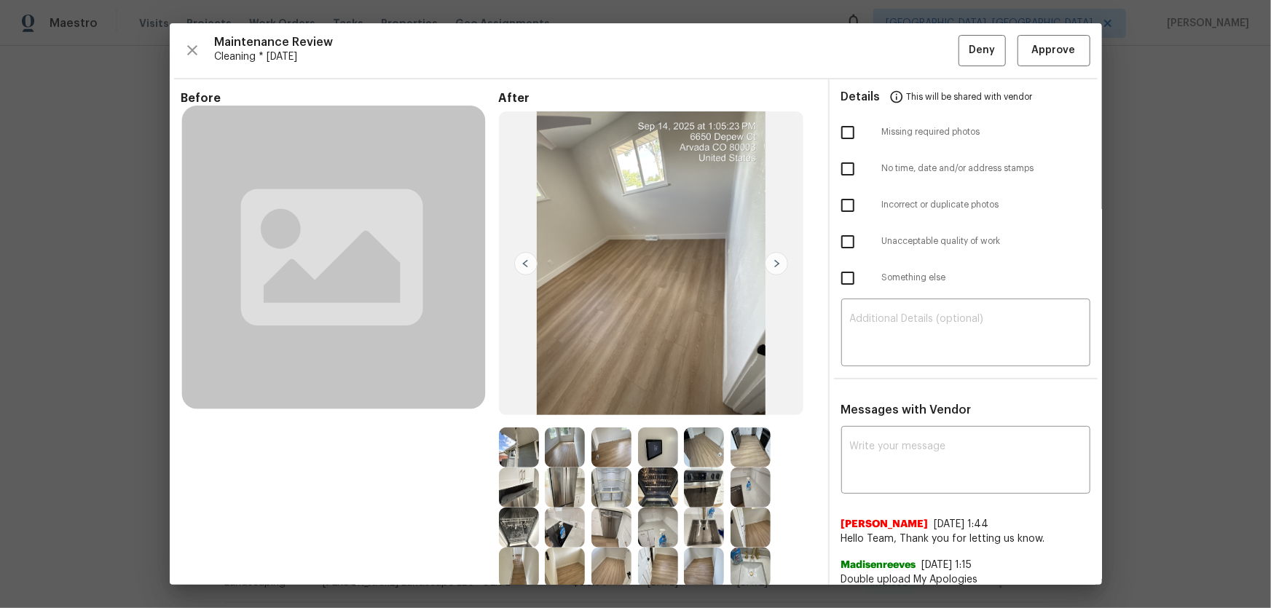
scroll to position [0, 0]
click at [904, 36] on button "Approve" at bounding box center [1054, 50] width 73 height 31
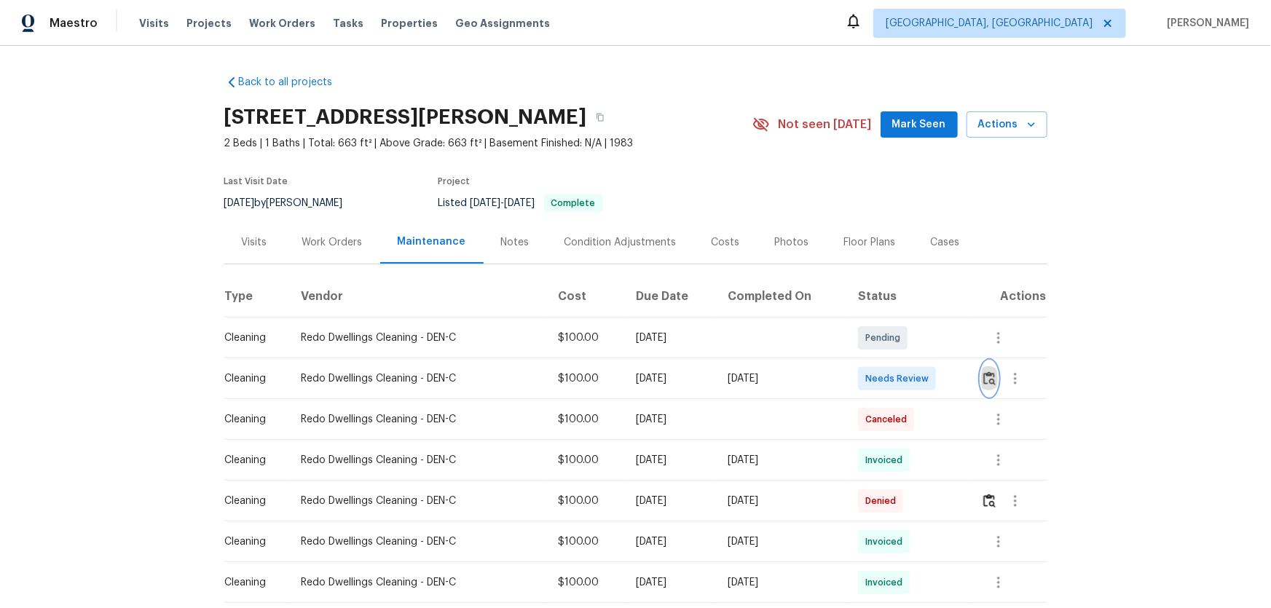
click at [904, 373] on img "button" at bounding box center [990, 379] width 12 height 14
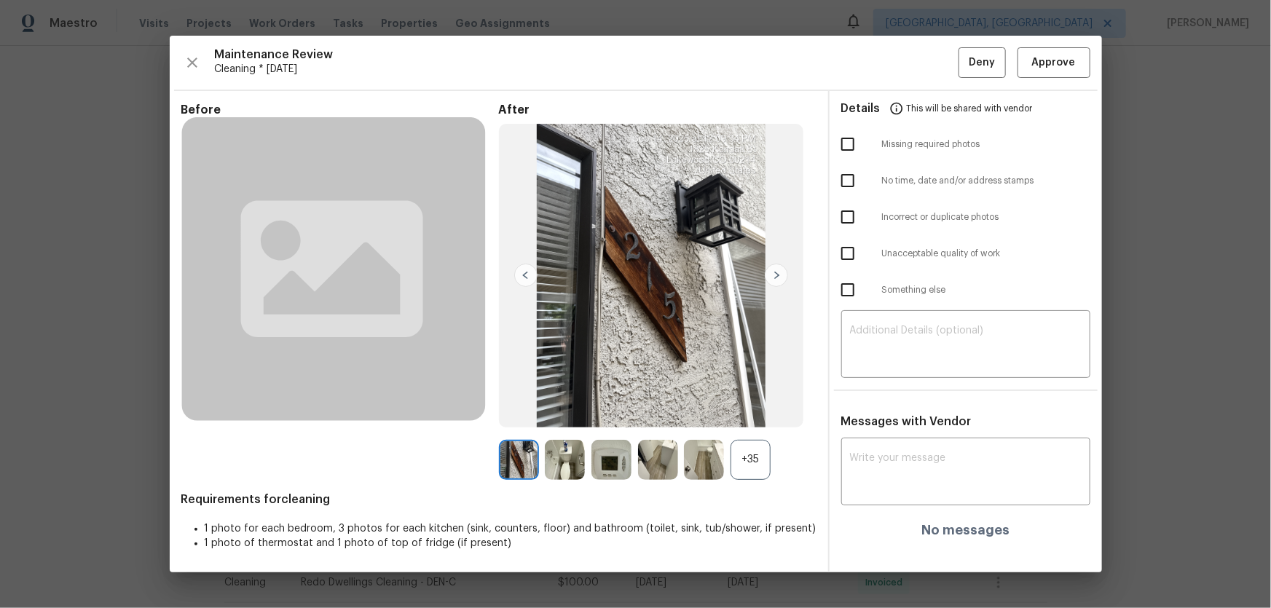
click at [732, 401] on div "+35" at bounding box center [751, 460] width 40 height 40
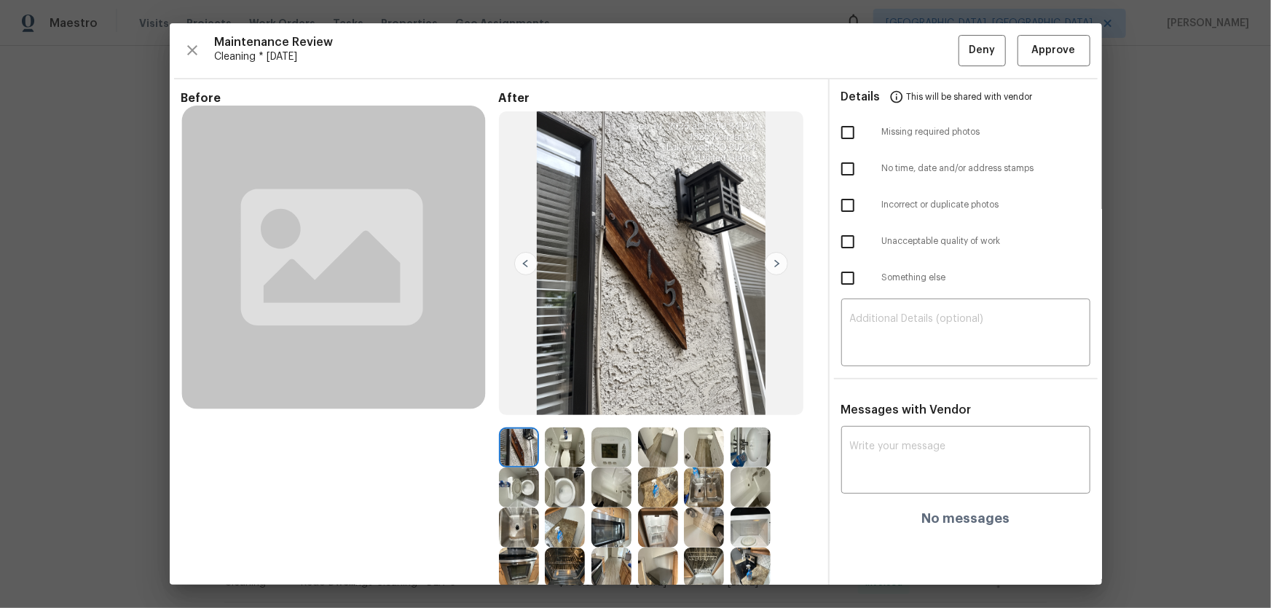
scroll to position [66, 0]
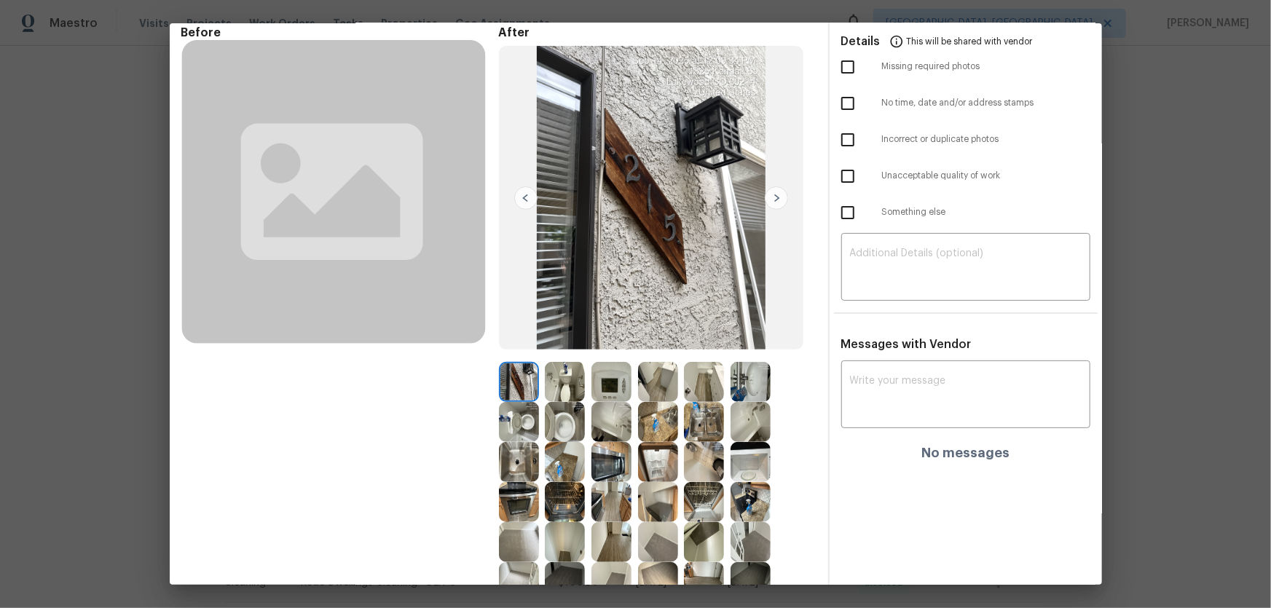
click at [619, 365] on img at bounding box center [612, 382] width 40 height 40
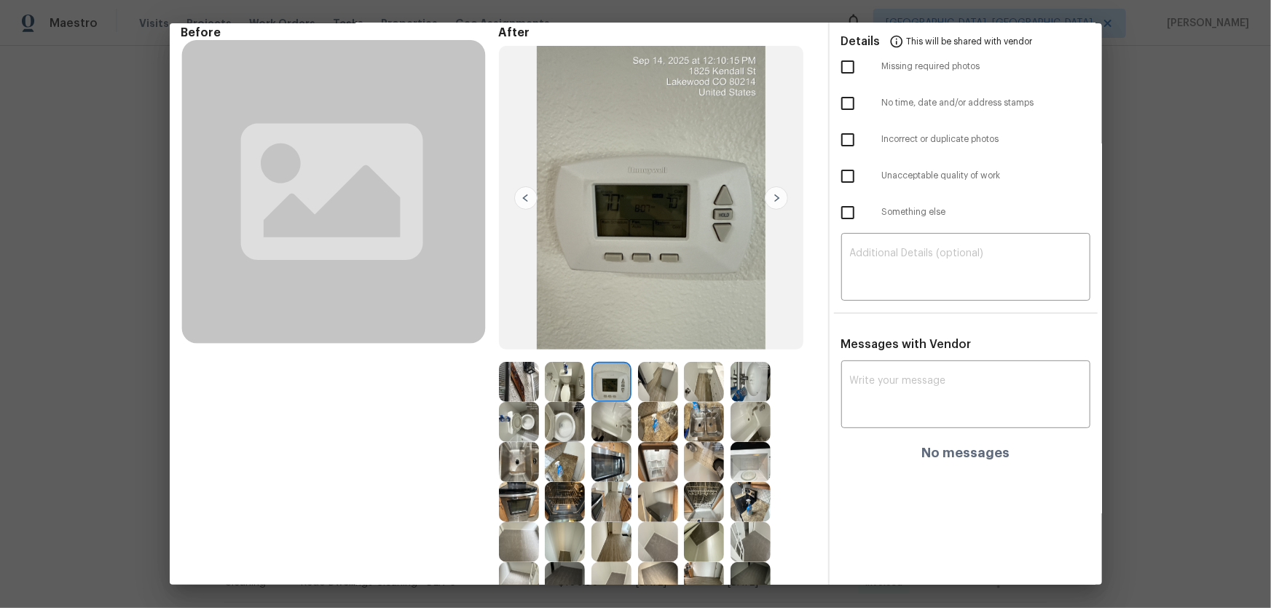
click at [550, 401] on img at bounding box center [565, 422] width 40 height 40
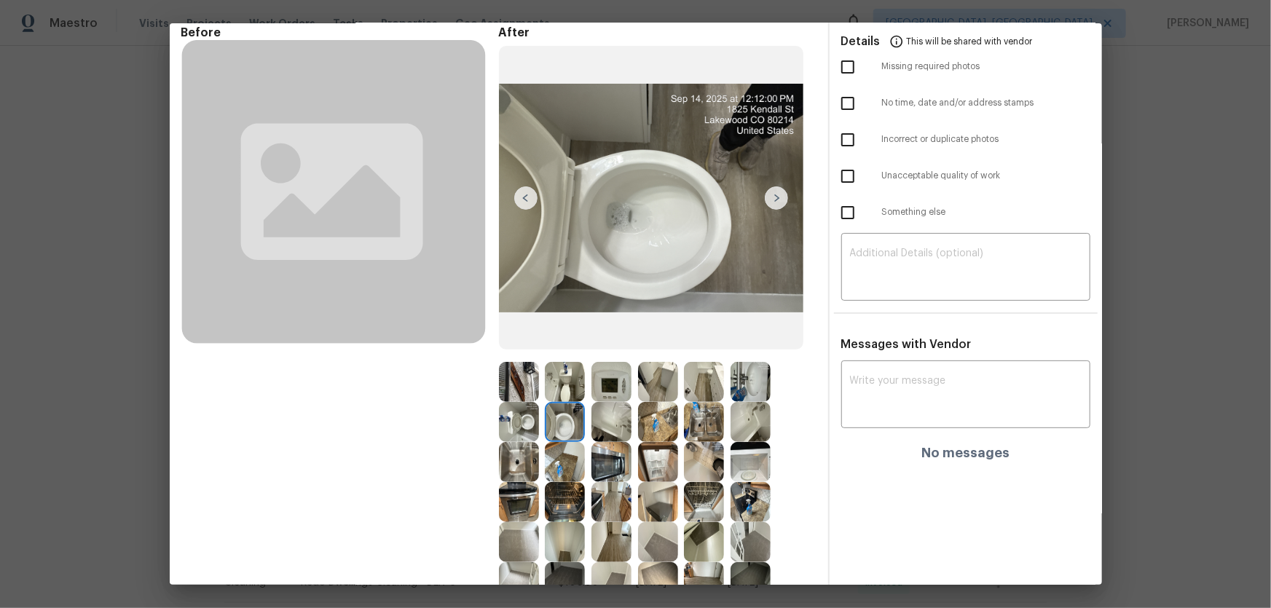
scroll to position [132, 0]
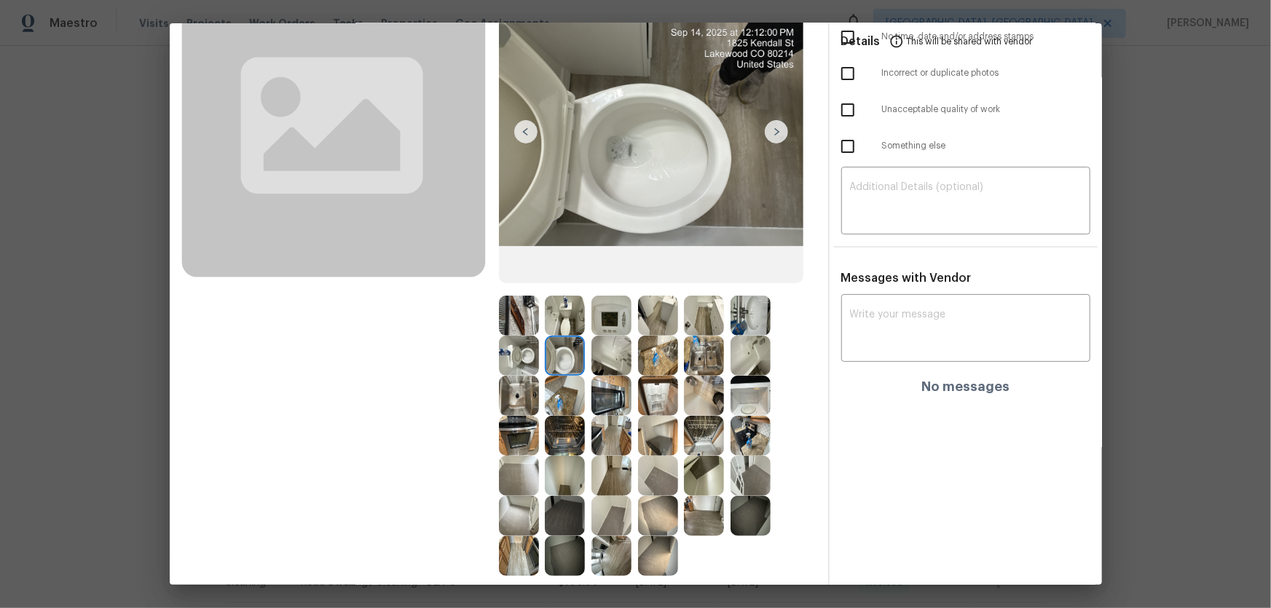
click at [756, 313] on img at bounding box center [751, 316] width 40 height 40
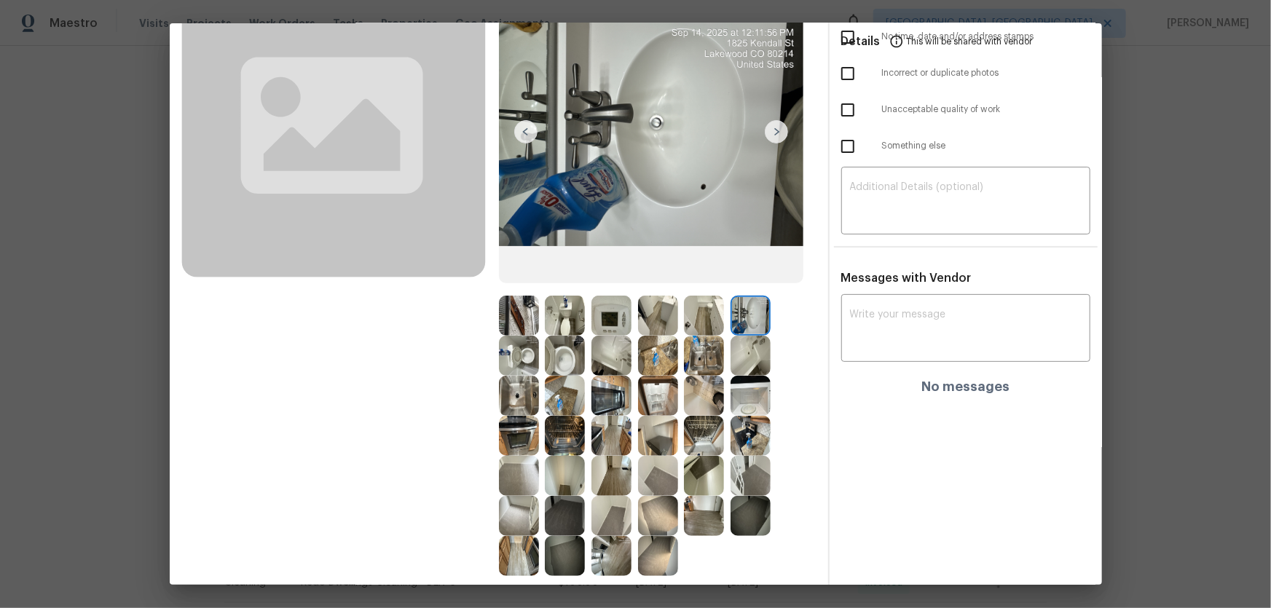
click at [742, 365] on img at bounding box center [751, 356] width 40 height 40
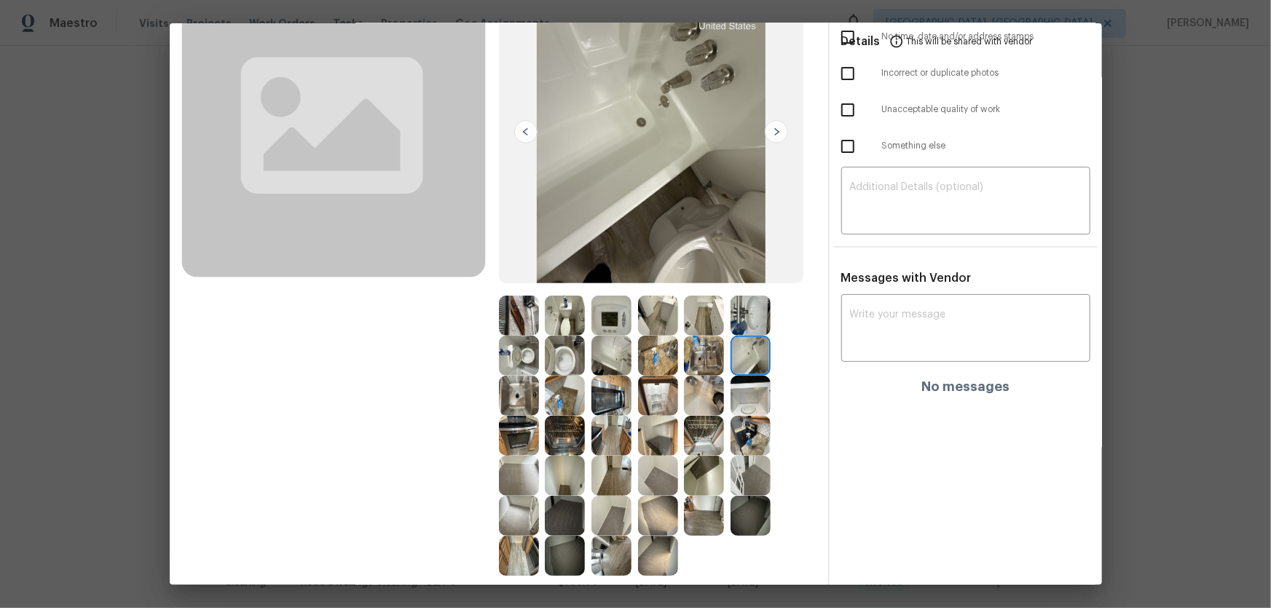
click at [690, 358] on img at bounding box center [704, 356] width 40 height 40
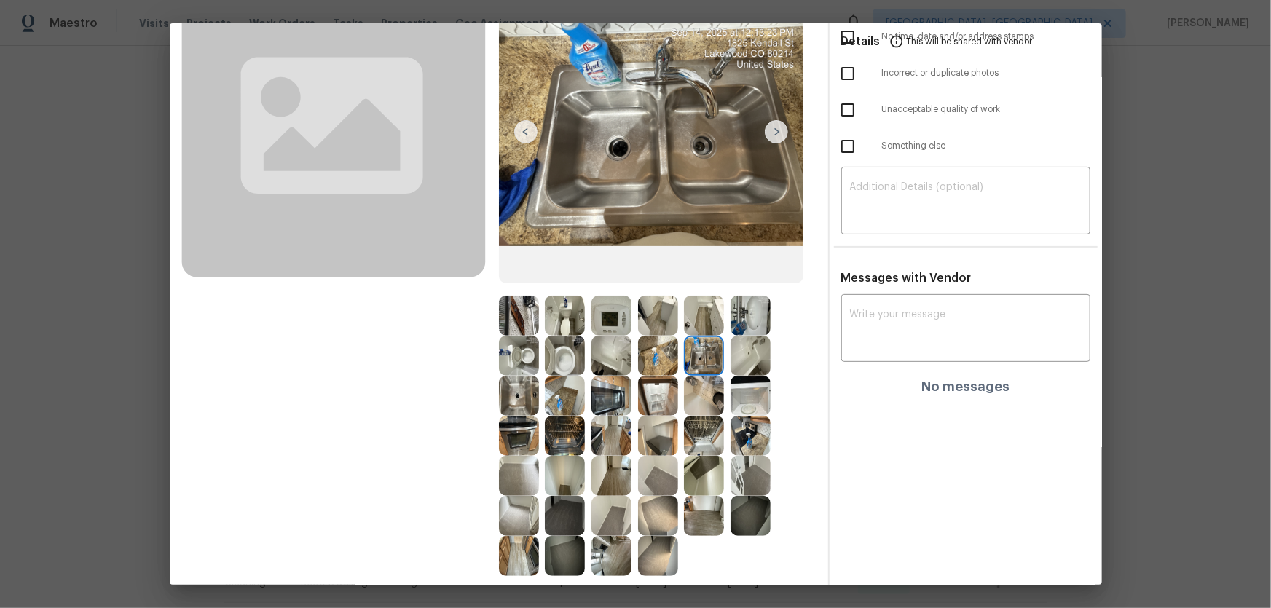
click at [659, 359] on img at bounding box center [658, 356] width 40 height 40
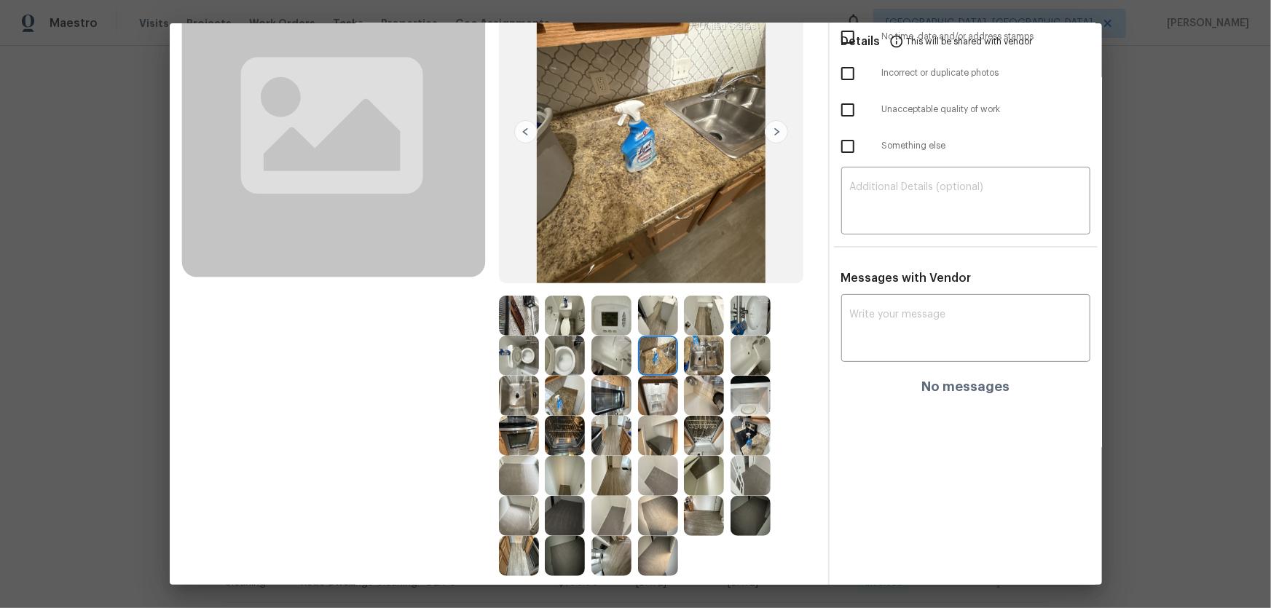
click at [652, 318] on img at bounding box center [658, 316] width 40 height 40
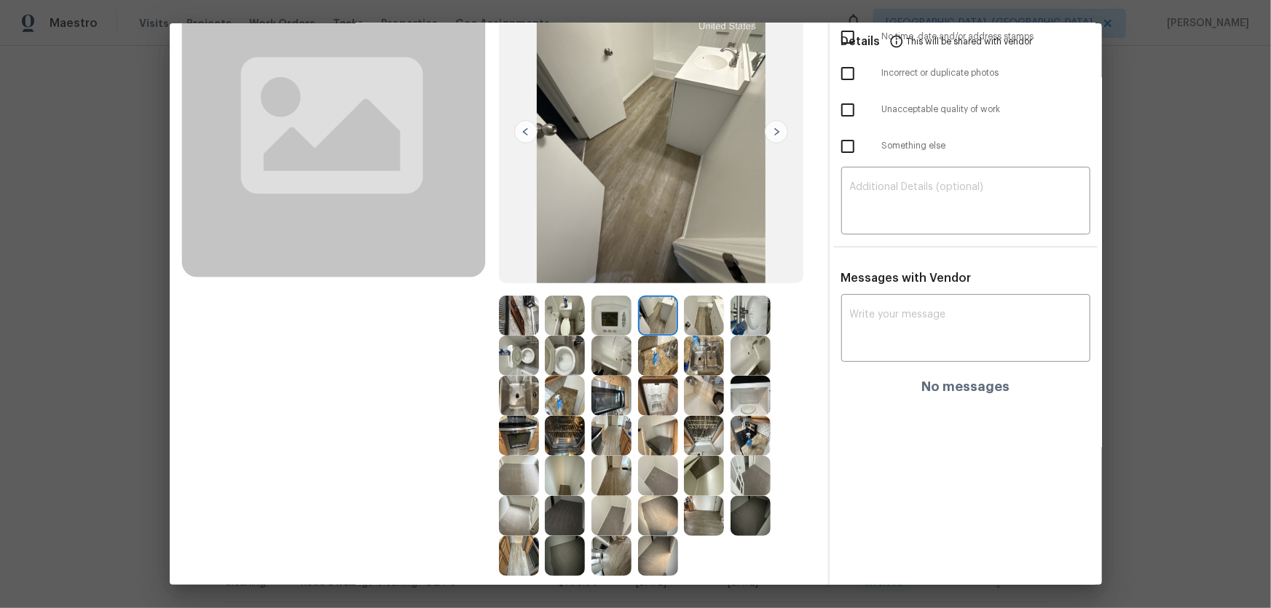
click at [609, 319] on img at bounding box center [612, 316] width 40 height 40
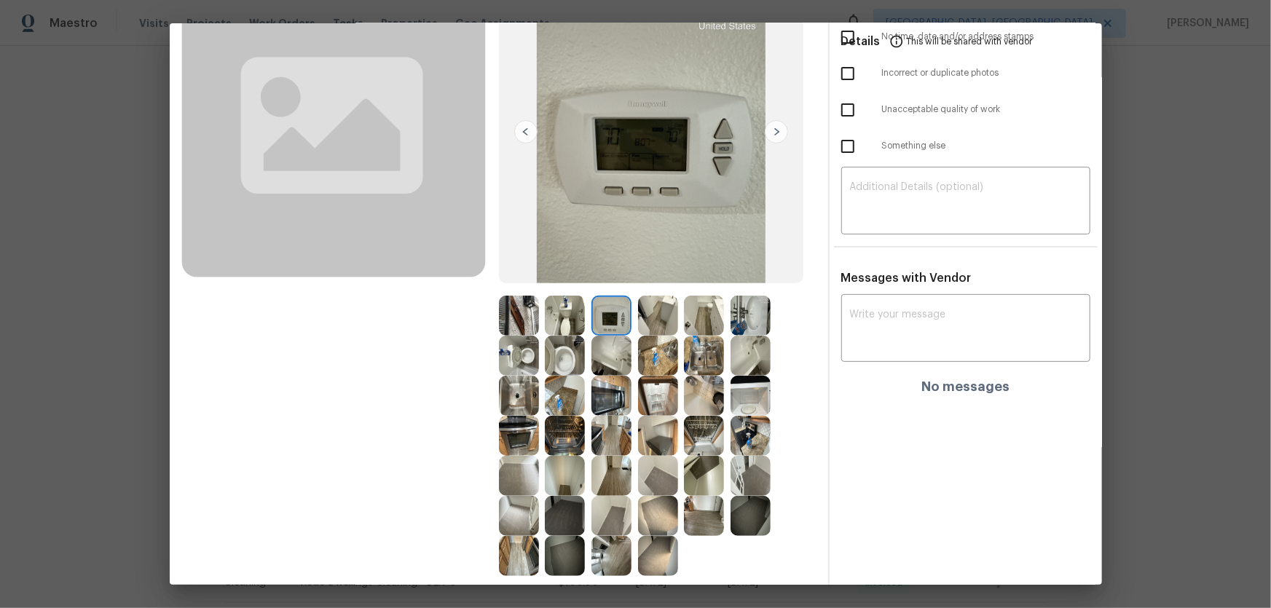
click at [600, 366] on img at bounding box center [612, 356] width 40 height 40
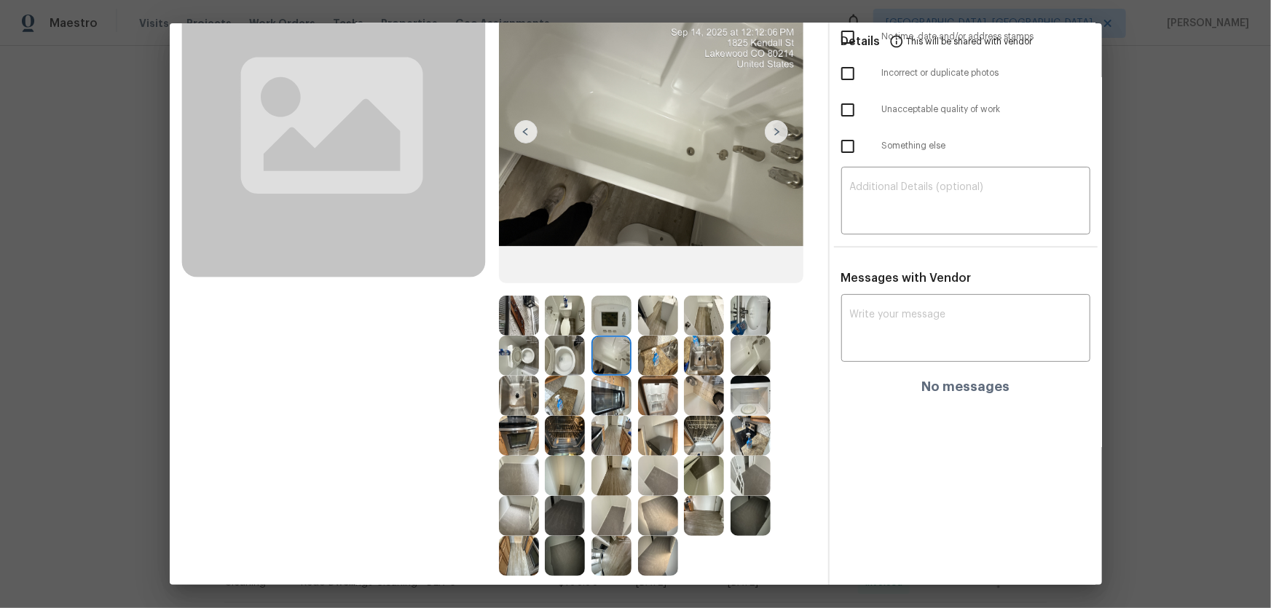
click at [560, 355] on img at bounding box center [565, 356] width 40 height 40
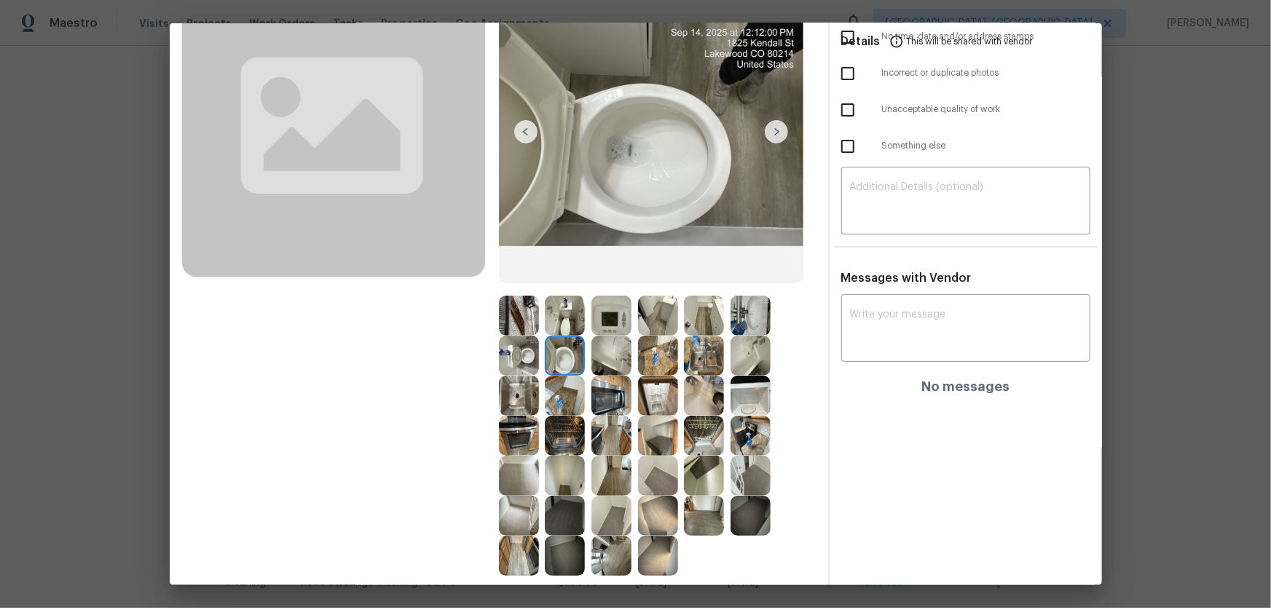
click at [560, 324] on img at bounding box center [565, 316] width 40 height 40
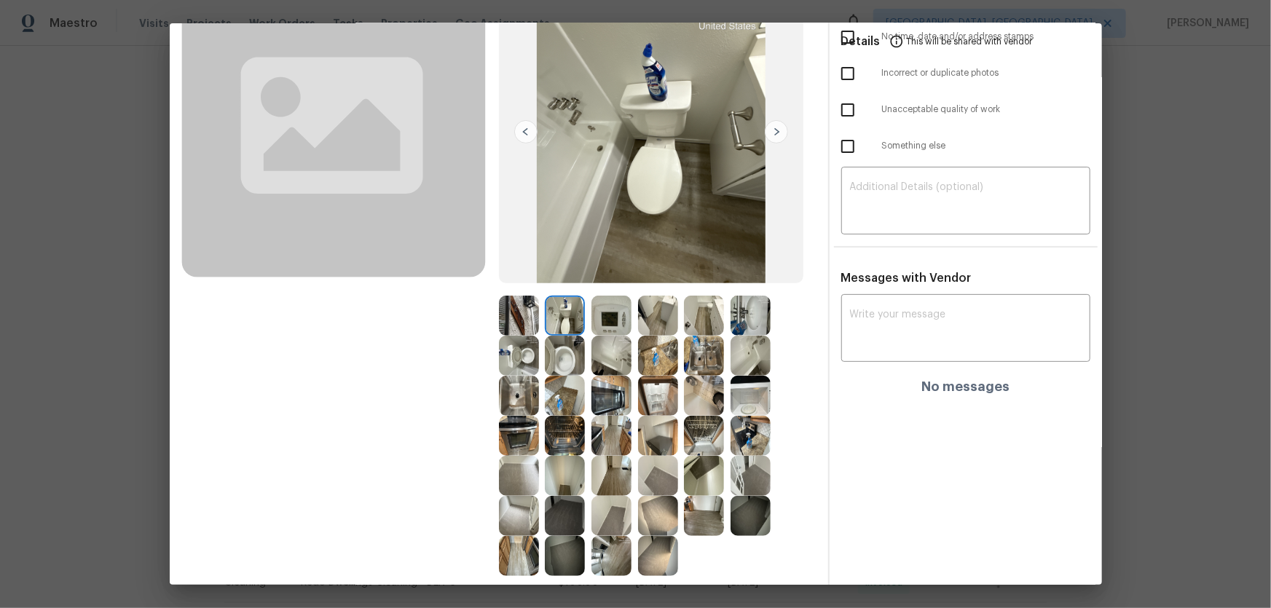
click at [517, 314] on img at bounding box center [519, 316] width 40 height 40
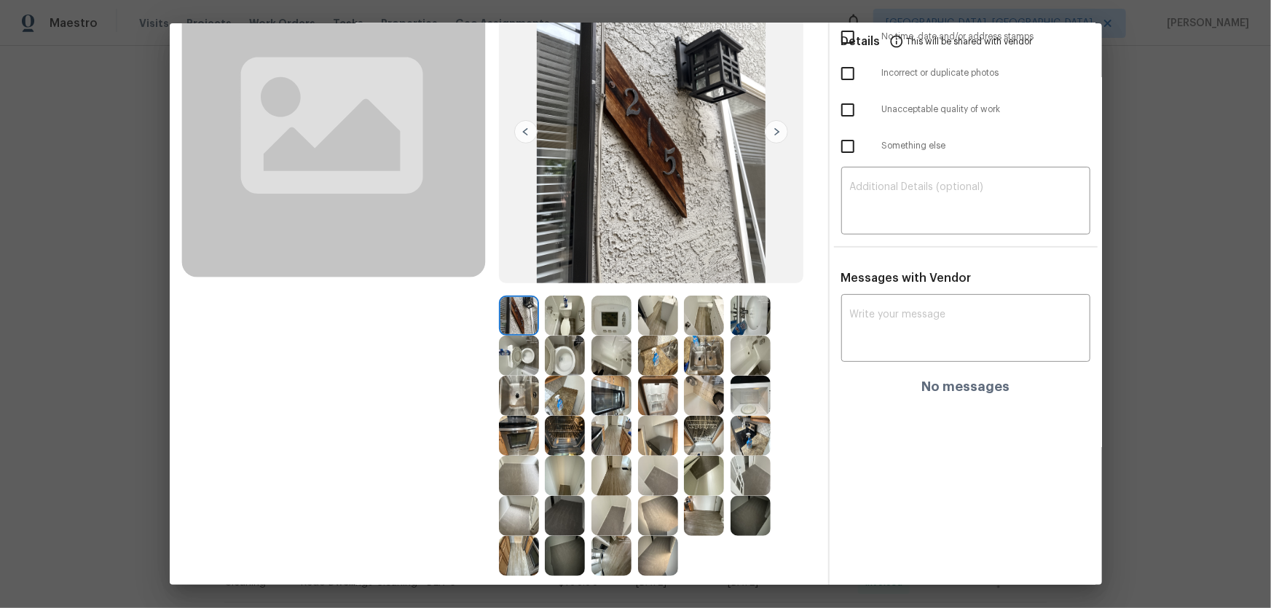
click at [522, 353] on img at bounding box center [519, 356] width 40 height 40
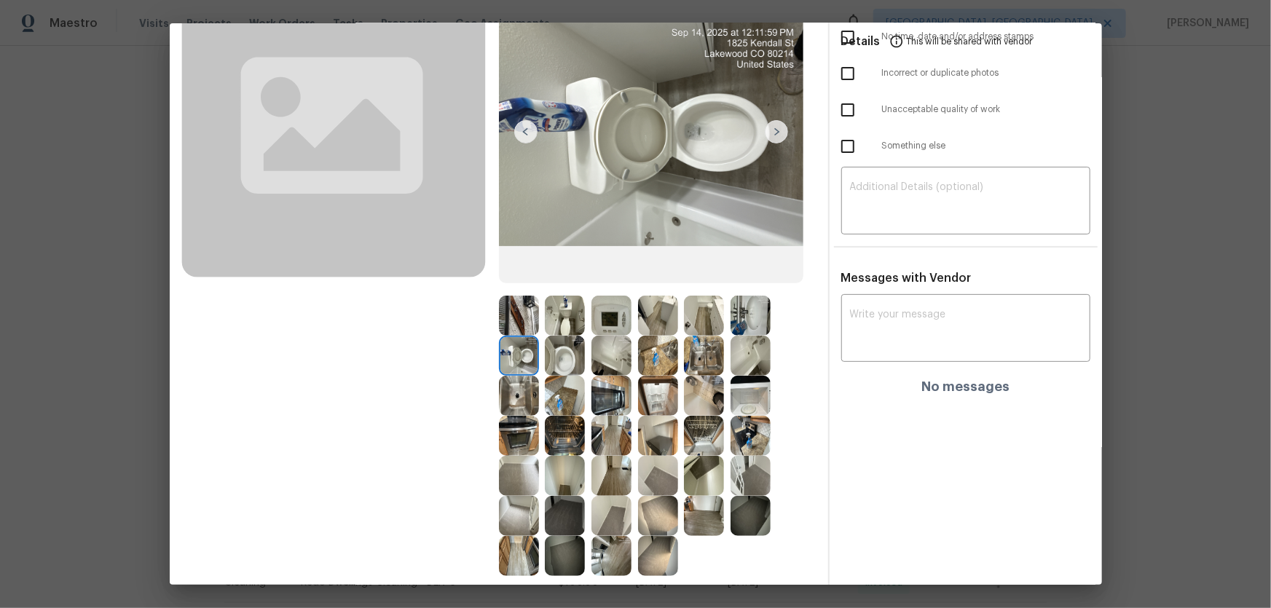
click at [560, 401] on img at bounding box center [565, 436] width 40 height 40
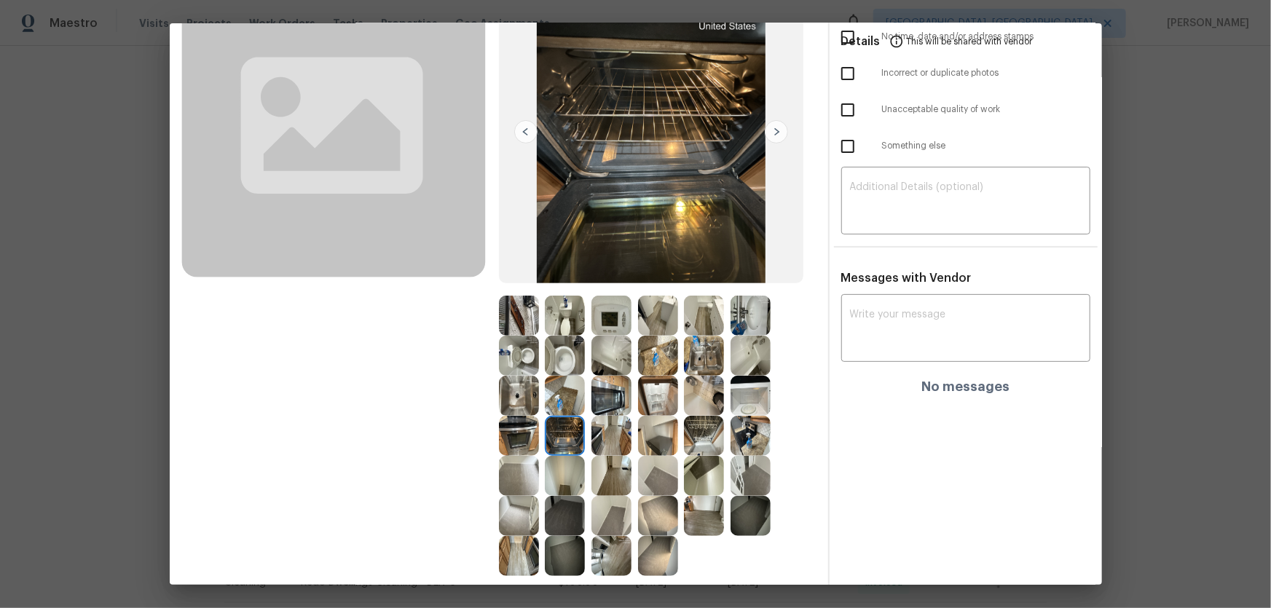
click at [526, 401] on img at bounding box center [519, 436] width 40 height 40
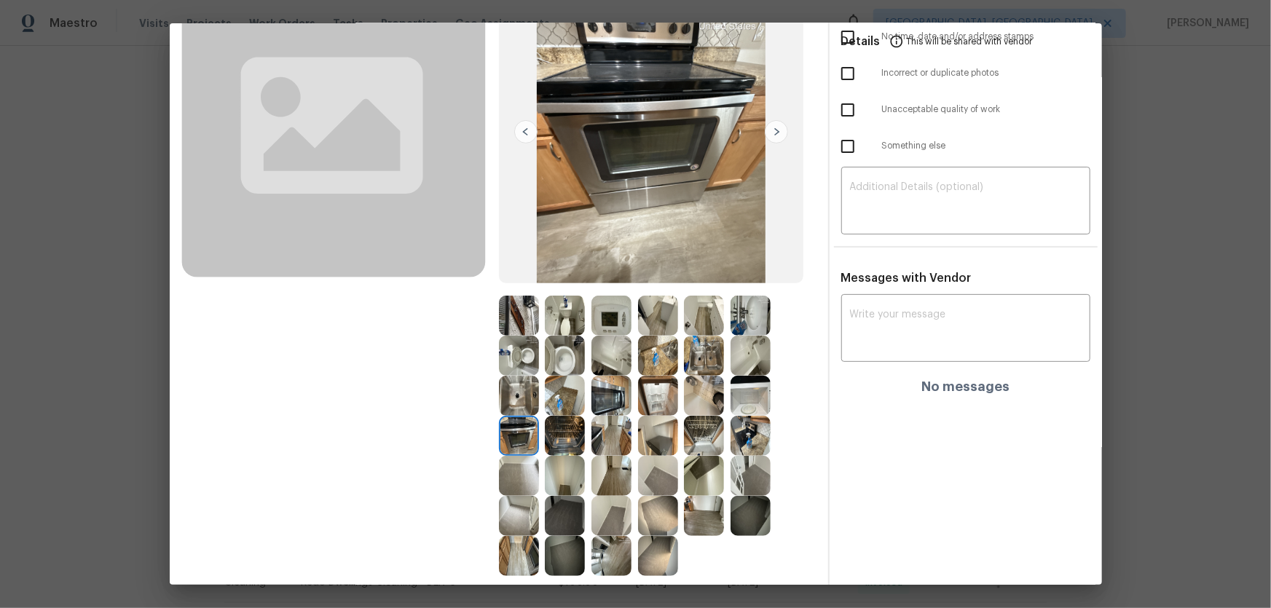
click at [525, 401] on img at bounding box center [519, 396] width 40 height 40
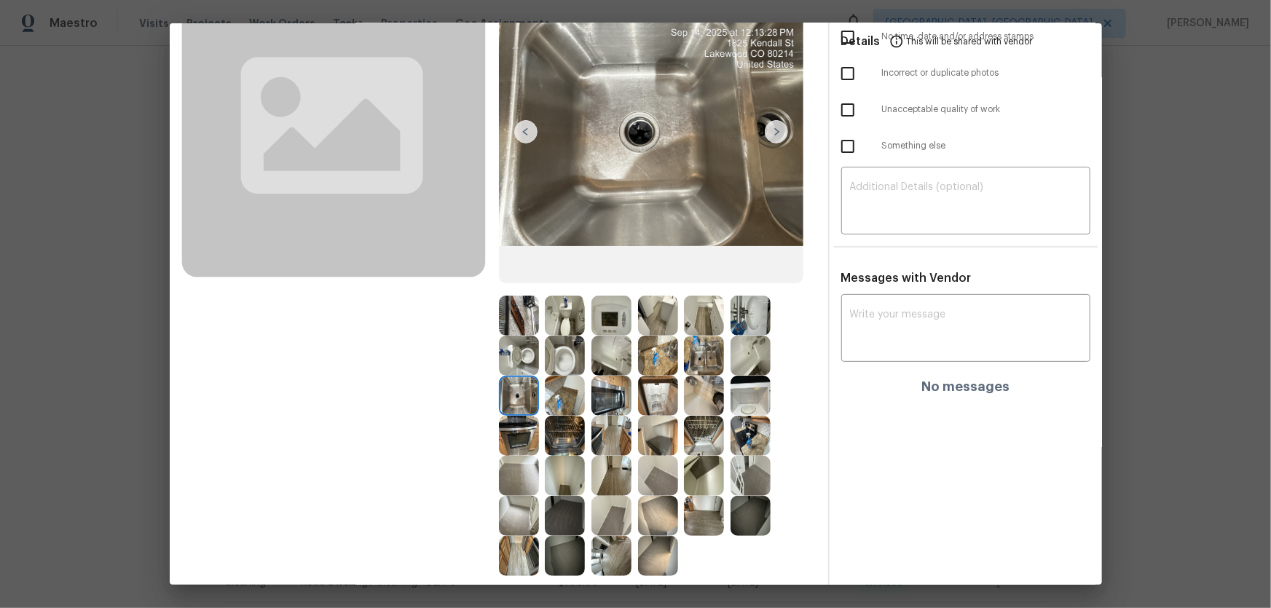
click at [561, 400] on img at bounding box center [565, 396] width 40 height 40
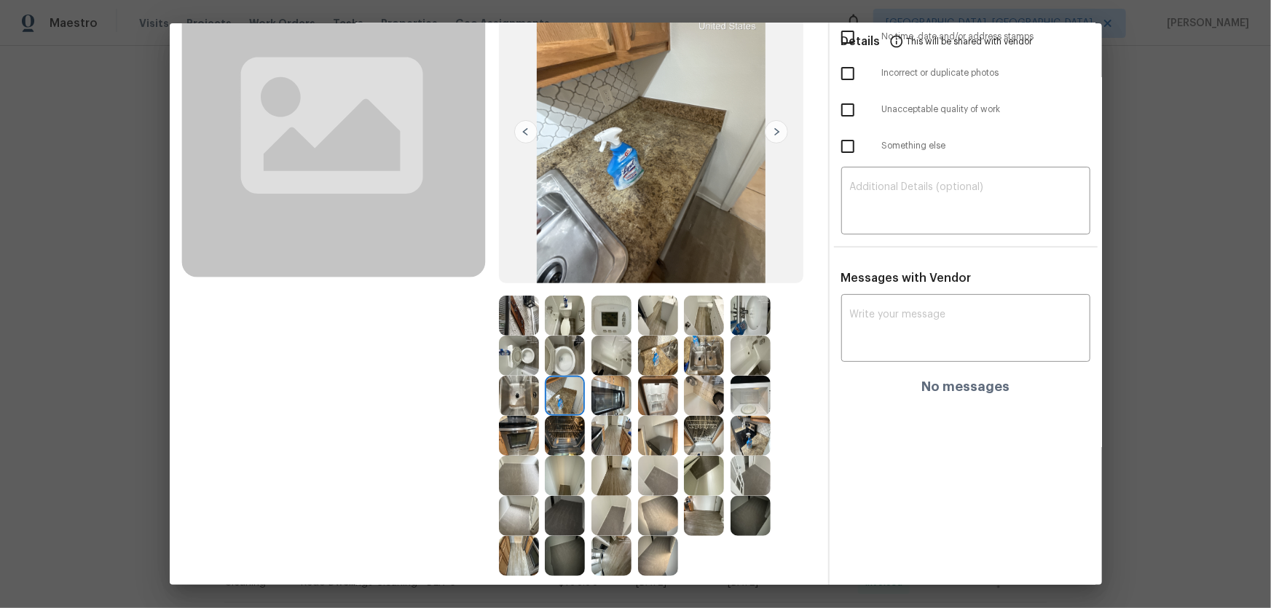
click at [599, 399] on img at bounding box center [612, 396] width 40 height 40
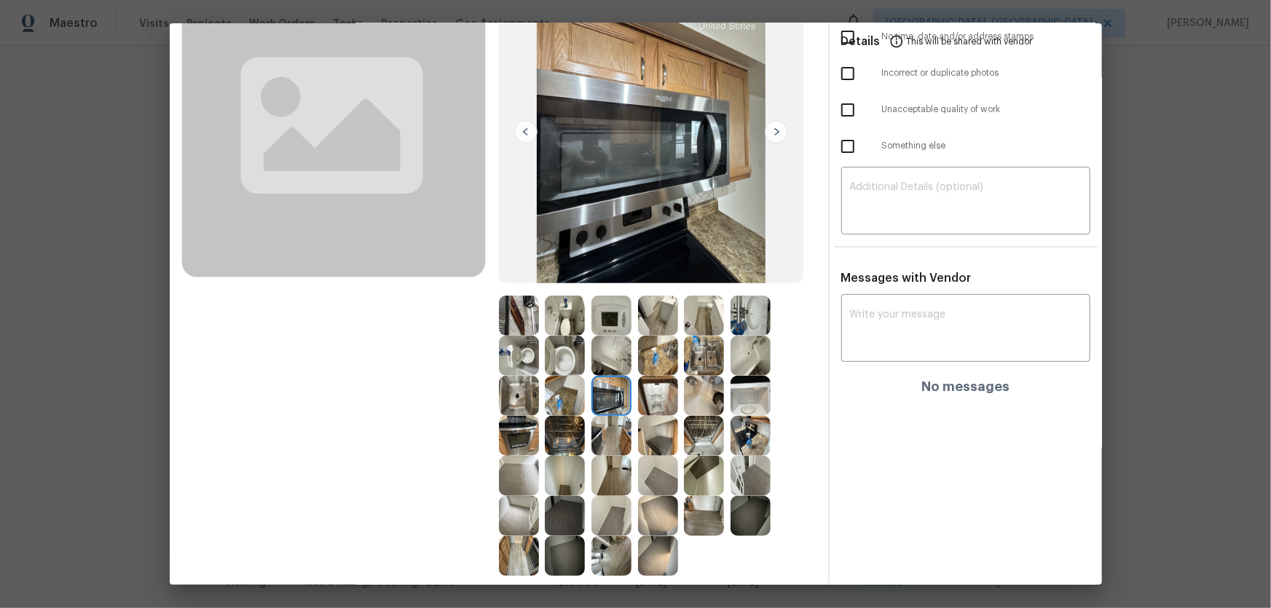
click at [644, 400] on img at bounding box center [658, 396] width 40 height 40
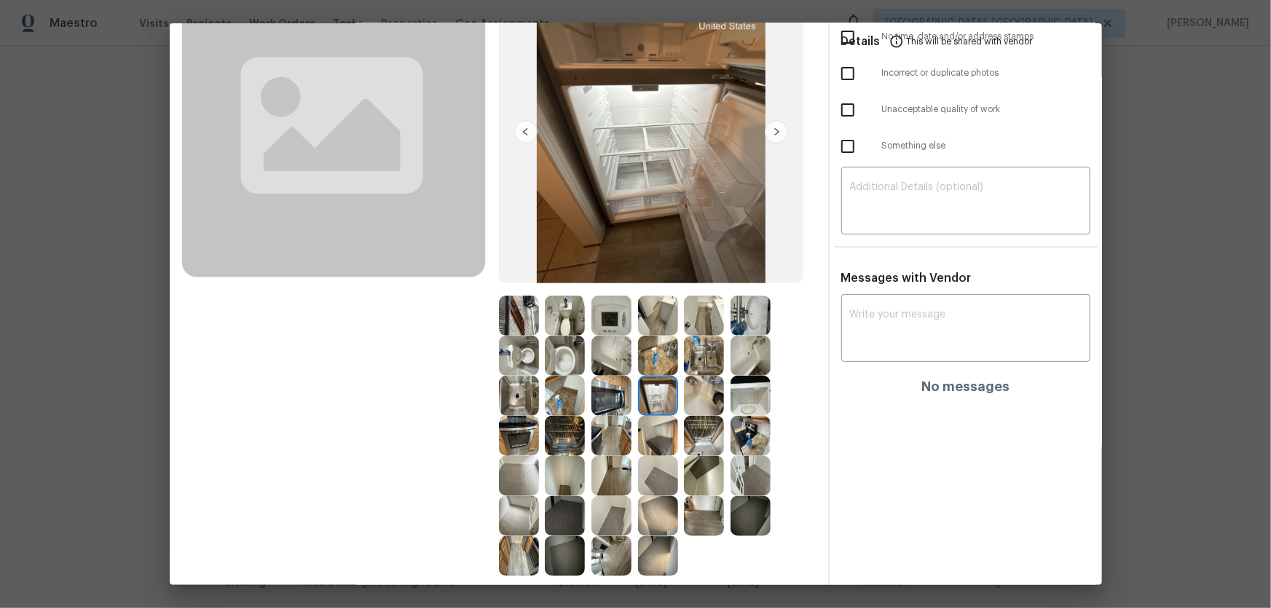
click at [648, 401] on img at bounding box center [658, 436] width 40 height 40
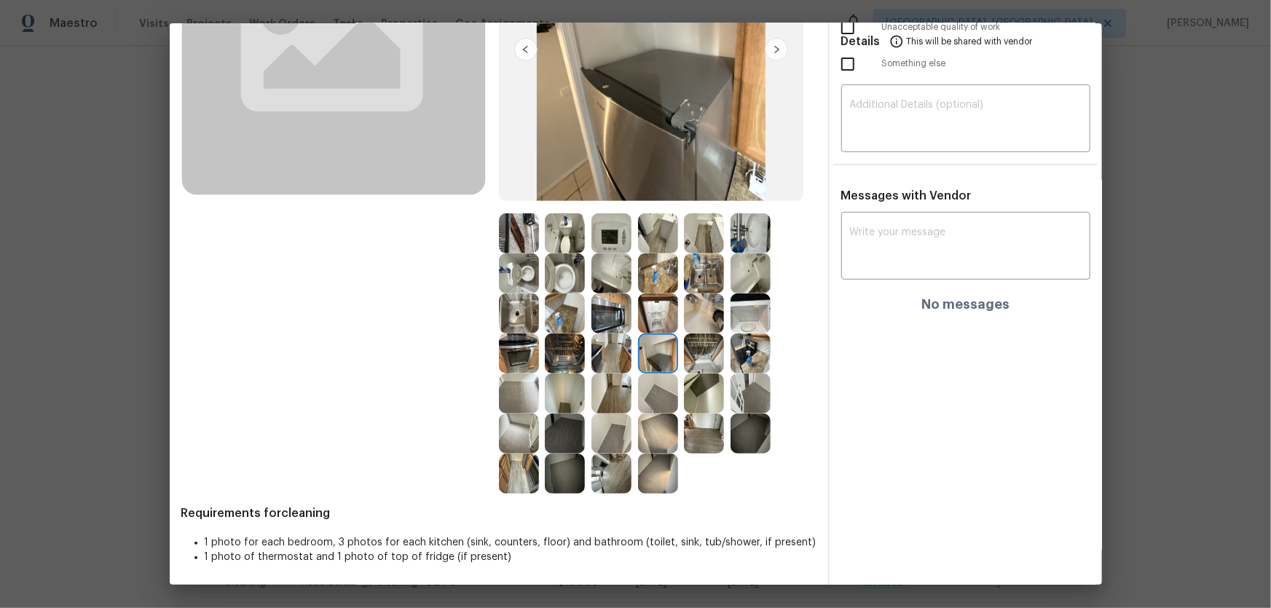
scroll to position [215, 0]
click at [571, 401] on img at bounding box center [565, 473] width 40 height 40
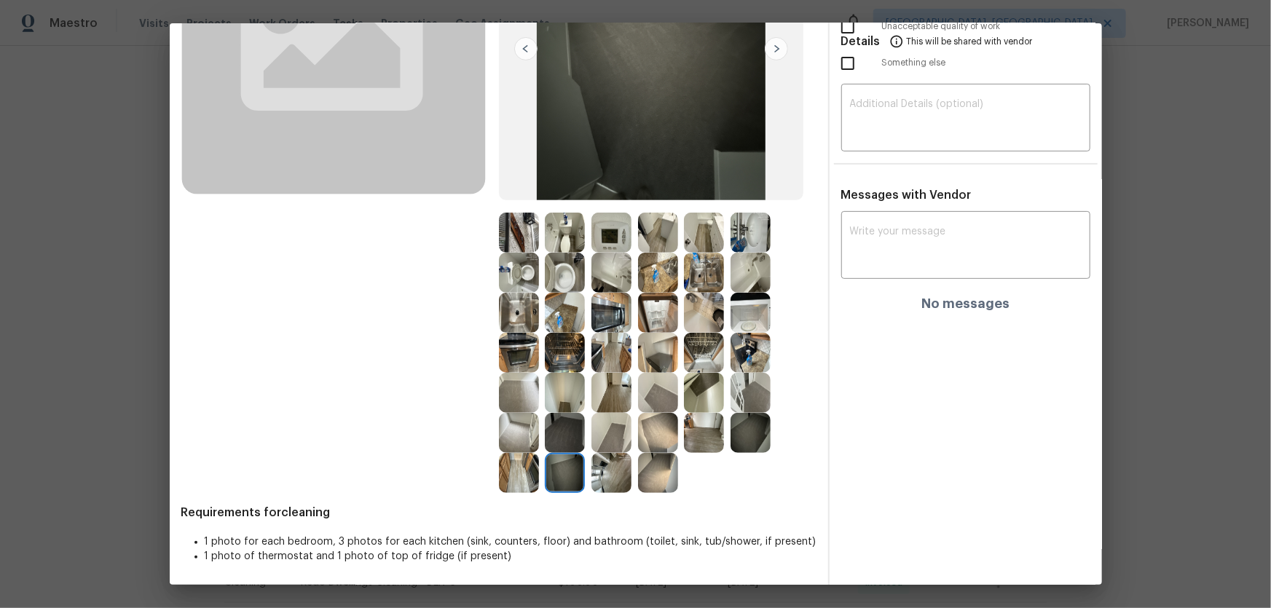
click at [556, 401] on img at bounding box center [565, 433] width 40 height 40
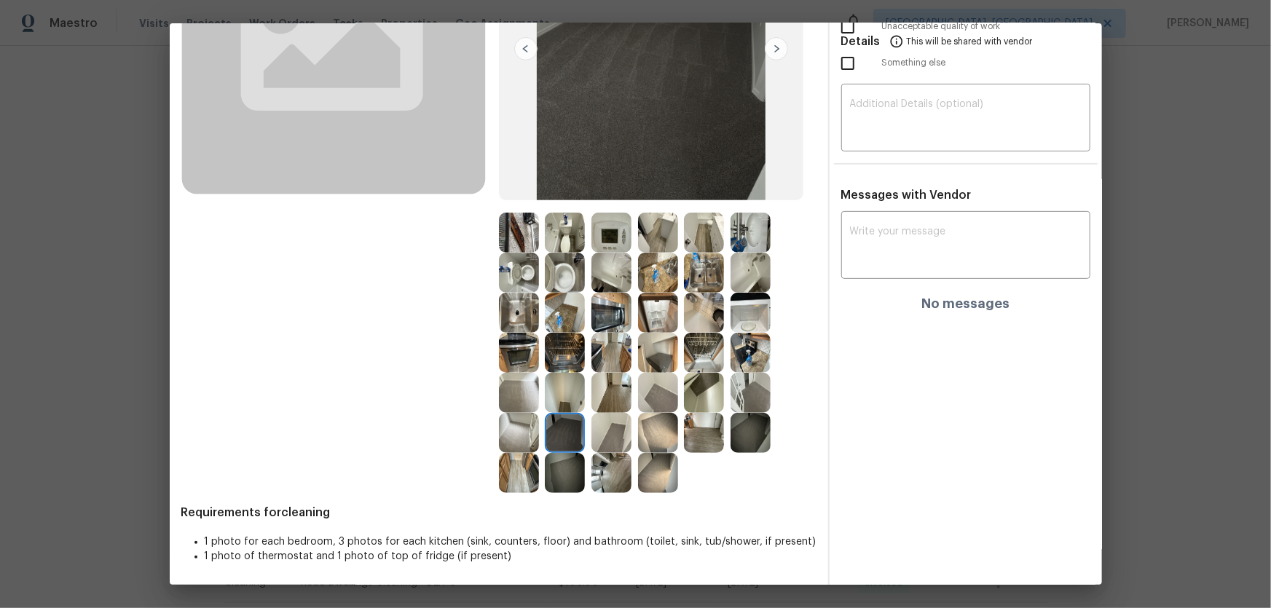
click at [597, 401] on img at bounding box center [612, 433] width 40 height 40
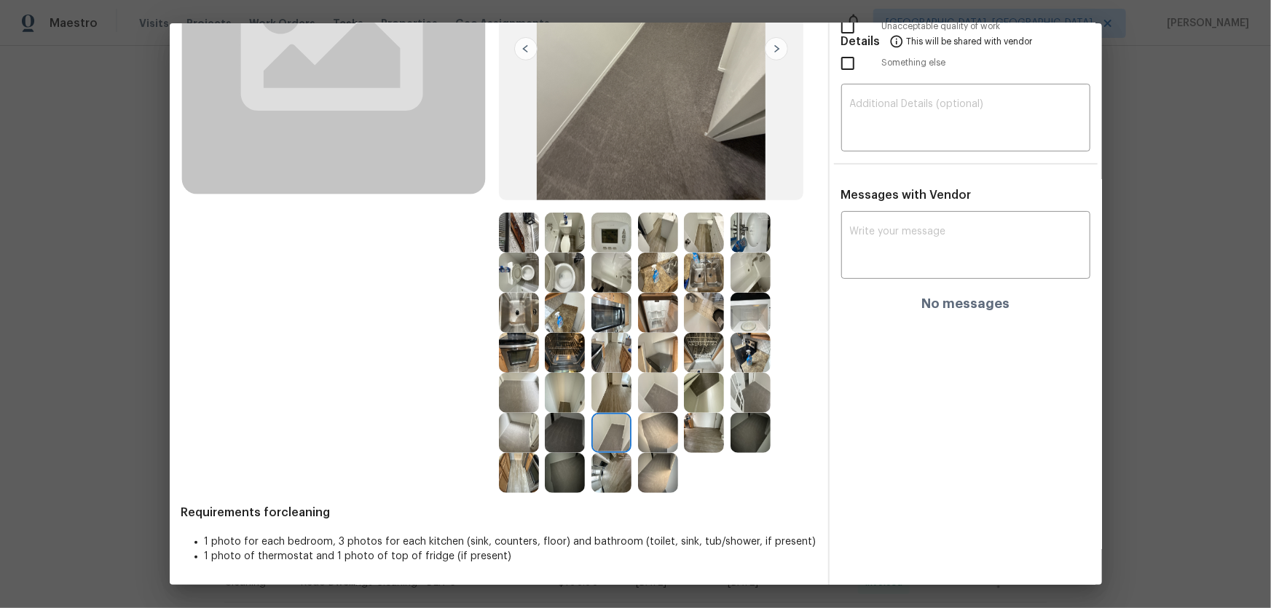
click at [605, 392] on img at bounding box center [612, 393] width 40 height 40
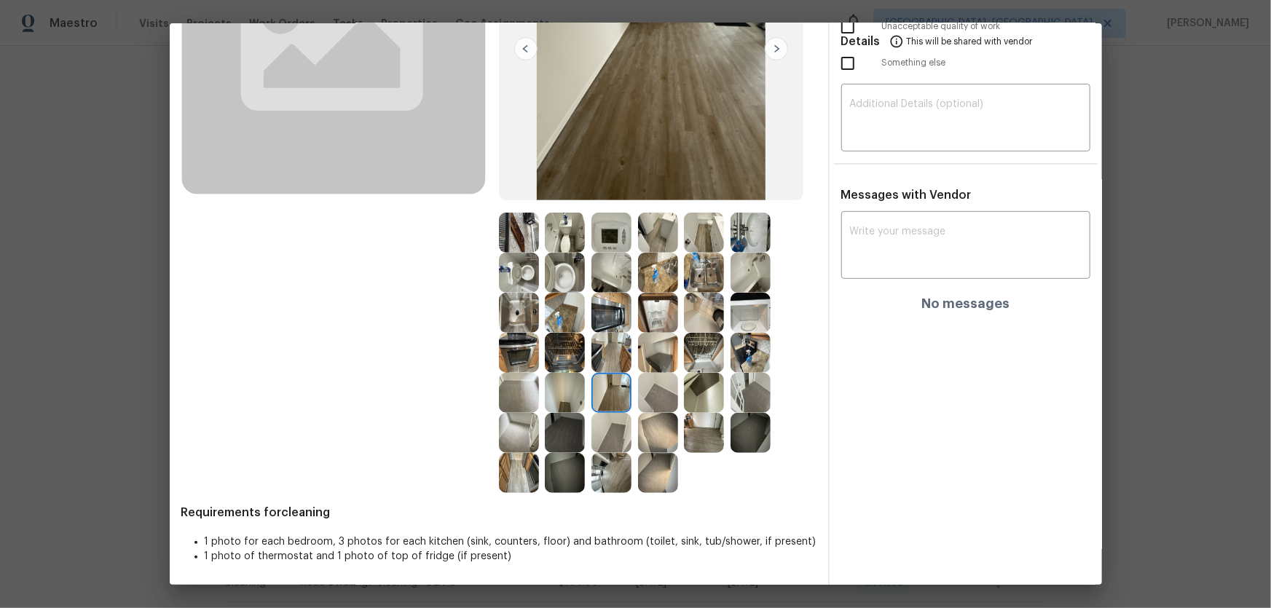
click at [554, 390] on img at bounding box center [565, 393] width 40 height 40
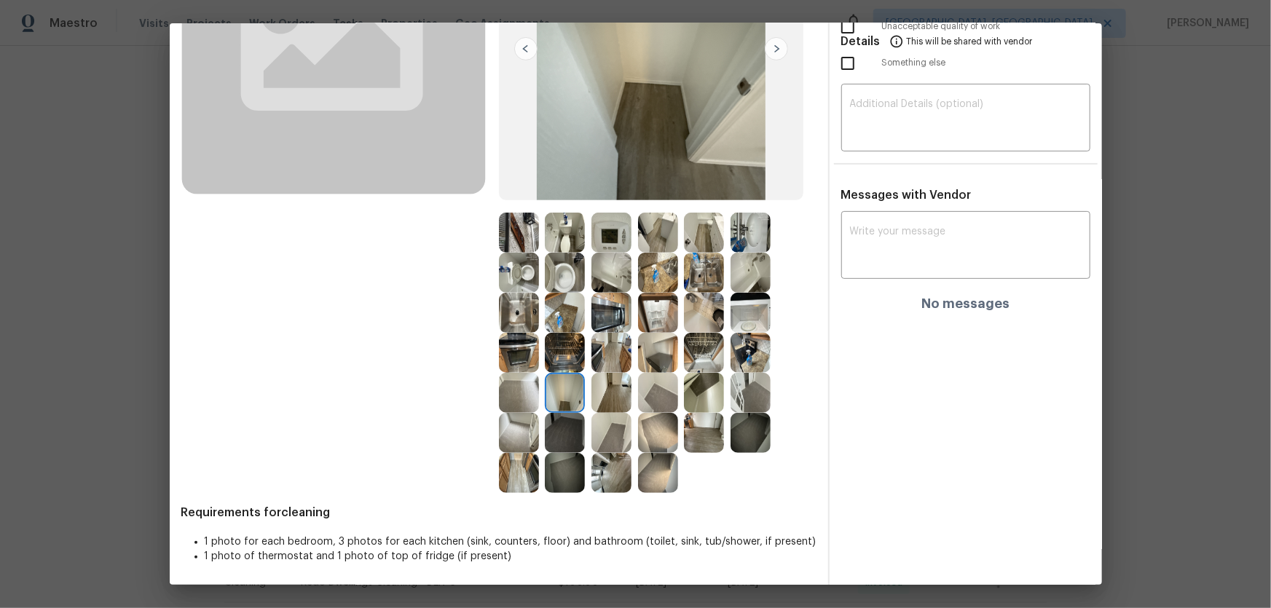
click at [552, 358] on img at bounding box center [565, 353] width 40 height 40
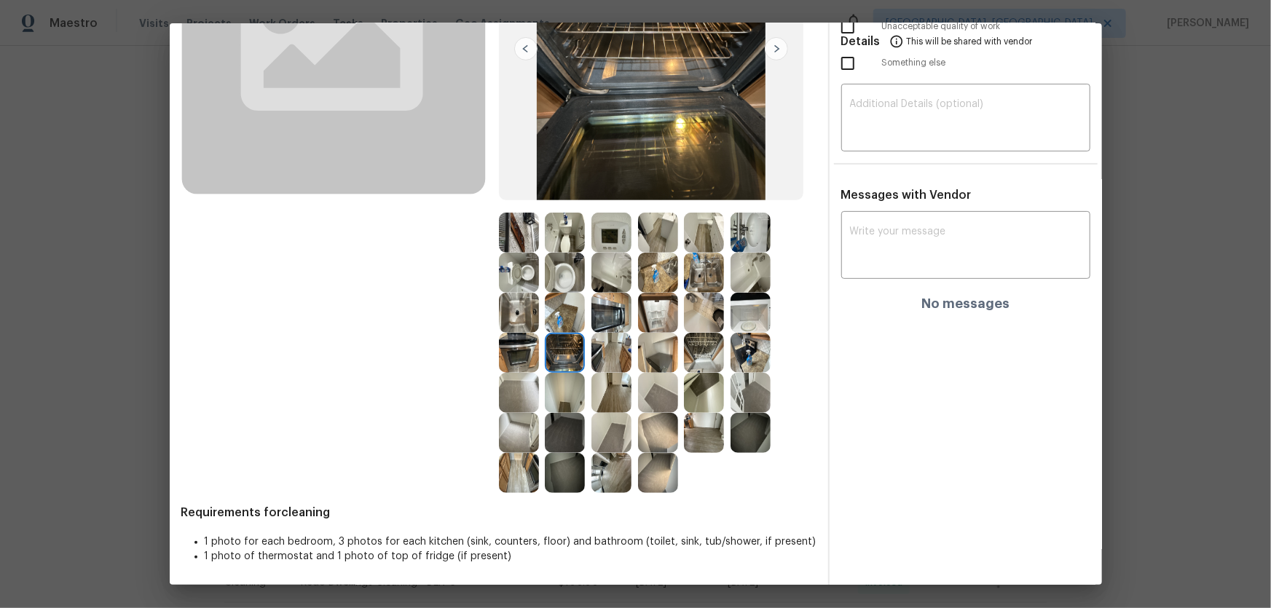
click at [552, 322] on img at bounding box center [565, 313] width 40 height 40
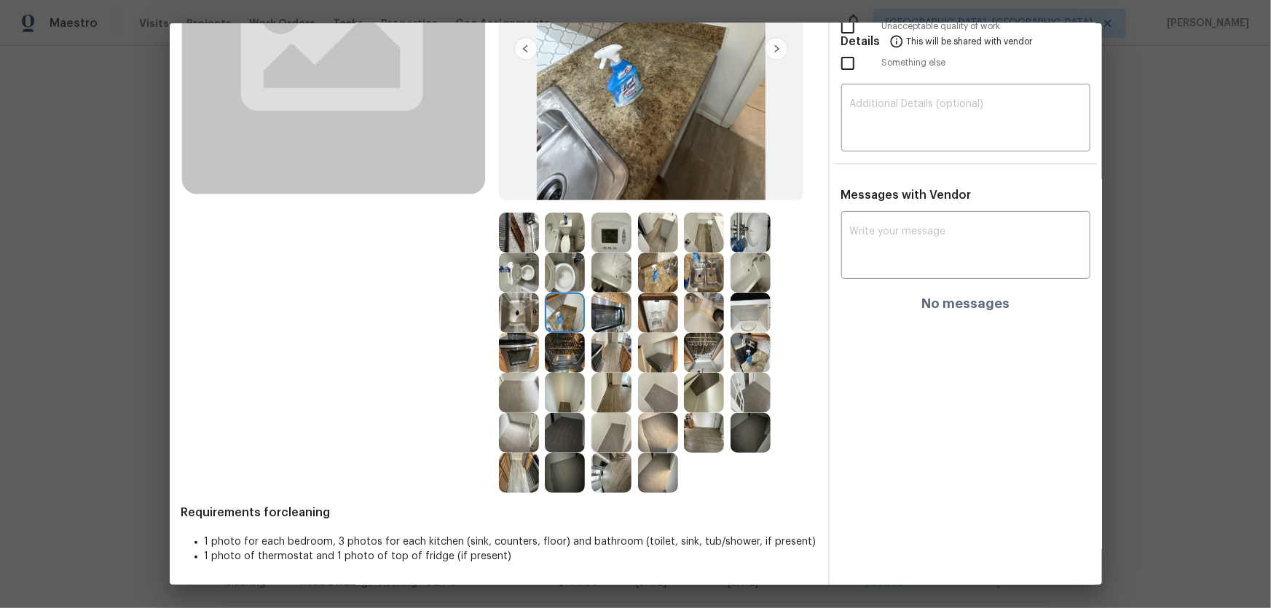
click at [607, 238] on img at bounding box center [612, 233] width 40 height 40
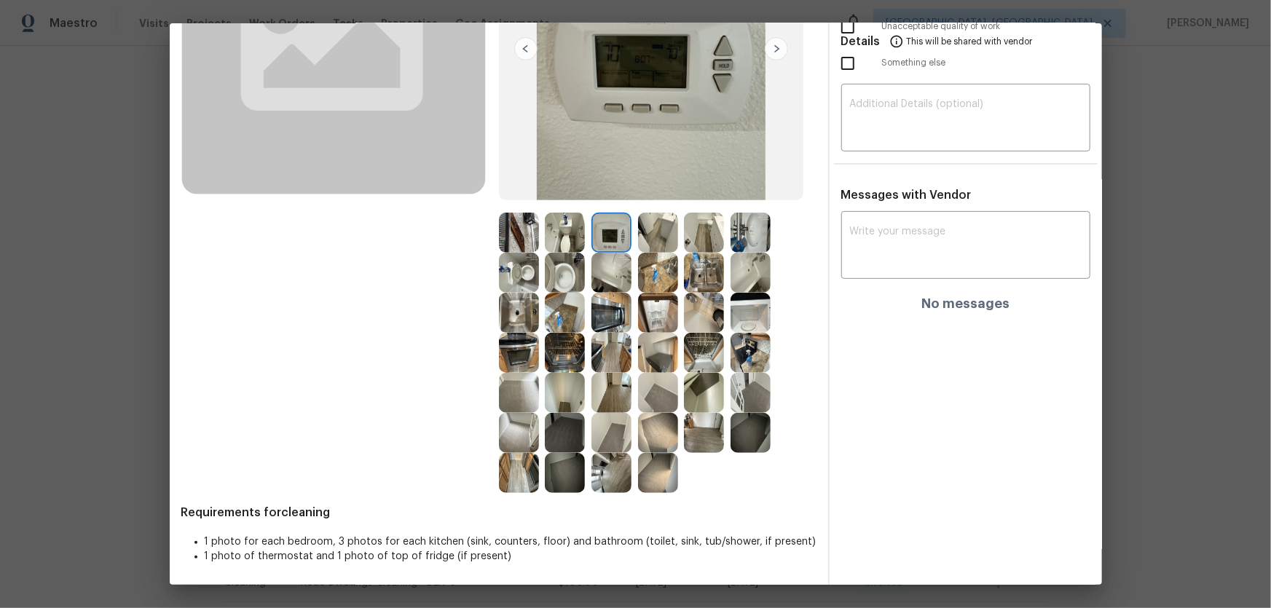
scroll to position [0, 0]
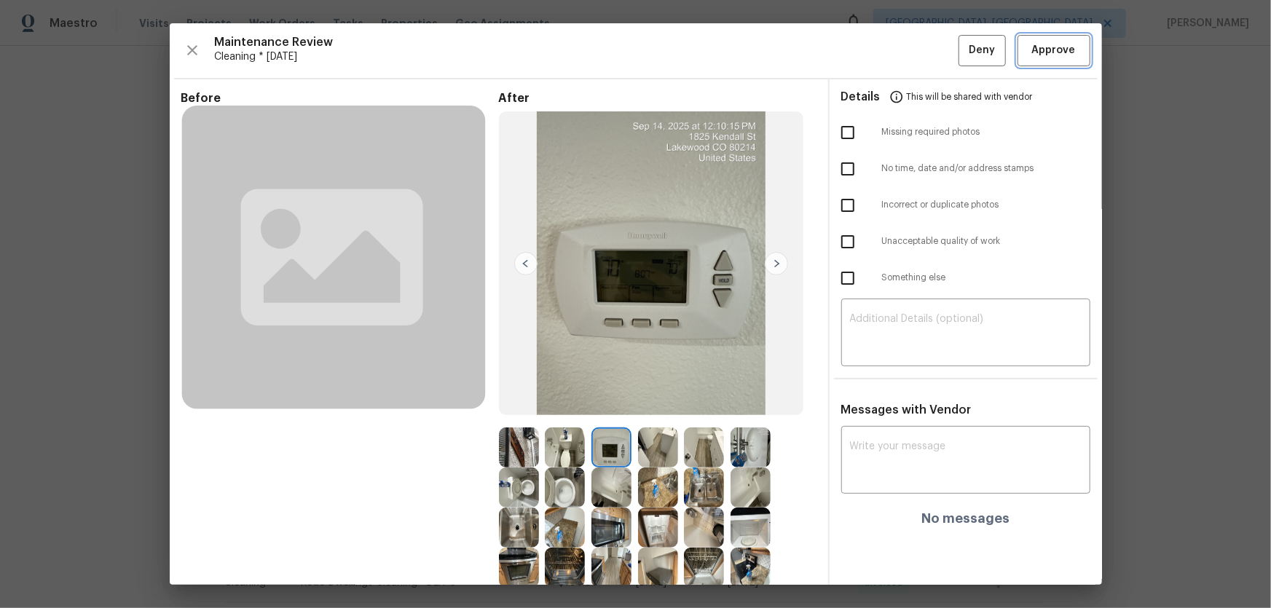
click at [904, 39] on button "Approve" at bounding box center [1054, 50] width 73 height 31
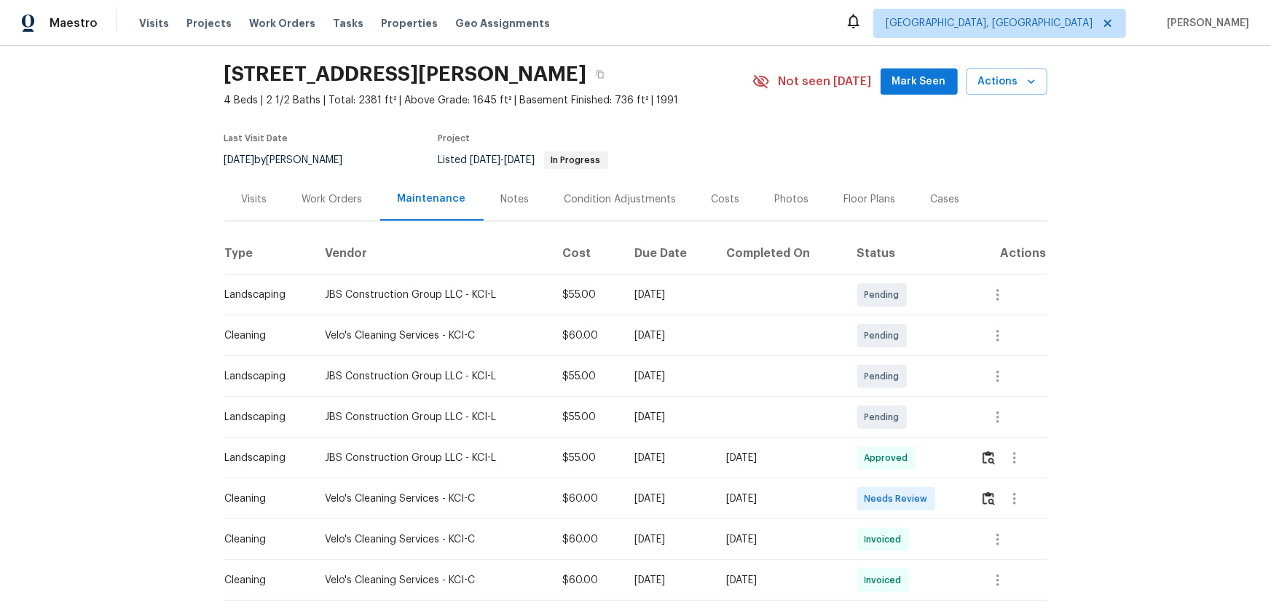
scroll to position [66, 0]
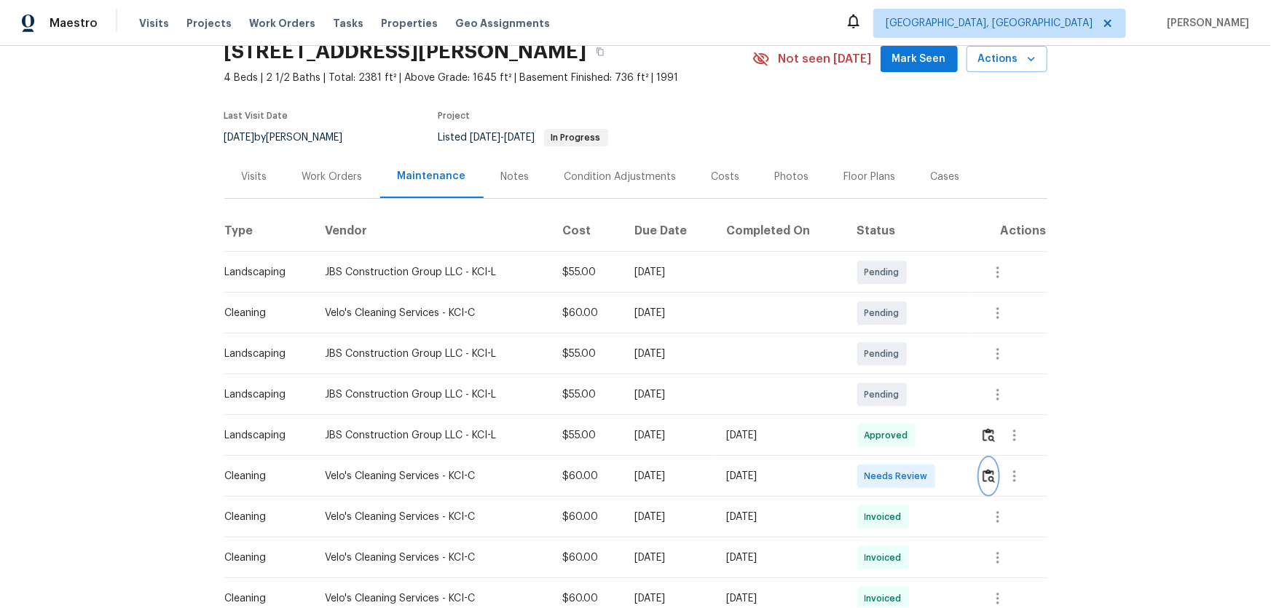
click at [904, 401] on button "button" at bounding box center [989, 476] width 17 height 35
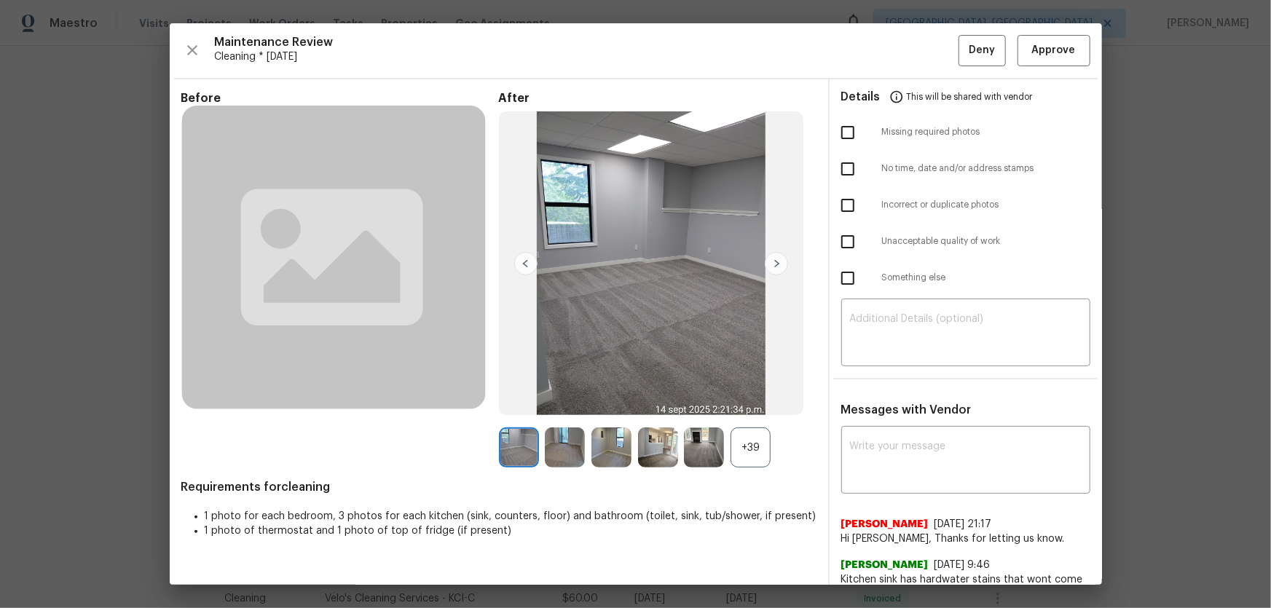
click at [756, 401] on div "+39" at bounding box center [751, 448] width 40 height 40
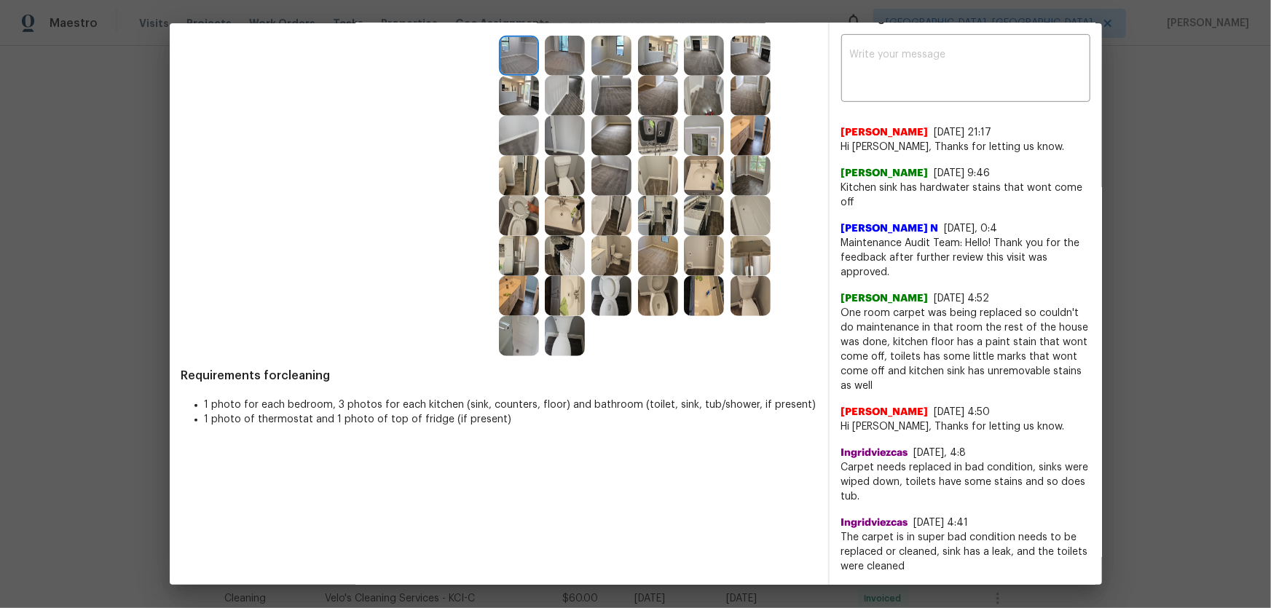
scroll to position [397, 0]
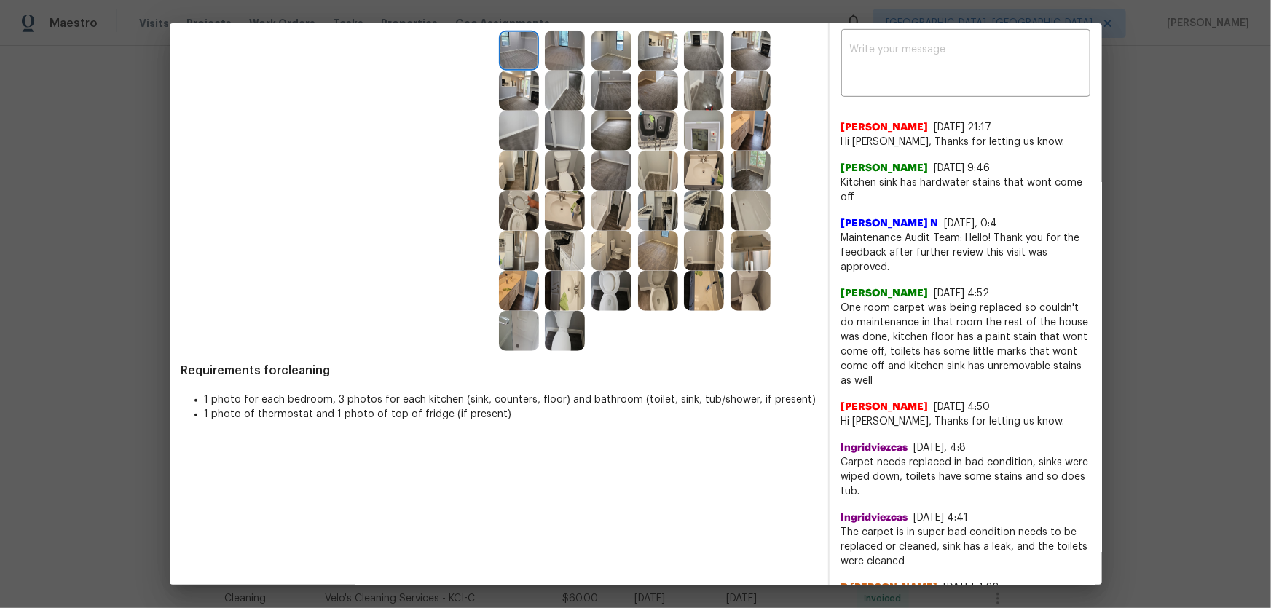
click at [648, 307] on img at bounding box center [658, 291] width 40 height 40
click at [607, 299] on img at bounding box center [612, 291] width 40 height 40
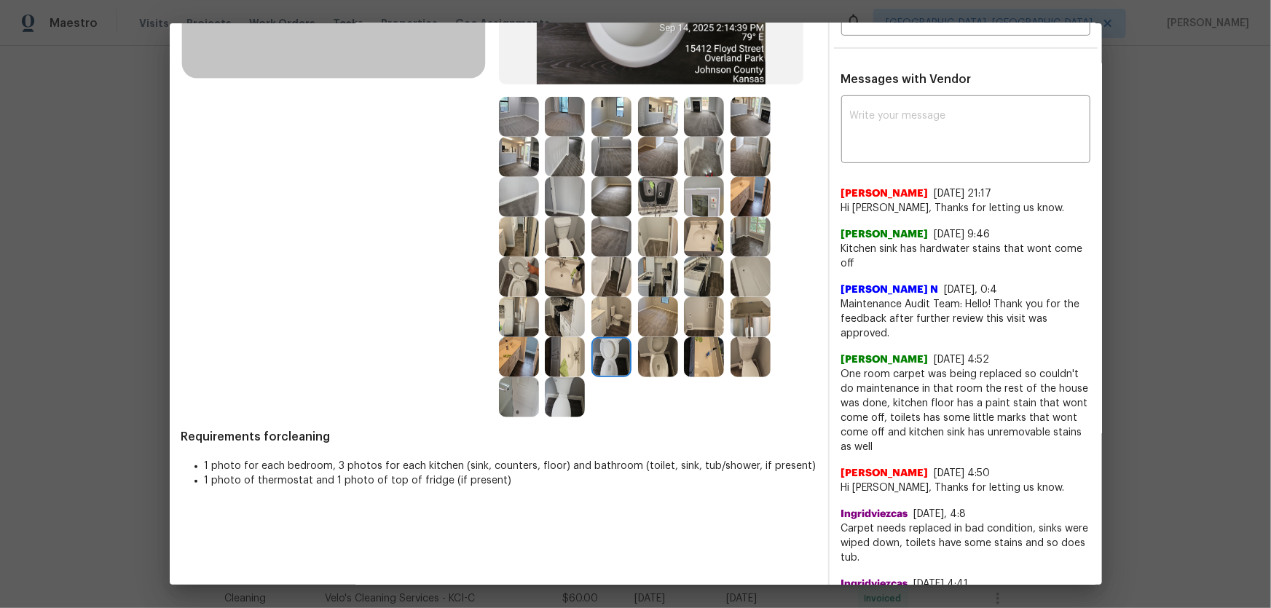
click at [517, 288] on img at bounding box center [519, 277] width 40 height 40
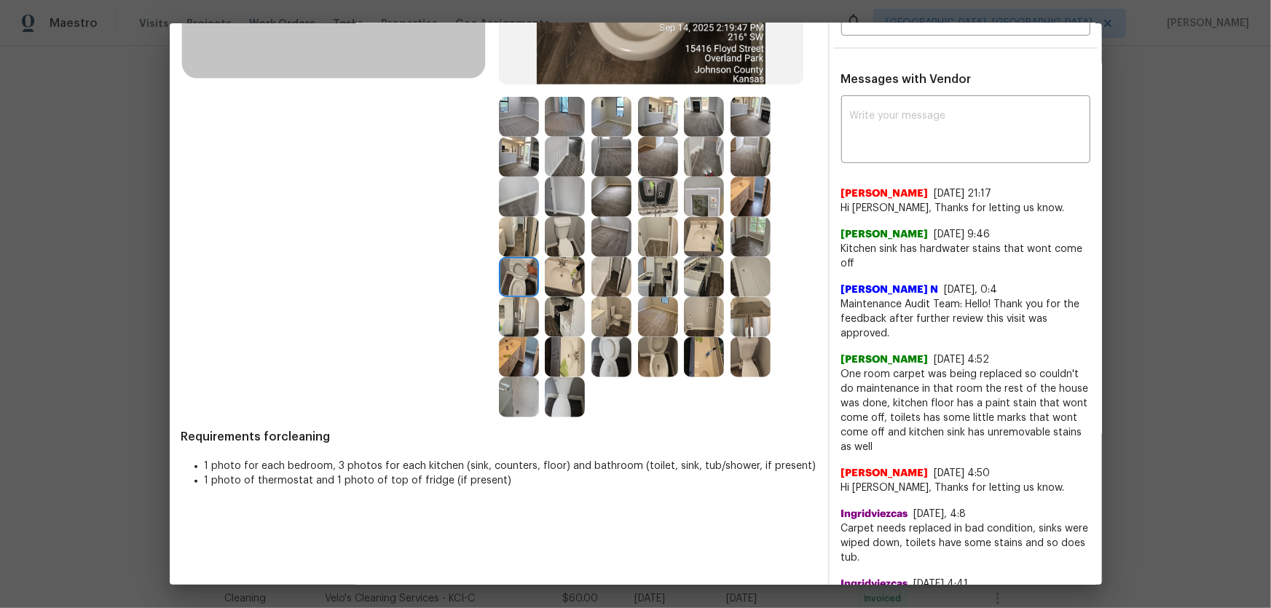
click at [554, 282] on img at bounding box center [565, 277] width 40 height 40
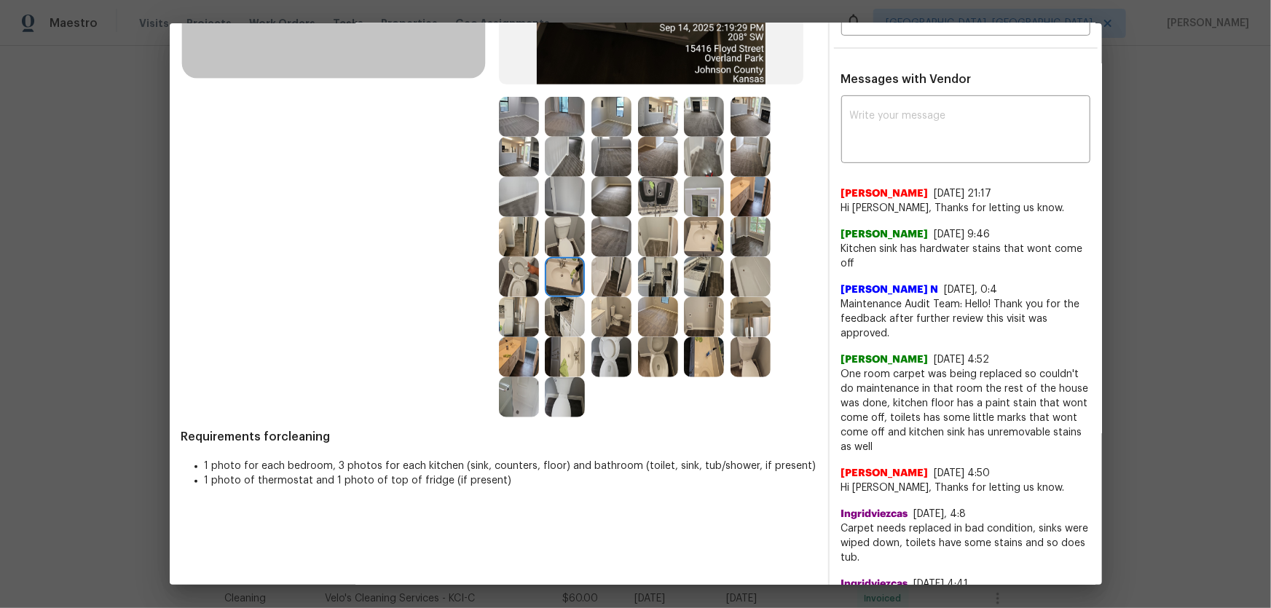
click at [690, 241] on img at bounding box center [704, 237] width 40 height 40
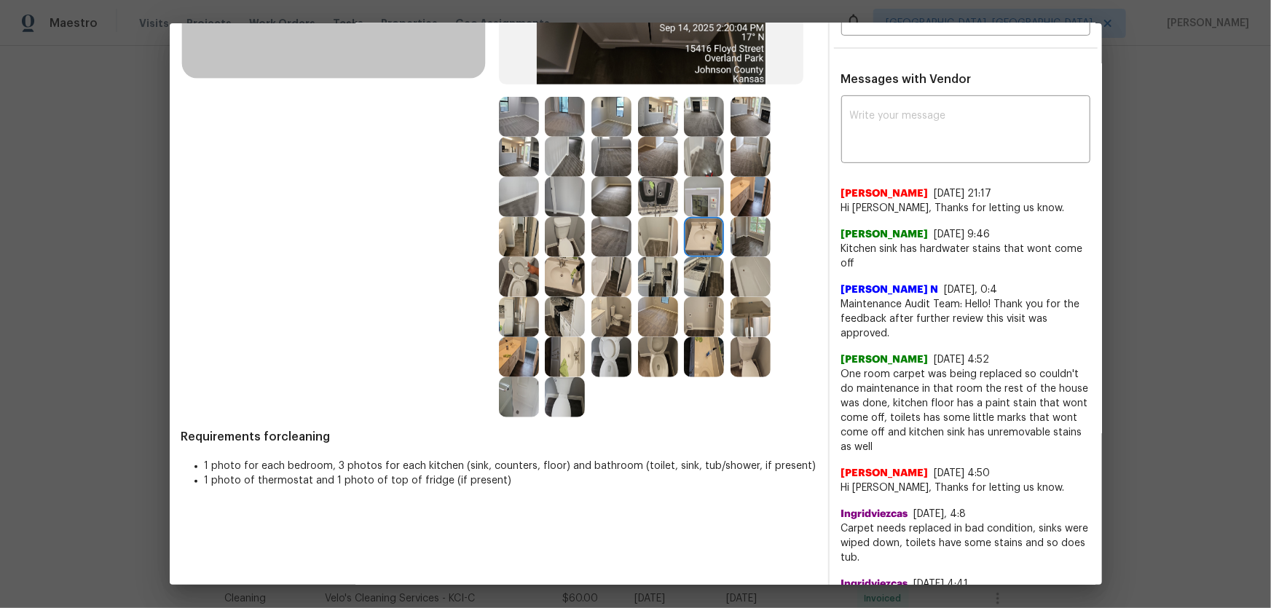
click at [562, 354] on img at bounding box center [565, 357] width 40 height 40
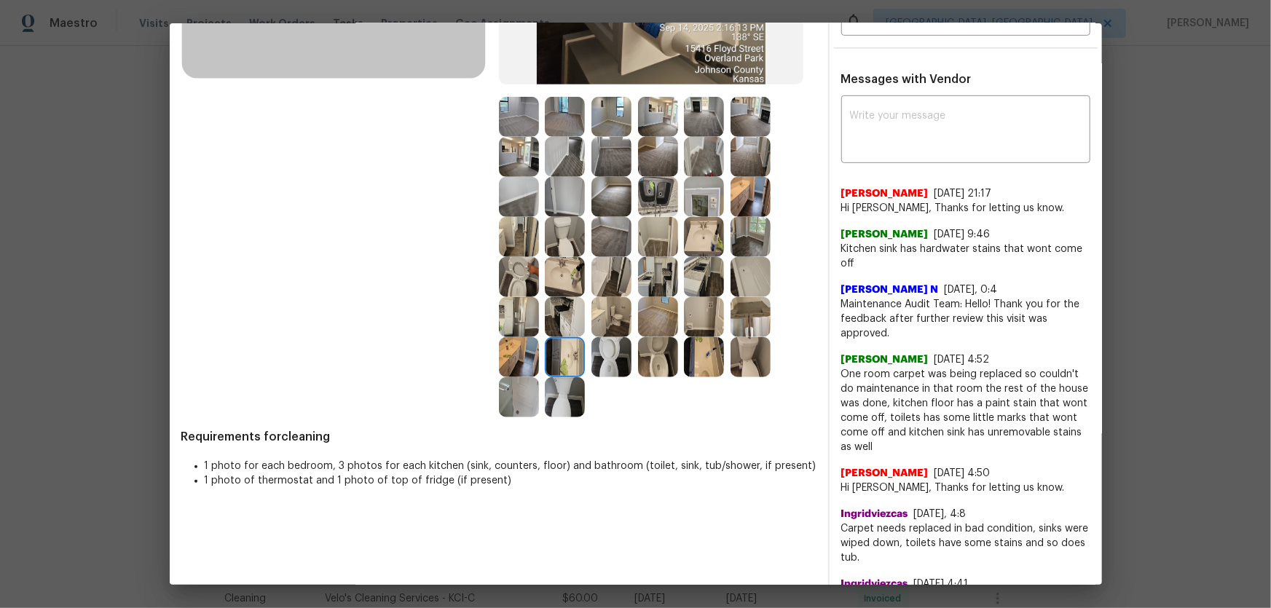
click at [505, 397] on img at bounding box center [519, 397] width 40 height 40
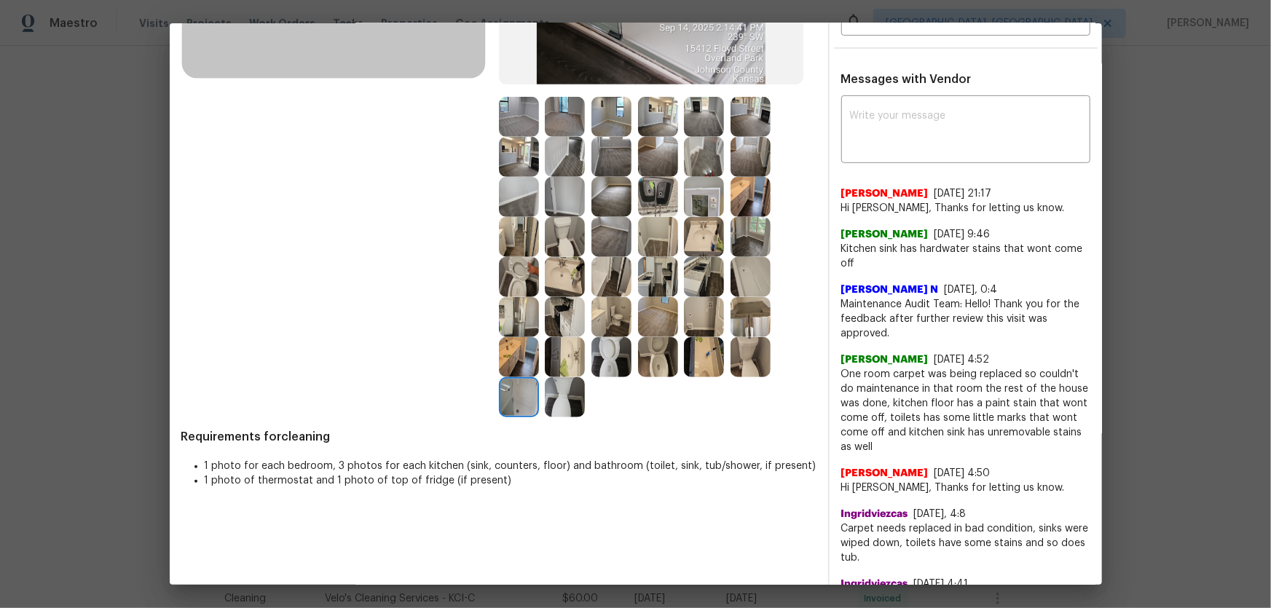
scroll to position [264, 0]
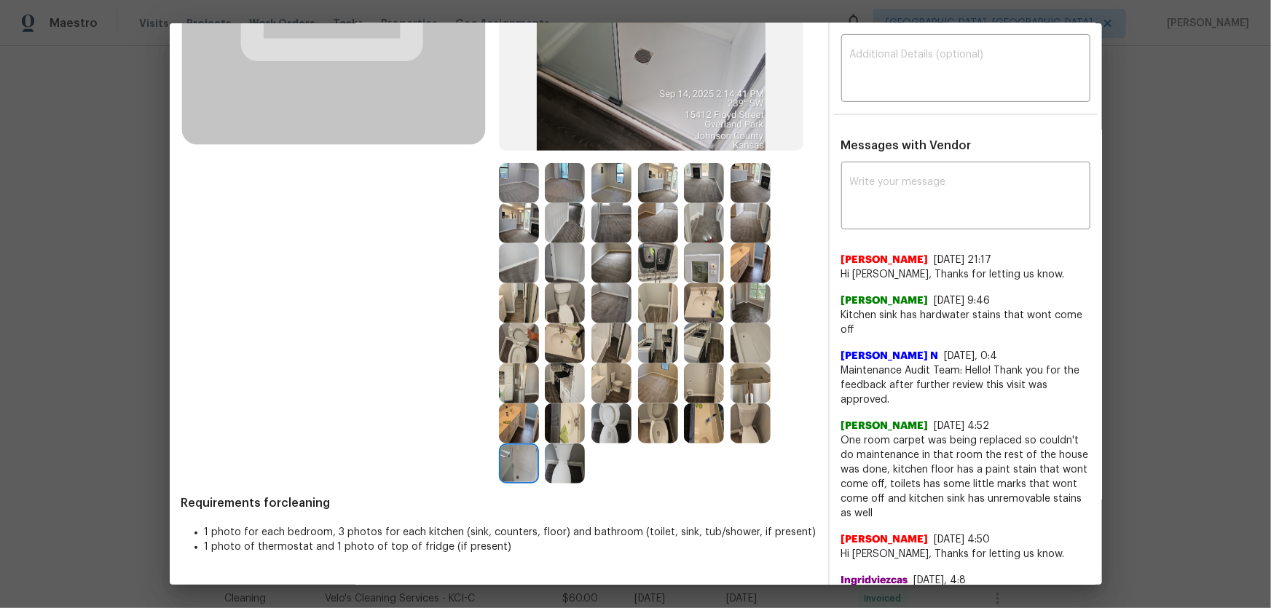
click at [742, 345] on img at bounding box center [751, 343] width 40 height 40
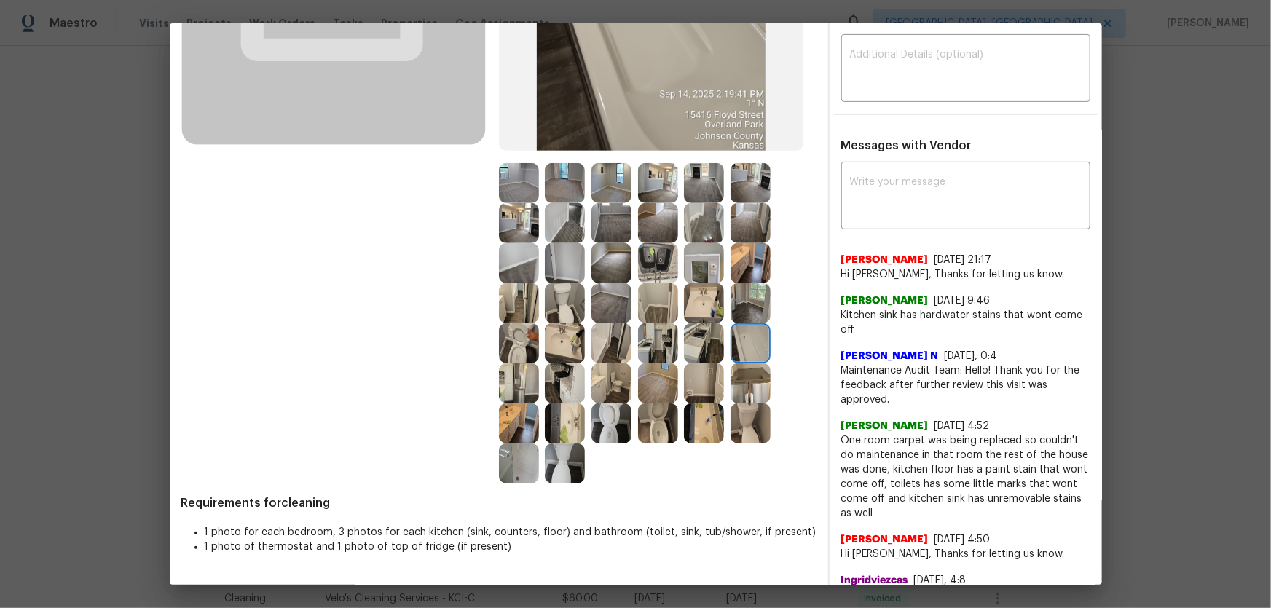
click at [705, 344] on img at bounding box center [704, 343] width 40 height 40
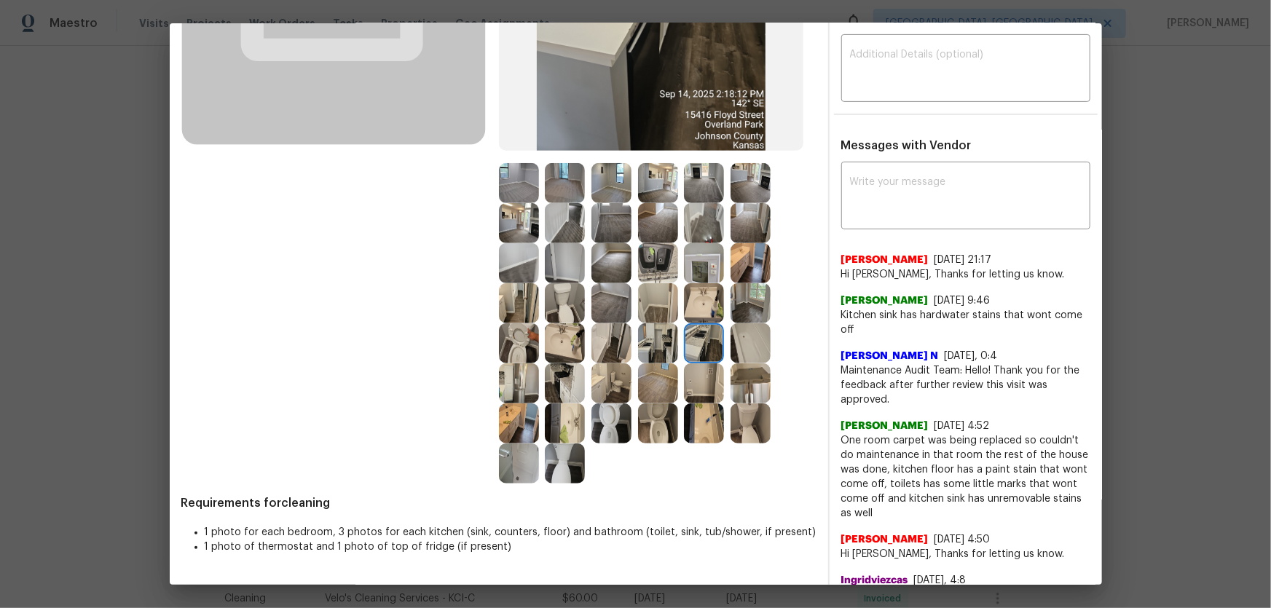
click at [667, 344] on img at bounding box center [658, 343] width 40 height 40
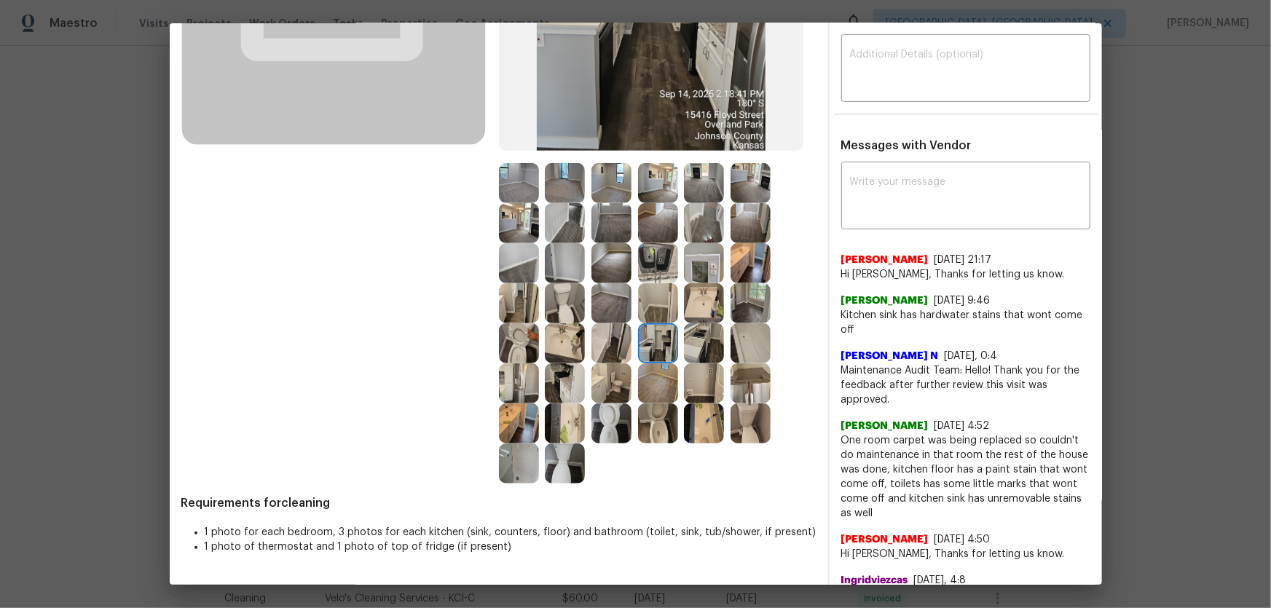
click at [614, 344] on img at bounding box center [612, 343] width 40 height 40
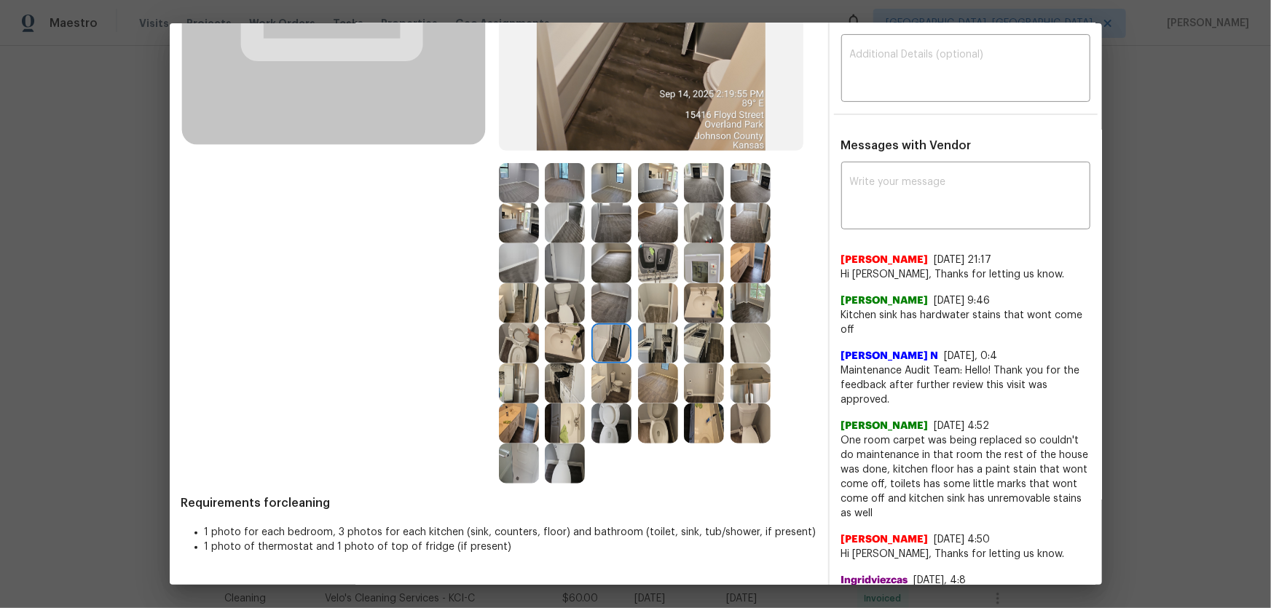
click at [587, 342] on div at bounding box center [568, 343] width 47 height 40
click at [545, 391] on img at bounding box center [565, 384] width 40 height 40
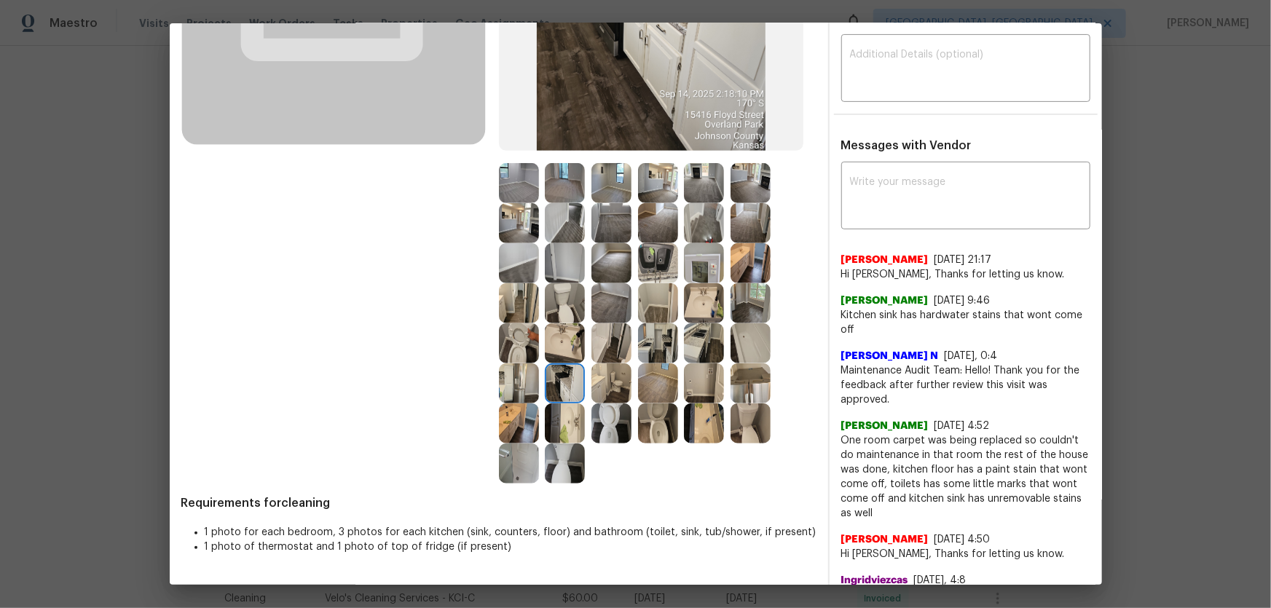
click at [507, 379] on img at bounding box center [519, 384] width 40 height 40
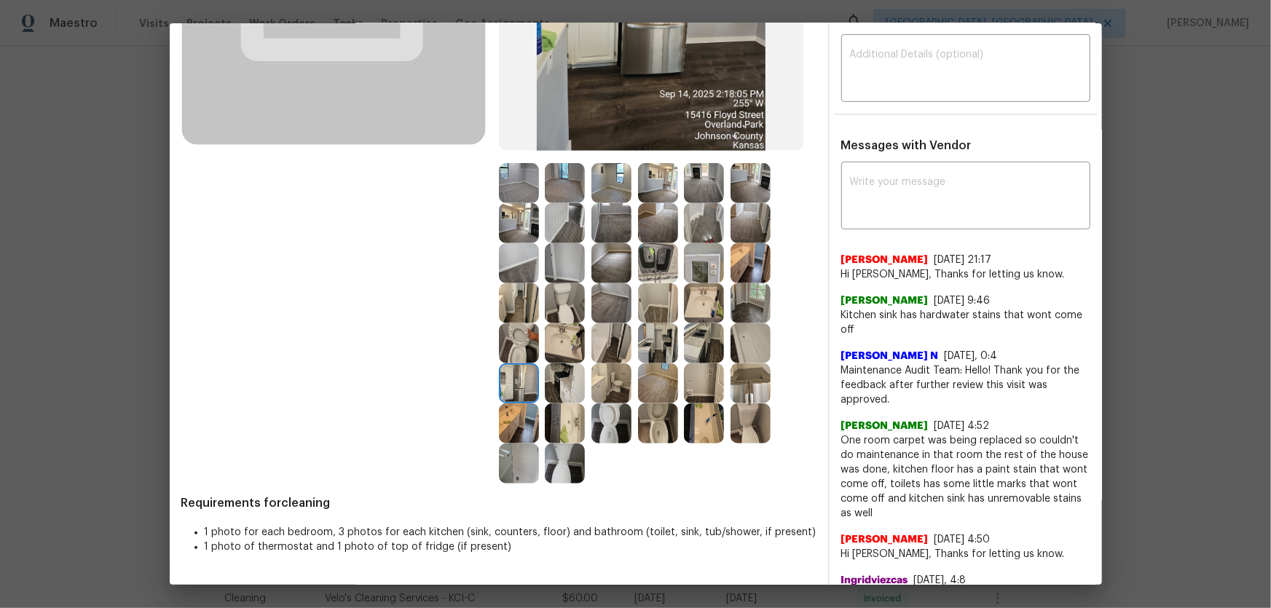
click at [505, 330] on img at bounding box center [519, 343] width 40 height 40
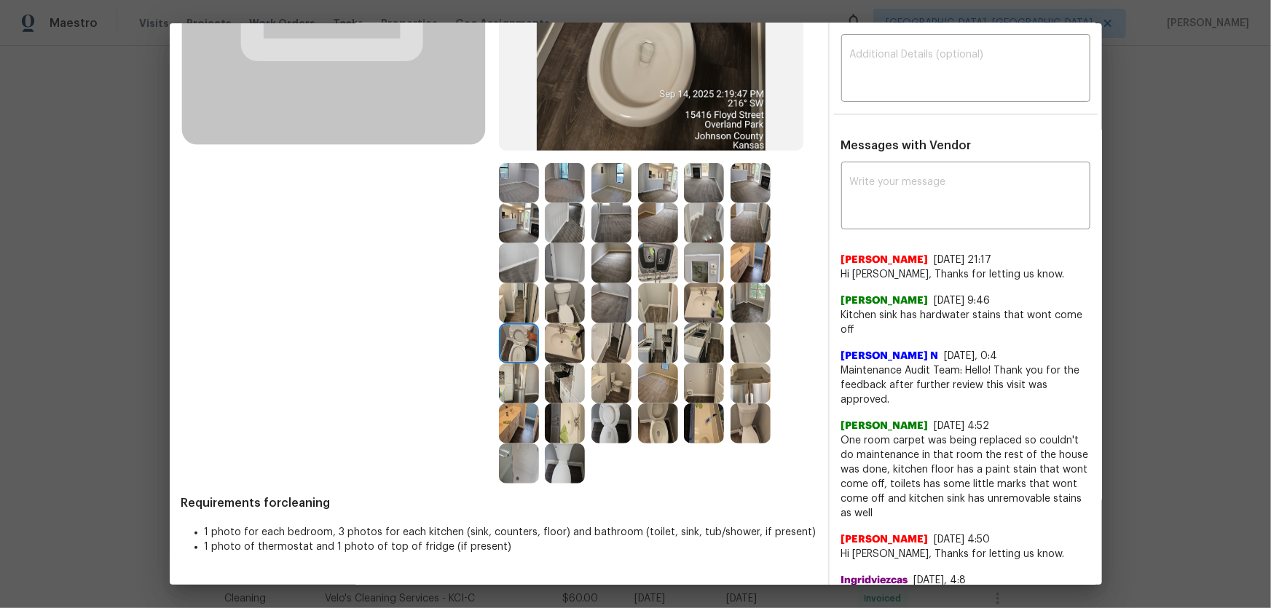
click at [522, 316] on img at bounding box center [519, 303] width 40 height 40
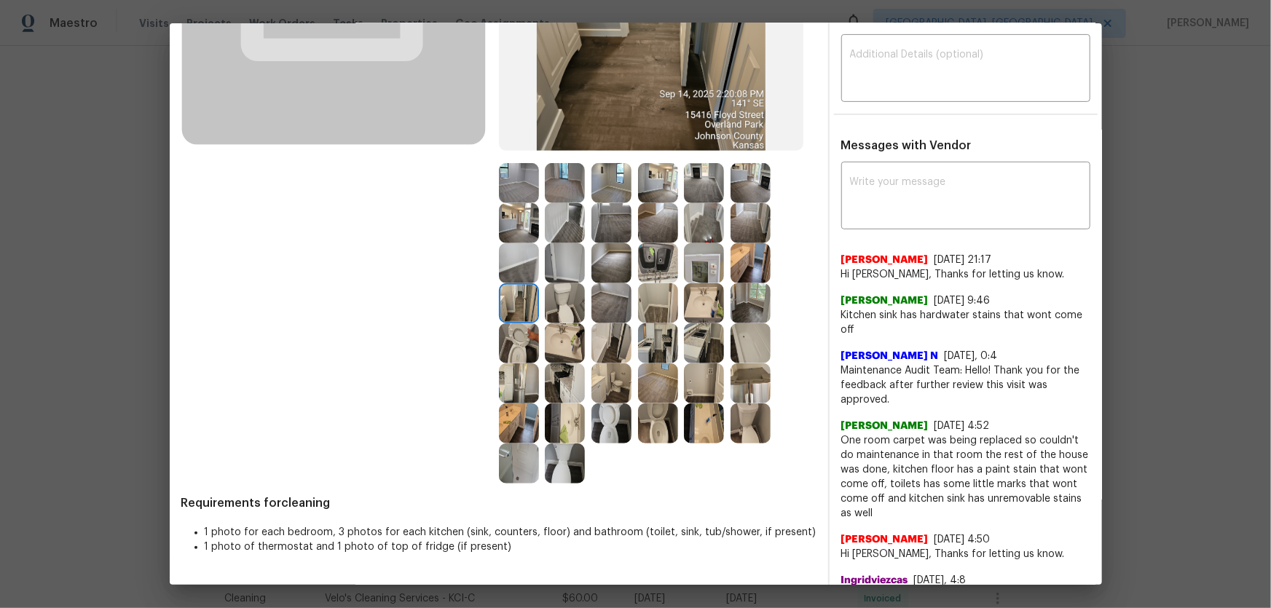
click at [576, 318] on img at bounding box center [565, 303] width 40 height 40
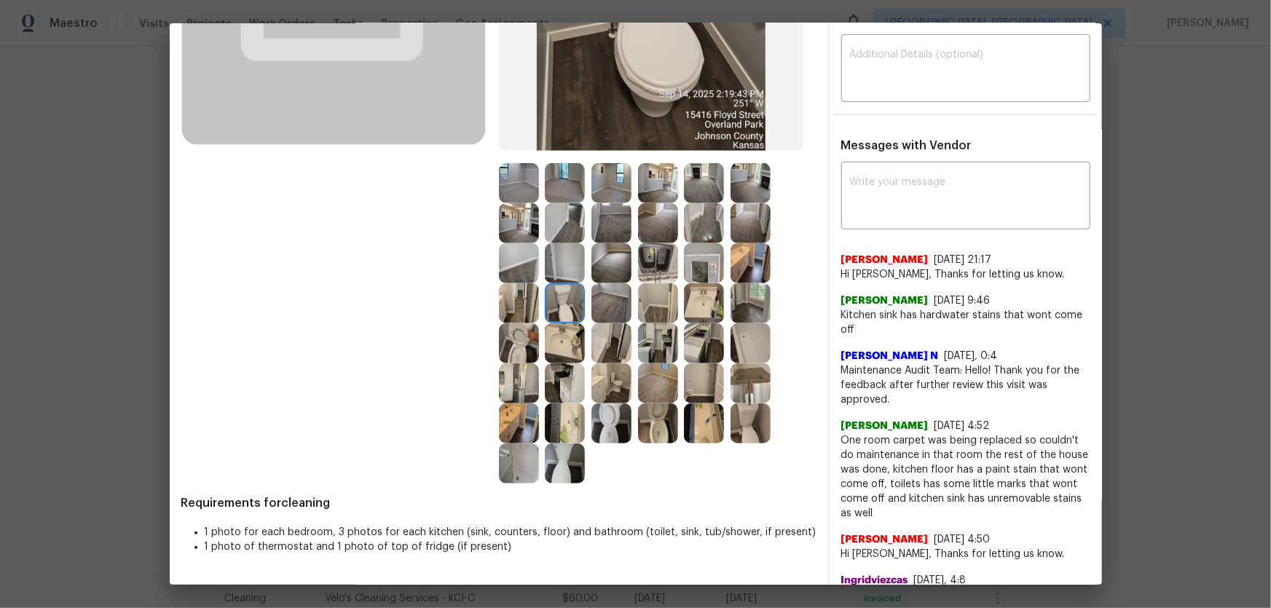
click at [522, 211] on img at bounding box center [519, 223] width 40 height 40
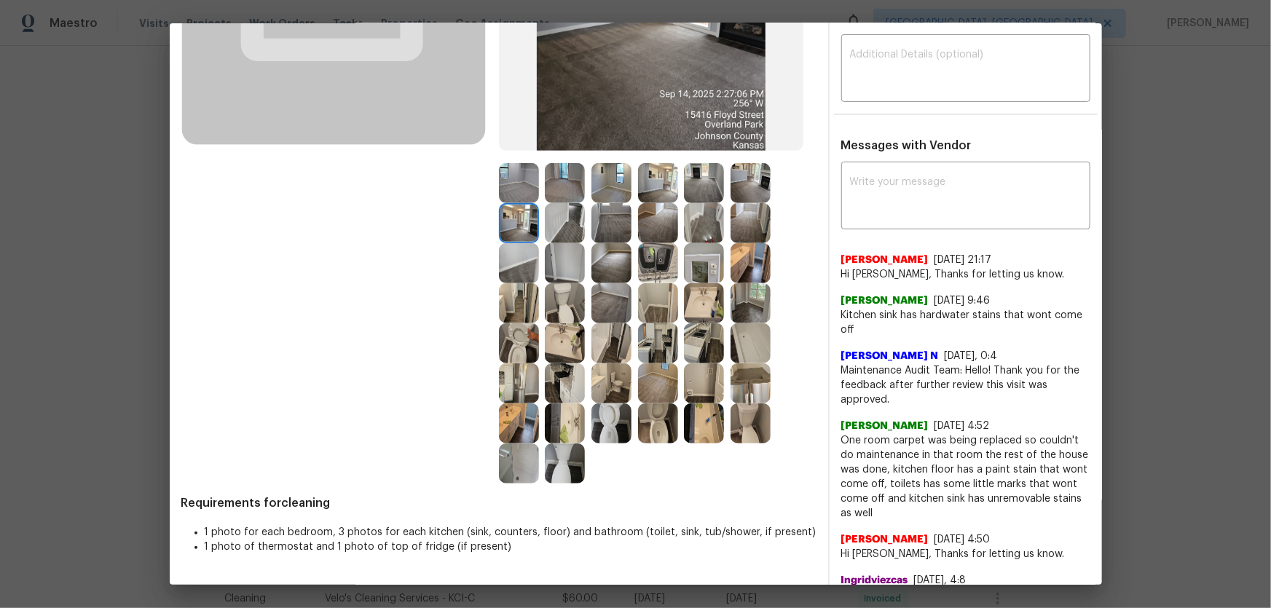
click at [651, 272] on img at bounding box center [658, 263] width 40 height 40
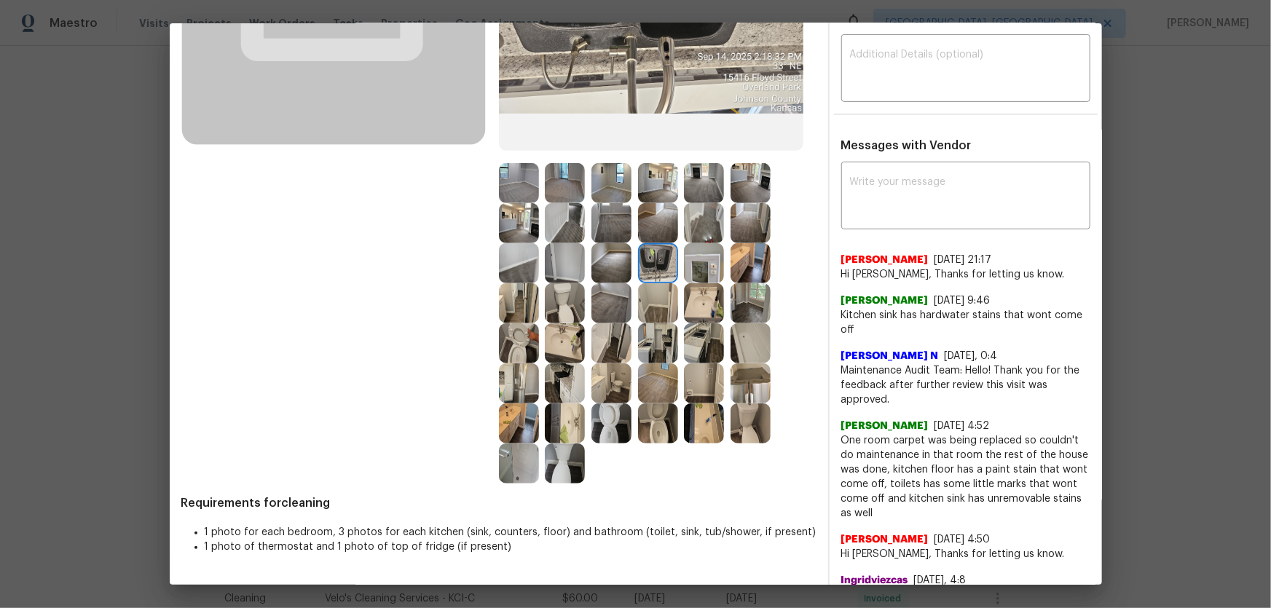
click at [708, 276] on img at bounding box center [704, 263] width 40 height 40
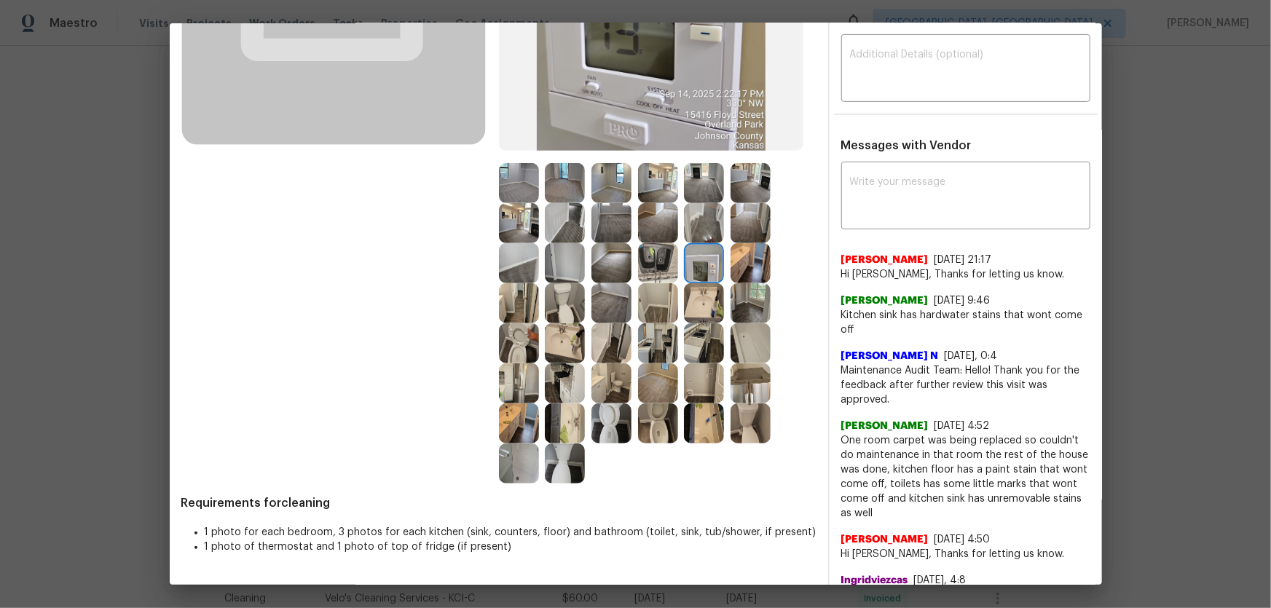
click at [756, 262] on img at bounding box center [751, 263] width 40 height 40
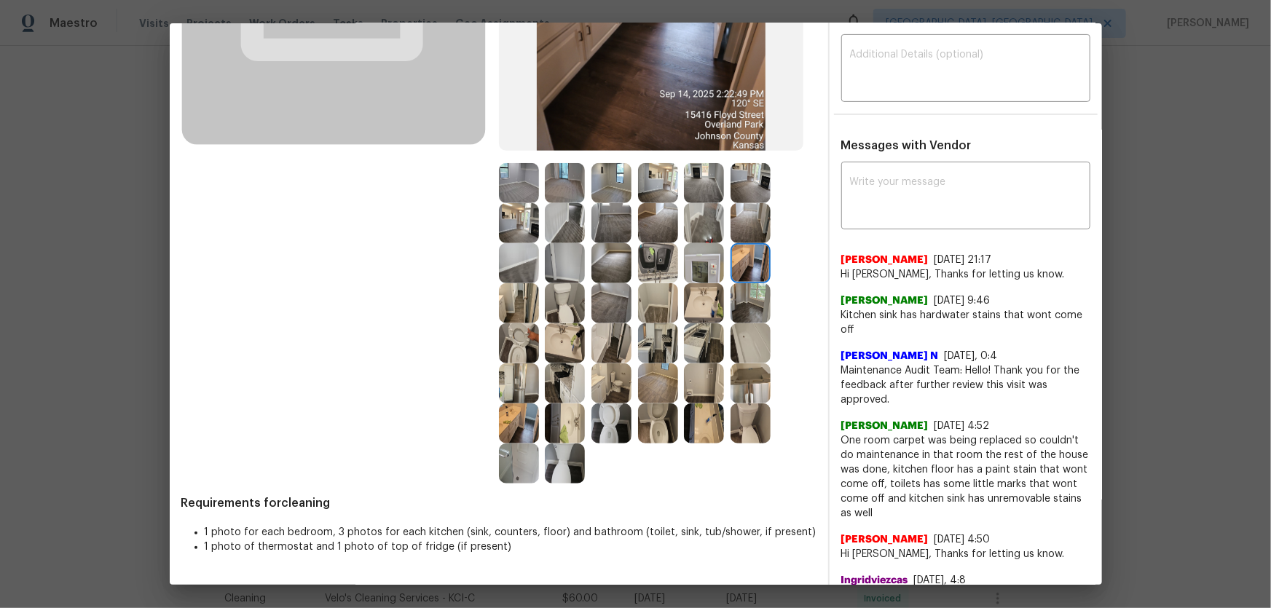
click at [745, 292] on img at bounding box center [751, 303] width 40 height 40
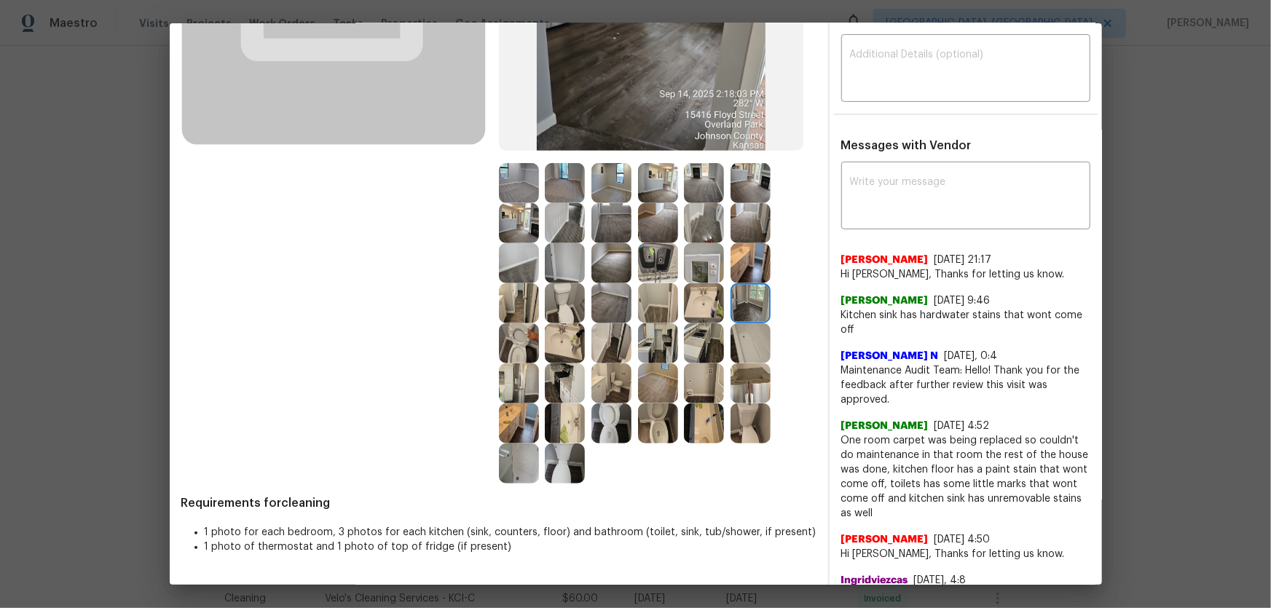
click at [715, 294] on img at bounding box center [704, 303] width 40 height 40
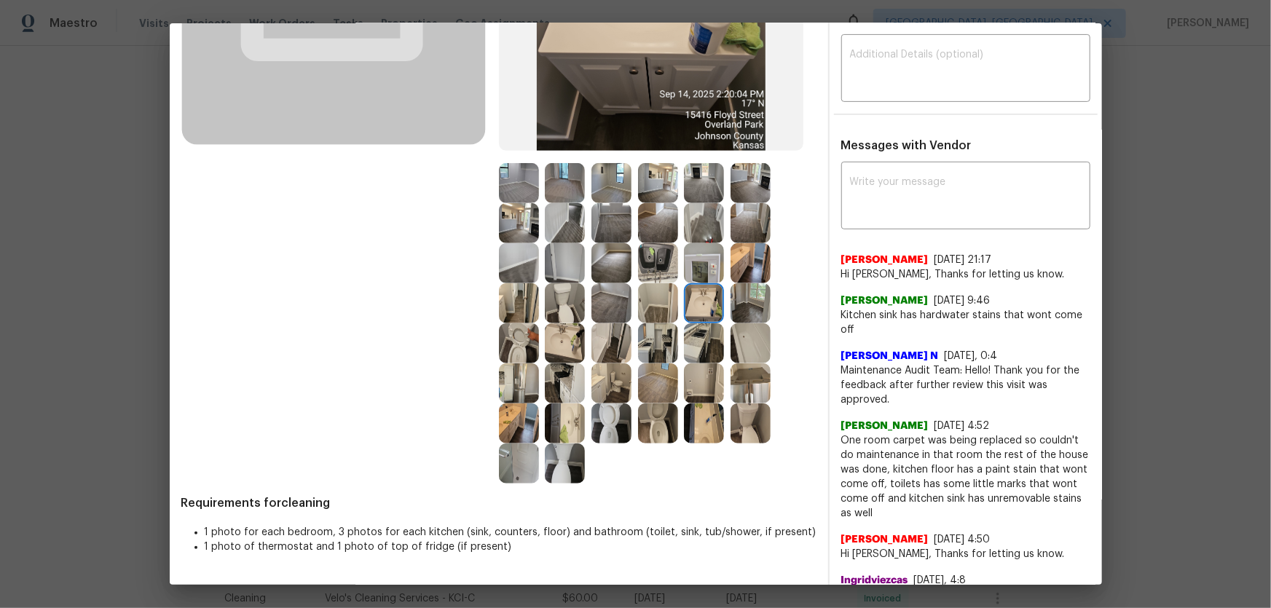
click at [665, 294] on img at bounding box center [658, 303] width 40 height 40
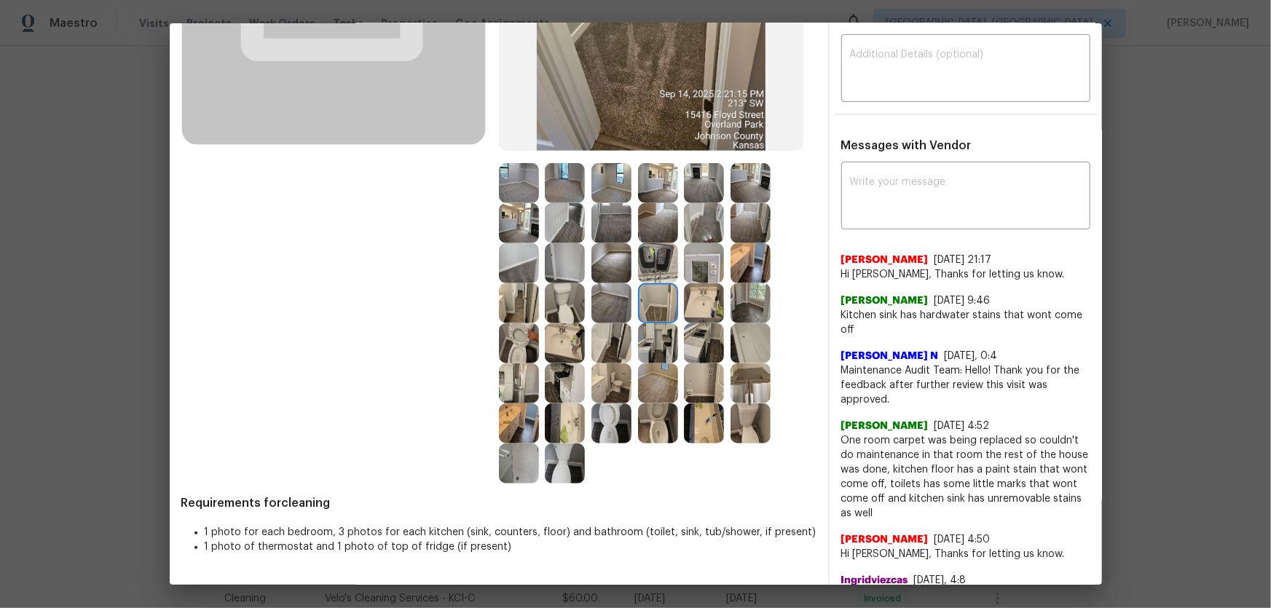
drag, startPoint x: 608, startPoint y: 310, endPoint x: 607, endPoint y: 297, distance: 13.2
click at [608, 310] on img at bounding box center [612, 303] width 40 height 40
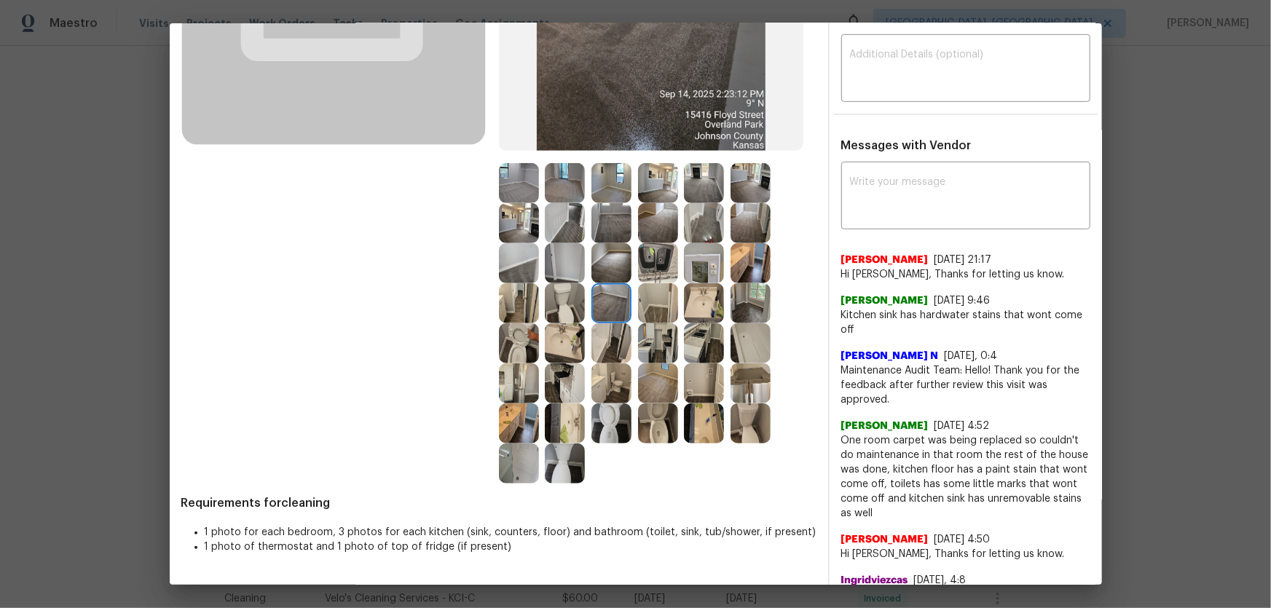
click at [604, 278] on img at bounding box center [612, 263] width 40 height 40
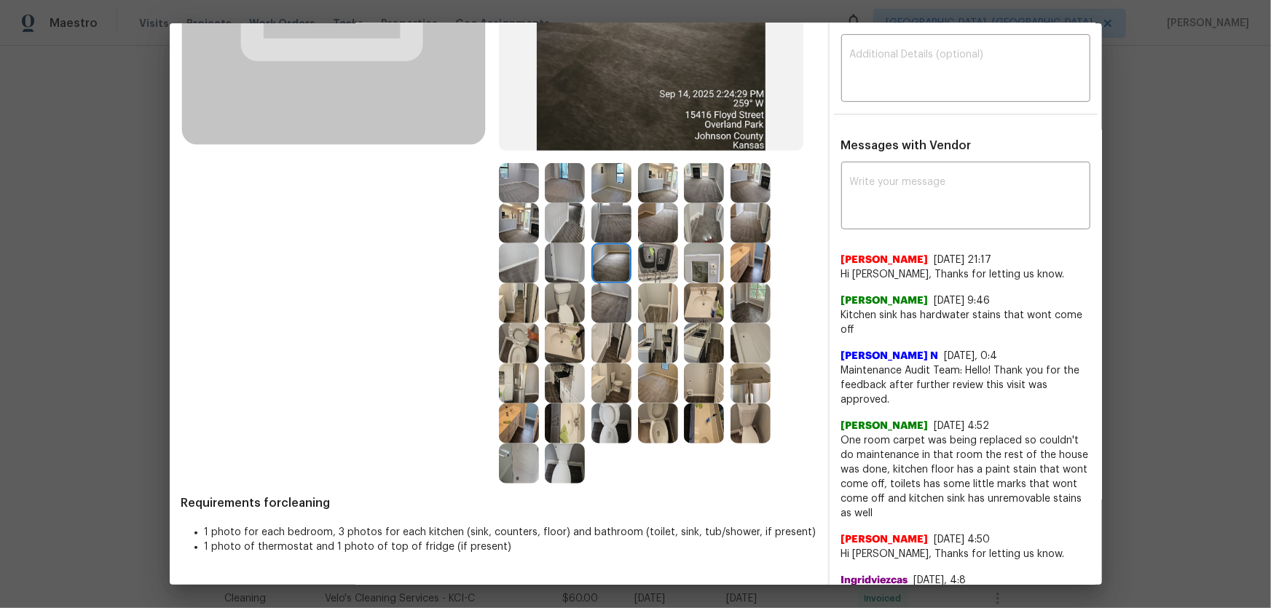
click at [612, 228] on img at bounding box center [612, 223] width 40 height 40
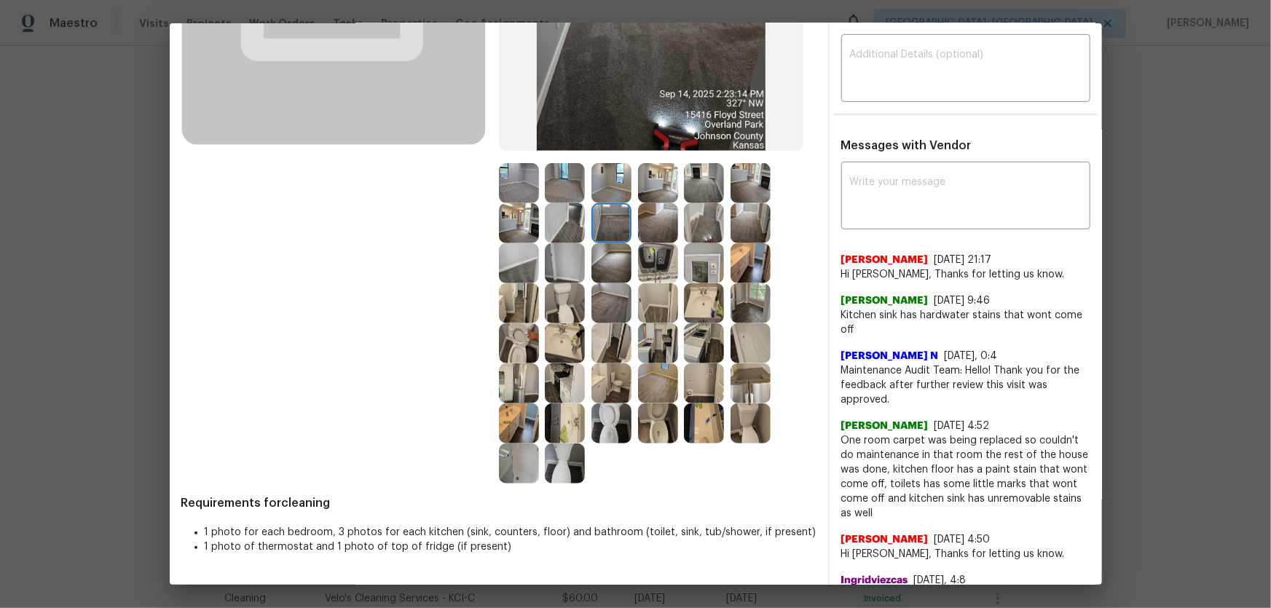
click at [648, 232] on img at bounding box center [658, 223] width 40 height 40
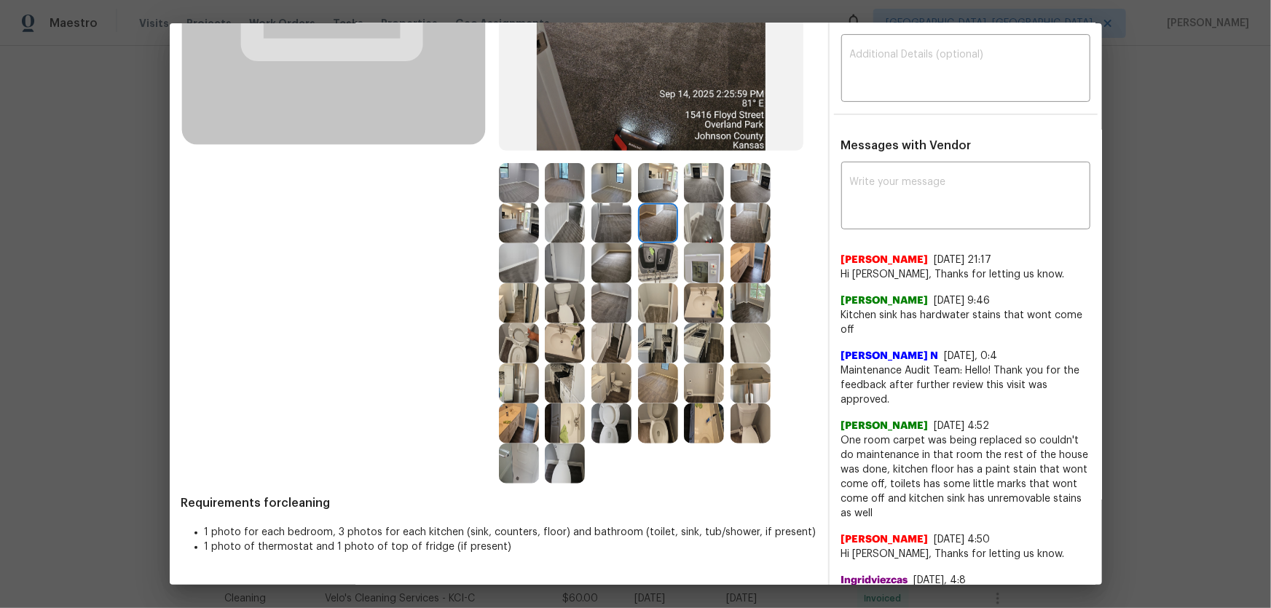
click at [648, 264] on img at bounding box center [658, 263] width 40 height 40
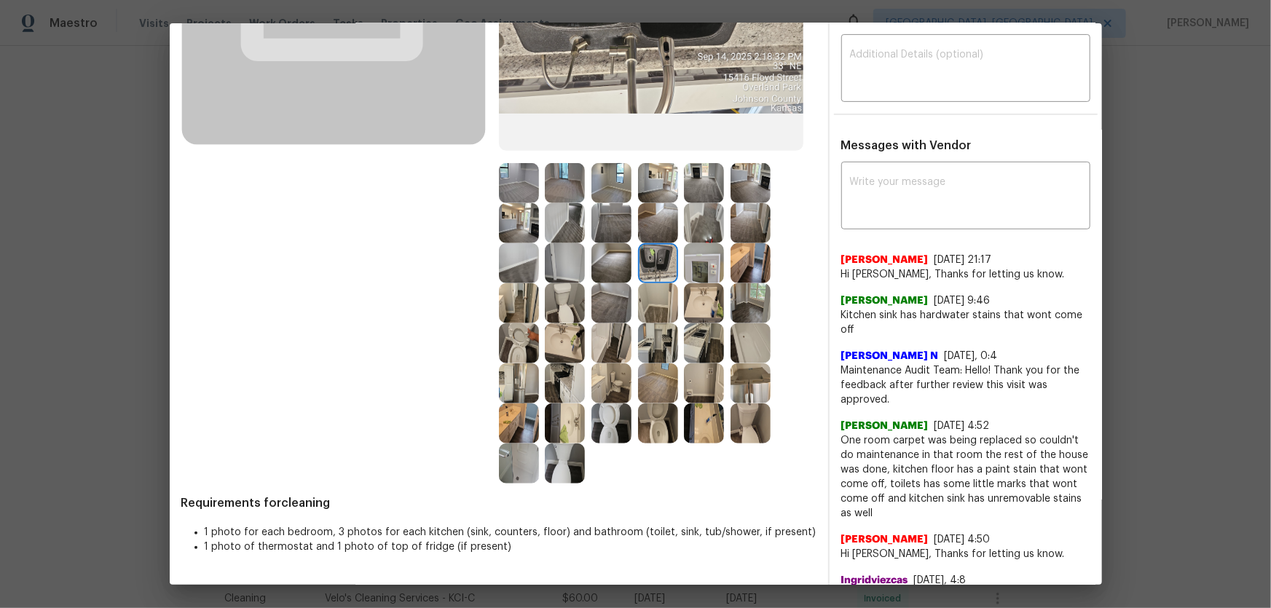
click at [706, 265] on img at bounding box center [704, 263] width 40 height 40
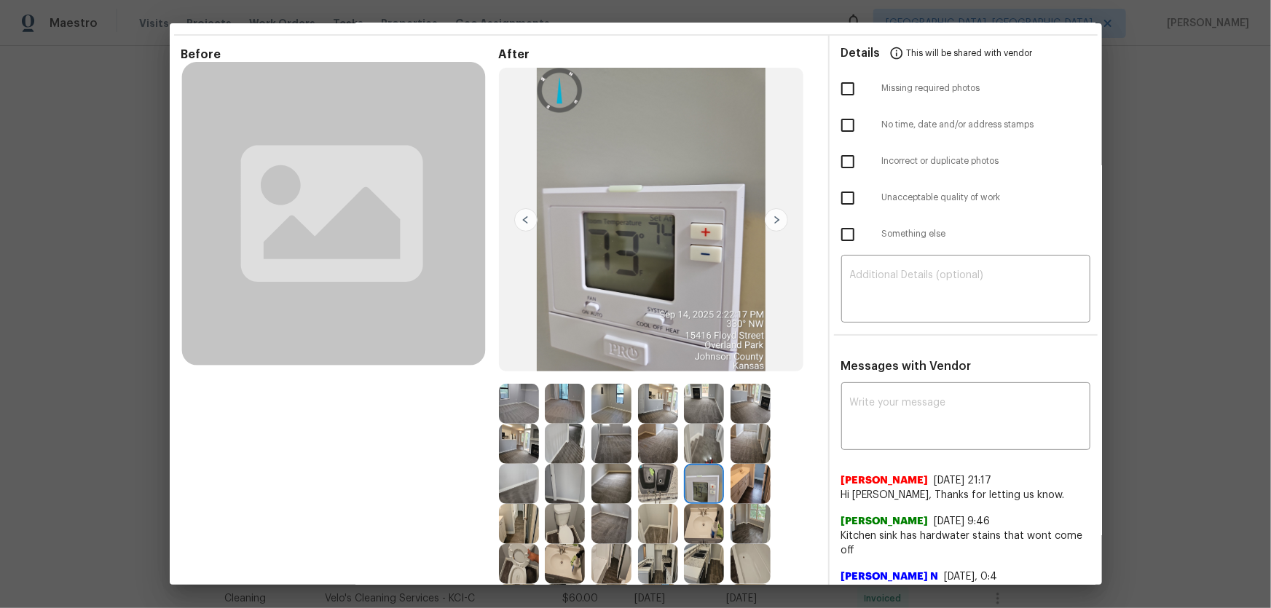
scroll to position [132, 0]
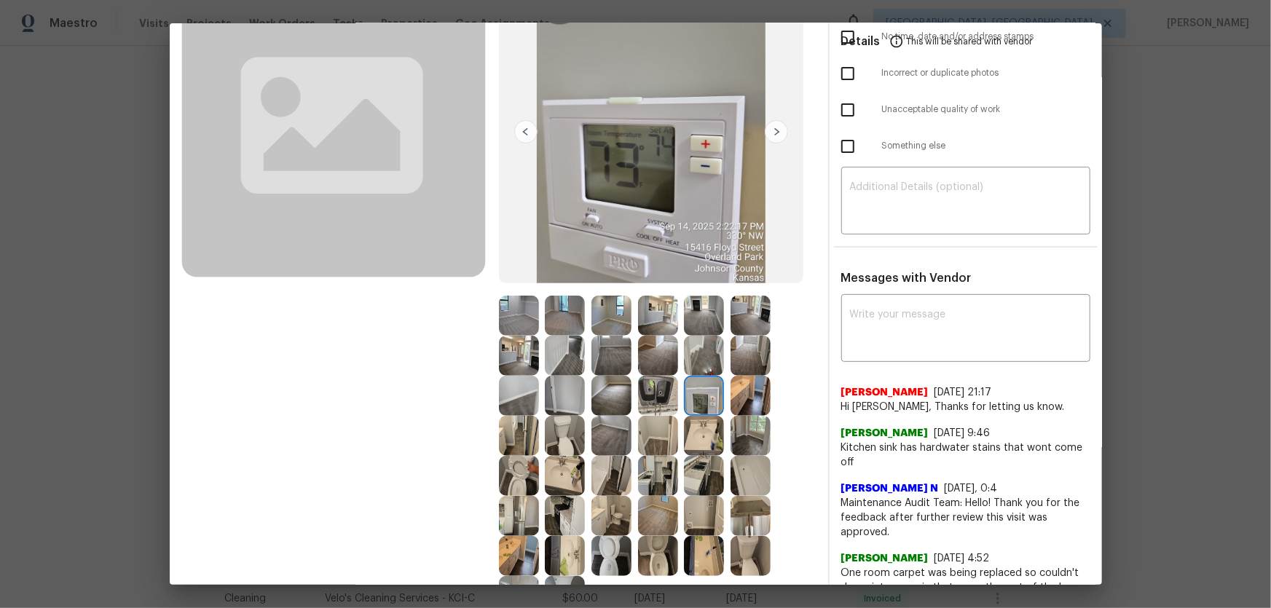
click at [597, 332] on img at bounding box center [612, 316] width 40 height 40
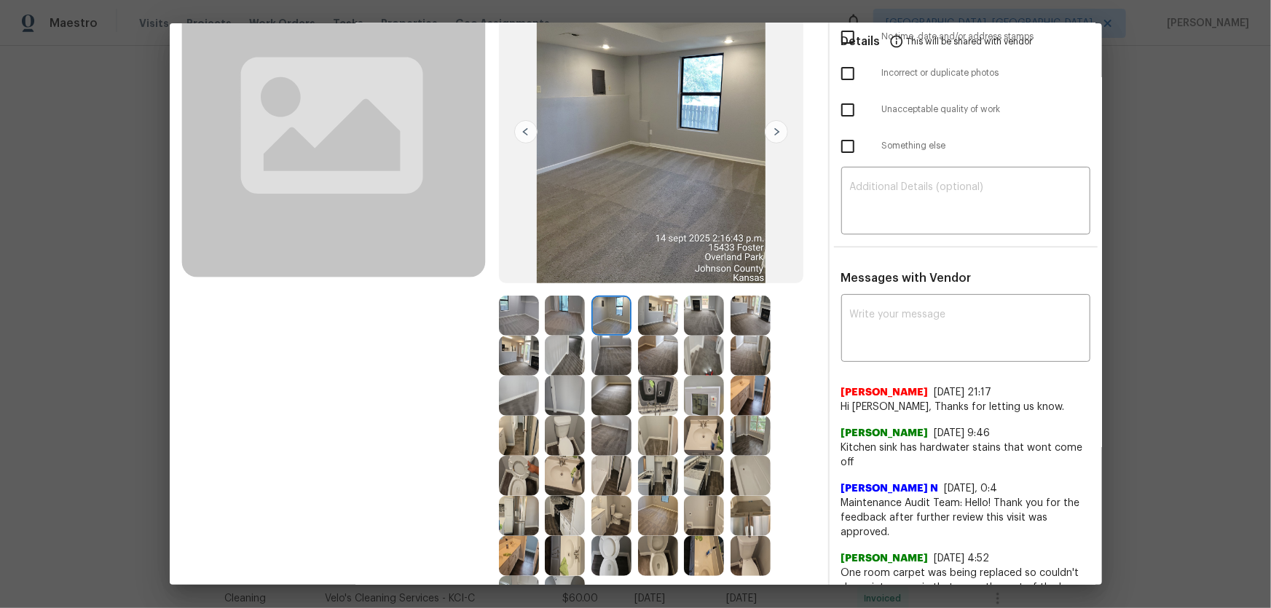
click at [577, 358] on img at bounding box center [565, 356] width 40 height 40
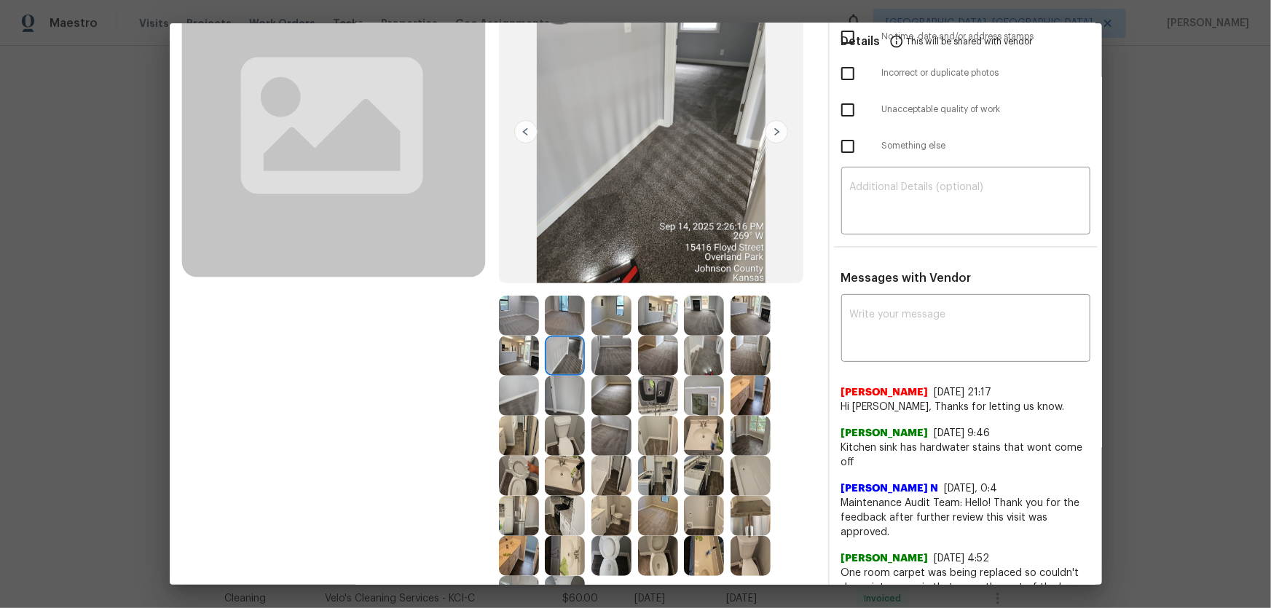
scroll to position [331, 0]
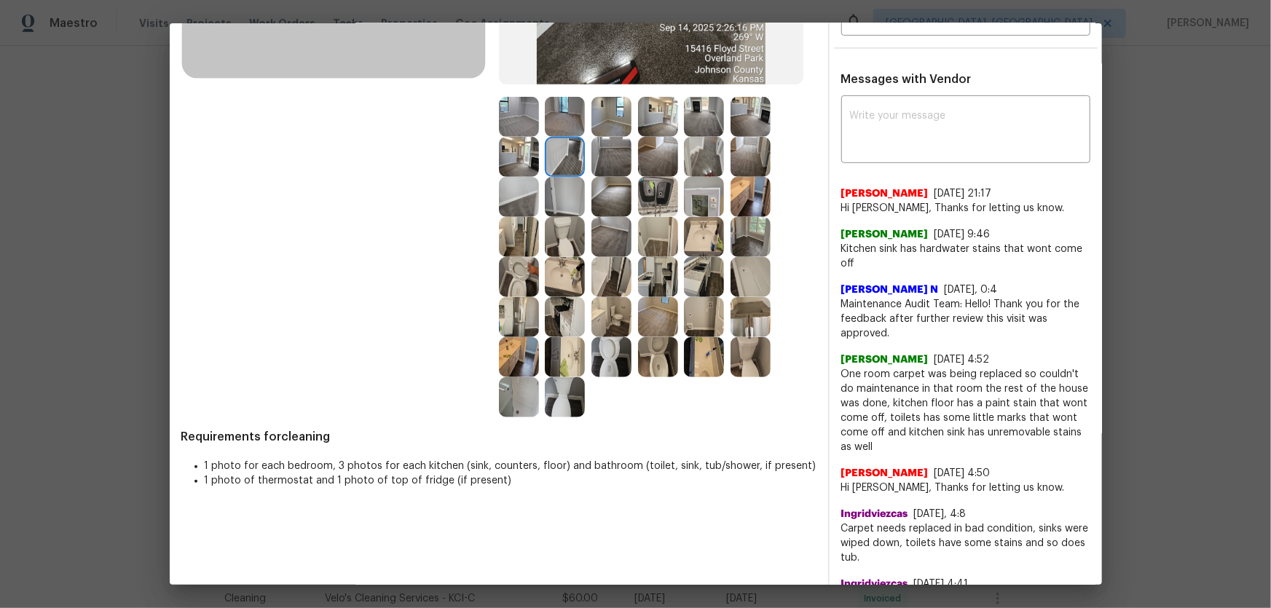
click at [573, 401] on img at bounding box center [565, 397] width 40 height 40
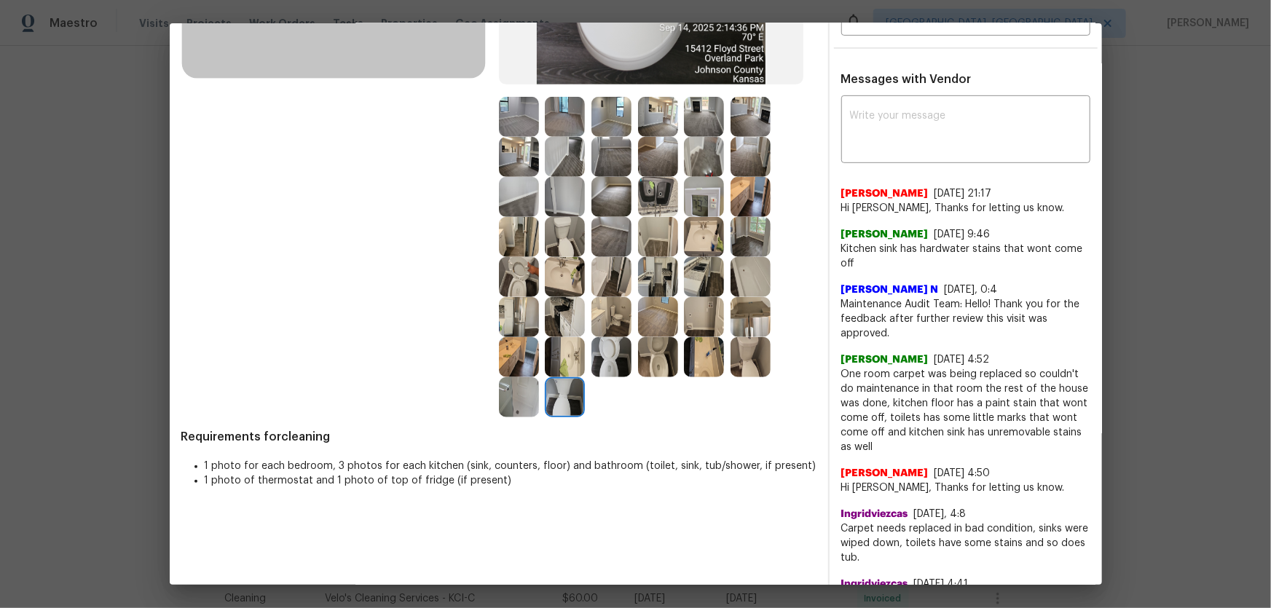
click at [564, 366] on img at bounding box center [565, 357] width 40 height 40
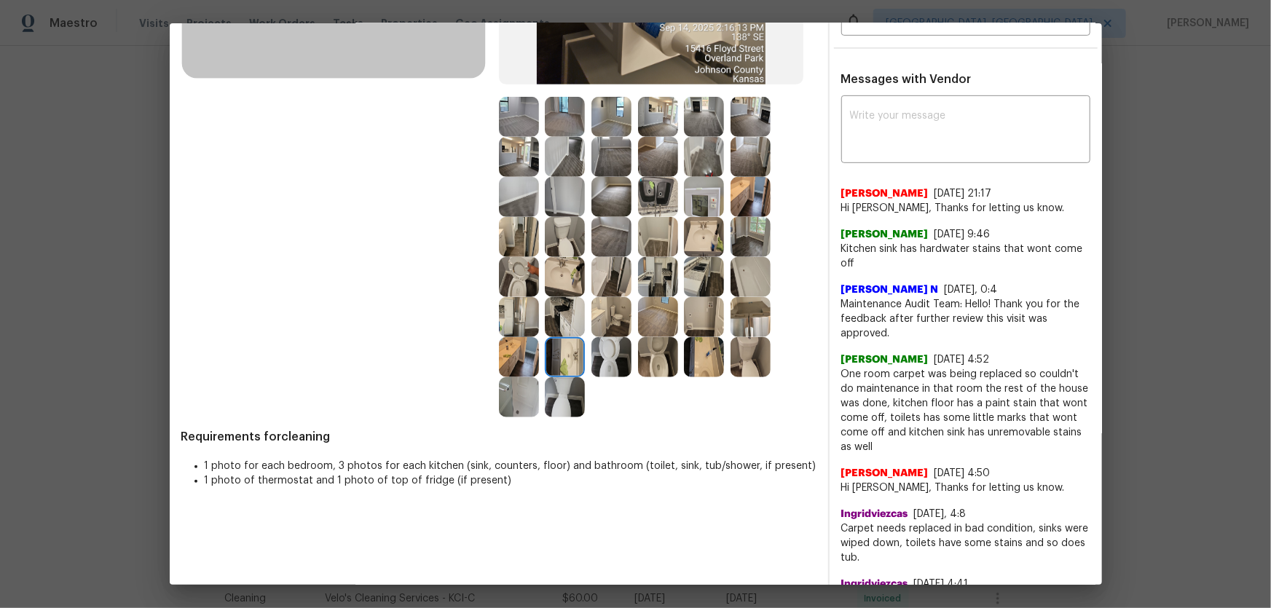
click at [529, 355] on img at bounding box center [519, 357] width 40 height 40
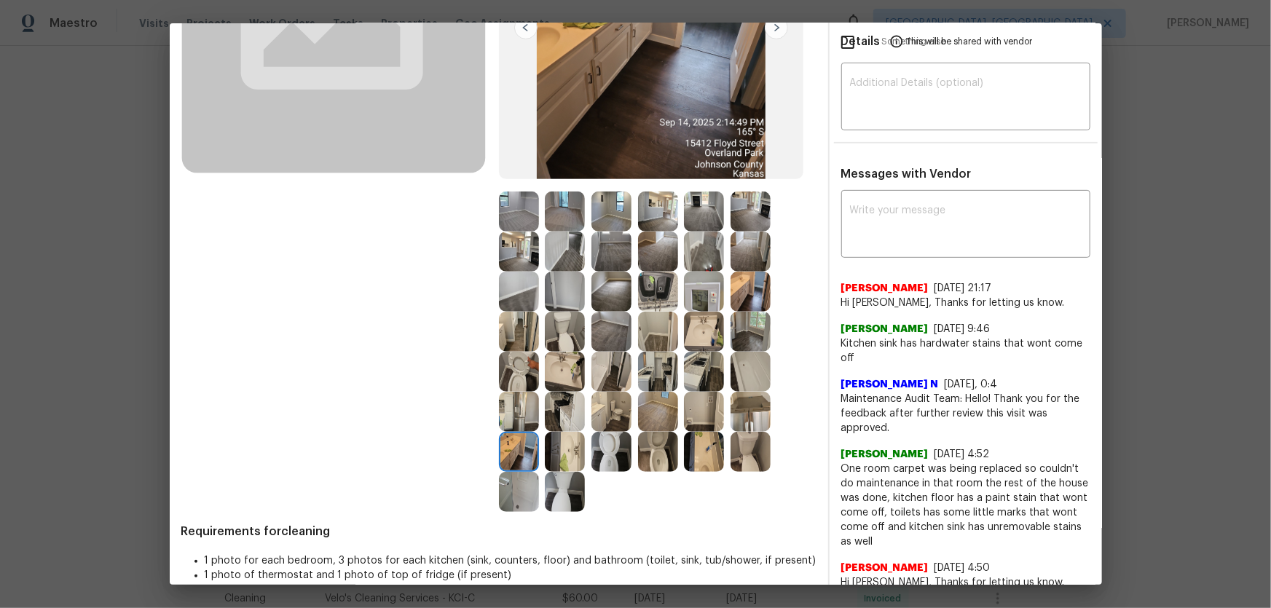
scroll to position [198, 0]
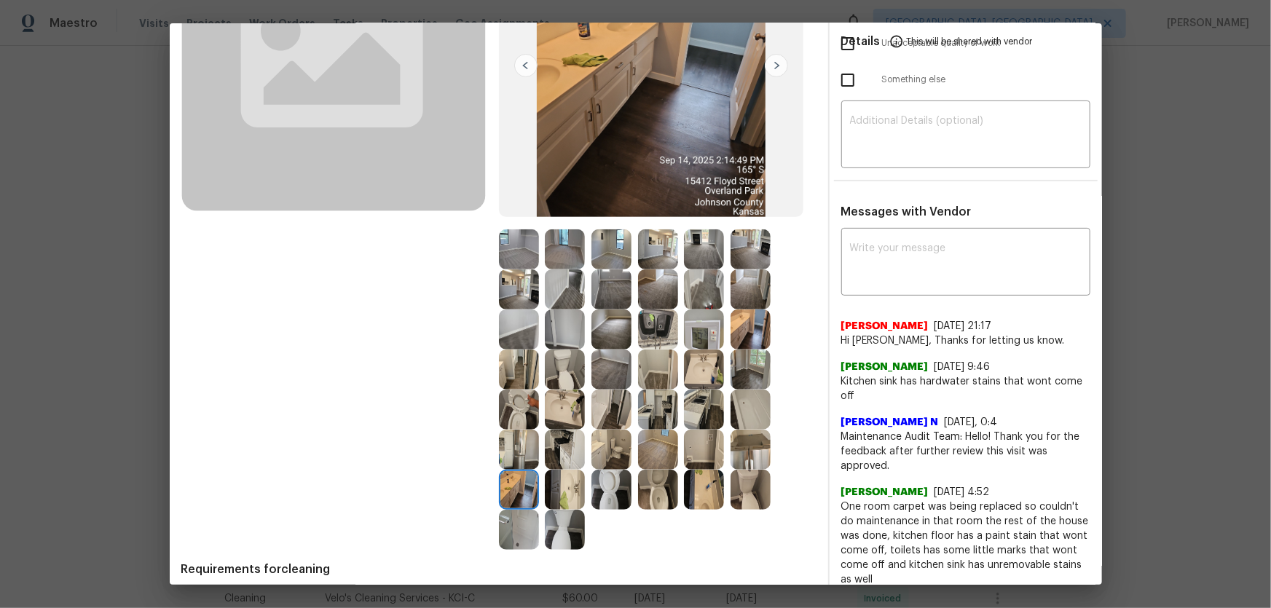
click at [662, 231] on img at bounding box center [658, 250] width 40 height 40
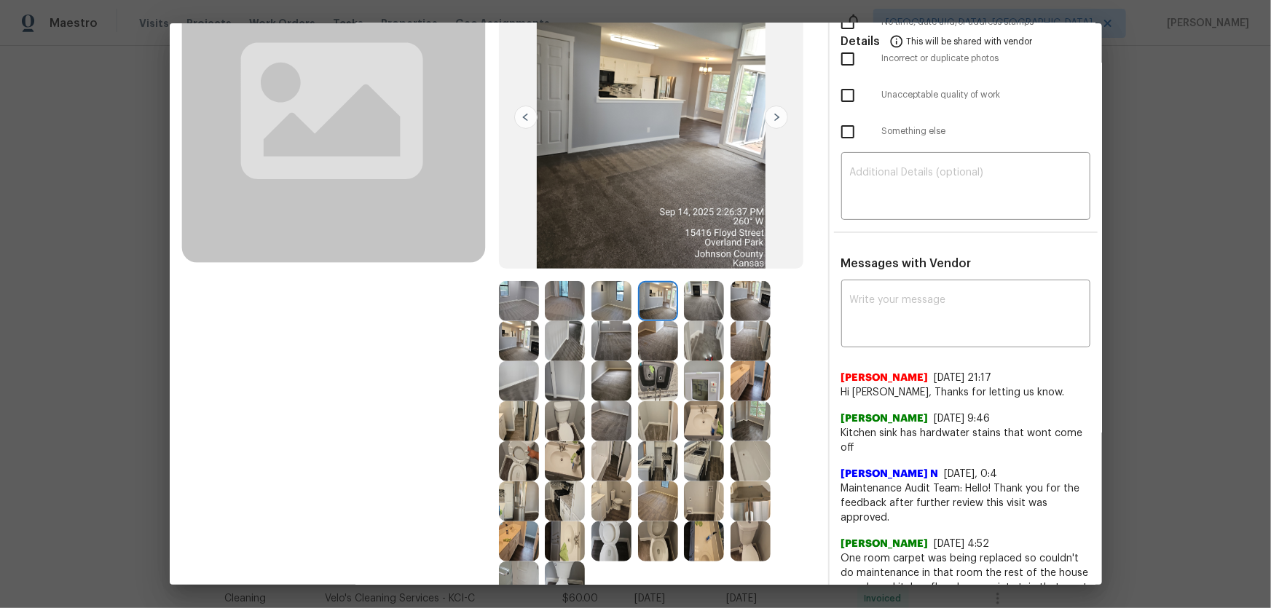
scroll to position [66, 0]
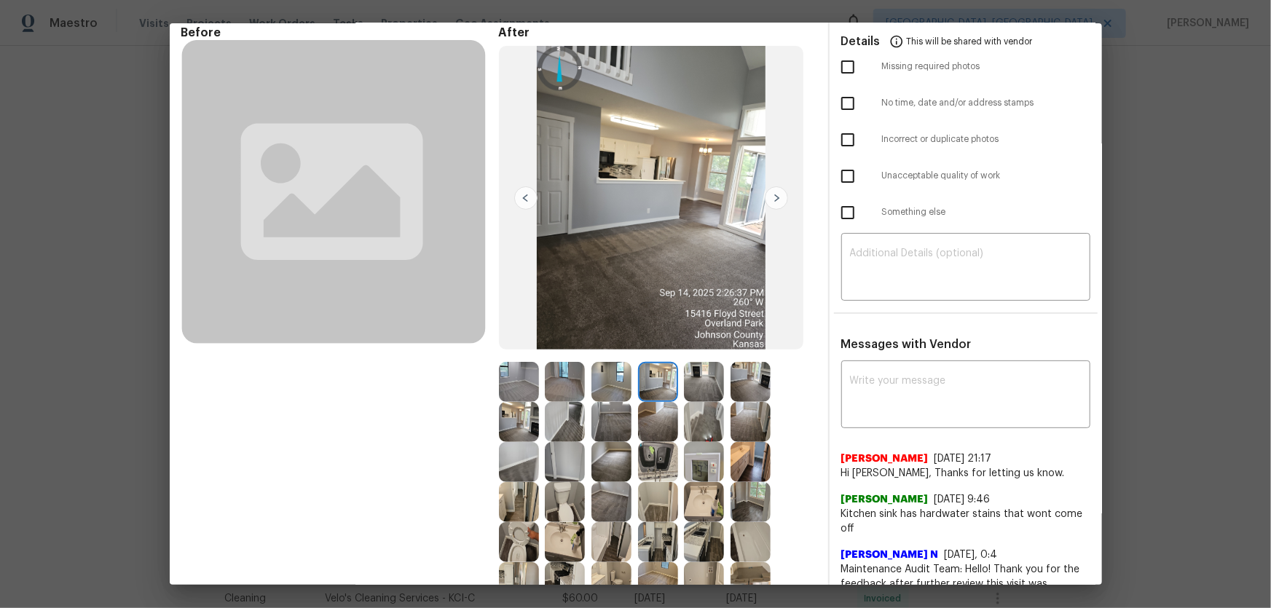
click at [559, 373] on img at bounding box center [565, 382] width 40 height 40
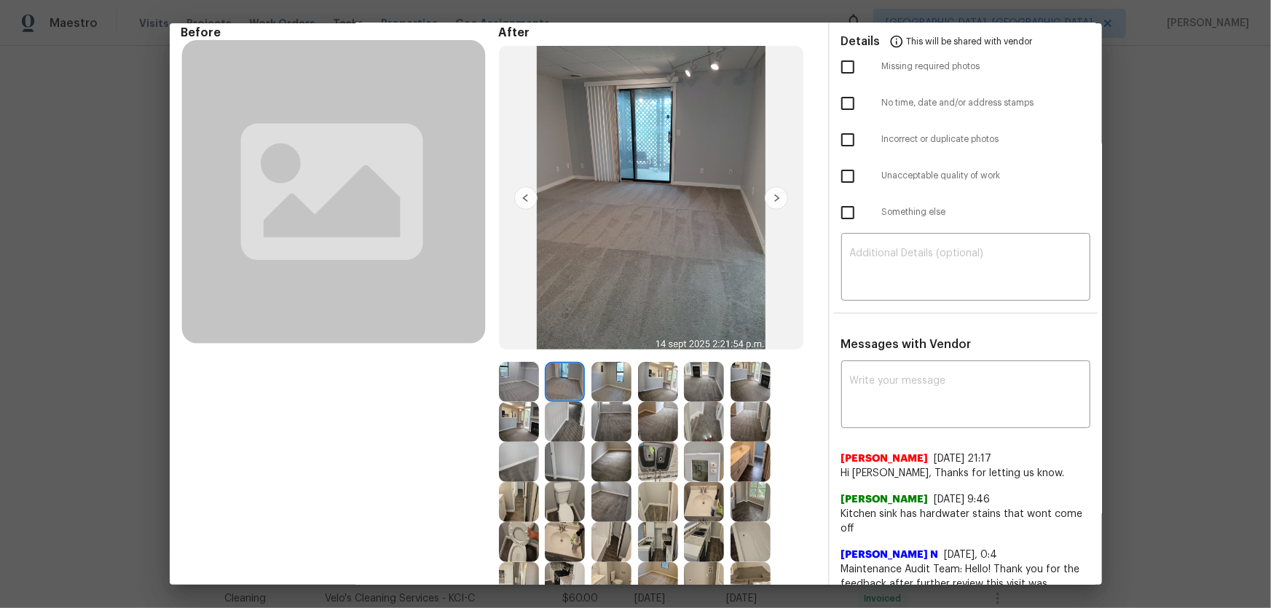
click at [520, 377] on img at bounding box center [519, 382] width 40 height 40
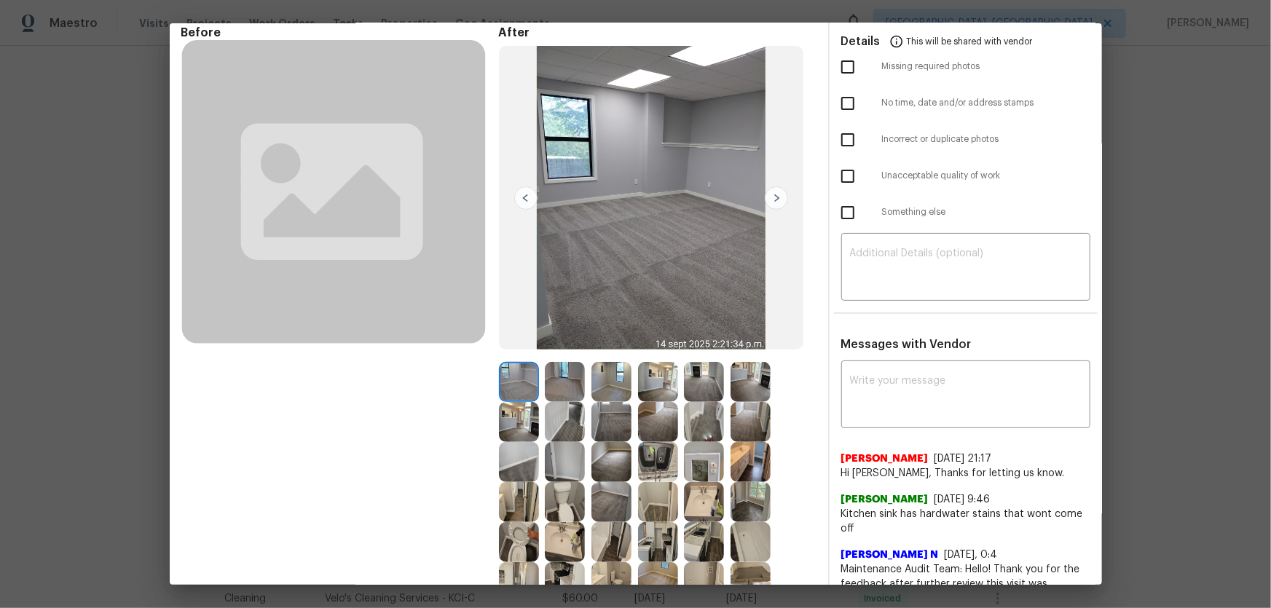
click at [511, 401] on img at bounding box center [519, 422] width 40 height 40
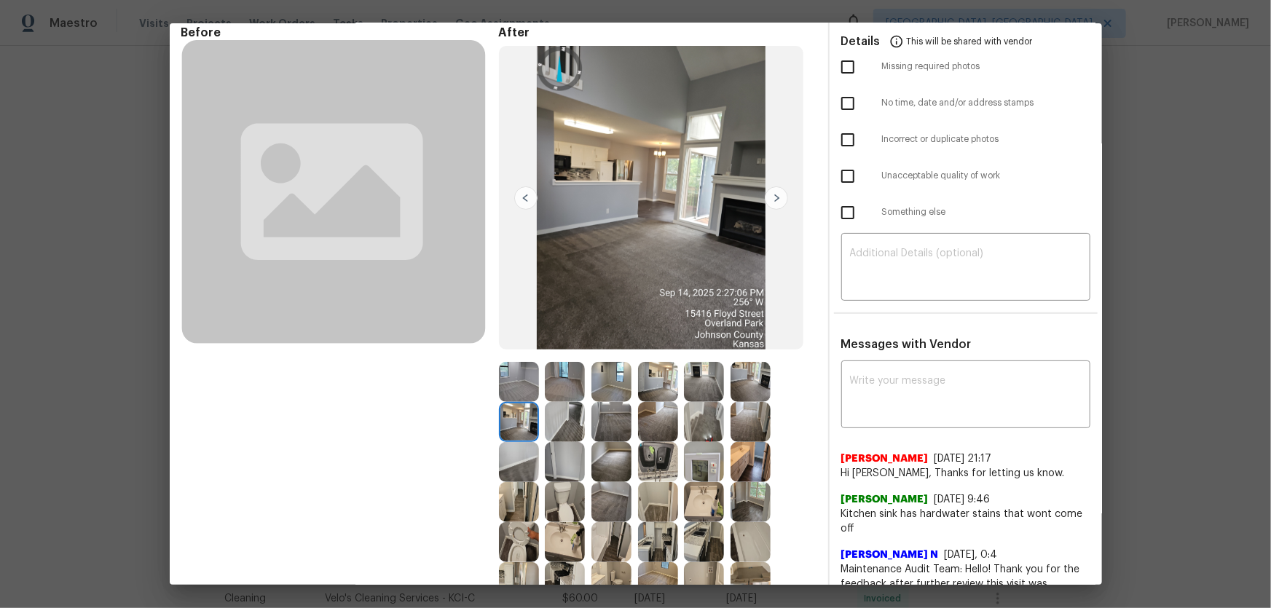
click at [554, 401] on img at bounding box center [565, 422] width 40 height 40
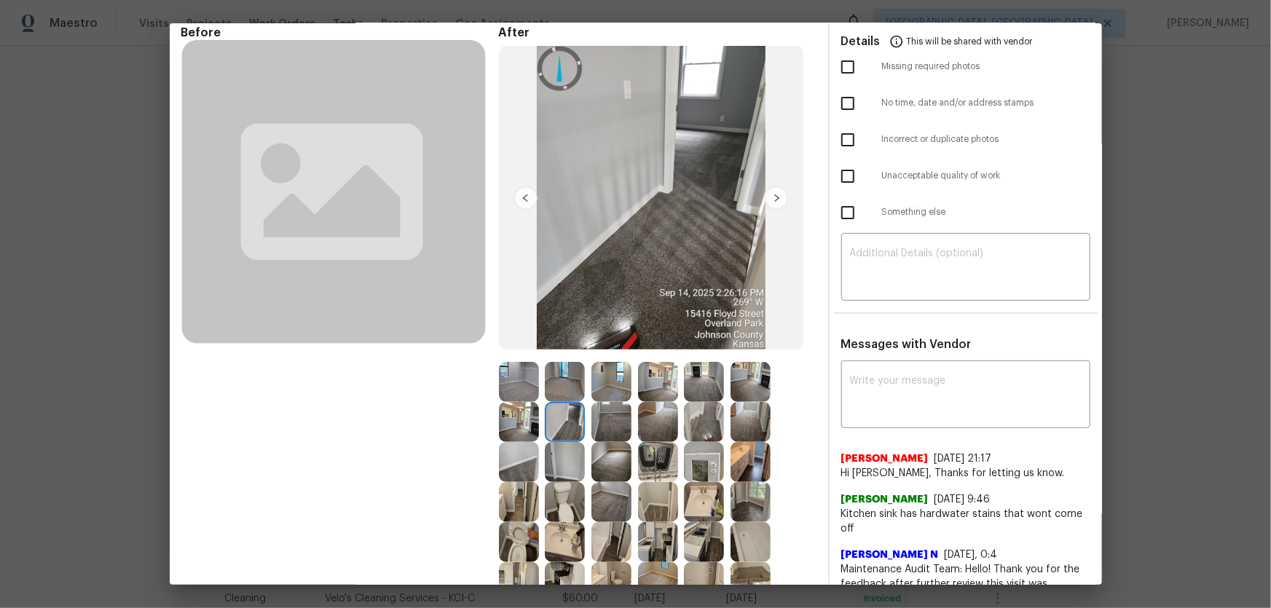
click at [512, 401] on img at bounding box center [519, 462] width 40 height 40
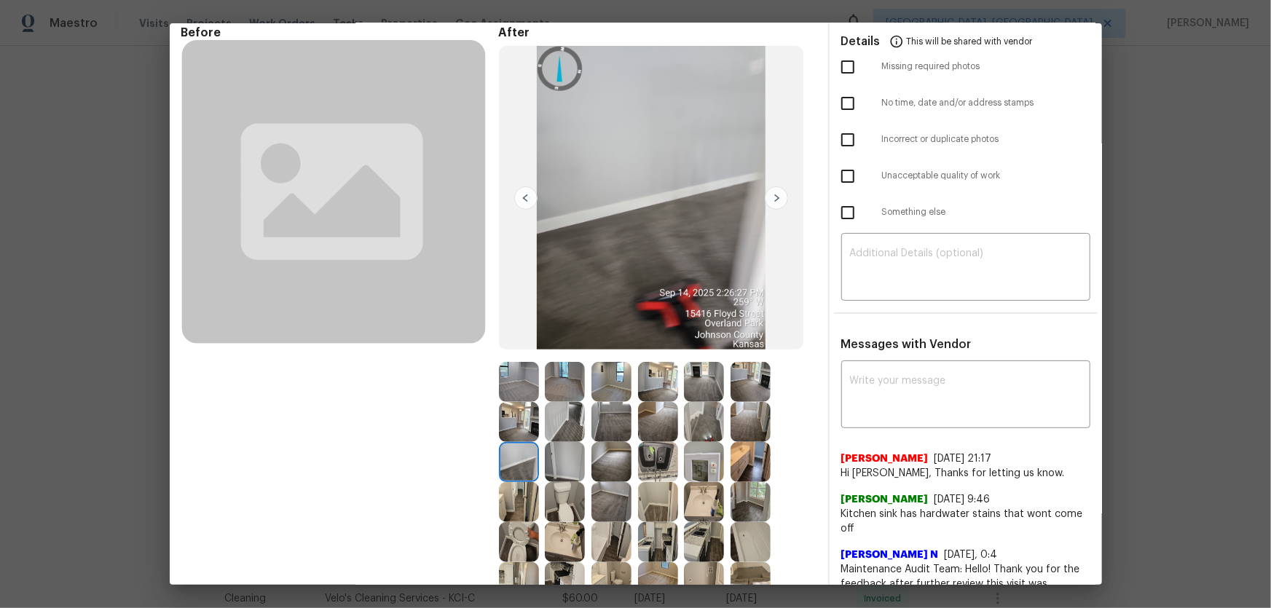
click at [554, 401] on img at bounding box center [565, 462] width 40 height 40
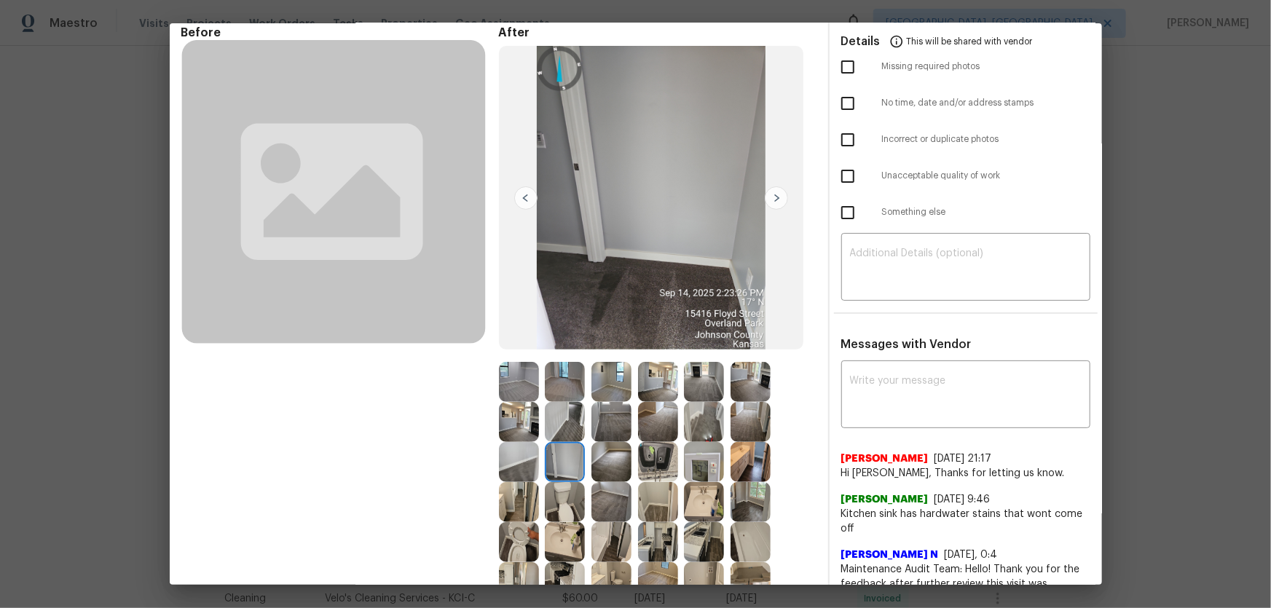
scroll to position [0, 0]
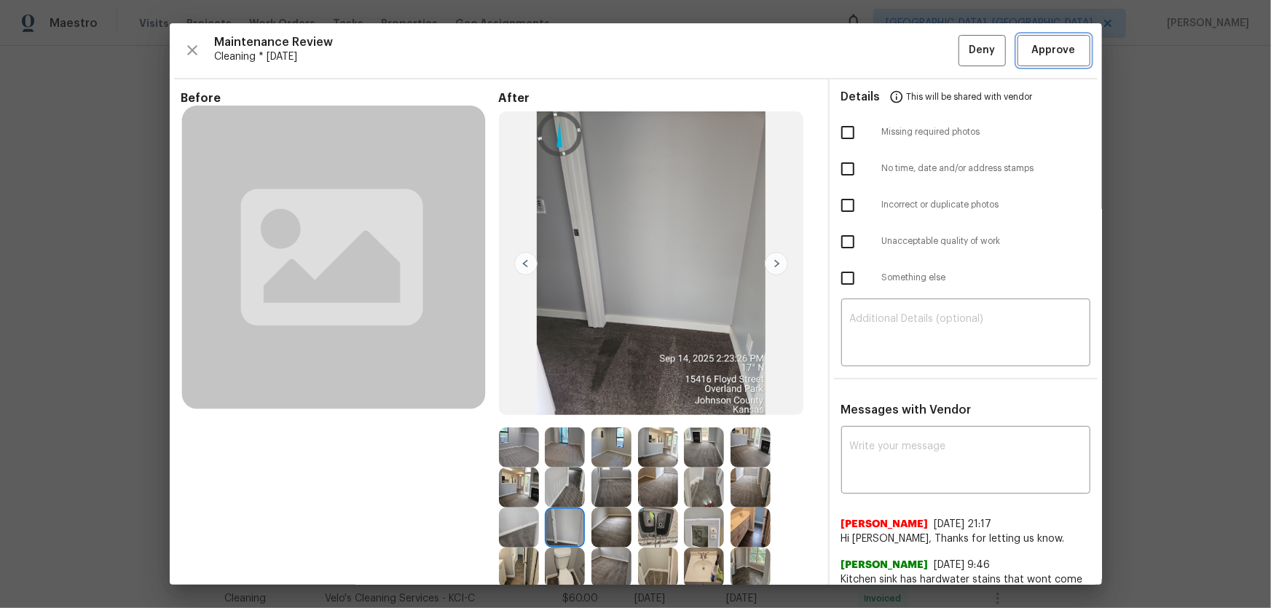
click at [904, 43] on span "Approve" at bounding box center [1054, 51] width 44 height 18
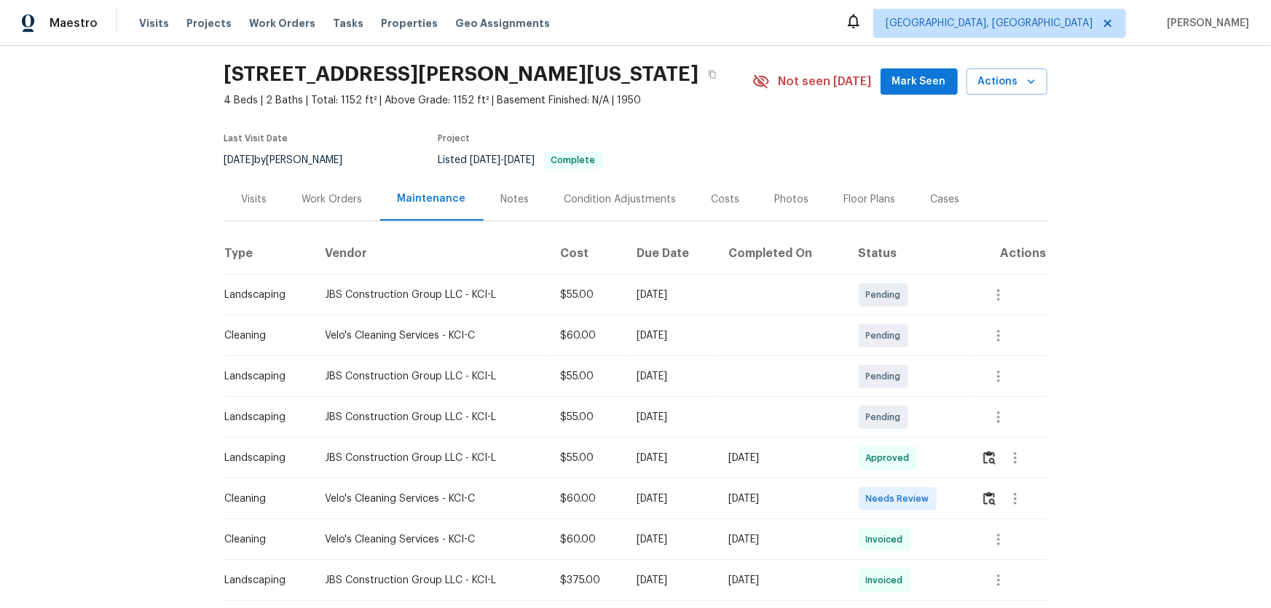
scroll to position [66, 0]
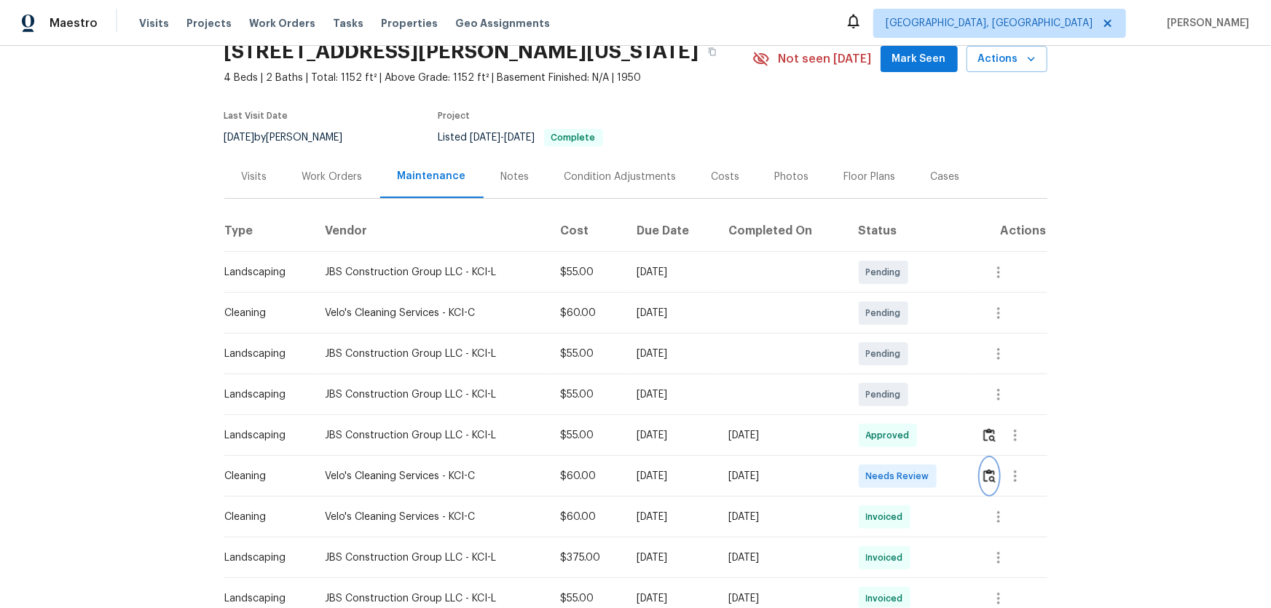
click at [904, 401] on button "button" at bounding box center [989, 476] width 17 height 35
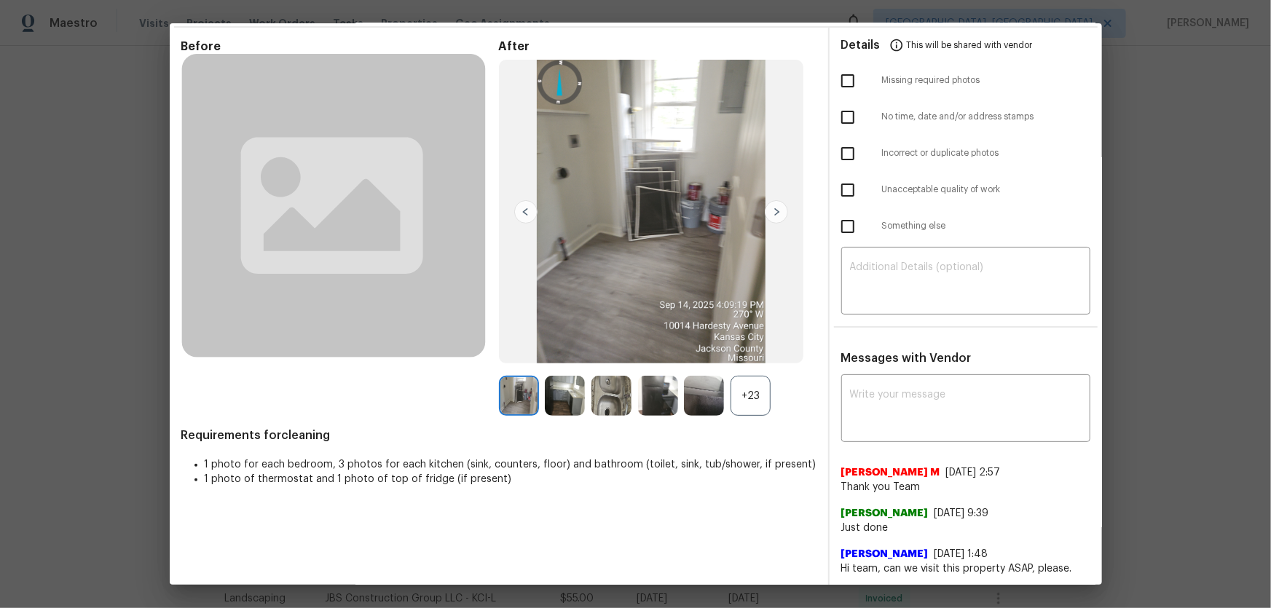
click at [742, 391] on div "+23" at bounding box center [751, 396] width 40 height 40
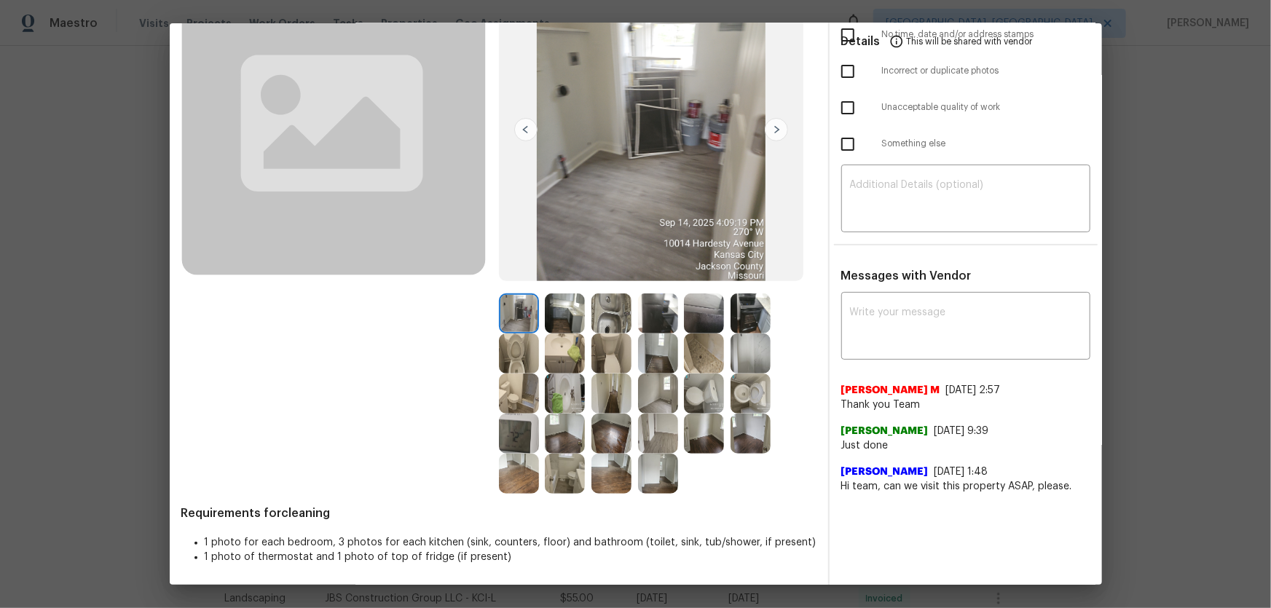
scroll to position [135, 0]
click at [512, 350] on img at bounding box center [519, 353] width 40 height 40
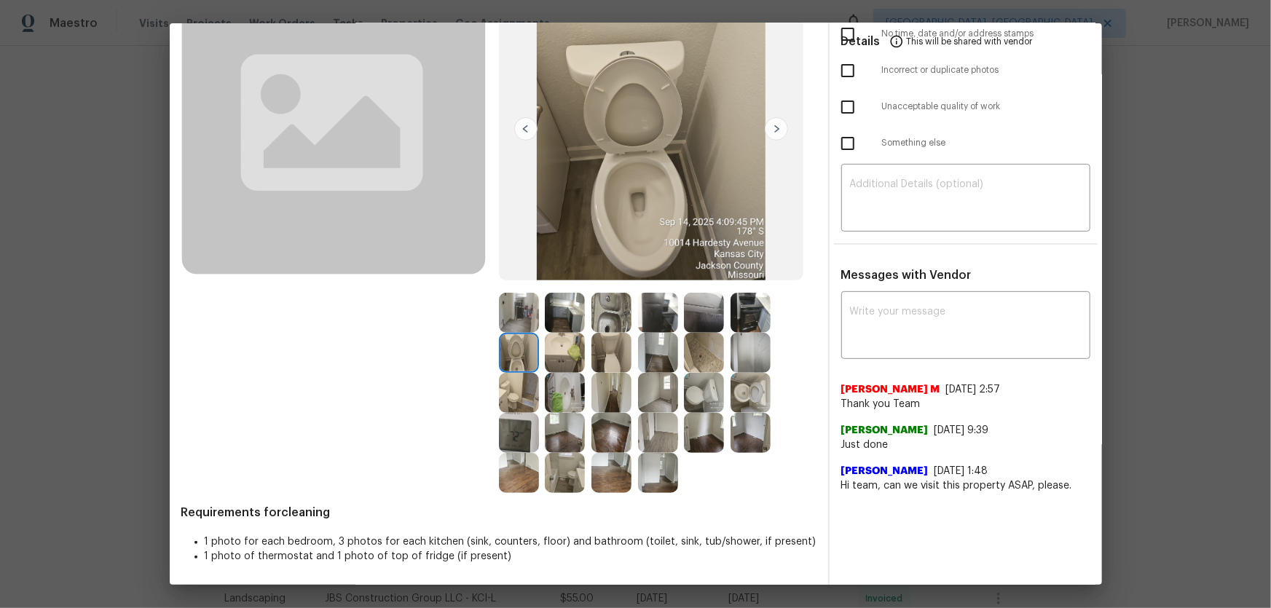
click at [742, 392] on img at bounding box center [751, 393] width 40 height 40
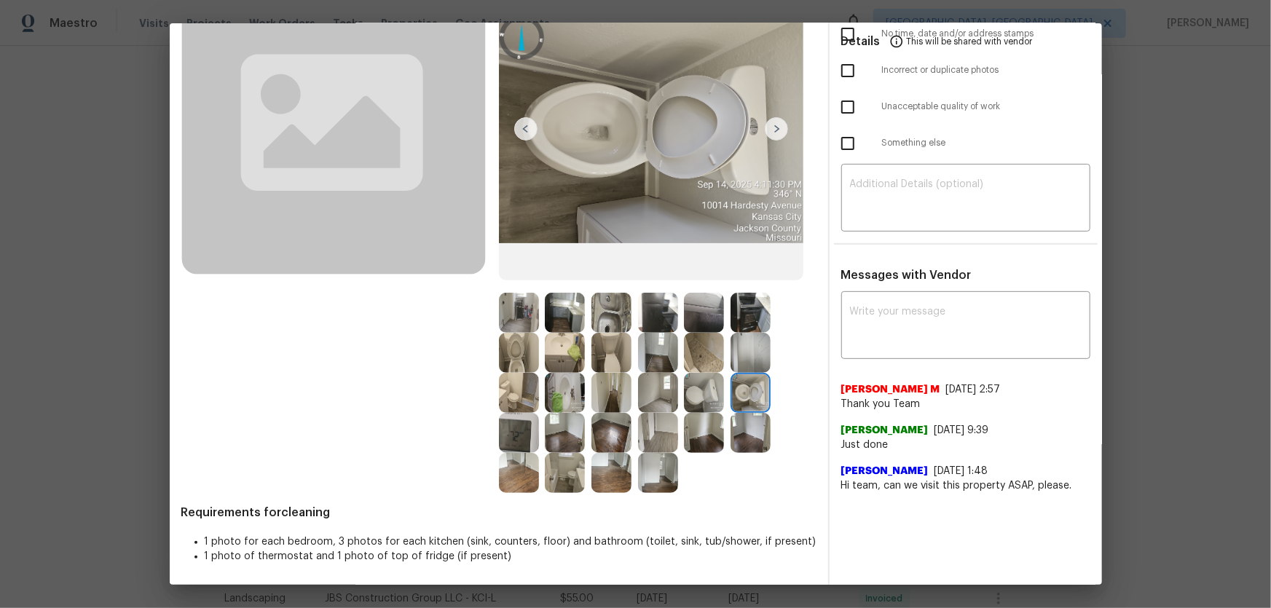
click at [567, 350] on img at bounding box center [565, 353] width 40 height 40
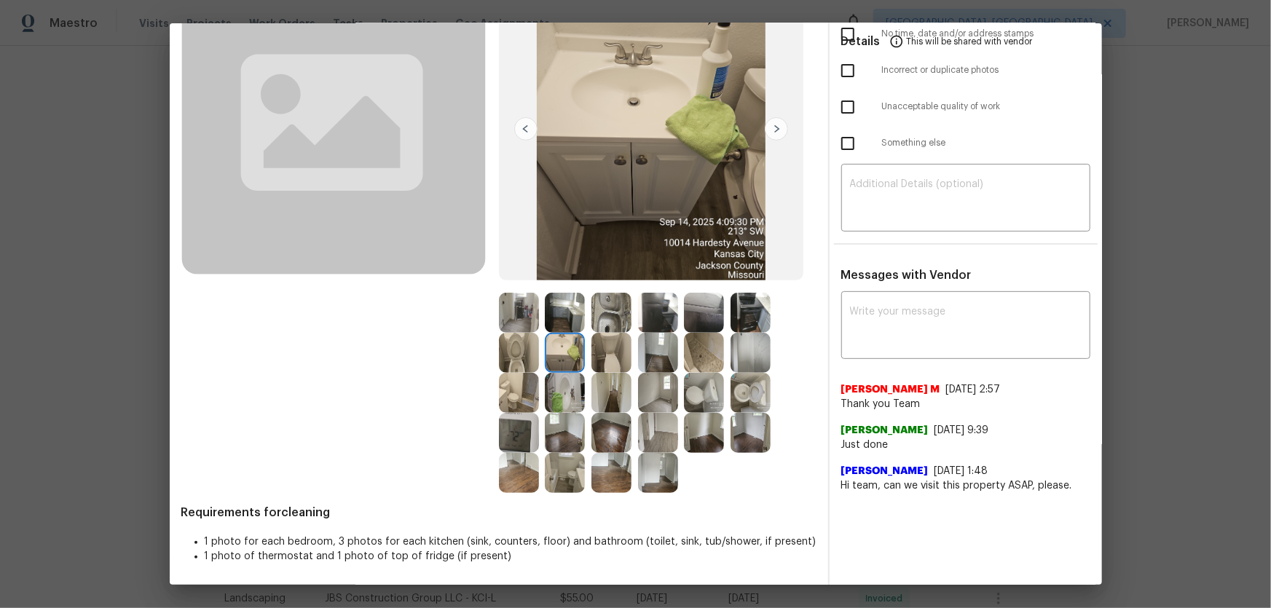
click at [562, 381] on img at bounding box center [565, 393] width 40 height 40
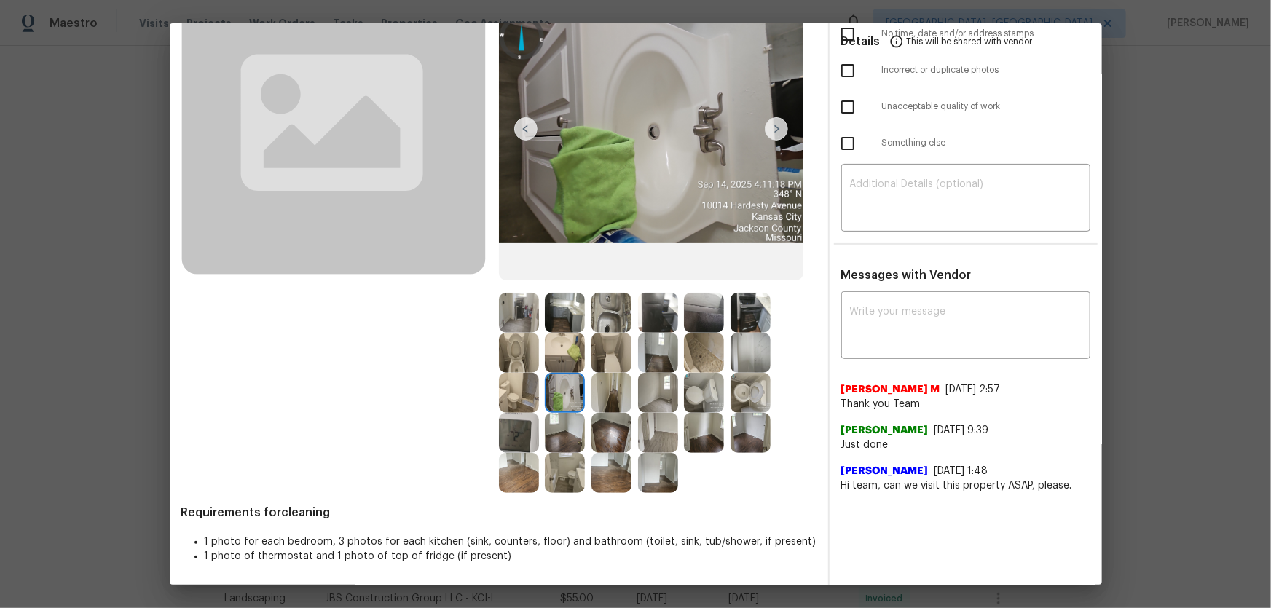
click at [694, 353] on img at bounding box center [704, 353] width 40 height 40
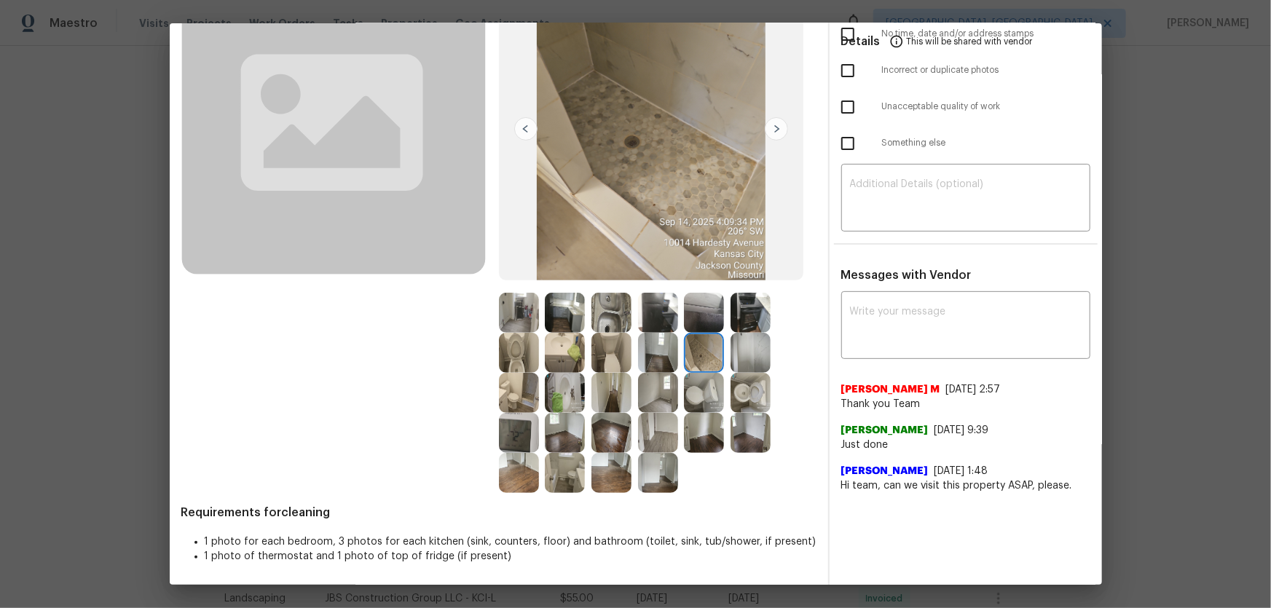
click at [748, 356] on img at bounding box center [751, 353] width 40 height 40
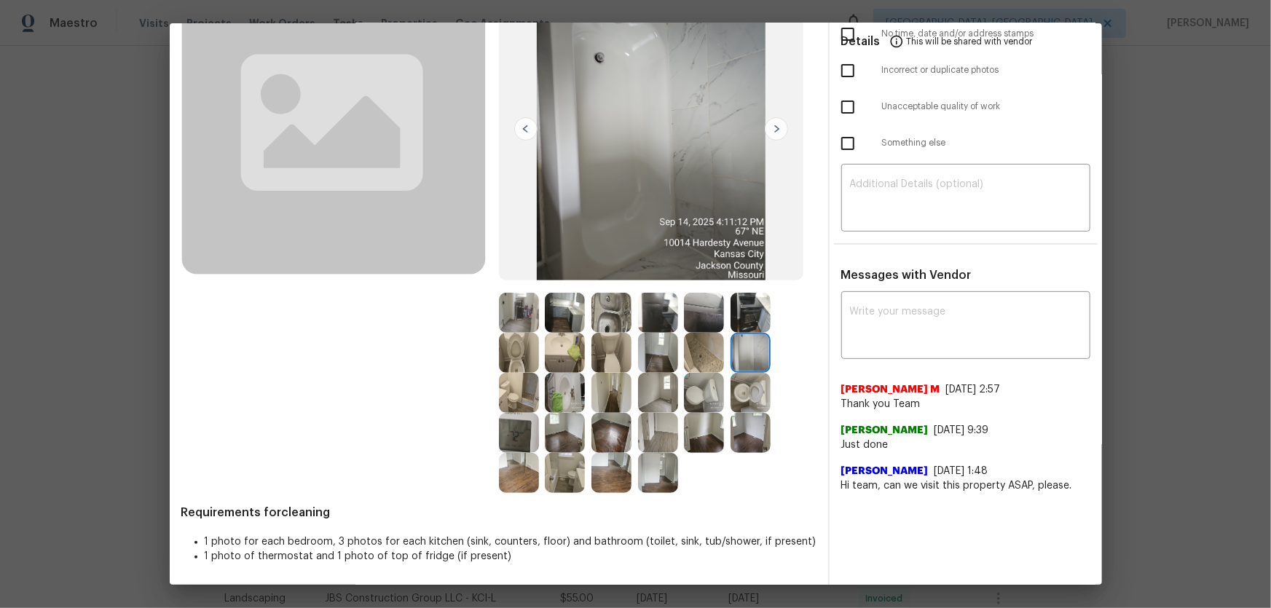
click at [747, 322] on img at bounding box center [751, 313] width 40 height 40
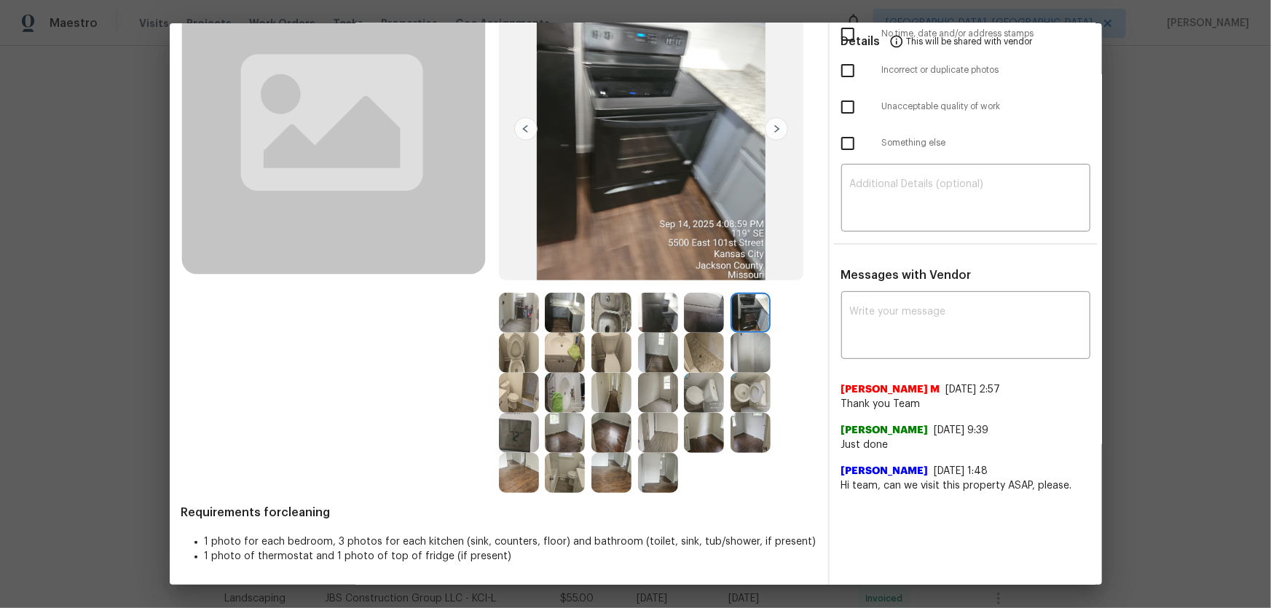
click at [699, 313] on img at bounding box center [704, 313] width 40 height 40
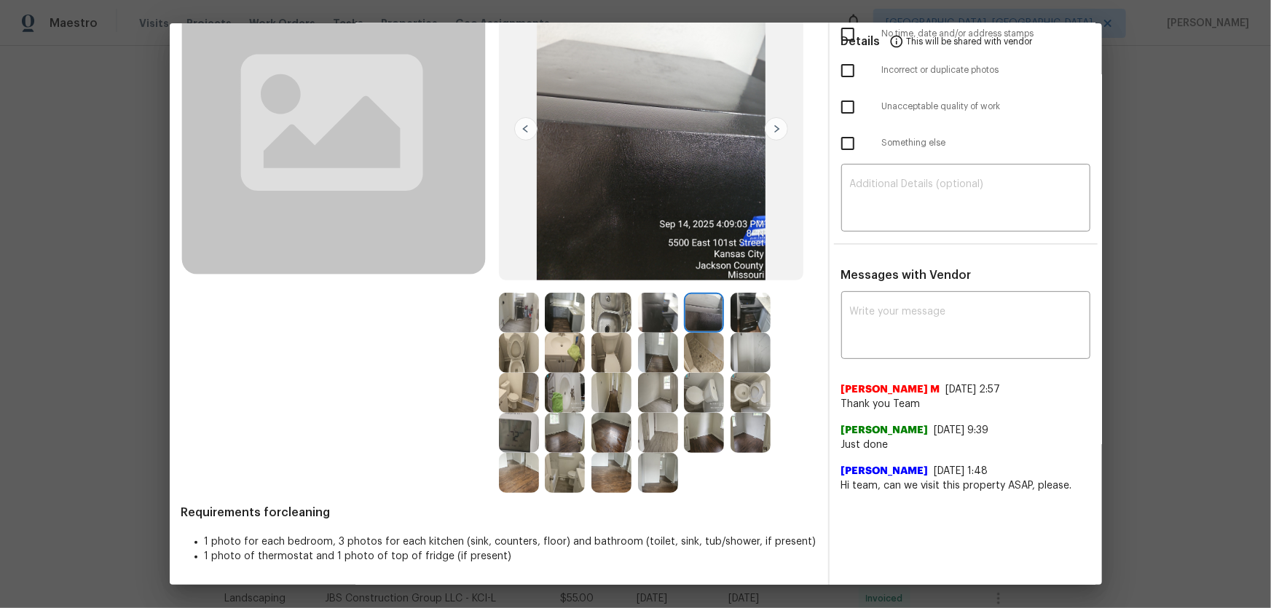
click at [657, 315] on img at bounding box center [658, 313] width 40 height 40
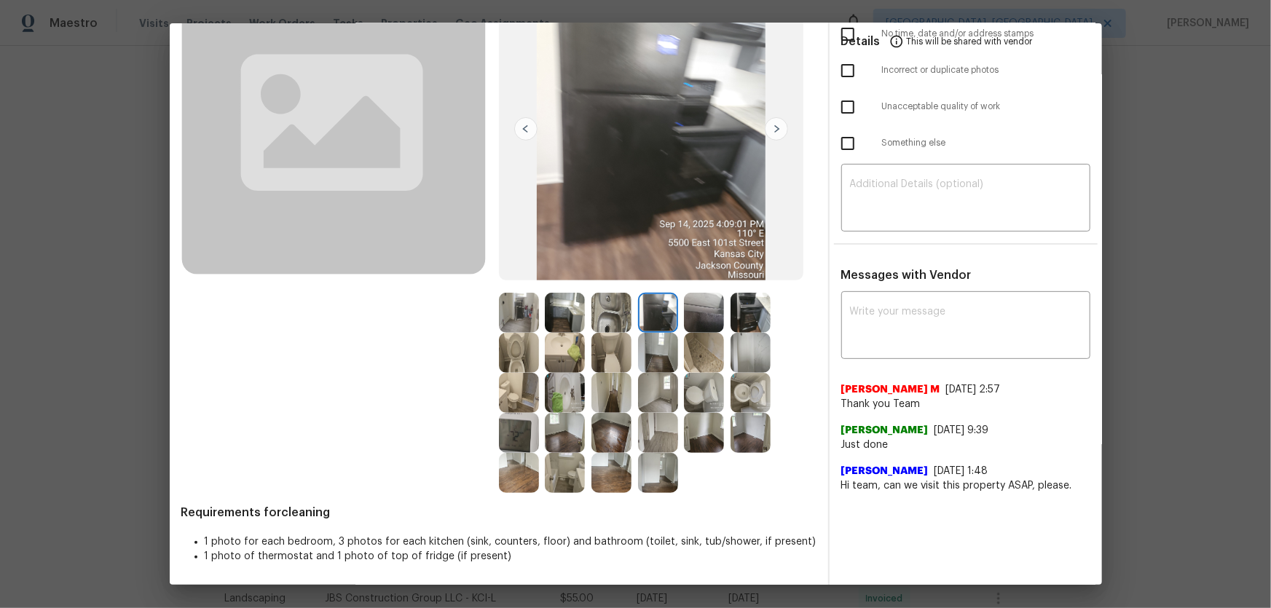
click at [608, 305] on img at bounding box center [612, 313] width 40 height 40
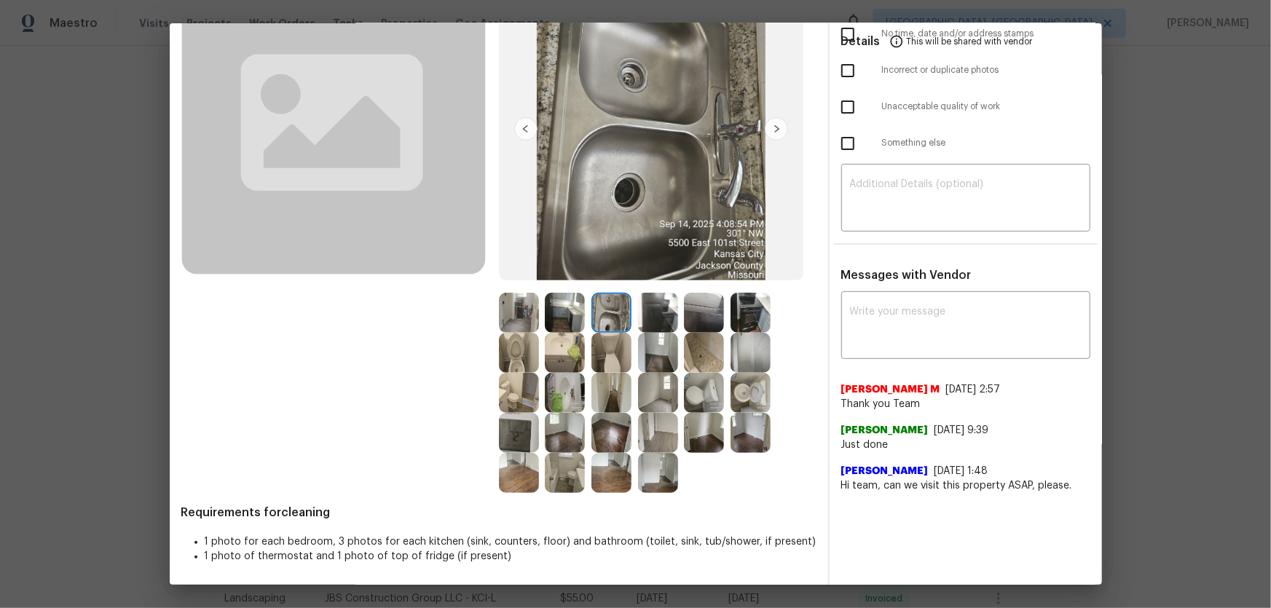
click at [567, 307] on img at bounding box center [565, 313] width 40 height 40
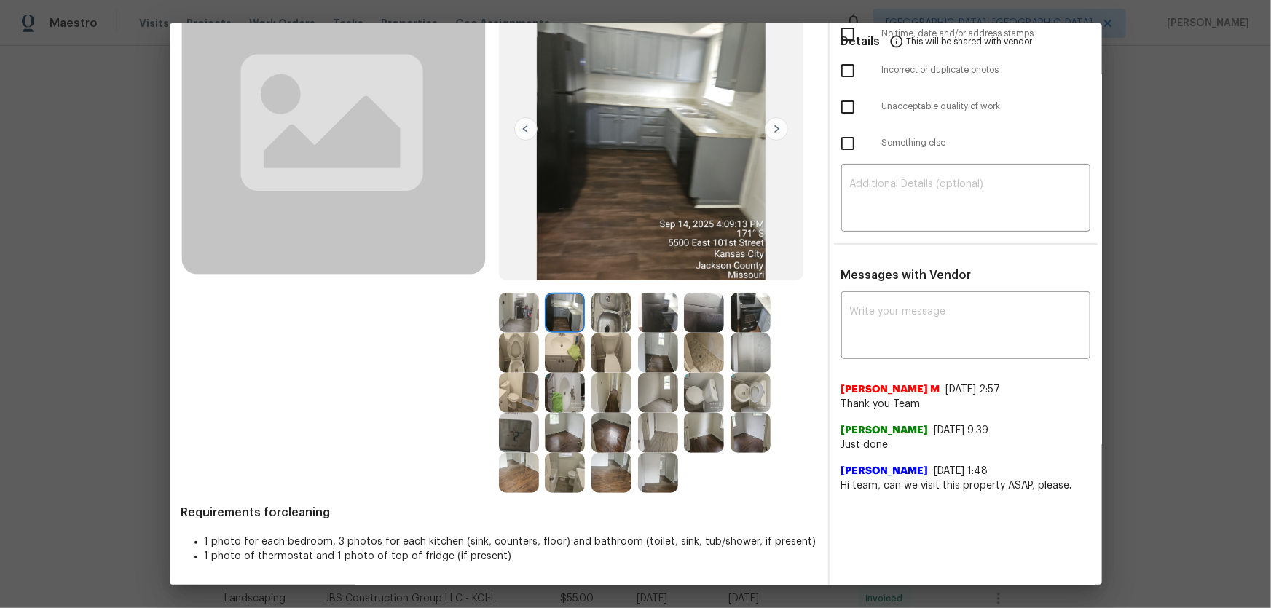
click at [519, 307] on img at bounding box center [519, 313] width 40 height 40
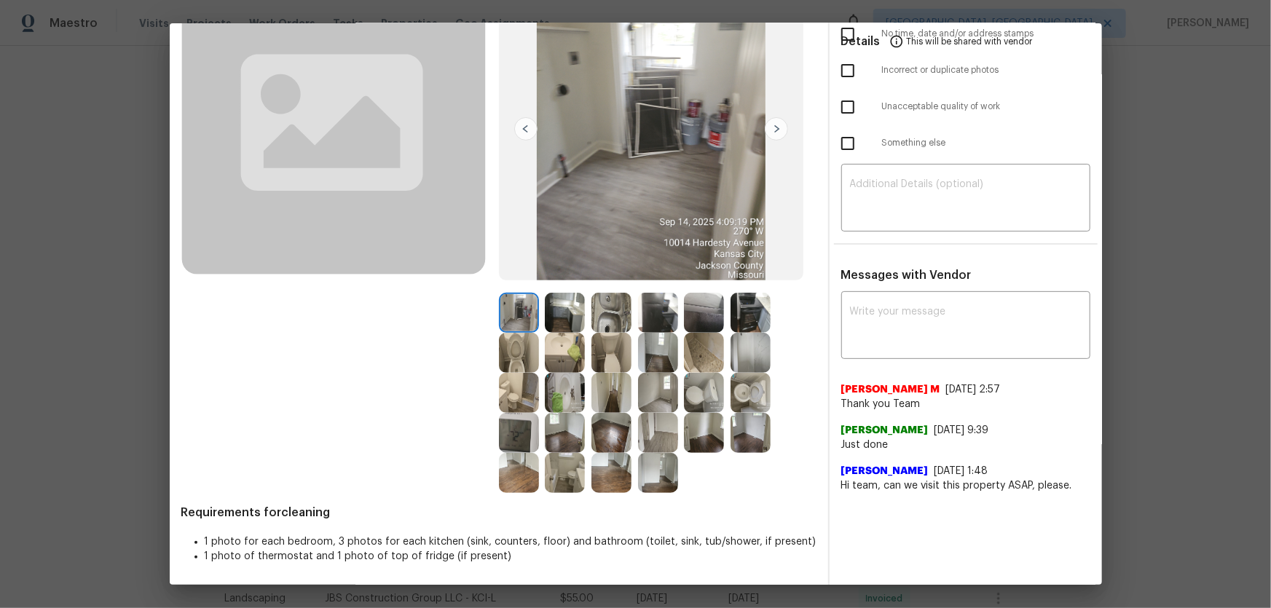
click at [554, 349] on img at bounding box center [565, 353] width 40 height 40
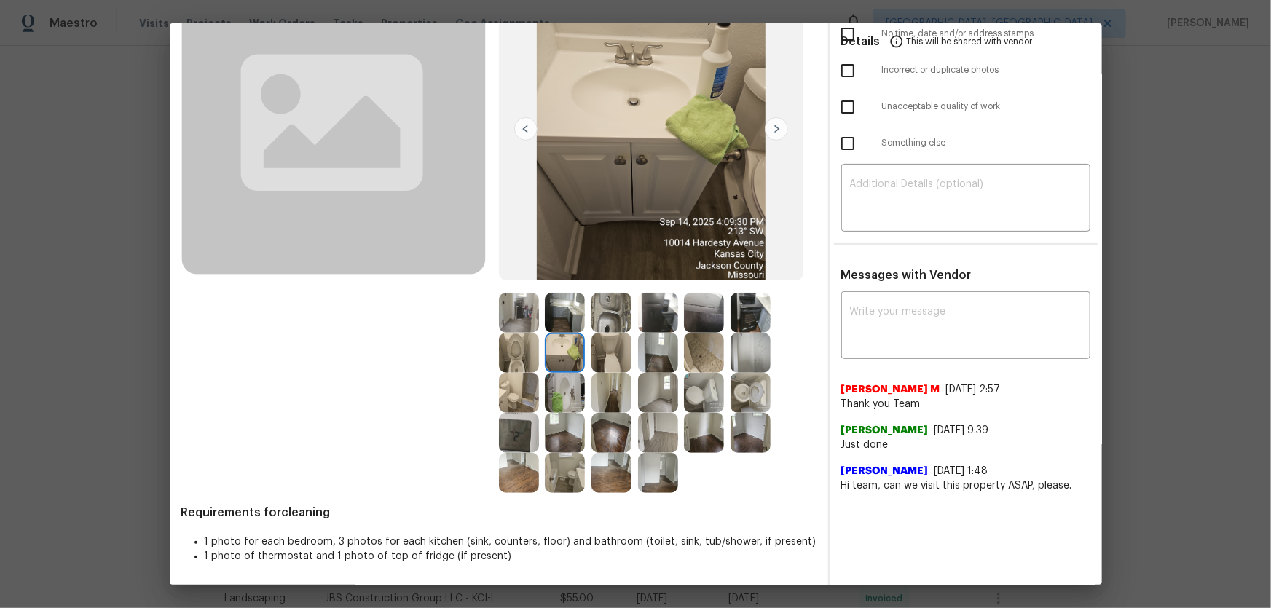
click at [563, 401] on img at bounding box center [565, 433] width 40 height 40
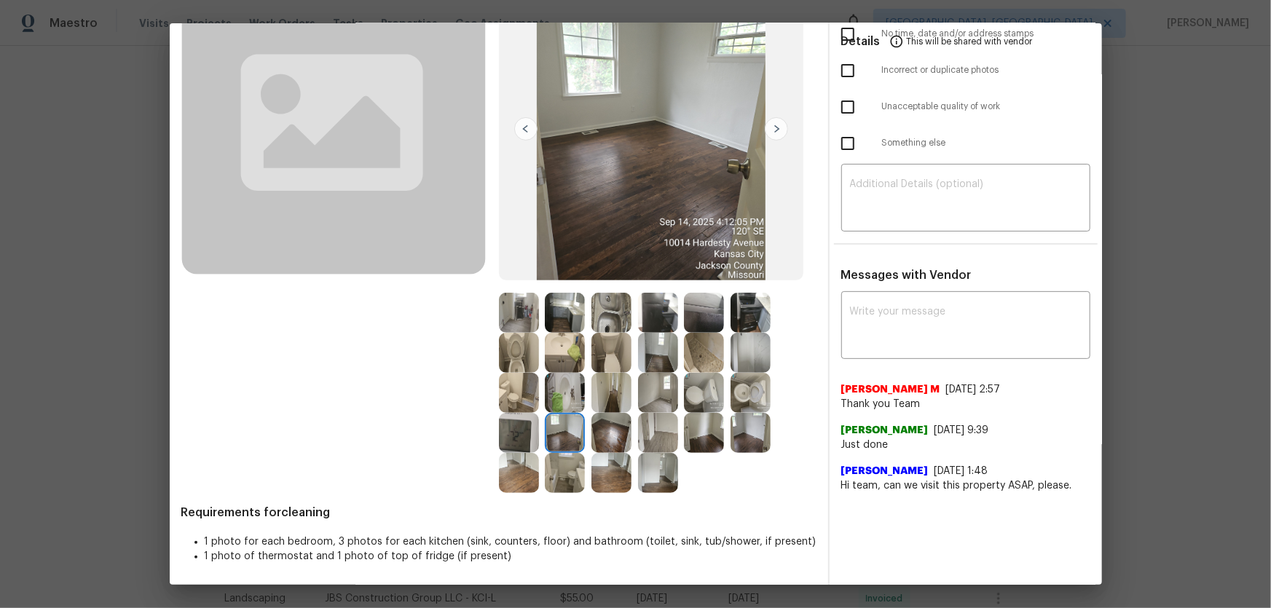
click at [603, 401] on img at bounding box center [612, 433] width 40 height 40
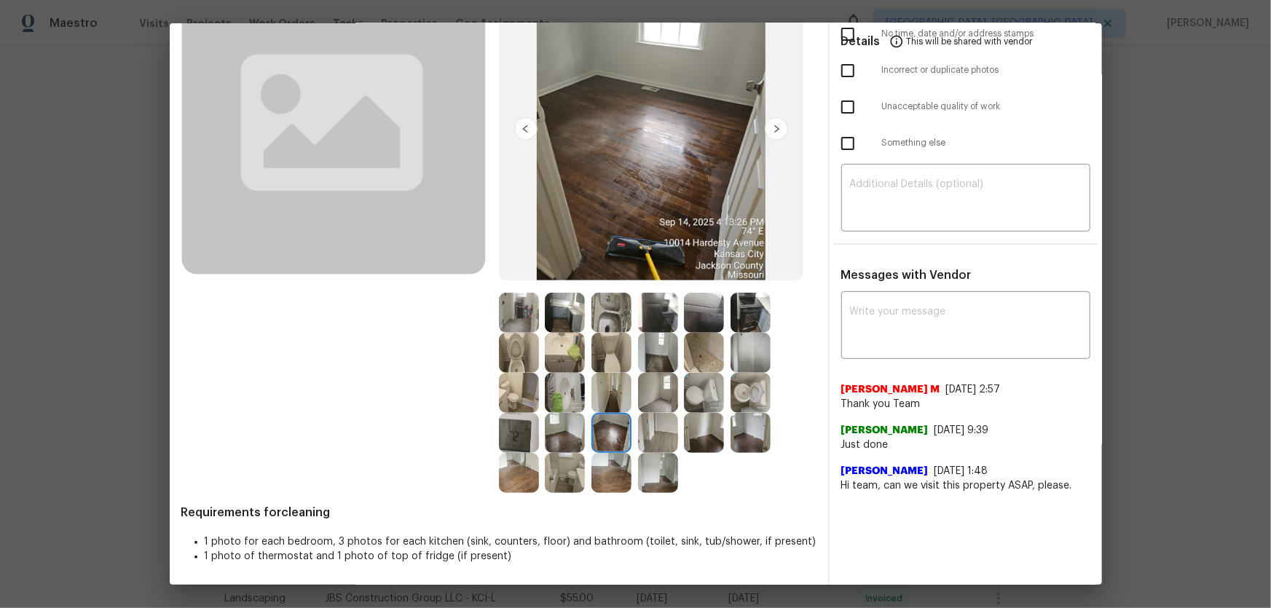
click at [699, 401] on img at bounding box center [704, 433] width 40 height 40
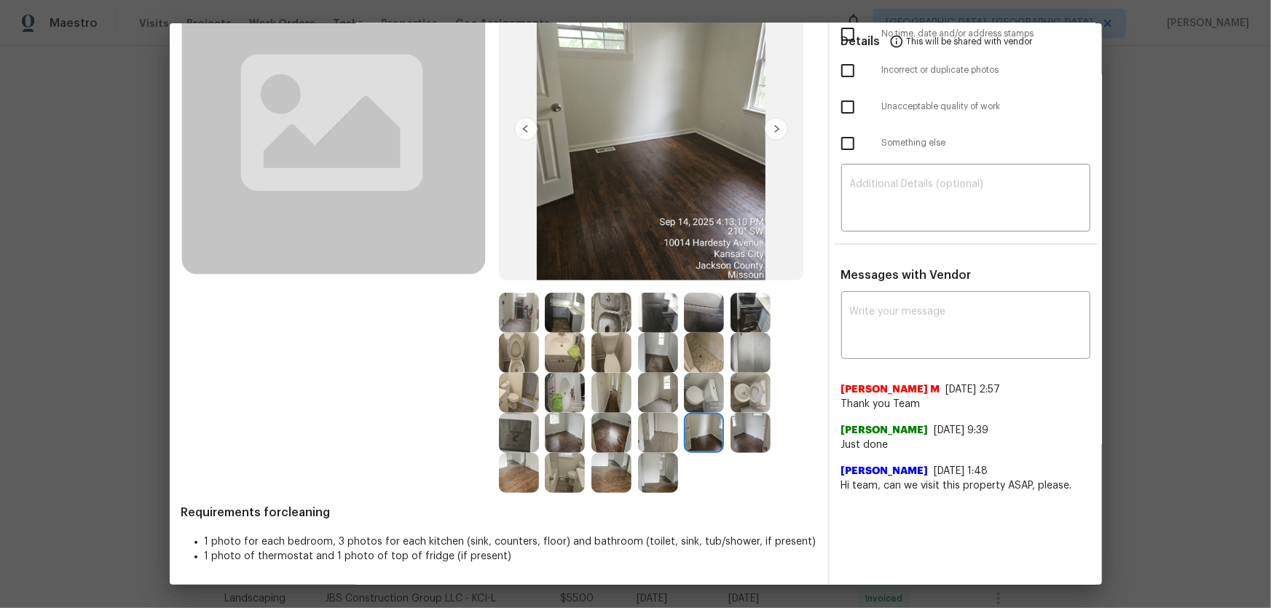
click at [746, 401] on img at bounding box center [751, 433] width 40 height 40
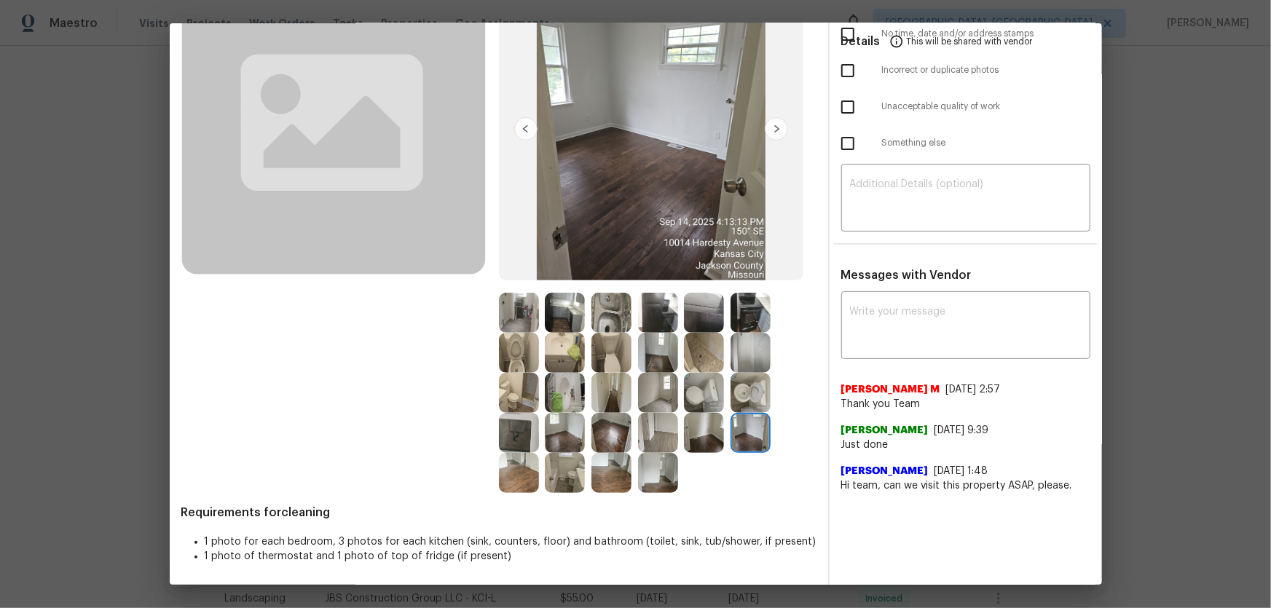
click at [600, 401] on img at bounding box center [612, 473] width 40 height 40
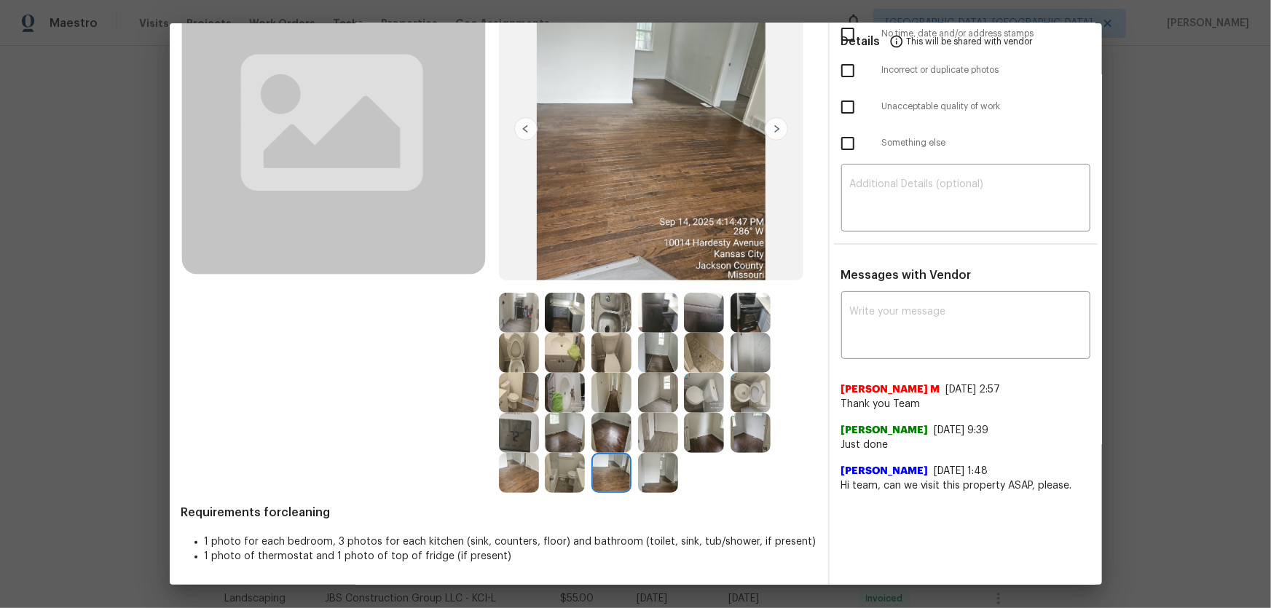
click at [514, 401] on img at bounding box center [519, 473] width 40 height 40
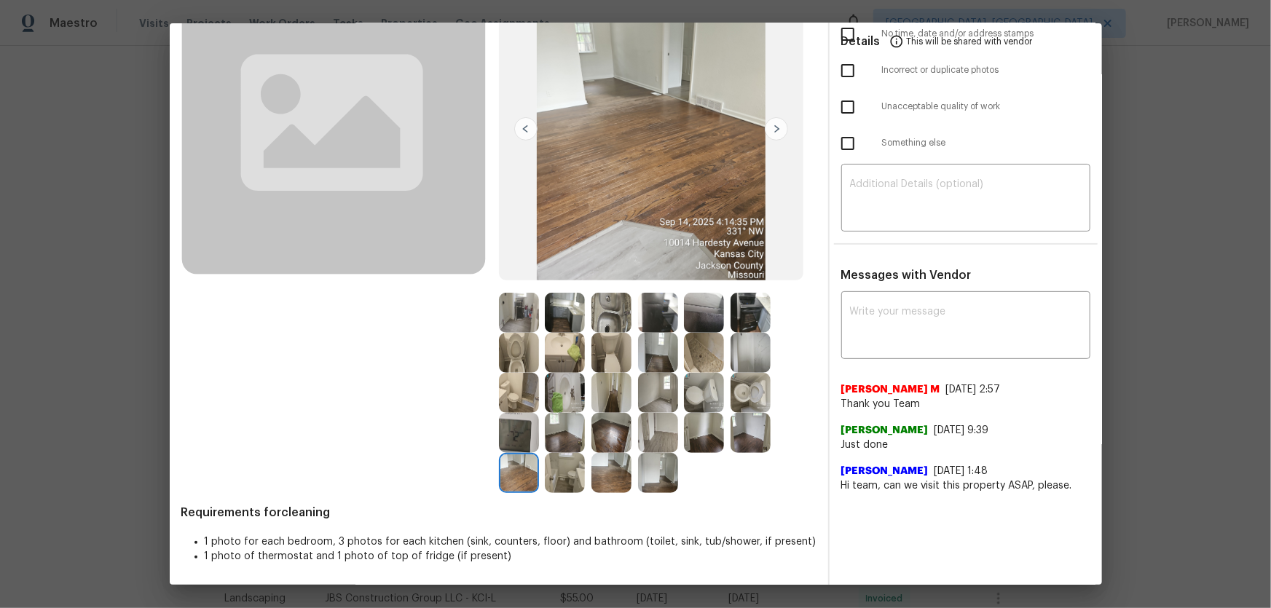
click at [547, 401] on img at bounding box center [565, 473] width 40 height 40
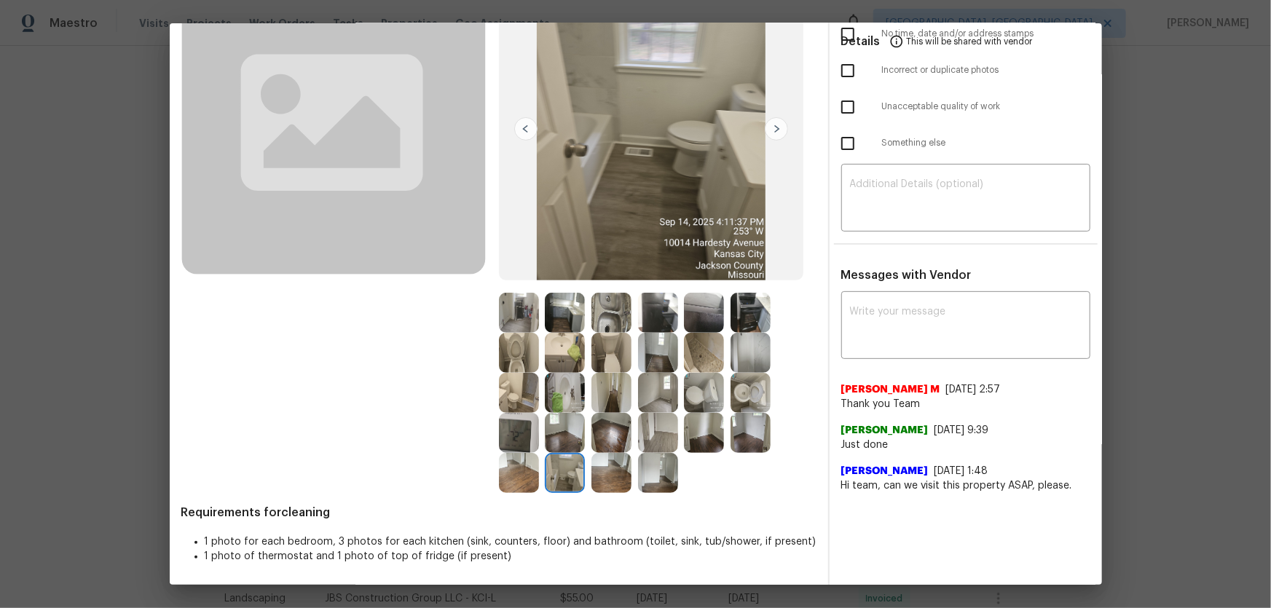
click at [659, 401] on img at bounding box center [658, 473] width 40 height 40
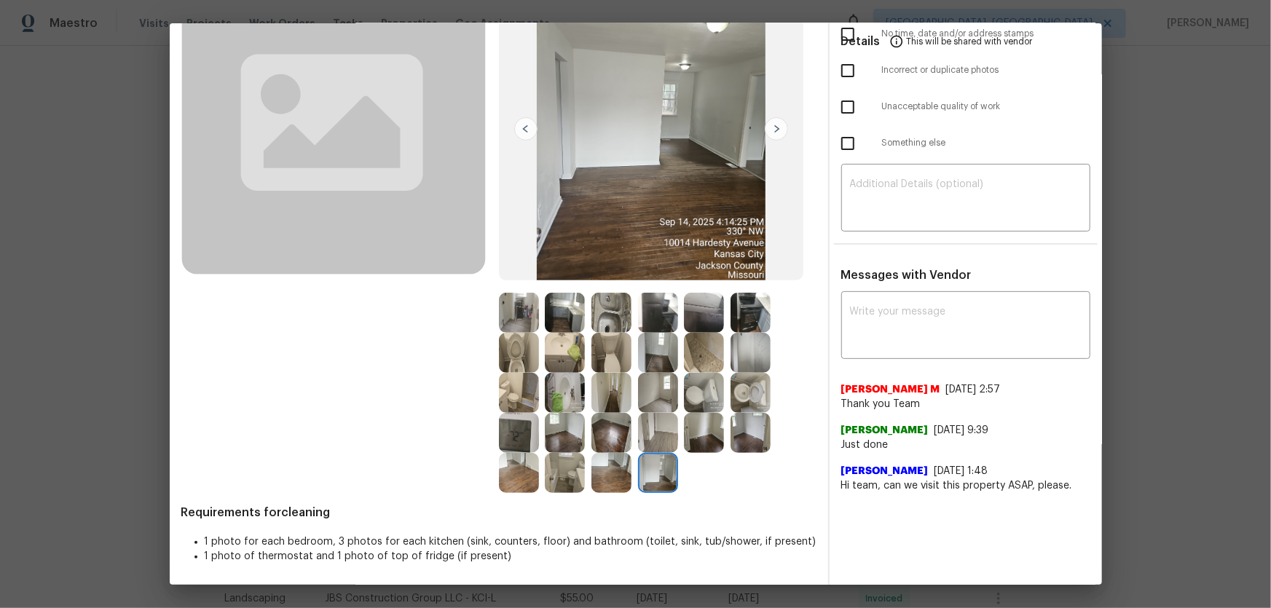
click at [613, 343] on img at bounding box center [612, 353] width 40 height 40
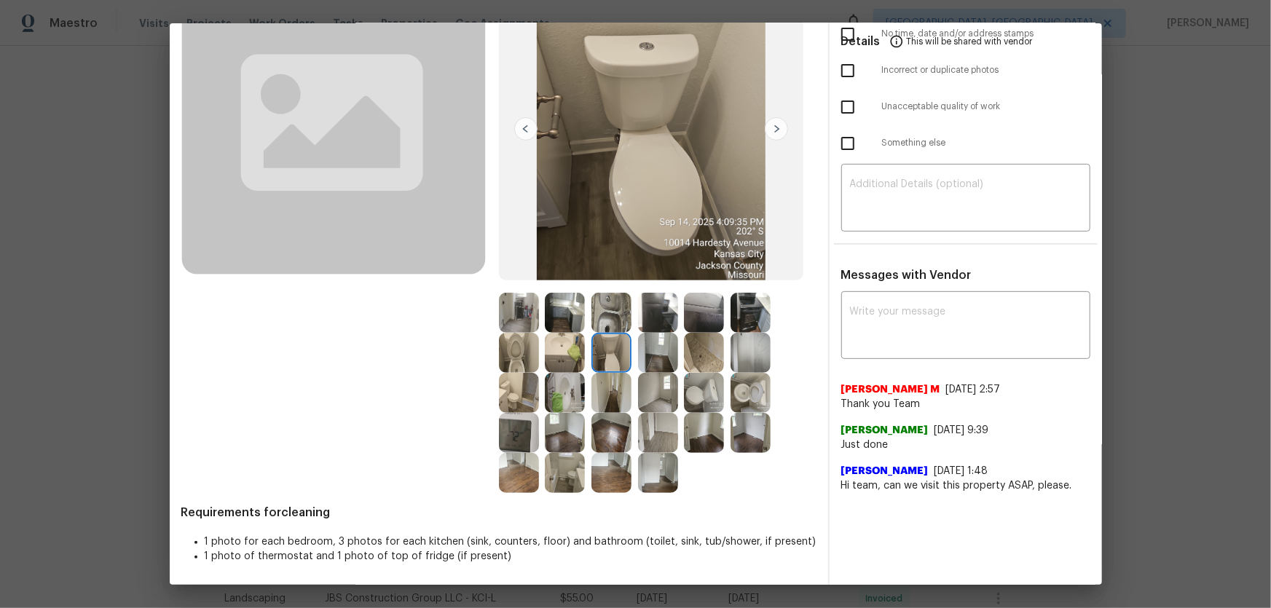
click at [612, 317] on img at bounding box center [612, 313] width 40 height 40
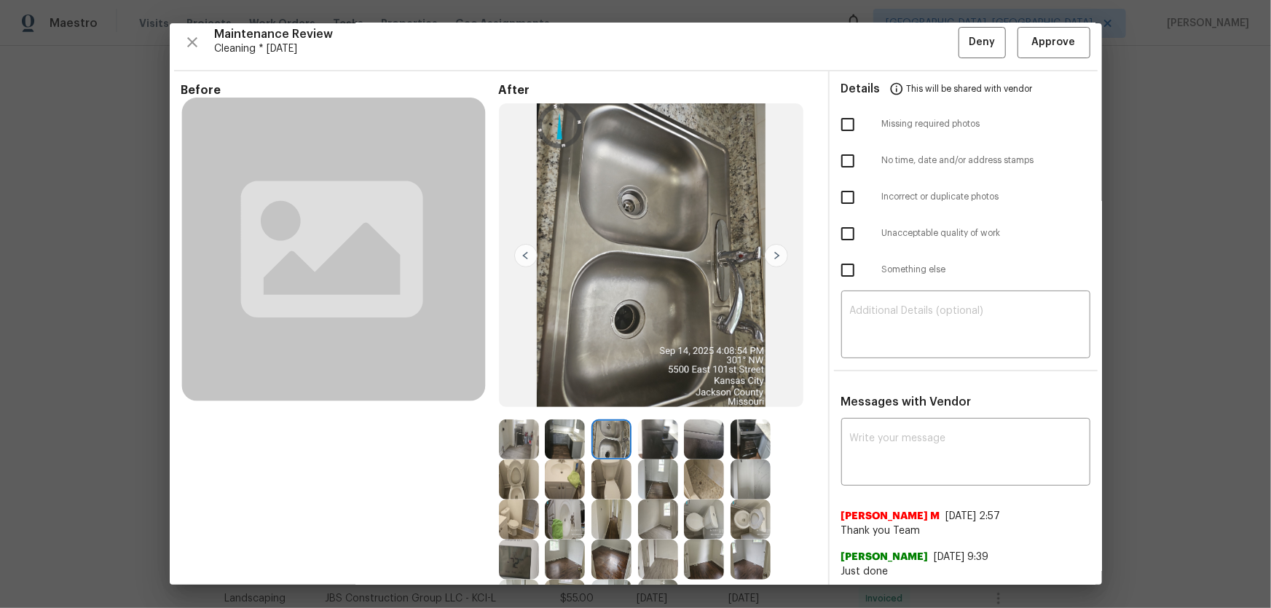
scroll to position [0, 0]
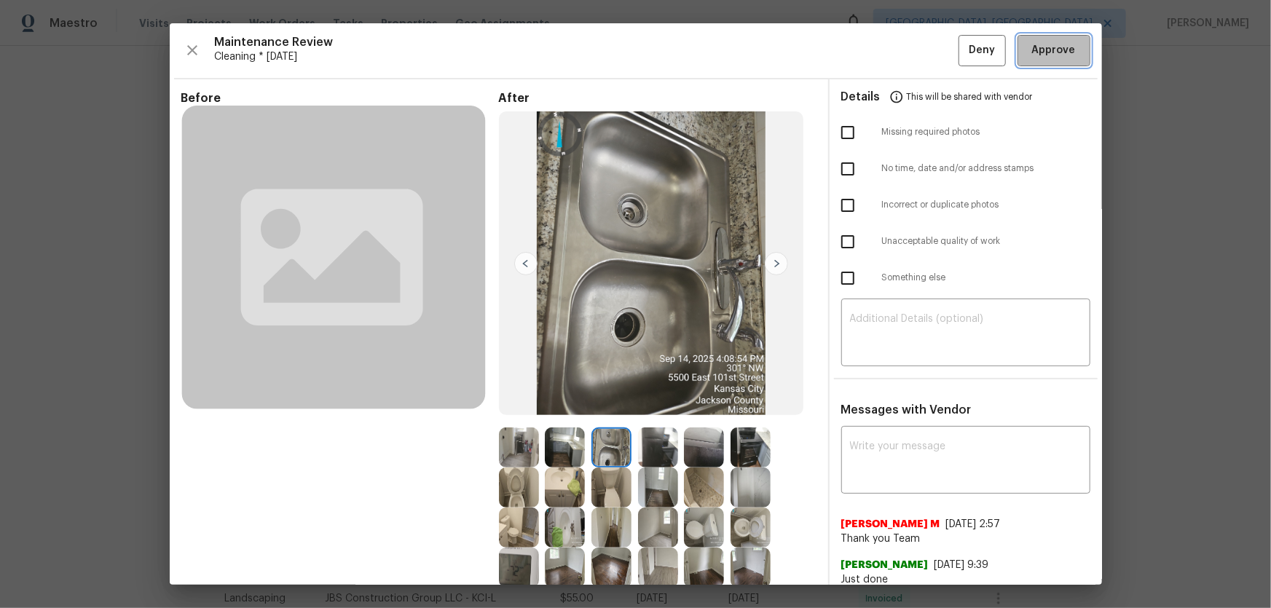
click at [904, 44] on span "Approve" at bounding box center [1054, 51] width 44 height 18
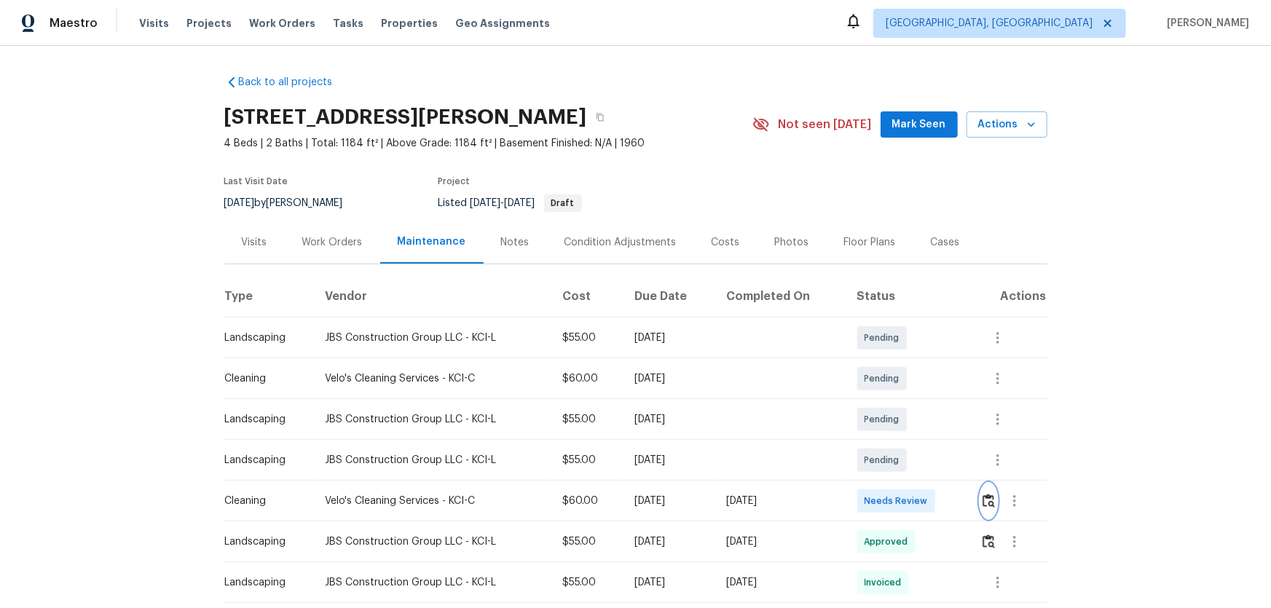
click at [904, 401] on img "button" at bounding box center [989, 501] width 12 height 14
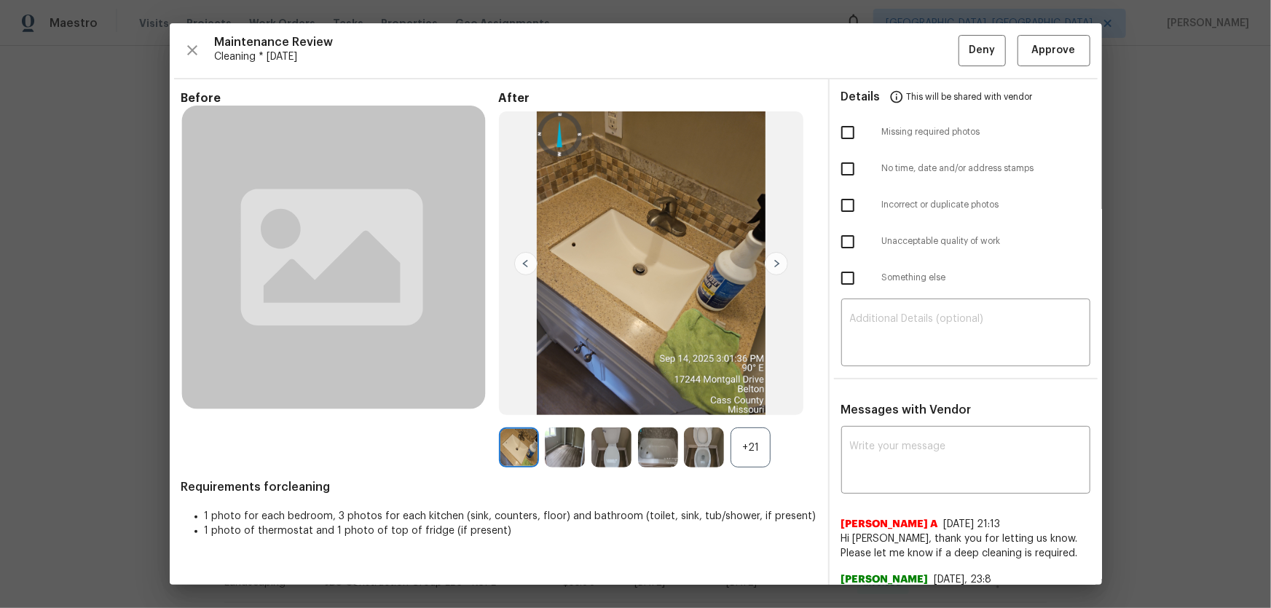
click at [750, 401] on div "+21" at bounding box center [751, 448] width 40 height 40
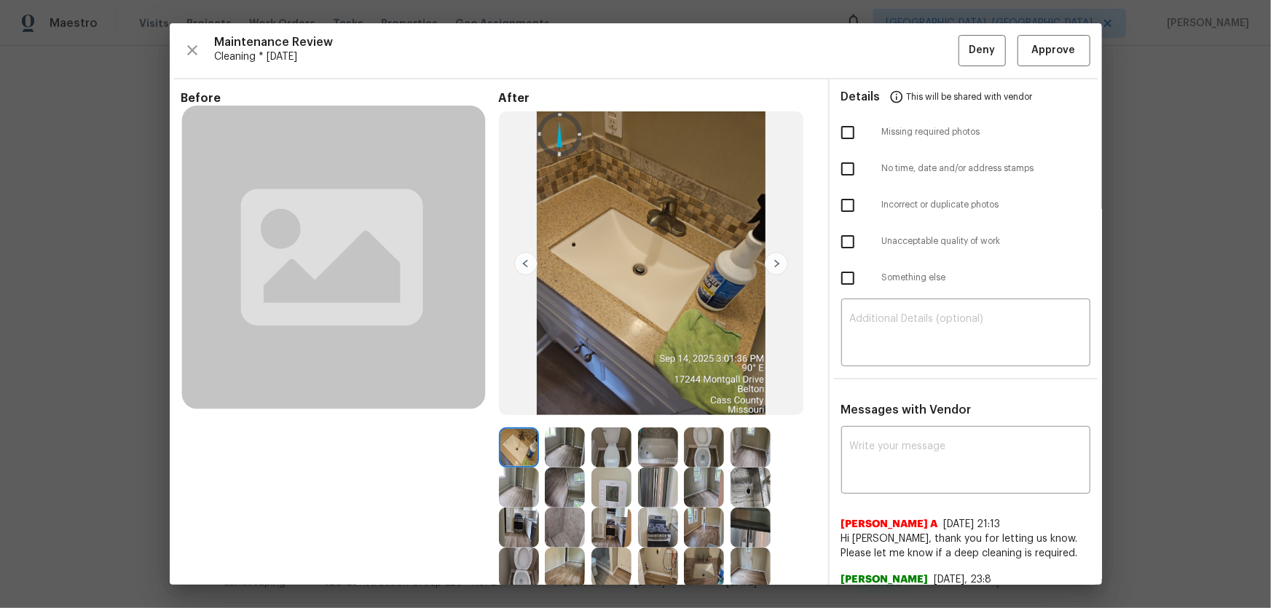
scroll to position [264, 0]
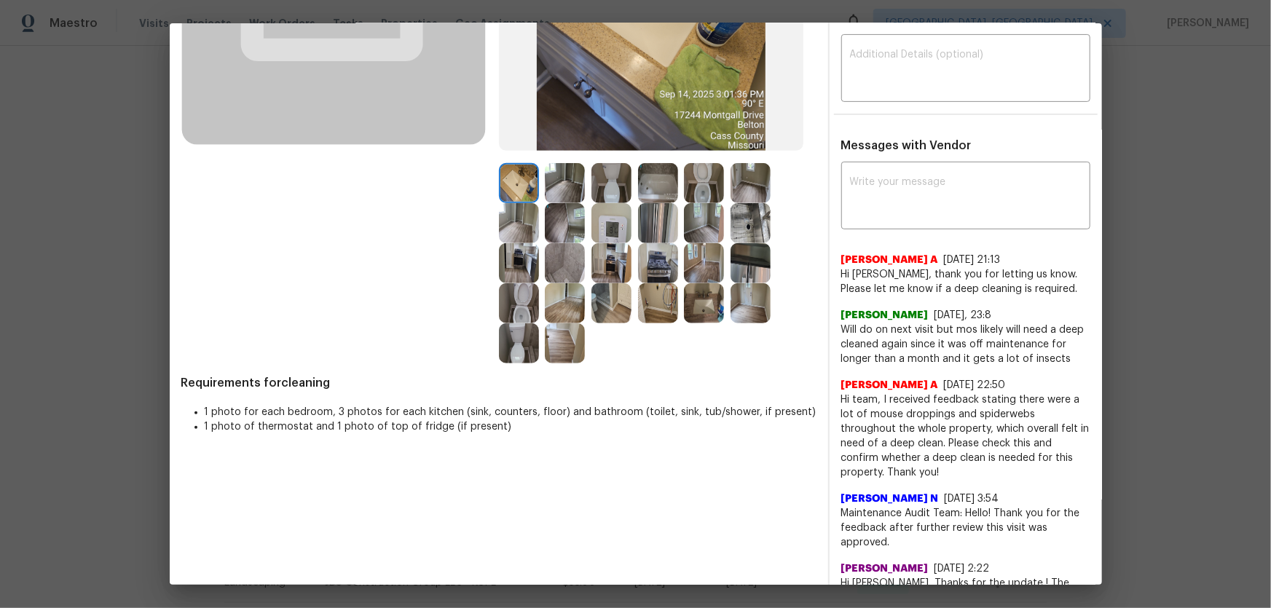
click at [712, 179] on img at bounding box center [704, 183] width 40 height 40
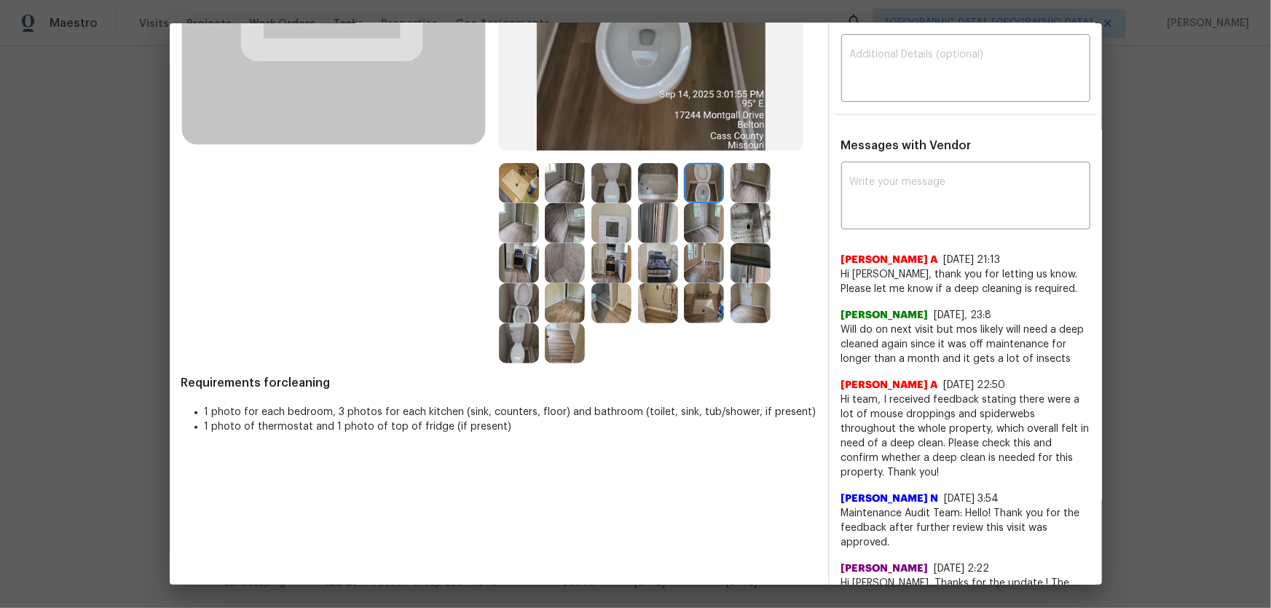
click at [501, 298] on img at bounding box center [519, 303] width 40 height 40
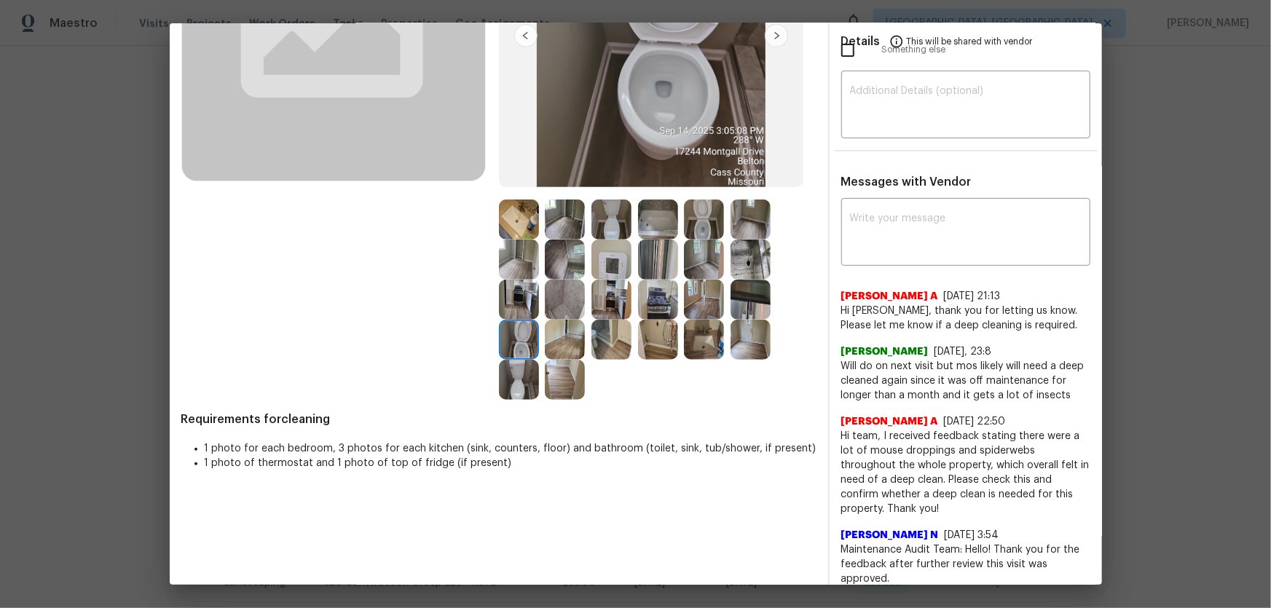
scroll to position [198, 0]
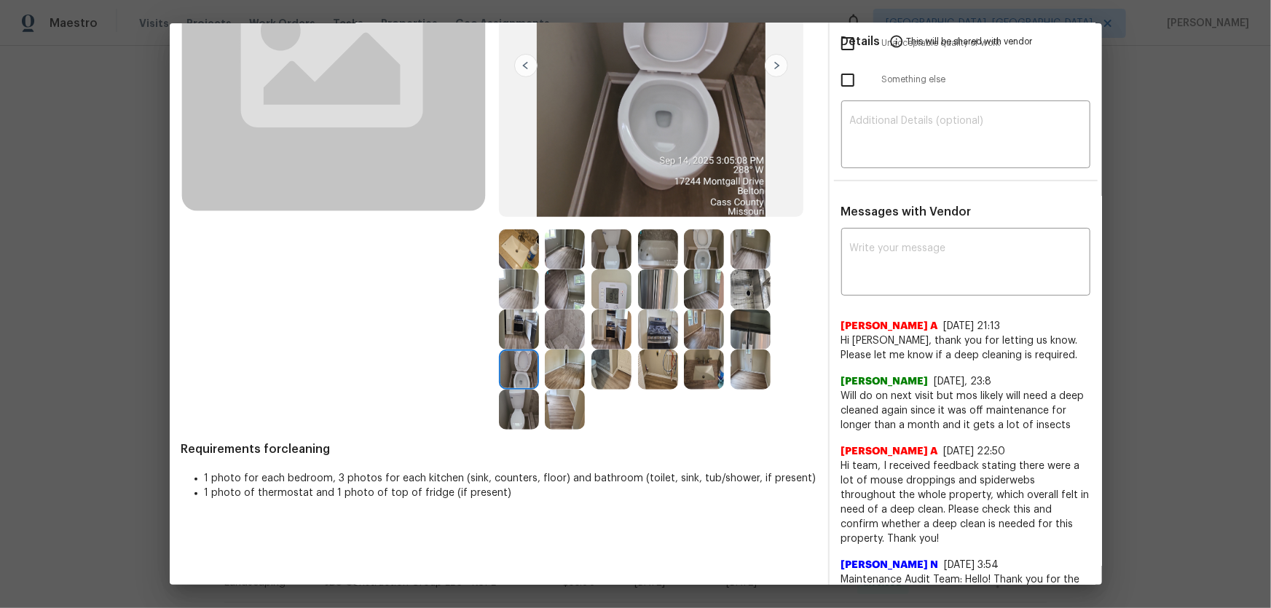
click at [707, 359] on img at bounding box center [704, 370] width 40 height 40
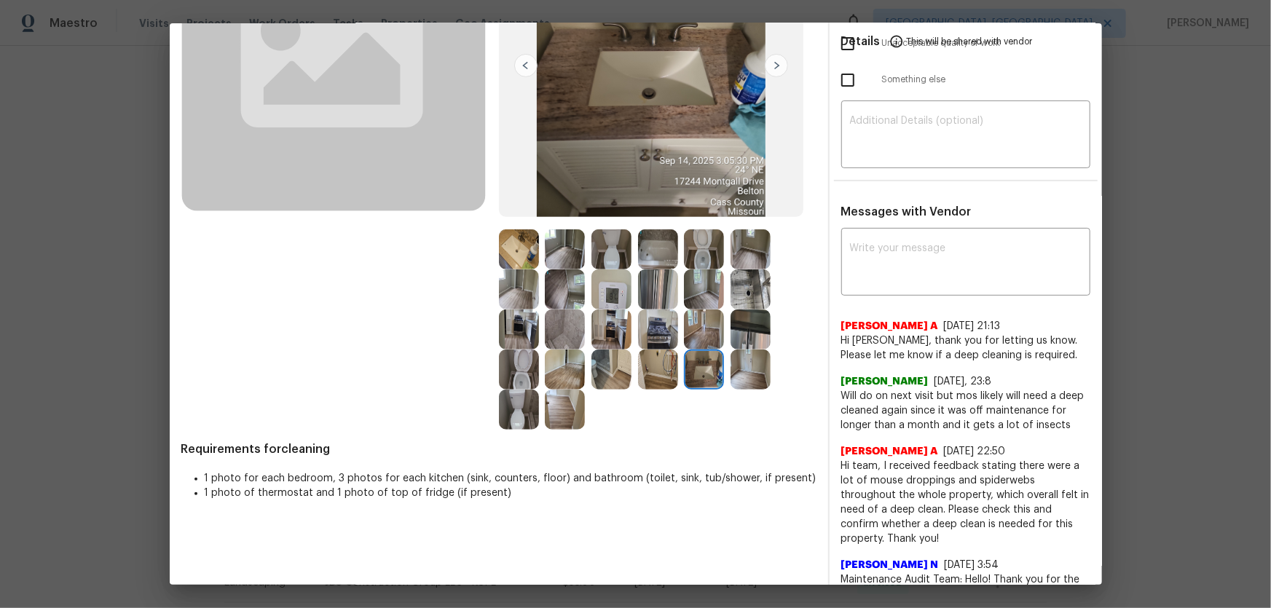
click at [522, 255] on img at bounding box center [519, 250] width 40 height 40
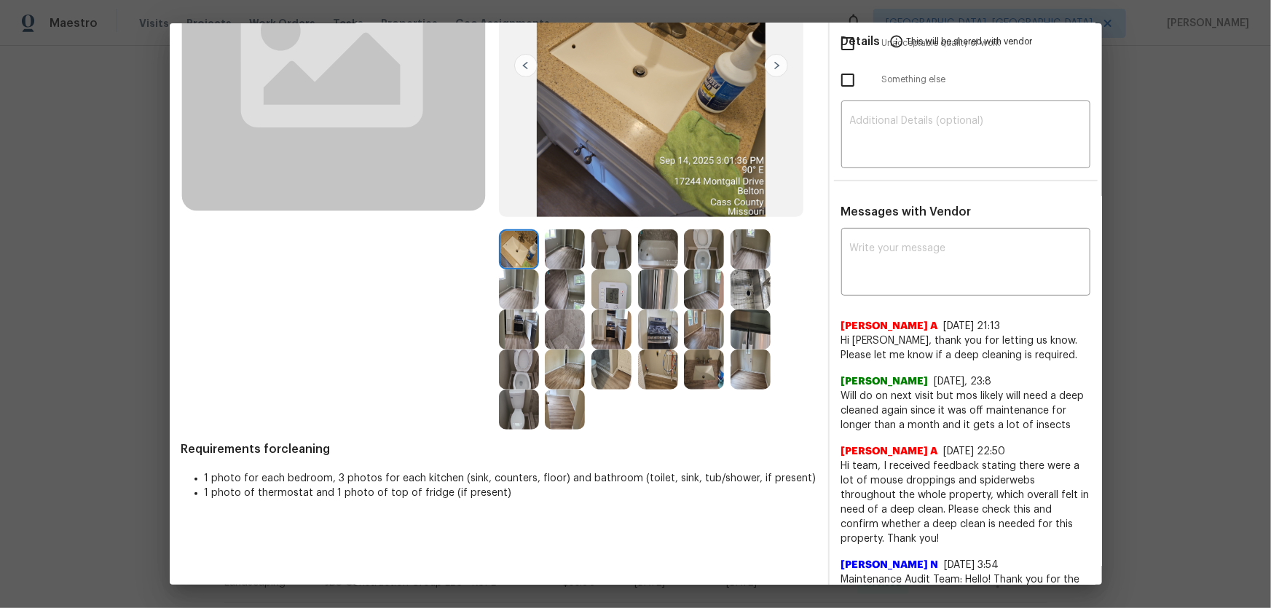
click at [660, 258] on img at bounding box center [658, 250] width 40 height 40
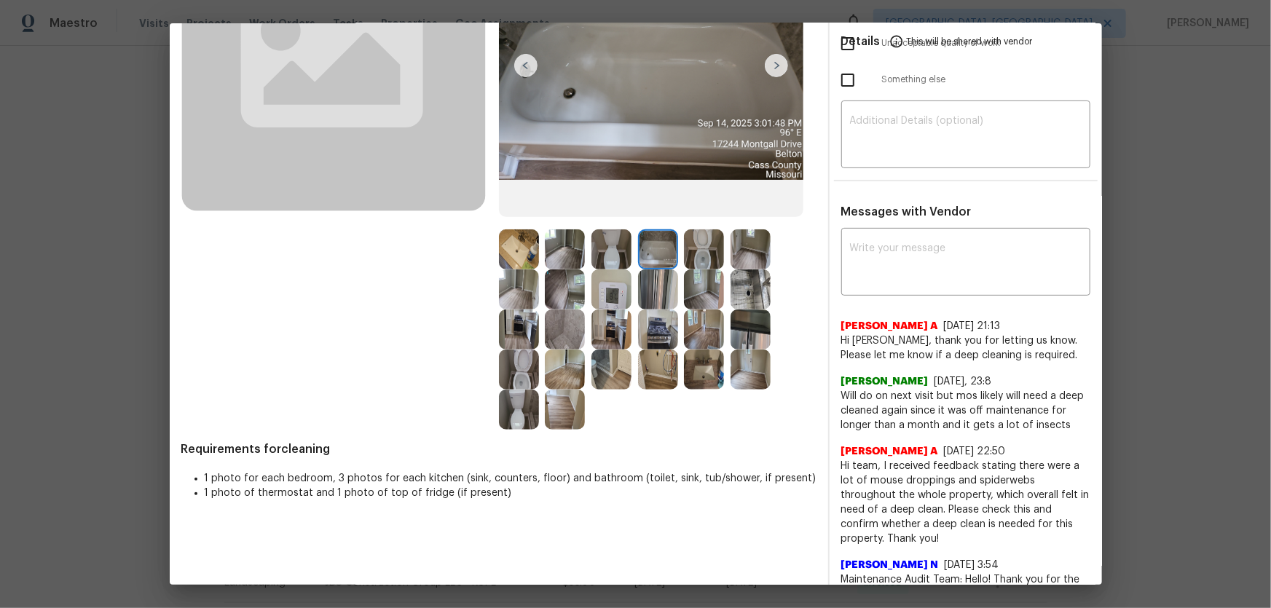
click at [567, 323] on img at bounding box center [565, 330] width 40 height 40
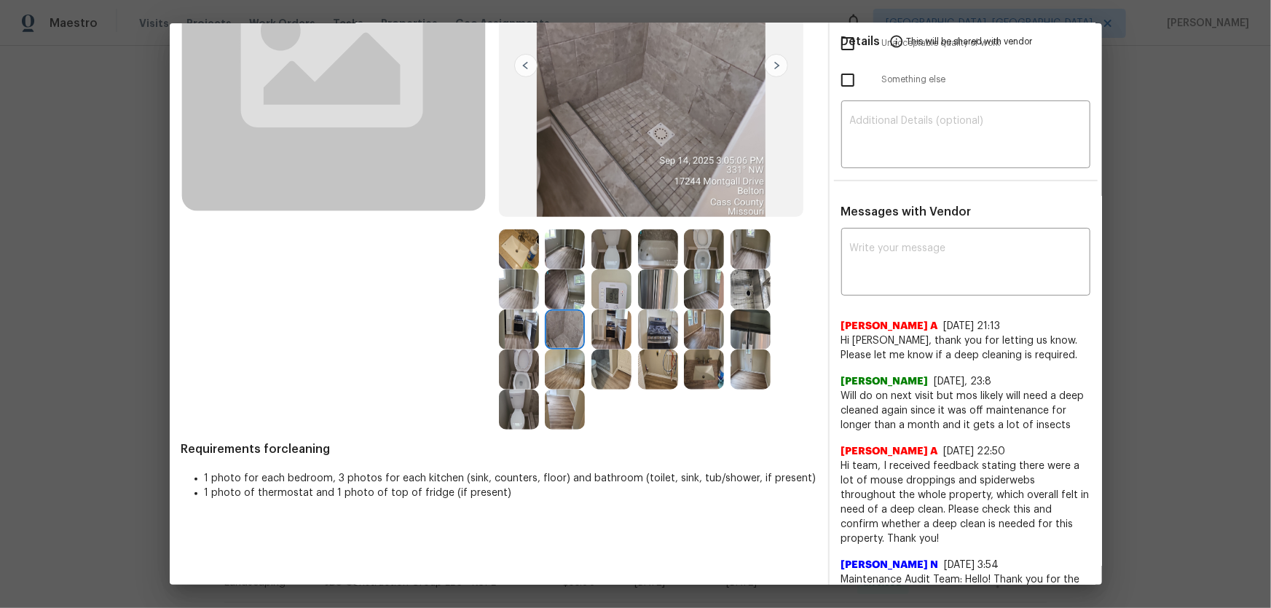
click at [592, 330] on img at bounding box center [612, 330] width 40 height 40
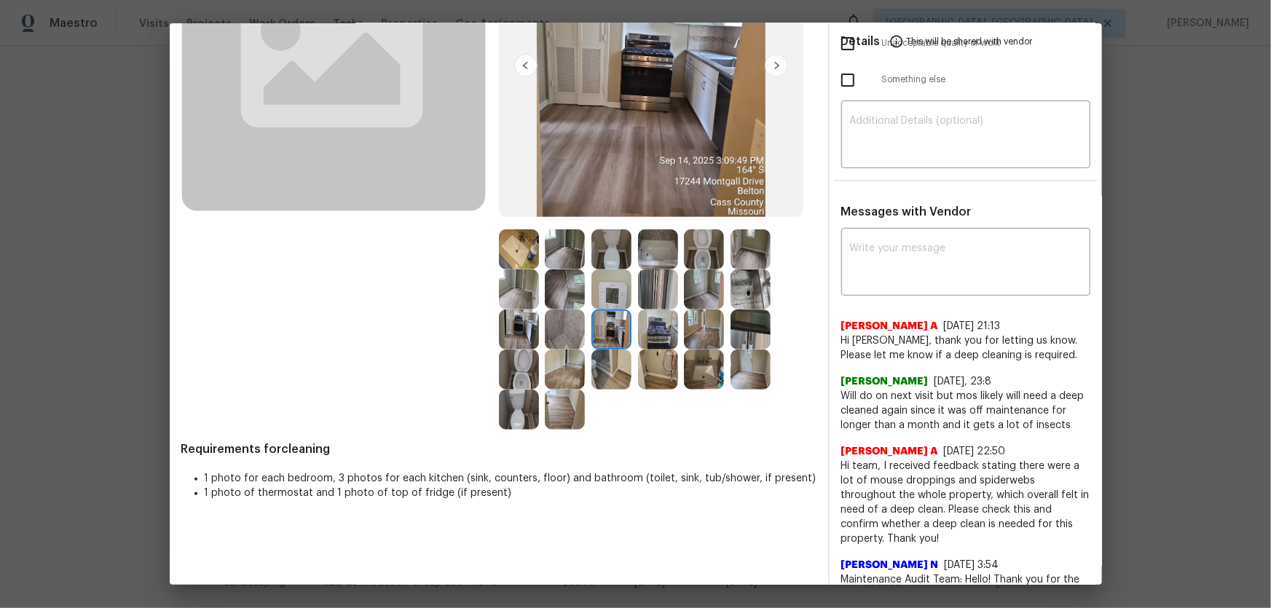
click at [514, 315] on img at bounding box center [519, 330] width 40 height 40
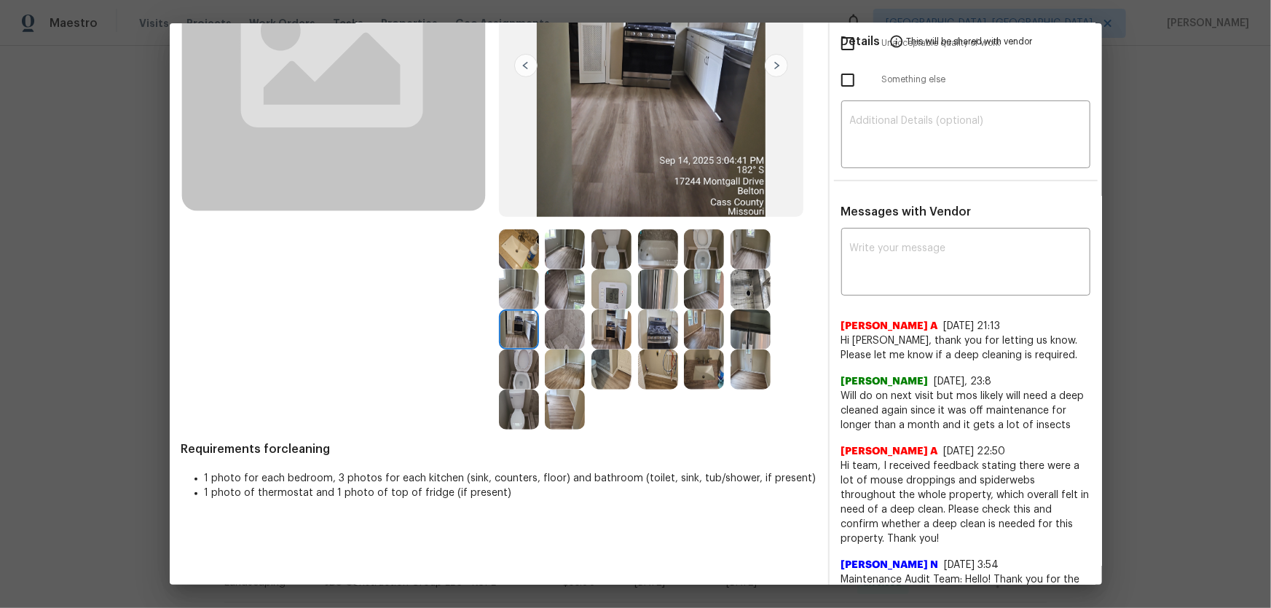
click at [670, 334] on img at bounding box center [658, 330] width 40 height 40
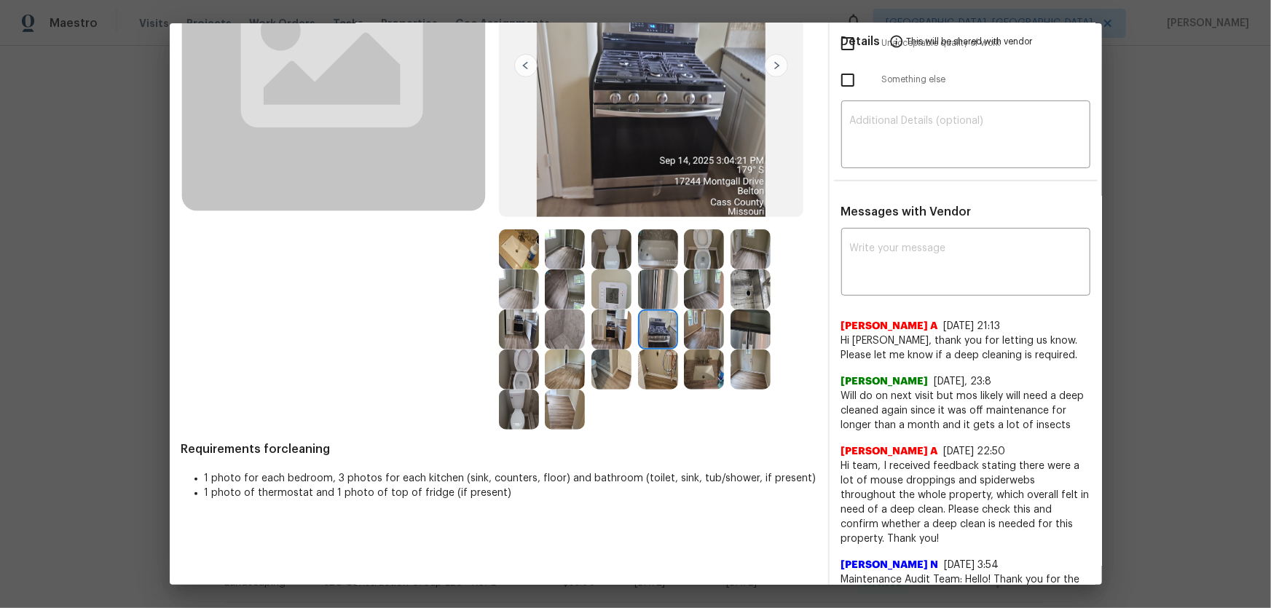
click at [654, 272] on img at bounding box center [658, 290] width 40 height 40
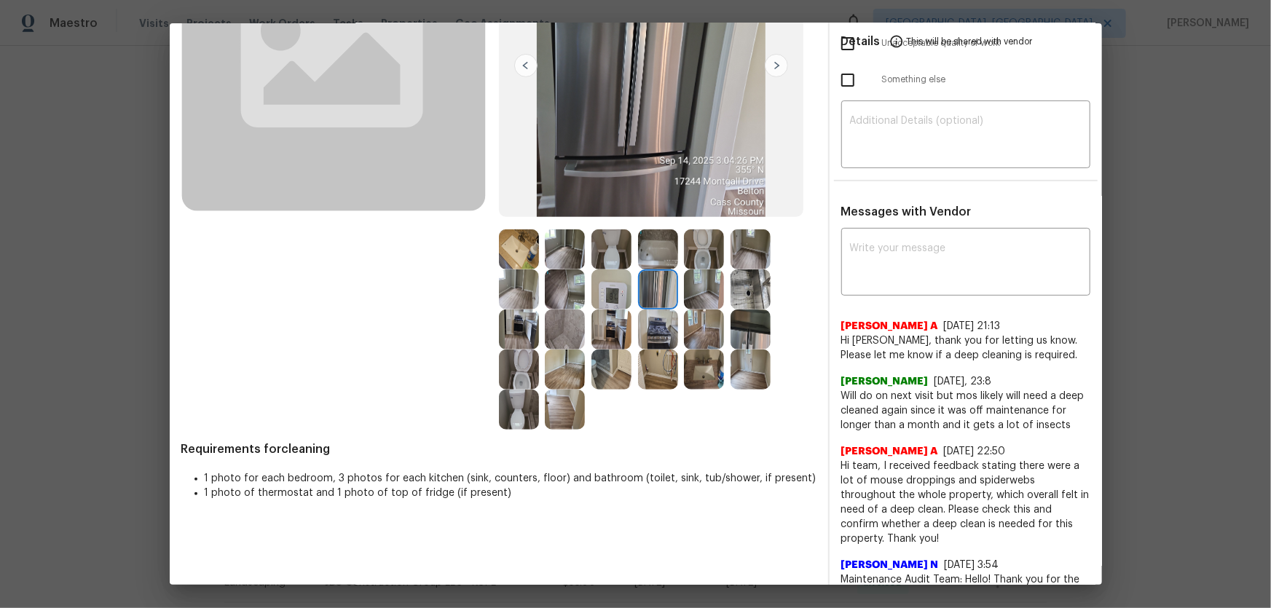
click at [592, 290] on img at bounding box center [612, 290] width 40 height 40
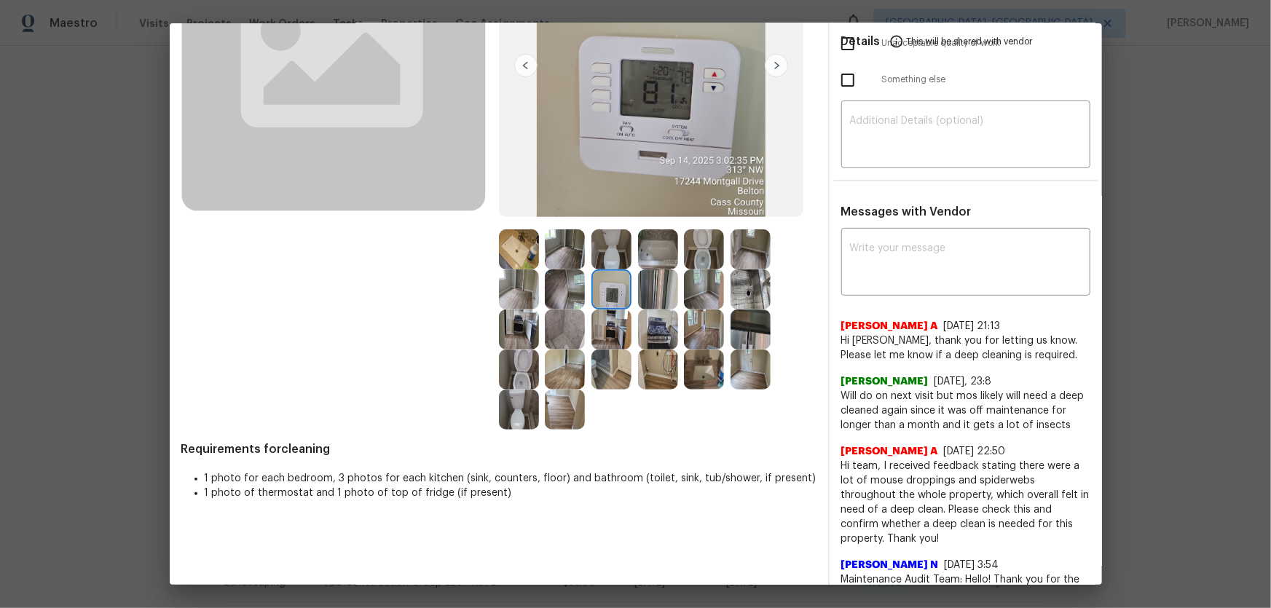
click at [553, 289] on img at bounding box center [565, 290] width 40 height 40
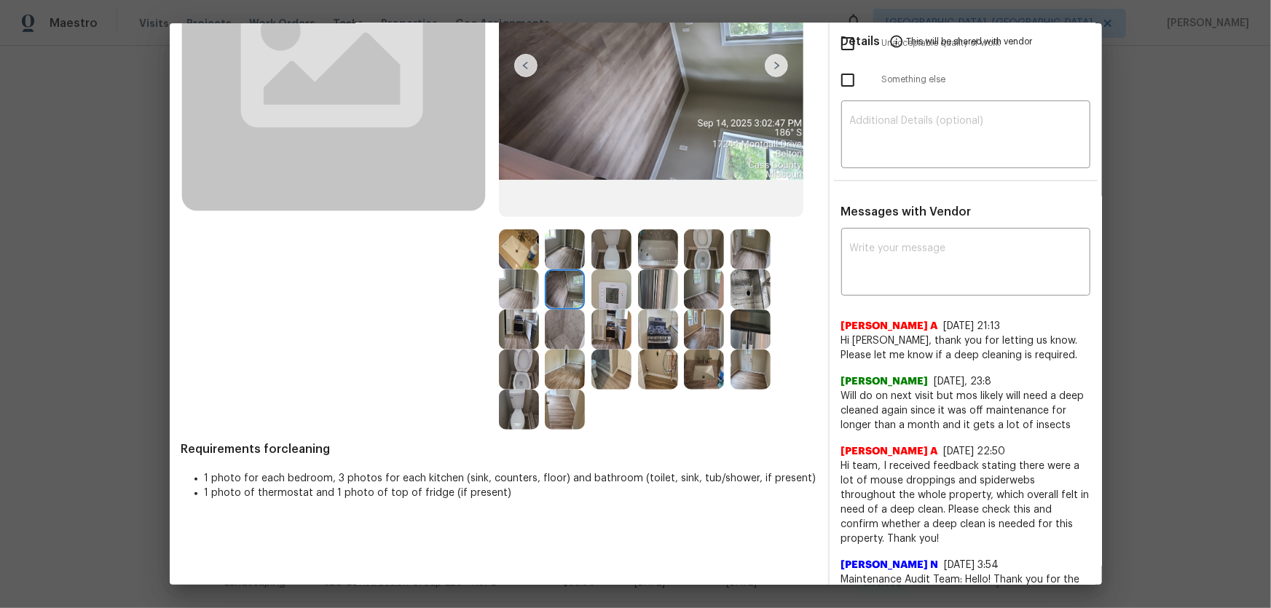
click at [746, 288] on img at bounding box center [751, 290] width 40 height 40
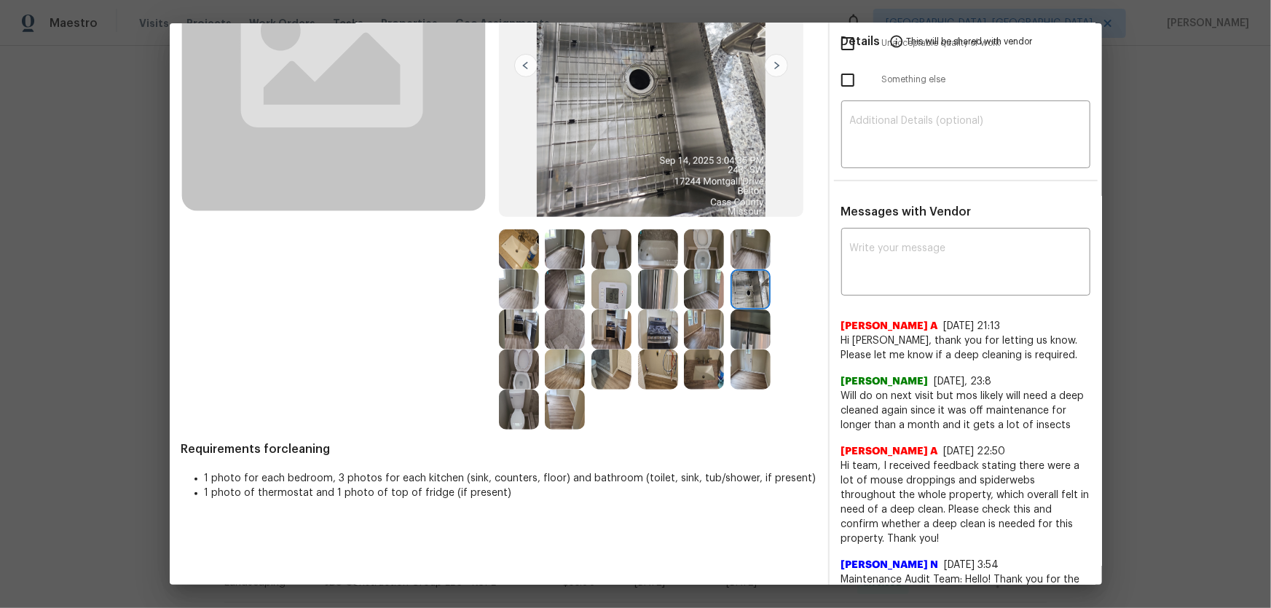
click at [747, 325] on img at bounding box center [751, 330] width 40 height 40
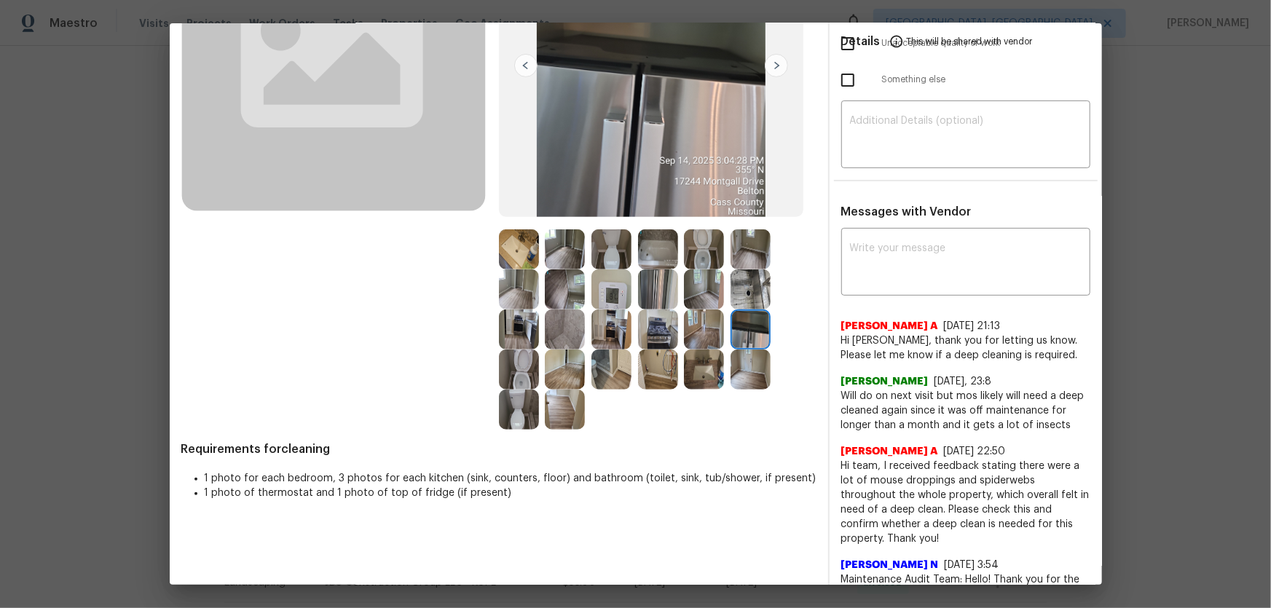
click at [522, 291] on img at bounding box center [519, 290] width 40 height 40
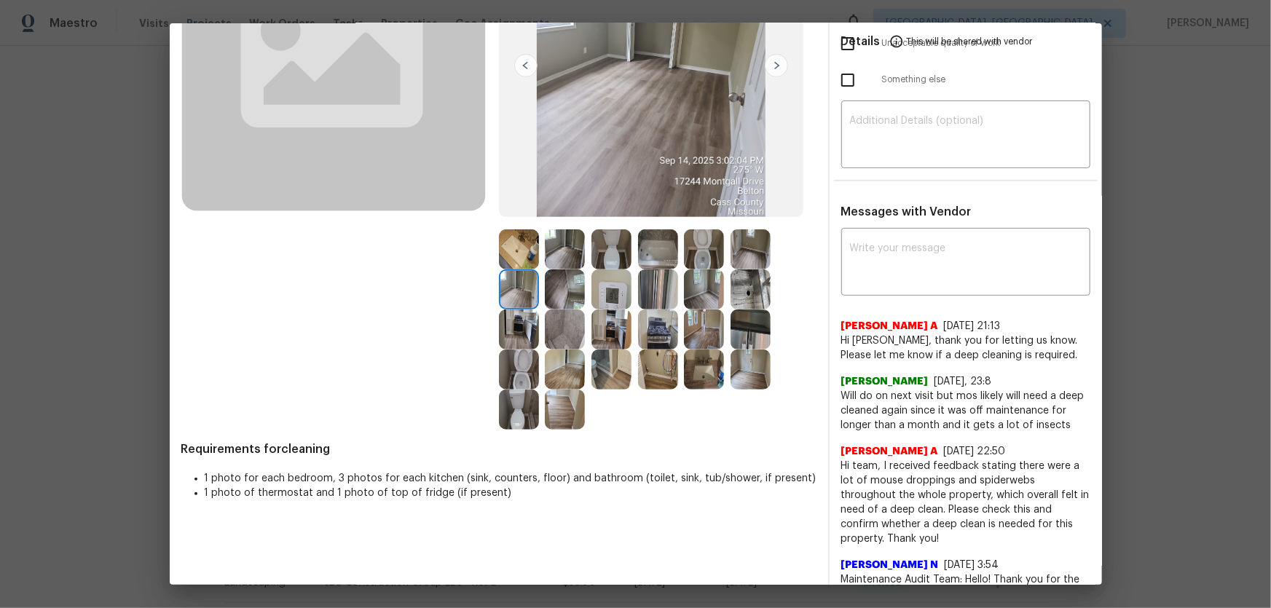
click at [554, 264] on img at bounding box center [565, 250] width 40 height 40
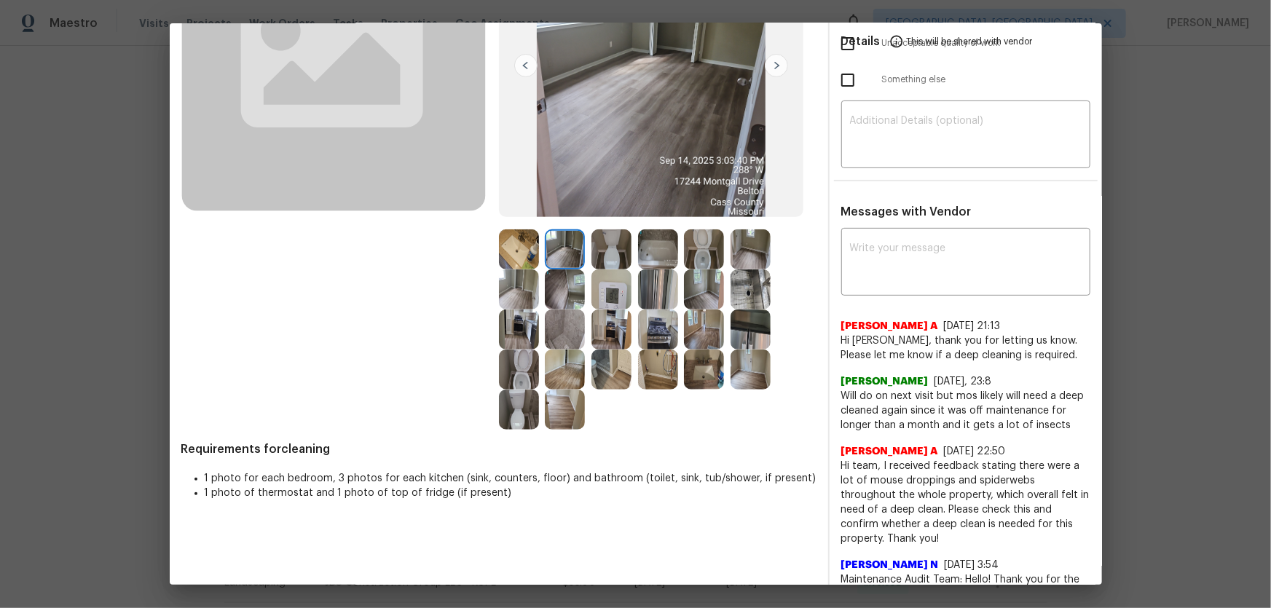
click at [574, 380] on img at bounding box center [565, 370] width 40 height 40
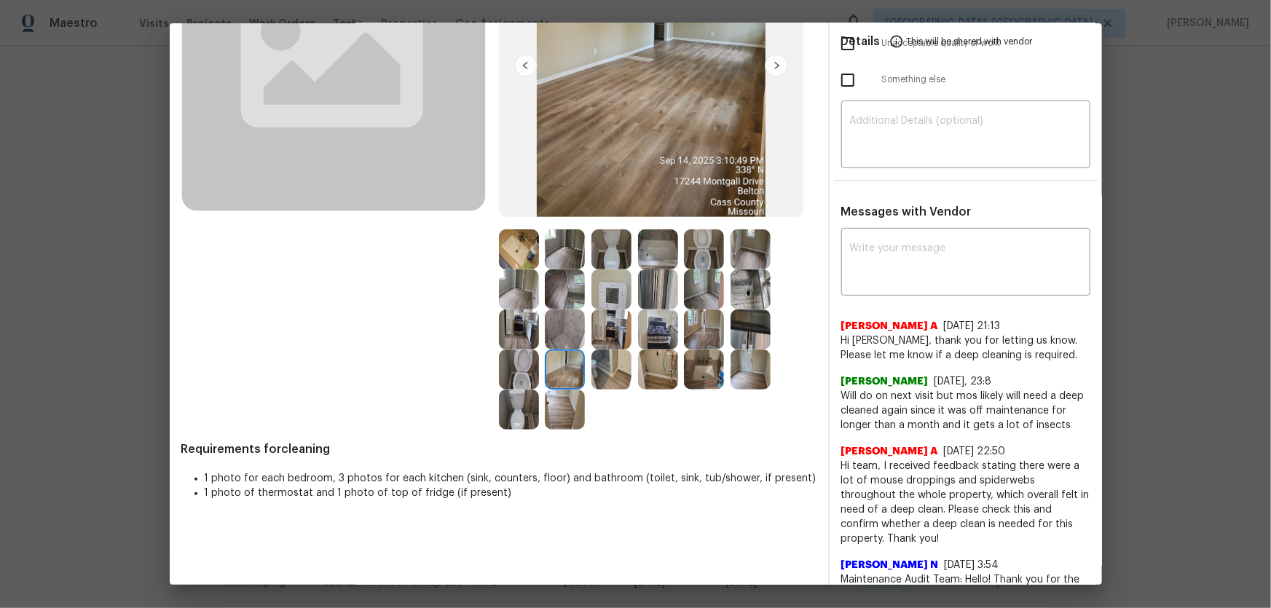
click at [568, 400] on img at bounding box center [565, 410] width 40 height 40
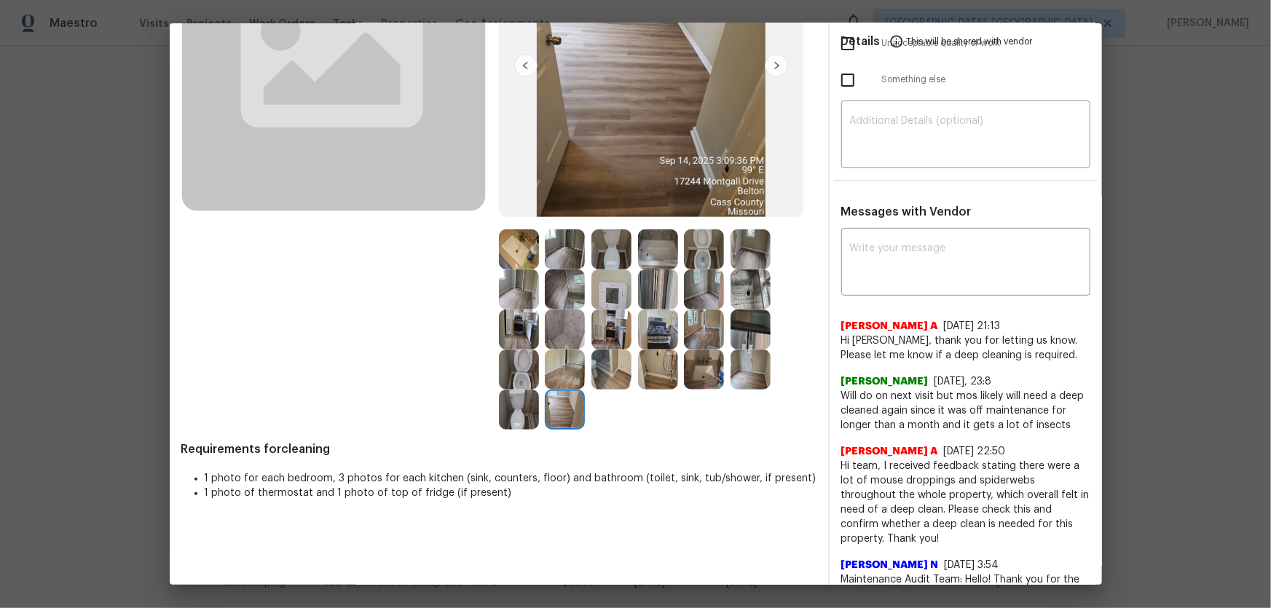
click at [701, 374] on img at bounding box center [704, 370] width 40 height 40
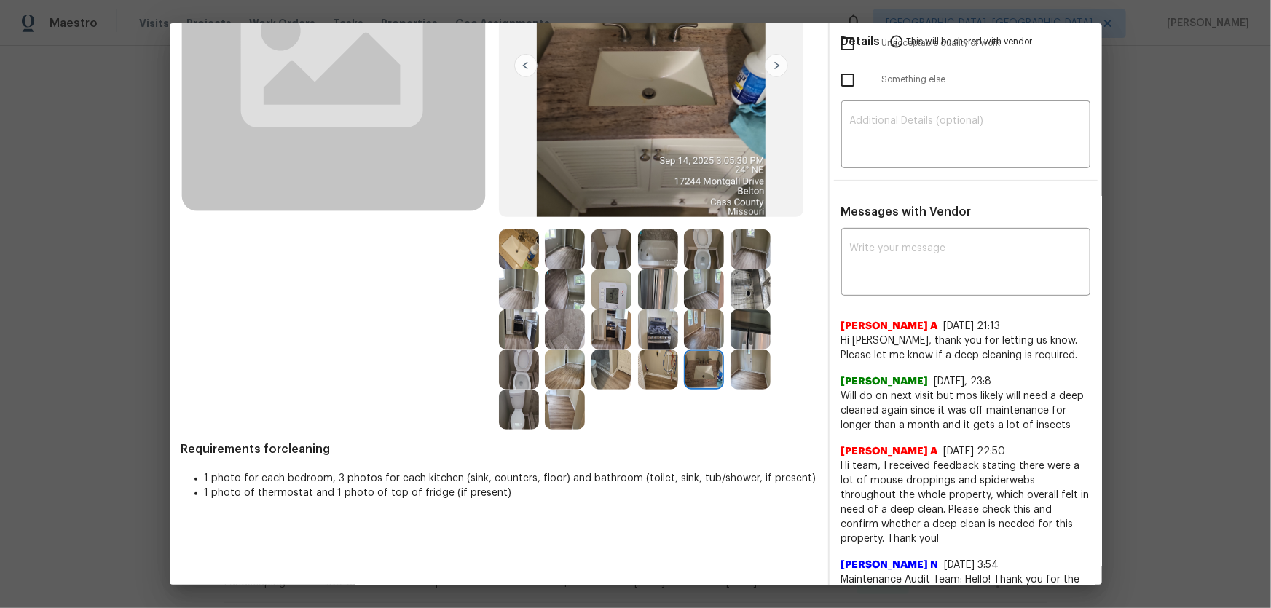
click at [740, 372] on img at bounding box center [751, 370] width 40 height 40
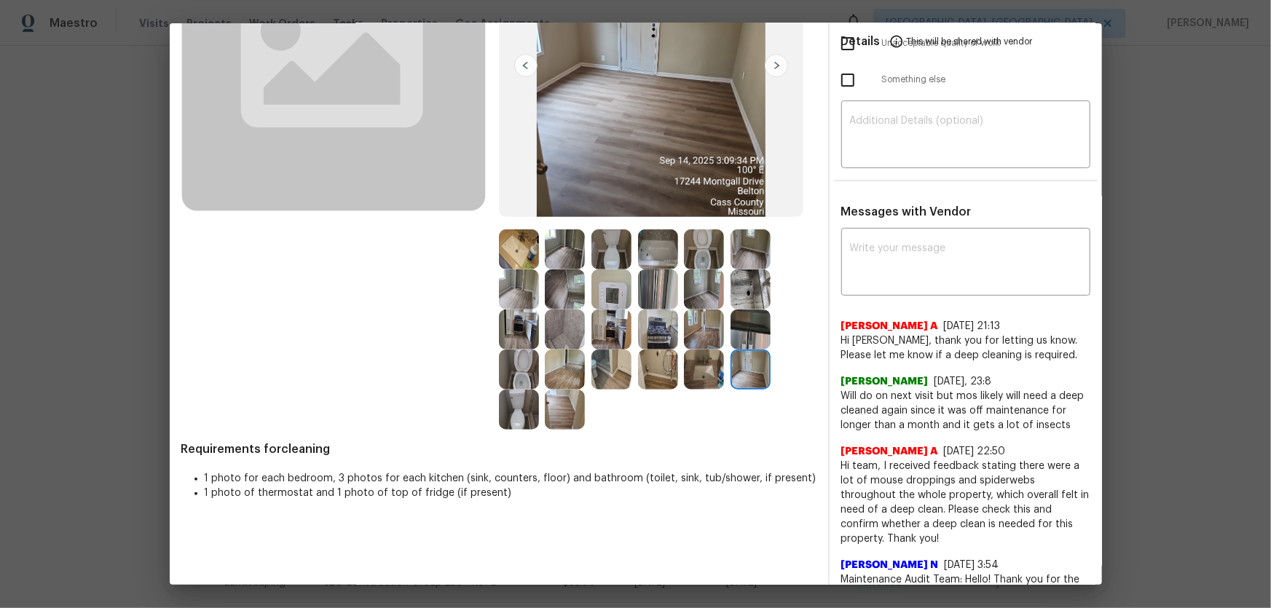
click at [741, 337] on img at bounding box center [751, 330] width 40 height 40
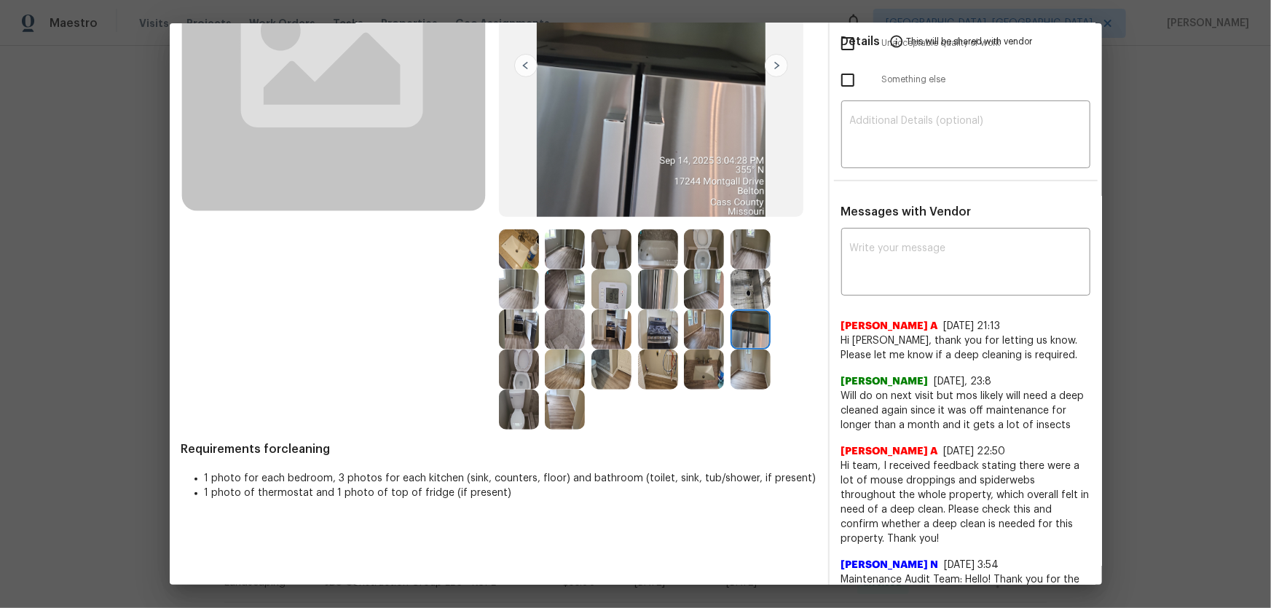
click at [745, 294] on img at bounding box center [751, 290] width 40 height 40
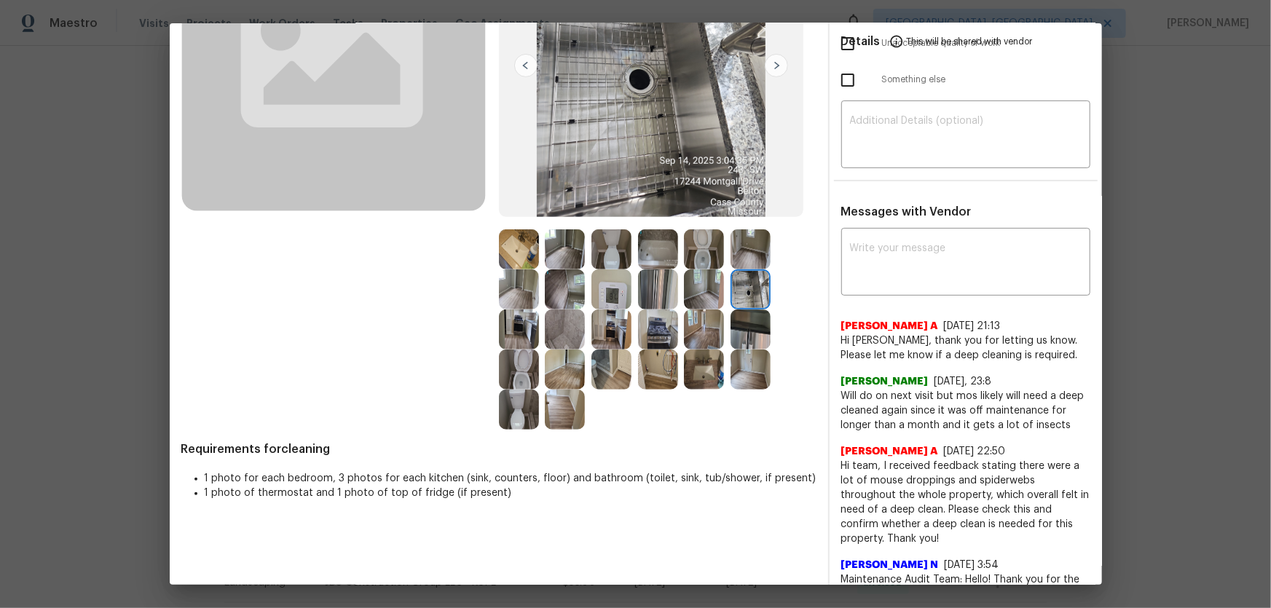
scroll to position [0, 0]
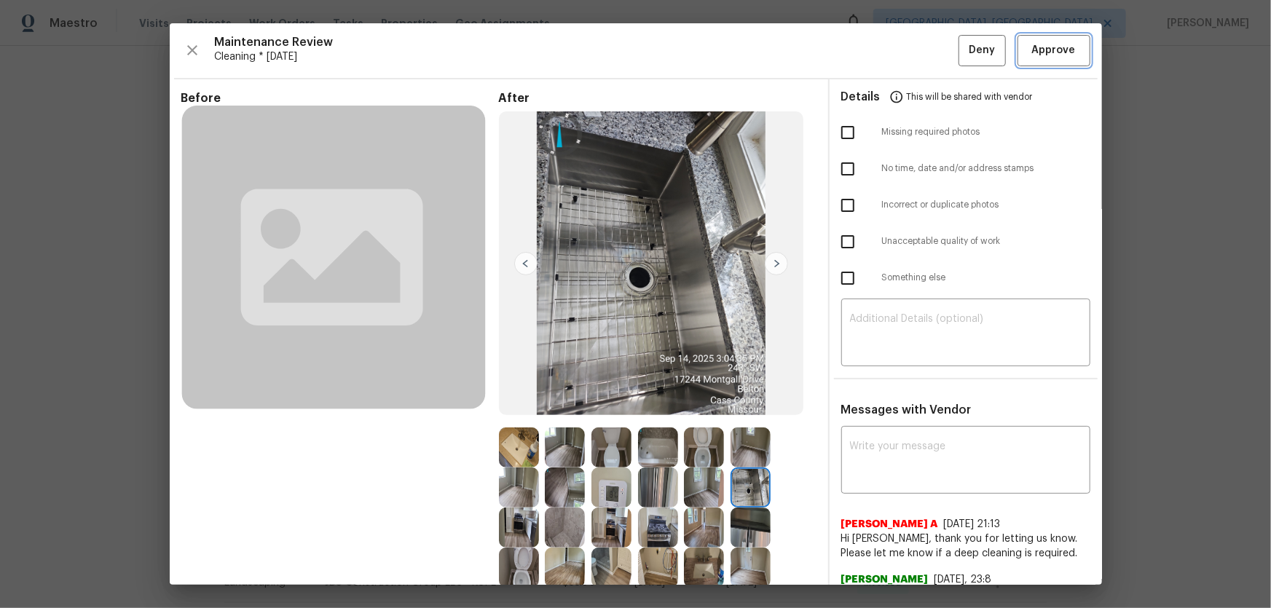
click at [904, 59] on button "Approve" at bounding box center [1054, 50] width 73 height 31
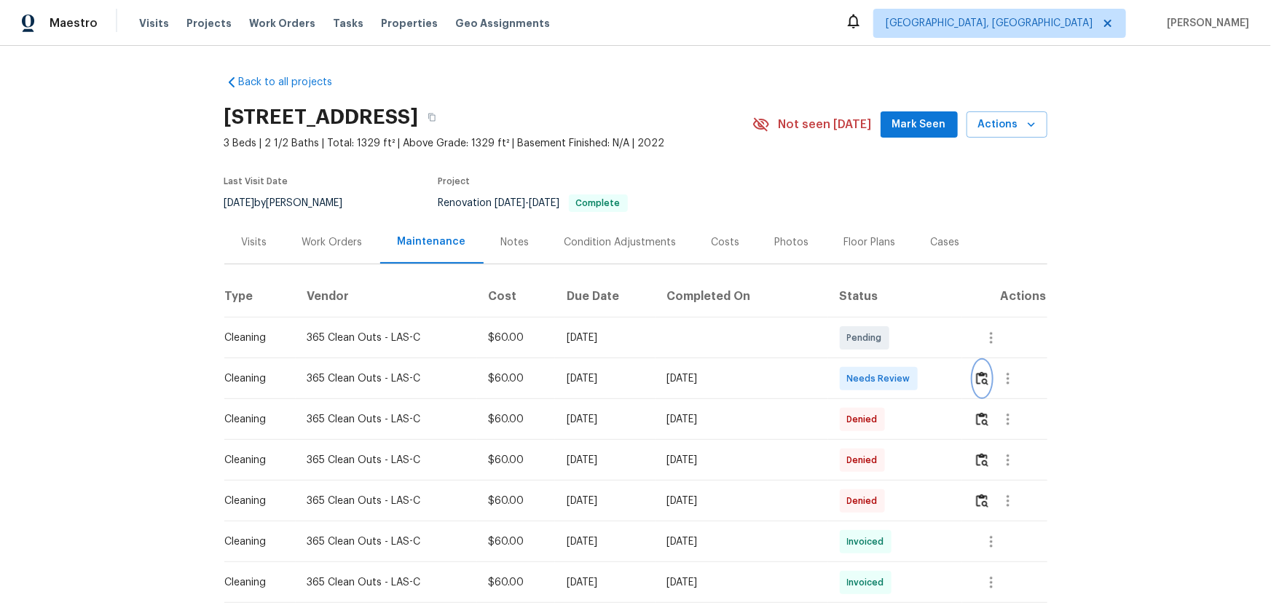
click at [977, 384] on img "button" at bounding box center [982, 379] width 12 height 14
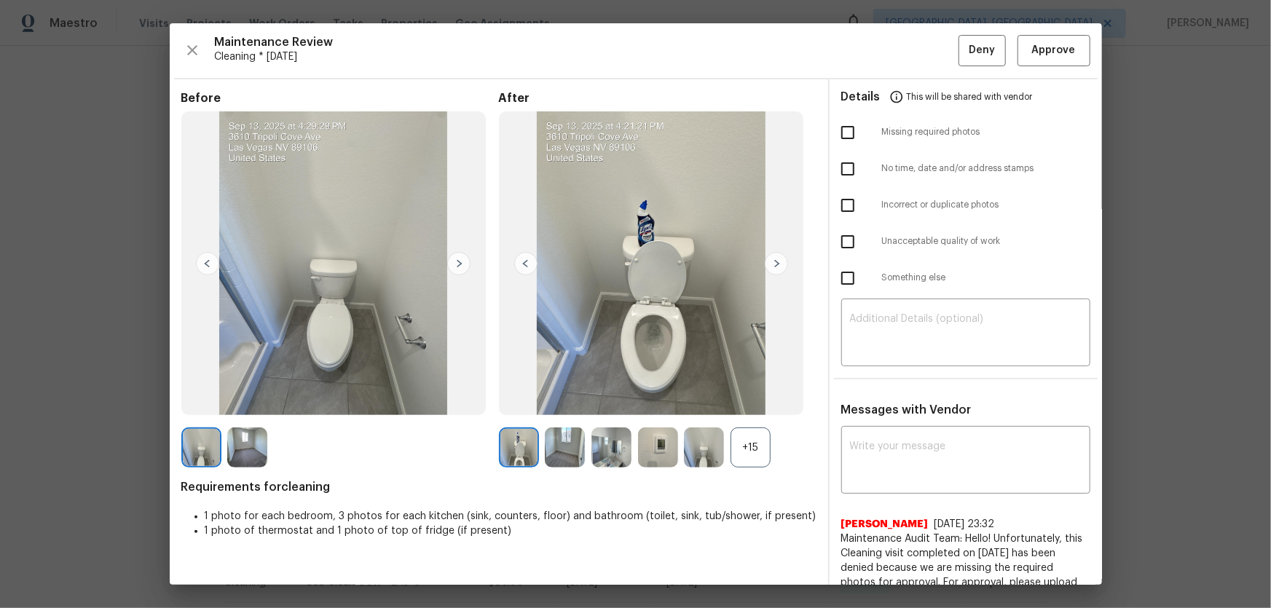
click at [758, 441] on div "+15" at bounding box center [751, 448] width 40 height 40
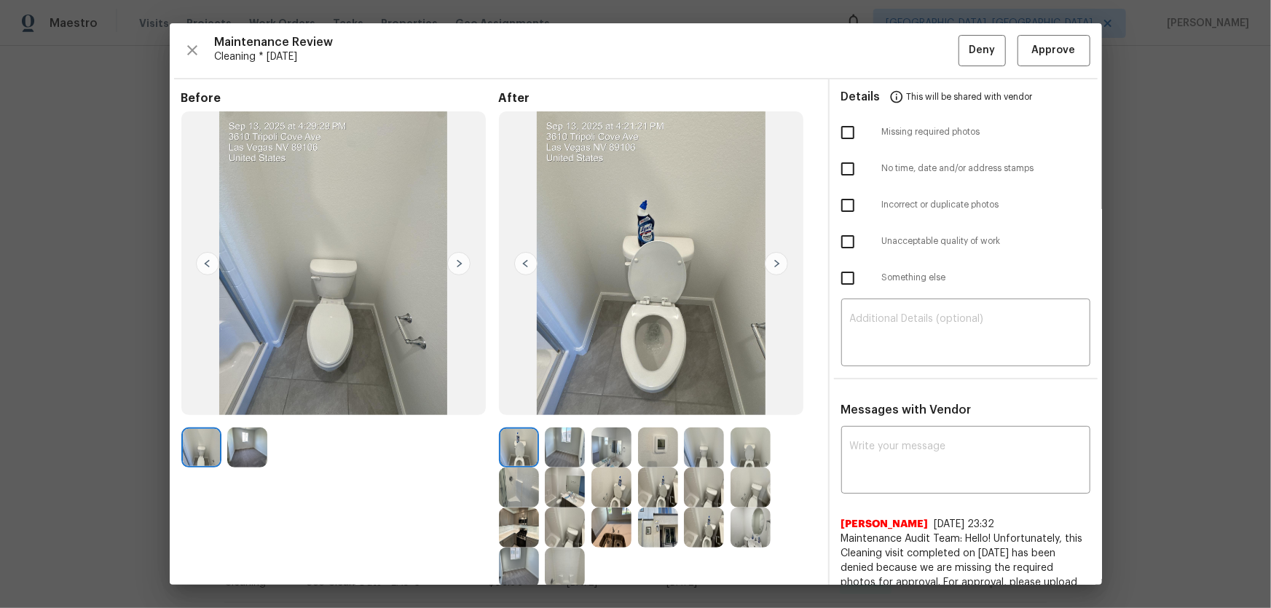
scroll to position [66, 0]
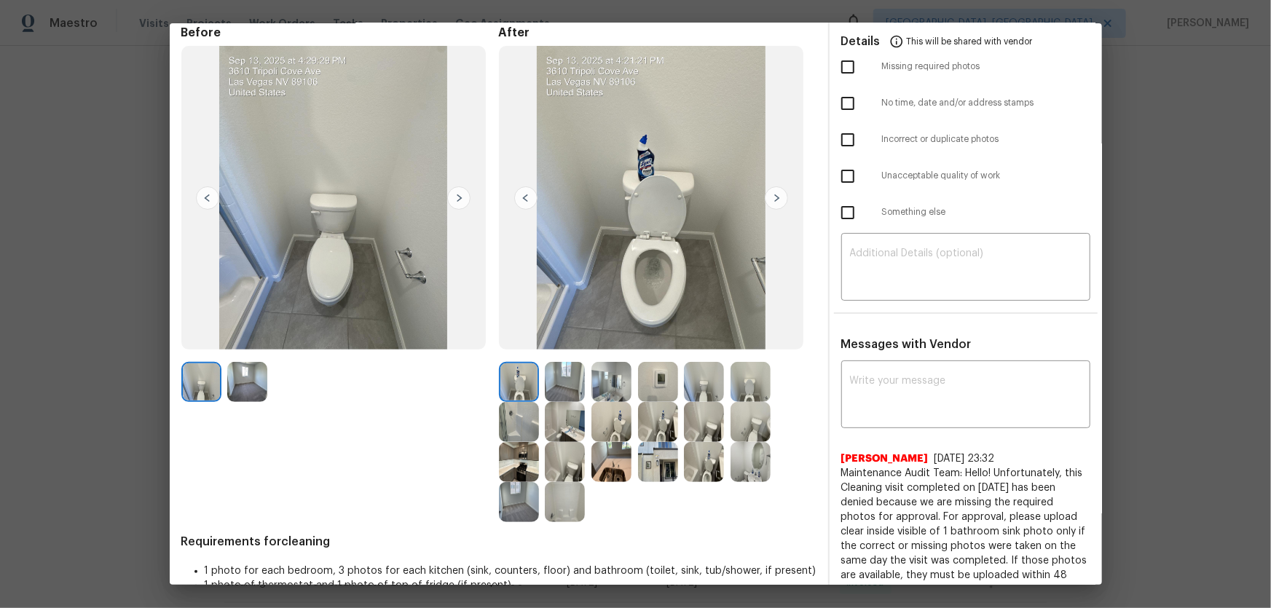
click at [651, 377] on img at bounding box center [658, 382] width 40 height 40
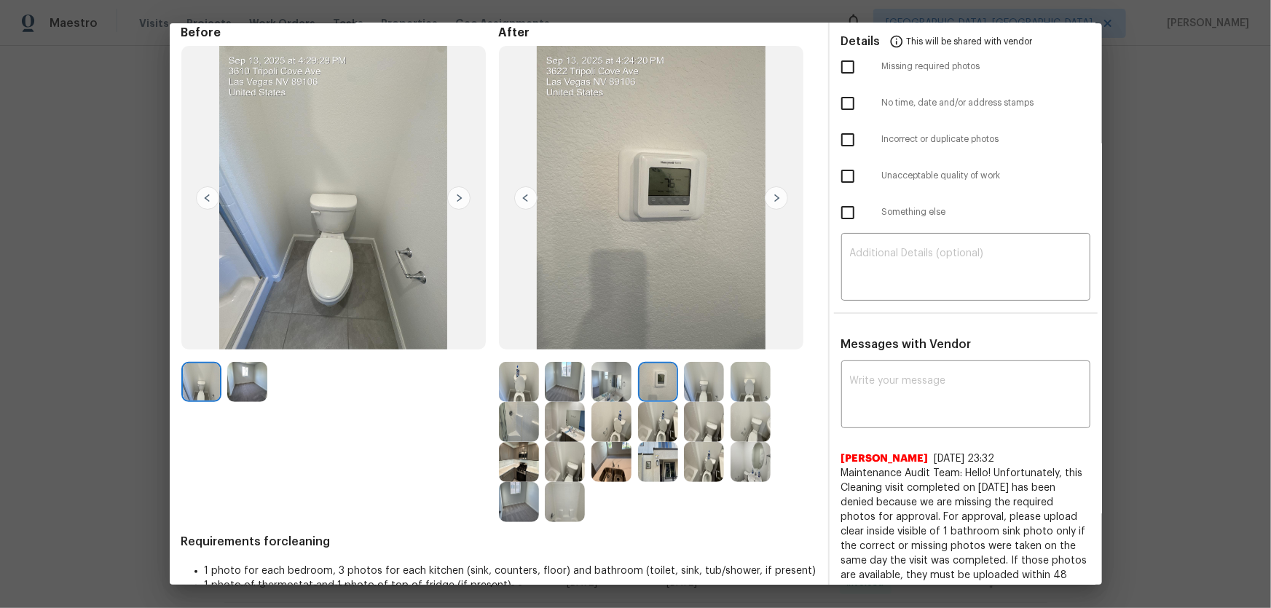
click at [653, 420] on img at bounding box center [658, 422] width 40 height 40
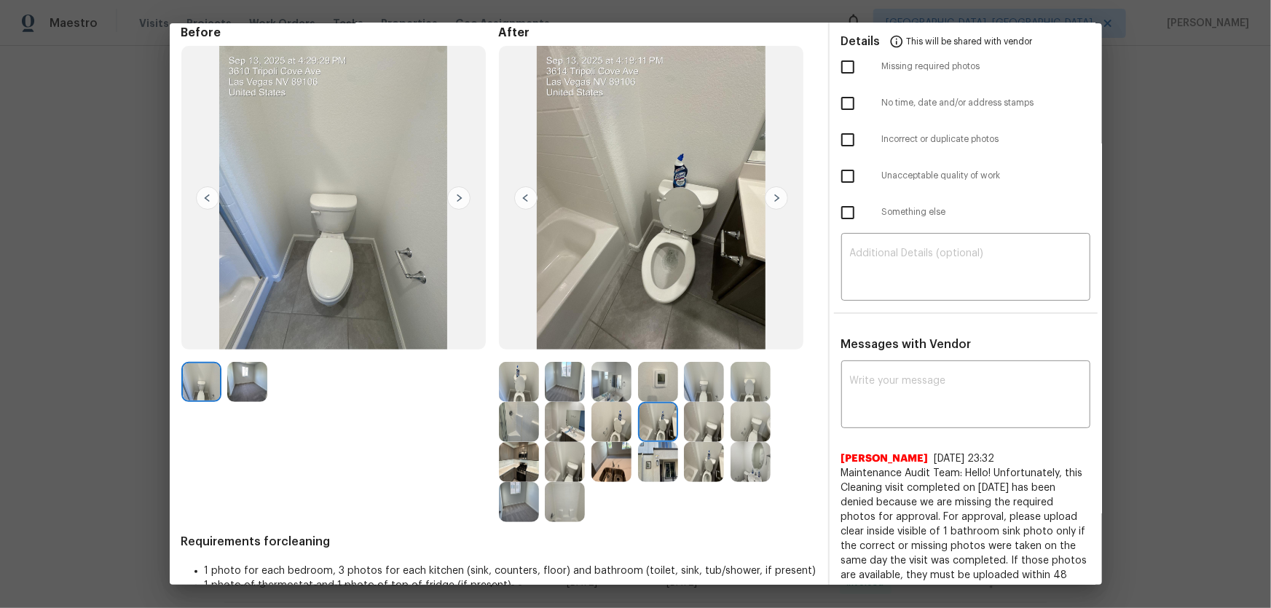
click at [613, 417] on img at bounding box center [612, 422] width 40 height 40
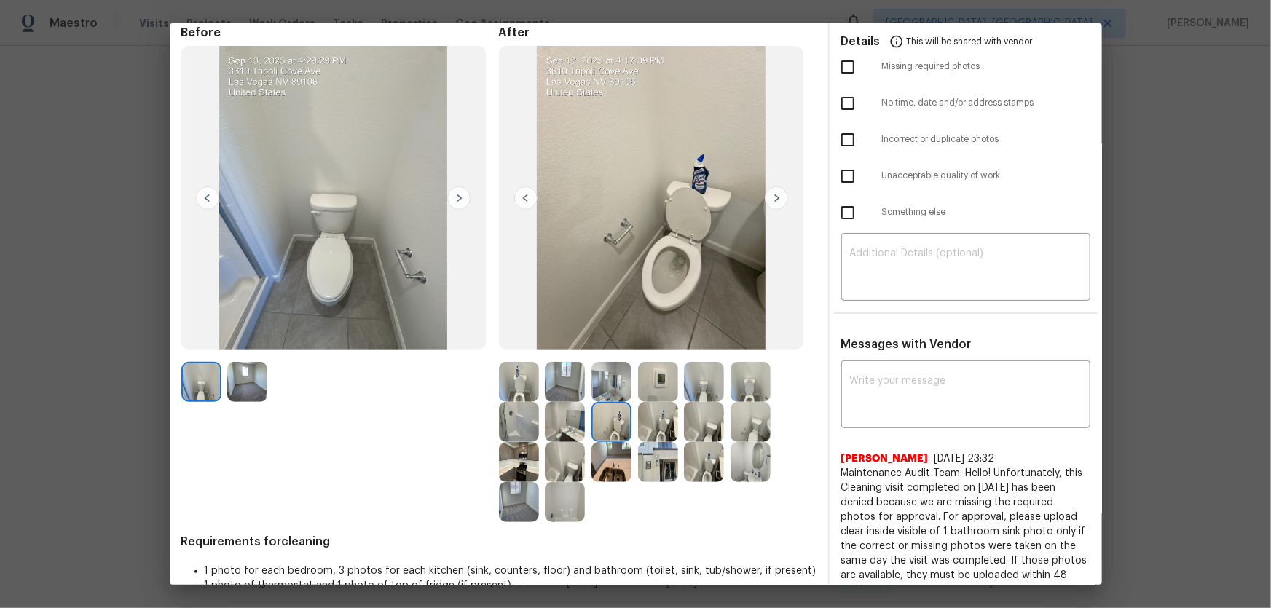
click at [740, 386] on img at bounding box center [751, 382] width 40 height 40
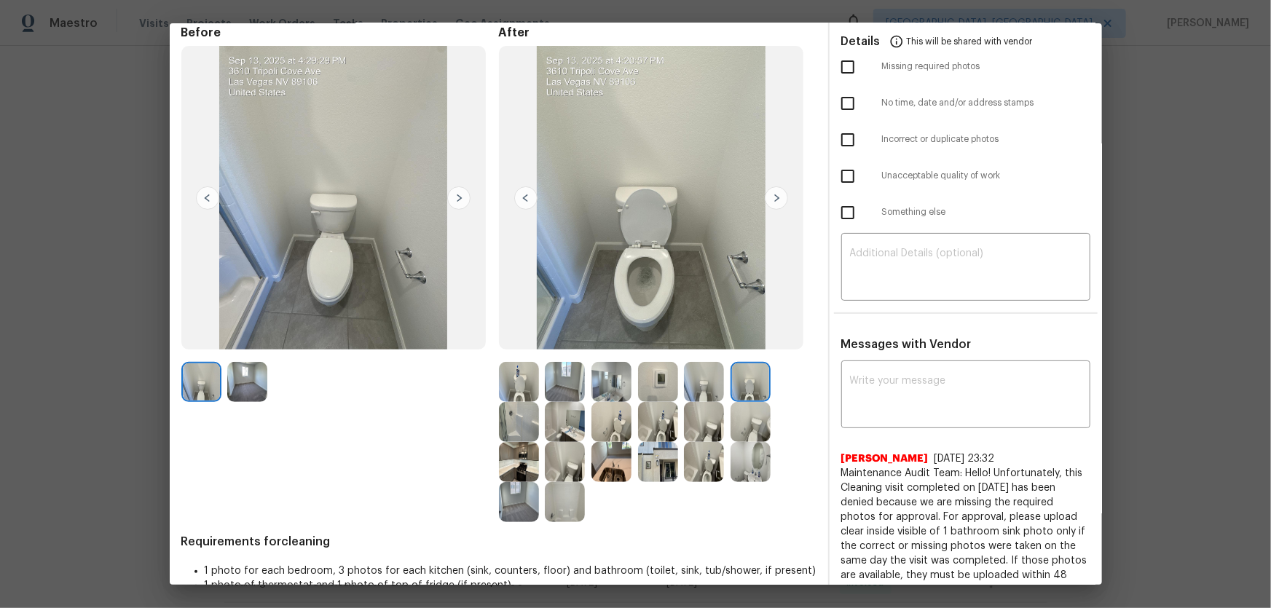
click at [744, 466] on img at bounding box center [751, 462] width 40 height 40
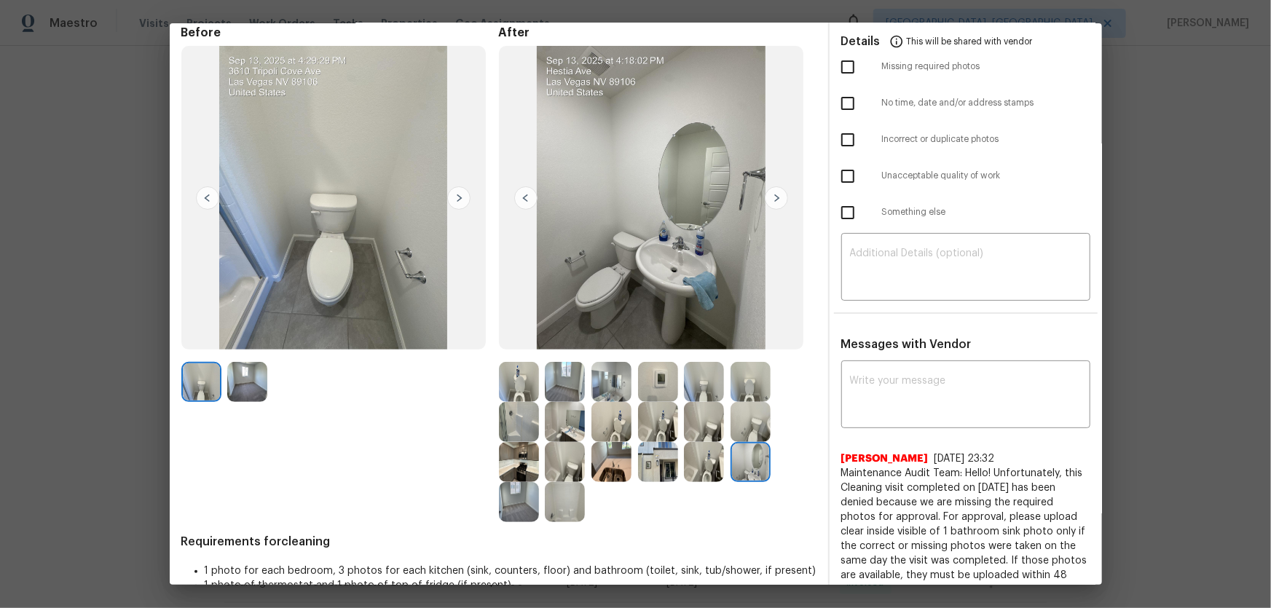
click at [619, 384] on img at bounding box center [612, 382] width 40 height 40
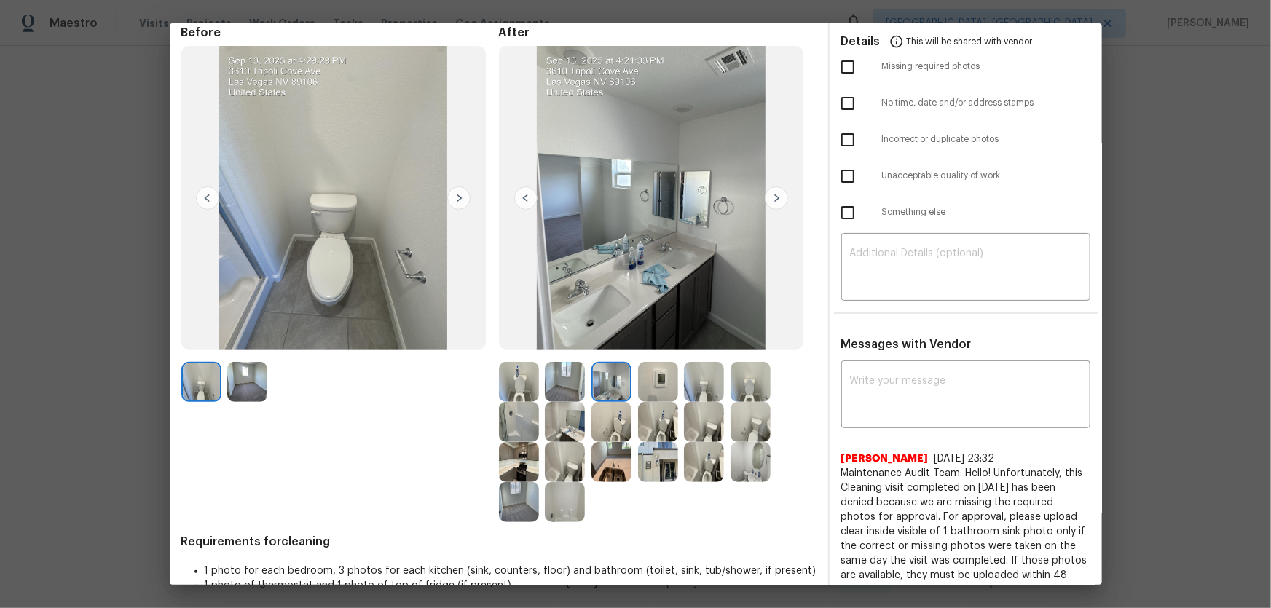
click at [558, 428] on img at bounding box center [565, 422] width 40 height 40
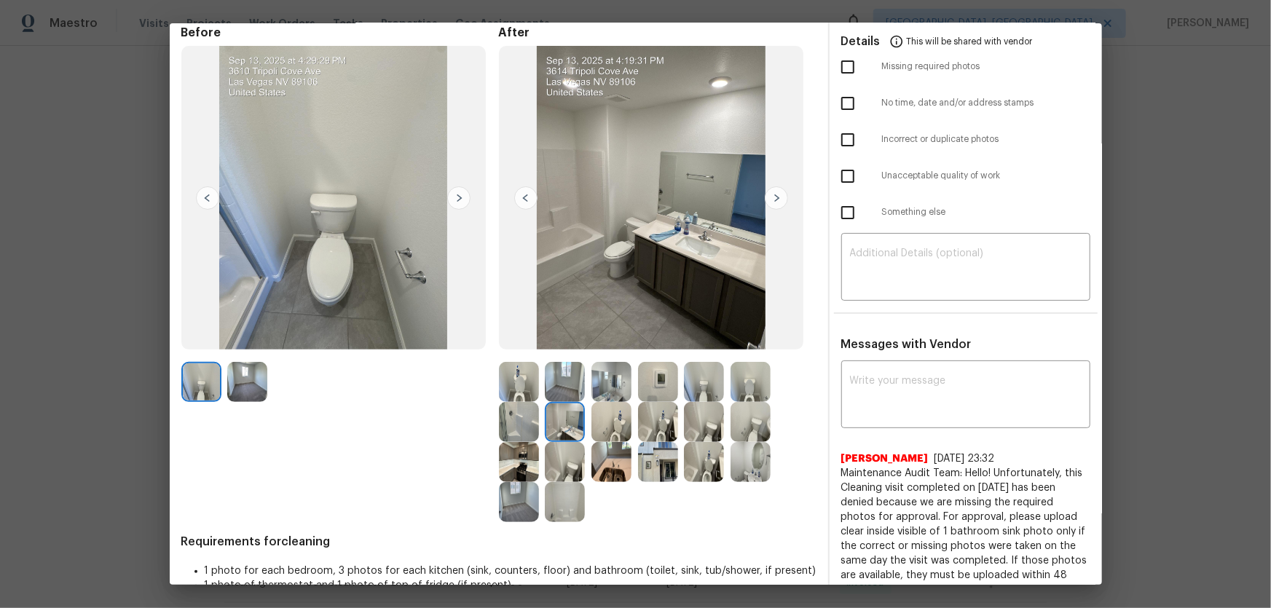
click at [557, 491] on img at bounding box center [565, 502] width 40 height 40
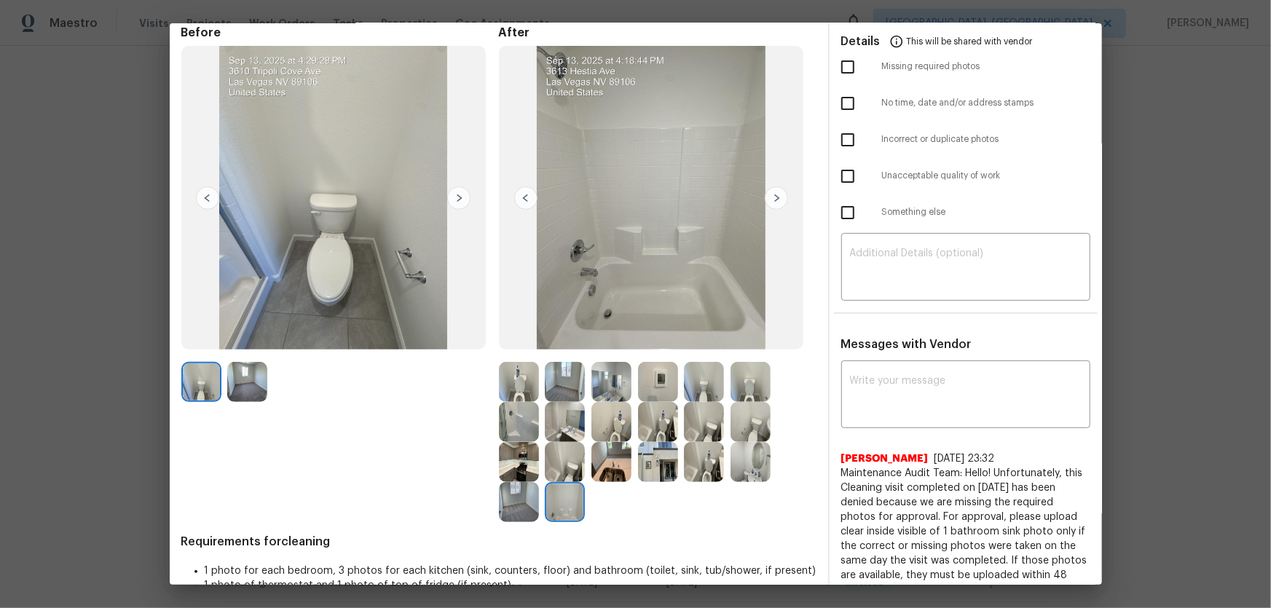
click at [525, 409] on img at bounding box center [519, 422] width 40 height 40
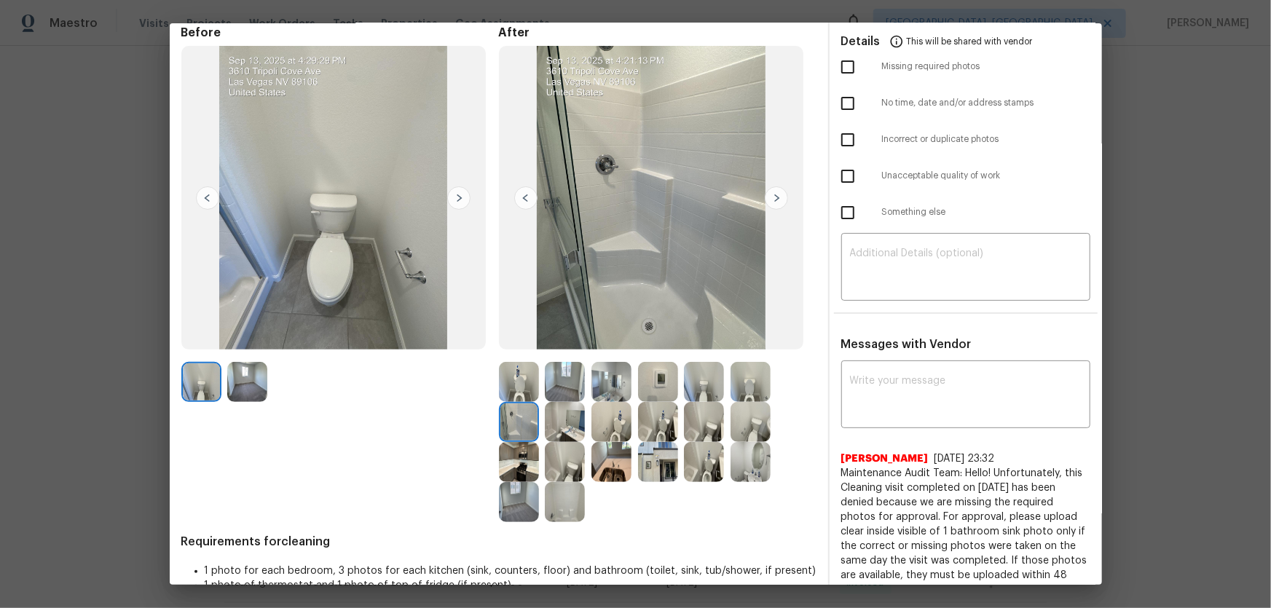
click at [670, 370] on img at bounding box center [658, 382] width 40 height 40
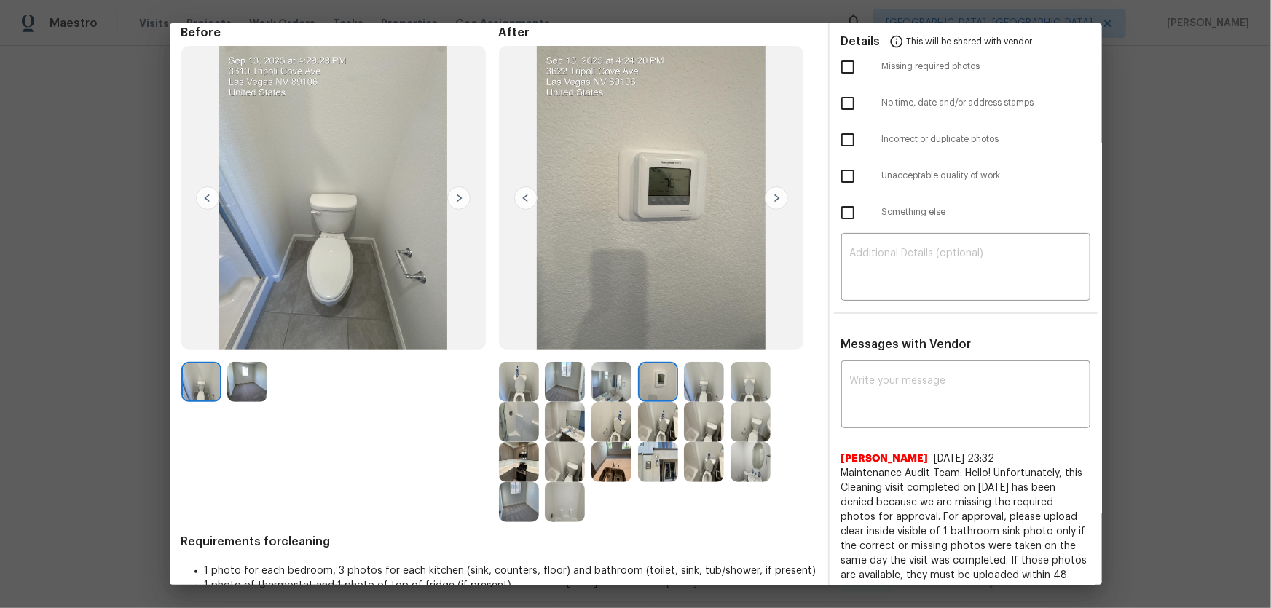
click at [603, 379] on img at bounding box center [612, 382] width 40 height 40
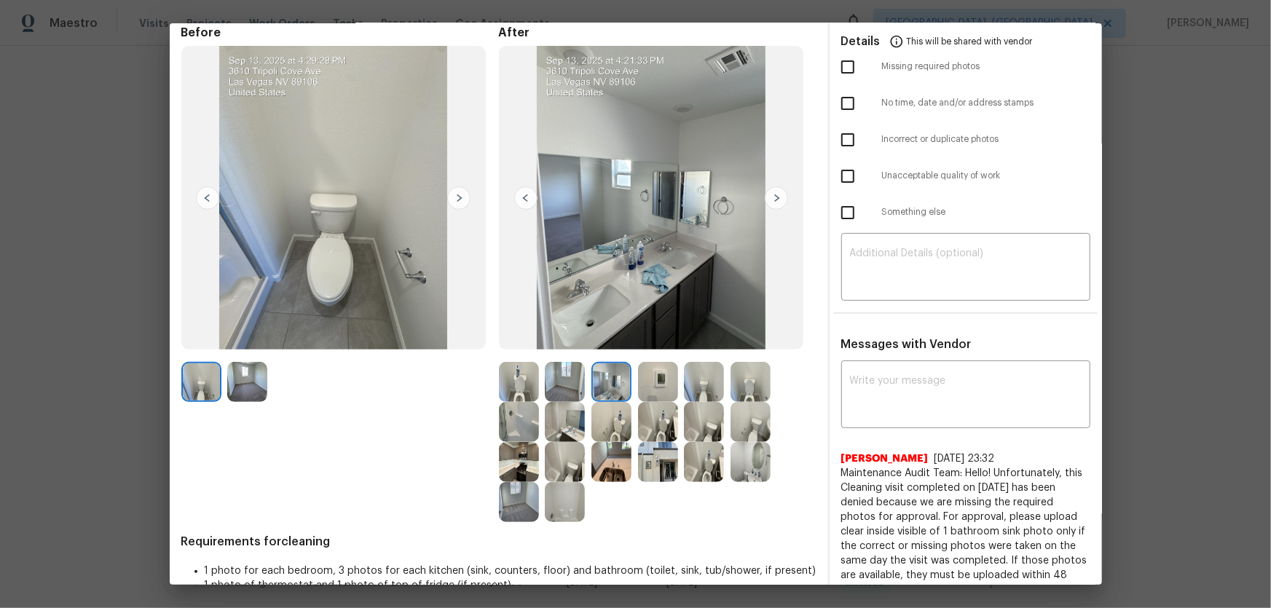
click at [570, 374] on img at bounding box center [565, 382] width 40 height 40
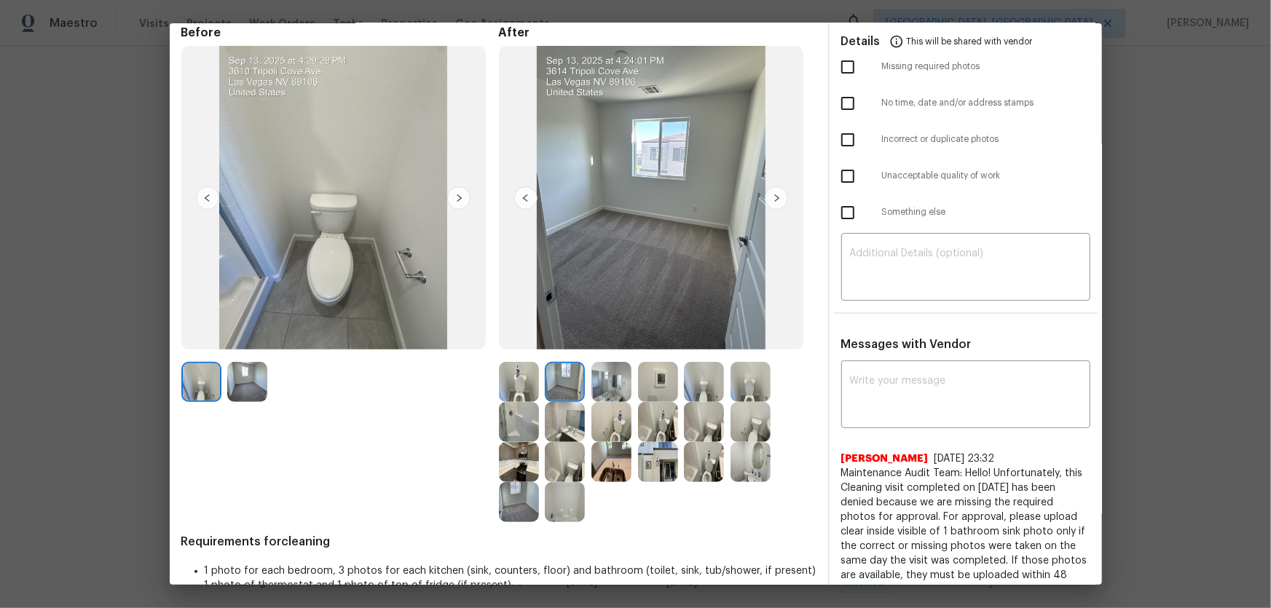
click at [511, 503] on img at bounding box center [519, 502] width 40 height 40
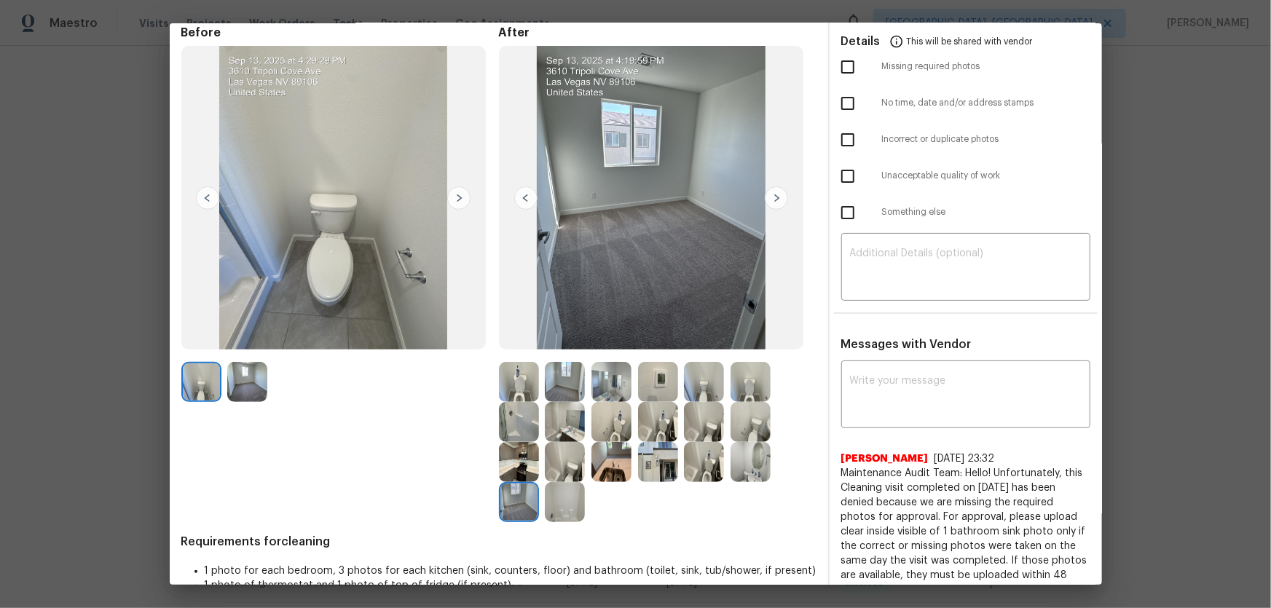
click at [243, 378] on img at bounding box center [247, 382] width 40 height 40
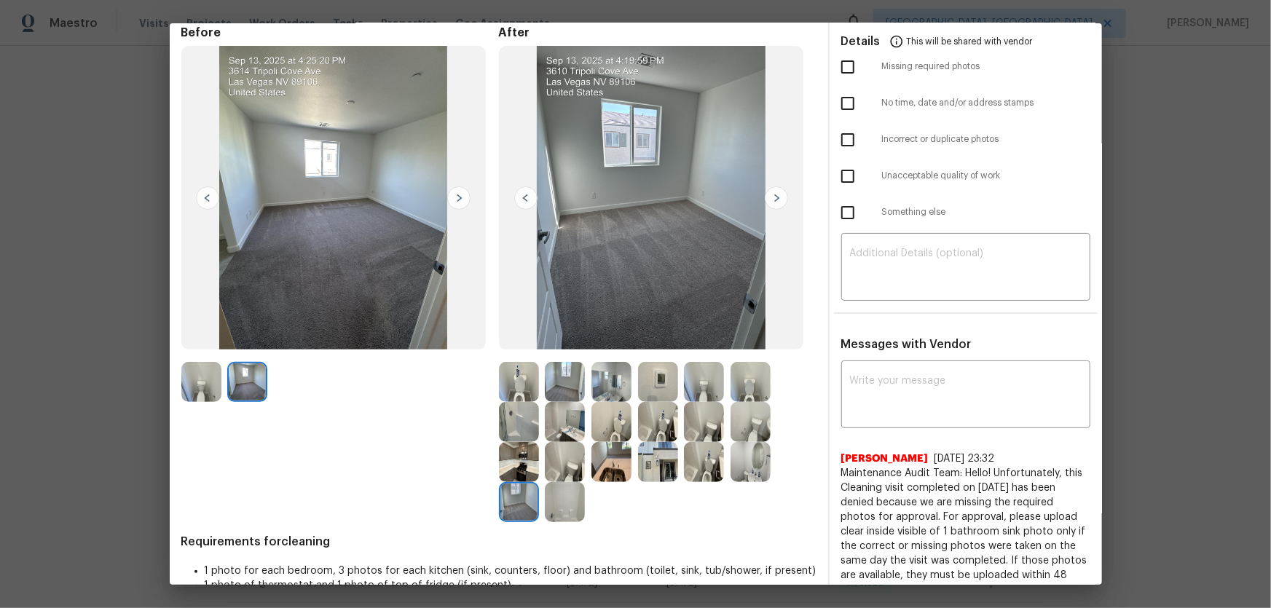
click at [653, 388] on img at bounding box center [658, 382] width 40 height 40
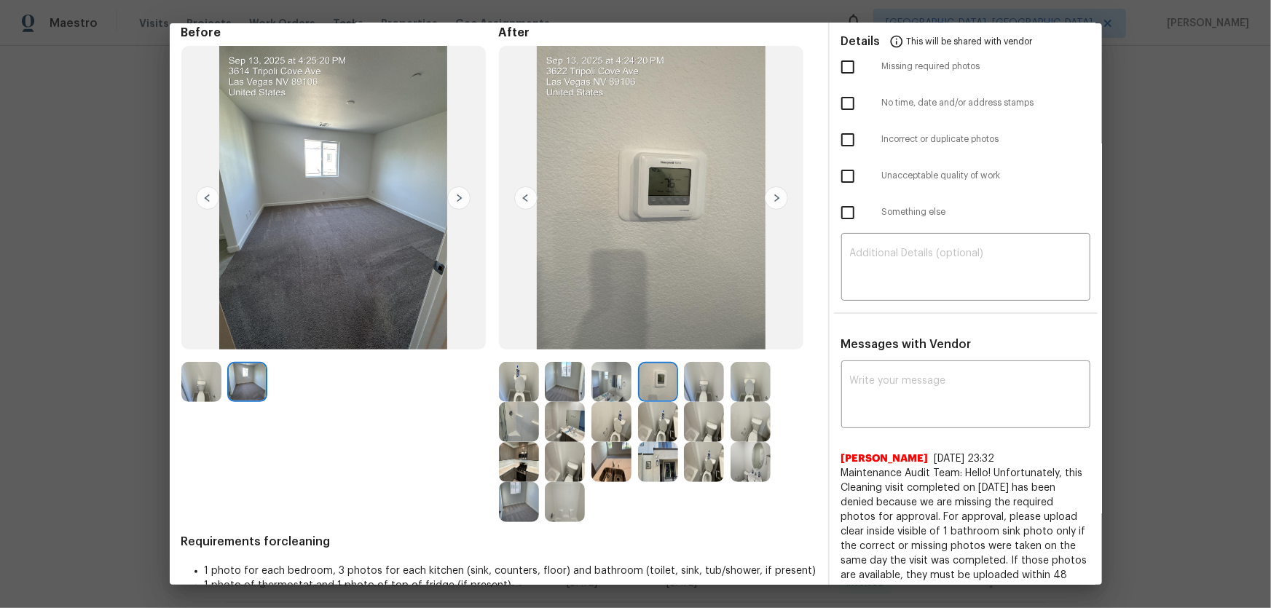
scroll to position [132, 0]
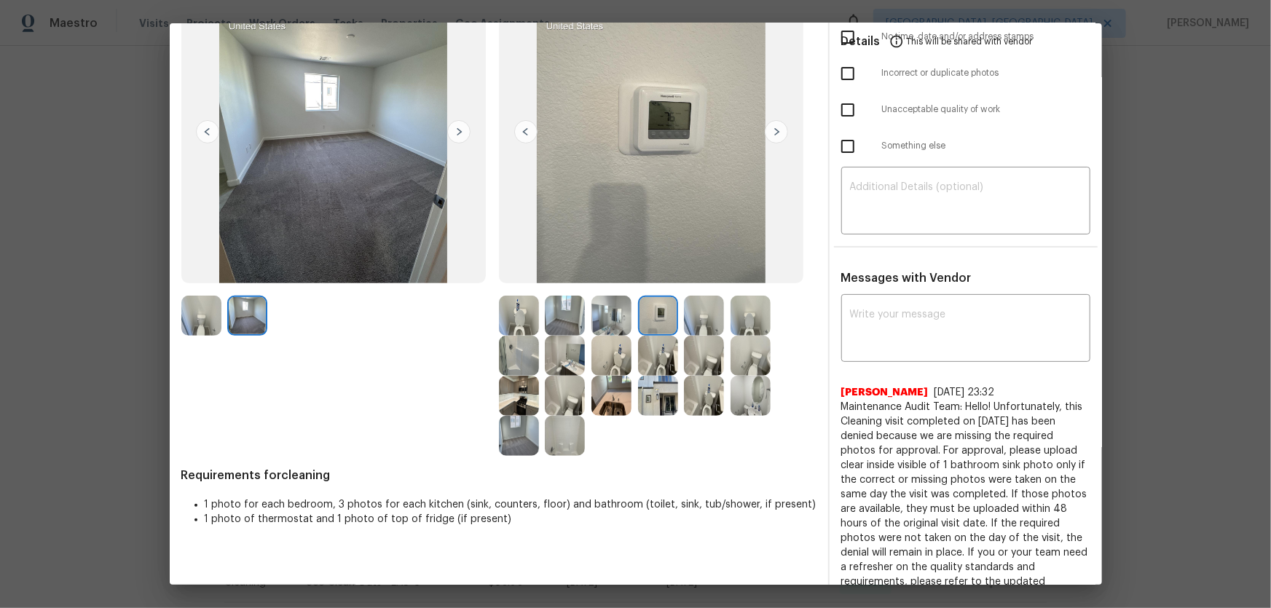
click at [555, 390] on img at bounding box center [565, 396] width 40 height 40
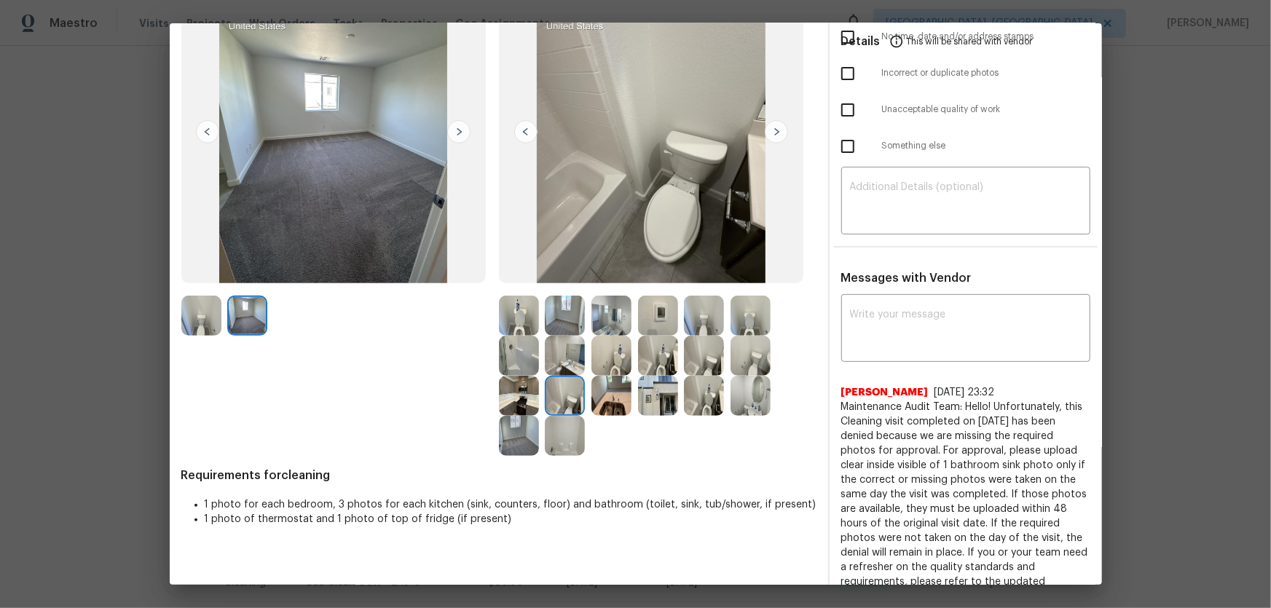
click at [554, 365] on img at bounding box center [565, 356] width 40 height 40
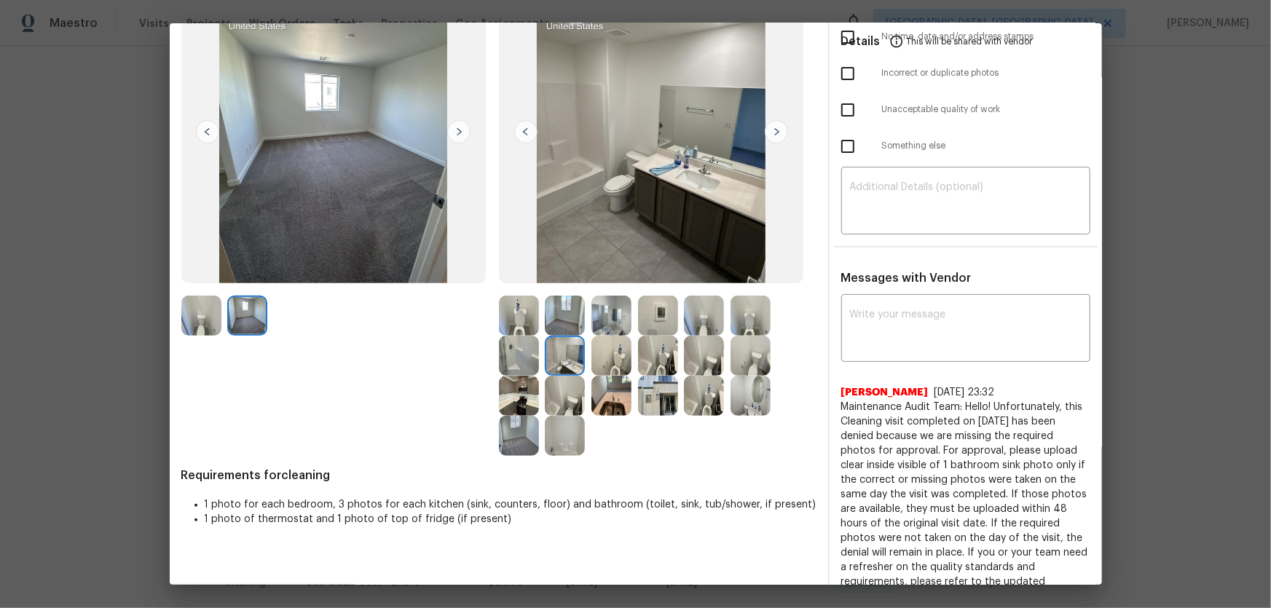
drag, startPoint x: 554, startPoint y: 365, endPoint x: 655, endPoint y: 342, distance: 103.9
click at [655, 342] on img at bounding box center [658, 356] width 40 height 40
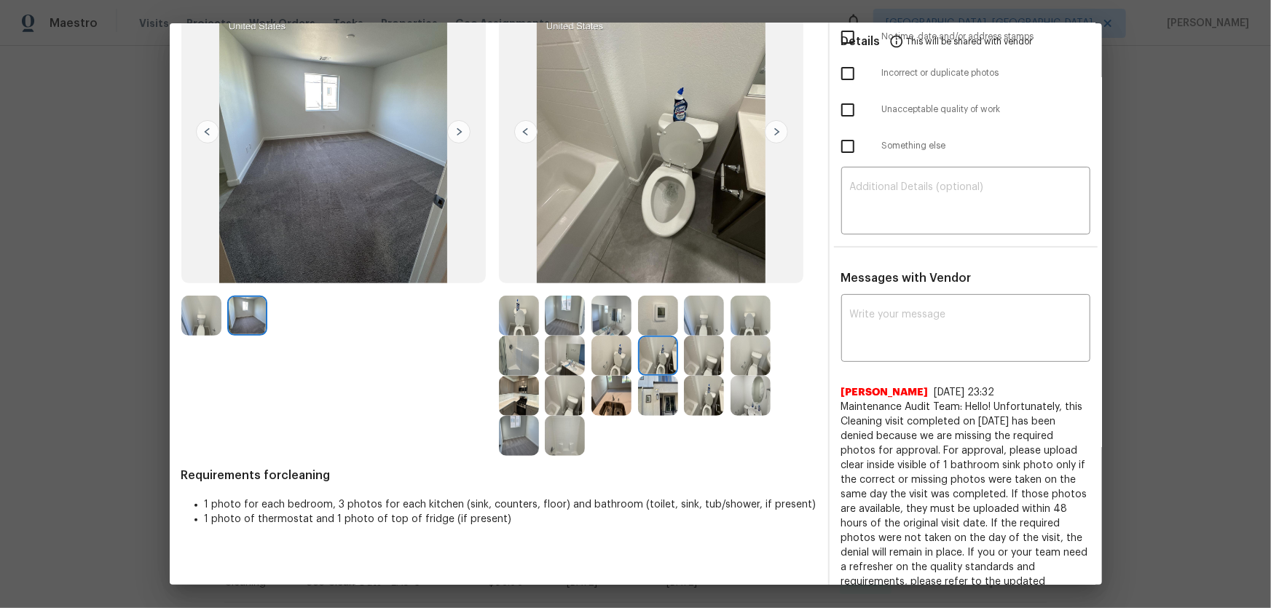
click at [599, 306] on img at bounding box center [612, 316] width 40 height 40
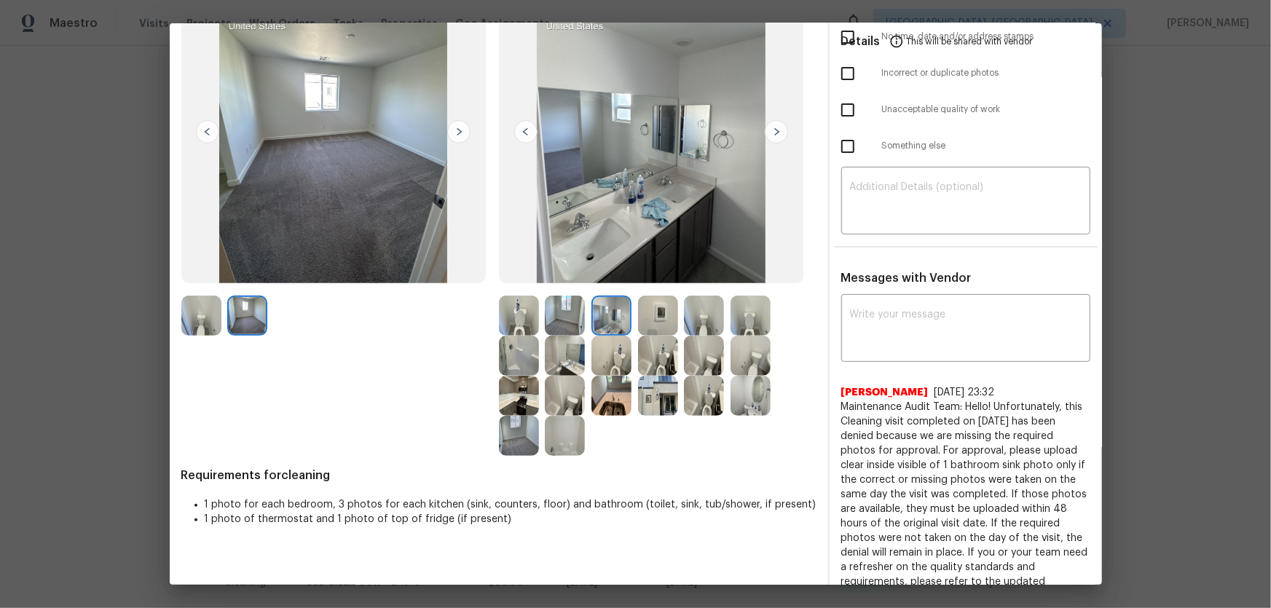
click at [517, 400] on img at bounding box center [519, 396] width 40 height 40
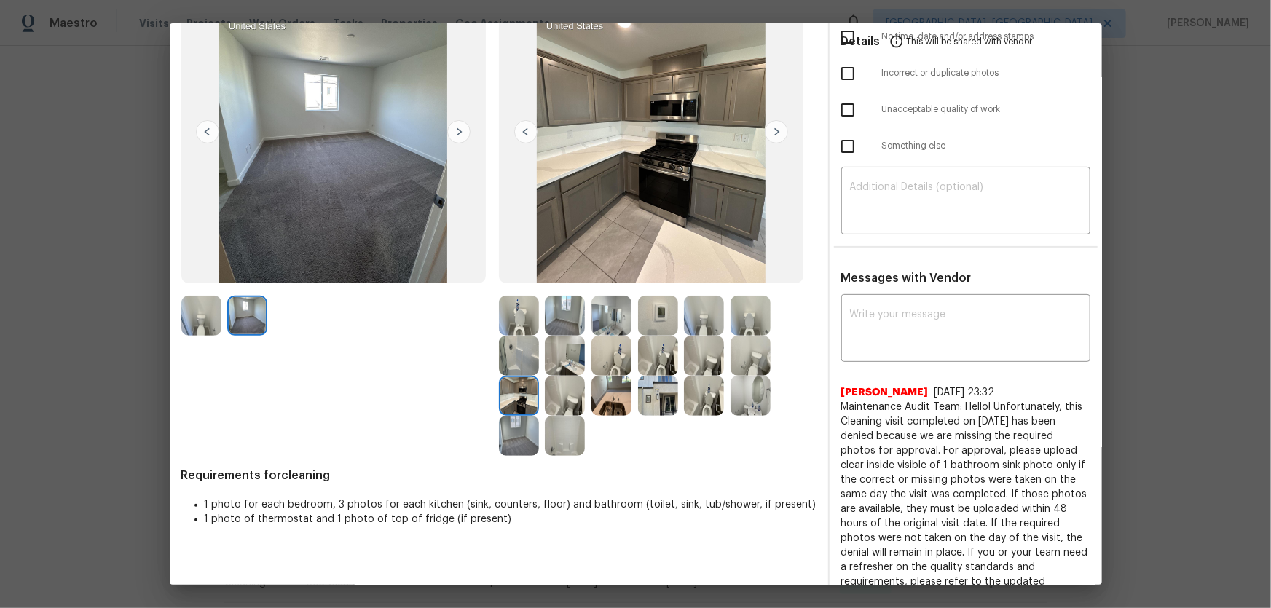
click at [548, 401] on img at bounding box center [565, 396] width 40 height 40
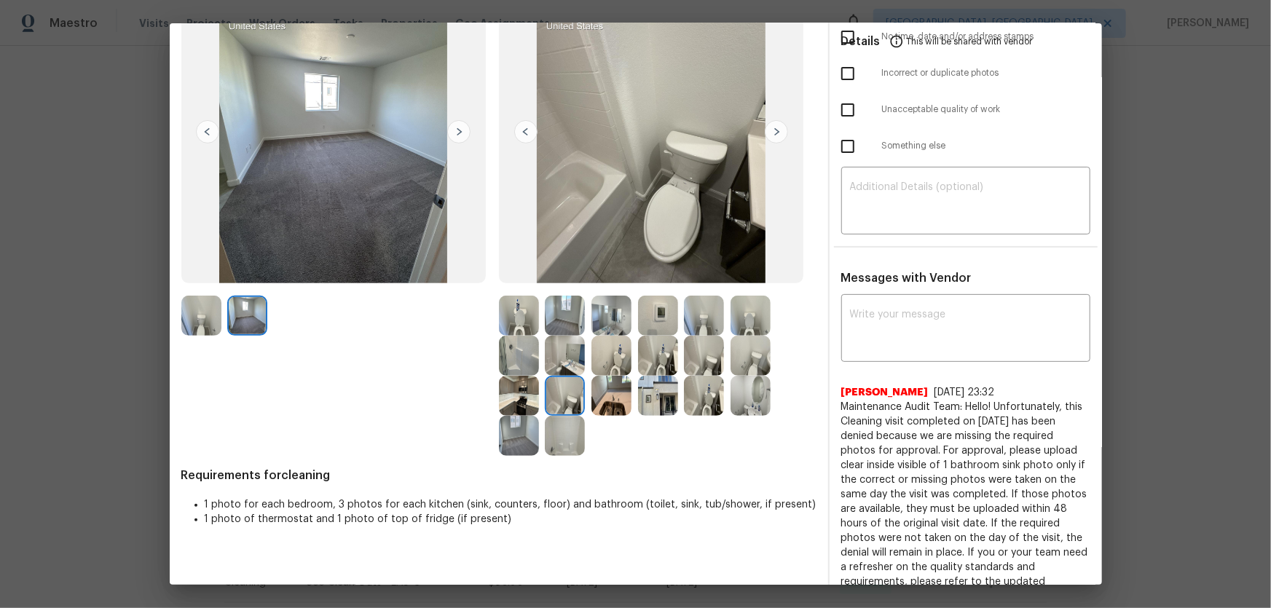
click at [605, 409] on img at bounding box center [612, 396] width 40 height 40
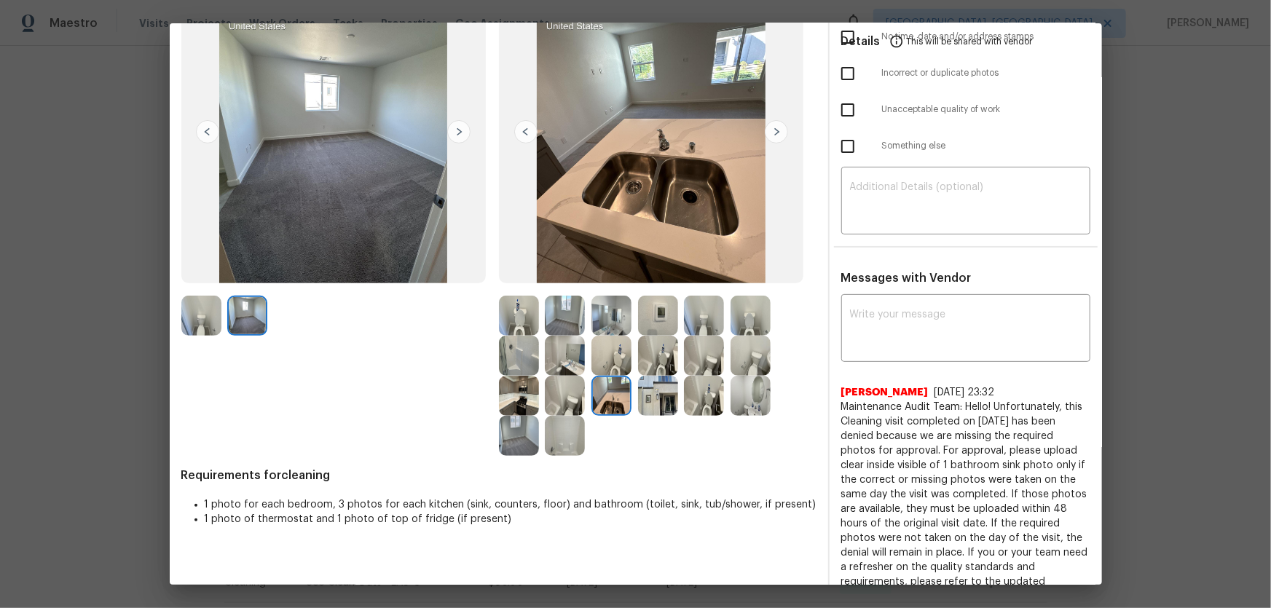
click at [653, 408] on img at bounding box center [658, 396] width 40 height 40
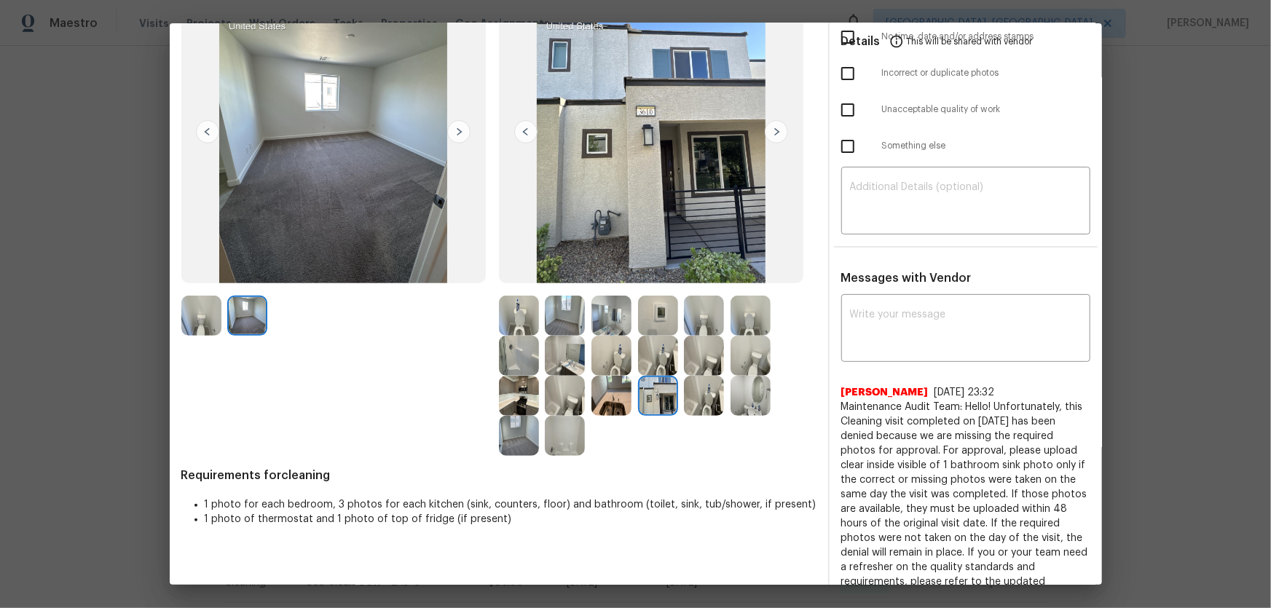
click at [668, 354] on img at bounding box center [658, 356] width 40 height 40
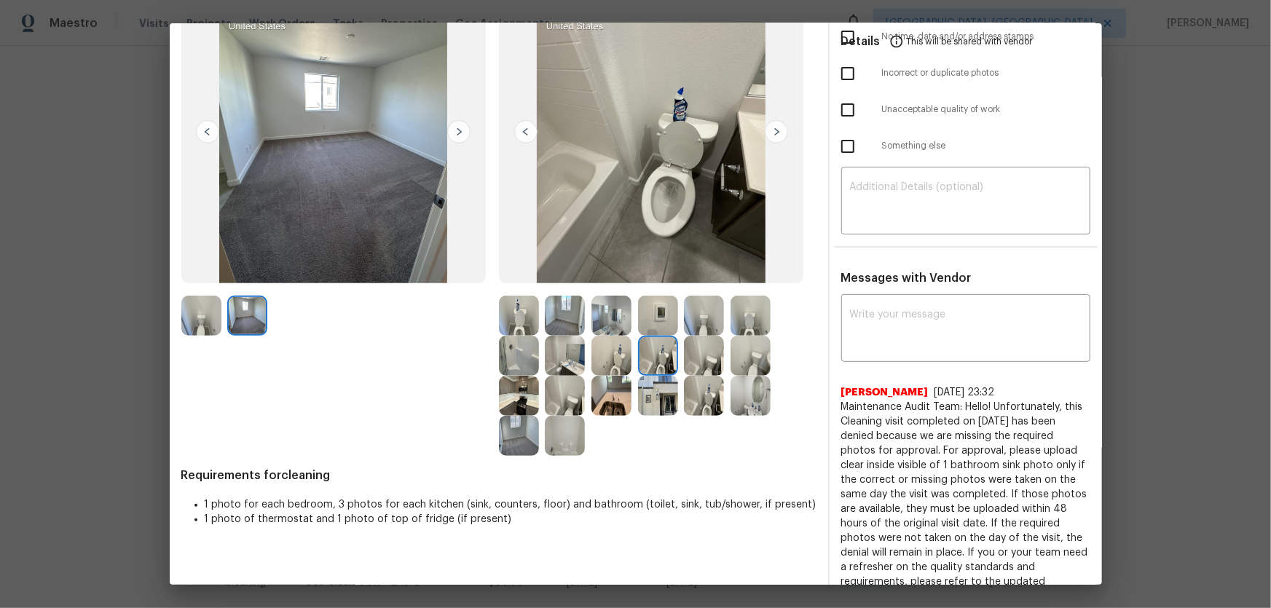
click at [650, 313] on img at bounding box center [658, 316] width 40 height 40
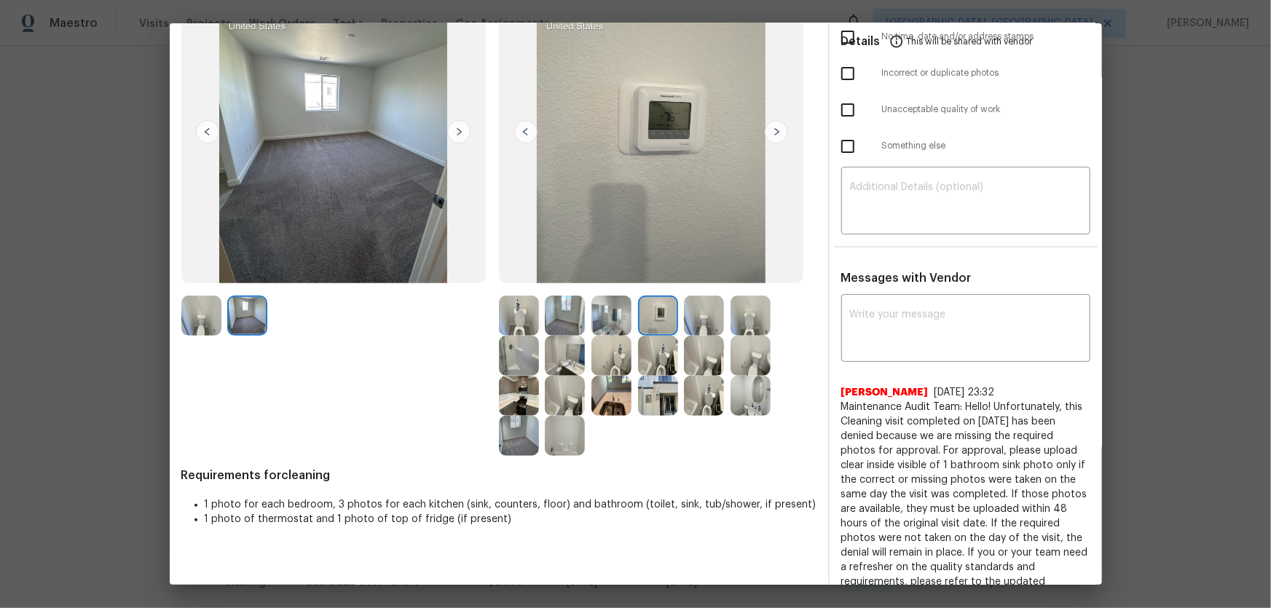
click at [608, 312] on img at bounding box center [612, 316] width 40 height 40
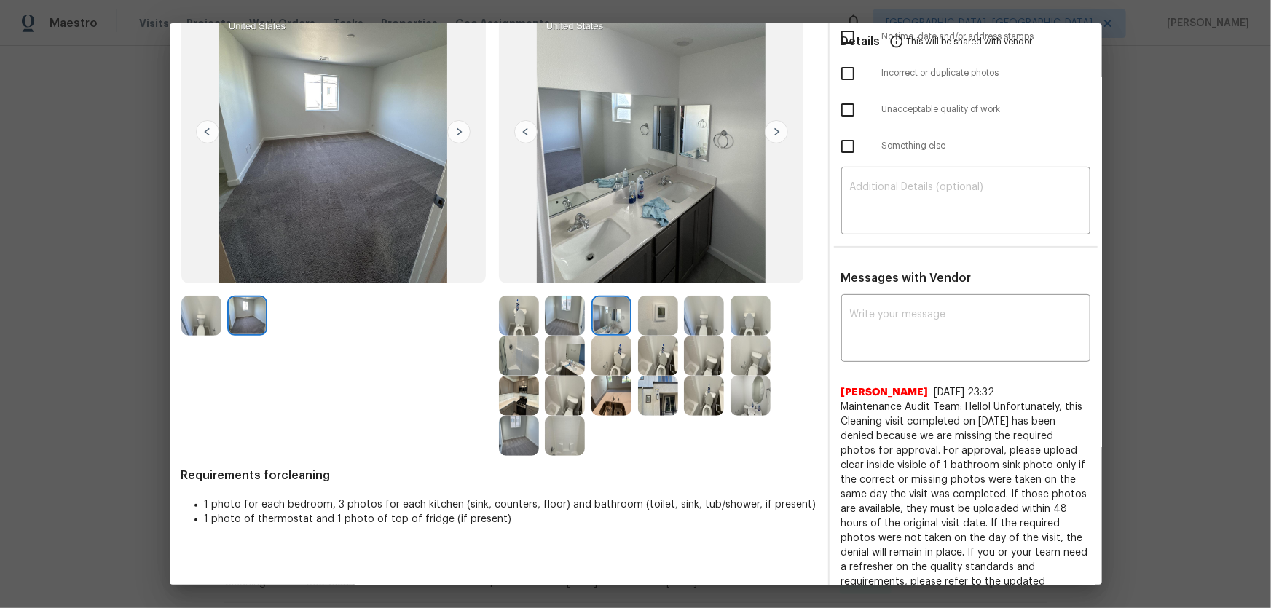
click at [584, 326] on div at bounding box center [568, 316] width 47 height 40
click at [564, 336] on img at bounding box center [565, 356] width 40 height 40
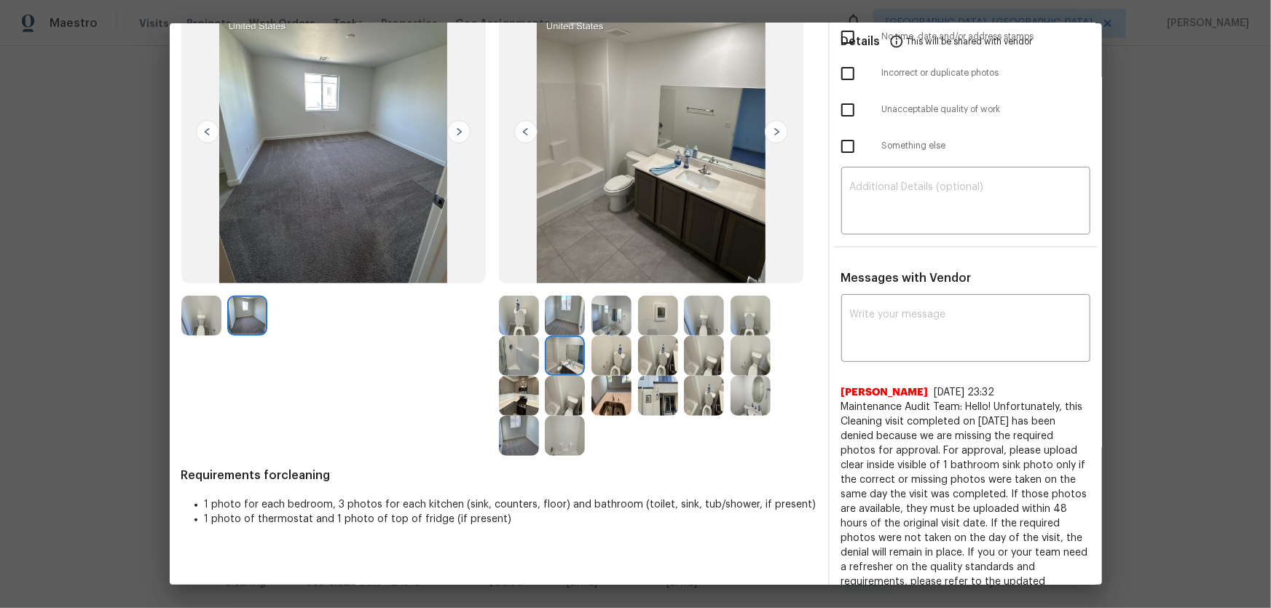
click at [557, 364] on img at bounding box center [565, 356] width 40 height 40
click at [532, 360] on img at bounding box center [519, 356] width 40 height 40
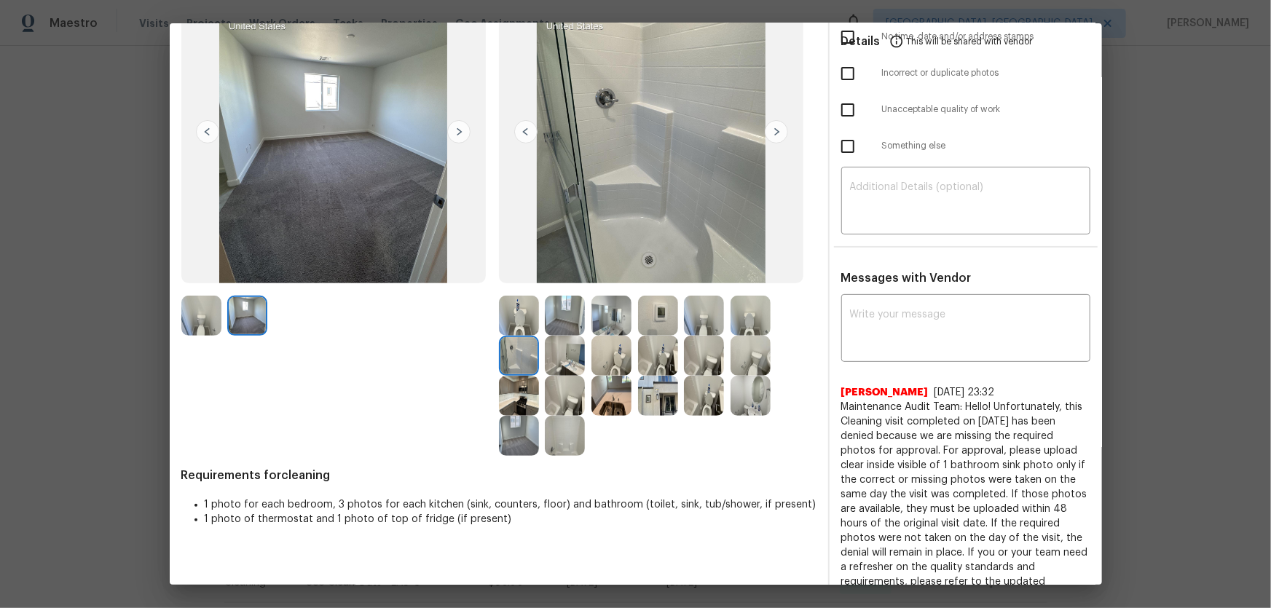
click at [528, 387] on img at bounding box center [519, 396] width 40 height 40
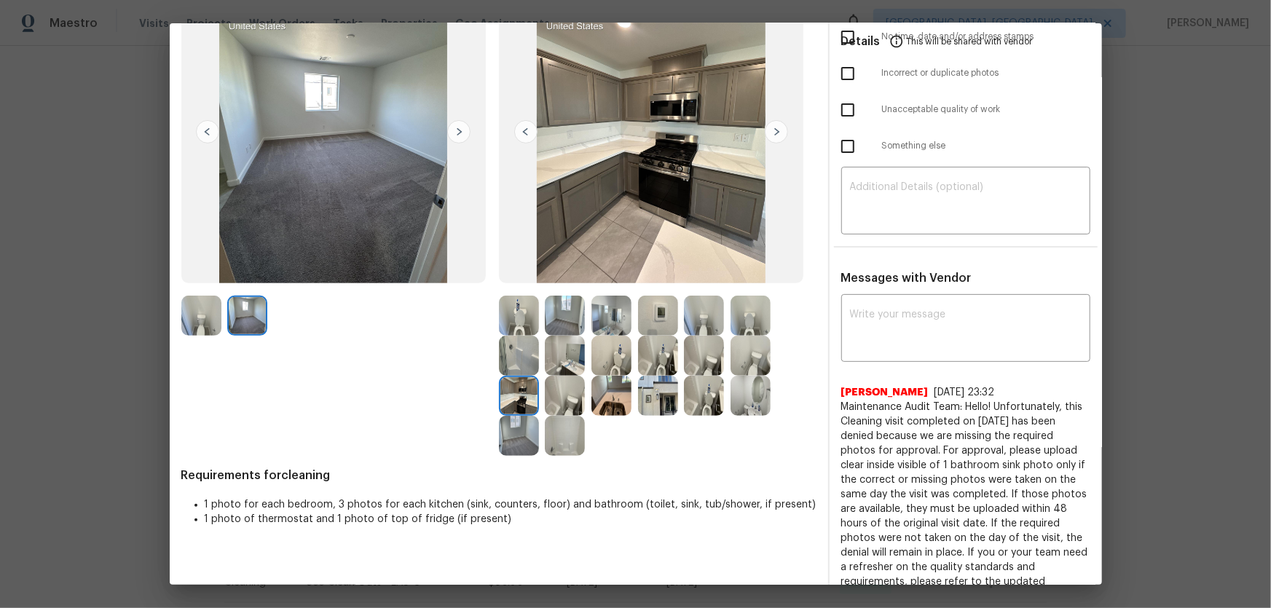
click at [552, 401] on img at bounding box center [565, 396] width 40 height 40
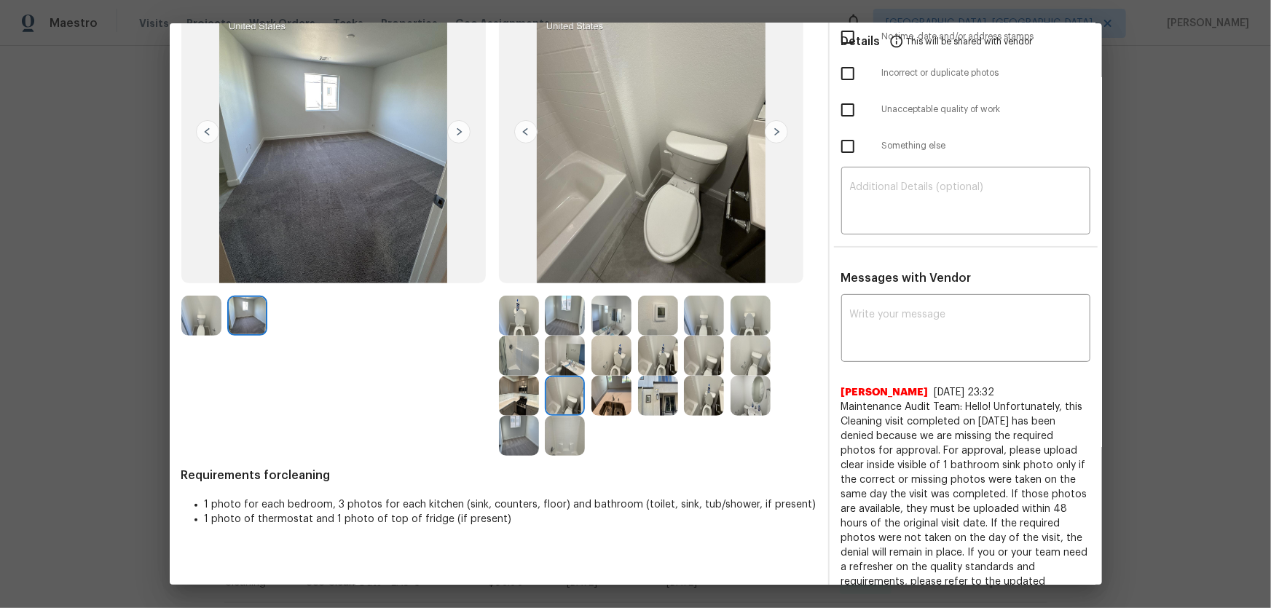
click at [561, 358] on img at bounding box center [565, 356] width 40 height 40
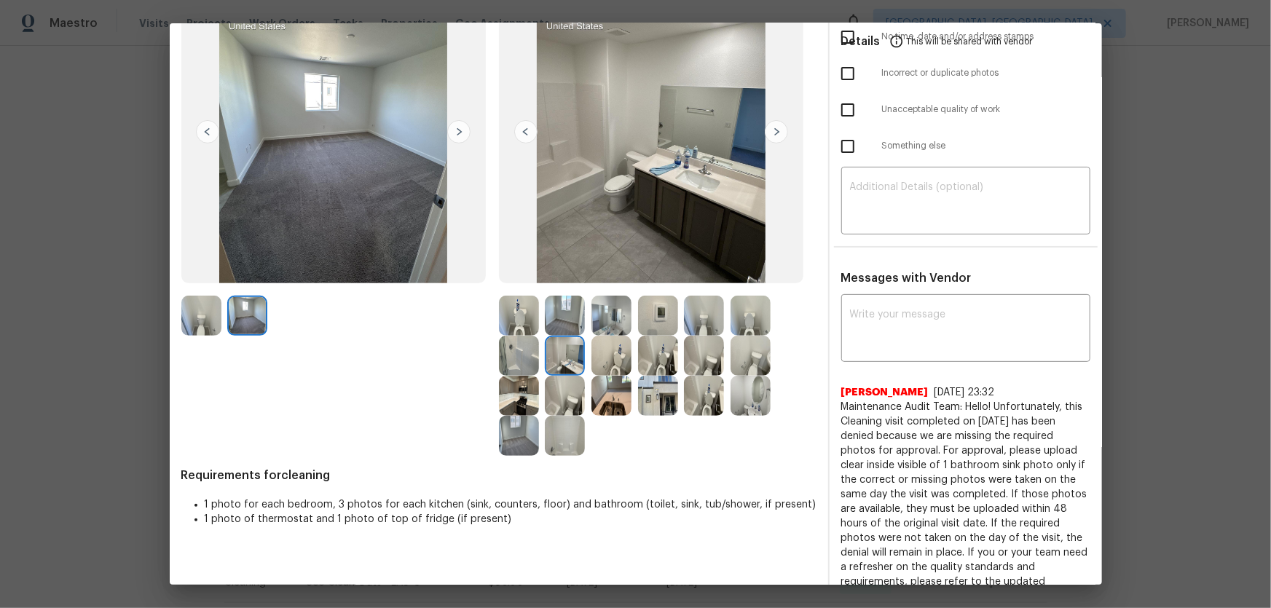
click at [567, 317] on img at bounding box center [565, 316] width 40 height 40
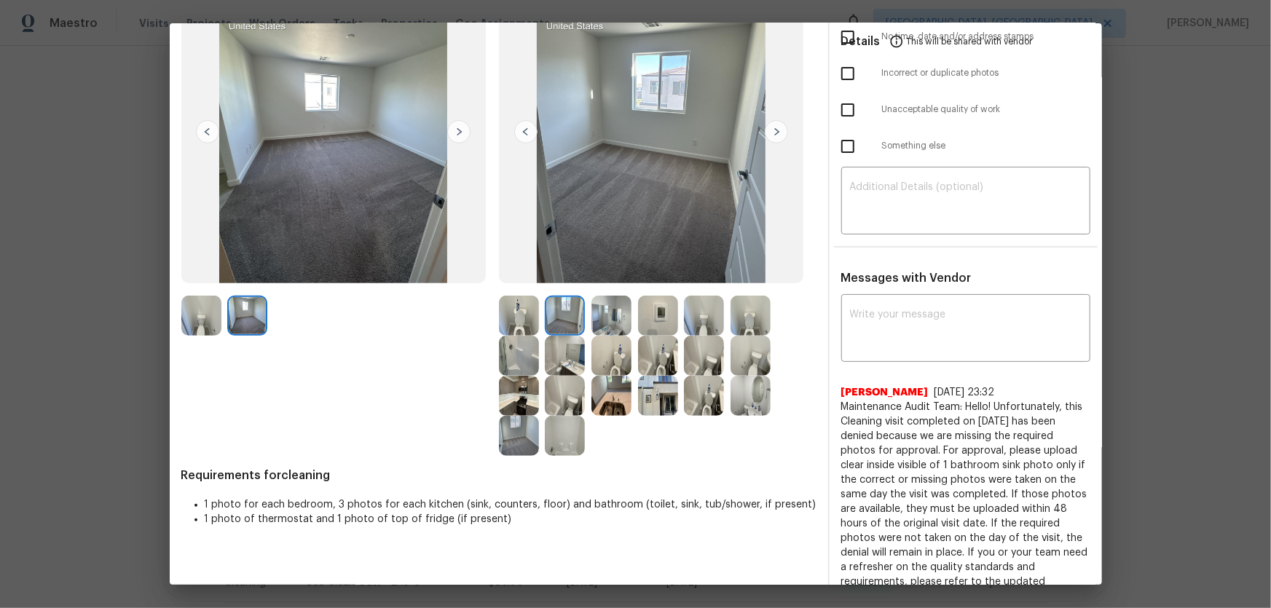
click at [619, 318] on img at bounding box center [612, 316] width 40 height 40
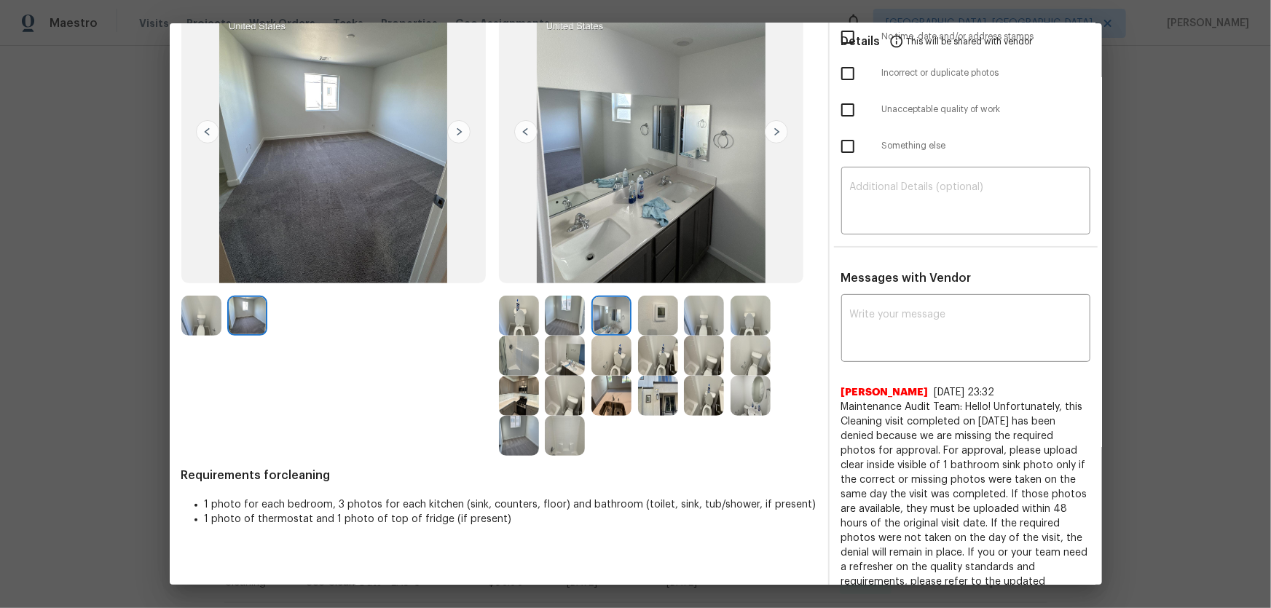
click at [654, 318] on img at bounding box center [658, 316] width 40 height 40
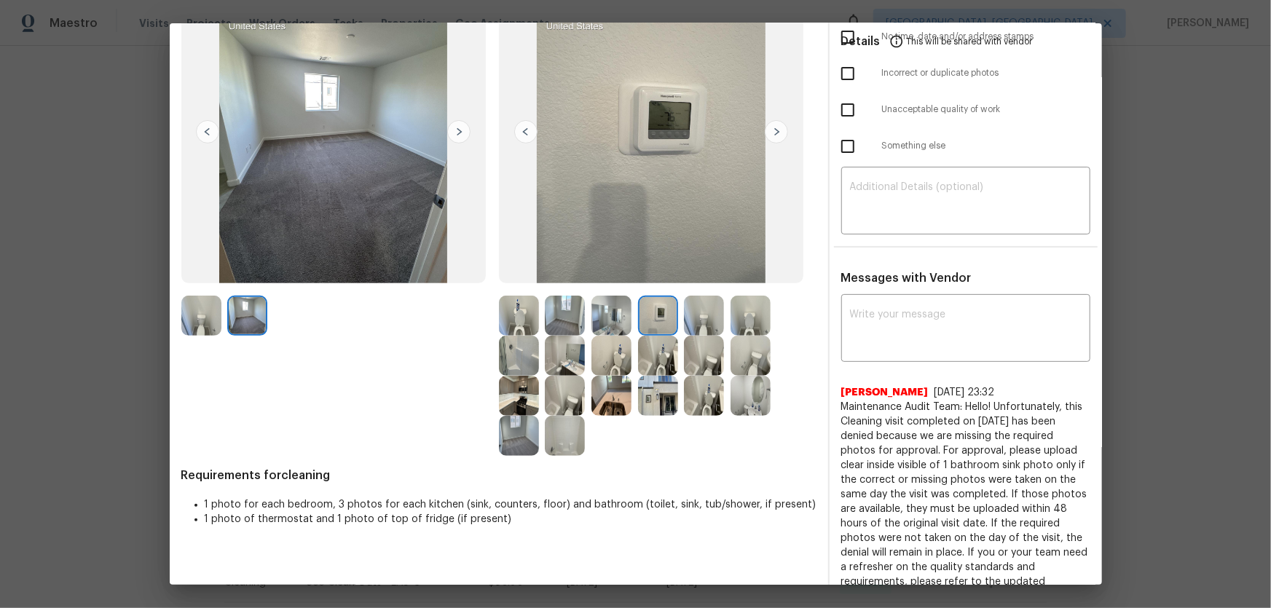
click at [694, 329] on img at bounding box center [704, 316] width 40 height 40
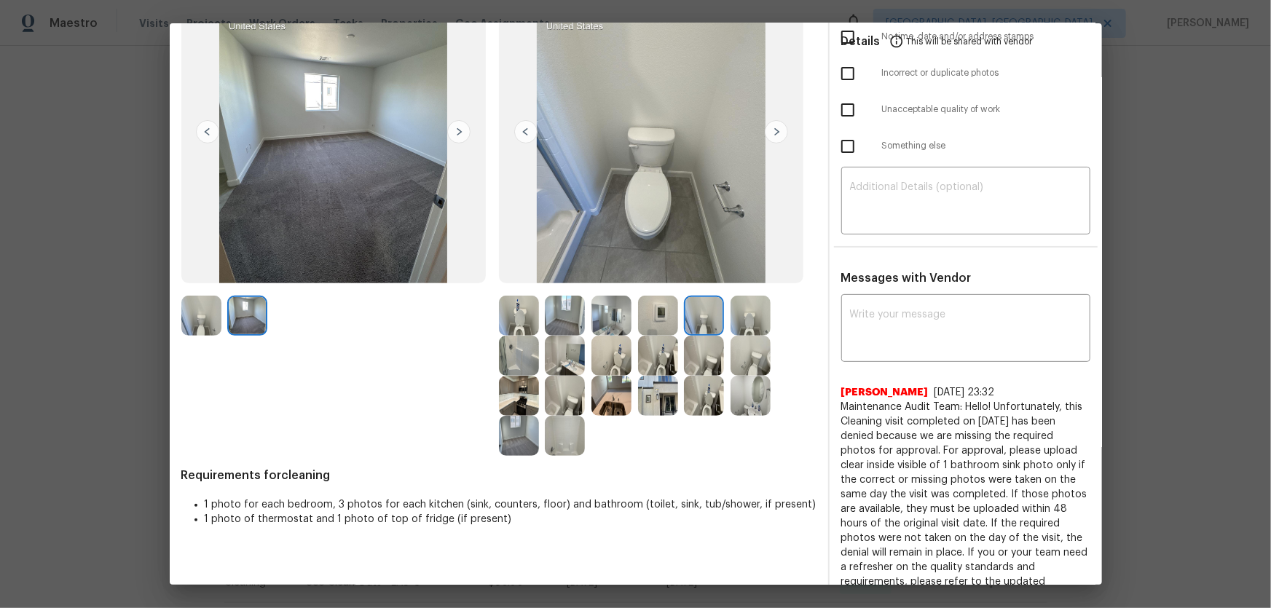
click at [731, 329] on img at bounding box center [751, 316] width 40 height 40
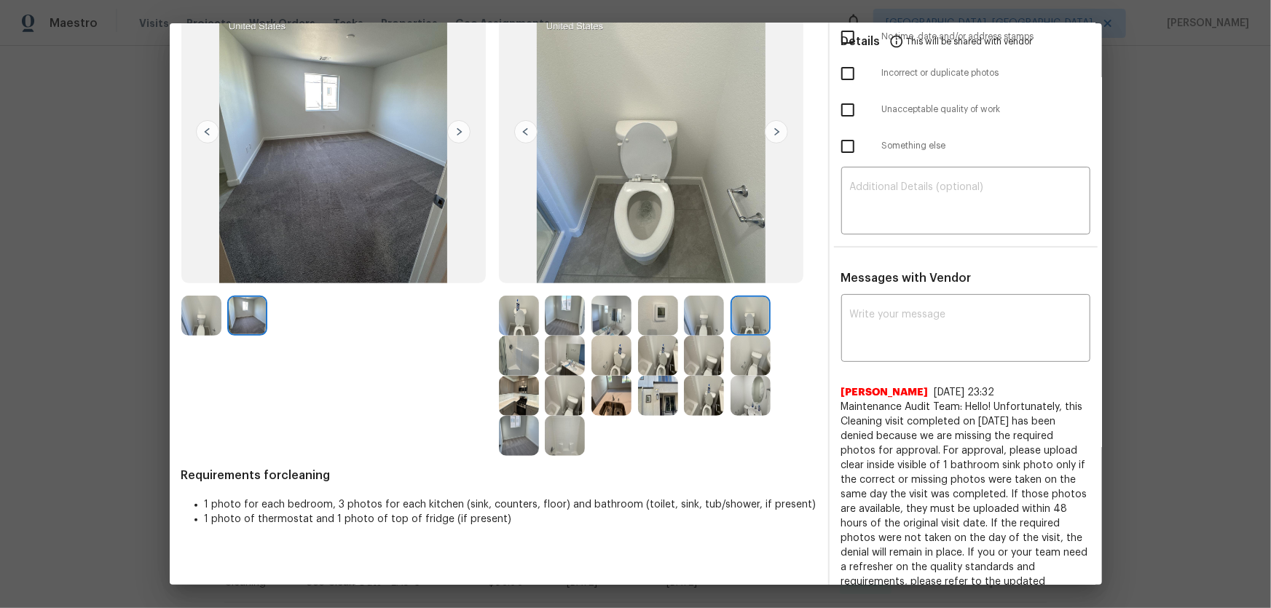
click at [731, 360] on img at bounding box center [751, 356] width 40 height 40
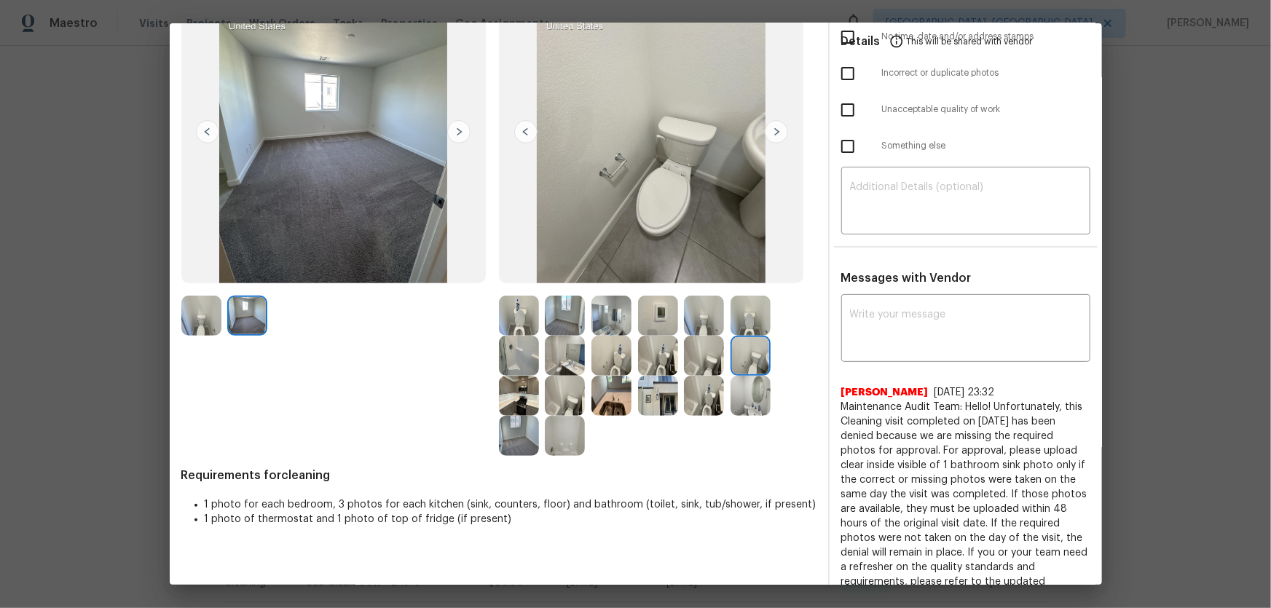
click at [739, 393] on img at bounding box center [751, 396] width 40 height 40
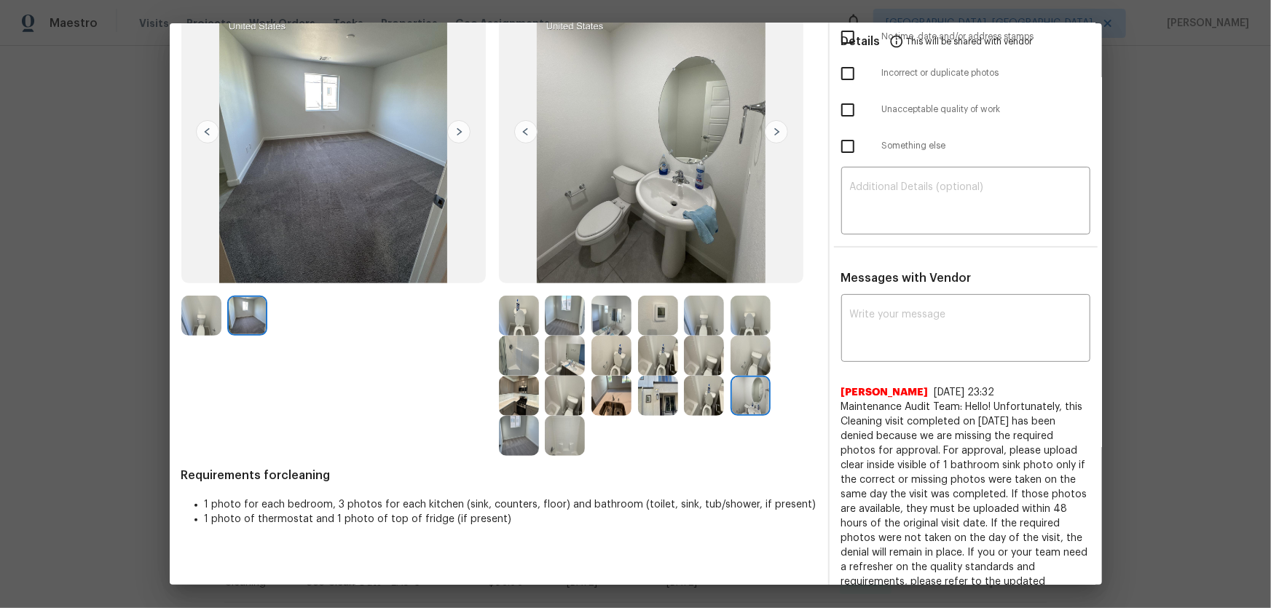
click at [713, 394] on img at bounding box center [704, 396] width 40 height 40
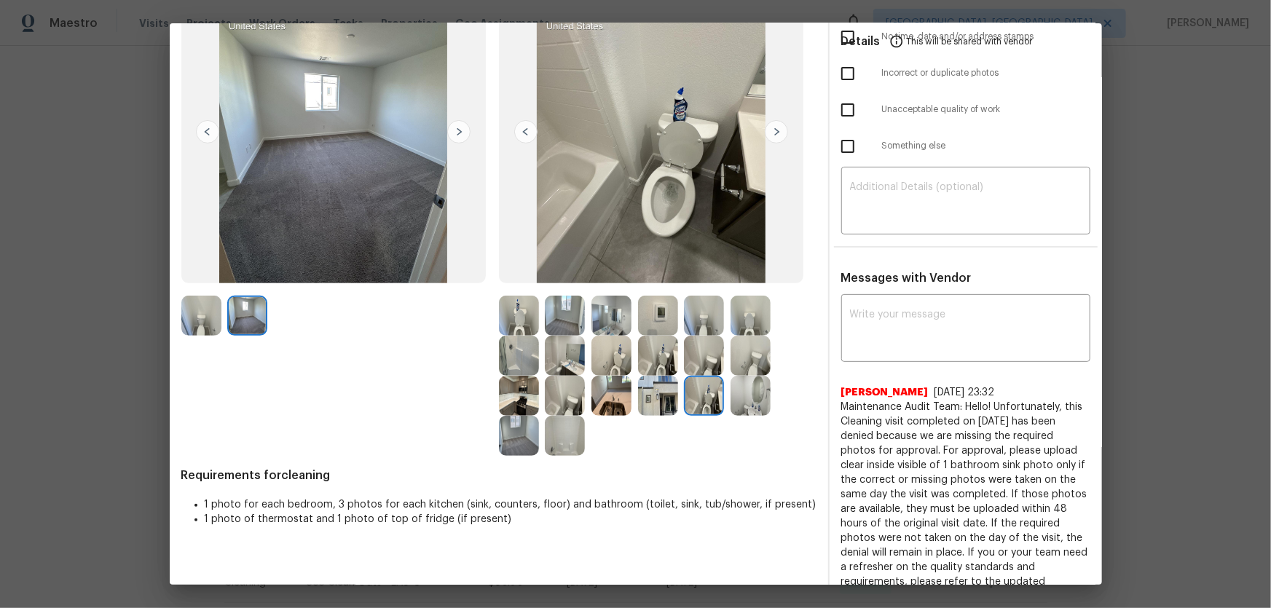
click at [703, 369] on img at bounding box center [704, 356] width 40 height 40
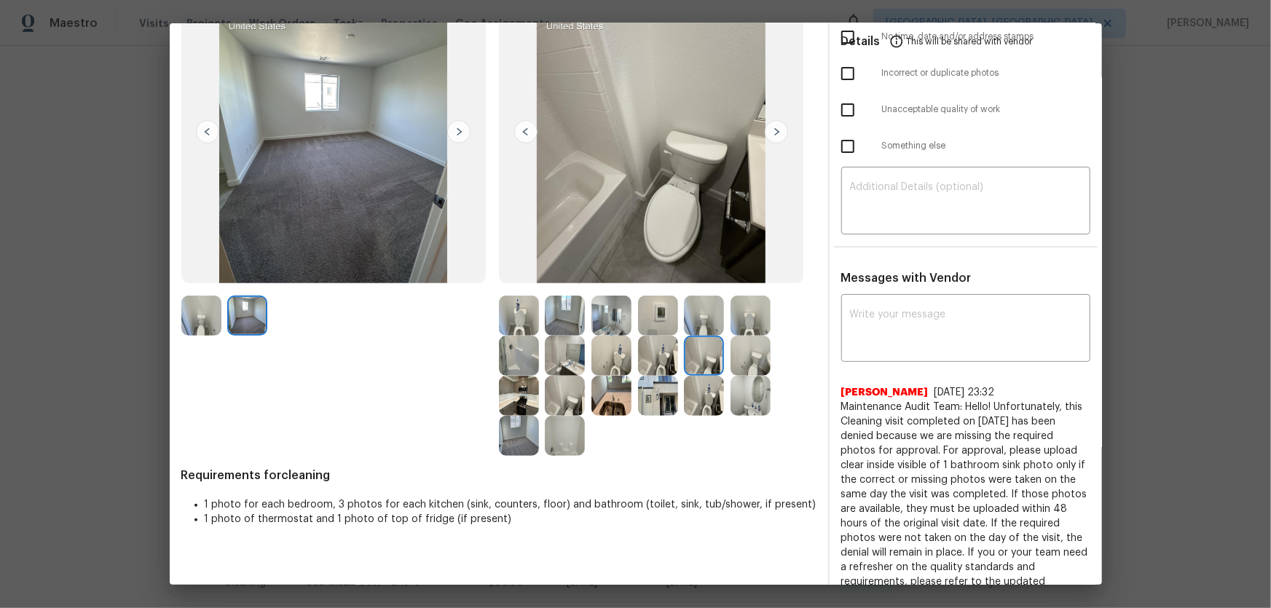
click at [632, 361] on div at bounding box center [615, 356] width 47 height 40
click at [654, 350] on img at bounding box center [658, 356] width 40 height 40
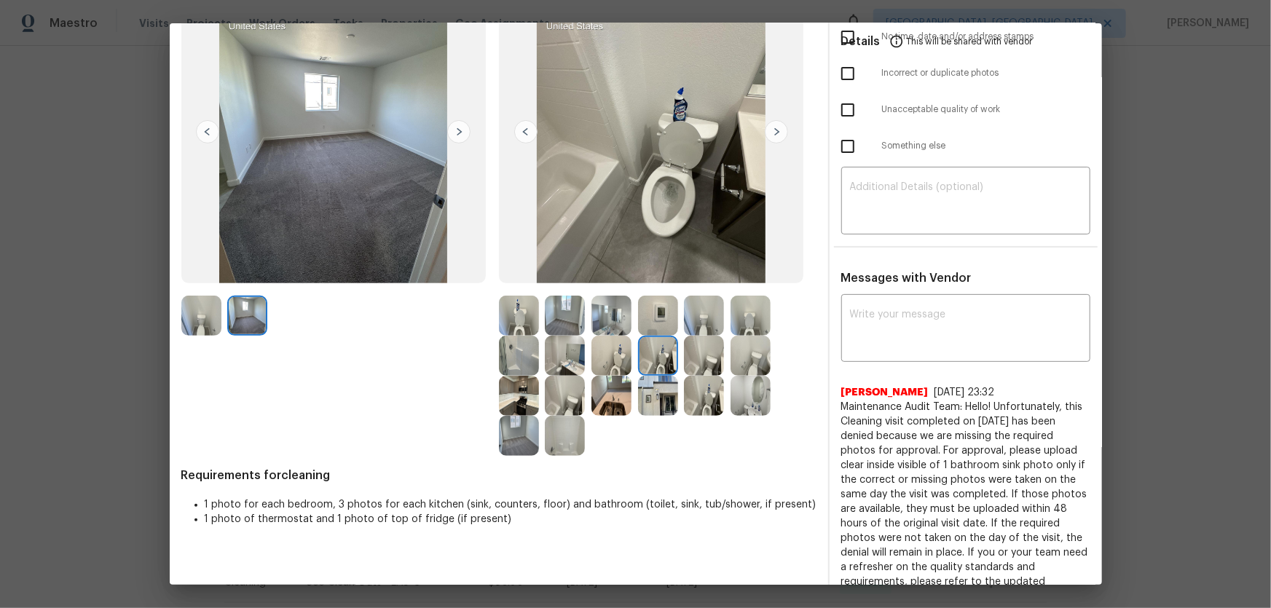
click at [654, 377] on img at bounding box center [658, 396] width 40 height 40
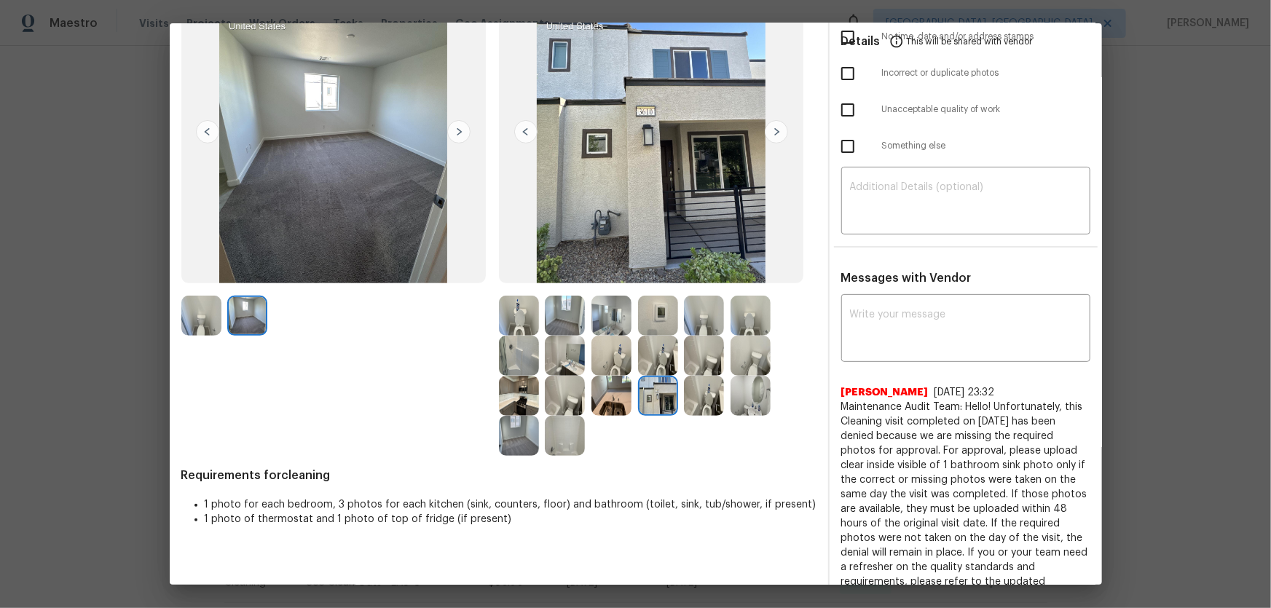
click at [616, 391] on img at bounding box center [612, 396] width 40 height 40
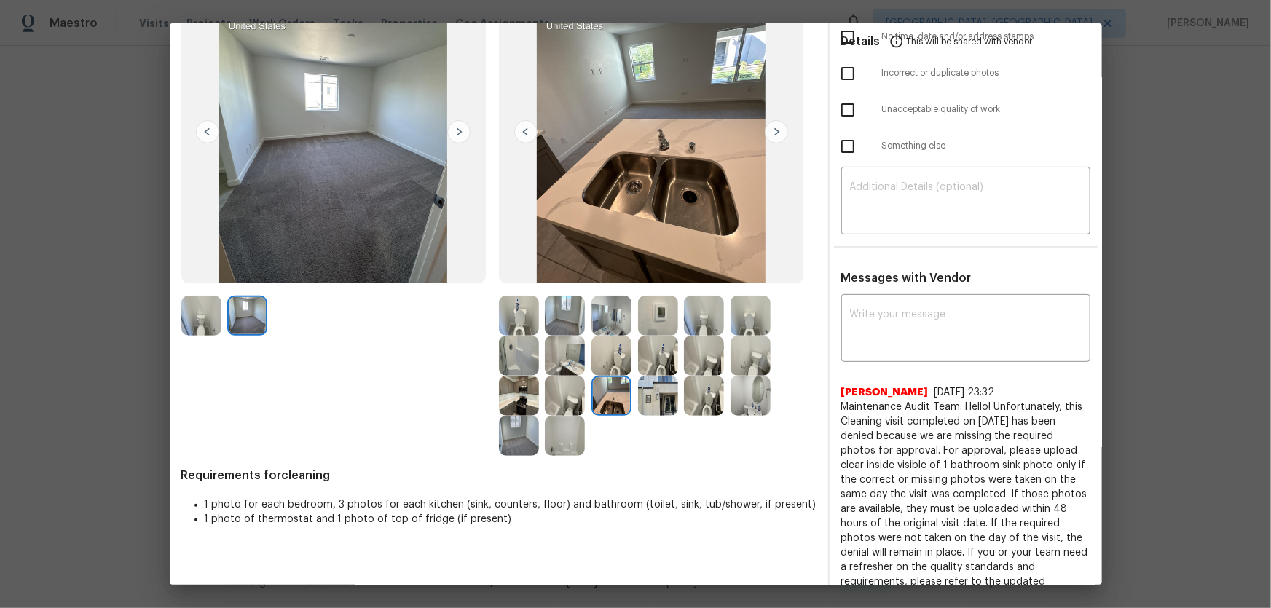
click at [567, 391] on img at bounding box center [565, 396] width 40 height 40
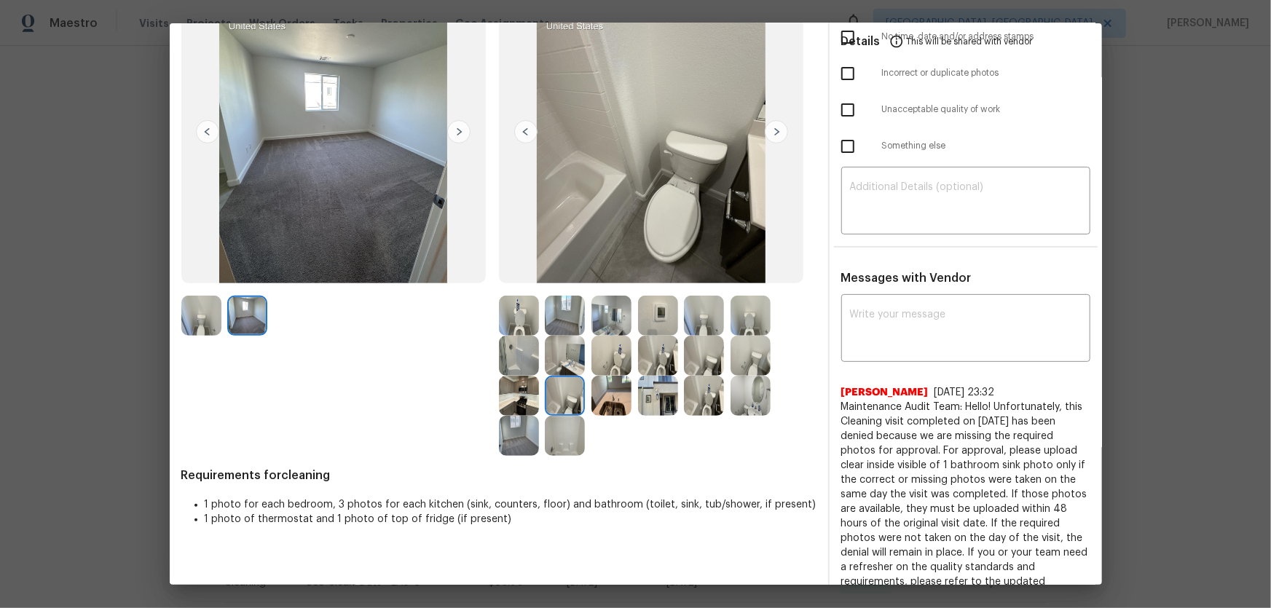
click at [559, 436] on img at bounding box center [565, 436] width 40 height 40
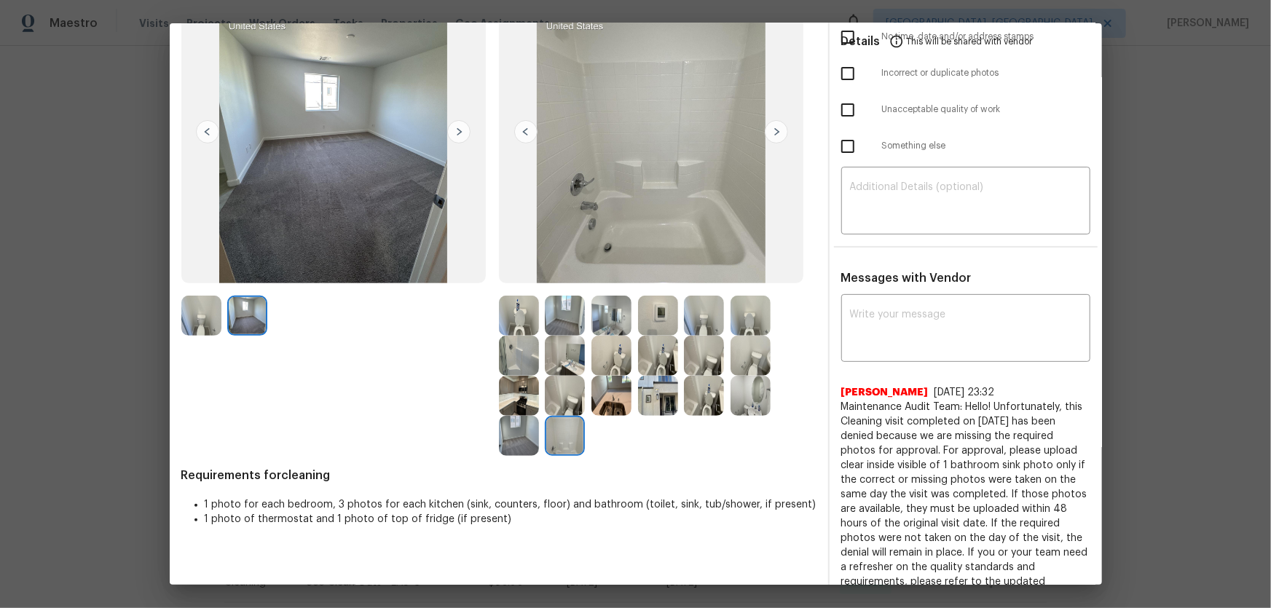
click at [508, 436] on img at bounding box center [519, 436] width 40 height 40
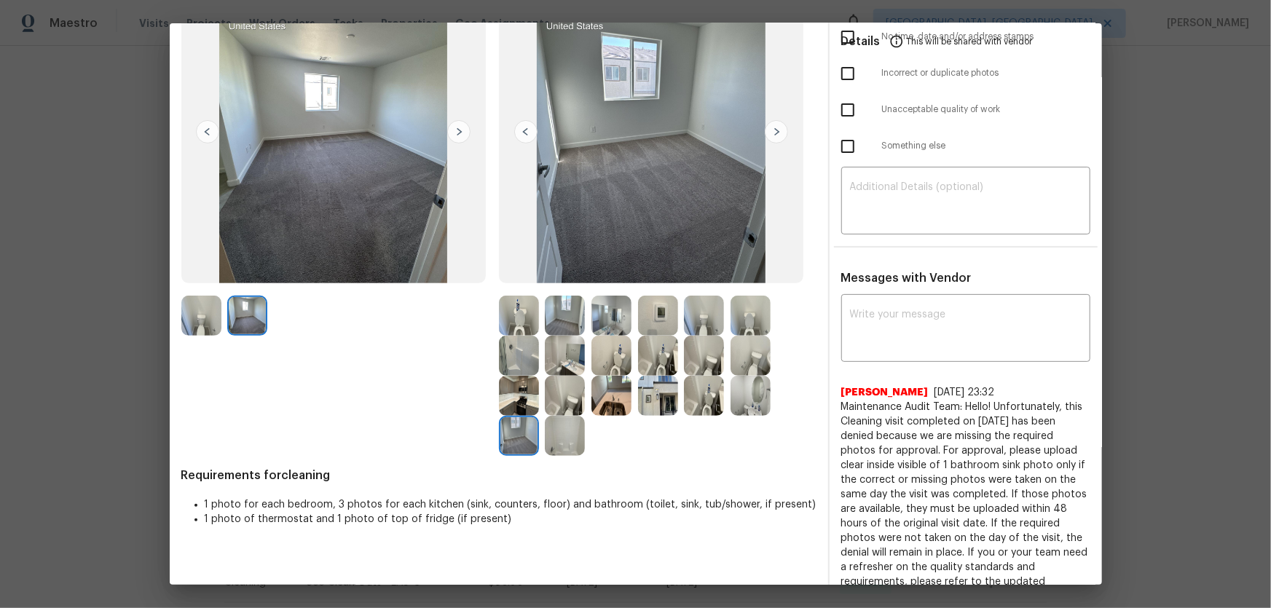
click at [503, 401] on img at bounding box center [519, 396] width 40 height 40
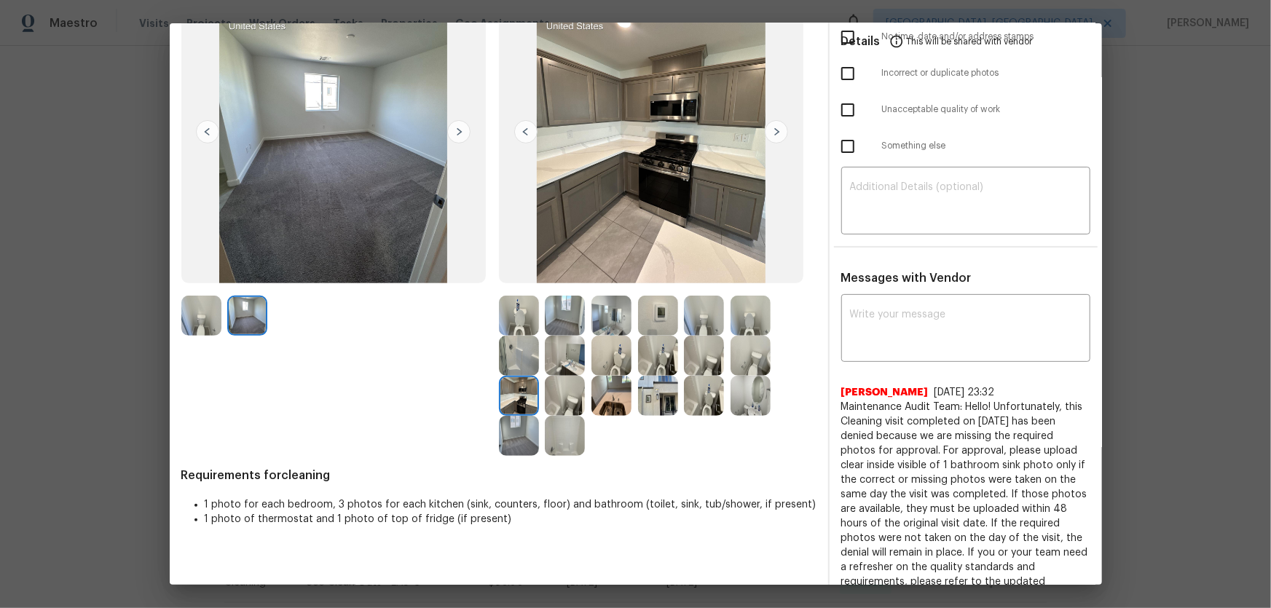
click at [517, 372] on img at bounding box center [519, 356] width 40 height 40
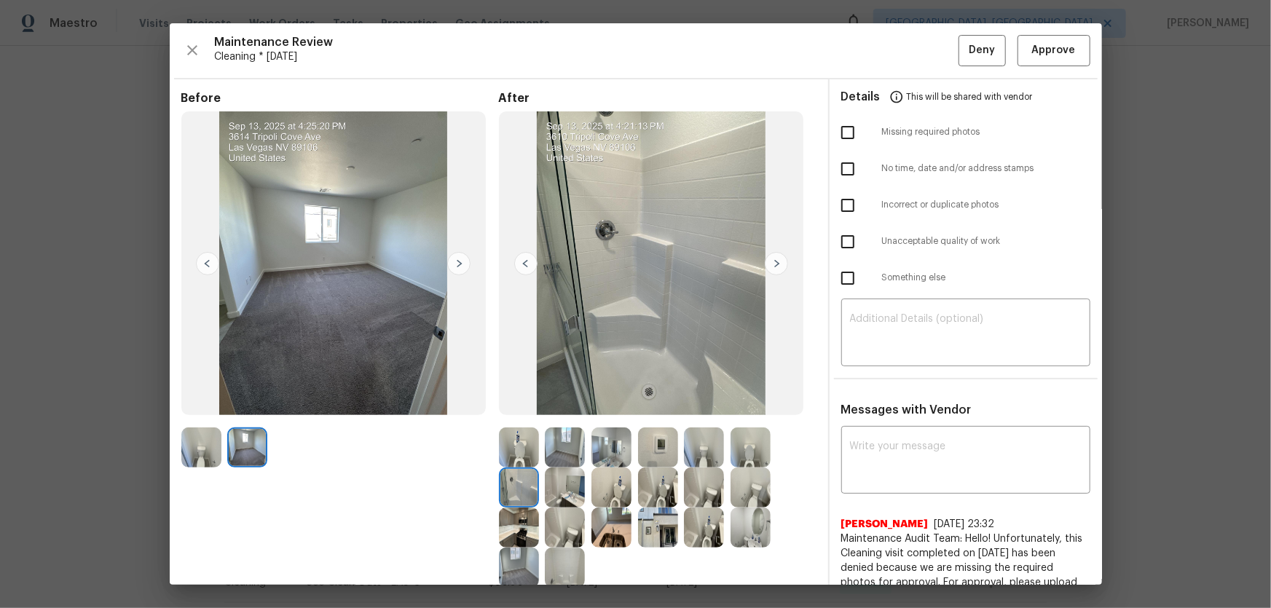
scroll to position [66, 0]
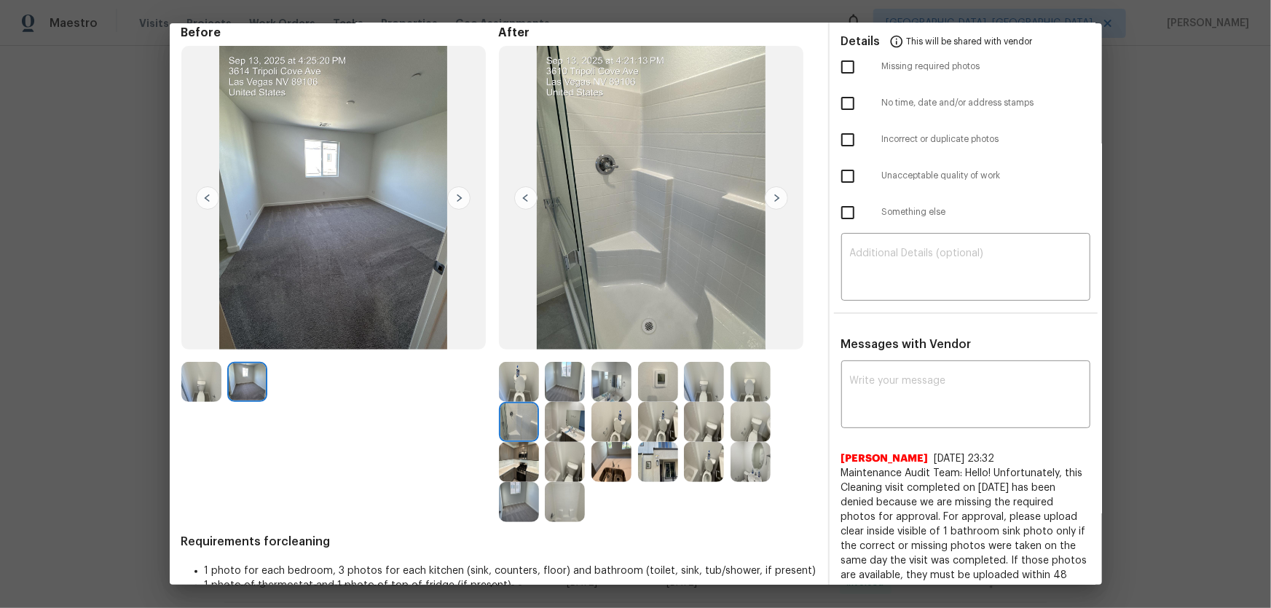
click at [512, 489] on img at bounding box center [519, 502] width 40 height 40
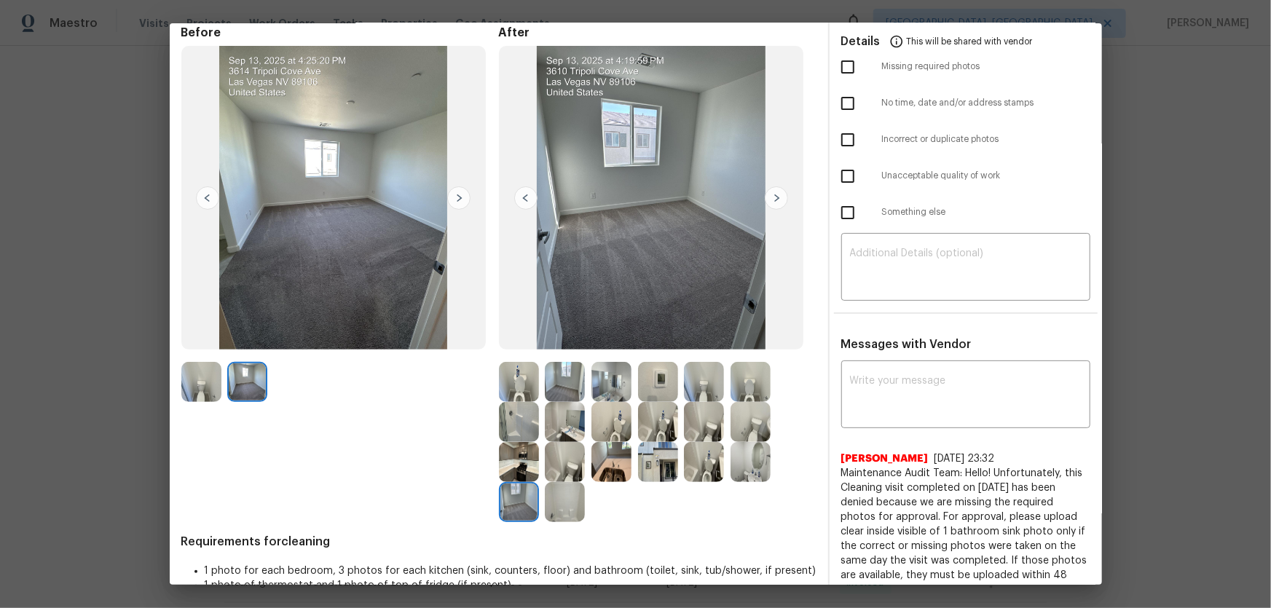
click at [559, 383] on img at bounding box center [565, 382] width 40 height 40
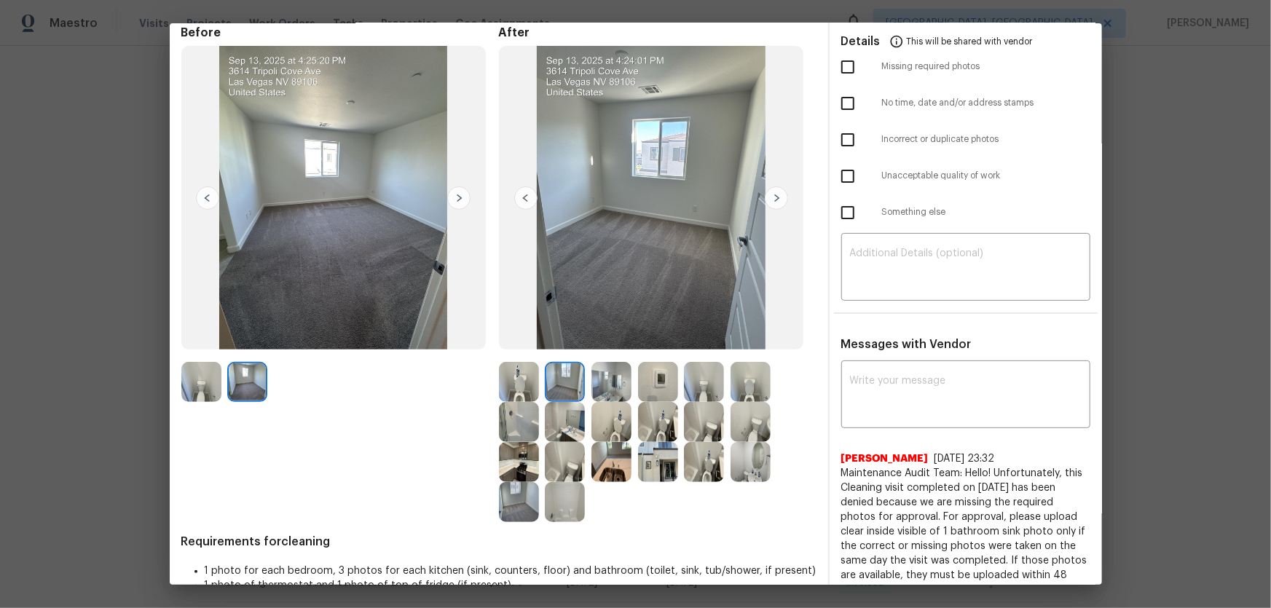
click at [662, 460] on img at bounding box center [658, 462] width 40 height 40
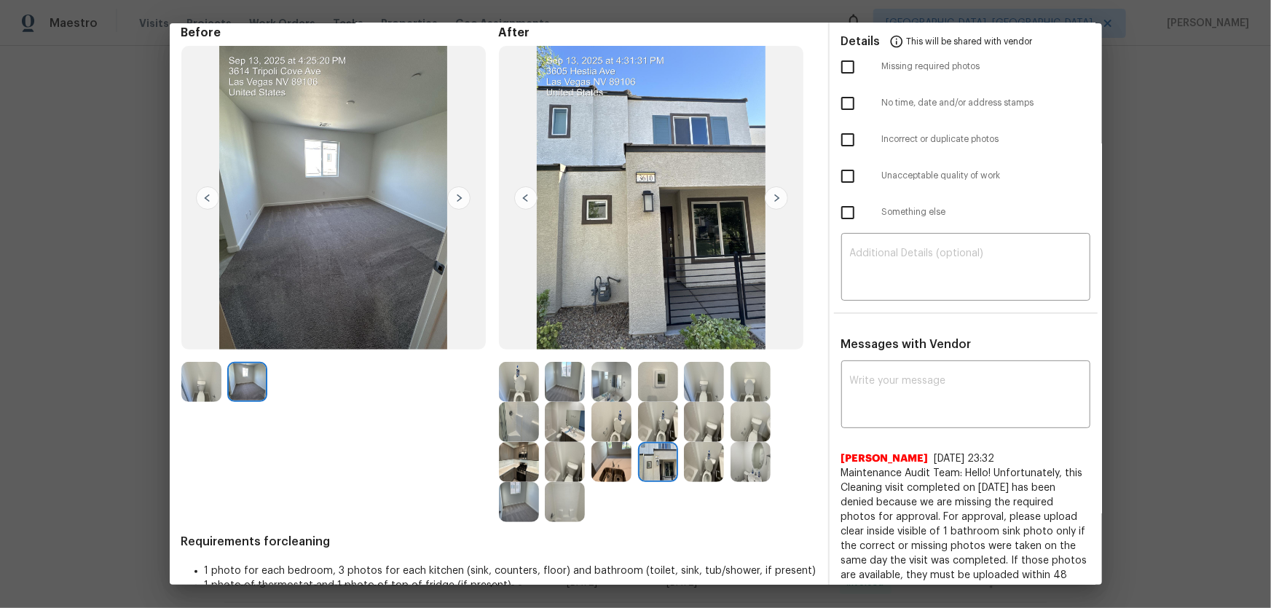
click at [609, 465] on img at bounding box center [612, 462] width 40 height 40
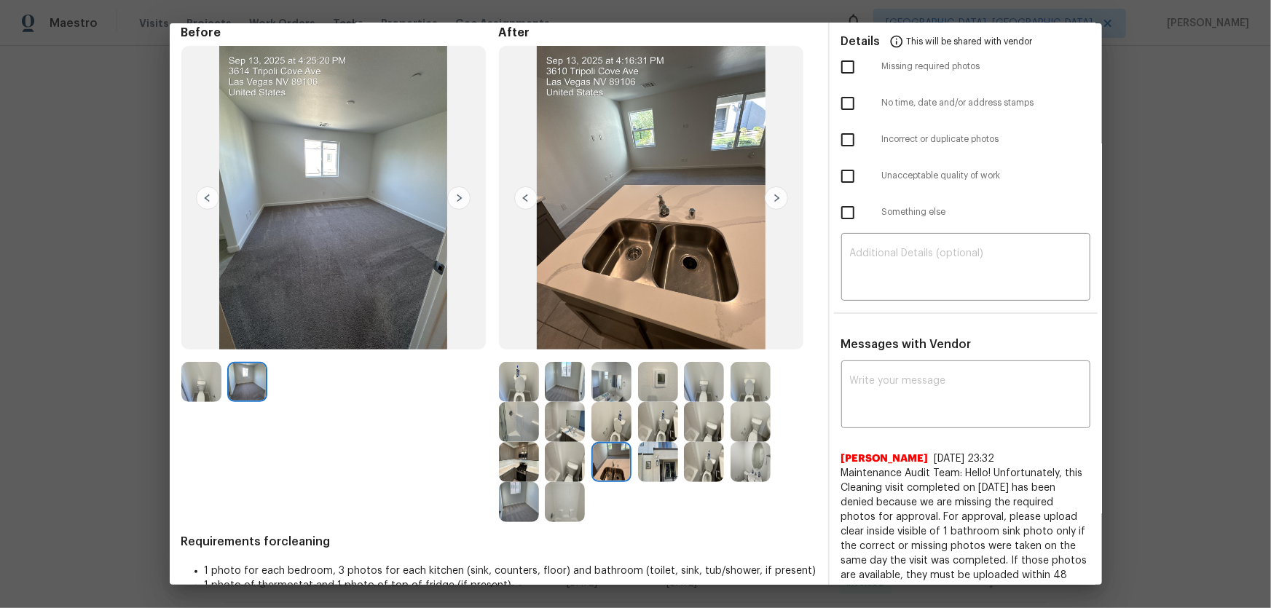
click at [568, 465] on img at bounding box center [565, 462] width 40 height 40
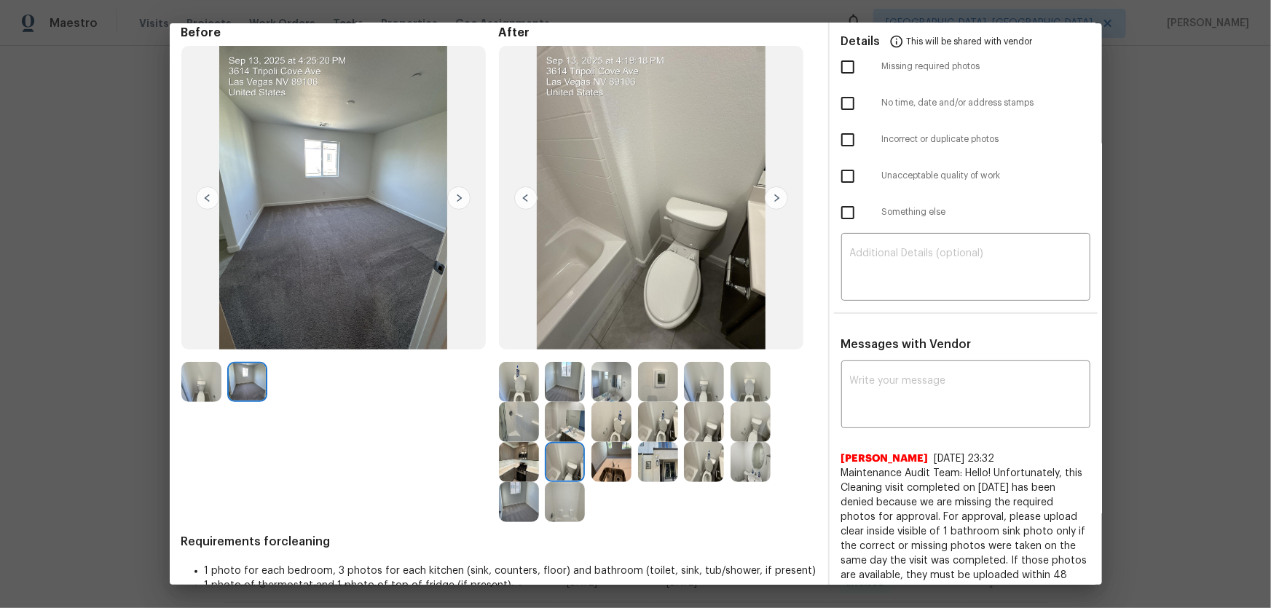
click at [515, 457] on img at bounding box center [519, 462] width 40 height 40
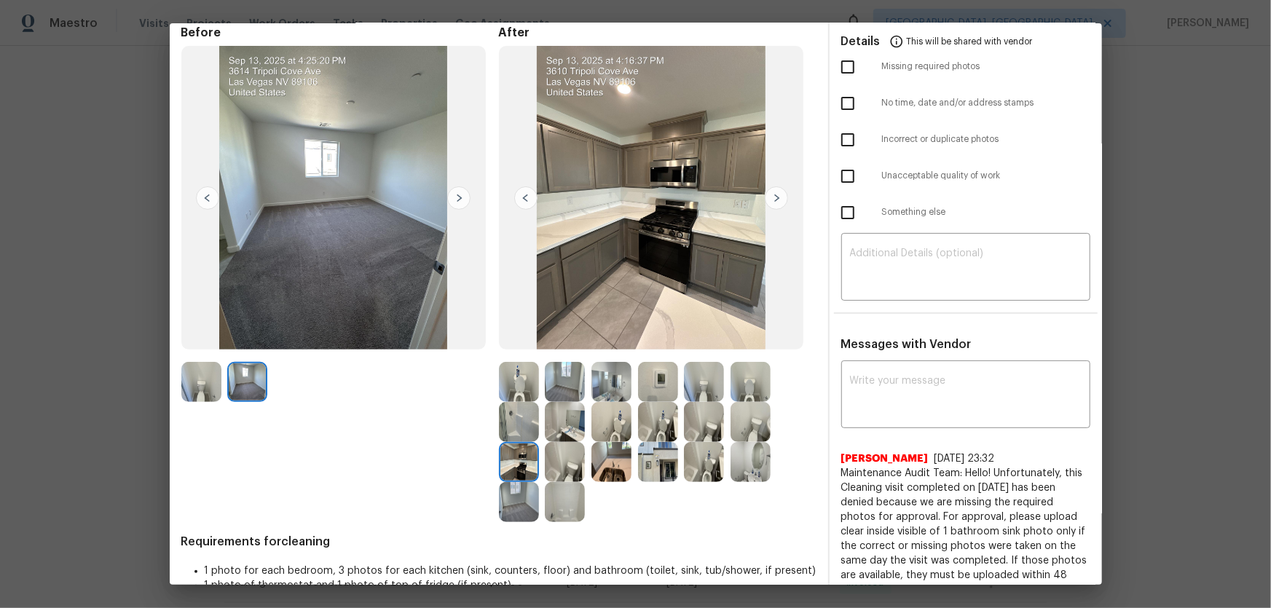
click at [517, 436] on img at bounding box center [519, 422] width 40 height 40
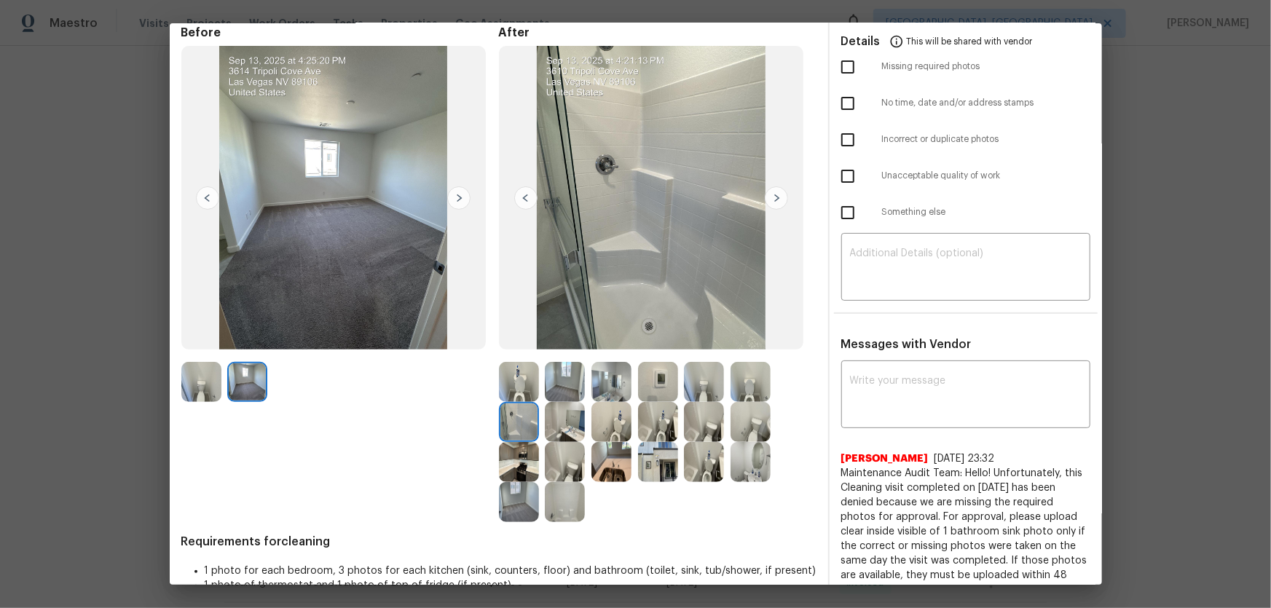
click at [573, 423] on img at bounding box center [565, 422] width 40 height 40
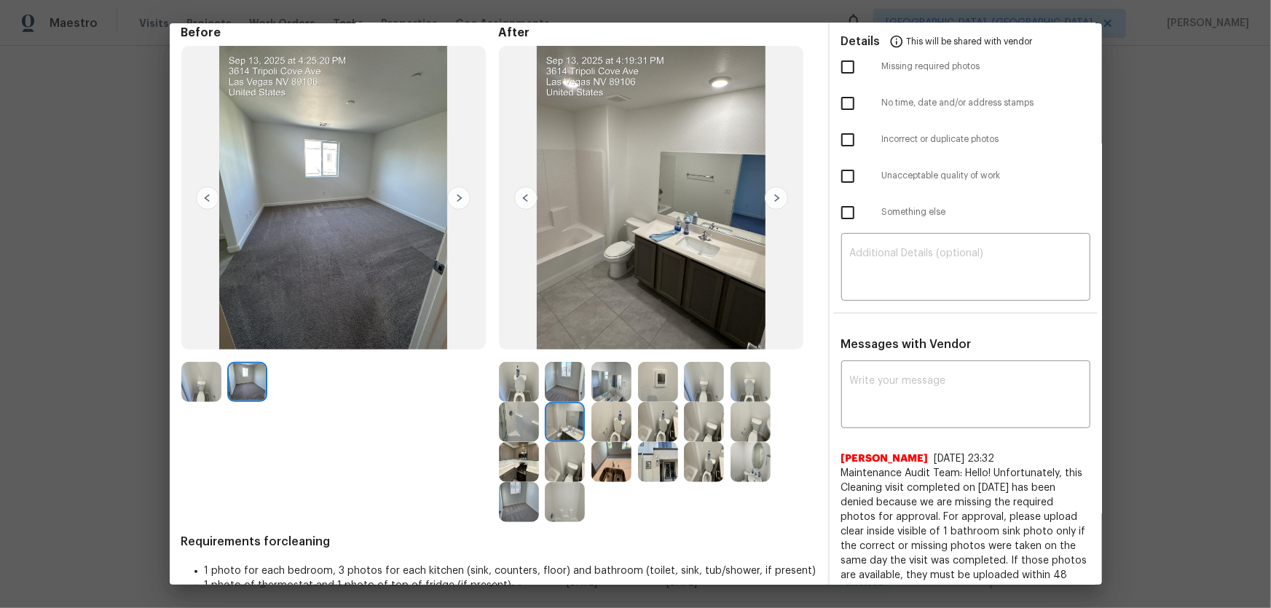
click at [612, 424] on img at bounding box center [612, 422] width 40 height 40
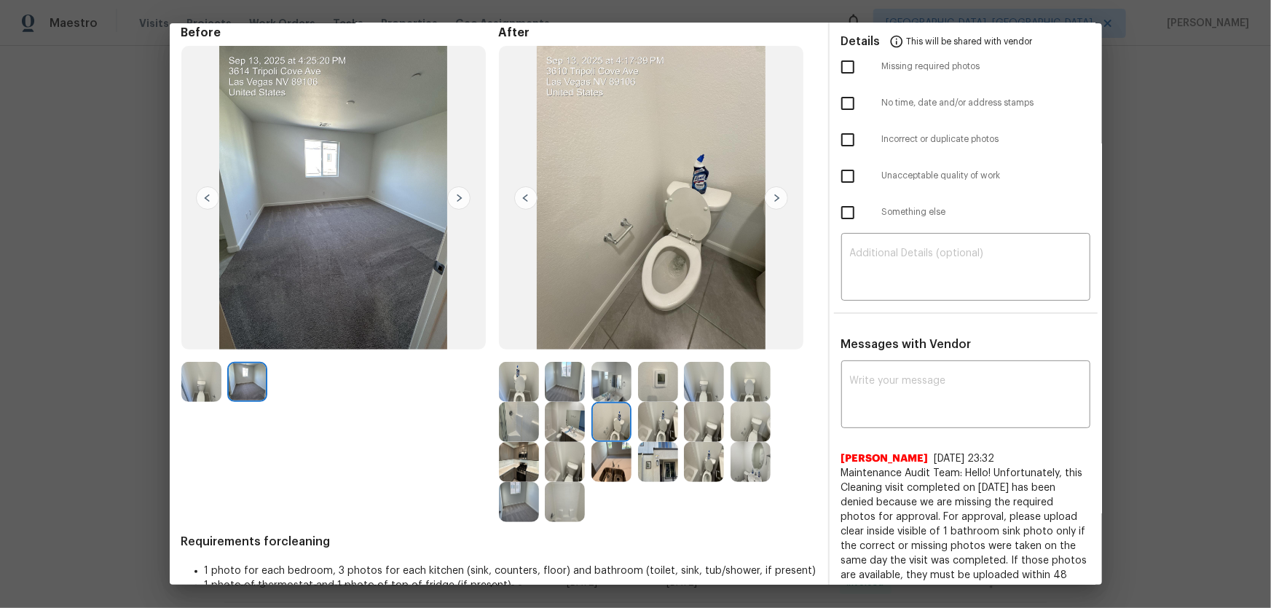
click at [655, 430] on img at bounding box center [658, 422] width 40 height 40
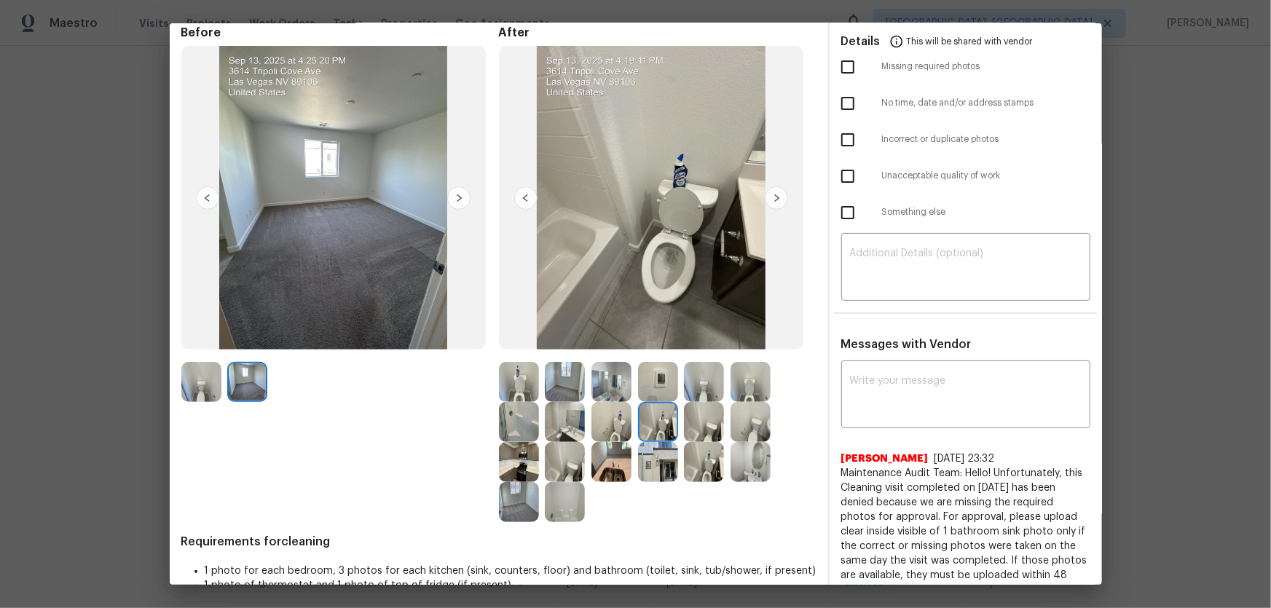
click at [662, 401] on img at bounding box center [658, 382] width 40 height 40
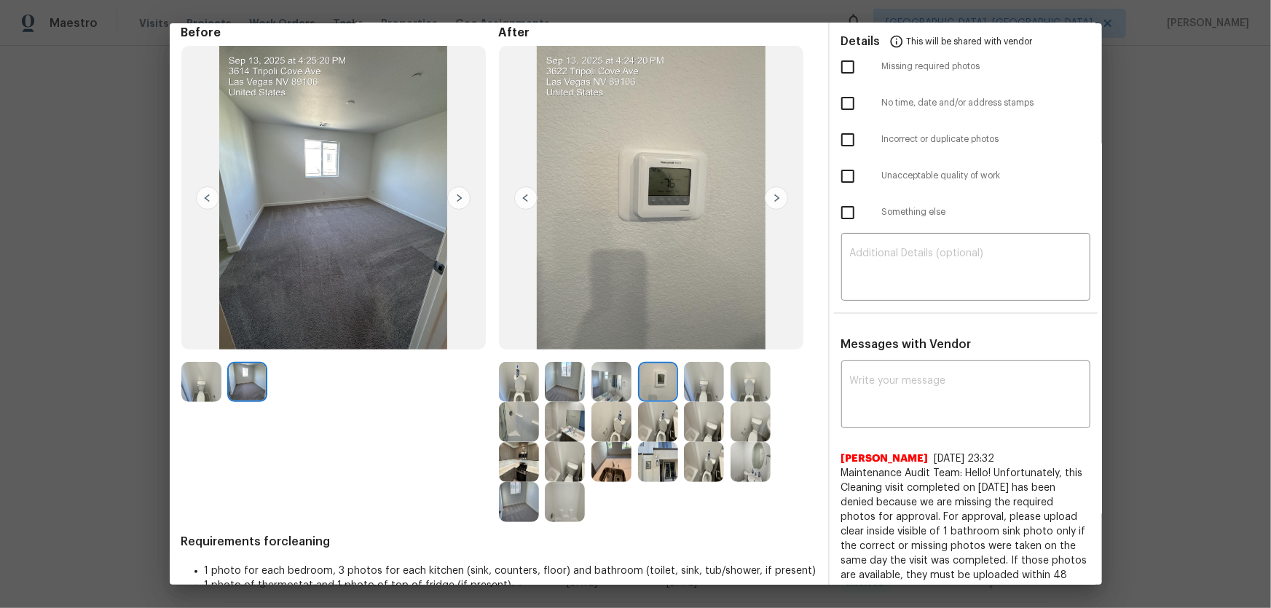
click at [662, 386] on img at bounding box center [658, 382] width 40 height 40
click at [696, 386] on img at bounding box center [704, 382] width 40 height 40
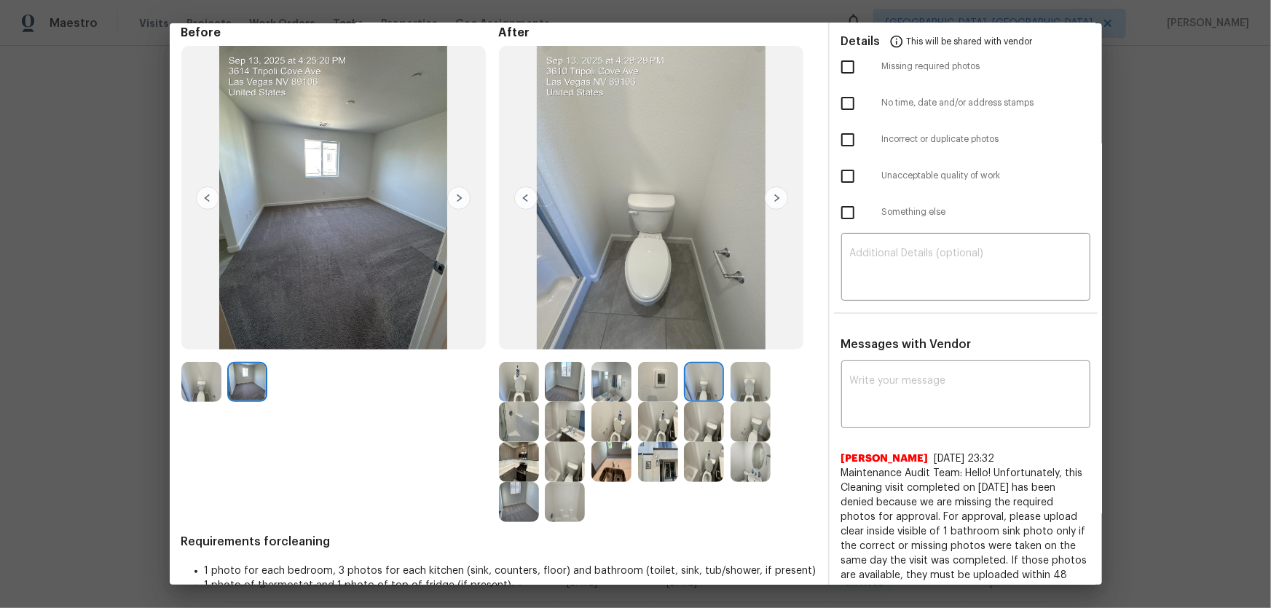
click at [703, 415] on img at bounding box center [704, 422] width 40 height 40
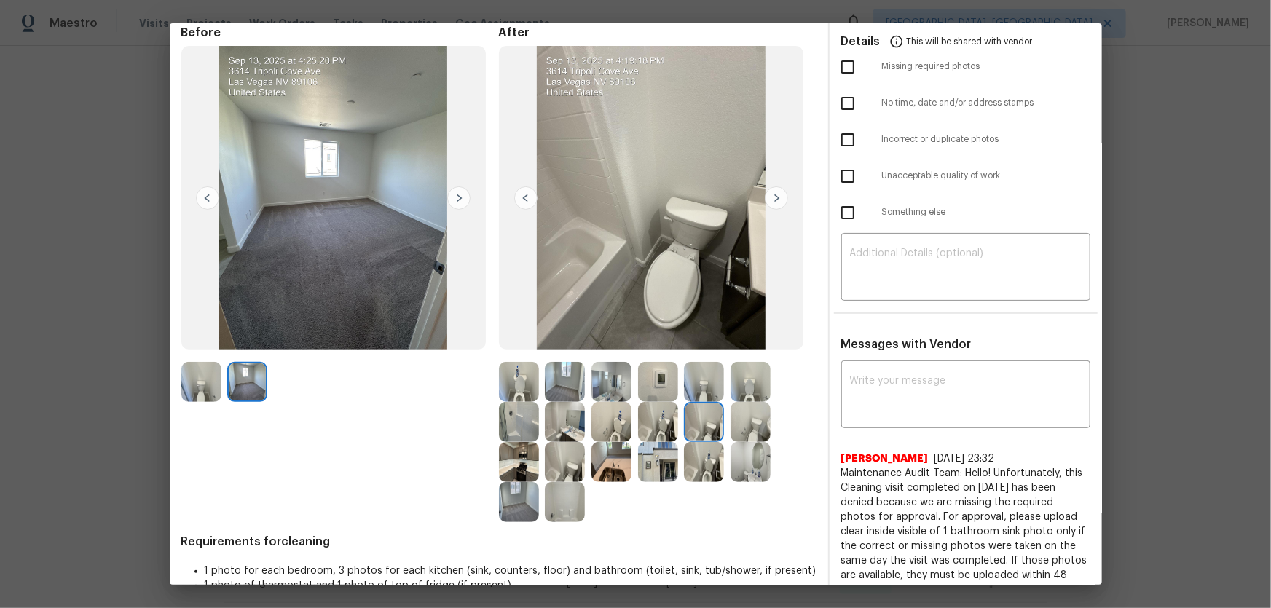
click at [745, 455] on img at bounding box center [751, 462] width 40 height 40
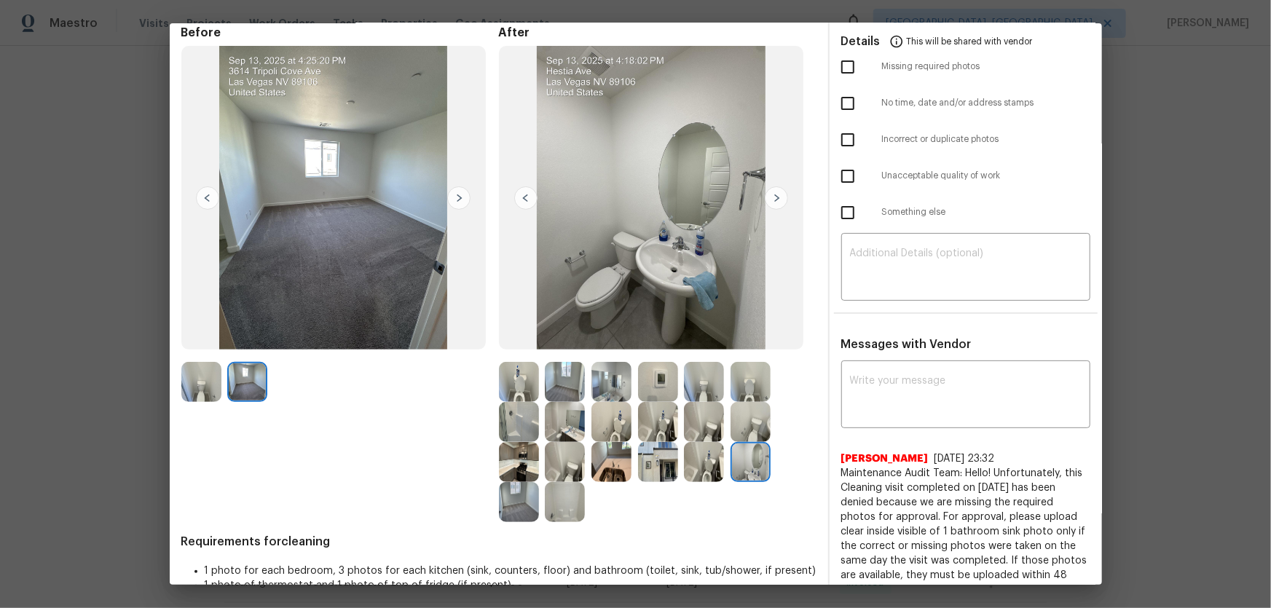
click at [565, 424] on img at bounding box center [565, 422] width 40 height 40
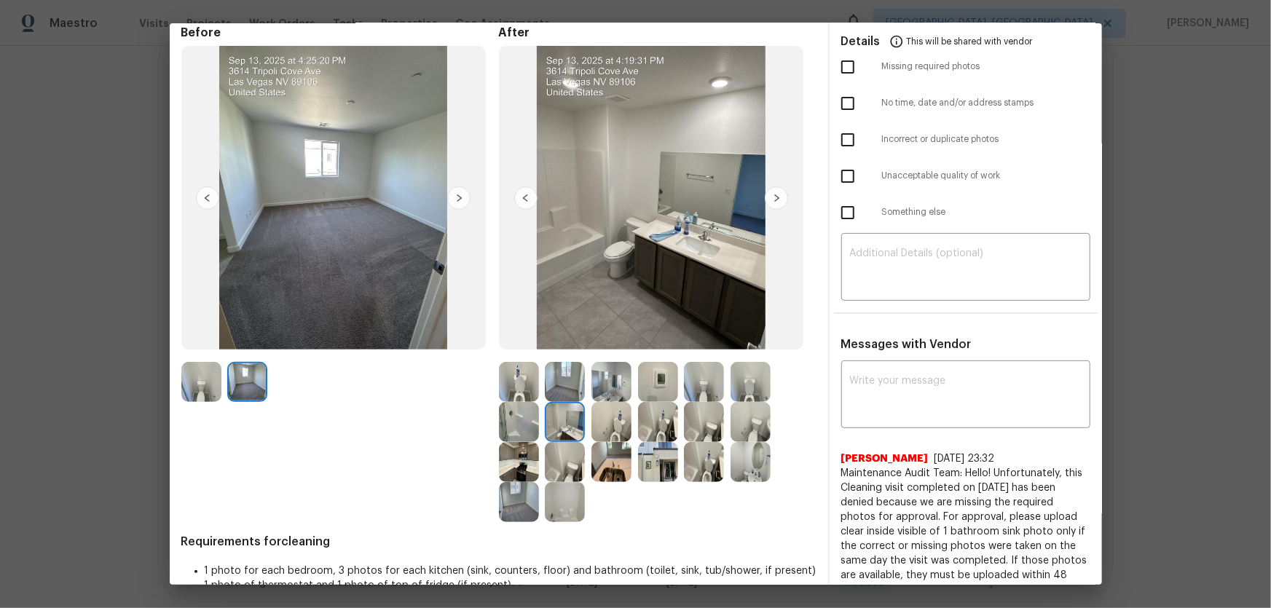
click at [751, 468] on img at bounding box center [751, 462] width 40 height 40
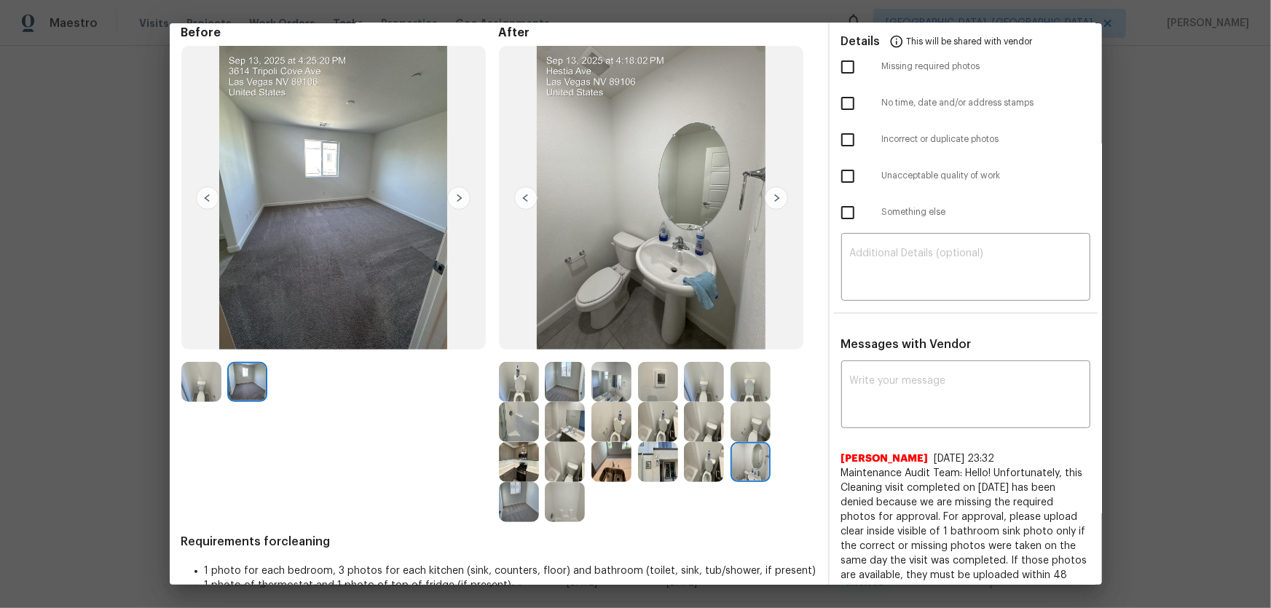
click at [568, 424] on img at bounding box center [565, 422] width 40 height 40
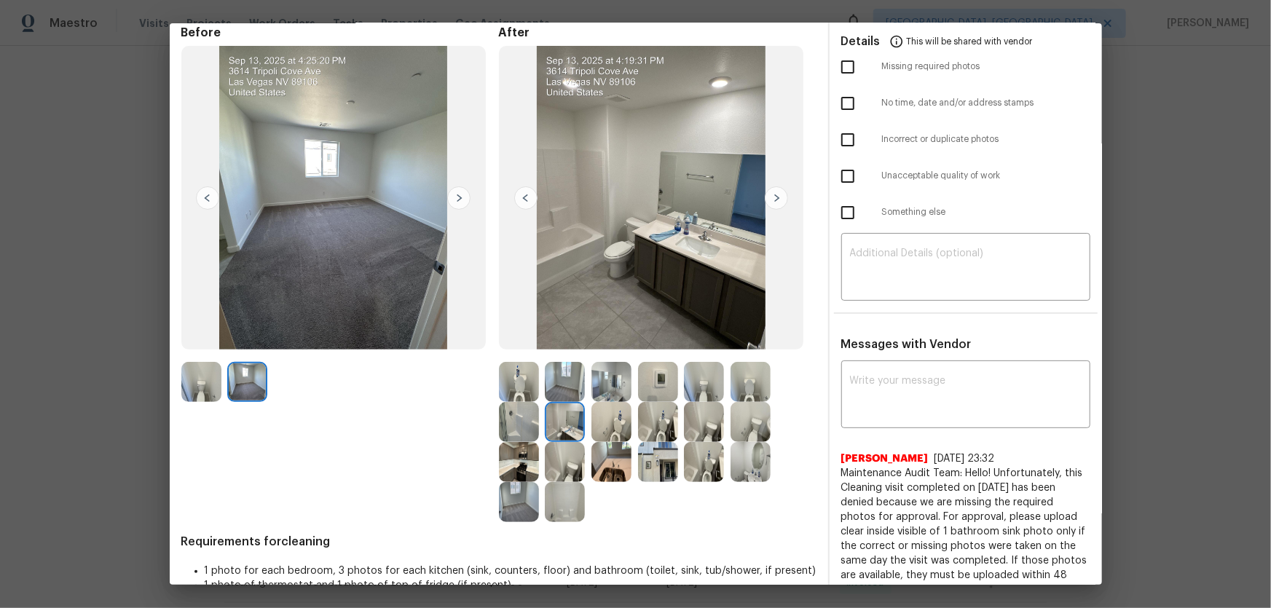
click at [612, 386] on img at bounding box center [612, 382] width 40 height 40
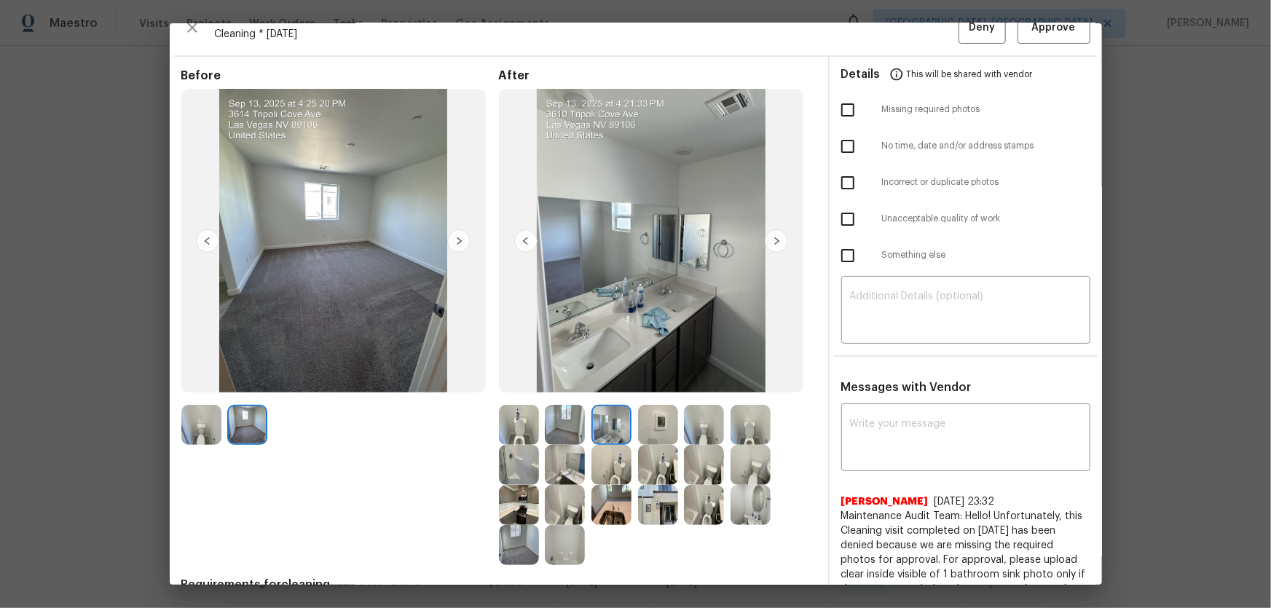
scroll to position [0, 0]
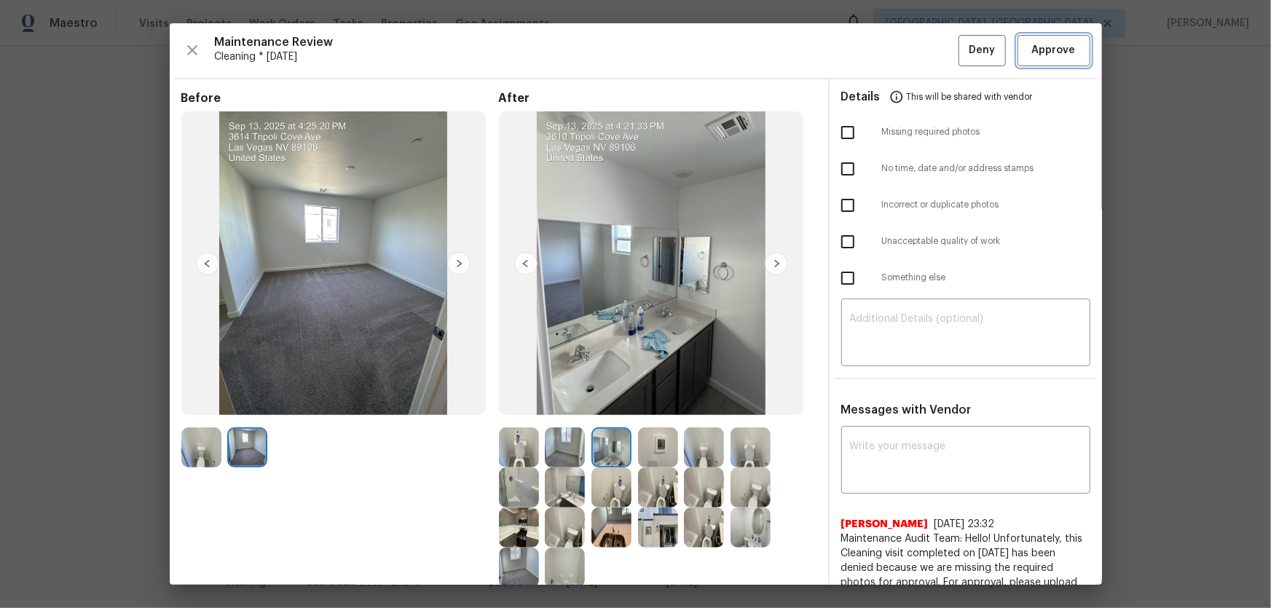
click at [1030, 50] on span "Approve" at bounding box center [1055, 51] width 50 height 18
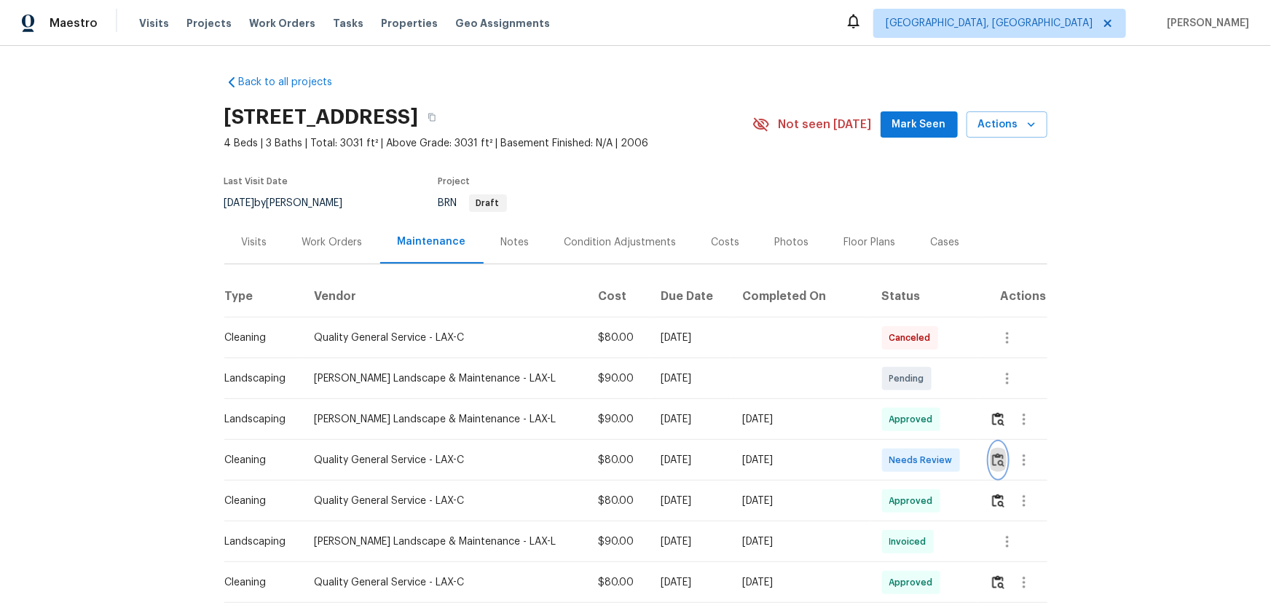
click at [904, 401] on img "button" at bounding box center [998, 460] width 12 height 14
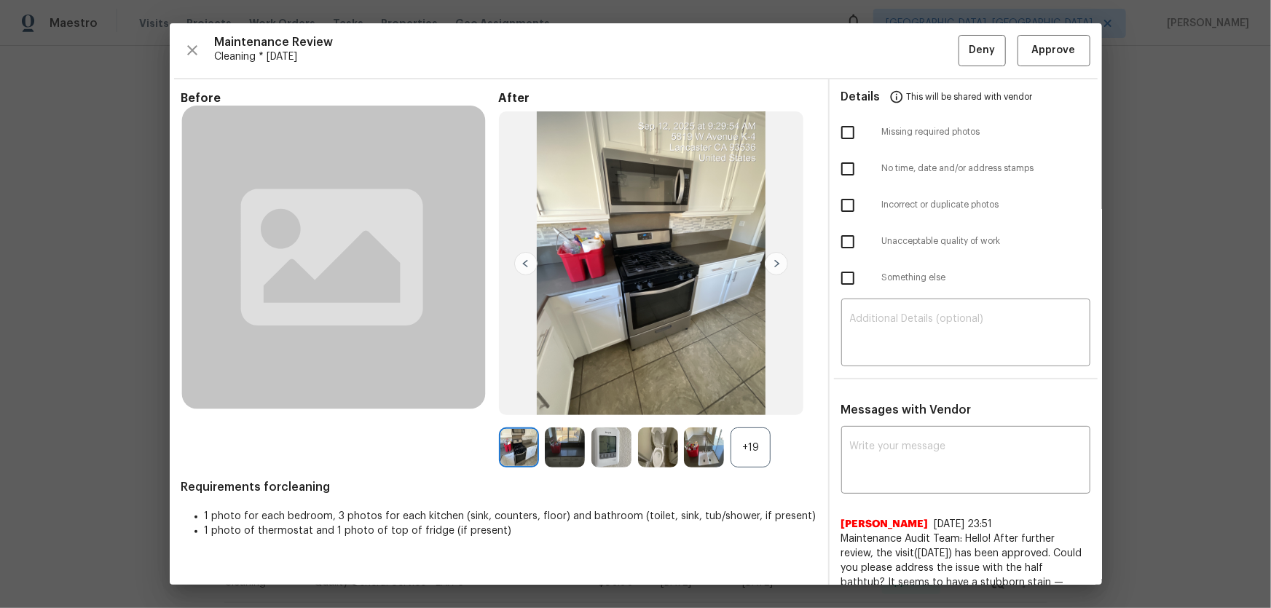
click at [735, 401] on div "+19" at bounding box center [751, 448] width 40 height 40
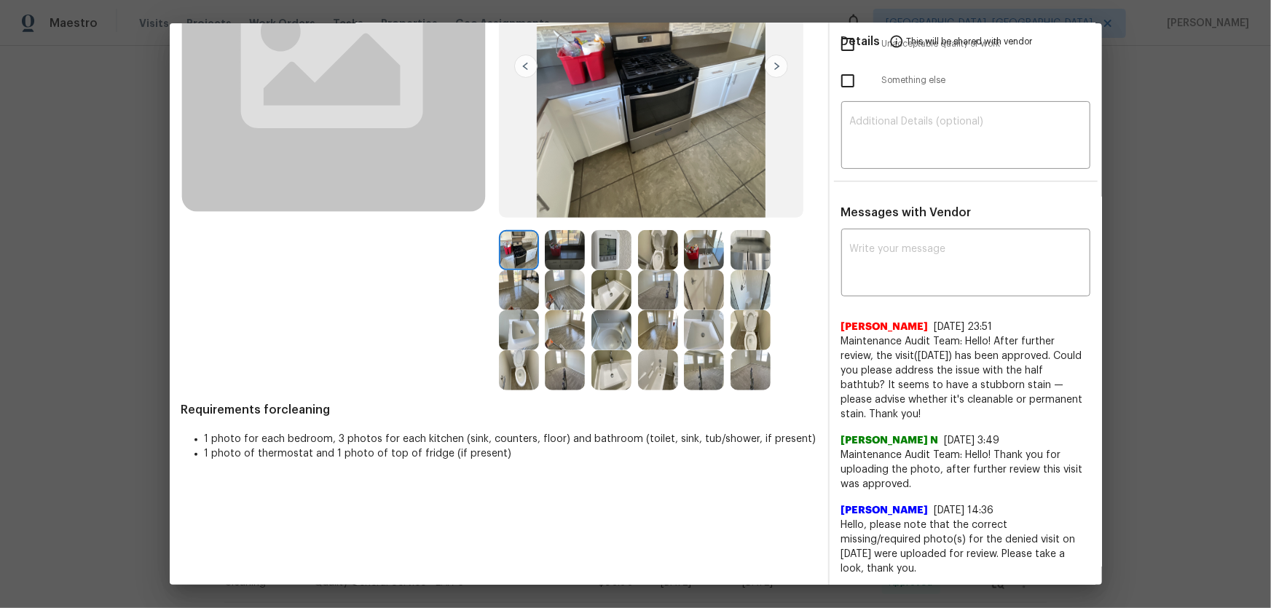
scroll to position [198, 0]
click at [517, 364] on img at bounding box center [519, 370] width 40 height 40
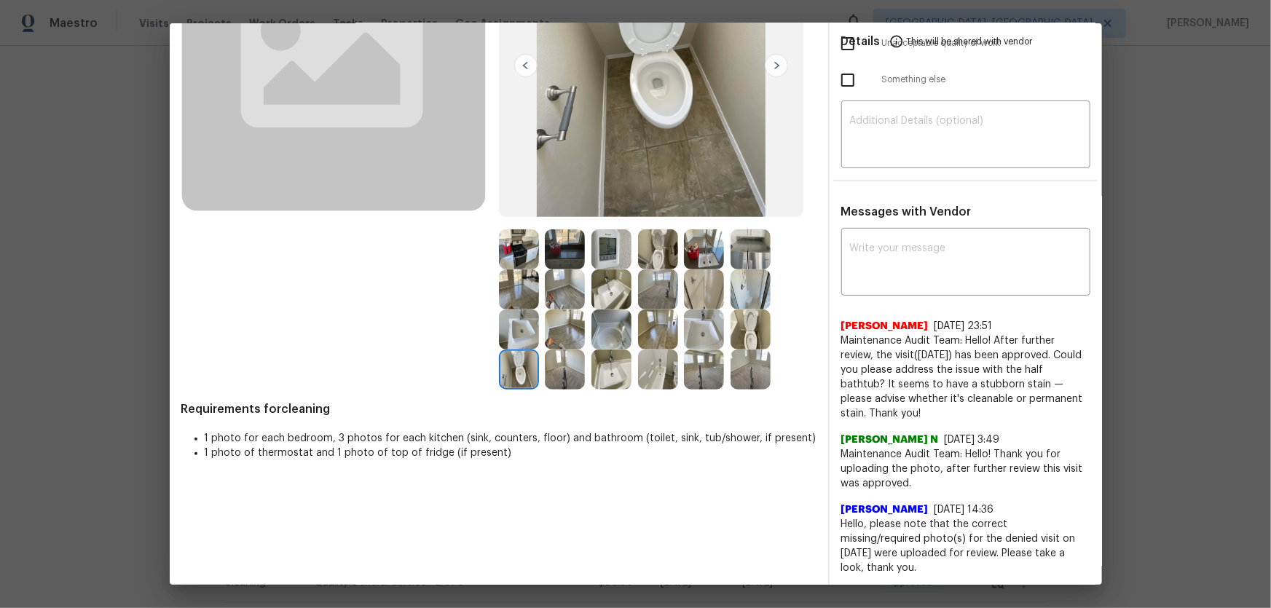
click at [655, 254] on img at bounding box center [658, 250] width 40 height 40
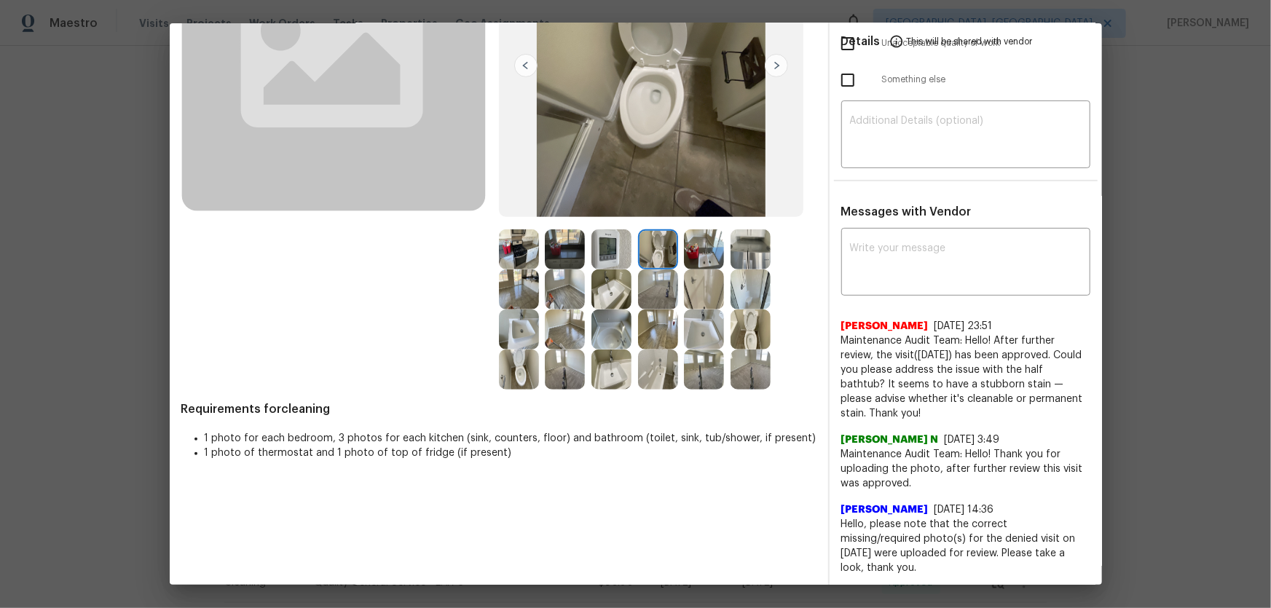
click at [740, 322] on img at bounding box center [751, 330] width 40 height 40
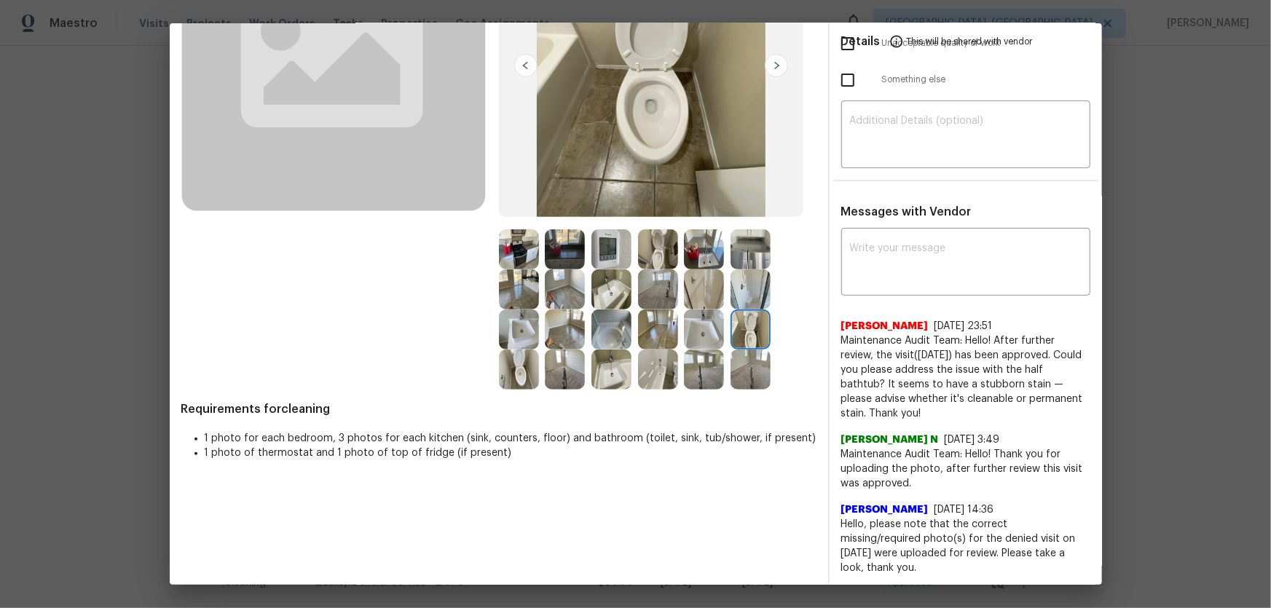
click at [704, 325] on img at bounding box center [704, 330] width 40 height 40
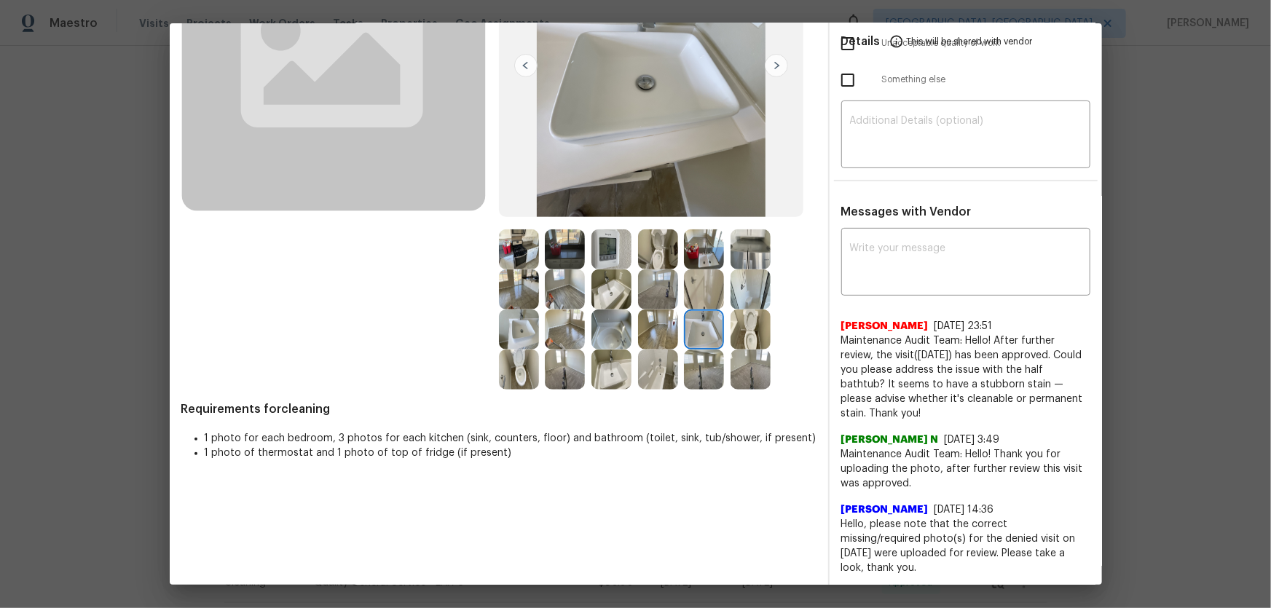
click at [616, 291] on img at bounding box center [612, 290] width 40 height 40
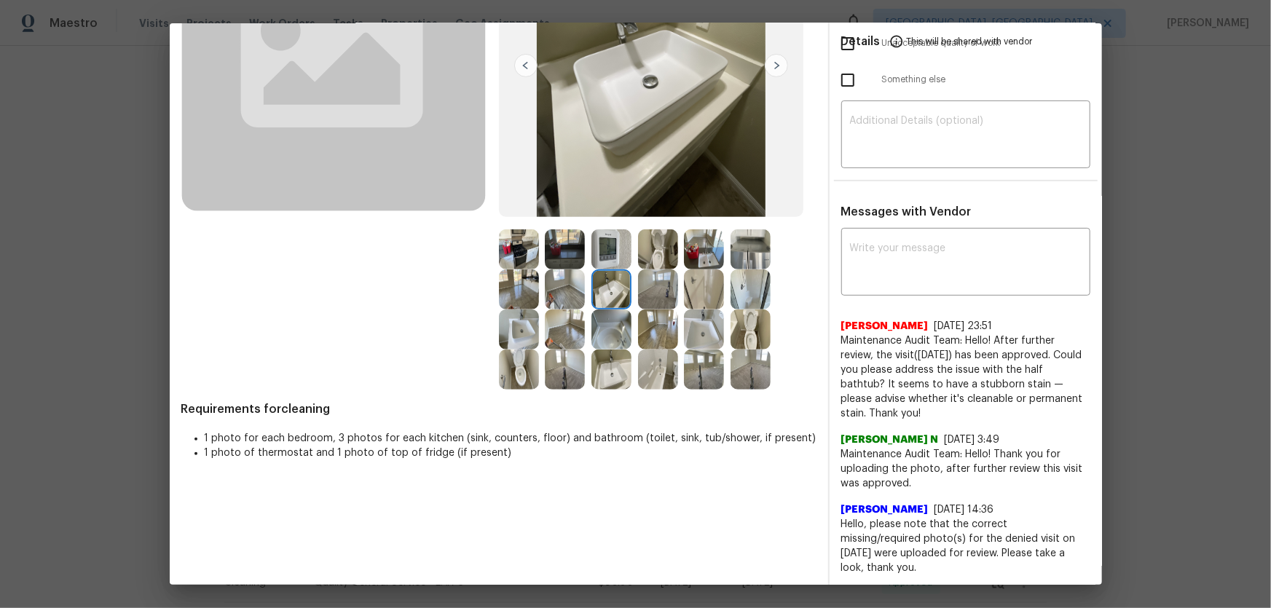
click at [501, 323] on img at bounding box center [519, 330] width 40 height 40
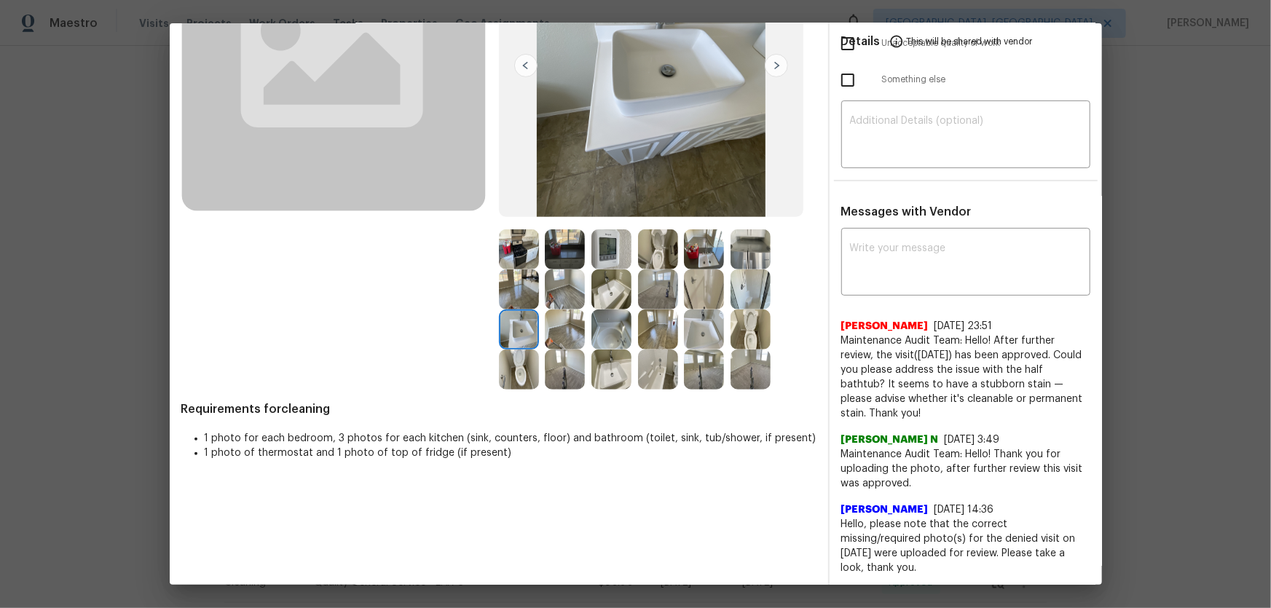
click at [600, 336] on img at bounding box center [612, 330] width 40 height 40
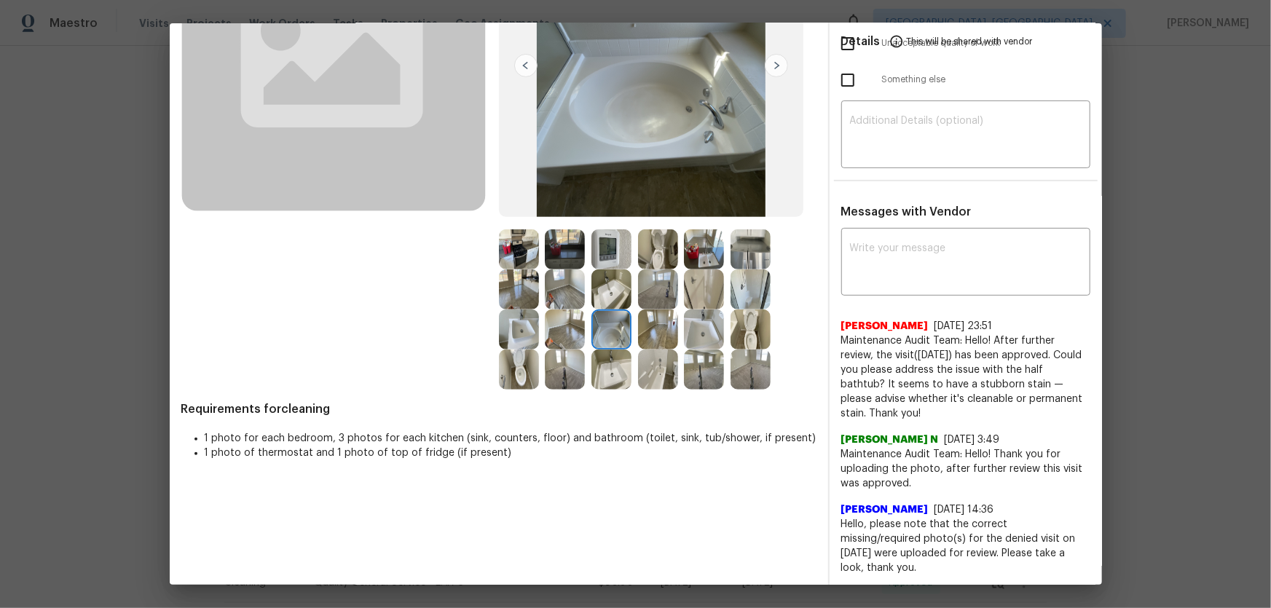
click at [653, 361] on img at bounding box center [658, 370] width 40 height 40
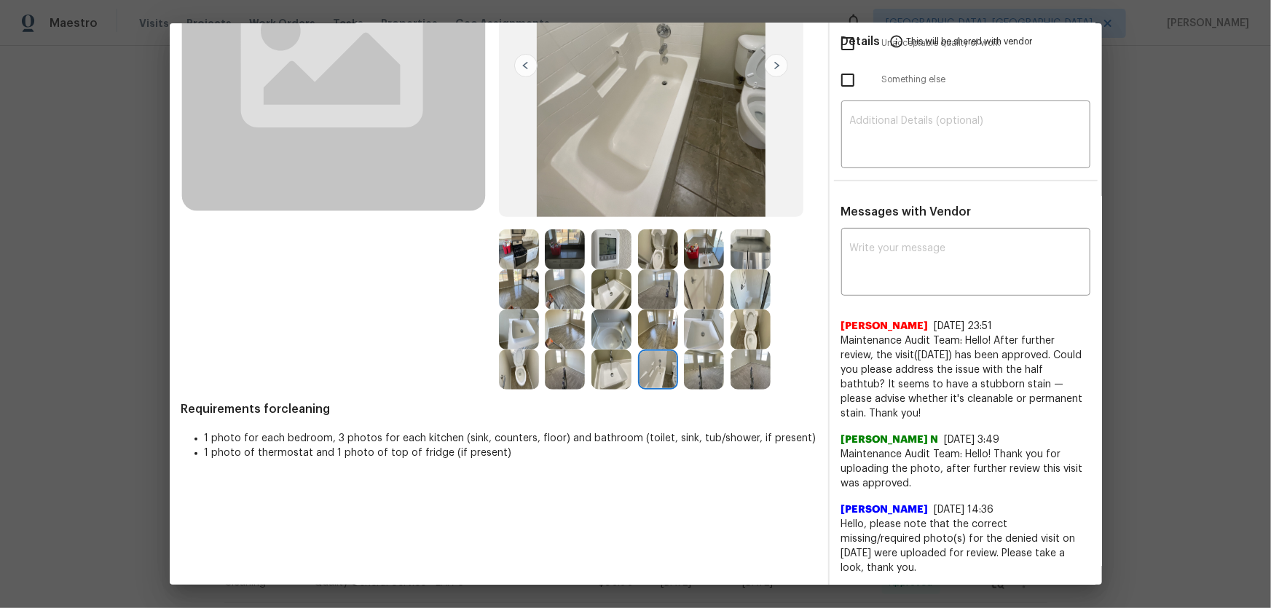
click at [702, 291] on img at bounding box center [704, 290] width 40 height 40
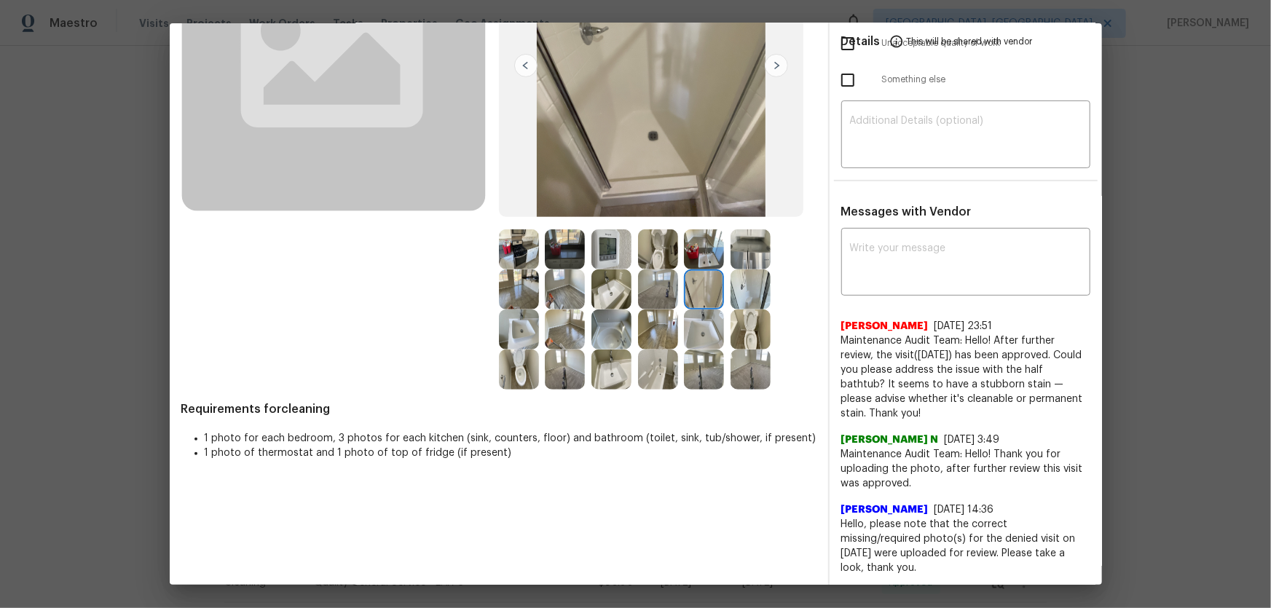
click at [706, 256] on img at bounding box center [704, 250] width 40 height 40
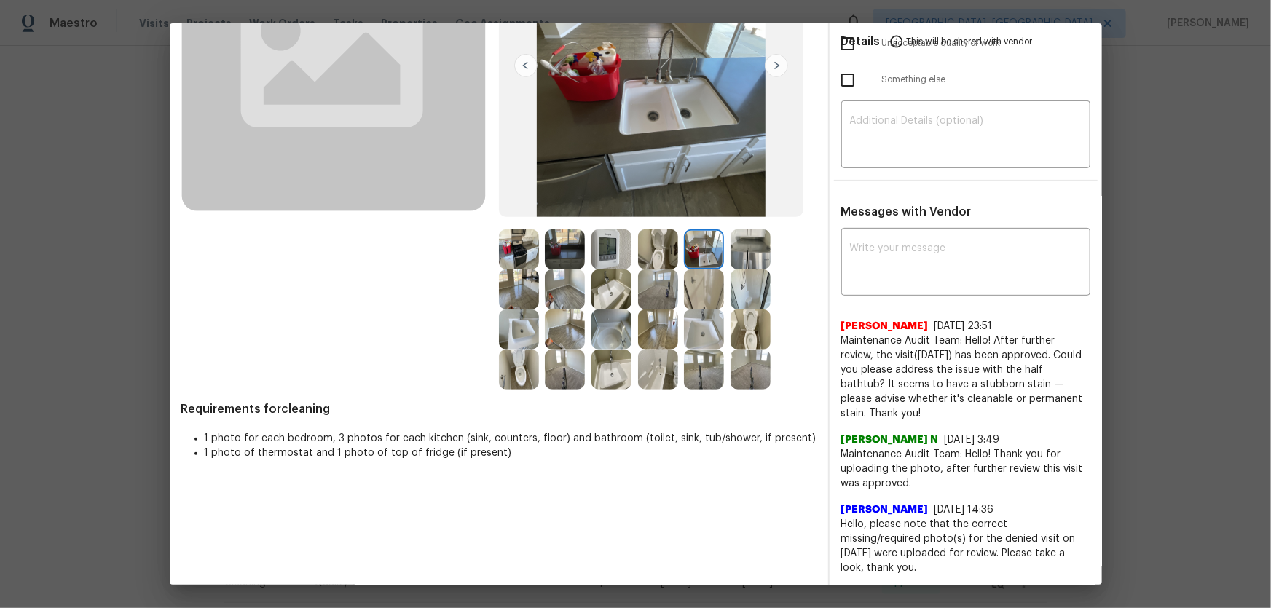
click at [643, 253] on img at bounding box center [658, 250] width 40 height 40
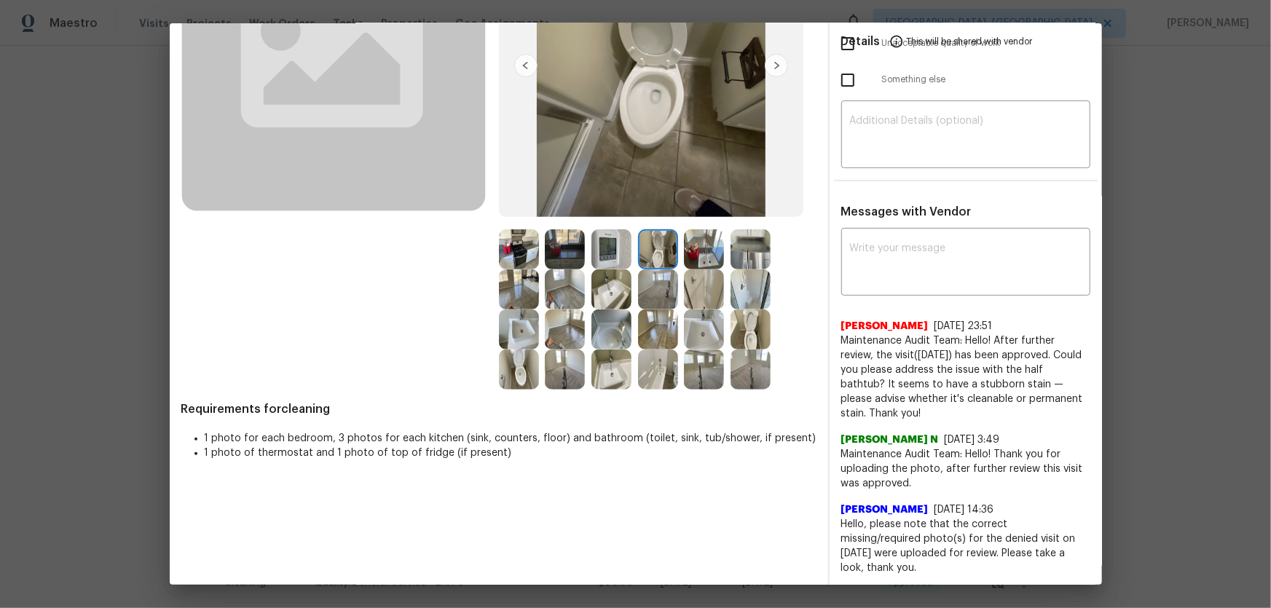
click at [595, 248] on img at bounding box center [612, 250] width 40 height 40
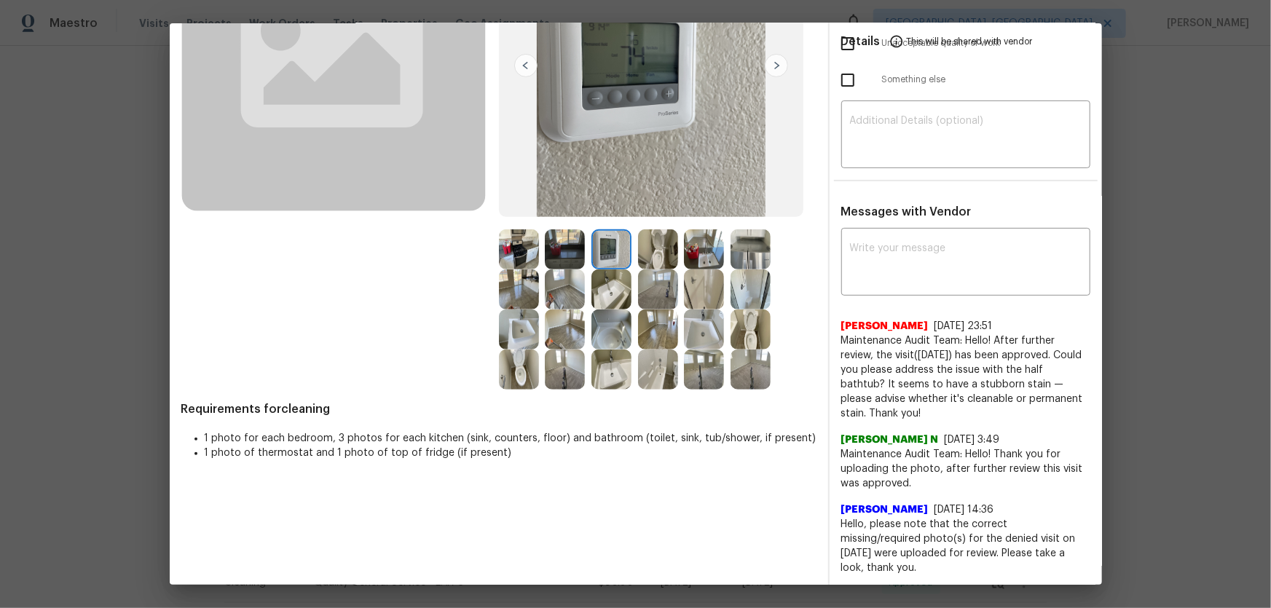
click at [558, 242] on img at bounding box center [565, 250] width 40 height 40
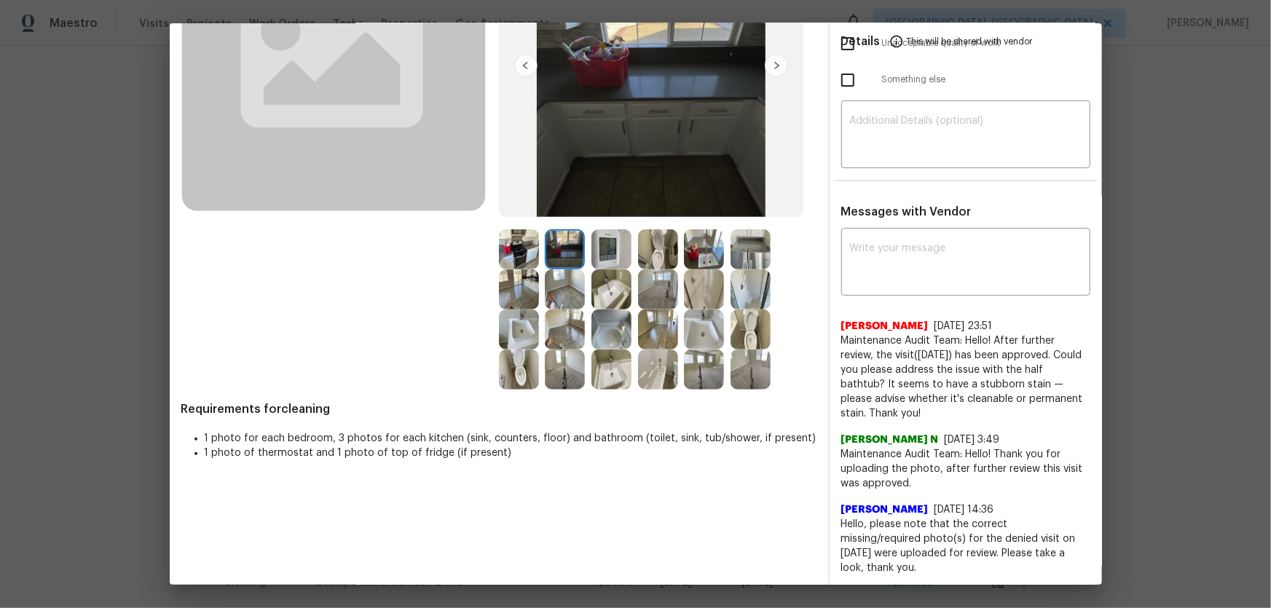
click at [513, 239] on img at bounding box center [519, 250] width 40 height 40
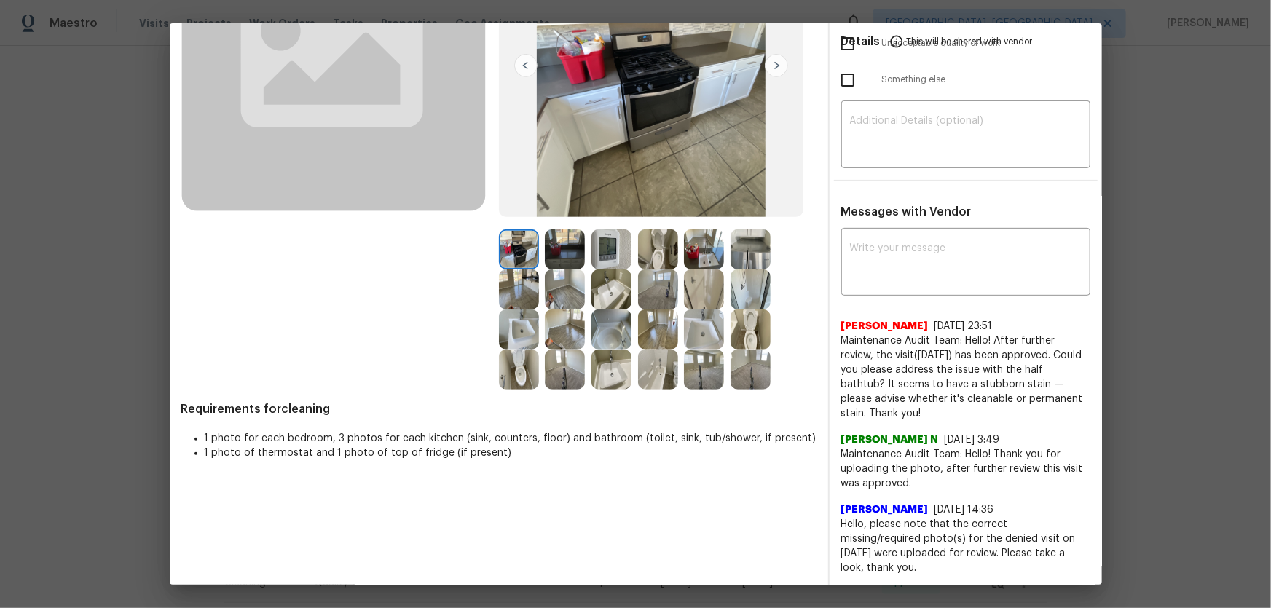
click at [573, 383] on img at bounding box center [565, 370] width 40 height 40
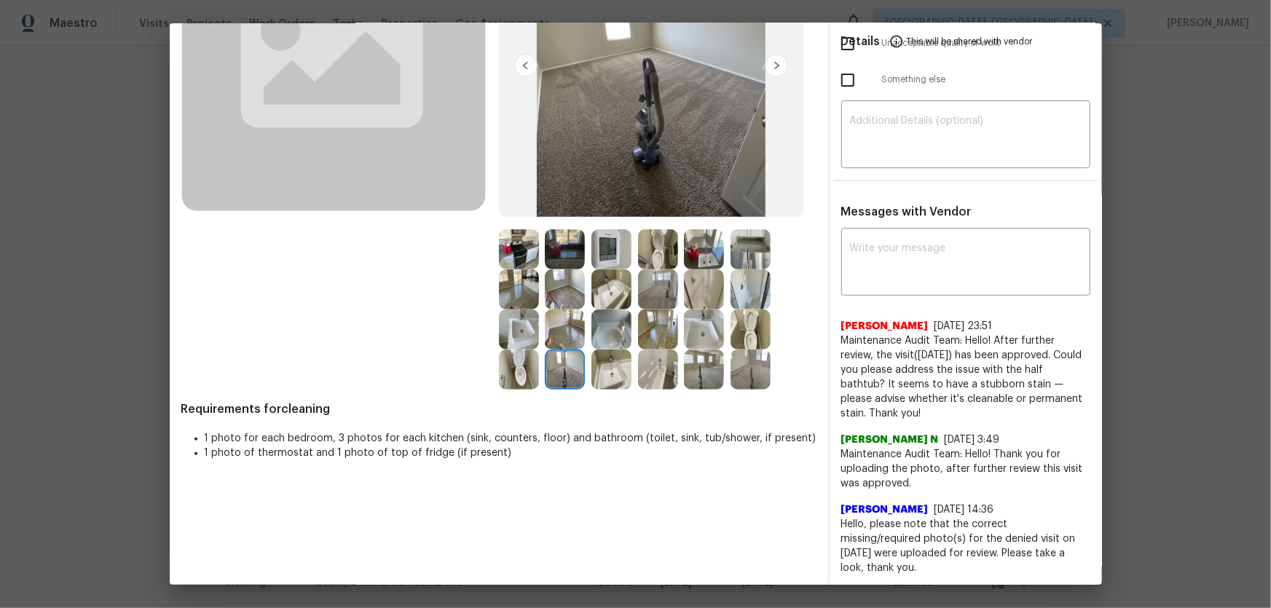
click at [576, 323] on img at bounding box center [565, 330] width 40 height 40
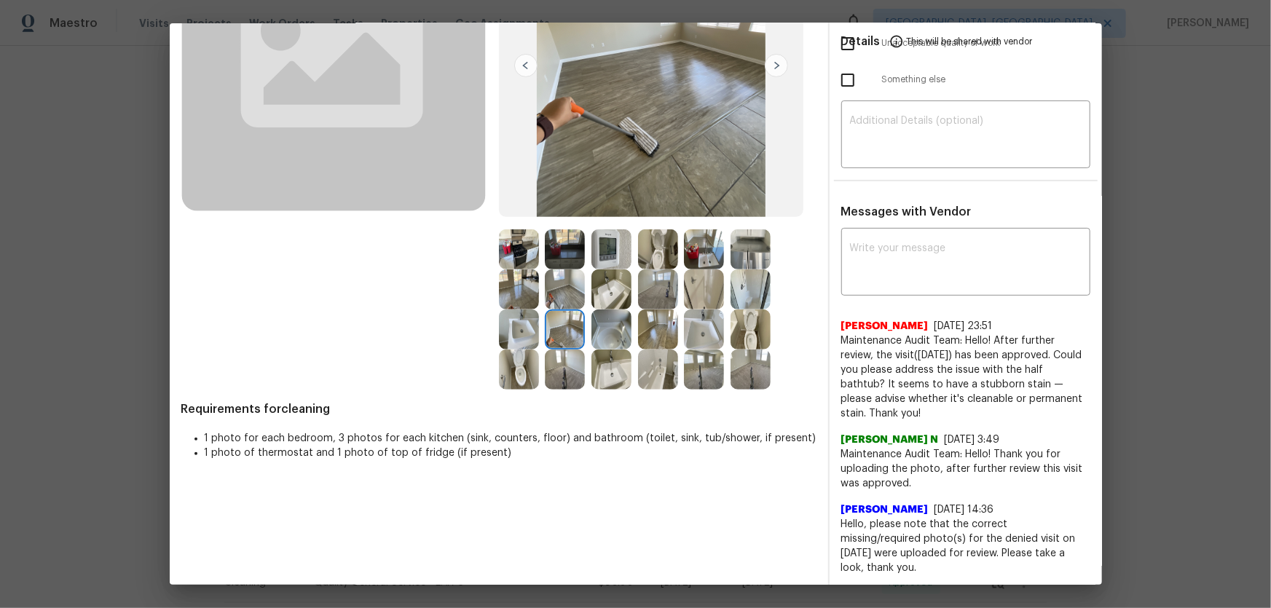
click at [571, 302] on img at bounding box center [565, 290] width 40 height 40
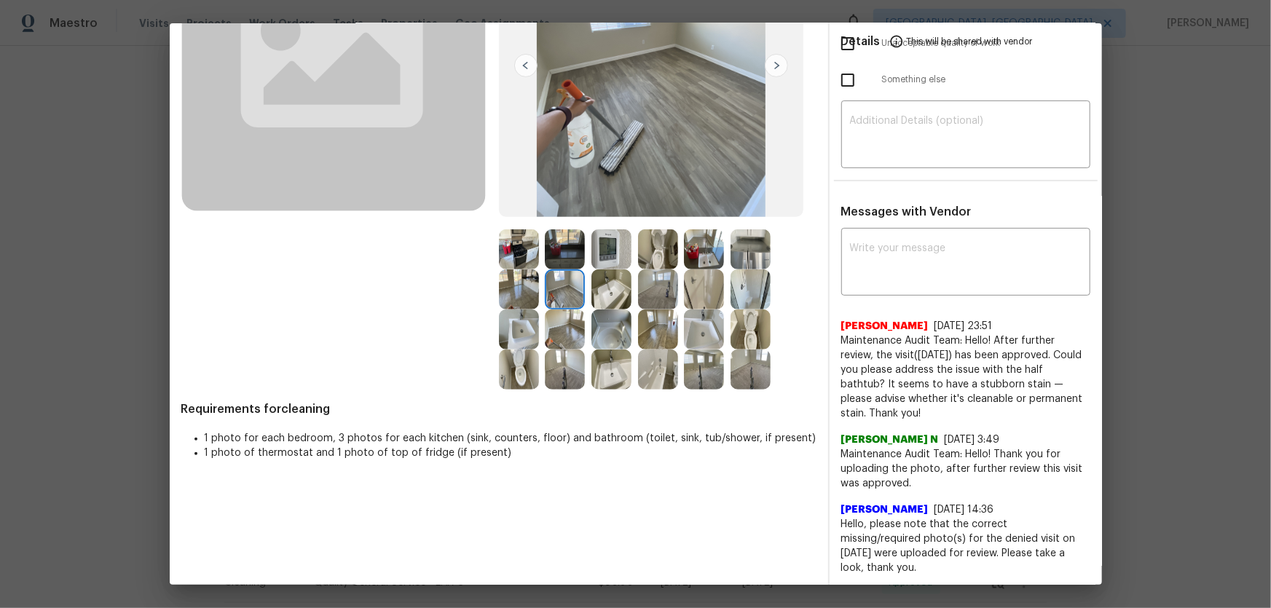
click at [713, 373] on img at bounding box center [704, 370] width 40 height 40
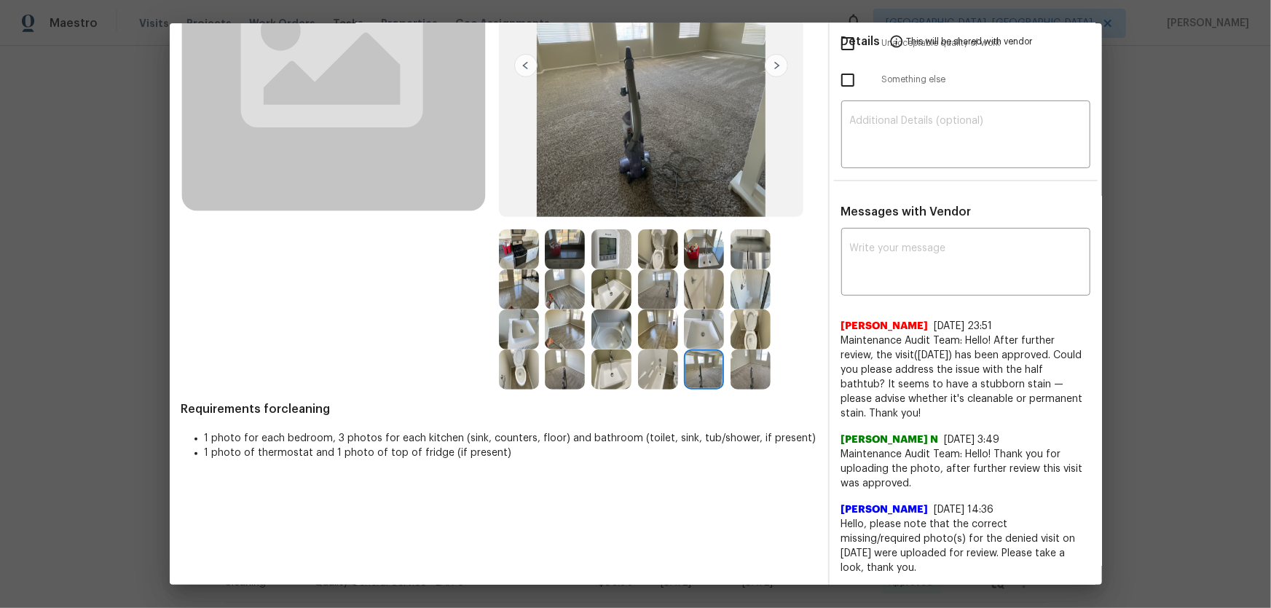
click at [705, 332] on img at bounding box center [704, 330] width 40 height 40
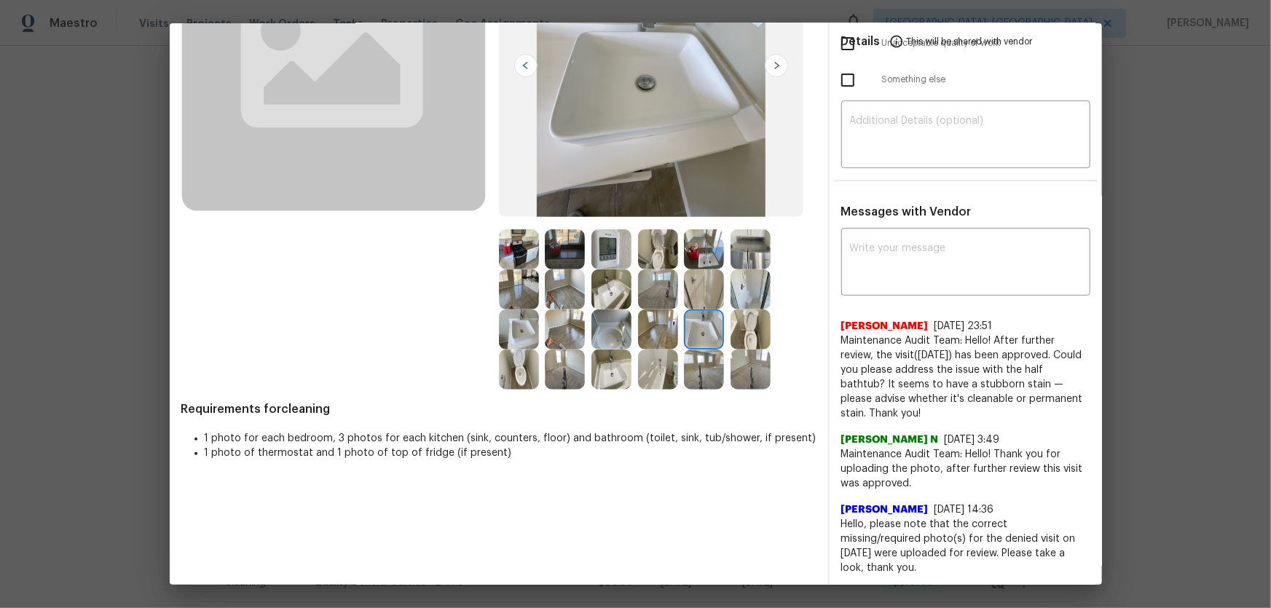
click at [691, 279] on img at bounding box center [704, 290] width 40 height 40
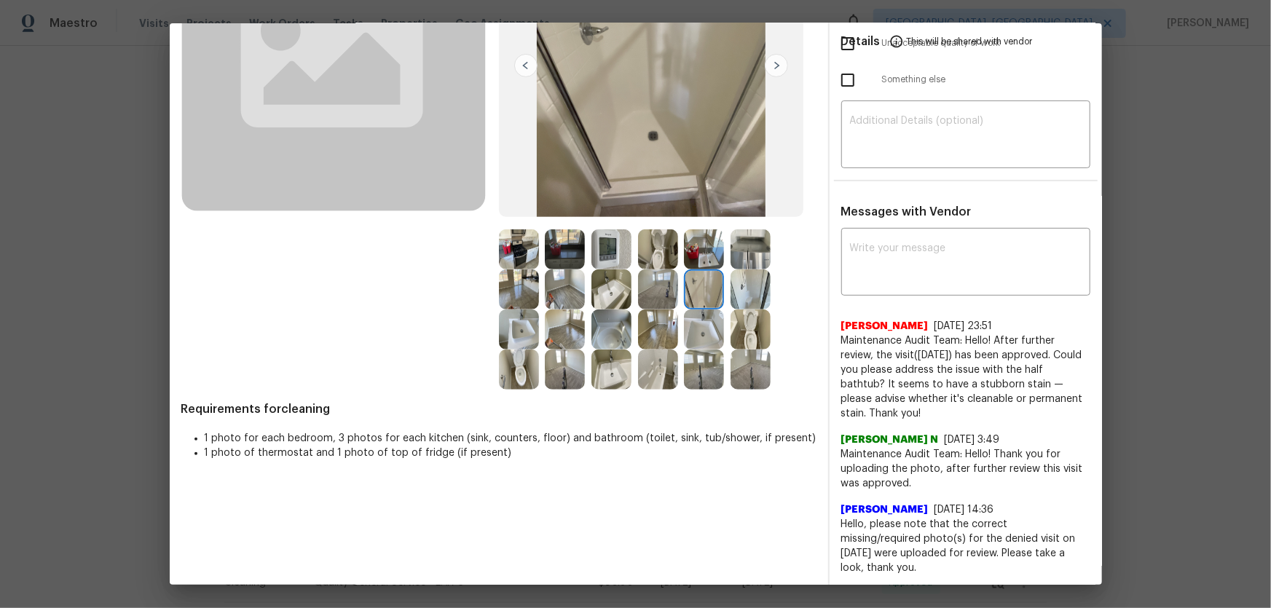
click at [698, 244] on img at bounding box center [704, 250] width 40 height 40
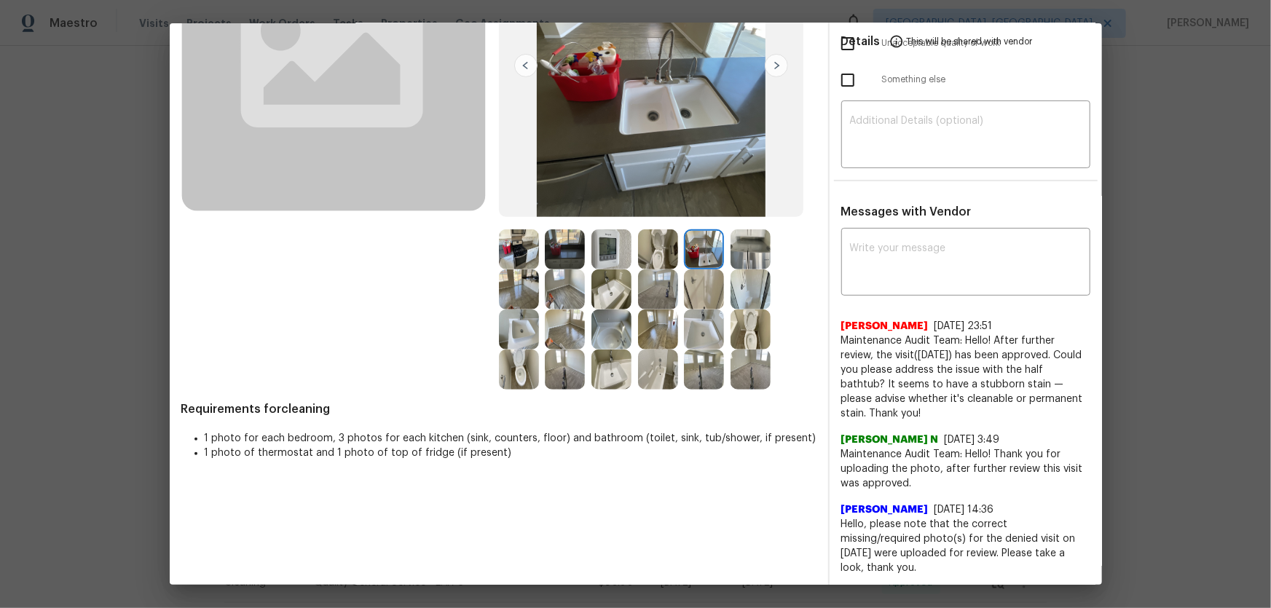
click at [767, 253] on img at bounding box center [751, 250] width 40 height 40
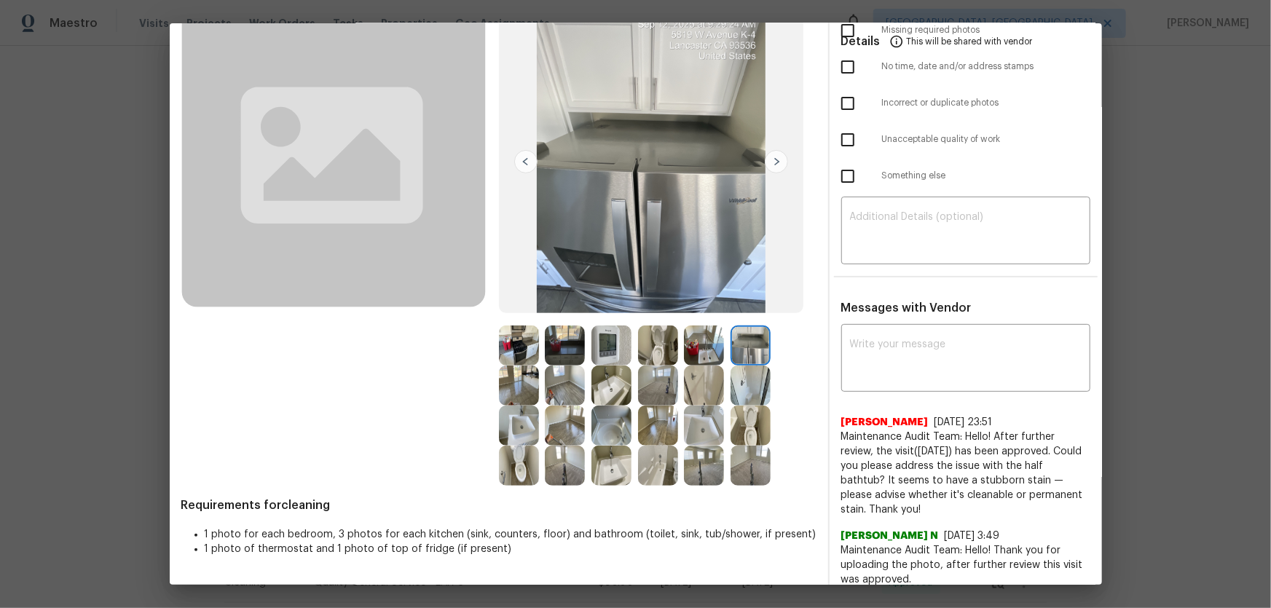
scroll to position [0, 0]
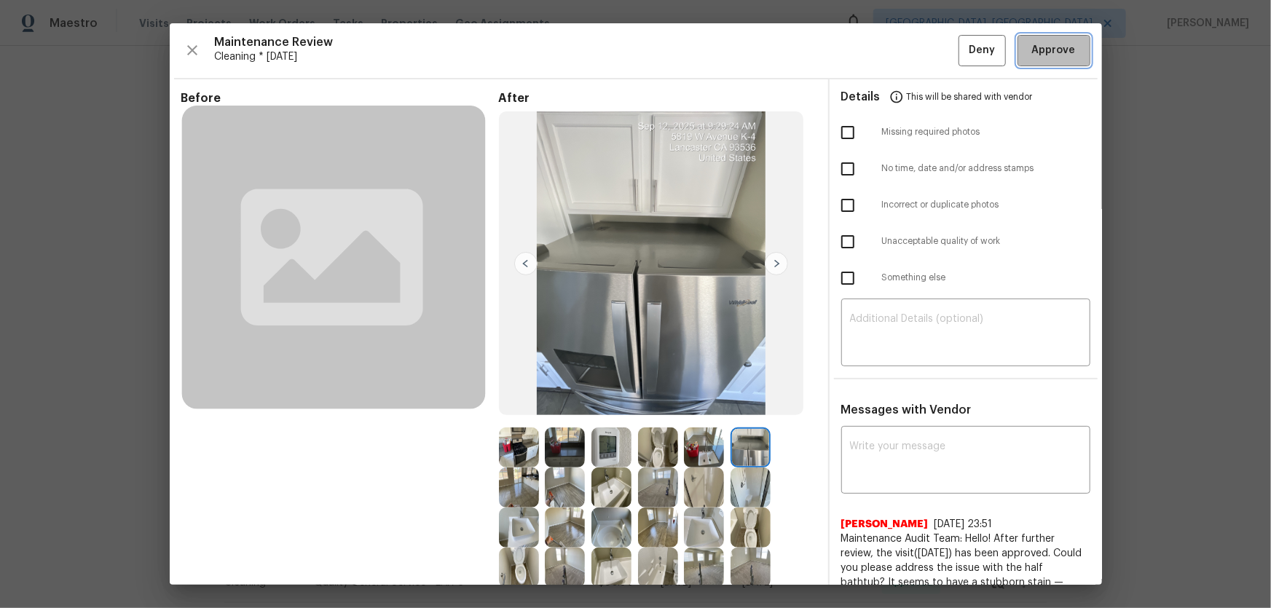
click at [904, 51] on span "Approve" at bounding box center [1054, 51] width 44 height 18
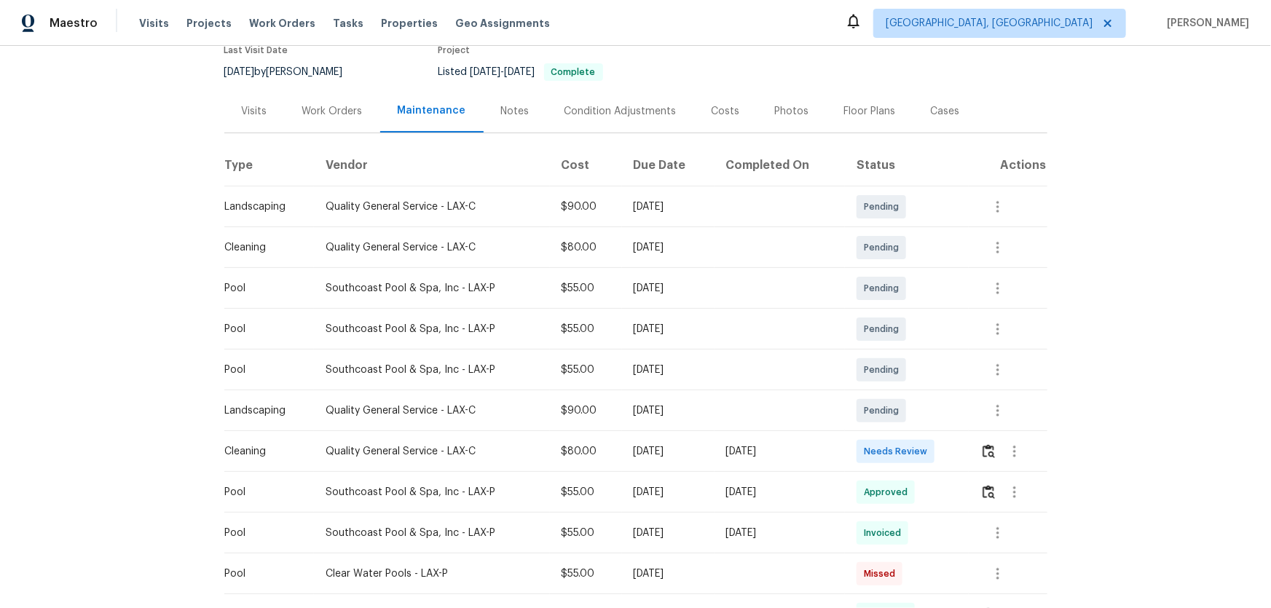
scroll to position [132, 0]
click at [904, 401] on button "button" at bounding box center [989, 451] width 17 height 35
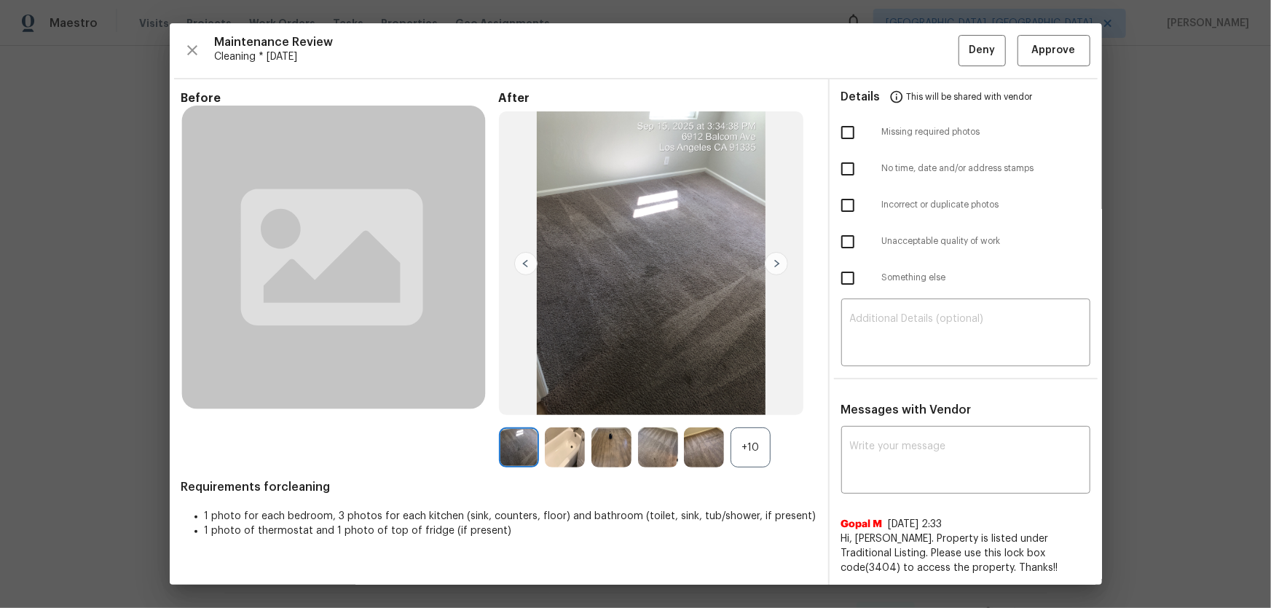
click at [737, 401] on div "+10" at bounding box center [751, 448] width 40 height 40
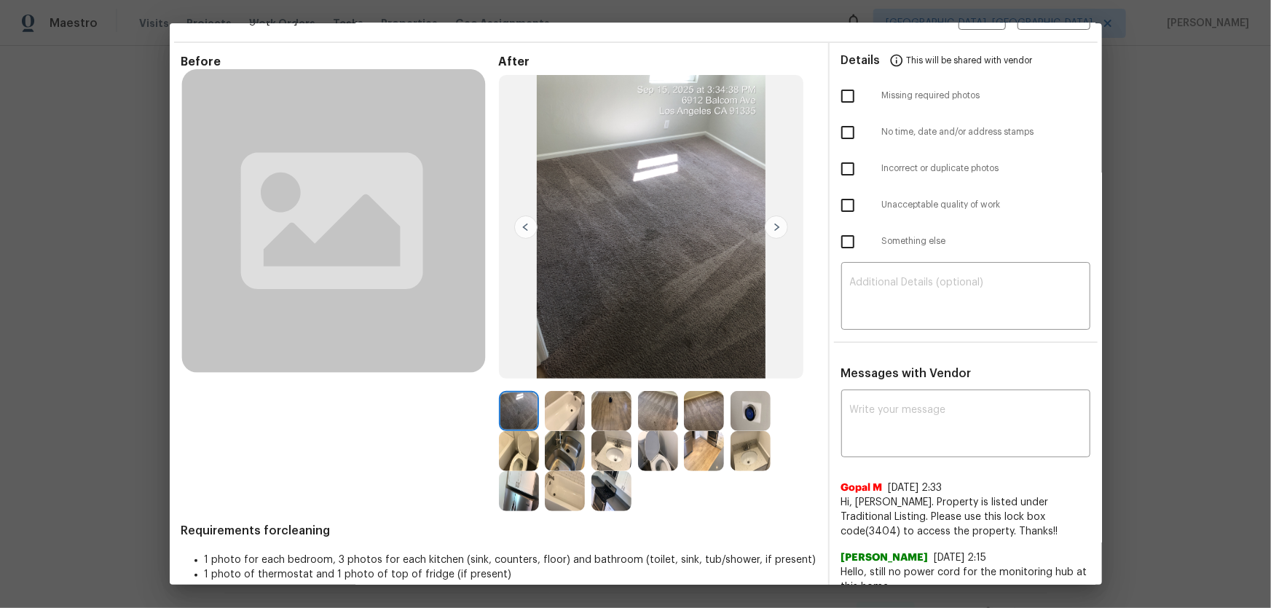
scroll to position [66, 0]
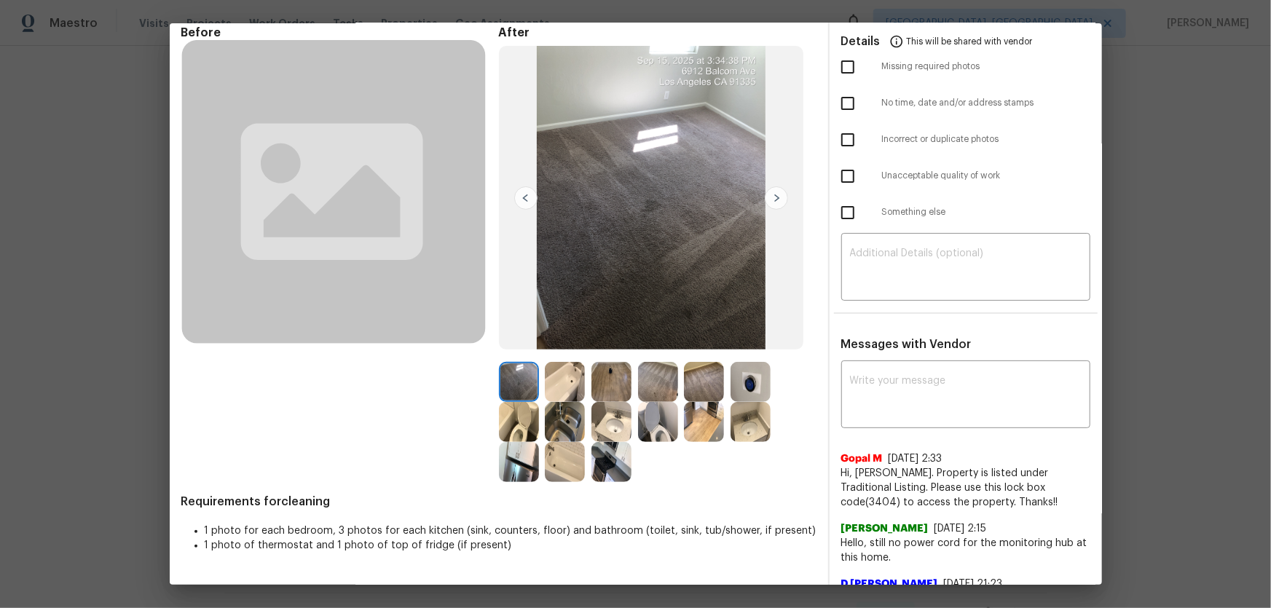
click at [646, 401] on img at bounding box center [658, 422] width 40 height 40
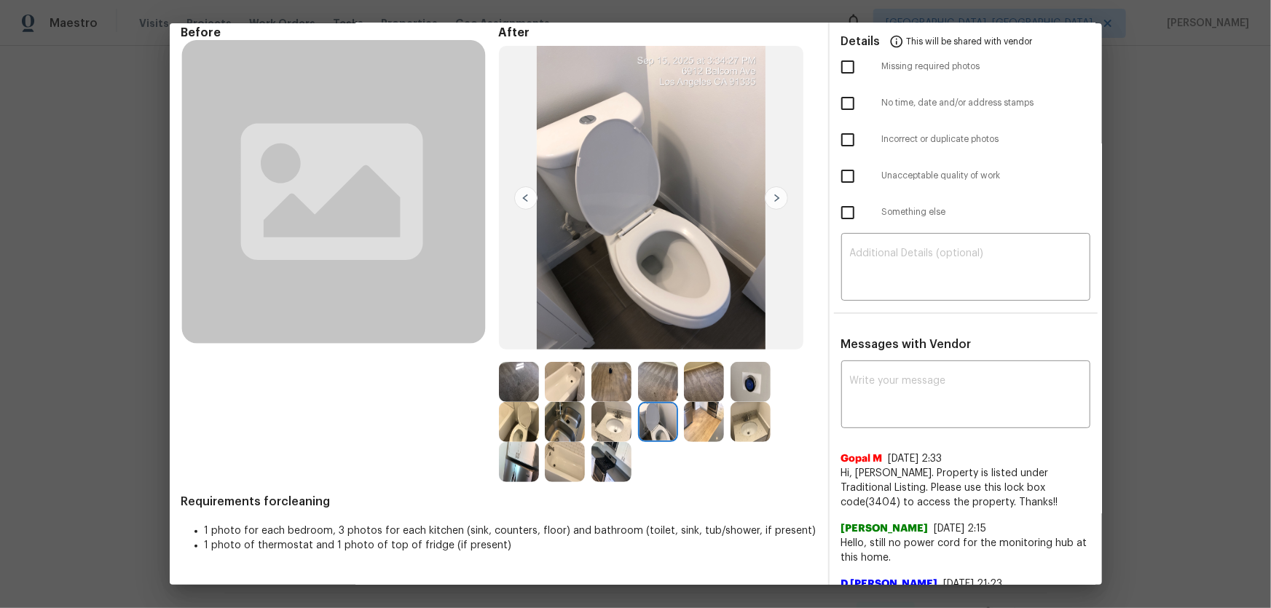
click at [517, 401] on img at bounding box center [519, 422] width 40 height 40
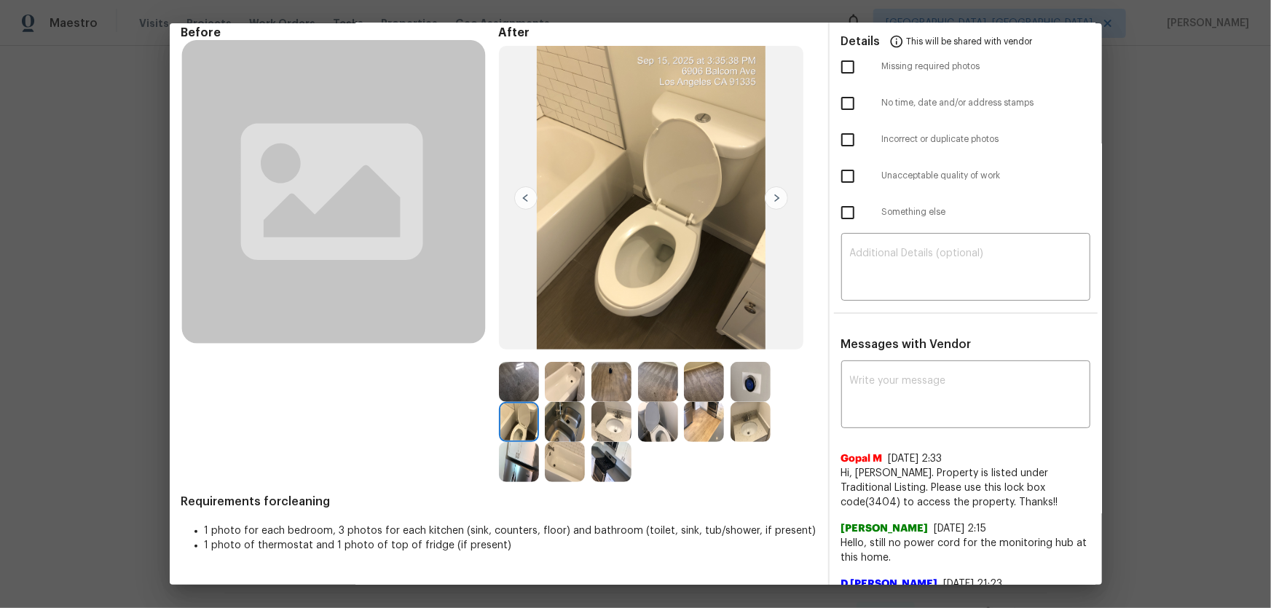
click at [604, 401] on img at bounding box center [612, 422] width 40 height 40
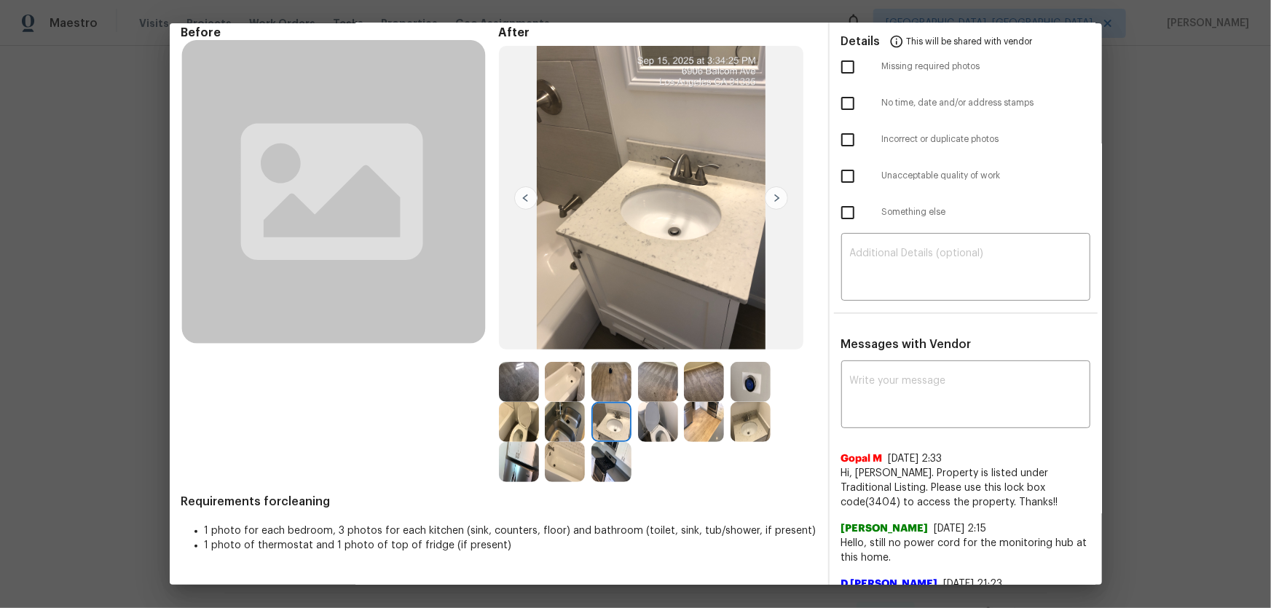
click at [769, 401] on div at bounding box center [754, 422] width 47 height 40
click at [570, 401] on img at bounding box center [565, 462] width 40 height 40
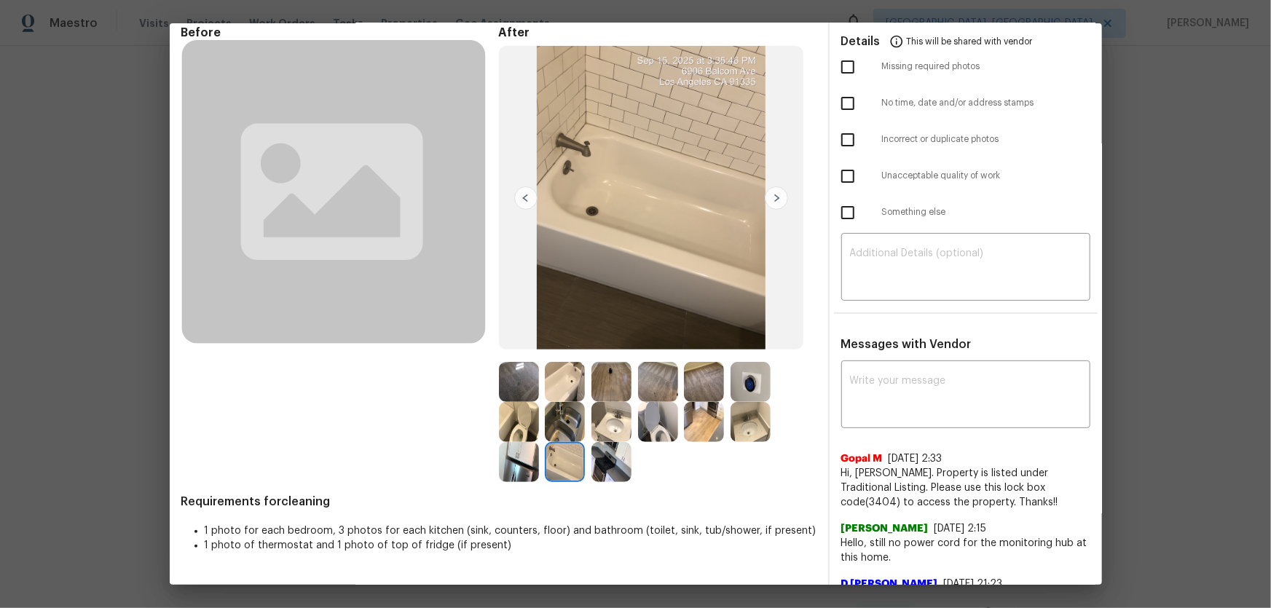
click at [558, 391] on img at bounding box center [565, 382] width 40 height 40
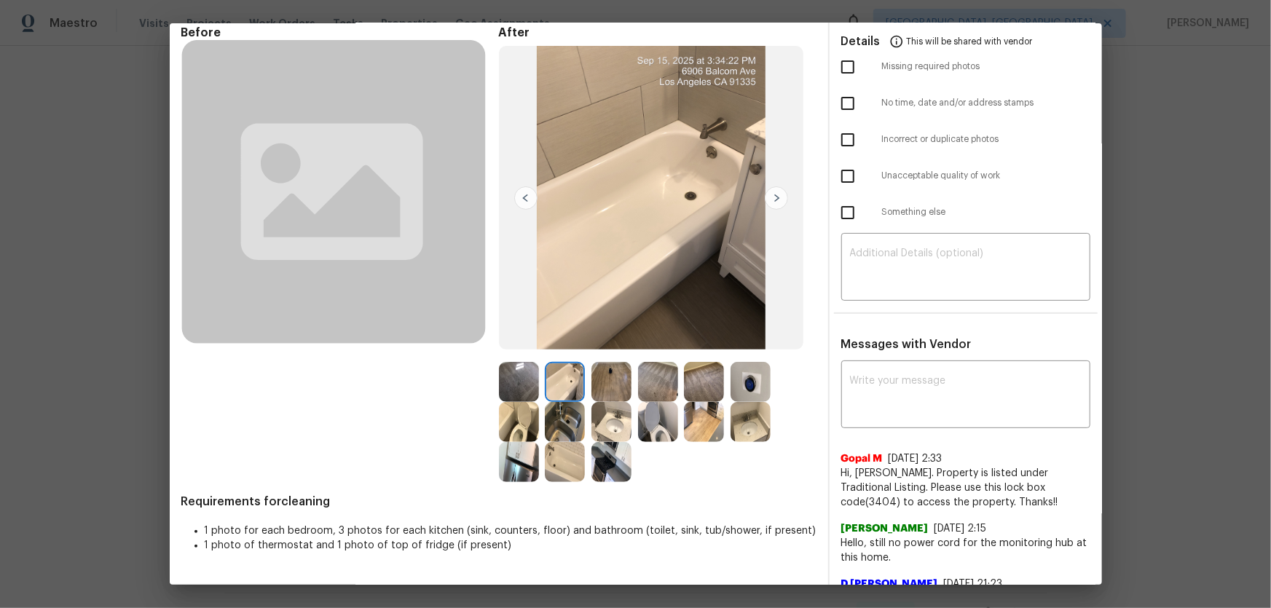
click at [561, 401] on img at bounding box center [565, 422] width 40 height 40
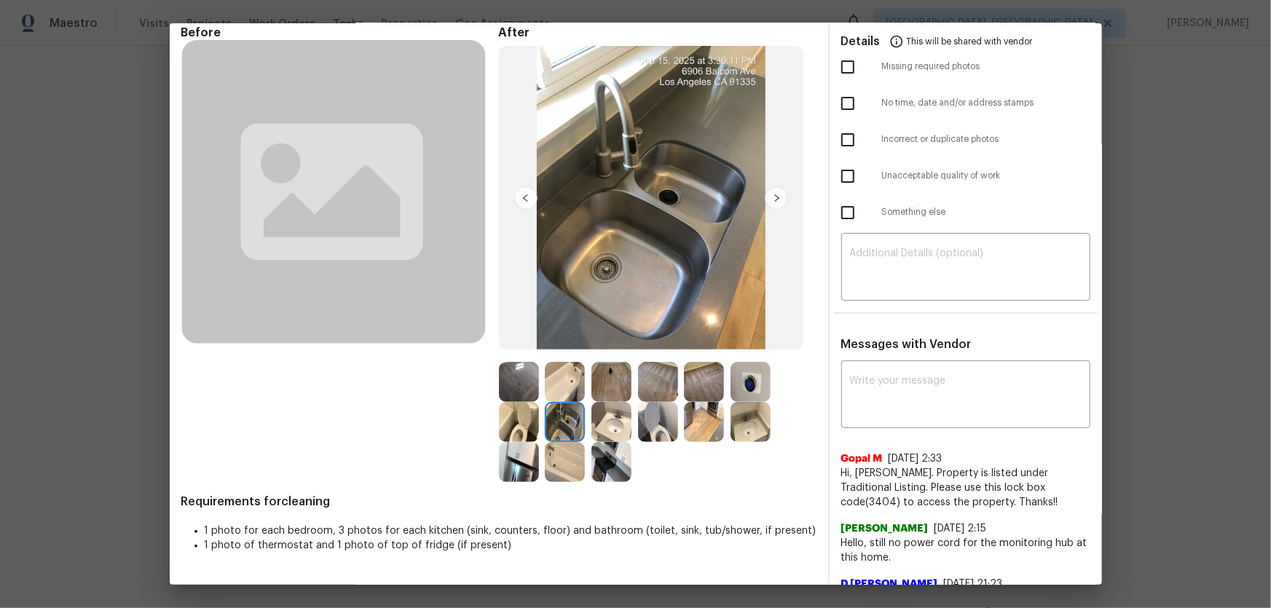
click at [507, 401] on img at bounding box center [519, 462] width 40 height 40
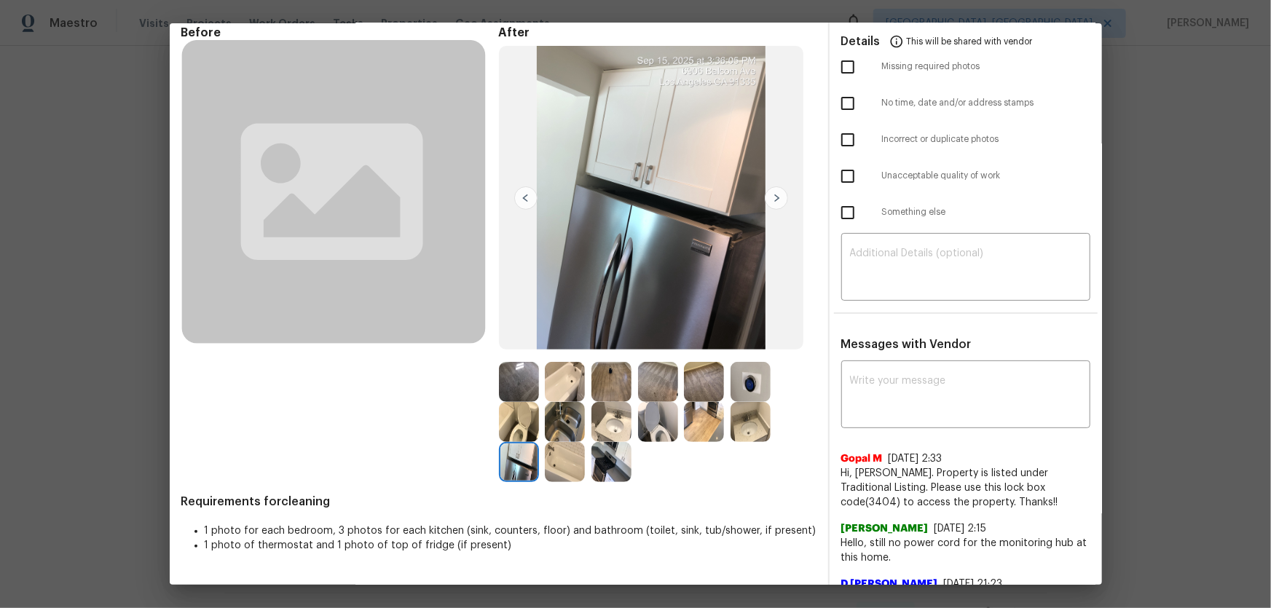
click at [596, 401] on img at bounding box center [612, 462] width 40 height 40
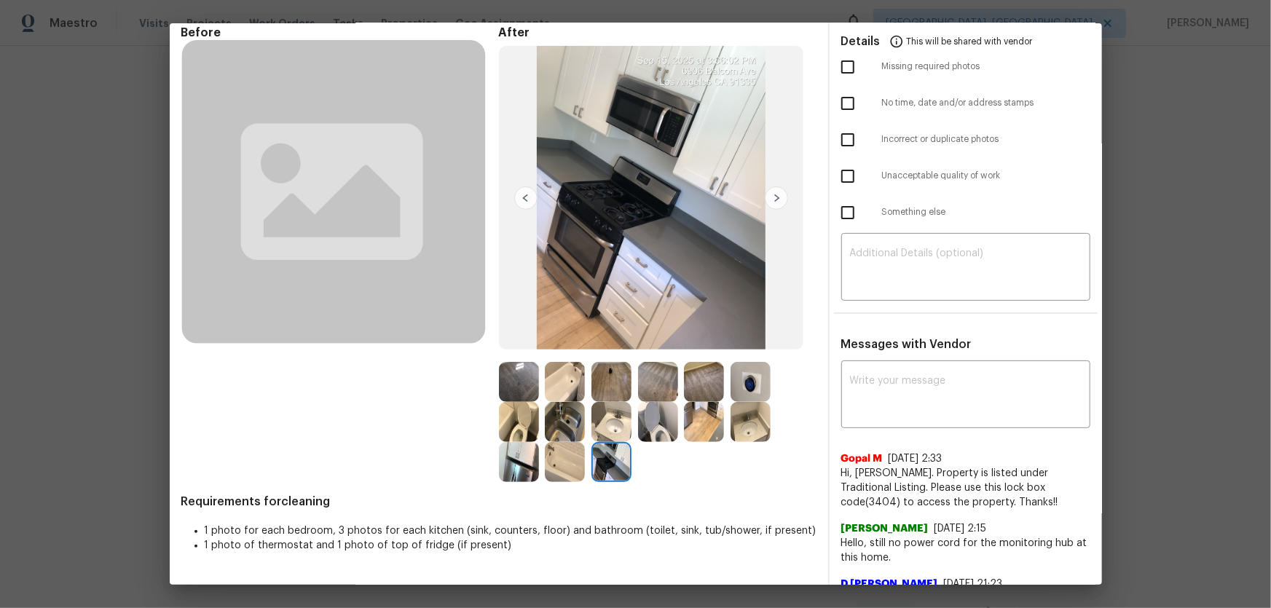
click at [605, 401] on img at bounding box center [612, 422] width 40 height 40
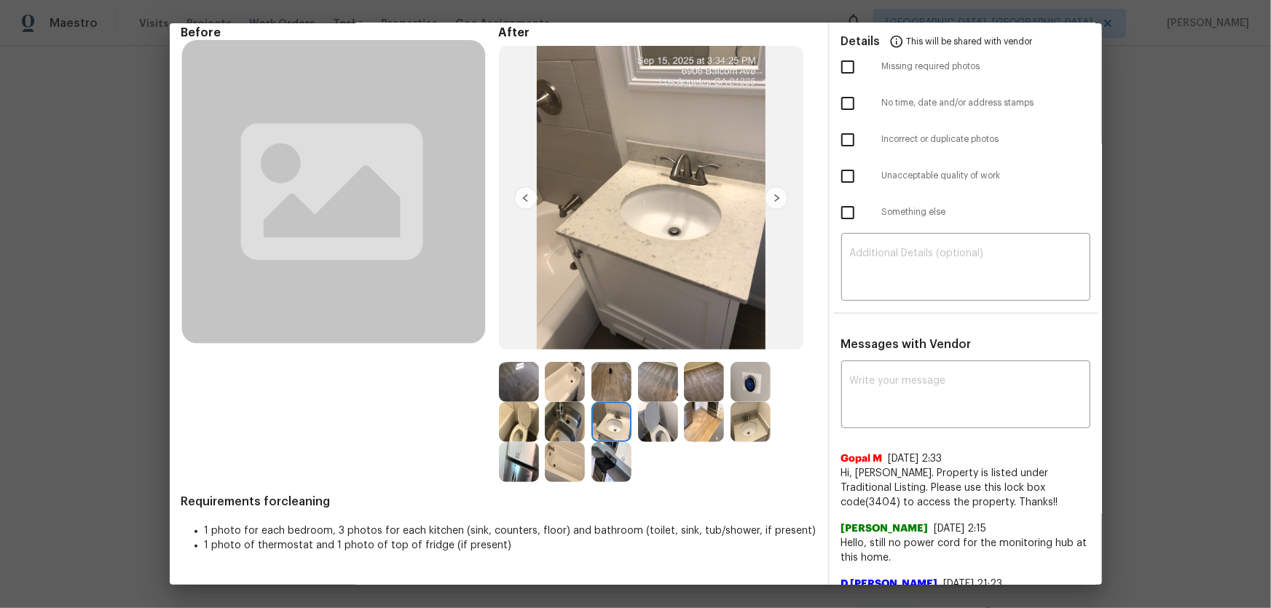
click at [610, 366] on img at bounding box center [612, 382] width 40 height 40
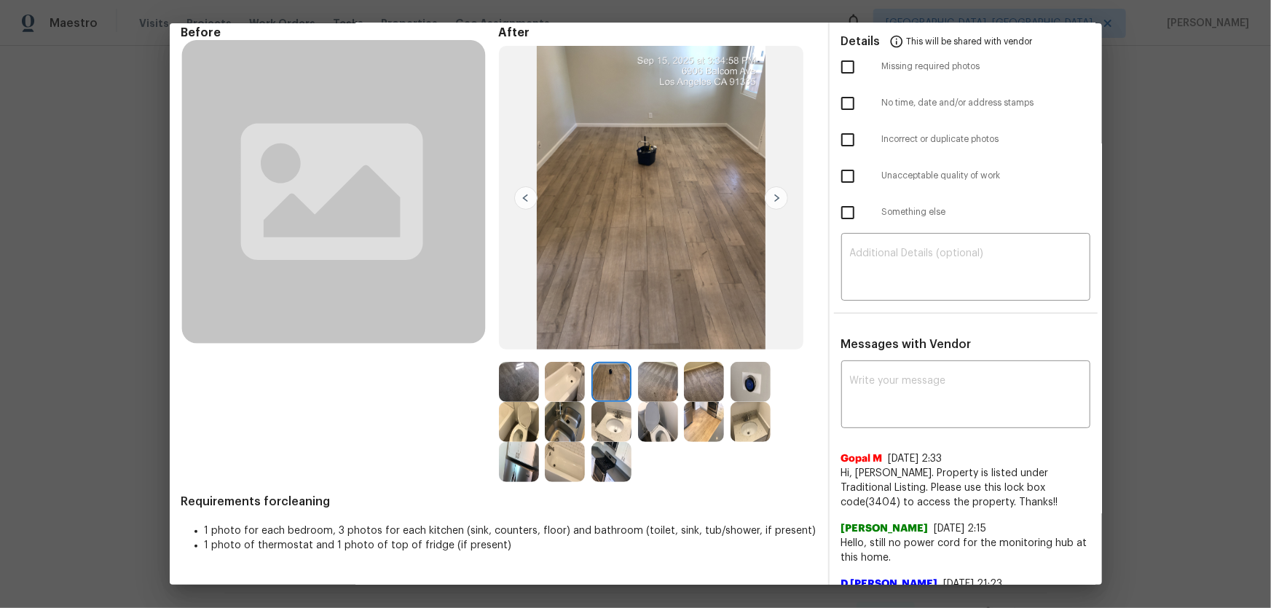
click at [659, 374] on img at bounding box center [658, 382] width 40 height 40
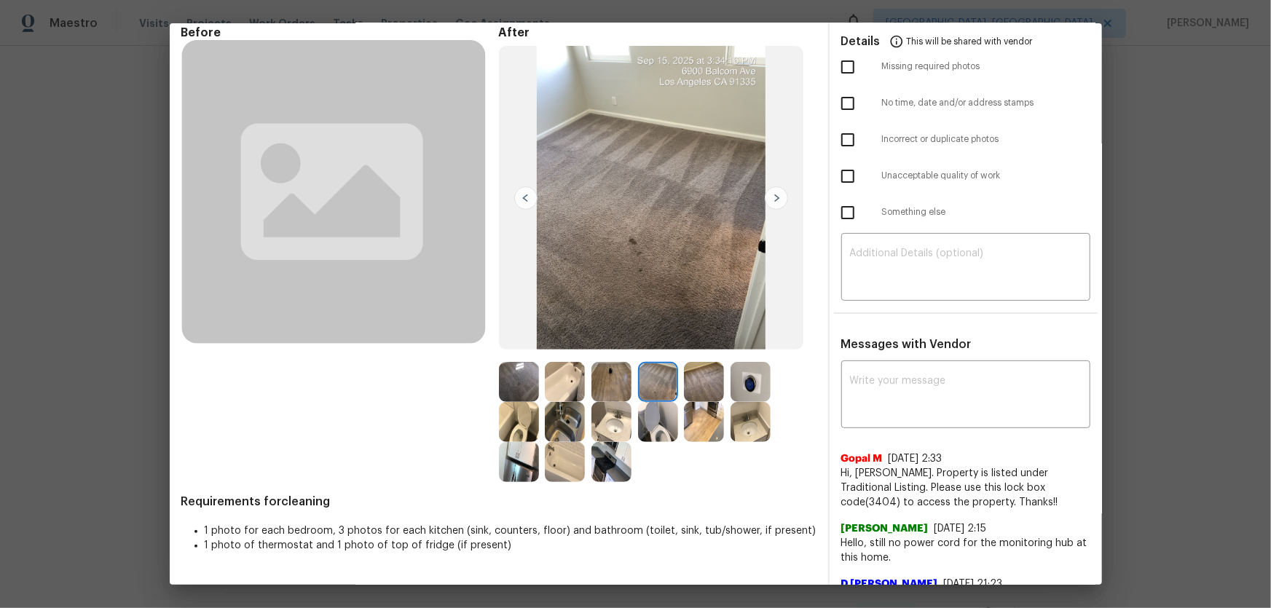
click at [695, 378] on img at bounding box center [704, 382] width 40 height 40
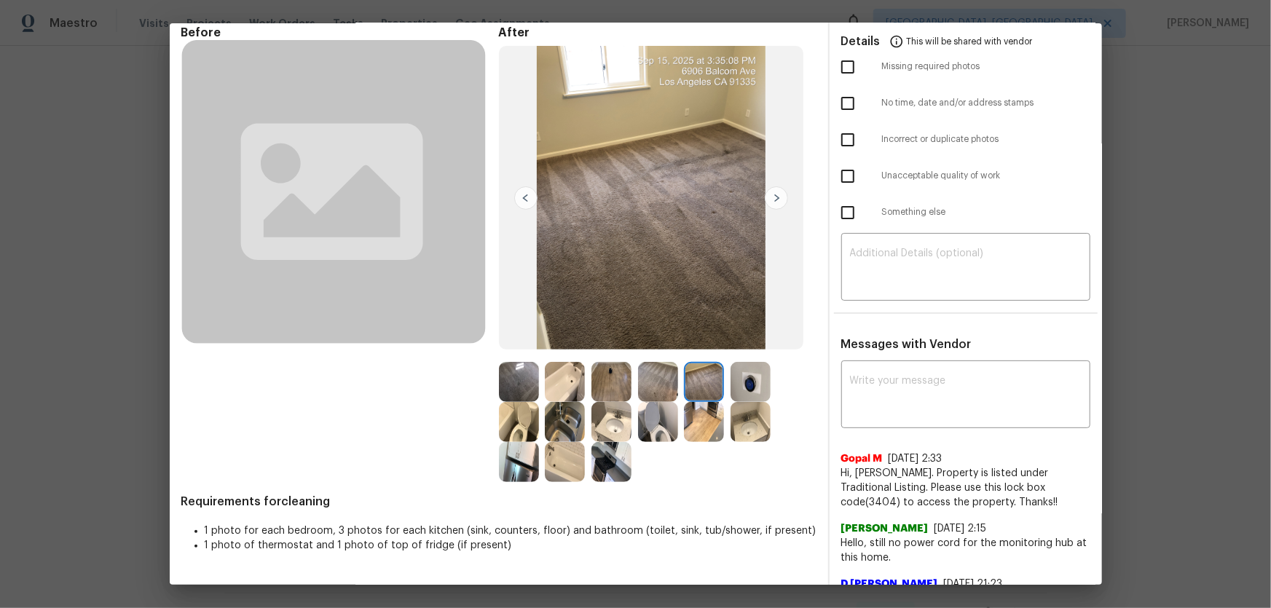
click at [745, 385] on img at bounding box center [751, 382] width 40 height 40
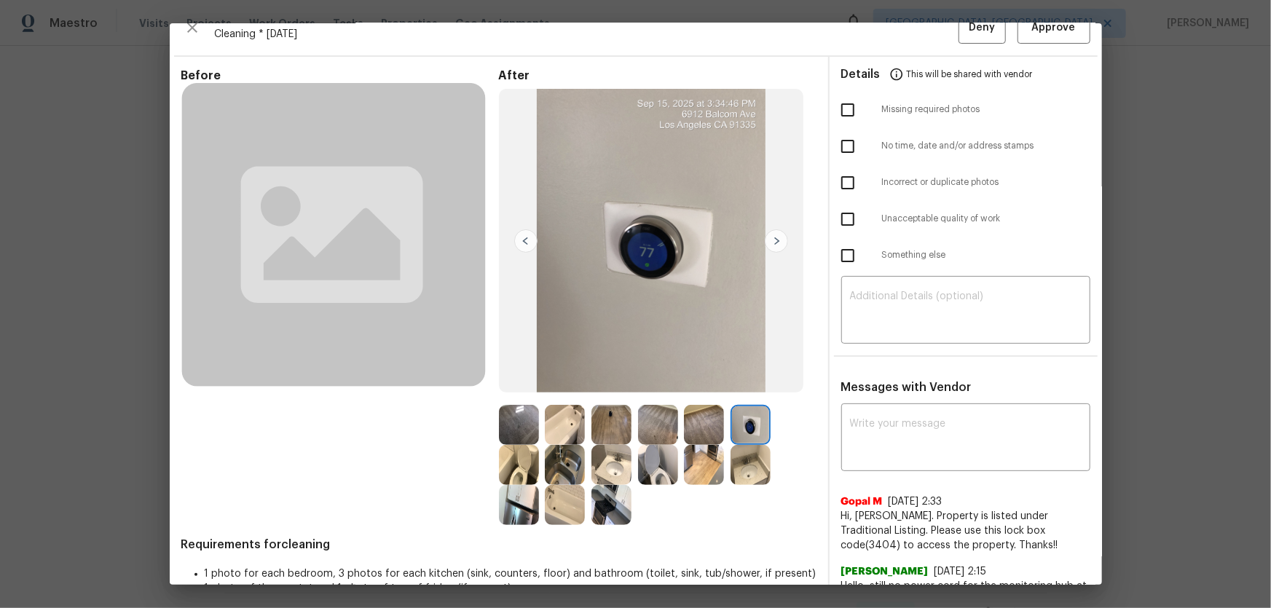
scroll to position [0, 0]
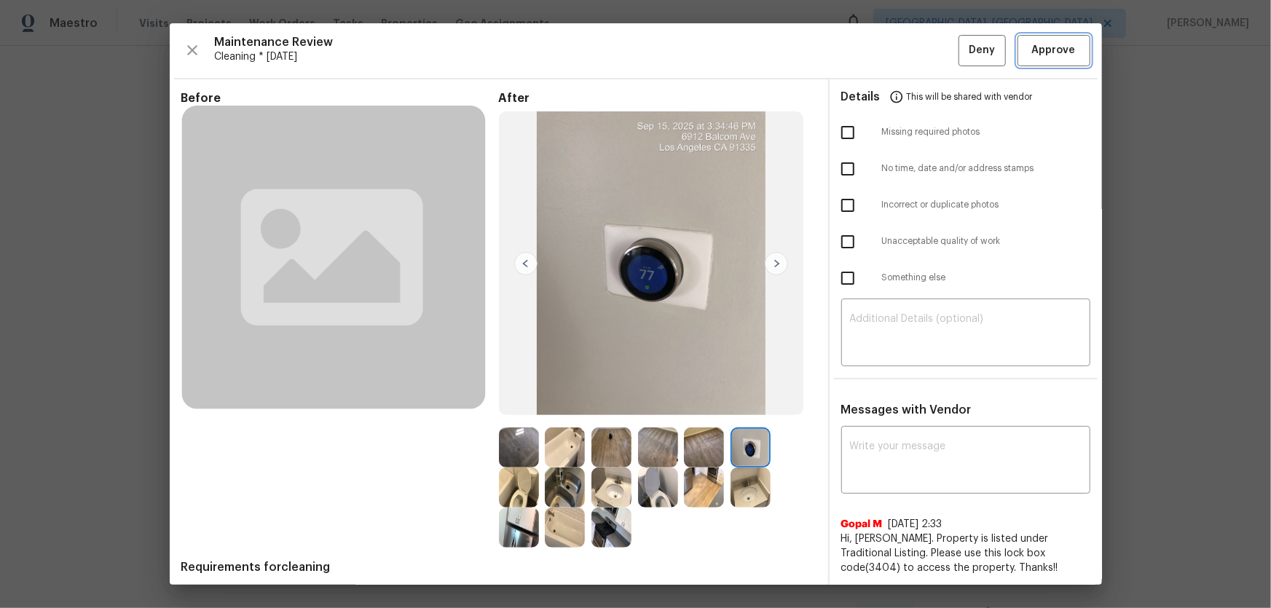
click at [904, 47] on span "Approve" at bounding box center [1054, 51] width 44 height 18
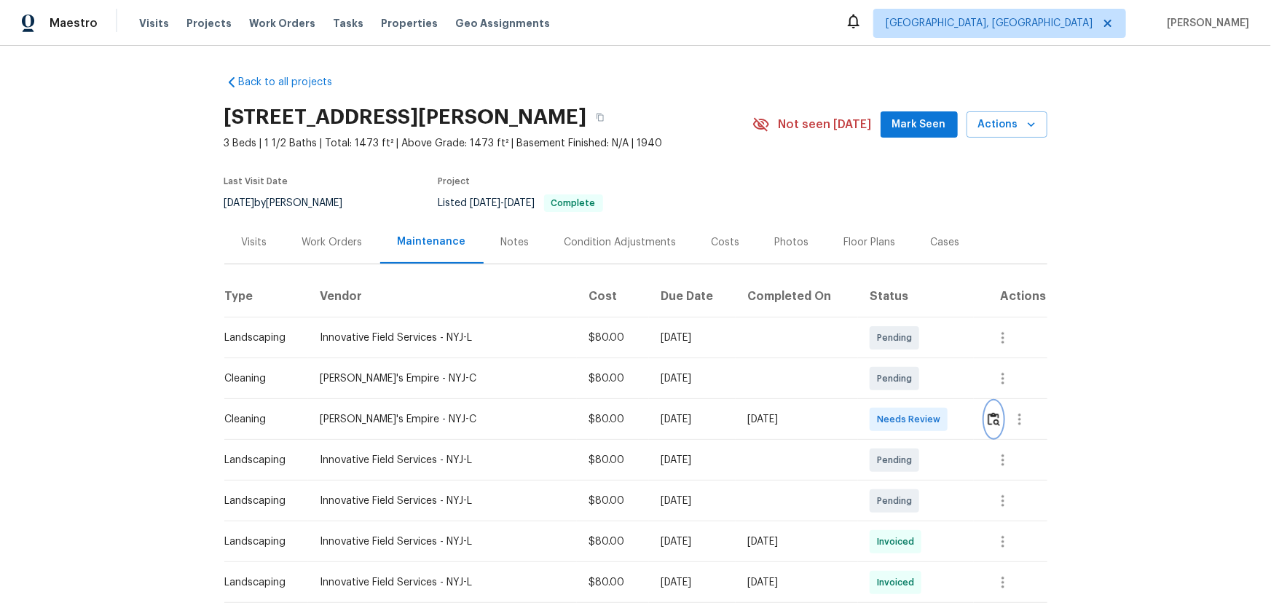
click at [634, 263] on img "button" at bounding box center [994, 419] width 12 height 14
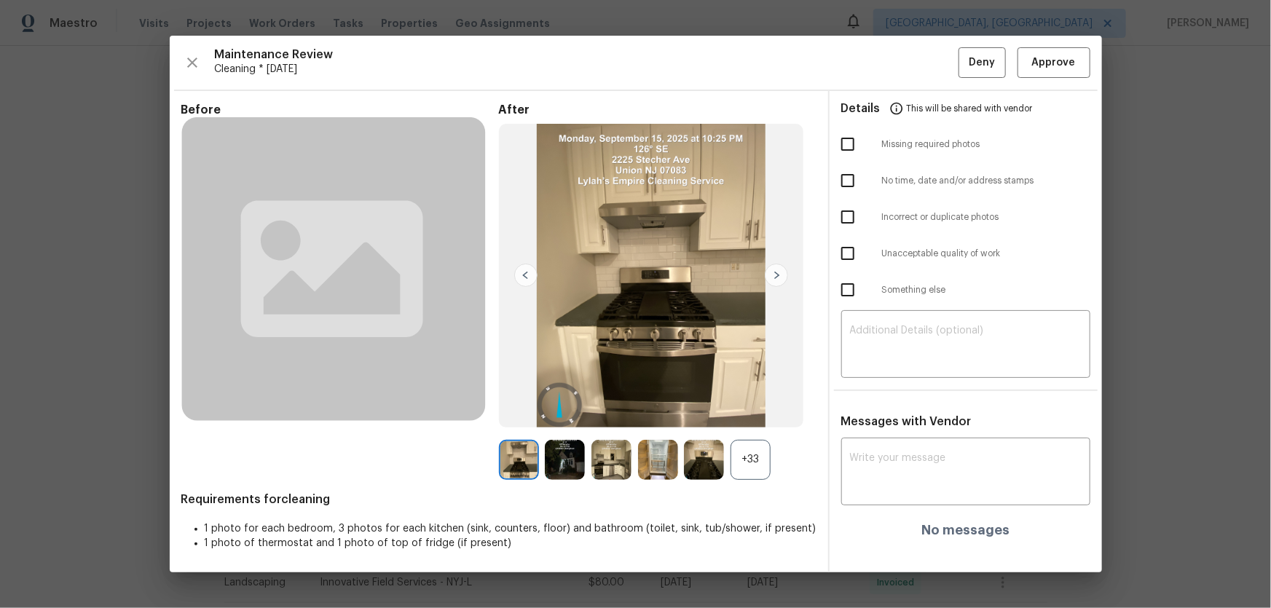
click at [634, 263] on div "+33" at bounding box center [751, 460] width 40 height 40
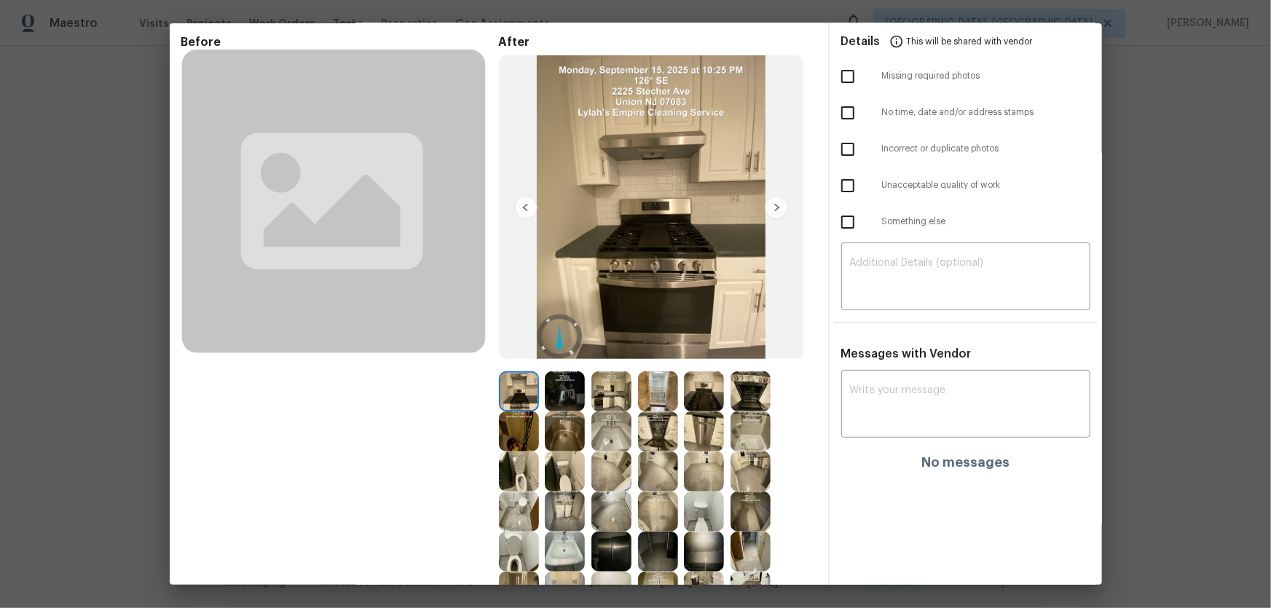
scroll to position [198, 0]
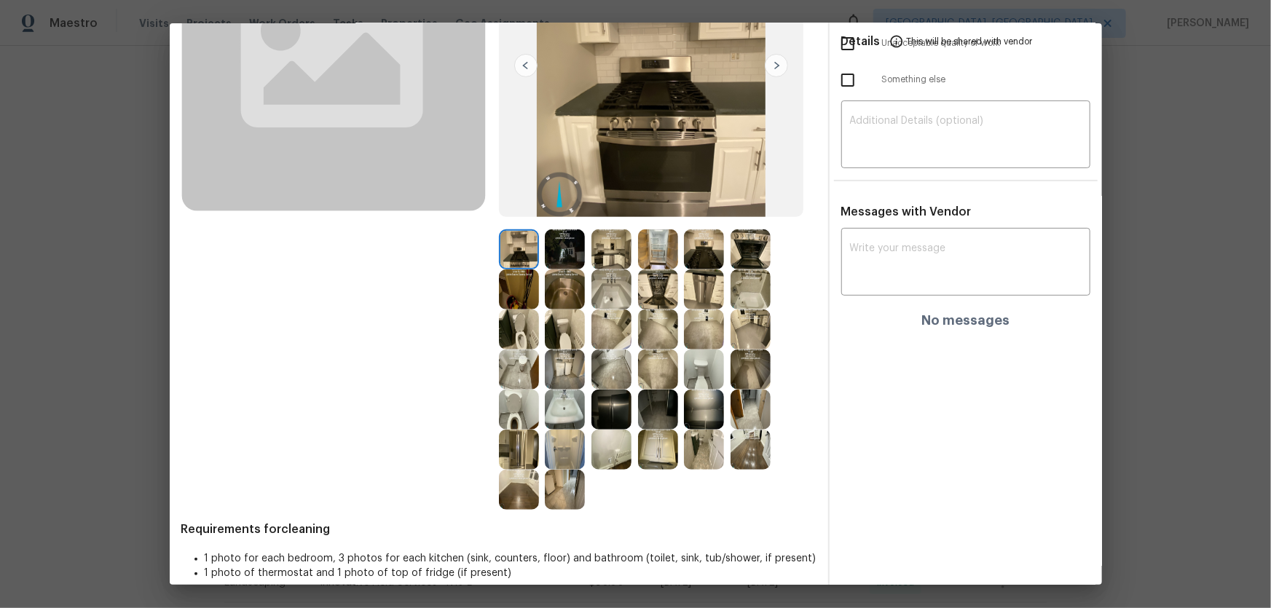
click at [526, 263] on img at bounding box center [519, 330] width 40 height 40
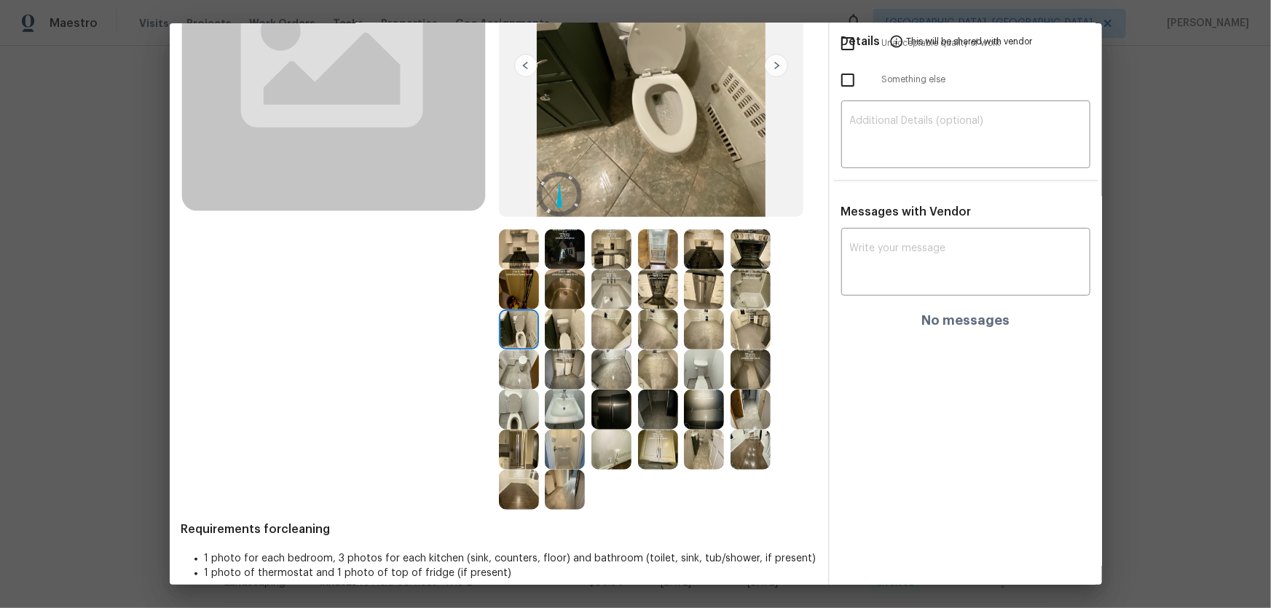
click at [502, 263] on img at bounding box center [519, 410] width 40 height 40
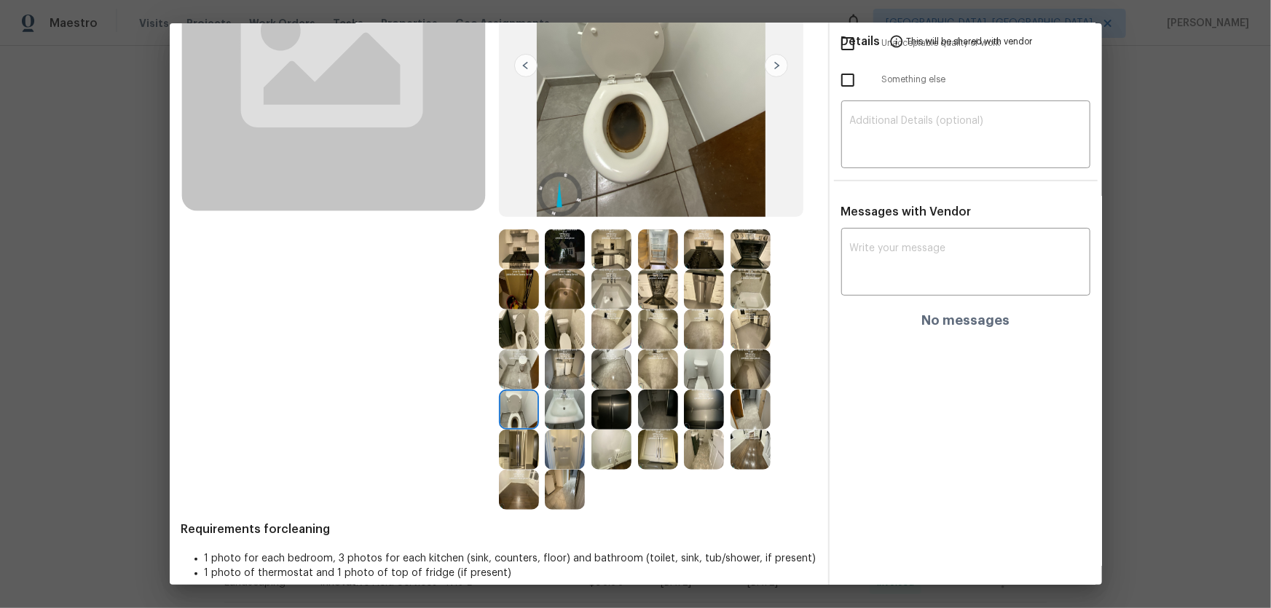
click at [634, 263] on img at bounding box center [658, 450] width 40 height 40
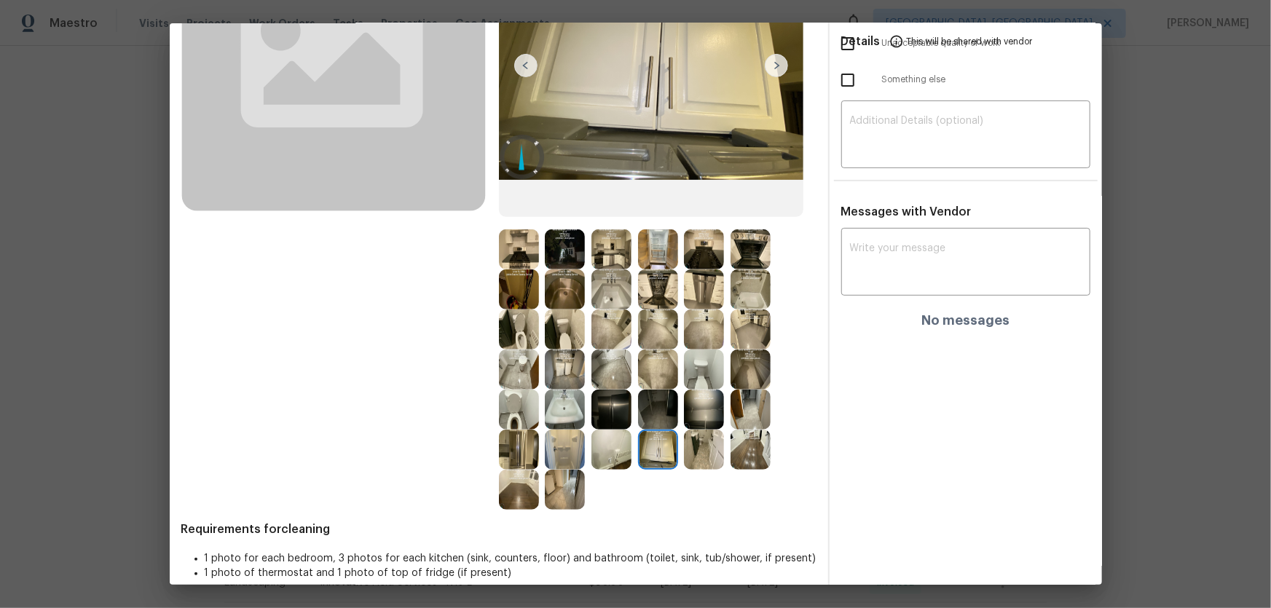
click at [633, 263] on div at bounding box center [615, 450] width 47 height 40
click at [573, 263] on img at bounding box center [565, 410] width 40 height 40
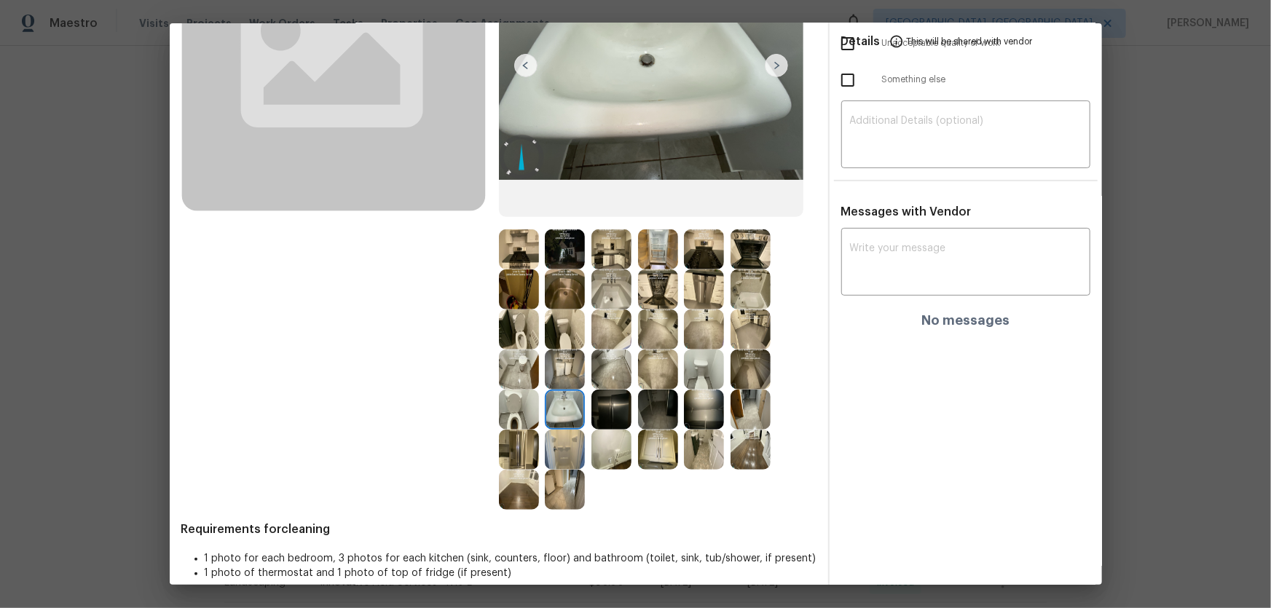
click at [628, 263] on div at bounding box center [615, 290] width 47 height 40
click at [568, 263] on img at bounding box center [565, 290] width 40 height 40
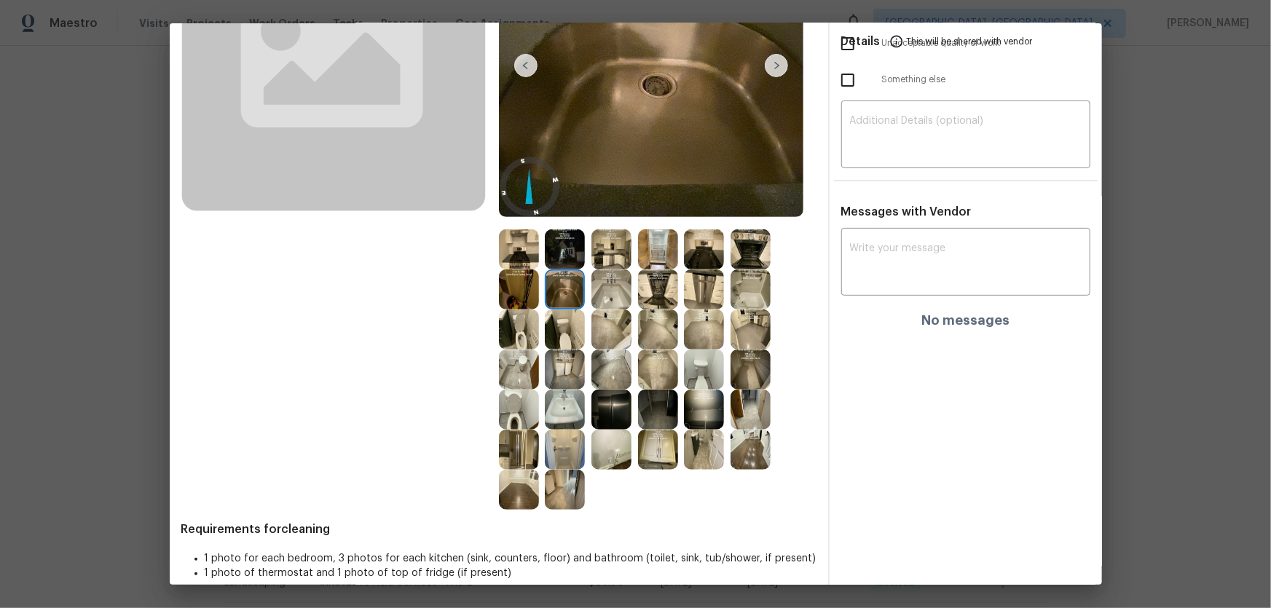
click at [592, 263] on img at bounding box center [612, 290] width 40 height 40
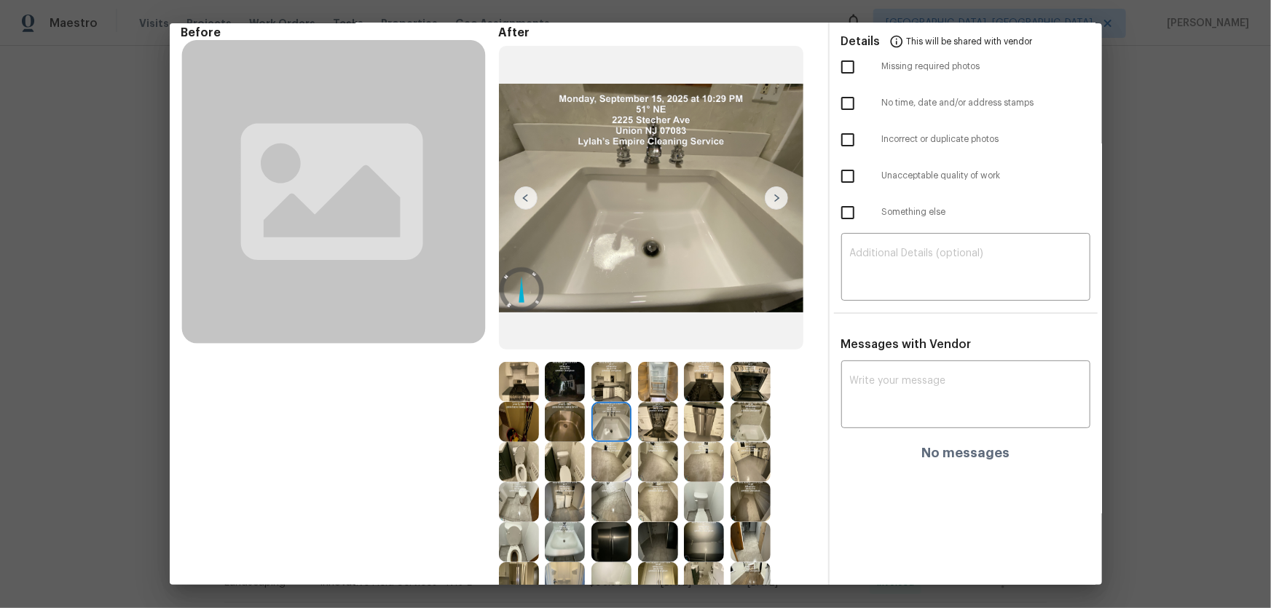
scroll to position [132, 0]
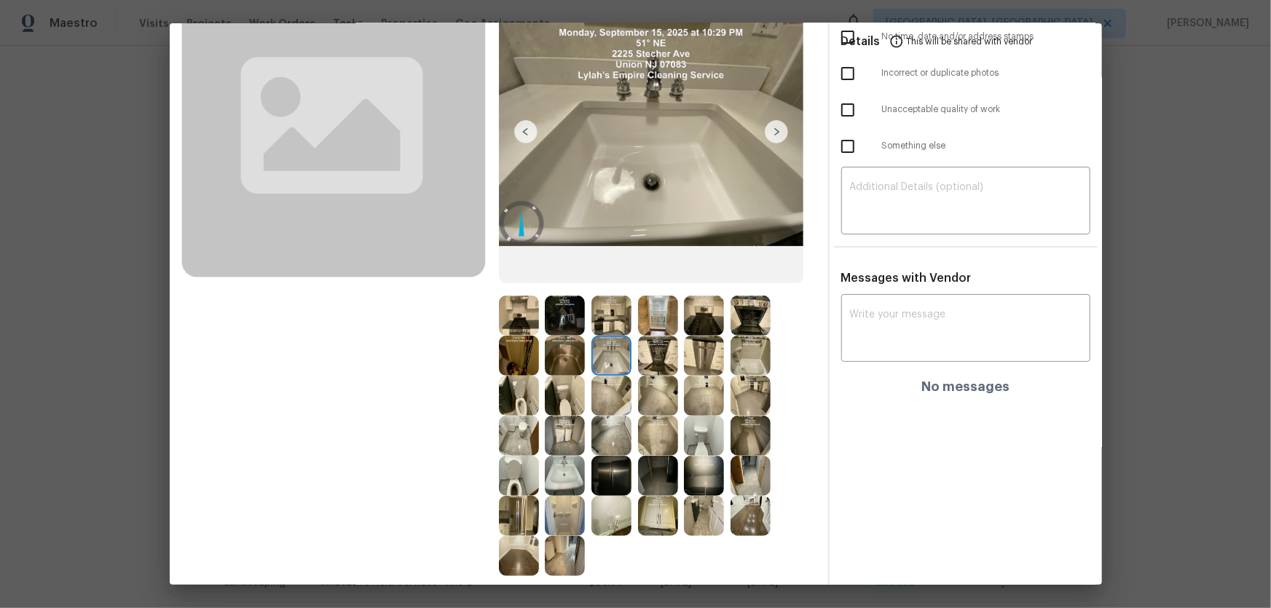
click at [568, 263] on img at bounding box center [565, 356] width 40 height 40
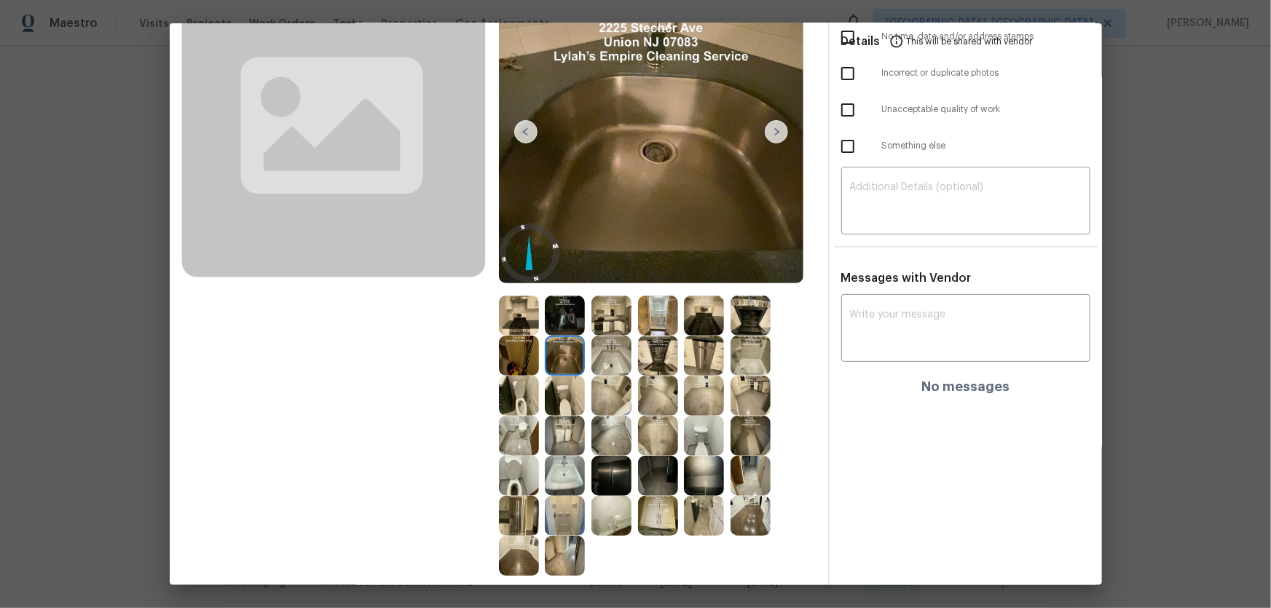
click at [567, 263] on img at bounding box center [565, 316] width 40 height 40
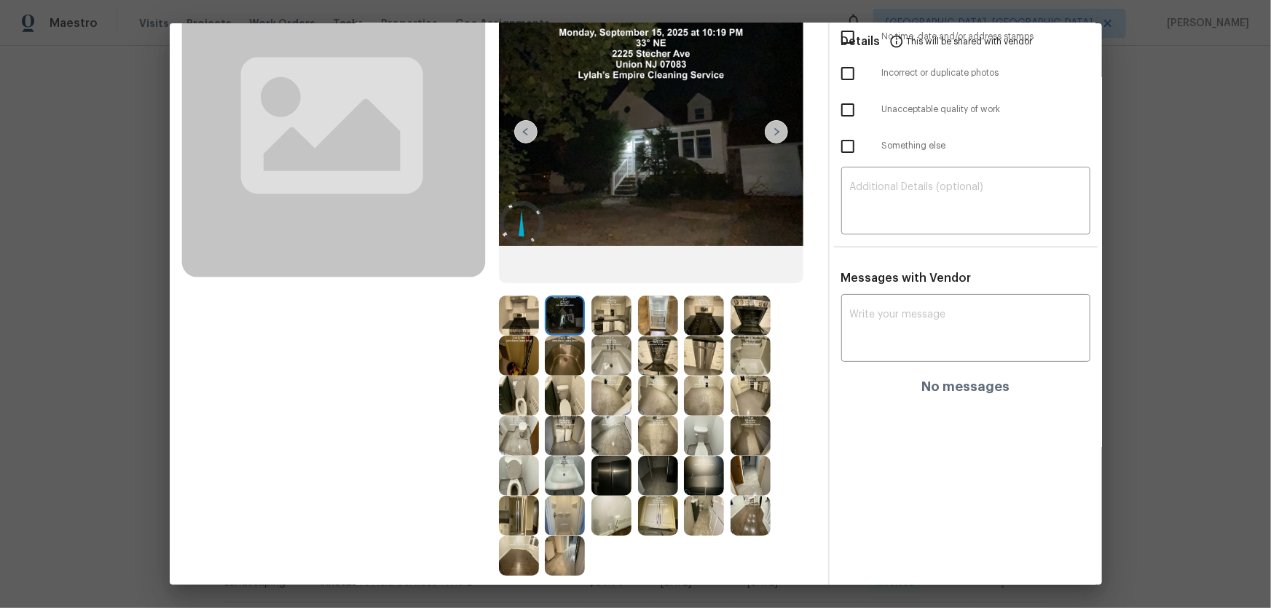
click at [528, 263] on img at bounding box center [519, 316] width 40 height 40
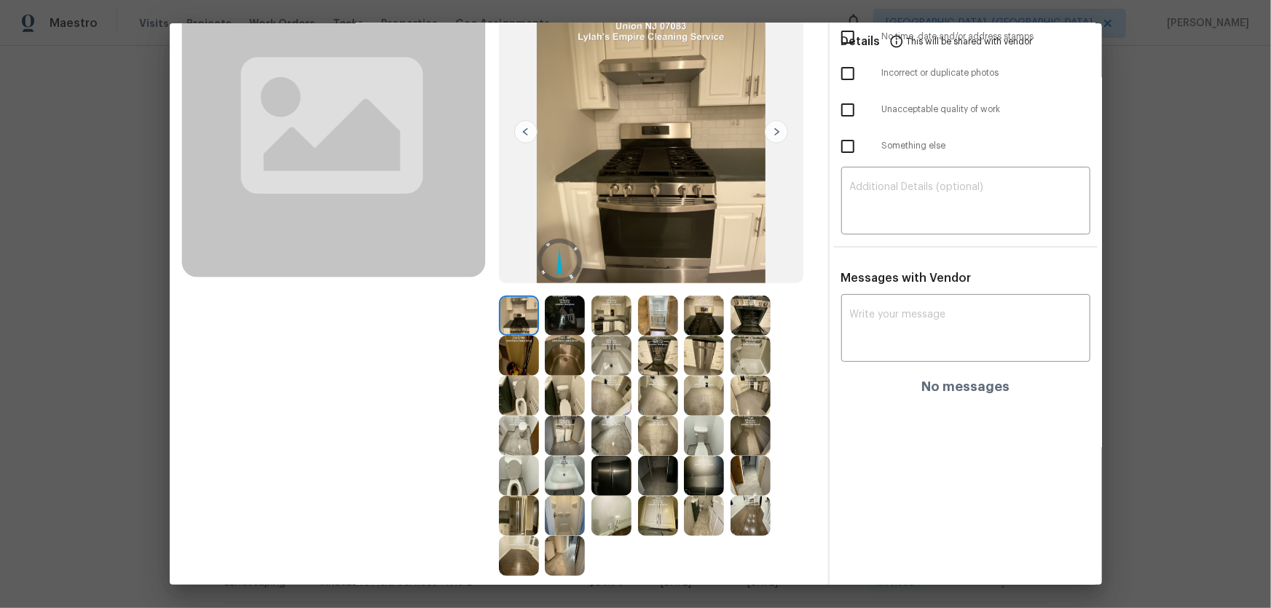
click at [517, 263] on img at bounding box center [519, 556] width 40 height 40
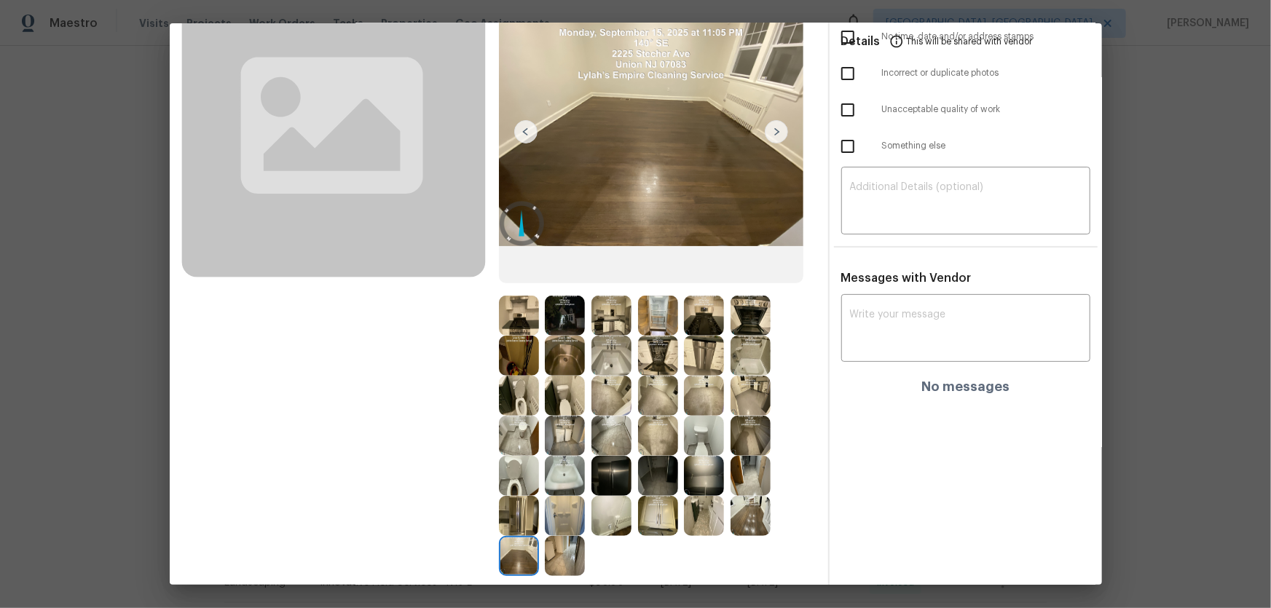
click at [634, 263] on img at bounding box center [658, 396] width 40 height 40
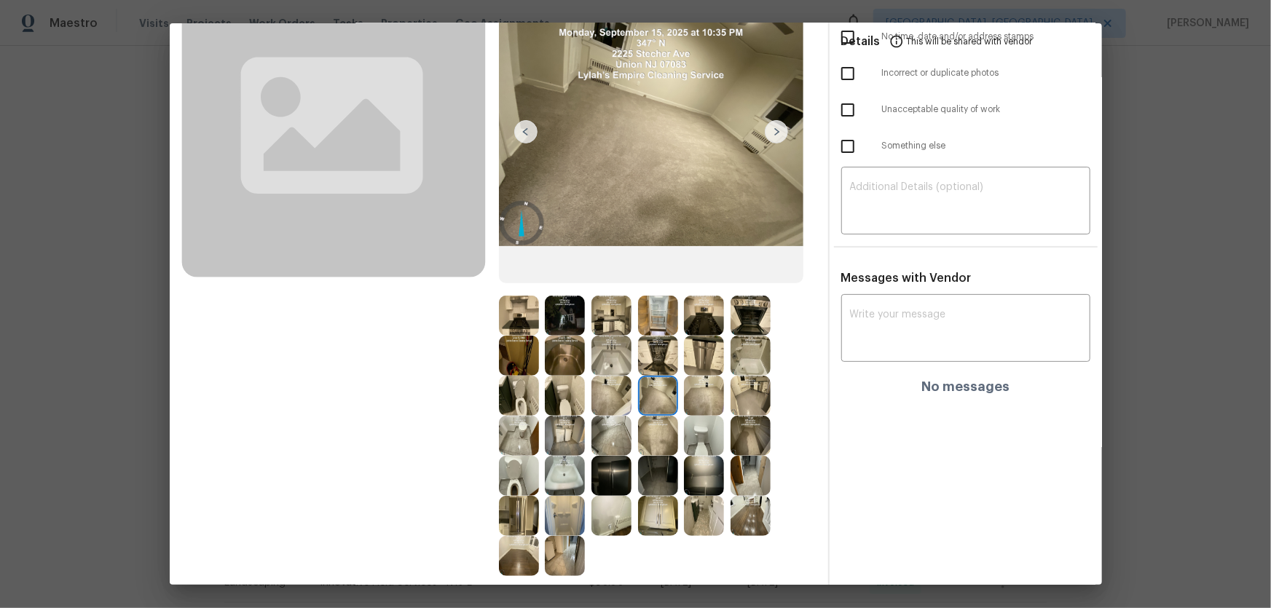
click at [634, 263] on img at bounding box center [704, 396] width 40 height 40
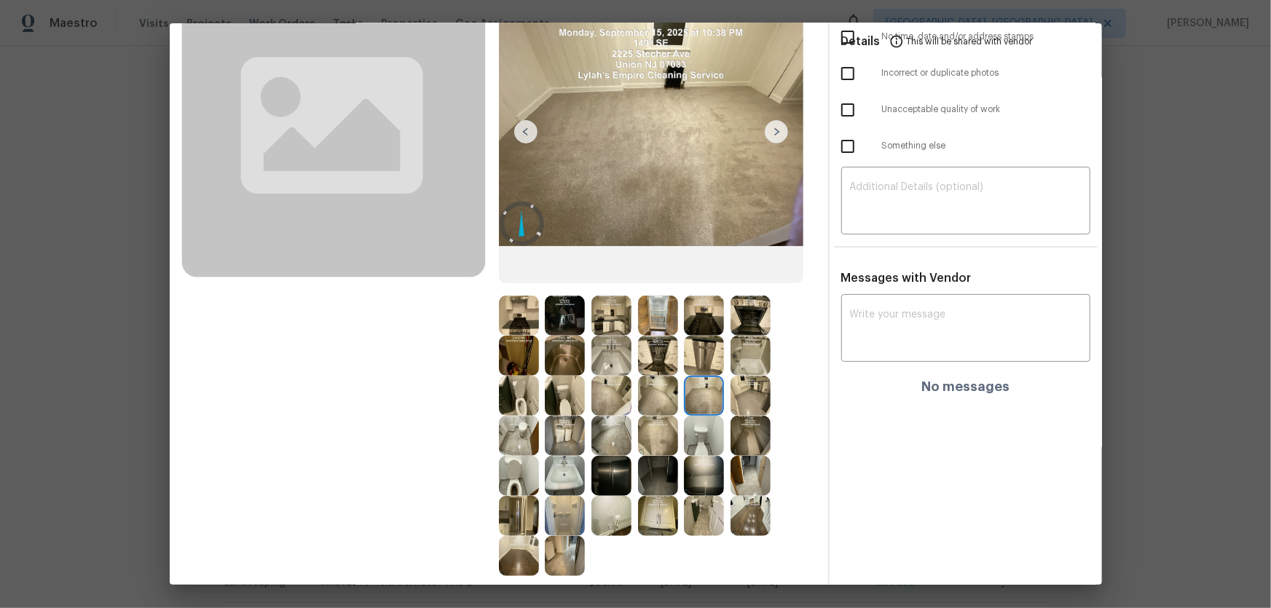
click at [634, 263] on img at bounding box center [751, 396] width 40 height 40
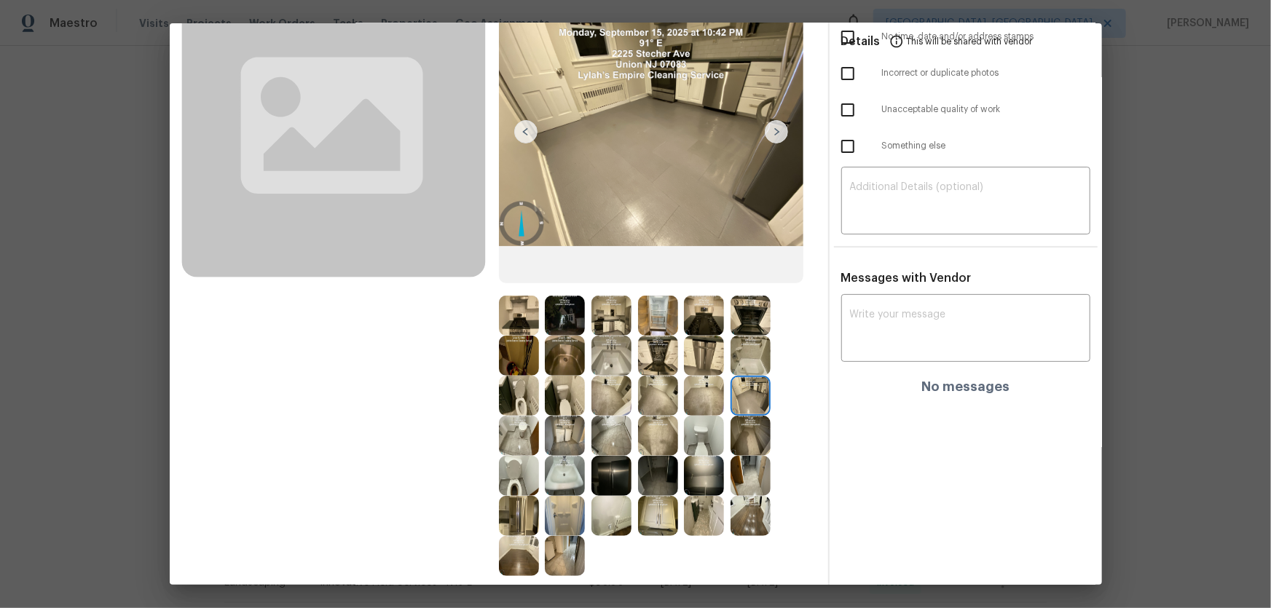
click at [634, 263] on img at bounding box center [751, 356] width 40 height 40
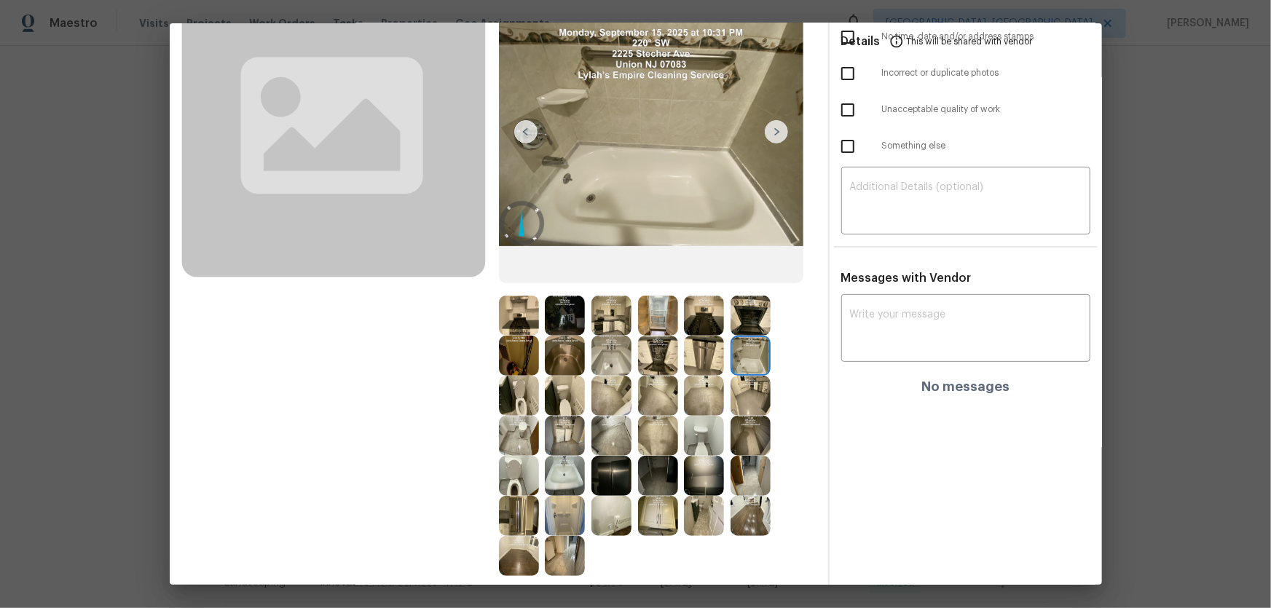
click at [634, 263] on img at bounding box center [704, 356] width 40 height 40
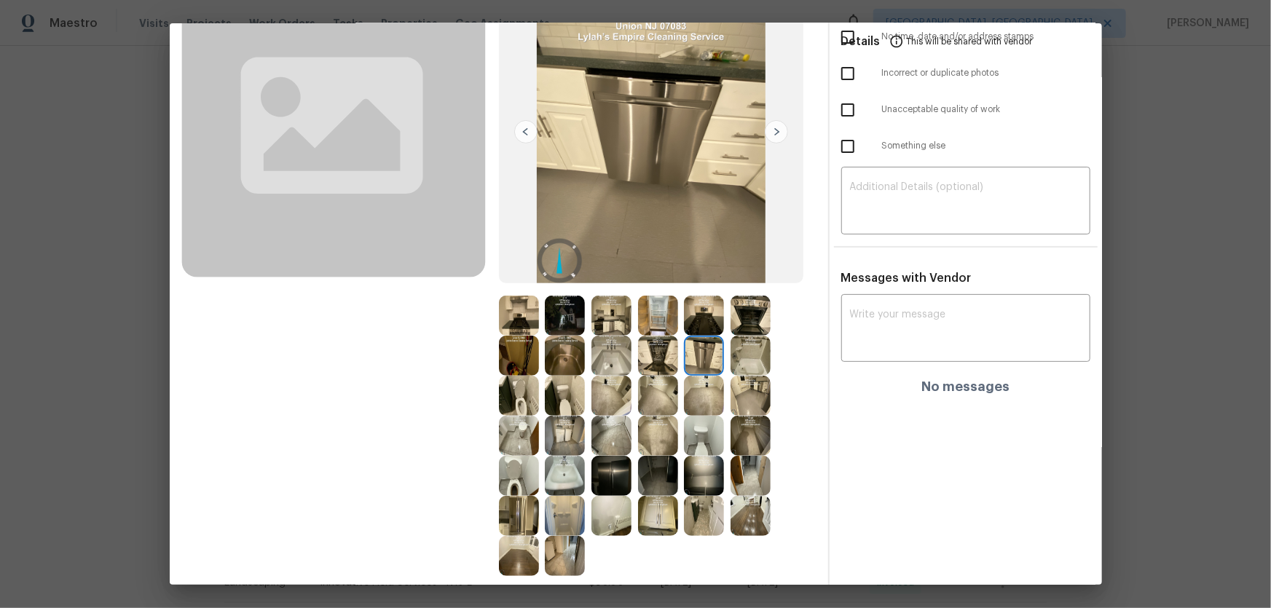
click at [634, 263] on img at bounding box center [704, 316] width 40 height 40
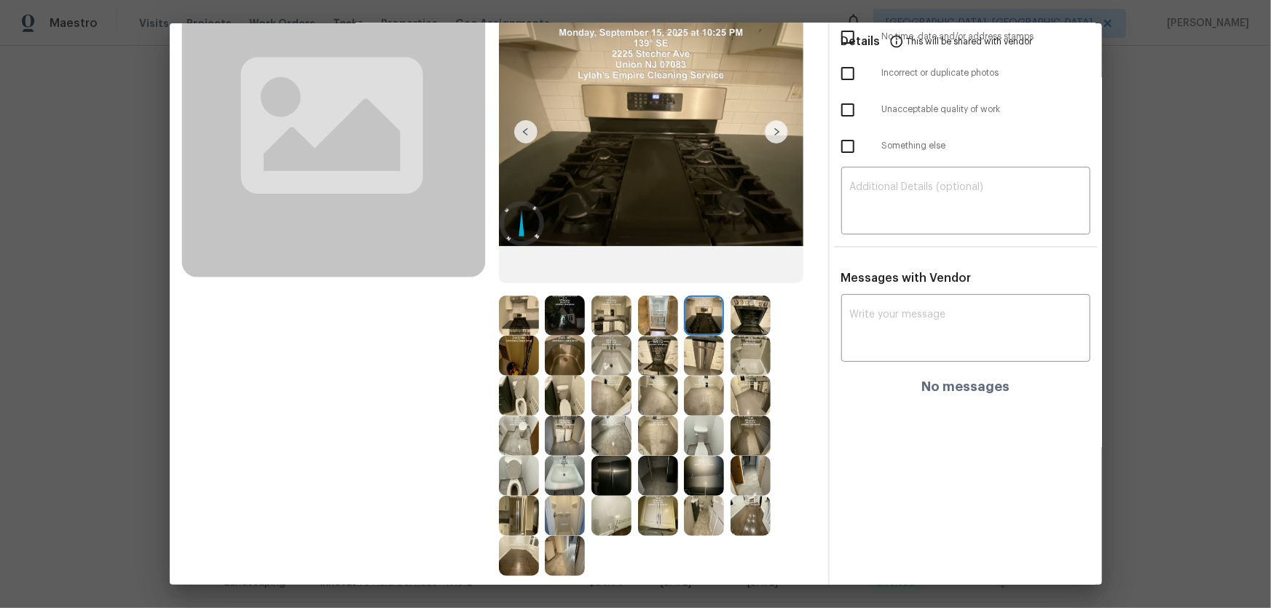
click at [634, 263] on img at bounding box center [751, 316] width 40 height 40
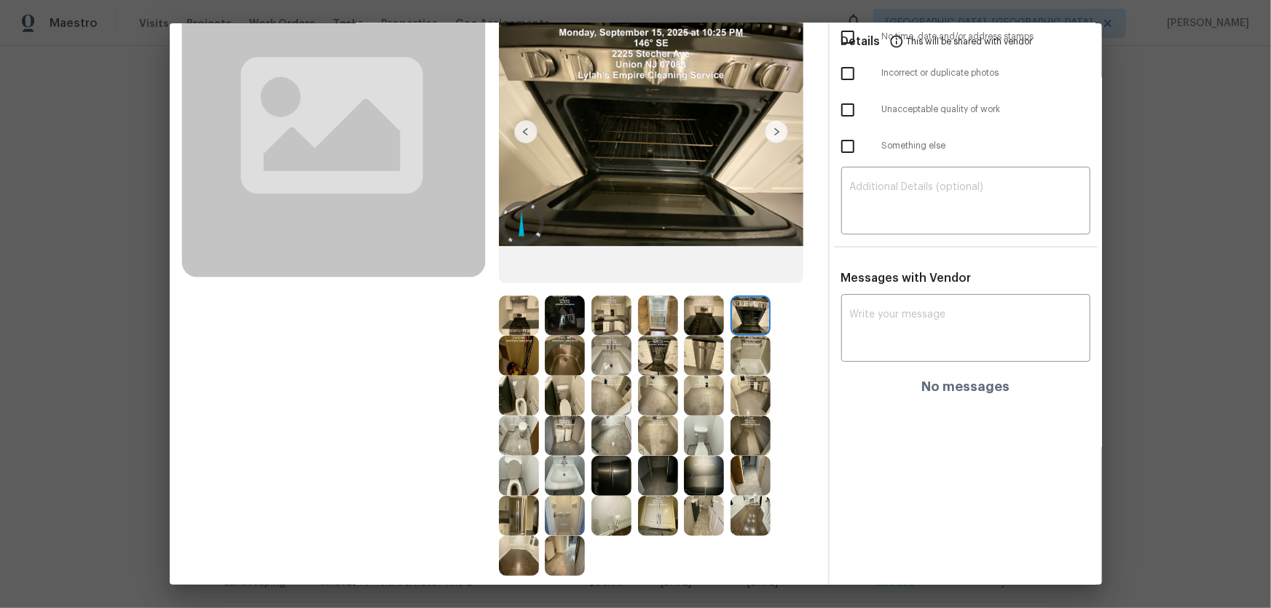
click at [634, 263] on img at bounding box center [658, 316] width 40 height 40
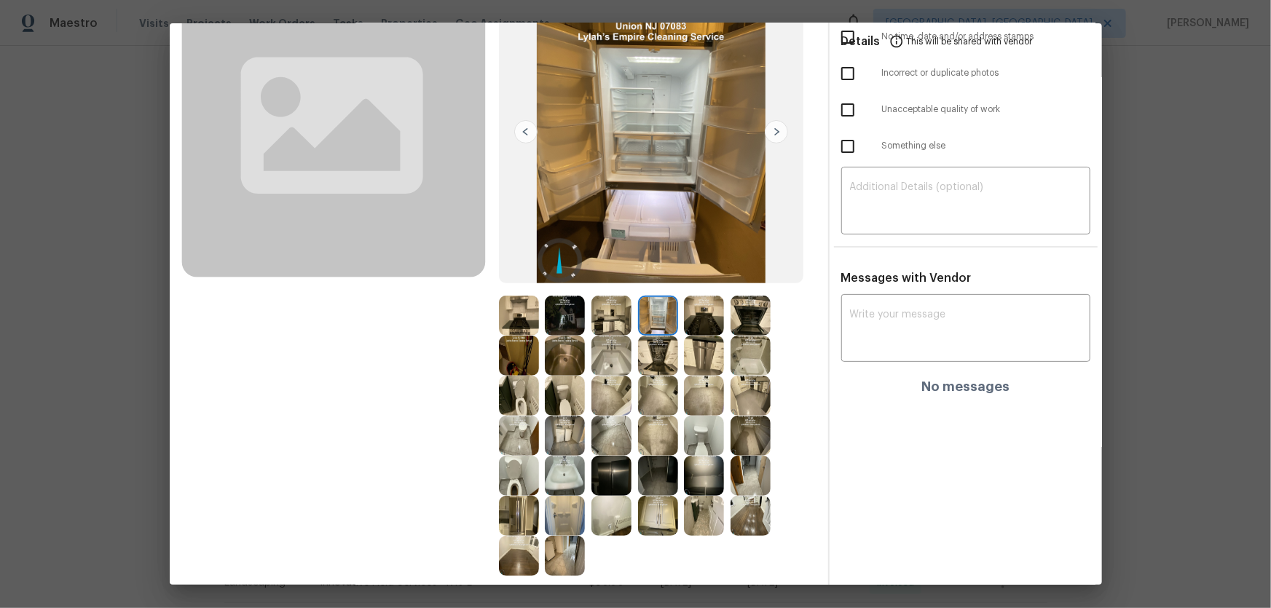
click at [619, 263] on img at bounding box center [612, 316] width 40 height 40
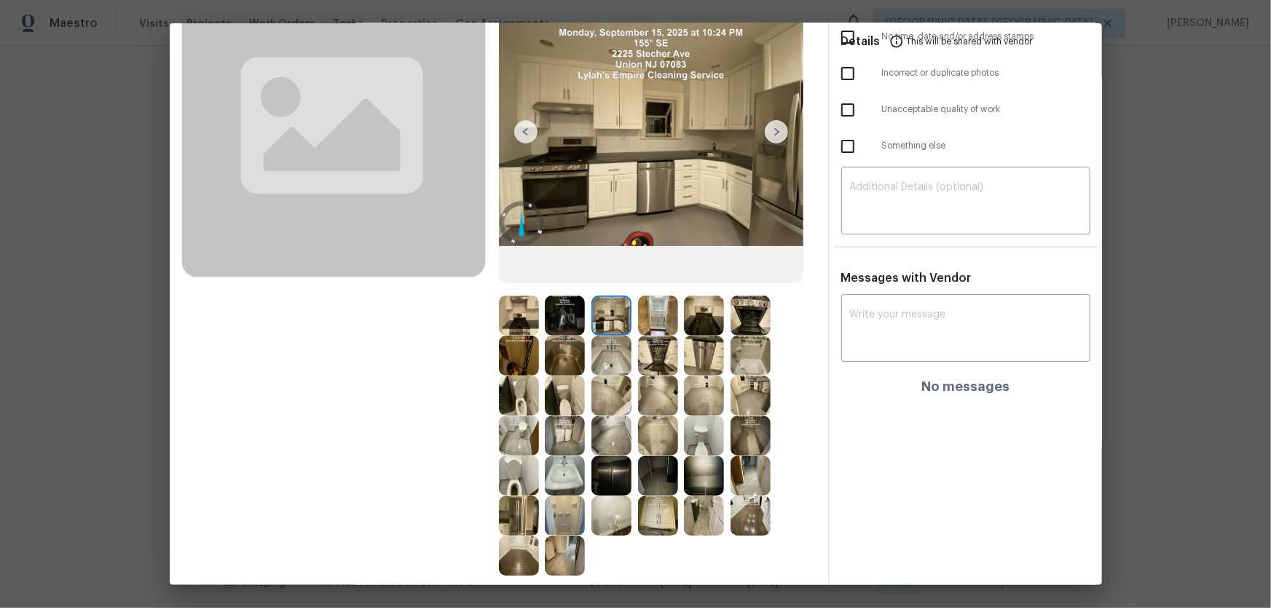
click at [604, 263] on img at bounding box center [612, 356] width 40 height 40
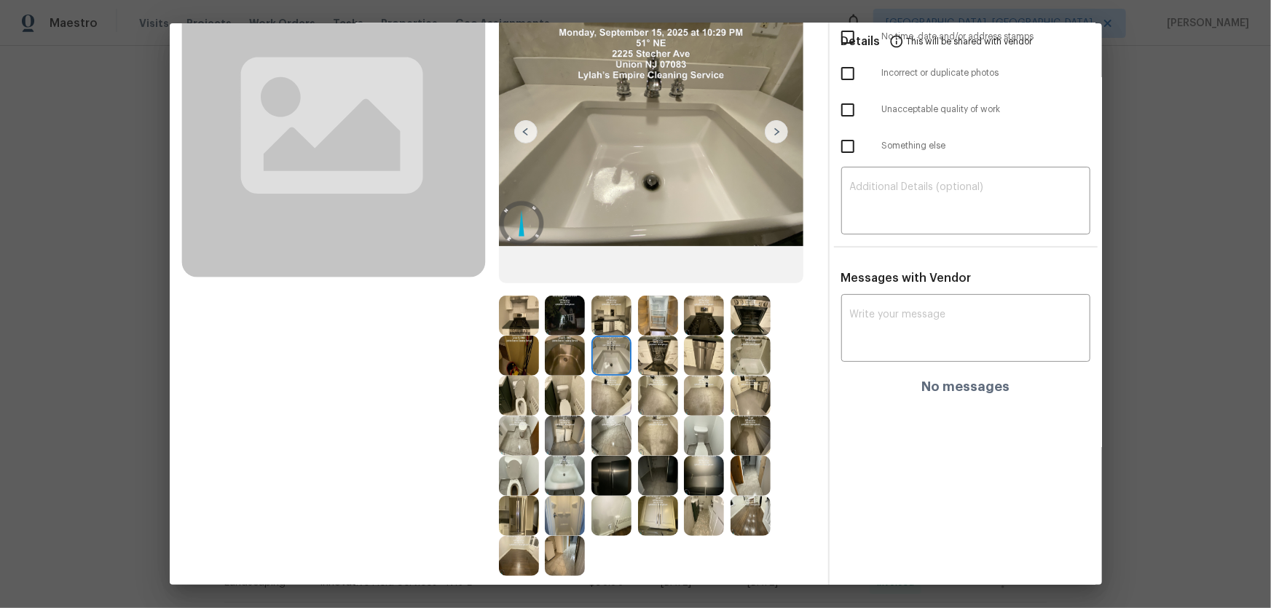
click at [569, 263] on img at bounding box center [565, 356] width 40 height 40
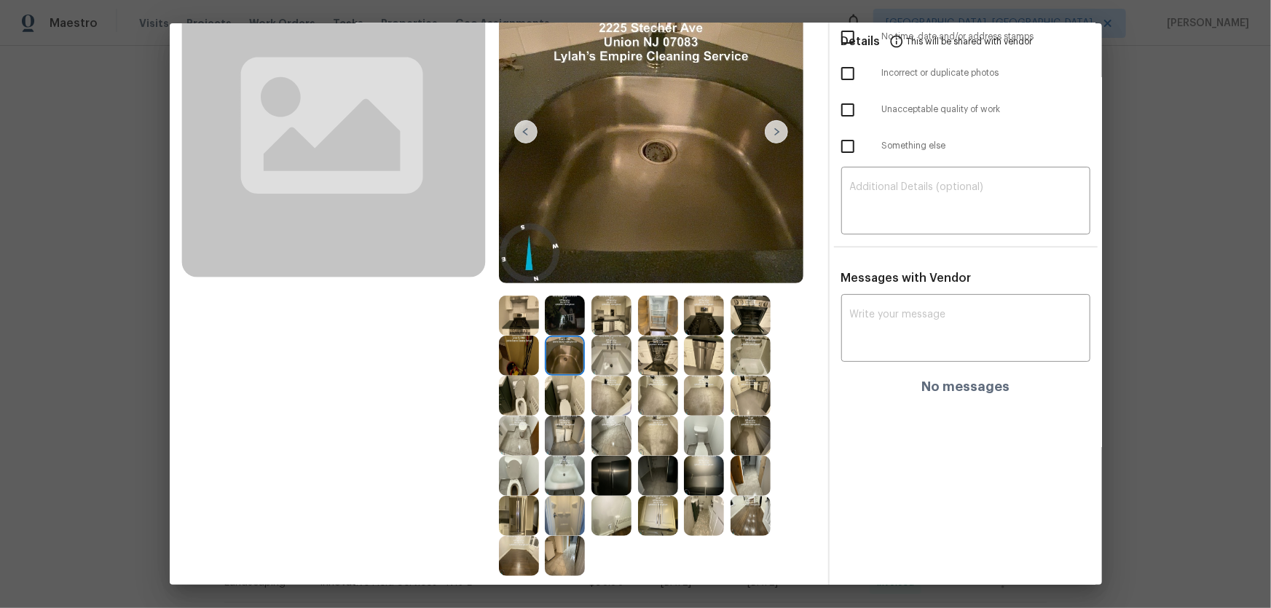
click at [561, 263] on img at bounding box center [565, 316] width 40 height 40
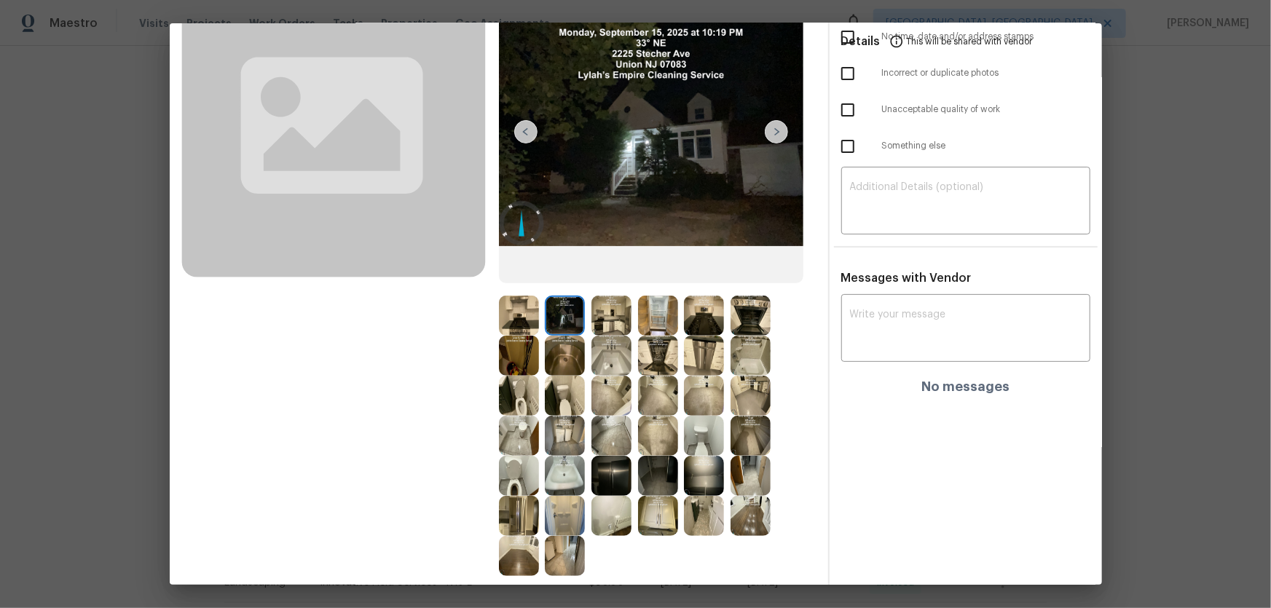
click at [517, 263] on img at bounding box center [519, 316] width 40 height 40
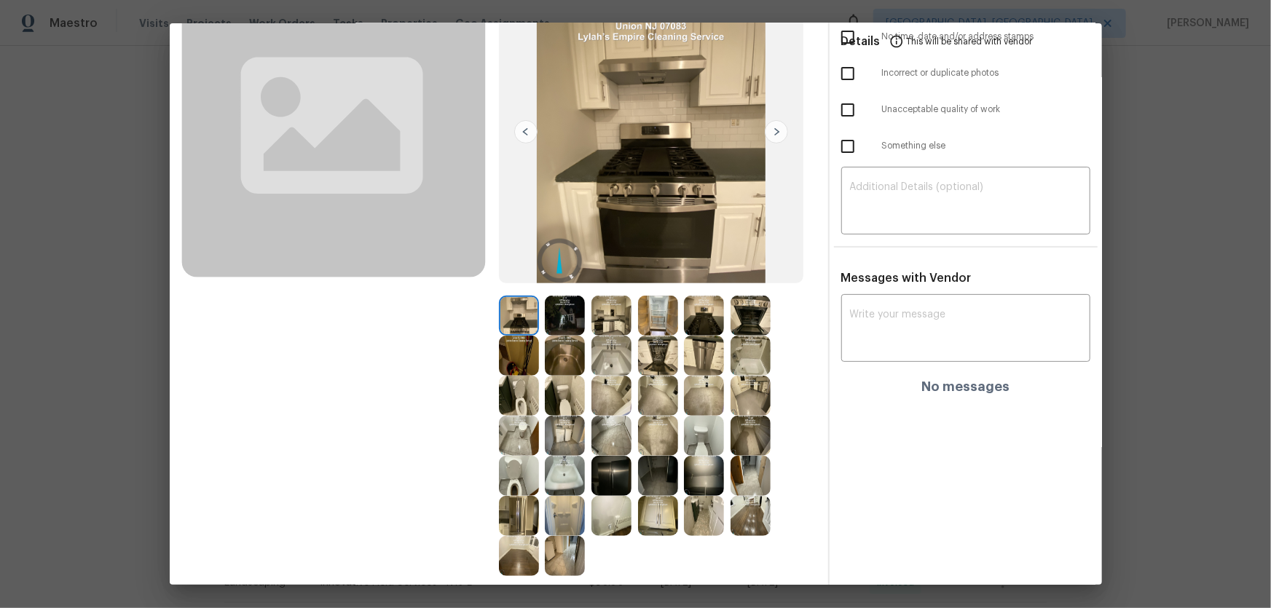
click at [510, 263] on img at bounding box center [519, 356] width 40 height 40
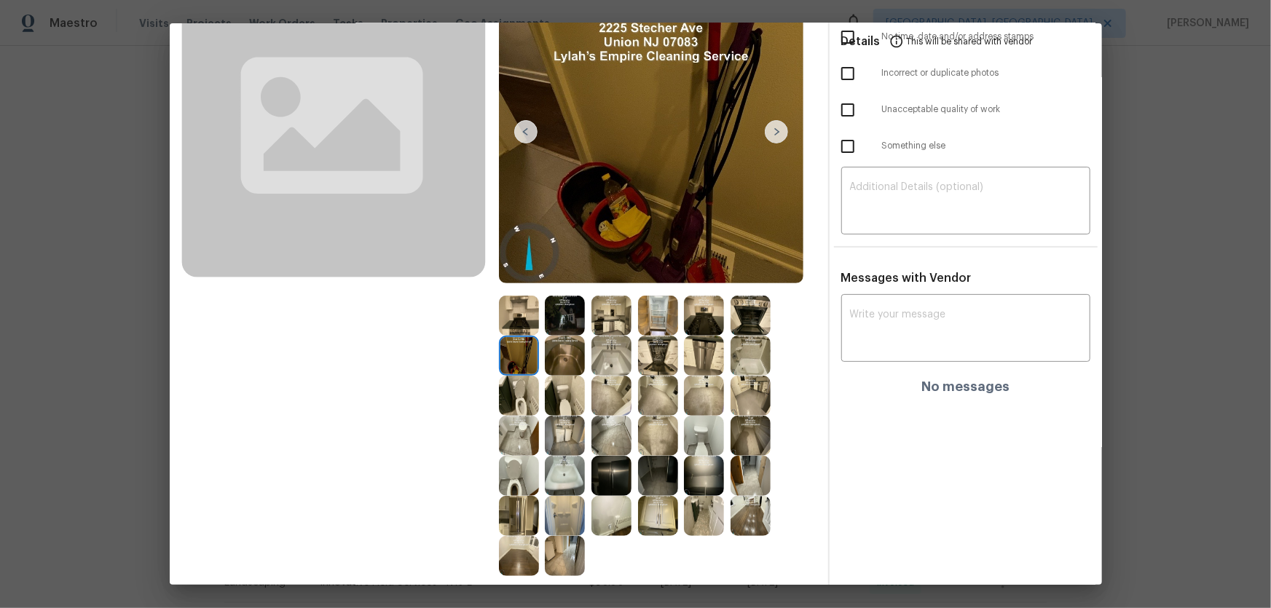
click at [508, 263] on img at bounding box center [519, 436] width 40 height 40
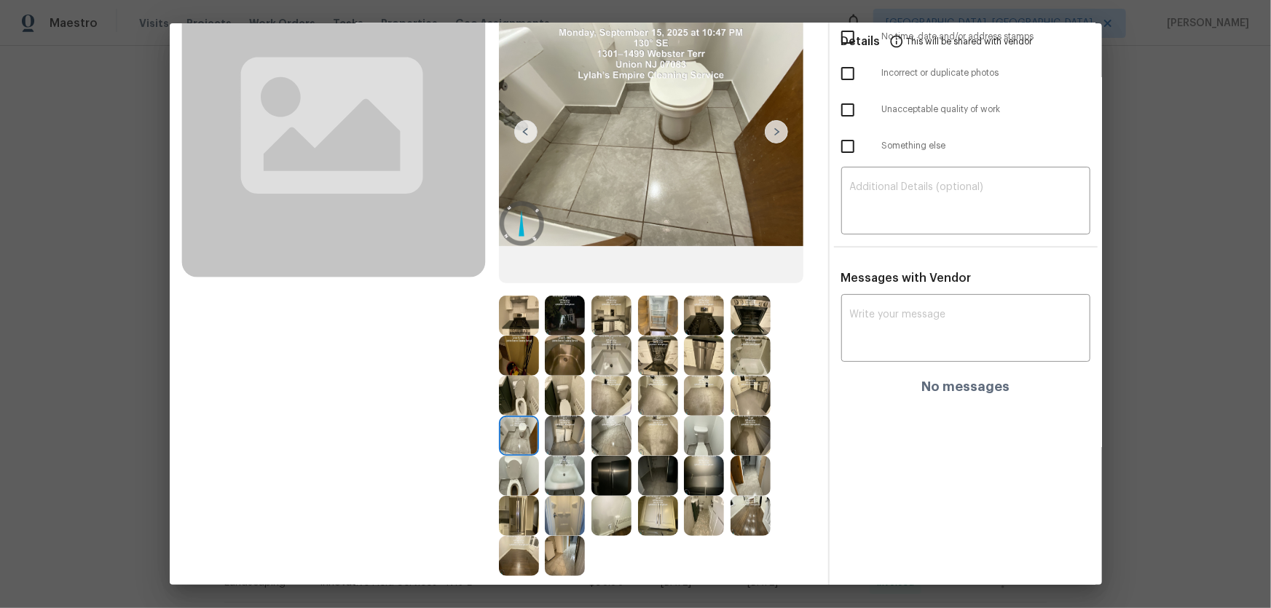
click at [517, 263] on img at bounding box center [519, 516] width 40 height 40
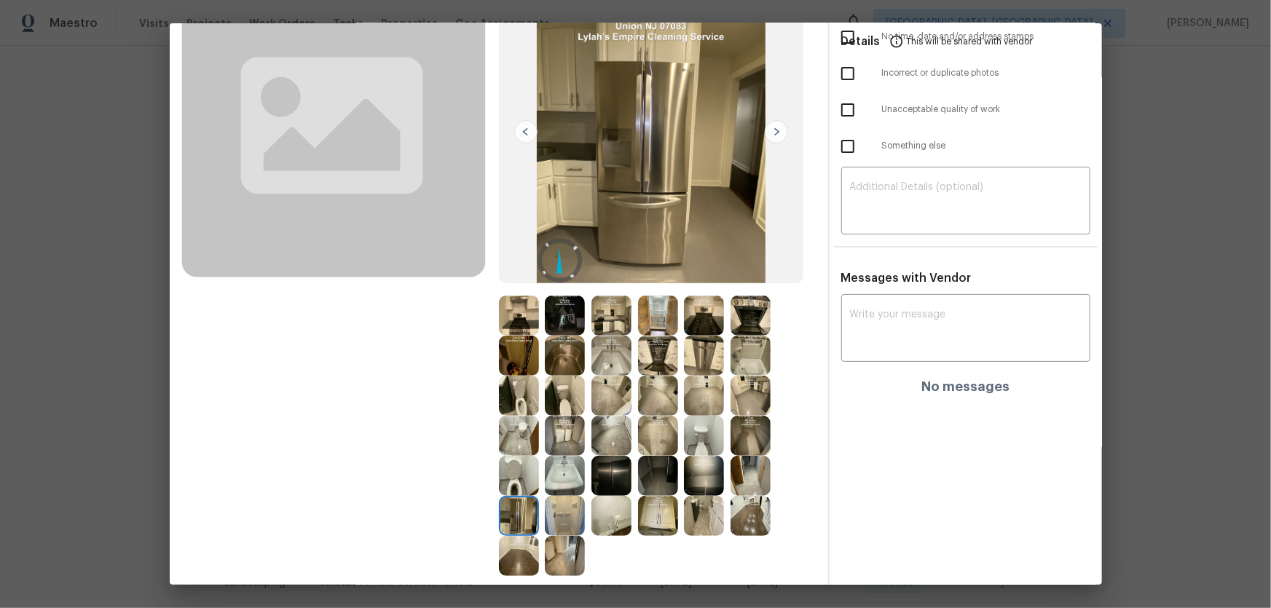
click at [520, 263] on img at bounding box center [519, 556] width 40 height 40
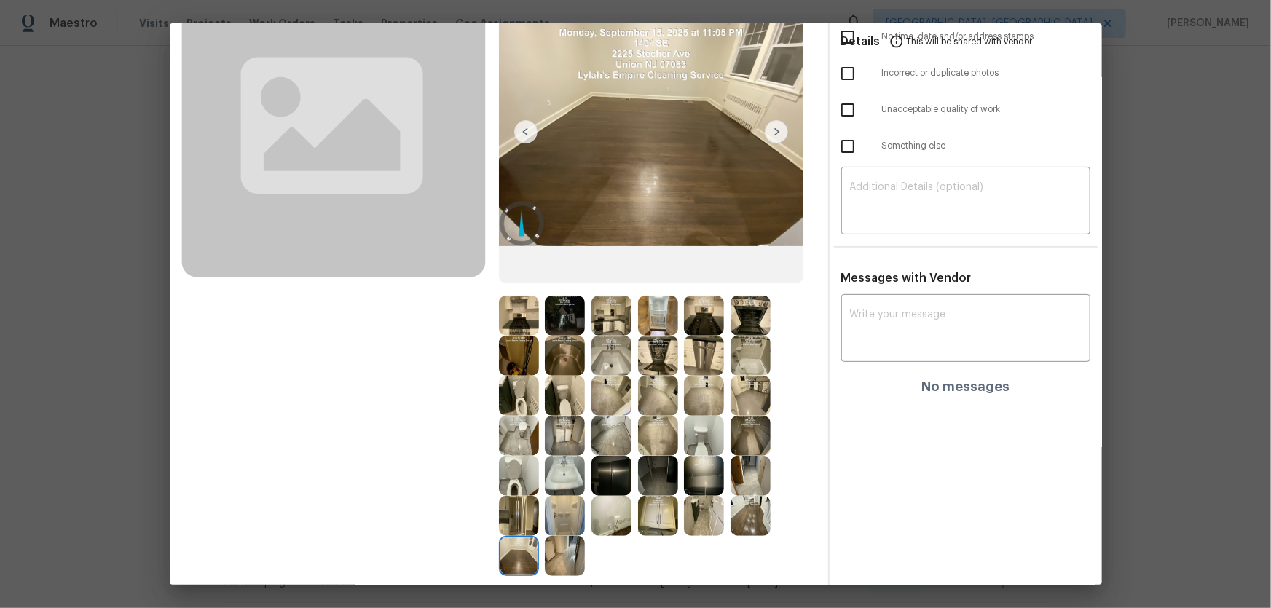
click at [570, 263] on img at bounding box center [565, 556] width 40 height 40
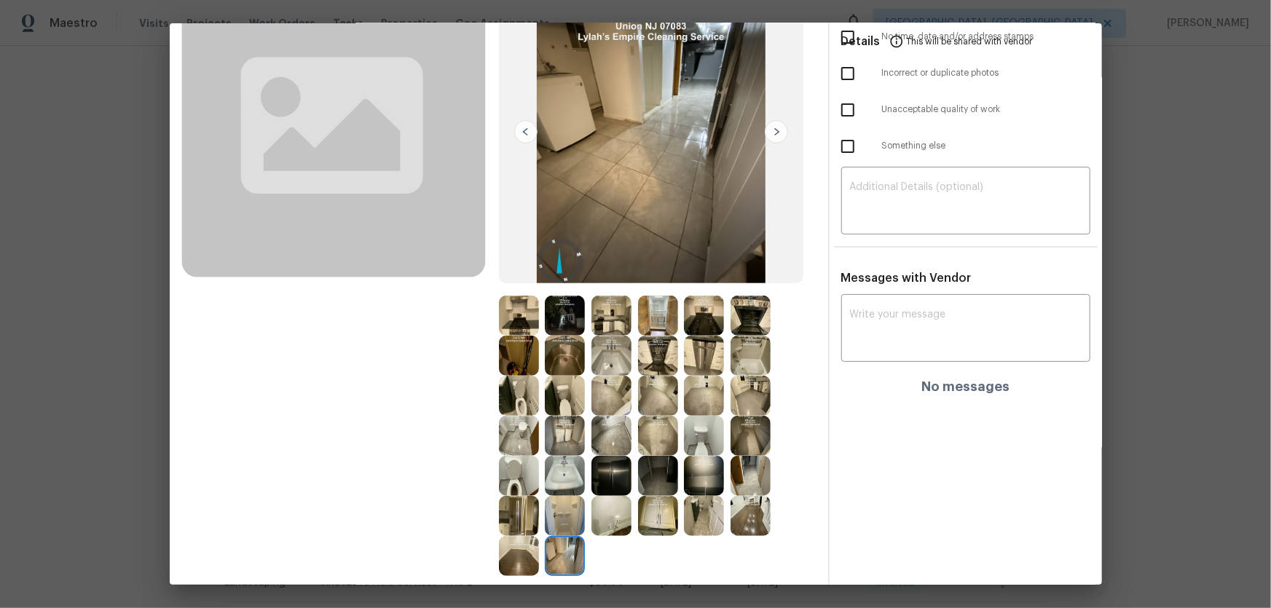
click at [568, 263] on img at bounding box center [565, 516] width 40 height 40
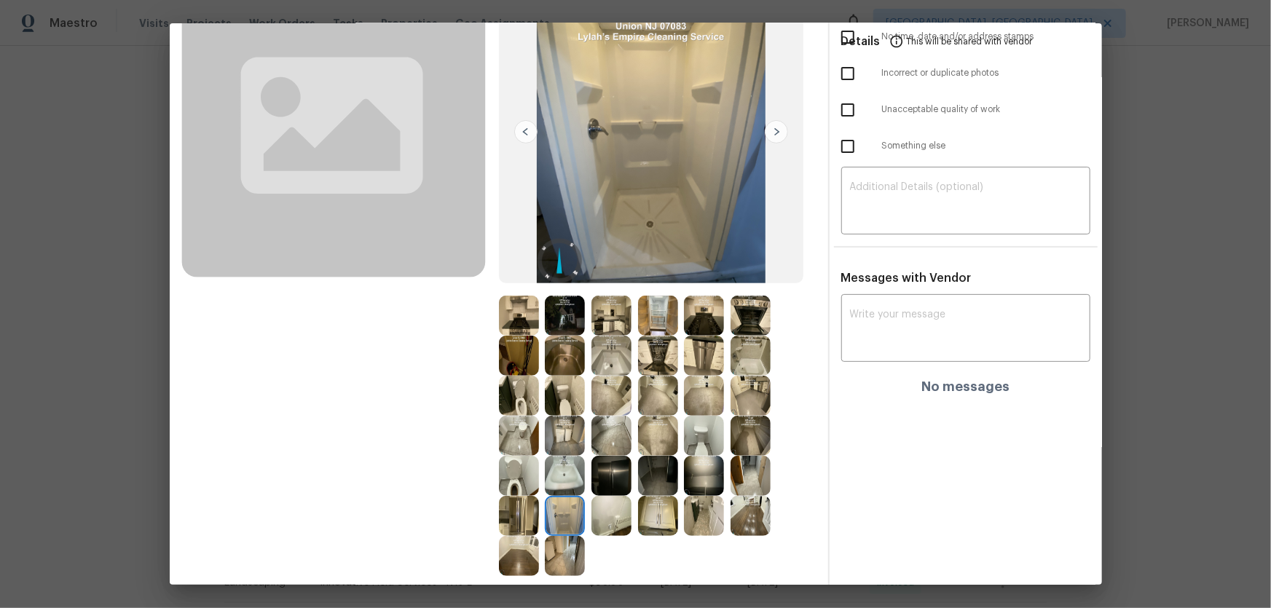
click at [568, 263] on img at bounding box center [565, 476] width 40 height 40
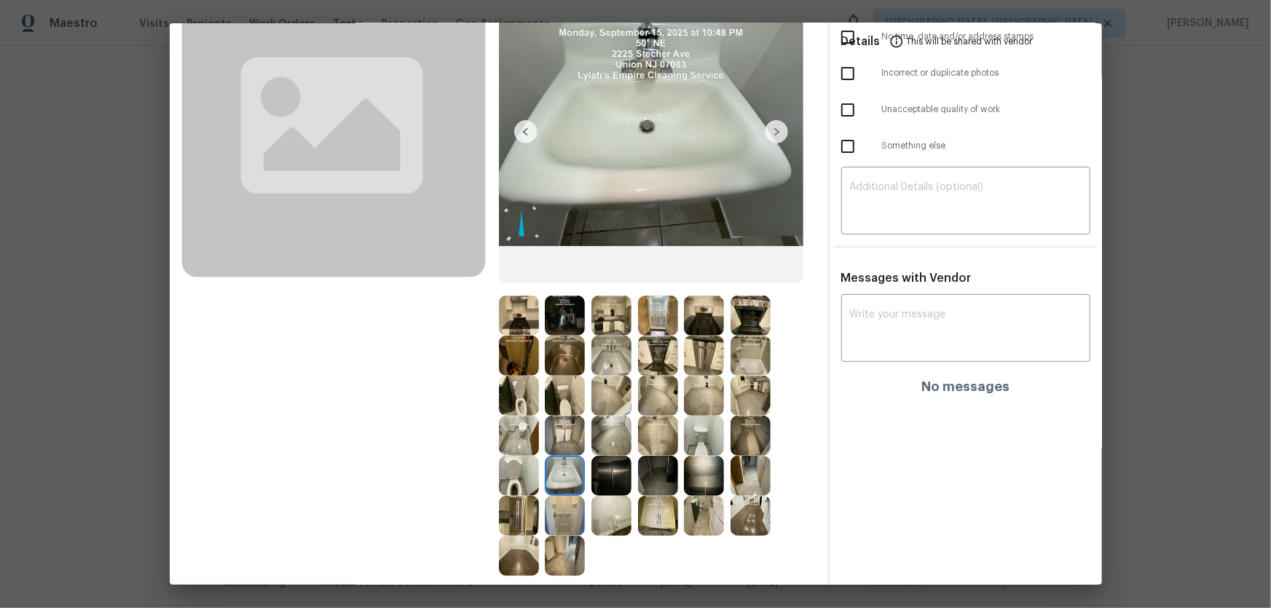
click at [603, 263] on img at bounding box center [612, 476] width 40 height 40
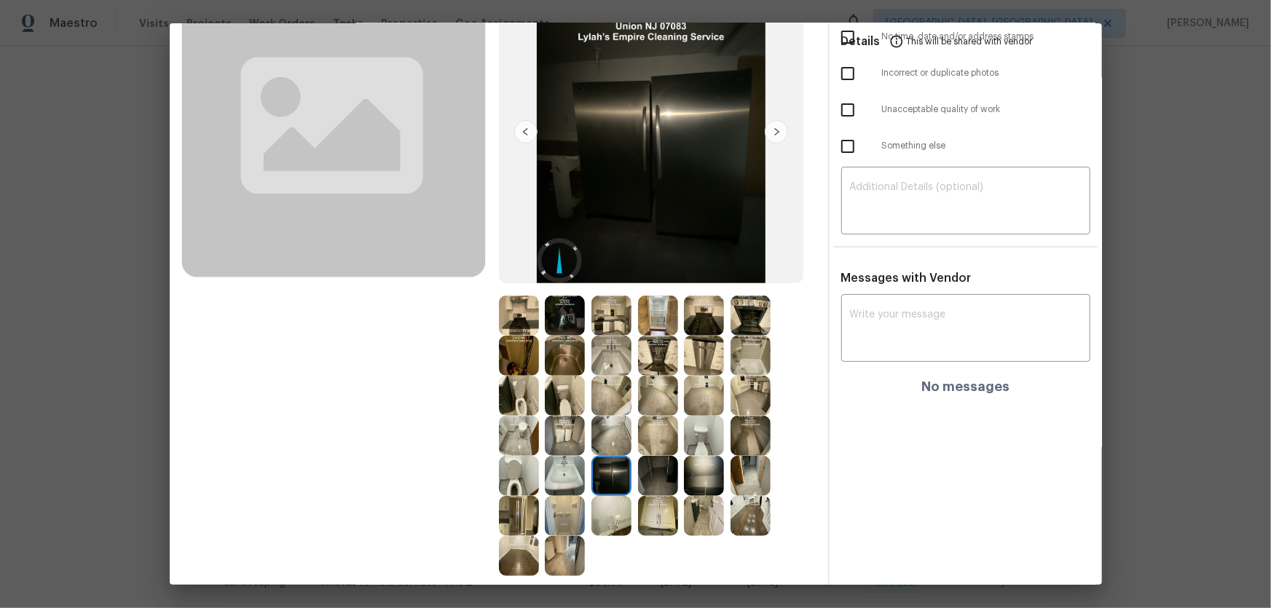
click at [575, 263] on img at bounding box center [565, 476] width 40 height 40
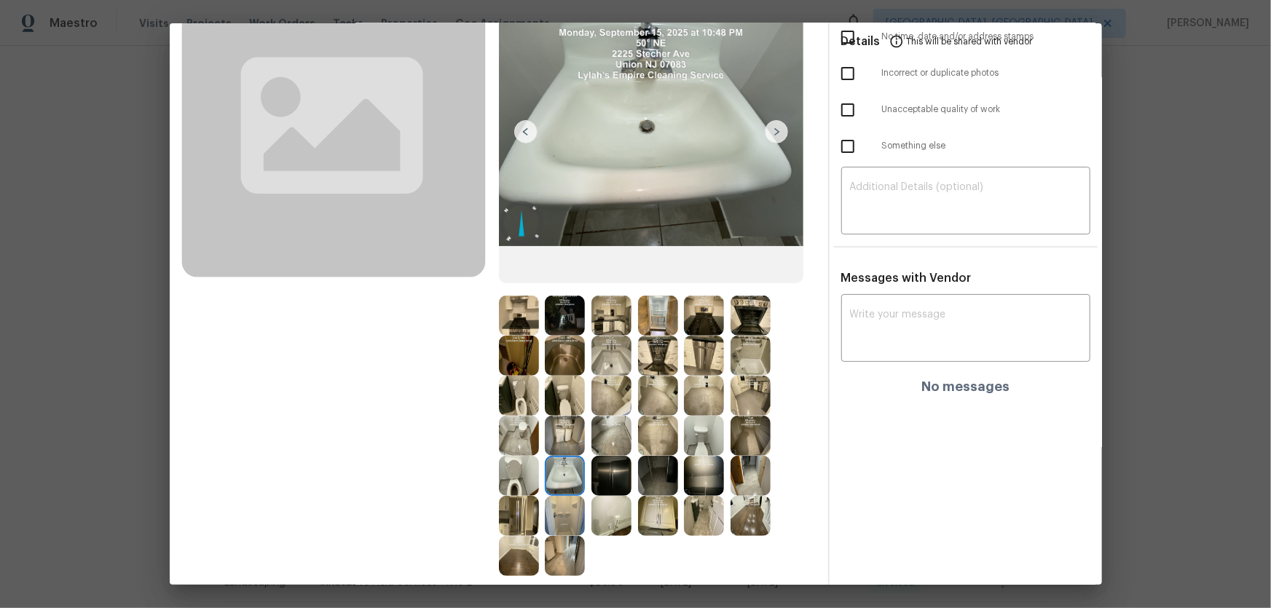
click at [634, 263] on img at bounding box center [658, 476] width 40 height 40
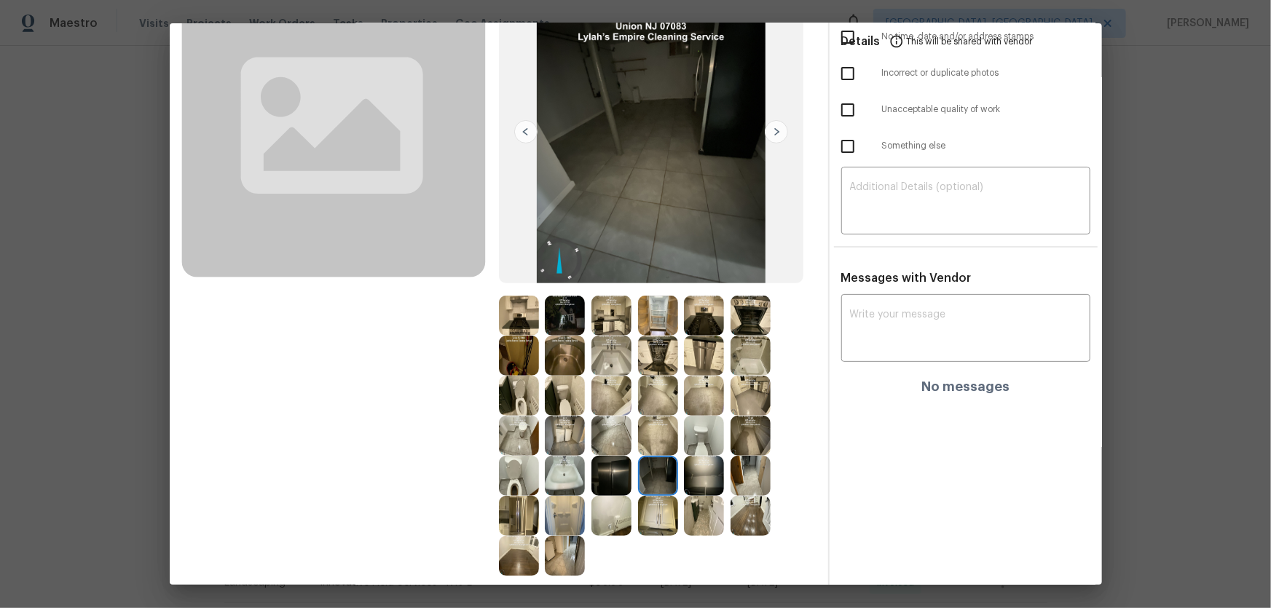
click at [634, 263] on img at bounding box center [704, 476] width 40 height 40
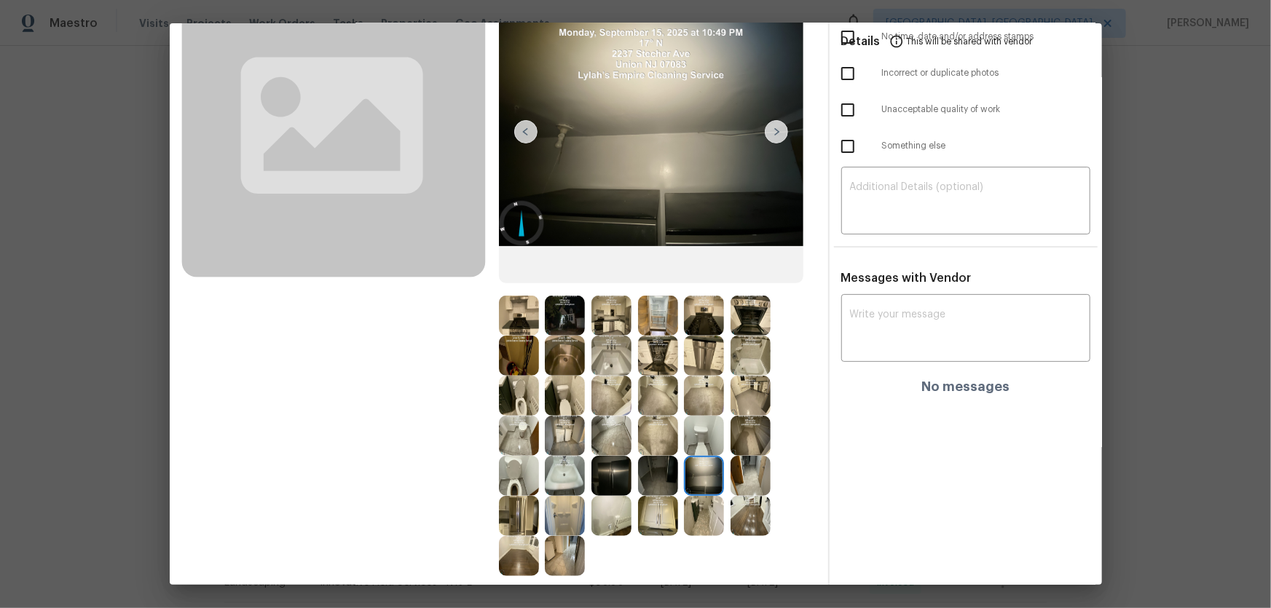
click at [634, 263] on img at bounding box center [751, 476] width 40 height 40
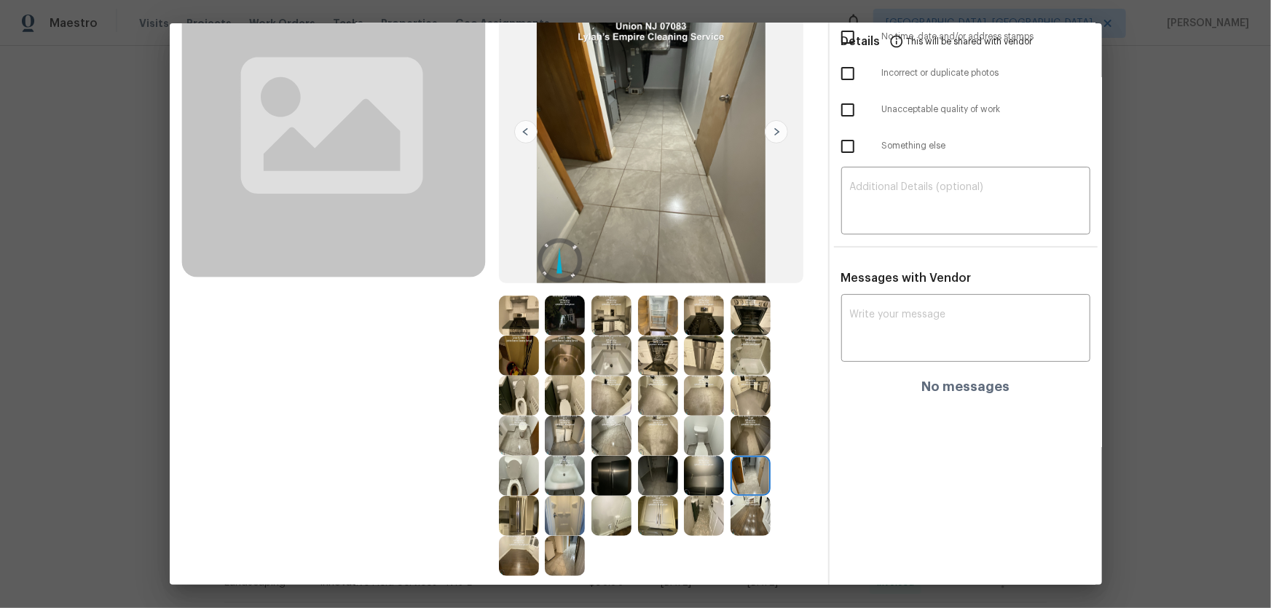
click at [634, 263] on img at bounding box center [751, 436] width 40 height 40
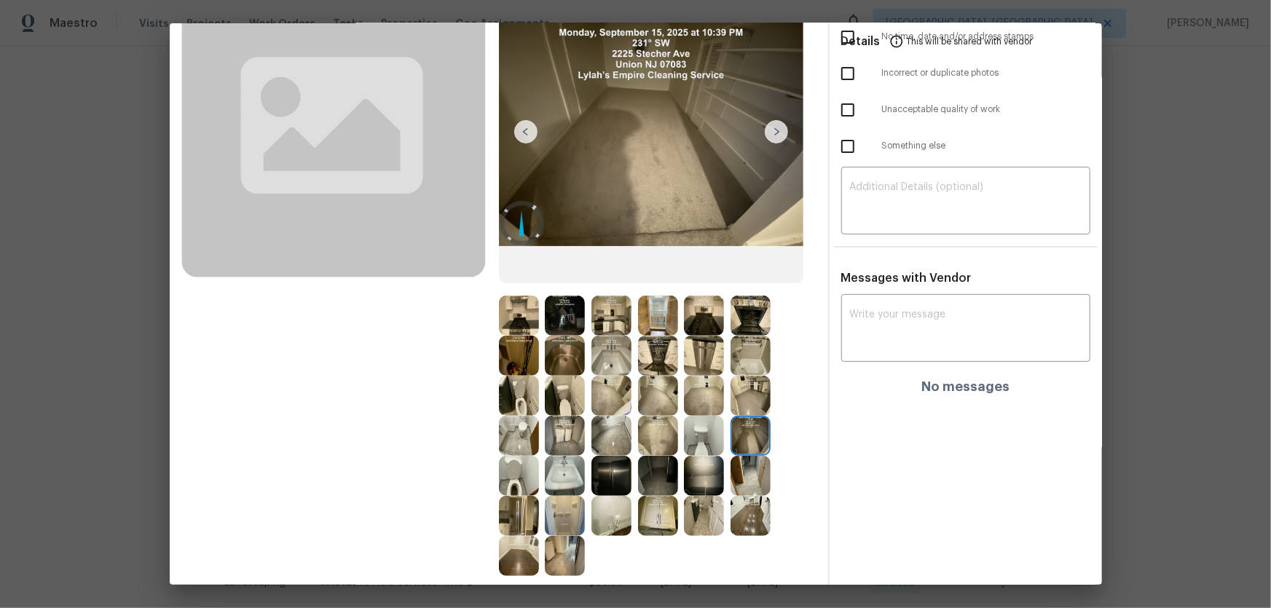
click at [634, 263] on img at bounding box center [704, 436] width 40 height 40
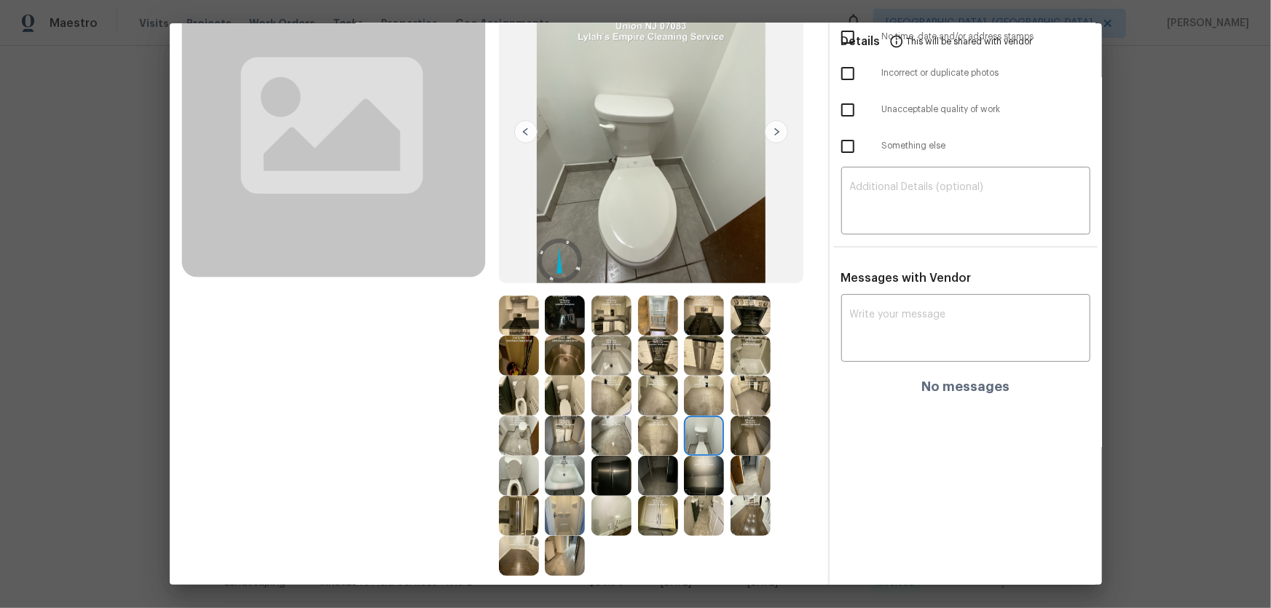
click at [634, 263] on img at bounding box center [704, 396] width 40 height 40
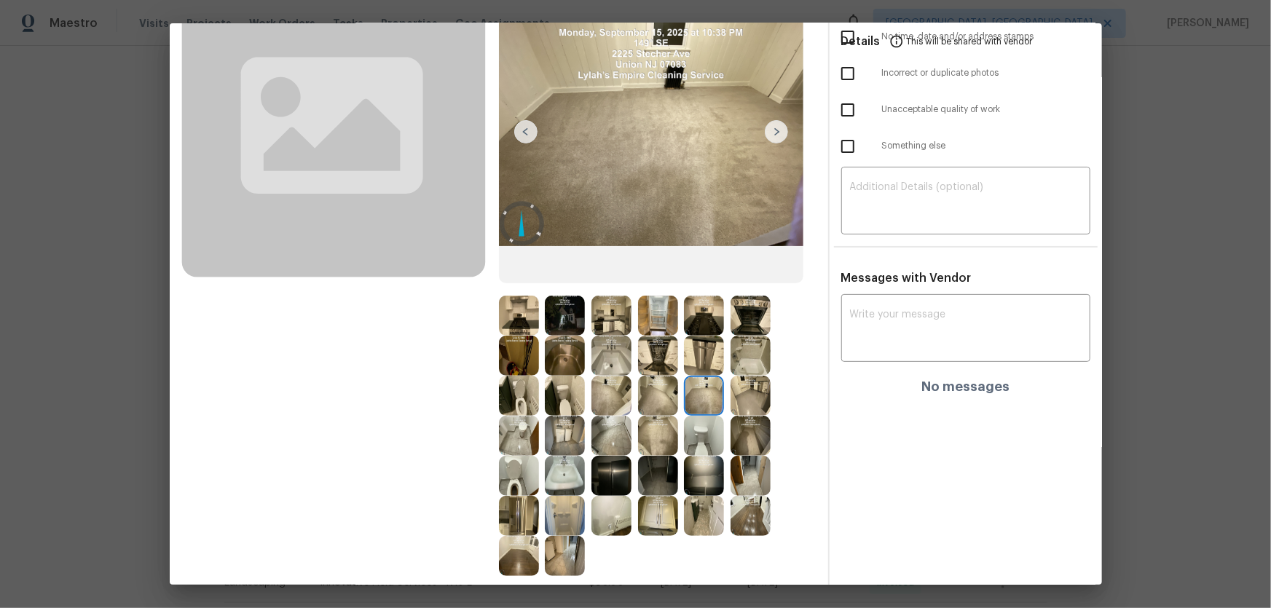
click at [634, 263] on img at bounding box center [704, 356] width 40 height 40
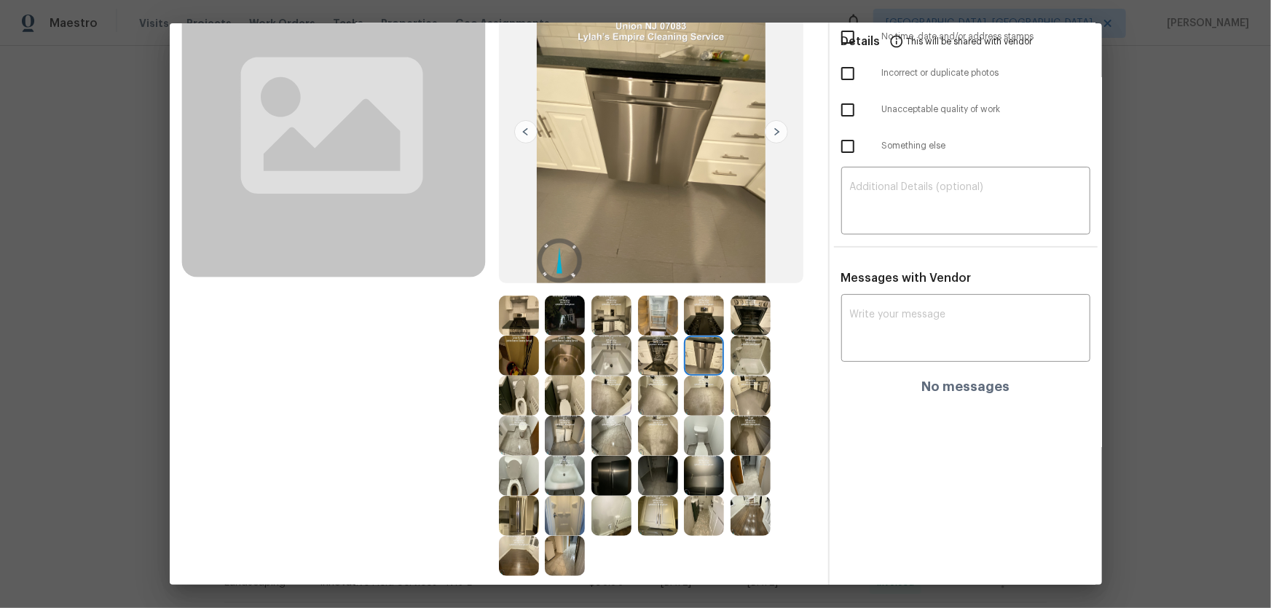
click at [634, 263] on img at bounding box center [751, 356] width 40 height 40
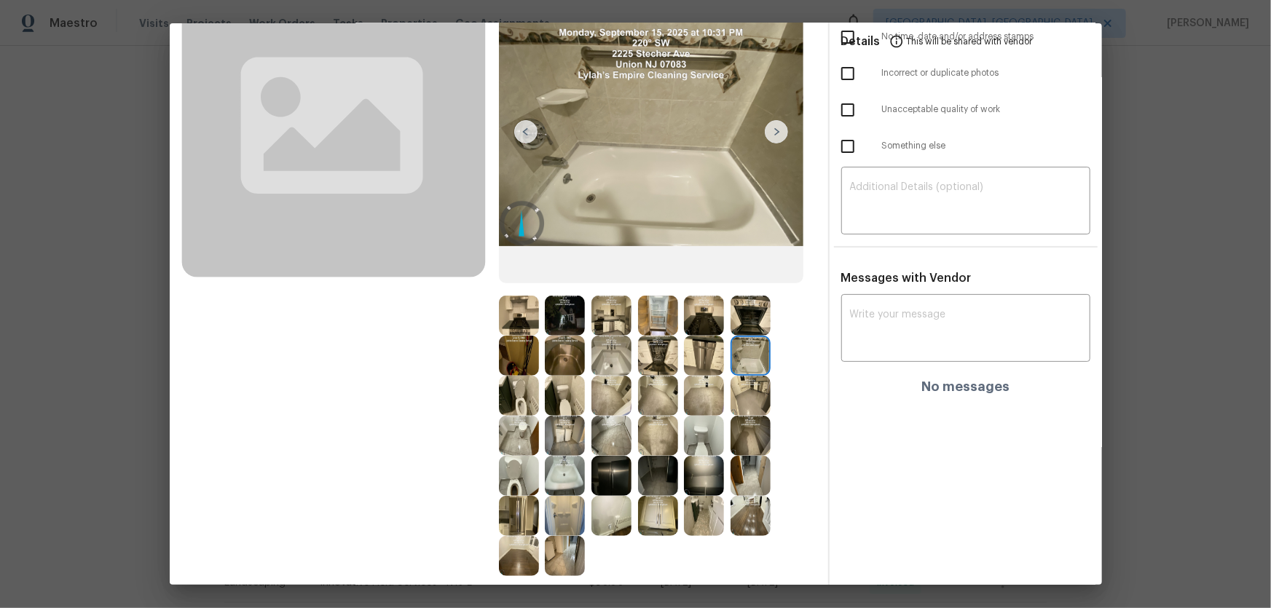
click at [634, 263] on img at bounding box center [704, 316] width 40 height 40
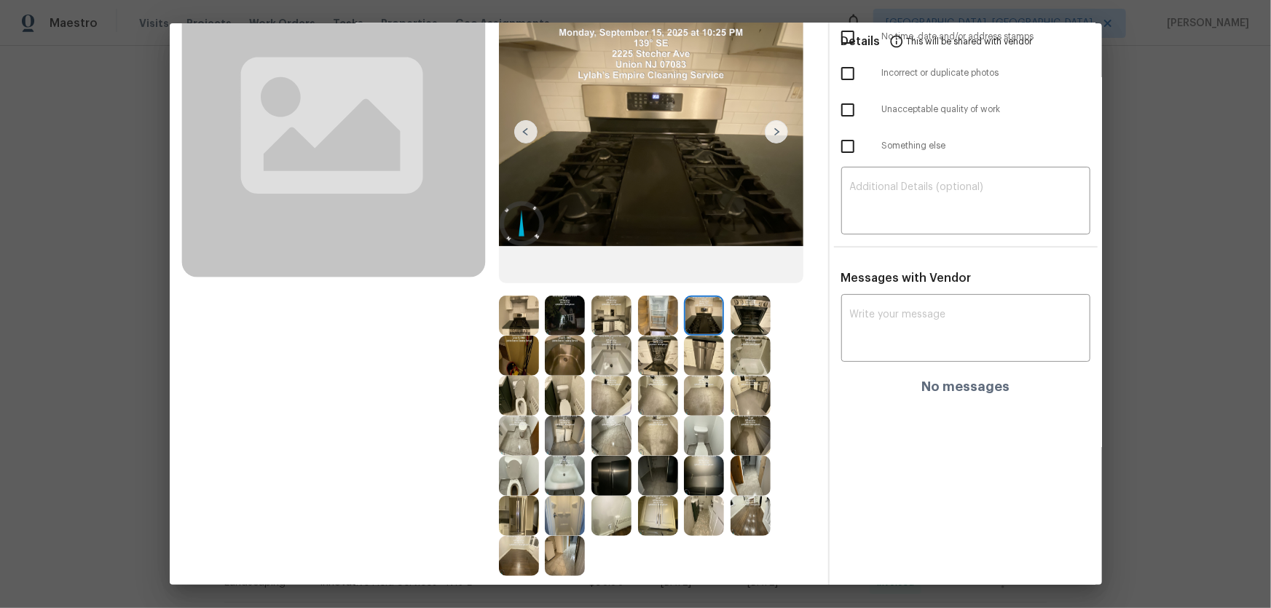
click at [634, 263] on img at bounding box center [751, 316] width 40 height 40
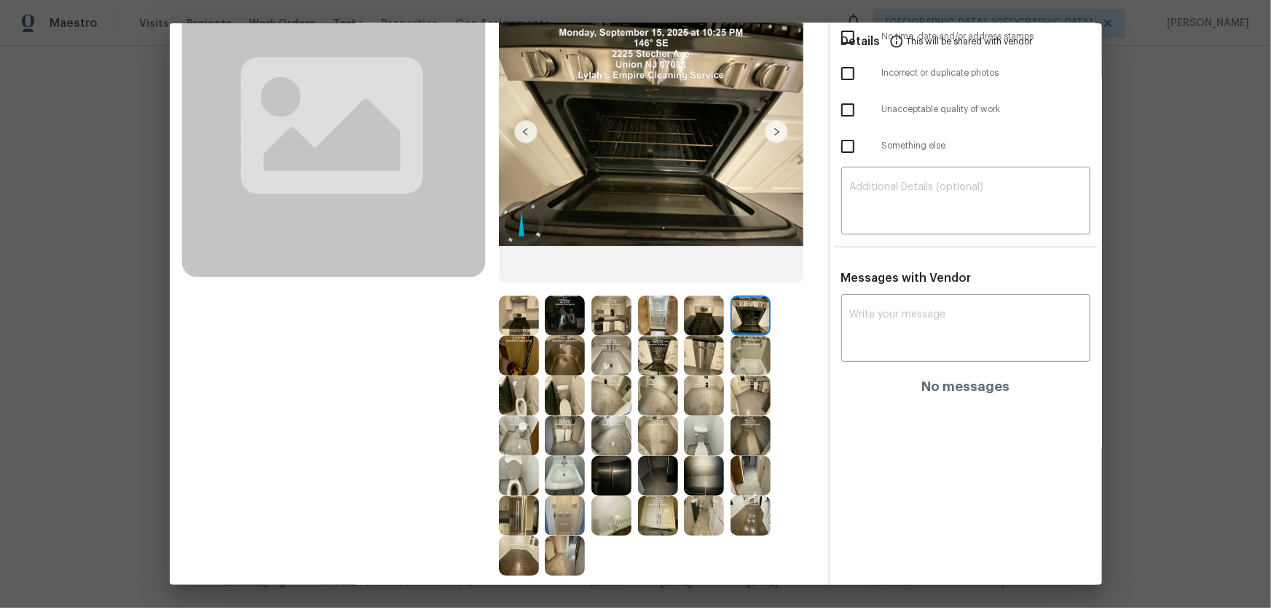
click at [634, 263] on img at bounding box center [658, 316] width 40 height 40
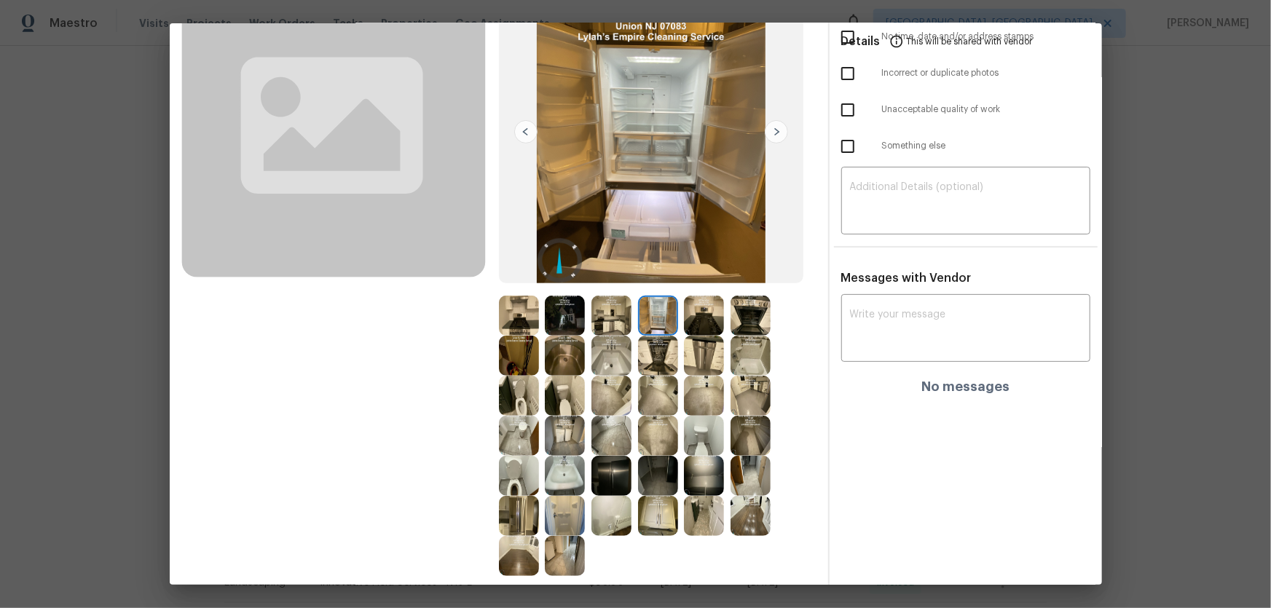
click at [596, 263] on img at bounding box center [612, 316] width 40 height 40
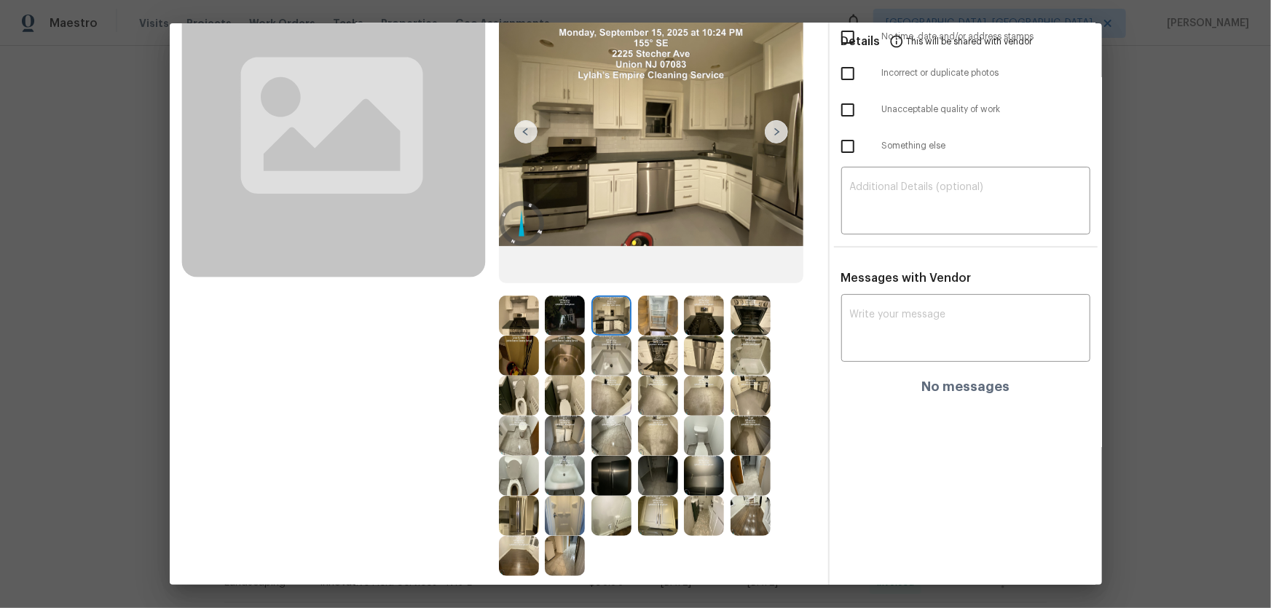
click at [564, 263] on img at bounding box center [565, 316] width 40 height 40
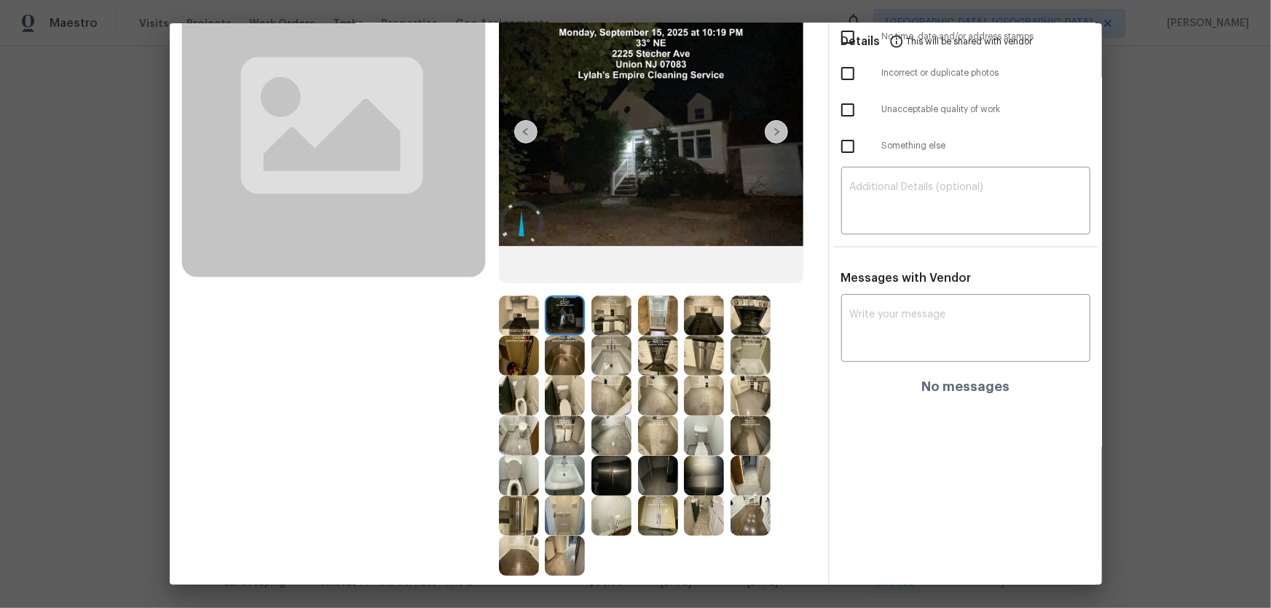
click at [517, 263] on img at bounding box center [519, 316] width 40 height 40
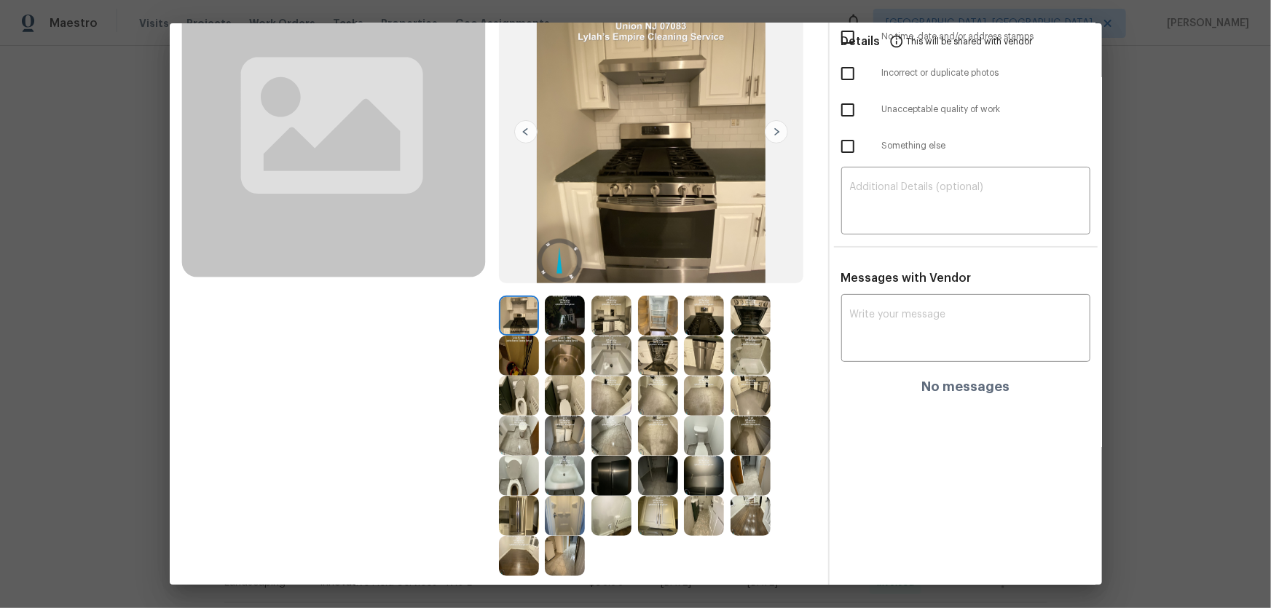
click at [513, 263] on img at bounding box center [519, 356] width 40 height 40
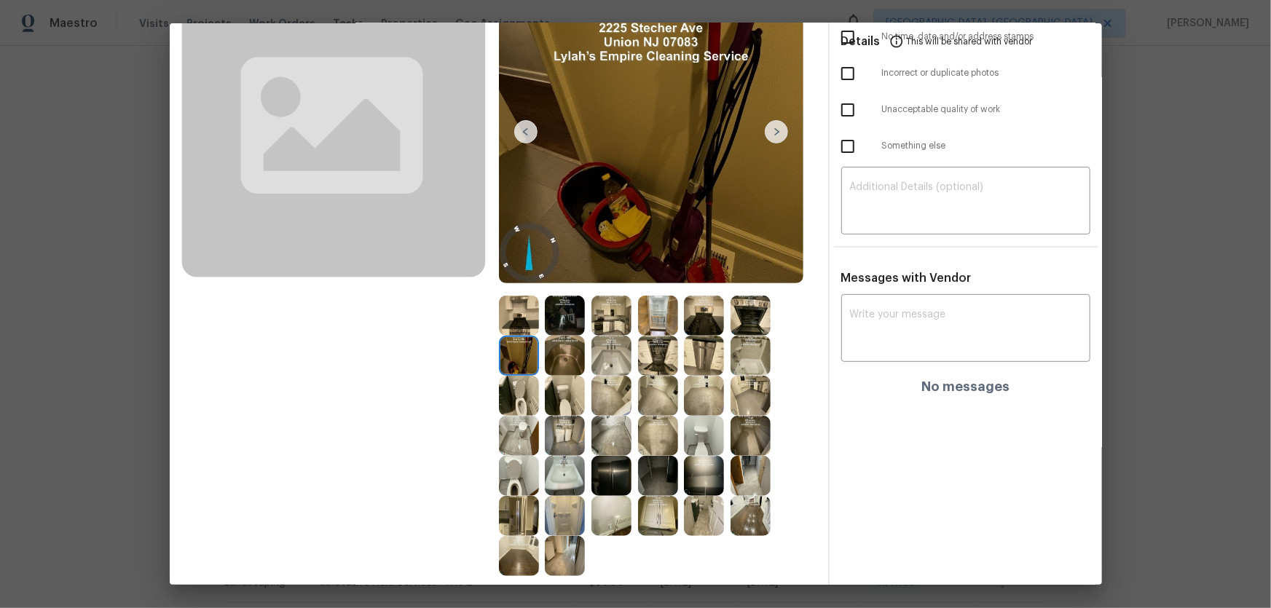
click at [561, 263] on img at bounding box center [565, 356] width 40 height 40
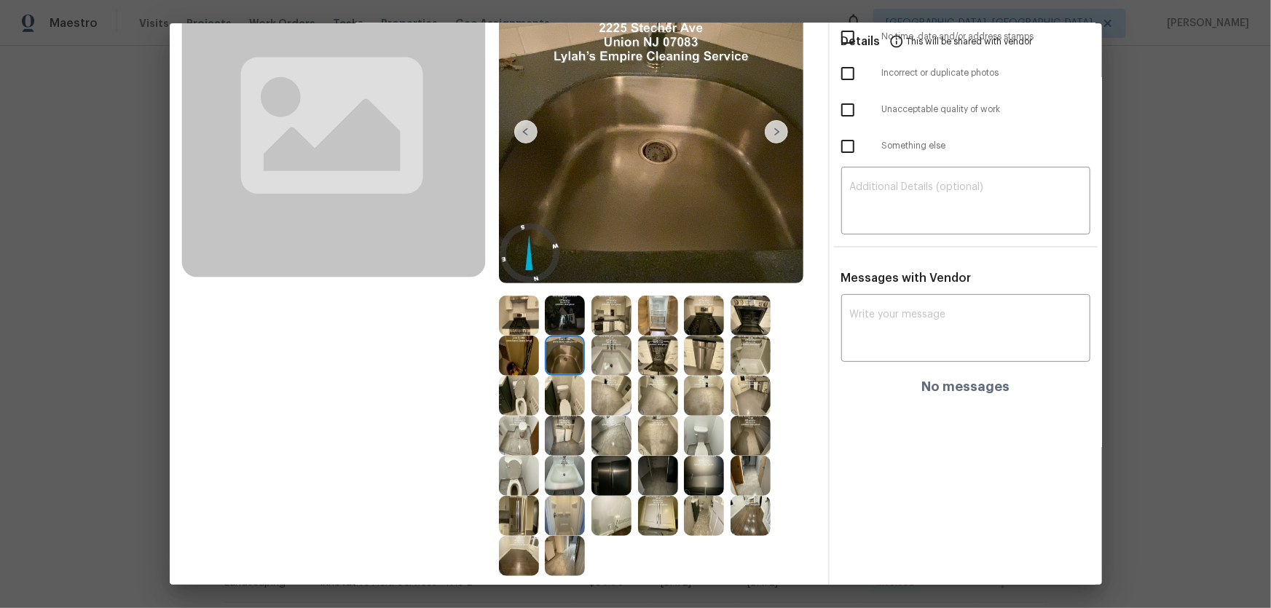
click at [558, 263] on img at bounding box center [565, 436] width 40 height 40
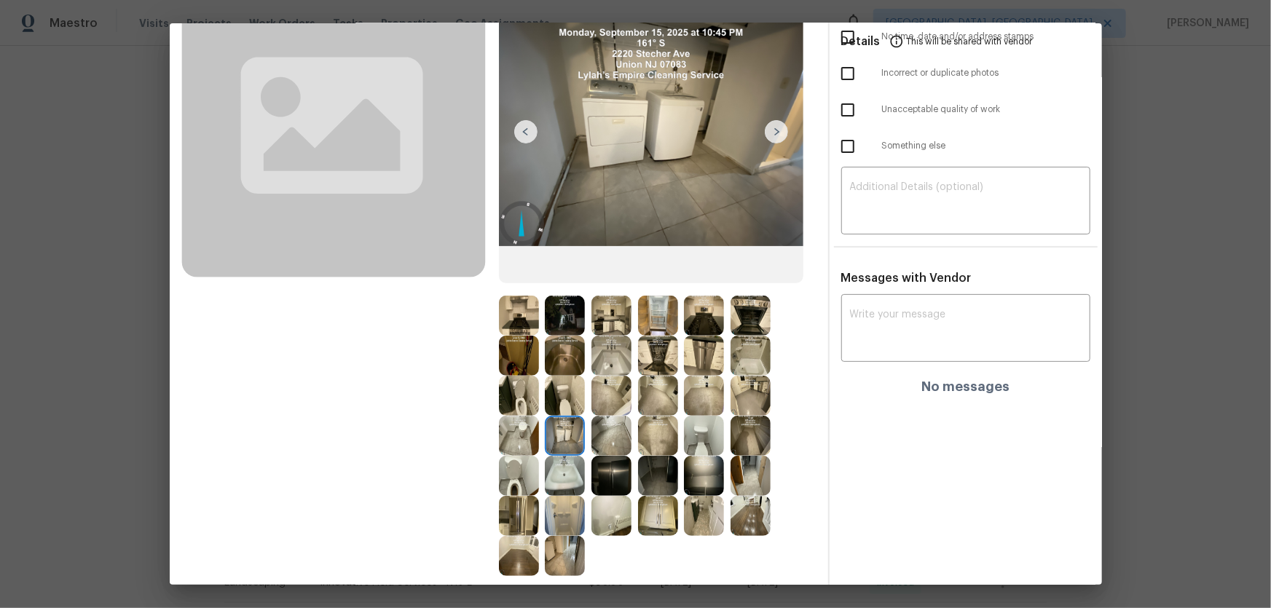
click at [503, 263] on img at bounding box center [519, 436] width 40 height 40
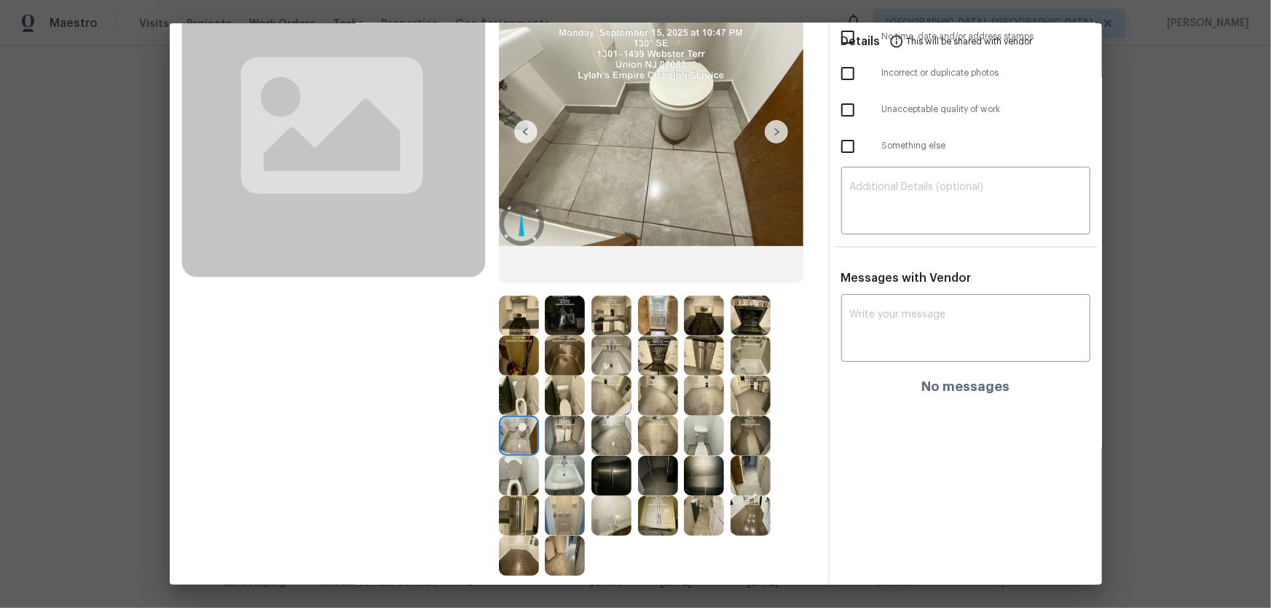
click at [504, 263] on img at bounding box center [519, 476] width 40 height 40
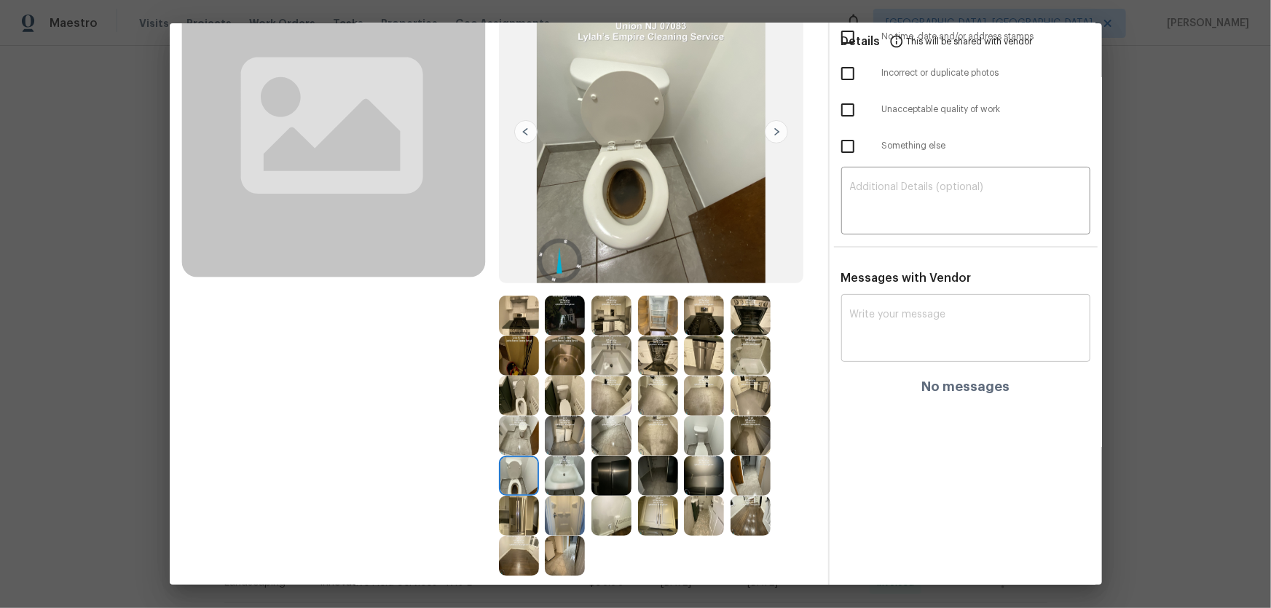
scroll to position [0, 0]
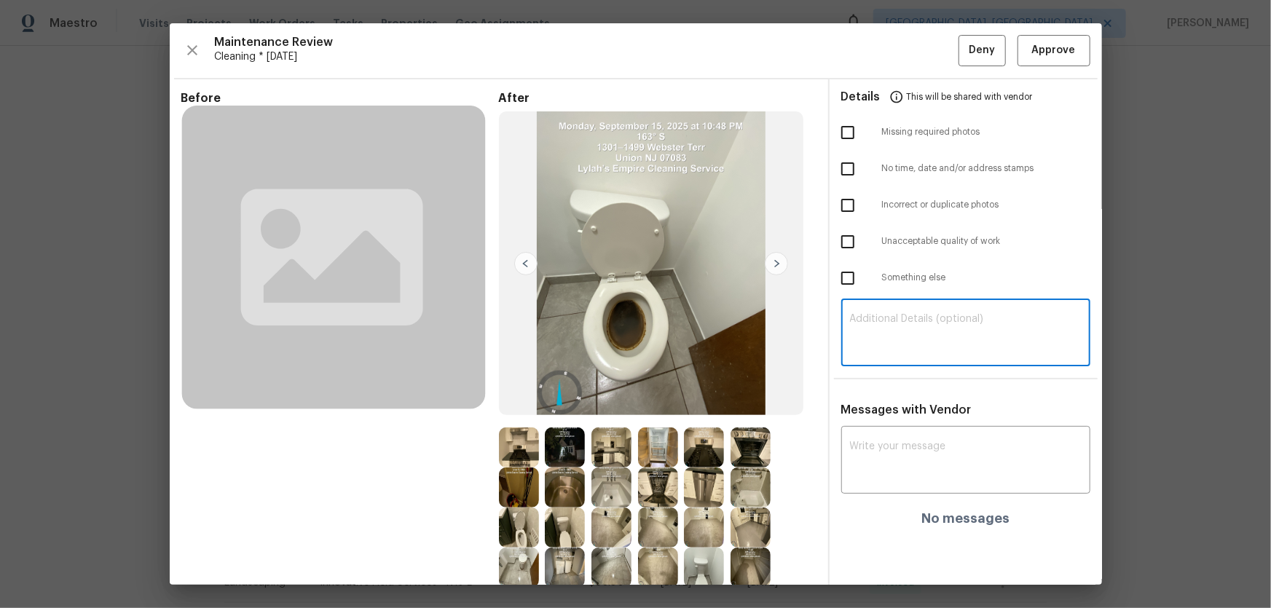
click at [634, 263] on textarea at bounding box center [966, 334] width 232 height 41
paste textarea "Maintenance Audit Team: Hello! Unfortunately, this cleaning visit completed on …"
type textarea "Maintenance Audit Team: Hello! Unfortunately, this cleaning visit completed on …"
click at [634, 263] on div "x ​" at bounding box center [966, 462] width 249 height 64
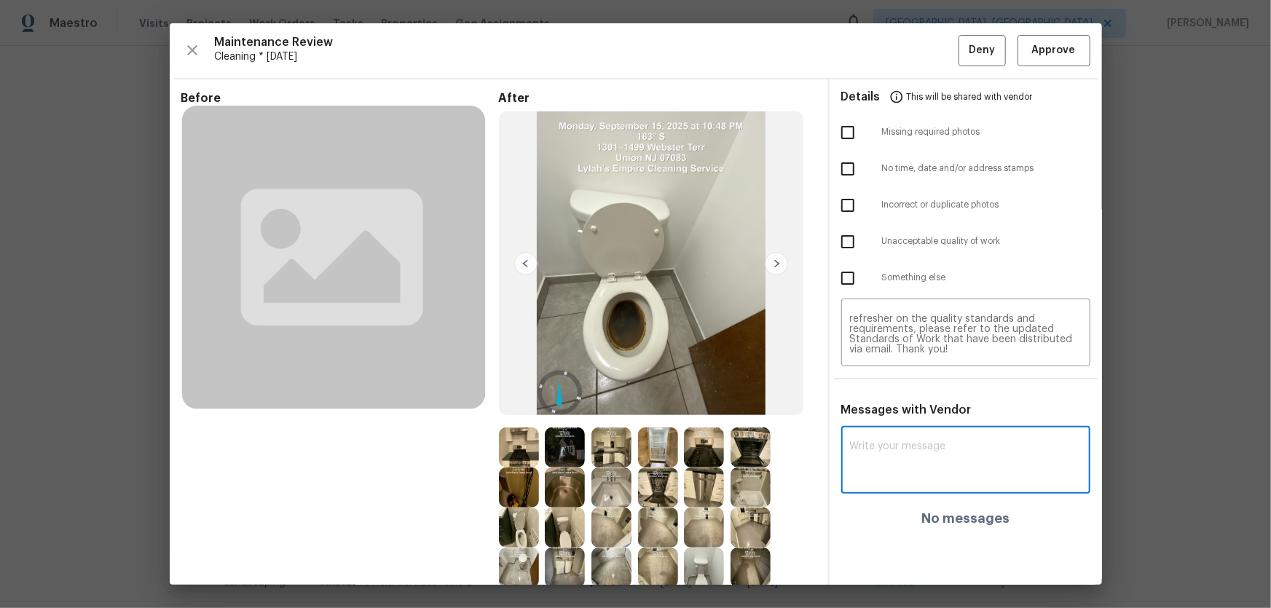
paste textarea "Maintenance Audit Team: Hello! Unfortunately, this cleaning visit completed on …"
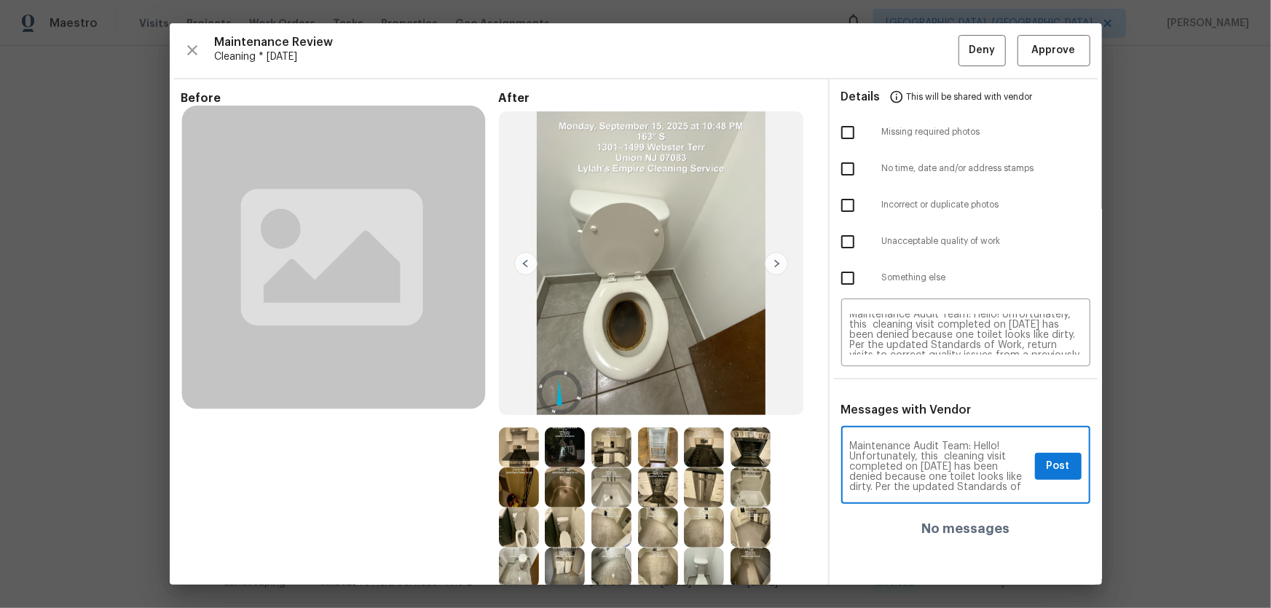
scroll to position [0, 0]
type textarea "Maintenance Audit Team: Hello! Unfortunately, this cleaning visit completed on …"
click at [634, 128] on input "checkbox" at bounding box center [848, 132] width 31 height 31
checkbox input "true"
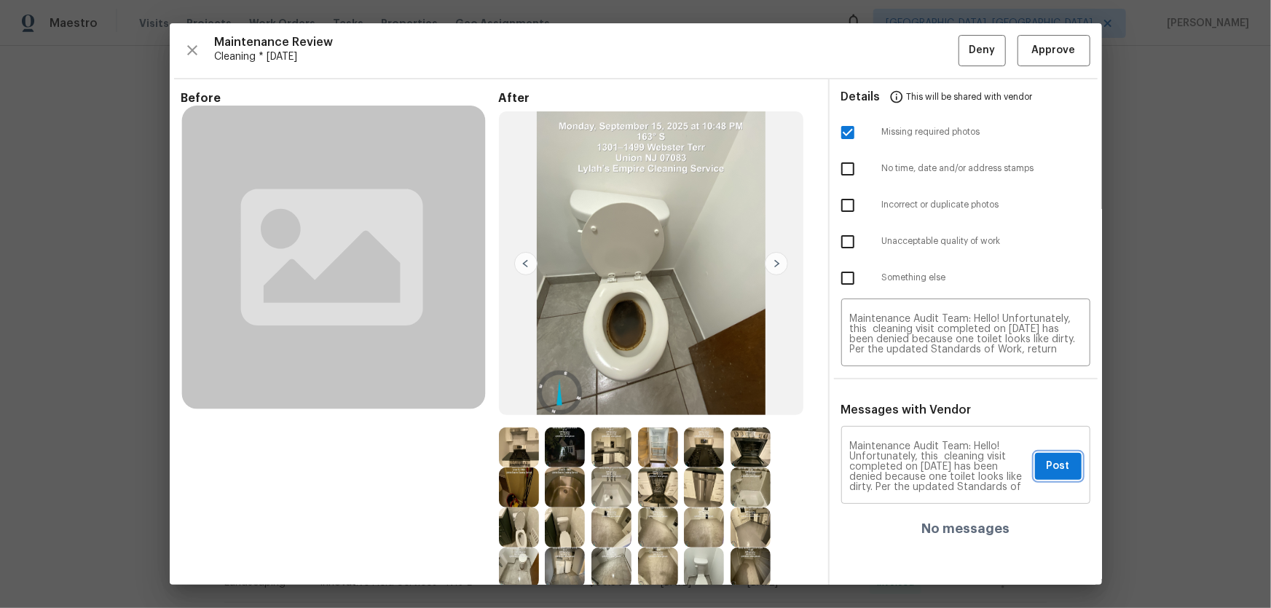
click at [634, 263] on span "Post" at bounding box center [1058, 467] width 23 height 18
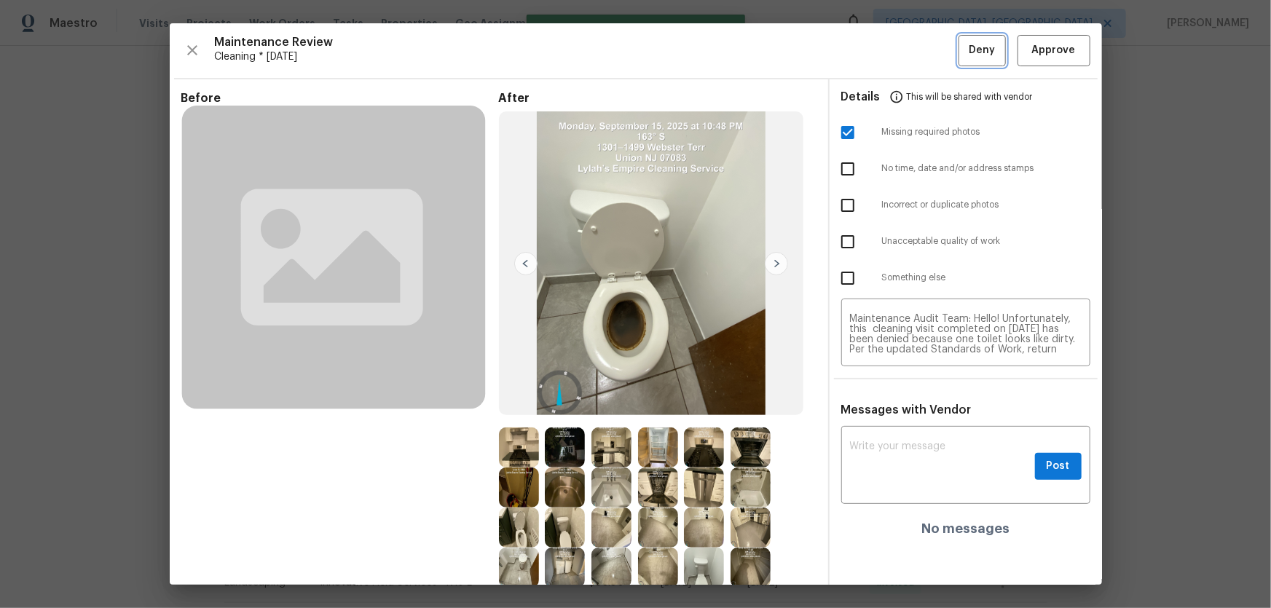
click at [634, 58] on span "Deny" at bounding box center [982, 51] width 26 height 18
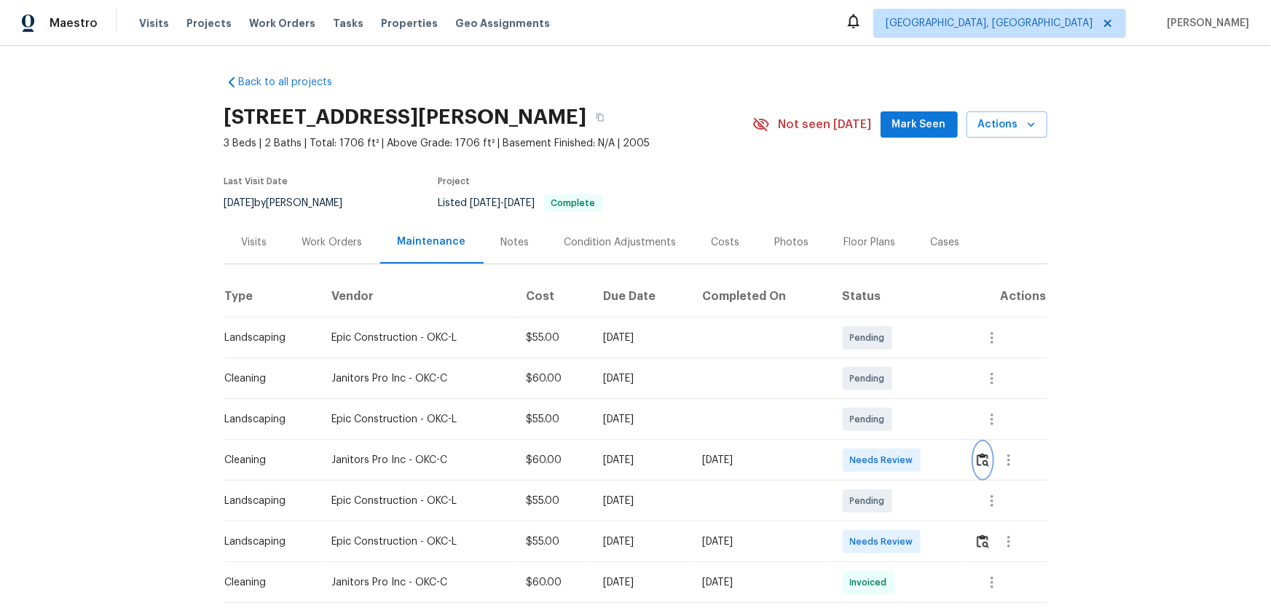
click at [904, 401] on img "button" at bounding box center [983, 460] width 12 height 14
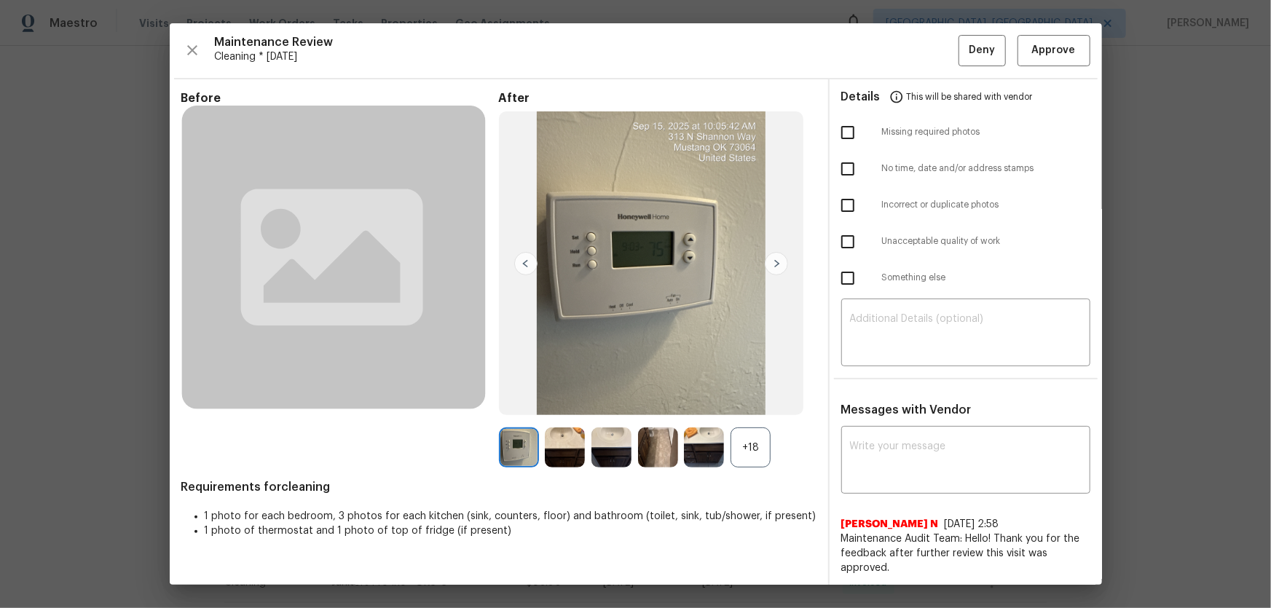
click at [743, 401] on div "+18" at bounding box center [751, 448] width 40 height 40
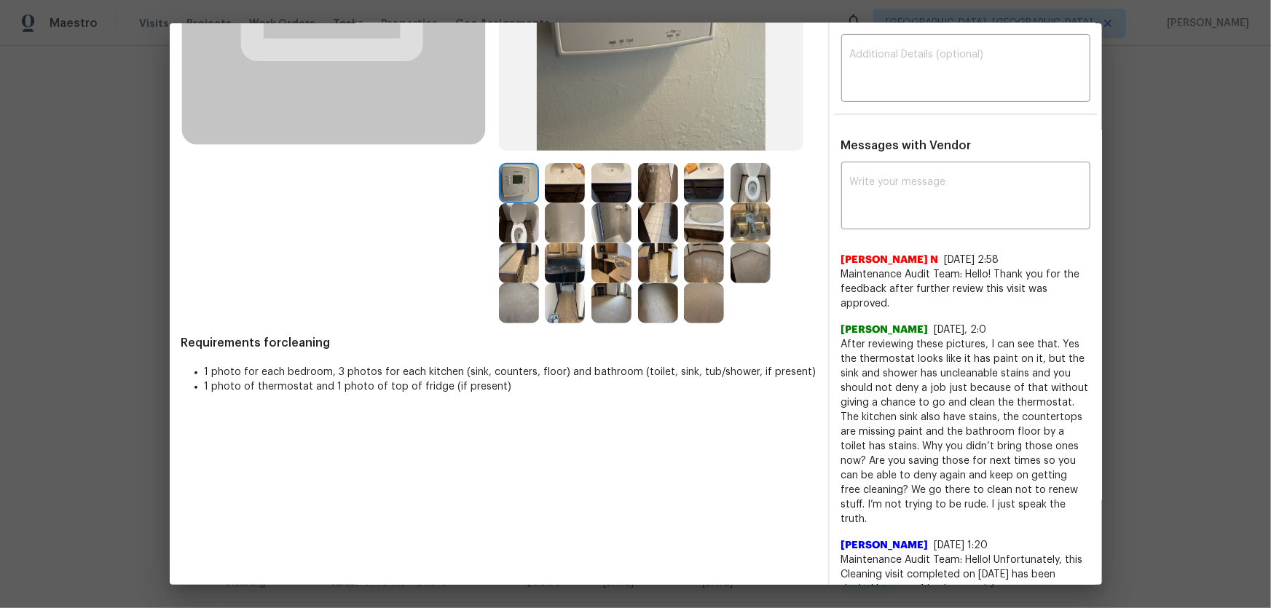
scroll to position [198, 0]
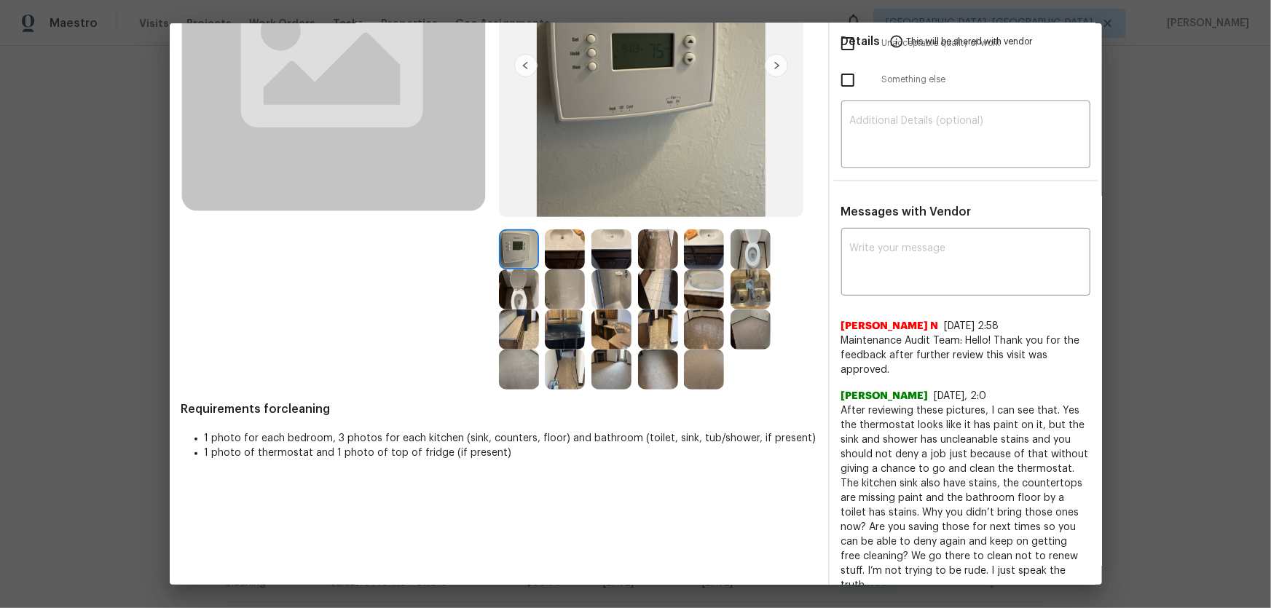
click at [522, 289] on img at bounding box center [519, 290] width 40 height 40
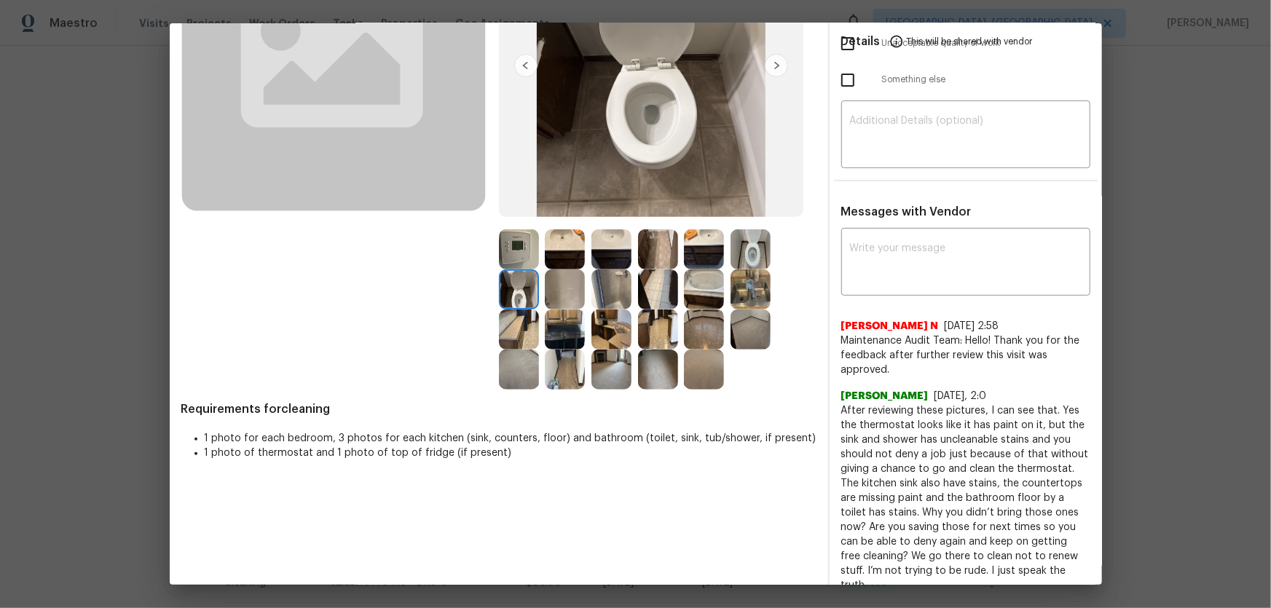
click at [742, 261] on img at bounding box center [751, 250] width 40 height 40
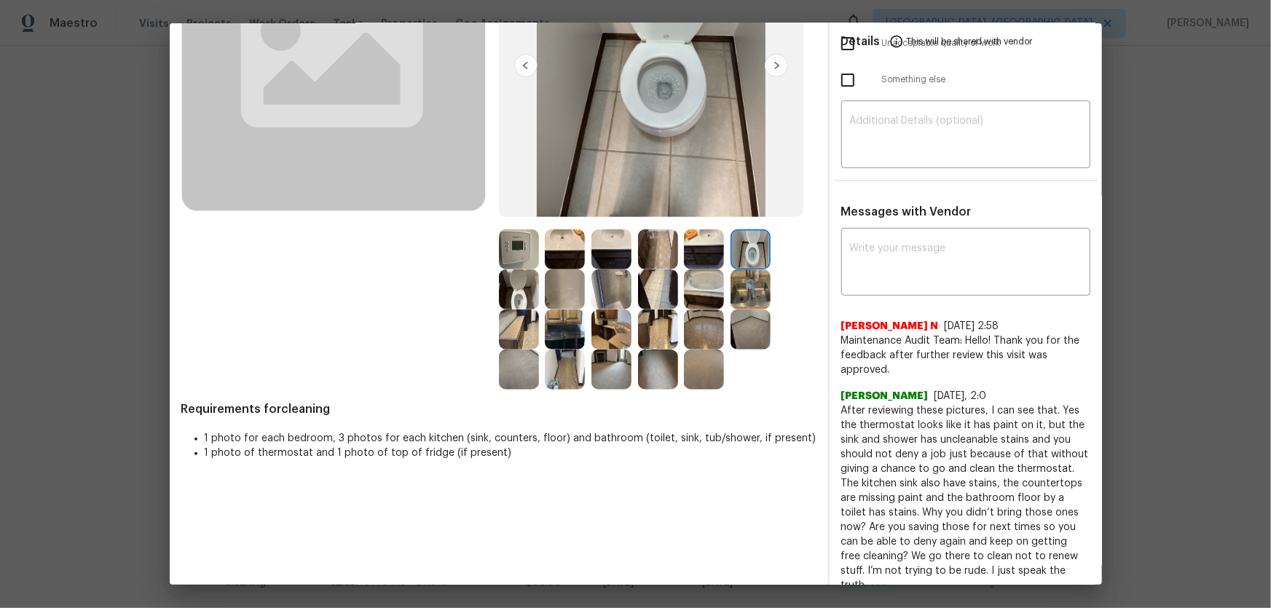
click at [632, 248] on div at bounding box center [615, 250] width 47 height 40
click at [568, 243] on img at bounding box center [565, 250] width 40 height 40
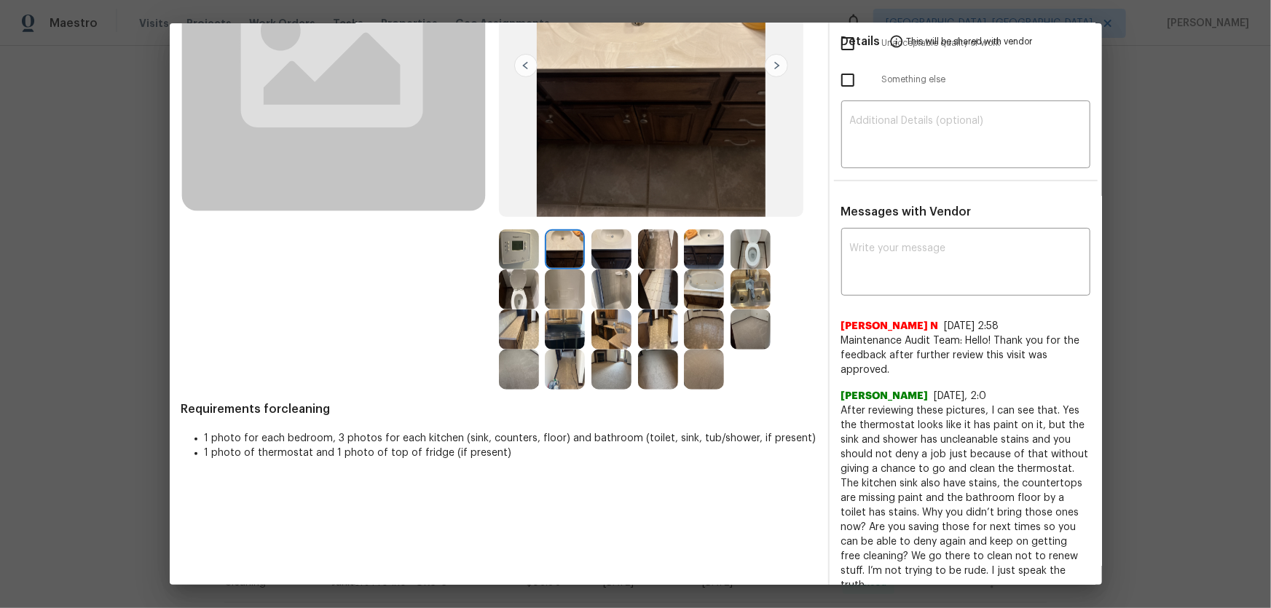
click at [608, 290] on img at bounding box center [612, 290] width 40 height 40
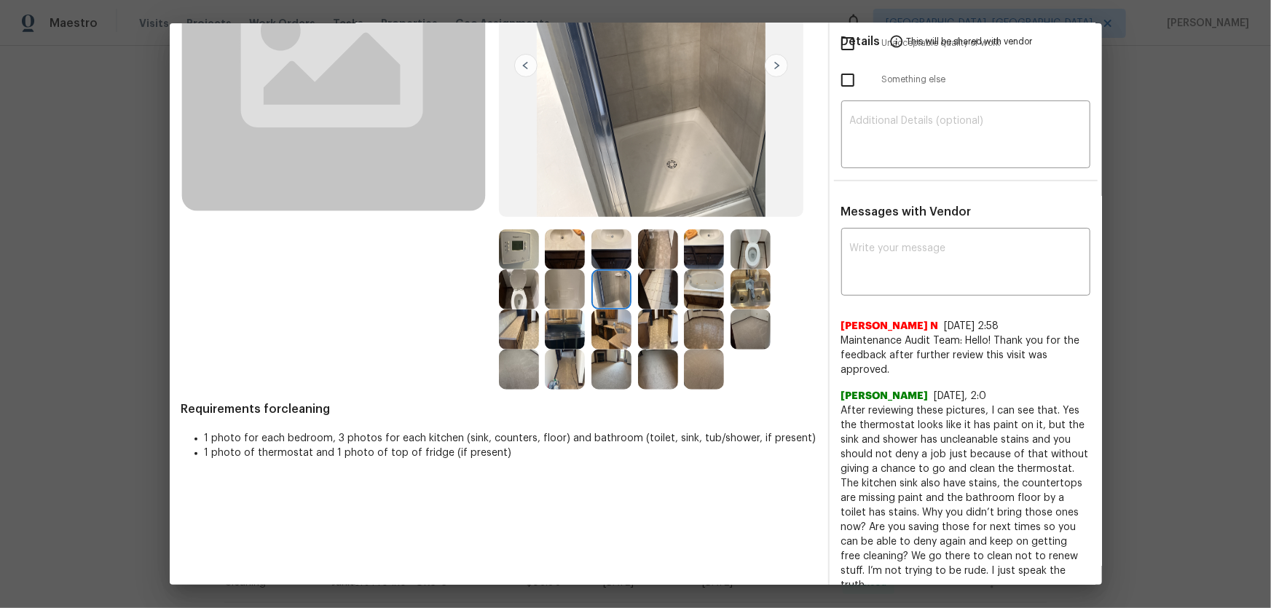
click at [577, 284] on img at bounding box center [565, 290] width 40 height 40
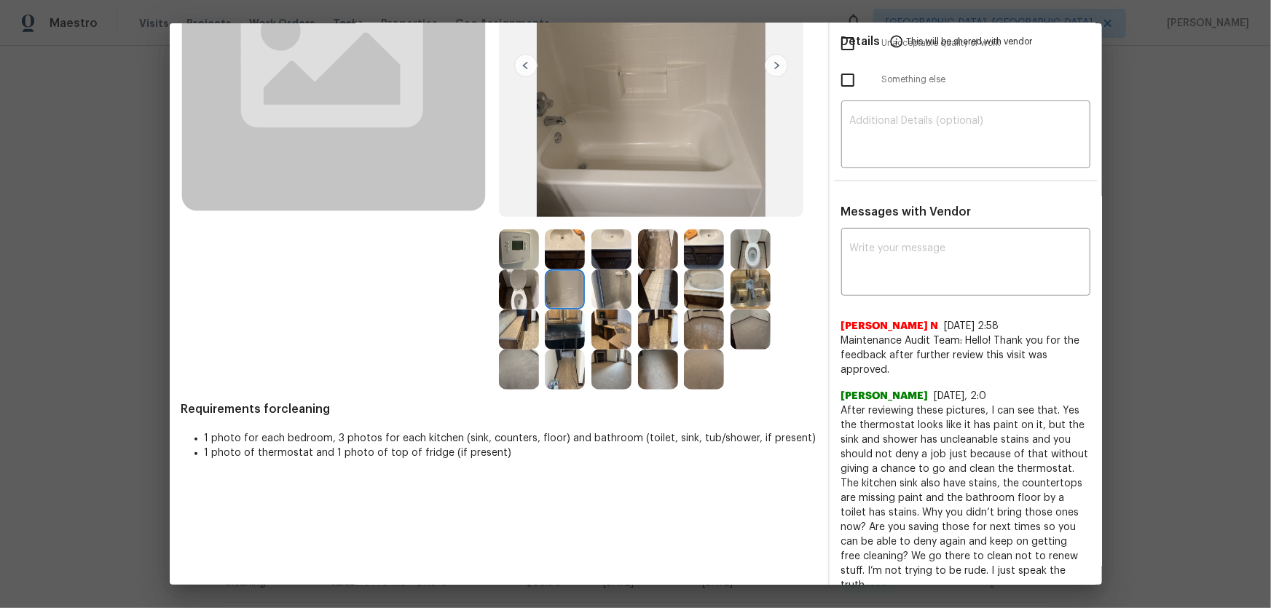
click at [708, 283] on img at bounding box center [704, 290] width 40 height 40
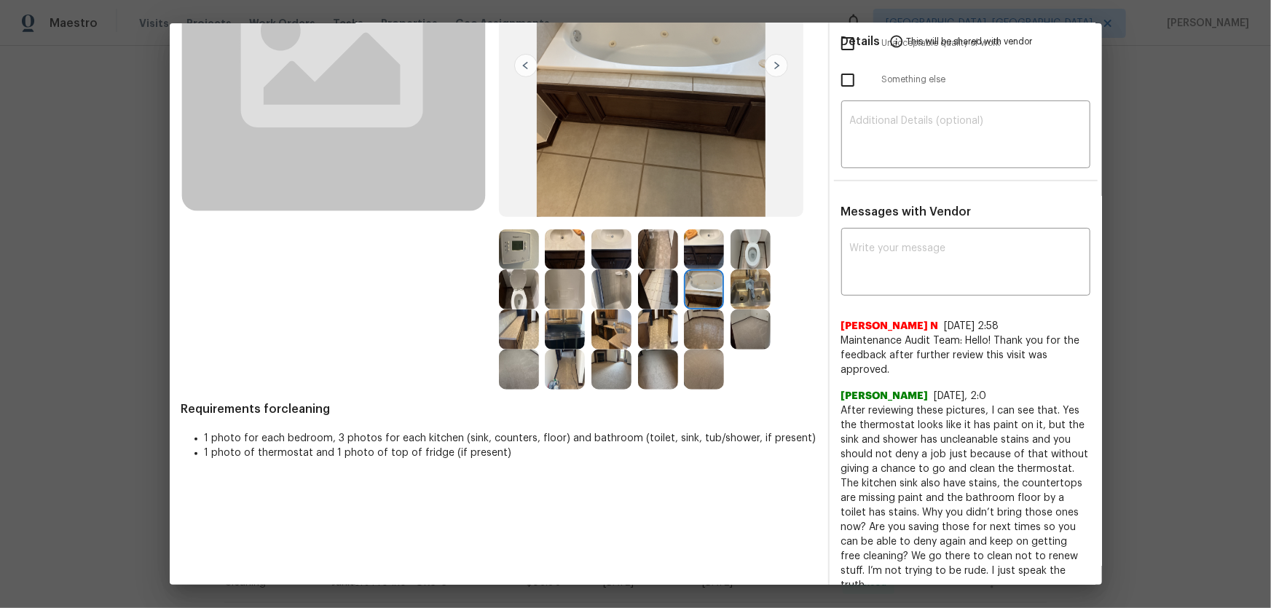
click at [694, 236] on img at bounding box center [704, 250] width 40 height 40
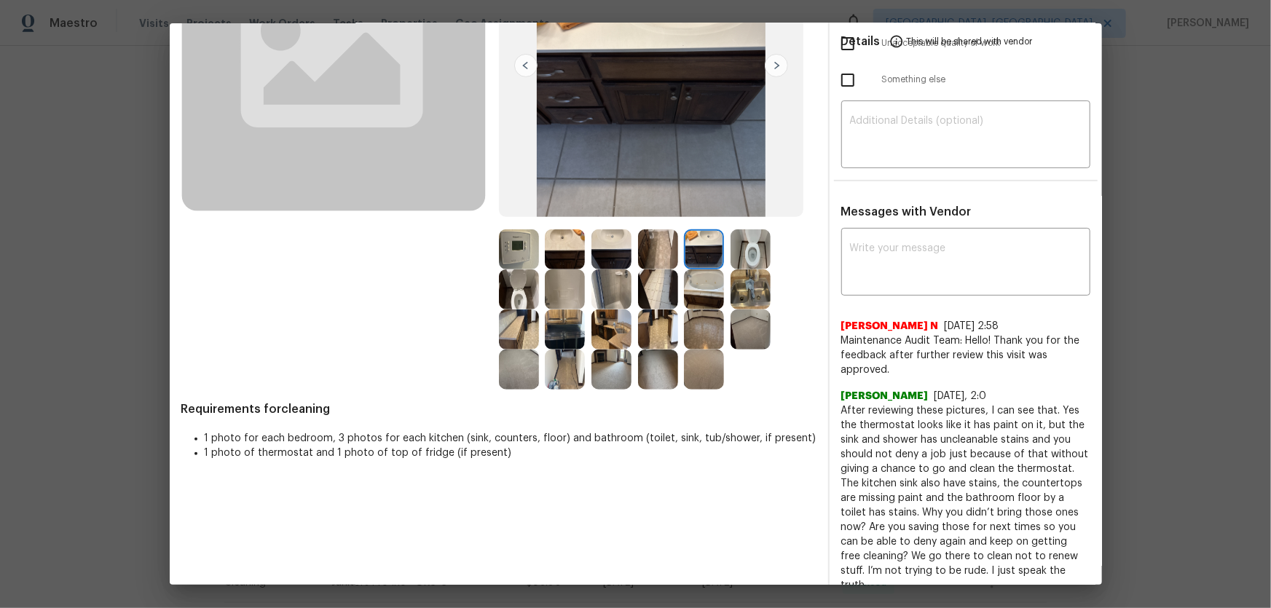
click at [644, 239] on img at bounding box center [658, 250] width 40 height 40
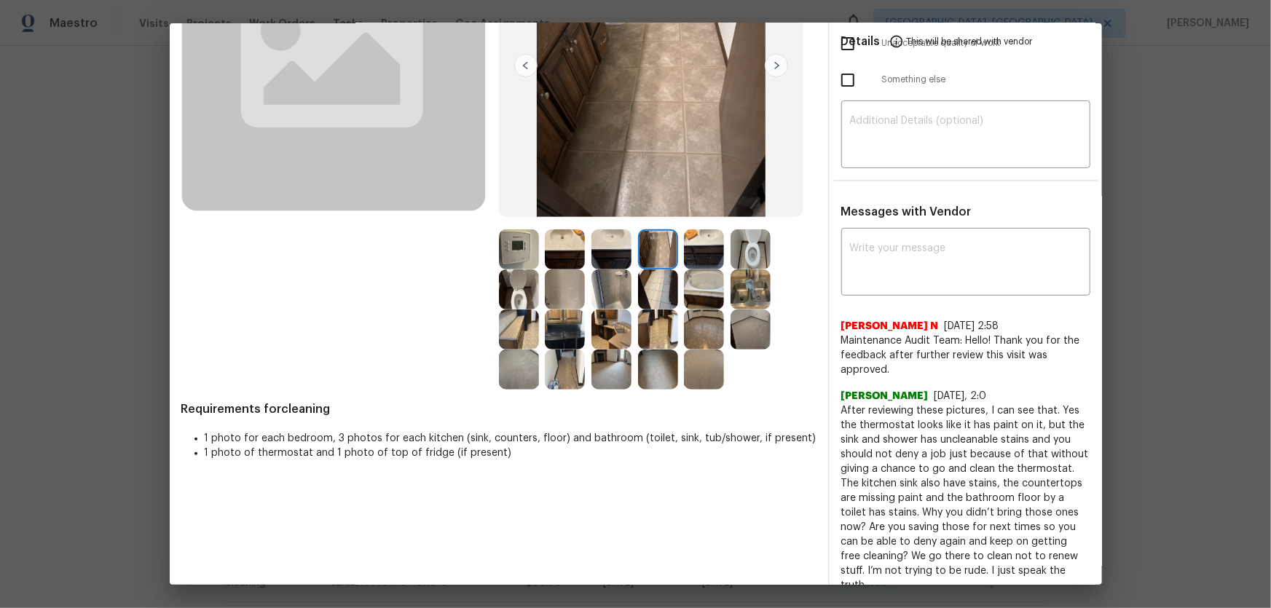
click at [651, 295] on img at bounding box center [658, 290] width 40 height 40
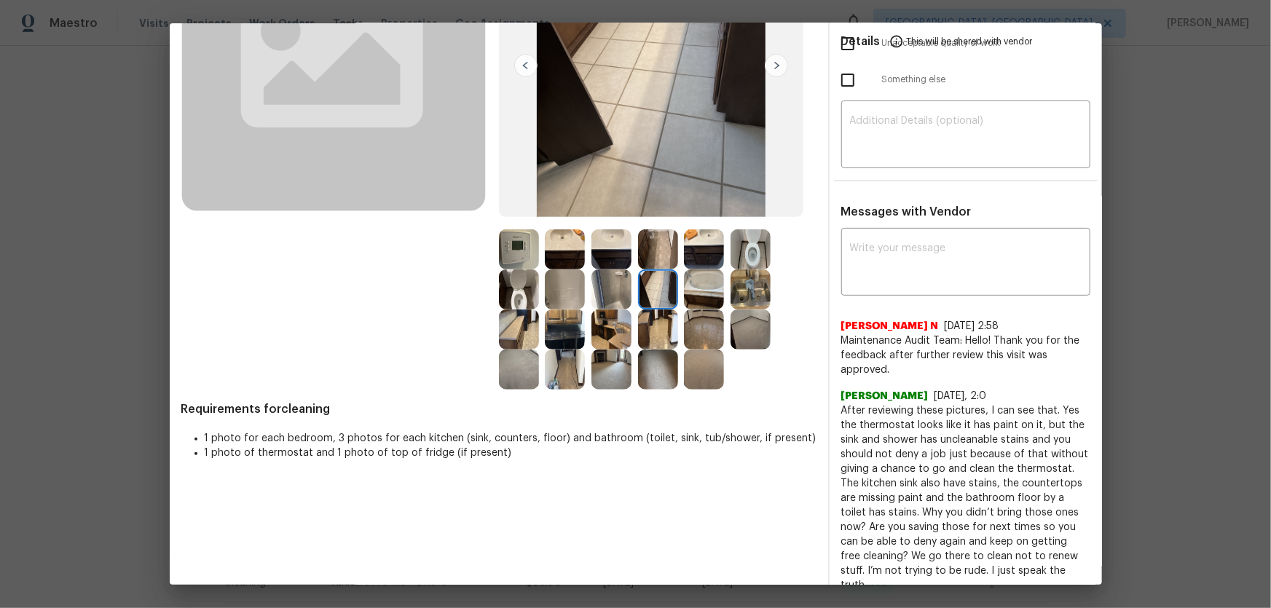
click at [511, 243] on img at bounding box center [519, 250] width 40 height 40
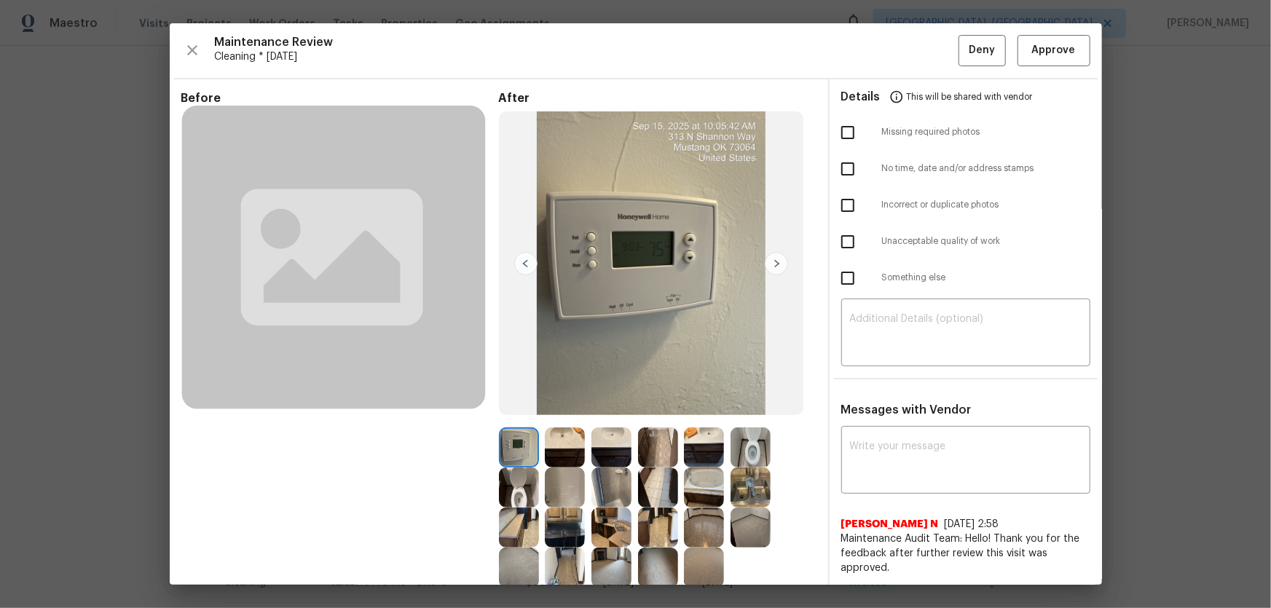
scroll to position [132, 0]
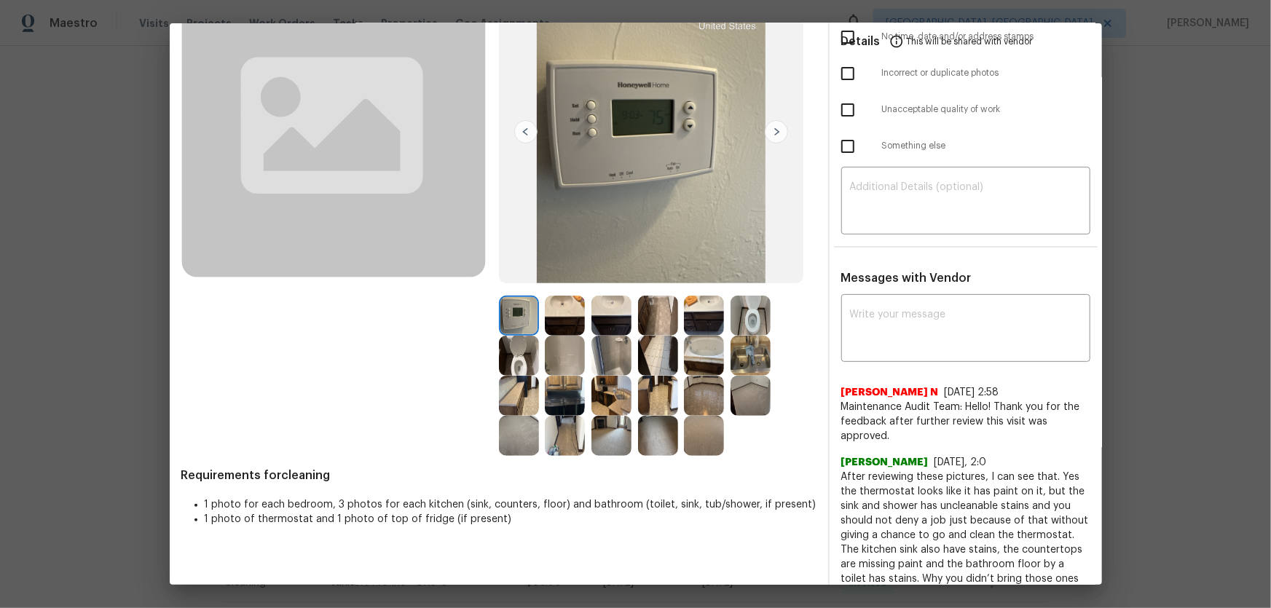
click at [648, 401] on img at bounding box center [658, 436] width 40 height 40
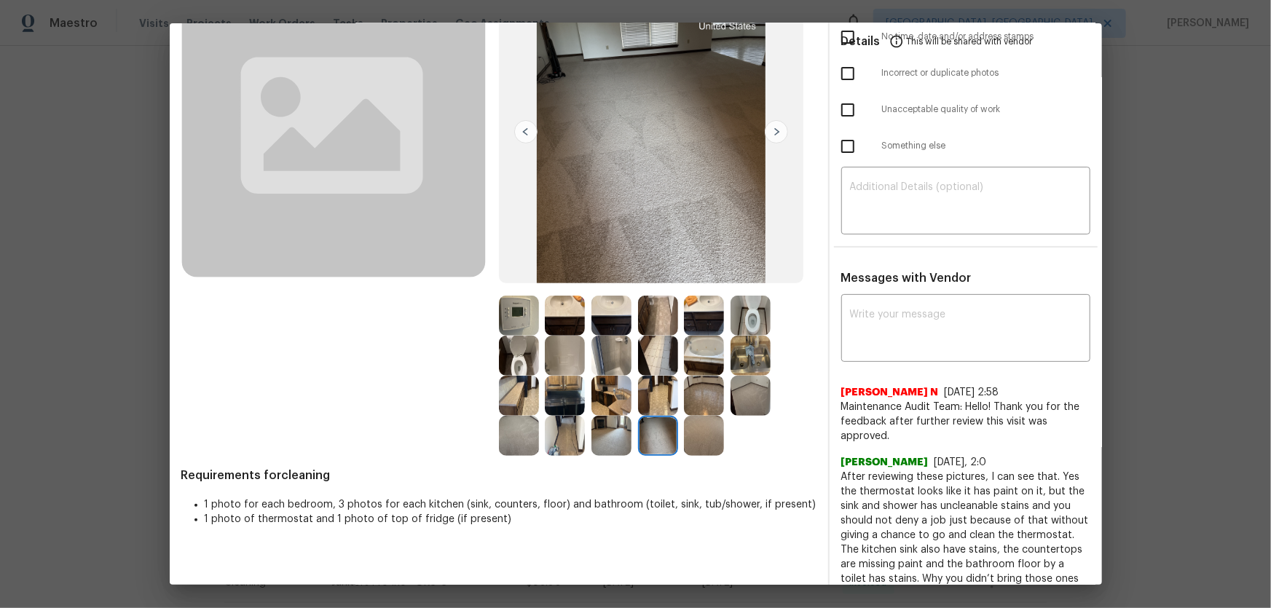
click at [713, 401] on img at bounding box center [704, 436] width 40 height 40
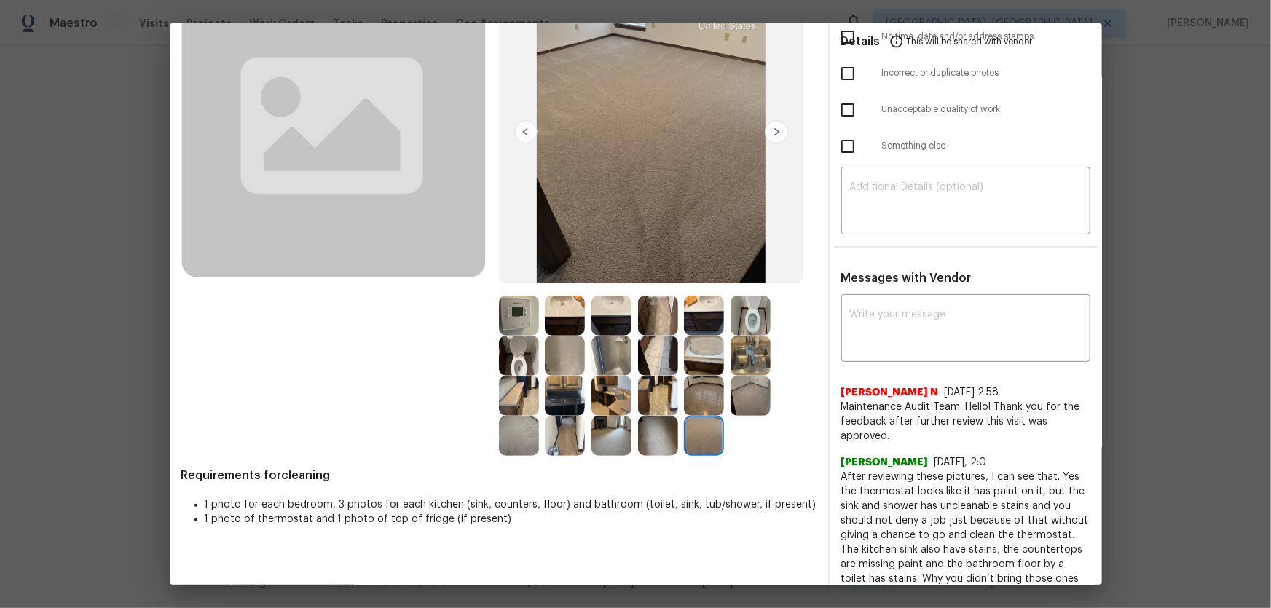
click at [765, 394] on img at bounding box center [751, 396] width 40 height 40
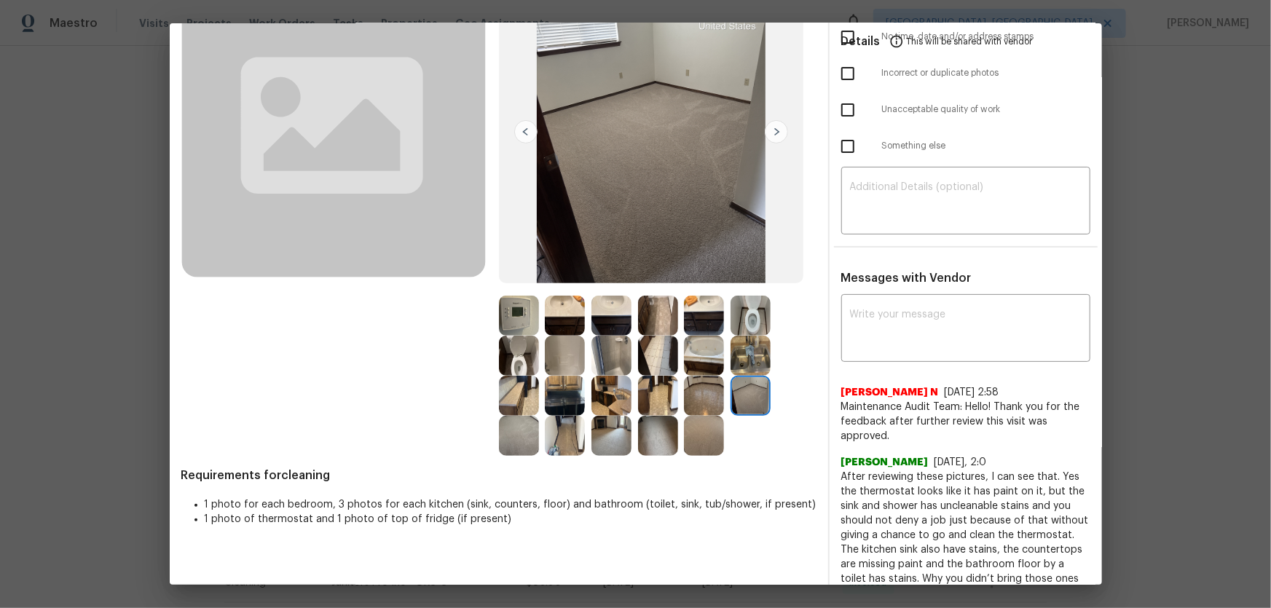
click at [527, 401] on img at bounding box center [519, 436] width 40 height 40
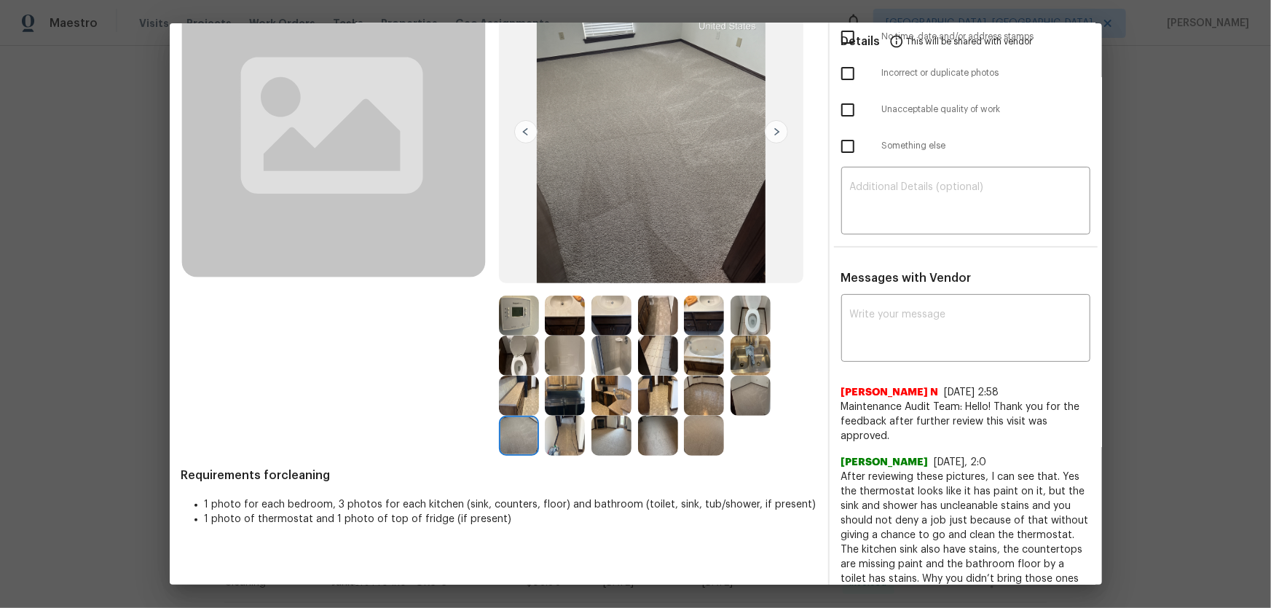
click at [552, 401] on img at bounding box center [565, 396] width 40 height 40
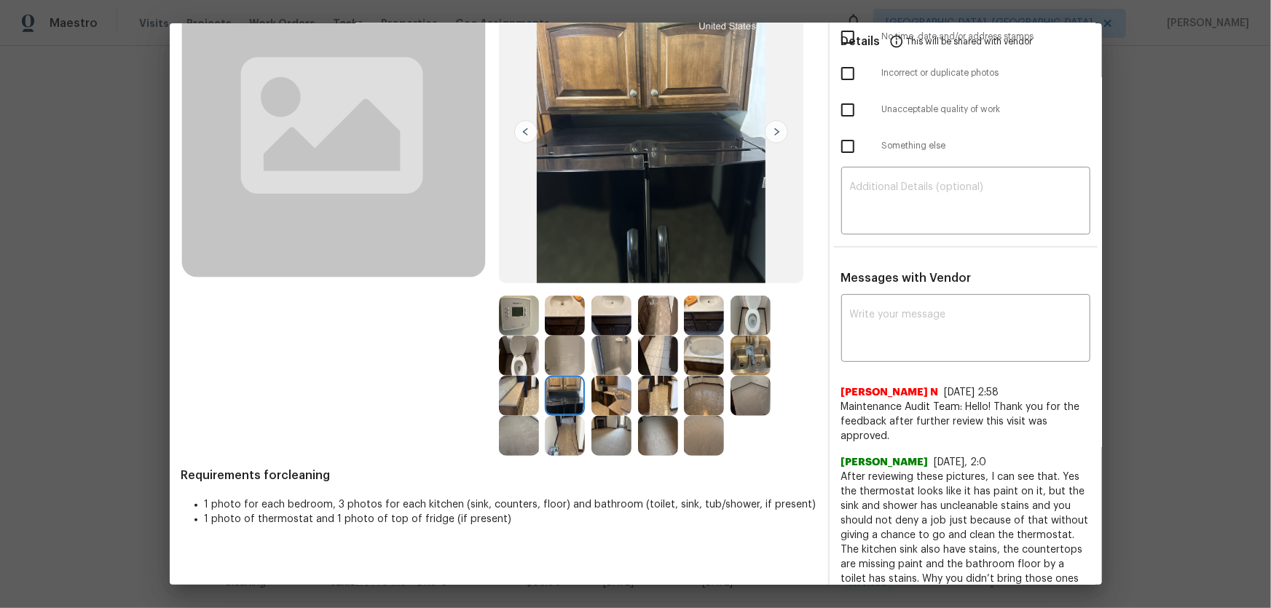
click at [524, 397] on img at bounding box center [519, 396] width 40 height 40
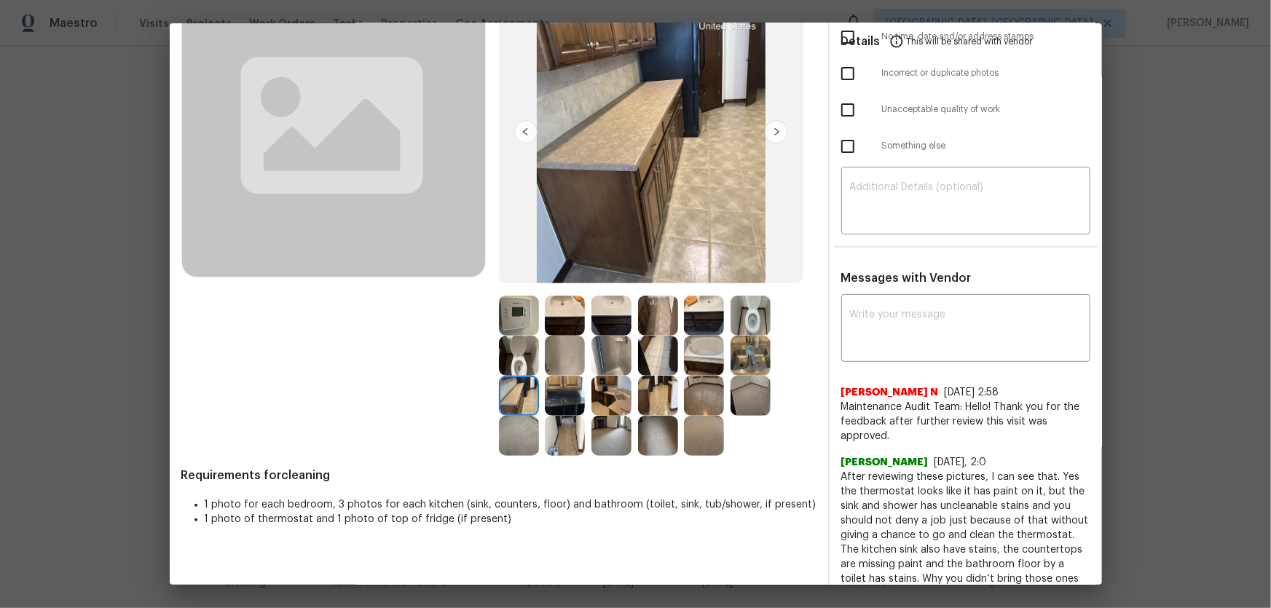
click at [525, 358] on img at bounding box center [519, 356] width 40 height 40
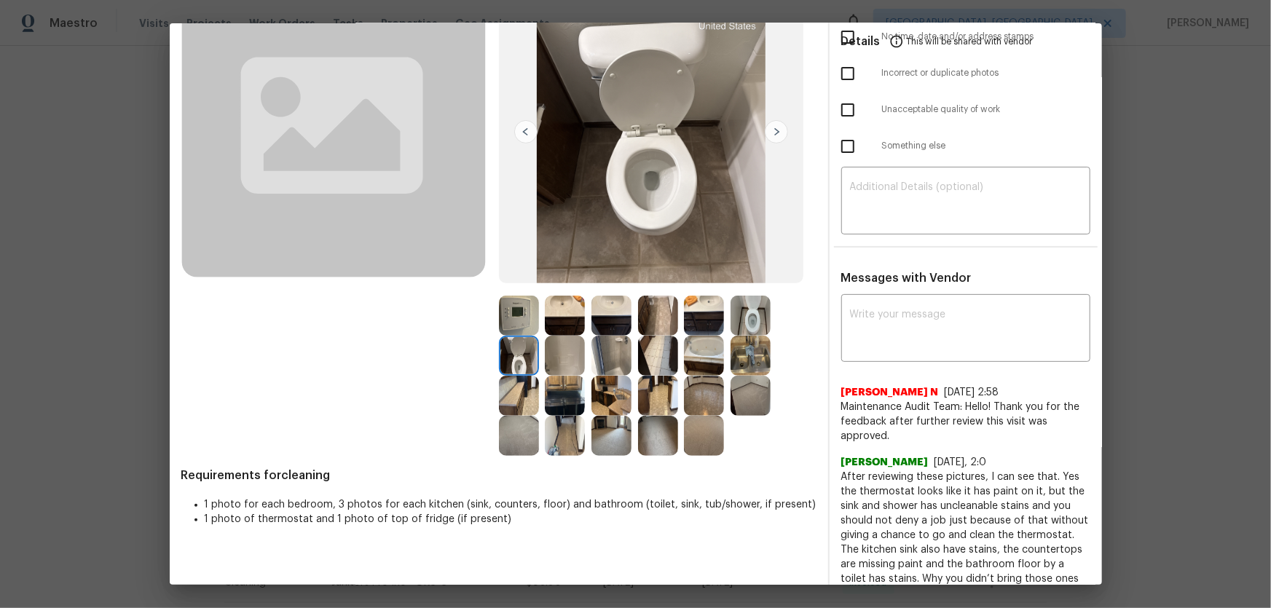
click at [574, 358] on img at bounding box center [565, 356] width 40 height 40
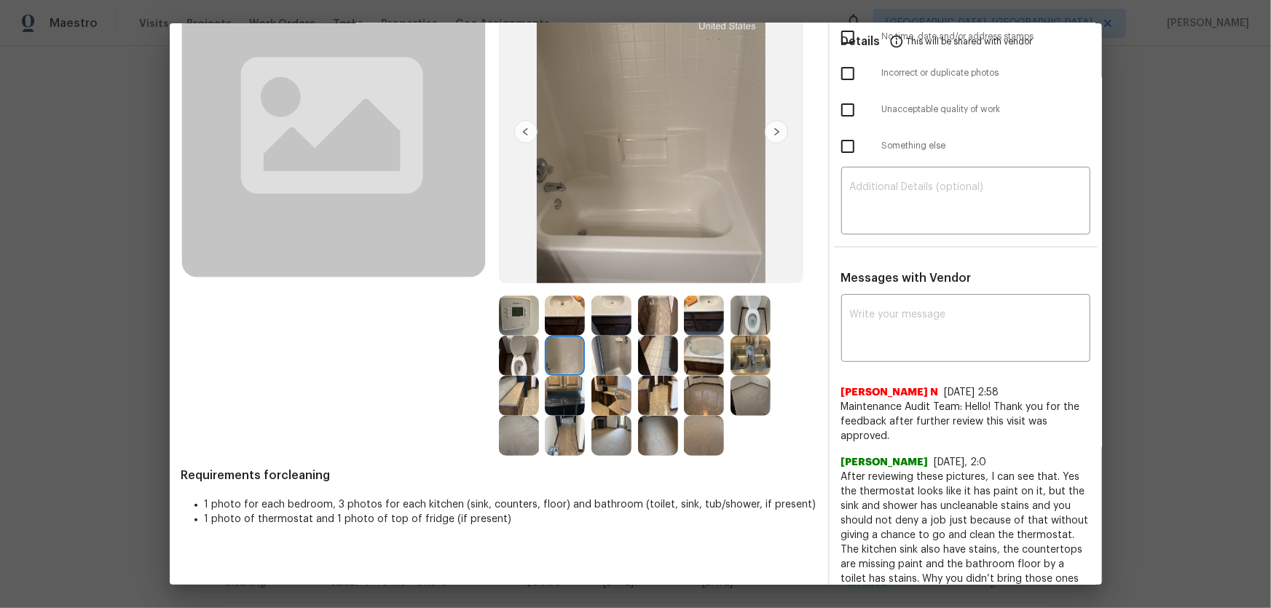
click at [623, 364] on img at bounding box center [612, 356] width 40 height 40
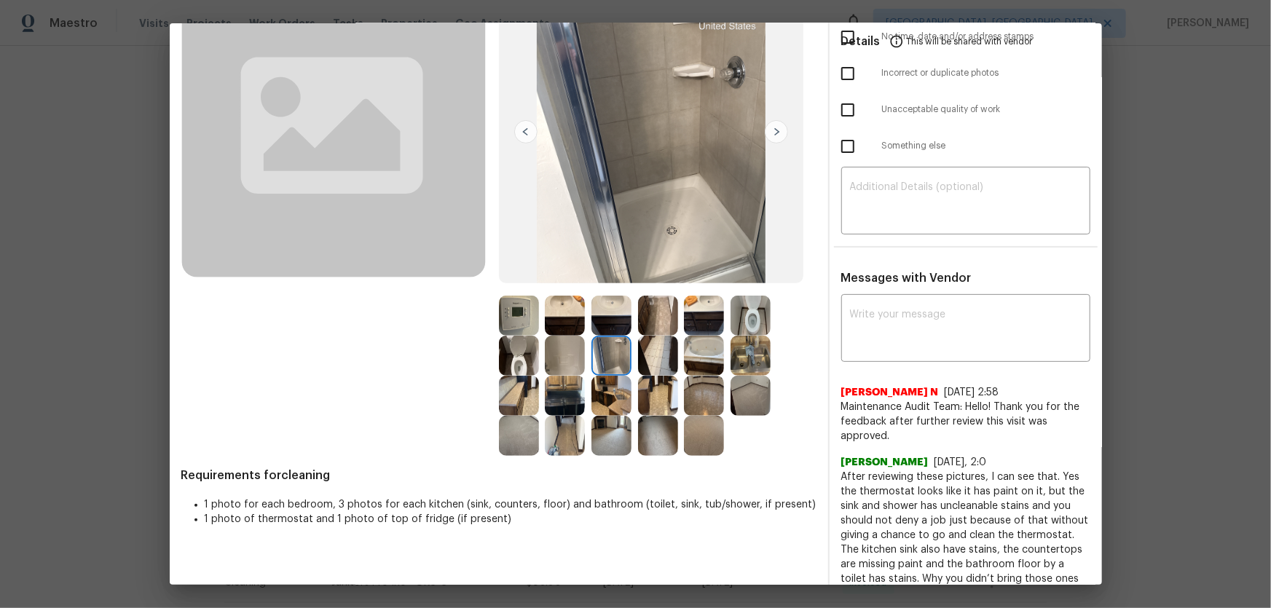
click at [656, 365] on img at bounding box center [658, 356] width 40 height 40
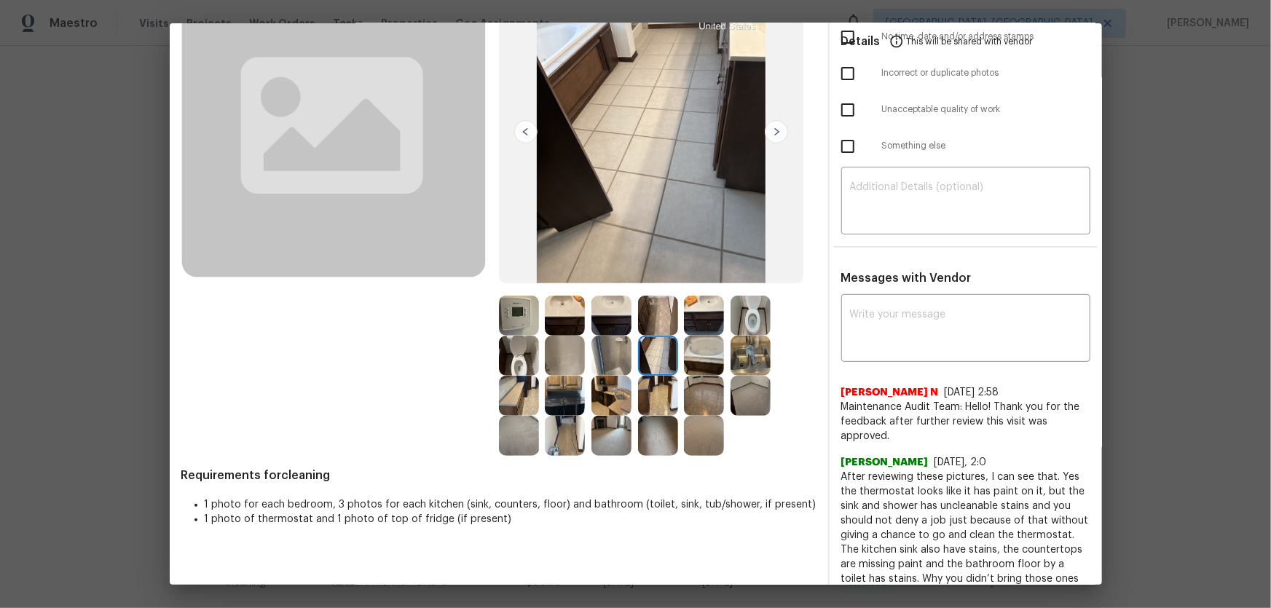
click at [706, 366] on img at bounding box center [704, 356] width 40 height 40
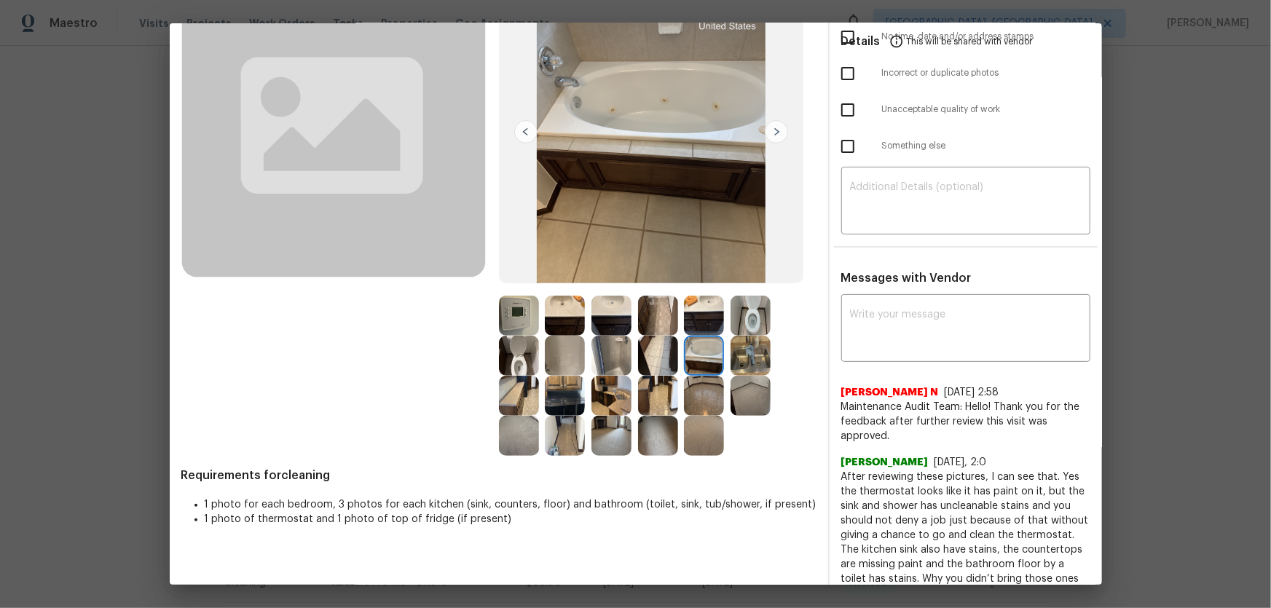
click at [744, 368] on img at bounding box center [751, 356] width 40 height 40
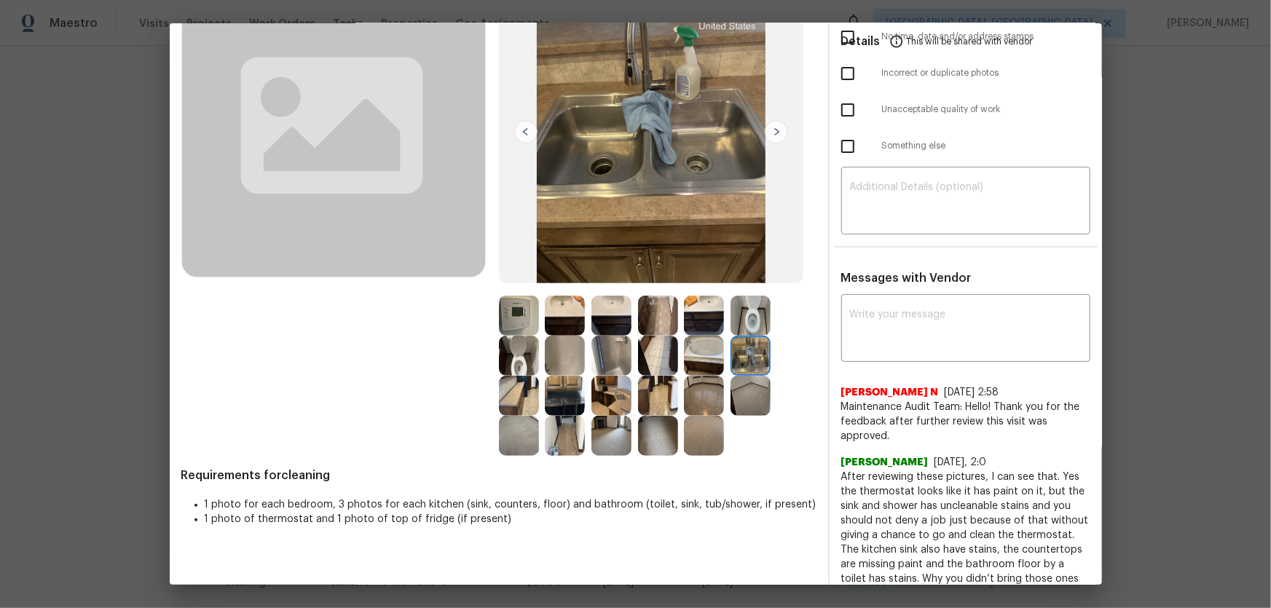
click at [745, 318] on img at bounding box center [751, 316] width 40 height 40
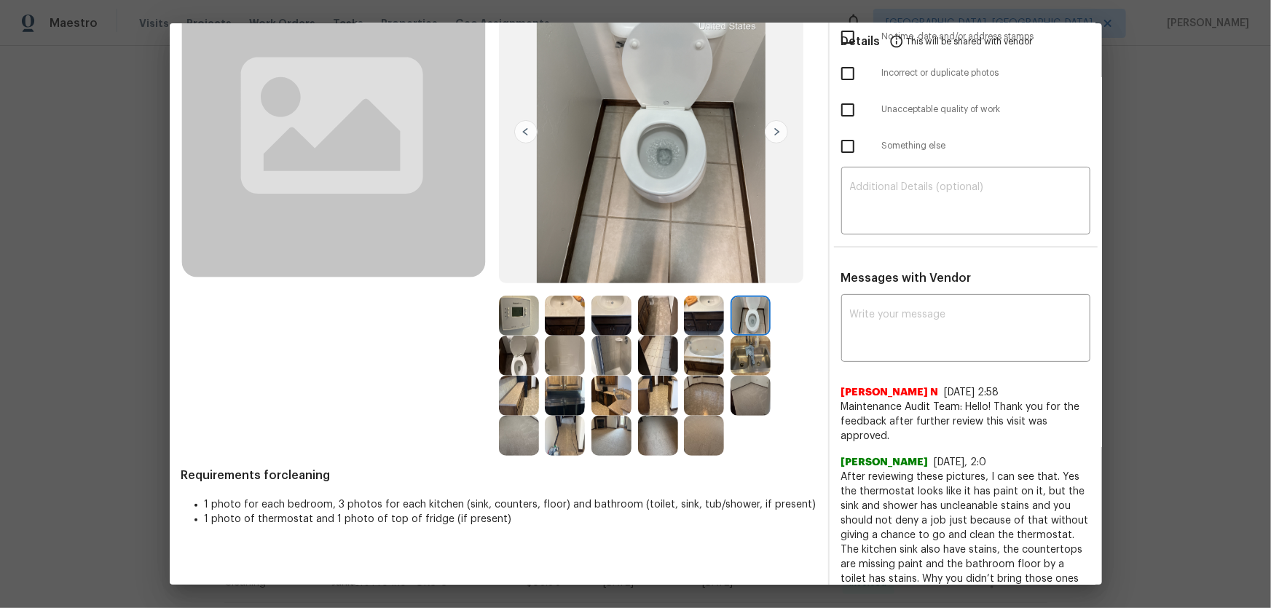
click at [609, 401] on img at bounding box center [612, 396] width 40 height 40
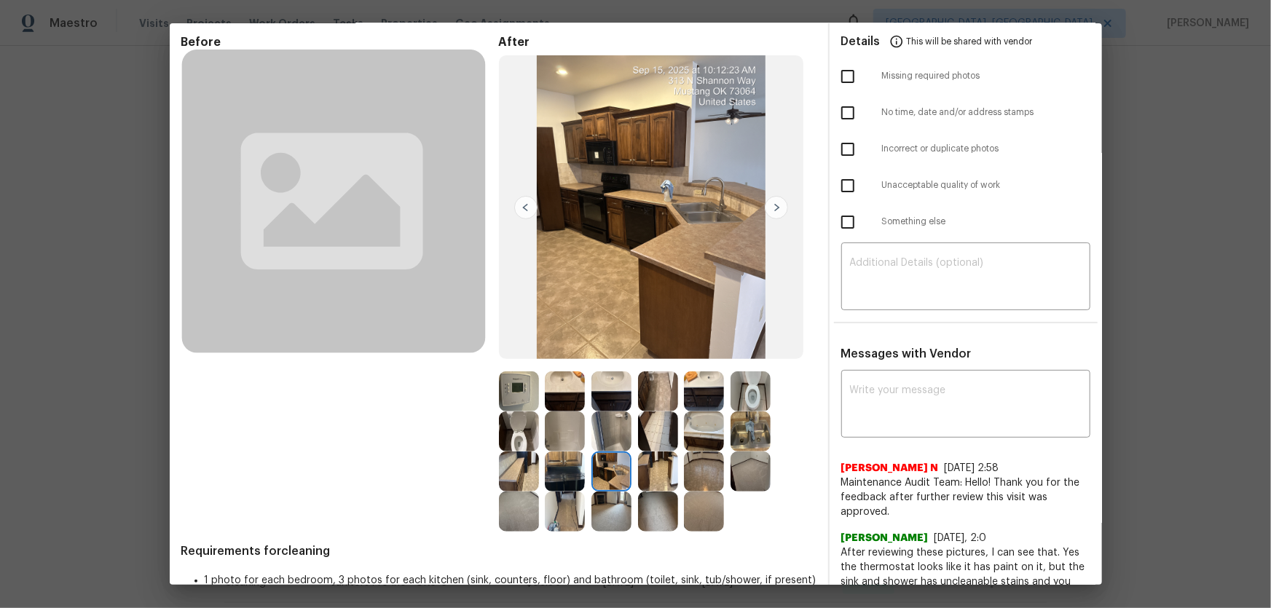
scroll to position [0, 0]
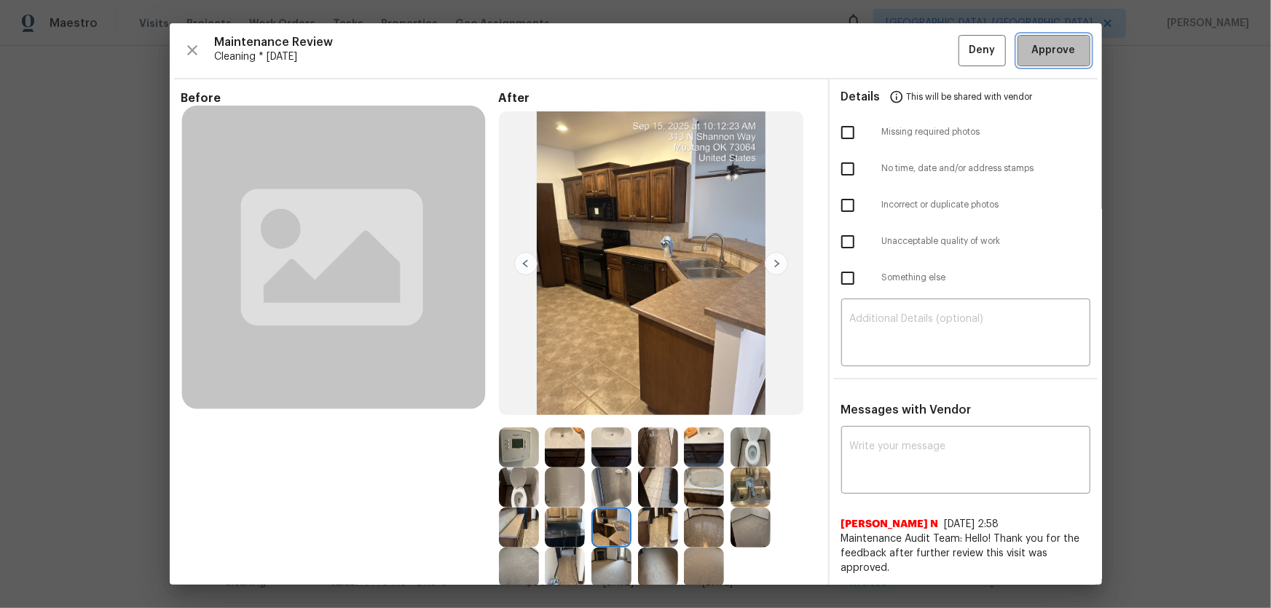
click at [904, 59] on button "Approve" at bounding box center [1054, 50] width 73 height 31
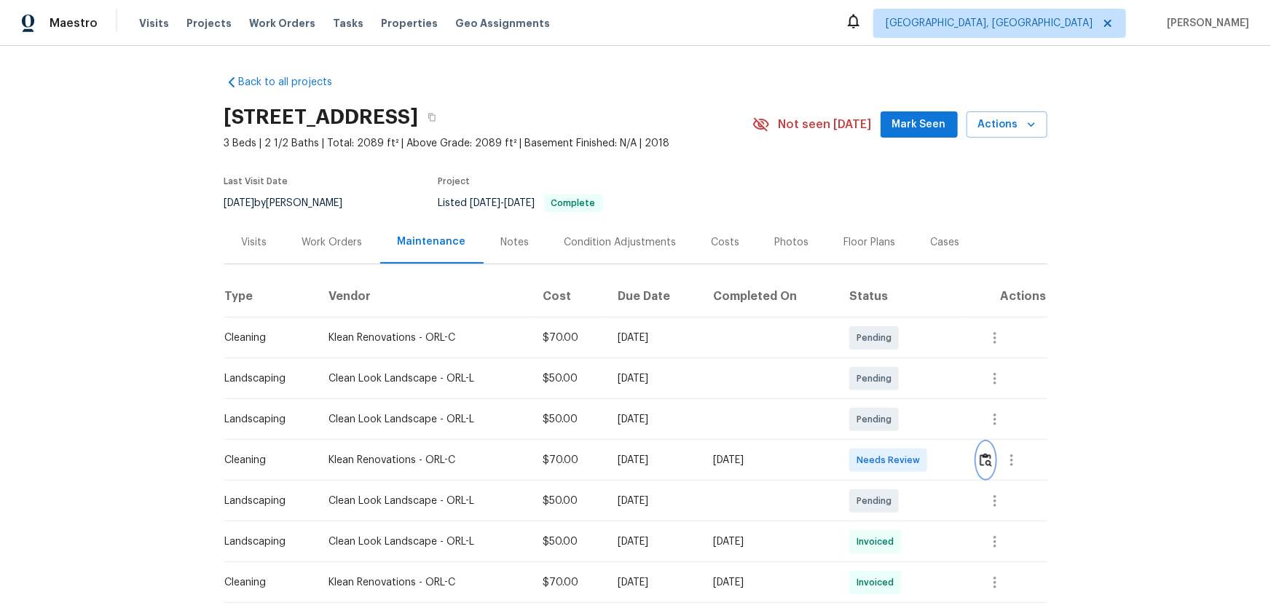
click at [984, 455] on img "button" at bounding box center [986, 460] width 12 height 14
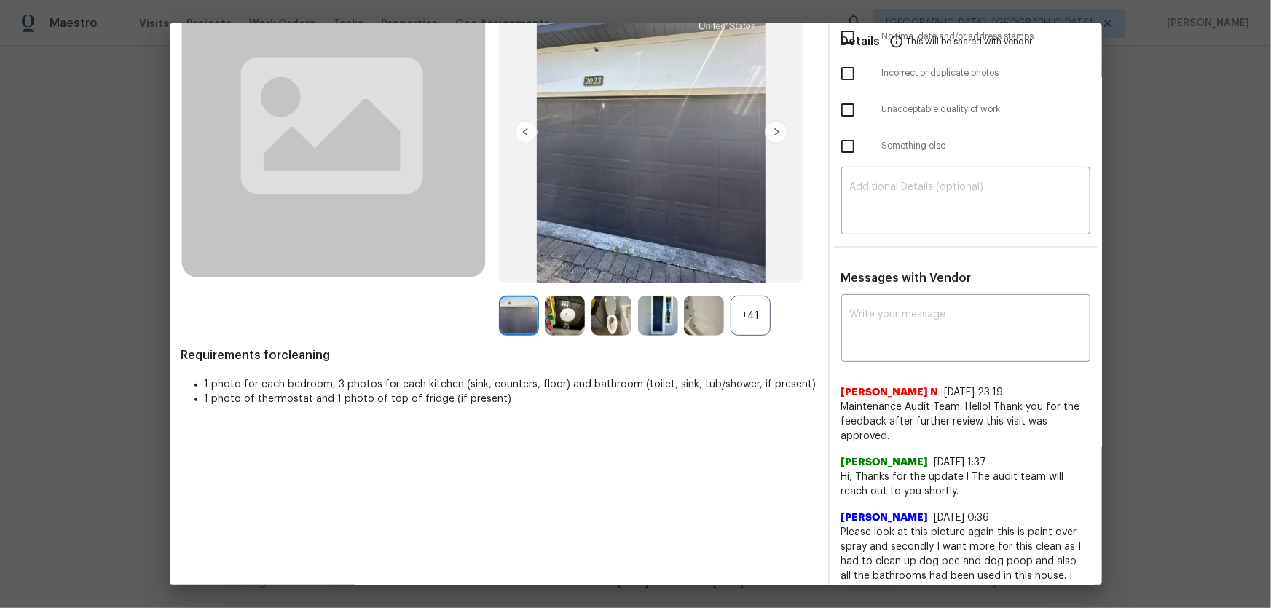
click at [750, 314] on div "+41" at bounding box center [751, 316] width 40 height 40
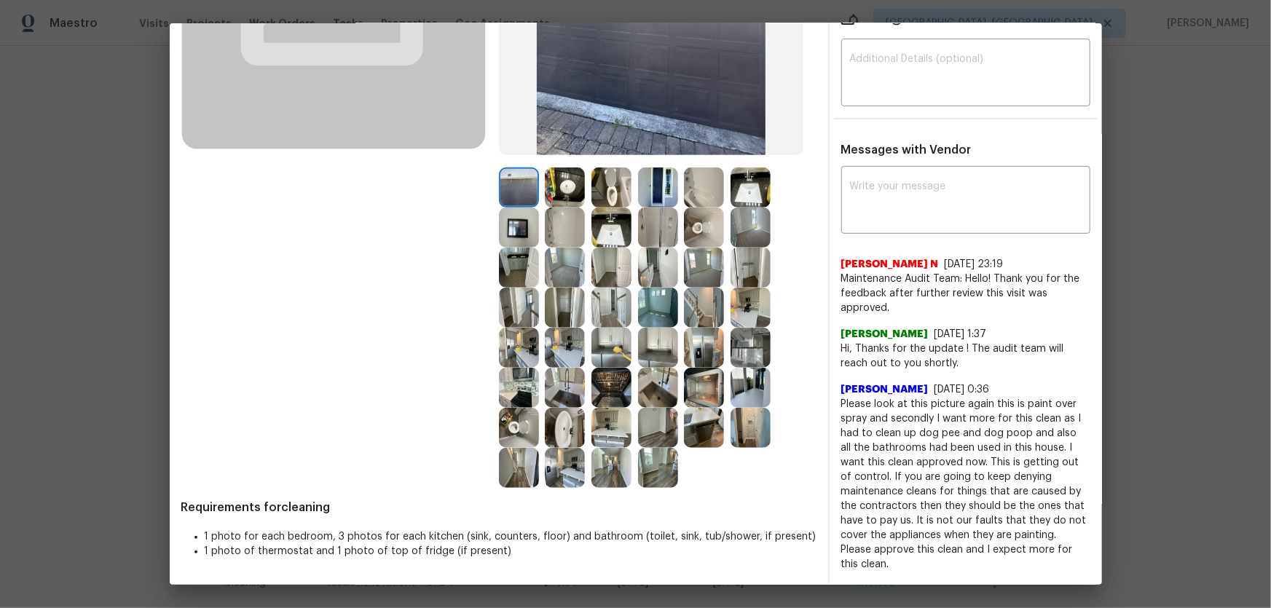
scroll to position [264, 0]
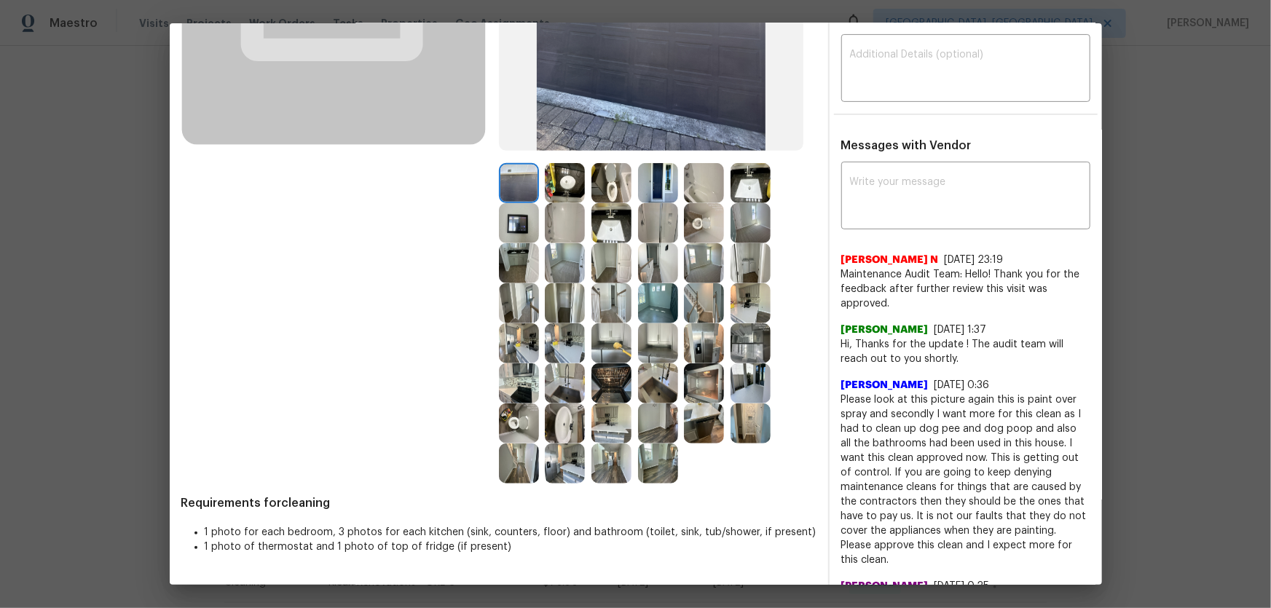
click at [600, 174] on img at bounding box center [612, 183] width 40 height 40
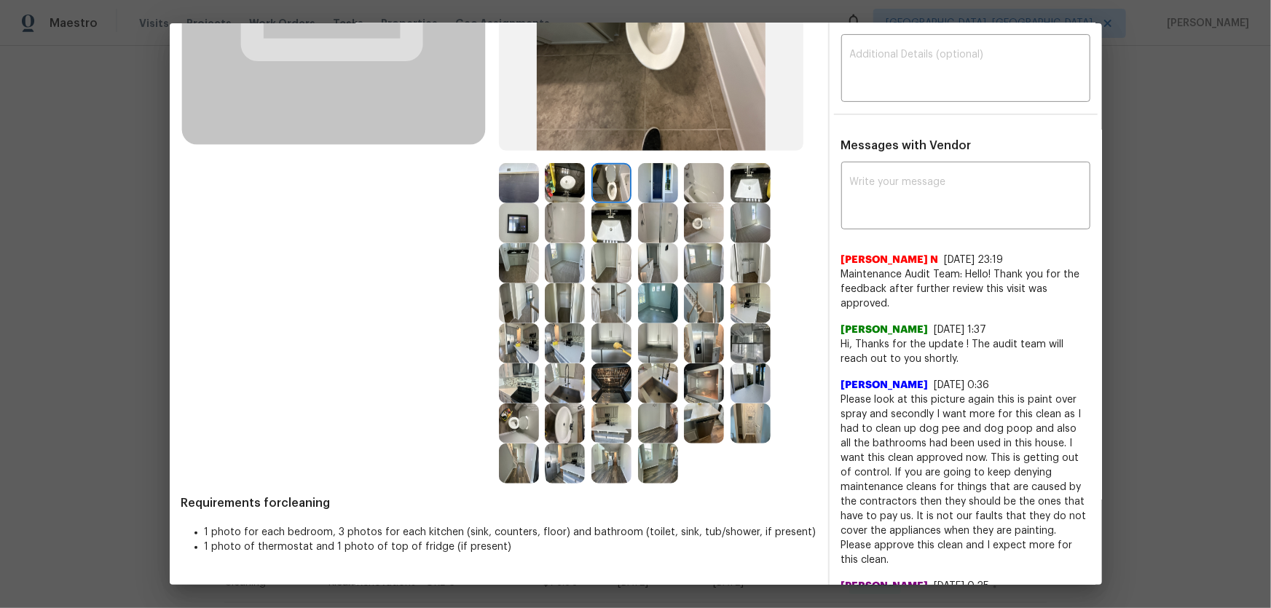
click at [691, 219] on img at bounding box center [704, 223] width 40 height 40
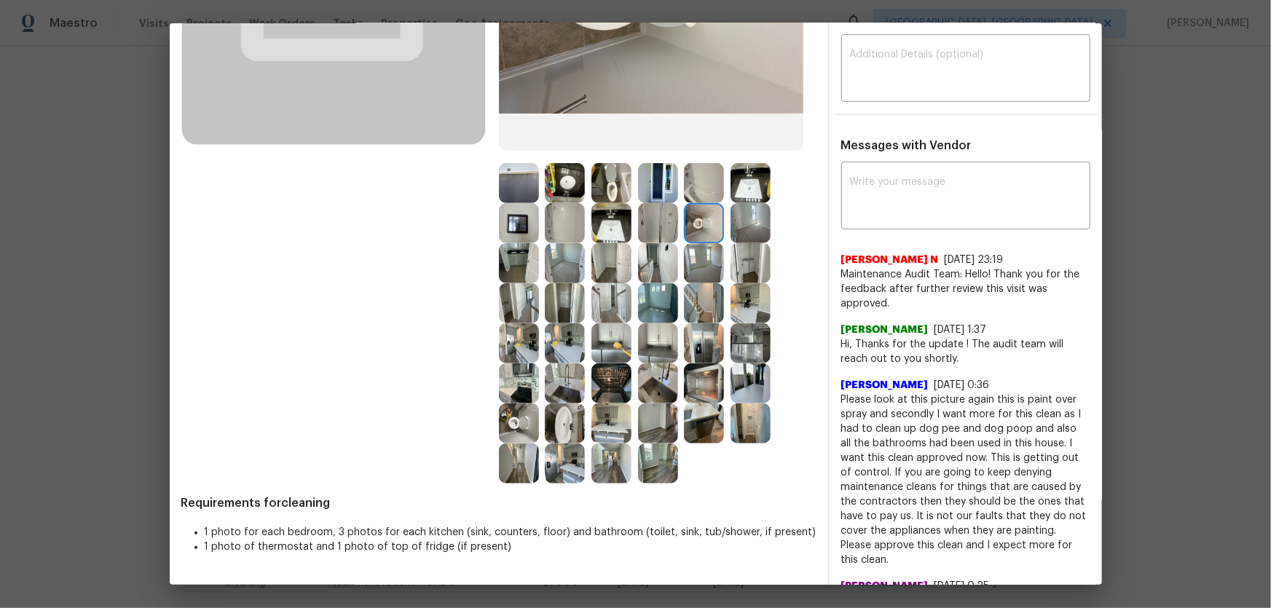
click at [522, 412] on img at bounding box center [519, 424] width 40 height 40
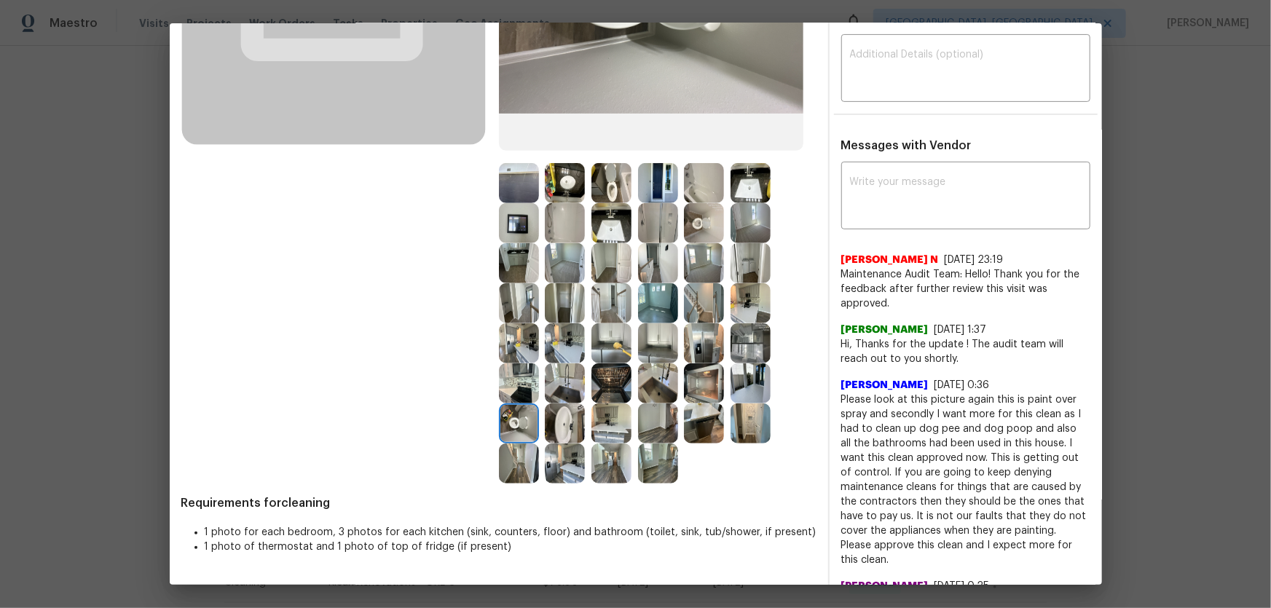
click at [558, 415] on img at bounding box center [565, 424] width 40 height 40
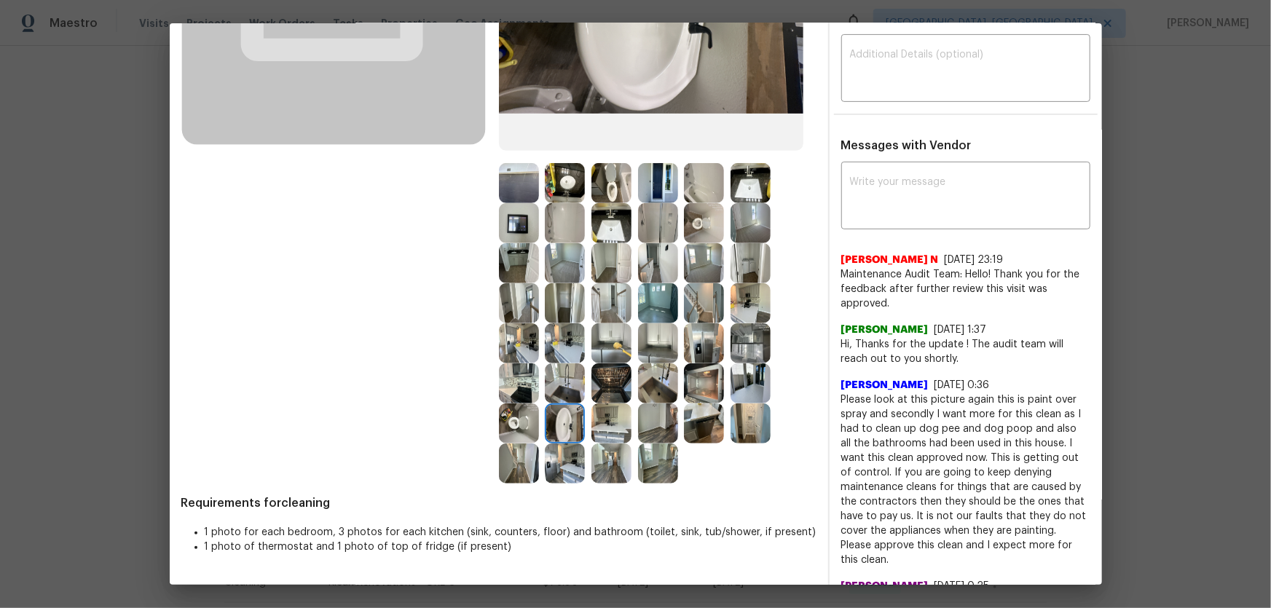
click at [619, 220] on img at bounding box center [612, 223] width 40 height 40
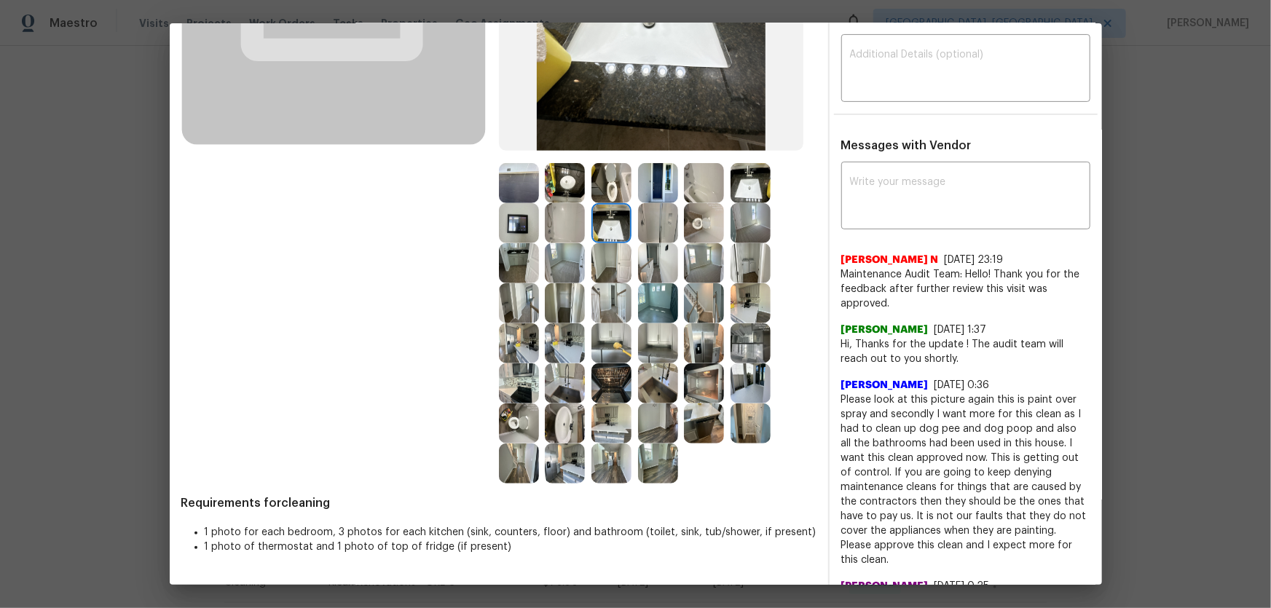
click at [747, 179] on img at bounding box center [751, 183] width 40 height 40
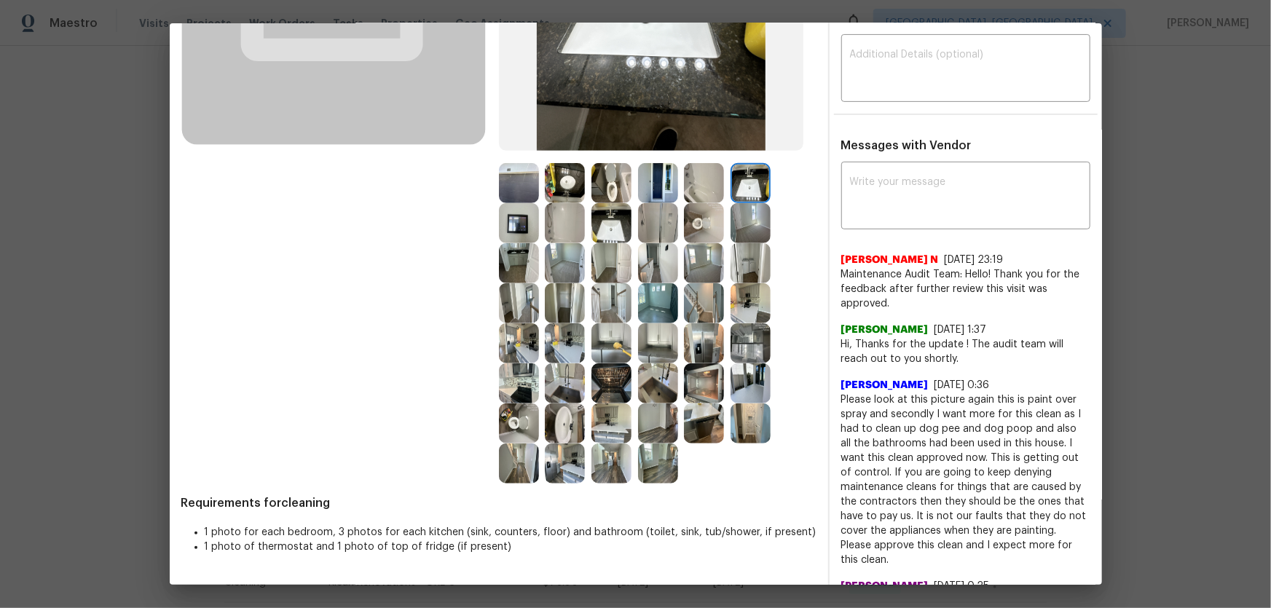
click at [684, 186] on img at bounding box center [704, 183] width 40 height 40
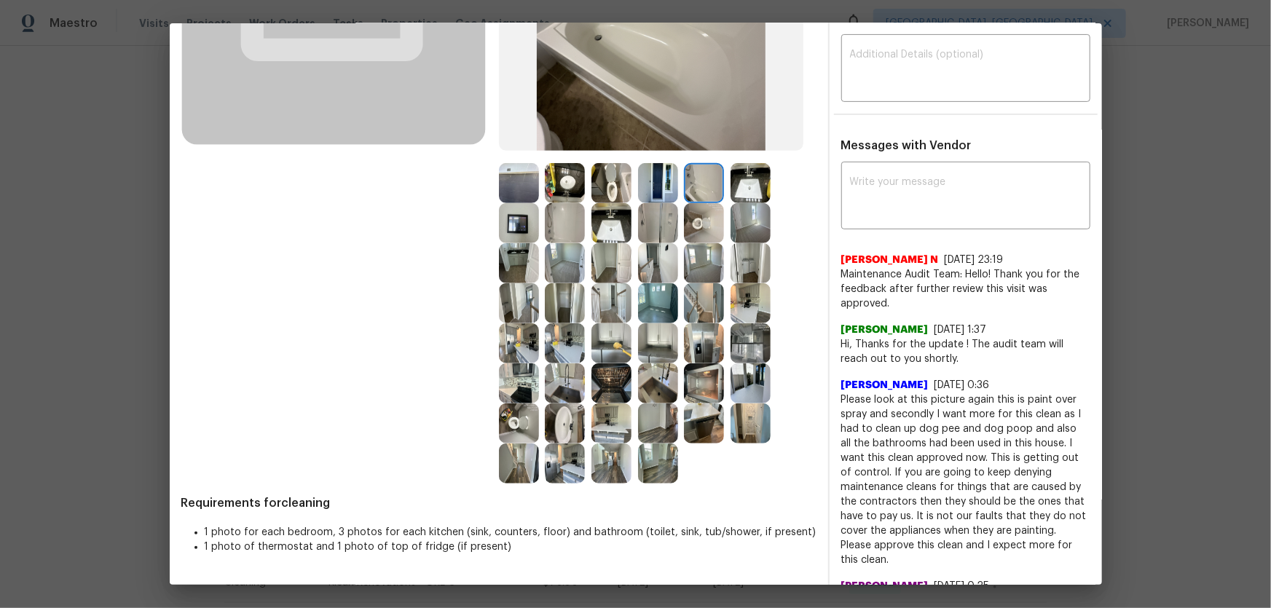
click at [640, 229] on img at bounding box center [658, 223] width 40 height 40
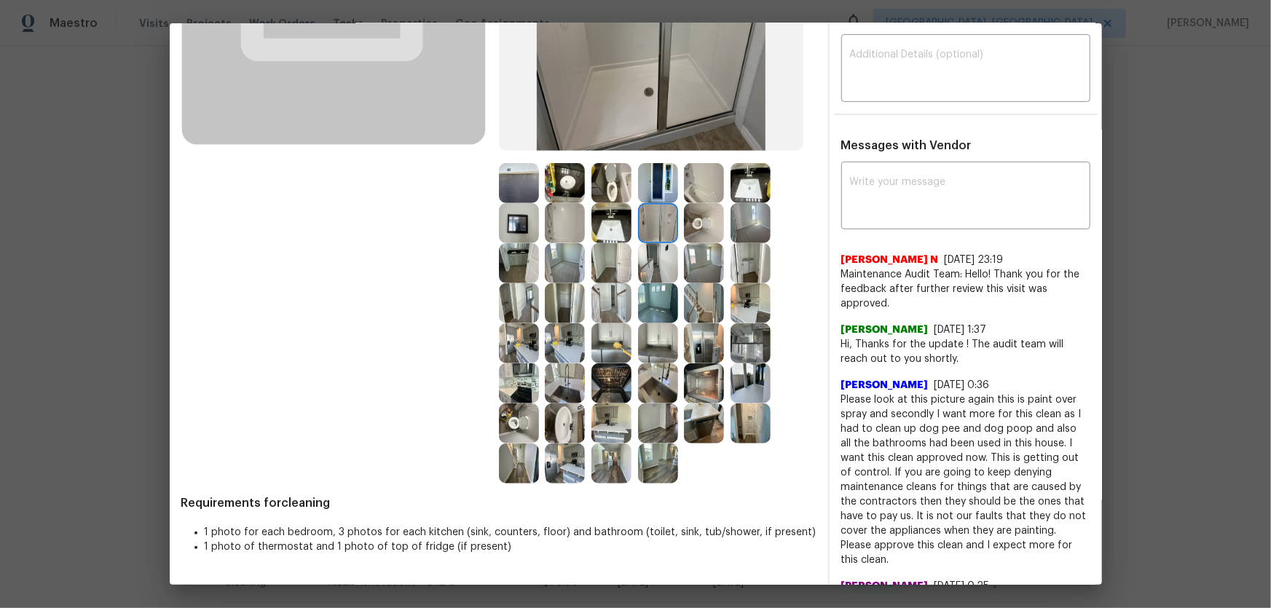
click at [646, 189] on img at bounding box center [658, 183] width 40 height 40
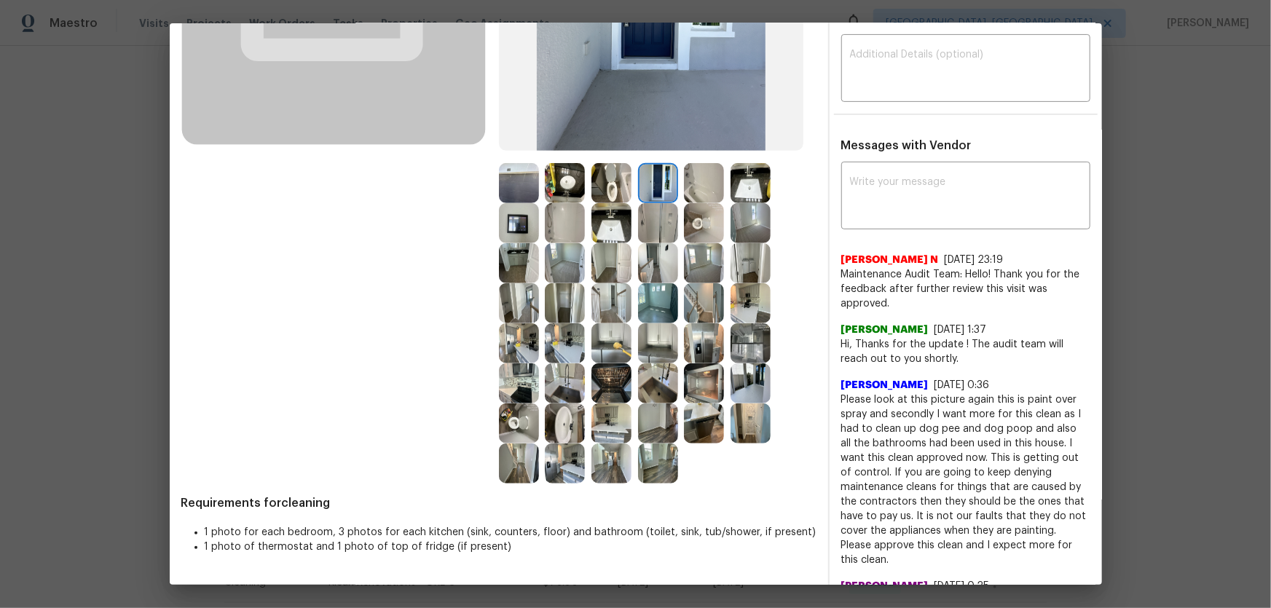
click at [569, 189] on img at bounding box center [565, 183] width 40 height 40
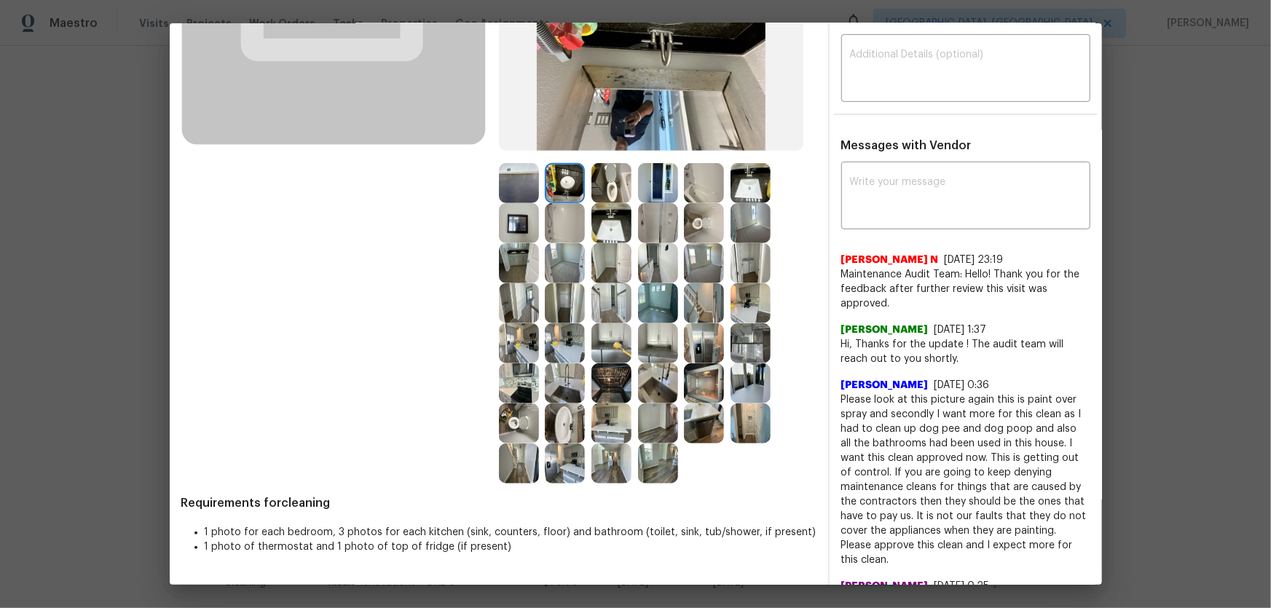
click at [556, 229] on img at bounding box center [565, 223] width 40 height 40
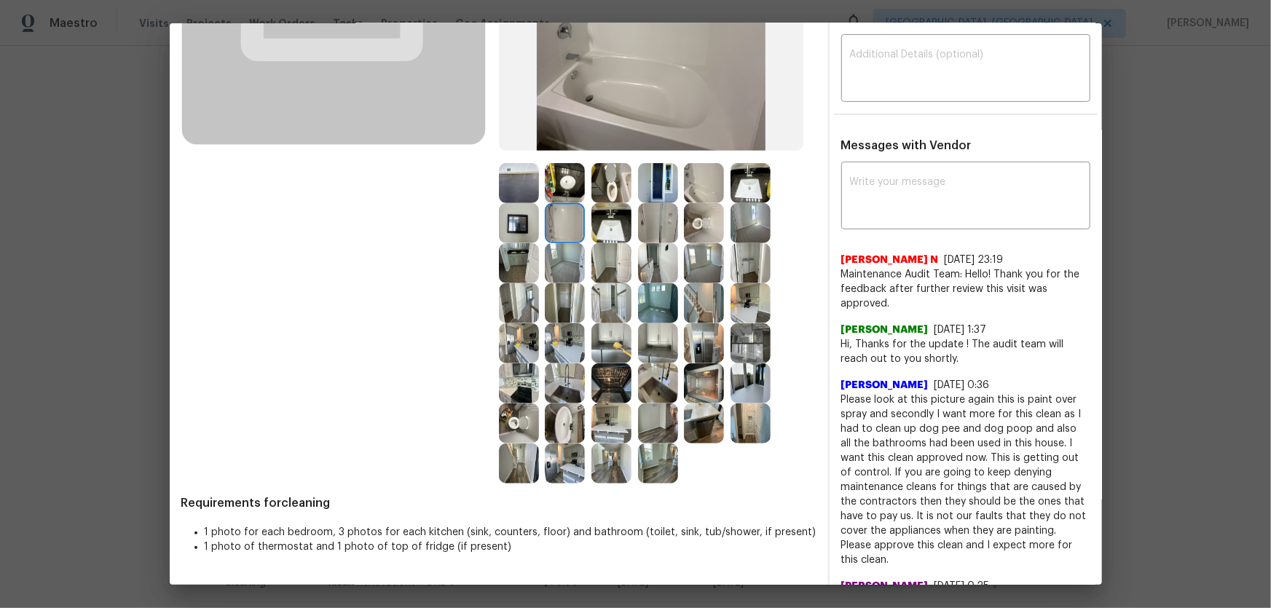
click at [499, 231] on img at bounding box center [519, 223] width 40 height 40
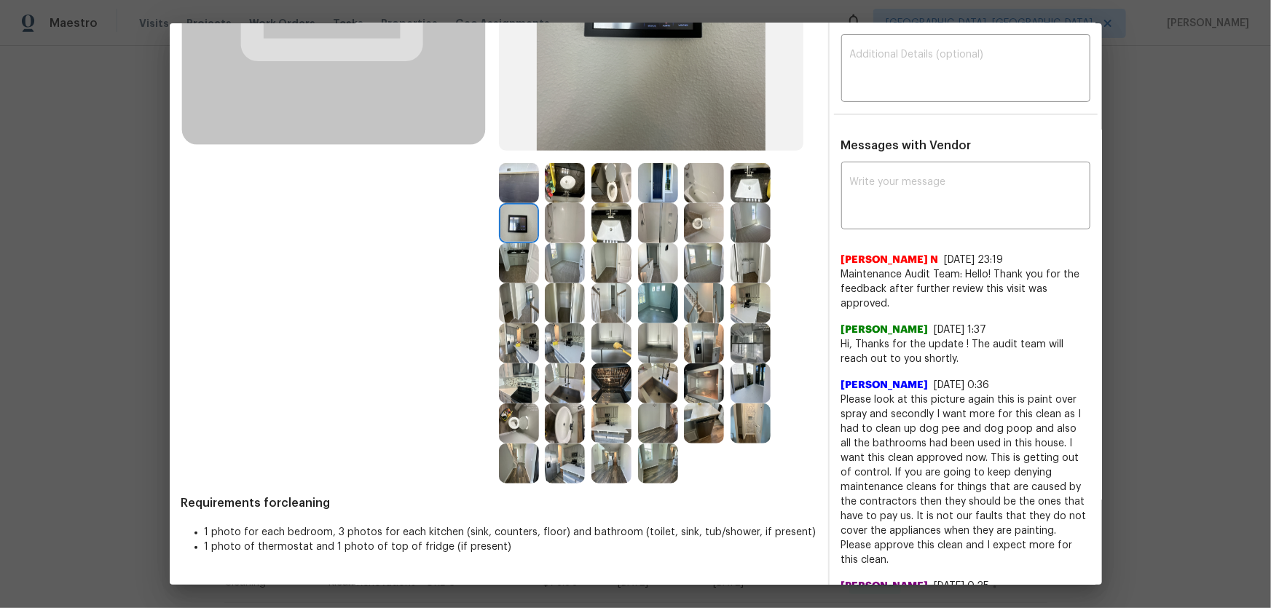
click at [563, 300] on img at bounding box center [565, 303] width 40 height 40
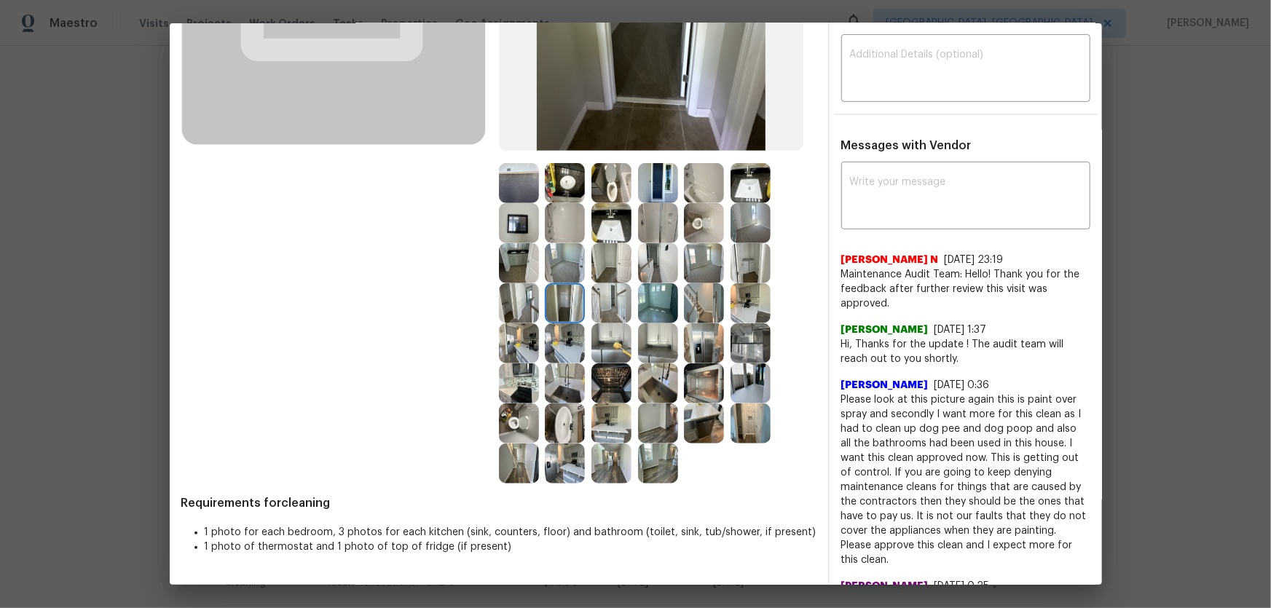
click at [557, 337] on img at bounding box center [565, 343] width 40 height 40
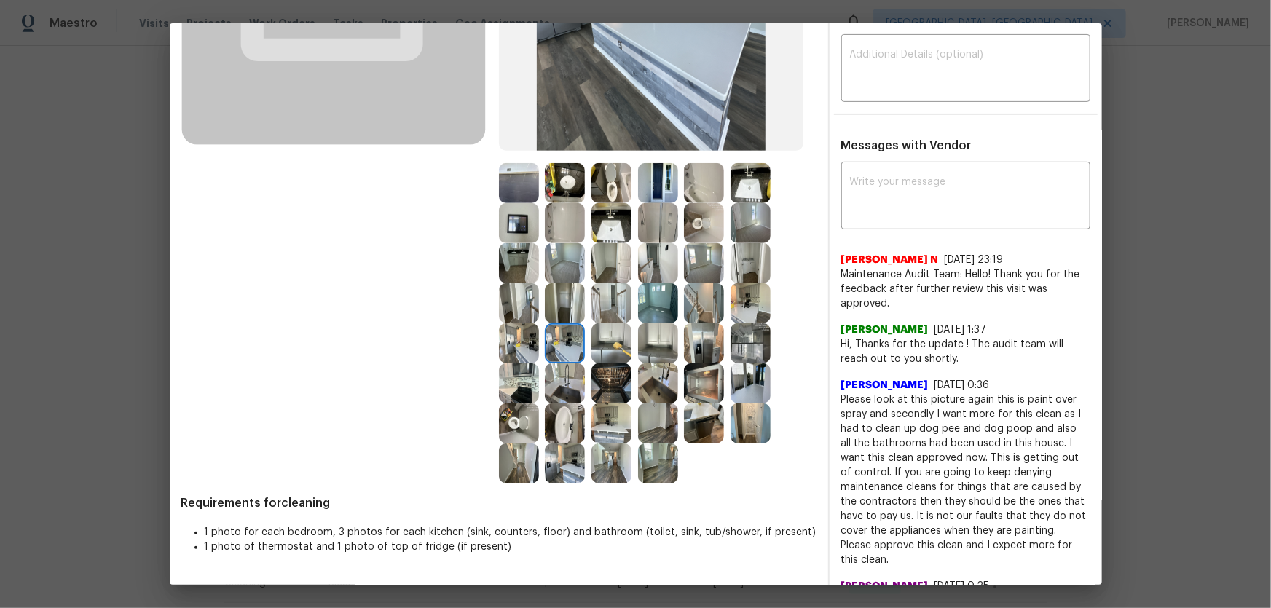
click at [506, 340] on img at bounding box center [519, 343] width 40 height 40
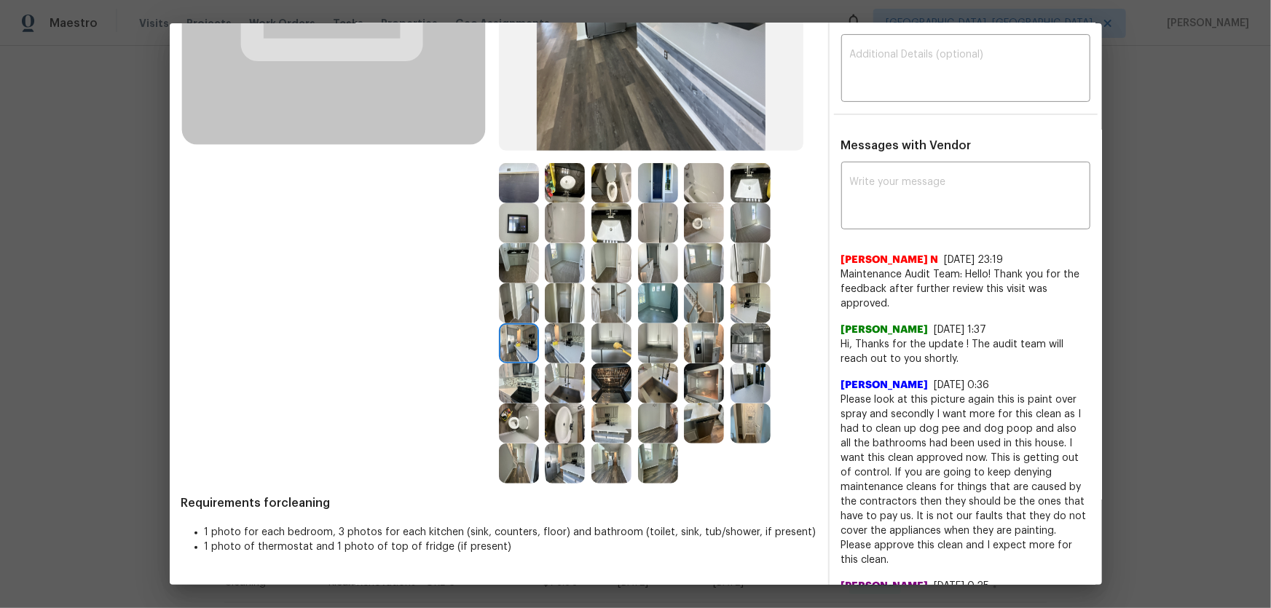
click at [614, 377] on img at bounding box center [612, 384] width 40 height 40
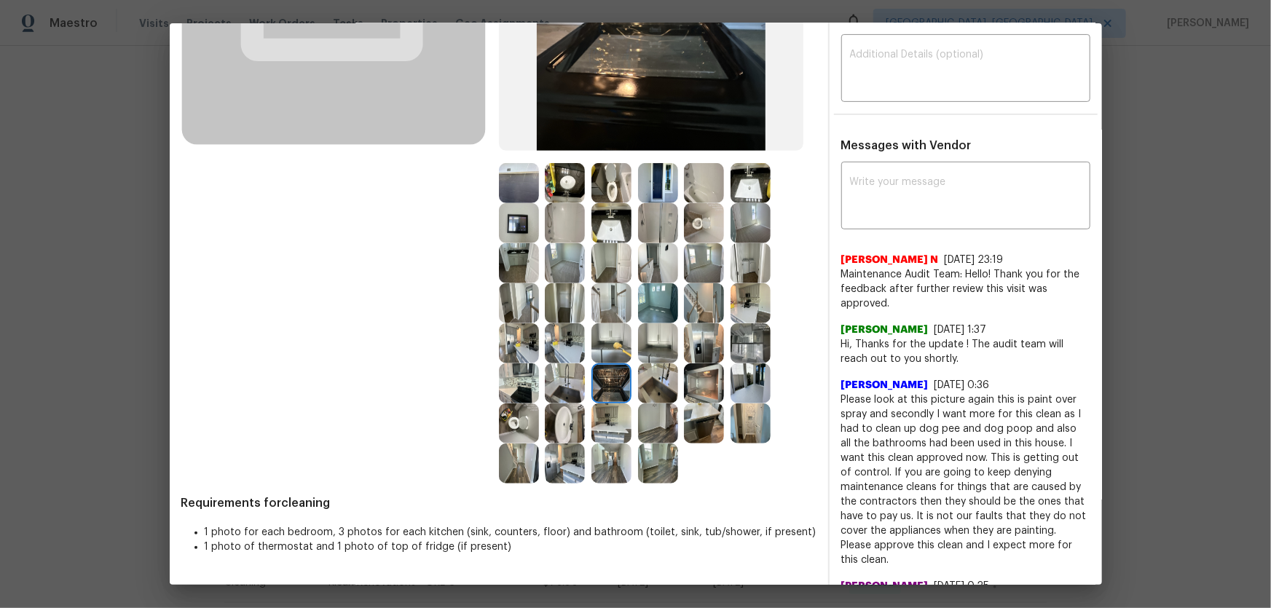
click at [603, 404] on img at bounding box center [612, 424] width 40 height 40
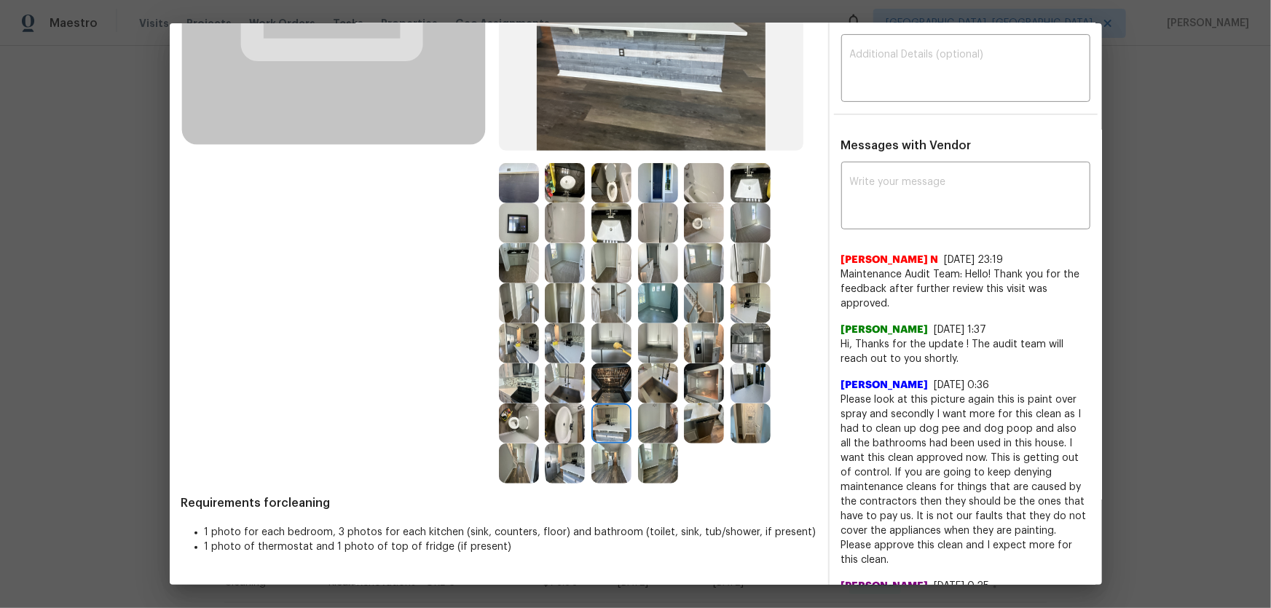
click at [659, 391] on img at bounding box center [658, 384] width 40 height 40
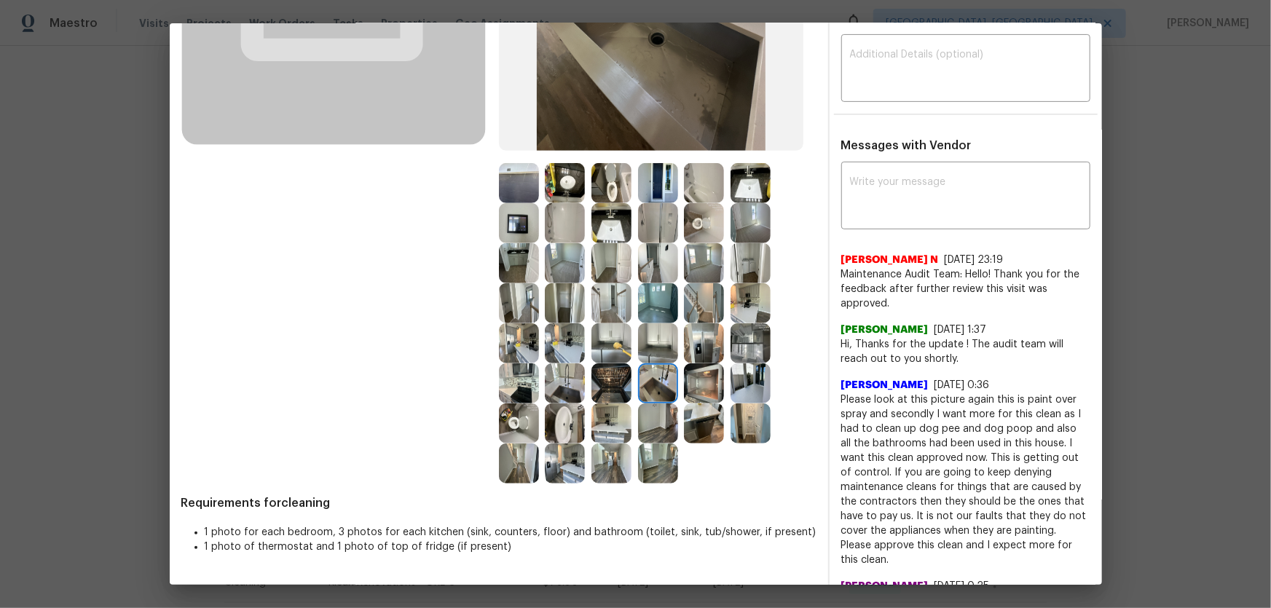
click at [651, 415] on img at bounding box center [658, 424] width 40 height 40
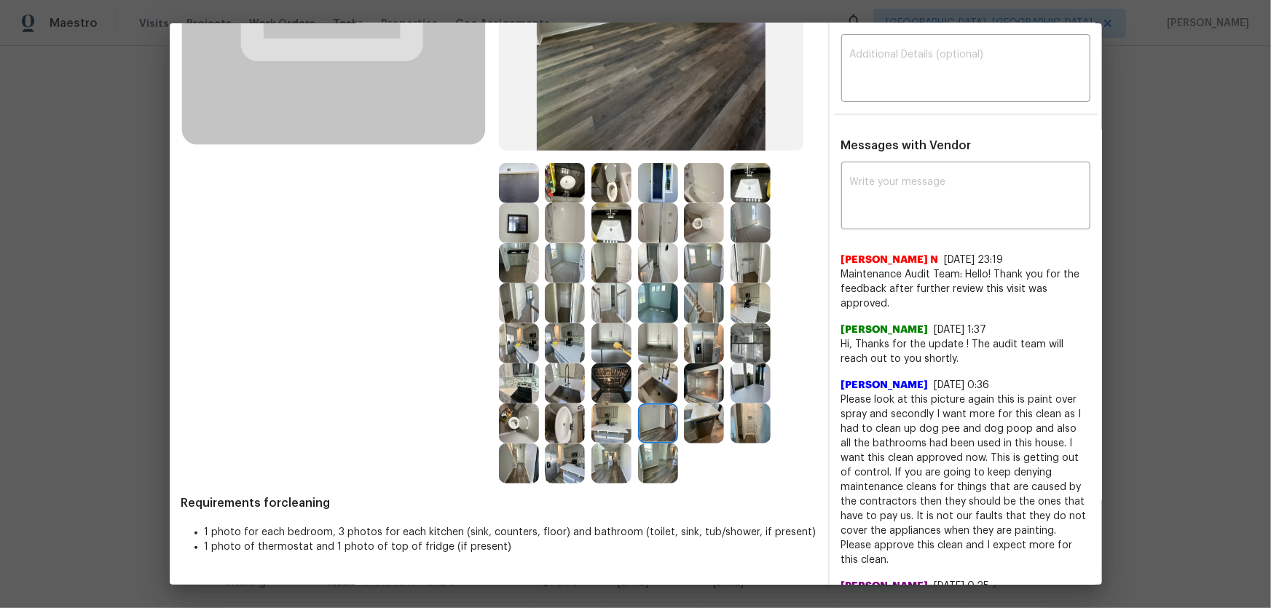
click at [553, 462] on img at bounding box center [565, 464] width 40 height 40
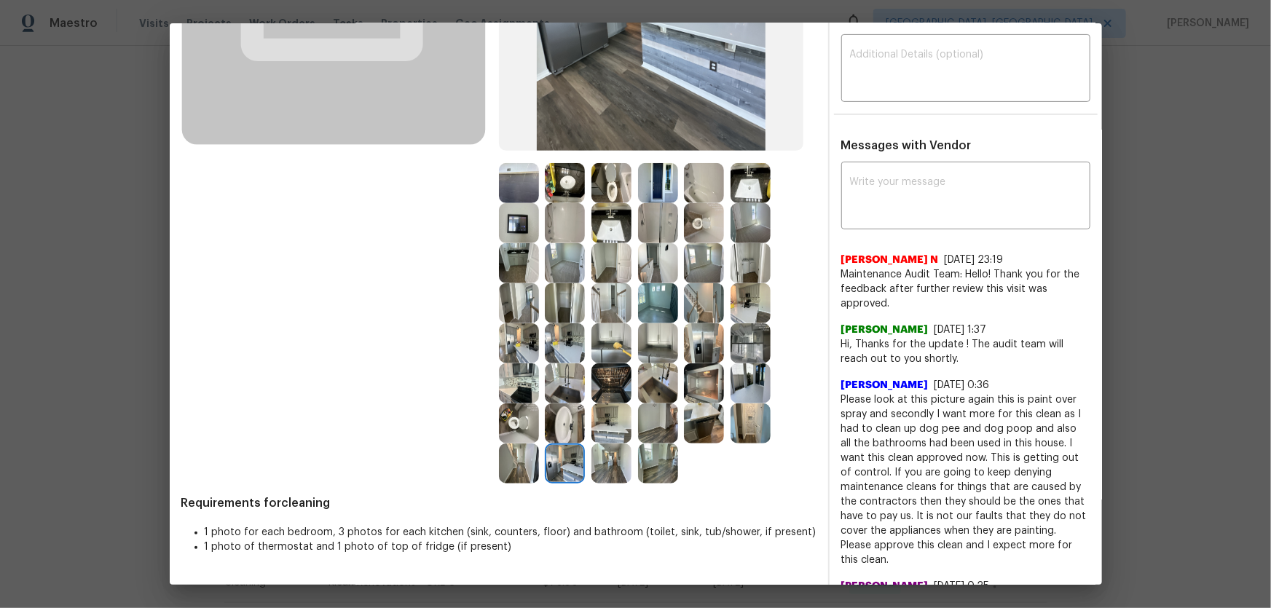
click at [514, 462] on img at bounding box center [519, 464] width 40 height 40
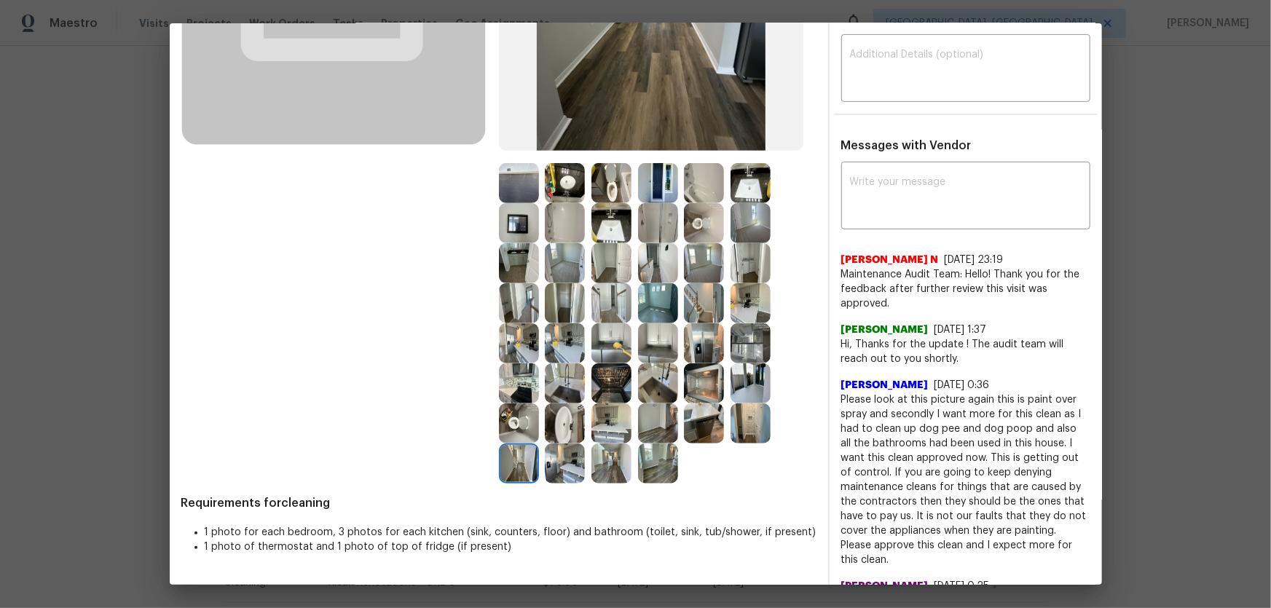
click at [712, 422] on img at bounding box center [704, 424] width 40 height 40
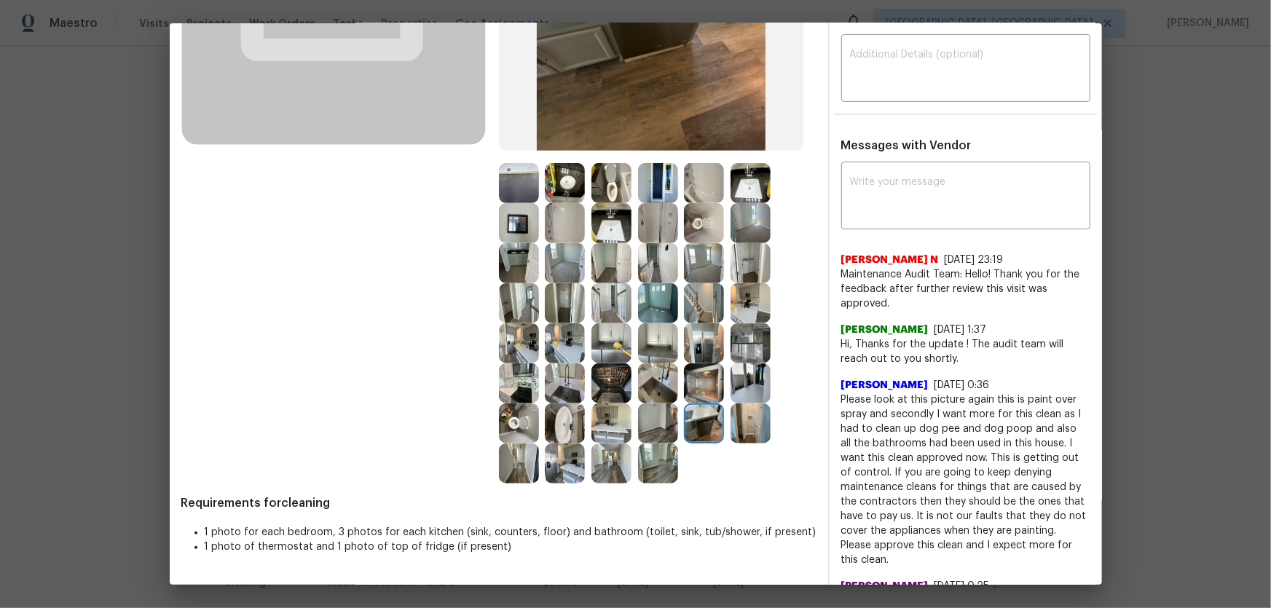
click at [742, 423] on img at bounding box center [751, 424] width 40 height 40
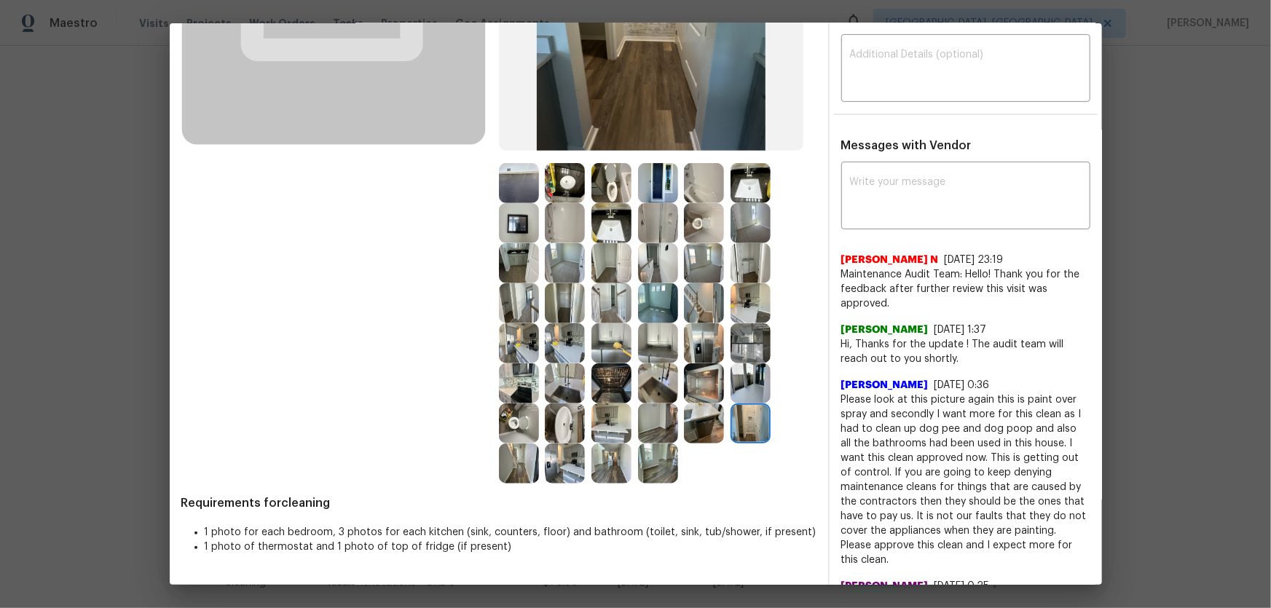
click at [742, 388] on img at bounding box center [751, 384] width 40 height 40
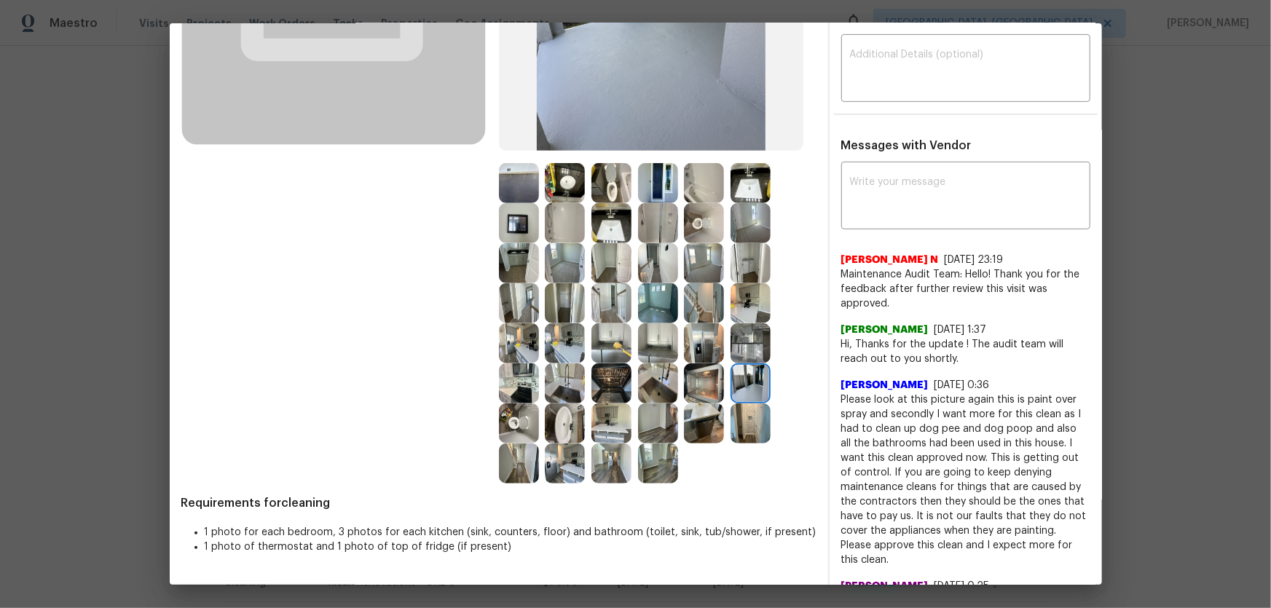
click at [715, 383] on img at bounding box center [704, 384] width 40 height 40
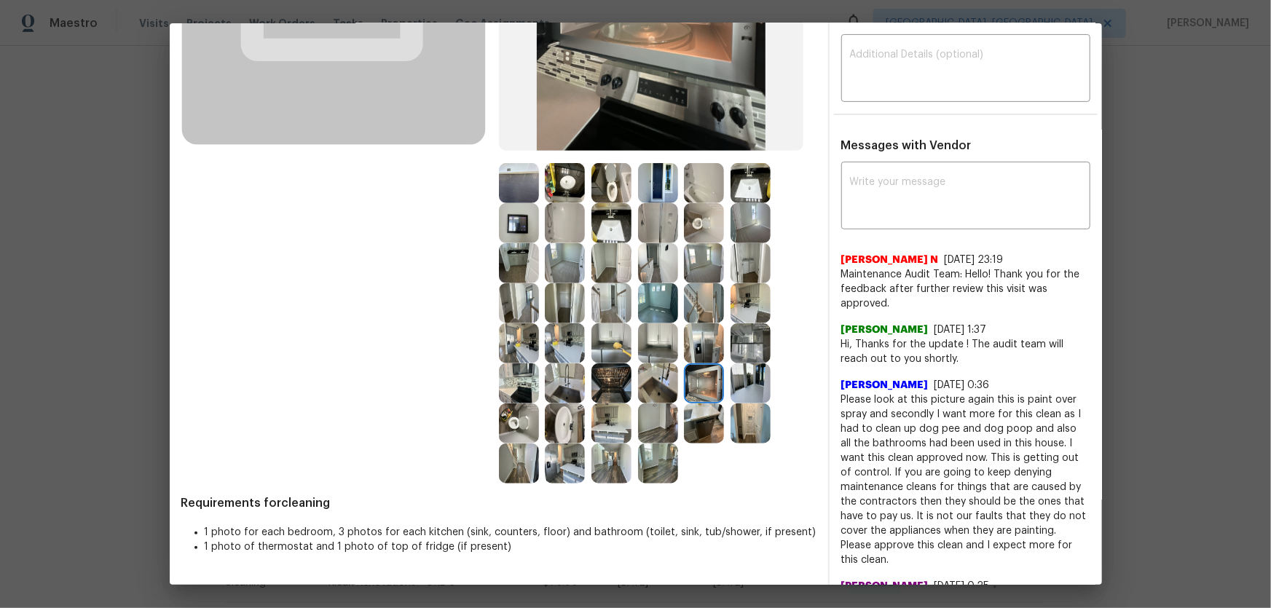
click at [745, 353] on img at bounding box center [751, 343] width 40 height 40
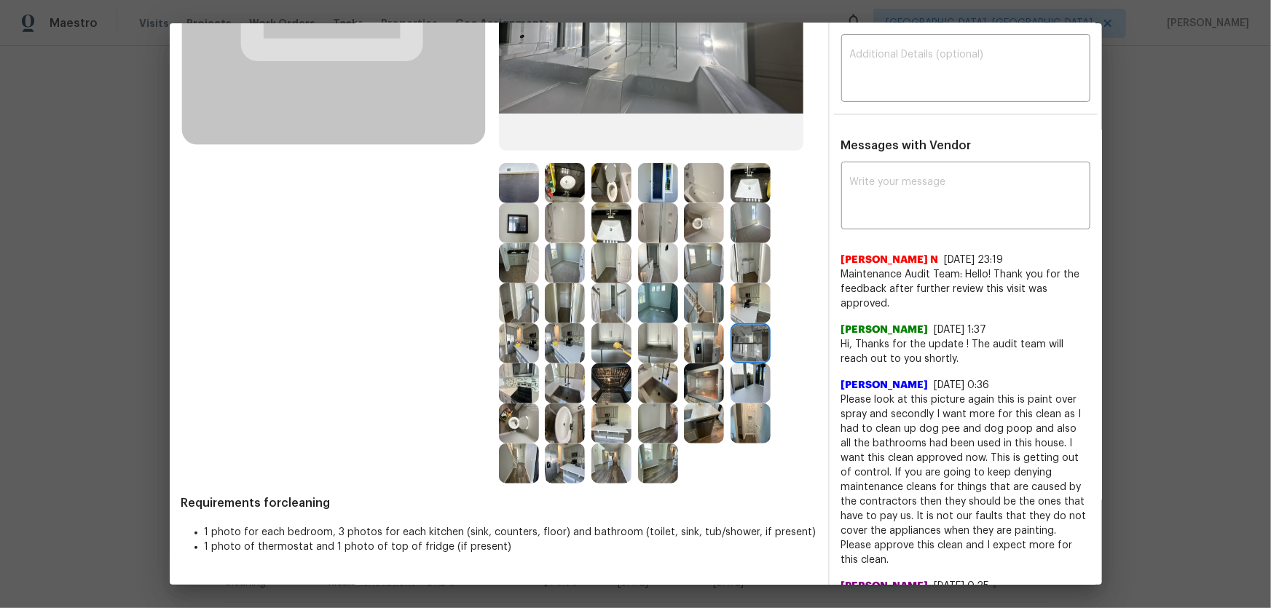
click at [695, 345] on img at bounding box center [704, 343] width 40 height 40
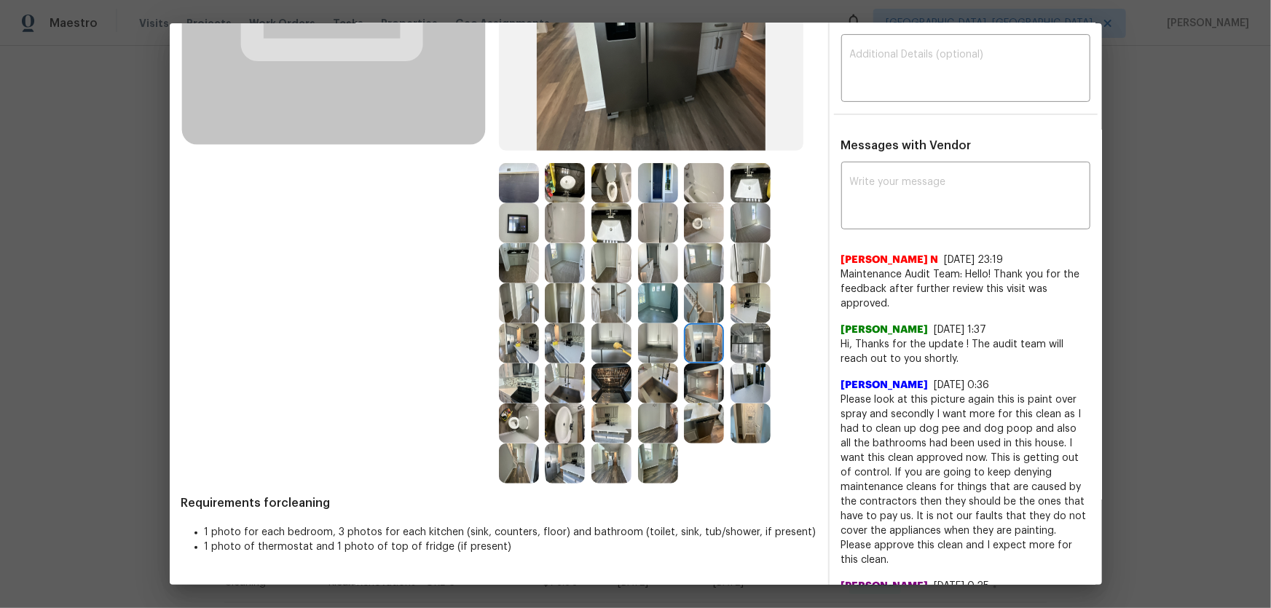
click at [656, 349] on img at bounding box center [658, 343] width 40 height 40
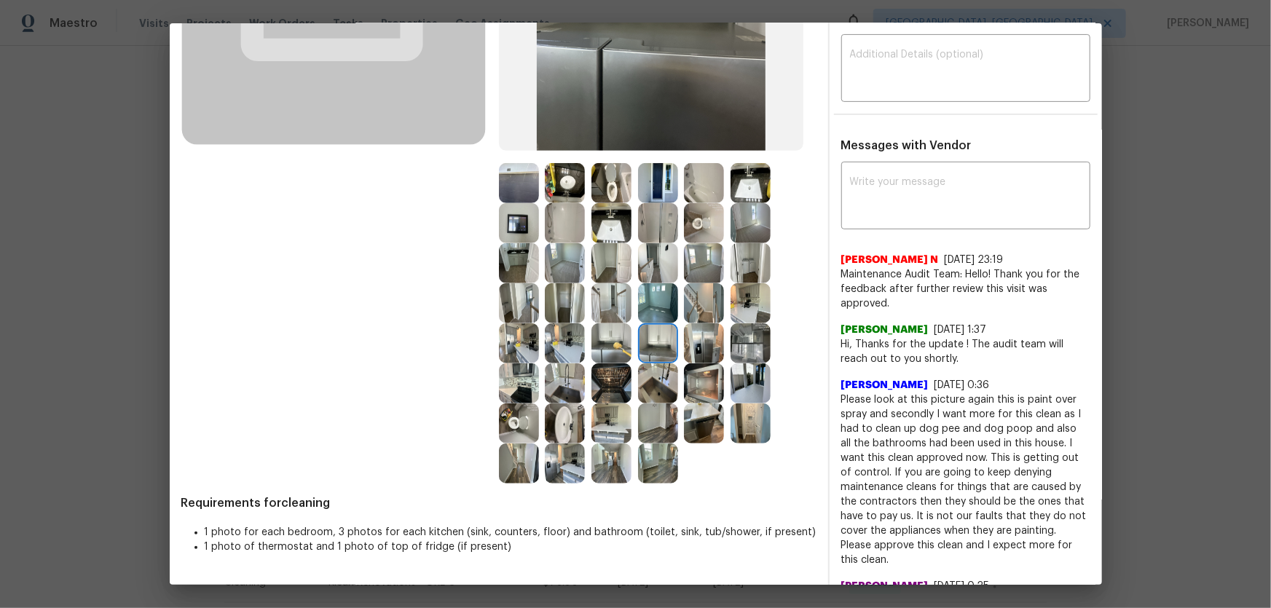
click at [617, 347] on img at bounding box center [612, 343] width 40 height 40
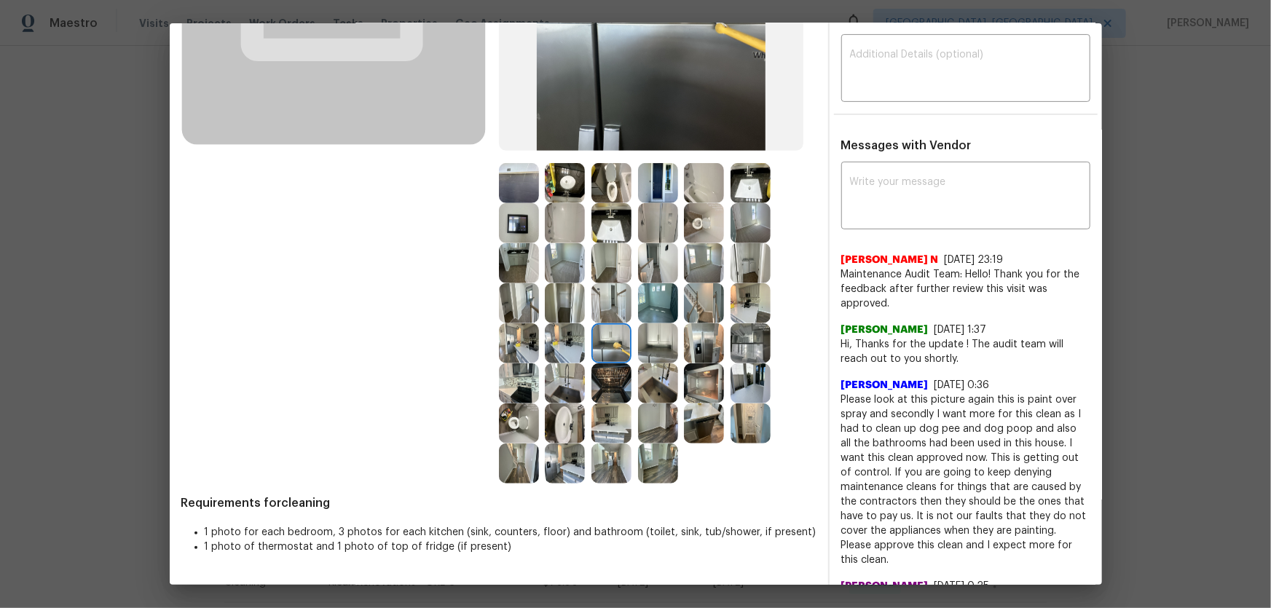
click at [570, 269] on img at bounding box center [565, 263] width 40 height 40
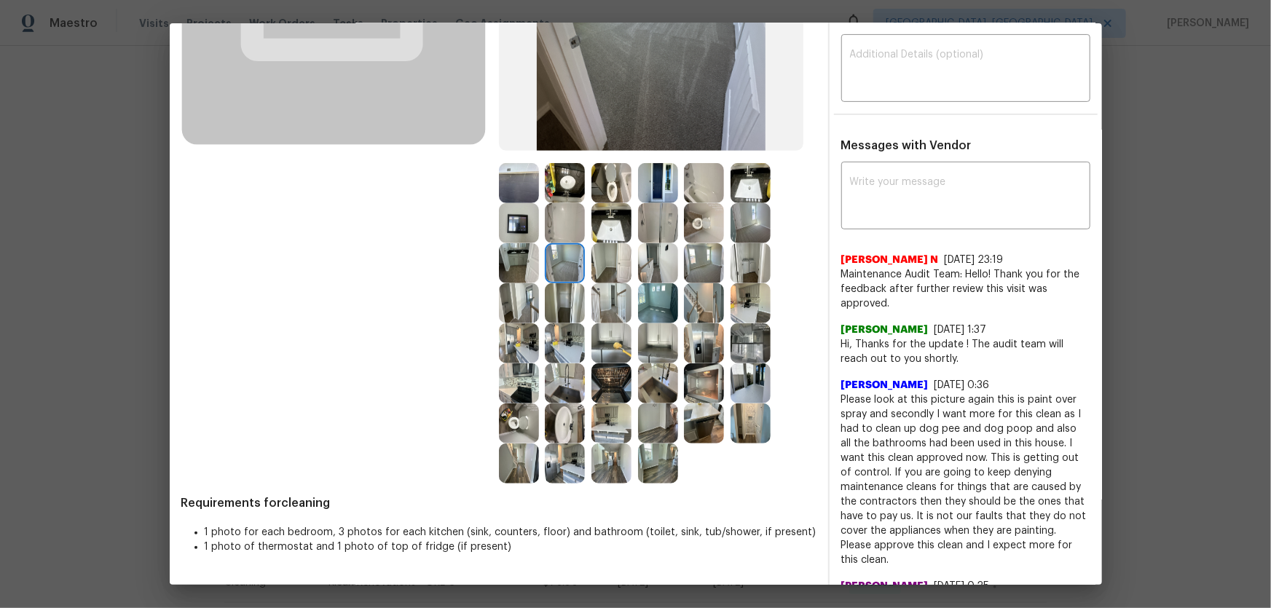
click at [698, 268] on img at bounding box center [704, 263] width 40 height 40
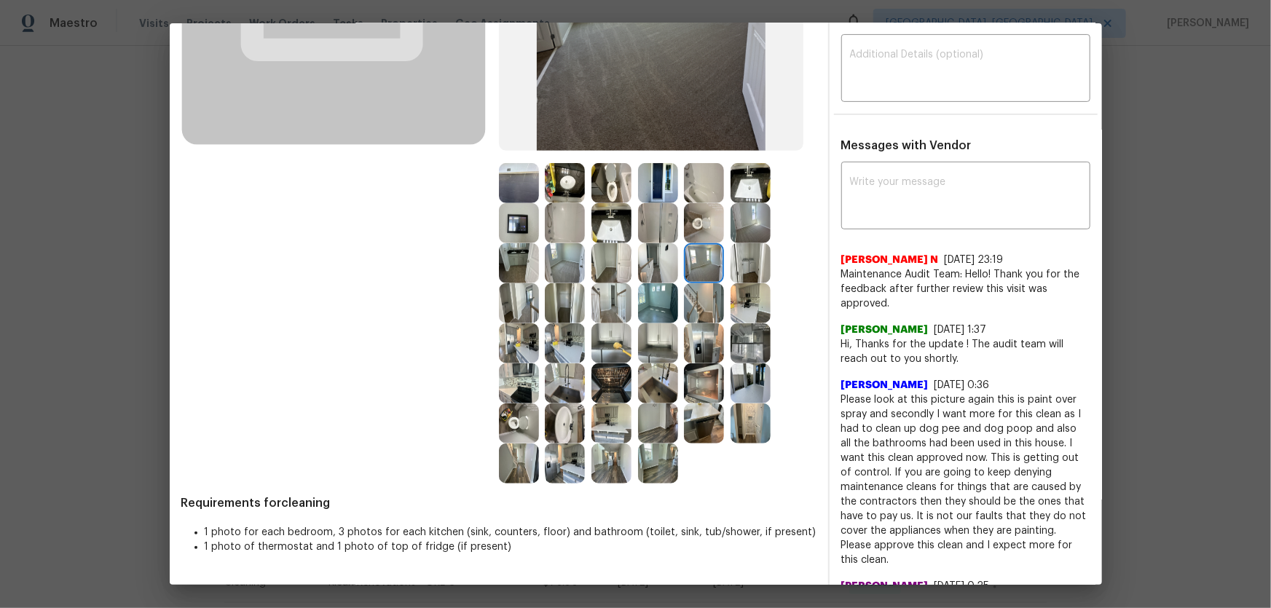
click at [753, 215] on img at bounding box center [751, 223] width 40 height 40
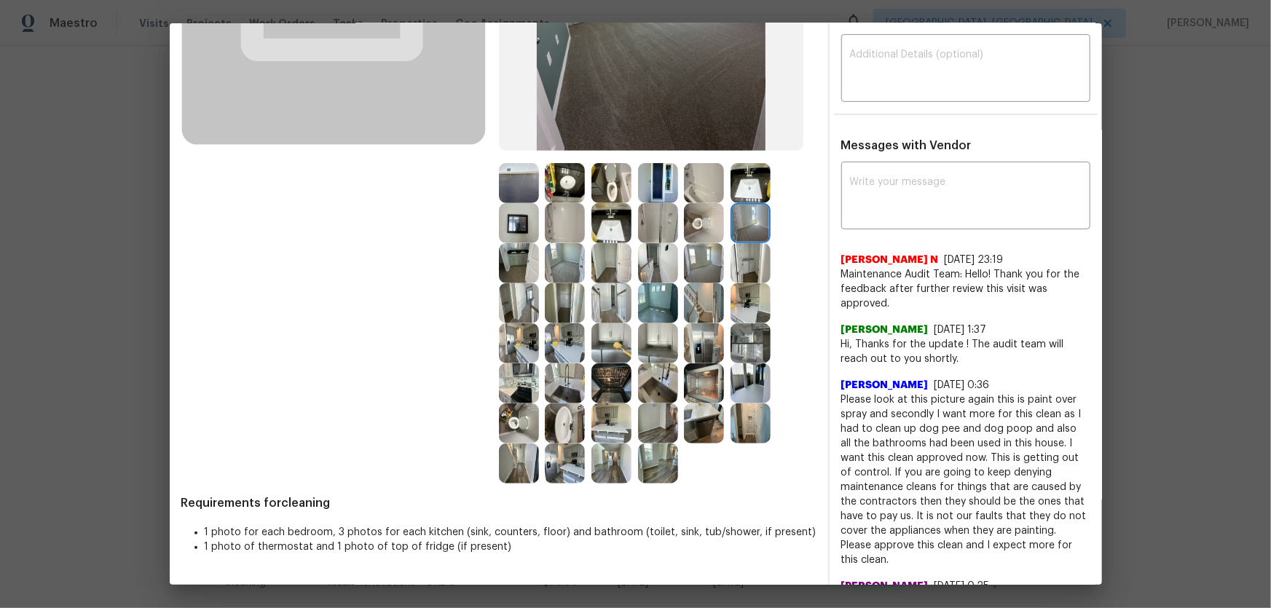
click at [662, 213] on img at bounding box center [658, 223] width 40 height 40
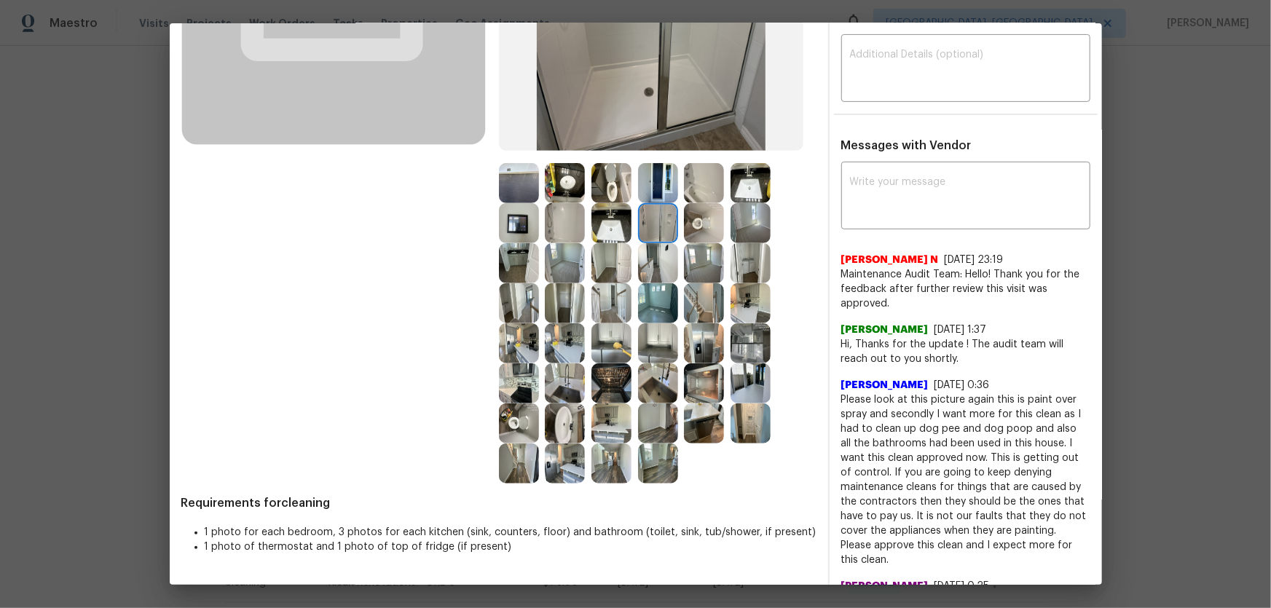
click at [653, 189] on img at bounding box center [658, 183] width 40 height 40
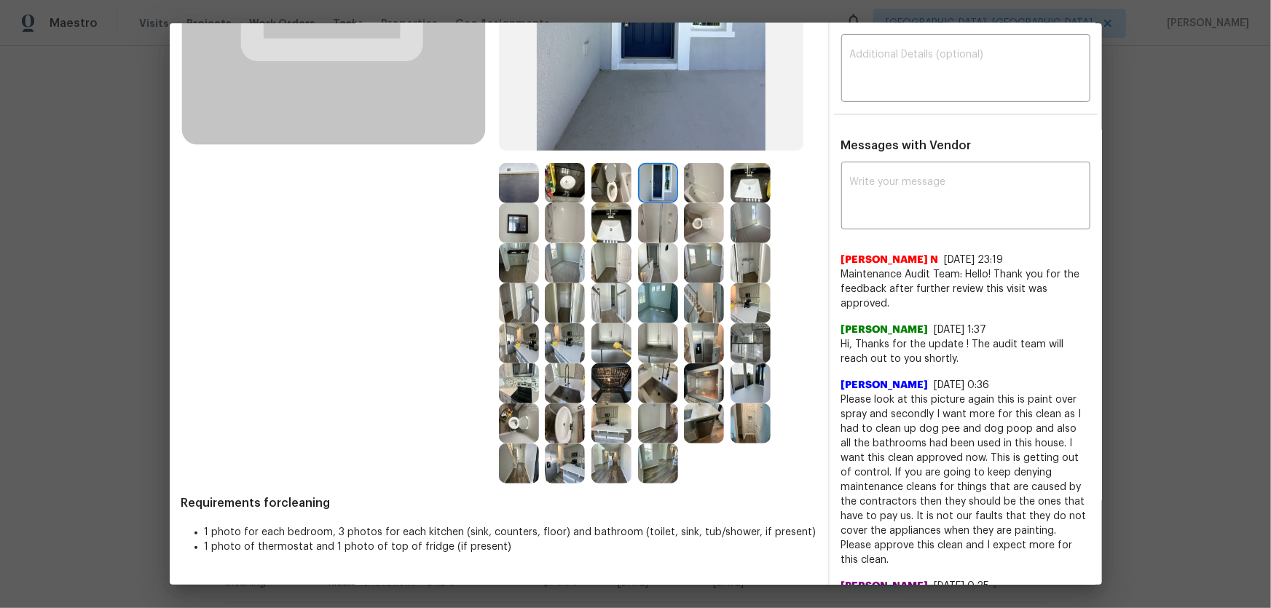
click at [616, 185] on img at bounding box center [612, 183] width 40 height 40
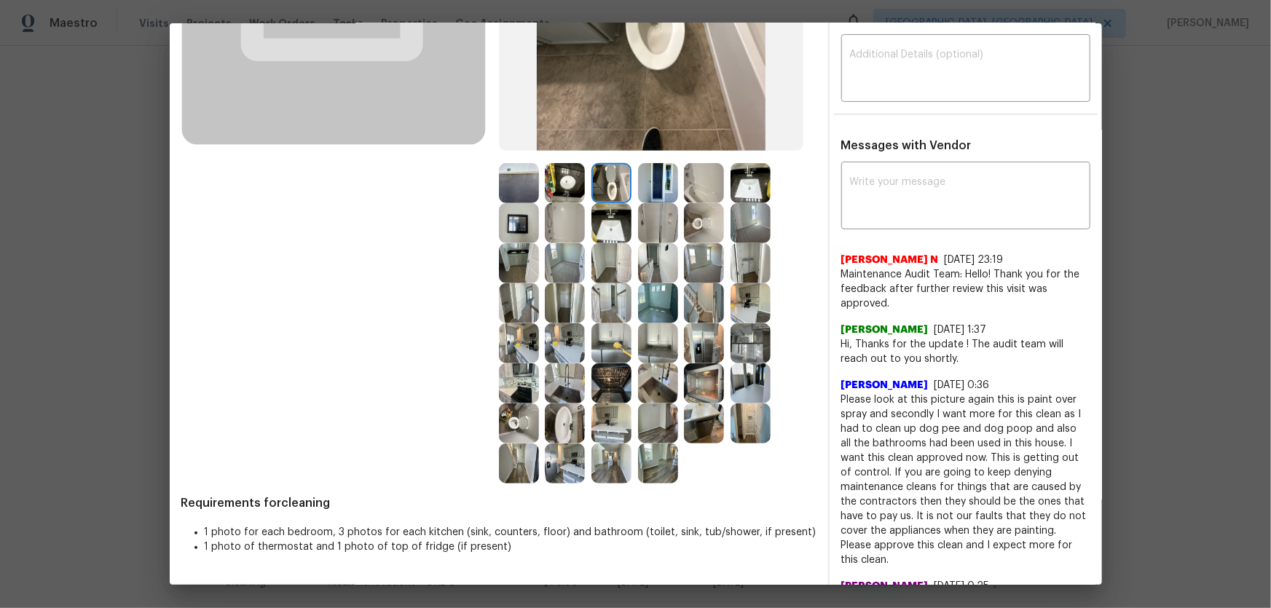
click at [570, 177] on img at bounding box center [565, 183] width 40 height 40
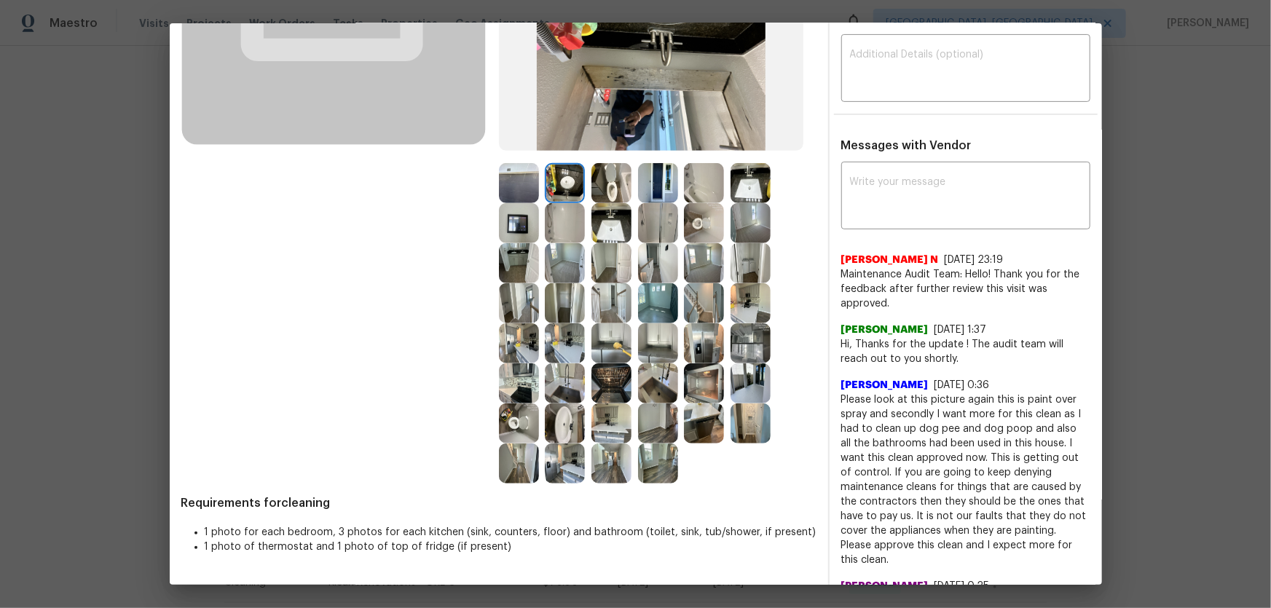
click at [528, 192] on img at bounding box center [519, 183] width 40 height 40
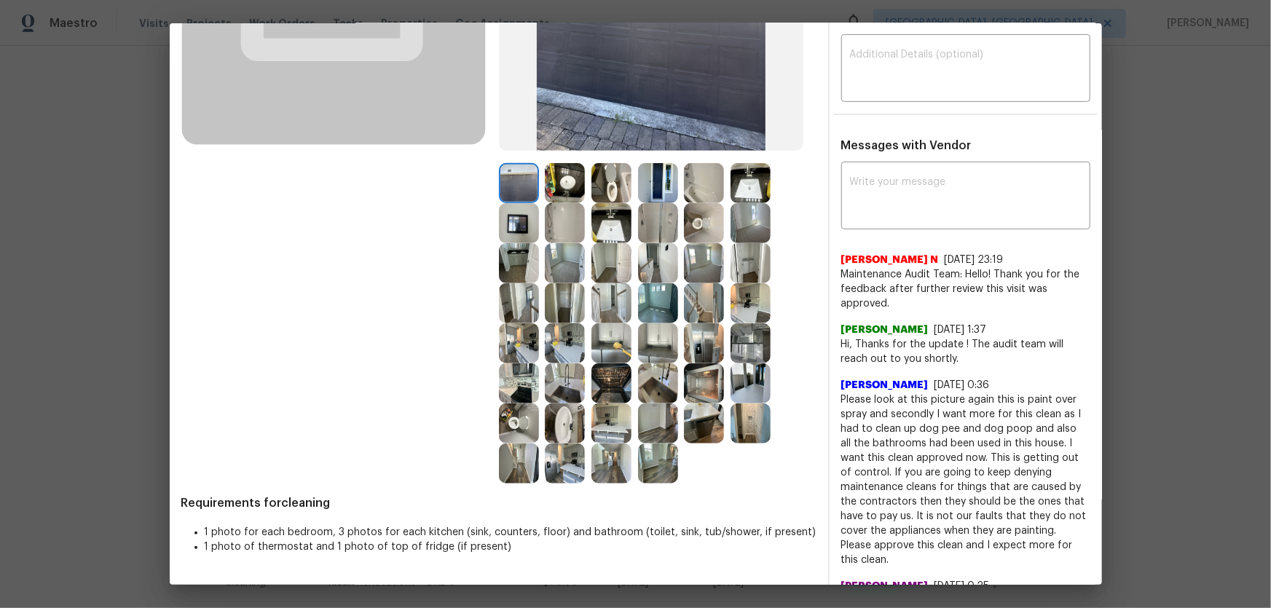
click at [514, 230] on img at bounding box center [519, 223] width 40 height 40
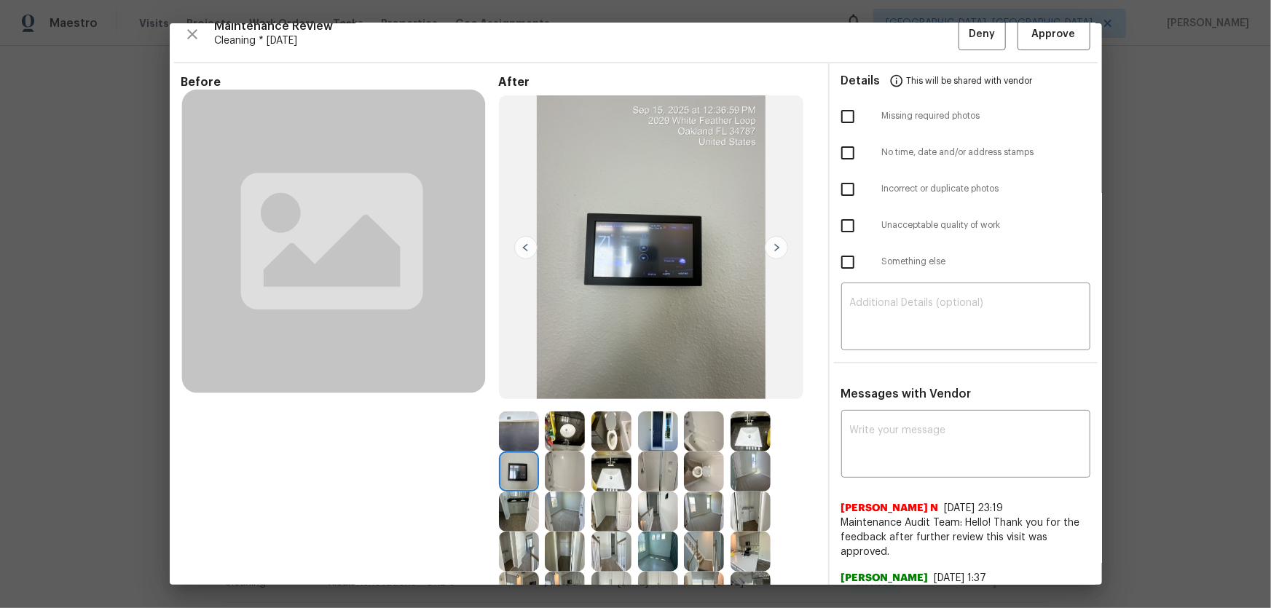
scroll to position [0, 0]
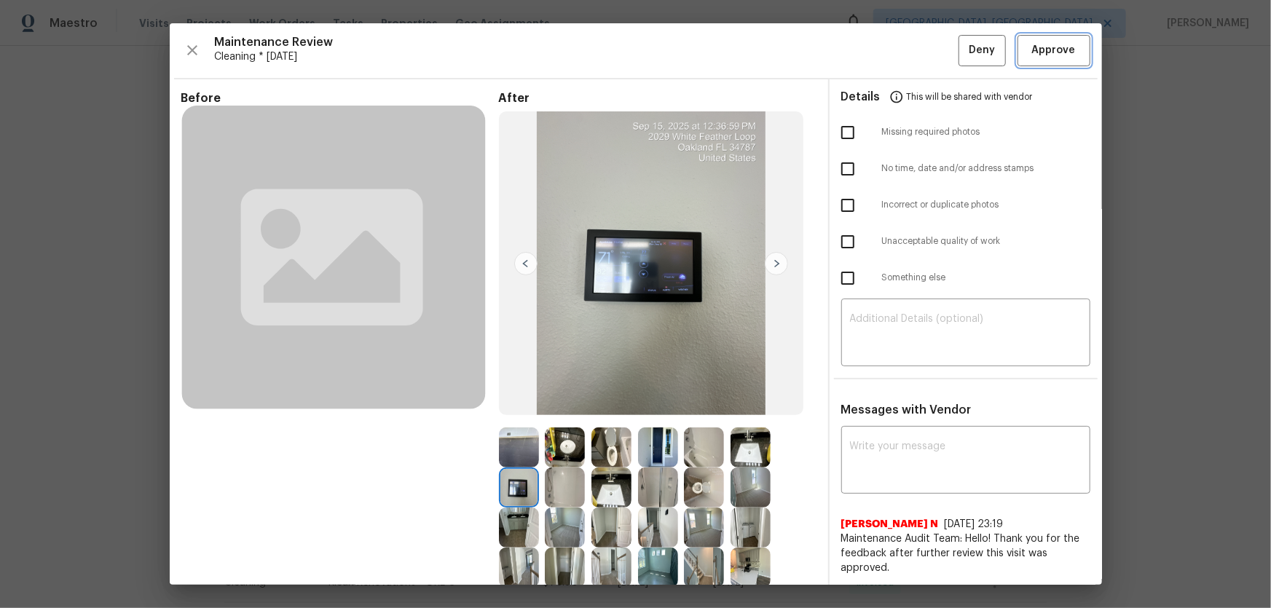
click at [1024, 61] on button "Approve" at bounding box center [1054, 50] width 73 height 31
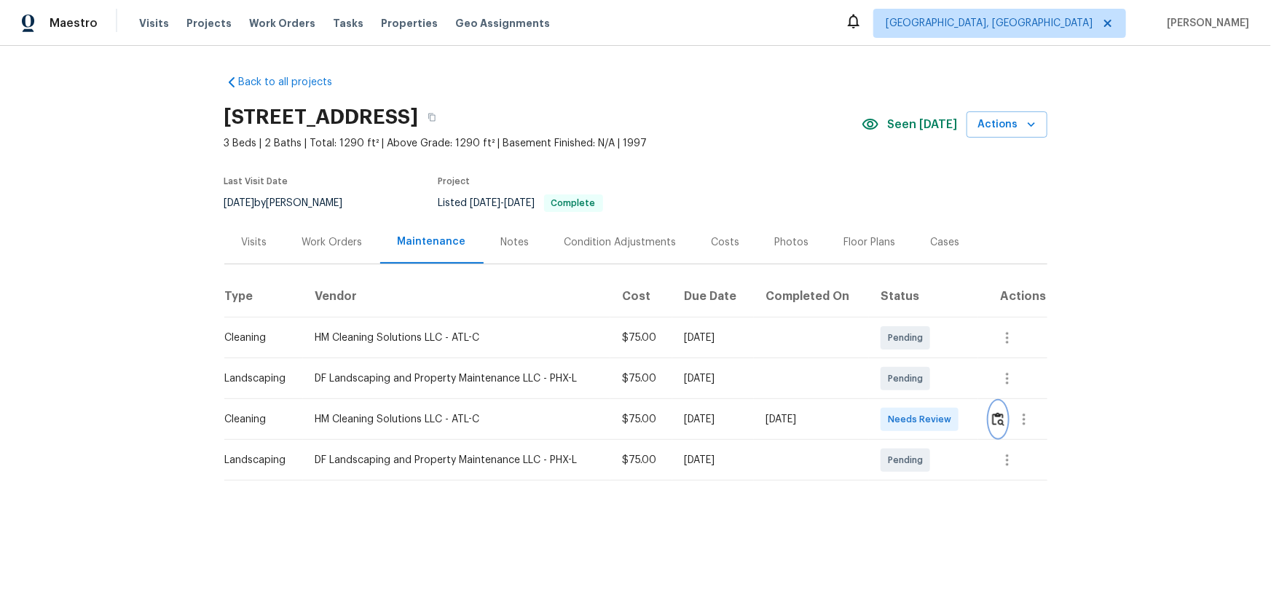
click at [904, 401] on img "button" at bounding box center [998, 419] width 12 height 14
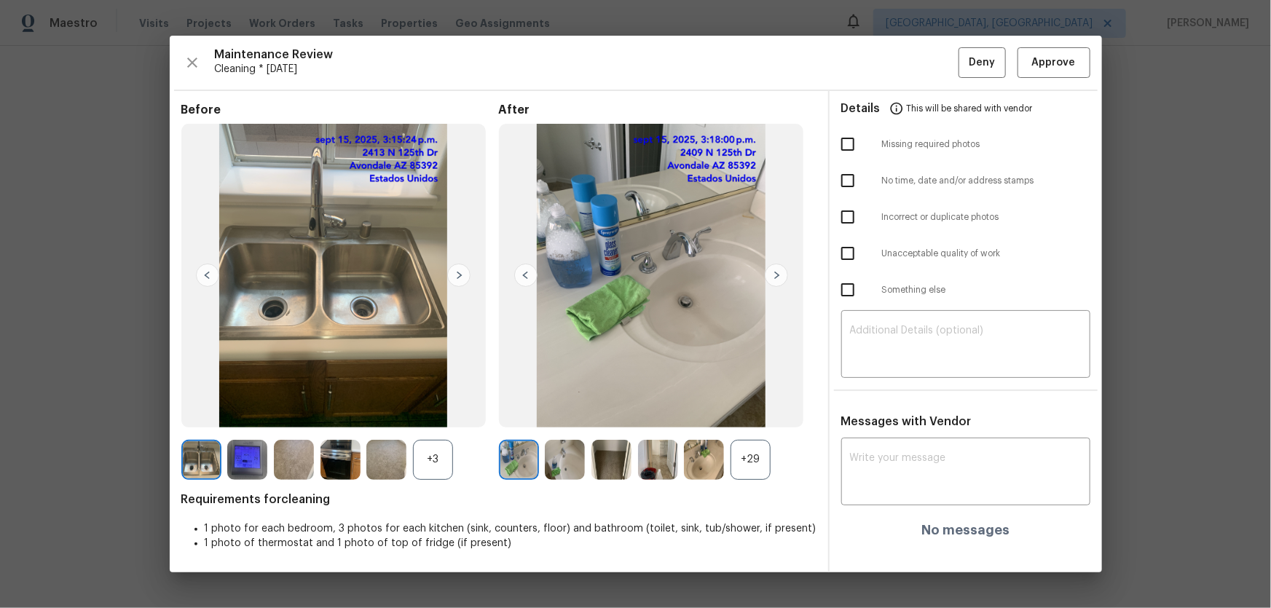
click at [749, 401] on div "+29" at bounding box center [751, 460] width 40 height 40
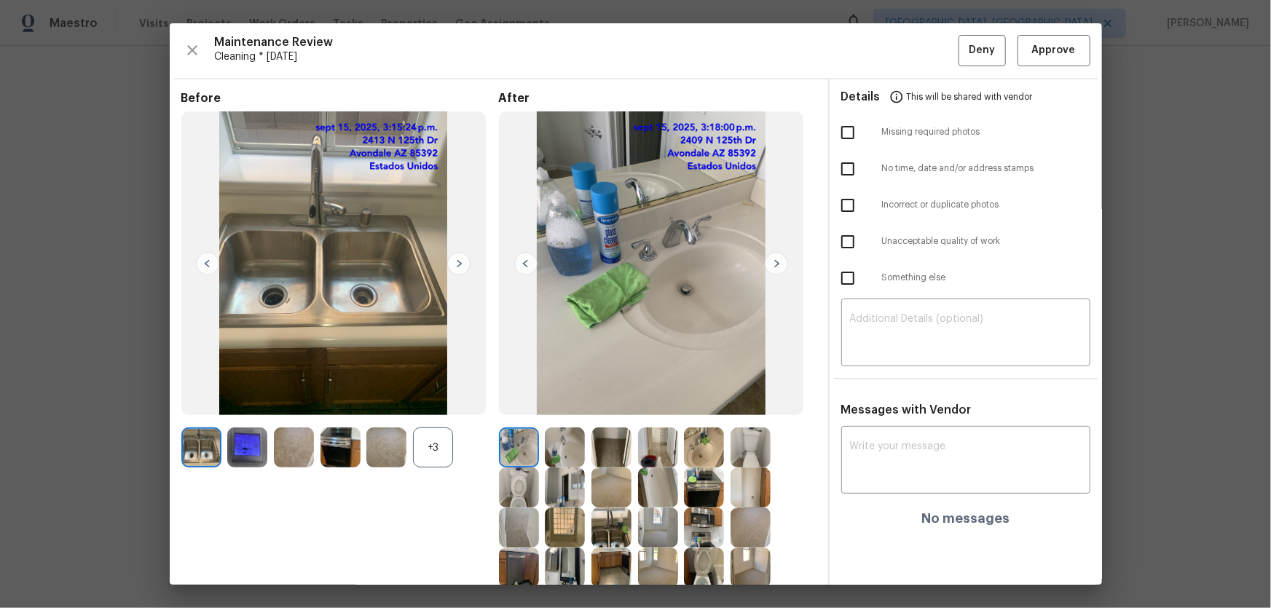
click at [436, 401] on div "+3" at bounding box center [433, 448] width 40 height 40
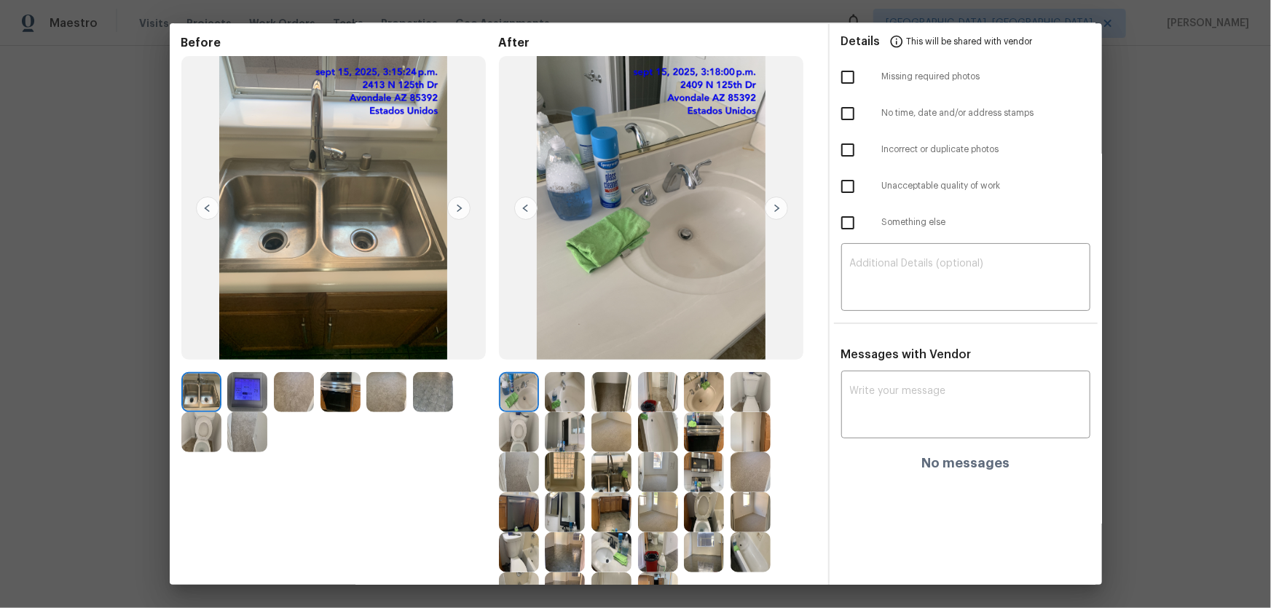
scroll to position [132, 0]
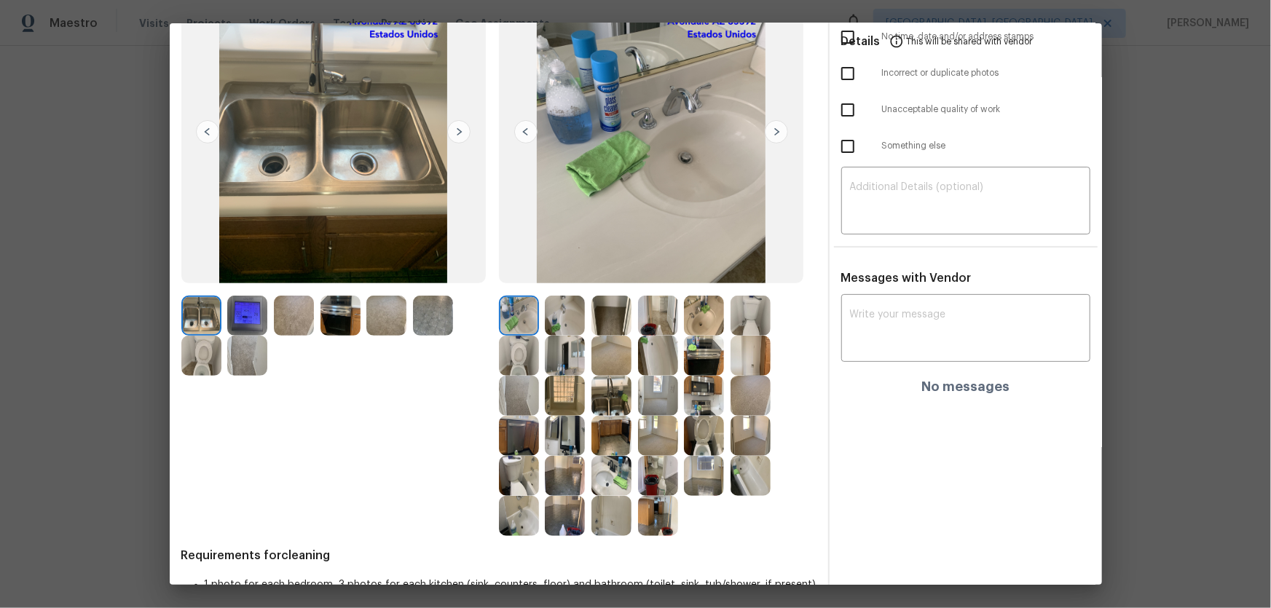
click at [710, 401] on img at bounding box center [704, 436] width 40 height 40
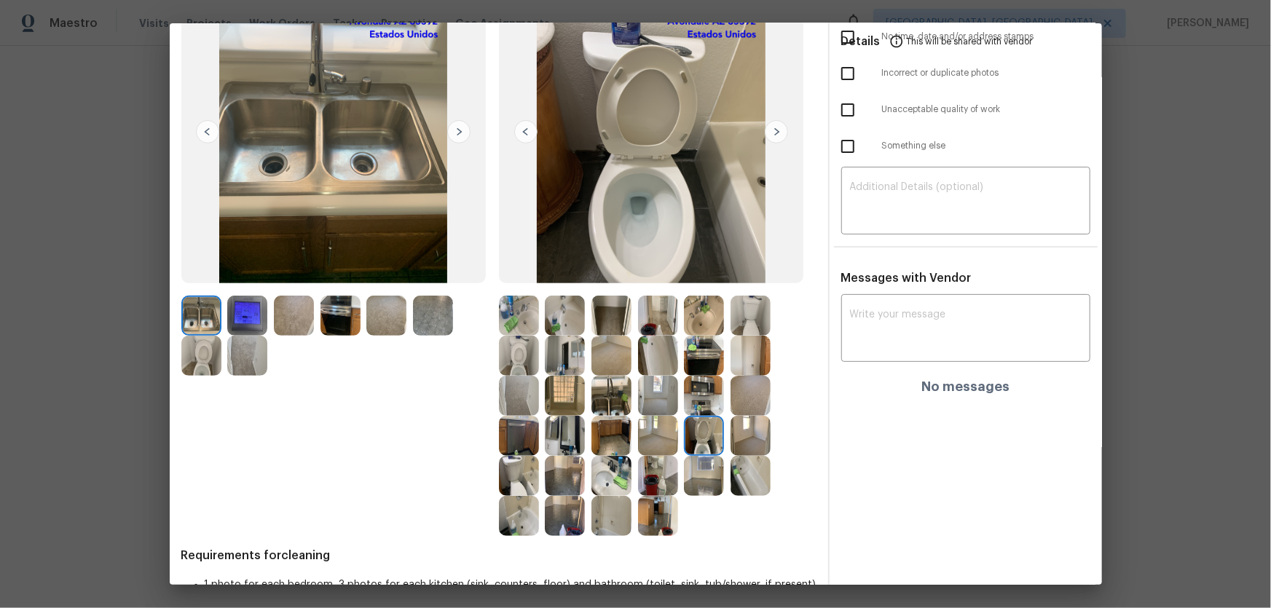
click at [511, 350] on img at bounding box center [519, 356] width 40 height 40
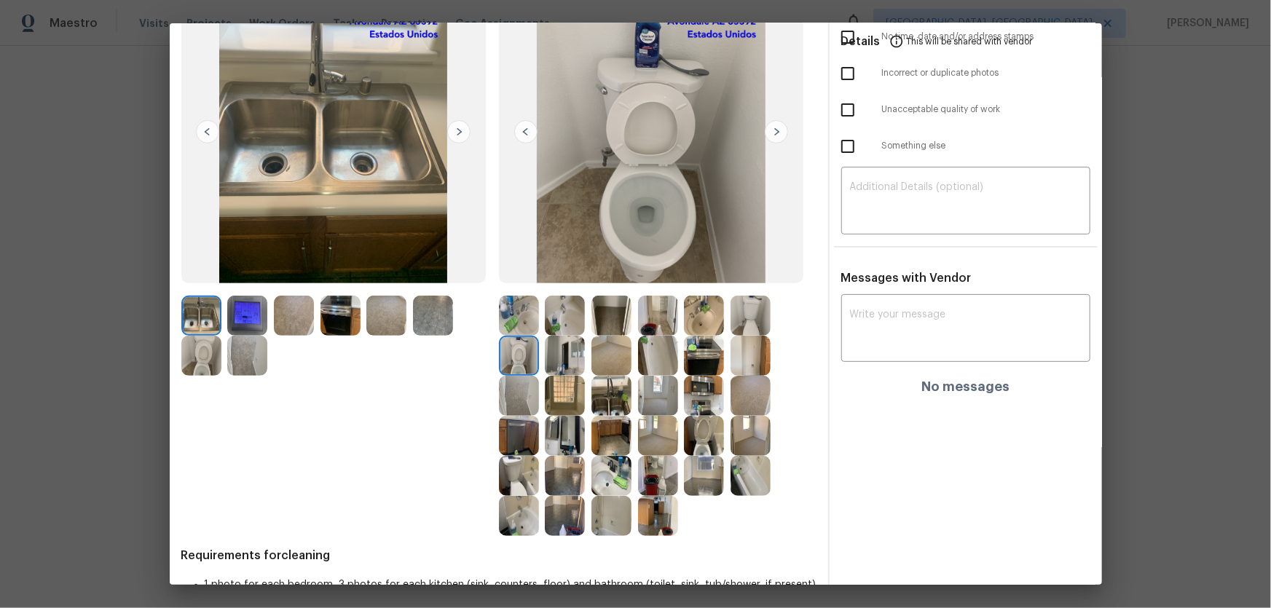
click at [605, 401] on img at bounding box center [612, 476] width 40 height 40
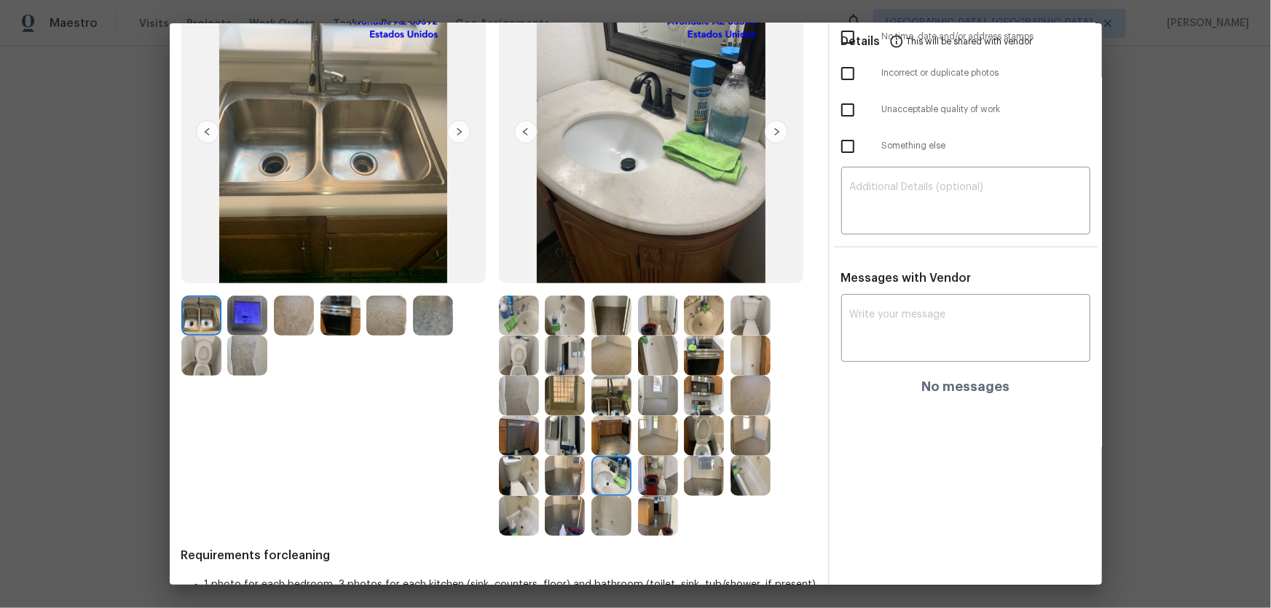
click at [688, 342] on img at bounding box center [704, 356] width 40 height 40
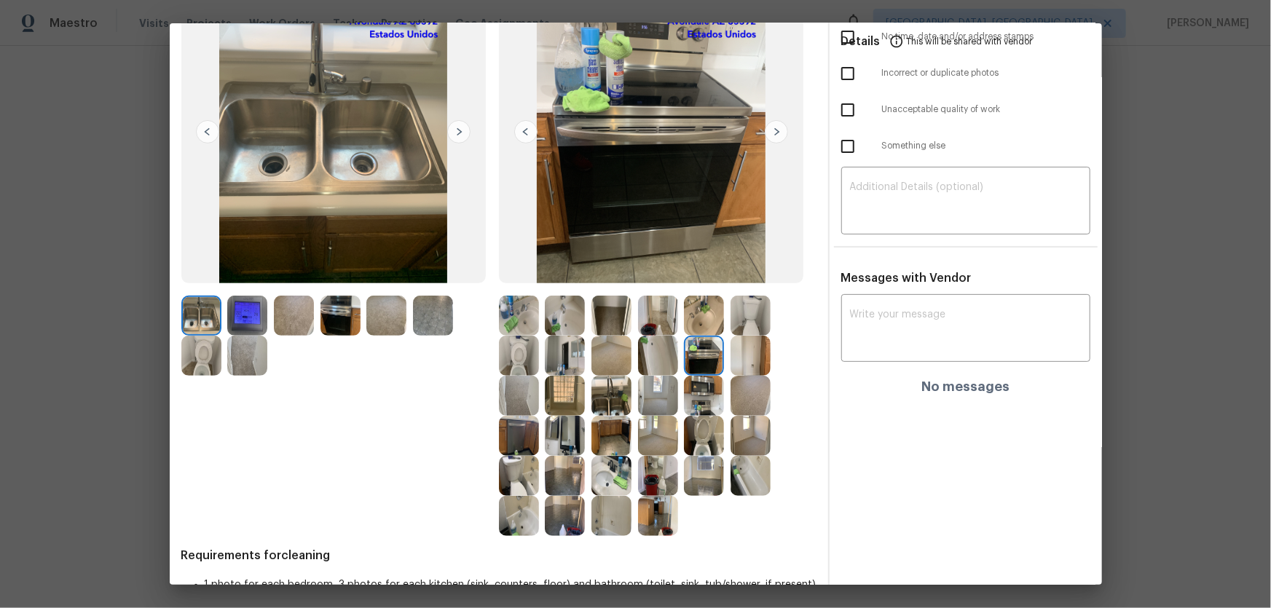
click at [691, 326] on img at bounding box center [704, 316] width 40 height 40
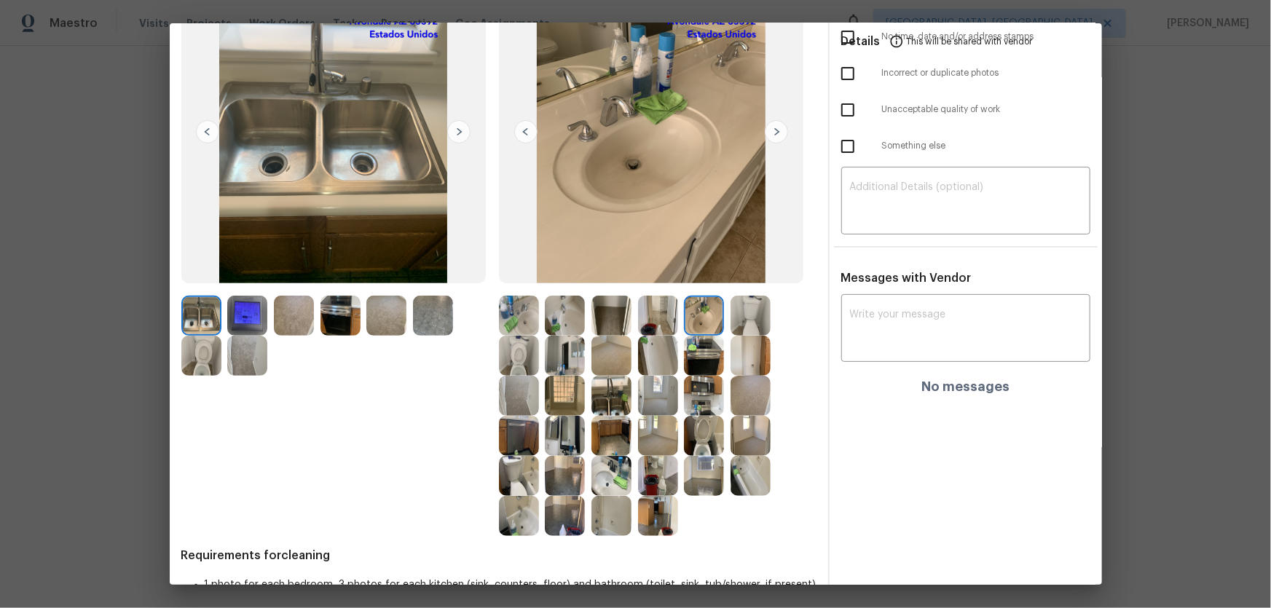
click at [655, 358] on img at bounding box center [658, 356] width 40 height 40
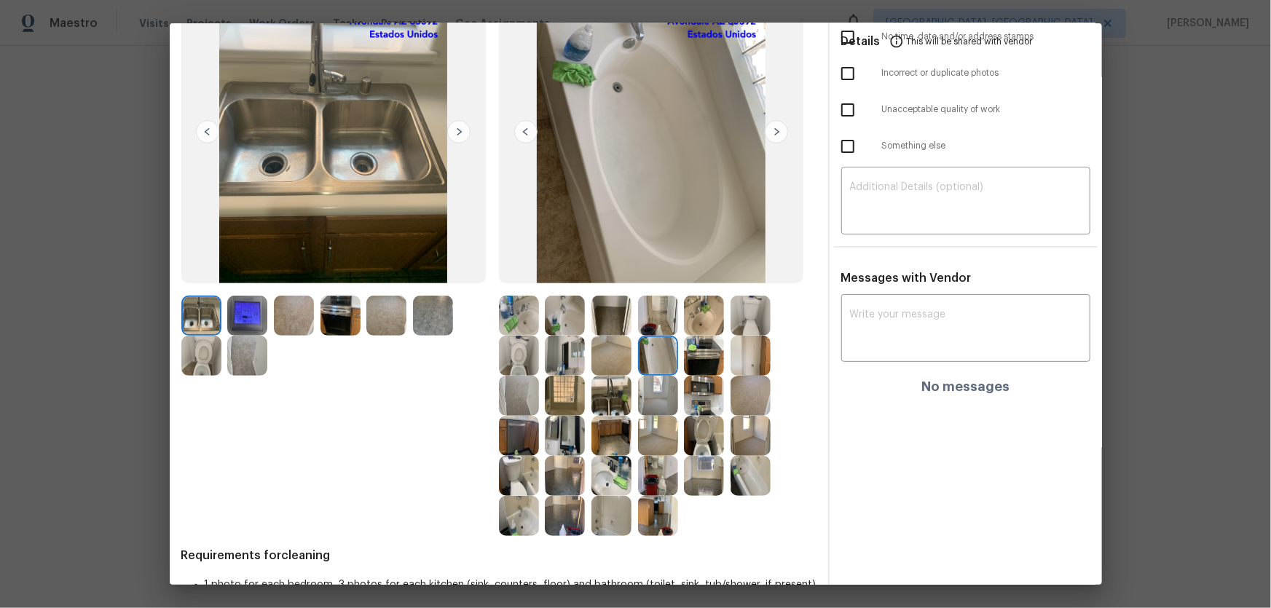
click at [616, 401] on img at bounding box center [612, 516] width 40 height 40
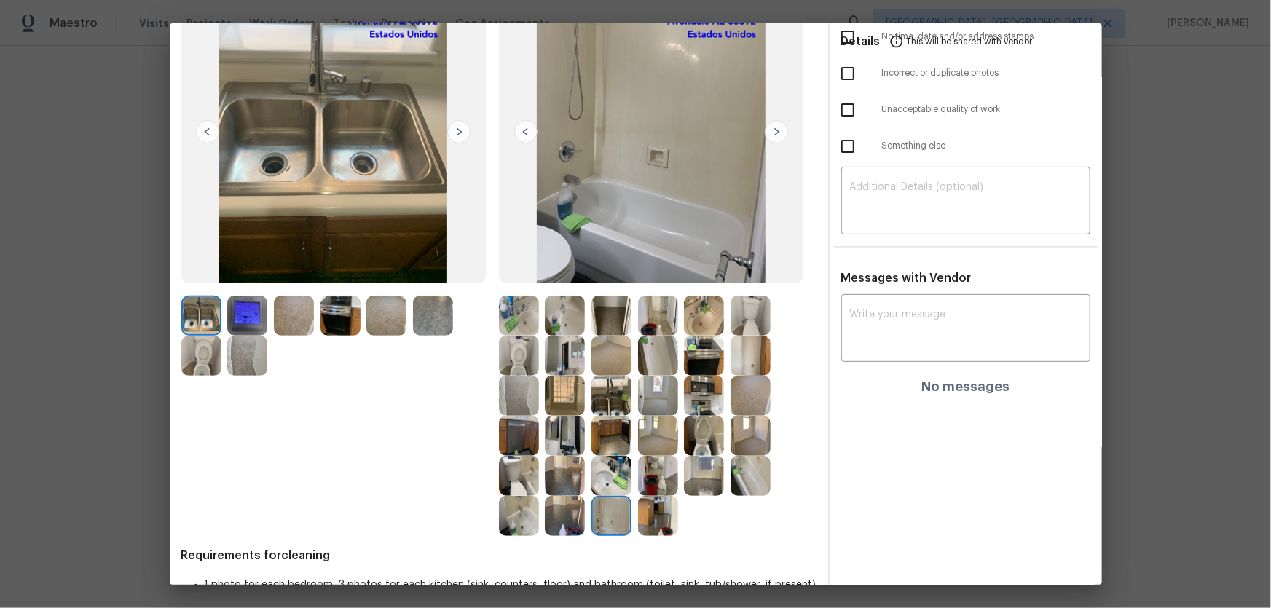
click at [529, 401] on img at bounding box center [519, 516] width 40 height 40
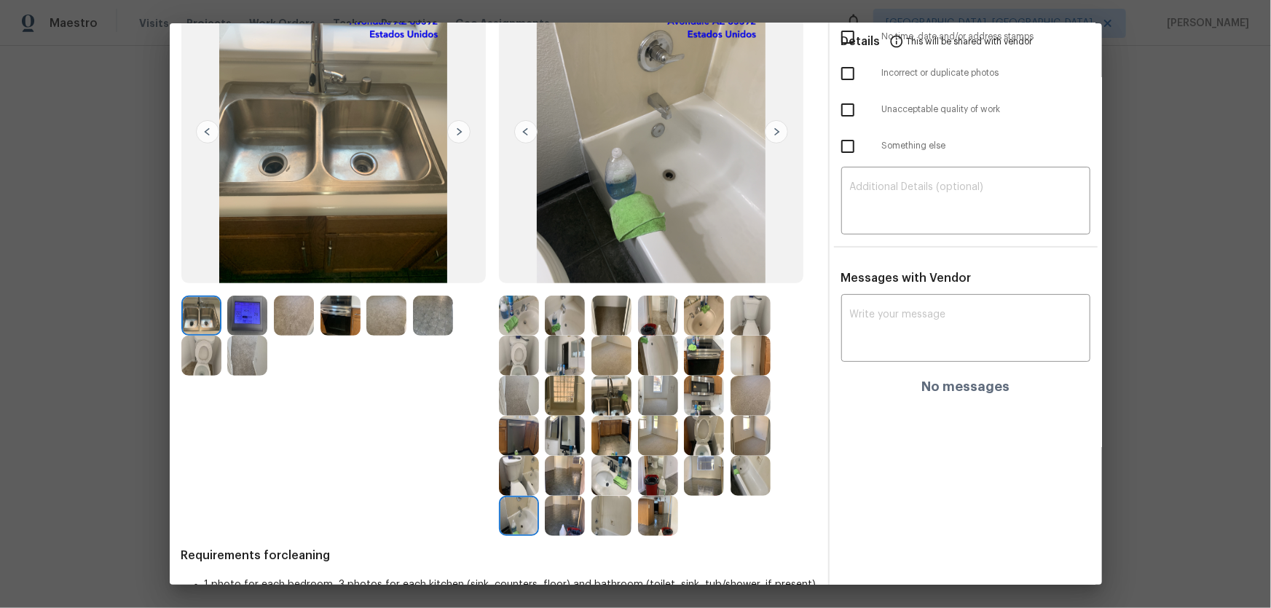
click at [518, 401] on img at bounding box center [519, 476] width 40 height 40
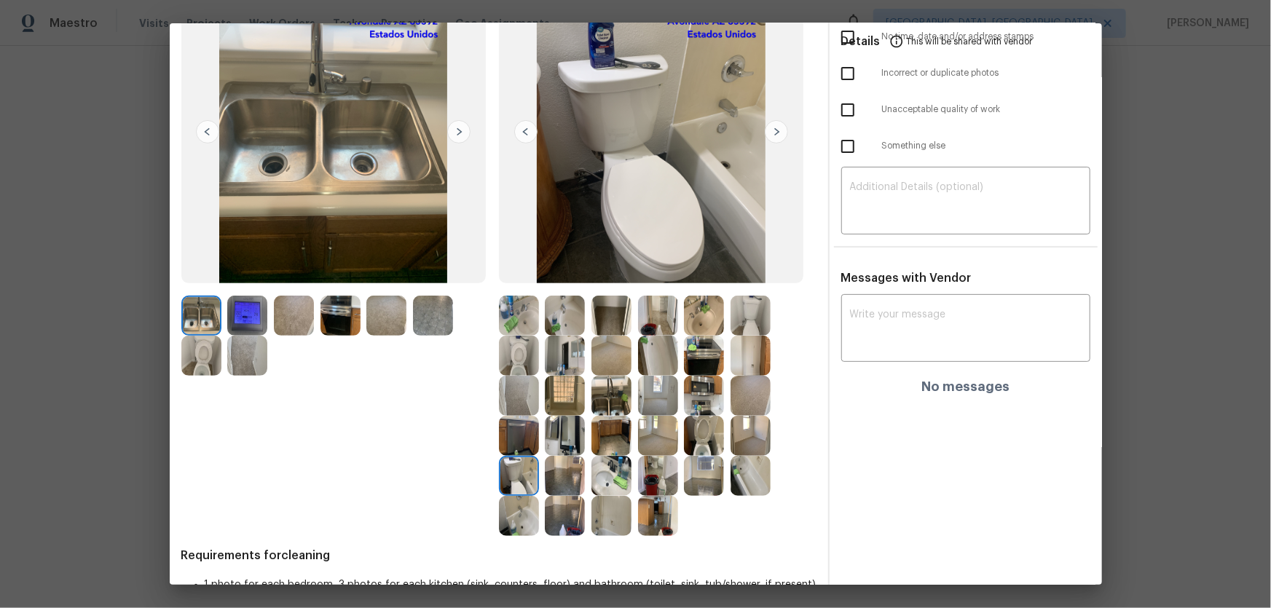
click at [514, 401] on img at bounding box center [519, 436] width 40 height 40
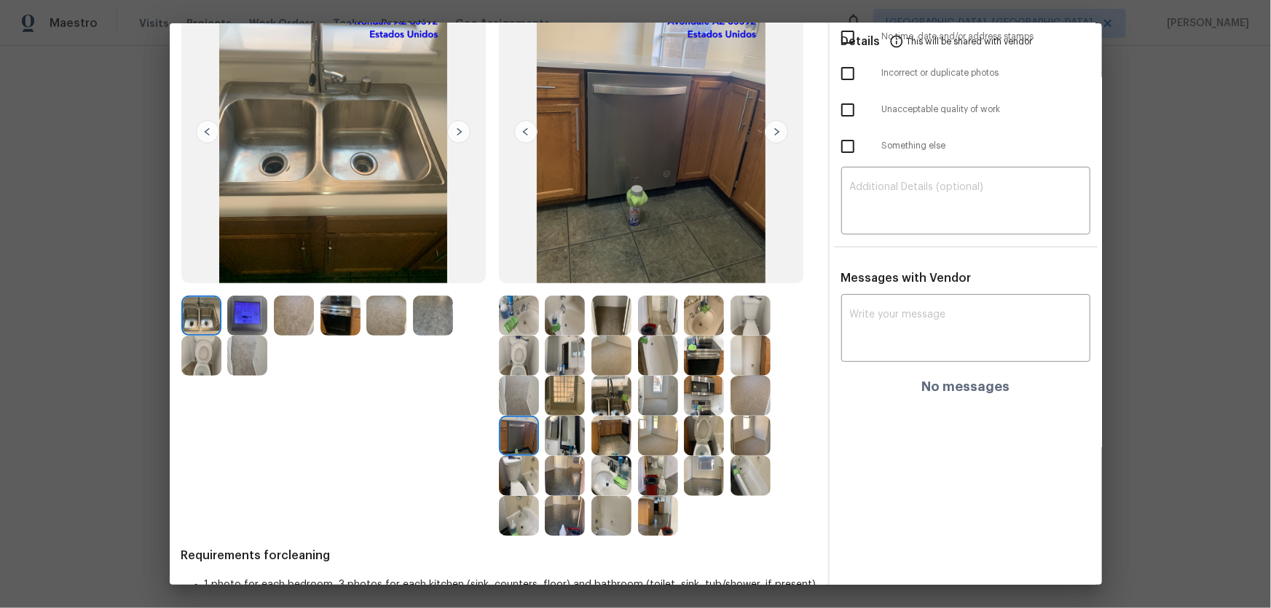
click at [536, 401] on div at bounding box center [522, 436] width 47 height 40
click at [563, 350] on img at bounding box center [565, 356] width 40 height 40
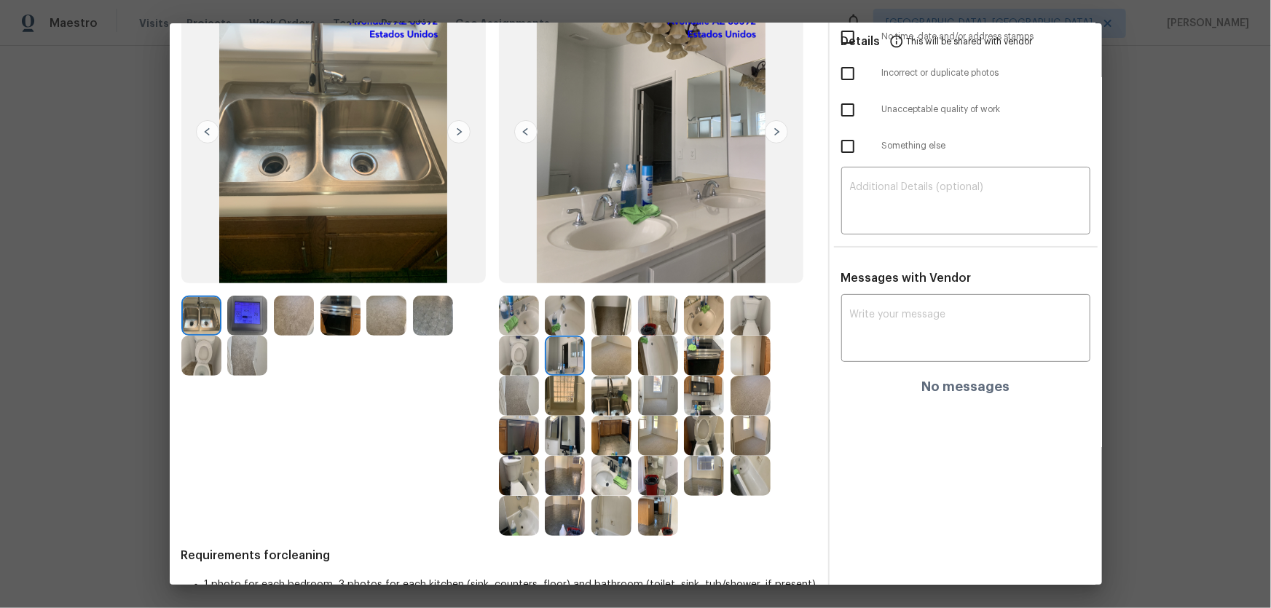
click at [568, 329] on img at bounding box center [565, 316] width 40 height 40
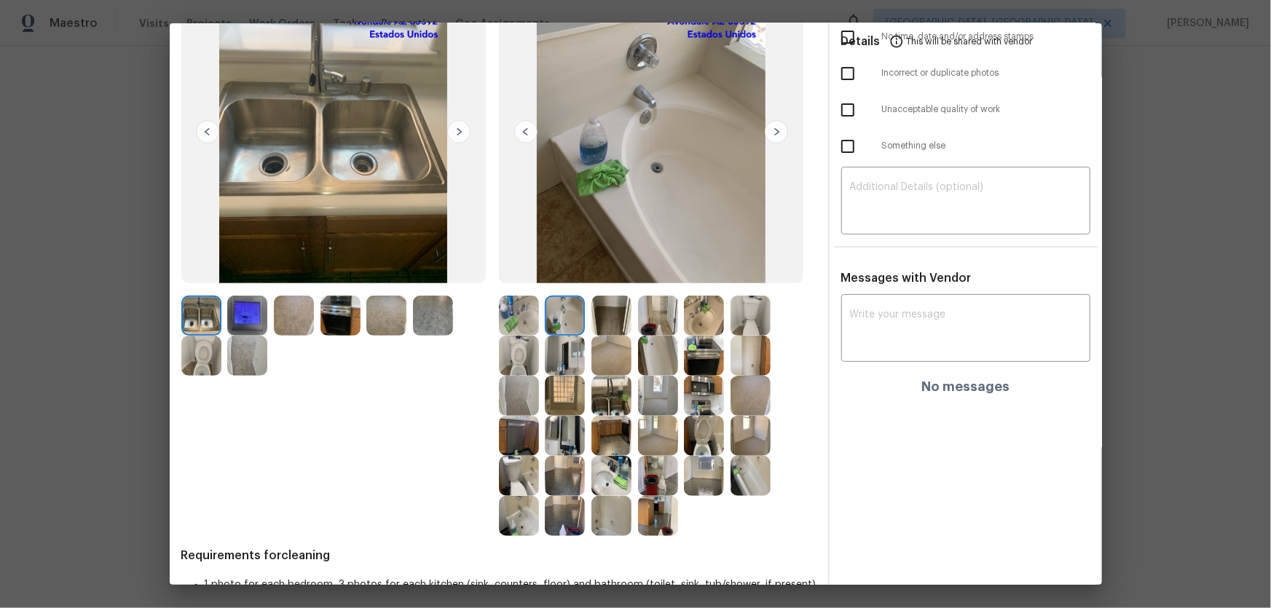
click at [253, 300] on img at bounding box center [247, 316] width 40 height 40
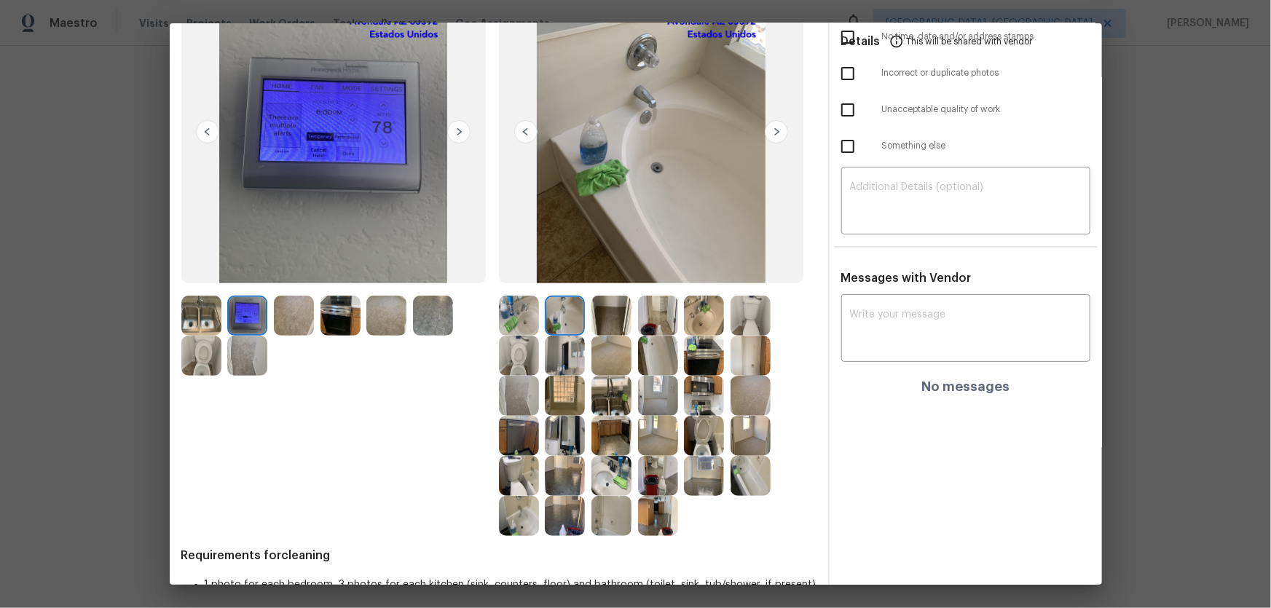
click at [249, 338] on img at bounding box center [247, 356] width 40 height 40
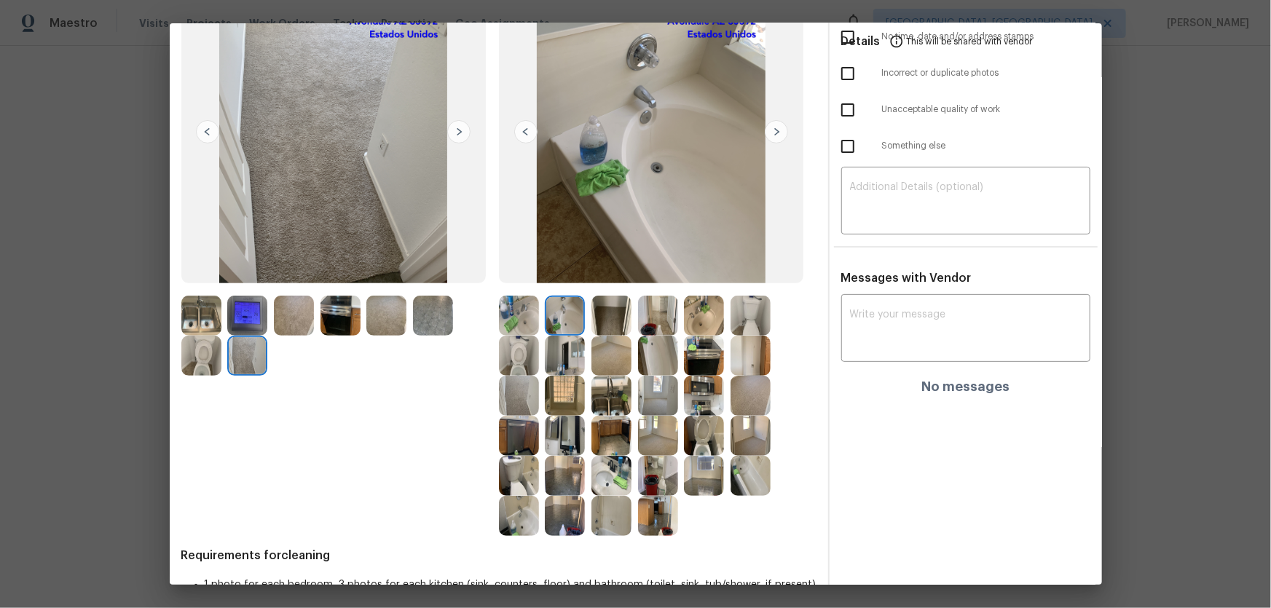
click at [203, 356] on img at bounding box center [201, 356] width 40 height 40
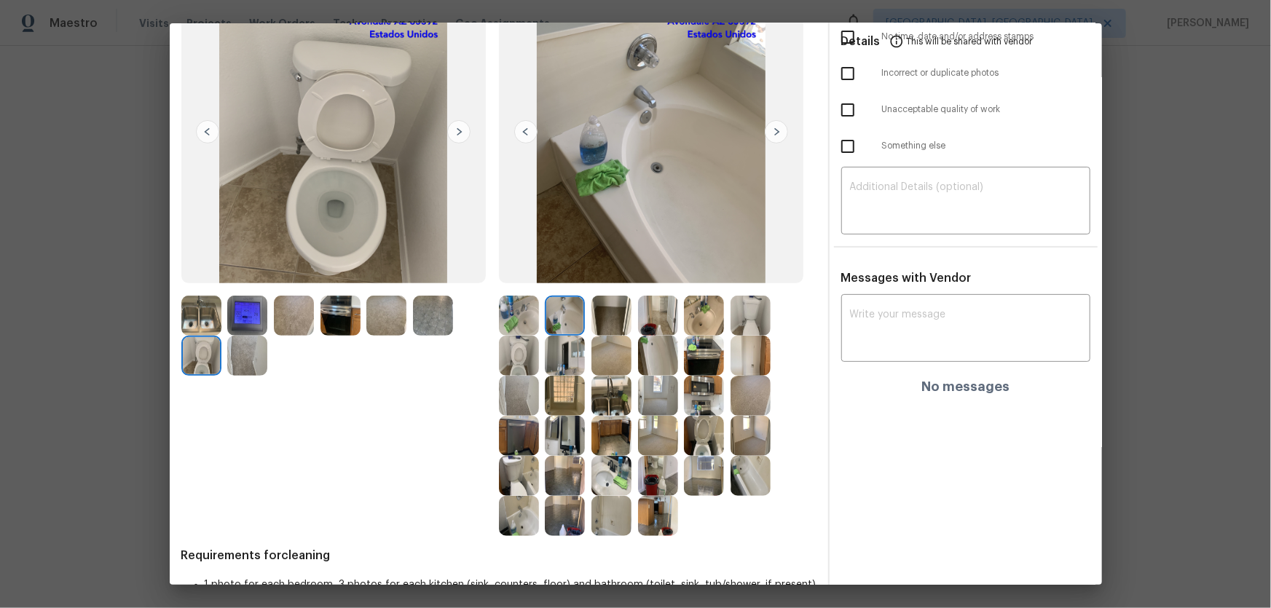
click at [201, 325] on img at bounding box center [201, 316] width 40 height 40
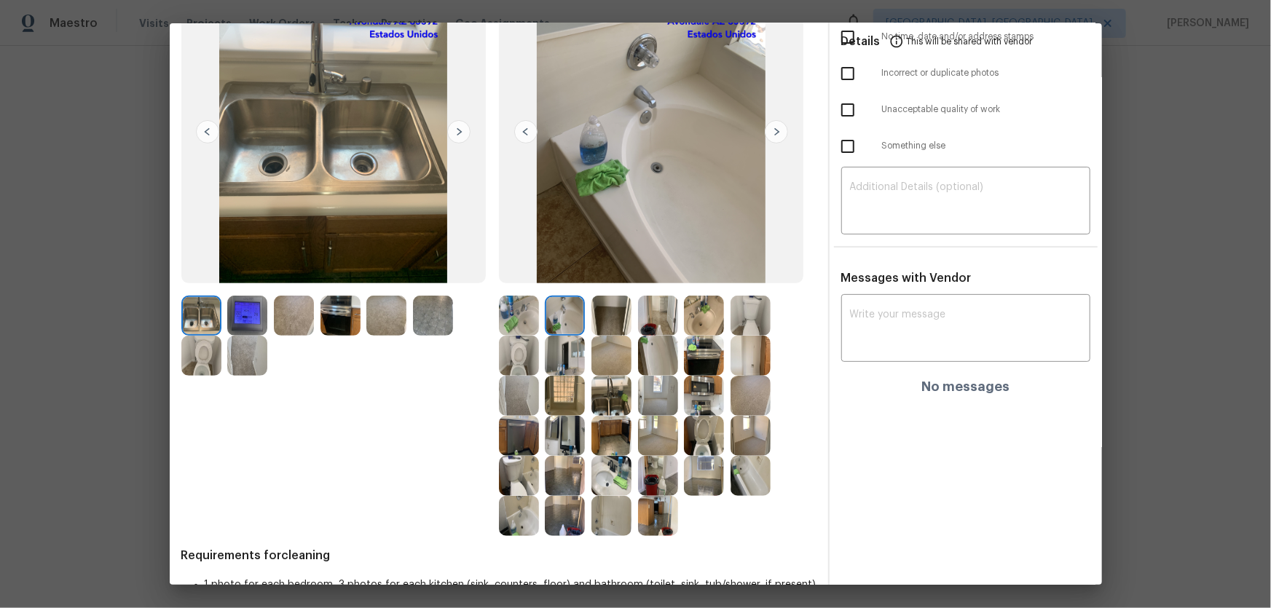
click at [276, 324] on img at bounding box center [294, 316] width 40 height 40
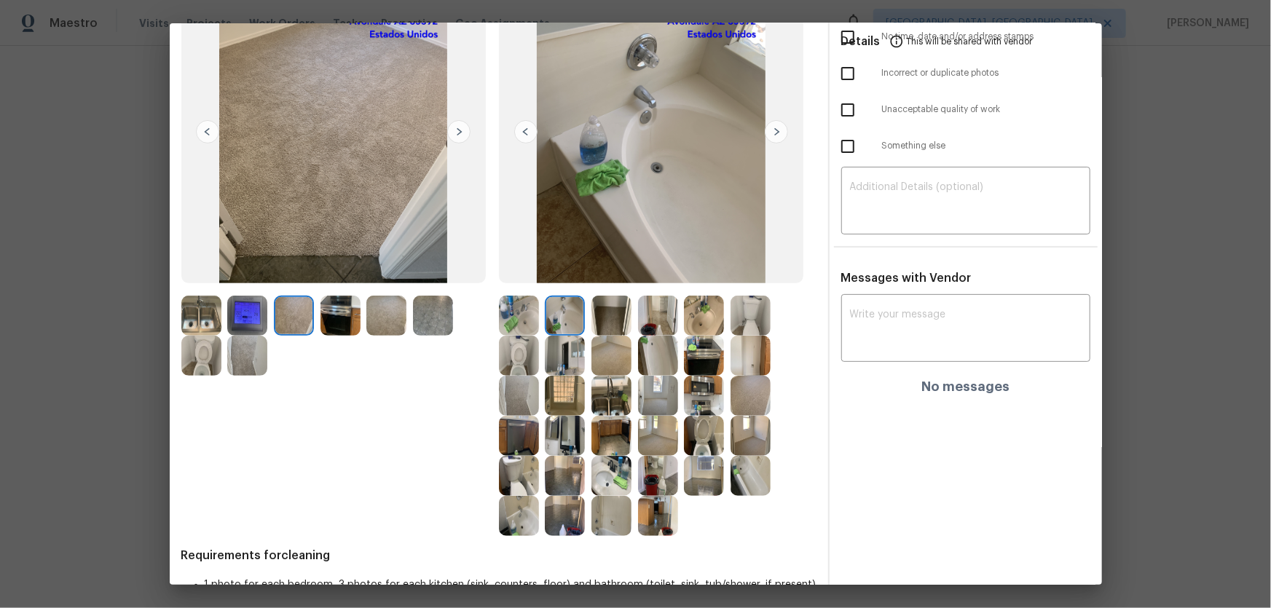
click at [628, 401] on div at bounding box center [615, 396] width 47 height 40
click at [654, 401] on img at bounding box center [658, 436] width 40 height 40
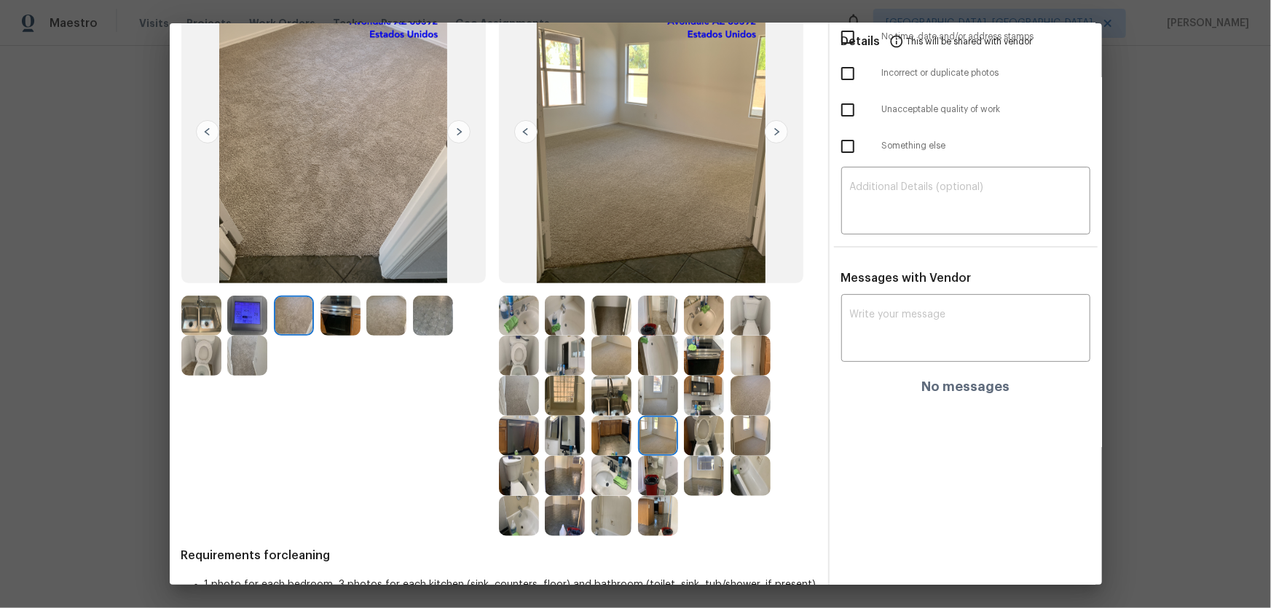
click at [651, 388] on img at bounding box center [658, 396] width 40 height 40
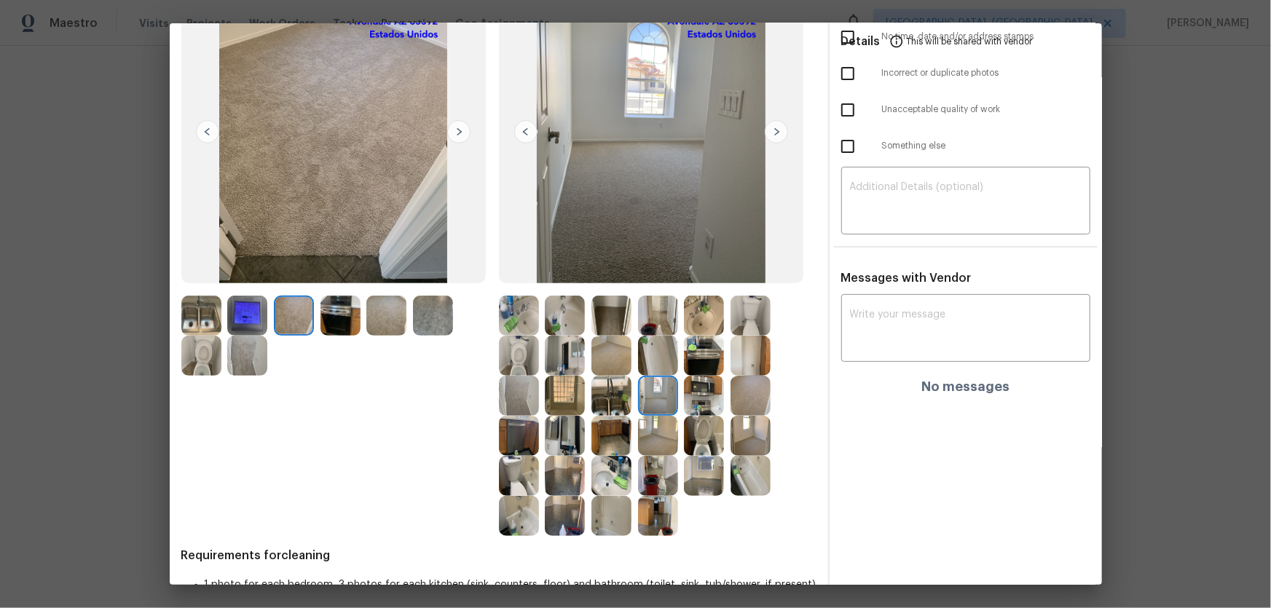
click at [753, 399] on img at bounding box center [751, 396] width 40 height 40
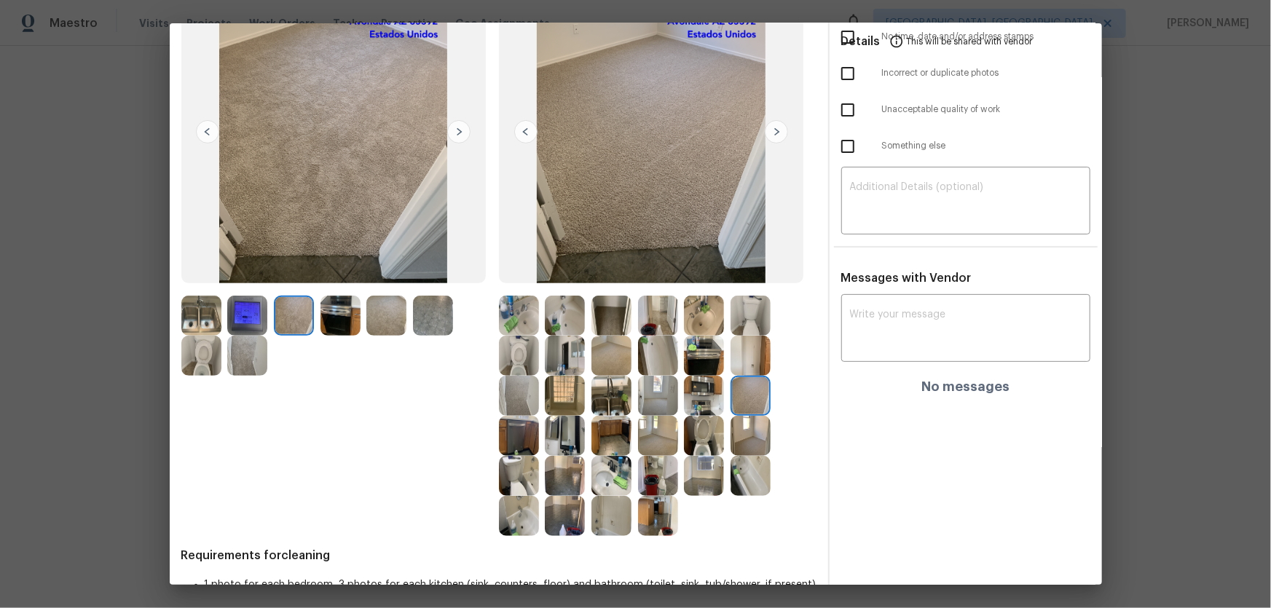
click at [750, 364] on img at bounding box center [751, 356] width 40 height 40
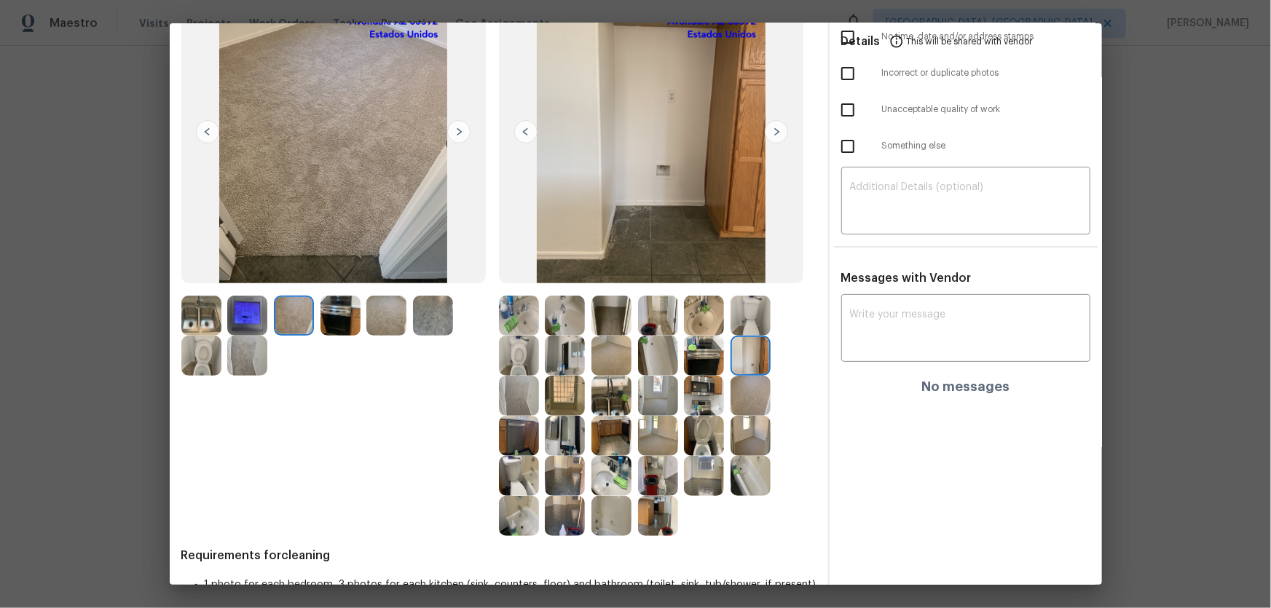
click at [745, 323] on img at bounding box center [751, 316] width 40 height 40
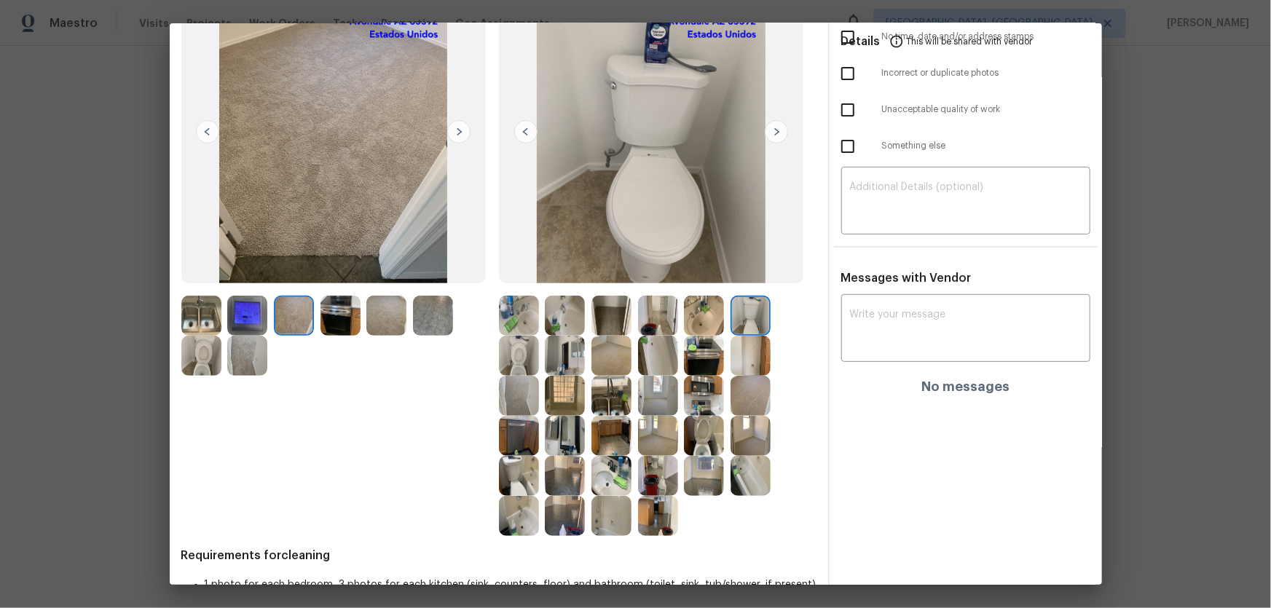
scroll to position [0, 0]
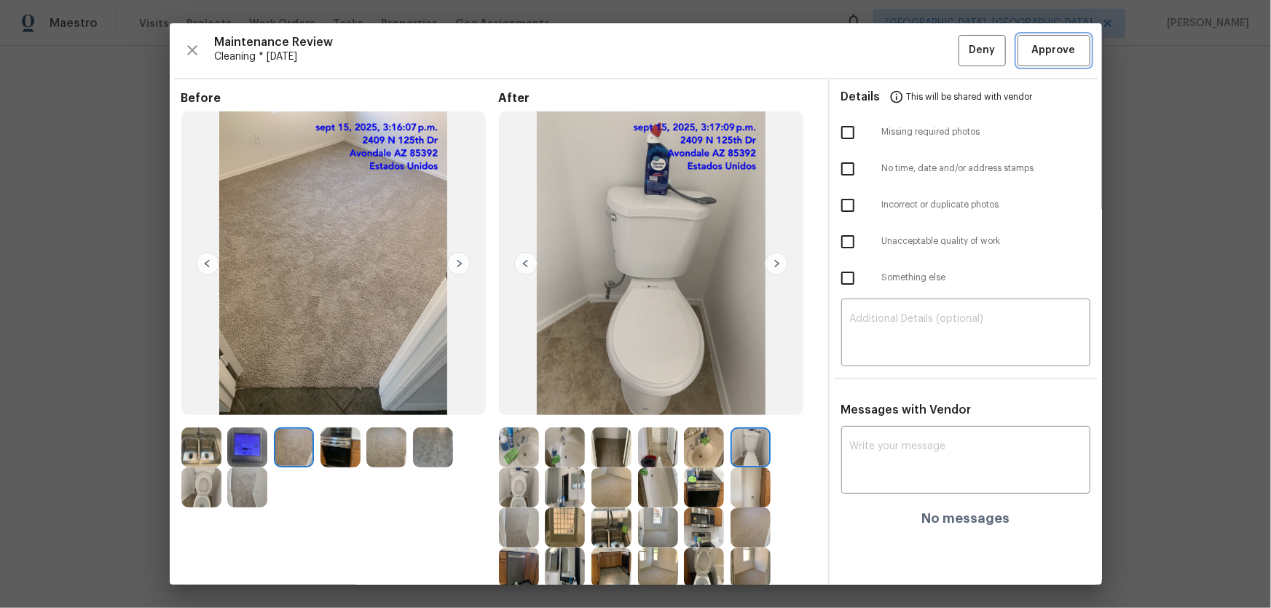
click at [904, 56] on span "Approve" at bounding box center [1054, 51] width 44 height 18
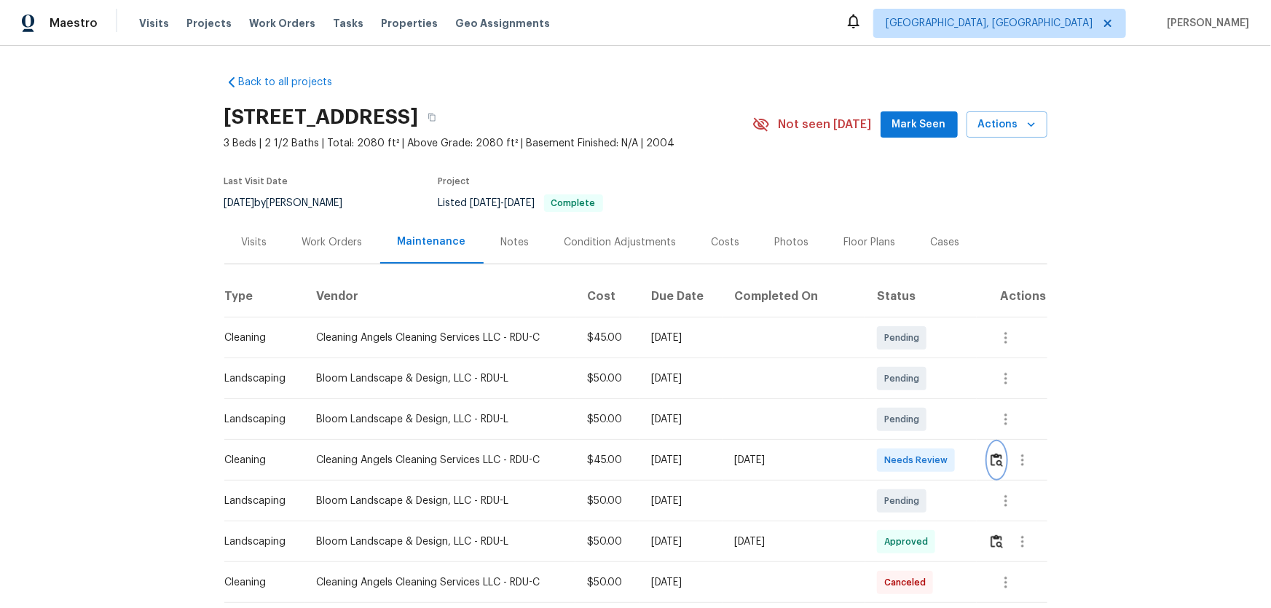
click at [904, 401] on img "button" at bounding box center [997, 460] width 12 height 14
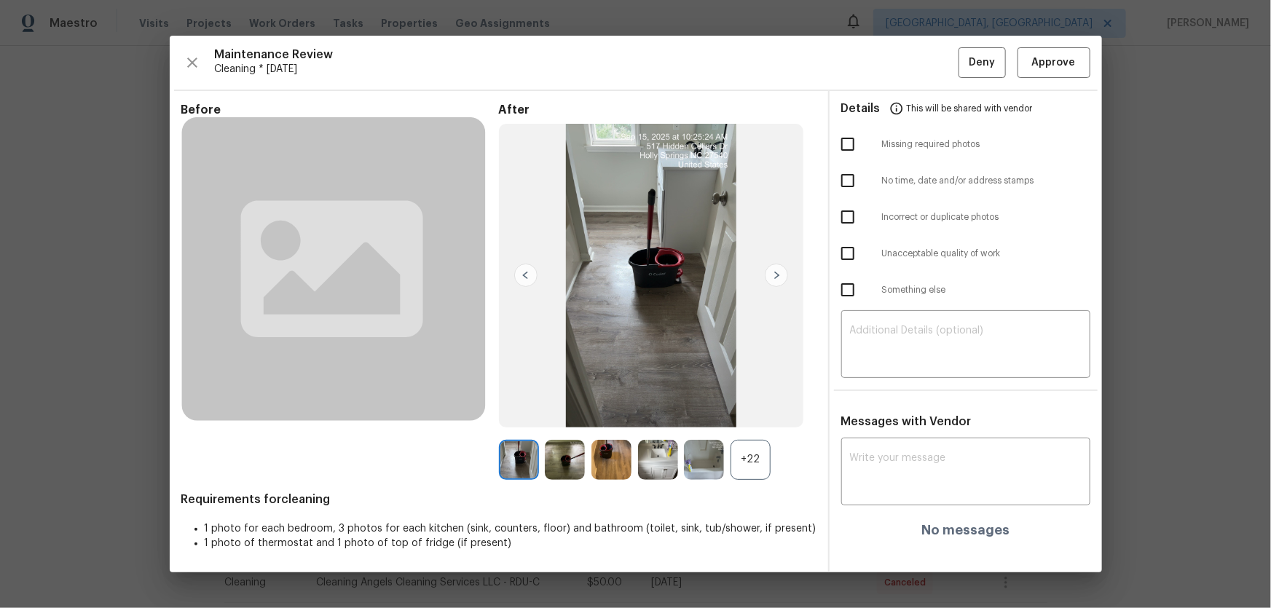
click at [749, 401] on div "+22" at bounding box center [751, 460] width 40 height 40
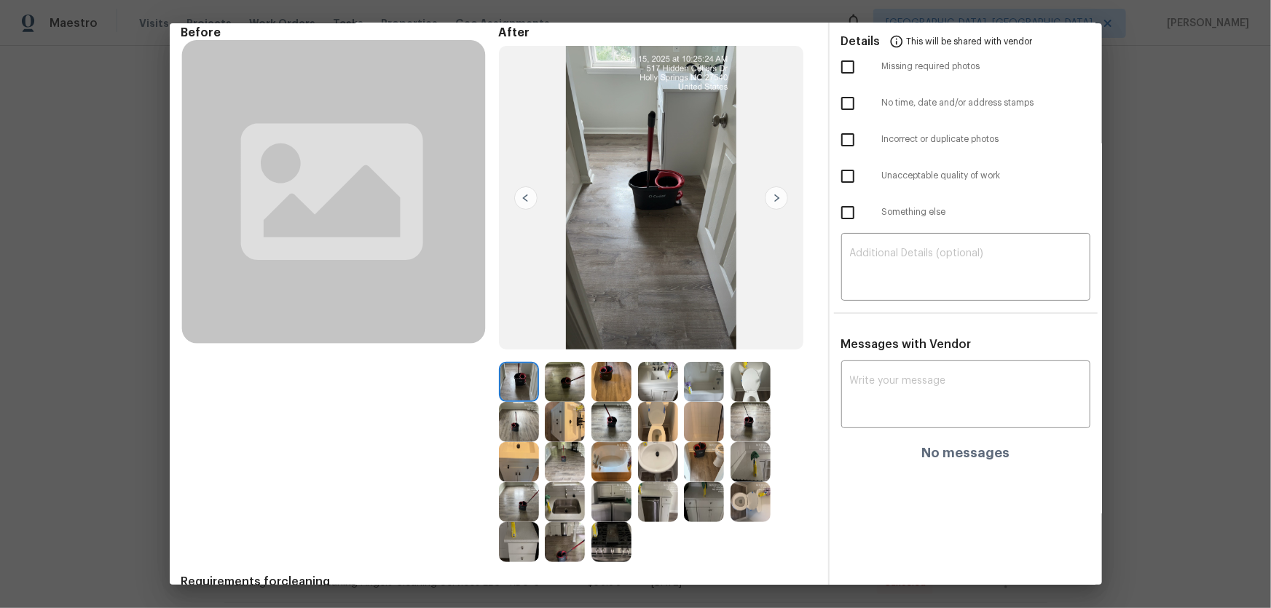
scroll to position [132, 0]
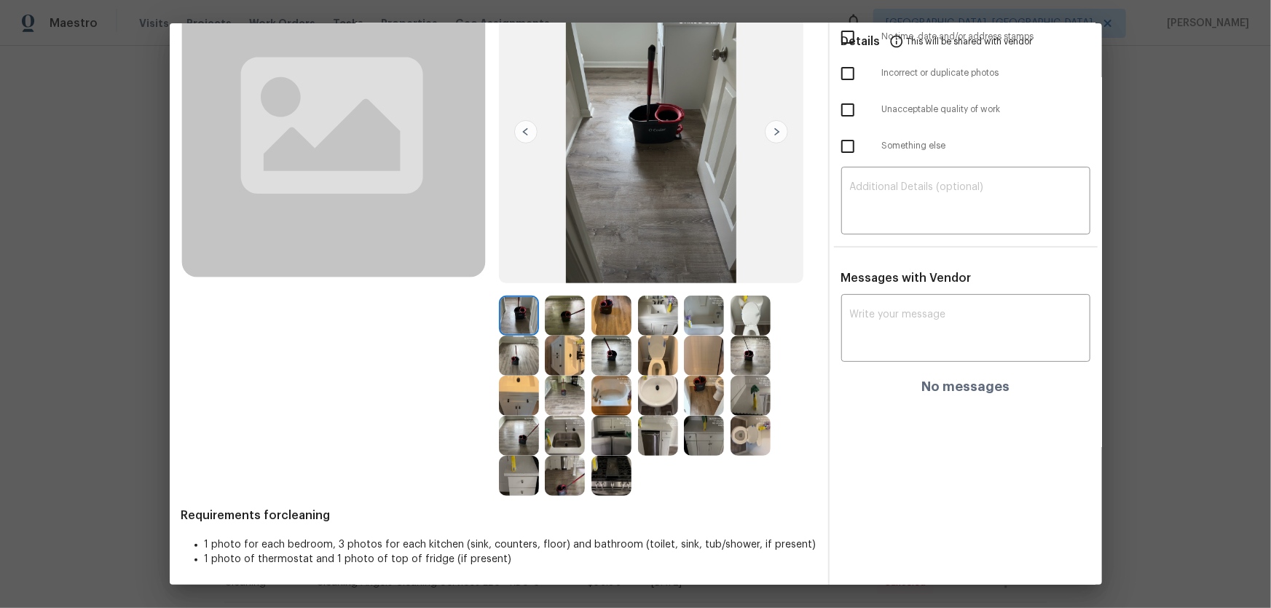
click at [659, 390] on img at bounding box center [658, 396] width 40 height 40
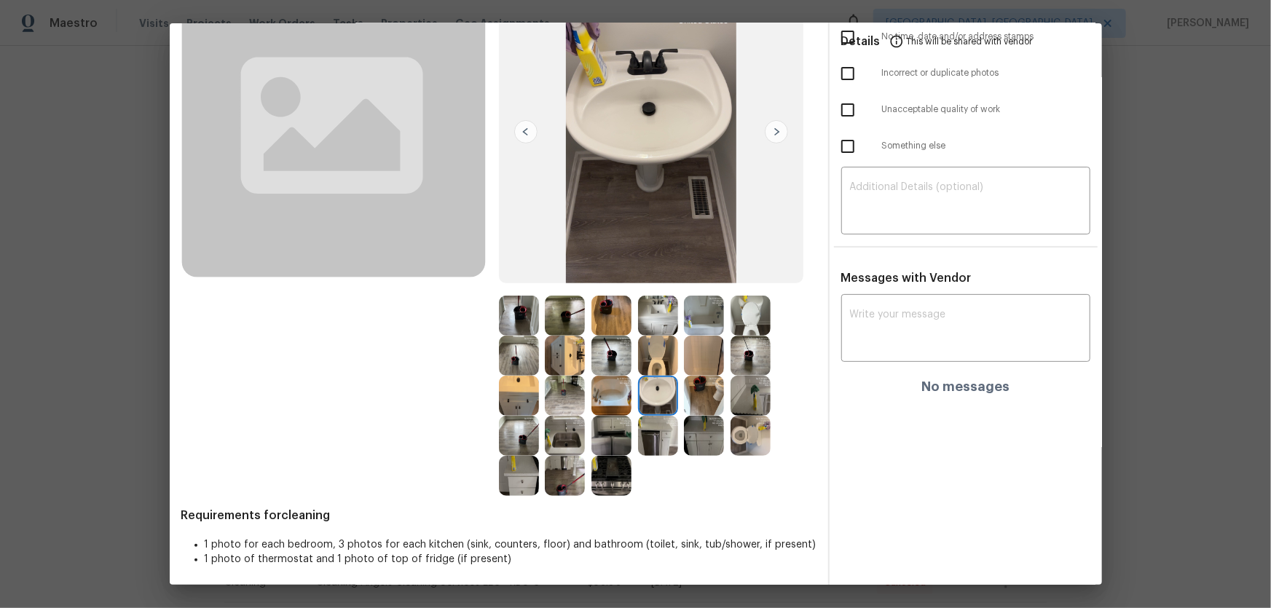
click at [555, 351] on img at bounding box center [565, 356] width 40 height 40
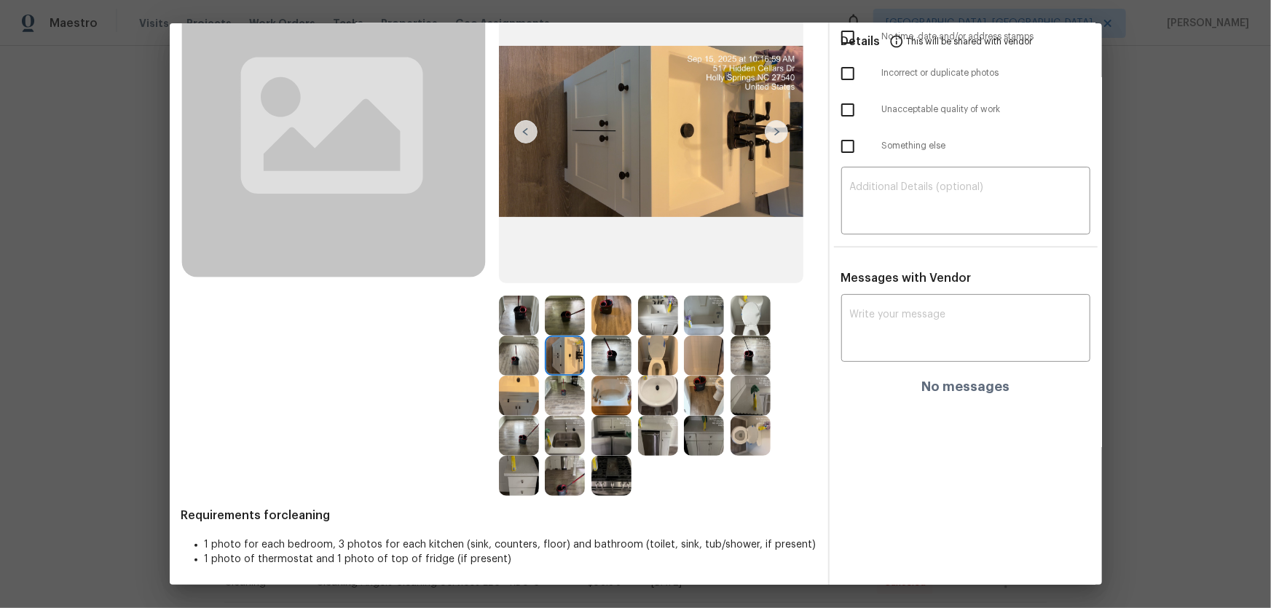
click at [517, 387] on img at bounding box center [519, 396] width 40 height 40
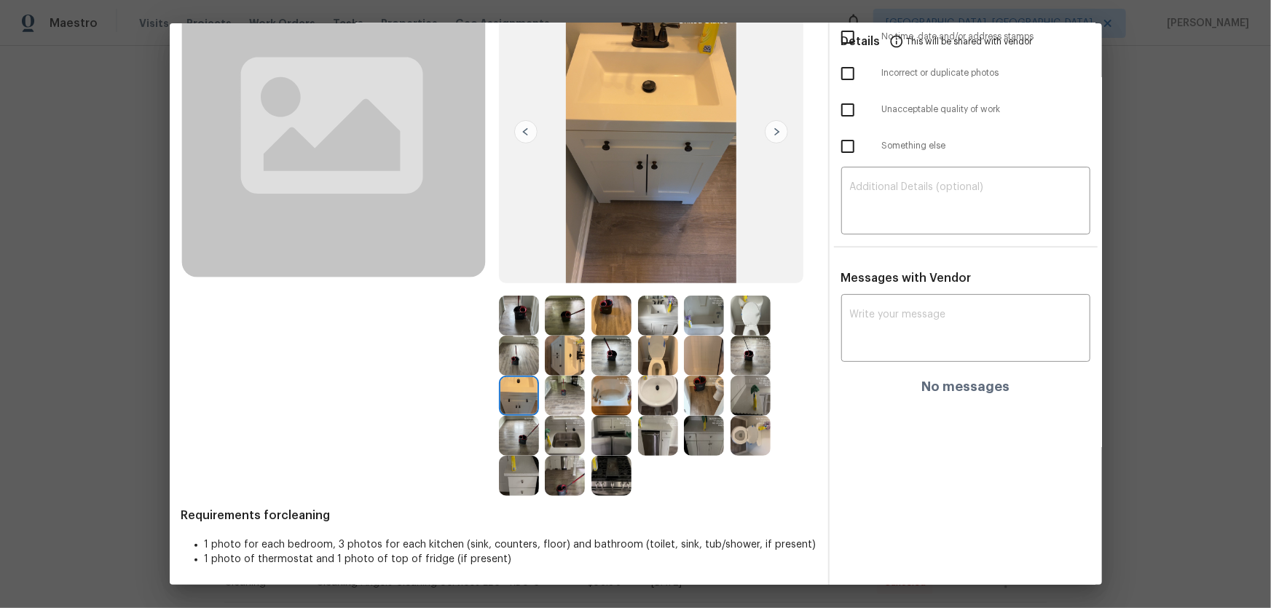
click at [606, 401] on img at bounding box center [612, 396] width 40 height 40
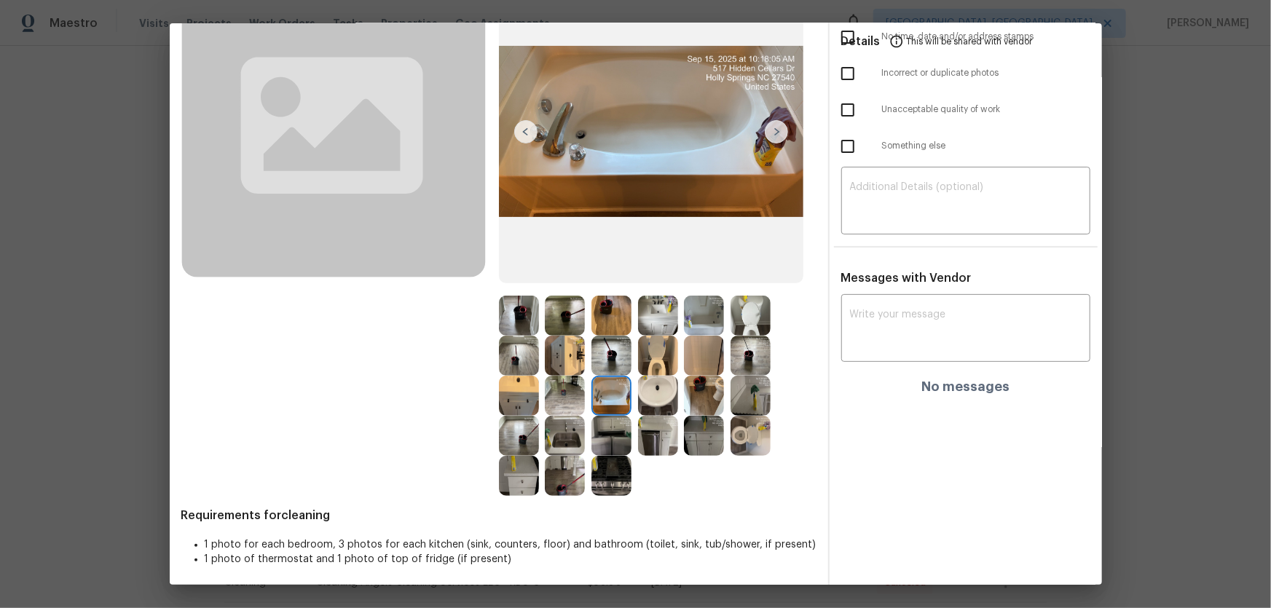
click at [696, 361] on img at bounding box center [704, 356] width 40 height 40
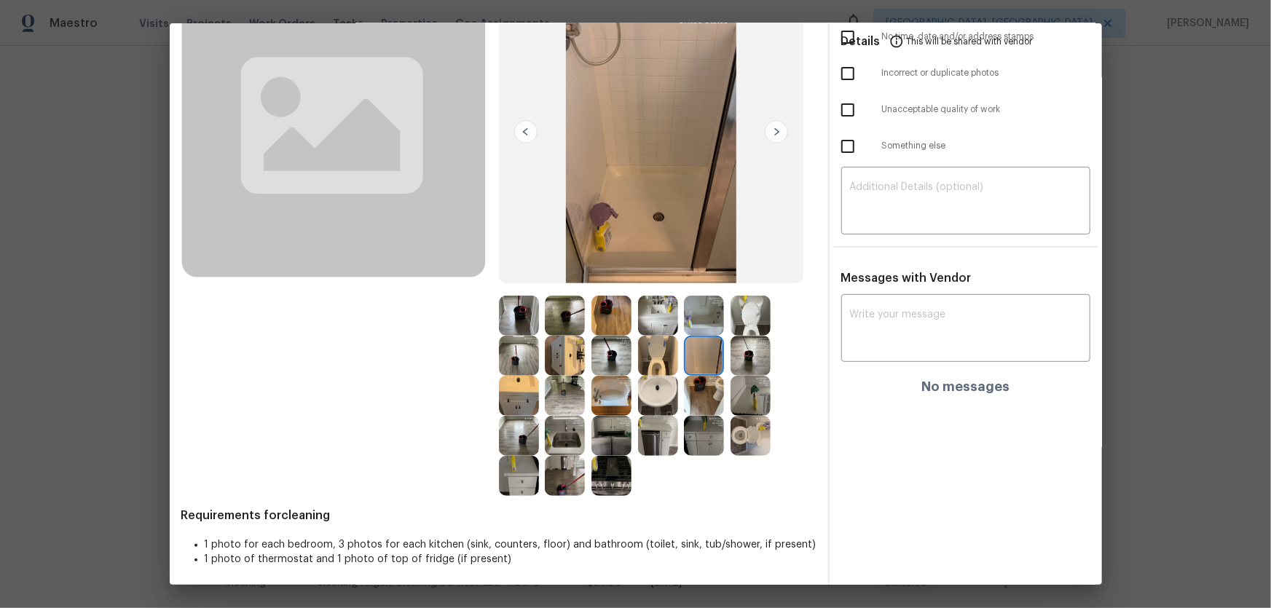
click at [703, 323] on img at bounding box center [704, 316] width 40 height 40
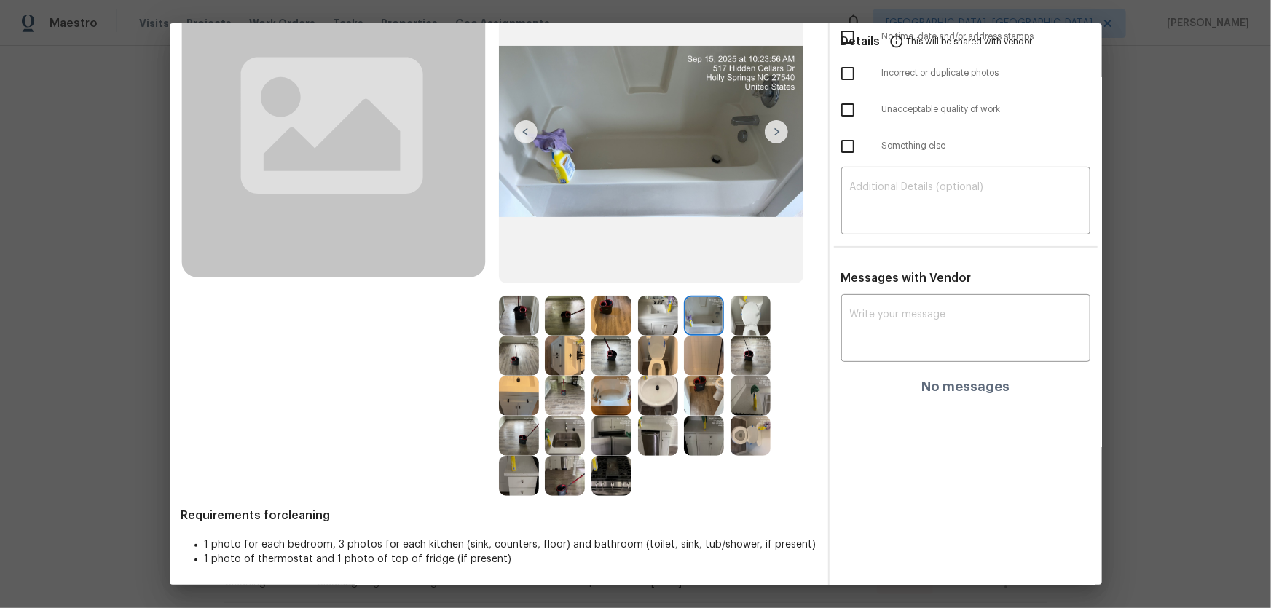
click at [661, 308] on img at bounding box center [658, 316] width 40 height 40
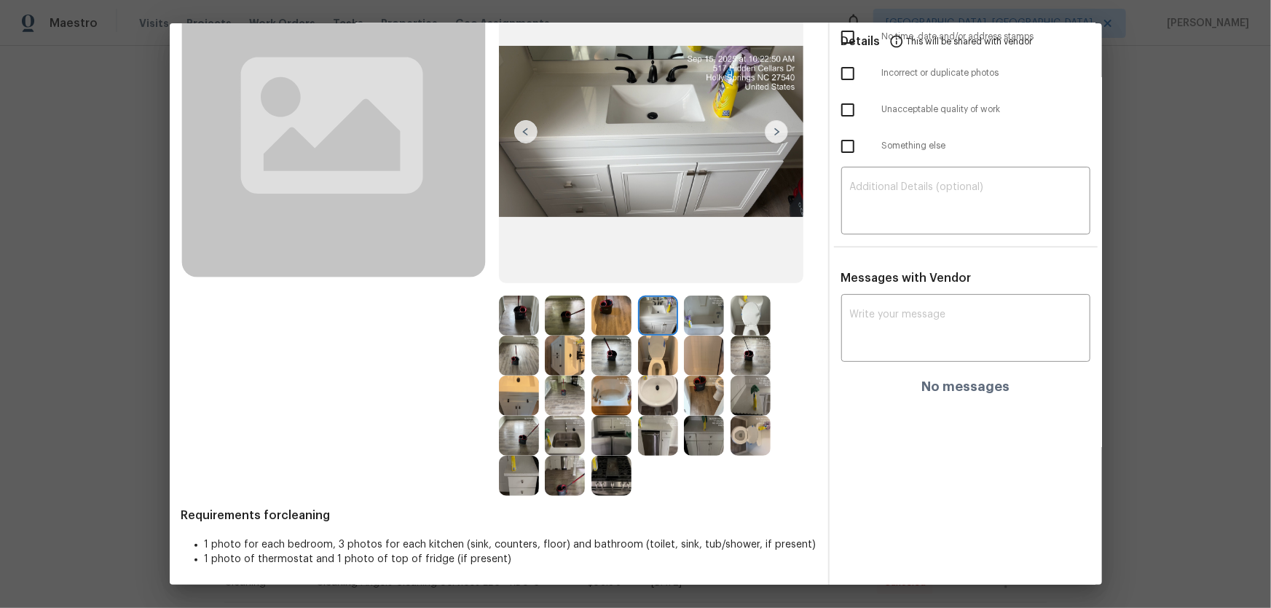
click at [612, 308] on img at bounding box center [612, 316] width 40 height 40
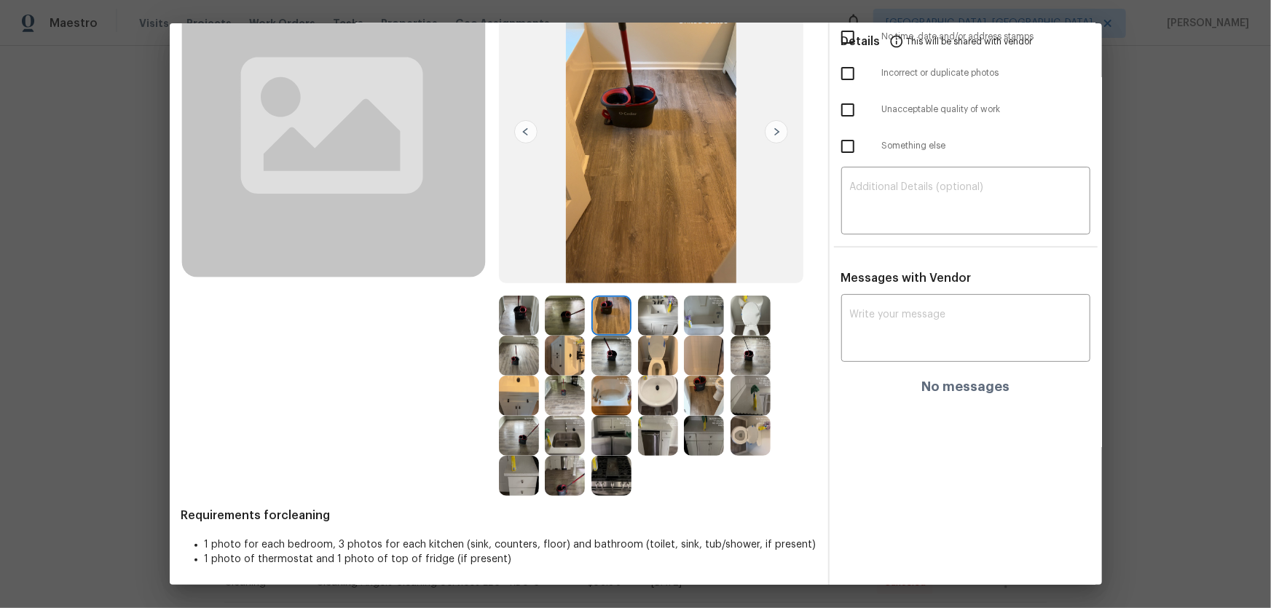
click at [600, 363] on img at bounding box center [612, 356] width 40 height 40
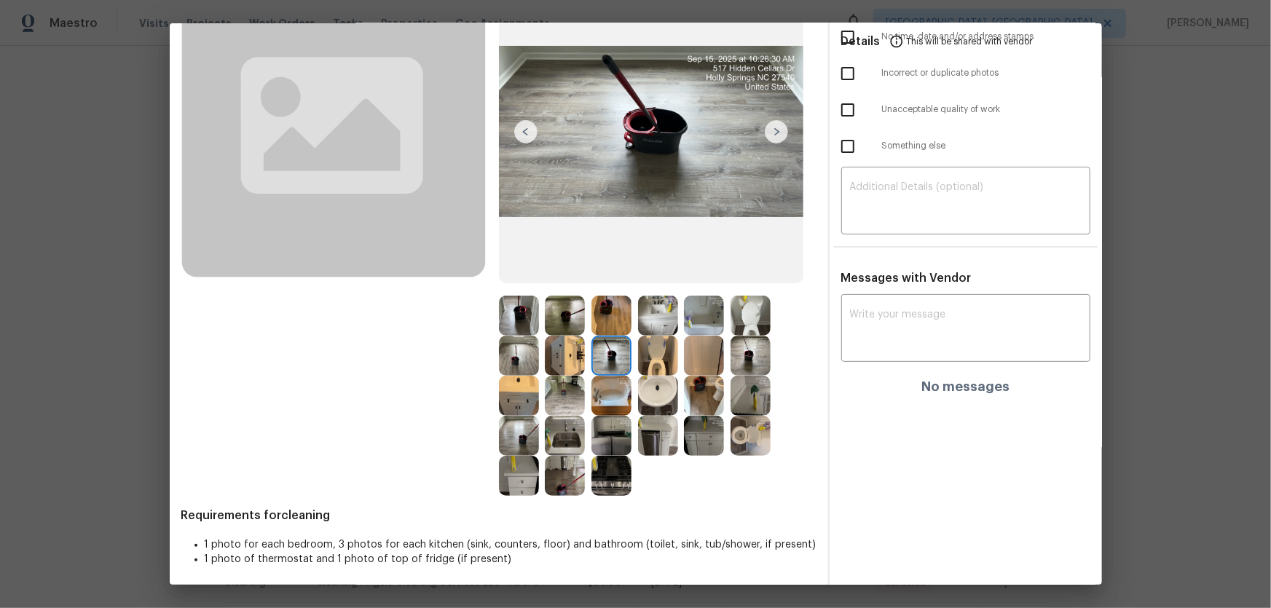
click at [607, 399] on img at bounding box center [612, 396] width 40 height 40
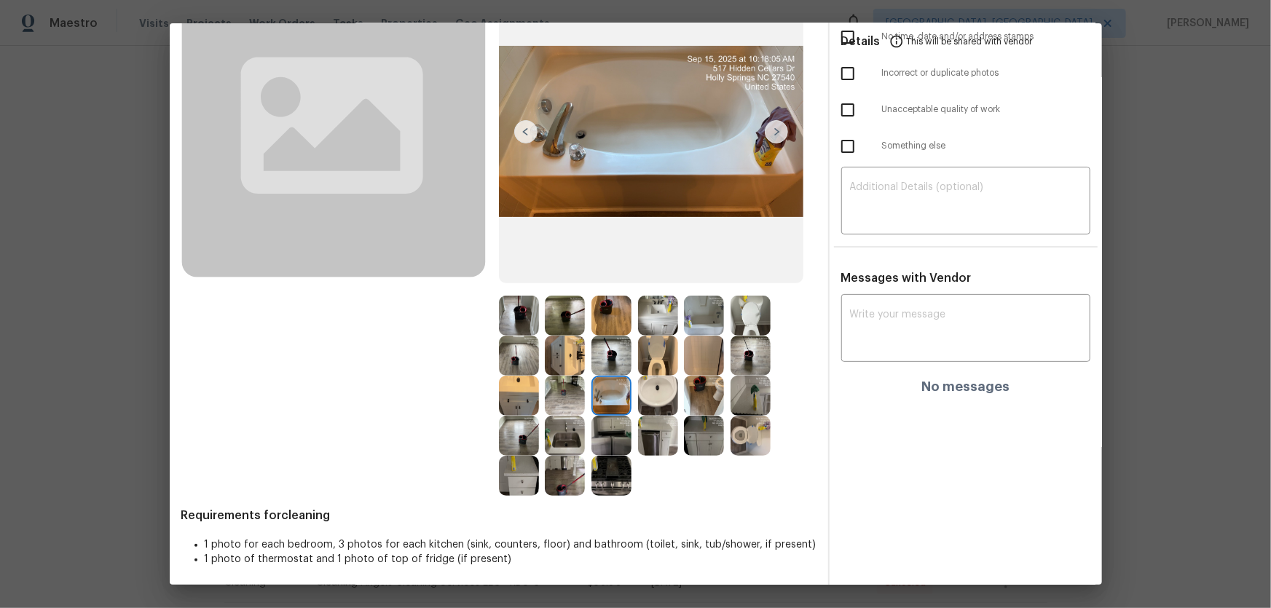
click at [612, 401] on img at bounding box center [612, 436] width 40 height 40
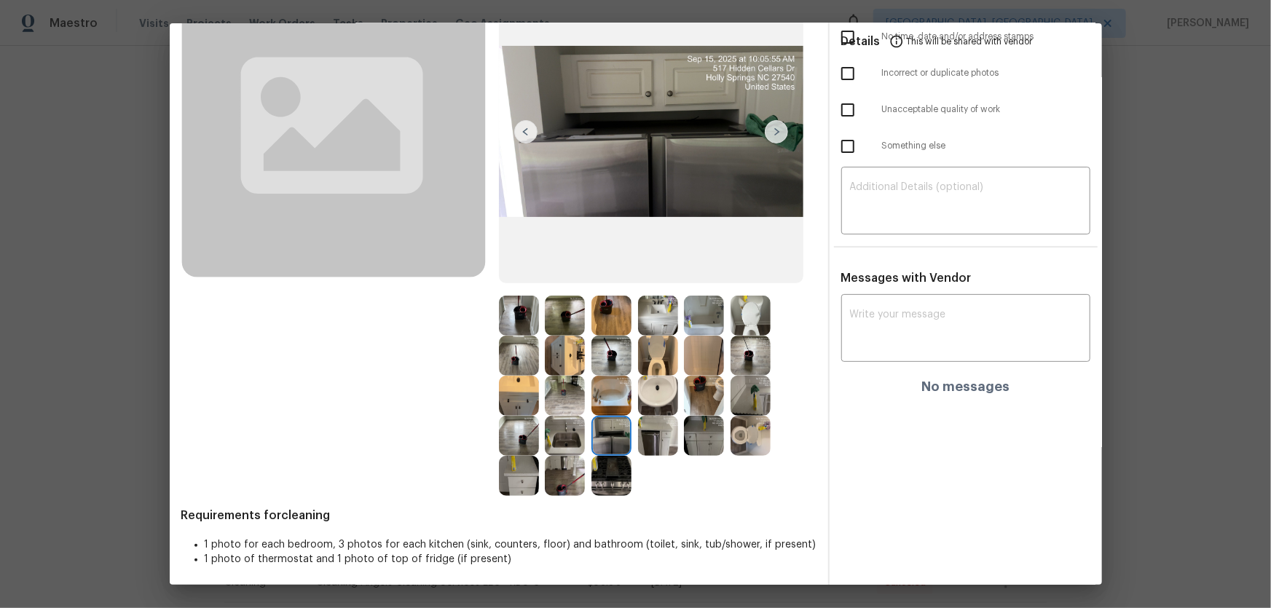
click at [574, 401] on img at bounding box center [565, 436] width 40 height 40
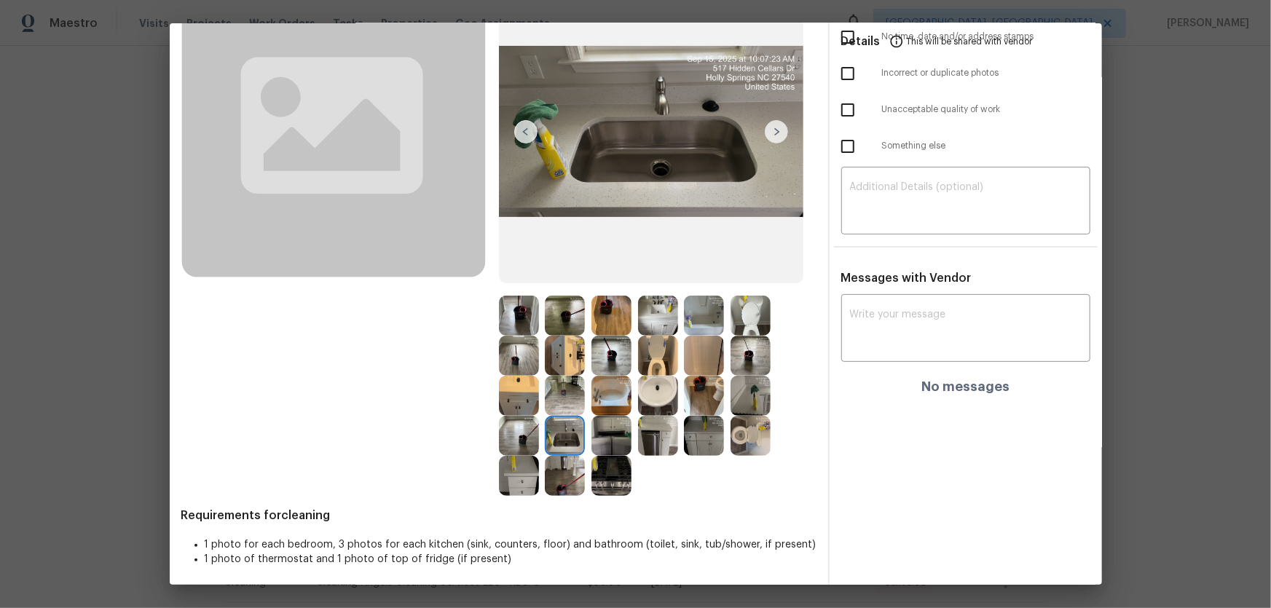
click at [566, 401] on img at bounding box center [565, 476] width 40 height 40
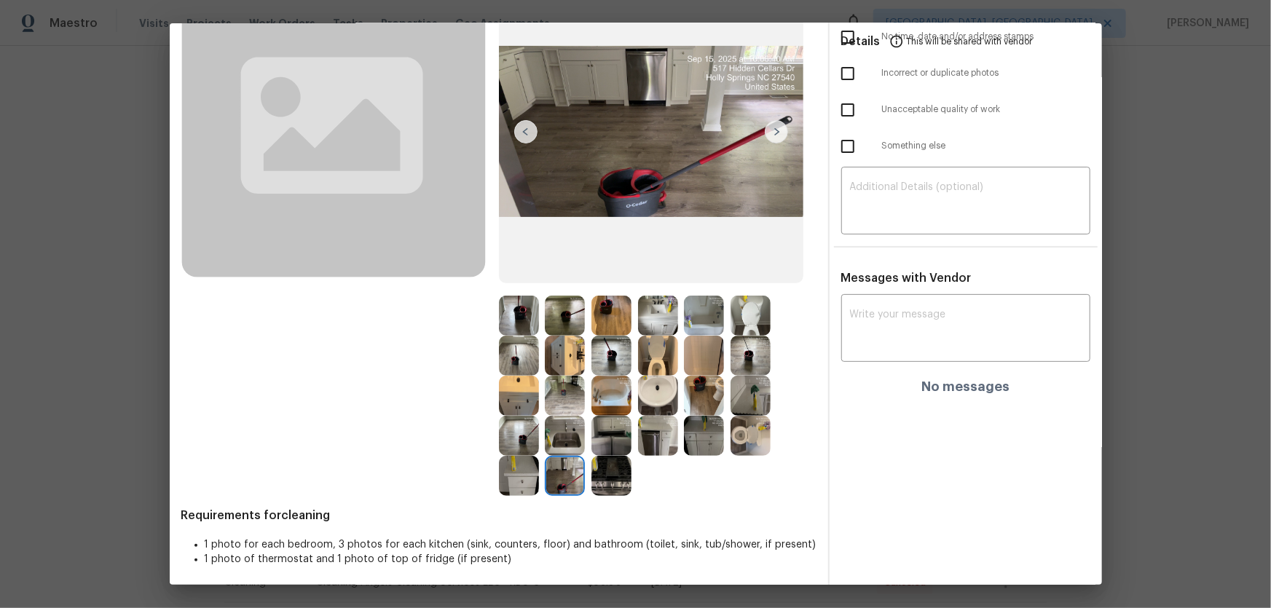
click at [519, 401] on img at bounding box center [519, 476] width 40 height 40
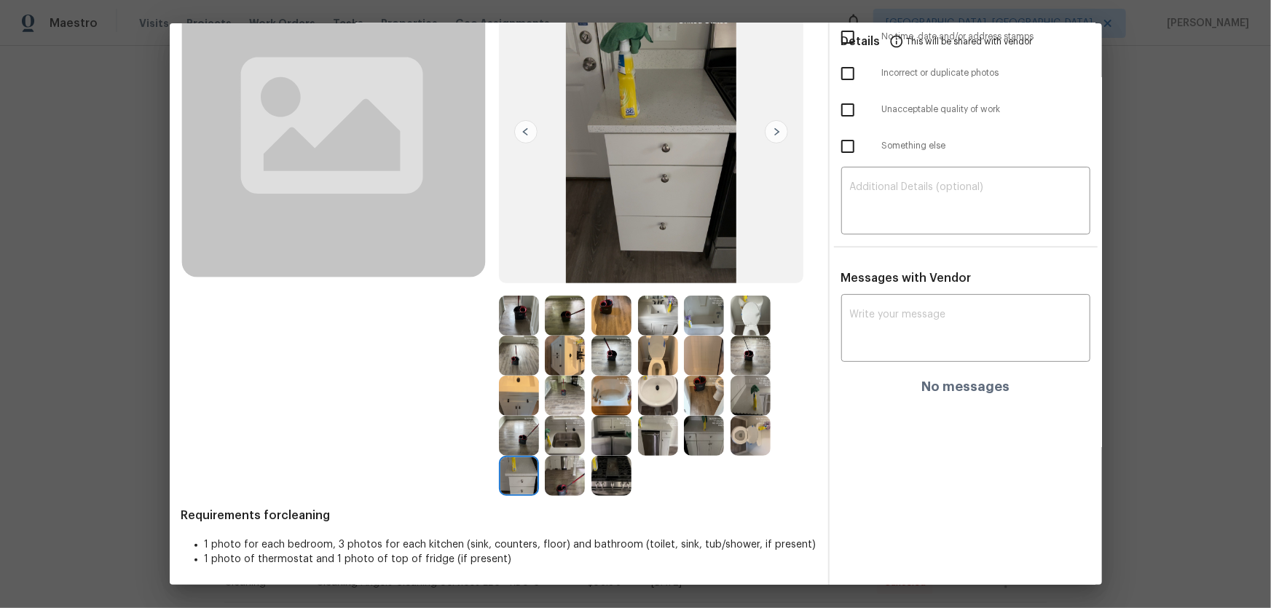
click at [594, 401] on img at bounding box center [612, 476] width 40 height 40
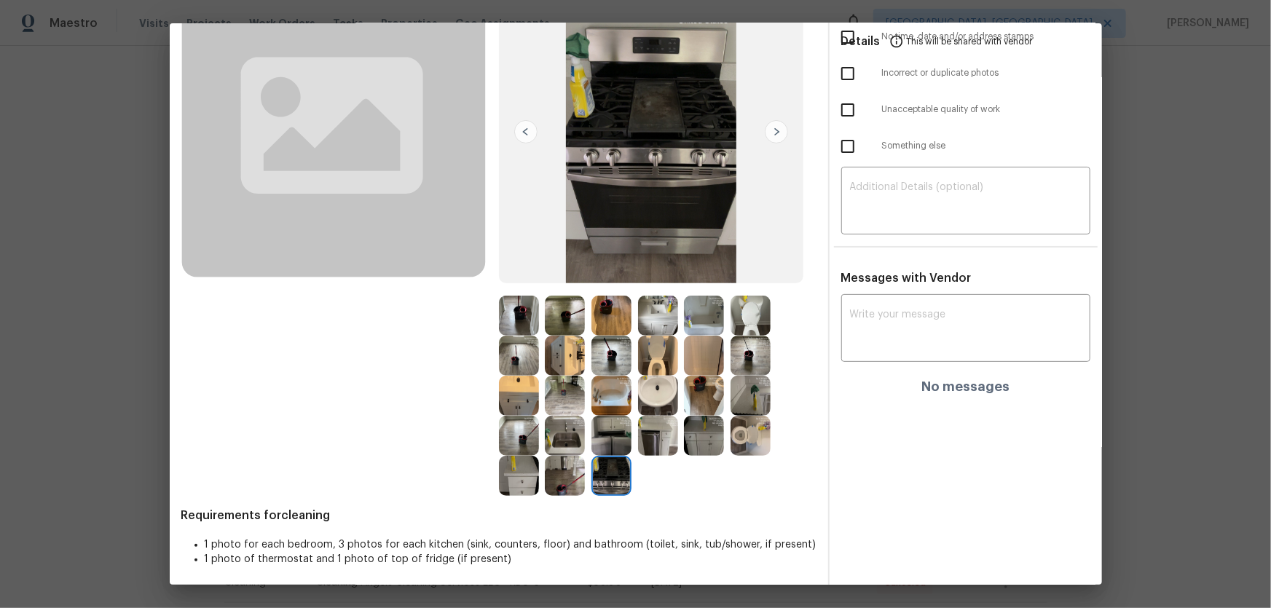
click at [618, 401] on img at bounding box center [612, 436] width 40 height 40
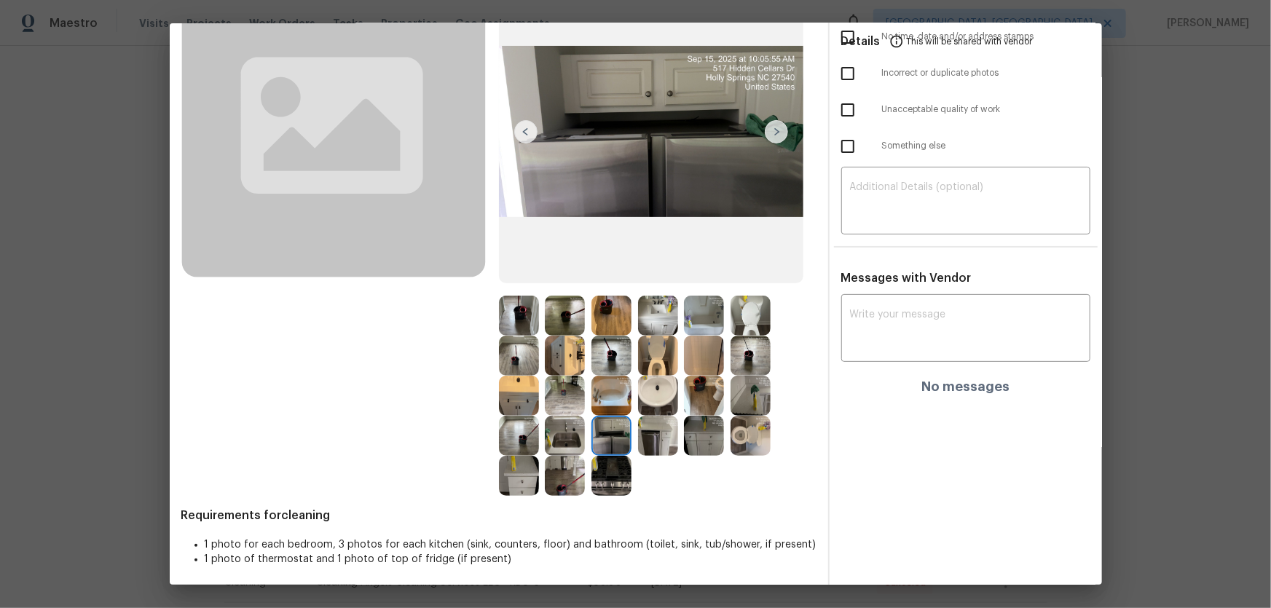
click at [650, 401] on img at bounding box center [658, 436] width 40 height 40
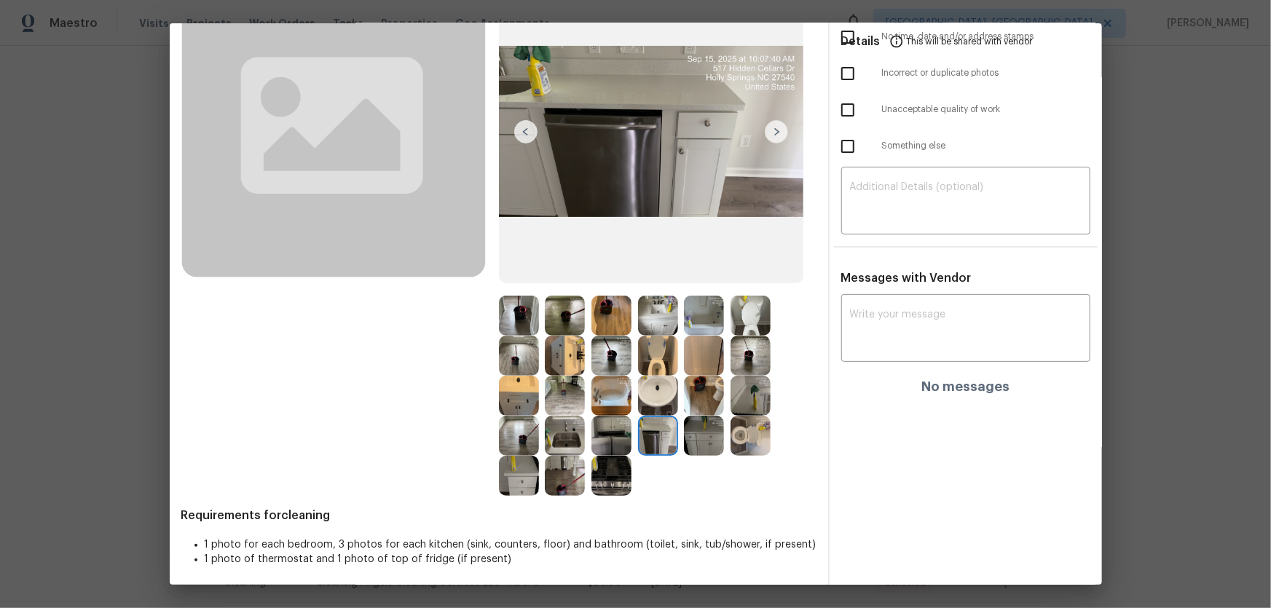
click at [563, 302] on img at bounding box center [565, 316] width 40 height 40
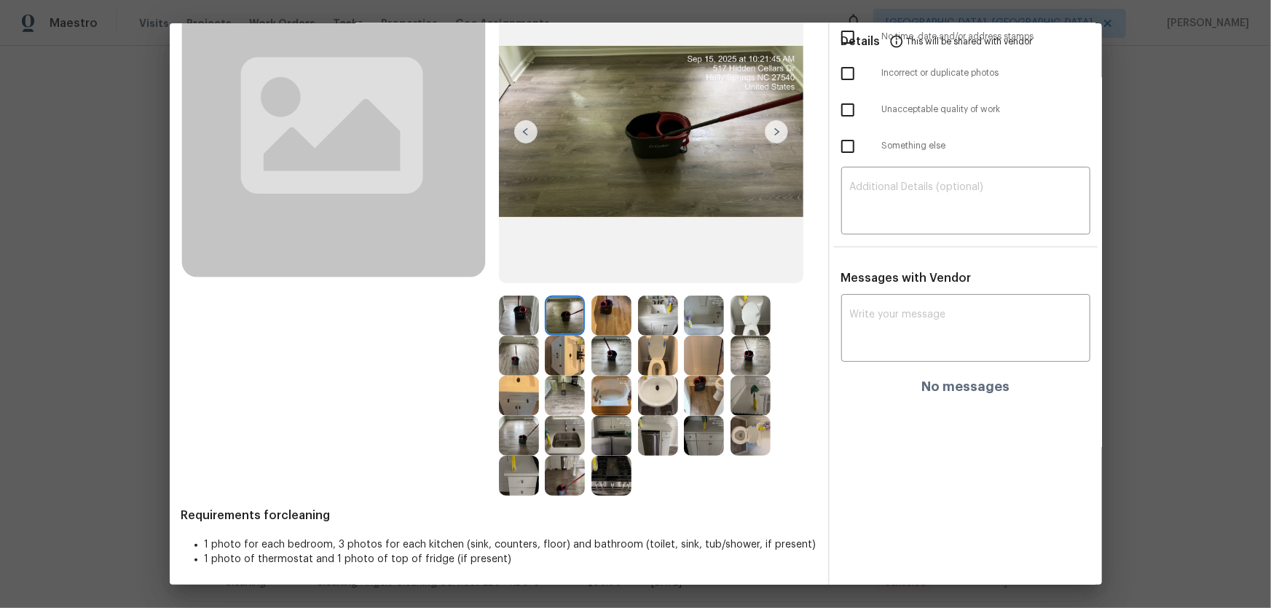
click at [605, 342] on img at bounding box center [612, 356] width 40 height 40
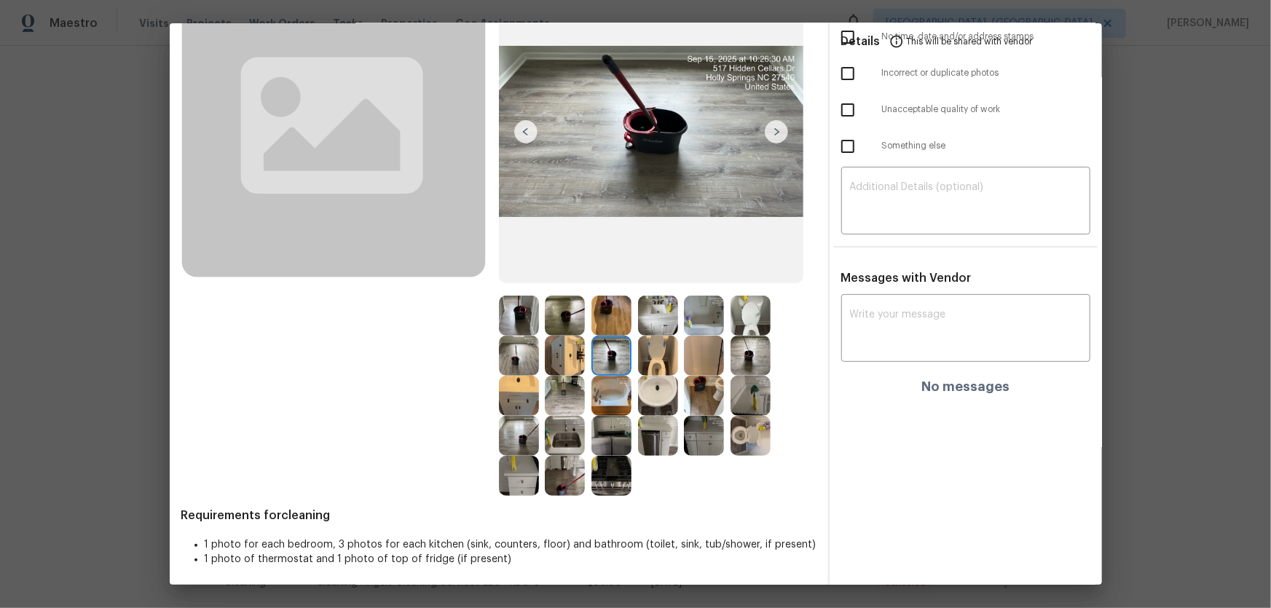
click at [502, 337] on img at bounding box center [519, 356] width 40 height 40
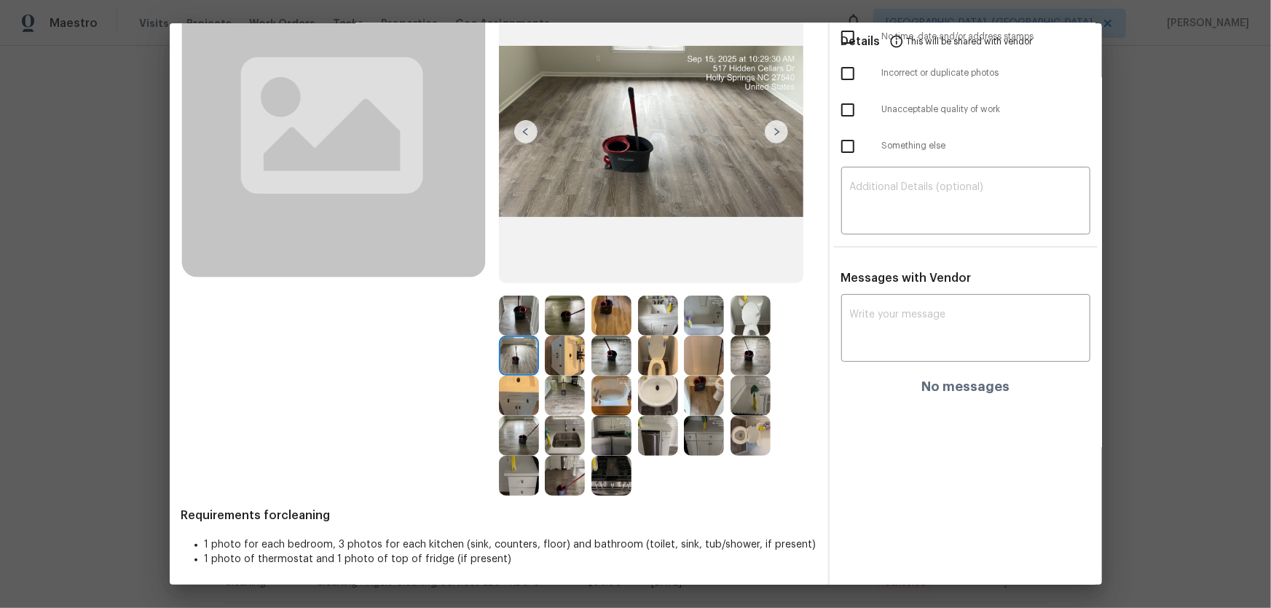
click at [513, 304] on img at bounding box center [519, 316] width 40 height 40
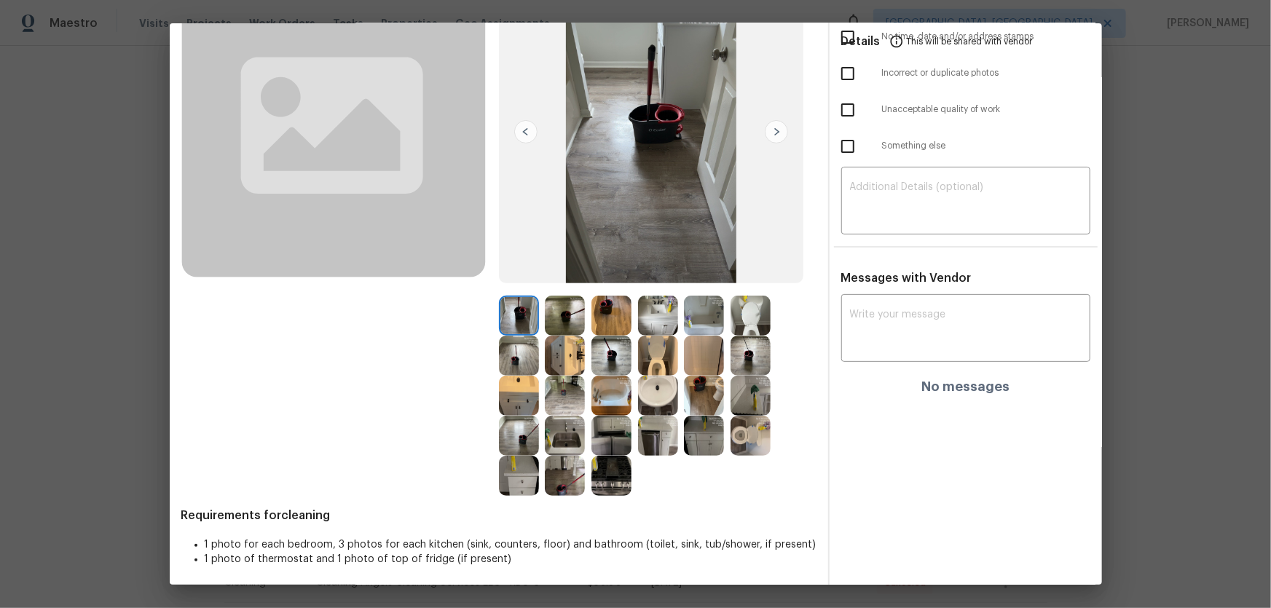
click at [575, 307] on img at bounding box center [565, 316] width 40 height 40
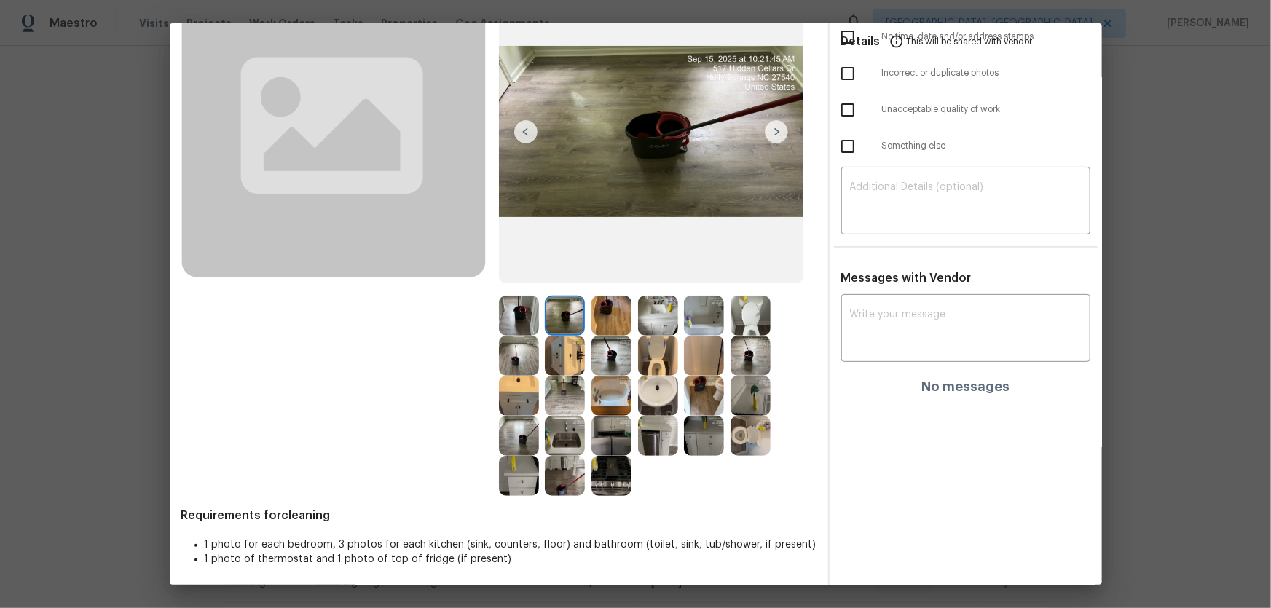
click at [649, 319] on img at bounding box center [658, 316] width 40 height 40
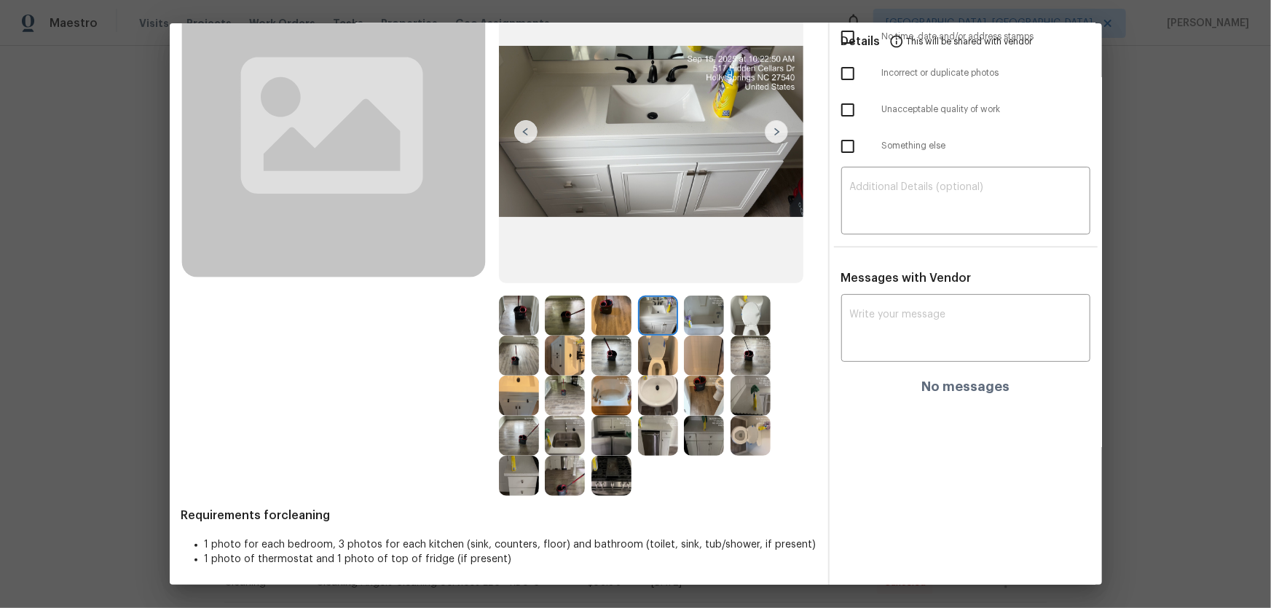
click at [707, 317] on img at bounding box center [704, 316] width 40 height 40
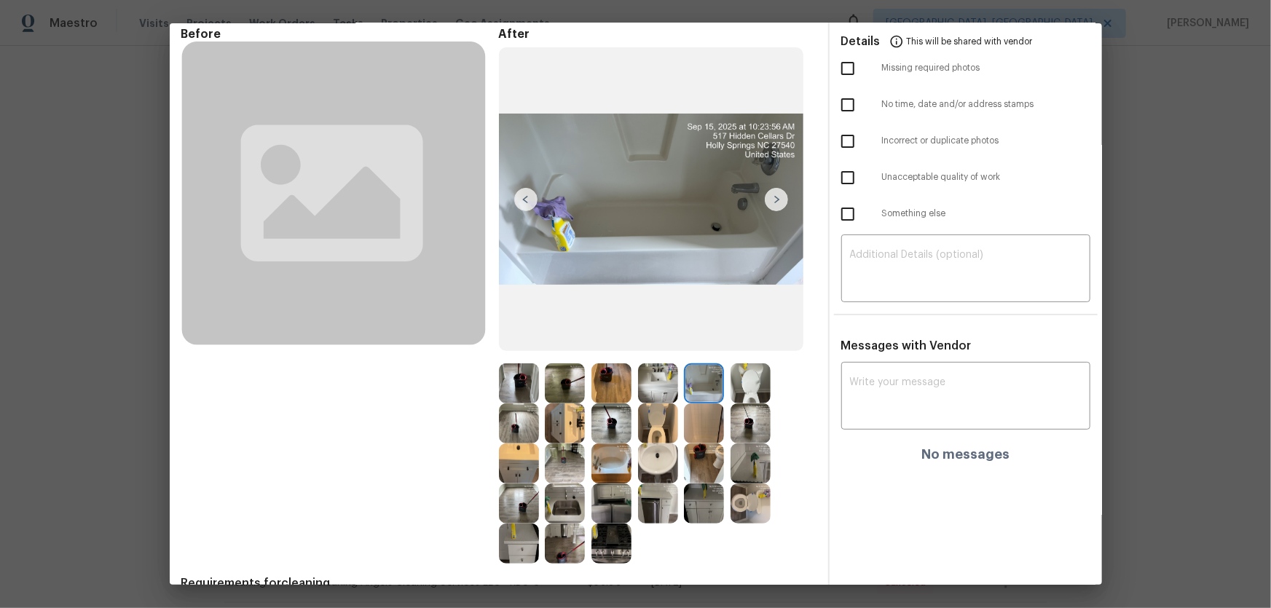
scroll to position [0, 0]
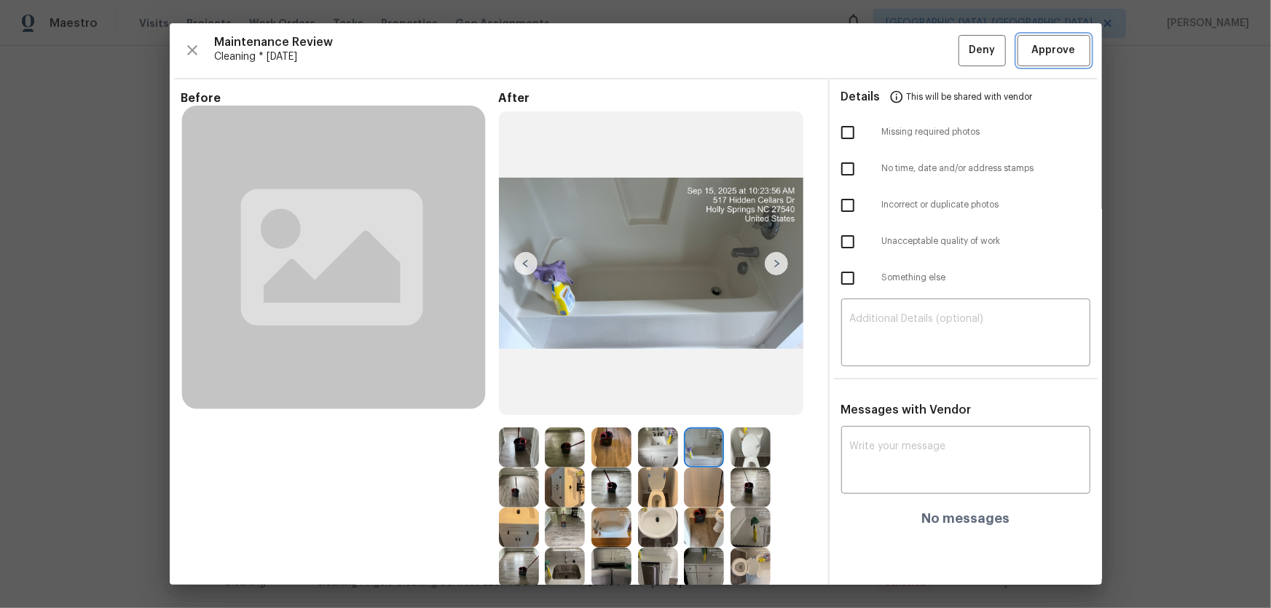
click at [904, 52] on span "Approve" at bounding box center [1054, 51] width 44 height 18
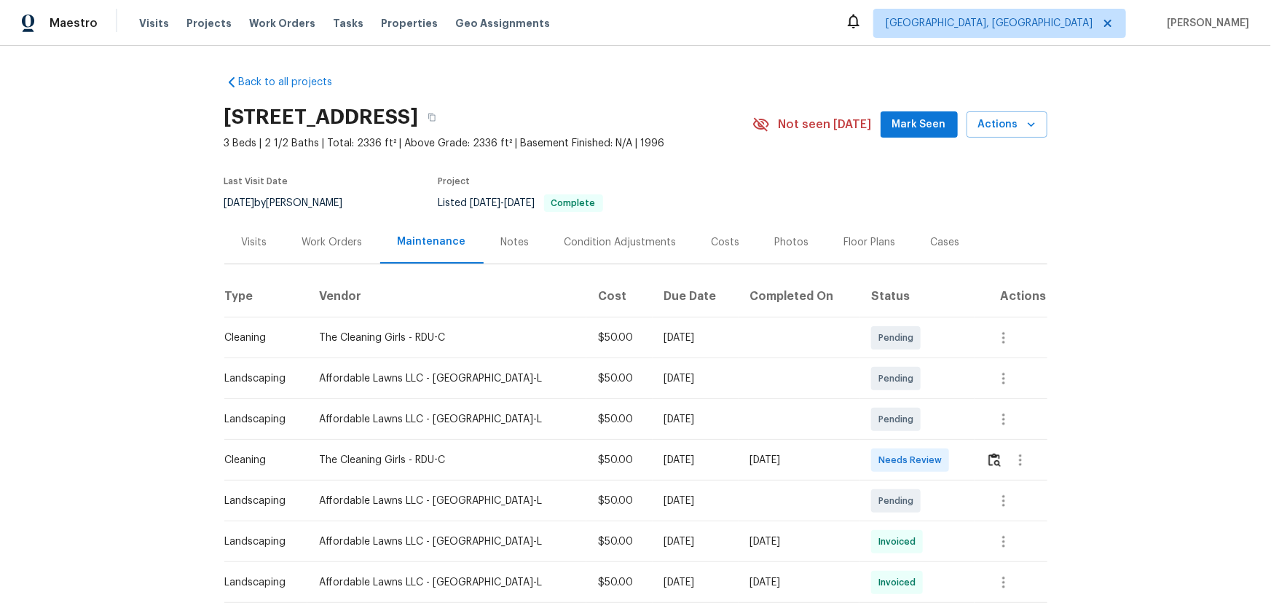
scroll to position [66, 0]
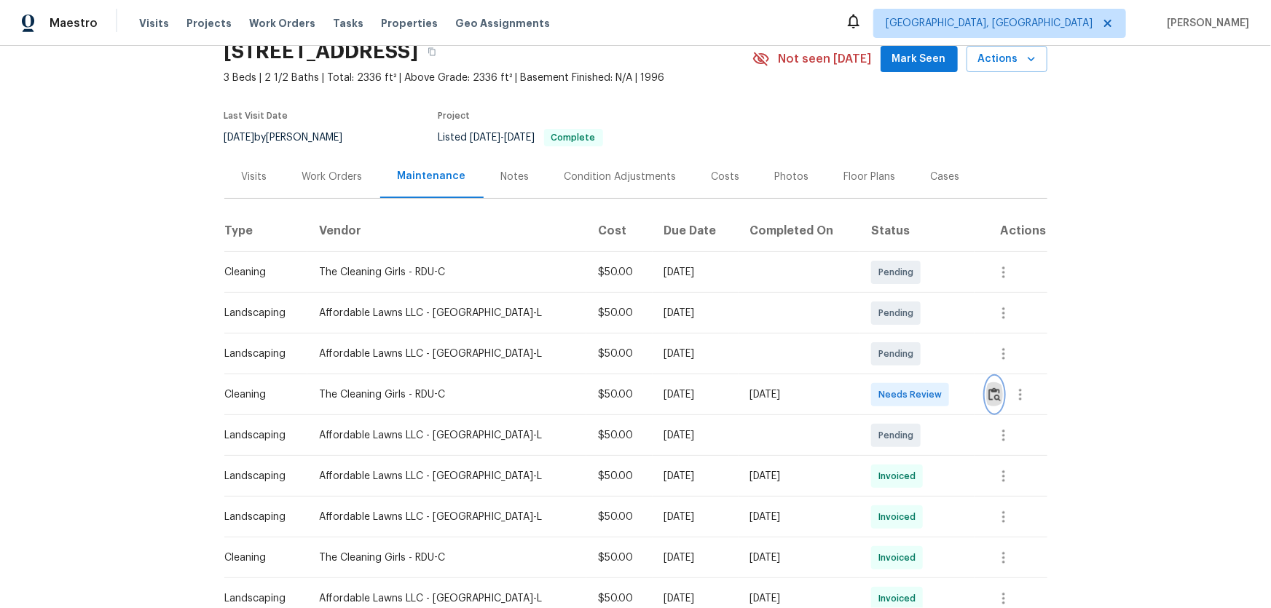
click at [904, 401] on button "button" at bounding box center [995, 394] width 17 height 35
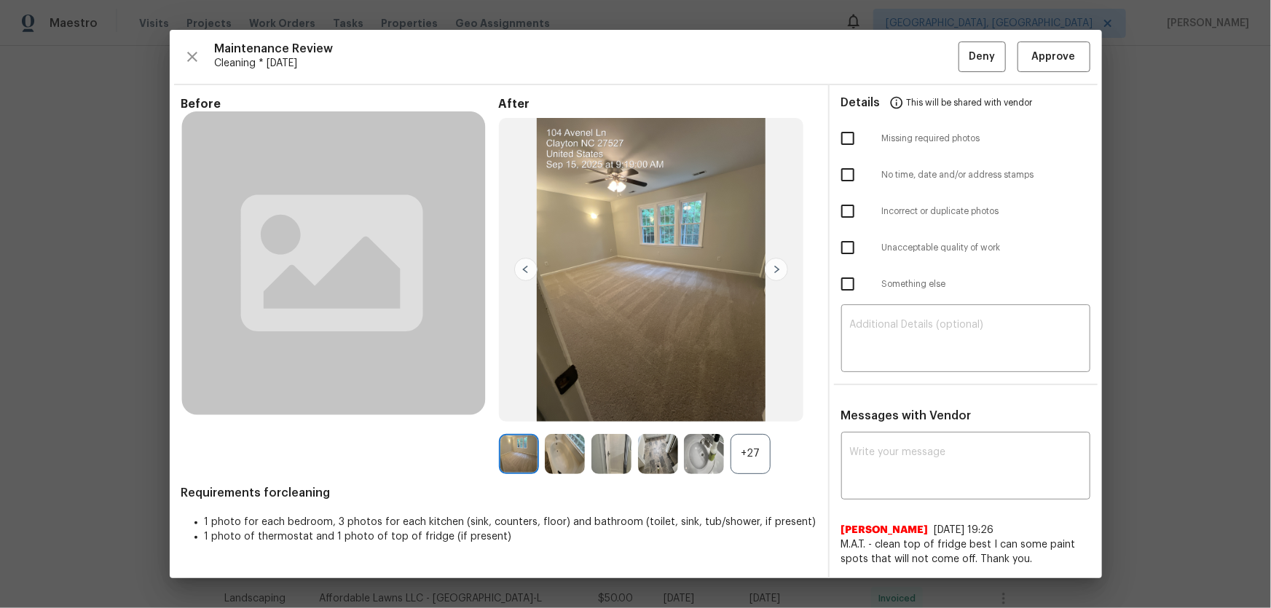
click at [750, 401] on div "+27" at bounding box center [751, 454] width 40 height 40
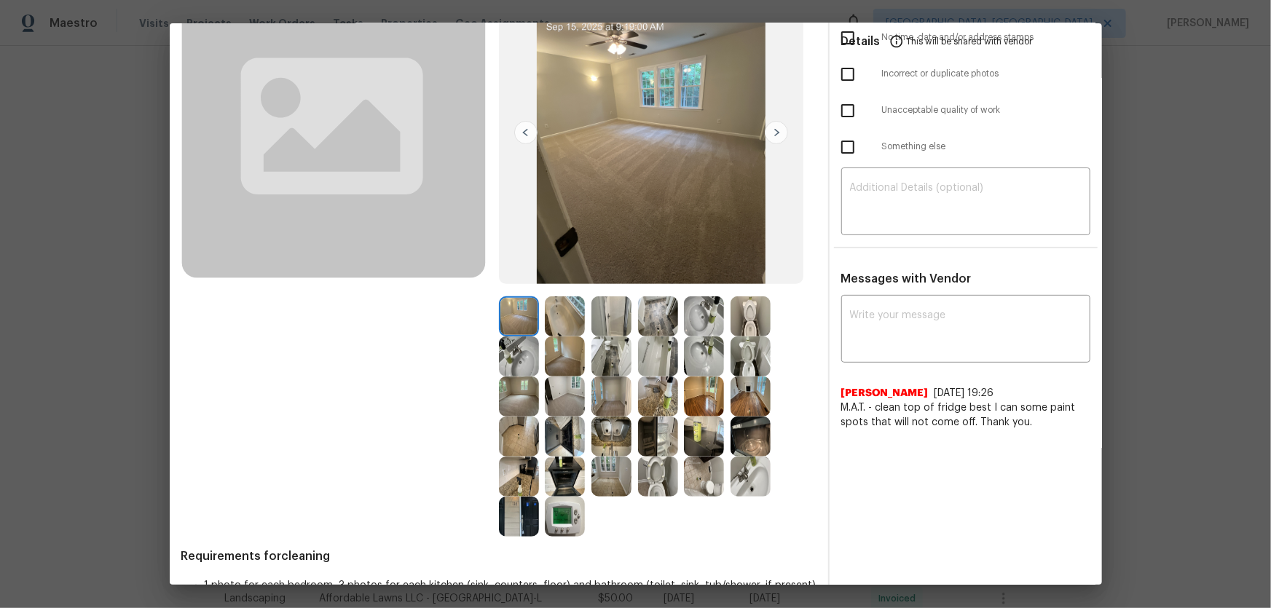
scroll to position [132, 0]
click at [568, 401] on img at bounding box center [565, 516] width 40 height 40
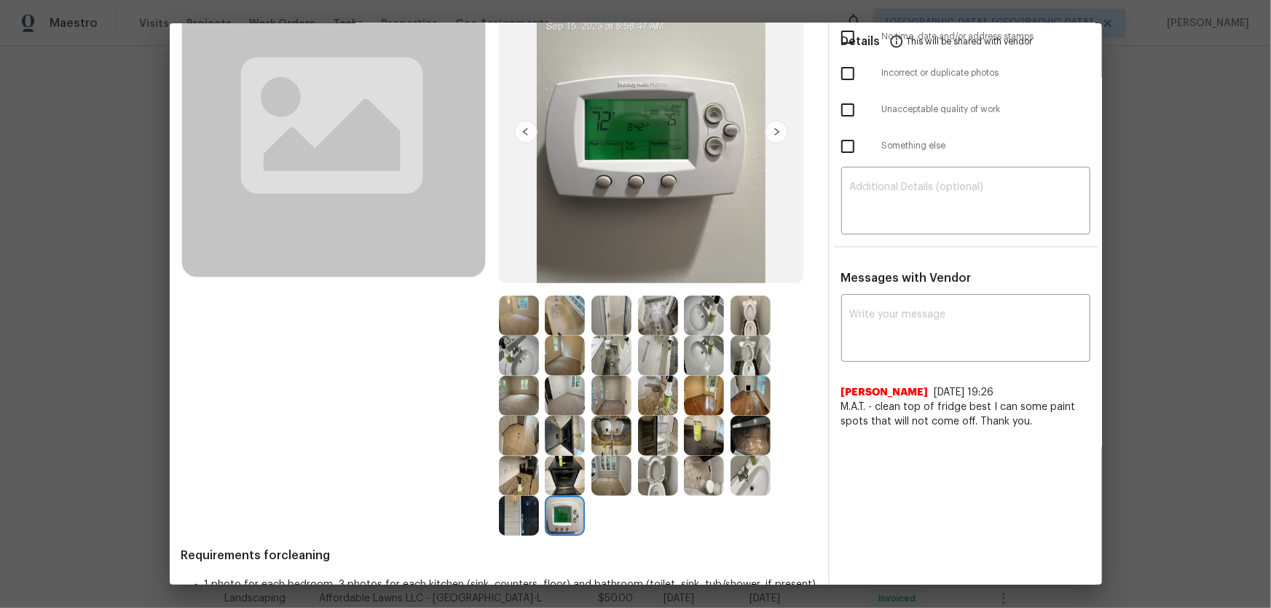
click at [656, 401] on img at bounding box center [658, 476] width 40 height 40
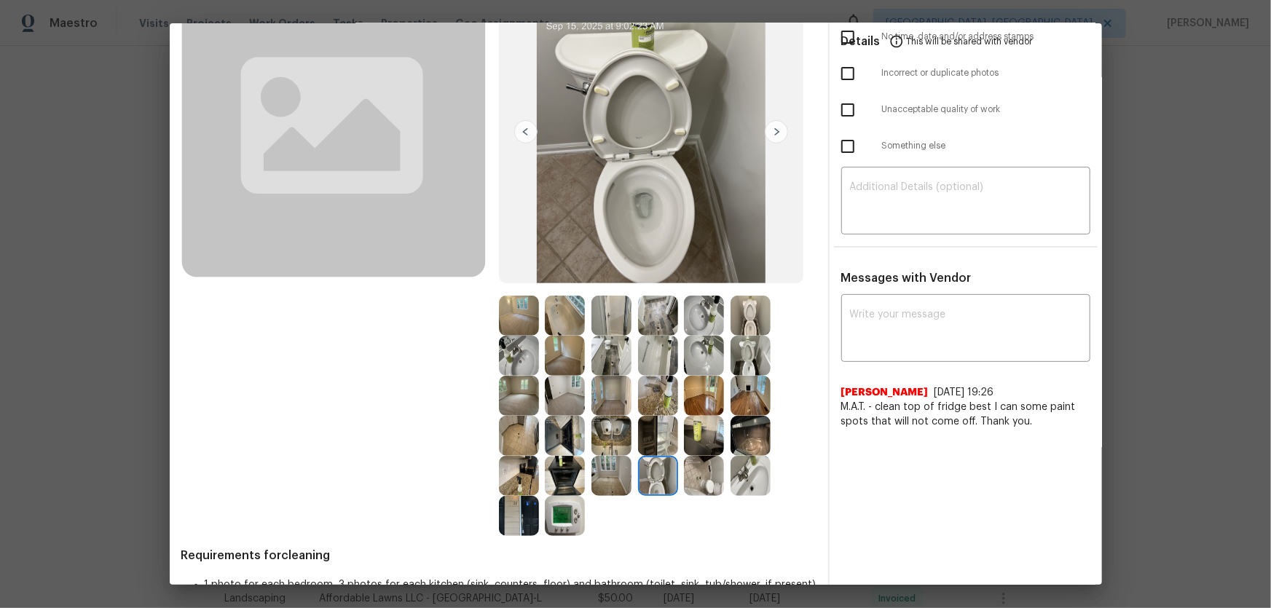
click at [737, 356] on img at bounding box center [751, 356] width 40 height 40
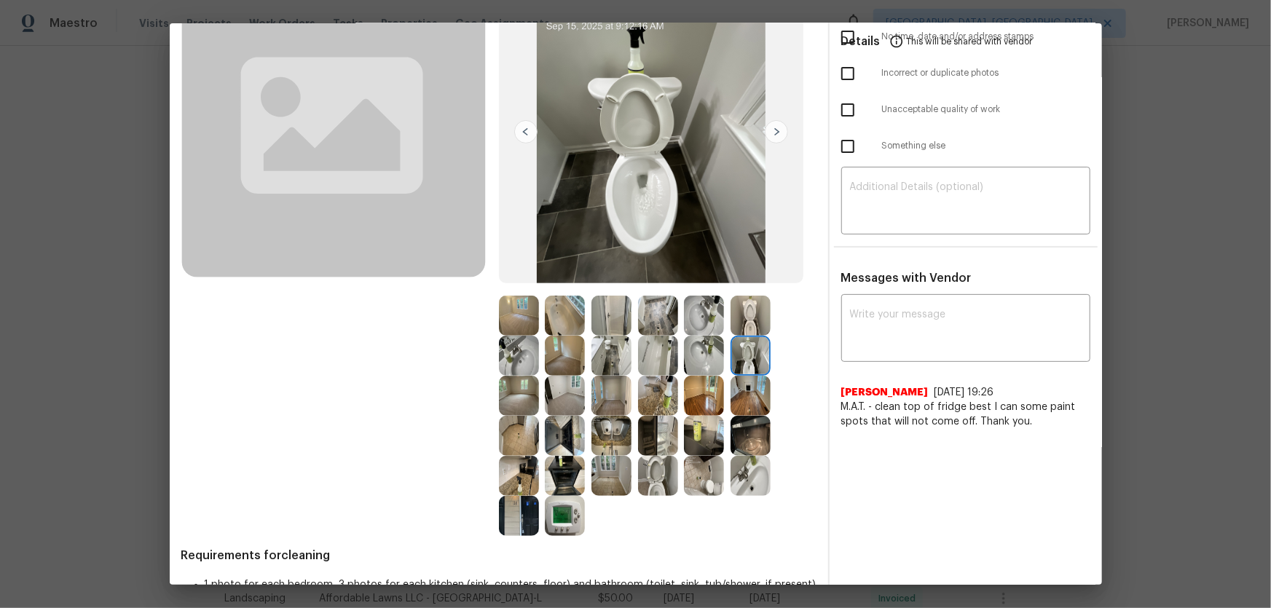
click at [753, 316] on img at bounding box center [751, 316] width 40 height 40
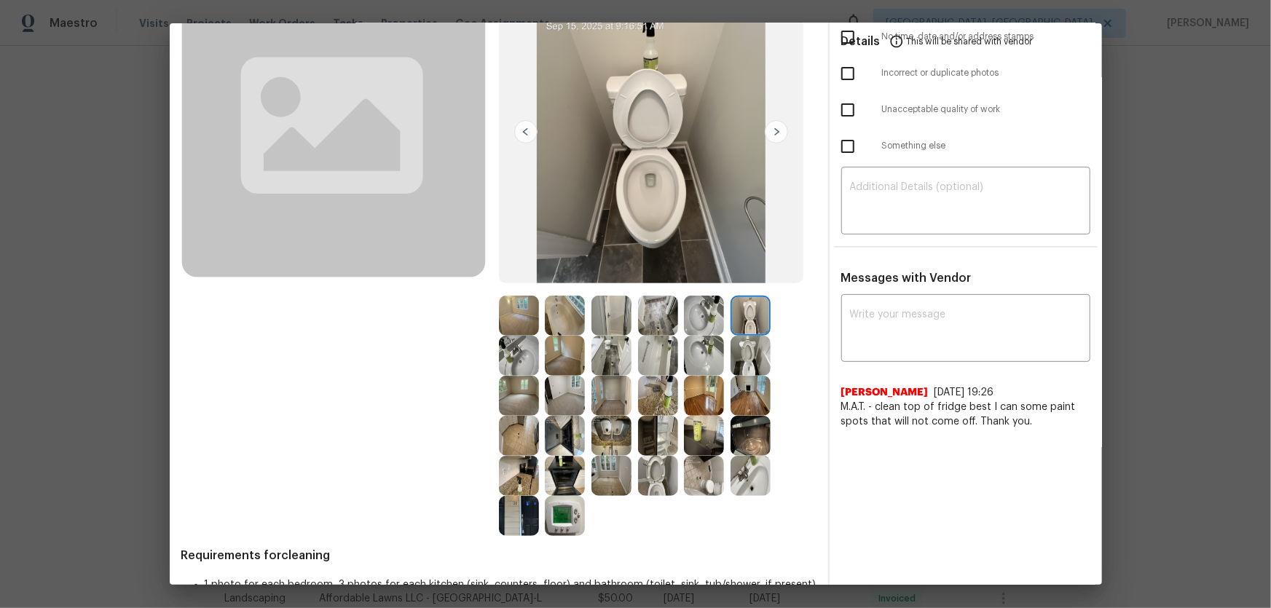
click at [710, 313] on img at bounding box center [704, 316] width 40 height 40
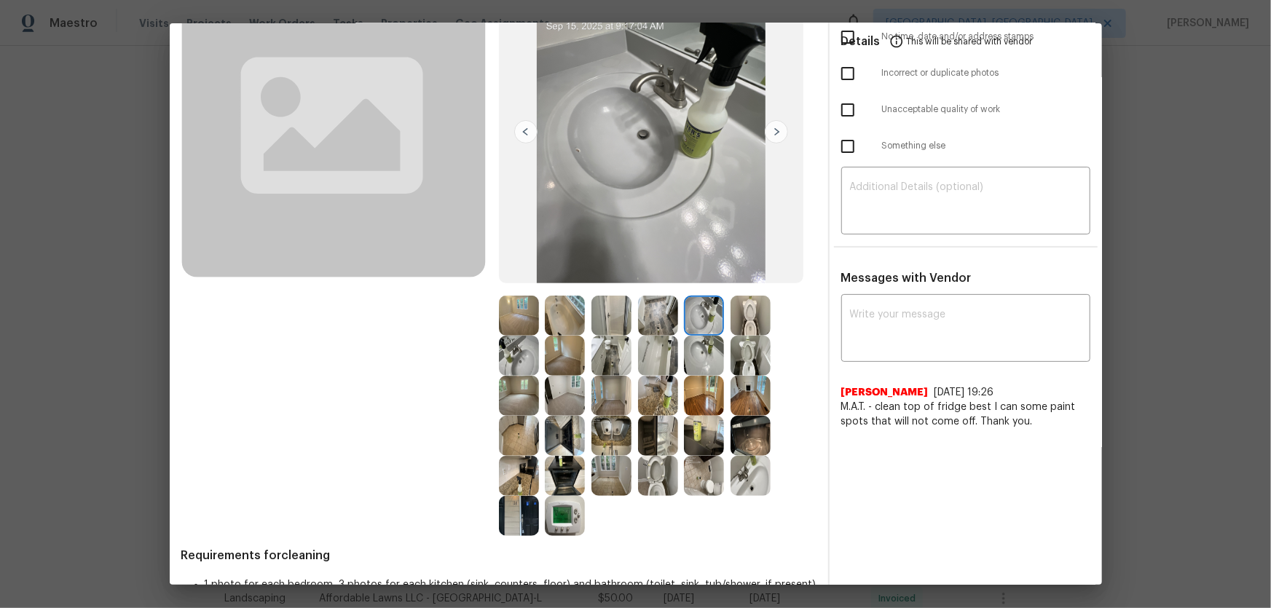
click at [698, 341] on img at bounding box center [704, 356] width 40 height 40
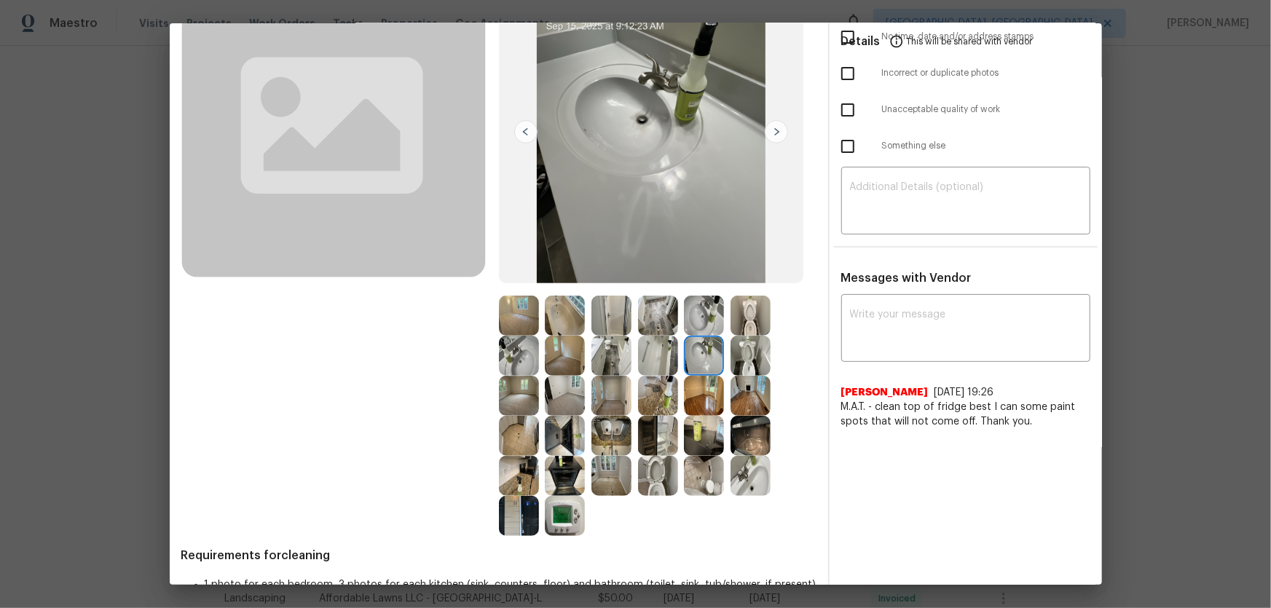
click at [594, 401] on img at bounding box center [612, 436] width 40 height 40
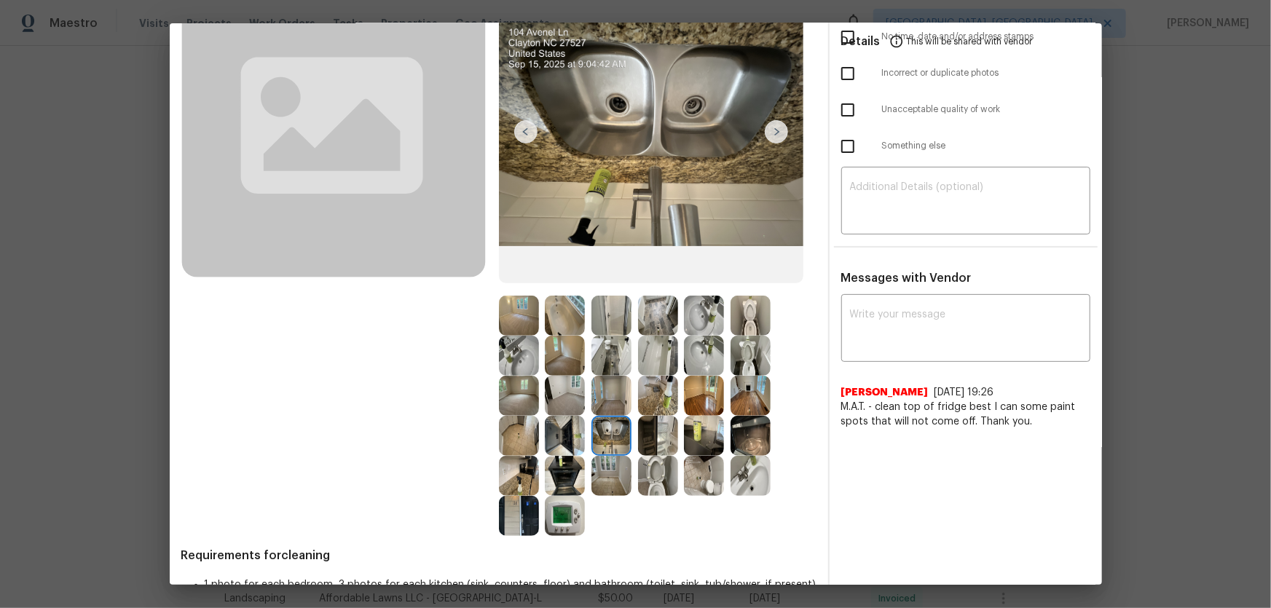
click at [574, 401] on img at bounding box center [565, 436] width 40 height 40
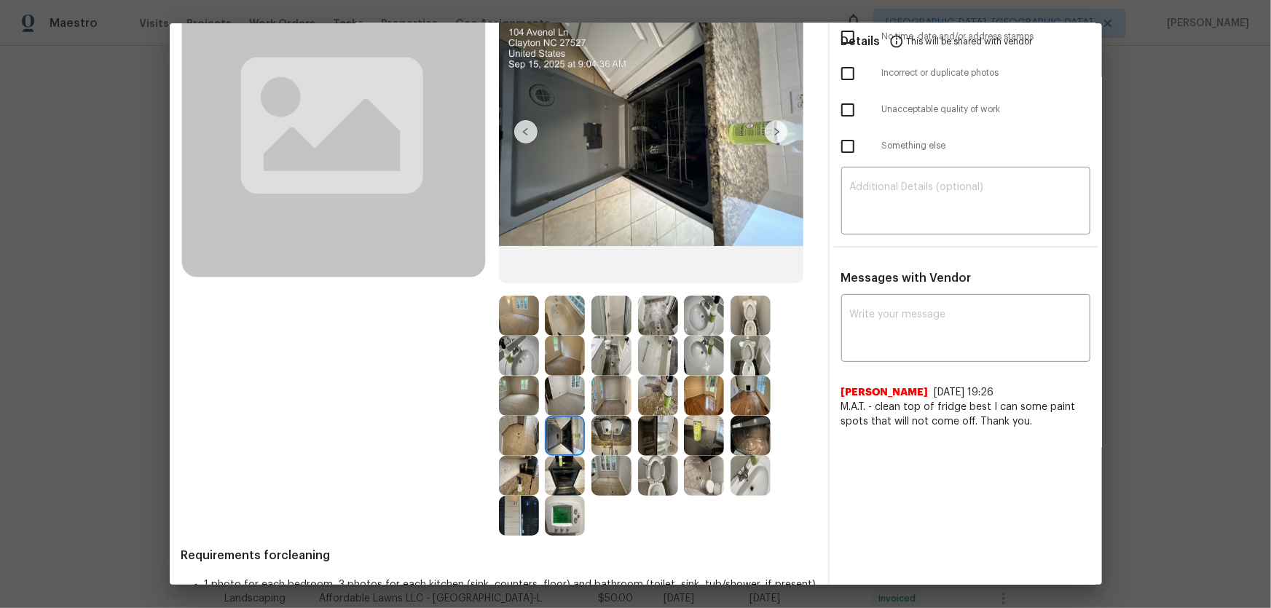
click at [562, 401] on img at bounding box center [565, 476] width 40 height 40
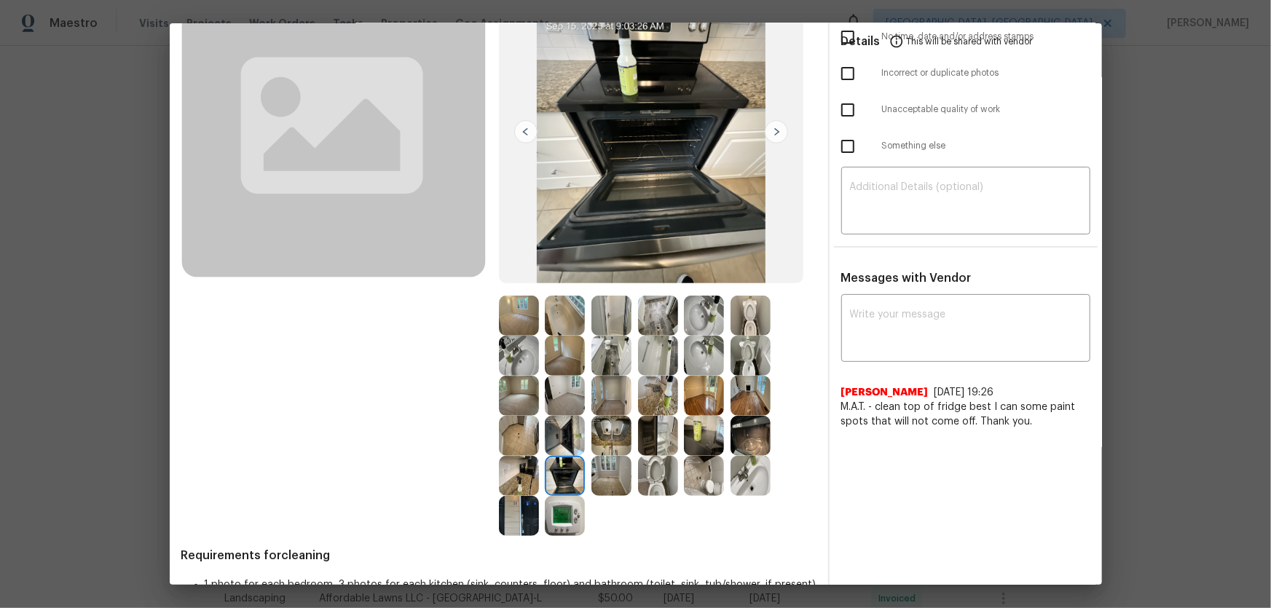
click at [519, 401] on img at bounding box center [519, 476] width 40 height 40
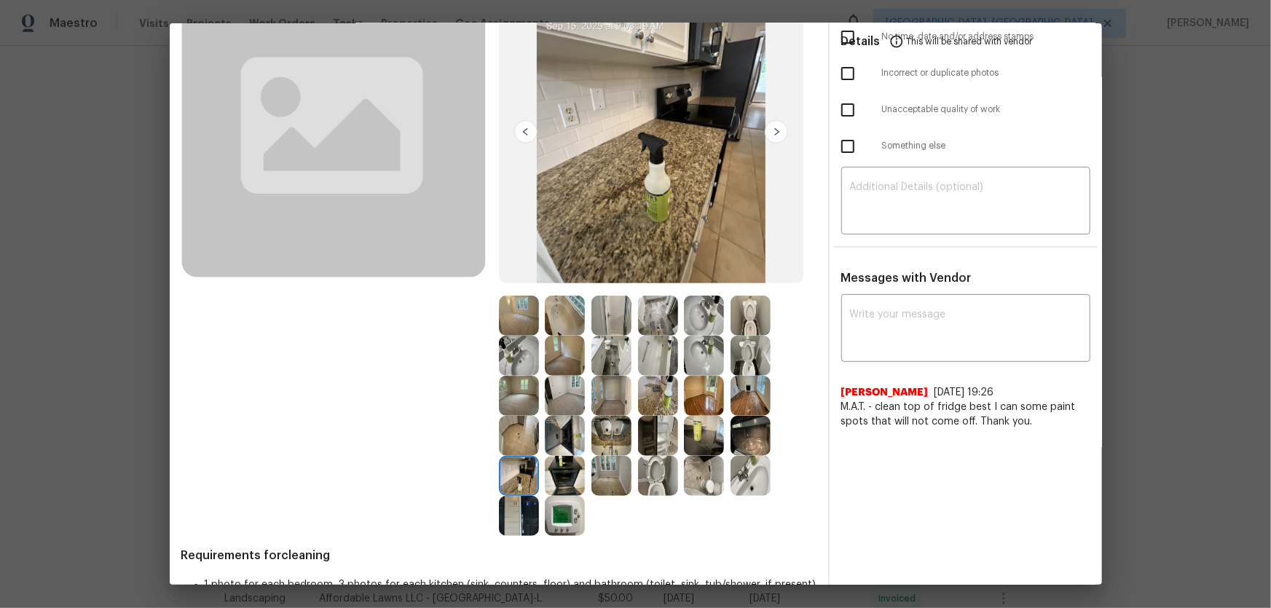
click at [513, 401] on img at bounding box center [519, 516] width 40 height 40
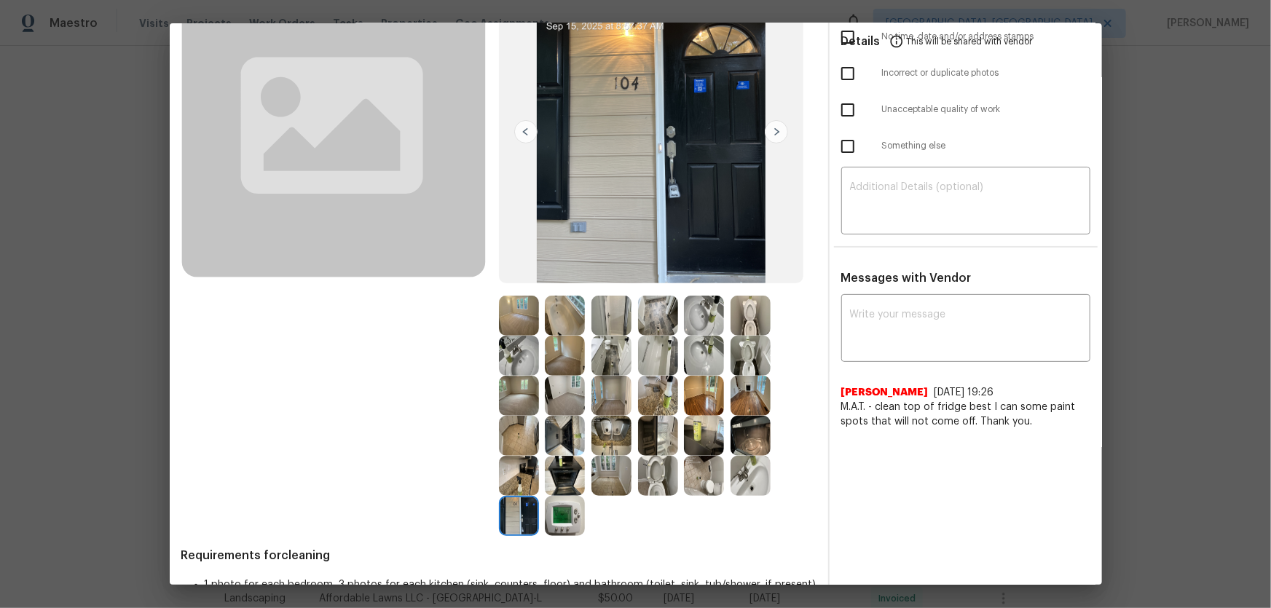
click at [551, 401] on img at bounding box center [565, 516] width 40 height 40
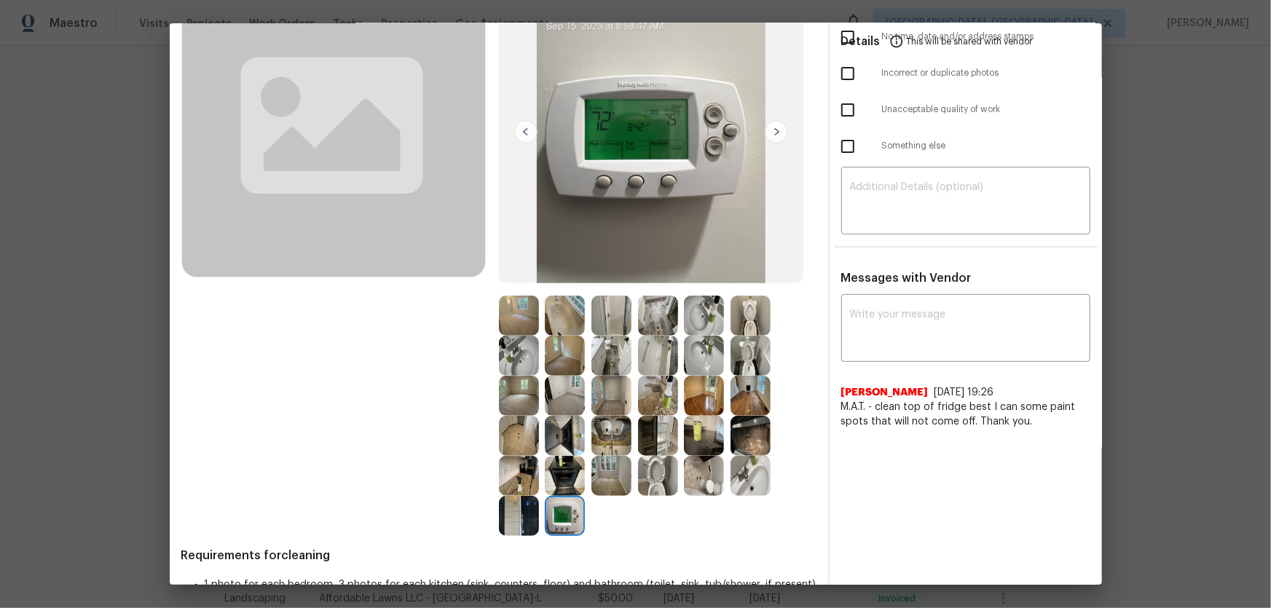
click at [516, 401] on img at bounding box center [519, 396] width 40 height 40
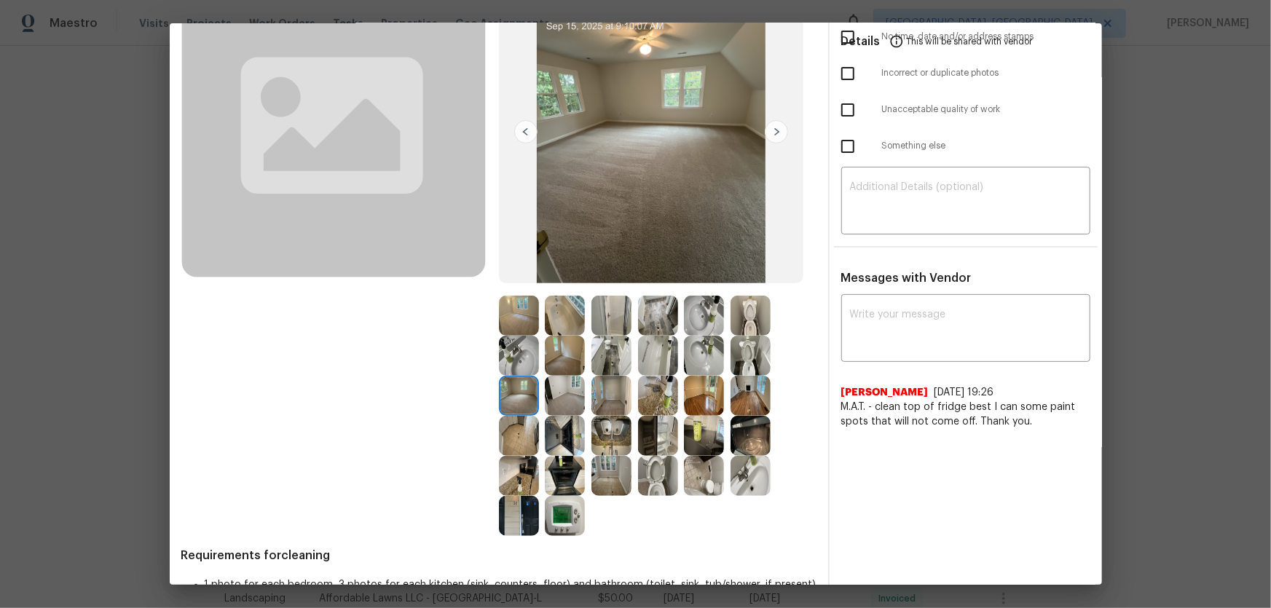
click at [566, 401] on img at bounding box center [565, 396] width 40 height 40
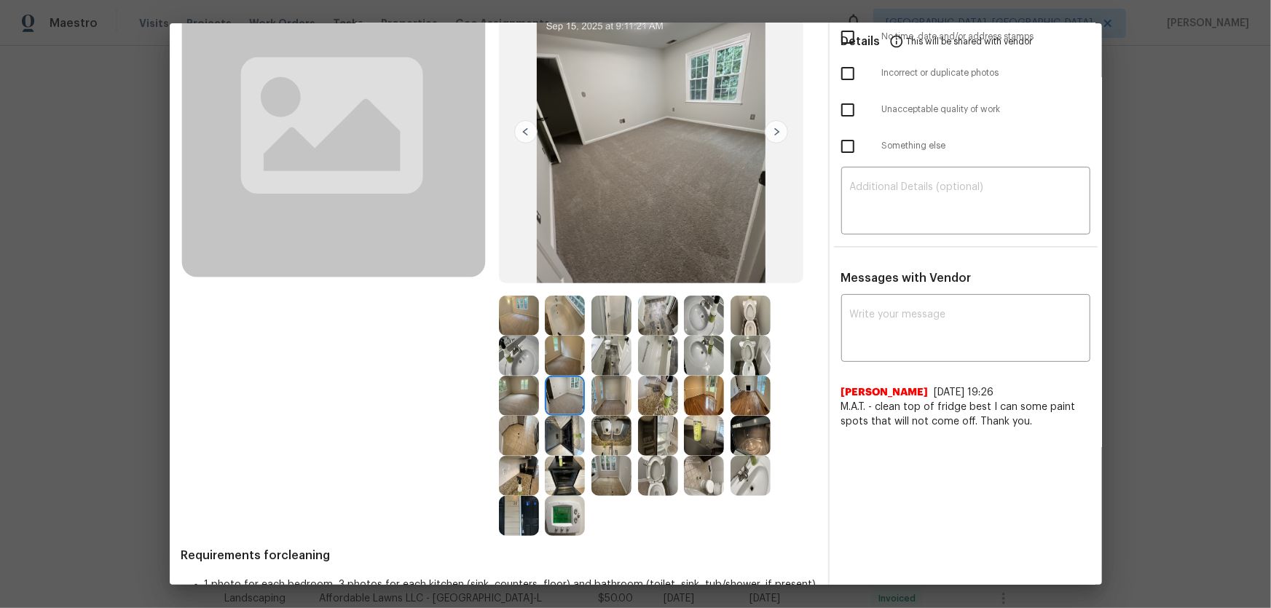
click at [565, 357] on img at bounding box center [565, 356] width 40 height 40
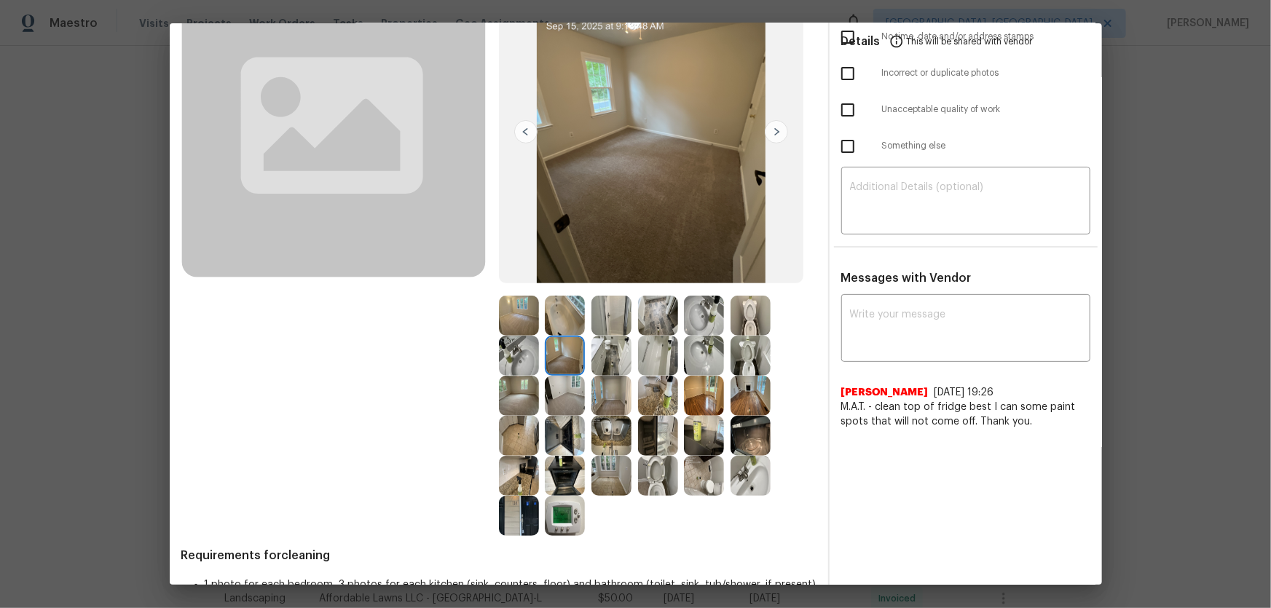
click at [565, 310] on img at bounding box center [565, 316] width 40 height 40
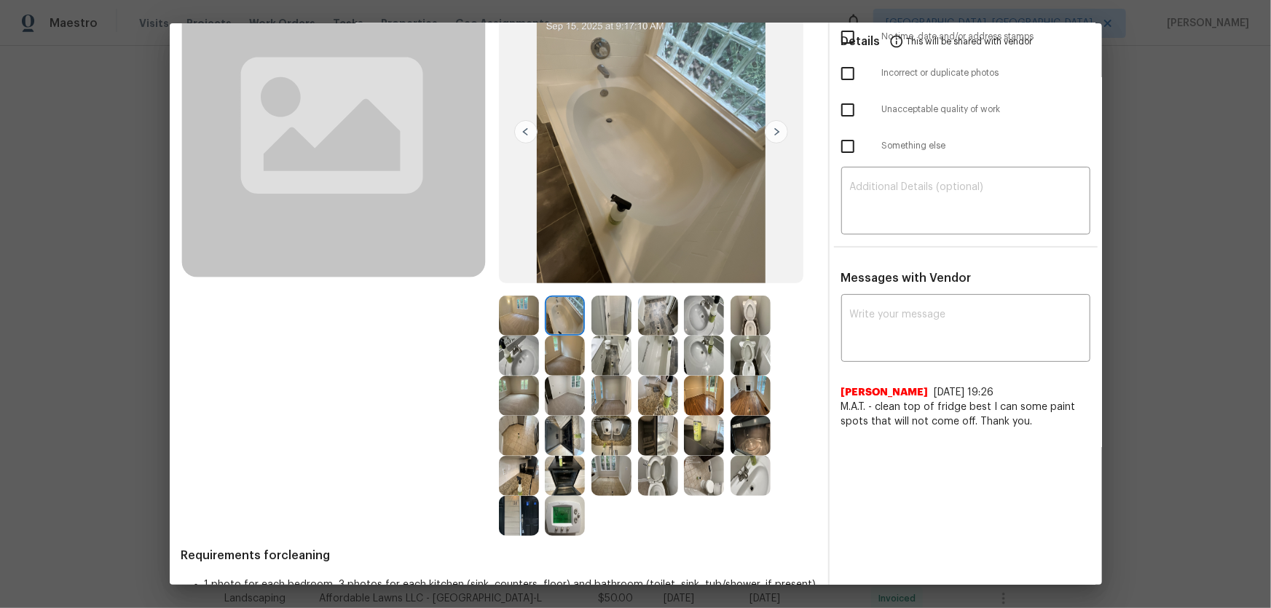
click at [574, 401] on img at bounding box center [565, 516] width 40 height 40
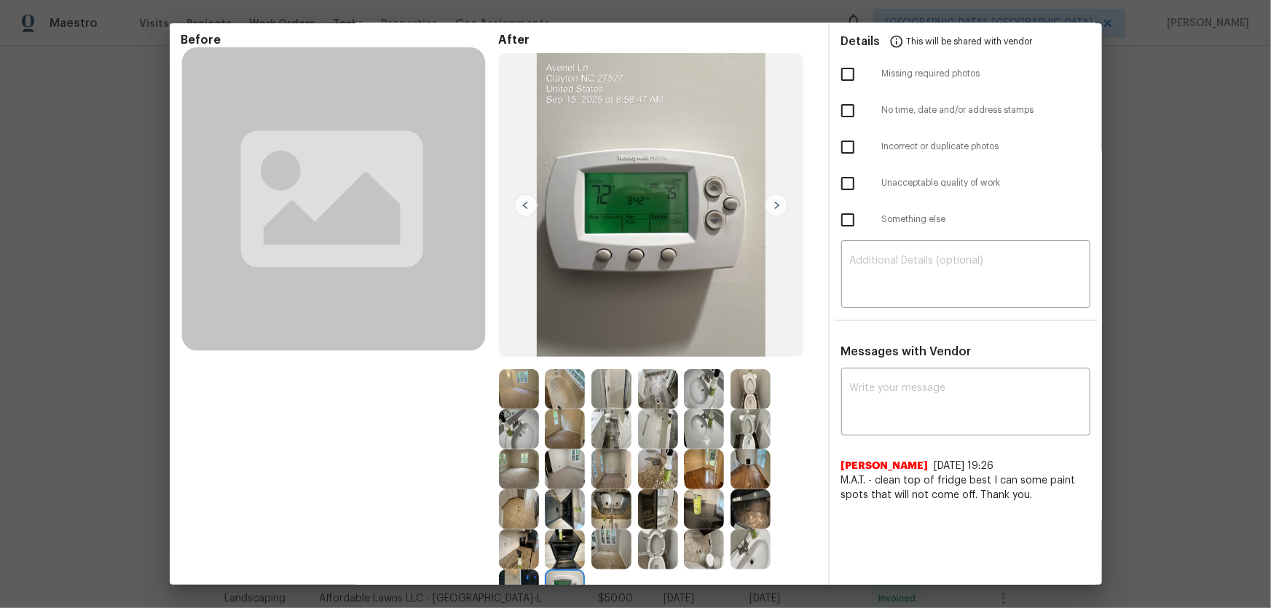
scroll to position [0, 0]
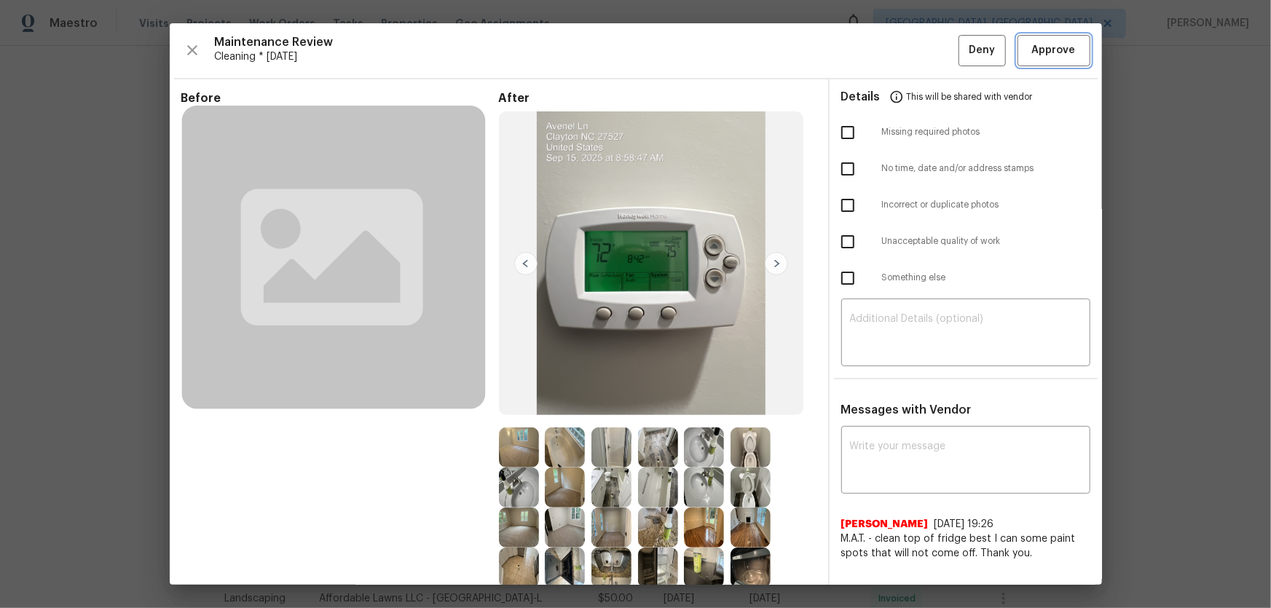
click at [904, 52] on span "Approve" at bounding box center [1054, 51] width 44 height 18
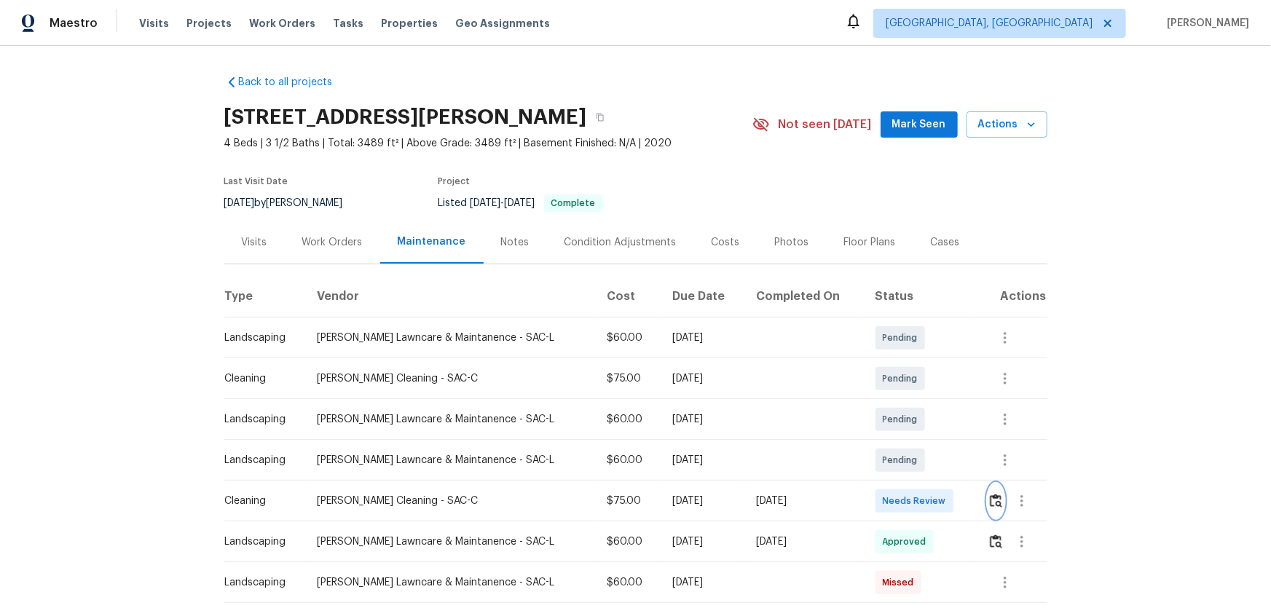
click at [904, 401] on button "button" at bounding box center [996, 501] width 17 height 35
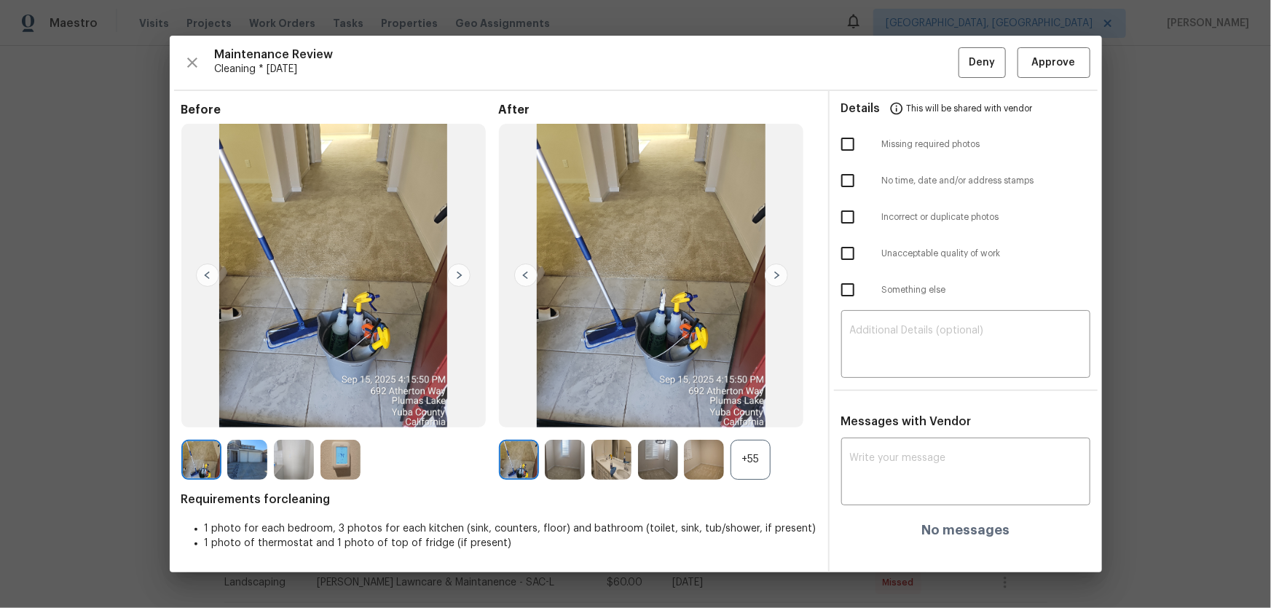
click at [748, 401] on div "+55" at bounding box center [751, 460] width 40 height 40
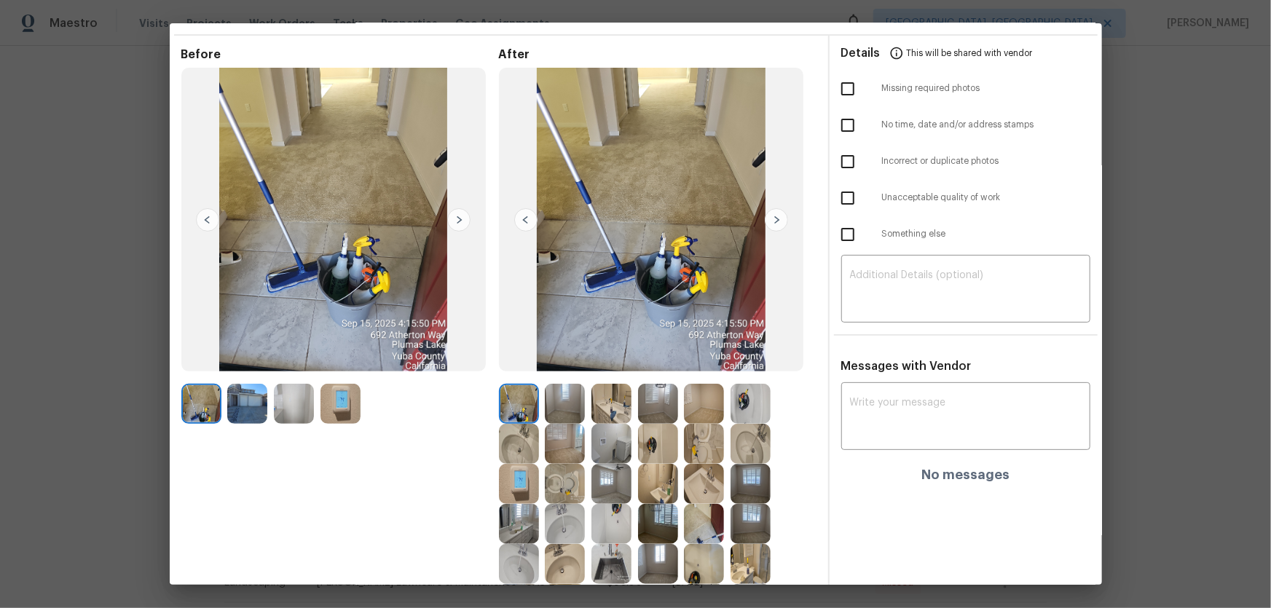
scroll to position [132, 0]
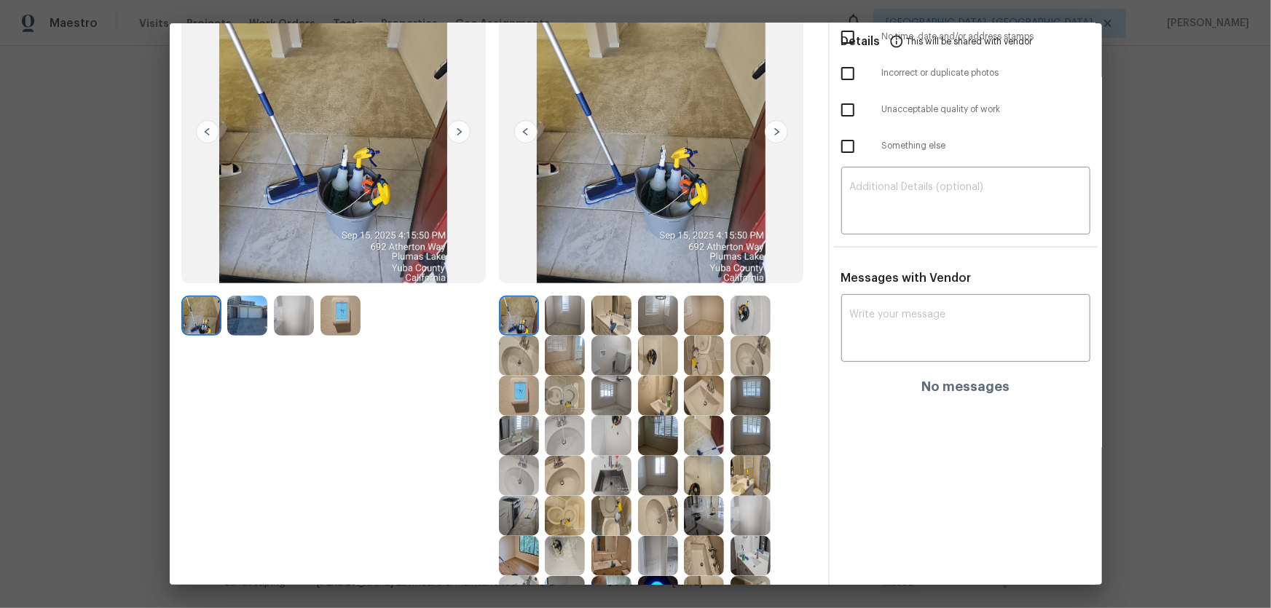
click at [700, 365] on img at bounding box center [704, 356] width 40 height 40
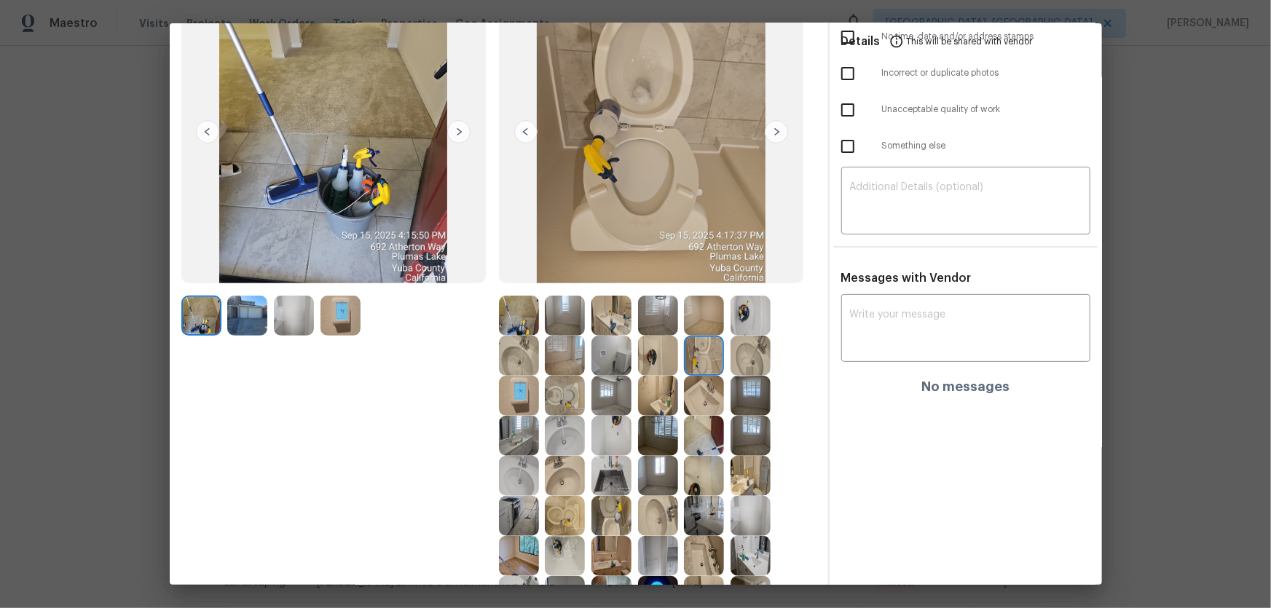
click at [577, 401] on img at bounding box center [565, 396] width 40 height 40
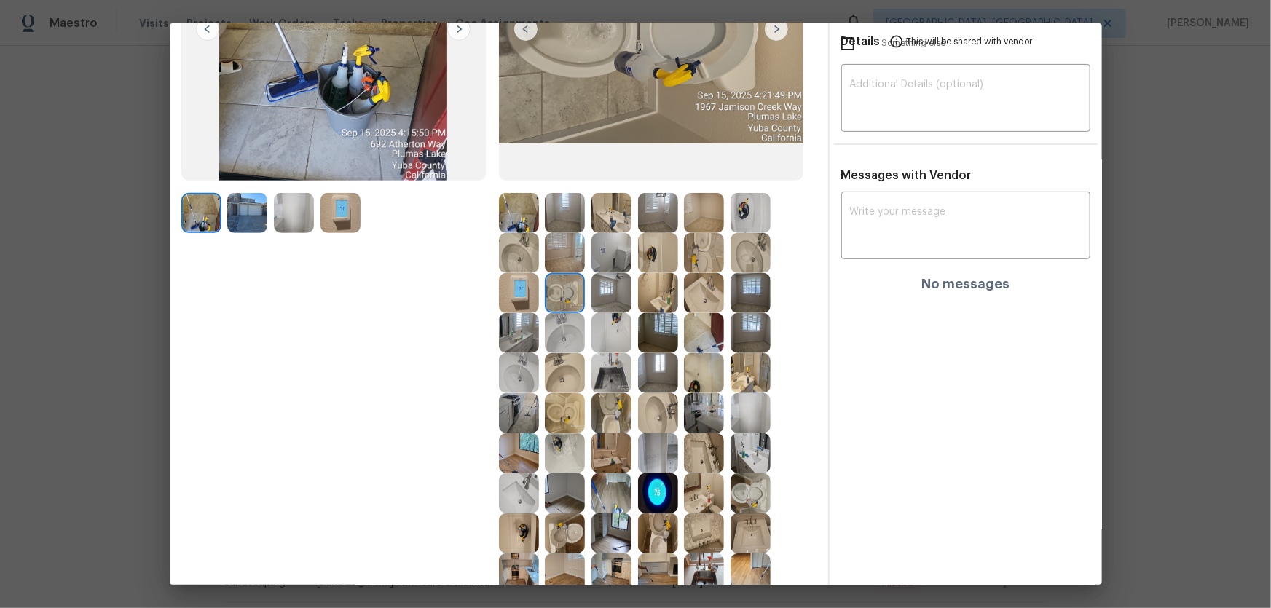
scroll to position [264, 0]
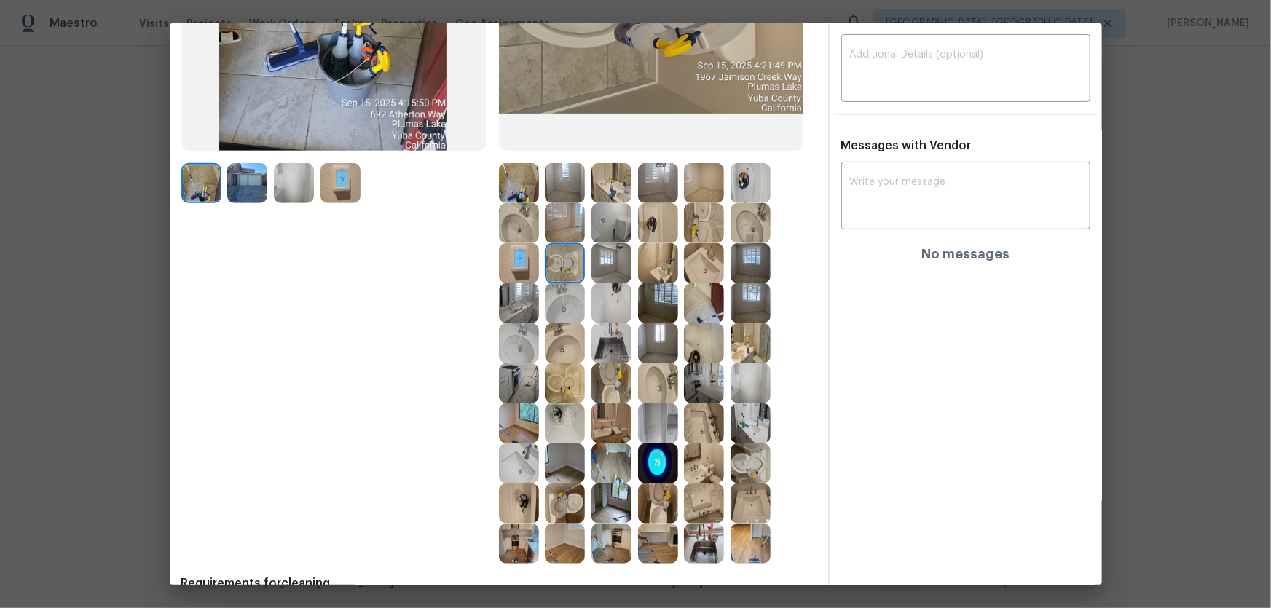
click at [611, 388] on img at bounding box center [612, 384] width 40 height 40
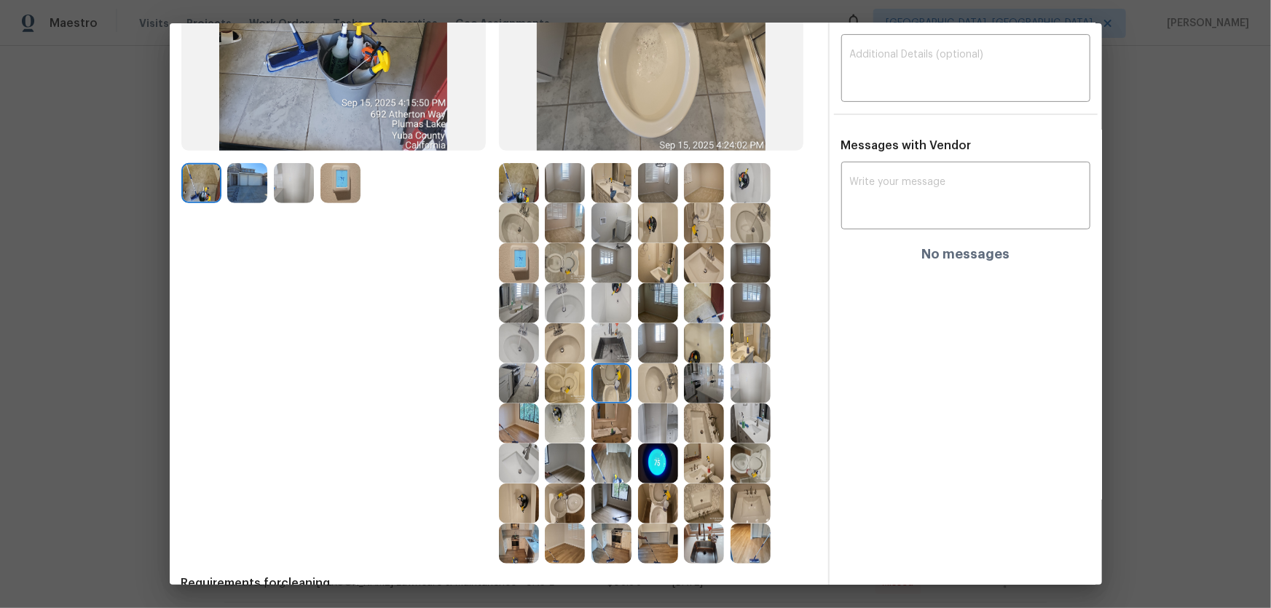
click at [565, 388] on img at bounding box center [565, 384] width 40 height 40
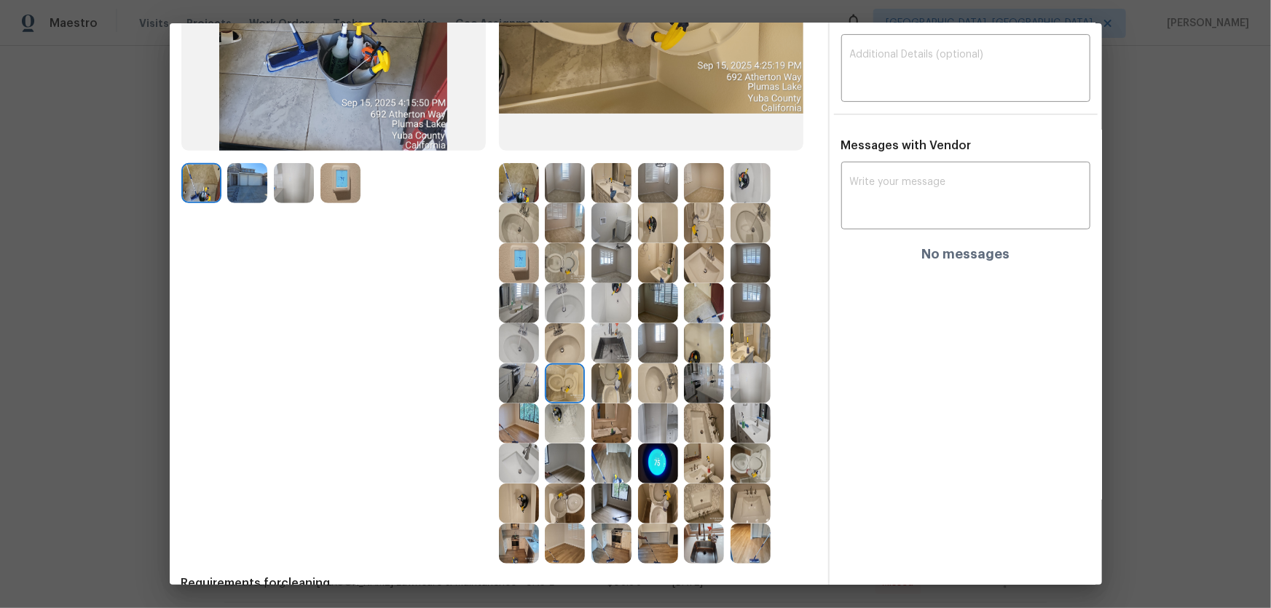
click at [648, 393] on img at bounding box center [658, 384] width 40 height 40
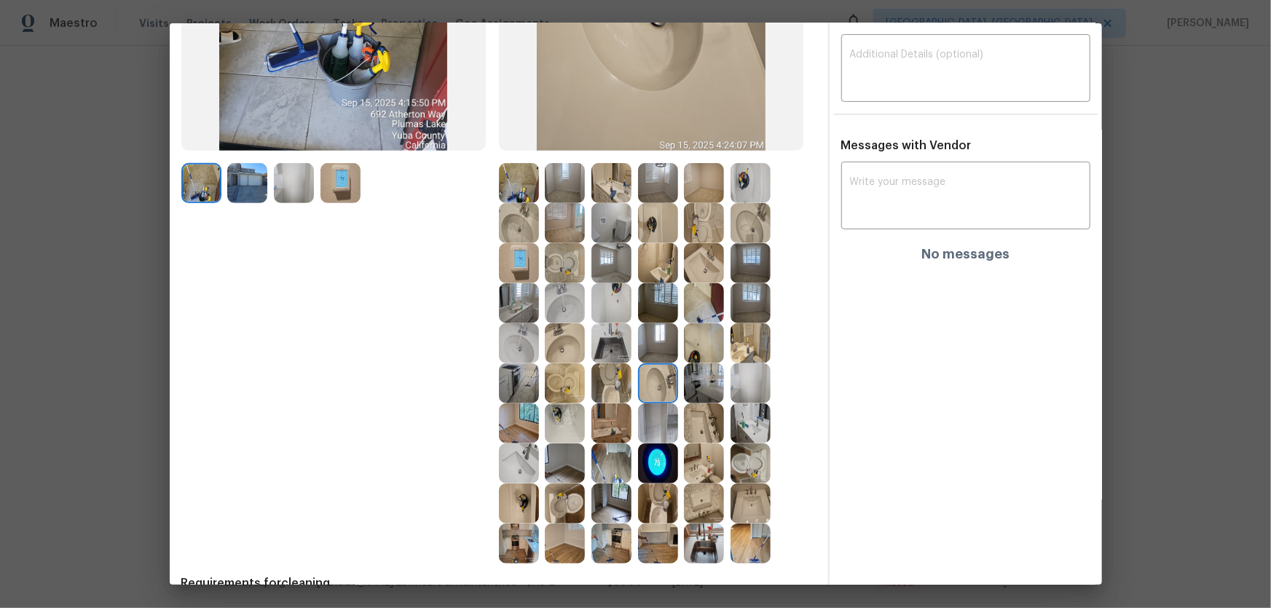
click at [571, 345] on img at bounding box center [565, 343] width 40 height 40
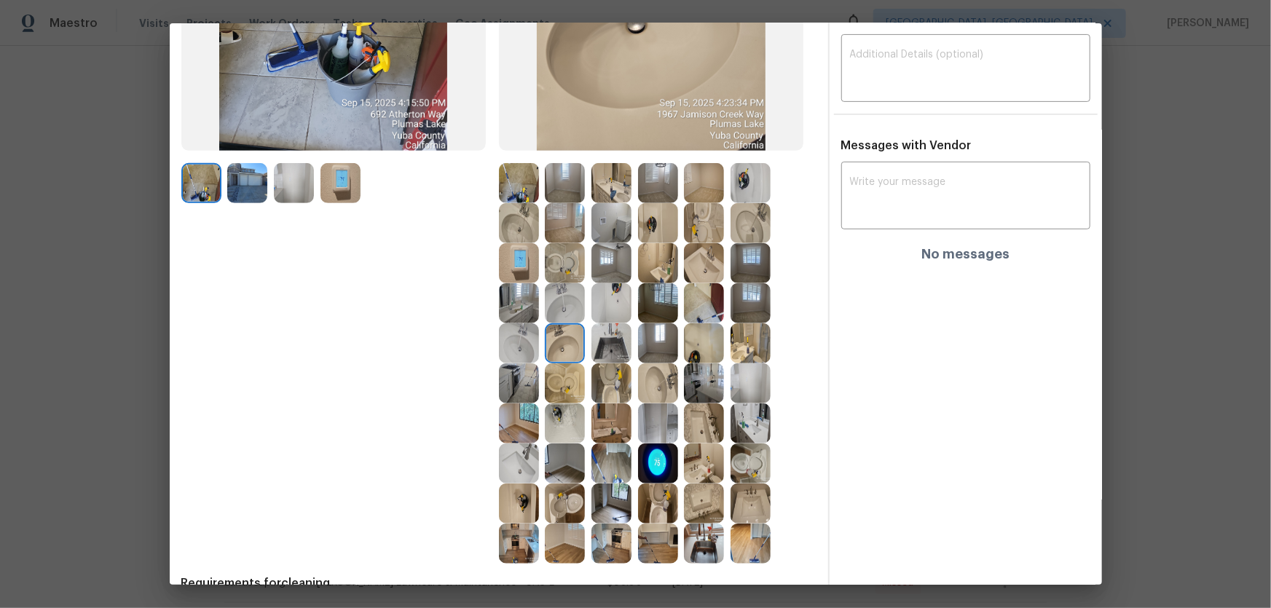
click at [560, 308] on img at bounding box center [565, 303] width 40 height 40
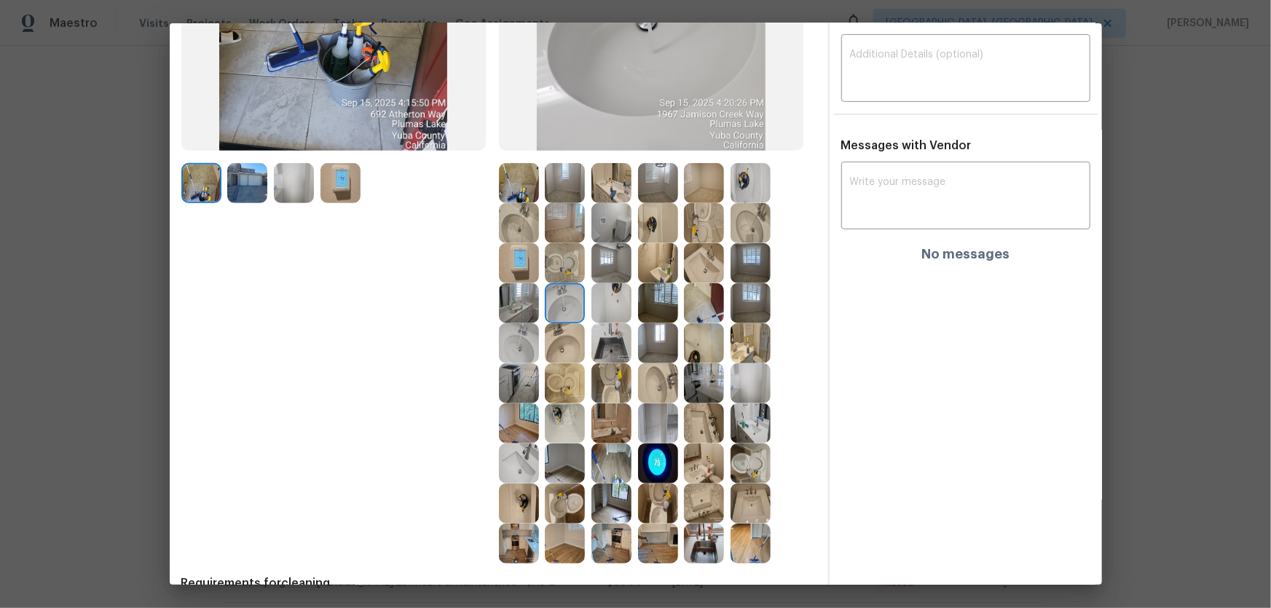
click at [531, 339] on img at bounding box center [519, 343] width 40 height 40
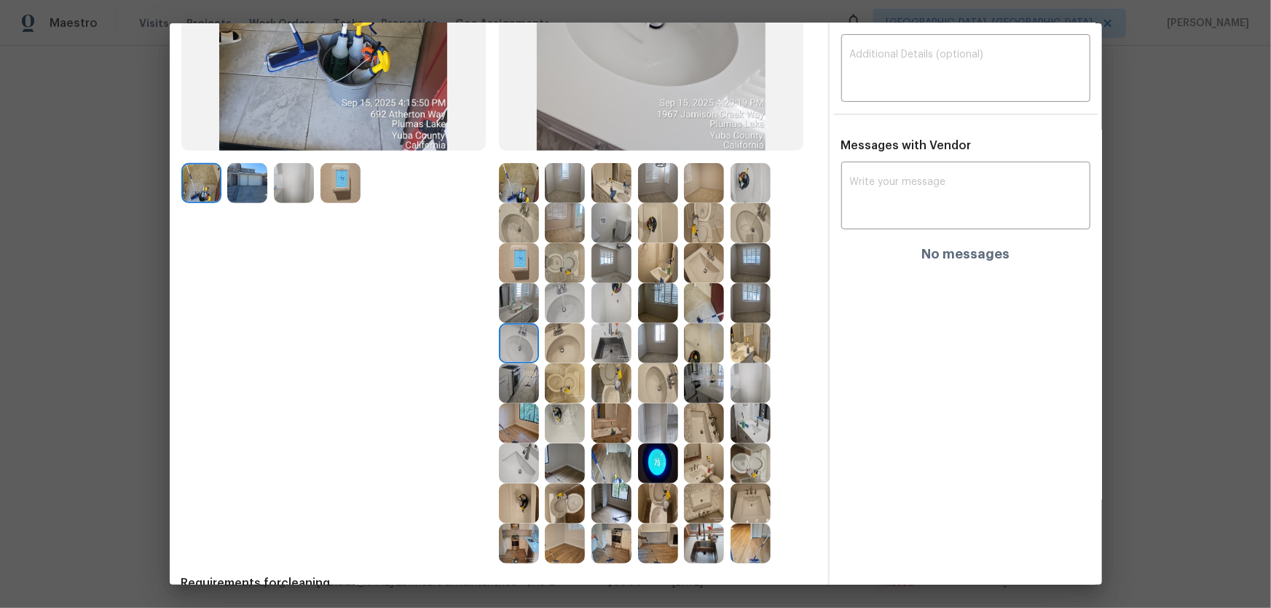
click at [623, 307] on img at bounding box center [612, 303] width 40 height 40
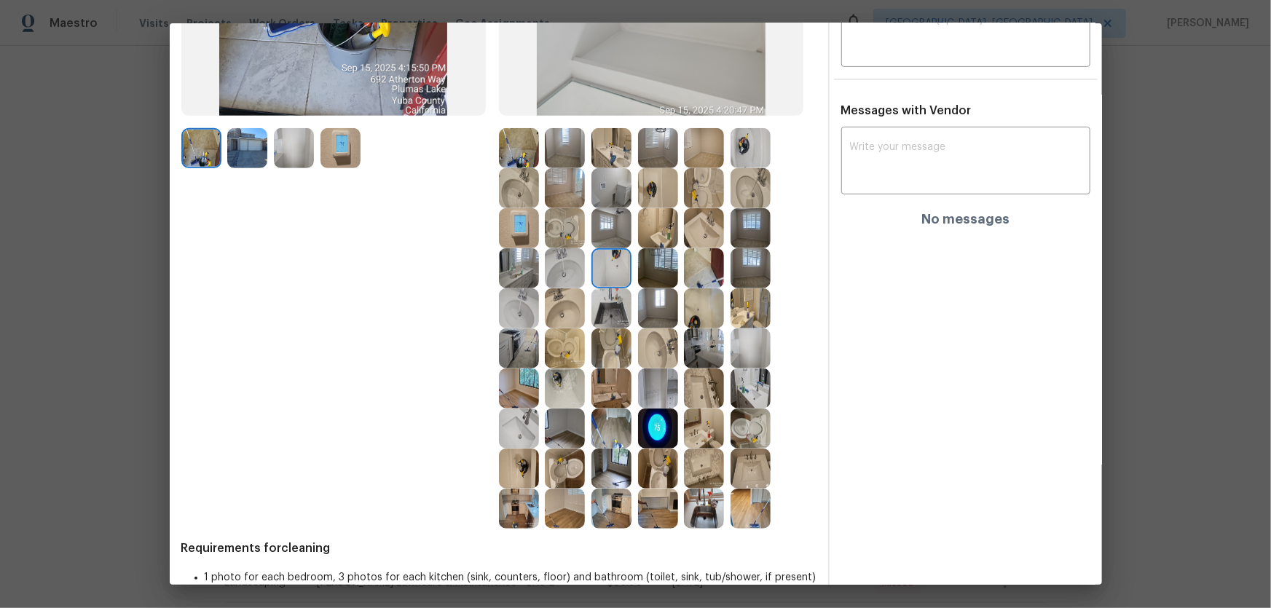
scroll to position [331, 0]
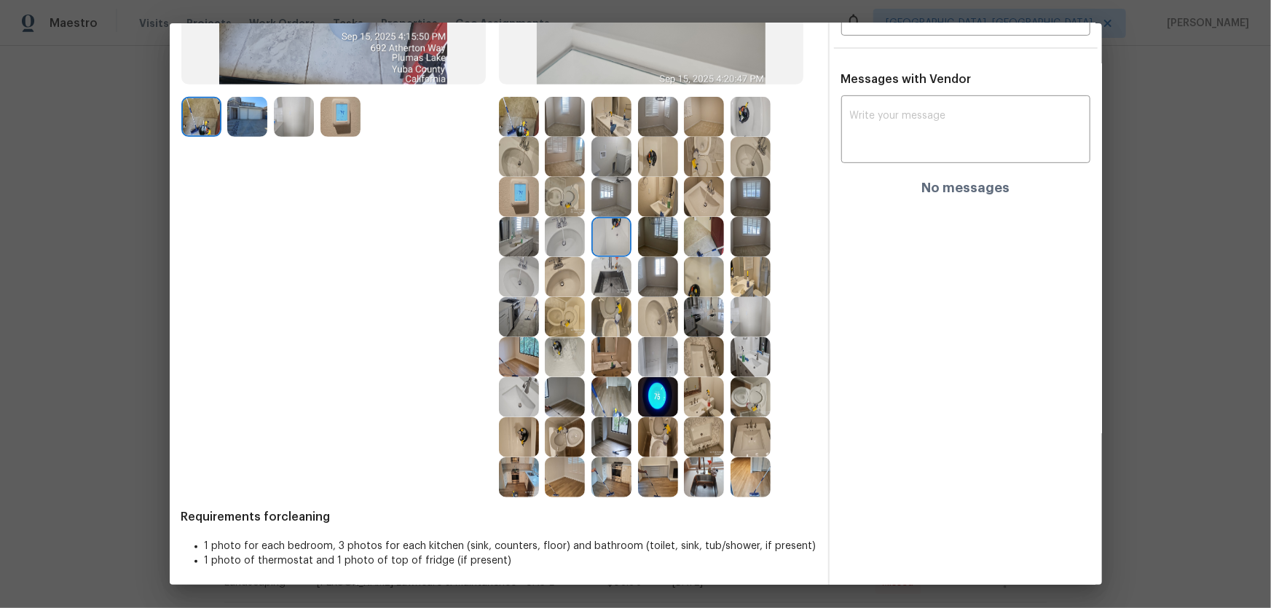
click at [699, 276] on img at bounding box center [704, 277] width 40 height 40
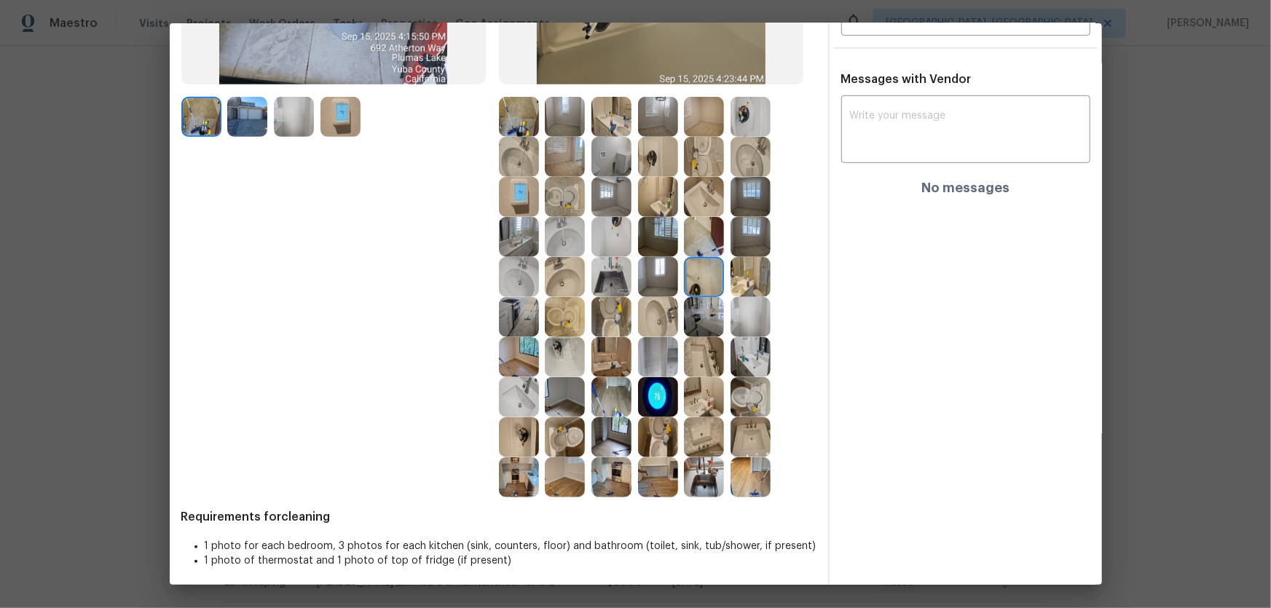
click at [562, 361] on img at bounding box center [565, 357] width 40 height 40
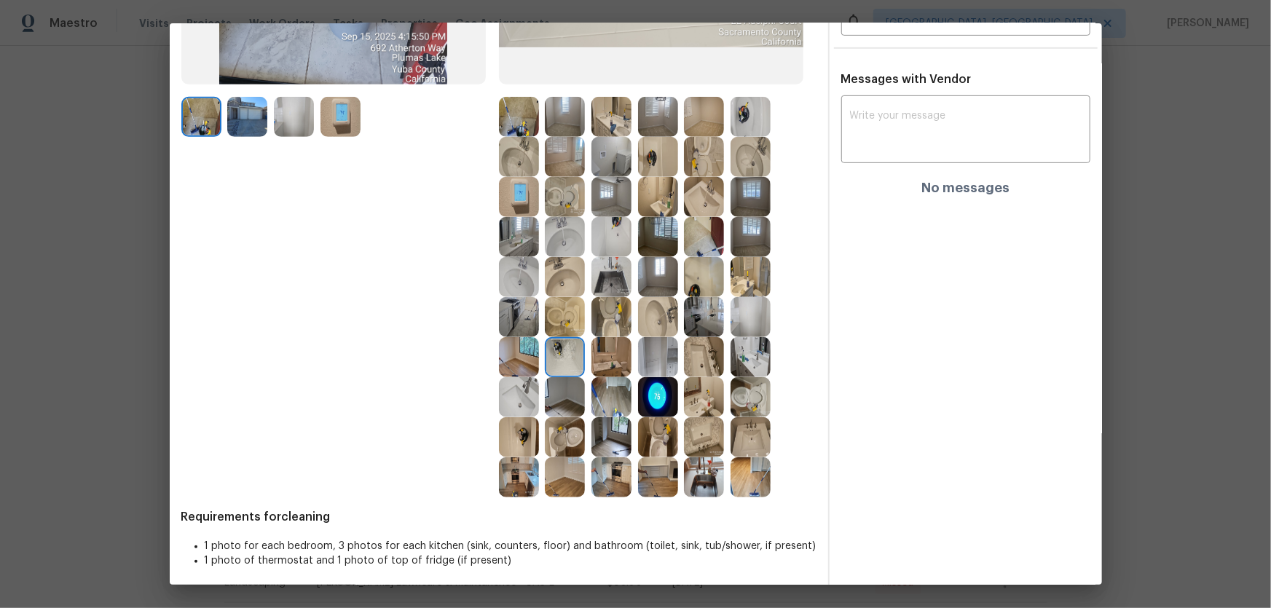
click at [603, 364] on img at bounding box center [612, 357] width 40 height 40
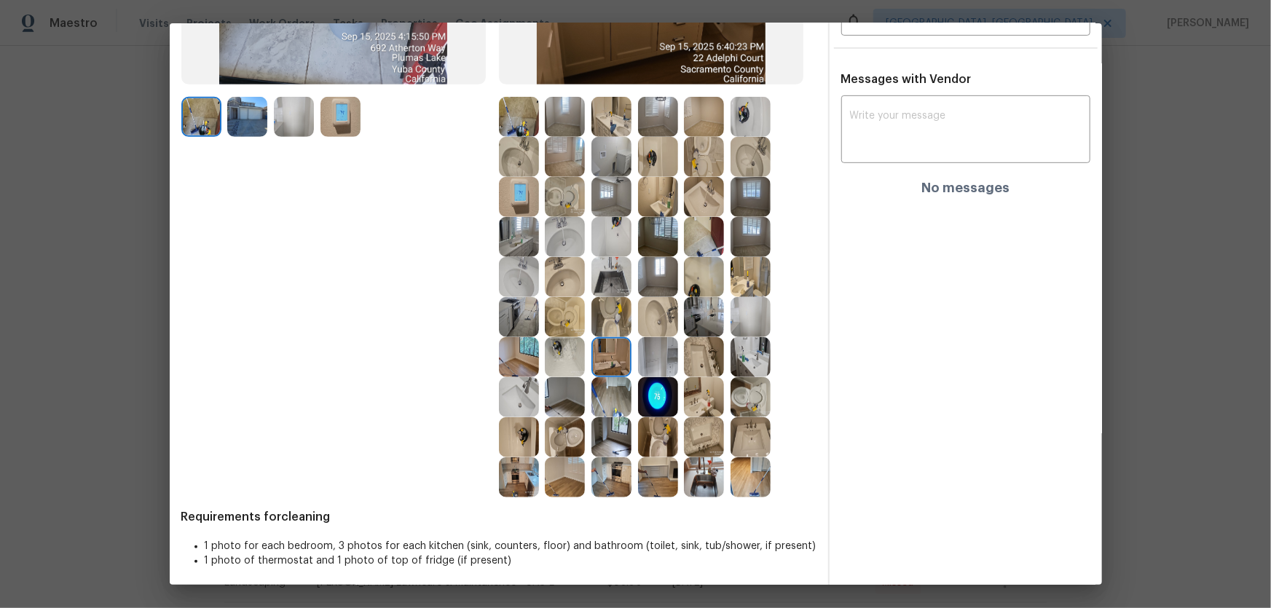
click at [662, 397] on img at bounding box center [658, 397] width 40 height 40
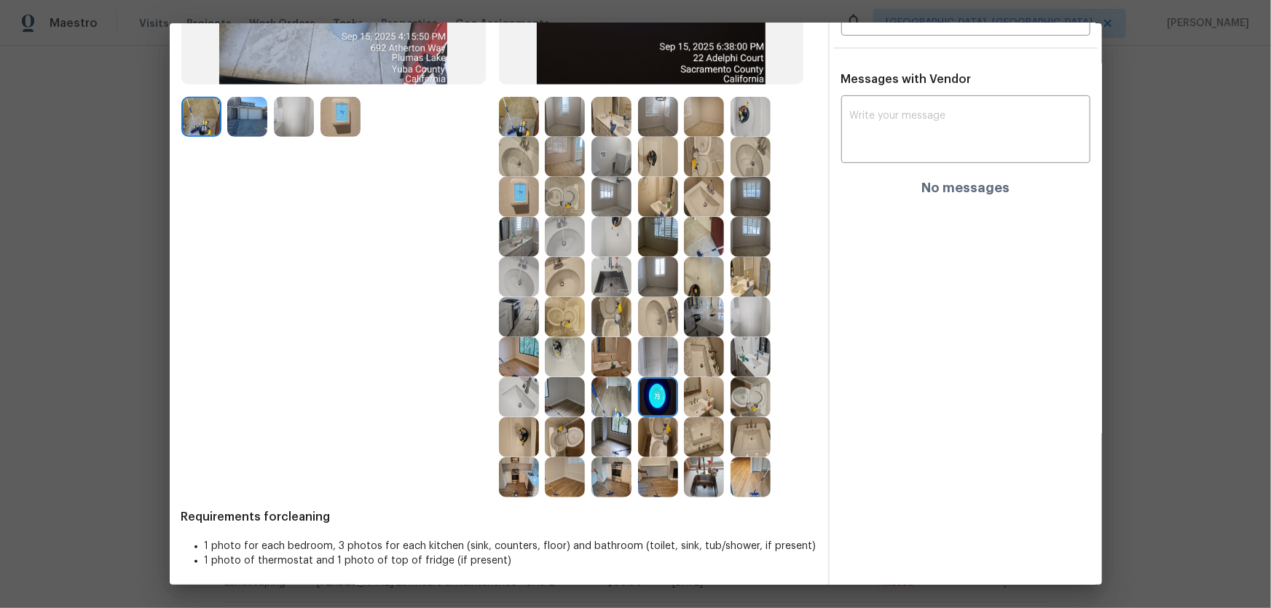
click at [659, 366] on img at bounding box center [658, 357] width 40 height 40
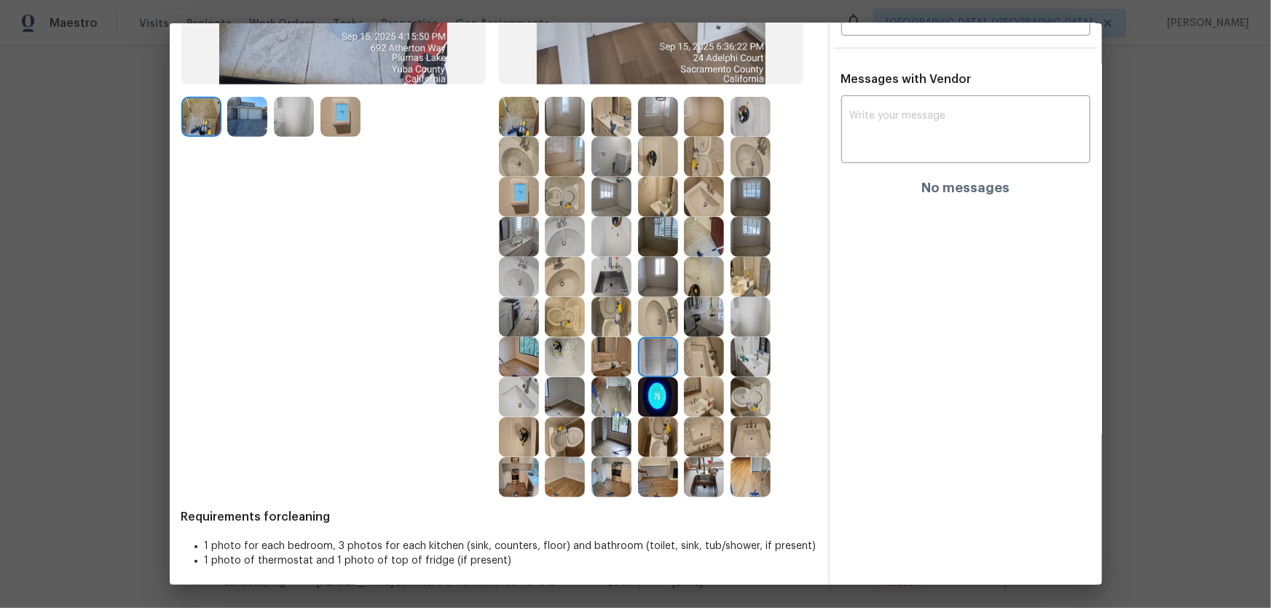
click at [692, 367] on img at bounding box center [704, 357] width 40 height 40
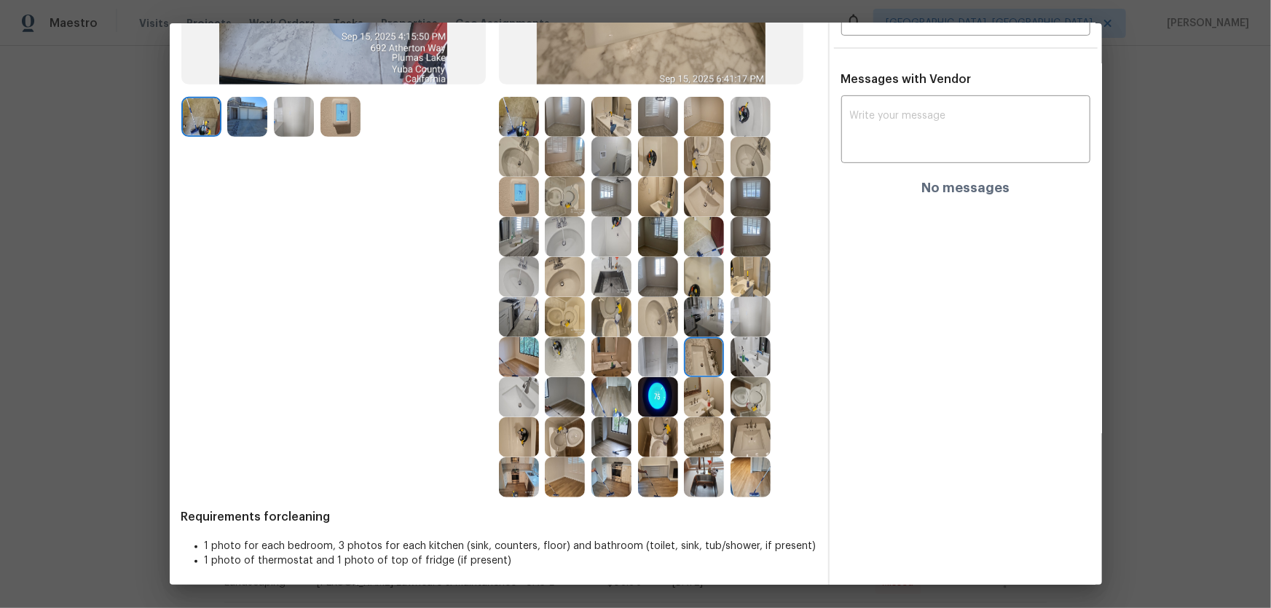
click at [734, 367] on img at bounding box center [751, 357] width 40 height 40
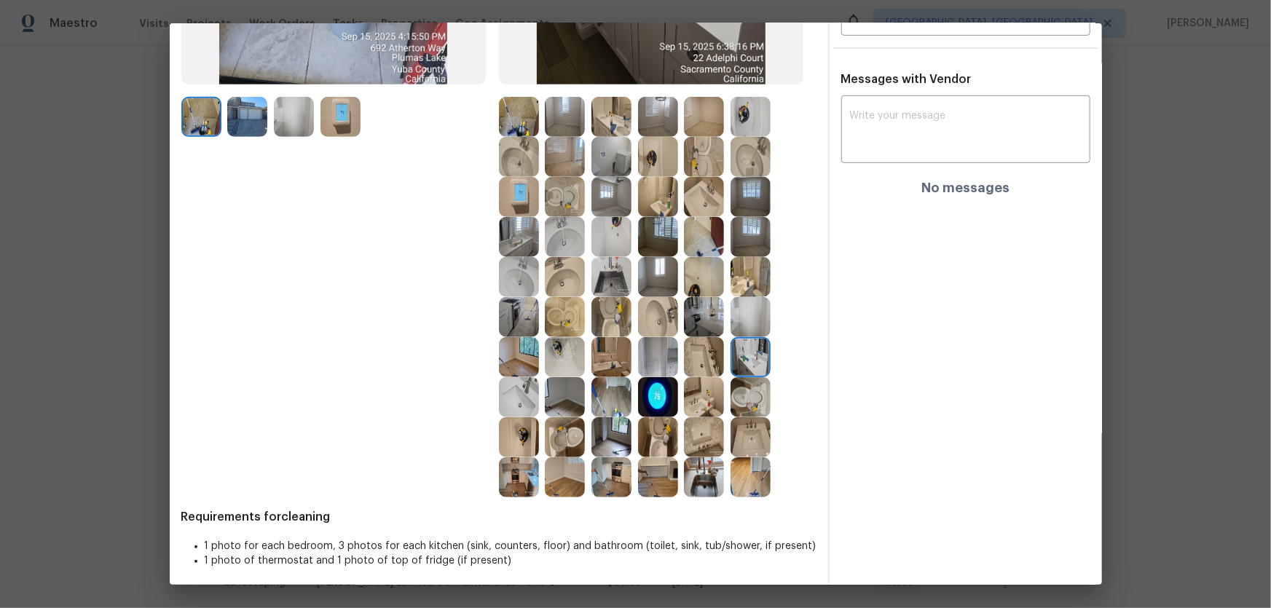
click at [735, 401] on img at bounding box center [751, 397] width 40 height 40
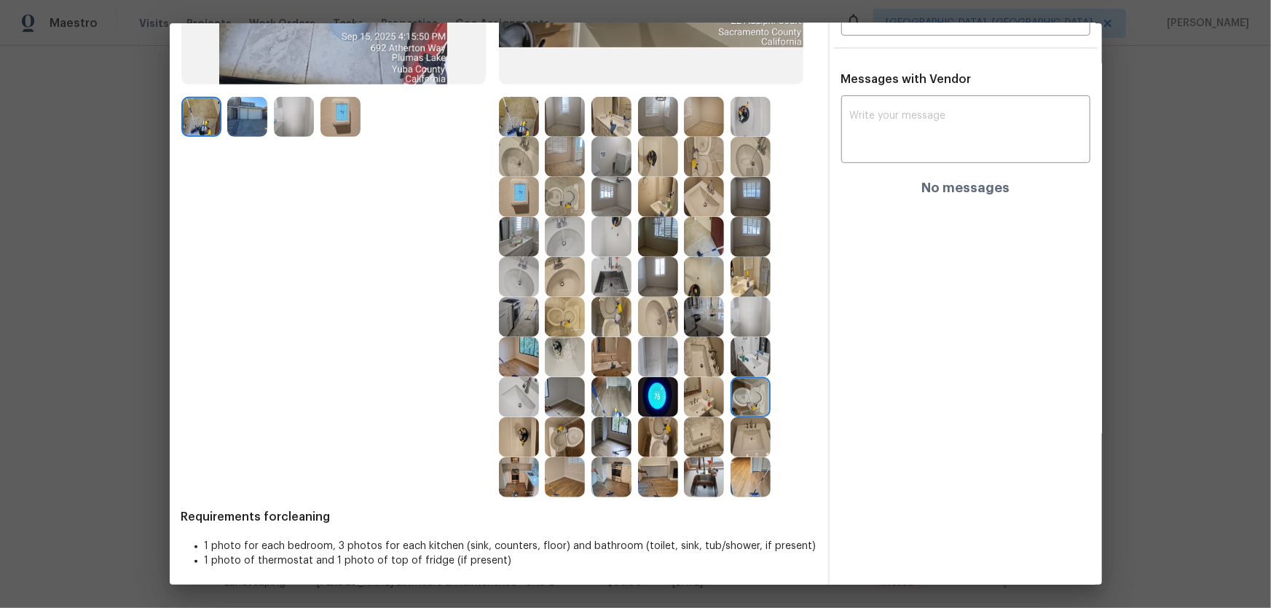
click at [714, 395] on img at bounding box center [704, 397] width 40 height 40
click at [697, 401] on img at bounding box center [704, 437] width 40 height 40
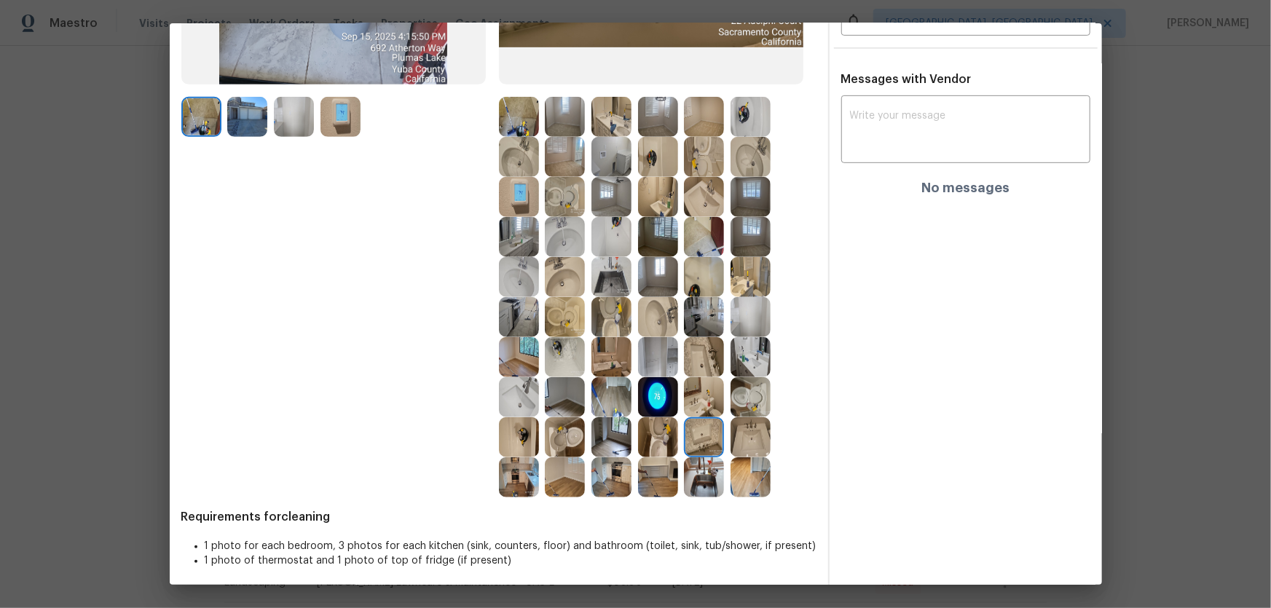
click at [694, 401] on img at bounding box center [704, 478] width 40 height 40
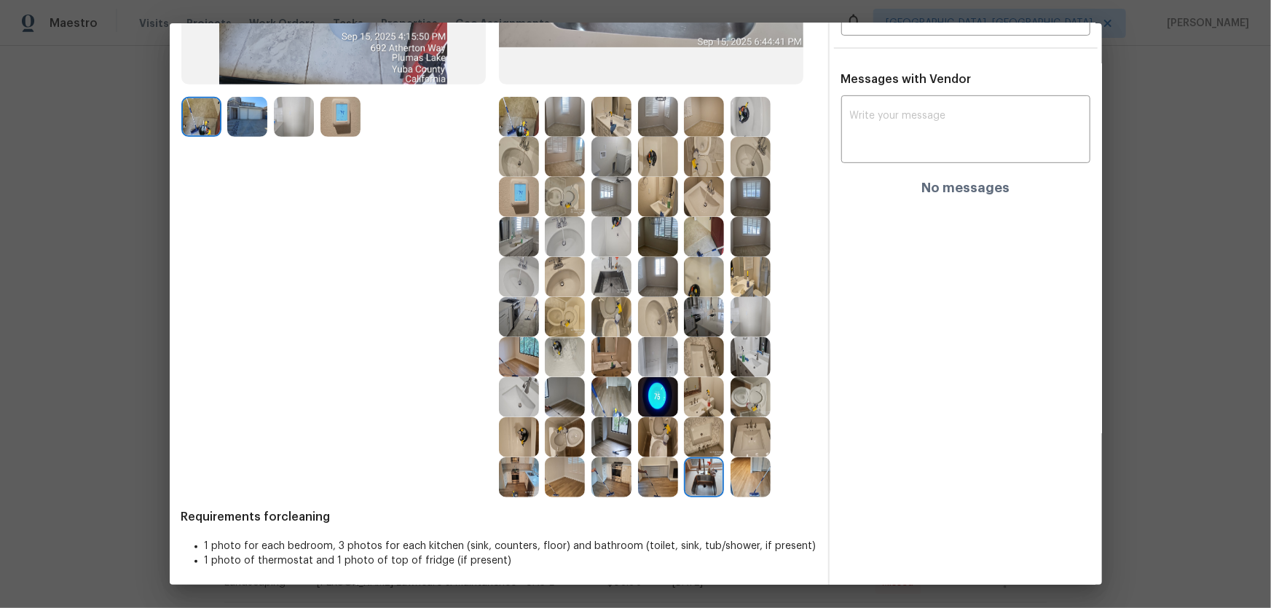
click at [657, 401] on img at bounding box center [658, 478] width 40 height 40
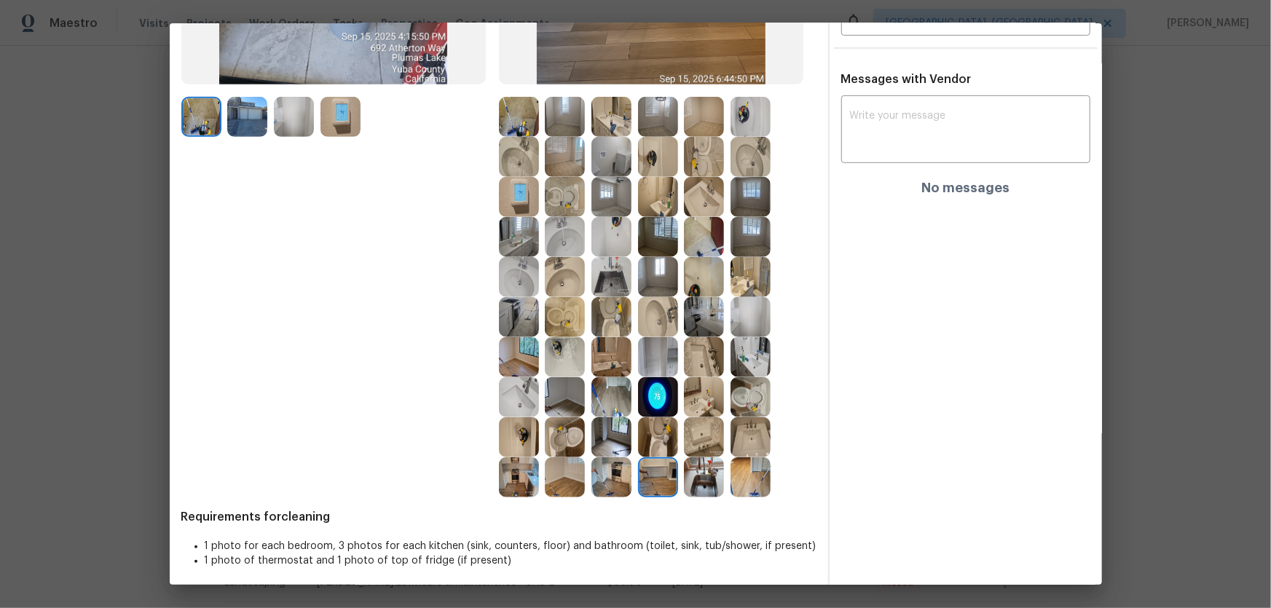
click at [600, 401] on img at bounding box center [612, 478] width 40 height 40
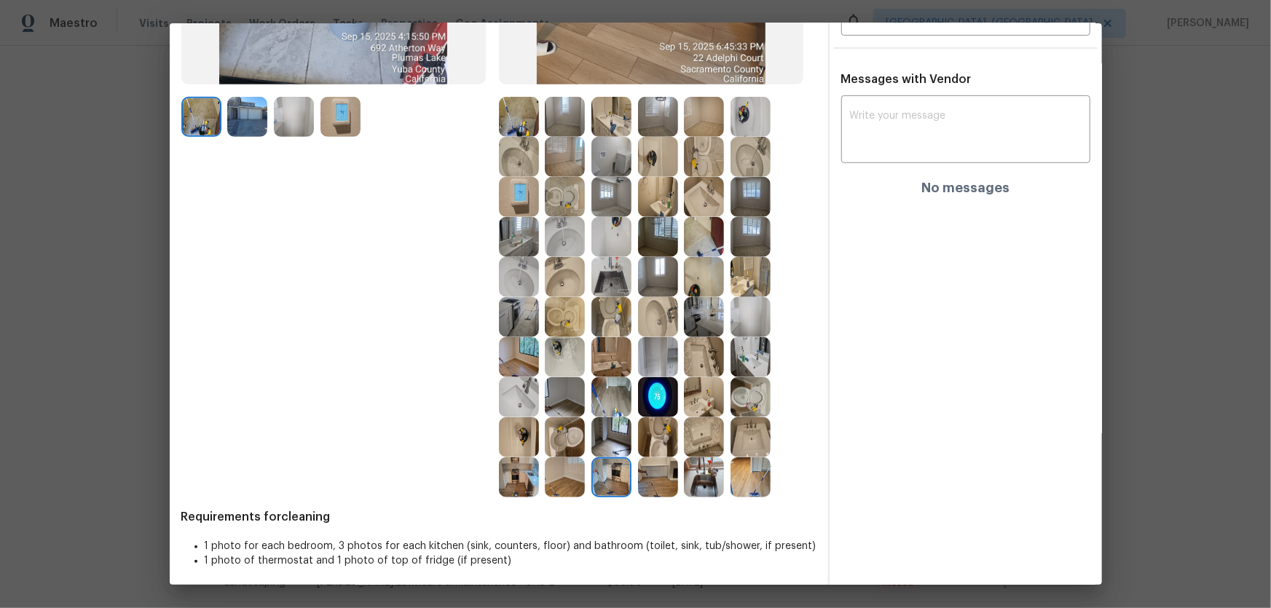
click at [545, 401] on img at bounding box center [565, 478] width 40 height 40
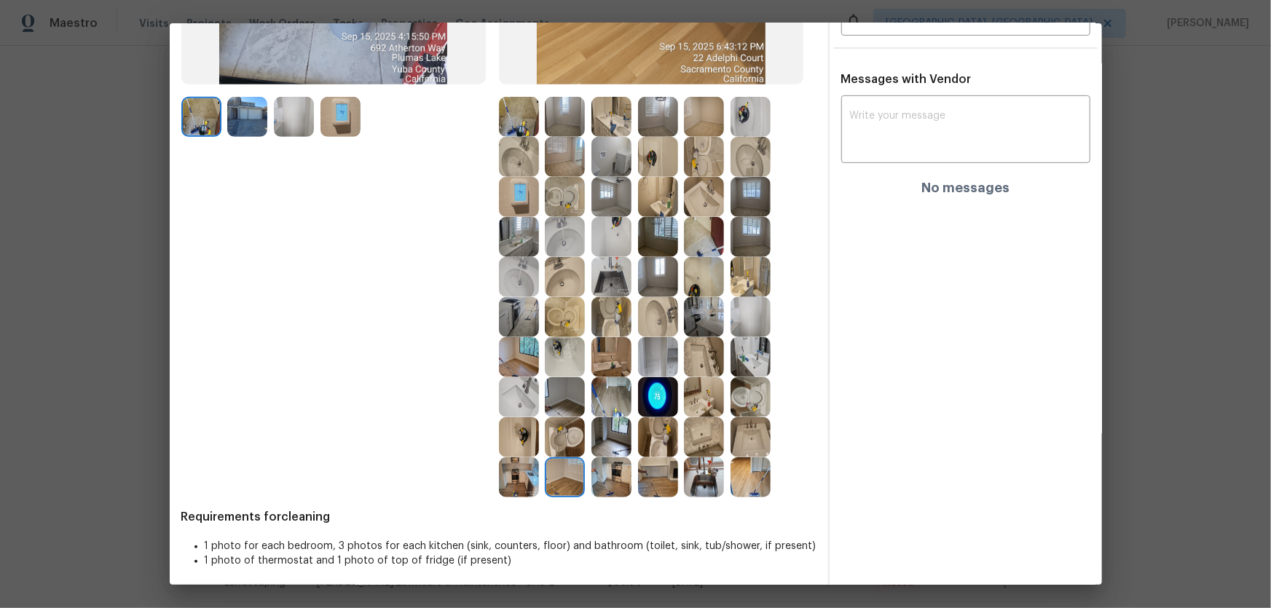
click at [513, 401] on img at bounding box center [519, 478] width 40 height 40
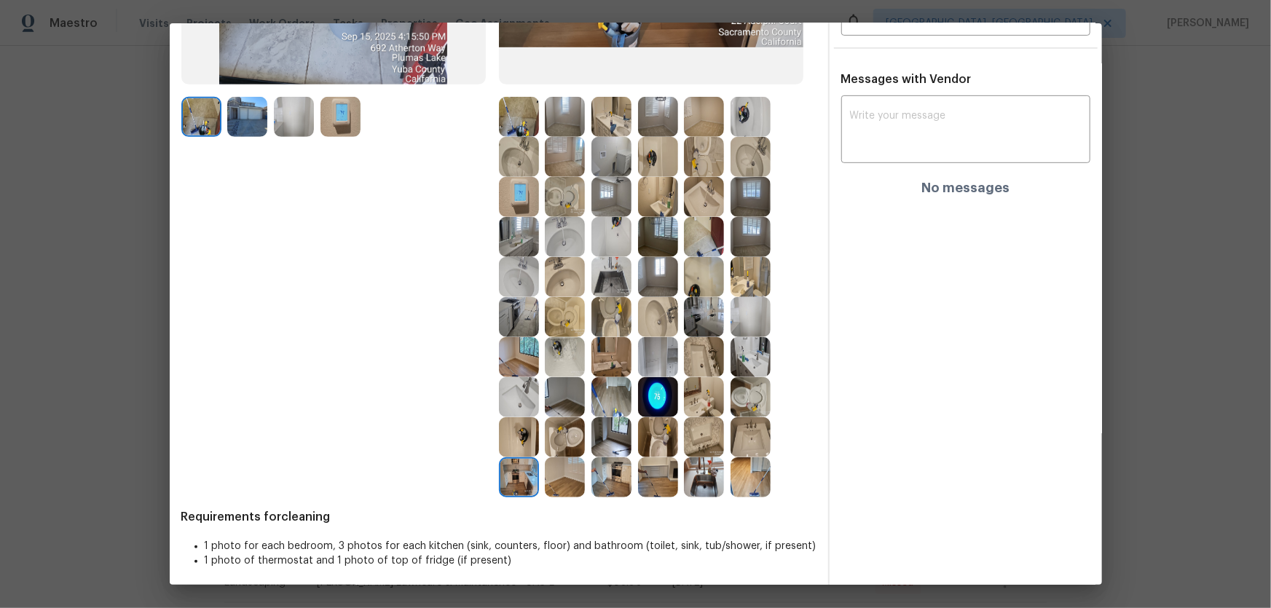
click at [513, 401] on img at bounding box center [519, 437] width 40 height 40
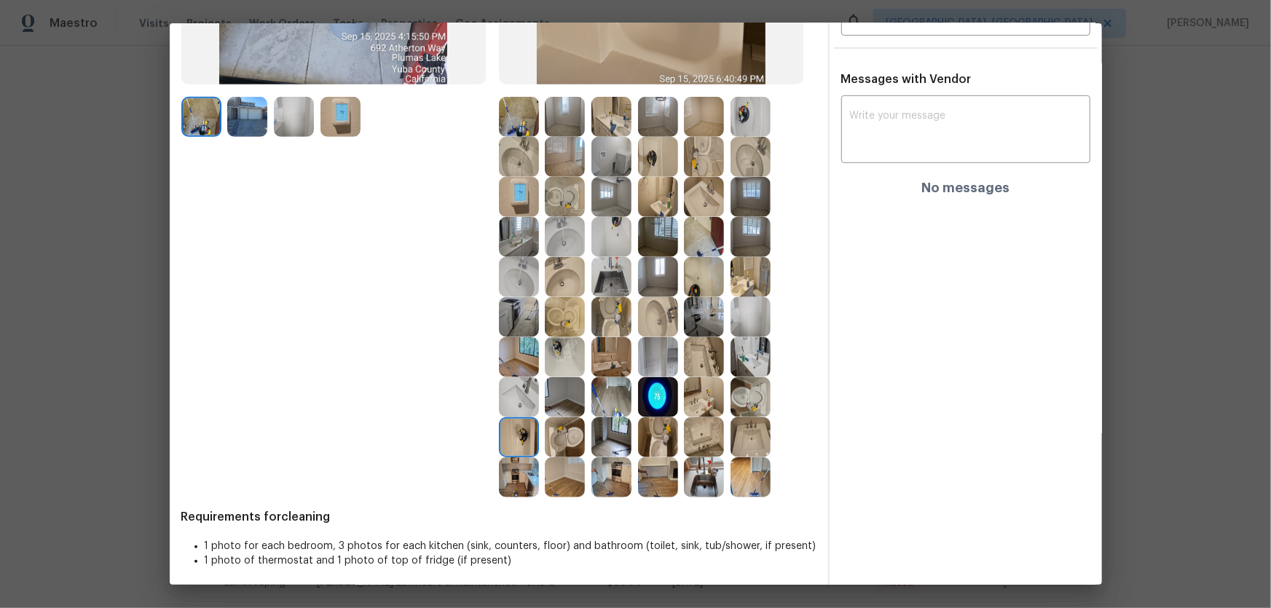
click at [560, 401] on img at bounding box center [565, 437] width 40 height 40
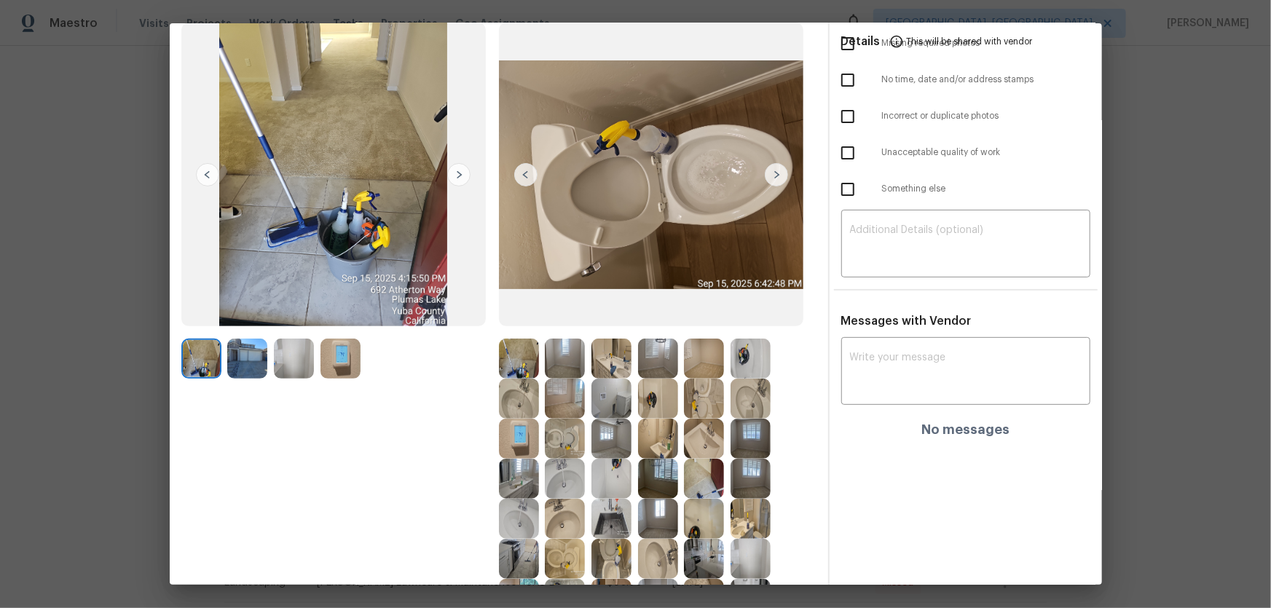
scroll to position [66, 0]
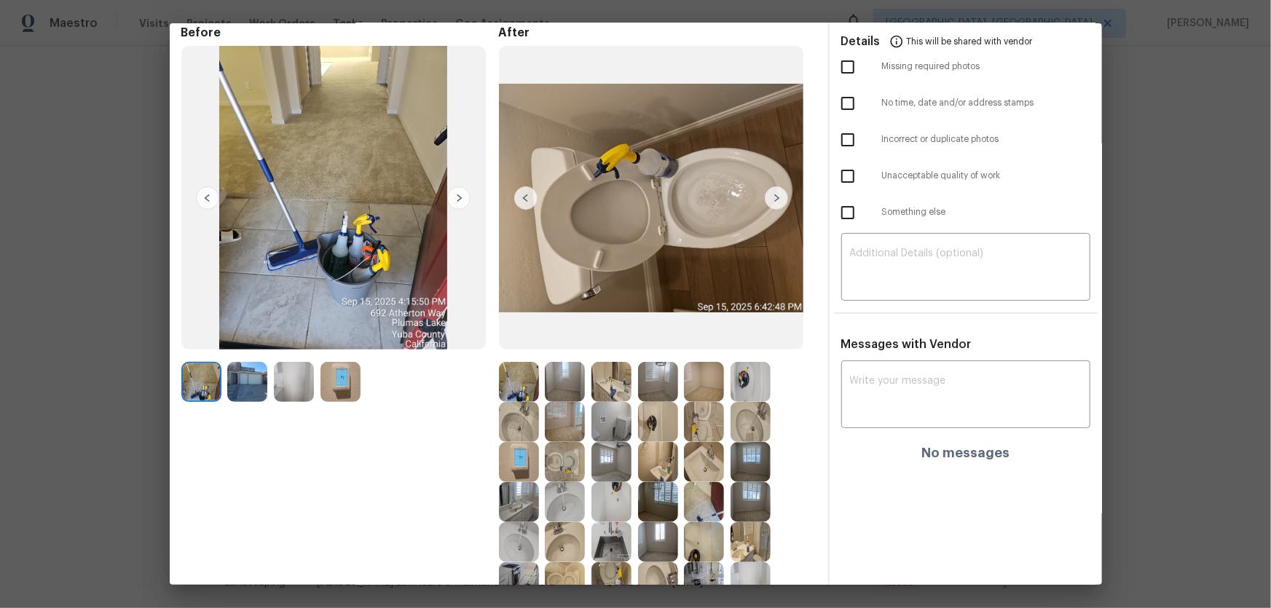
click at [573, 377] on img at bounding box center [565, 382] width 40 height 40
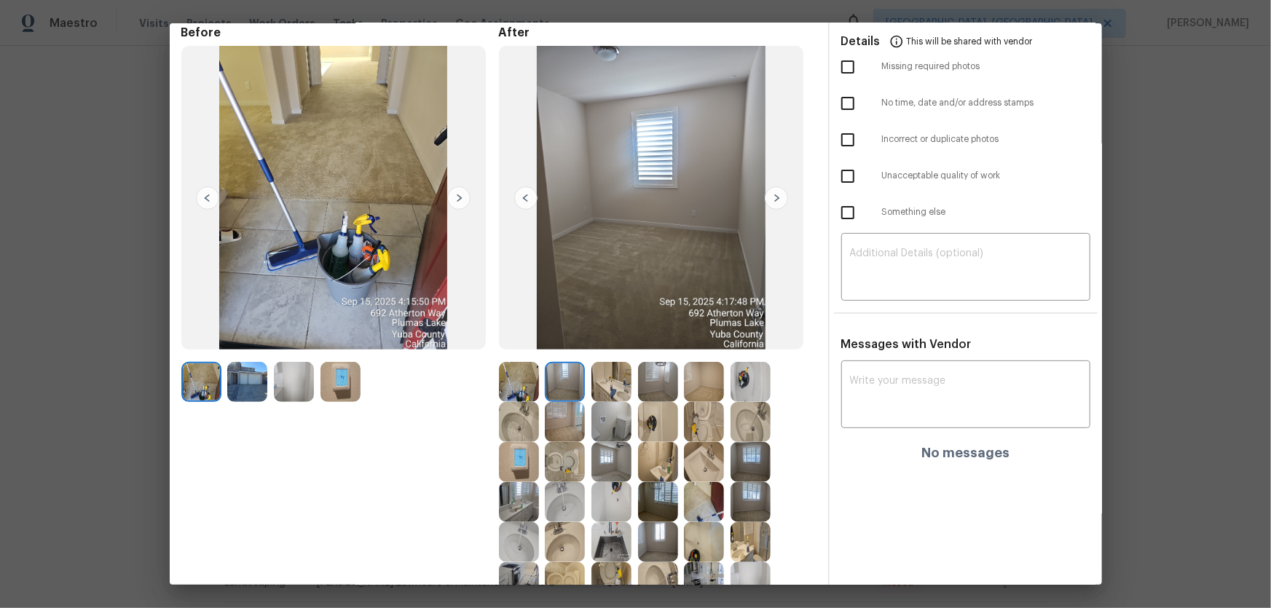
click at [578, 401] on img at bounding box center [565, 422] width 40 height 40
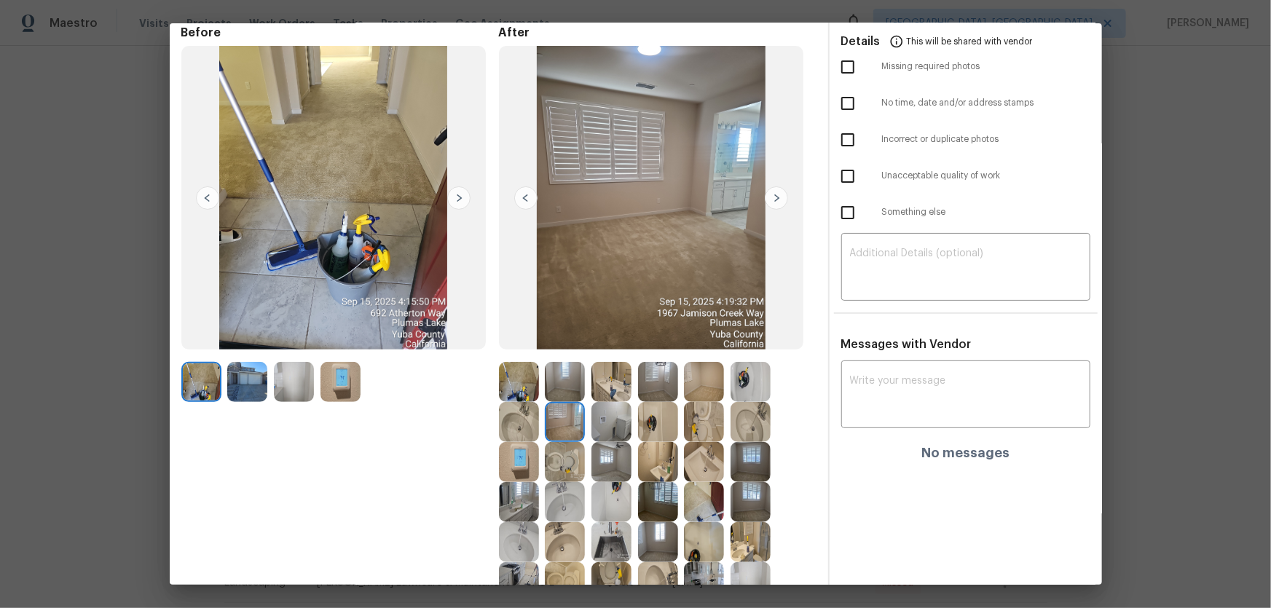
click at [568, 401] on img at bounding box center [565, 422] width 40 height 40
click at [655, 385] on img at bounding box center [658, 382] width 40 height 40
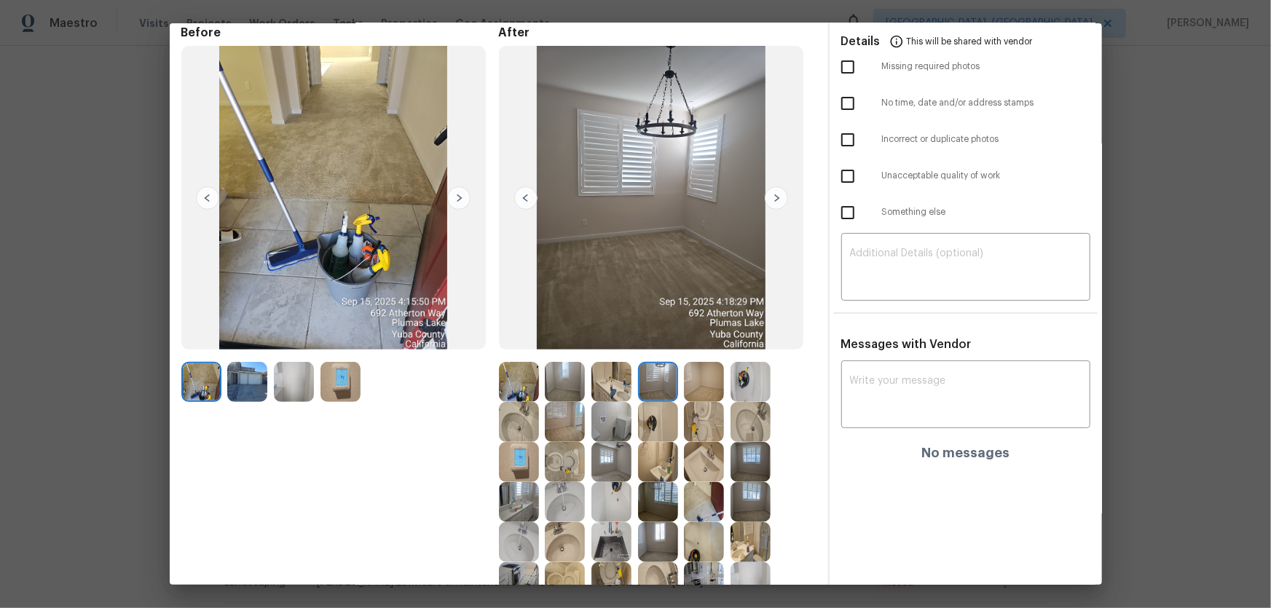
click at [701, 386] on img at bounding box center [704, 382] width 40 height 40
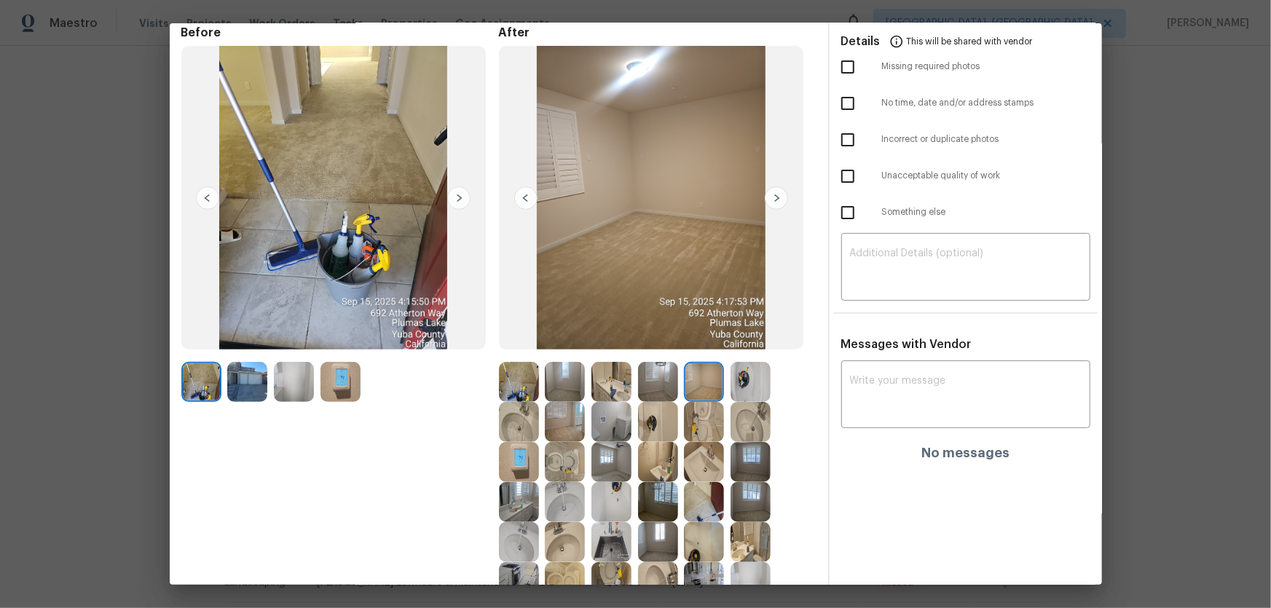
click at [699, 401] on img at bounding box center [704, 422] width 40 height 40
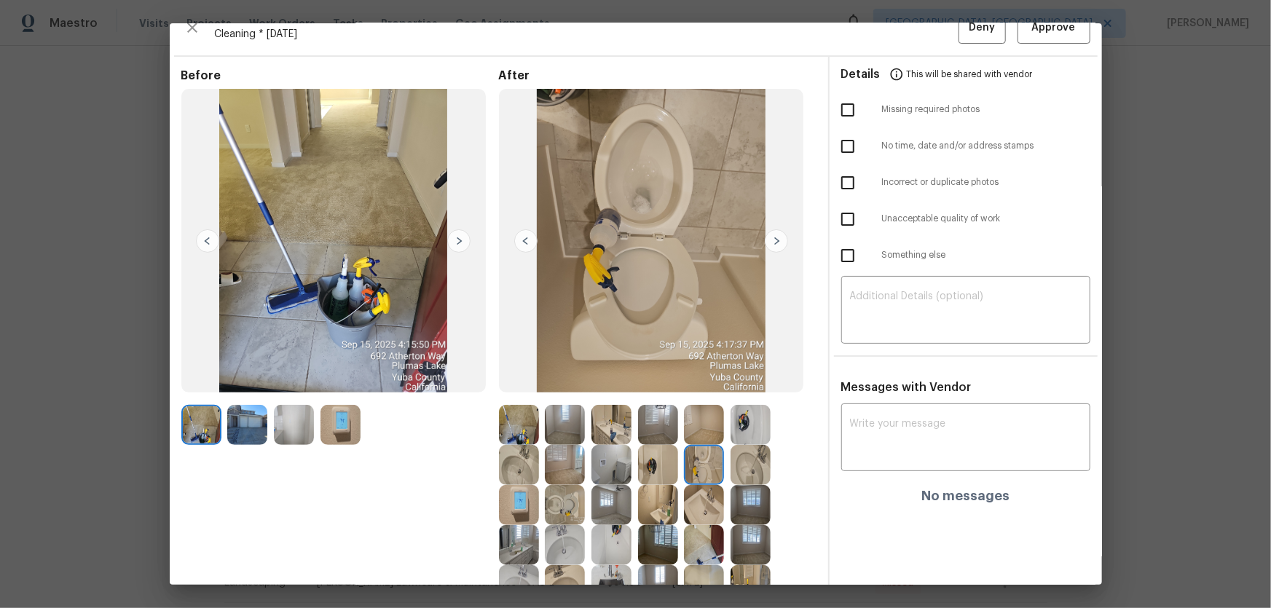
scroll to position [0, 0]
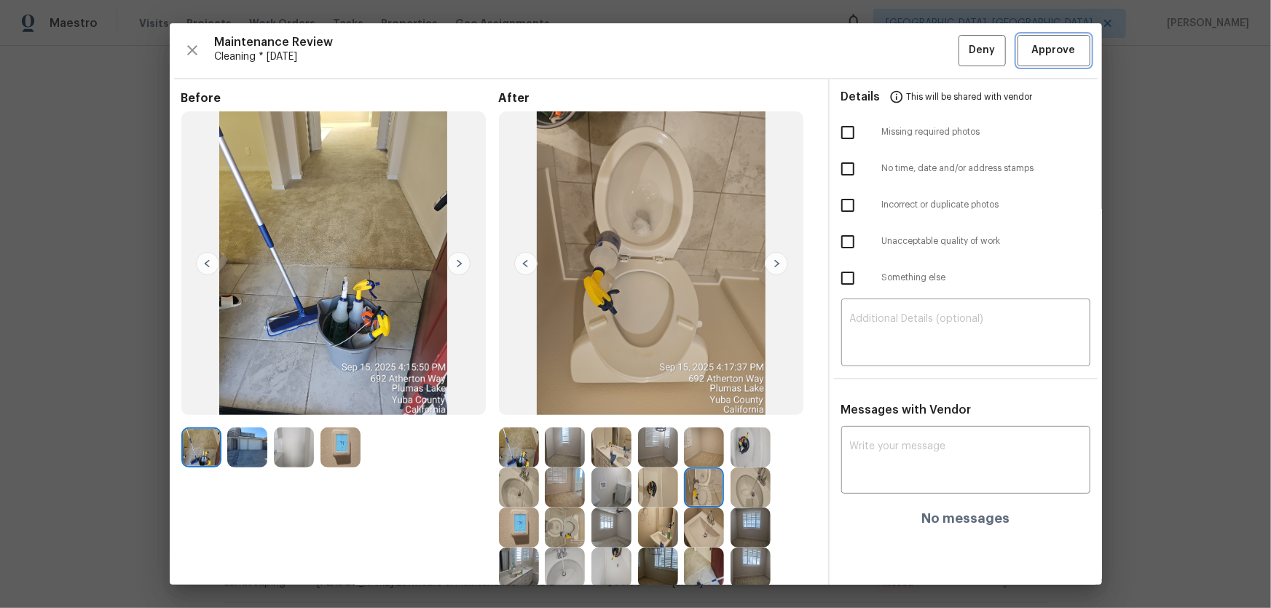
click at [904, 51] on span "Approve" at bounding box center [1054, 51] width 44 height 18
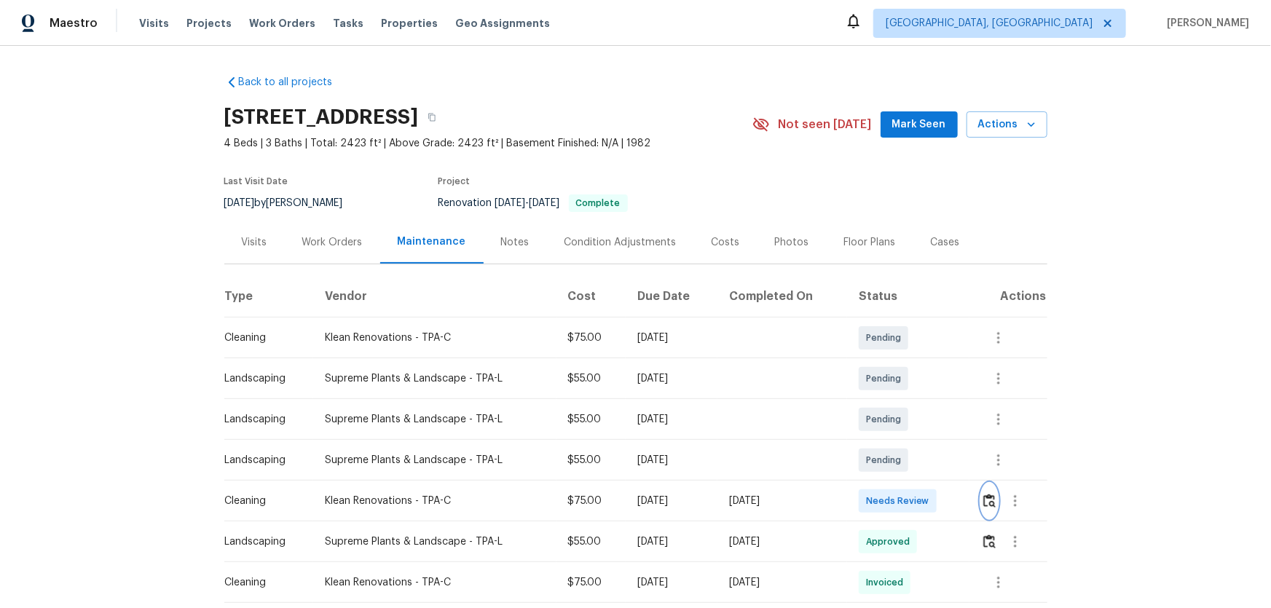
click at [904, 401] on img "button" at bounding box center [990, 501] width 12 height 14
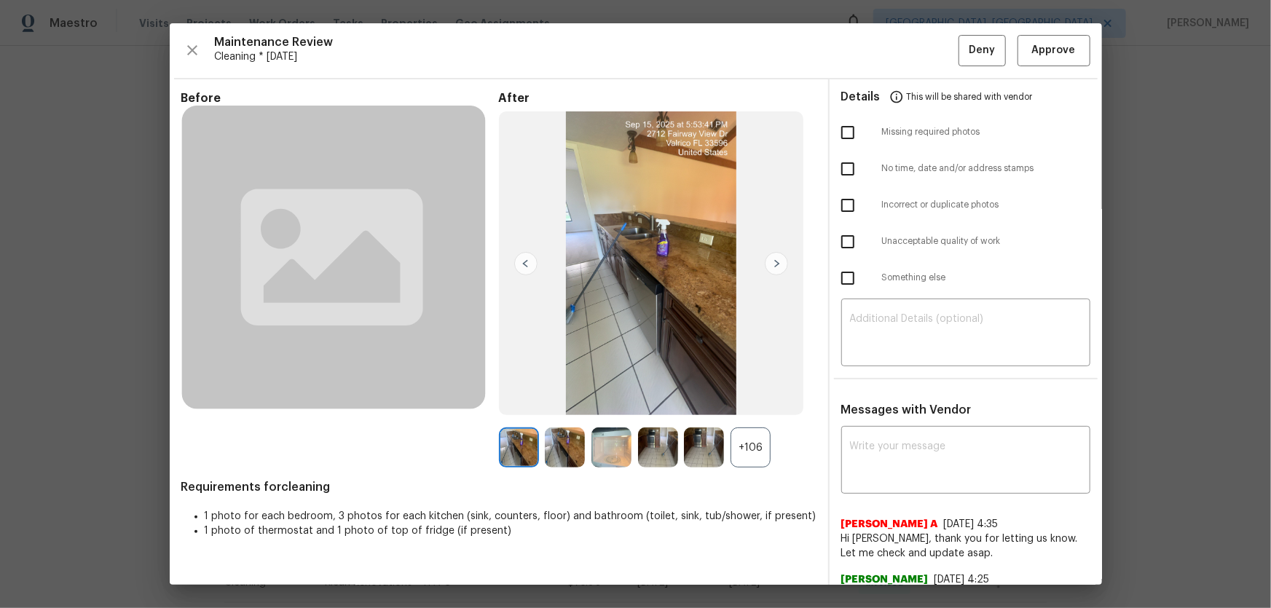
click at [765, 401] on div "+106" at bounding box center [751, 448] width 40 height 40
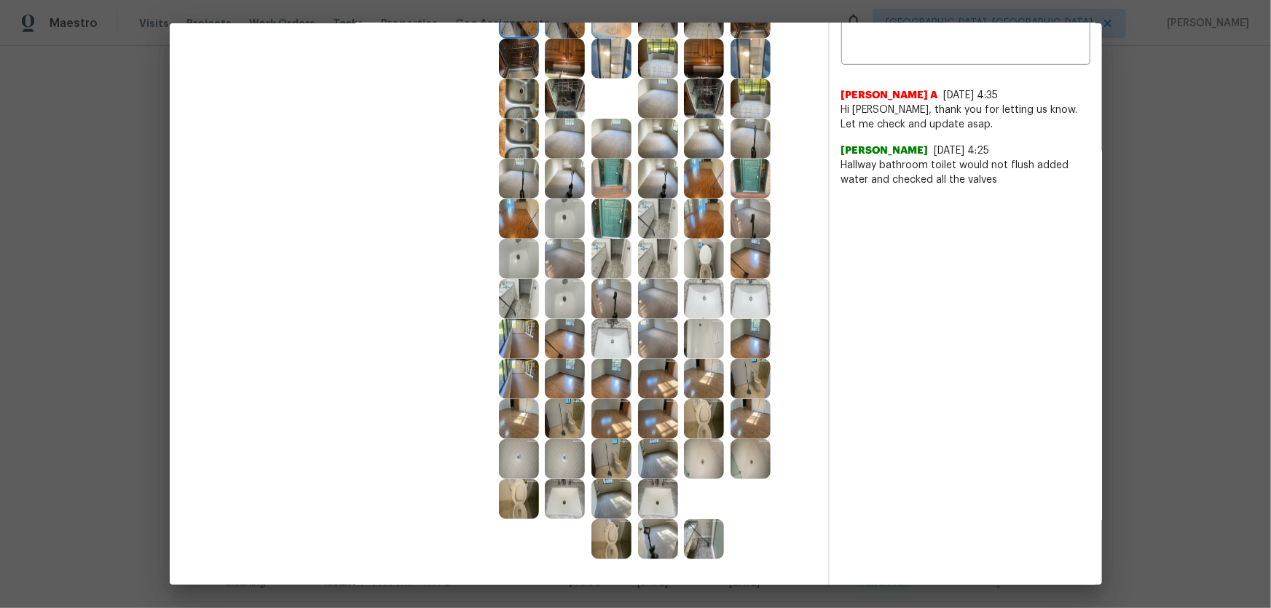
scroll to position [463, 0]
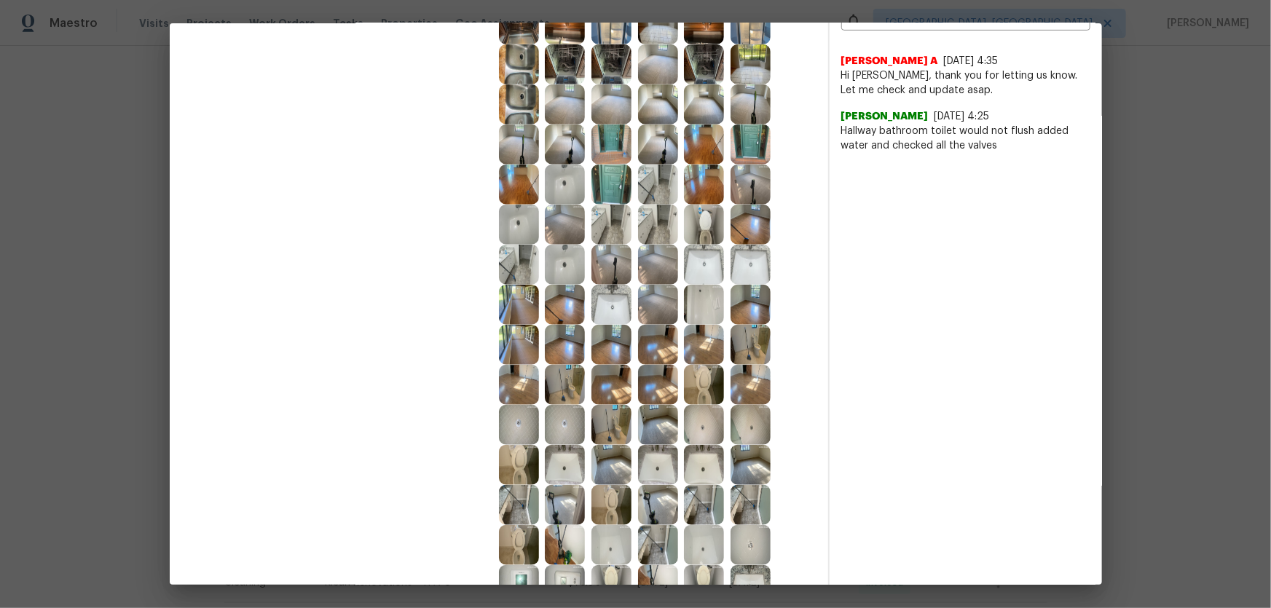
click at [689, 386] on img at bounding box center [704, 385] width 40 height 40
click at [703, 200] on img at bounding box center [704, 185] width 40 height 40
click at [695, 235] on img at bounding box center [704, 225] width 40 height 40
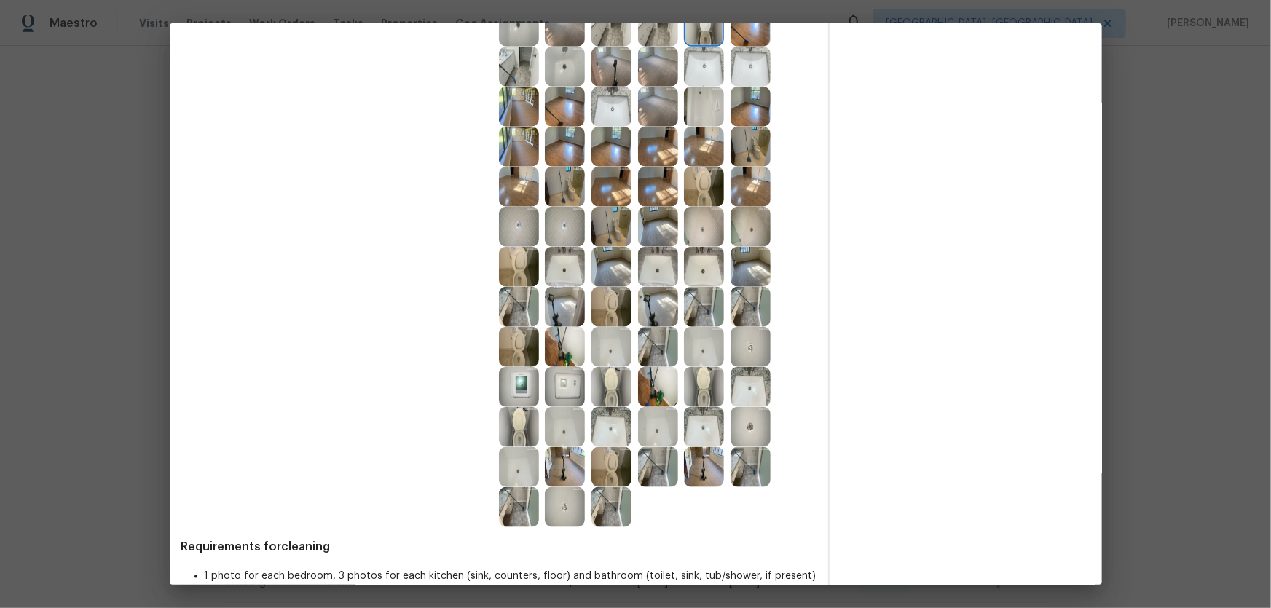
scroll to position [662, 0]
click at [697, 386] on img at bounding box center [704, 386] width 40 height 40
click at [611, 391] on img at bounding box center [612, 386] width 40 height 40
click at [612, 401] on img at bounding box center [612, 427] width 40 height 40
click at [692, 401] on img at bounding box center [704, 427] width 40 height 40
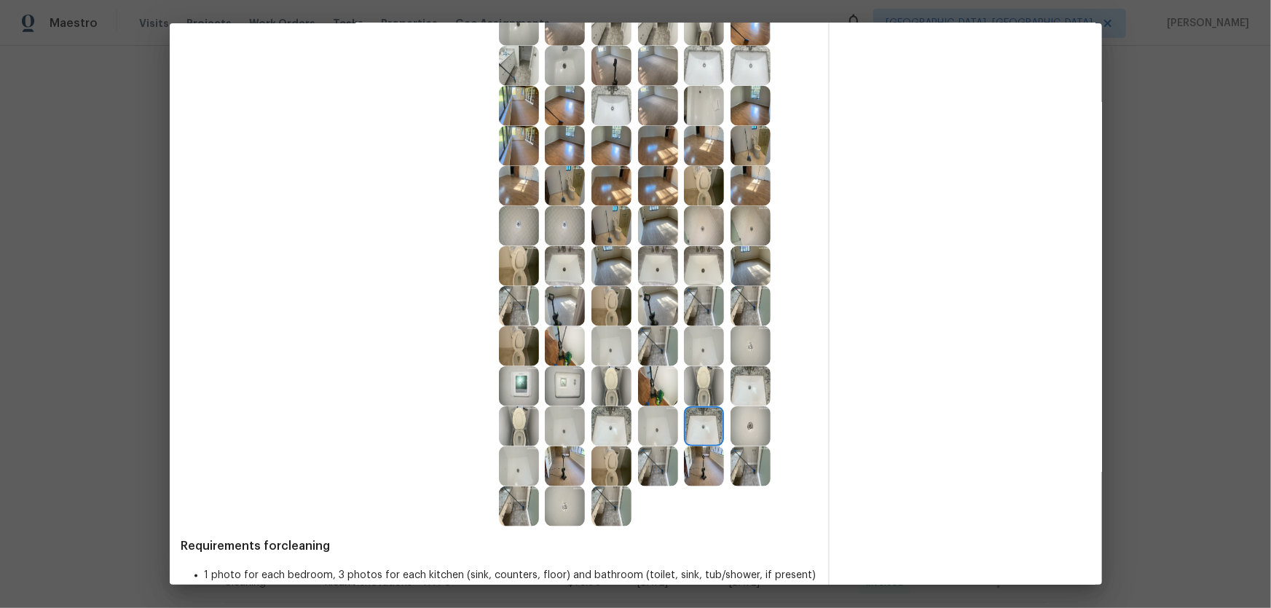
click at [758, 383] on img at bounding box center [751, 386] width 40 height 40
click at [744, 401] on img at bounding box center [751, 427] width 40 height 40
click at [662, 401] on img at bounding box center [658, 427] width 40 height 40
click at [626, 358] on img at bounding box center [612, 346] width 40 height 40
click at [562, 380] on img at bounding box center [565, 386] width 40 height 40
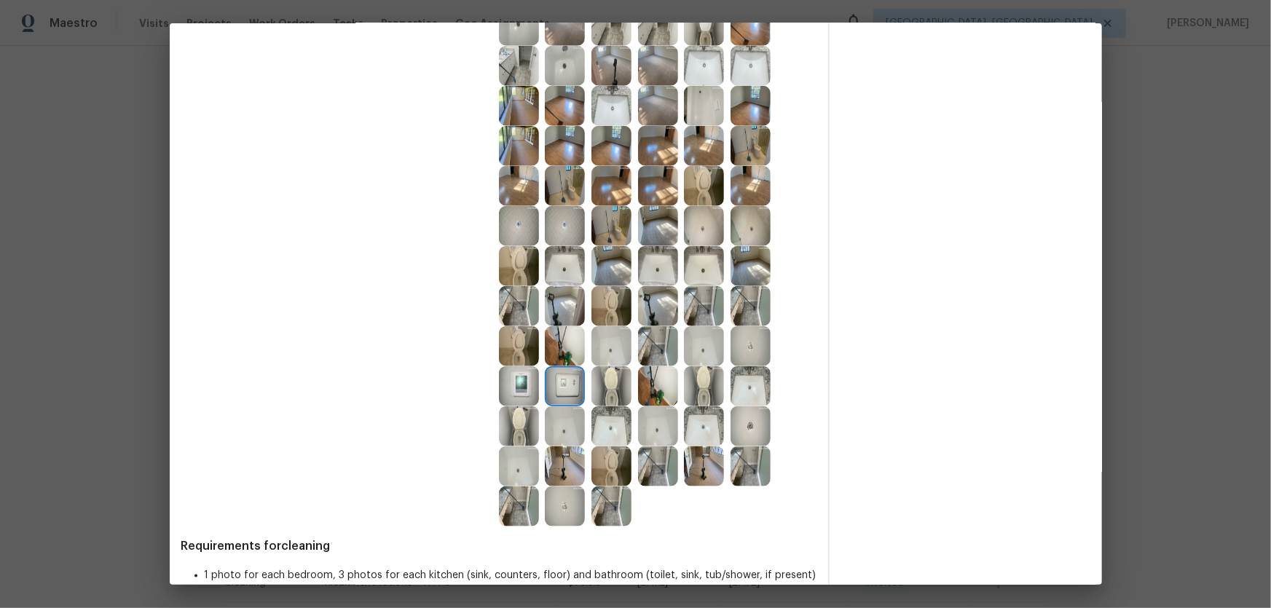
click at [517, 374] on img at bounding box center [519, 386] width 40 height 40
click at [568, 255] on img at bounding box center [565, 266] width 40 height 40
click at [570, 235] on img at bounding box center [565, 226] width 40 height 40
click at [605, 230] on img at bounding box center [612, 226] width 40 height 40
click at [631, 231] on div at bounding box center [615, 226] width 47 height 40
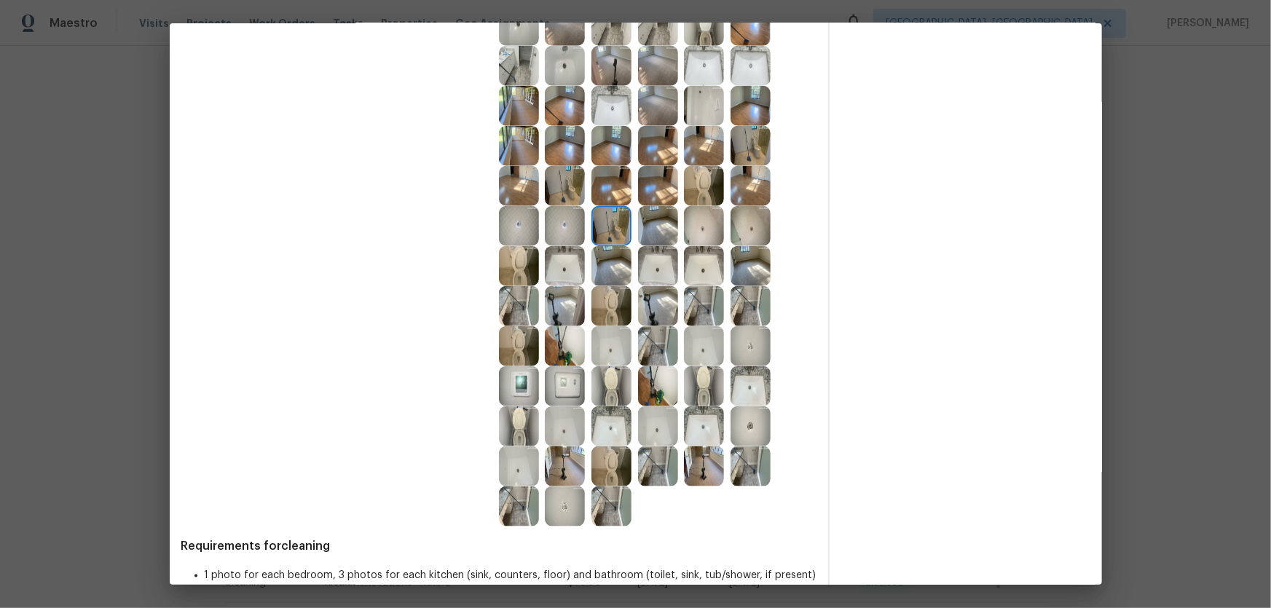
click at [578, 401] on img at bounding box center [565, 467] width 40 height 40
click at [570, 401] on img at bounding box center [565, 507] width 40 height 40
click at [532, 401] on img at bounding box center [519, 507] width 40 height 40
click at [587, 401] on div at bounding box center [568, 507] width 47 height 40
click at [603, 401] on img at bounding box center [612, 467] width 40 height 40
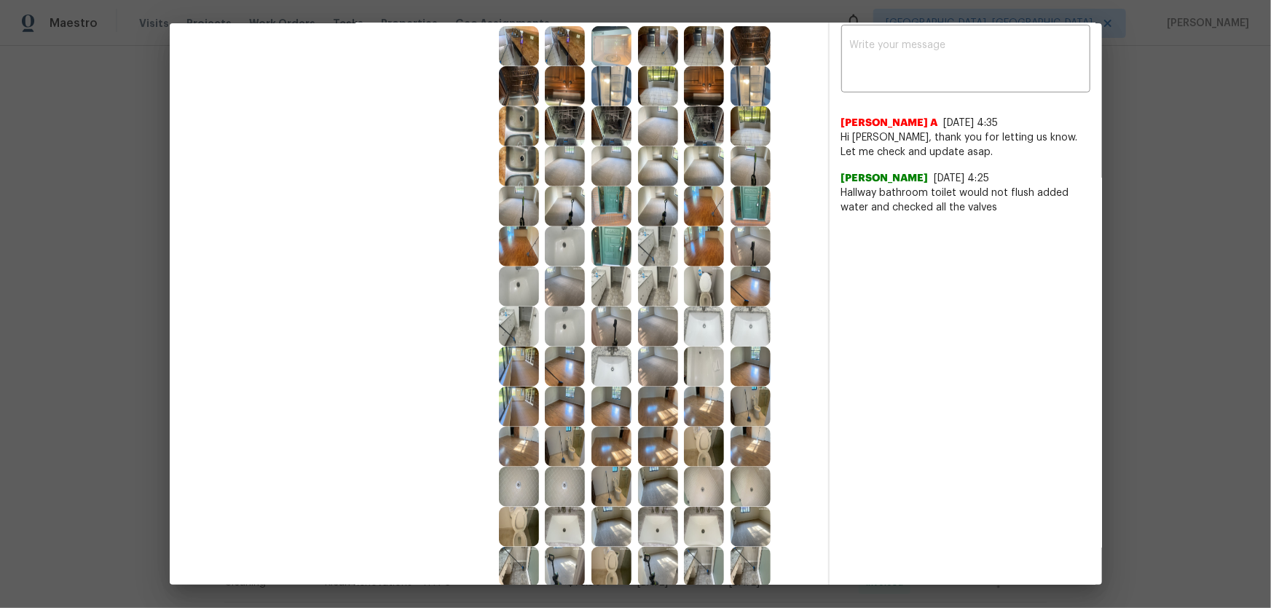
scroll to position [397, 0]
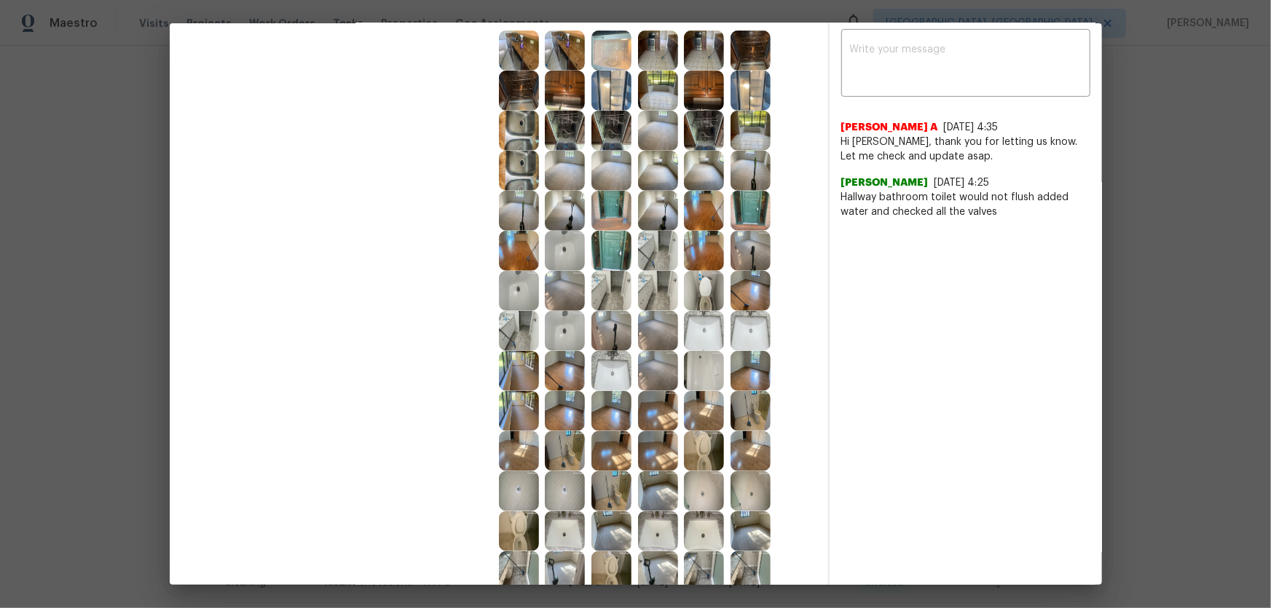
click at [648, 379] on img at bounding box center [658, 371] width 40 height 40
click at [654, 344] on img at bounding box center [658, 331] width 40 height 40
click at [611, 320] on img at bounding box center [612, 331] width 40 height 40
click at [554, 294] on img at bounding box center [565, 291] width 40 height 40
click at [562, 248] on img at bounding box center [565, 251] width 40 height 40
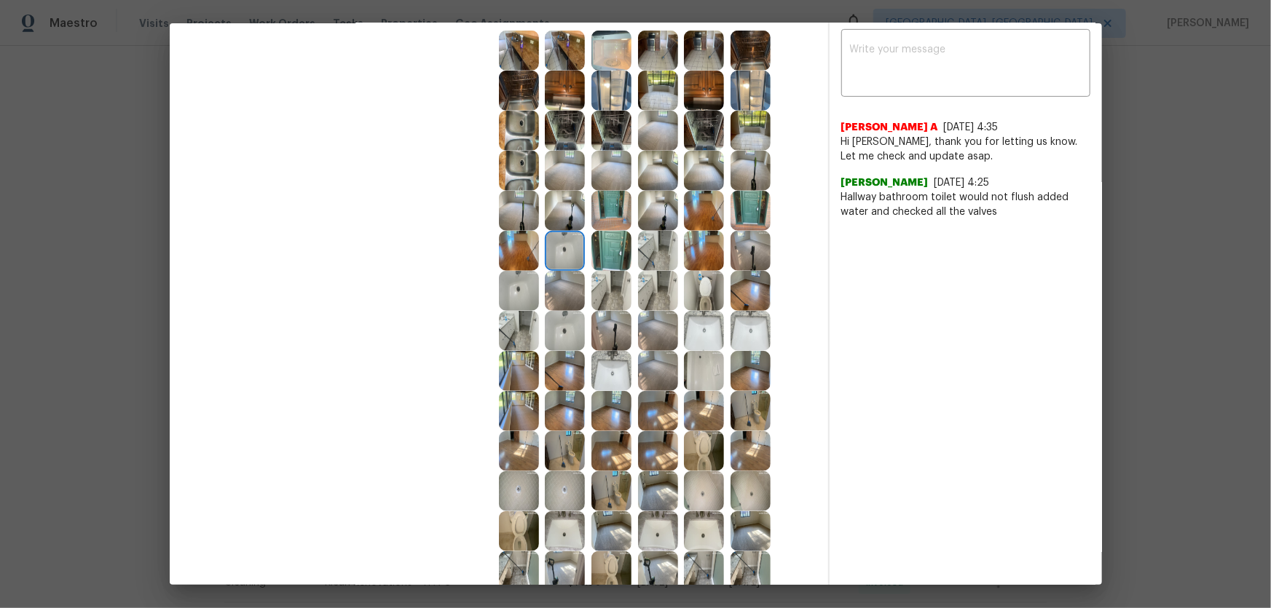
click at [618, 255] on img at bounding box center [612, 251] width 40 height 40
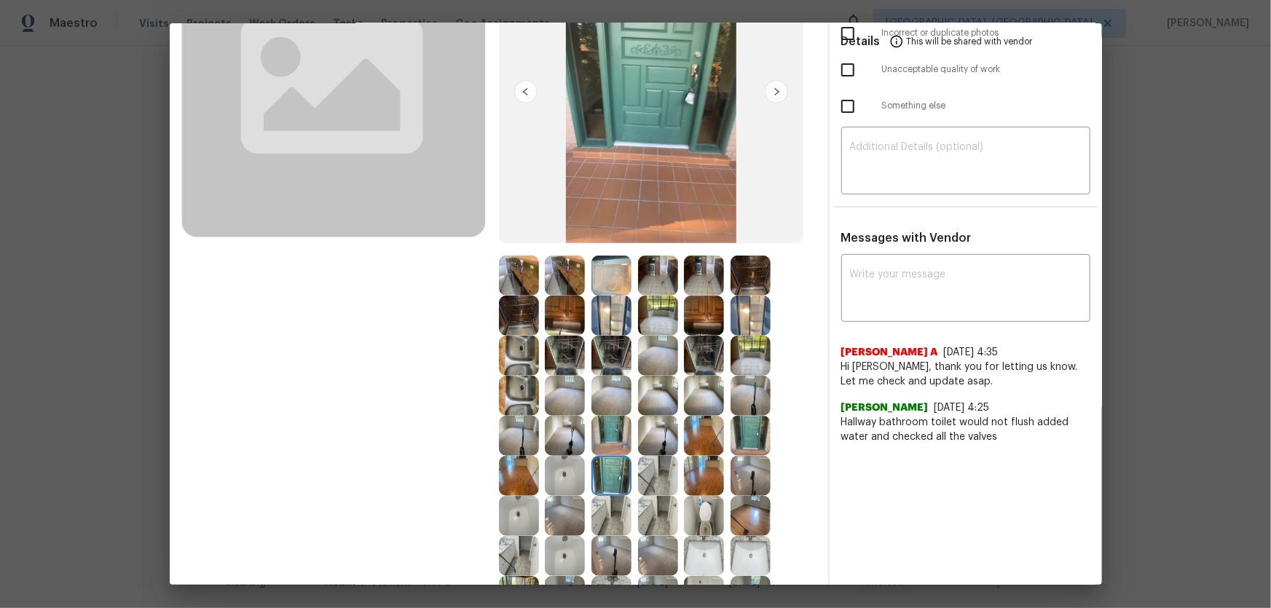
scroll to position [132, 0]
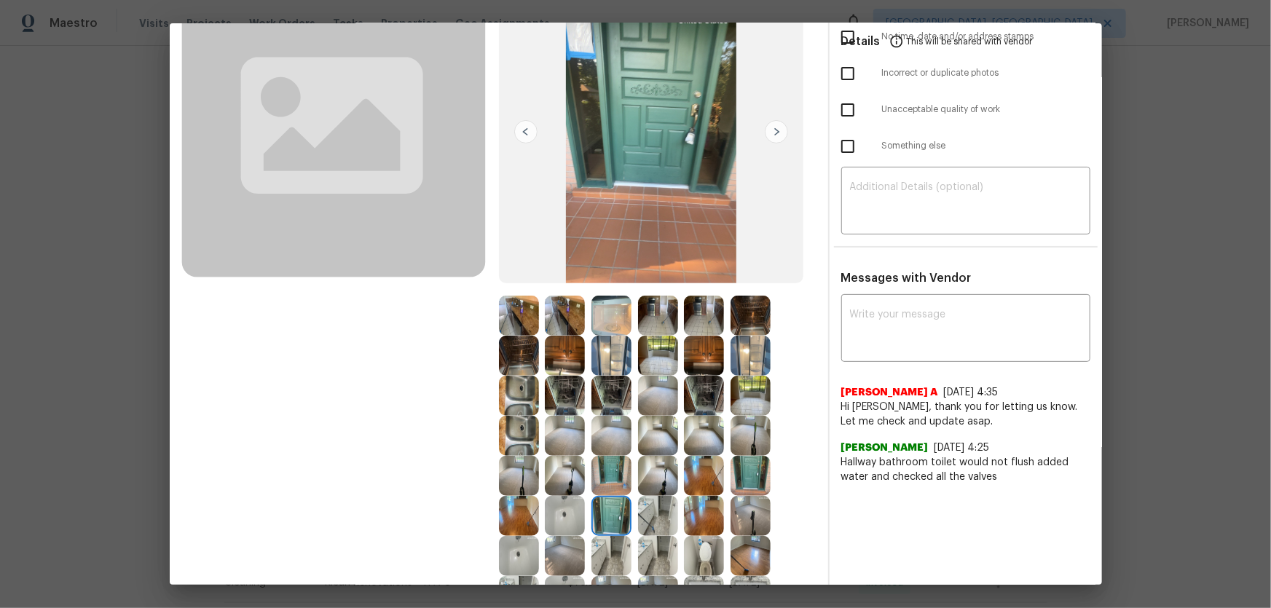
click at [676, 320] on div at bounding box center [661, 316] width 47 height 40
click at [652, 322] on img at bounding box center [658, 316] width 40 height 40
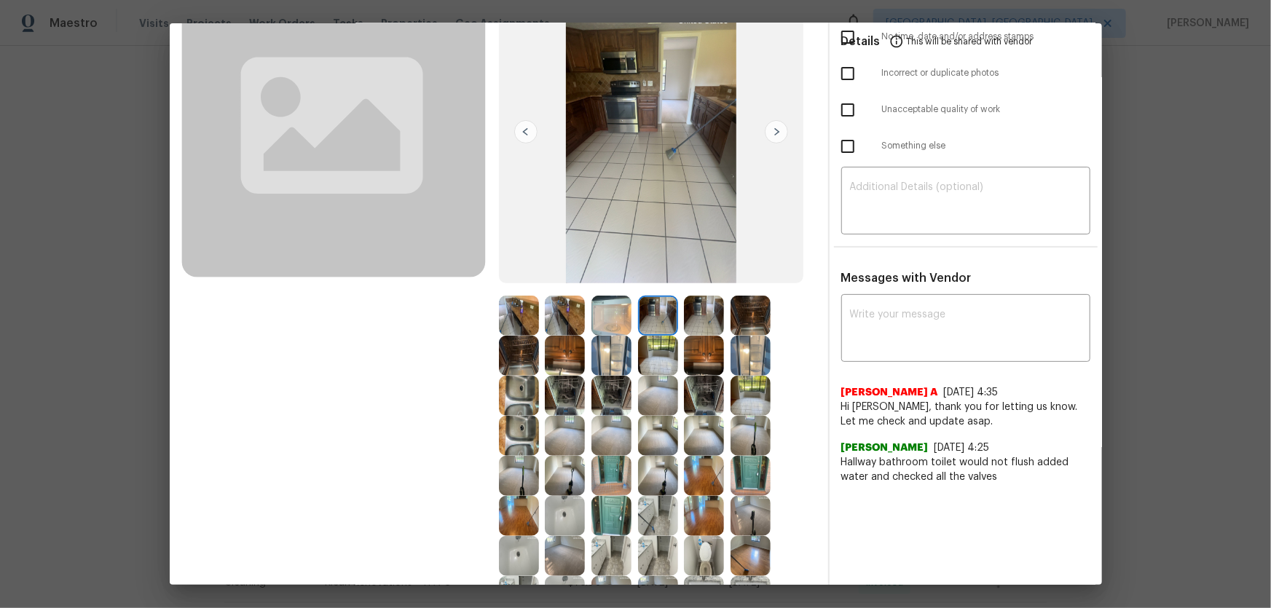
click at [549, 386] on img at bounding box center [565, 396] width 40 height 40
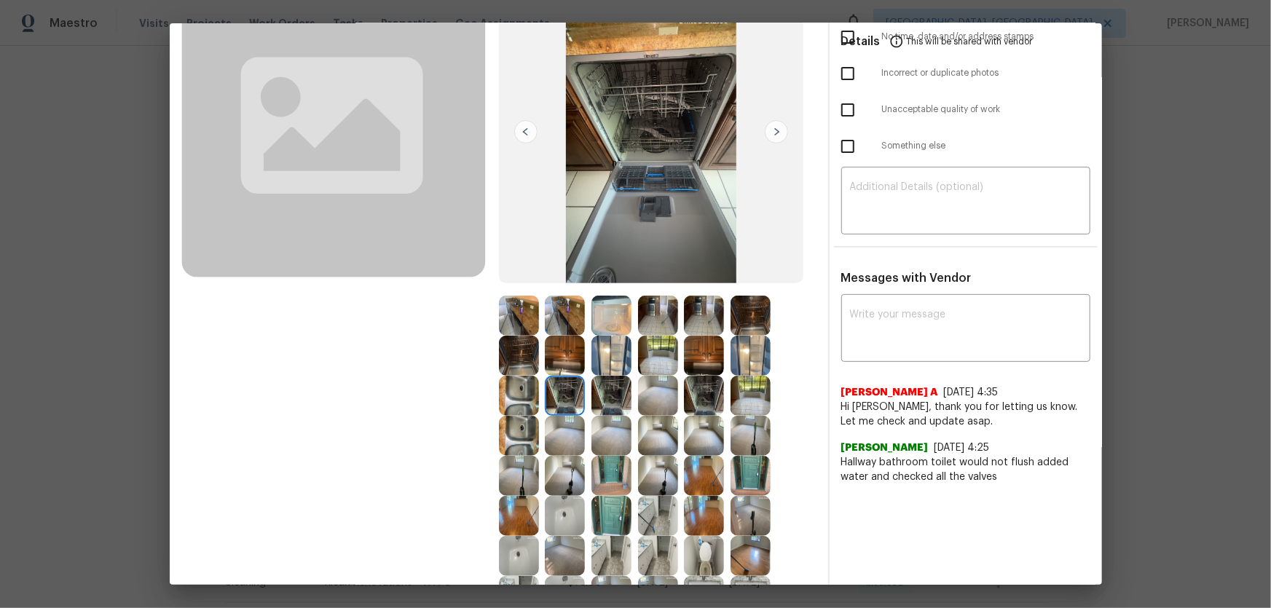
click at [522, 386] on img at bounding box center [519, 396] width 40 height 40
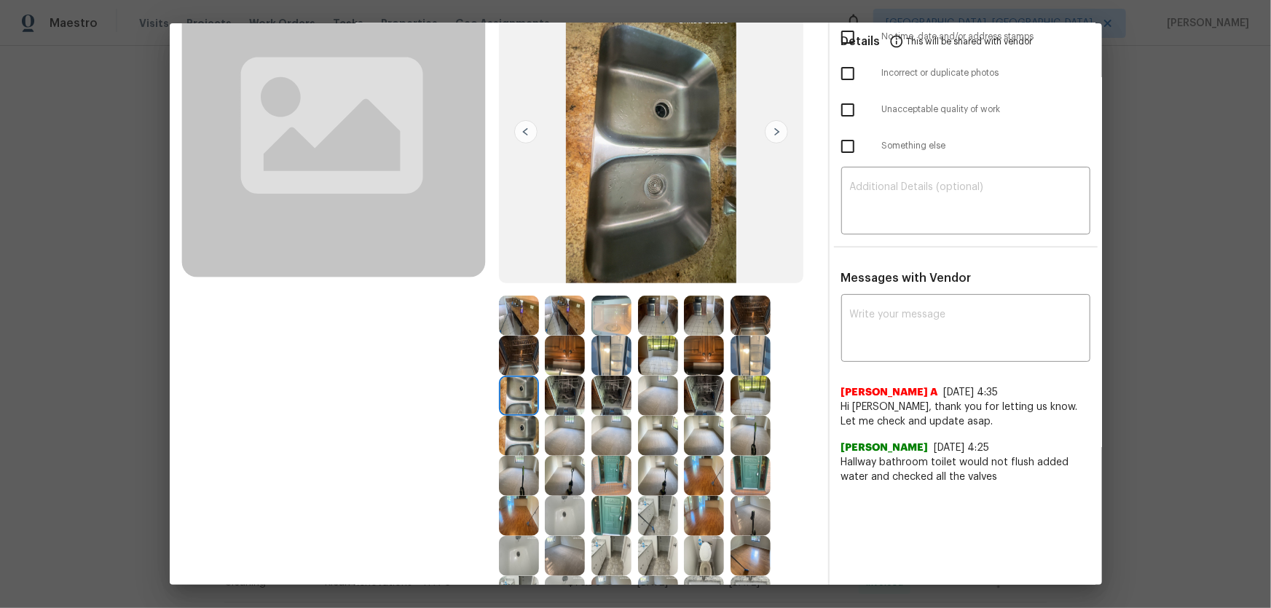
click at [524, 362] on img at bounding box center [519, 356] width 40 height 40
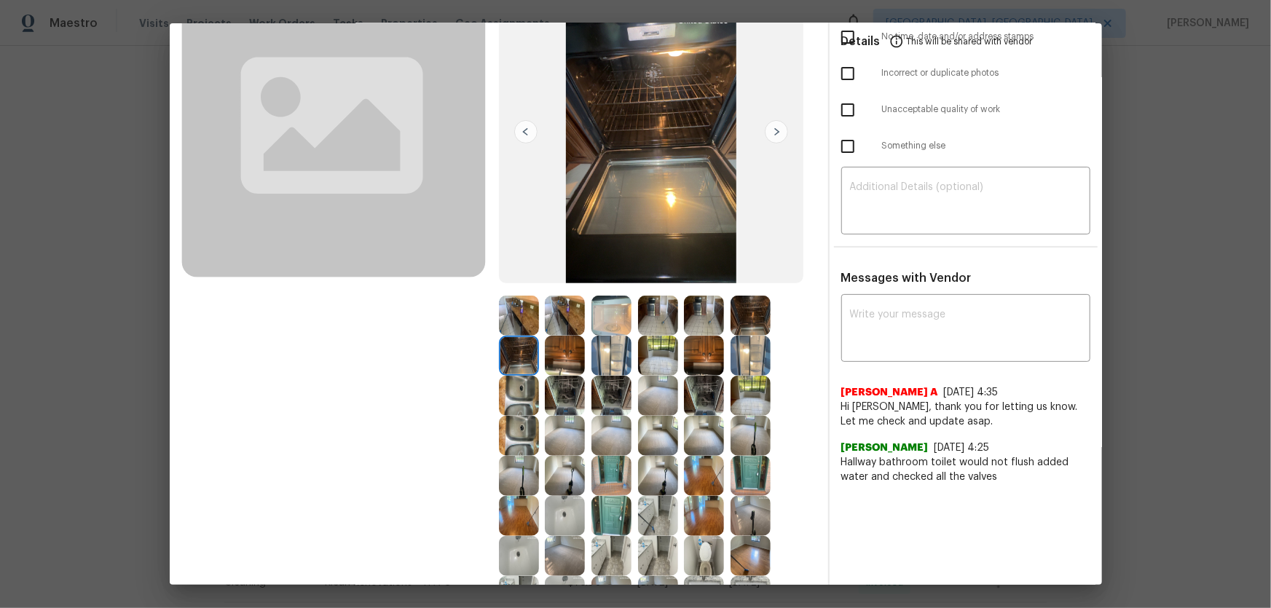
click at [549, 362] on img at bounding box center [565, 356] width 40 height 40
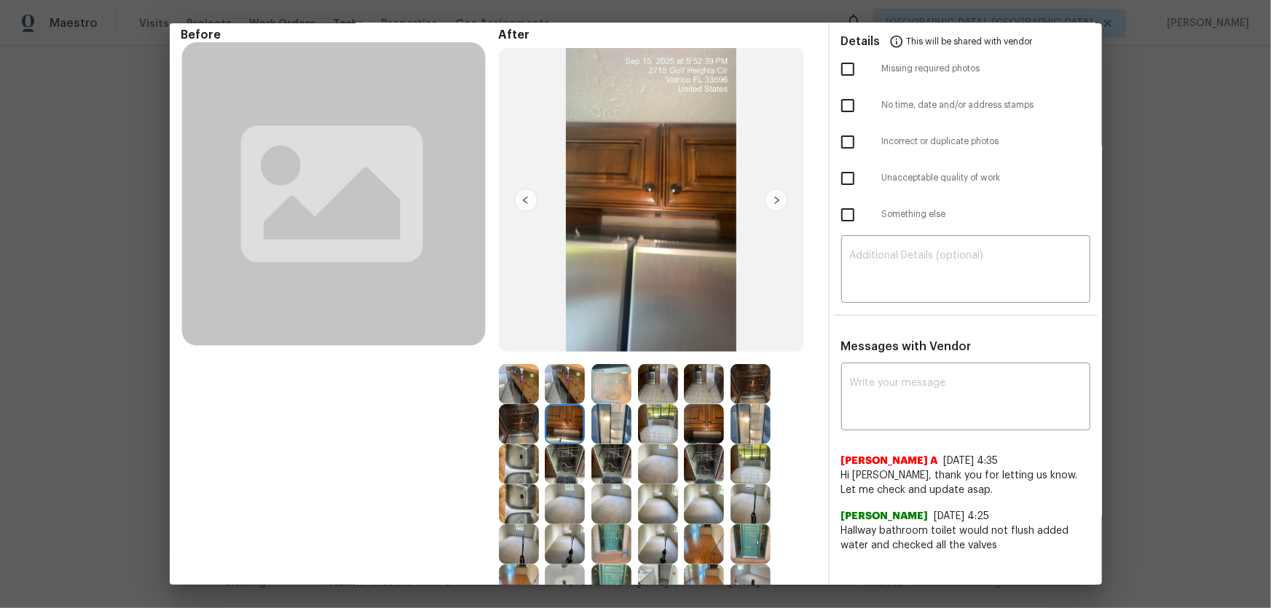
scroll to position [0, 0]
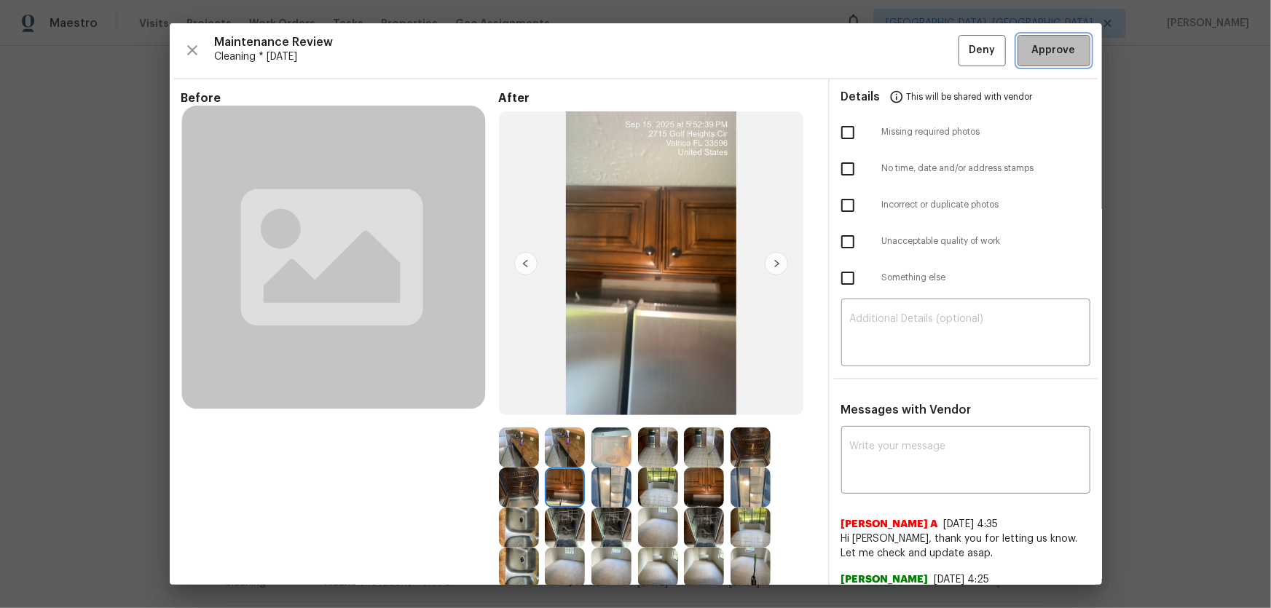
click at [904, 58] on span "Approve" at bounding box center [1054, 51] width 44 height 18
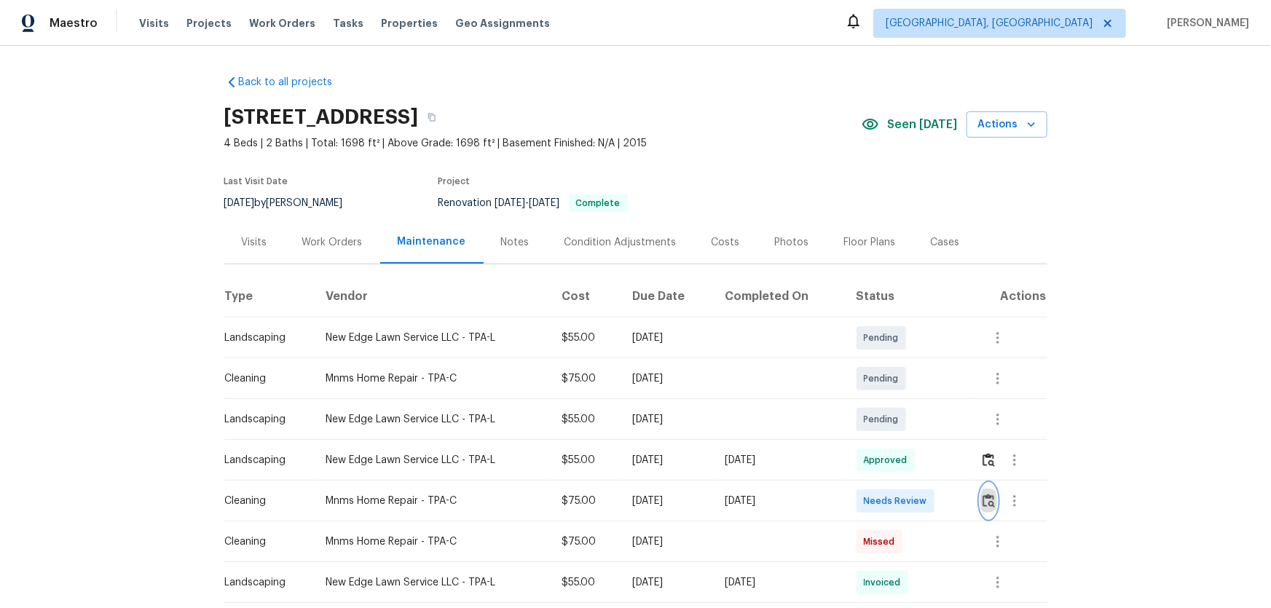
click at [904, 401] on button "button" at bounding box center [989, 501] width 17 height 35
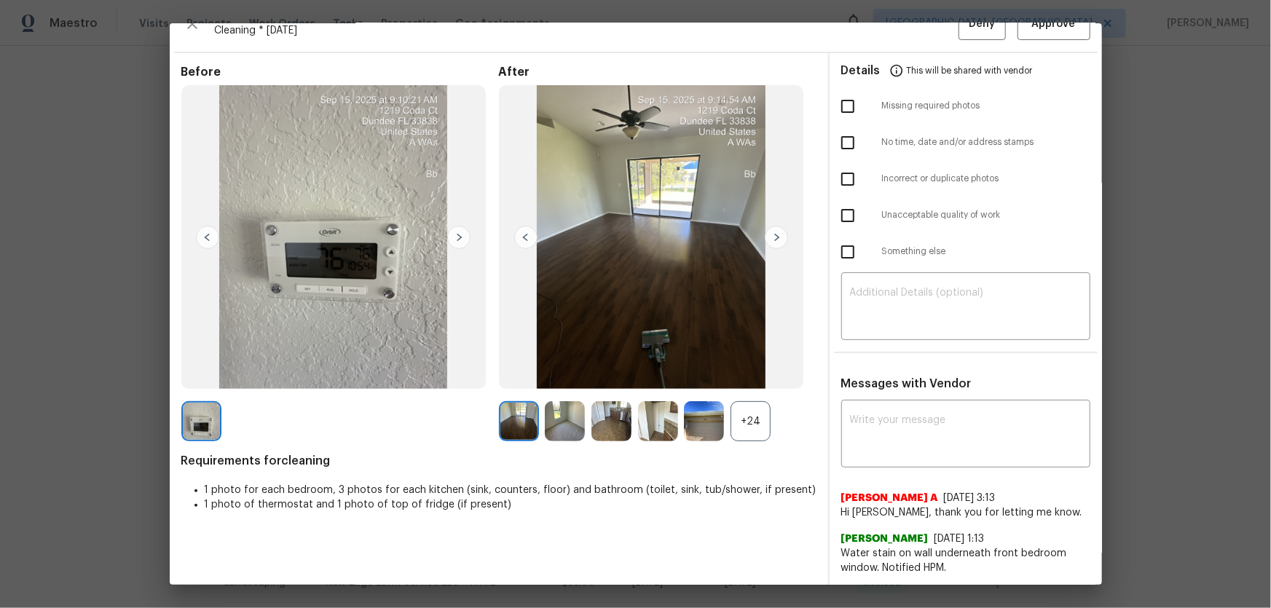
click at [751, 401] on div "+24" at bounding box center [751, 421] width 40 height 40
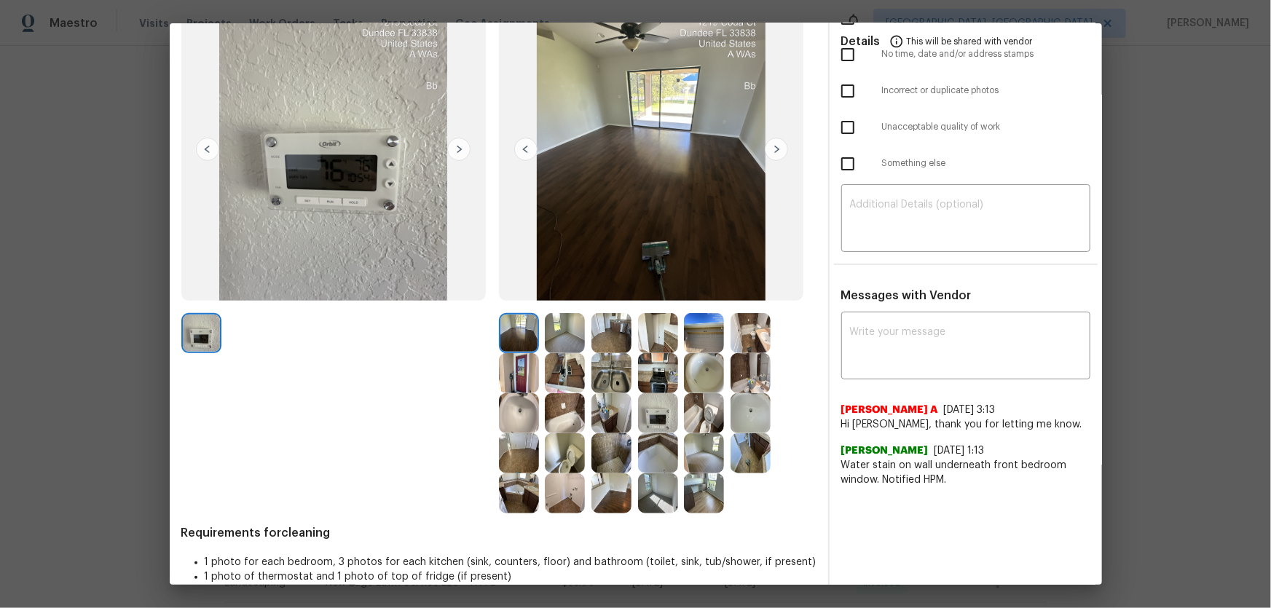
scroll to position [135, 0]
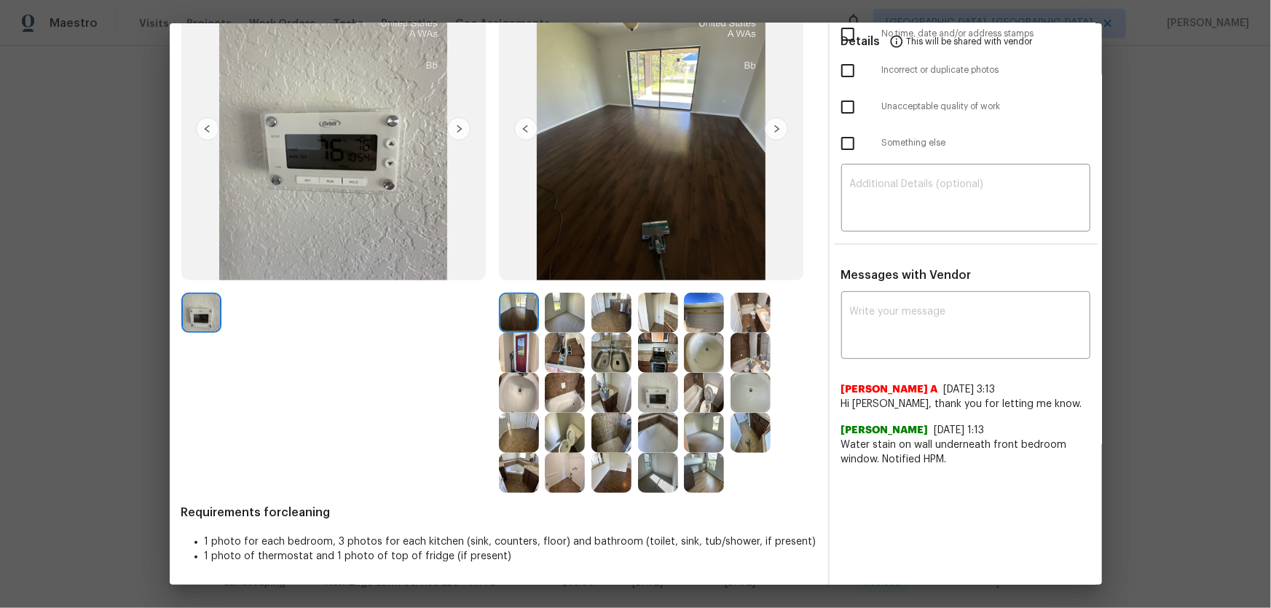
click at [573, 401] on img at bounding box center [565, 433] width 40 height 40
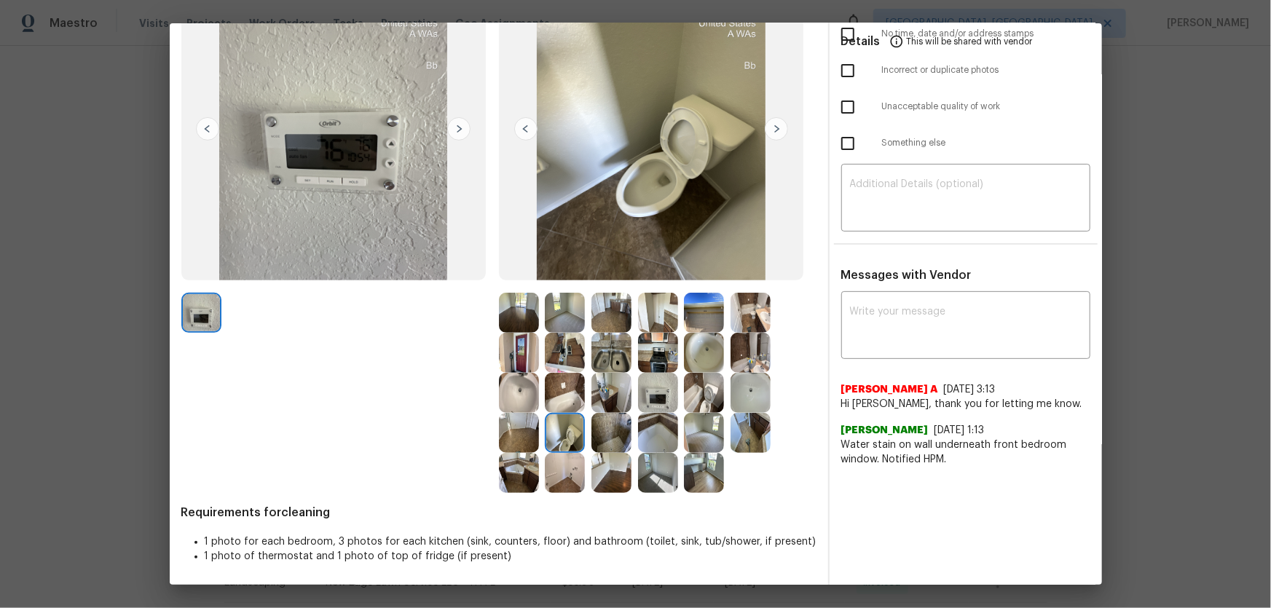
click at [704, 387] on img at bounding box center [704, 393] width 40 height 40
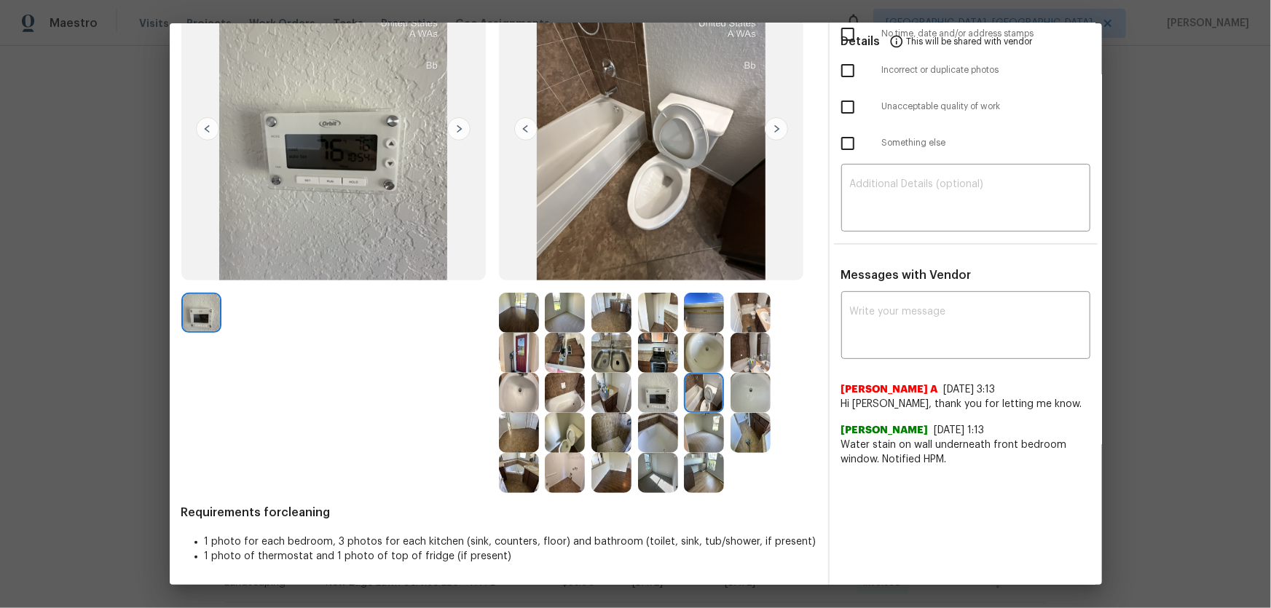
click at [702, 356] on img at bounding box center [704, 353] width 40 height 40
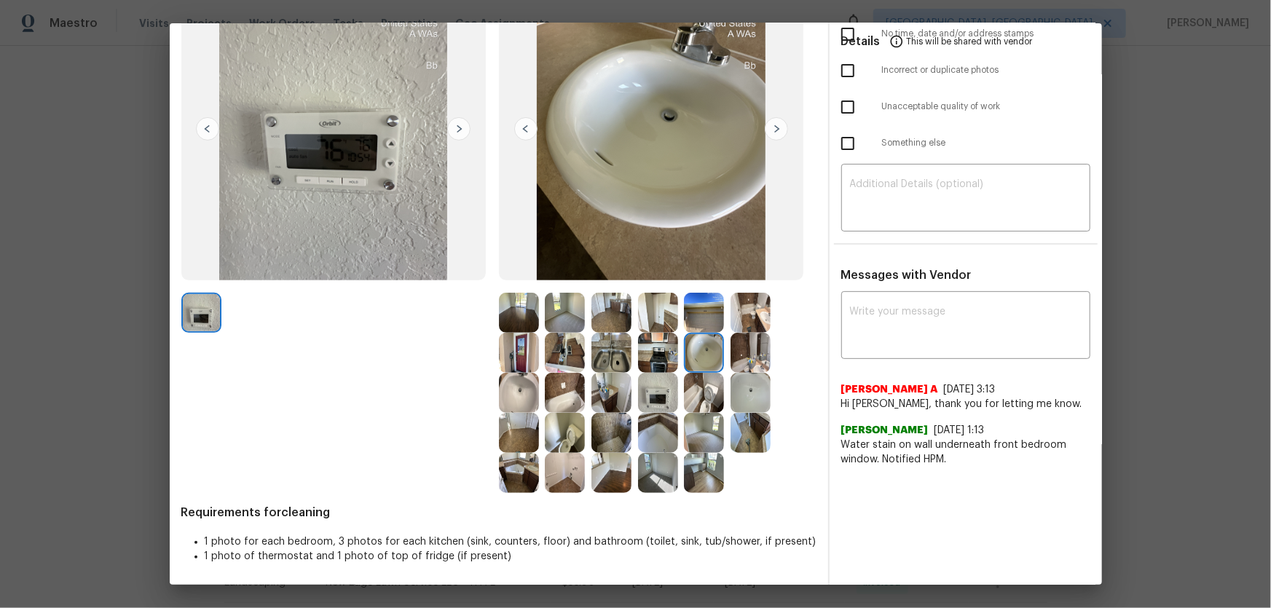
click at [504, 376] on img at bounding box center [519, 393] width 40 height 40
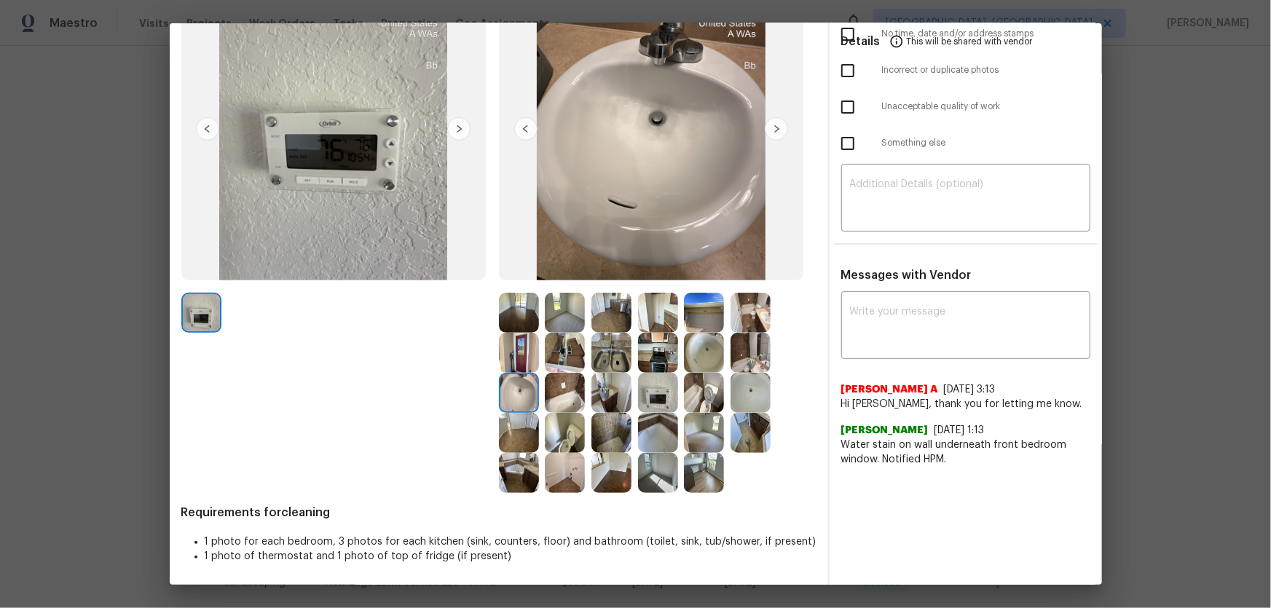
click at [560, 399] on img at bounding box center [565, 393] width 40 height 40
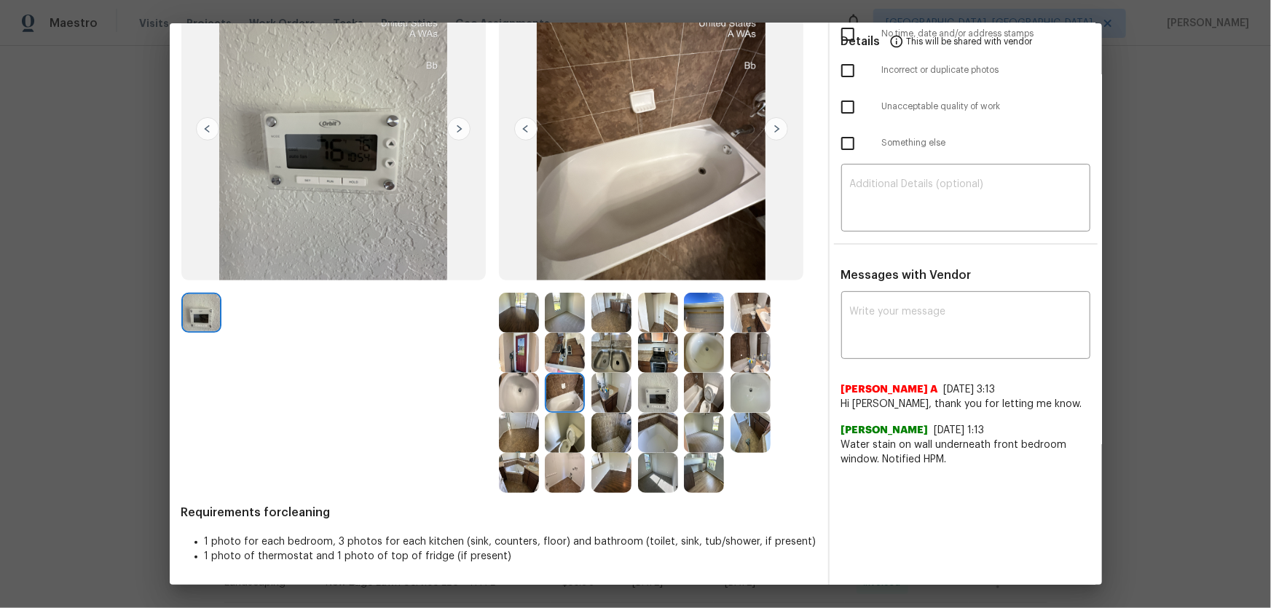
click at [737, 386] on img at bounding box center [751, 393] width 40 height 40
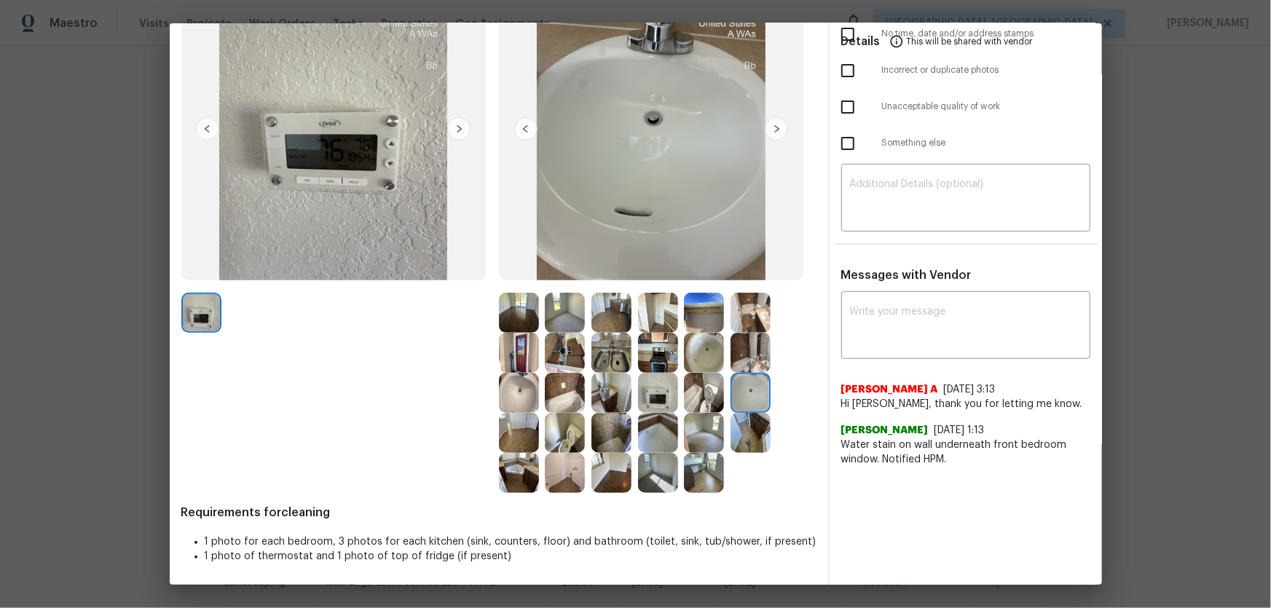
click at [656, 396] on img at bounding box center [658, 393] width 40 height 40
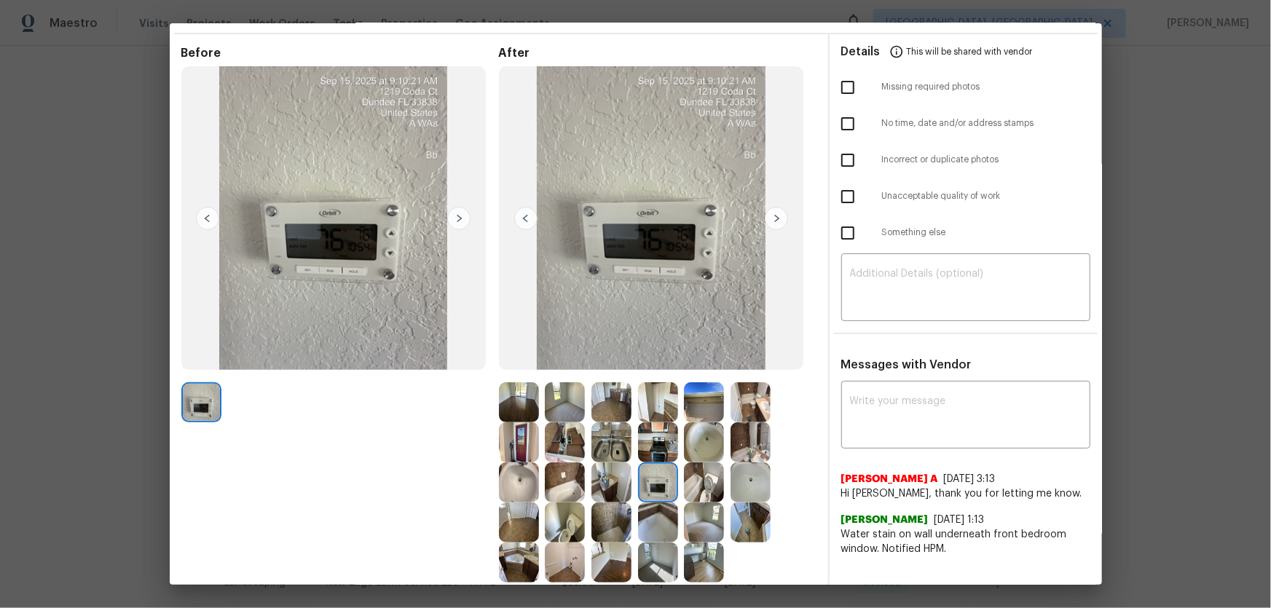
scroll to position [68, 0]
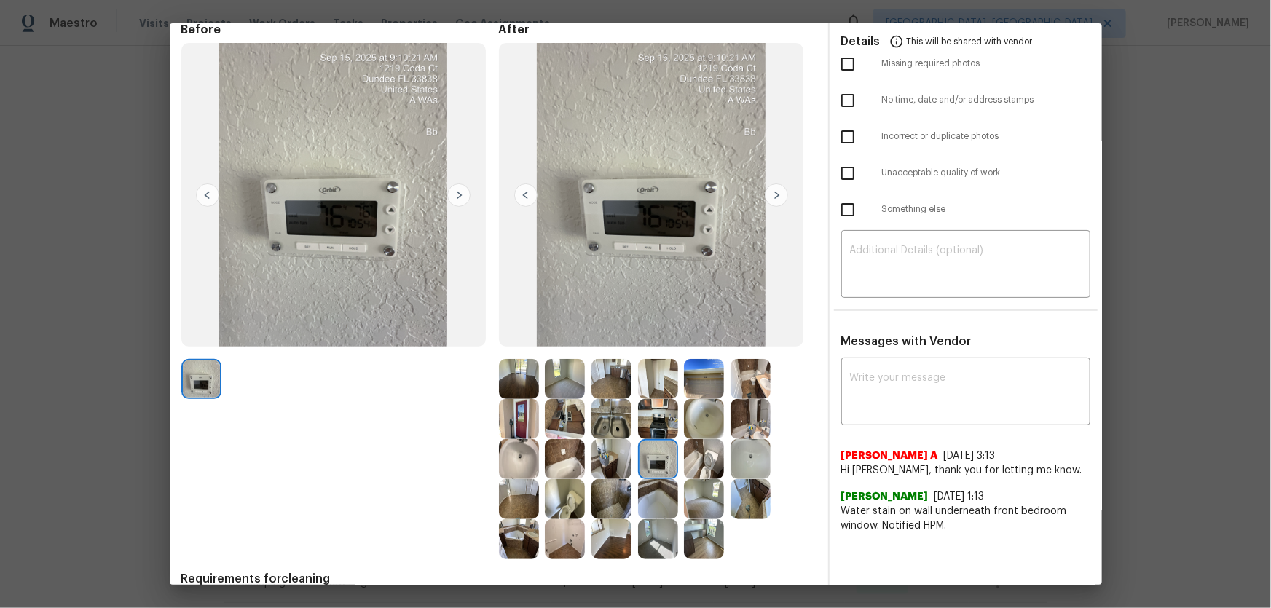
click at [575, 366] on img at bounding box center [565, 379] width 40 height 40
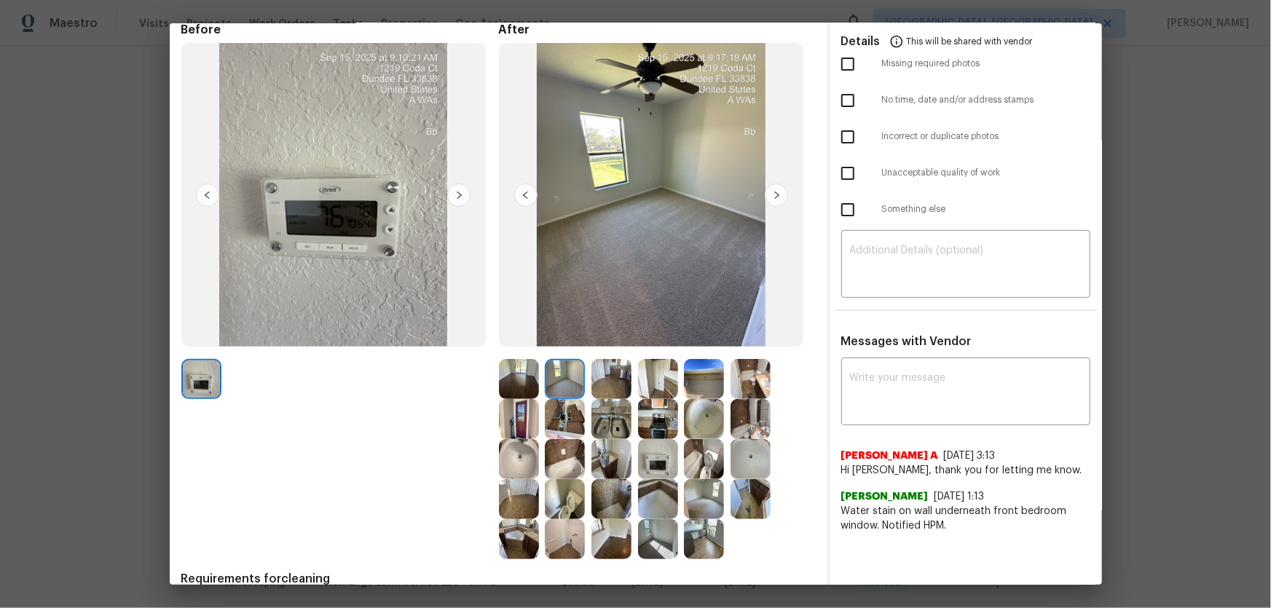
click at [517, 378] on img at bounding box center [519, 379] width 40 height 40
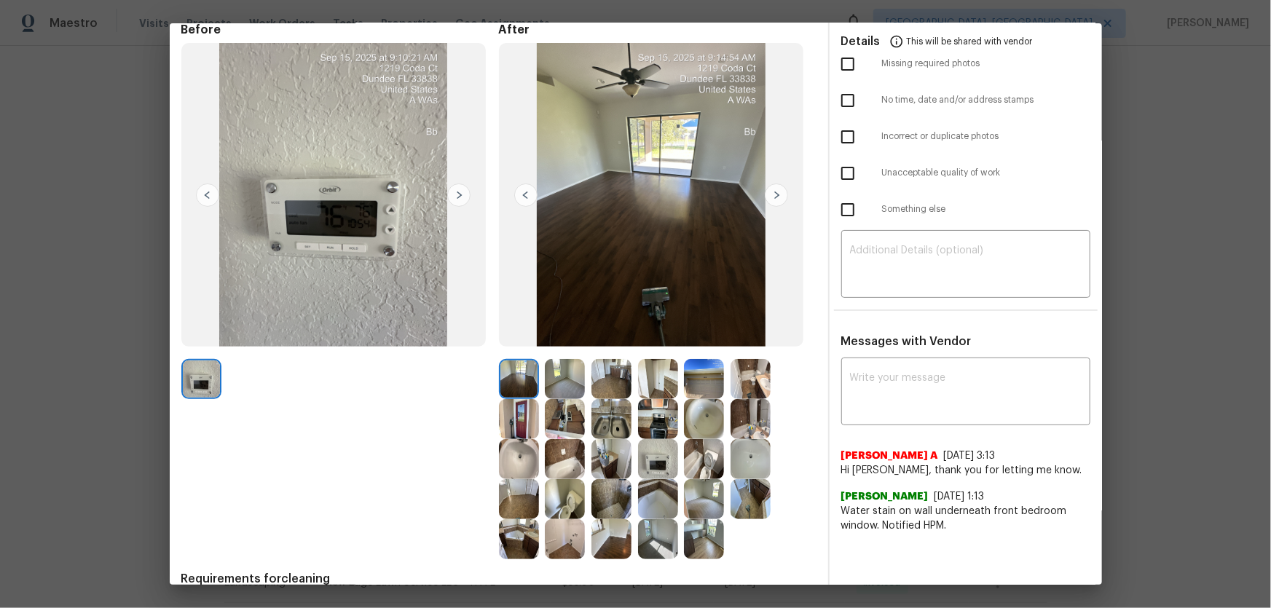
click at [694, 401] on img at bounding box center [704, 499] width 40 height 40
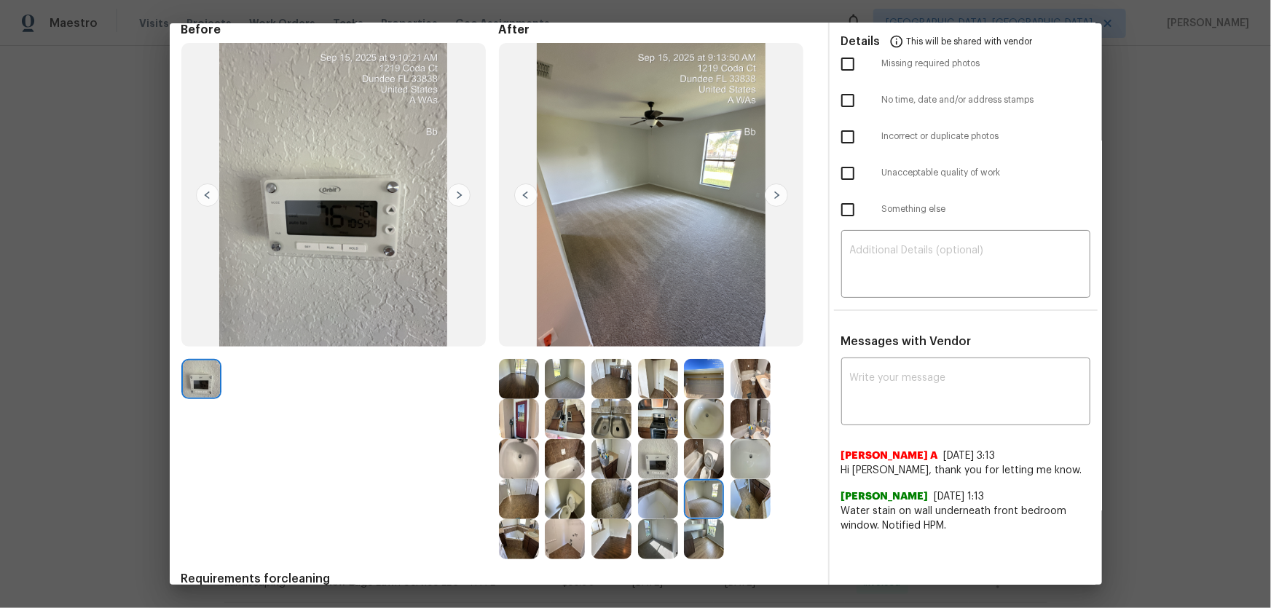
click at [648, 401] on img at bounding box center [658, 539] width 40 height 40
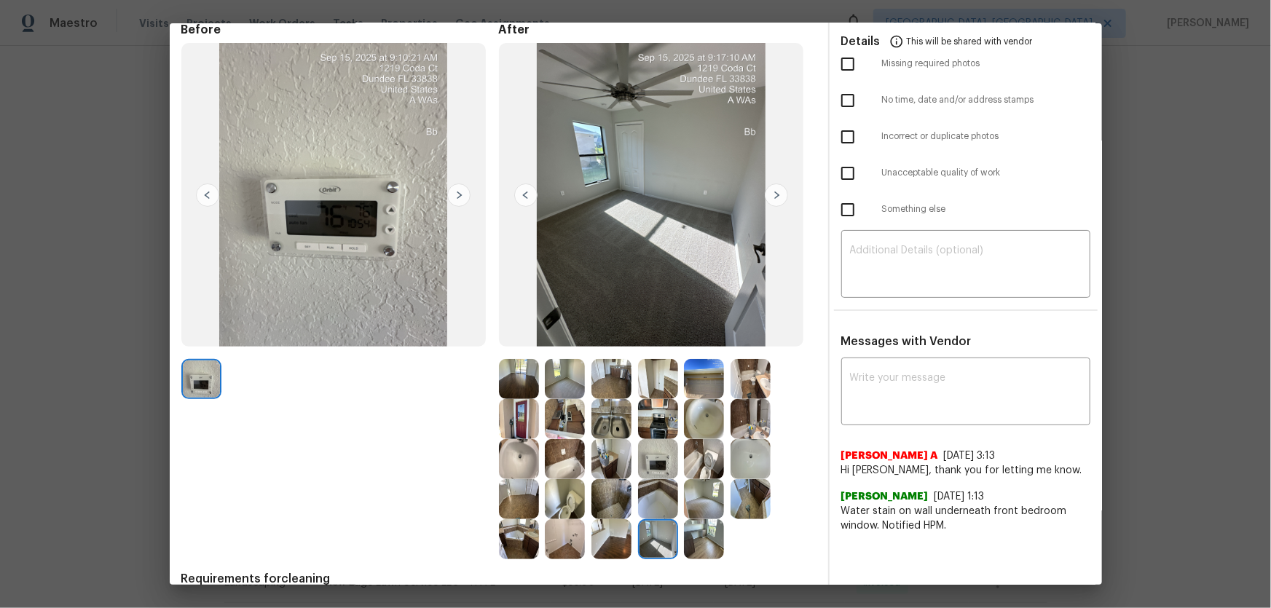
click at [612, 401] on img at bounding box center [612, 539] width 40 height 40
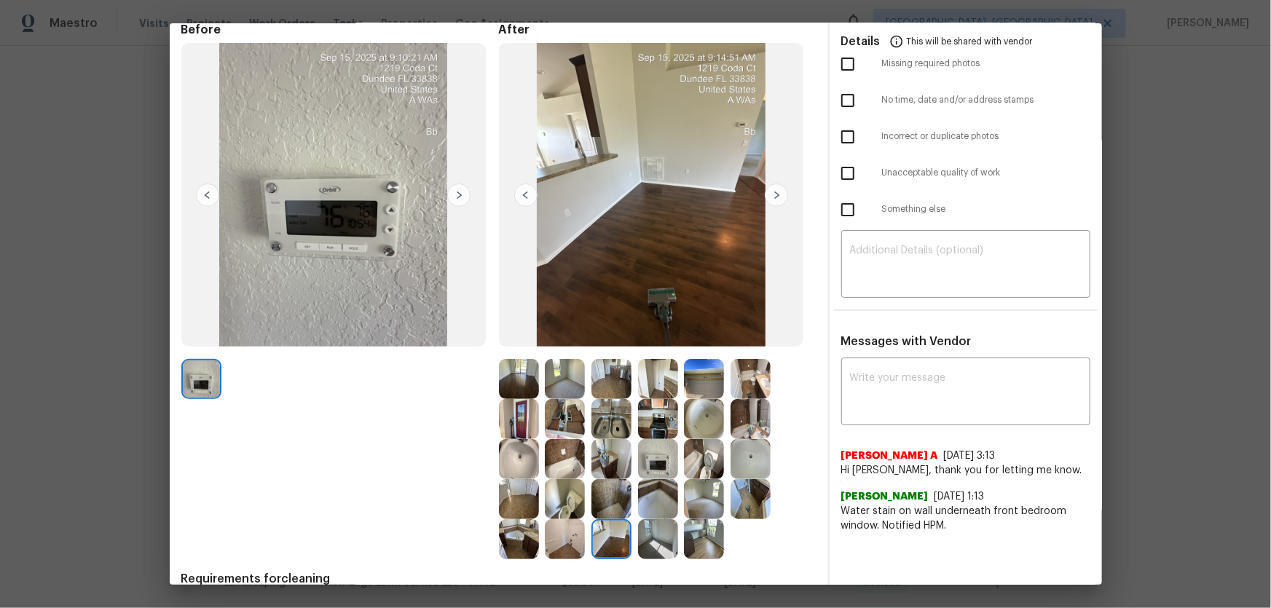
click at [604, 401] on img at bounding box center [612, 499] width 40 height 40
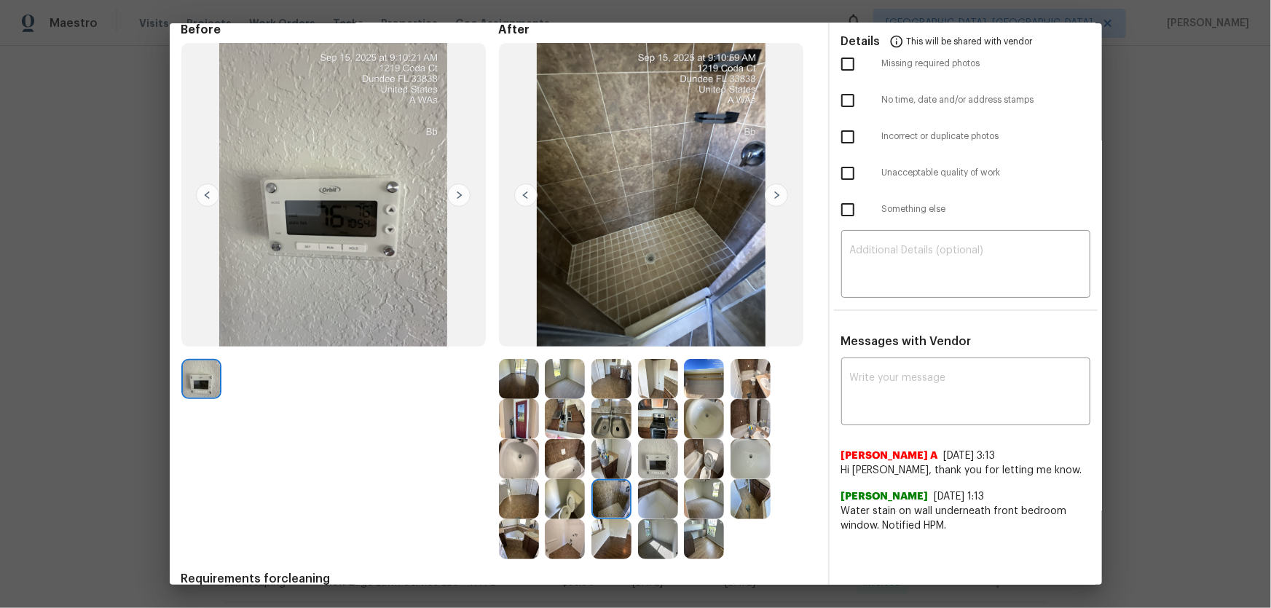
click at [556, 401] on img at bounding box center [565, 499] width 40 height 40
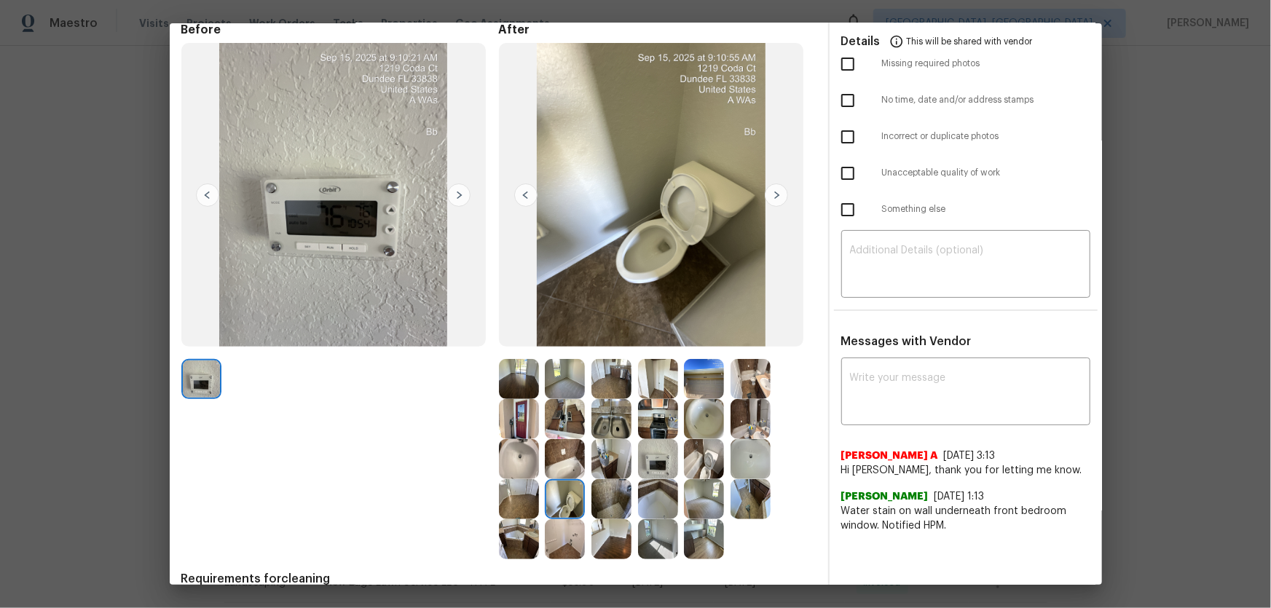
click at [560, 401] on img at bounding box center [565, 459] width 40 height 40
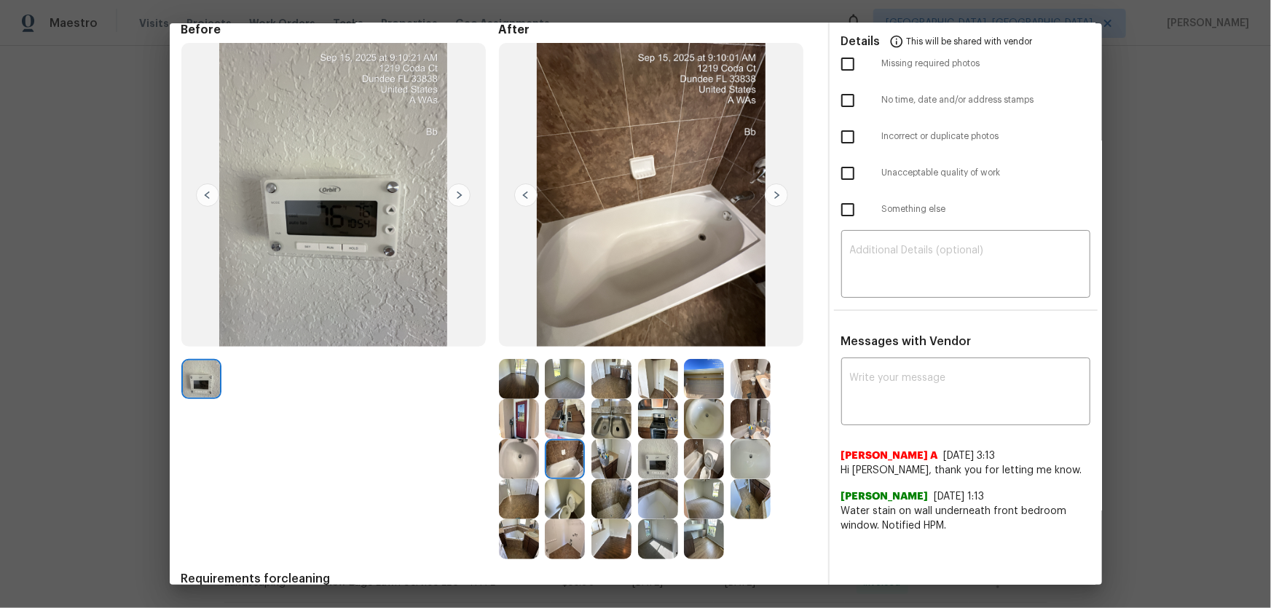
click at [518, 401] on img at bounding box center [519, 459] width 40 height 40
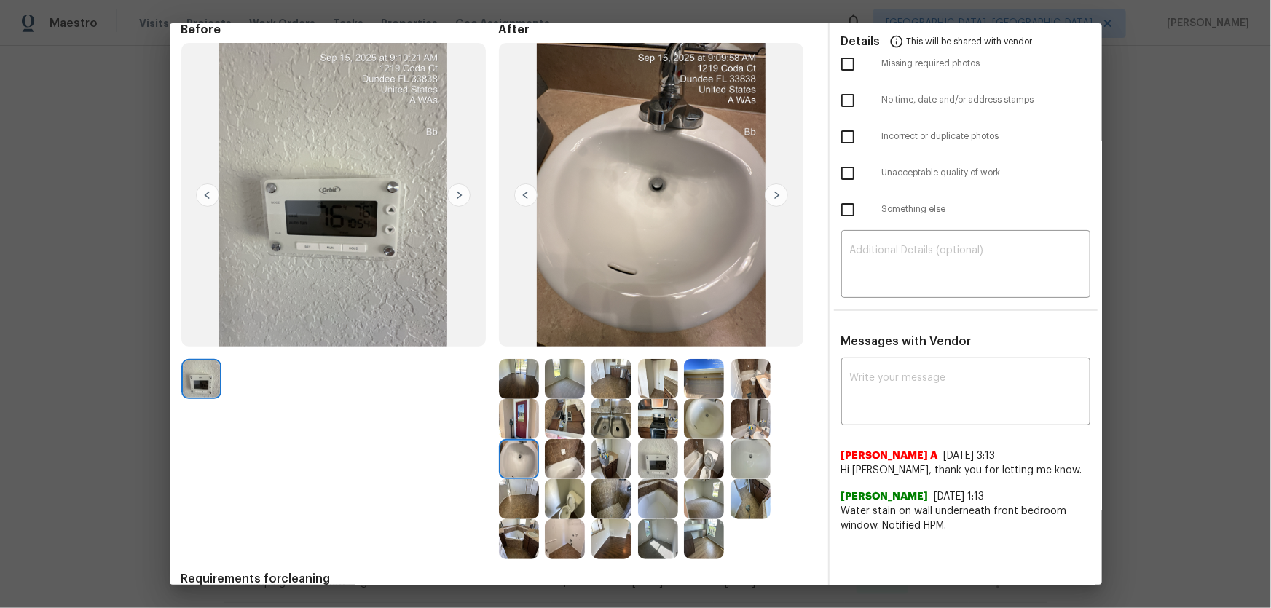
click at [513, 401] on img at bounding box center [519, 499] width 40 height 40
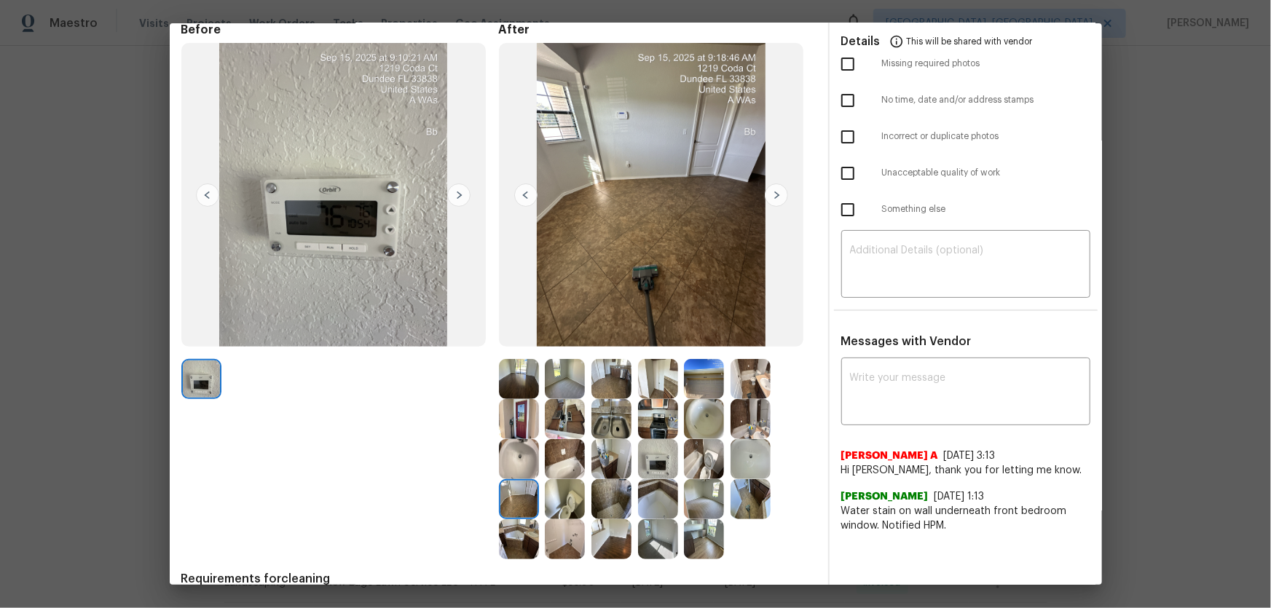
click at [563, 401] on img at bounding box center [565, 419] width 40 height 40
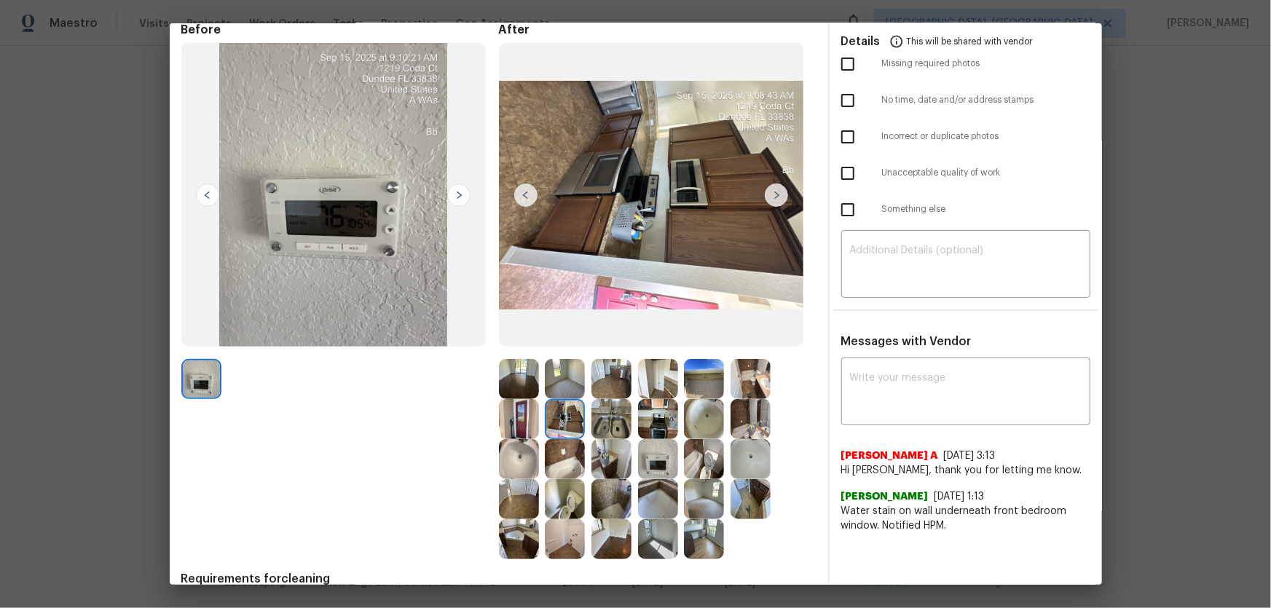
click at [616, 401] on img at bounding box center [612, 419] width 40 height 40
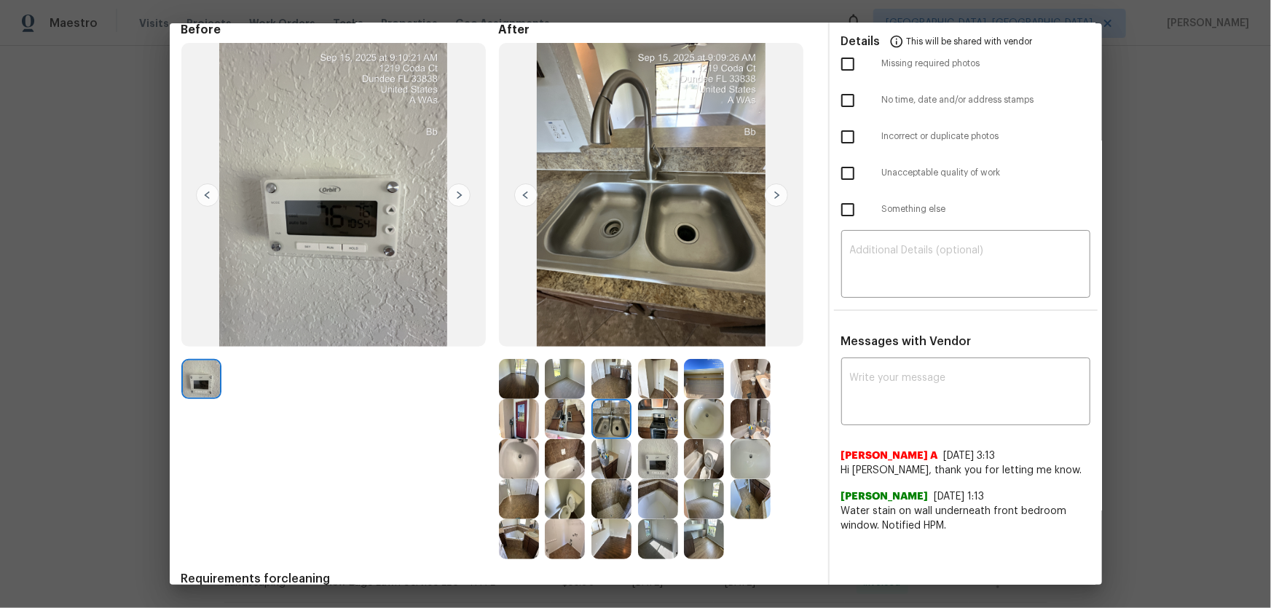
click at [648, 401] on img at bounding box center [658, 419] width 40 height 40
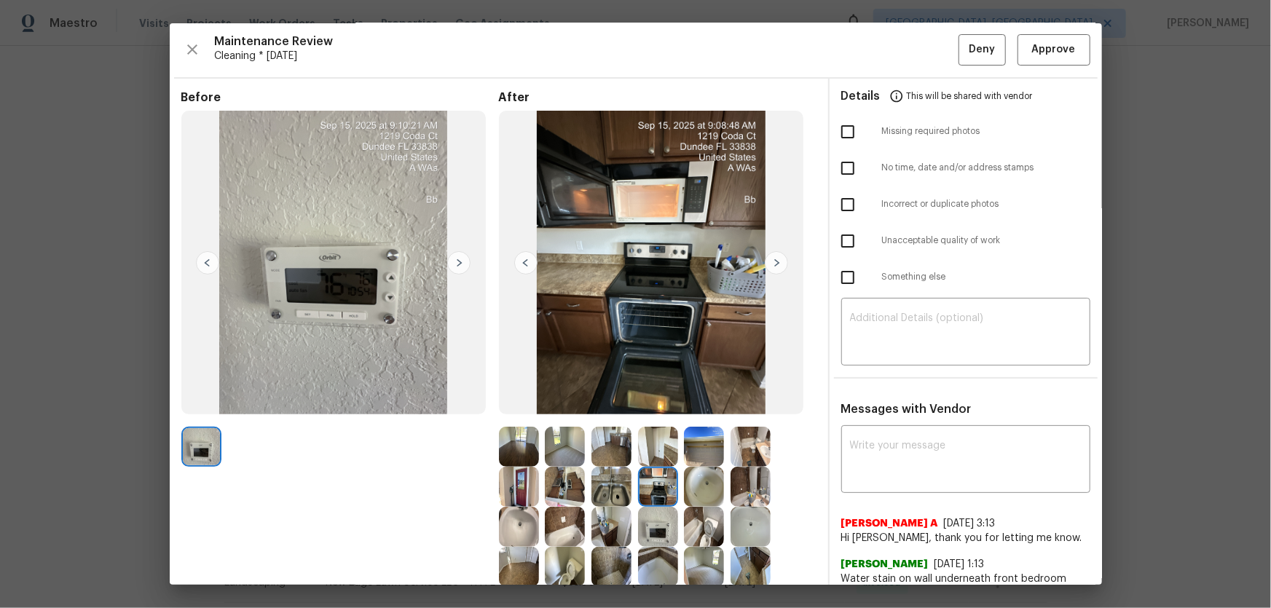
scroll to position [0, 0]
click at [904, 50] on span "Approve" at bounding box center [1054, 51] width 44 height 18
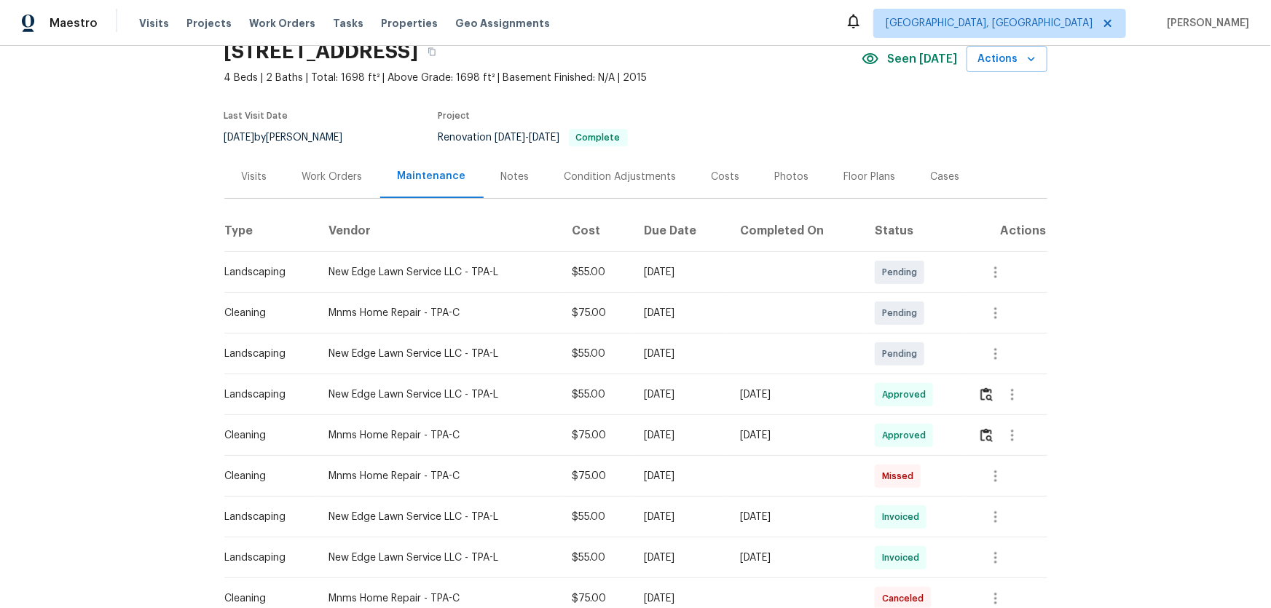
scroll to position [132, 0]
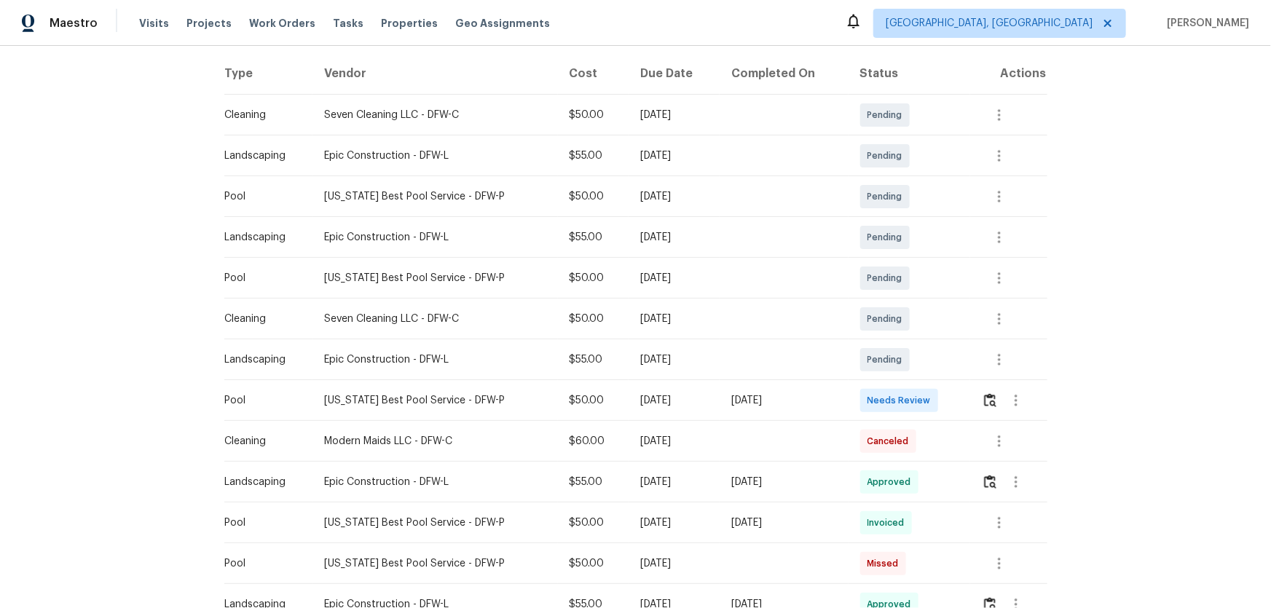
scroll to position [264, 0]
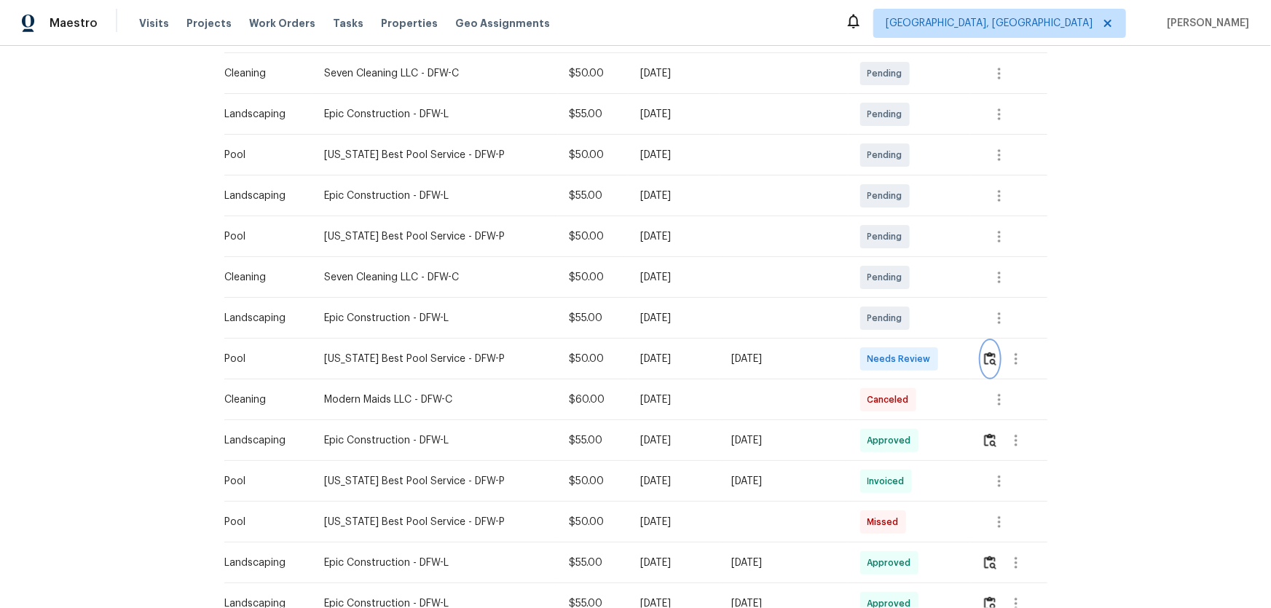
click at [904, 367] on button "button" at bounding box center [990, 359] width 17 height 35
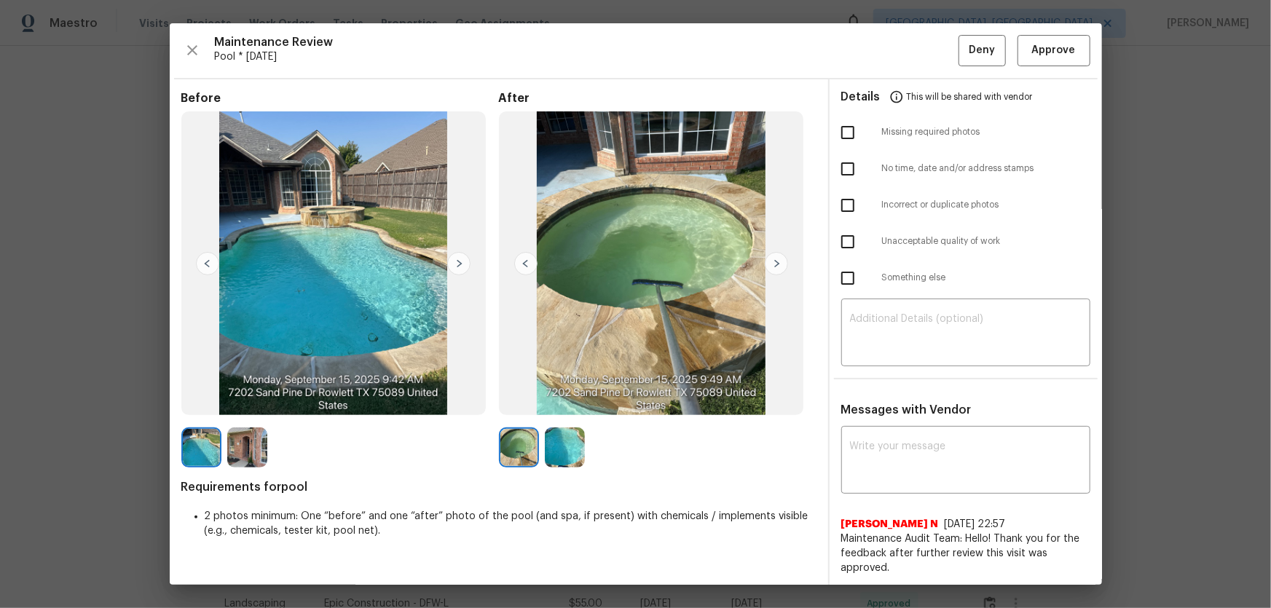
click at [576, 401] on img at bounding box center [565, 448] width 40 height 40
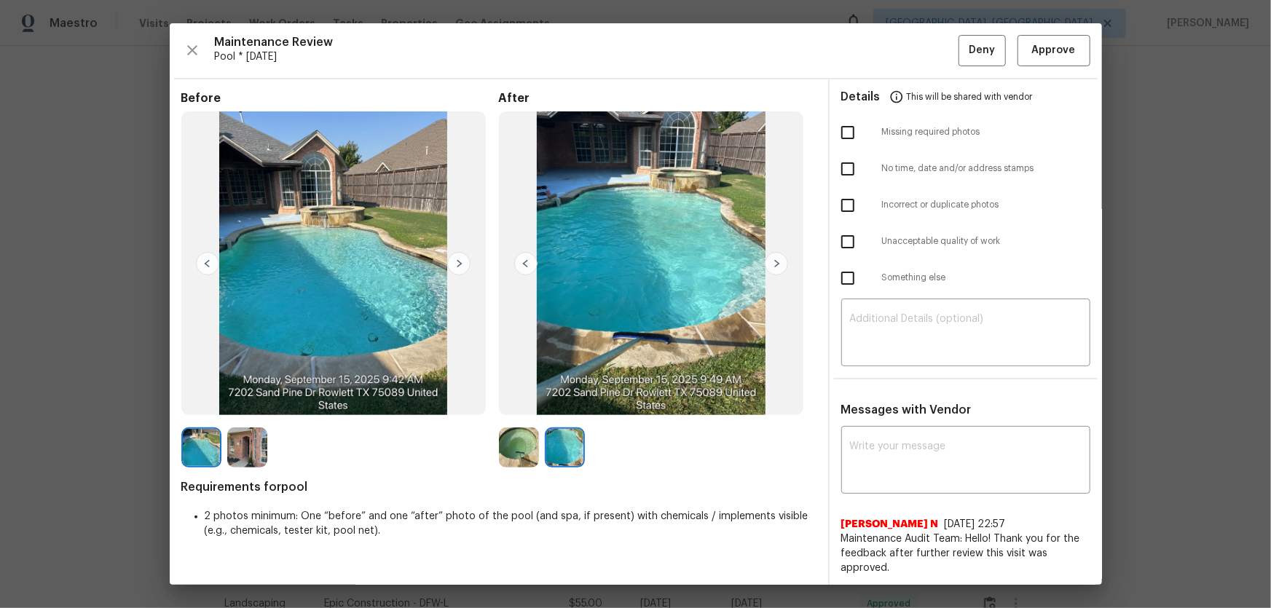
click at [517, 401] on img at bounding box center [519, 448] width 40 height 40
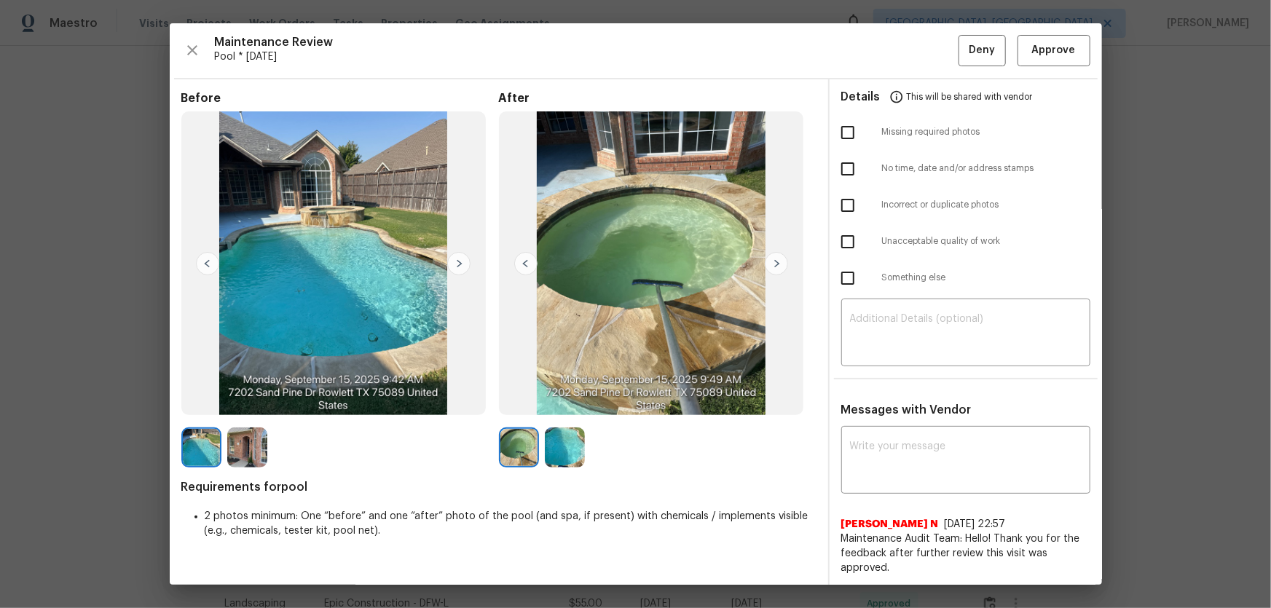
click at [547, 401] on img at bounding box center [565, 448] width 40 height 40
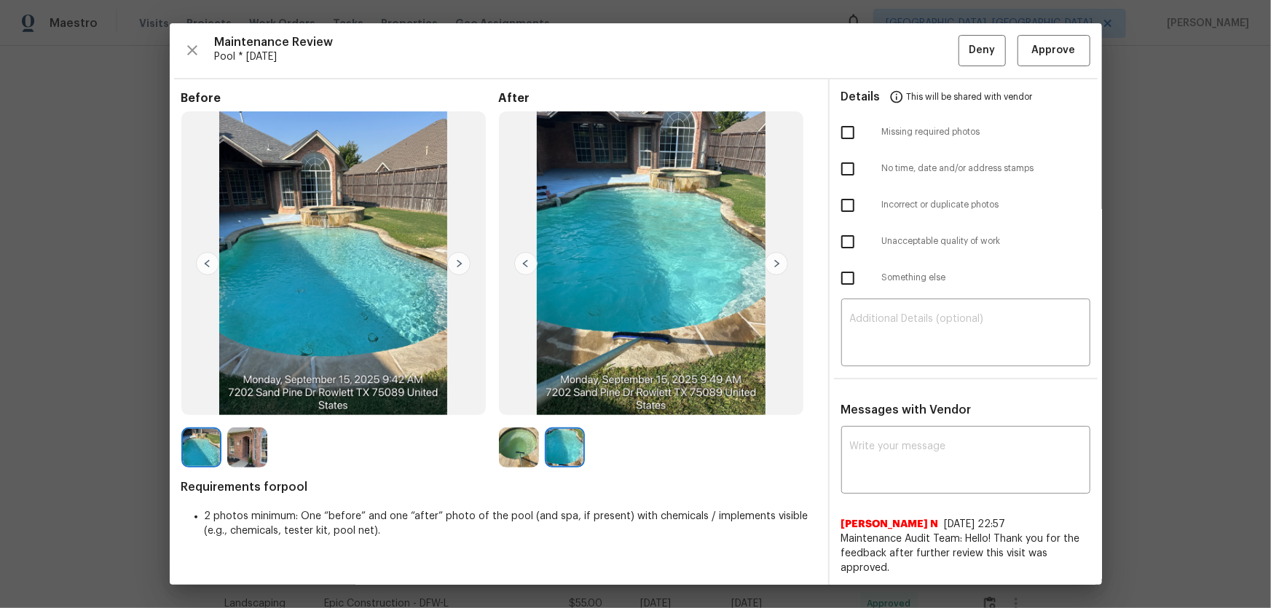
click at [255, 401] on img at bounding box center [247, 448] width 40 height 40
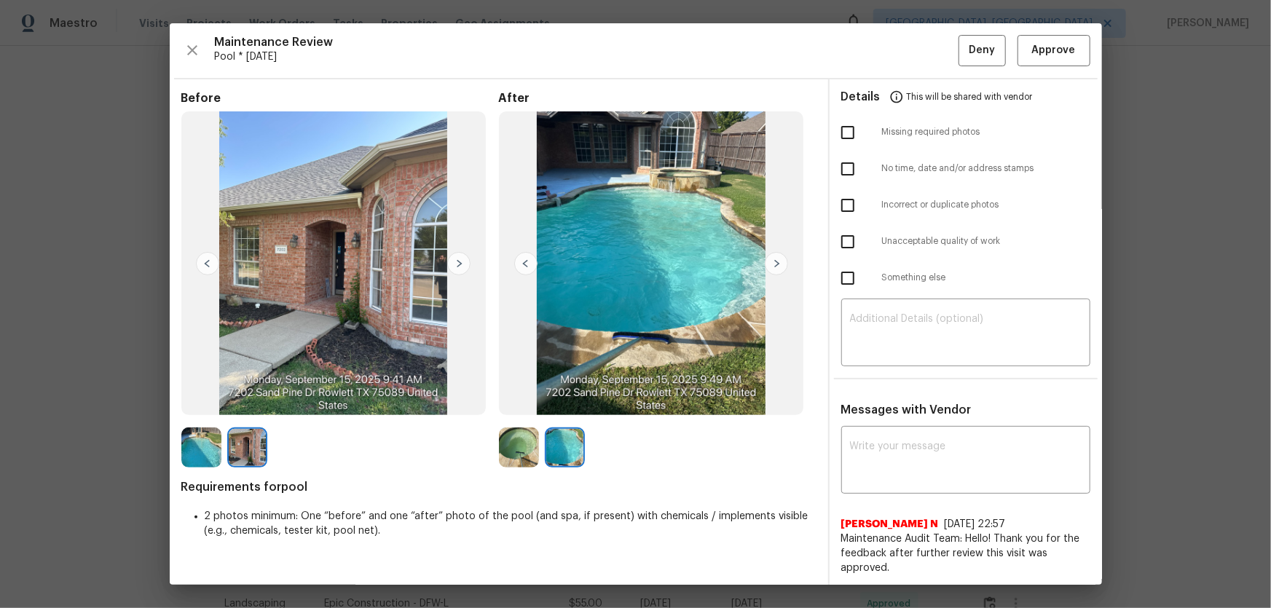
click at [216, 401] on img at bounding box center [201, 448] width 40 height 40
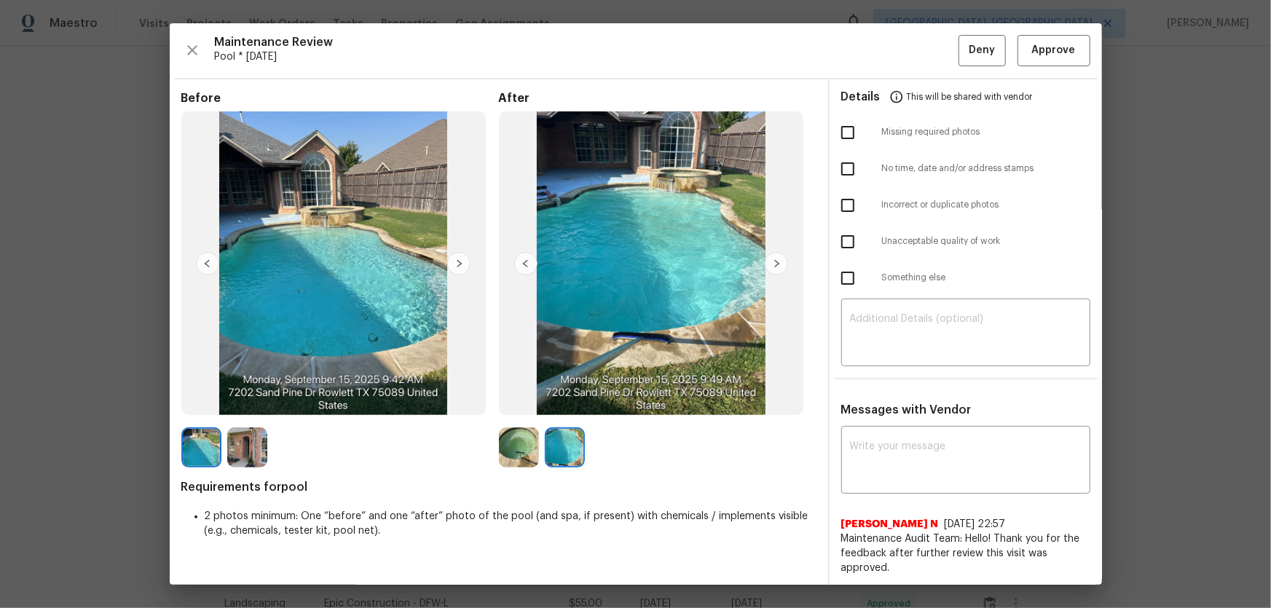
click at [252, 401] on img at bounding box center [247, 448] width 40 height 40
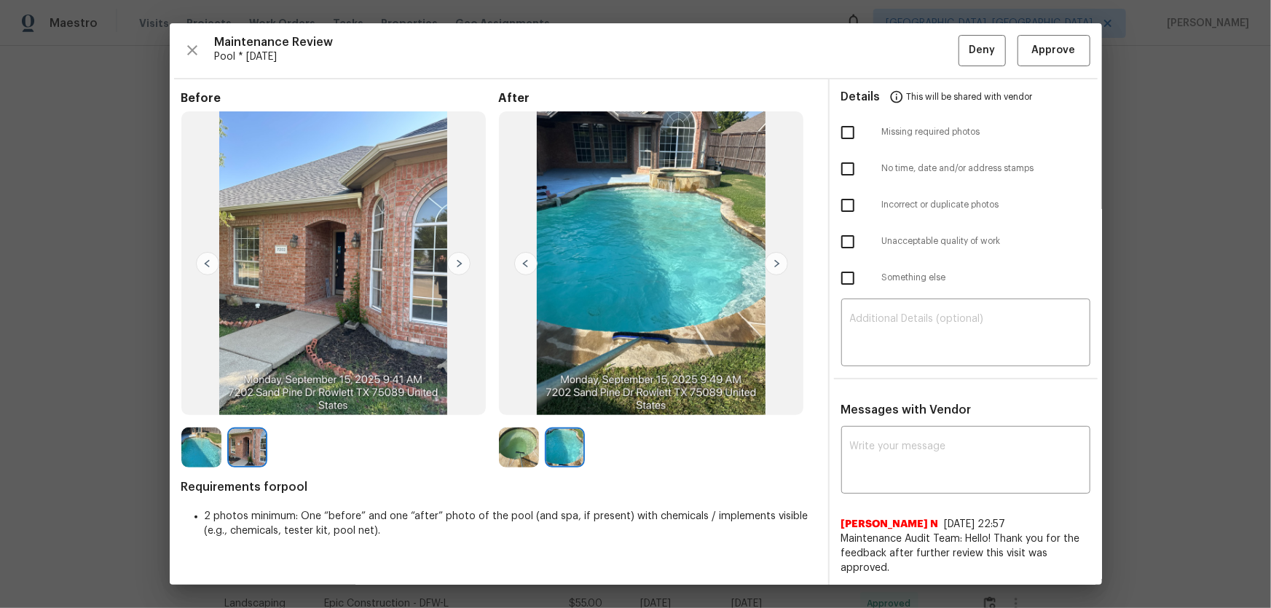
click at [506, 401] on img at bounding box center [519, 448] width 40 height 40
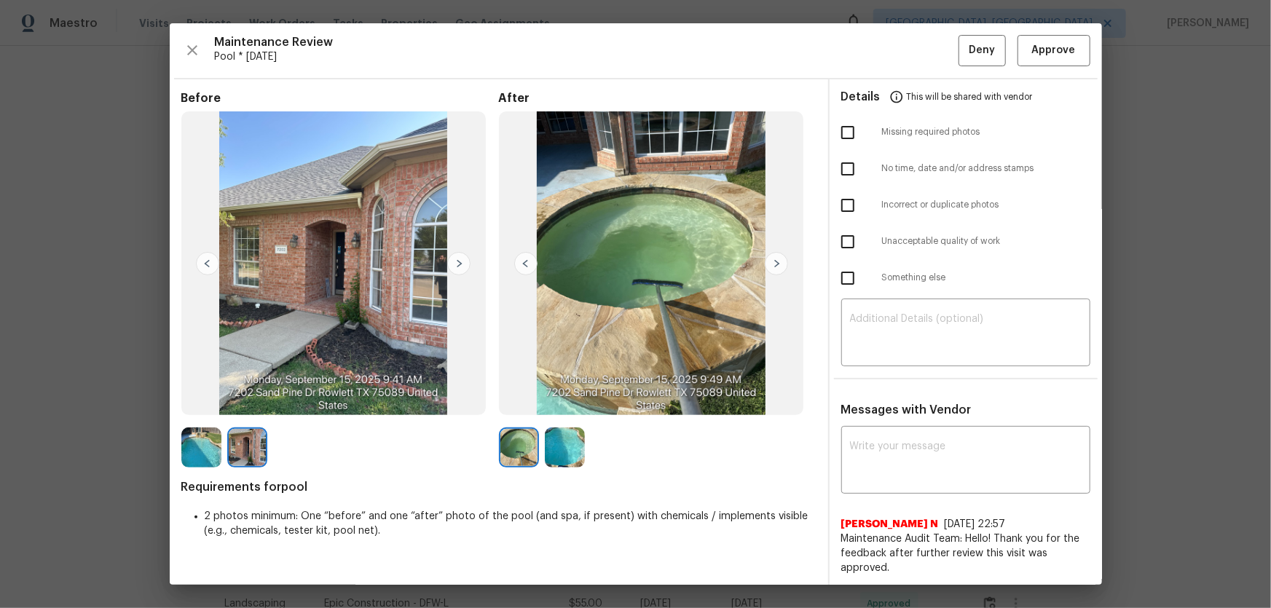
click at [557, 401] on img at bounding box center [565, 448] width 40 height 40
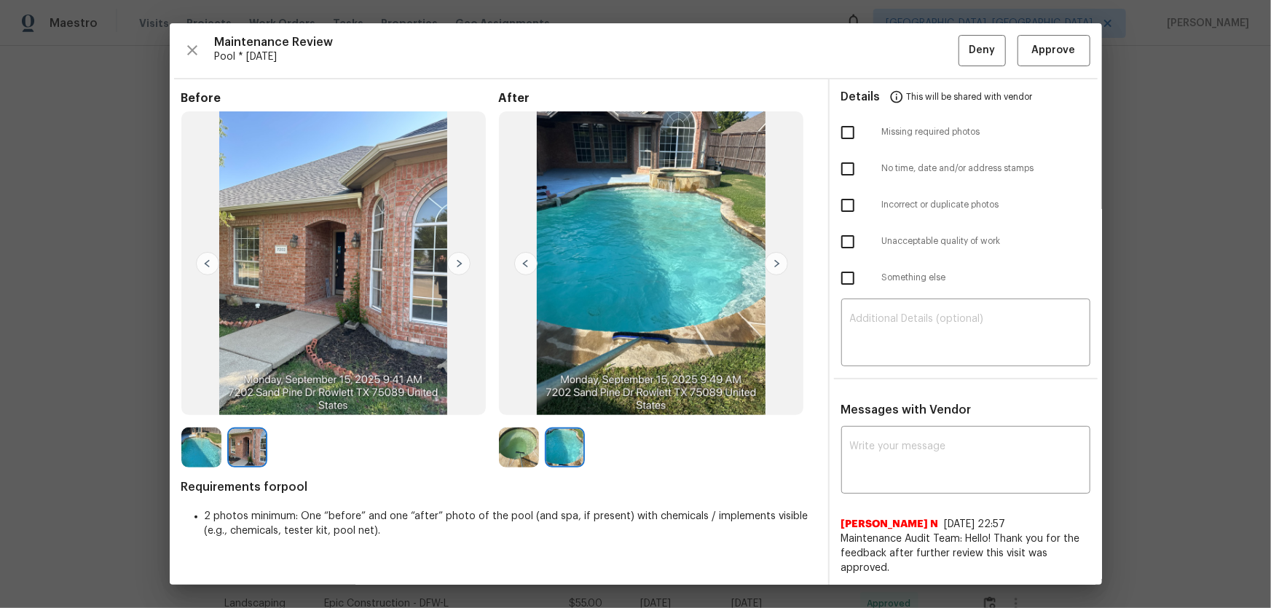
click at [519, 401] on img at bounding box center [519, 448] width 40 height 40
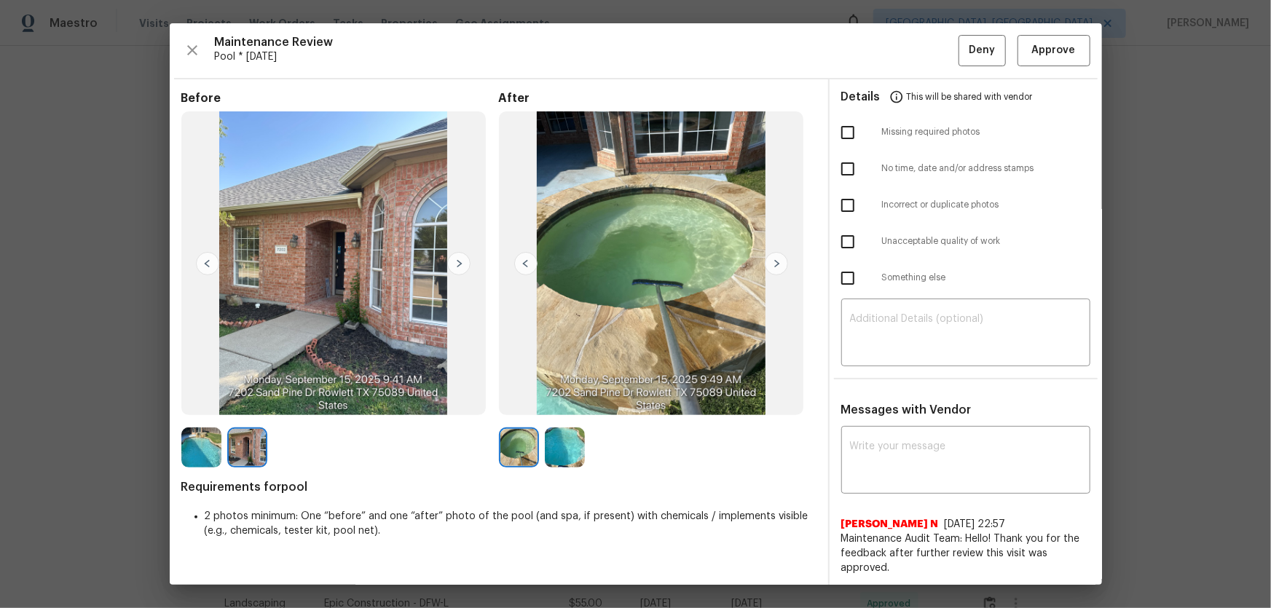
click at [549, 401] on img at bounding box center [565, 448] width 40 height 40
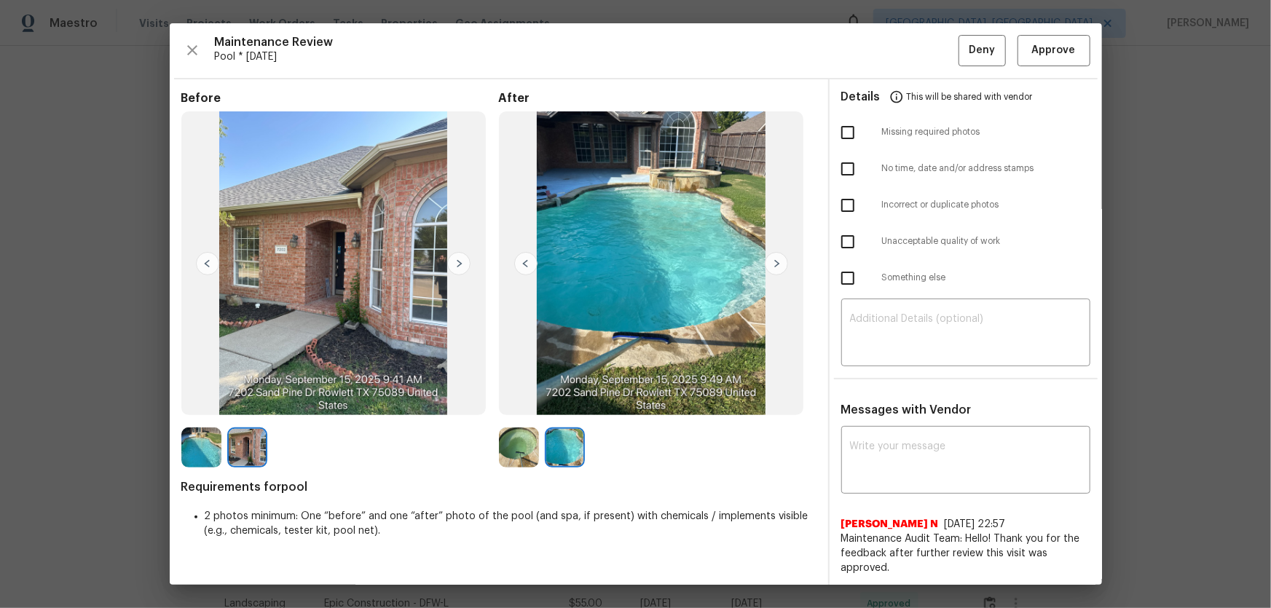
click at [214, 401] on img at bounding box center [201, 448] width 40 height 40
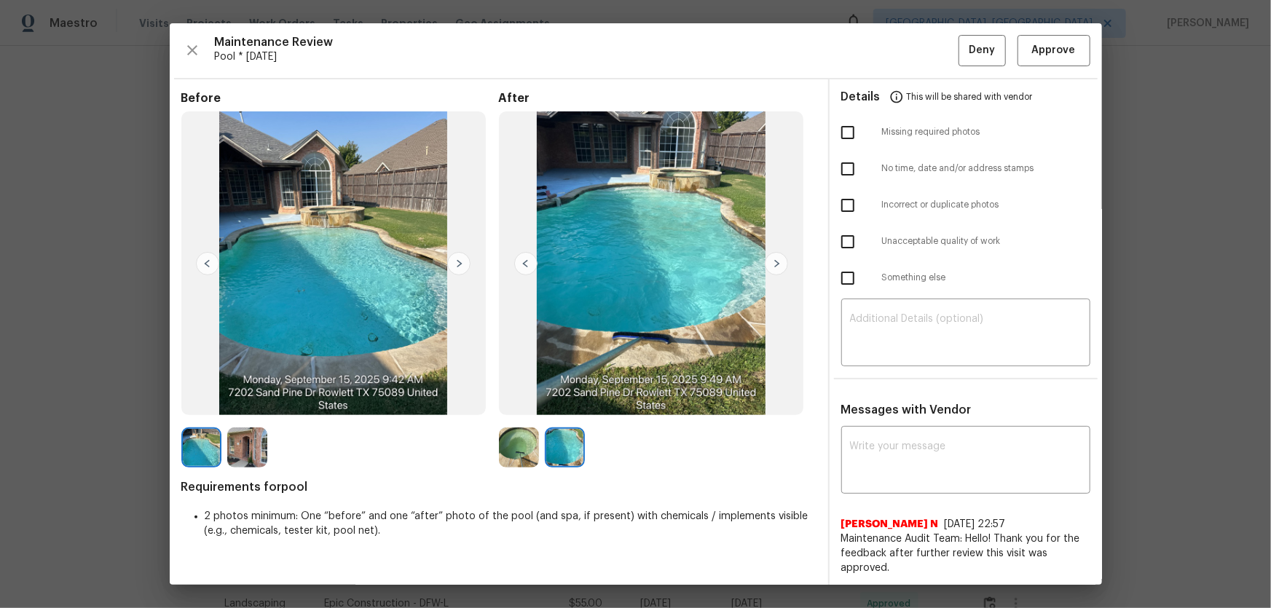
click at [256, 401] on img at bounding box center [247, 448] width 40 height 40
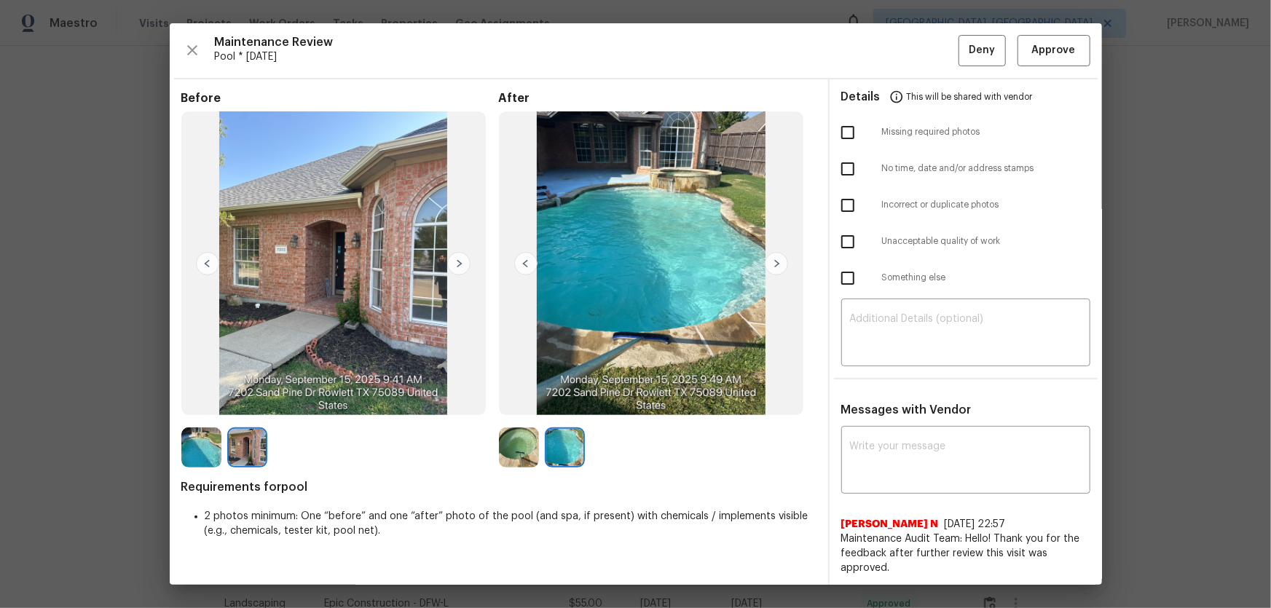
click at [519, 401] on img at bounding box center [519, 448] width 40 height 40
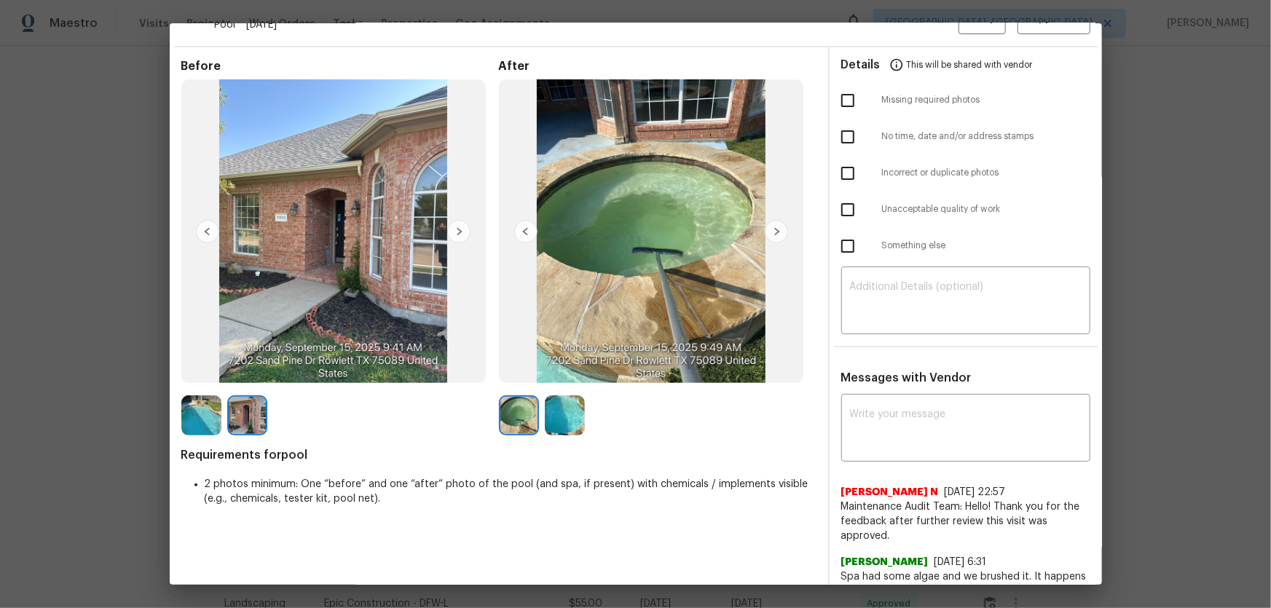
scroll to position [0, 0]
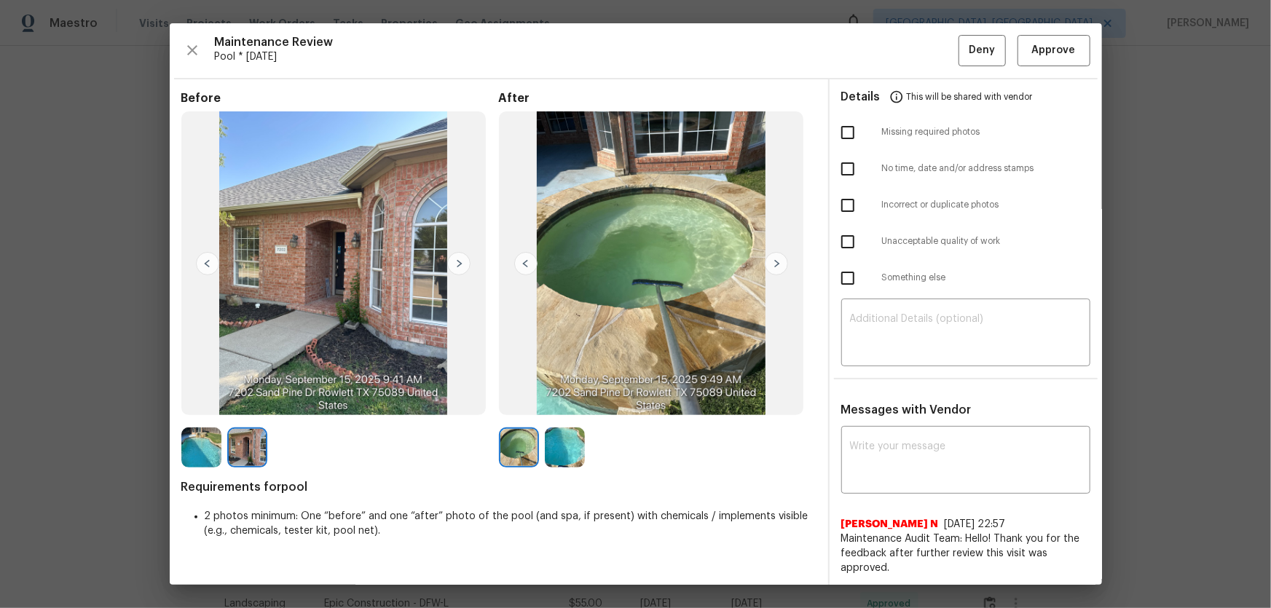
click at [552, 401] on img at bounding box center [565, 448] width 40 height 40
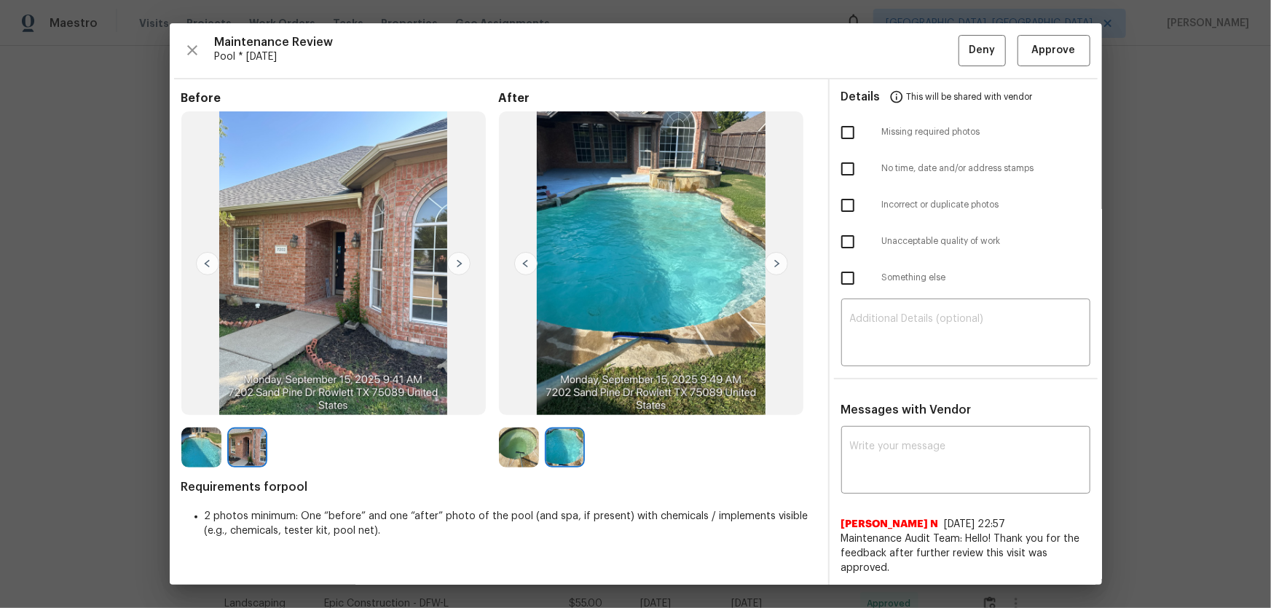
click at [528, 401] on img at bounding box center [519, 448] width 40 height 40
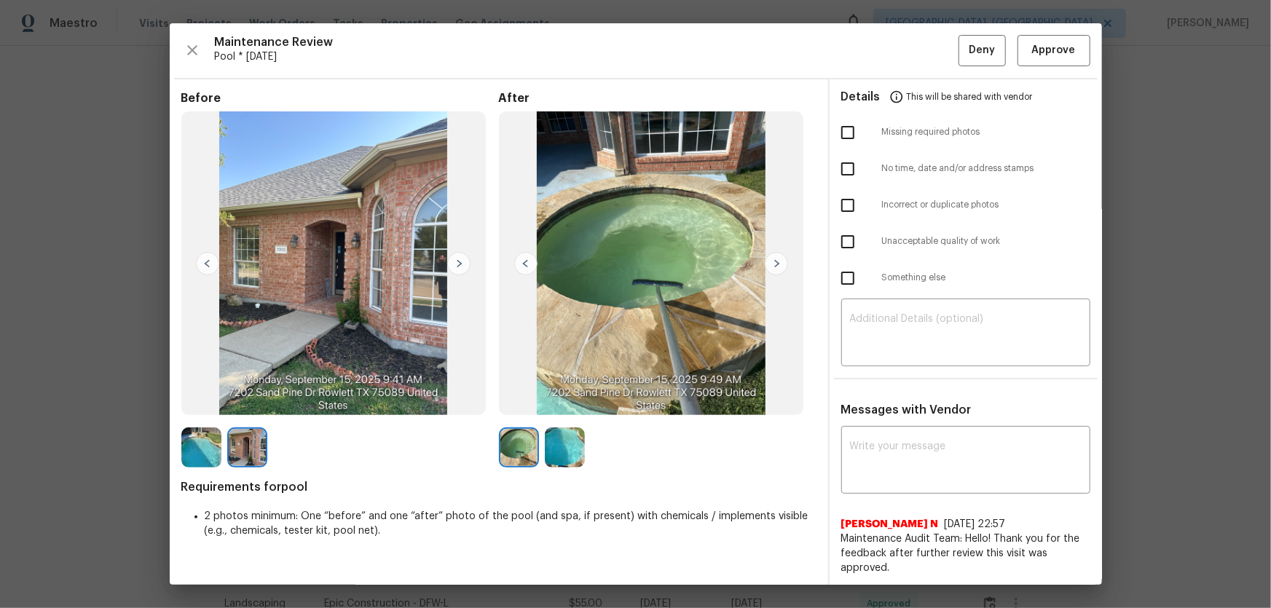
click at [553, 401] on img at bounding box center [565, 448] width 40 height 40
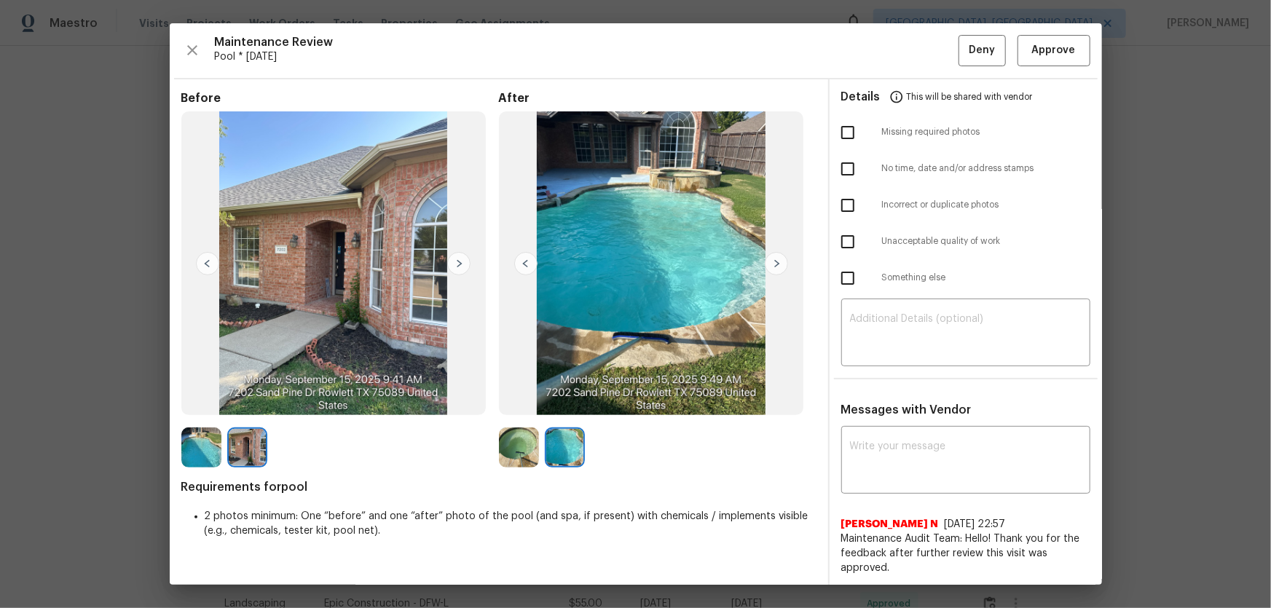
click at [522, 401] on img at bounding box center [519, 448] width 40 height 40
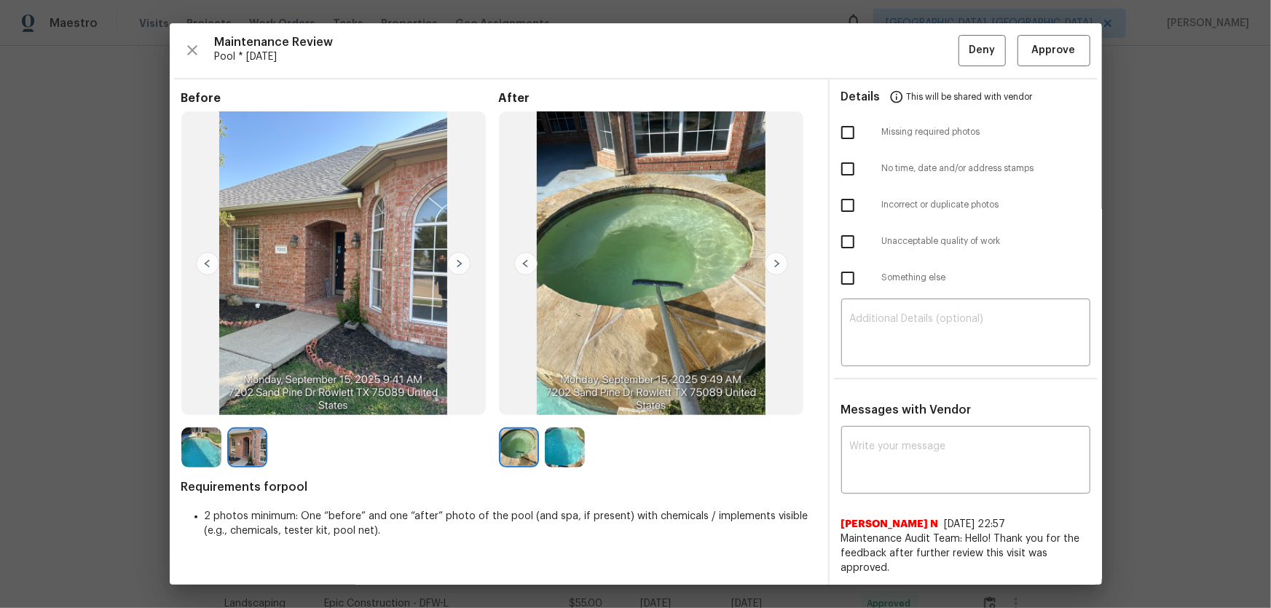
click at [546, 401] on img at bounding box center [565, 448] width 40 height 40
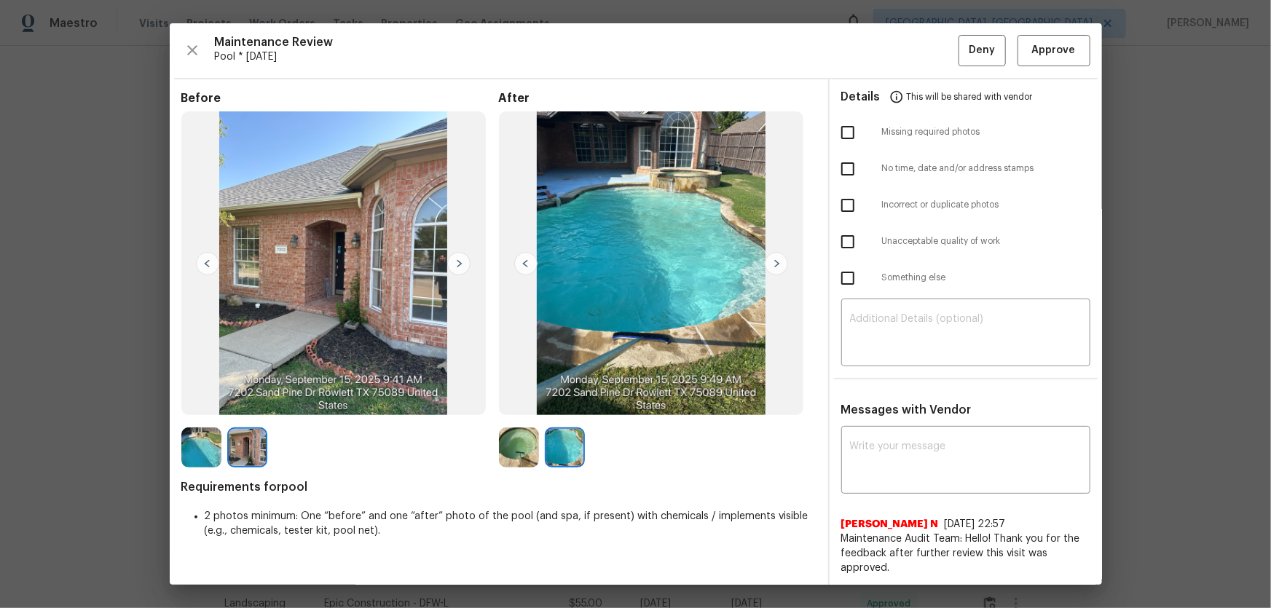
click at [525, 401] on img at bounding box center [519, 448] width 40 height 40
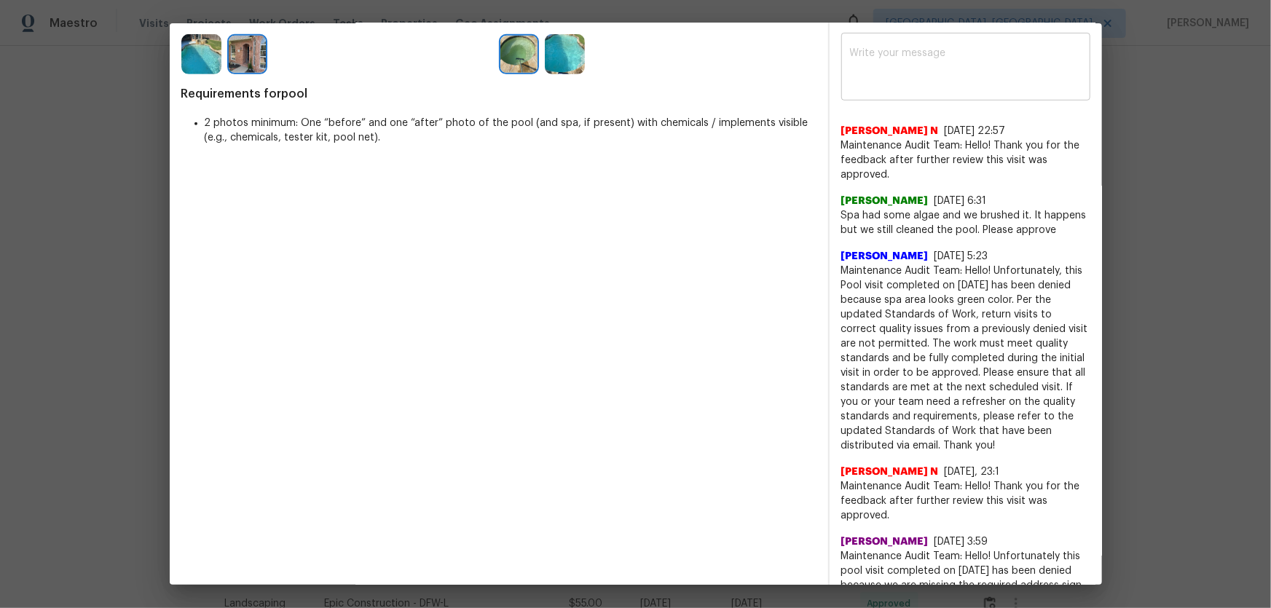
scroll to position [397, 0]
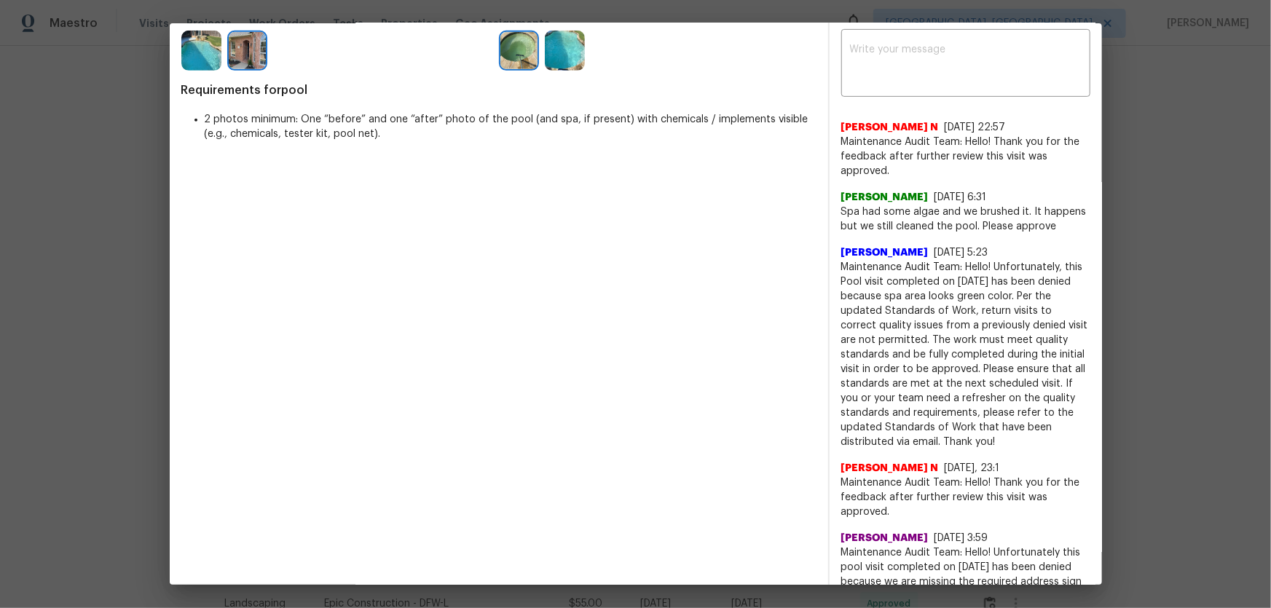
click at [904, 295] on span "Maintenance Audit Team: Hello! Unfortunately, this Pool visit completed on 09/0…" at bounding box center [966, 354] width 249 height 189
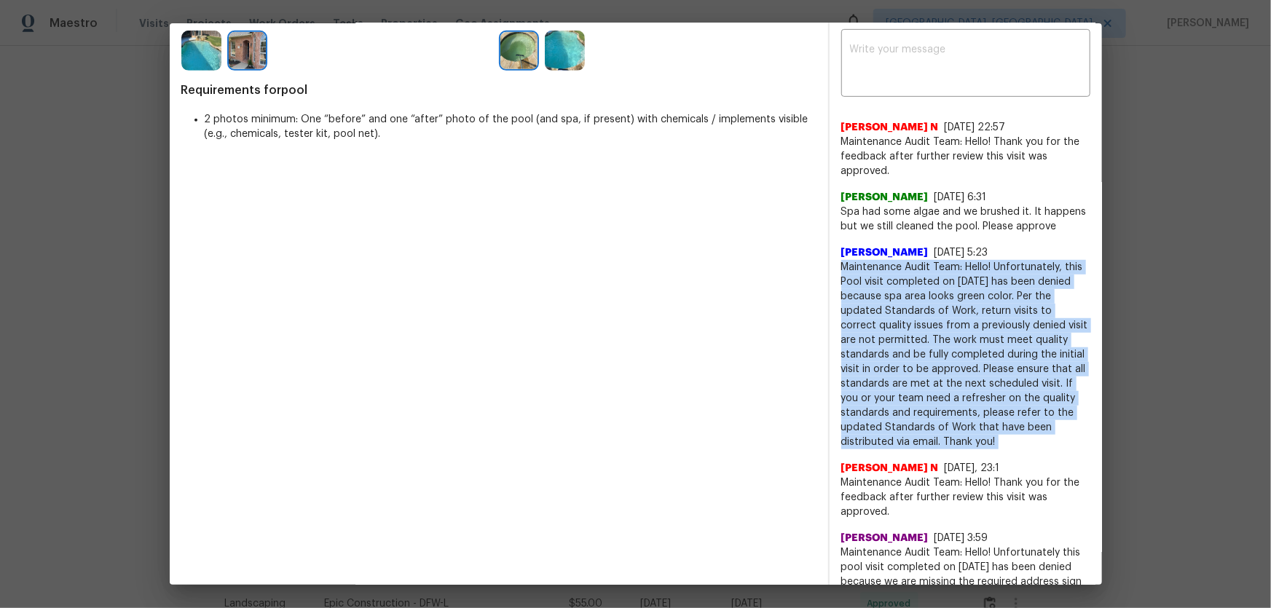
click at [904, 295] on span "Maintenance Audit Team: Hello! Unfortunately, this Pool visit completed on 09/0…" at bounding box center [966, 354] width 249 height 189
click at [904, 371] on span "Maintenance Audit Team: Hello! Unfortunately, this Pool visit completed on 09/0…" at bounding box center [966, 354] width 249 height 189
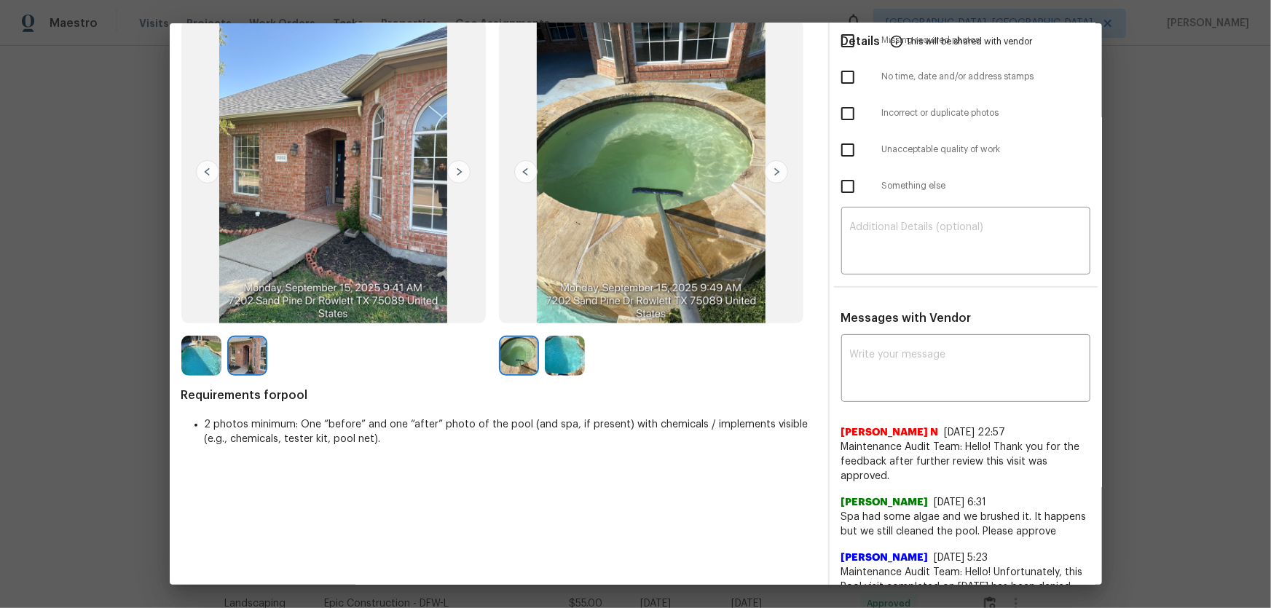
scroll to position [66, 0]
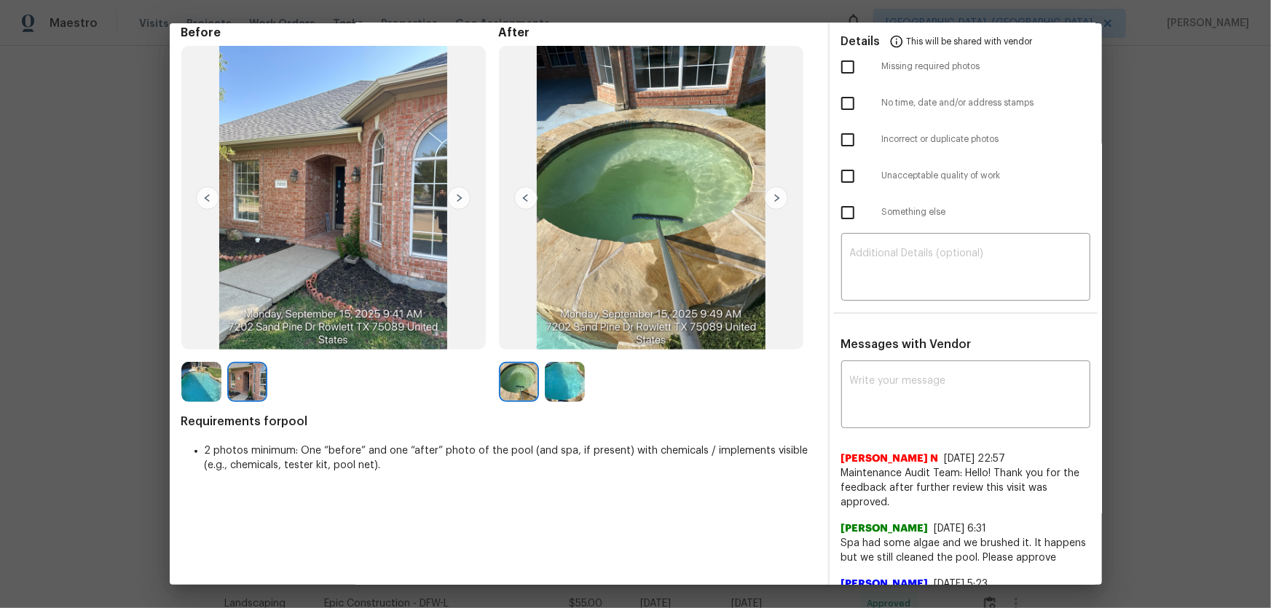
click at [548, 393] on img at bounding box center [565, 382] width 40 height 40
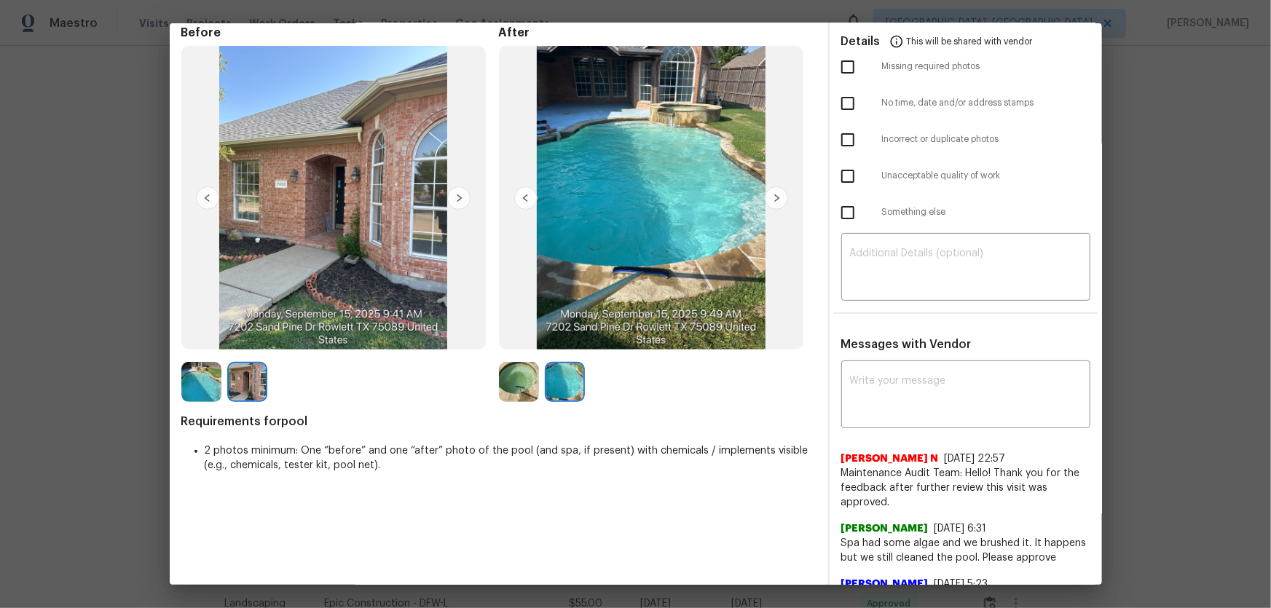
click at [525, 385] on img at bounding box center [519, 382] width 40 height 40
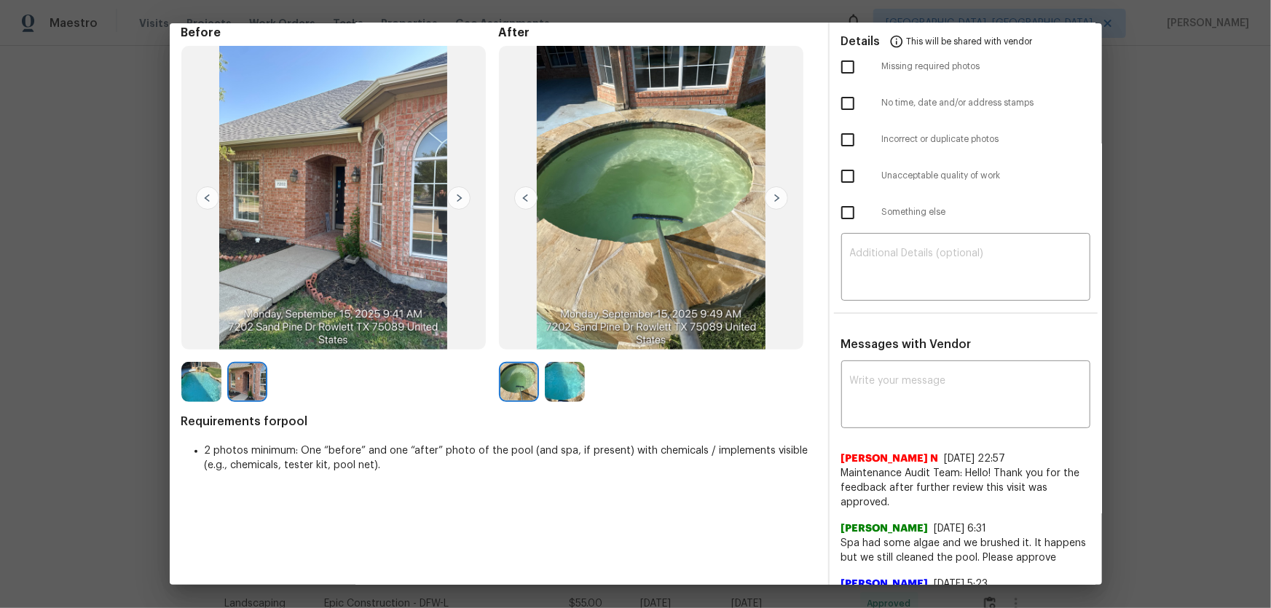
click at [565, 389] on img at bounding box center [565, 382] width 40 height 40
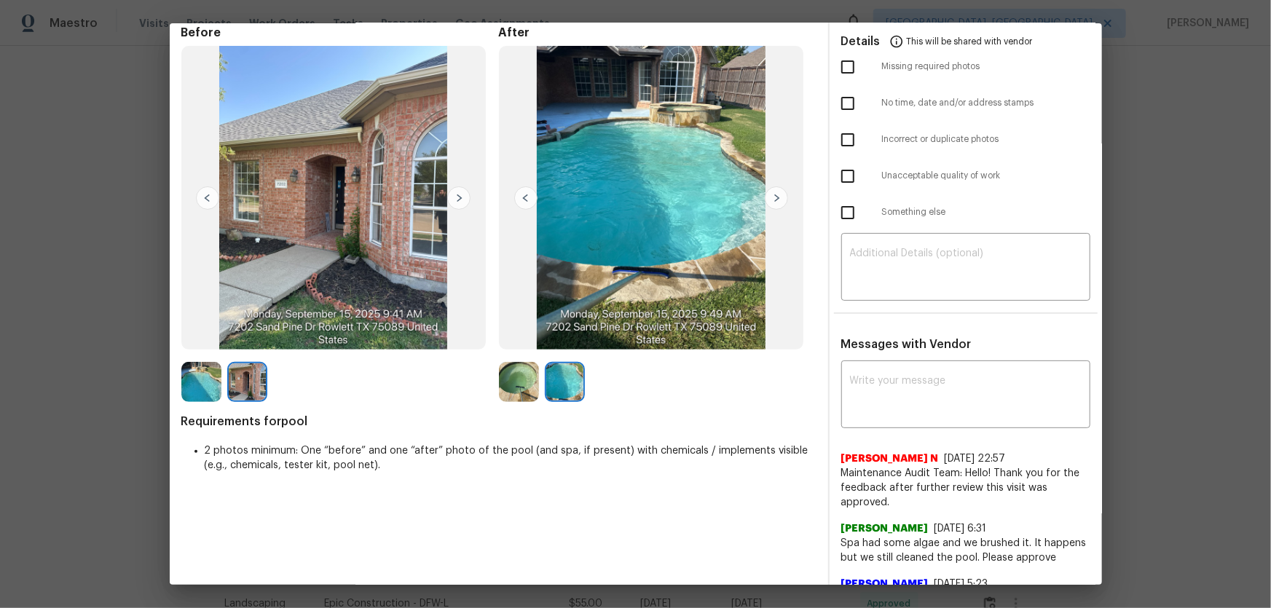
click at [503, 357] on div "After" at bounding box center [658, 214] width 318 height 377
click at [514, 366] on img at bounding box center [519, 382] width 40 height 40
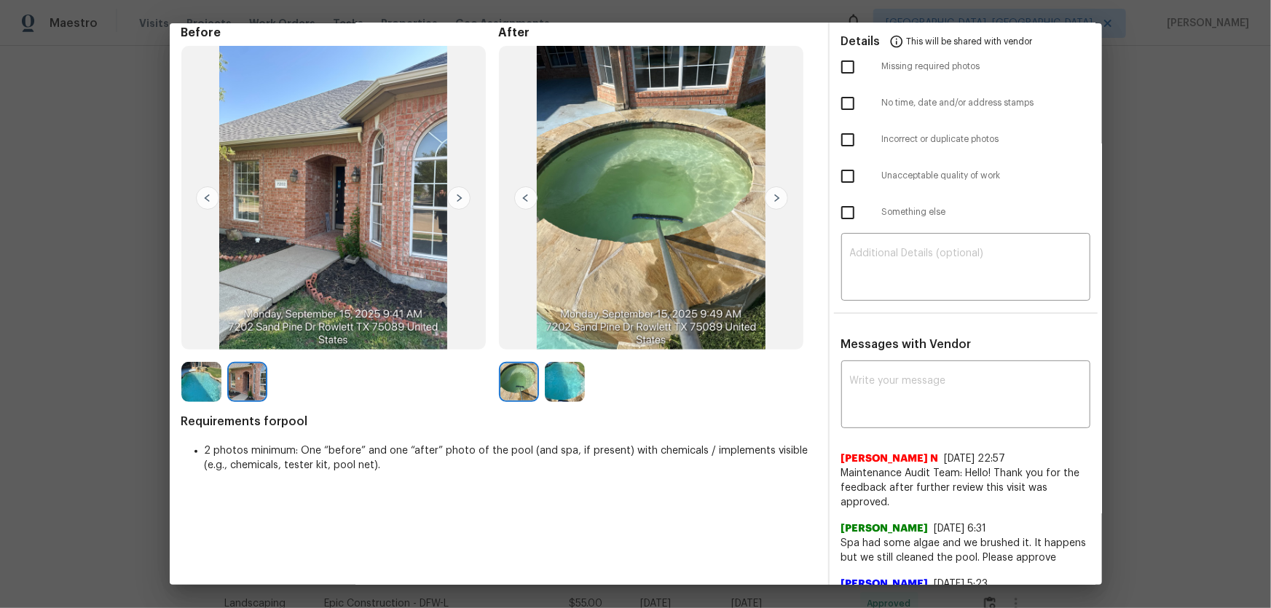
click at [554, 381] on img at bounding box center [565, 382] width 40 height 40
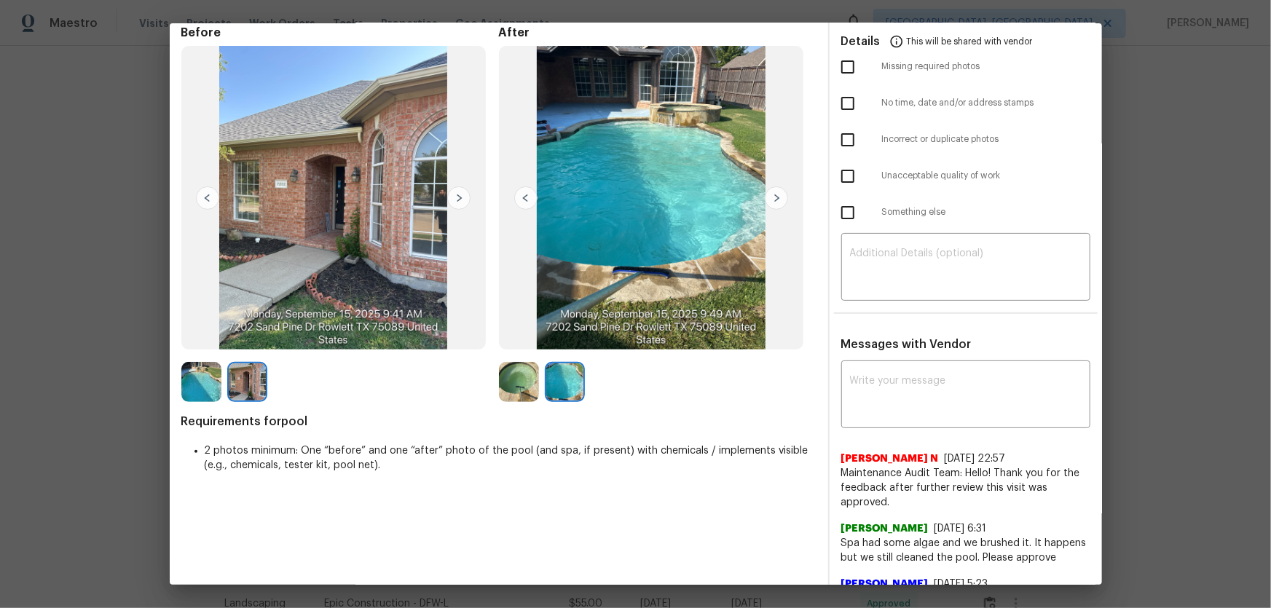
click at [522, 380] on img at bounding box center [519, 382] width 40 height 40
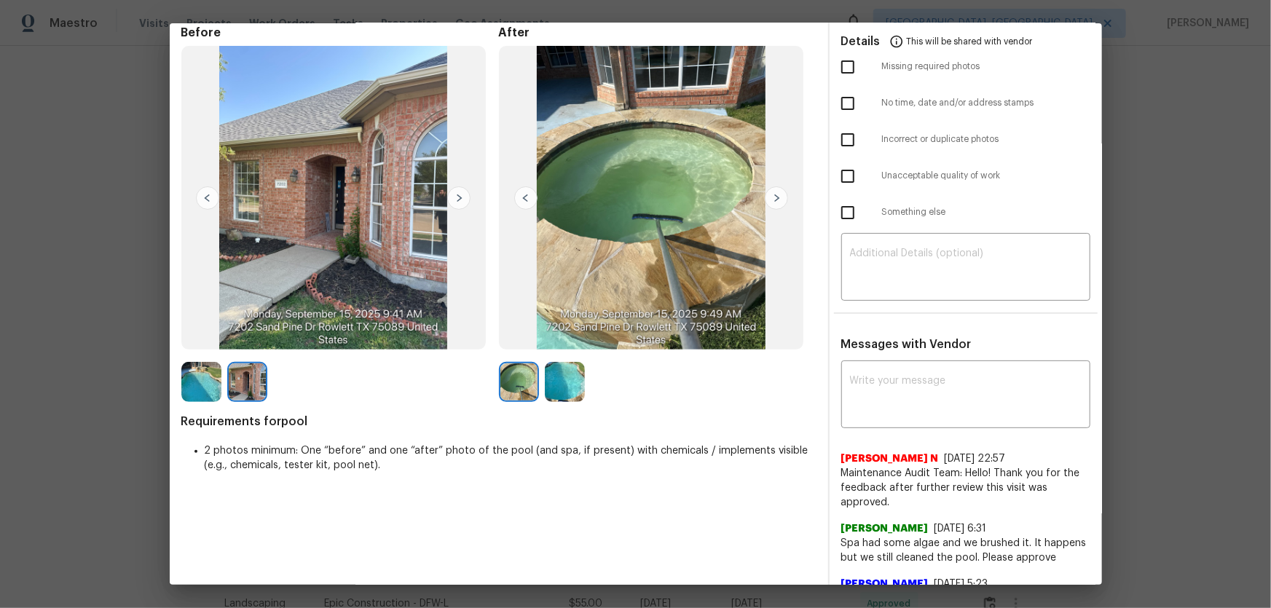
click at [570, 391] on img at bounding box center [565, 382] width 40 height 40
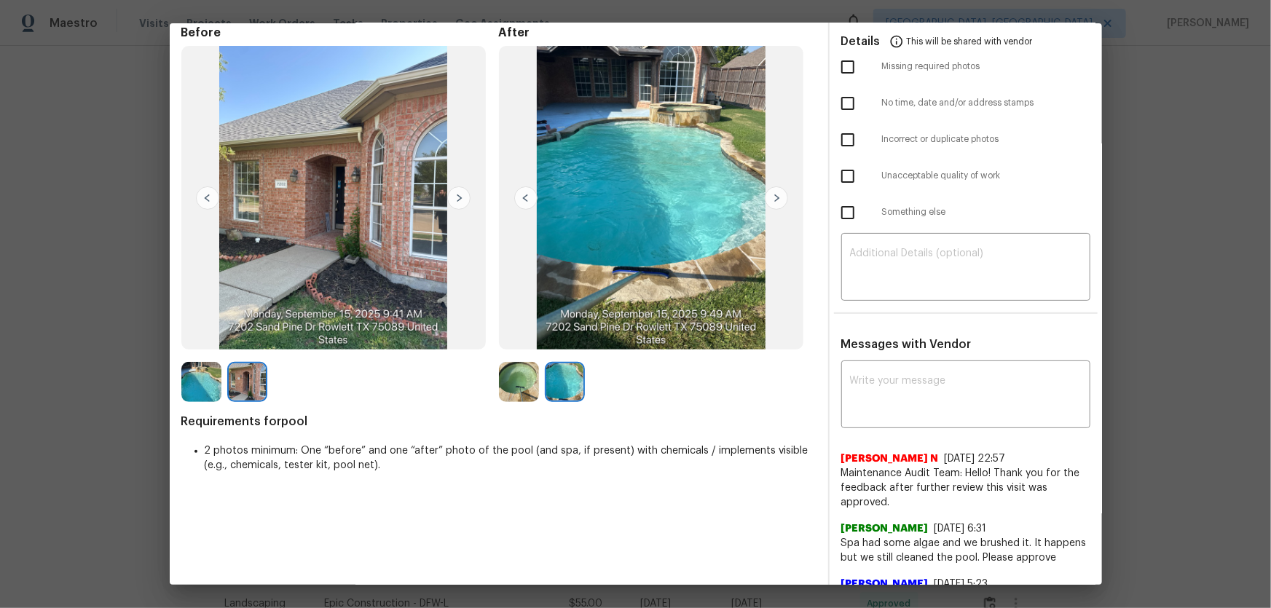
click at [517, 374] on img at bounding box center [519, 382] width 40 height 40
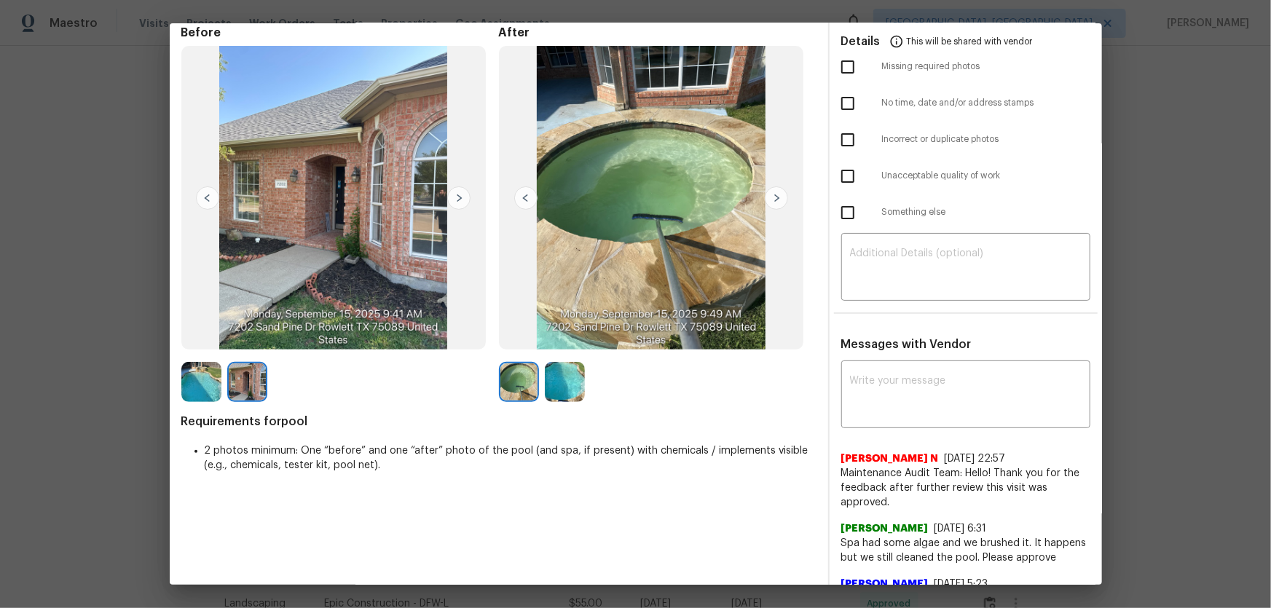
click at [559, 378] on img at bounding box center [565, 382] width 40 height 40
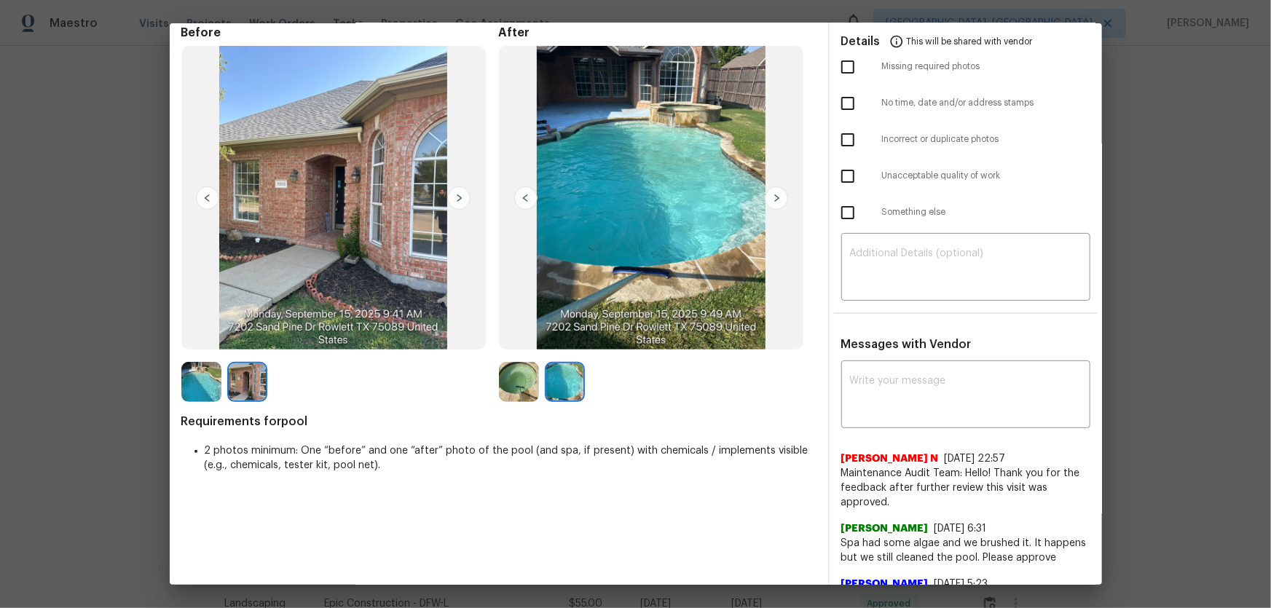
click at [522, 377] on img at bounding box center [519, 382] width 40 height 40
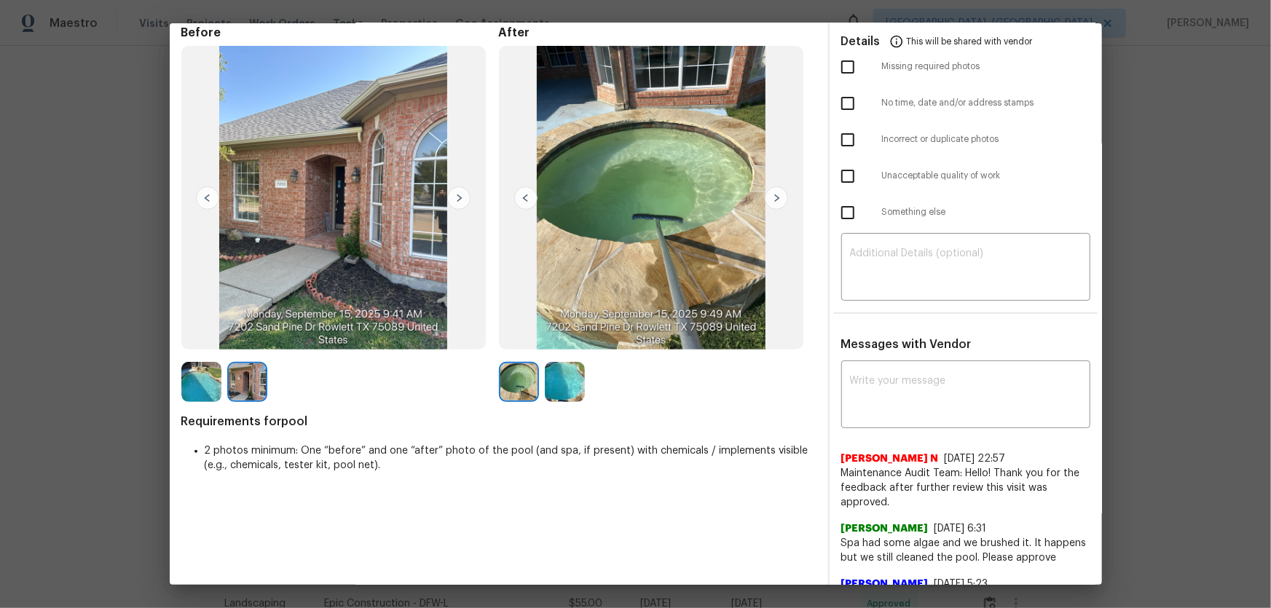
click at [563, 381] on img at bounding box center [565, 382] width 40 height 40
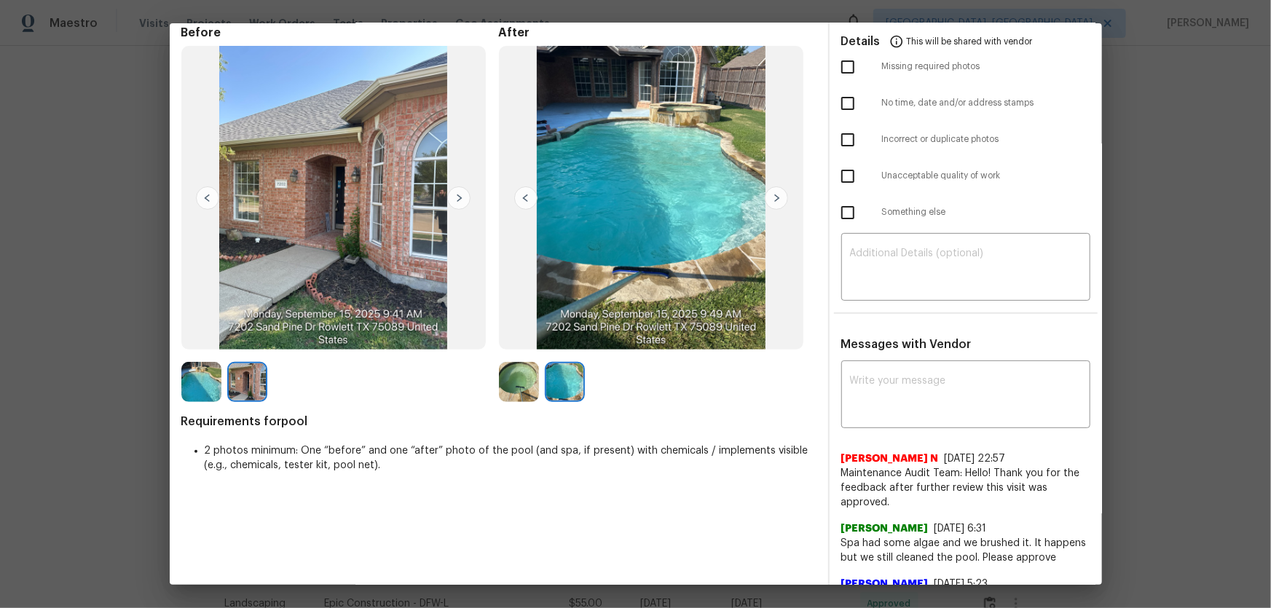
click at [210, 380] on img at bounding box center [201, 382] width 40 height 40
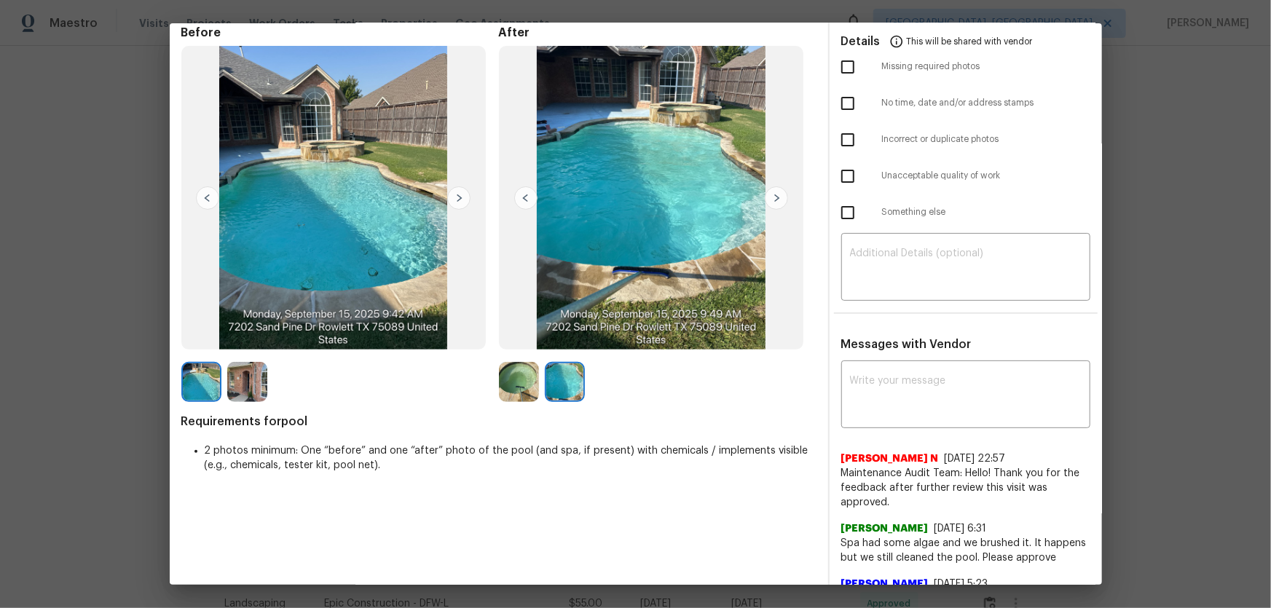
click at [238, 384] on img at bounding box center [247, 382] width 40 height 40
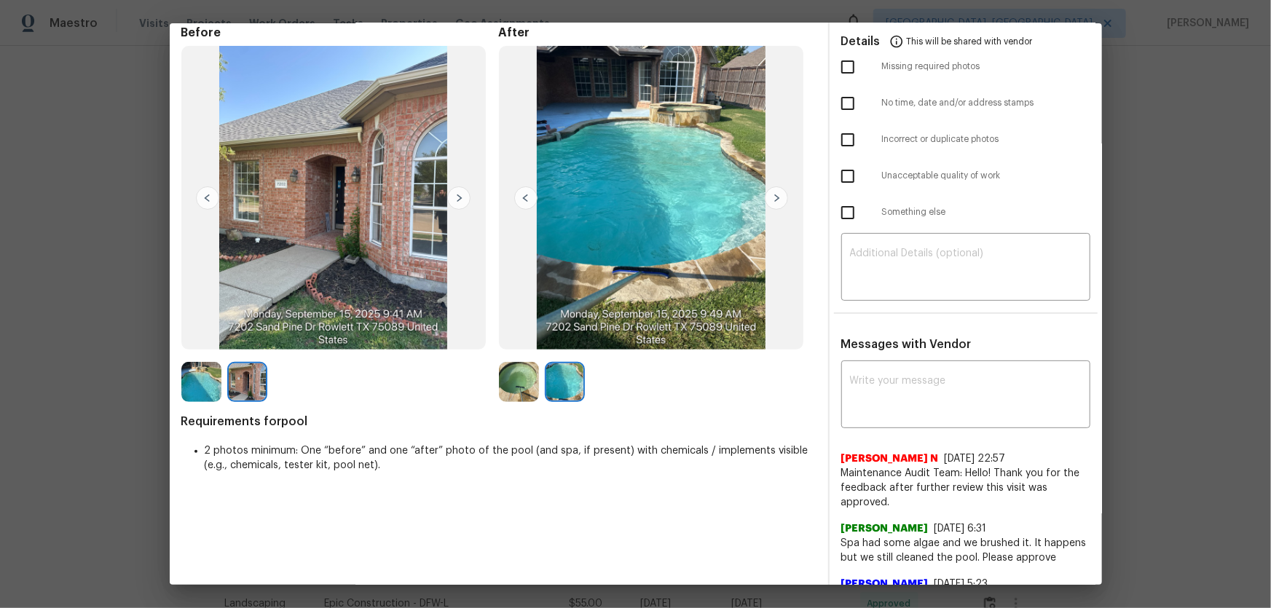
click at [211, 383] on img at bounding box center [201, 382] width 40 height 40
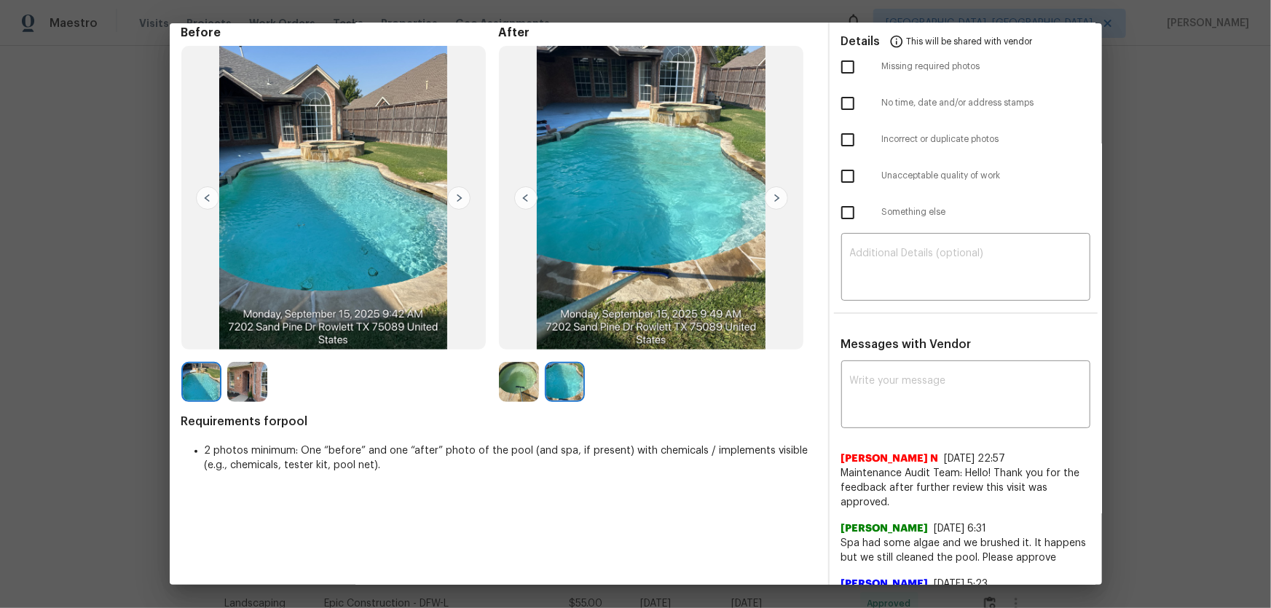
click at [254, 383] on img at bounding box center [247, 382] width 40 height 40
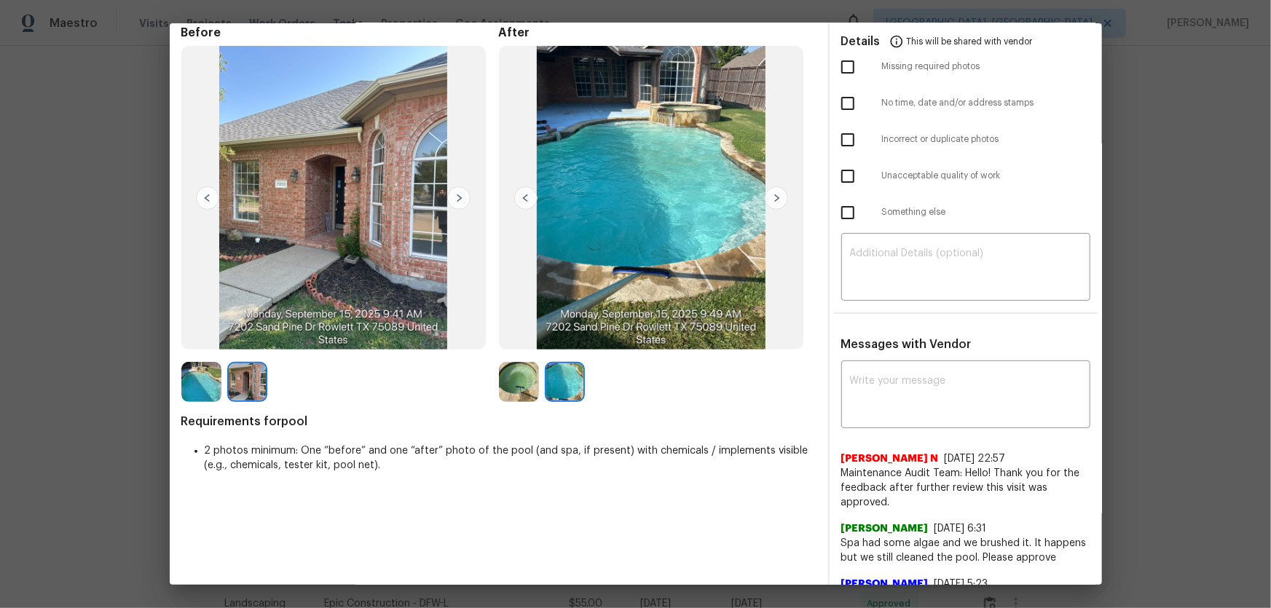
click at [522, 388] on img at bounding box center [519, 382] width 40 height 40
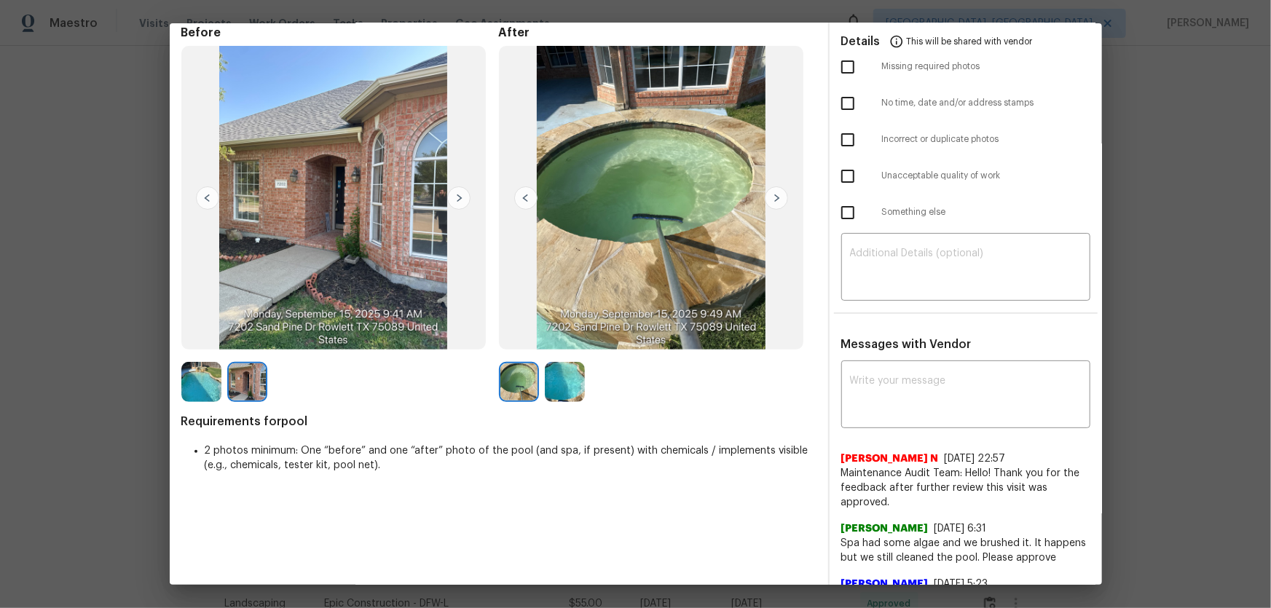
click at [557, 387] on img at bounding box center [565, 382] width 40 height 40
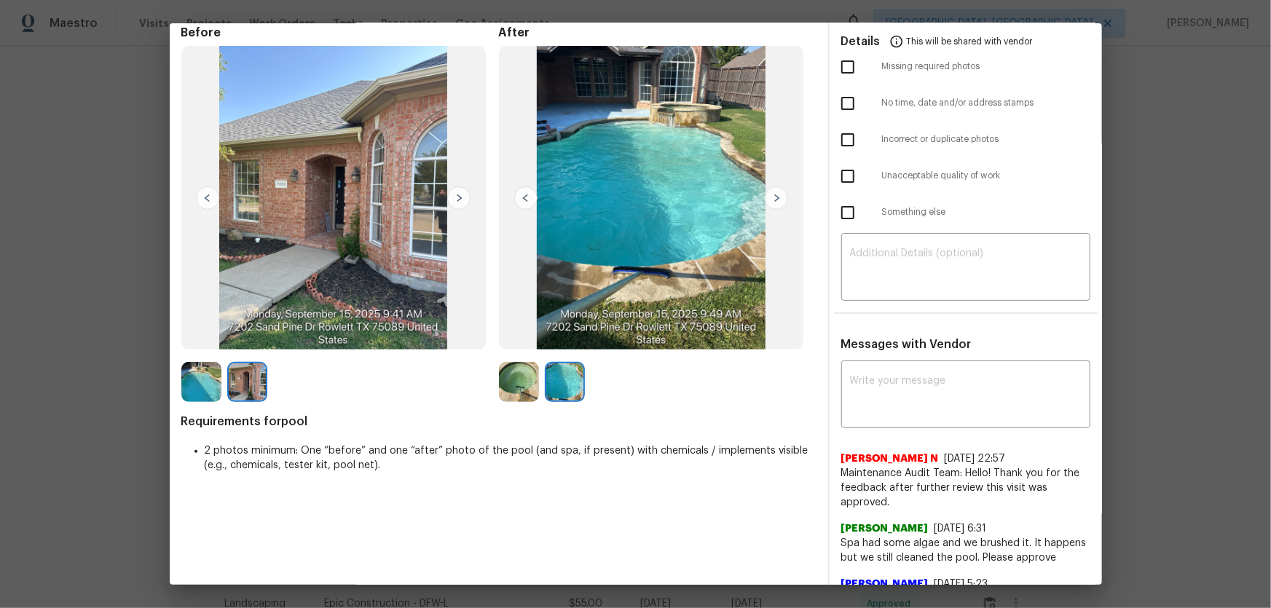
click at [533, 387] on img at bounding box center [519, 382] width 40 height 40
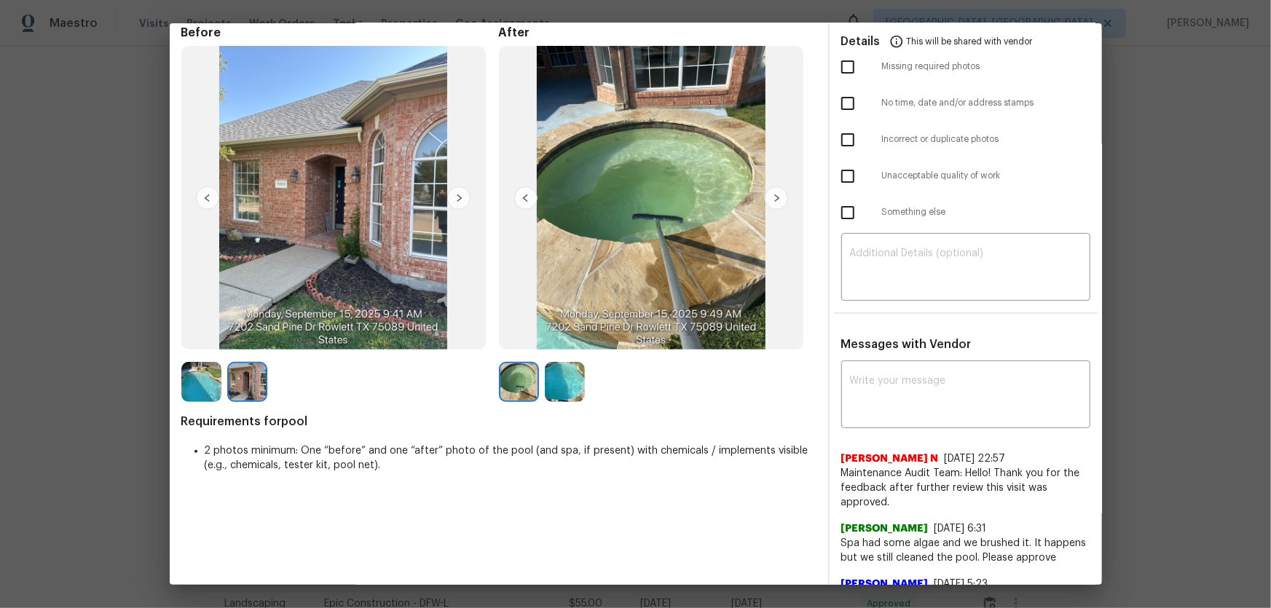
click at [549, 387] on img at bounding box center [565, 382] width 40 height 40
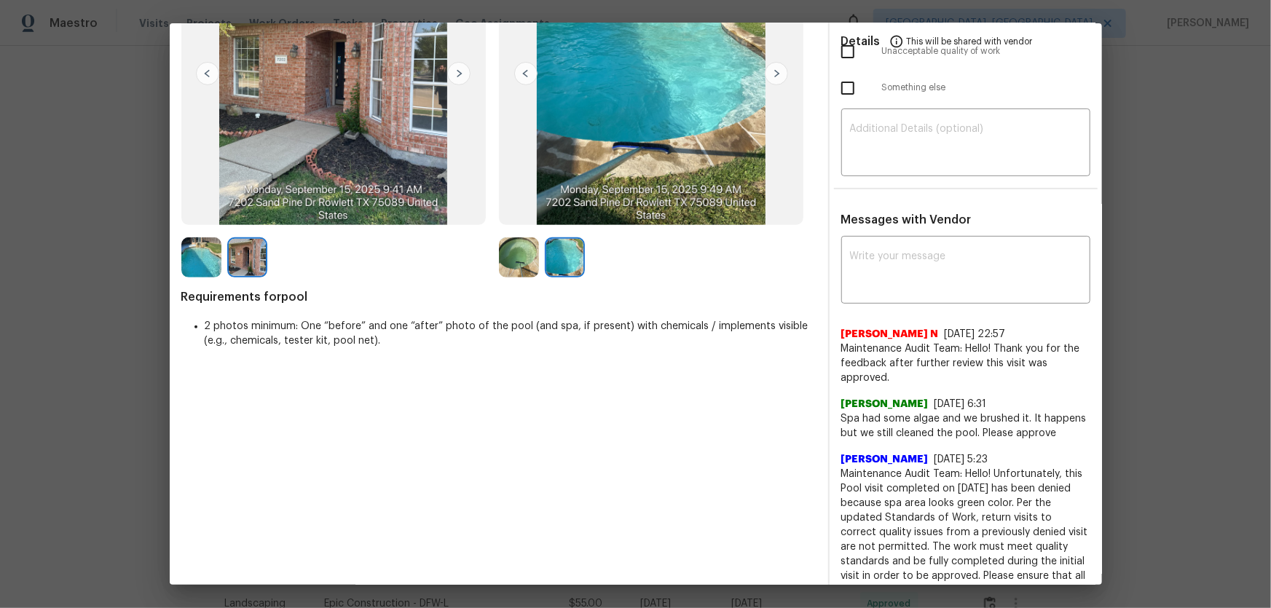
scroll to position [132, 0]
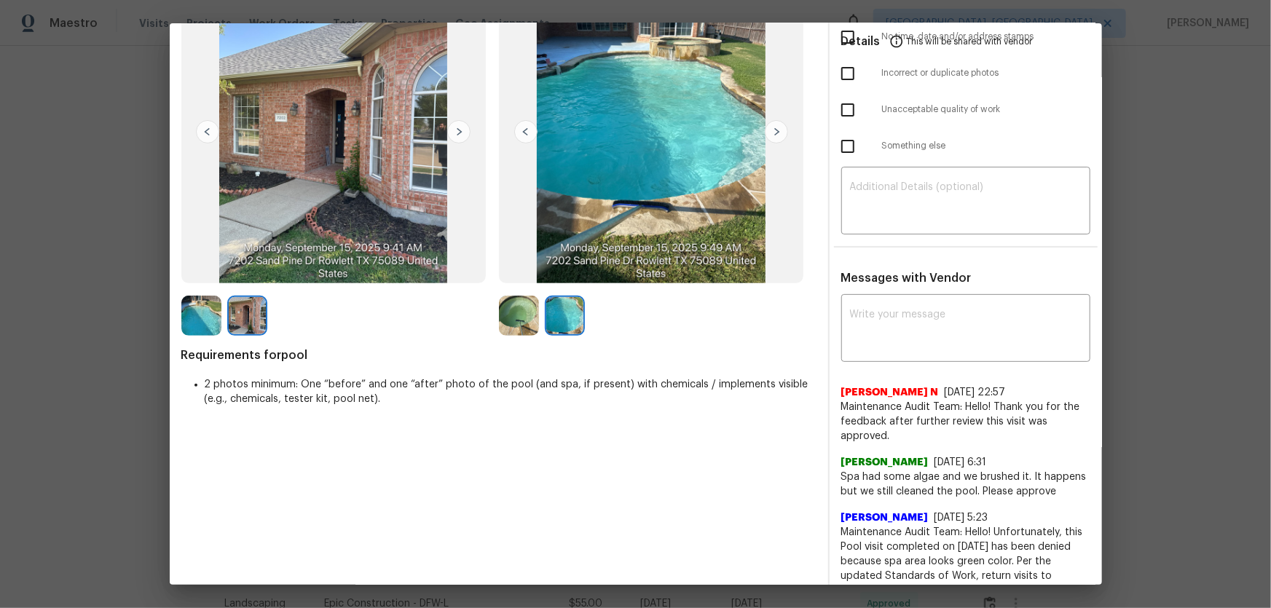
click at [514, 319] on img at bounding box center [519, 316] width 40 height 40
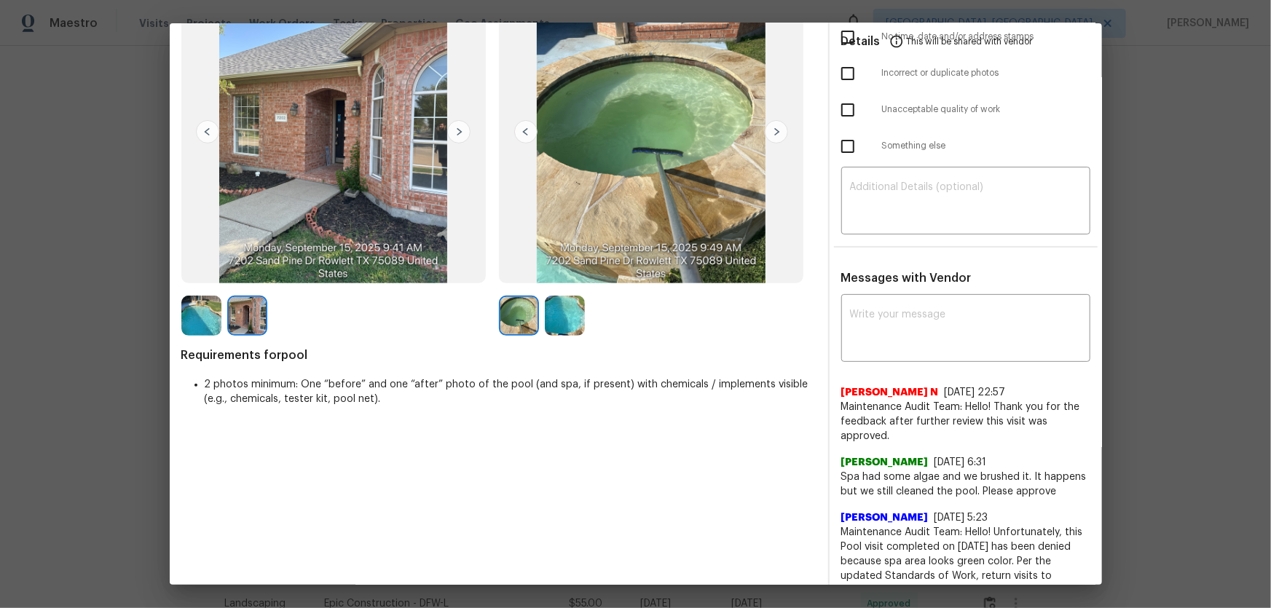
click at [539, 324] on div at bounding box center [522, 316] width 47 height 40
click at [554, 326] on img at bounding box center [565, 316] width 40 height 40
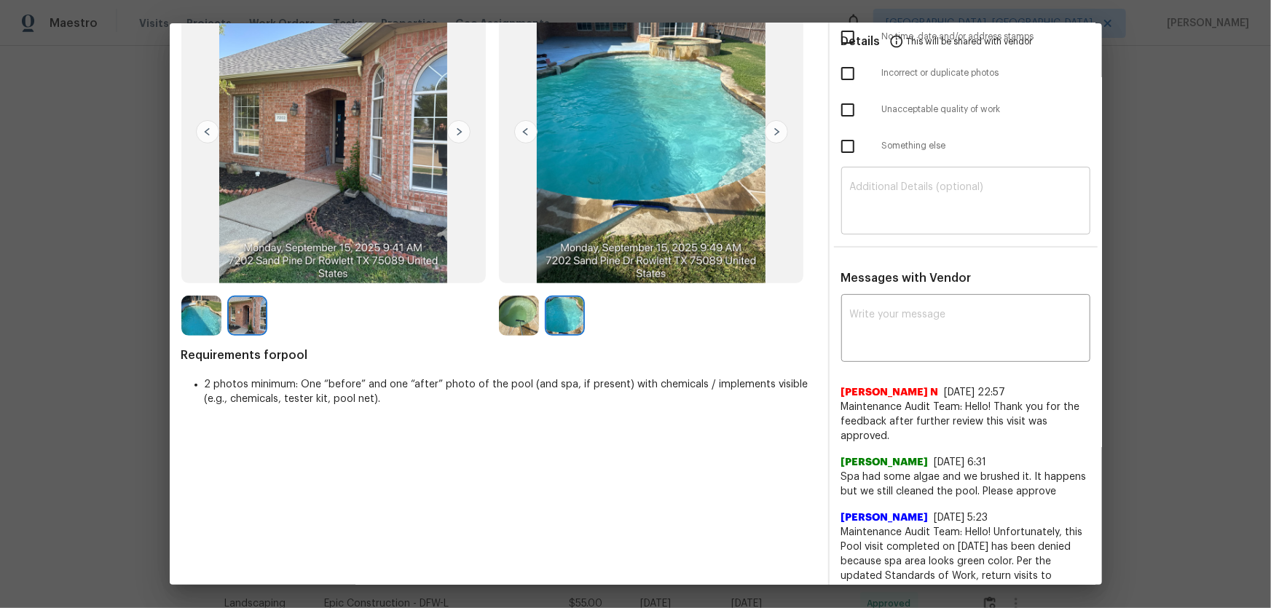
click at [904, 222] on div "​" at bounding box center [966, 202] width 249 height 64
paste textarea "Maintenance Audit Team: Hello! Unfortunately, this cleaning visit completed on …"
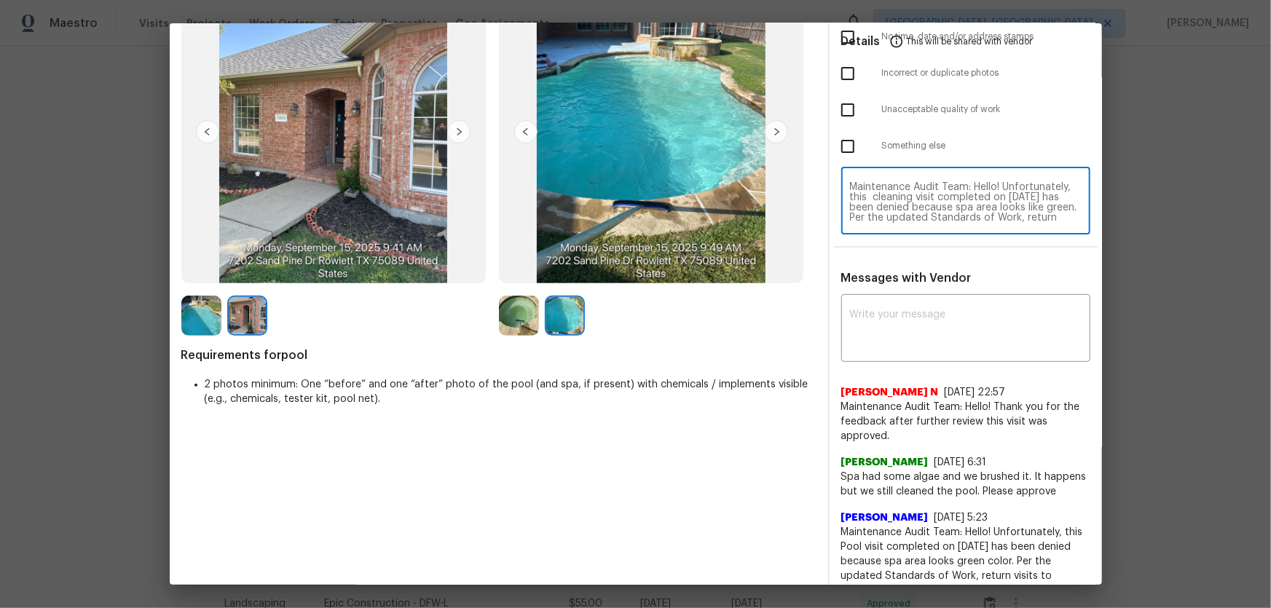
scroll to position [111, 0]
type textarea "Maintenance Audit Team: Hello! Unfortunately, this cleaning visit completed on …"
click at [904, 328] on textarea at bounding box center [966, 330] width 232 height 41
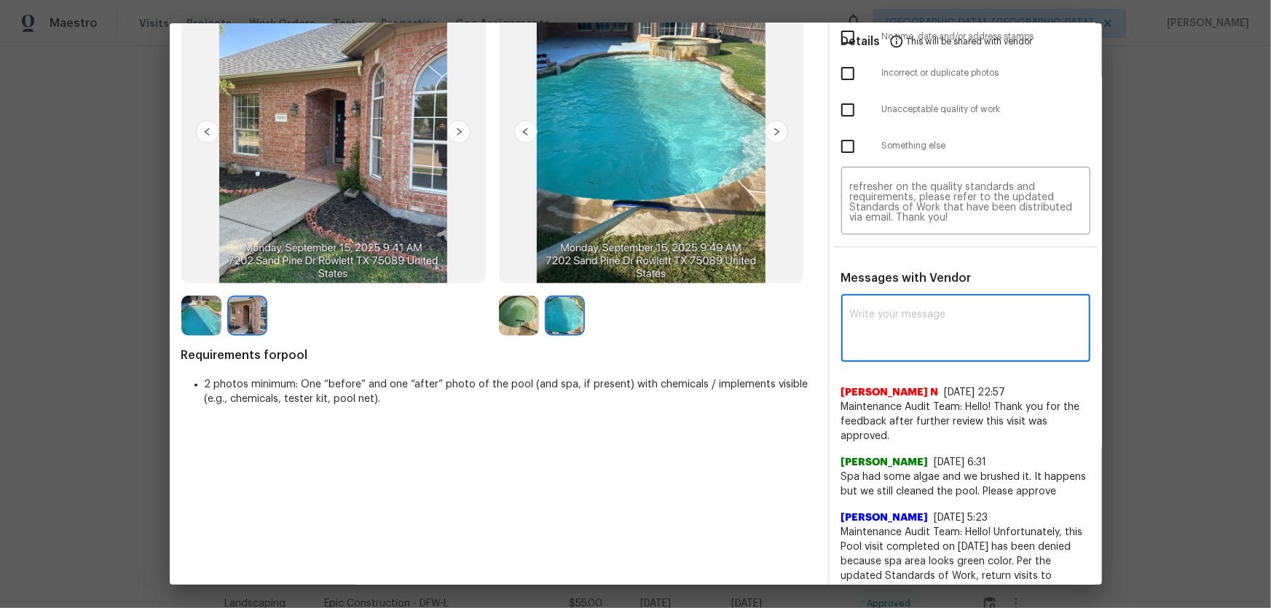
paste textarea "Maintenance Audit Team: Hello! Unfortunately, this cleaning visit completed on …"
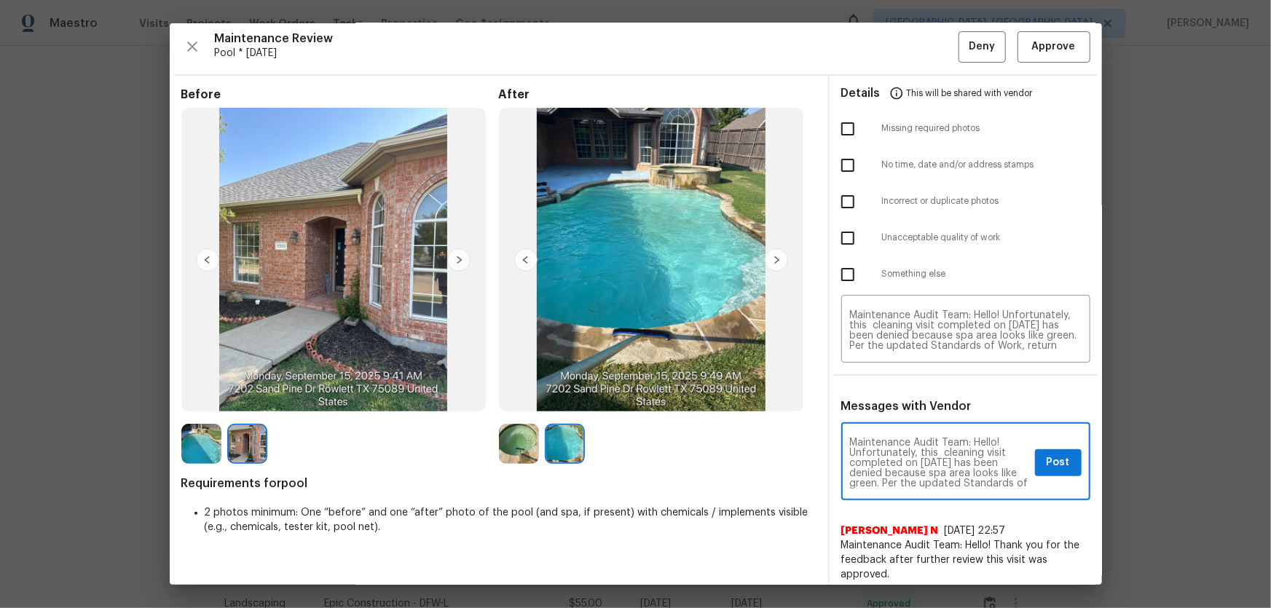
scroll to position [0, 0]
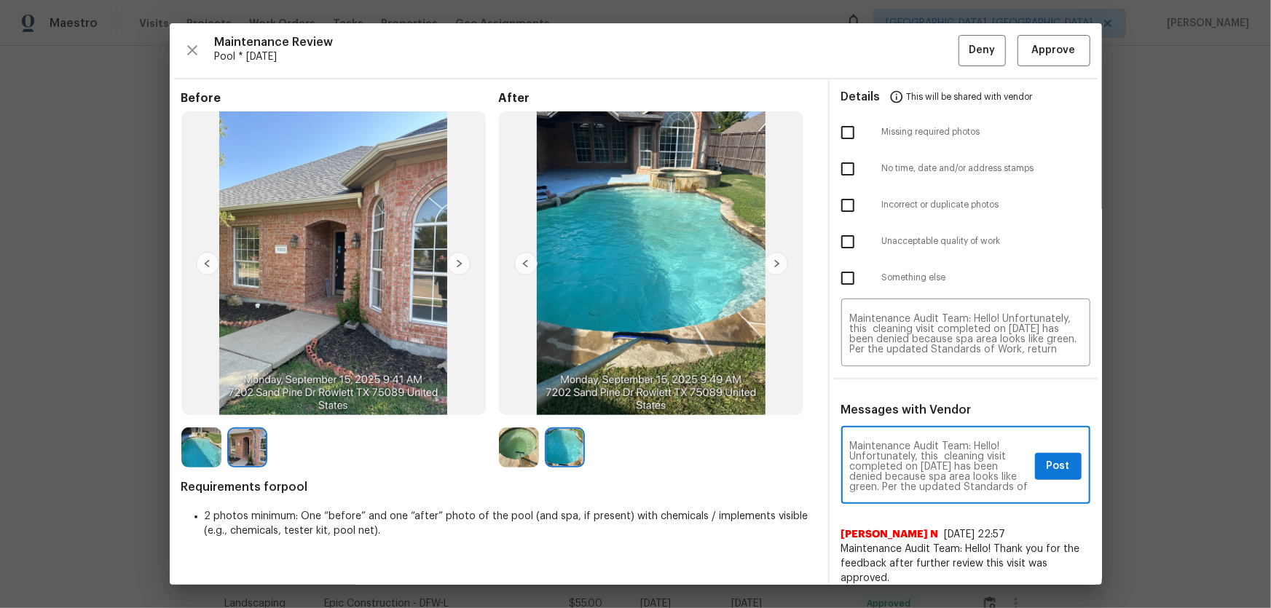
type textarea "Maintenance Audit Team: Hello! Unfortunately, this cleaning visit completed on …"
click at [842, 138] on input "checkbox" at bounding box center [848, 132] width 31 height 31
click at [836, 133] on input "checkbox" at bounding box center [848, 132] width 31 height 31
checkbox input "false"
click at [846, 240] on input "checkbox" at bounding box center [848, 242] width 31 height 31
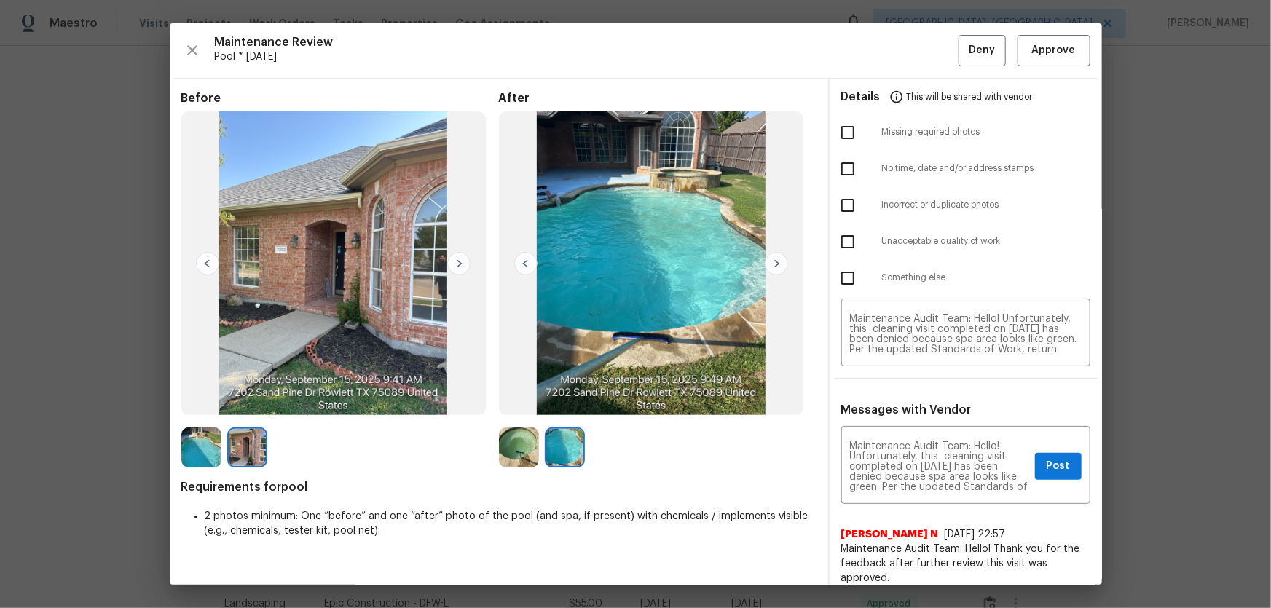
checkbox input "true"
click at [904, 401] on span "Post" at bounding box center [1058, 467] width 23 height 18
click at [904, 60] on button "Deny" at bounding box center [982, 50] width 47 height 31
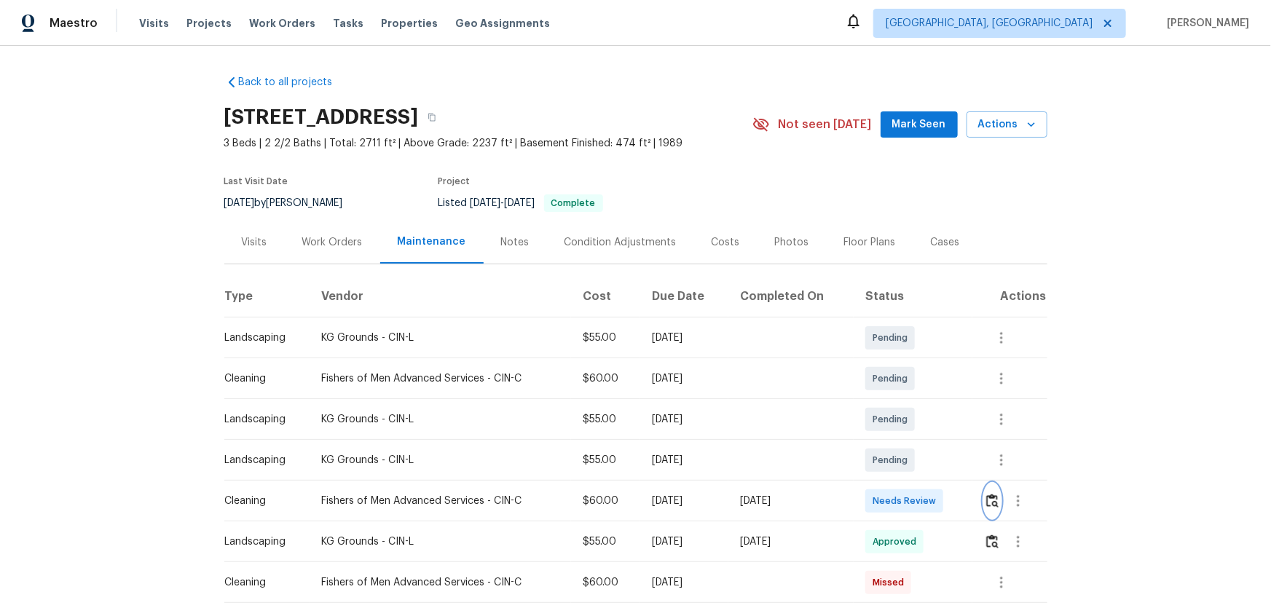
click at [987, 505] on img "button" at bounding box center [993, 501] width 12 height 14
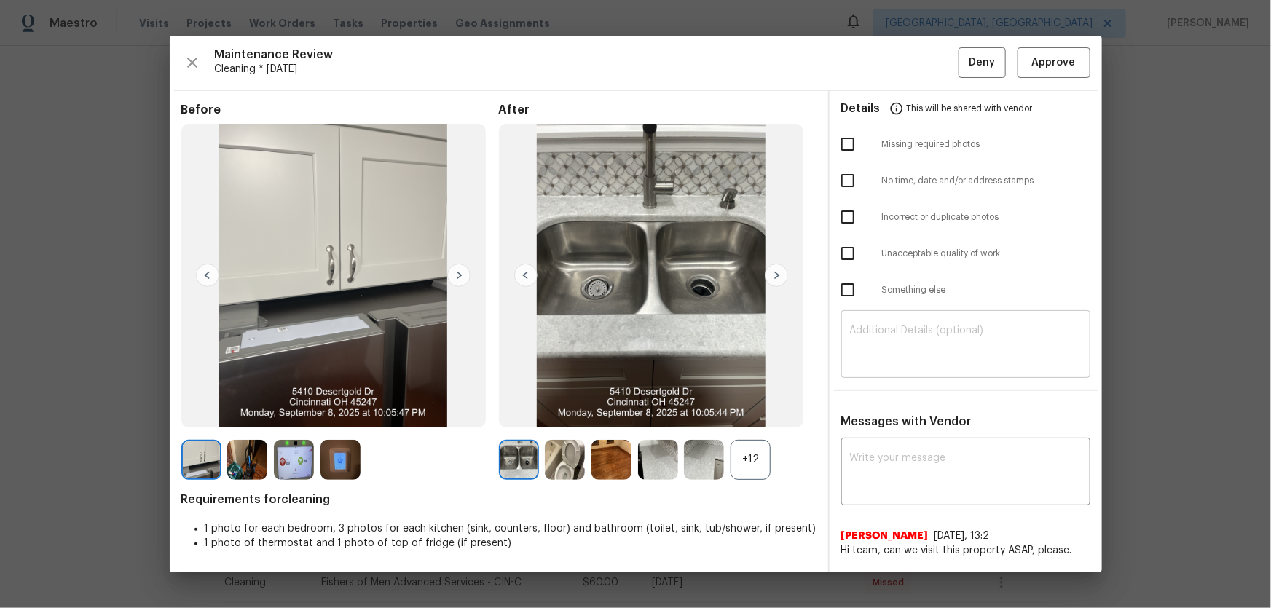
click at [863, 350] on textarea at bounding box center [966, 346] width 232 height 41
paste textarea "Maintenance Audit Team: Hello! Unfortunately, this cleaning visit completed on …"
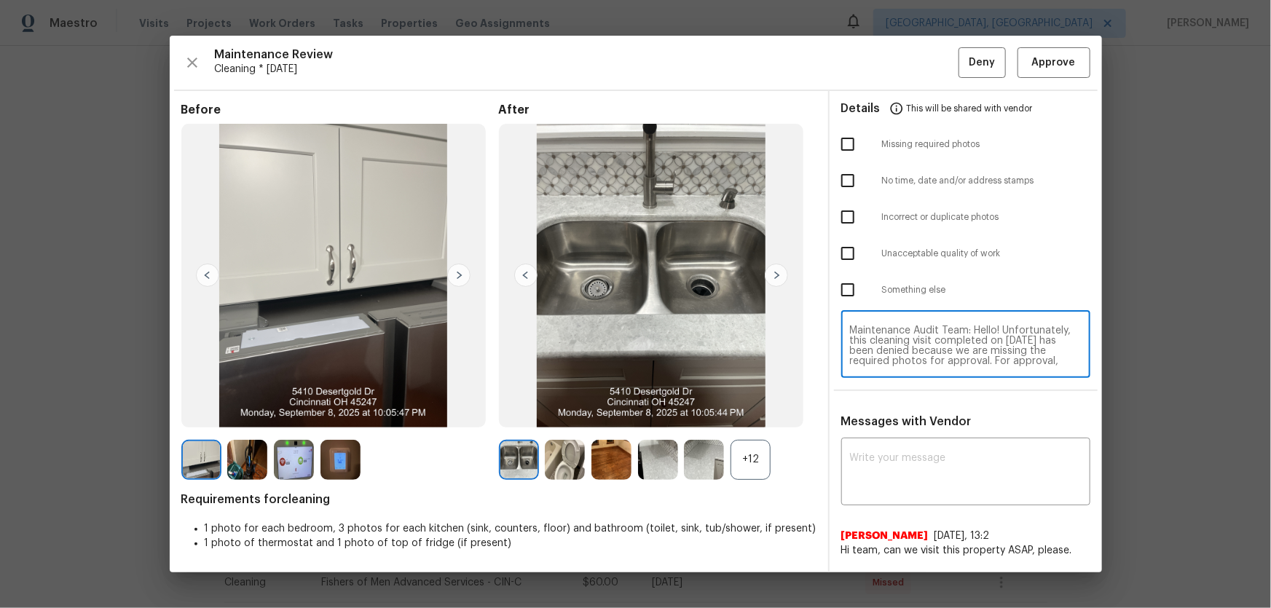
scroll to position [122, 0]
type textarea "Maintenance Audit Team: Hello! Unfortunately, this cleaning visit completed on …"
click at [896, 476] on textarea at bounding box center [966, 473] width 232 height 41
paste textarea "Maintenance Audit Team: Hello! Unfortunately, this cleaning visit completed on …"
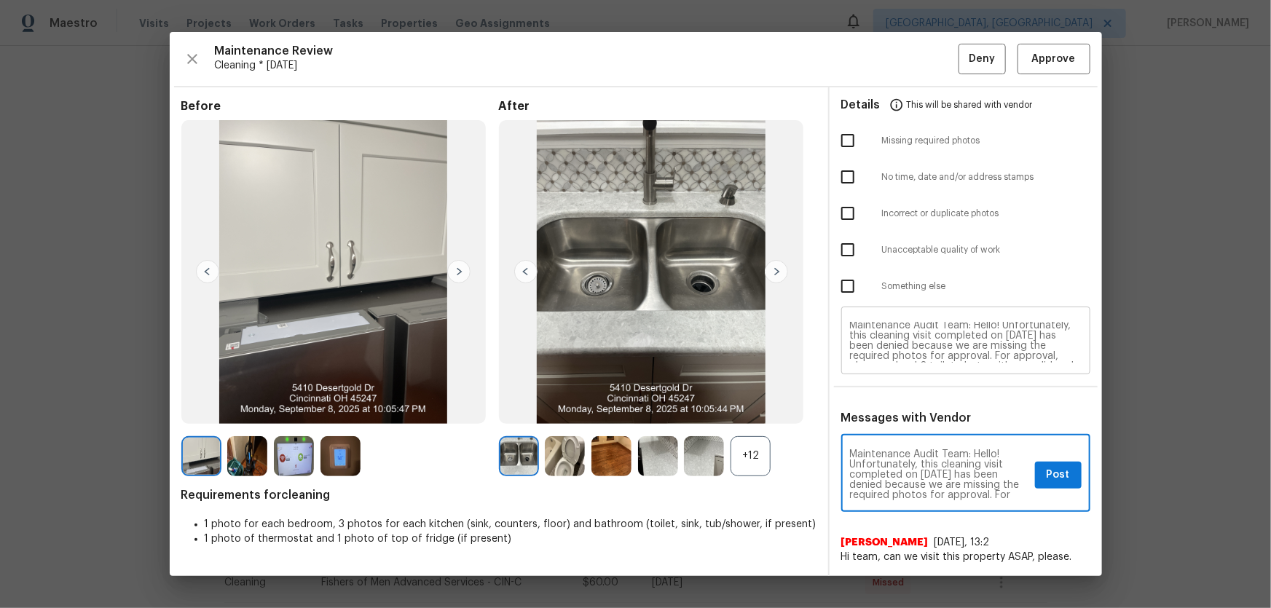
scroll to position [0, 0]
type textarea "Maintenance Audit Team: Hello! Unfortunately, this cleaning visit completed on …"
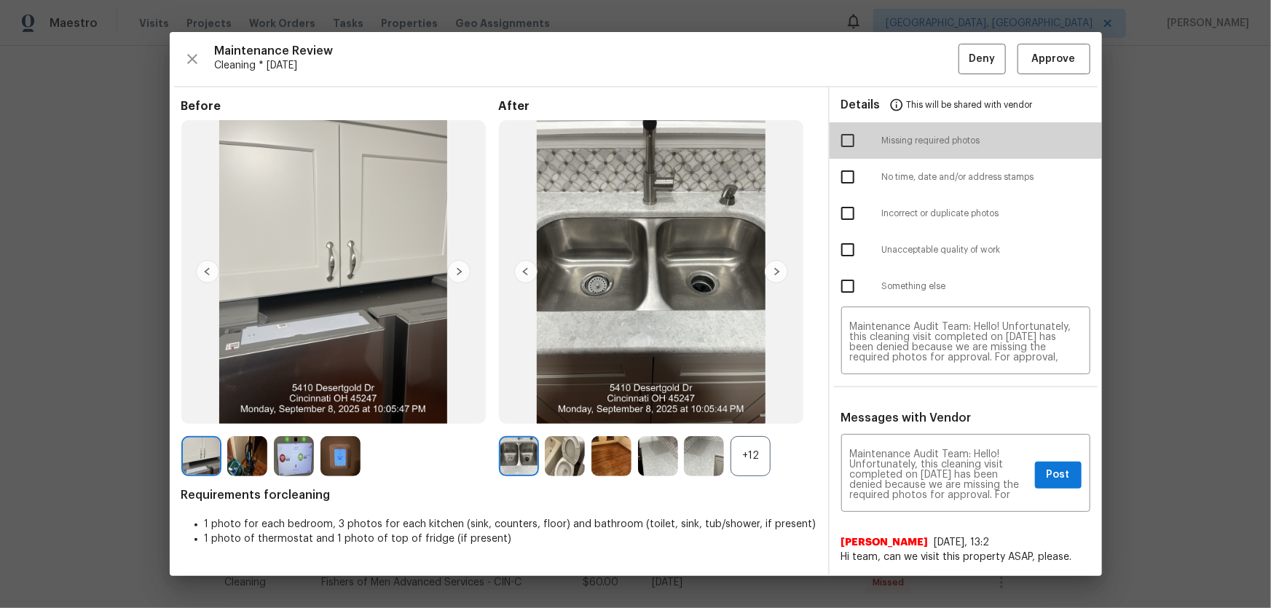
click at [852, 149] on input "checkbox" at bounding box center [848, 140] width 31 height 31
checkbox input "true"
click at [1051, 488] on div "Maintenance Audit Team: Hello! Unfortunately, this cleaning visit completed on …" at bounding box center [966, 475] width 249 height 74
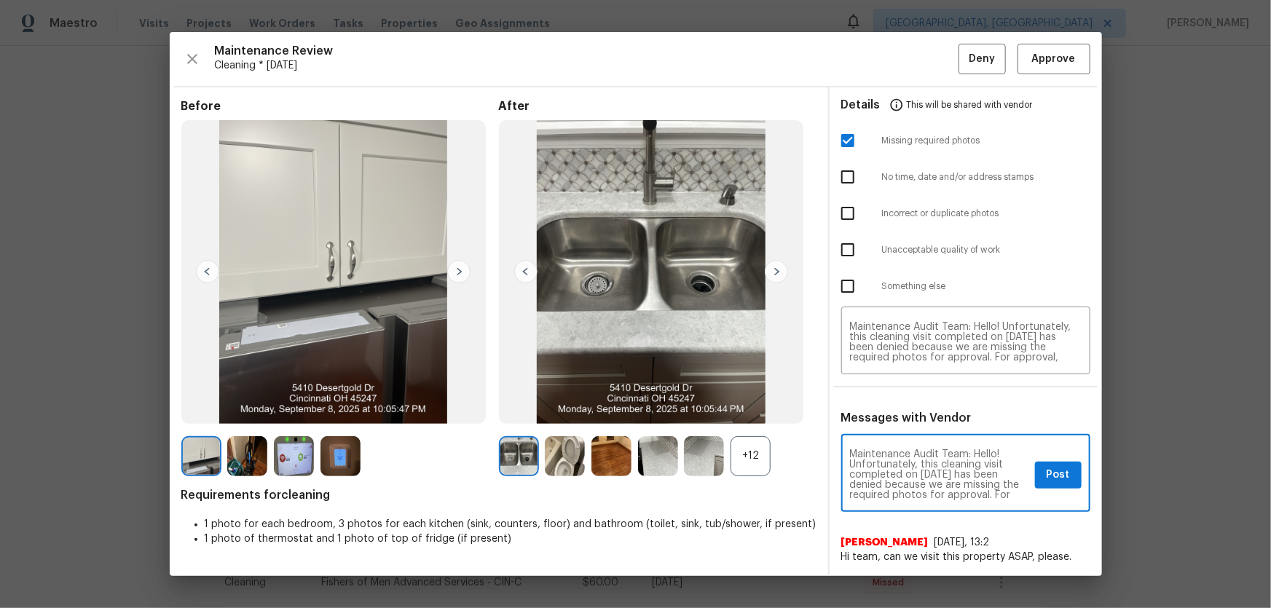
scroll to position [173, 0]
click at [1051, 470] on span "Post" at bounding box center [1058, 475] width 23 height 18
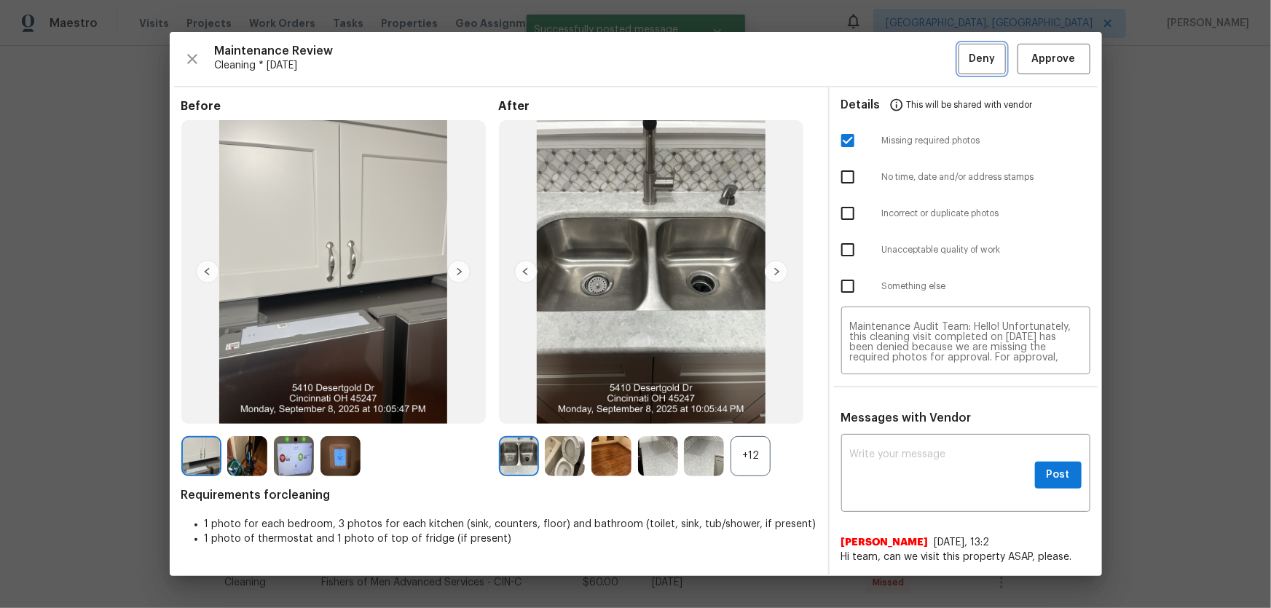
click at [973, 58] on span "Deny" at bounding box center [982, 59] width 26 height 18
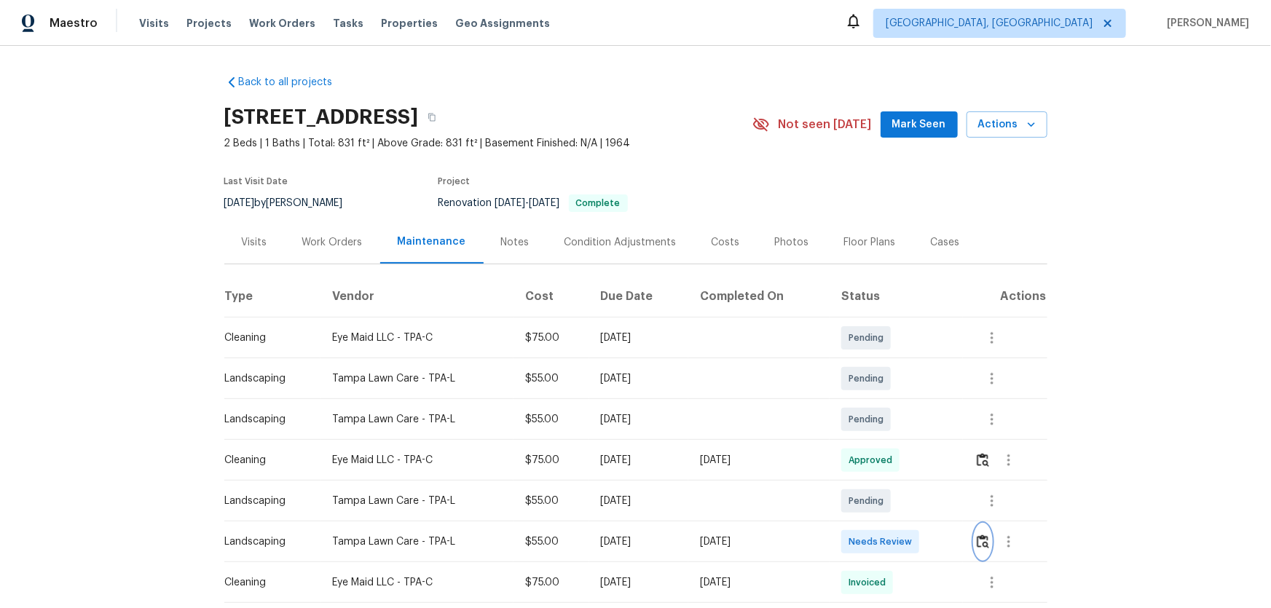
click at [904, 401] on img "button" at bounding box center [983, 542] width 12 height 14
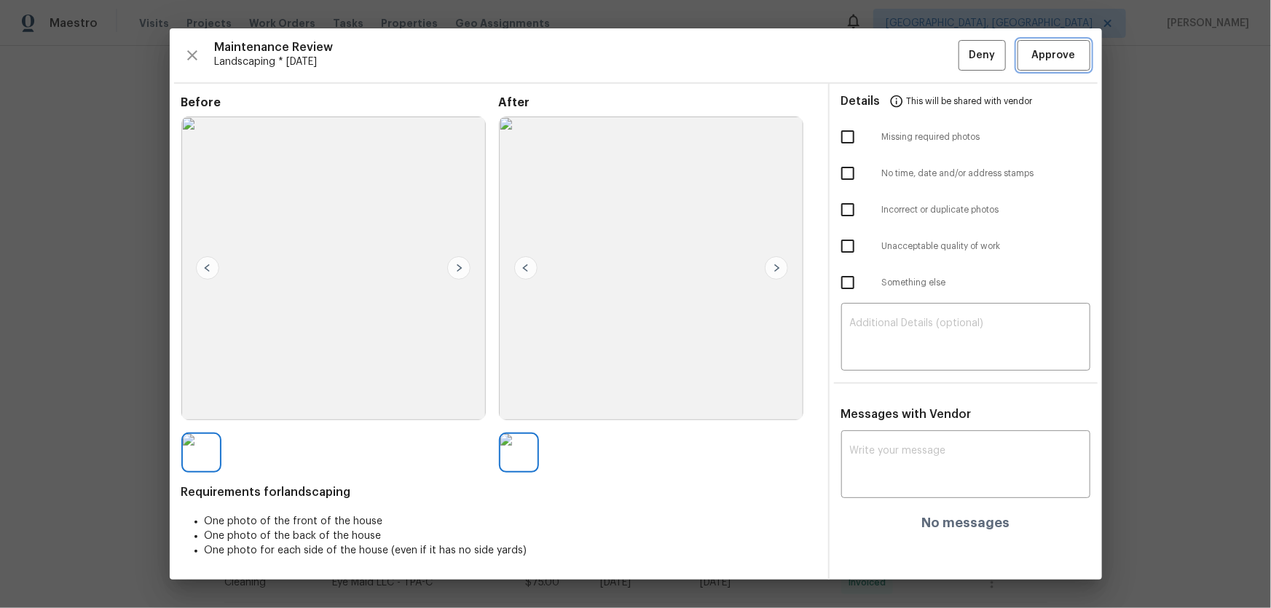
click at [904, 50] on span "Approve" at bounding box center [1054, 56] width 44 height 18
